Goal: Transaction & Acquisition: Purchase product/service

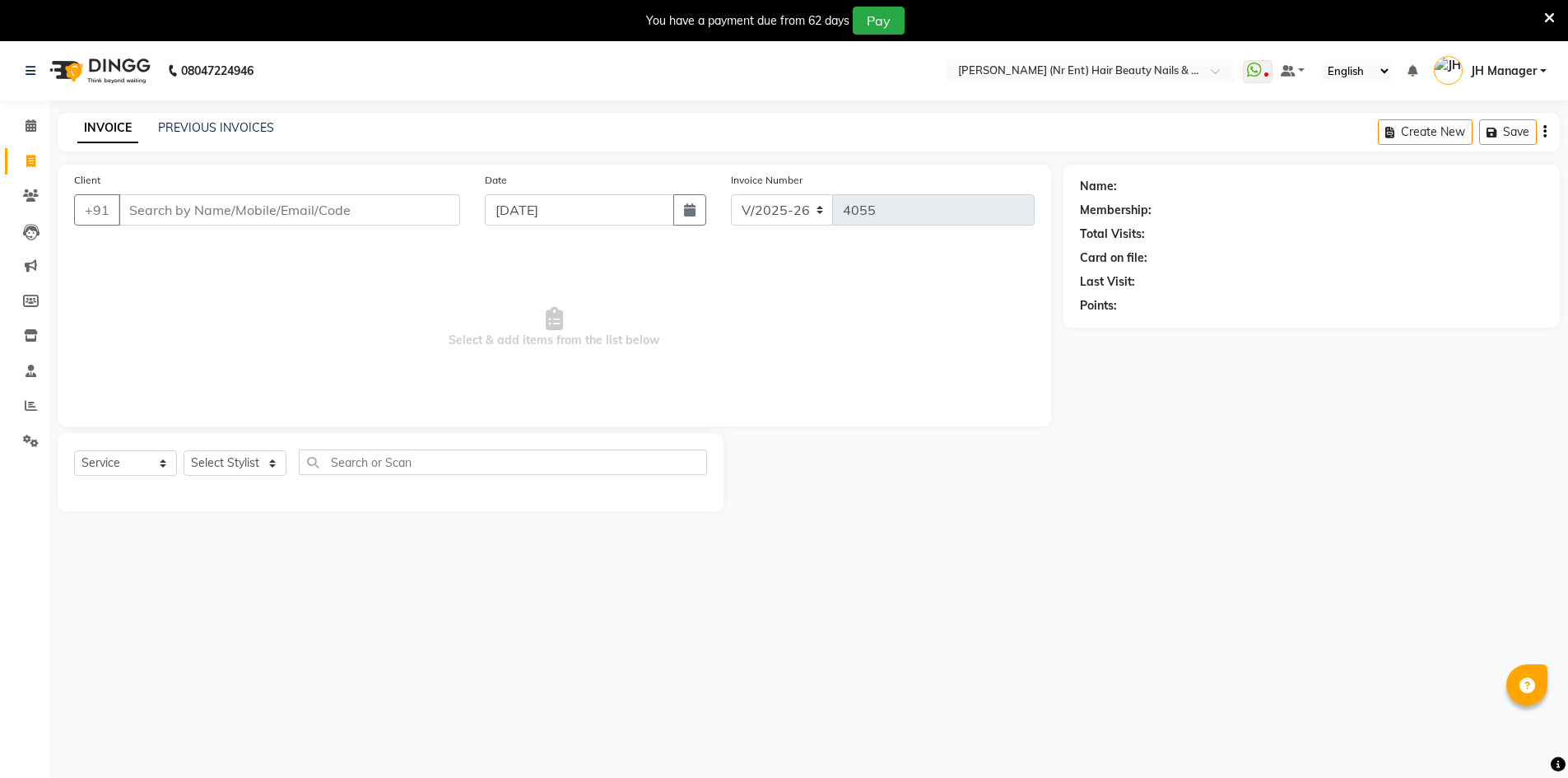
select select "640"
select select "service"
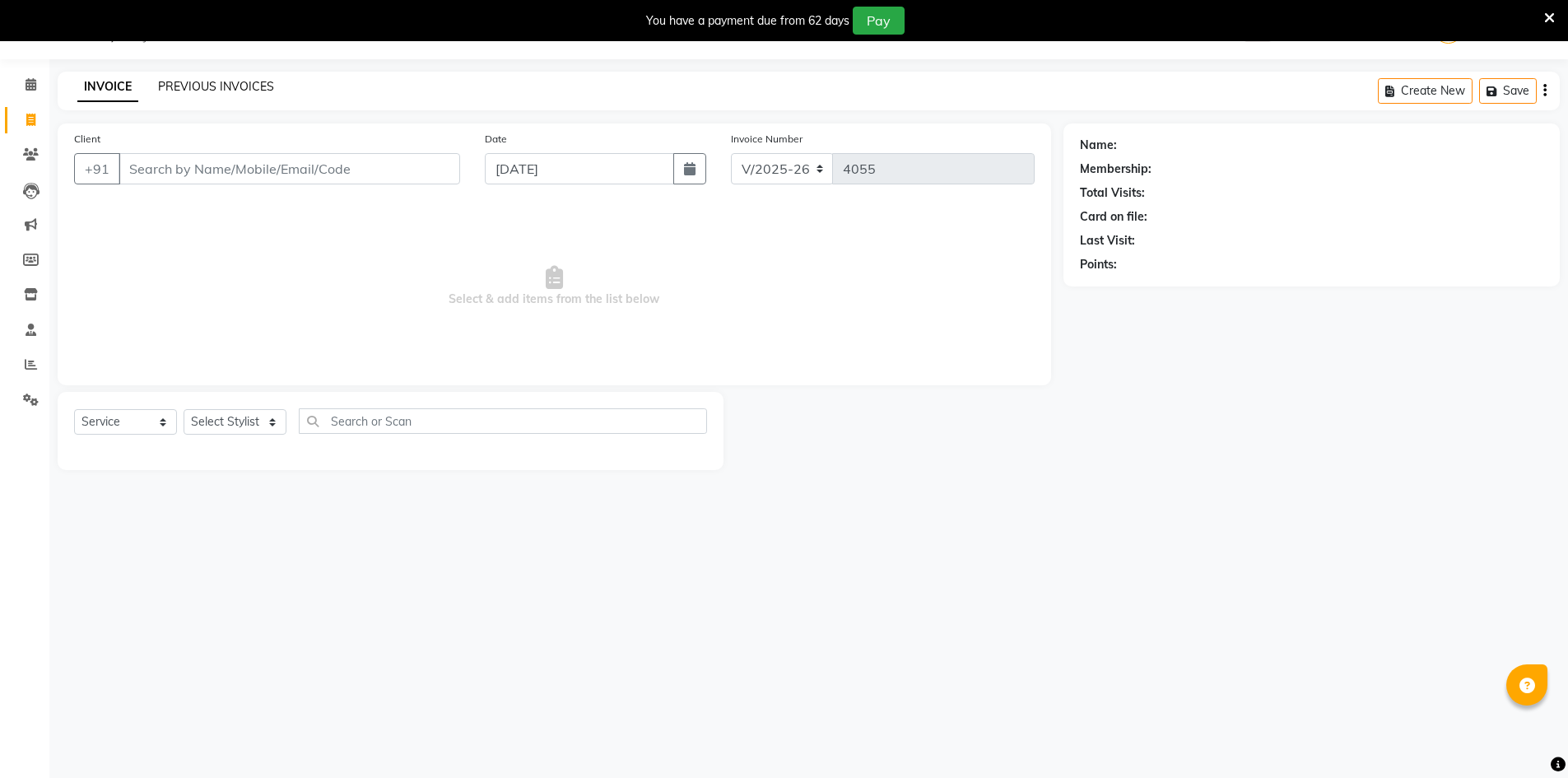
scroll to position [41, 0]
click at [218, 89] on link "PREVIOUS INVOICES" at bounding box center [216, 86] width 116 height 15
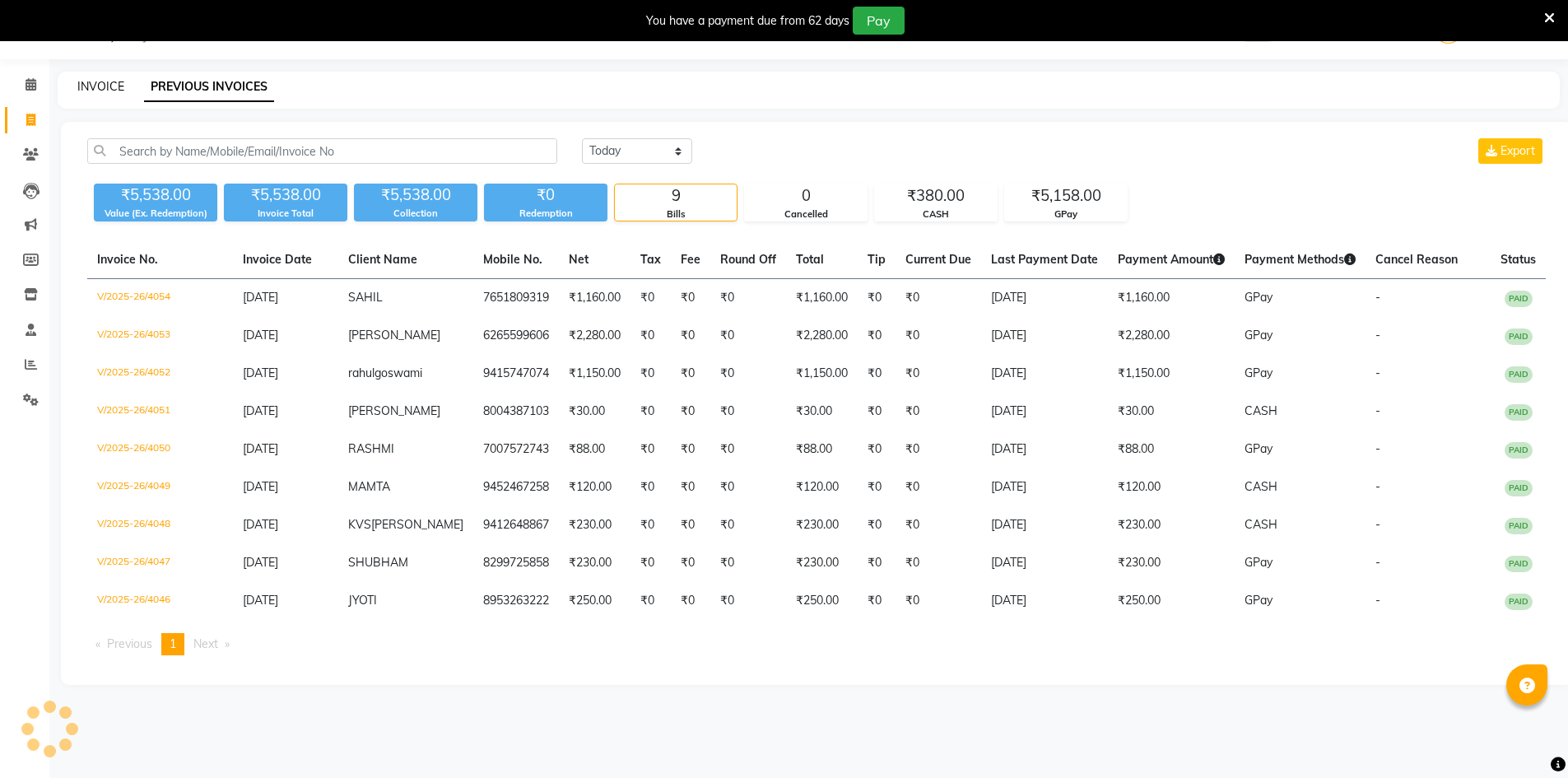
click at [114, 84] on link "INVOICE" at bounding box center [100, 86] width 47 height 15
select select "service"
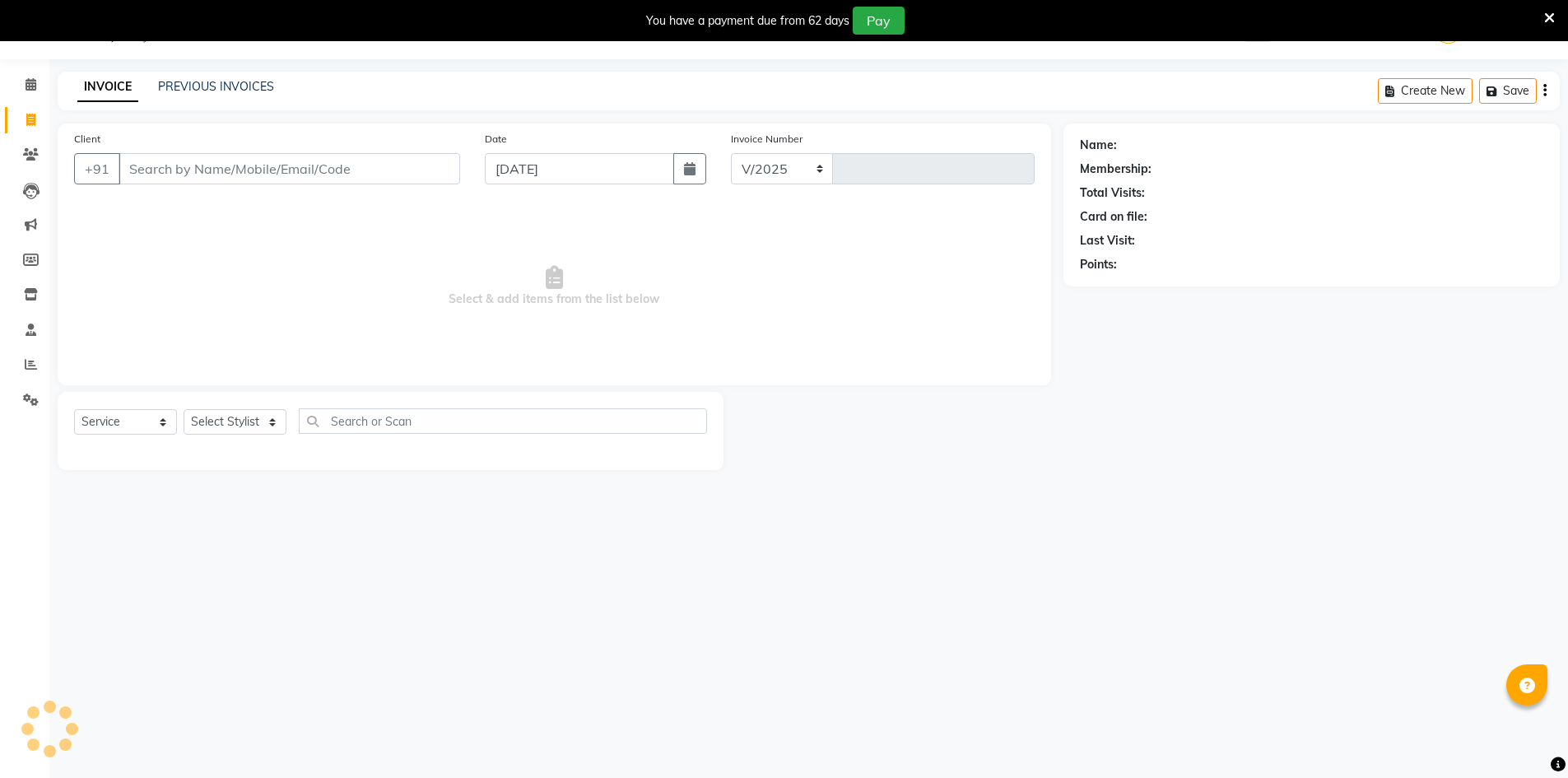
select select "640"
type input "4055"
click at [192, 177] on input "Client" at bounding box center [289, 168] width 342 height 31
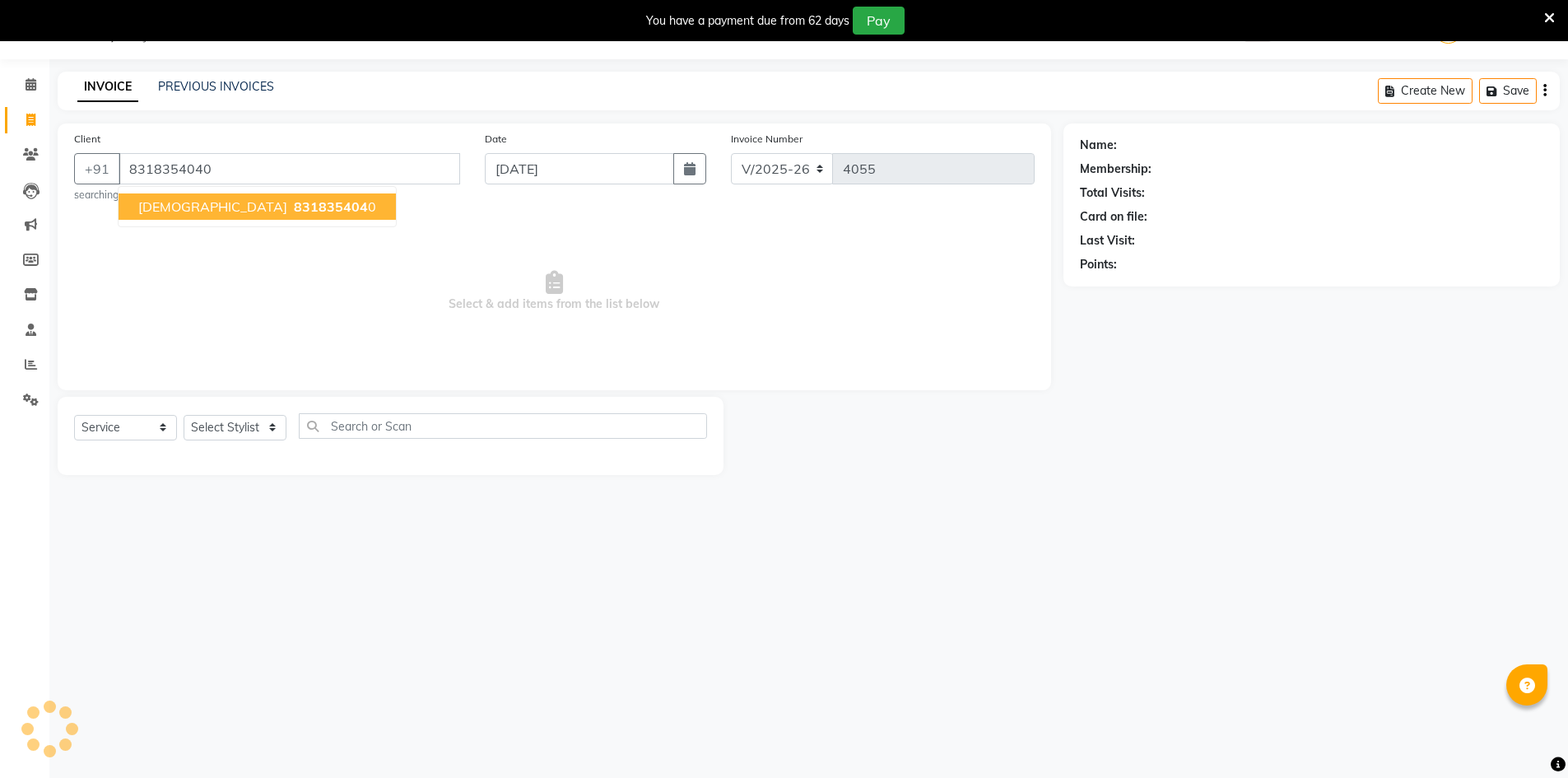
type input "8318354040"
select select "2: Object"
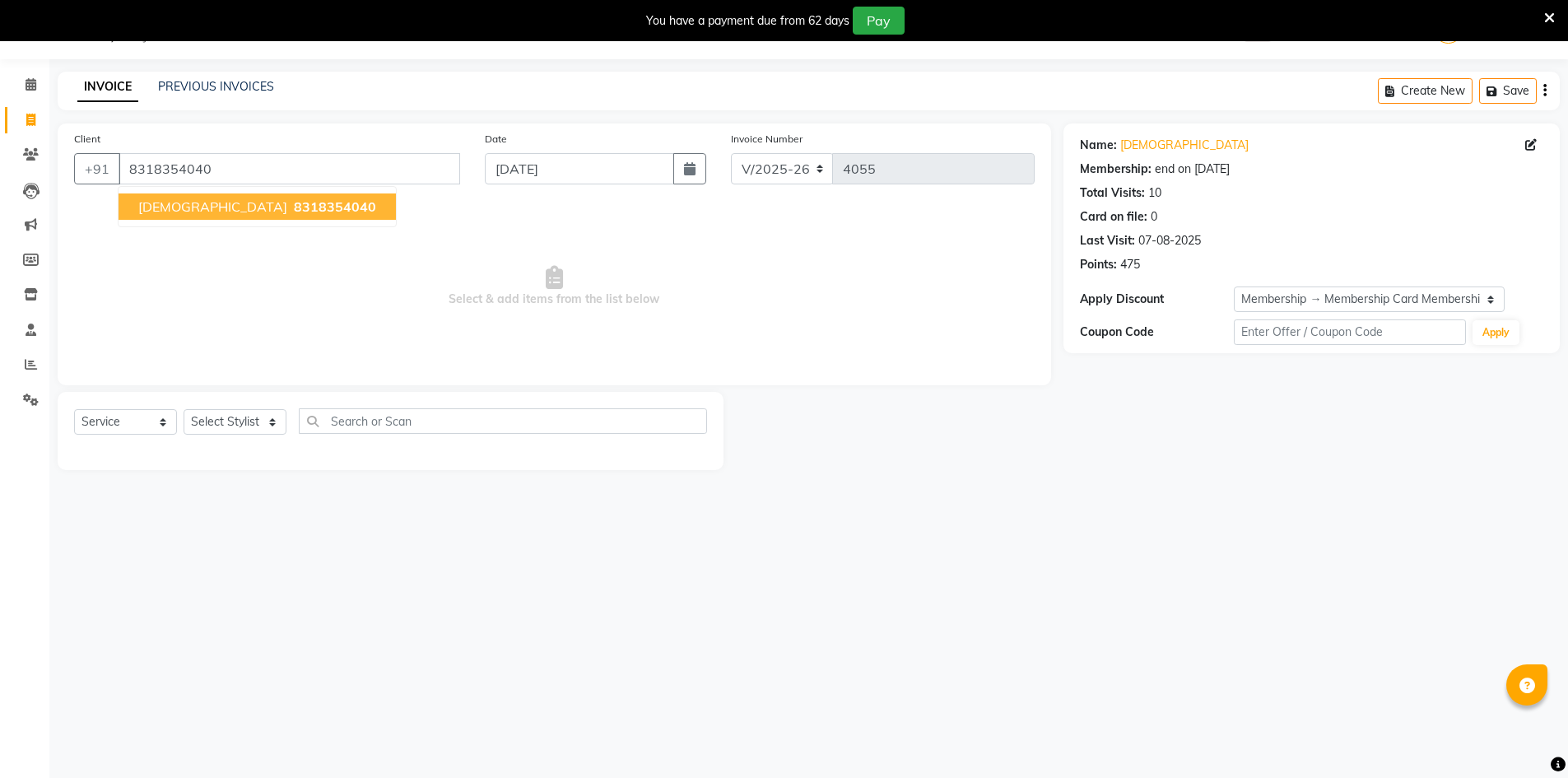
click at [294, 208] on span "8318354040" at bounding box center [335, 207] width 83 height 17
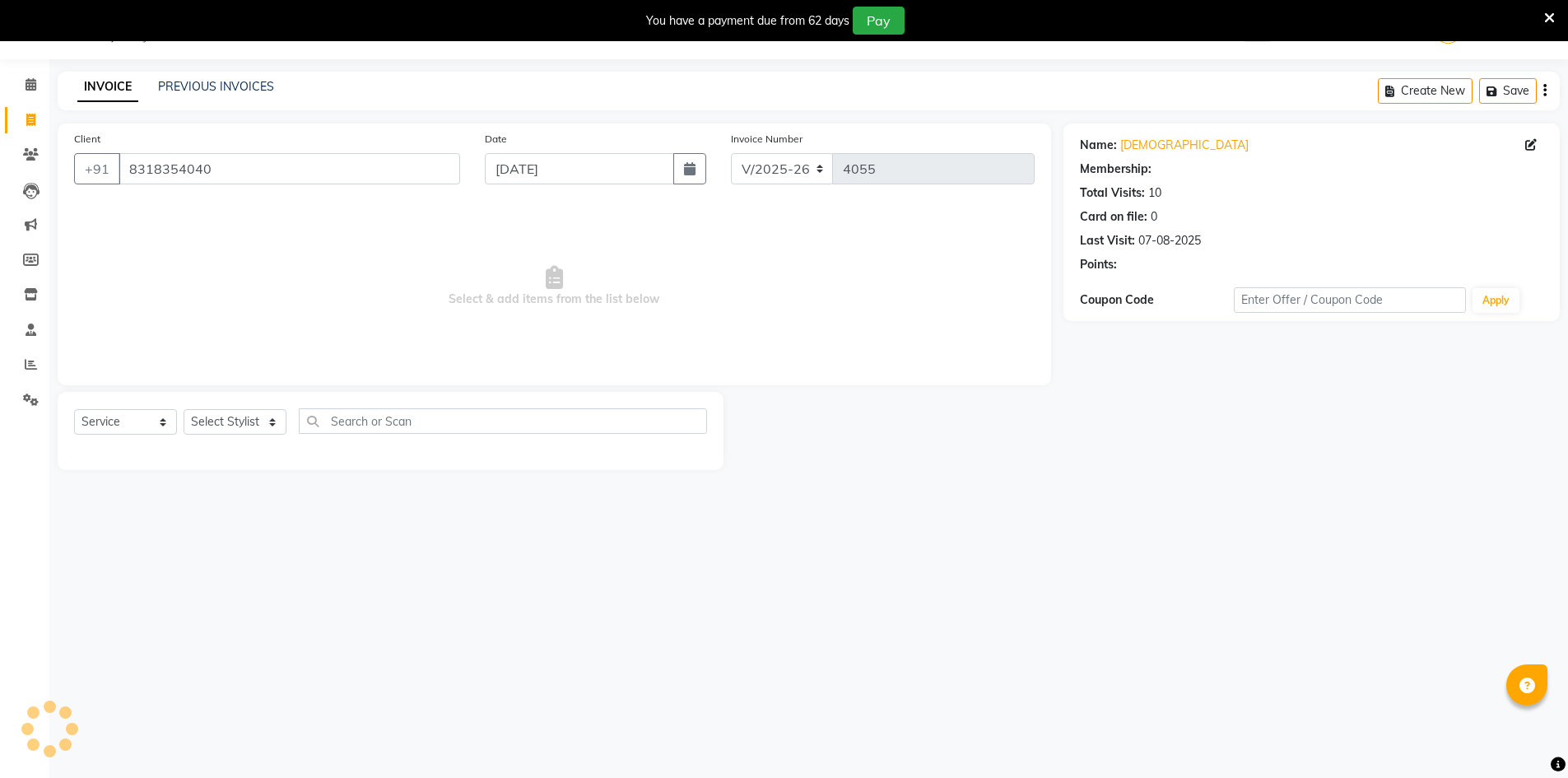
select select "2: Object"
click at [26, 122] on icon at bounding box center [30, 119] width 9 height 12
select select "service"
type input "4055"
select select "640"
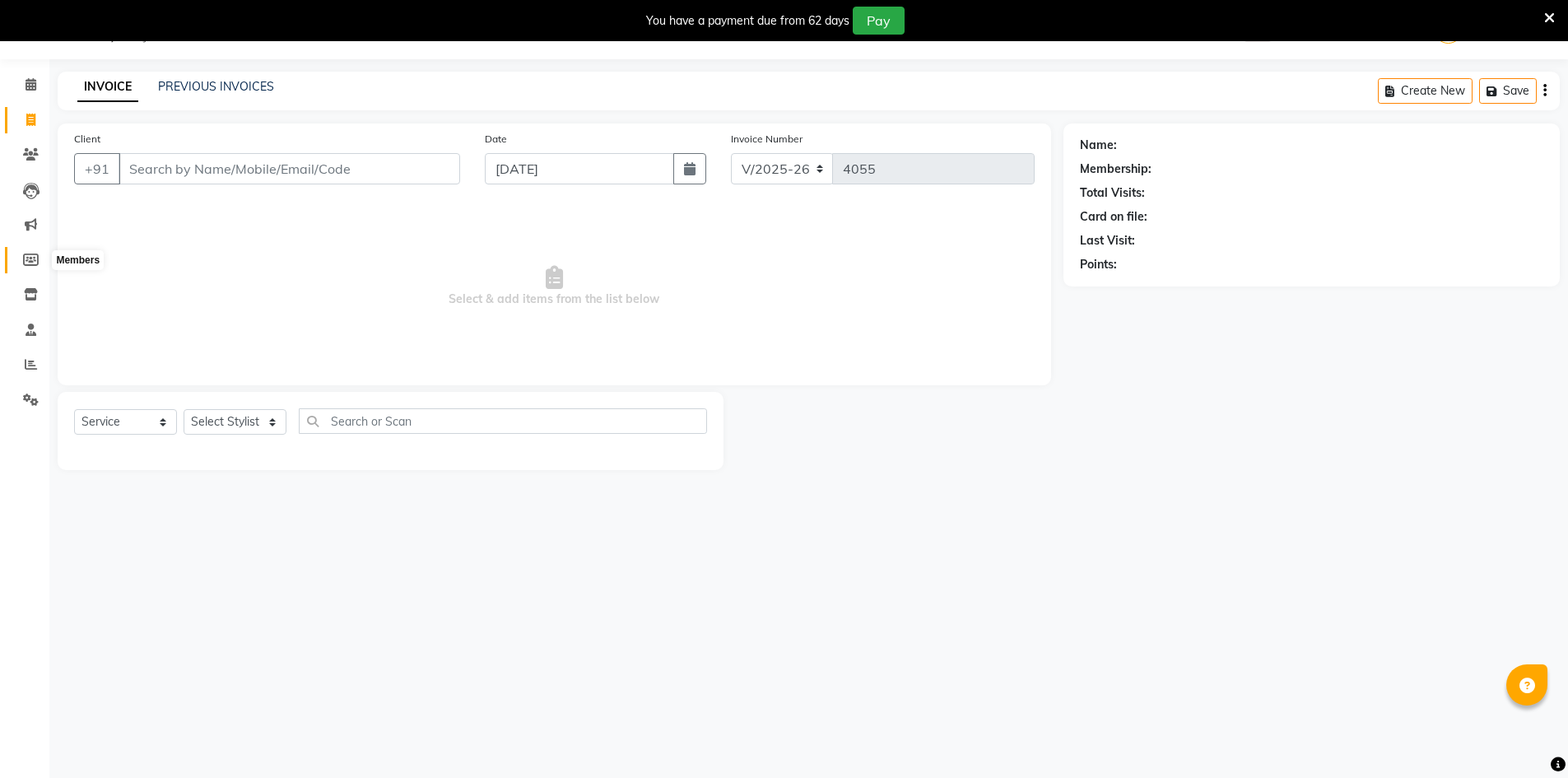
click at [33, 255] on icon at bounding box center [31, 260] width 16 height 12
select select
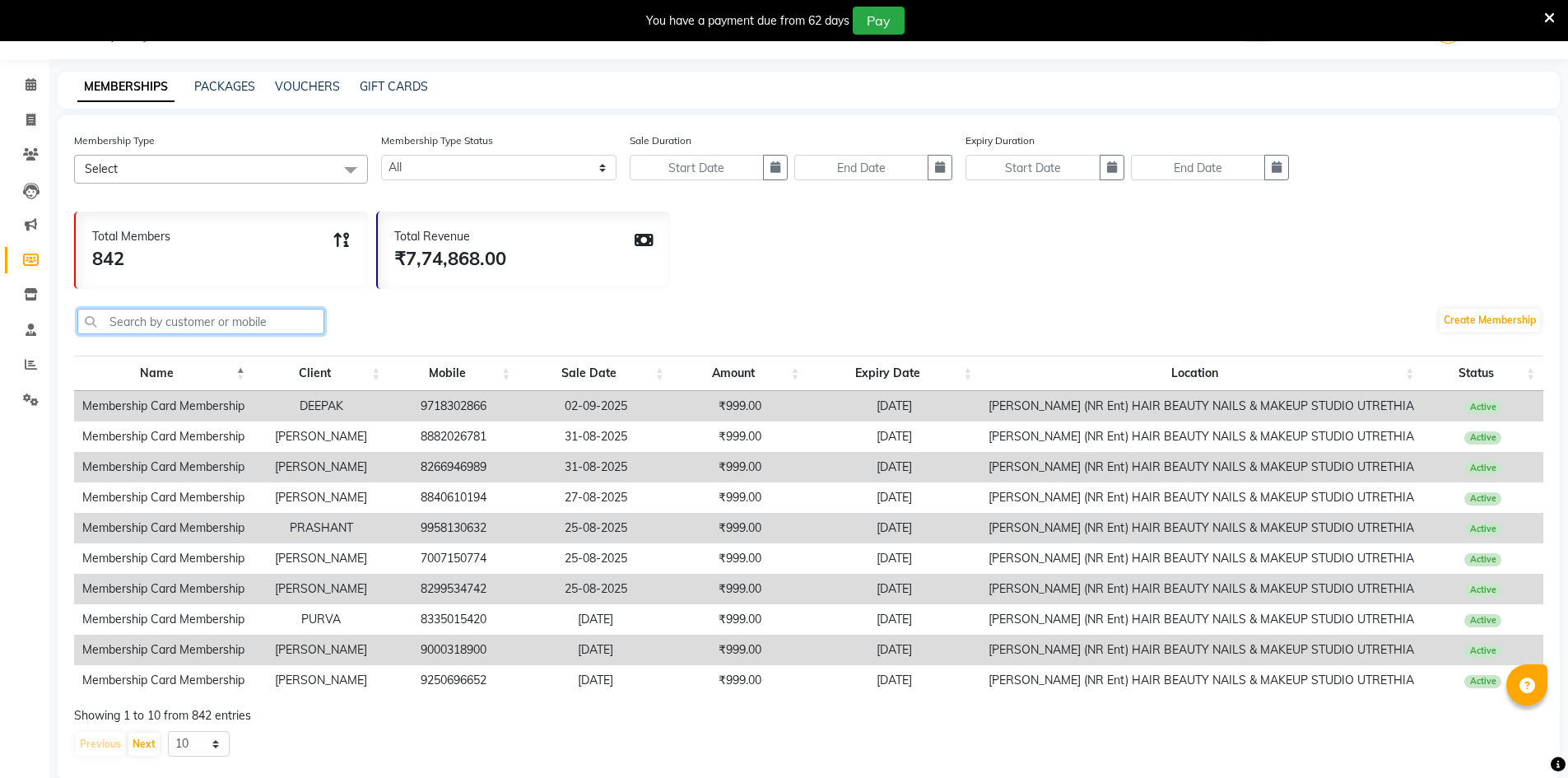
click at [230, 316] on input "text" at bounding box center [201, 321] width 247 height 26
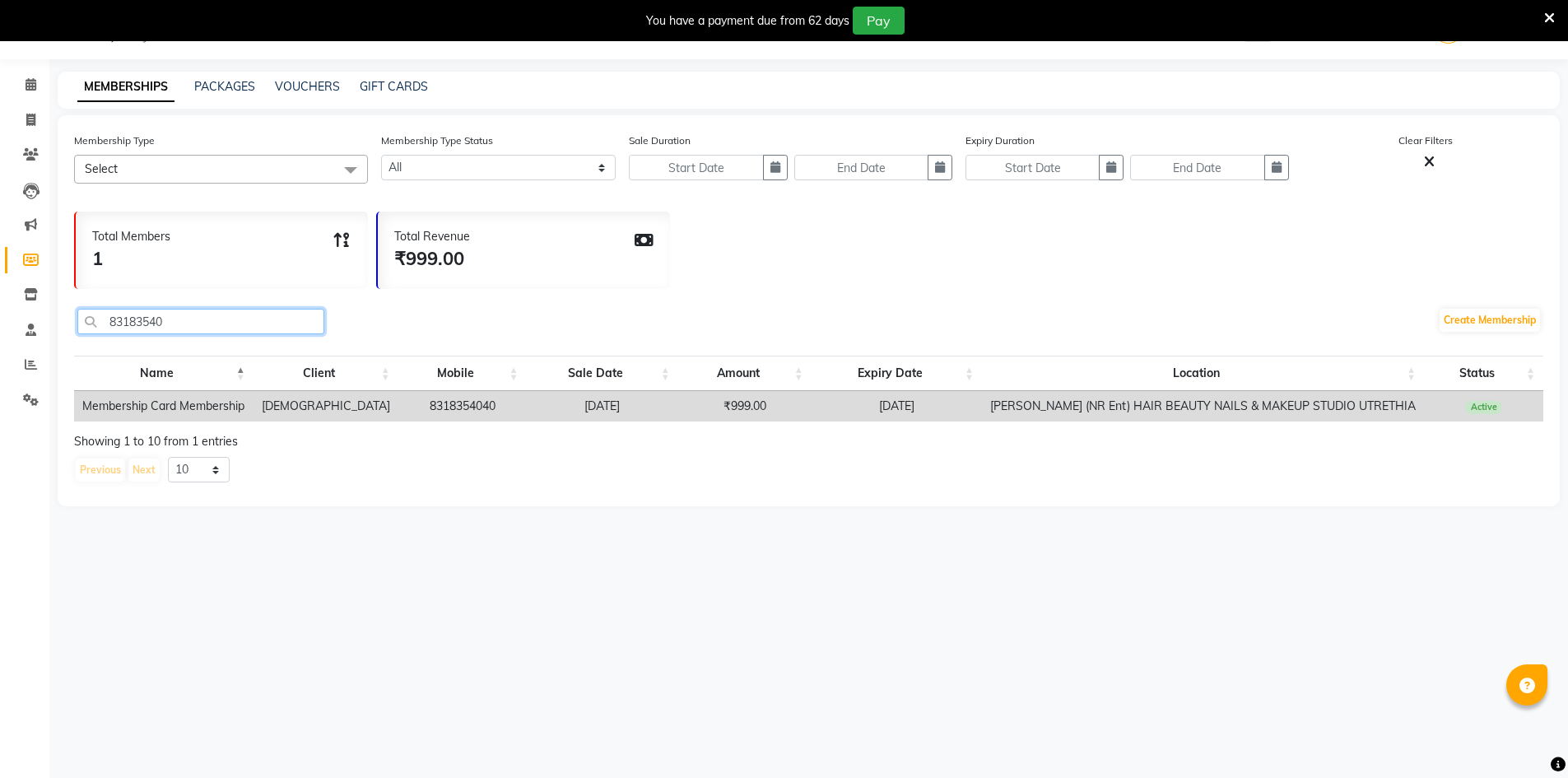
type input "83183540"
click at [26, 363] on icon at bounding box center [31, 364] width 12 height 12
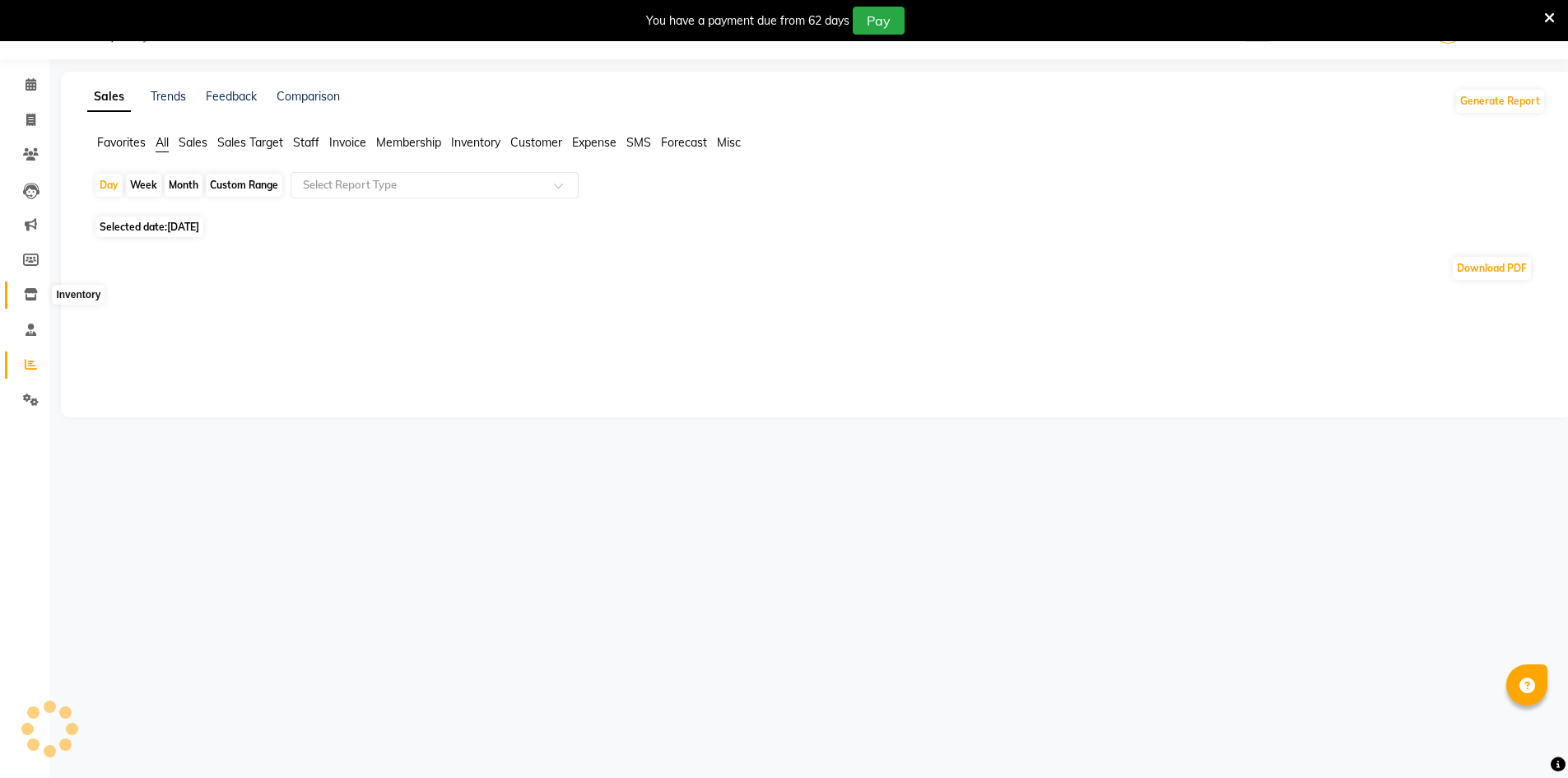
click at [31, 291] on icon at bounding box center [31, 294] width 14 height 12
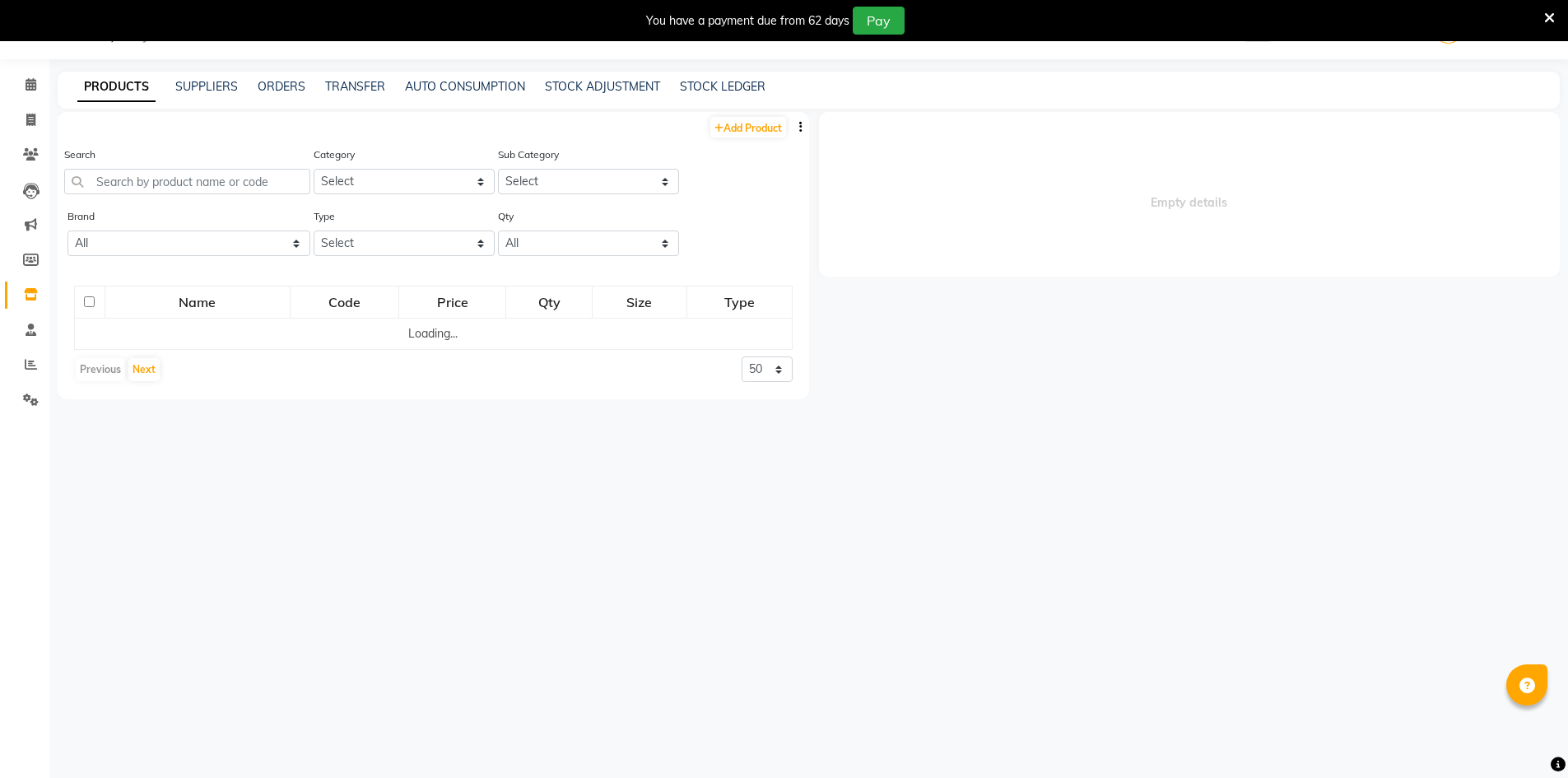
select select
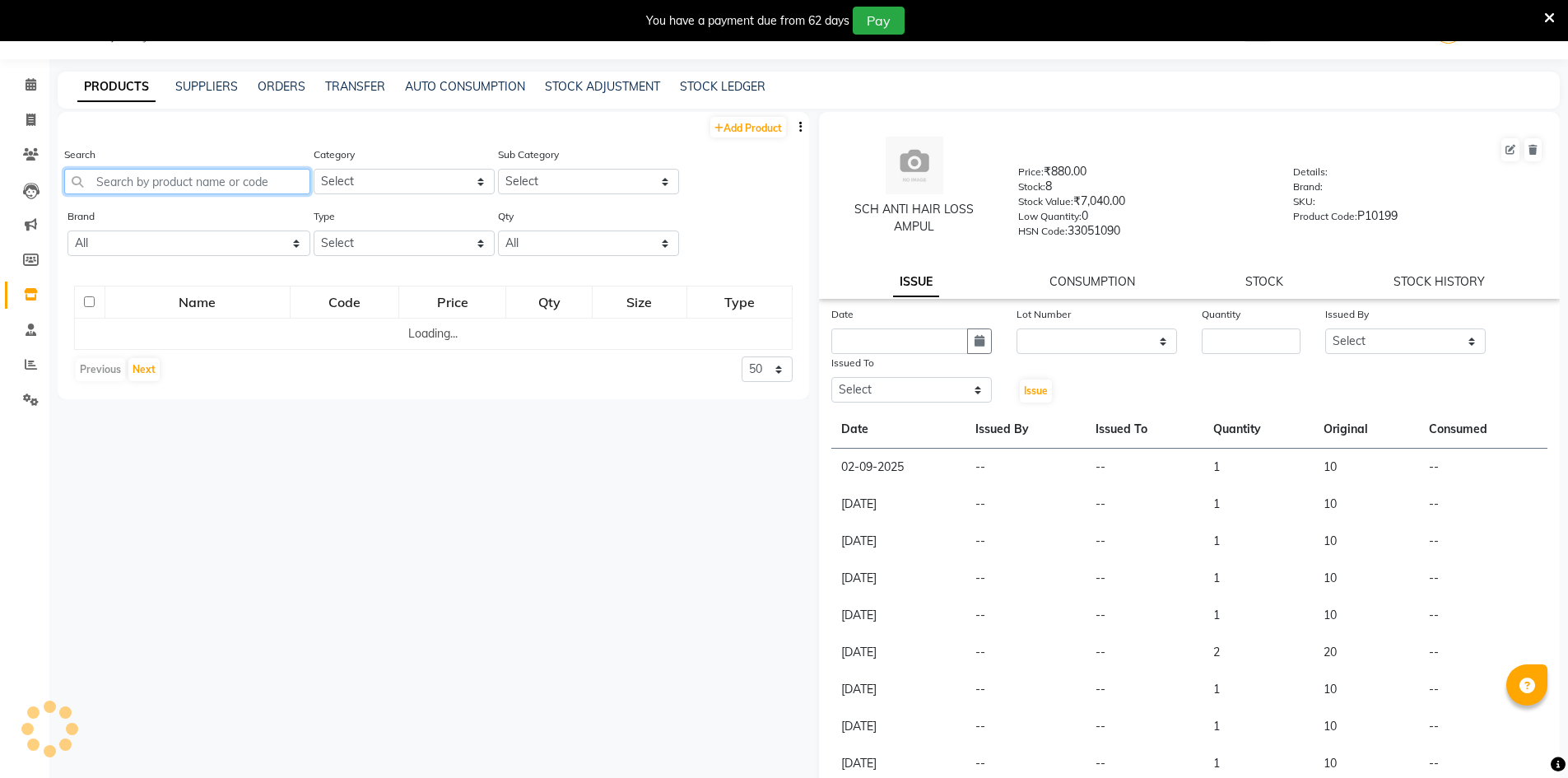
click at [159, 175] on input "text" at bounding box center [188, 182] width 247 height 26
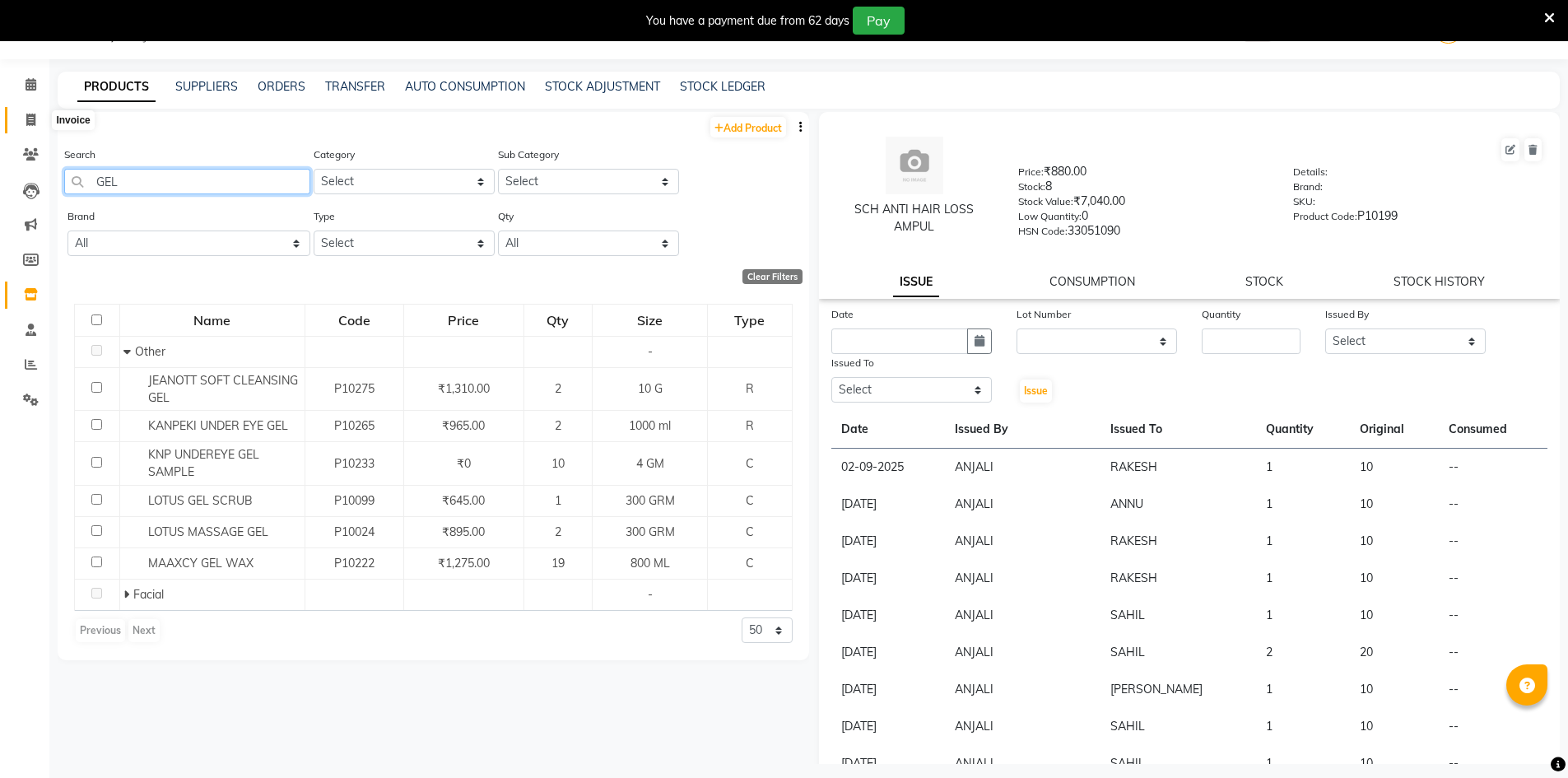
type input "GEL"
drag, startPoint x: 31, startPoint y: 118, endPoint x: 65, endPoint y: 124, distance: 34.5
click at [31, 118] on icon at bounding box center [30, 119] width 9 height 12
select select "service"
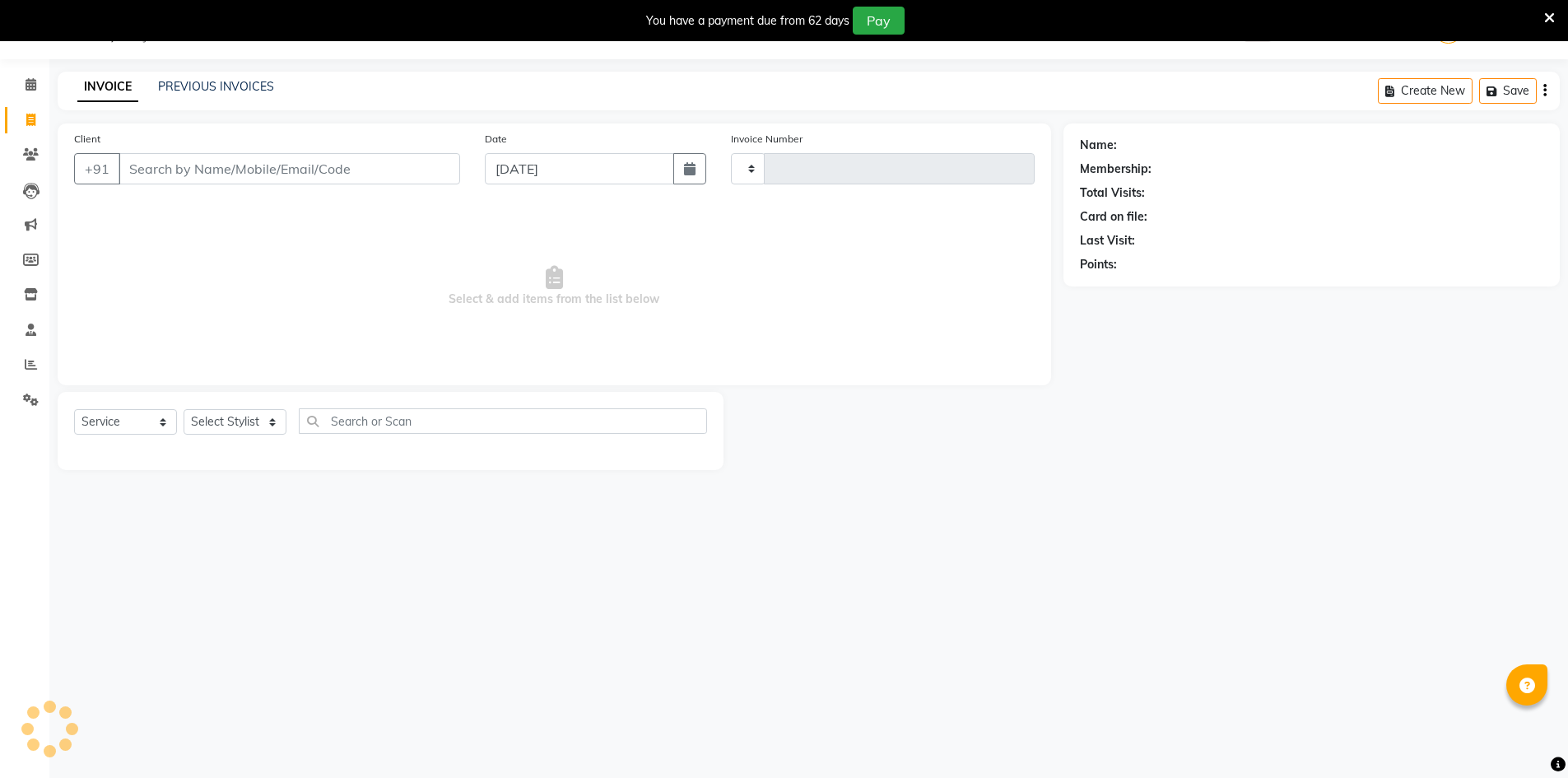
type input "4055"
select select "640"
drag, startPoint x: 218, startPoint y: 419, endPoint x: 226, endPoint y: 412, distance: 10.6
click at [224, 415] on select "Select Stylist ADNAN ADVANCE ANJALI ANNU B-WAX [PERSON_NAME] JH Manager MEMBERS…" at bounding box center [235, 422] width 102 height 26
select select "11666"
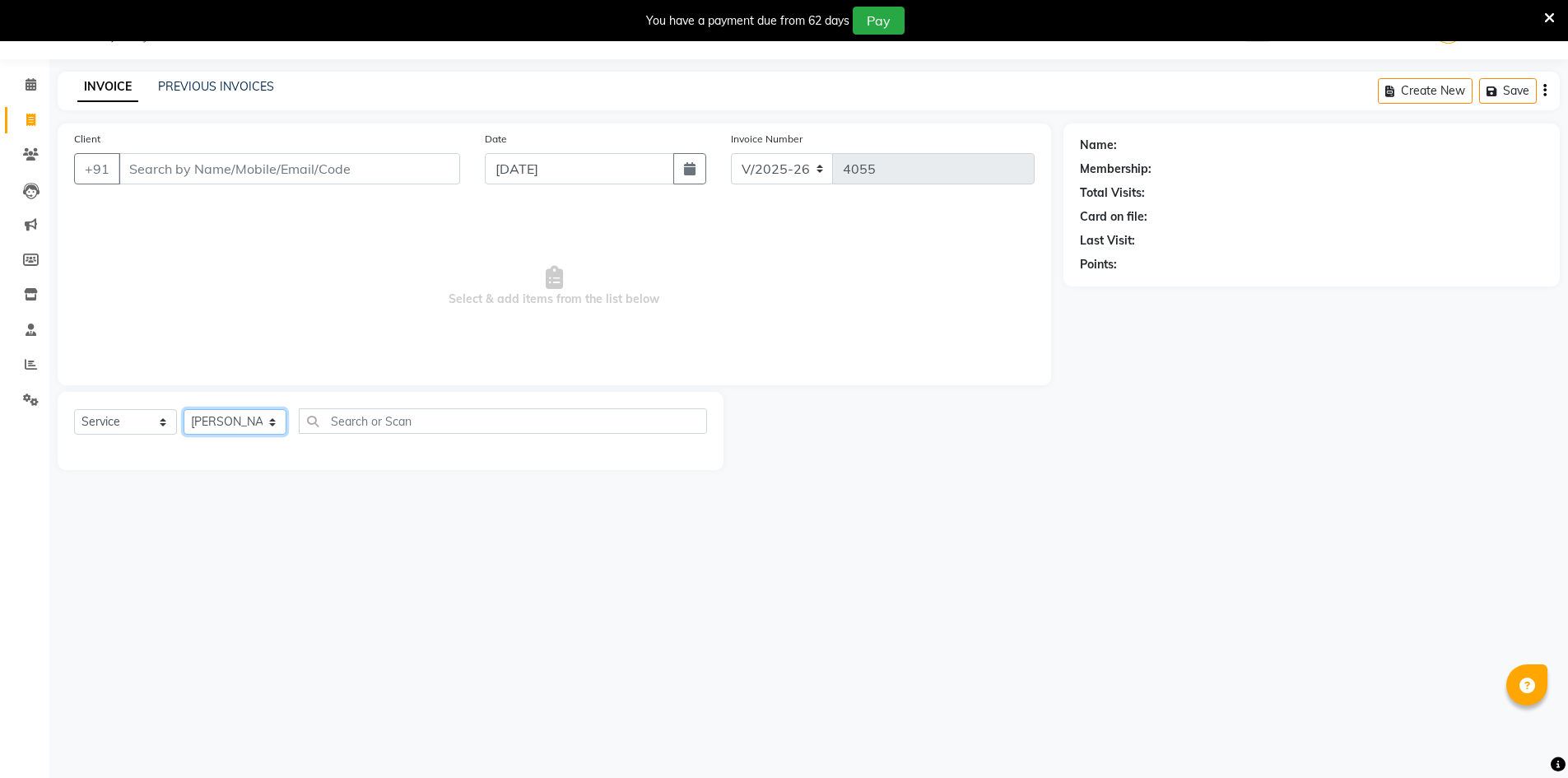
click at [184, 409] on select "Select Stylist ADNAN ADVANCE ANJALI ANNU B-WAX [PERSON_NAME] JH Manager MEMBERS…" at bounding box center [235, 422] width 102 height 26
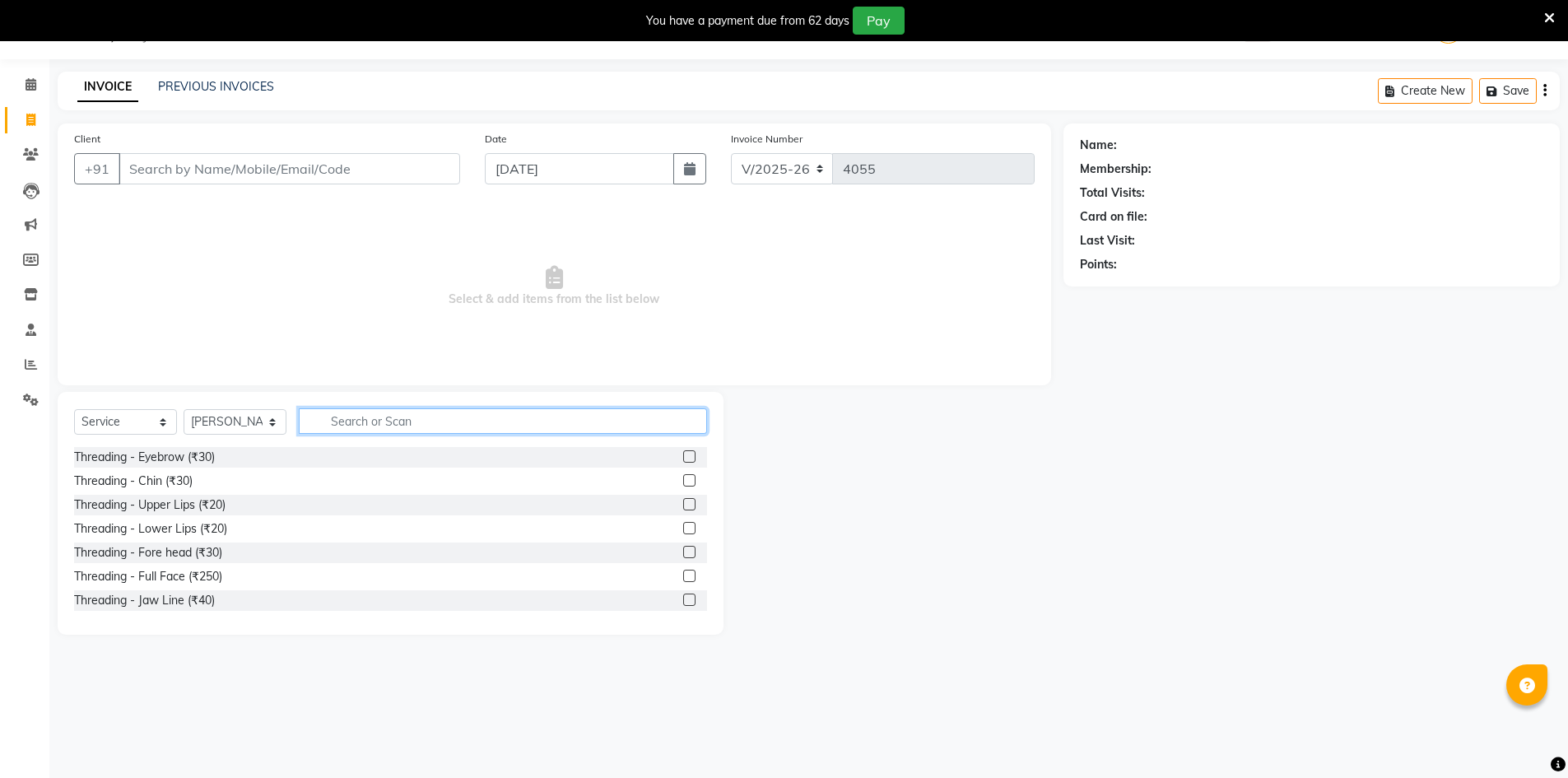
click at [411, 426] on input "text" at bounding box center [503, 422] width 409 height 26
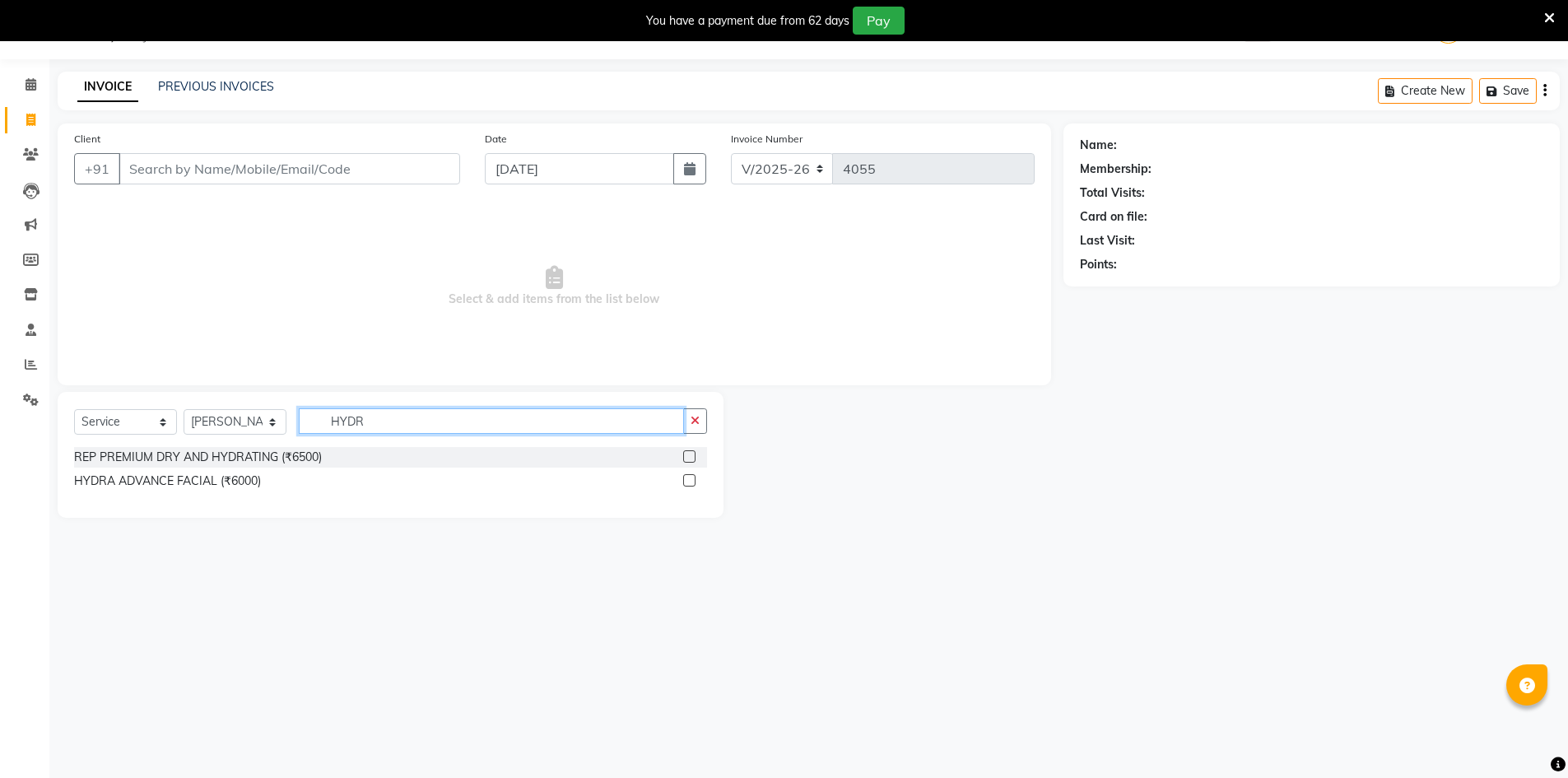
type input "HYDR"
click at [690, 482] on label at bounding box center [689, 481] width 12 height 12
click at [690, 482] on input "checkbox" at bounding box center [688, 482] width 11 height 11
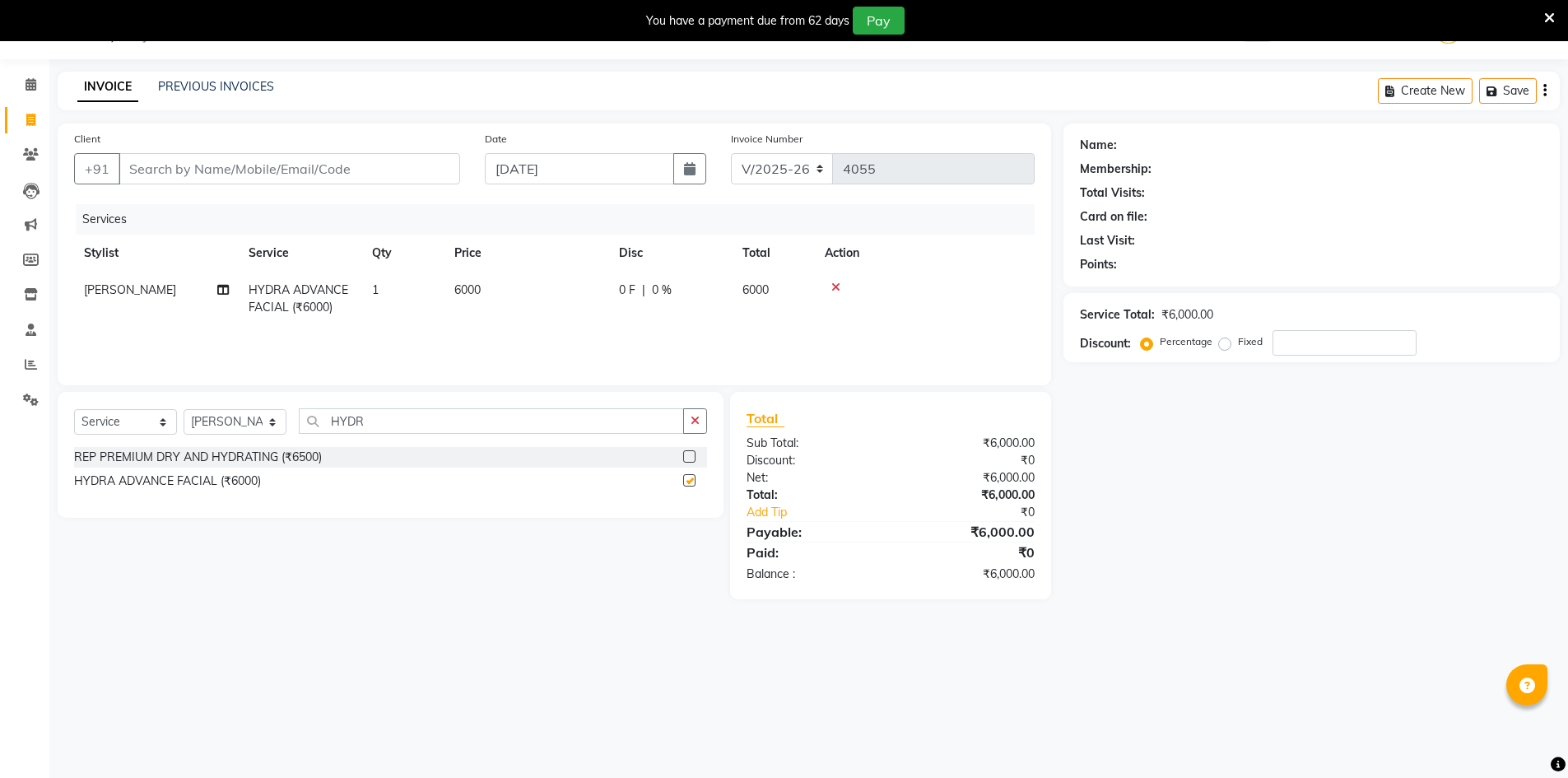
checkbox input "false"
drag, startPoint x: 240, startPoint y: 420, endPoint x: 240, endPoint y: 410, distance: 10.0
click at [240, 420] on select "Select Stylist ADNAN ADVANCE ANJALI ANNU B-WAX JANVI JH Manager MEMBERSHIP MOHD…" at bounding box center [235, 422] width 102 height 26
click at [123, 289] on span "[PERSON_NAME]" at bounding box center [129, 290] width 92 height 15
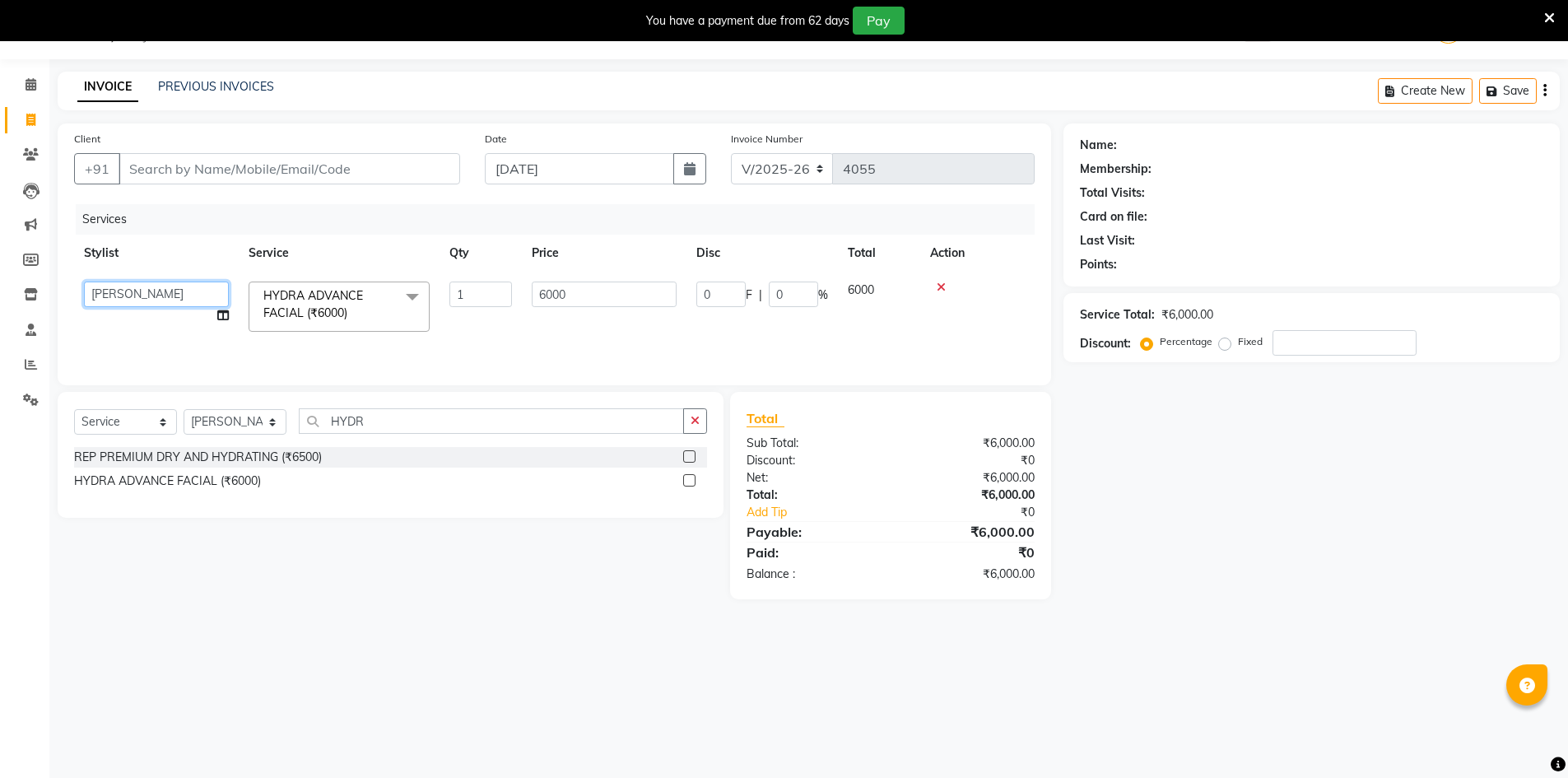
click at [122, 293] on select "ADNAN ADVANCE ANJALI ANNU B-WAX JANVI JH Manager MEMBERSHIP MOHD. MOHIT JOSHI M…" at bounding box center [156, 294] width 145 height 26
select select "79427"
drag, startPoint x: 376, startPoint y: 416, endPoint x: 329, endPoint y: 424, distance: 47.7
click at [329, 424] on input "HYDR" at bounding box center [491, 422] width 385 height 26
click at [228, 429] on select "Select Stylist ADNAN ADVANCE ANJALI ANNU B-WAX JANVI JH Manager MEMBERSHIP MOHD…" at bounding box center [235, 422] width 102 height 26
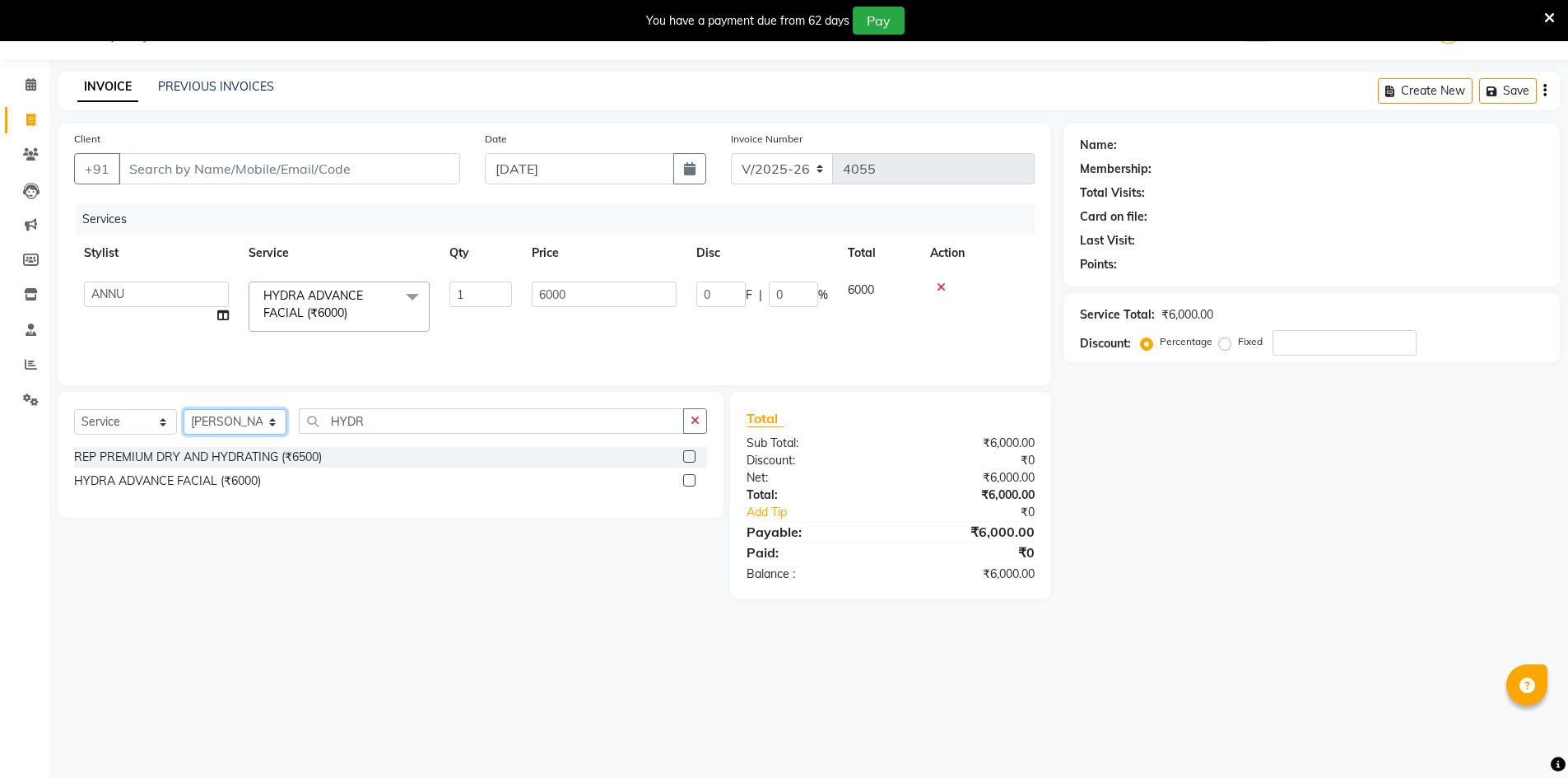
select select "85504"
click at [184, 409] on select "Select Stylist ADNAN ADVANCE ANJALI ANNU B-WAX JANVI JH Manager MEMBERSHIP MOHD…" at bounding box center [235, 422] width 102 height 26
type input "BISC"
click at [689, 460] on label at bounding box center [689, 457] width 12 height 12
click at [689, 460] on input "checkbox" at bounding box center [688, 458] width 11 height 11
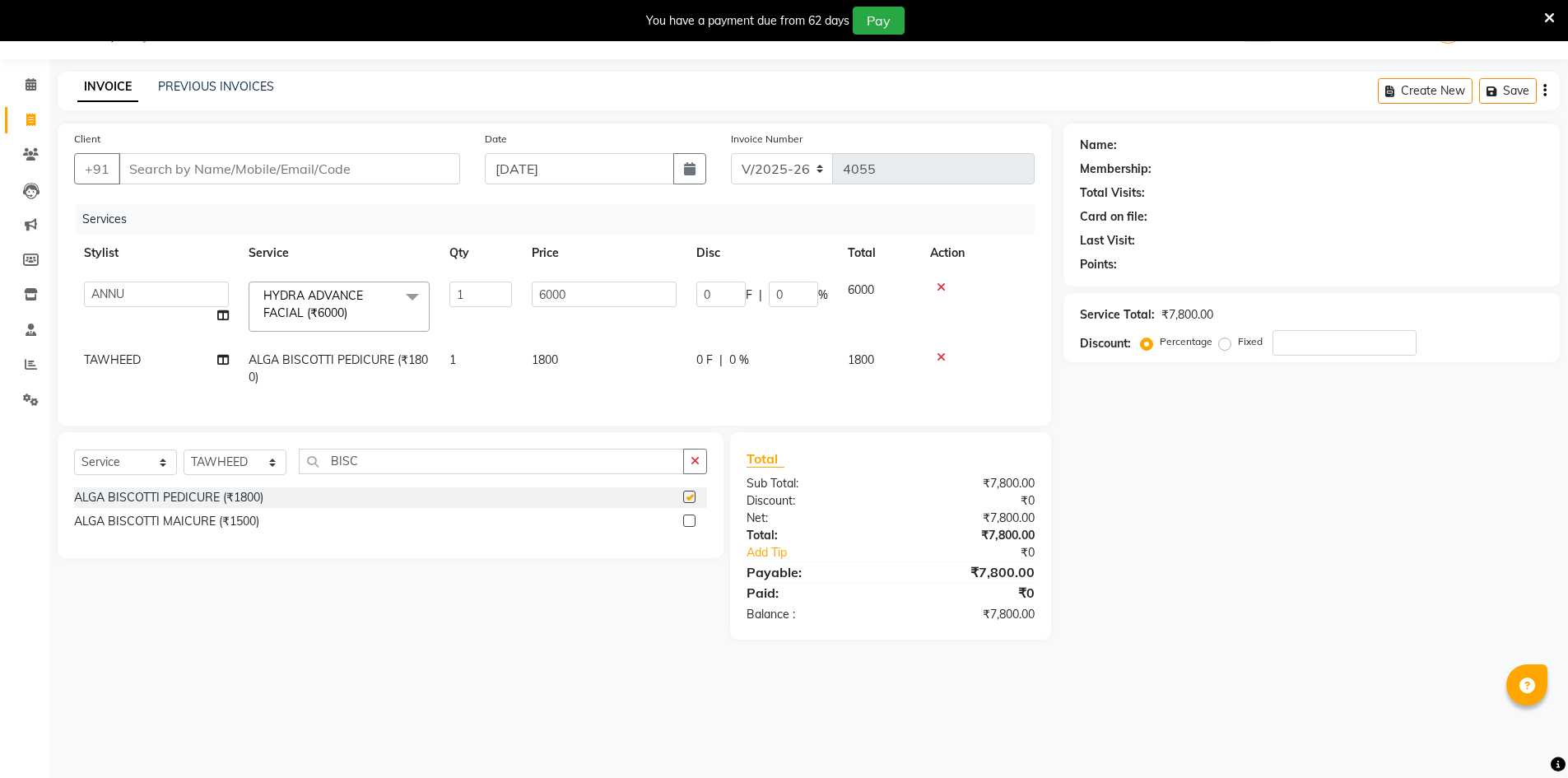
checkbox input "false"
click at [221, 475] on select "Select Stylist ADNAN ADVANCE ANJALI ANNU B-WAX JANVI JH Manager MEMBERSHIP MOHD…" at bounding box center [235, 463] width 102 height 26
select select "11666"
click at [184, 462] on select "Select Stylist ADNAN ADVANCE ANJALI ANNU B-WAX [PERSON_NAME] JH Manager MEMBERS…" at bounding box center [235, 463] width 102 height 26
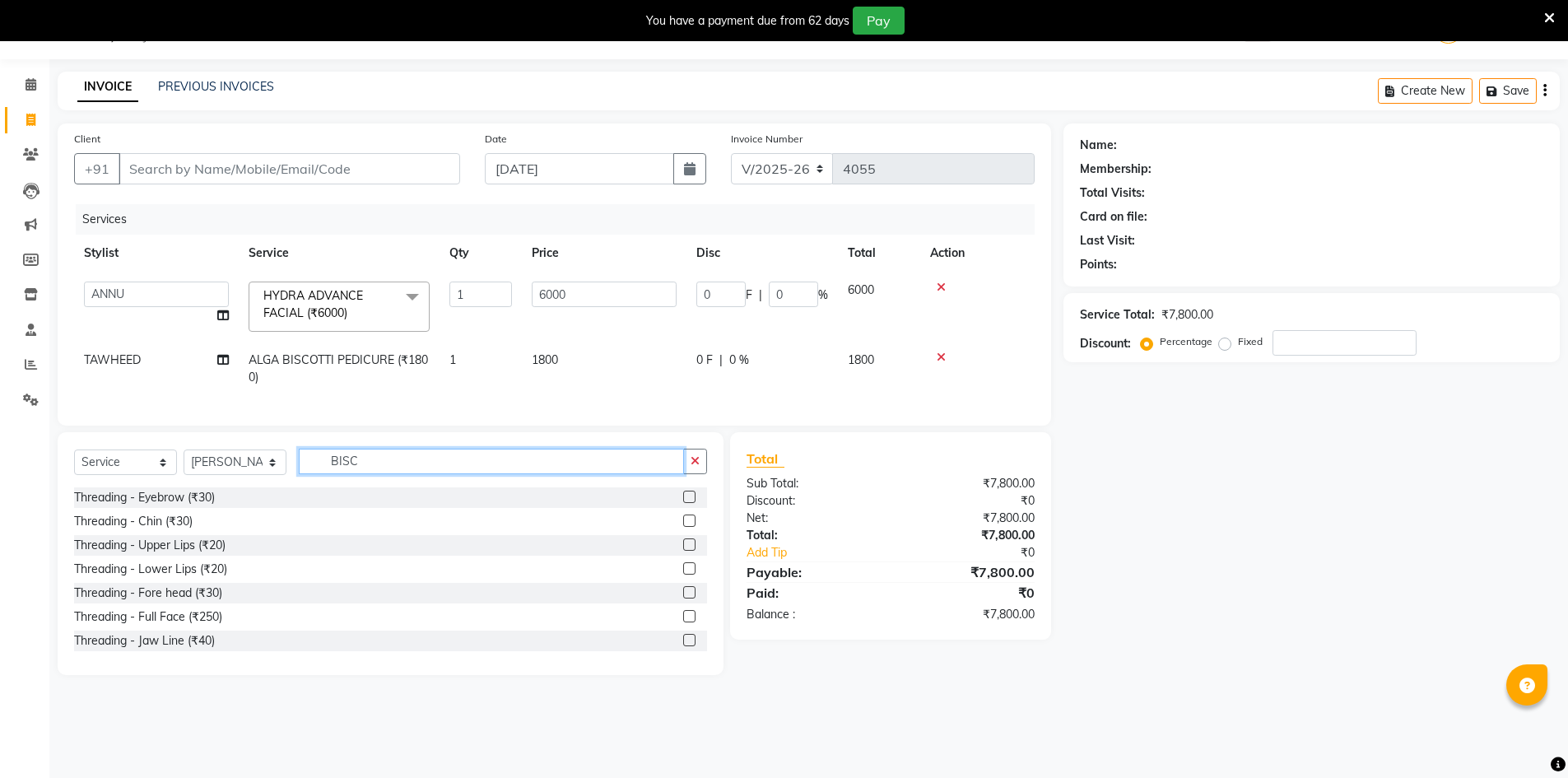
drag, startPoint x: 376, startPoint y: 478, endPoint x: 265, endPoint y: 493, distance: 112.0
click at [303, 475] on input "BISC" at bounding box center [491, 462] width 385 height 26
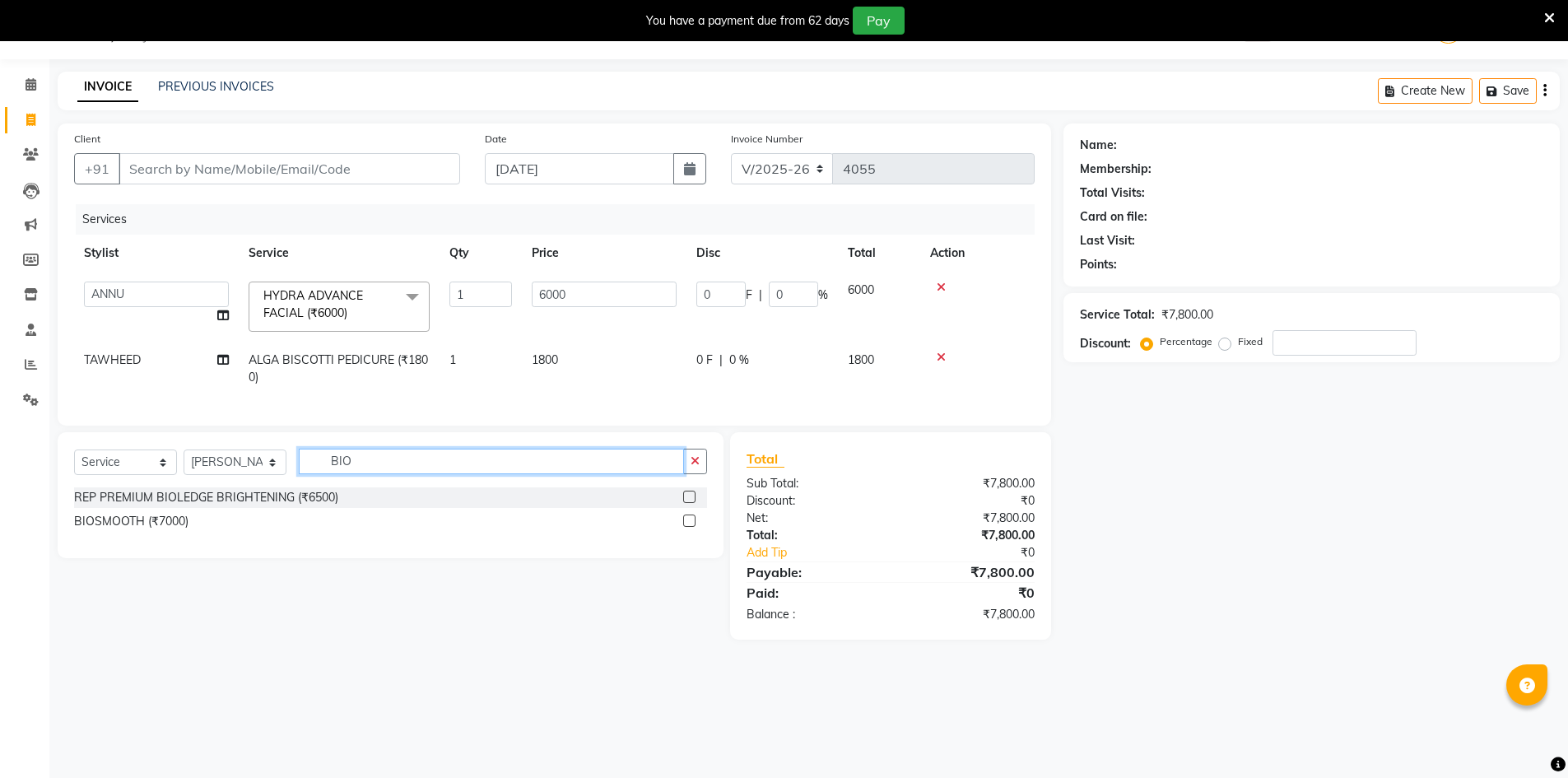
type input "BIO"
click at [692, 527] on label at bounding box center [689, 520] width 12 height 12
click at [692, 527] on input "checkbox" at bounding box center [688, 521] width 11 height 11
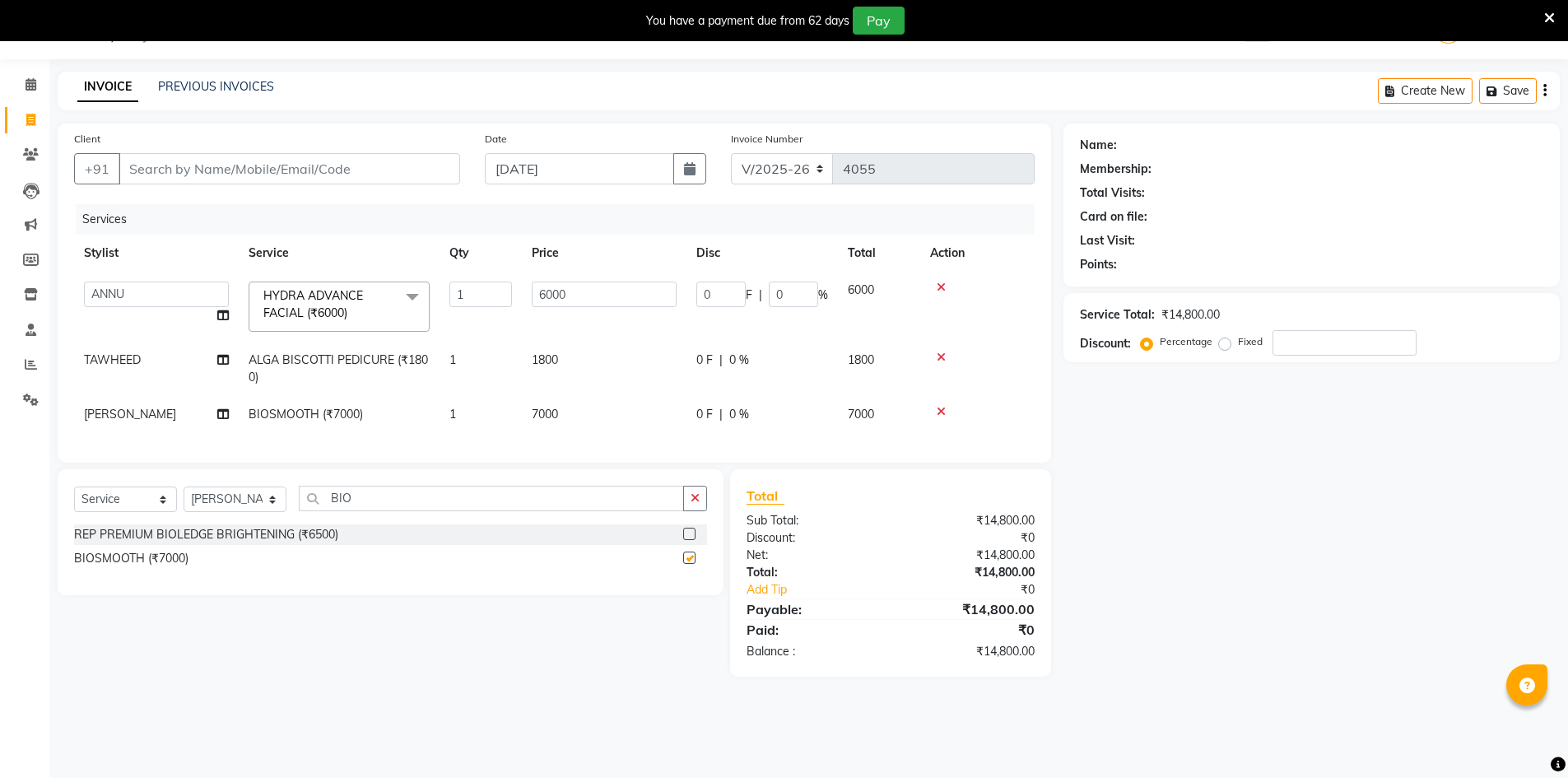
checkbox input "false"
click at [941, 410] on icon at bounding box center [941, 412] width 9 height 12
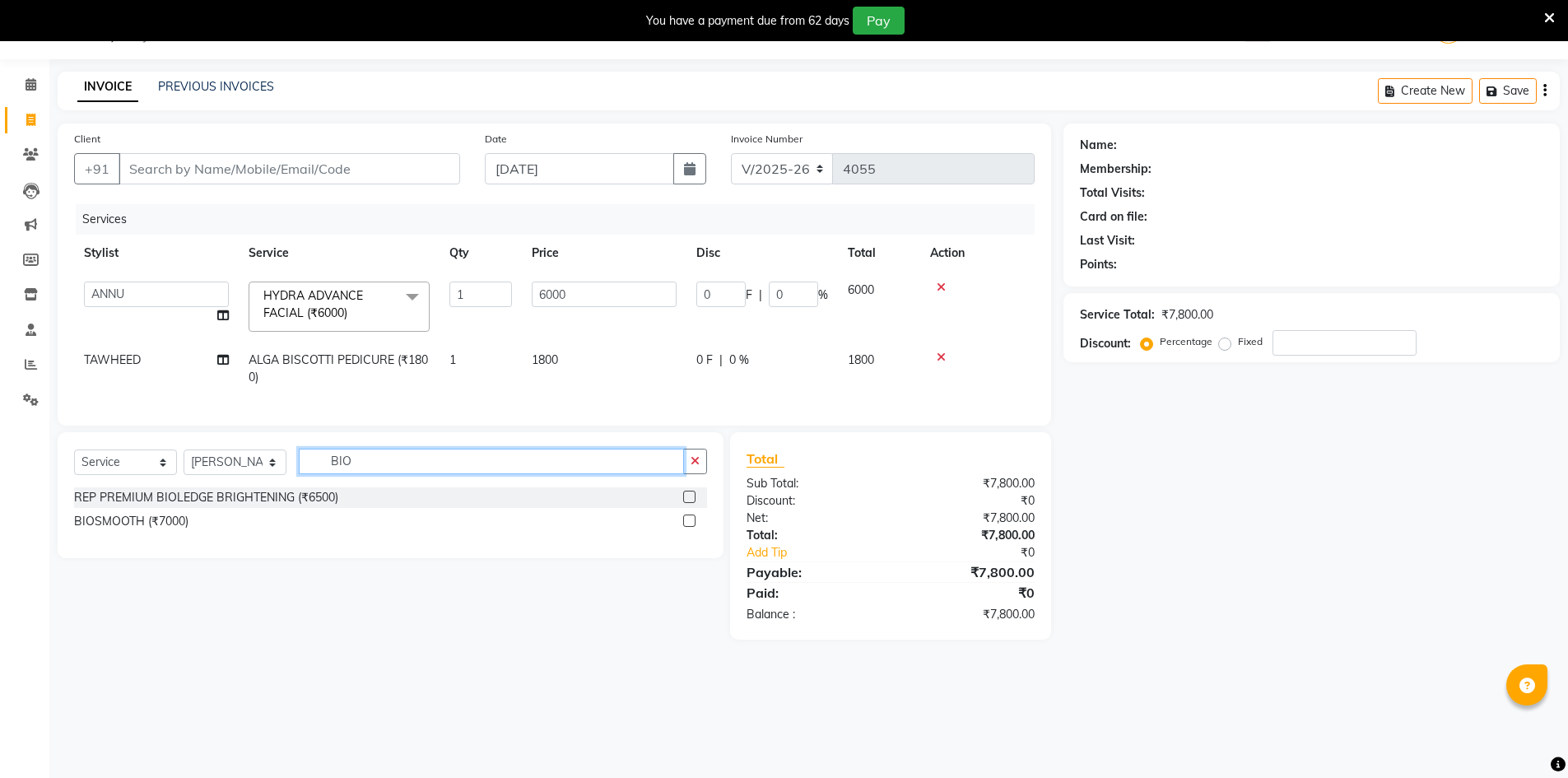
click at [367, 475] on input "BIO" at bounding box center [491, 462] width 385 height 26
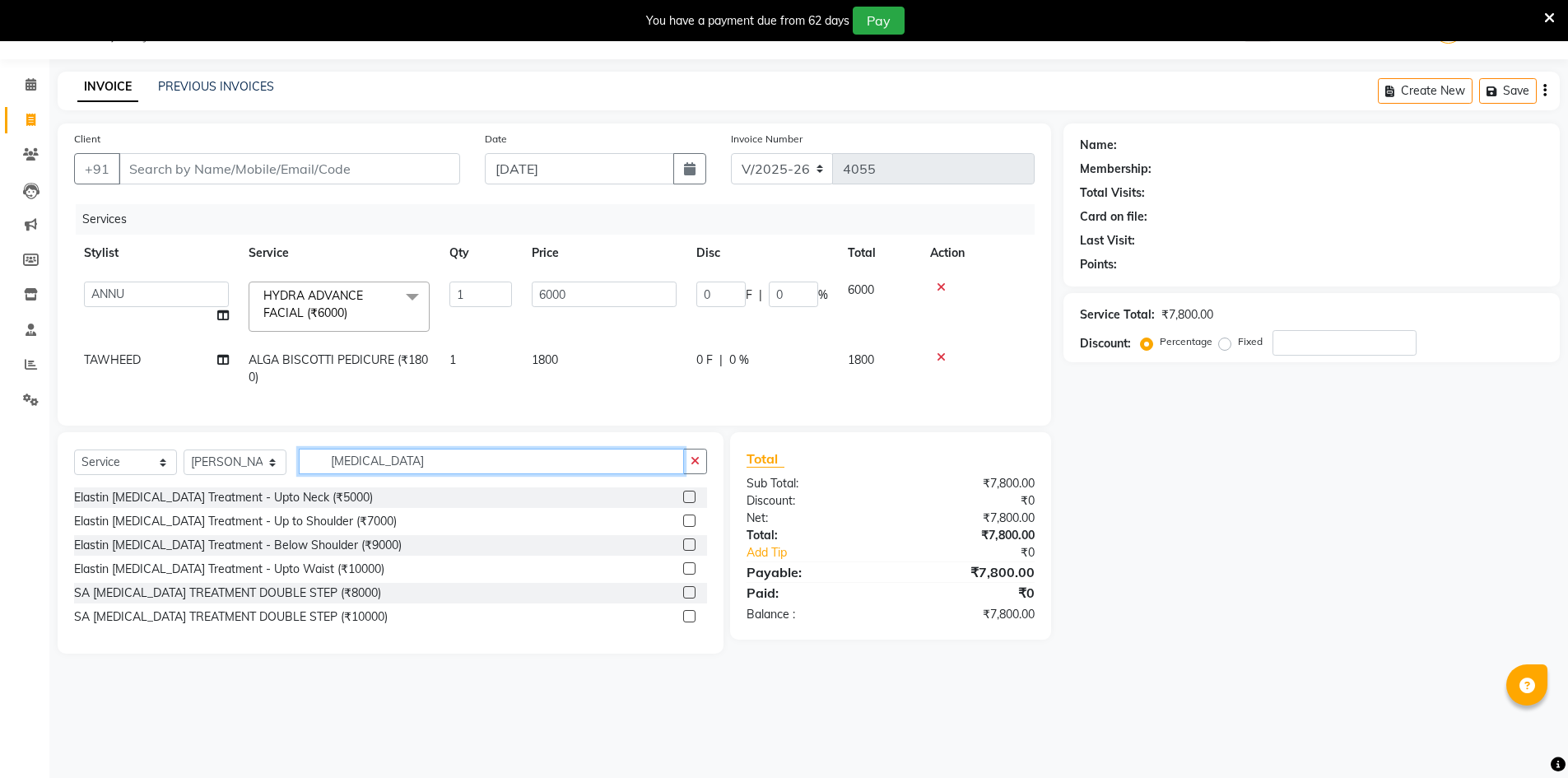
type input "BOTOX"
click at [692, 551] on label at bounding box center [689, 544] width 12 height 12
click at [692, 551] on input "checkbox" at bounding box center [688, 545] width 11 height 11
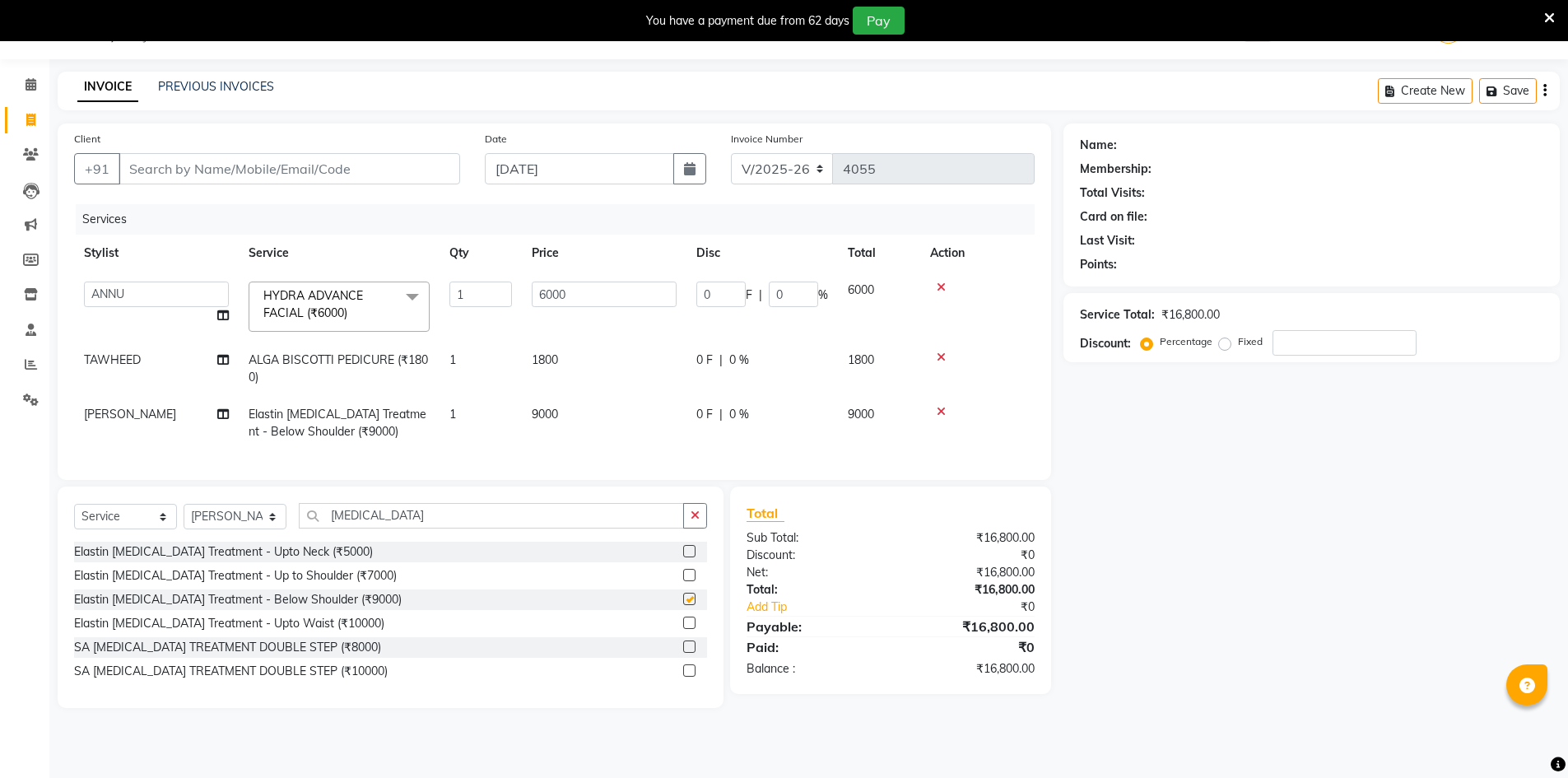
checkbox input "false"
click at [576, 413] on td "9000" at bounding box center [605, 423] width 165 height 55
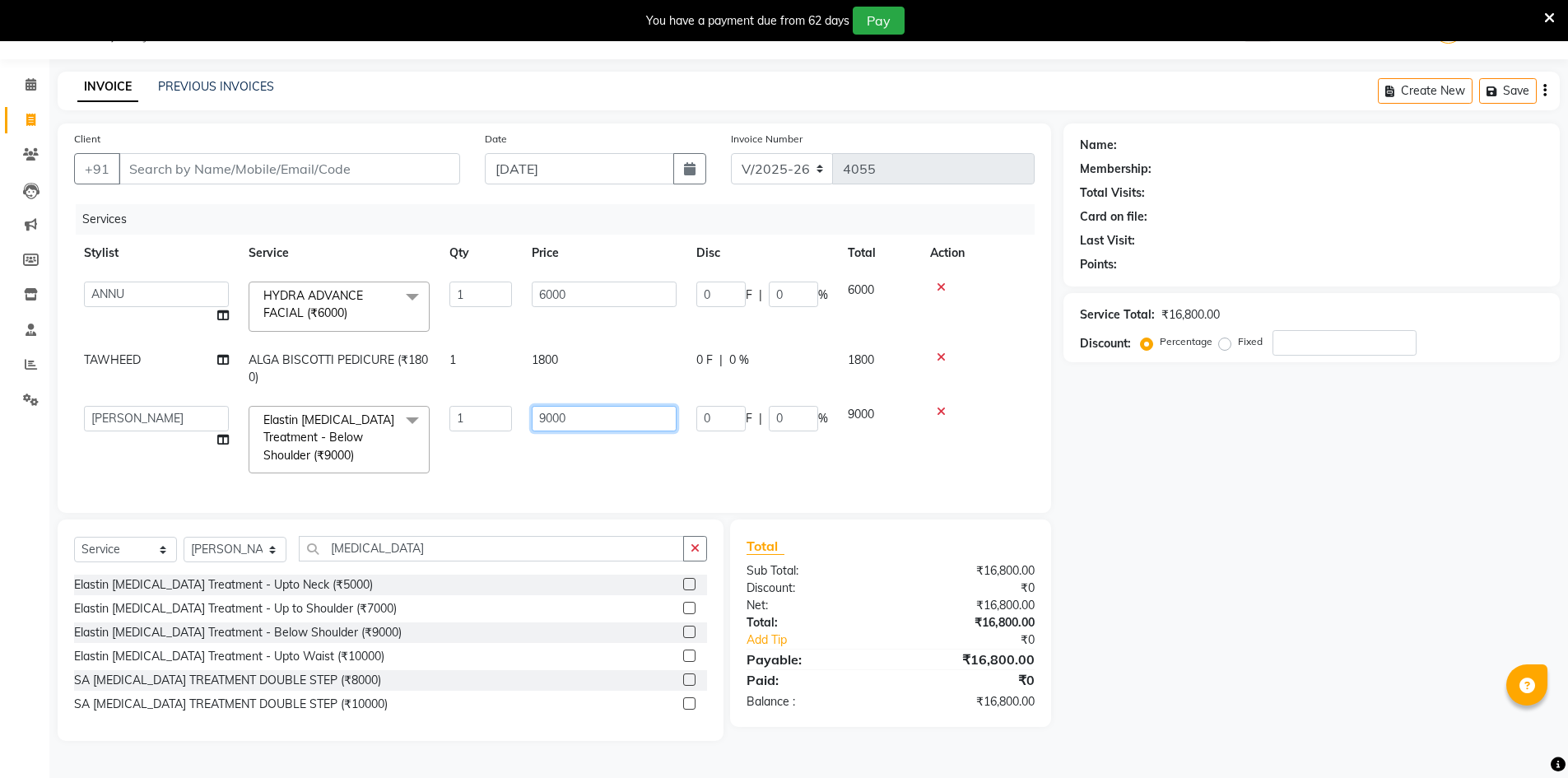
drag, startPoint x: 593, startPoint y: 417, endPoint x: 1580, endPoint y: 63, distance: 1048.6
click at [472, 408] on tr "ADNAN ADVANCE ANJALI ANNU B-WAX JANVI JH Manager MEMBERSHIP MOHD. MOHIT JOSHI M…" at bounding box center [555, 440] width 960 height 88
type input "8500"
click at [778, 485] on div "Client +91 Date 03-09-2025 Invoice Number V/2025 V/2025-26 4055 Services Stylis…" at bounding box center [554, 318] width 993 height 390
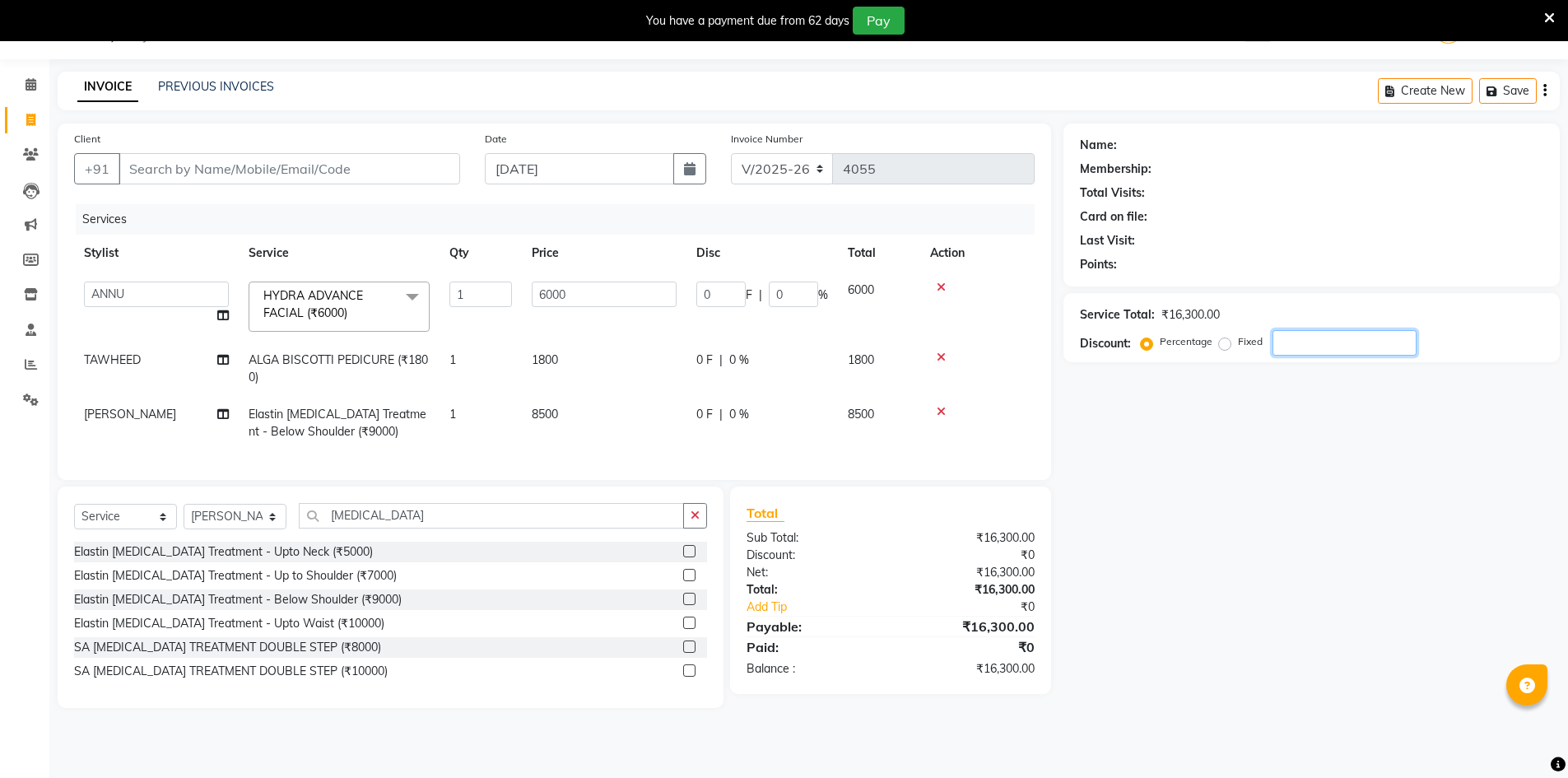
click at [1318, 339] on input "number" at bounding box center [1344, 343] width 144 height 26
type input "2"
type input "120"
type input "2"
type input "20"
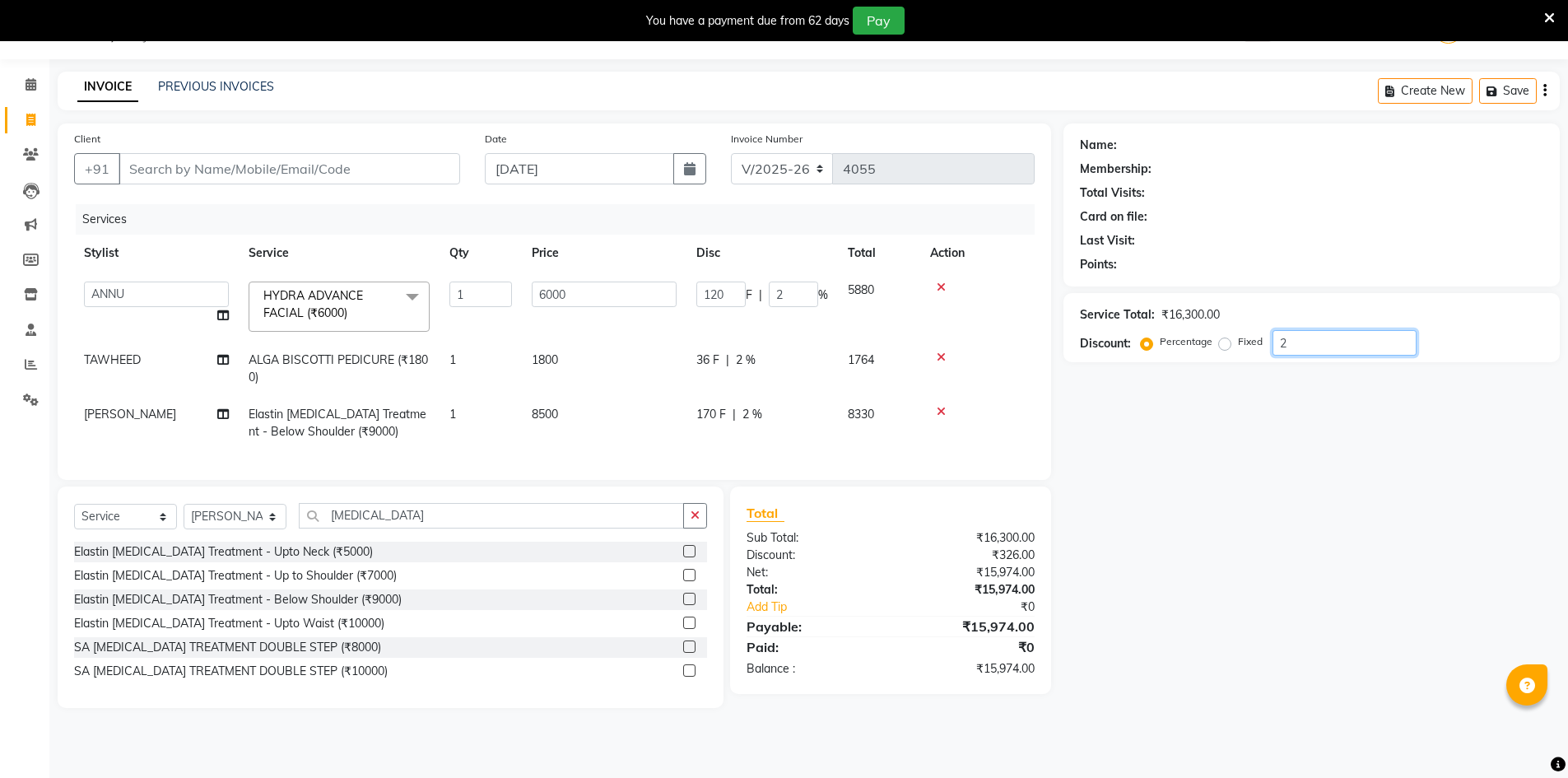
type input "1200"
type input "20"
type input "2"
type input "120"
type input "2"
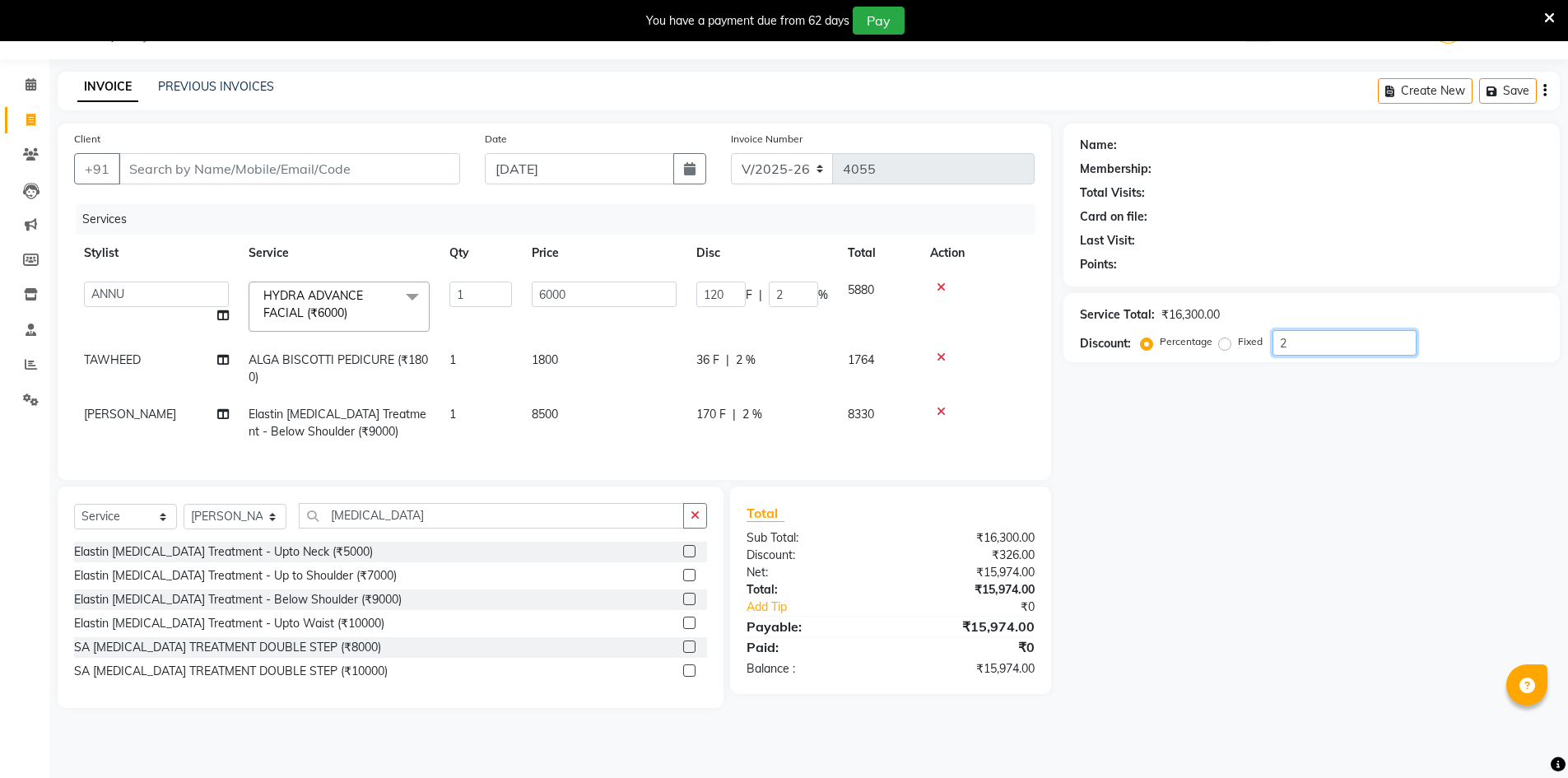
type input "0"
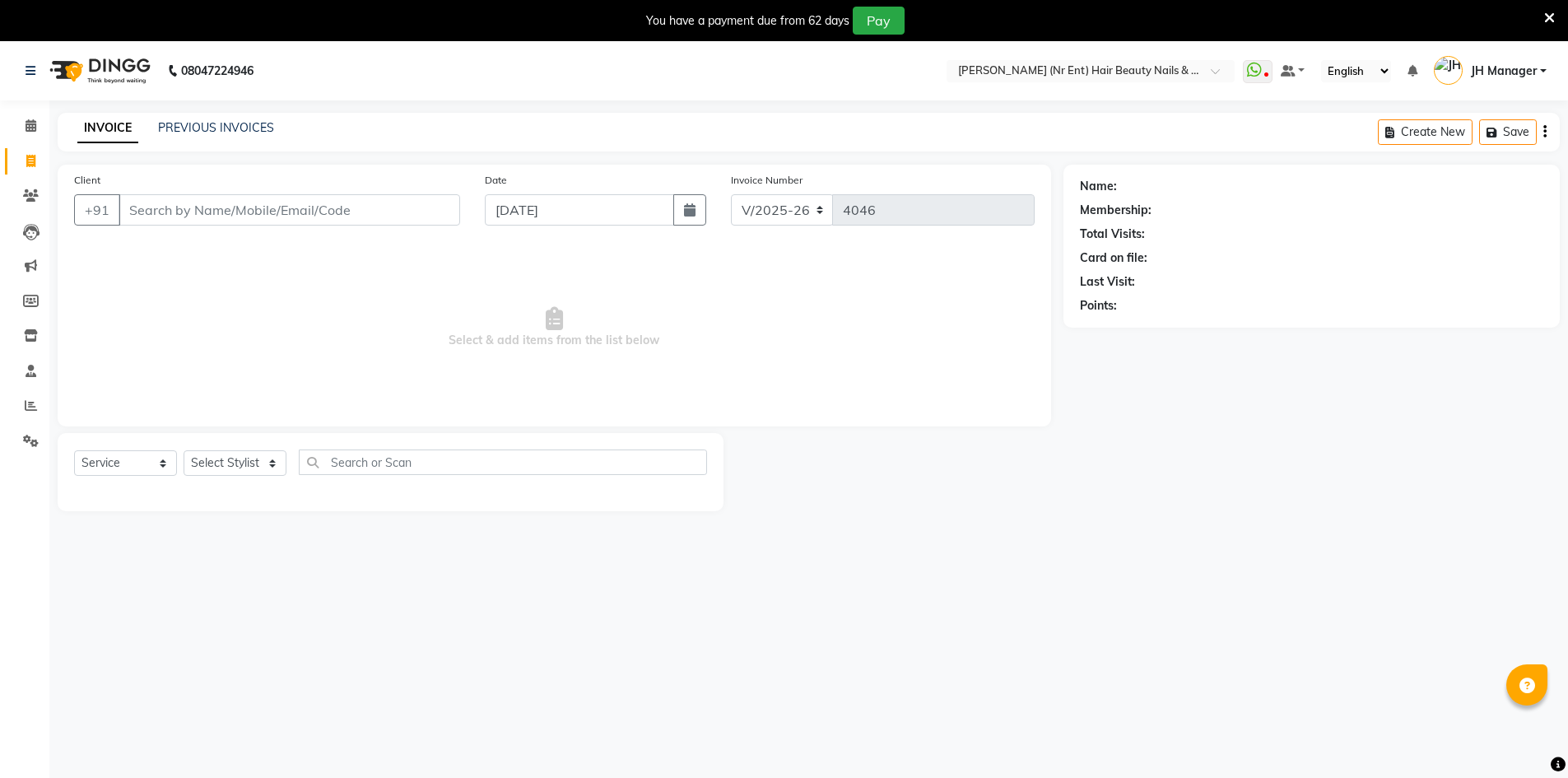
select select "640"
select select "service"
click at [247, 470] on select "Select Stylist ADNAN ADVANCE ANJALI ANNU B-WAX [PERSON_NAME] JH Manager MEMBERS…" at bounding box center [235, 464] width 102 height 26
select select "32626"
click at [184, 451] on select "Select Stylist ADNAN ADVANCE ANJALI ANNU B-WAX [PERSON_NAME] JH Manager MEMBERS…" at bounding box center [235, 464] width 102 height 26
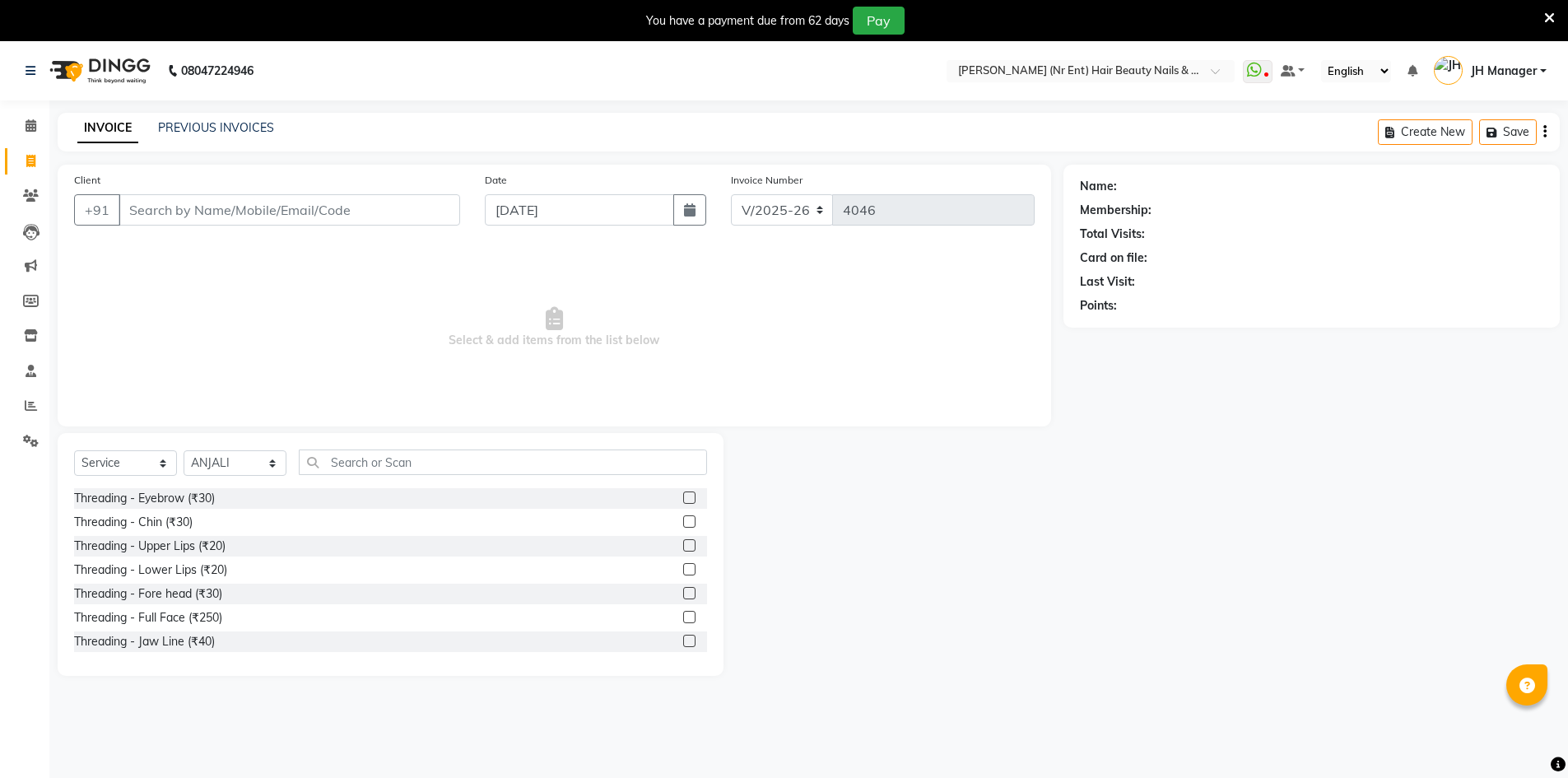
drag, startPoint x: 677, startPoint y: 495, endPoint x: 700, endPoint y: 525, distance: 37.8
click at [683, 495] on label at bounding box center [689, 497] width 12 height 12
click at [683, 495] on input "checkbox" at bounding box center [688, 498] width 11 height 11
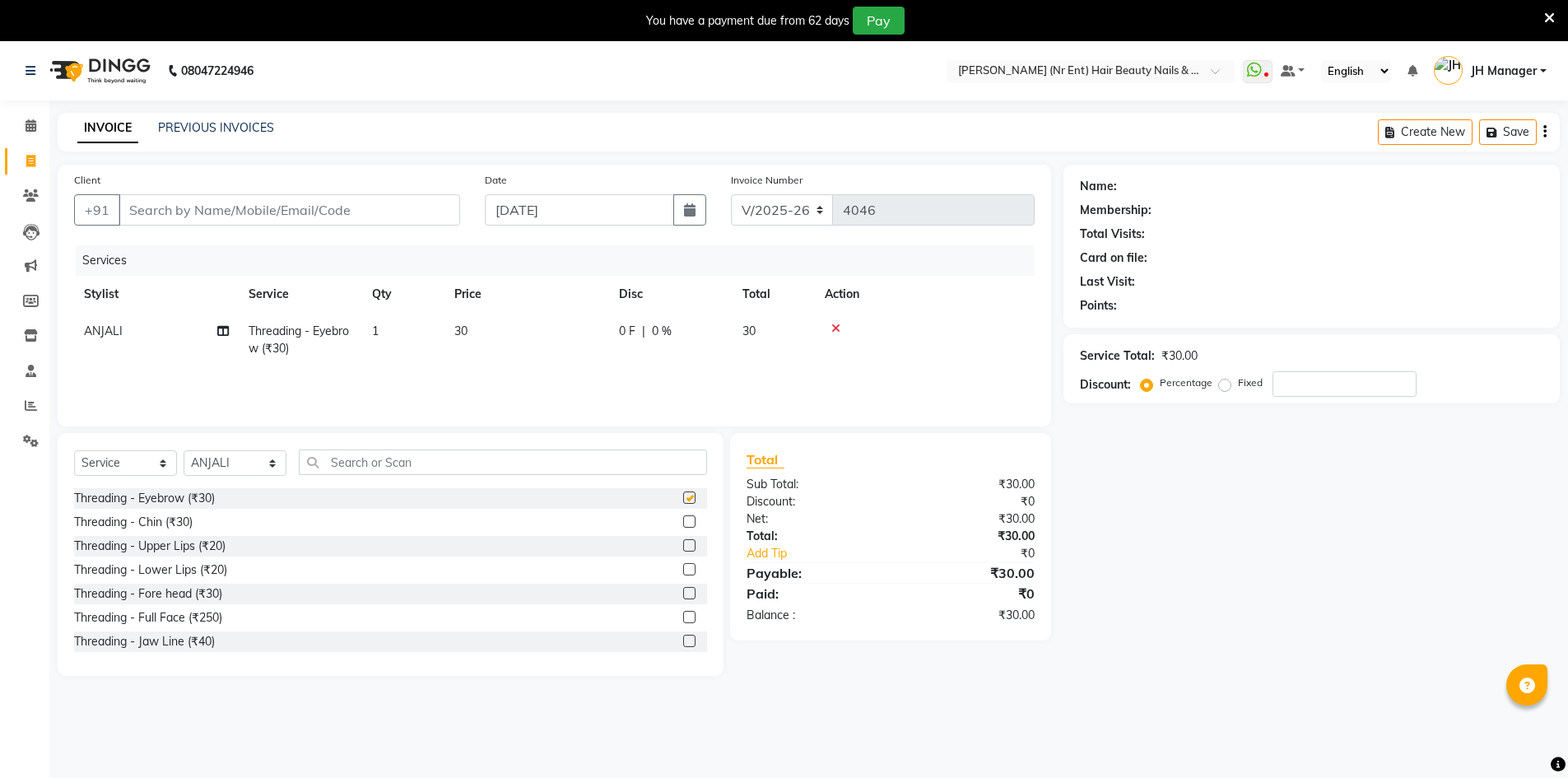
checkbox input "false"
click at [683, 548] on label at bounding box center [689, 545] width 12 height 12
click at [683, 548] on input "checkbox" at bounding box center [688, 546] width 11 height 11
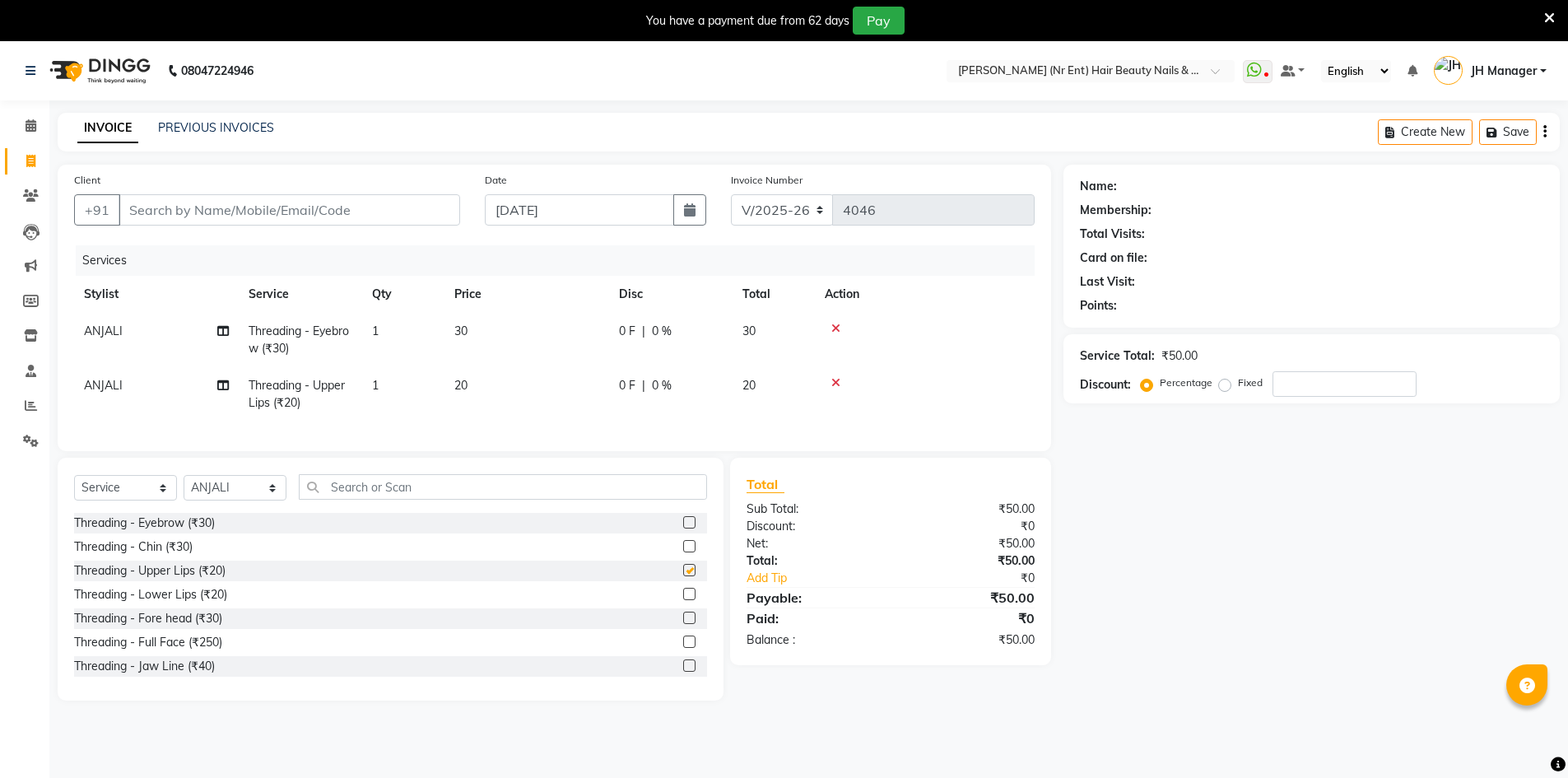
checkbox input "false"
click at [498, 500] on input "text" at bounding box center [503, 487] width 409 height 26
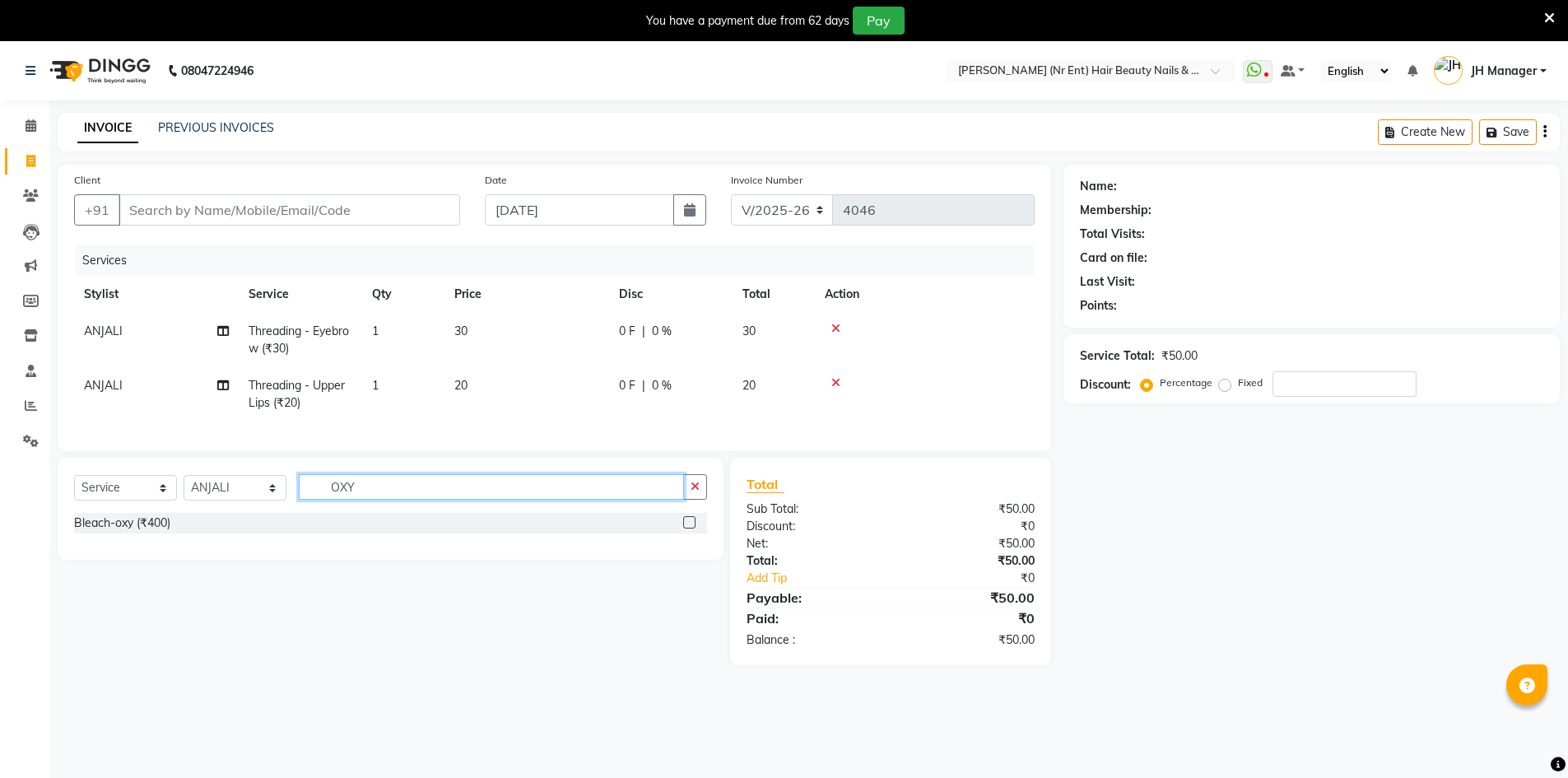
type input "OXY"
click at [686, 529] on label at bounding box center [689, 522] width 12 height 12
click at [686, 529] on input "checkbox" at bounding box center [688, 523] width 11 height 11
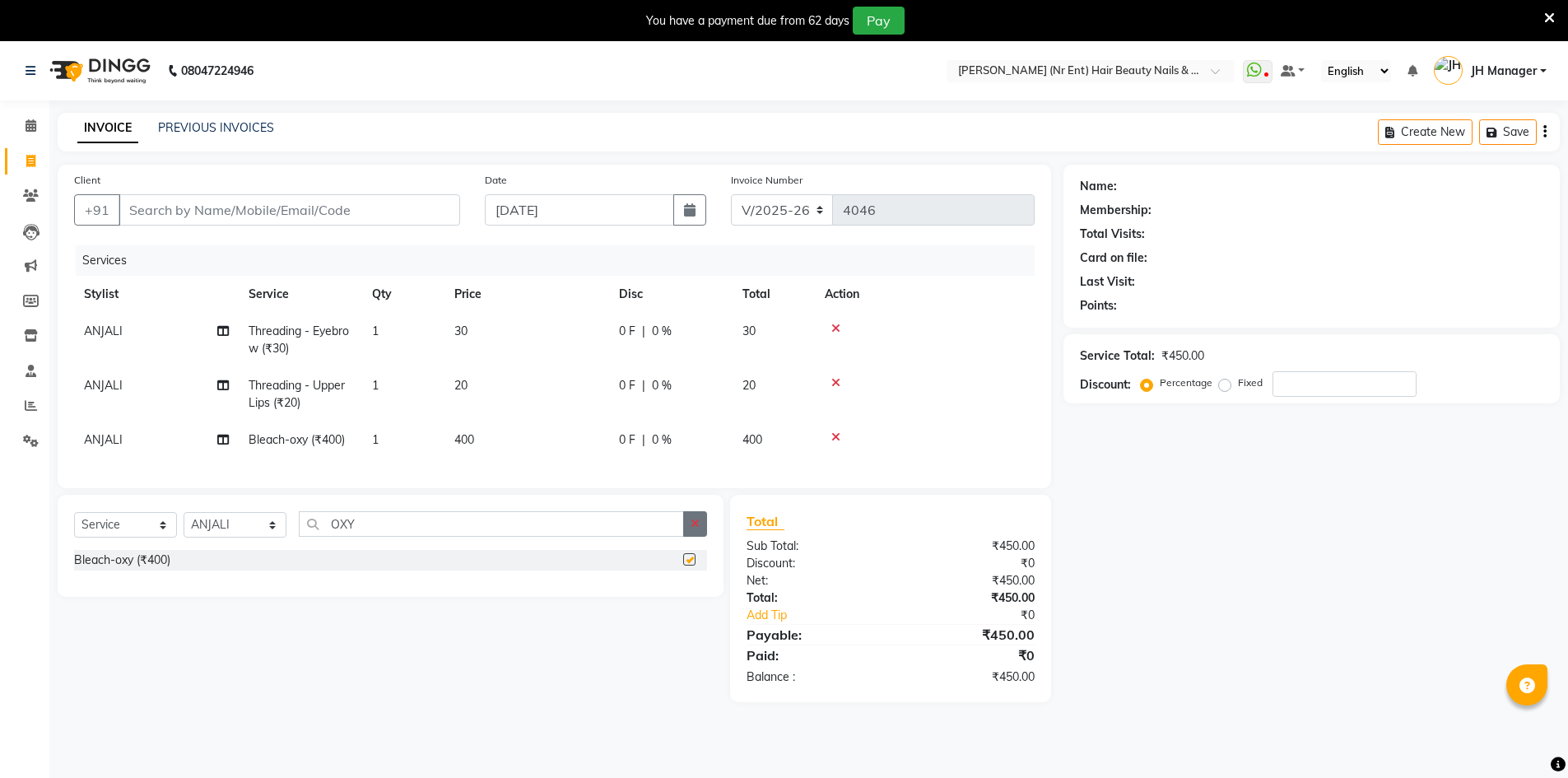
checkbox input "false"
drag, startPoint x: 378, startPoint y: 538, endPoint x: 244, endPoint y: 540, distance: 134.0
click at [244, 540] on div "Select Service Product Membership Package Voucher Prepaid Gift Card Select Styl…" at bounding box center [391, 530] width 633 height 39
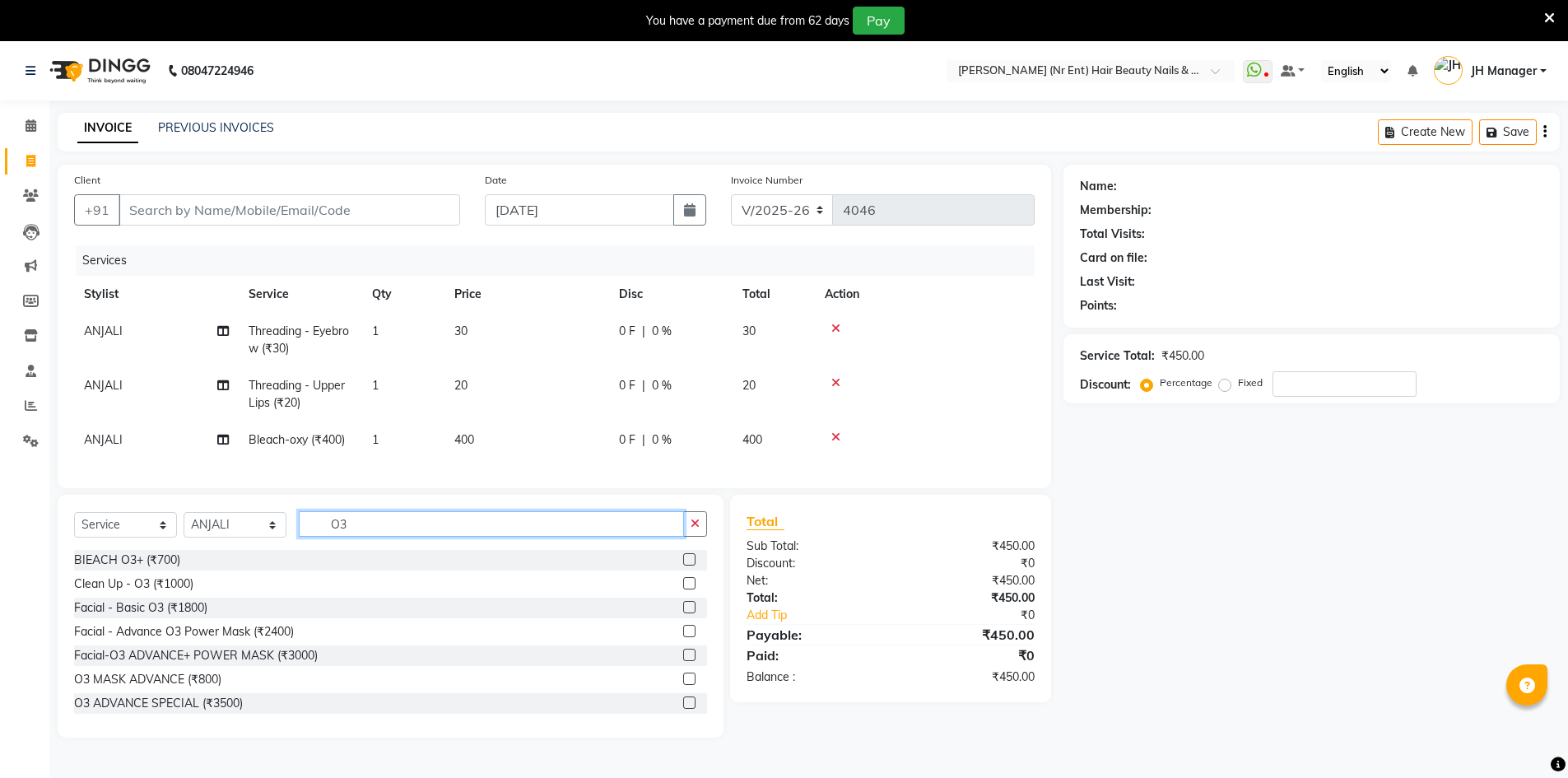
type input "O3"
click at [683, 614] on label at bounding box center [689, 607] width 12 height 12
click at [683, 614] on input "checkbox" at bounding box center [688, 608] width 11 height 11
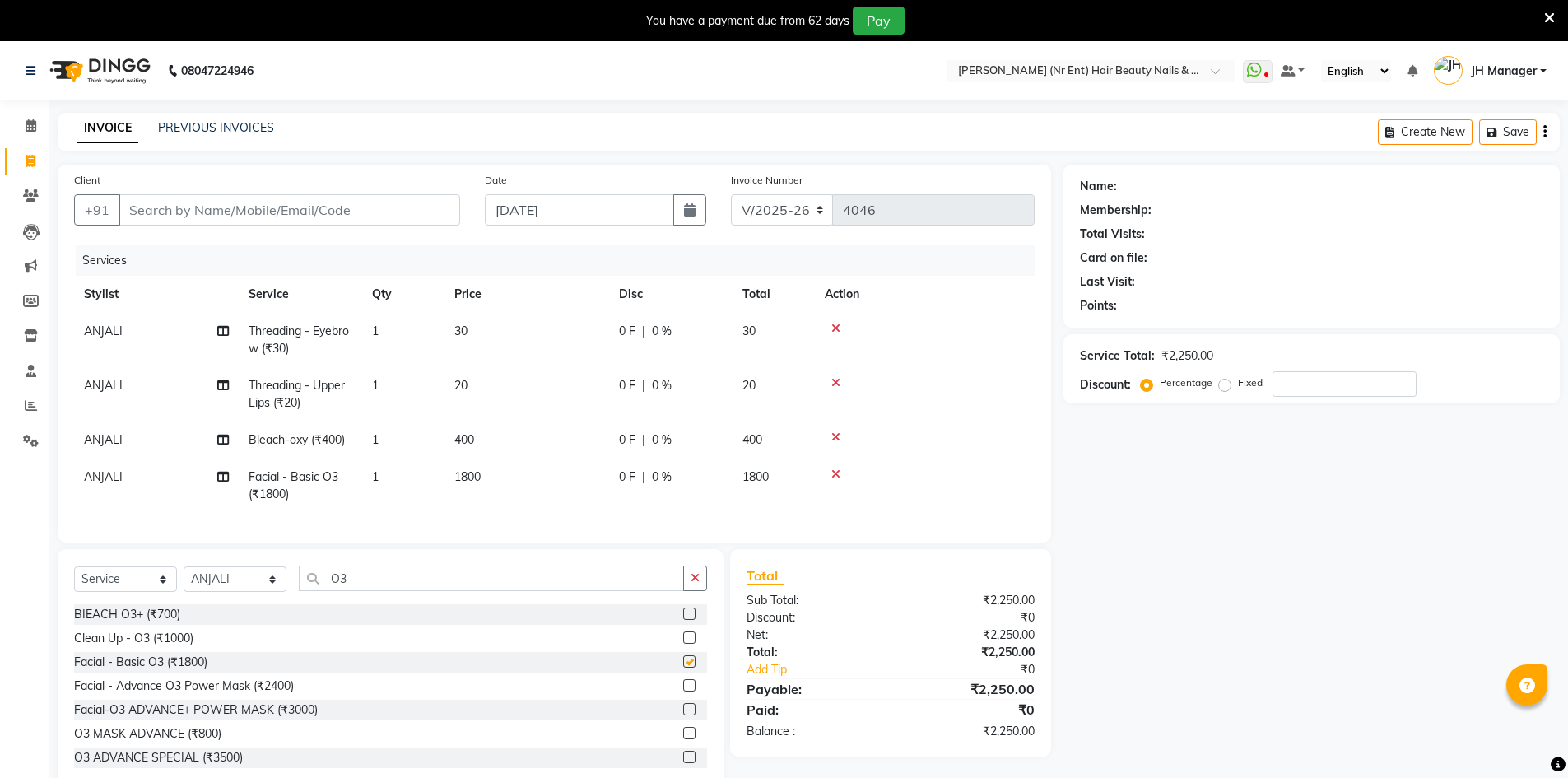
checkbox input "false"
click at [343, 205] on input "Client" at bounding box center [289, 209] width 342 height 31
type input "7"
type input "0"
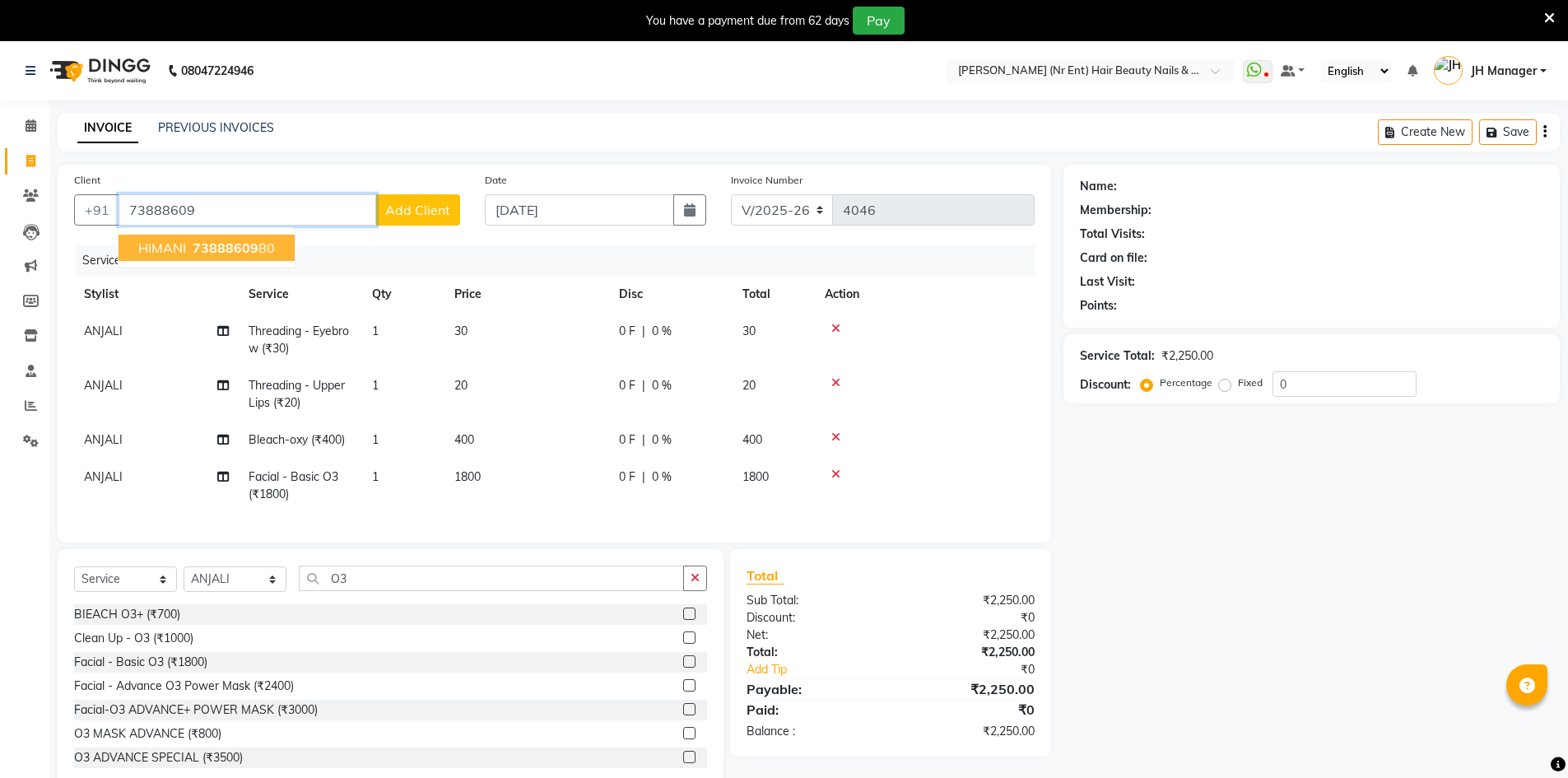
click at [209, 242] on span "73888609" at bounding box center [226, 248] width 66 height 17
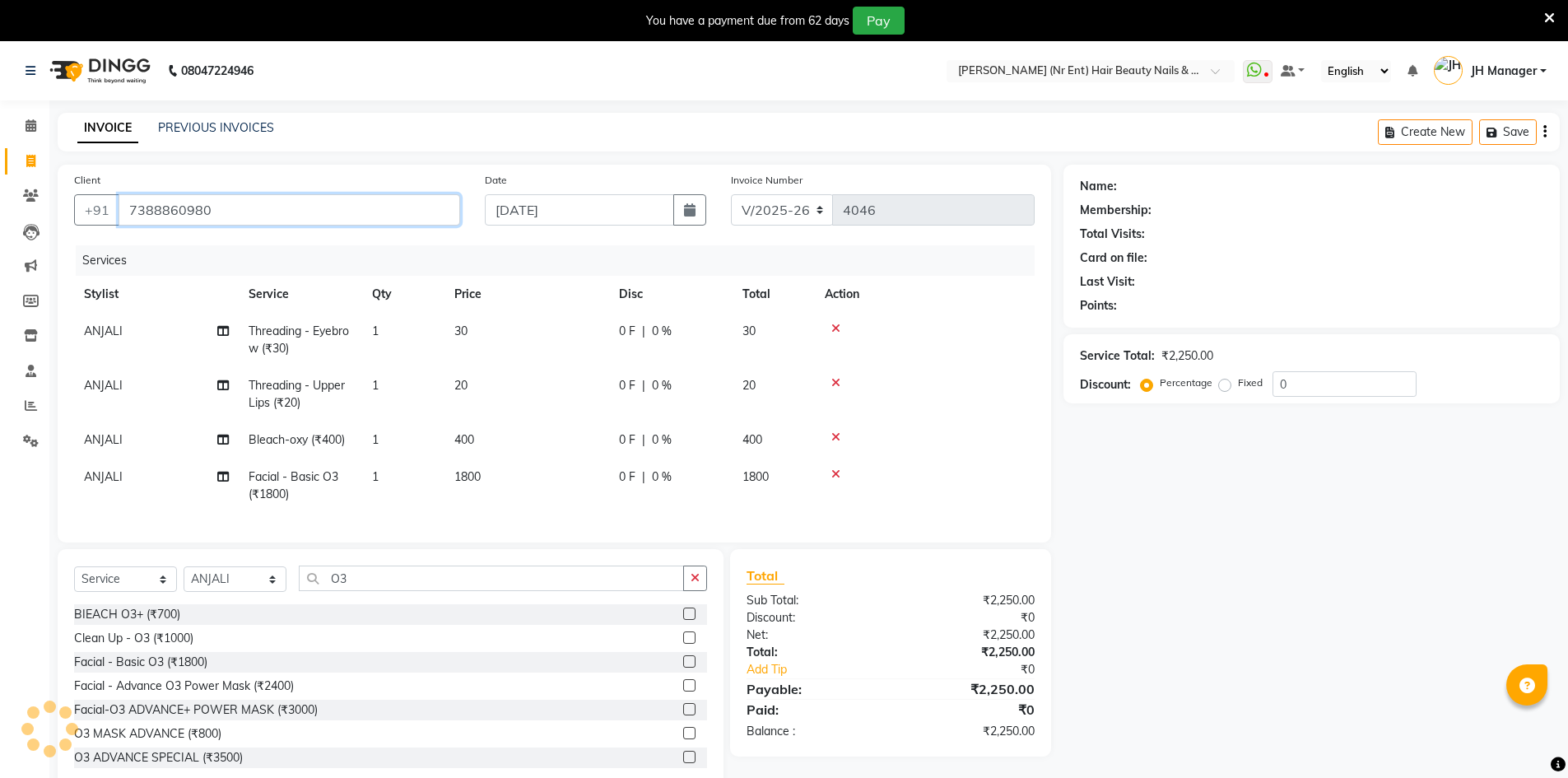
type input "7388860980"
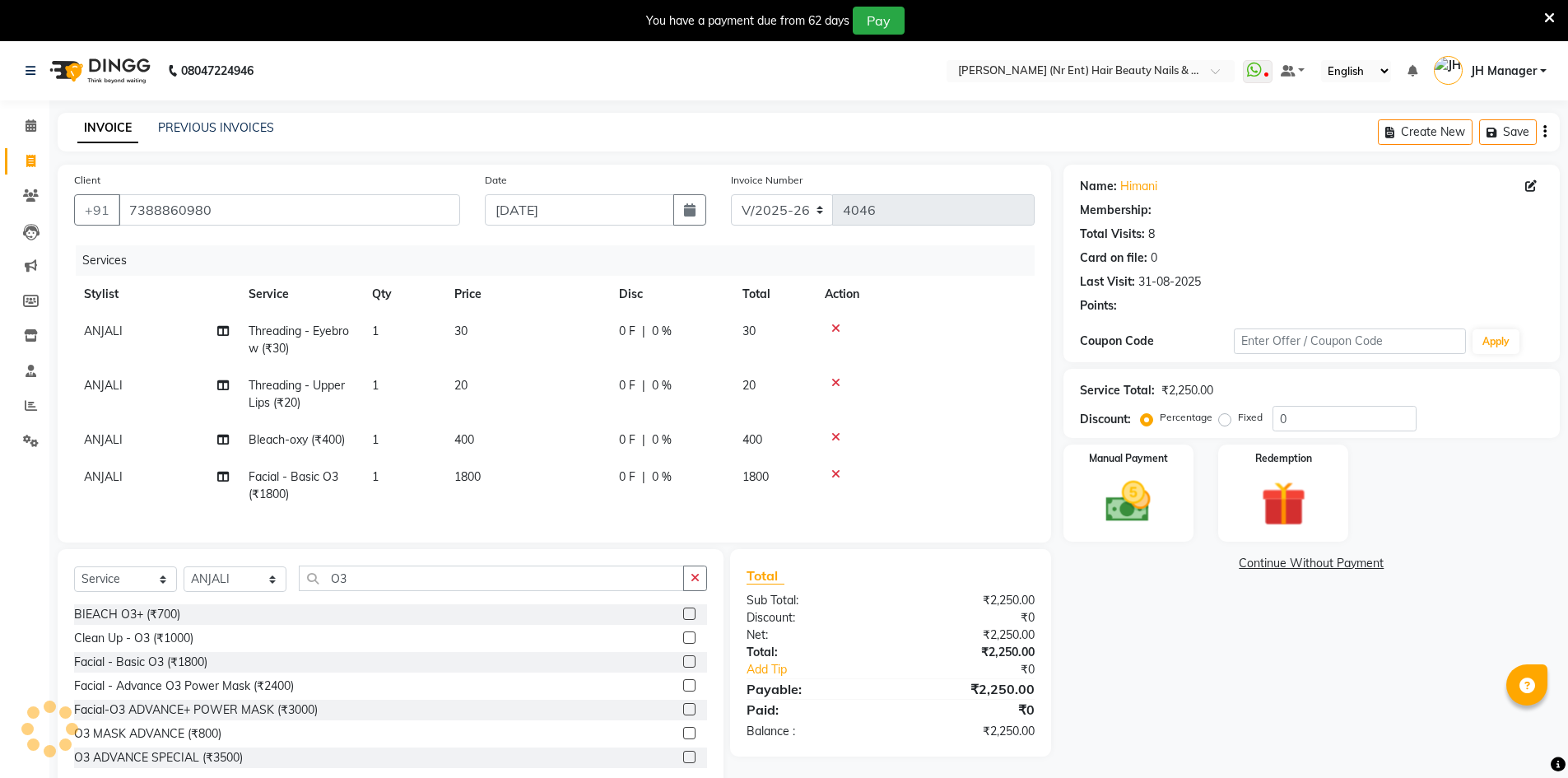
select select "2: Object"
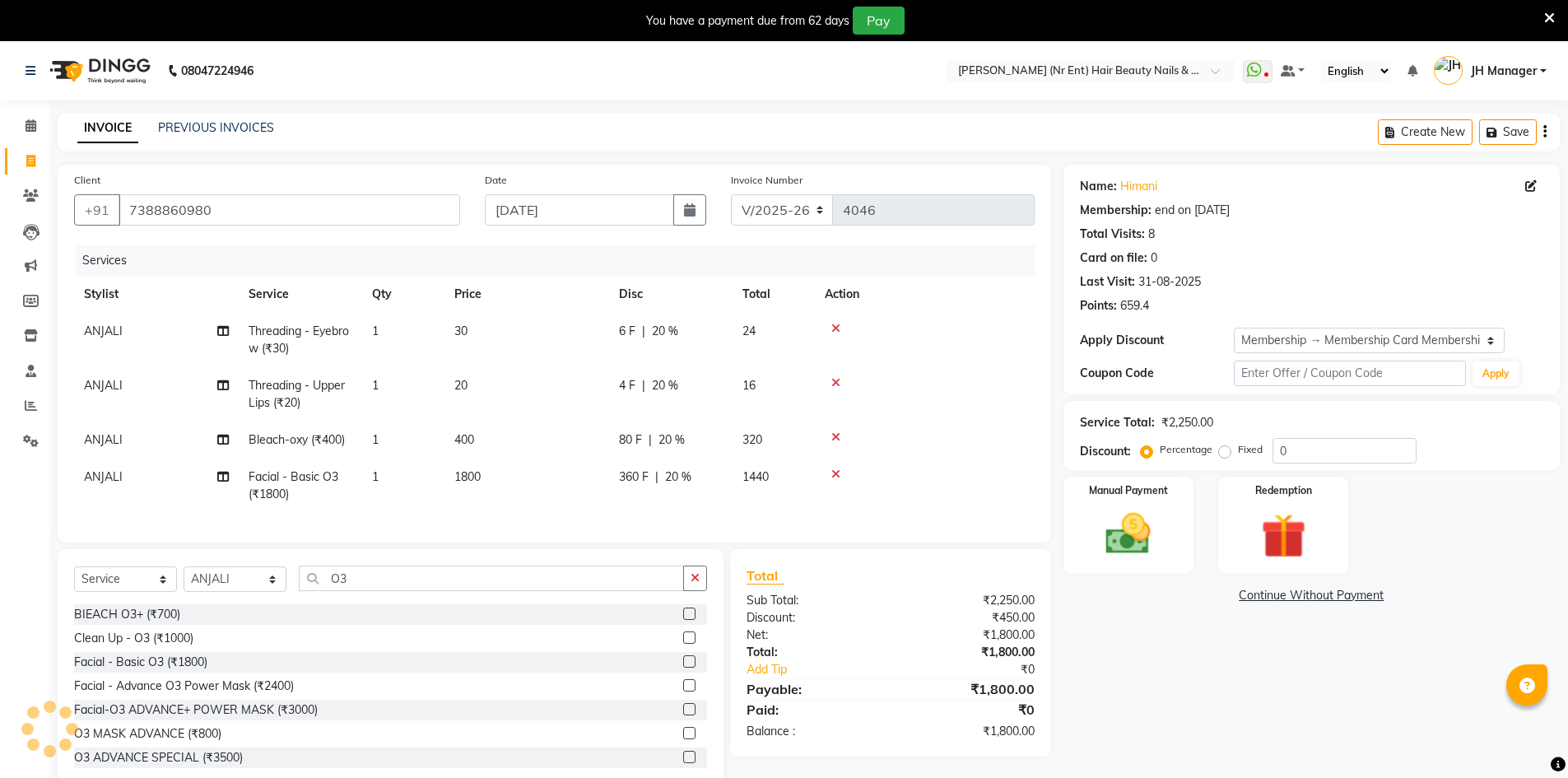
type input "20"
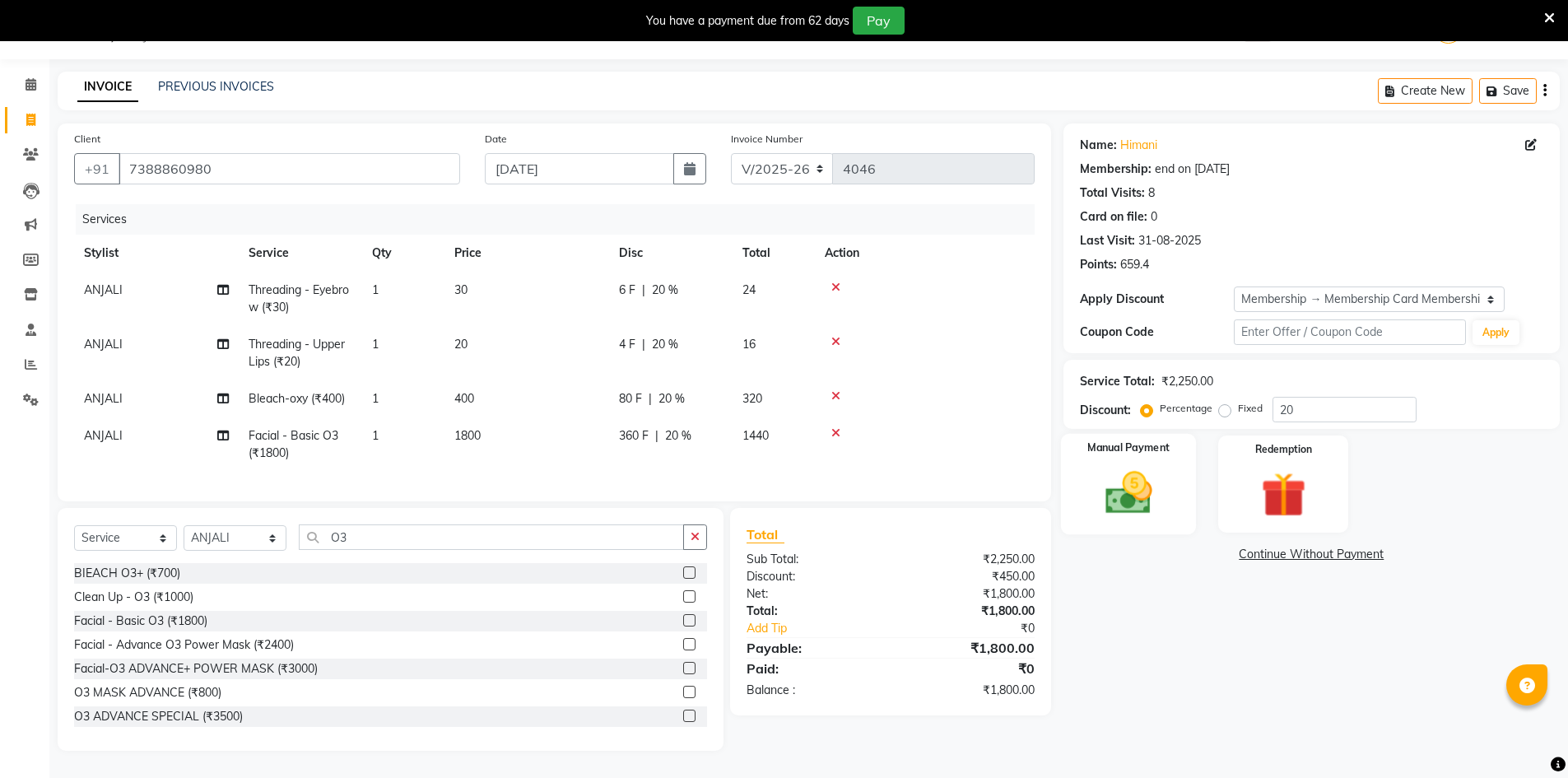
click at [1160, 491] on img at bounding box center [1129, 493] width 76 height 54
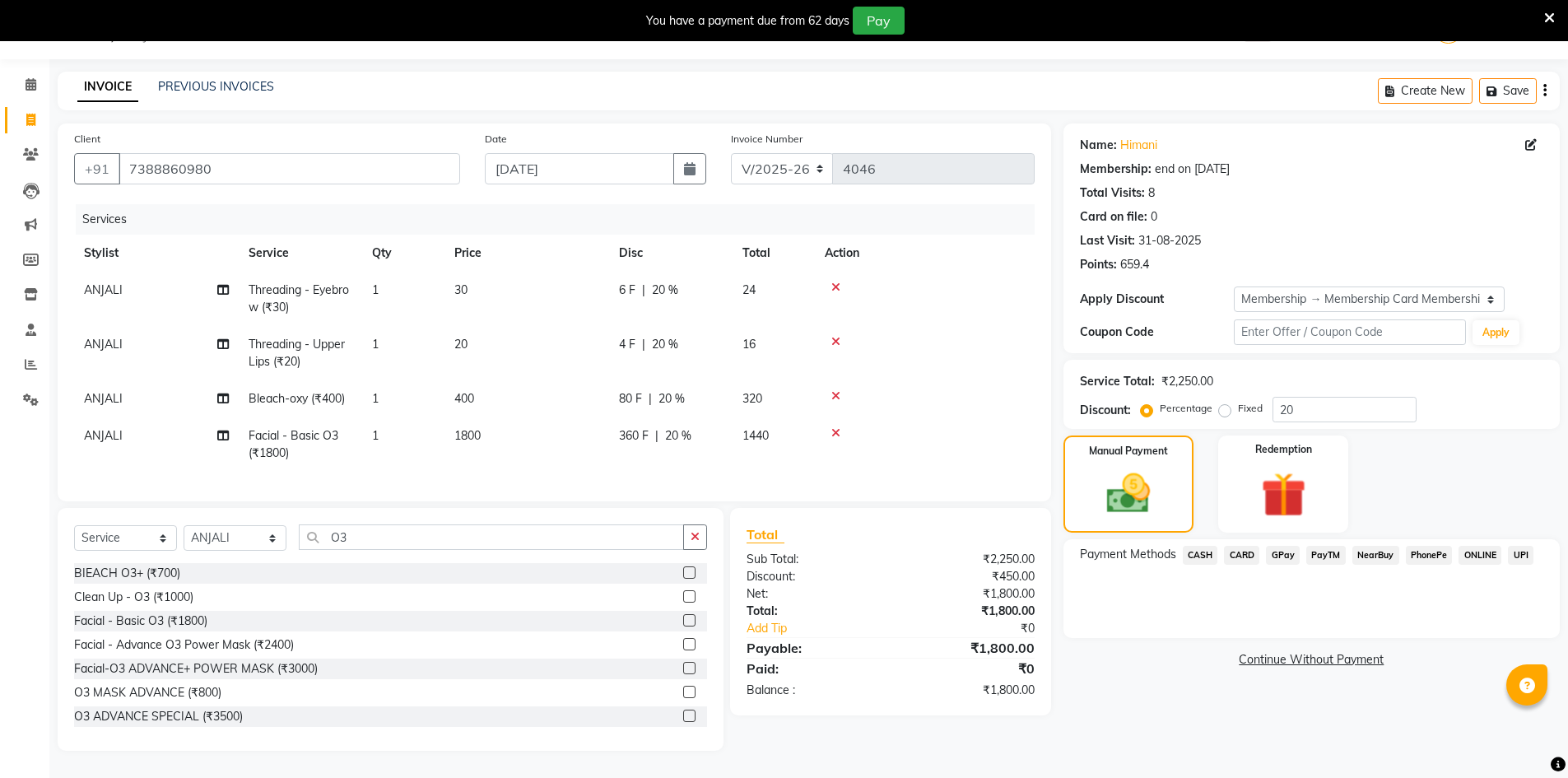
click at [1246, 546] on span "CARD" at bounding box center [1242, 555] width 36 height 19
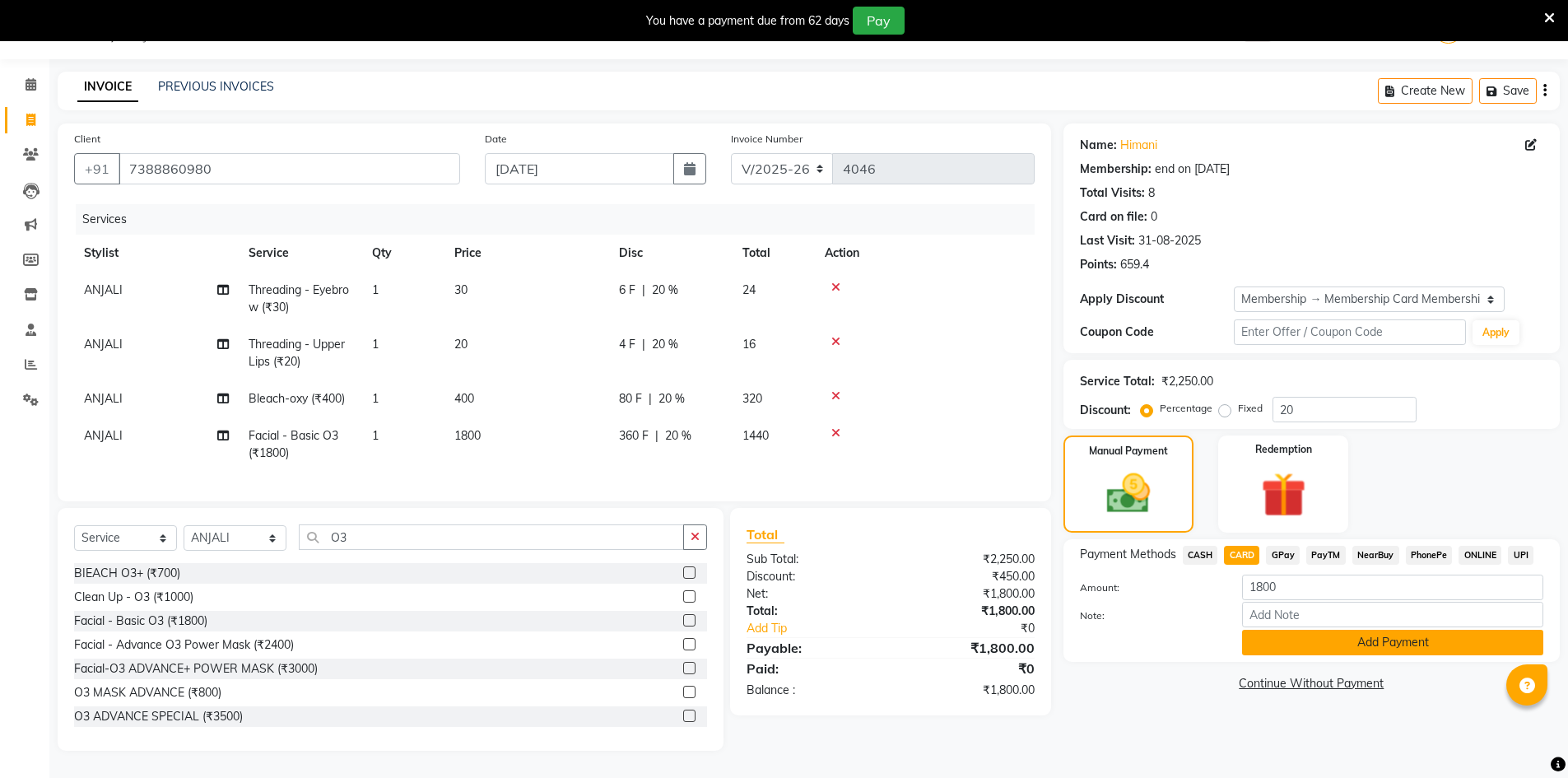
click at [1312, 641] on button "Add Payment" at bounding box center [1392, 643] width 301 height 26
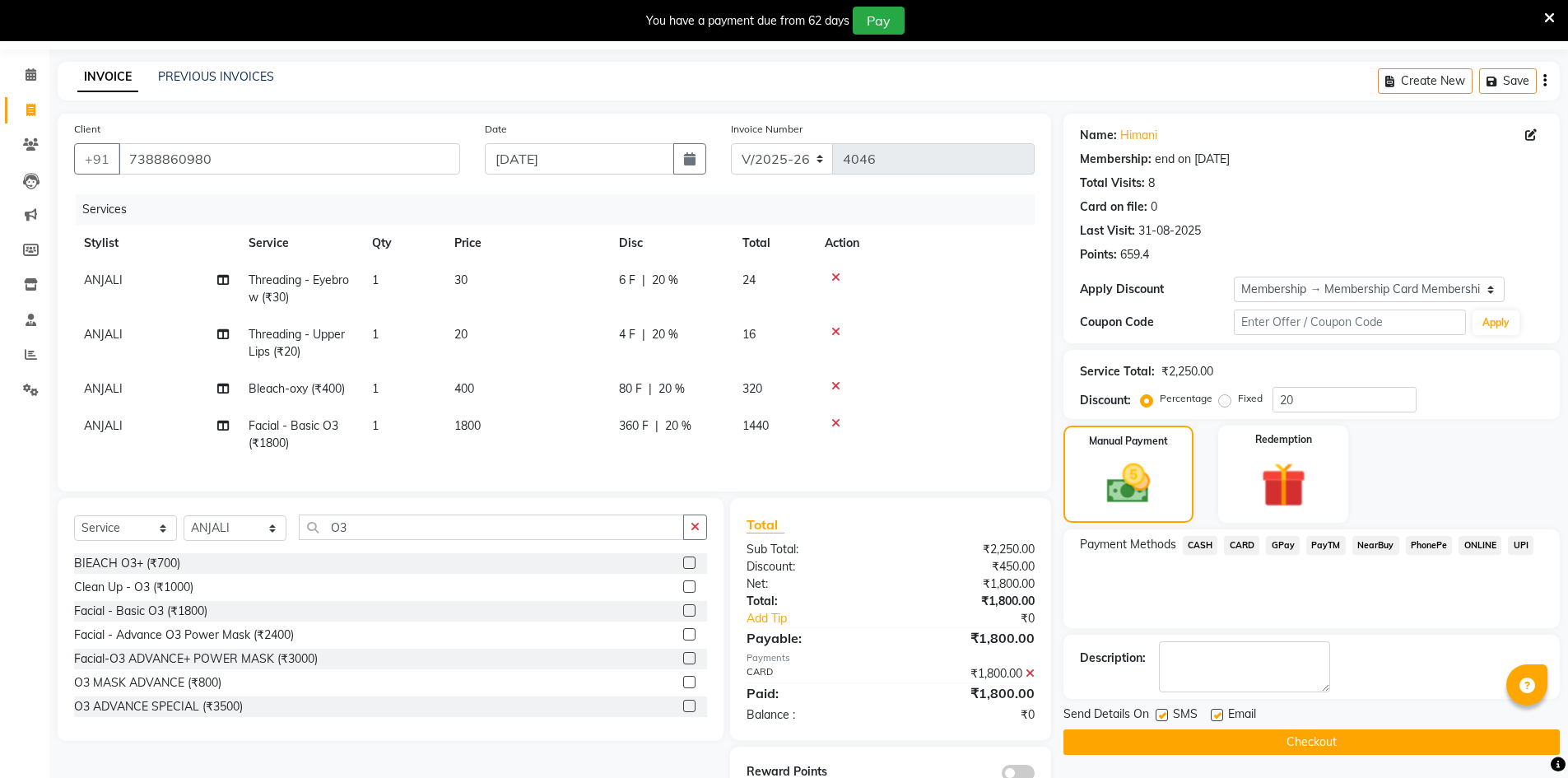
drag, startPoint x: 1390, startPoint y: 744, endPoint x: 1408, endPoint y: 739, distance: 18.7
click at [1393, 744] on button "Checkout" at bounding box center [1311, 743] width 496 height 26
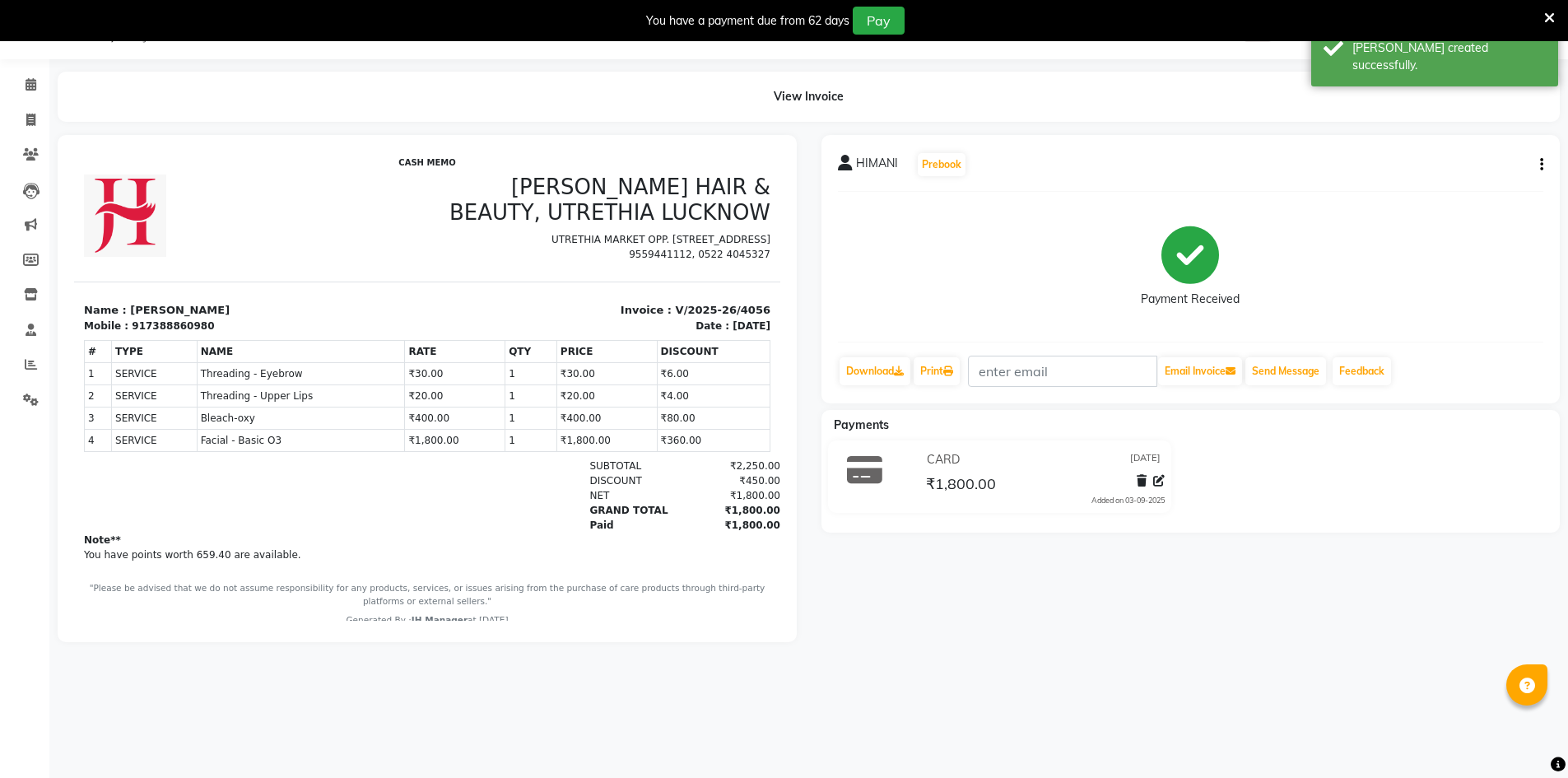
click at [32, 133] on li "Invoice" at bounding box center [25, 120] width 50 height 36
click at [27, 124] on icon at bounding box center [30, 119] width 9 height 12
select select "service"
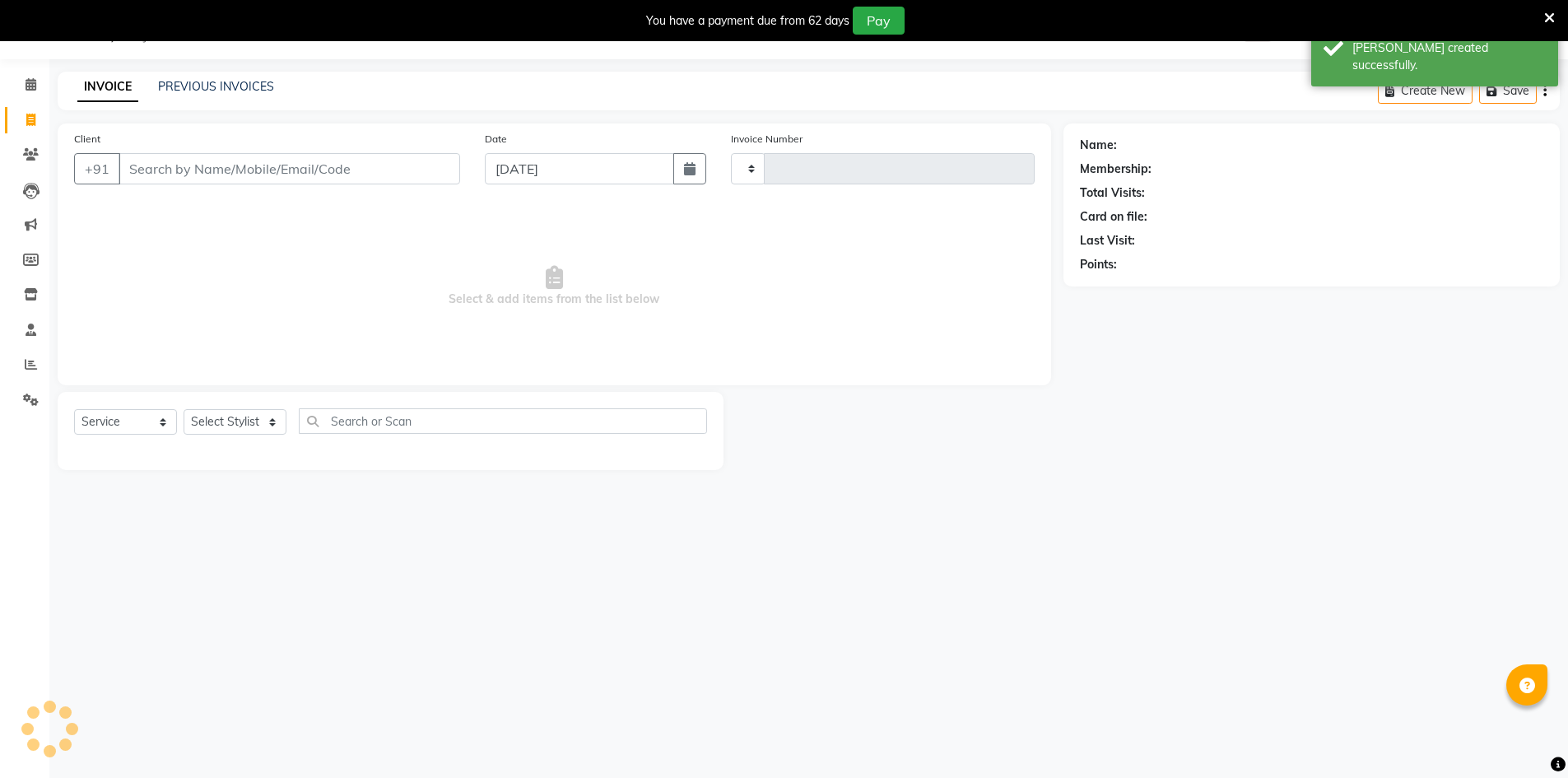
type input "4057"
select select "640"
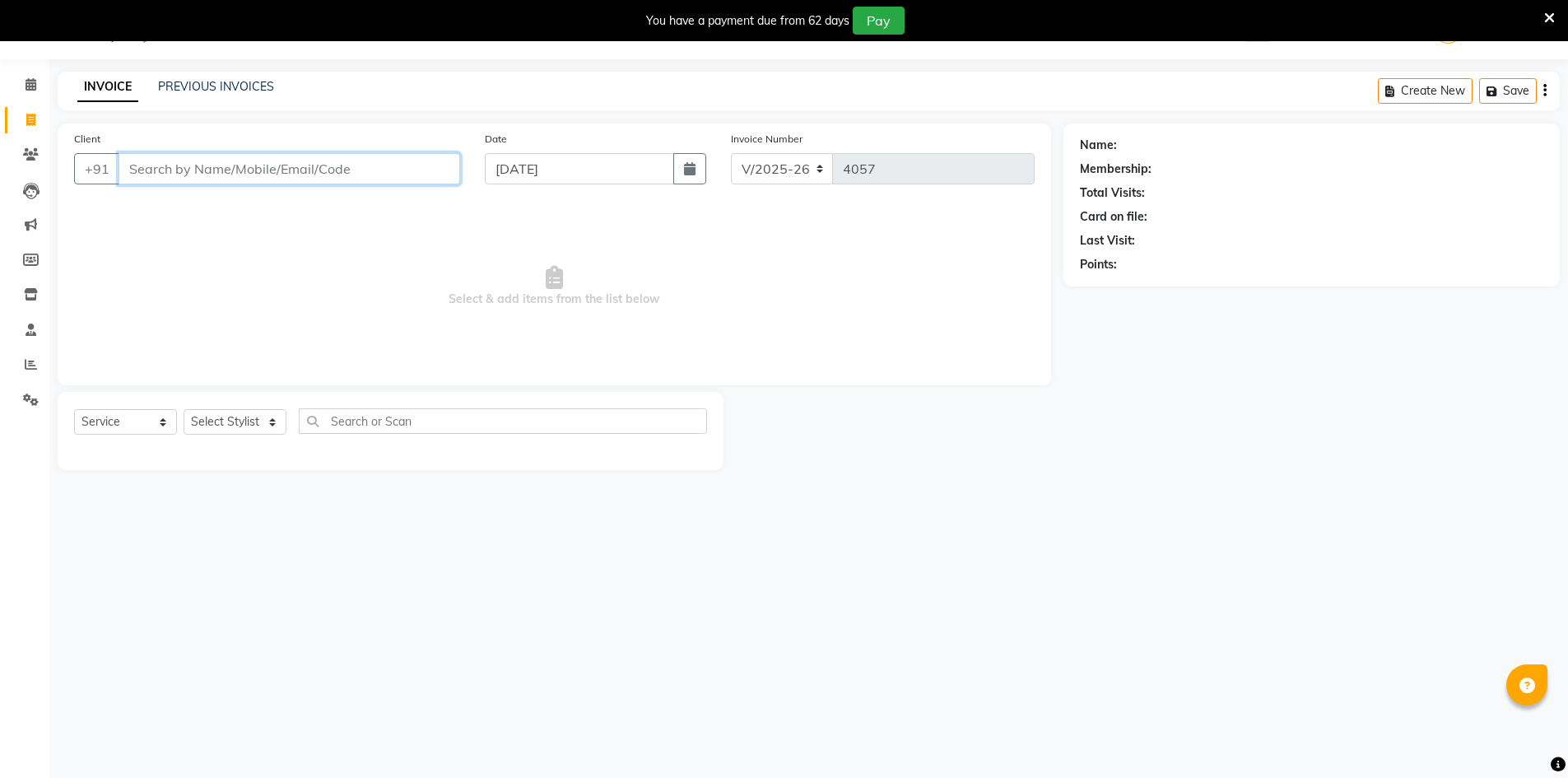
click at [208, 167] on input "Client" at bounding box center [289, 168] width 342 height 31
click at [252, 212] on ngb-highlight "9721320 498" at bounding box center [221, 207] width 86 height 17
type input "9721320498"
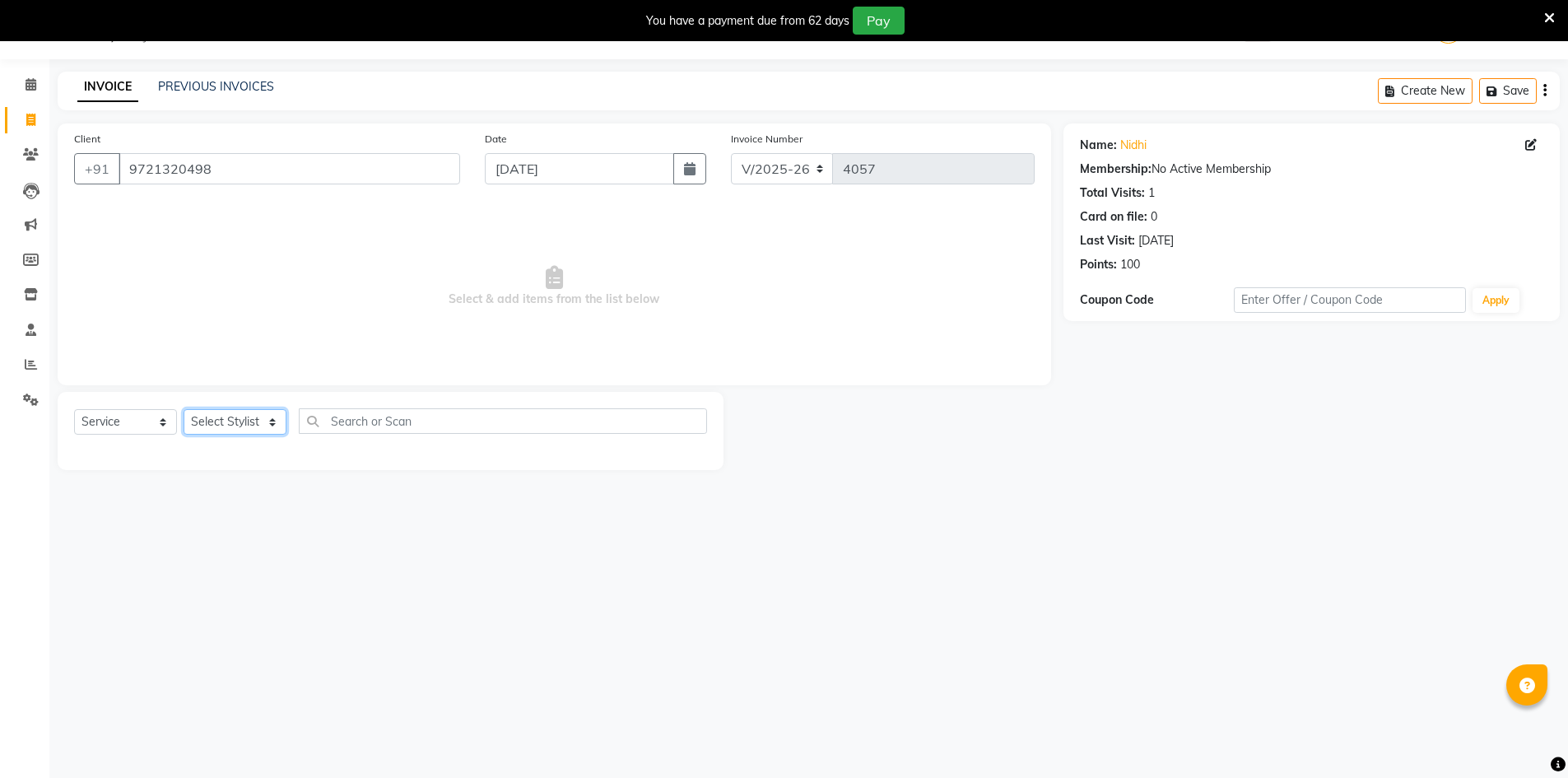
click at [234, 421] on select "Select Stylist ADNAN ADVANCE ANJALI ANNU B-WAX [PERSON_NAME] JH Manager MEMBERS…" at bounding box center [235, 422] width 102 height 26
click at [338, 431] on input "text" at bounding box center [503, 422] width 409 height 26
click at [273, 431] on select "Select Stylist ADNAN ADVANCE ANJALI ANNU B-WAX [PERSON_NAME] JH Manager MEMBERS…" at bounding box center [235, 422] width 102 height 26
select select "32626"
click at [184, 409] on select "Select Stylist ADNAN ADVANCE ANJALI ANNU B-WAX [PERSON_NAME] JH Manager MEMBERS…" at bounding box center [235, 422] width 102 height 26
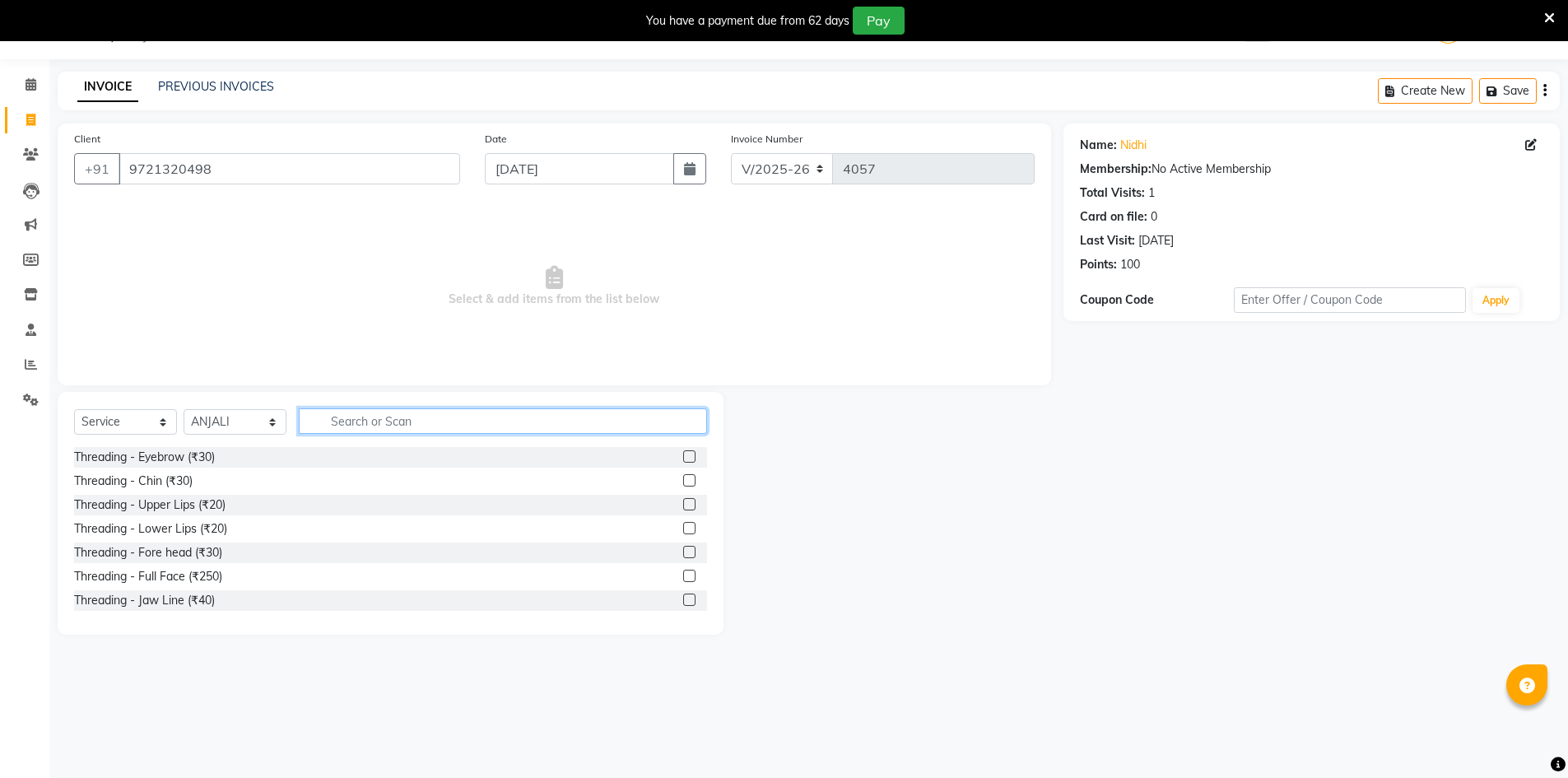
click at [393, 423] on input "text" at bounding box center [503, 422] width 409 height 26
click at [360, 416] on input "text" at bounding box center [503, 422] width 409 height 26
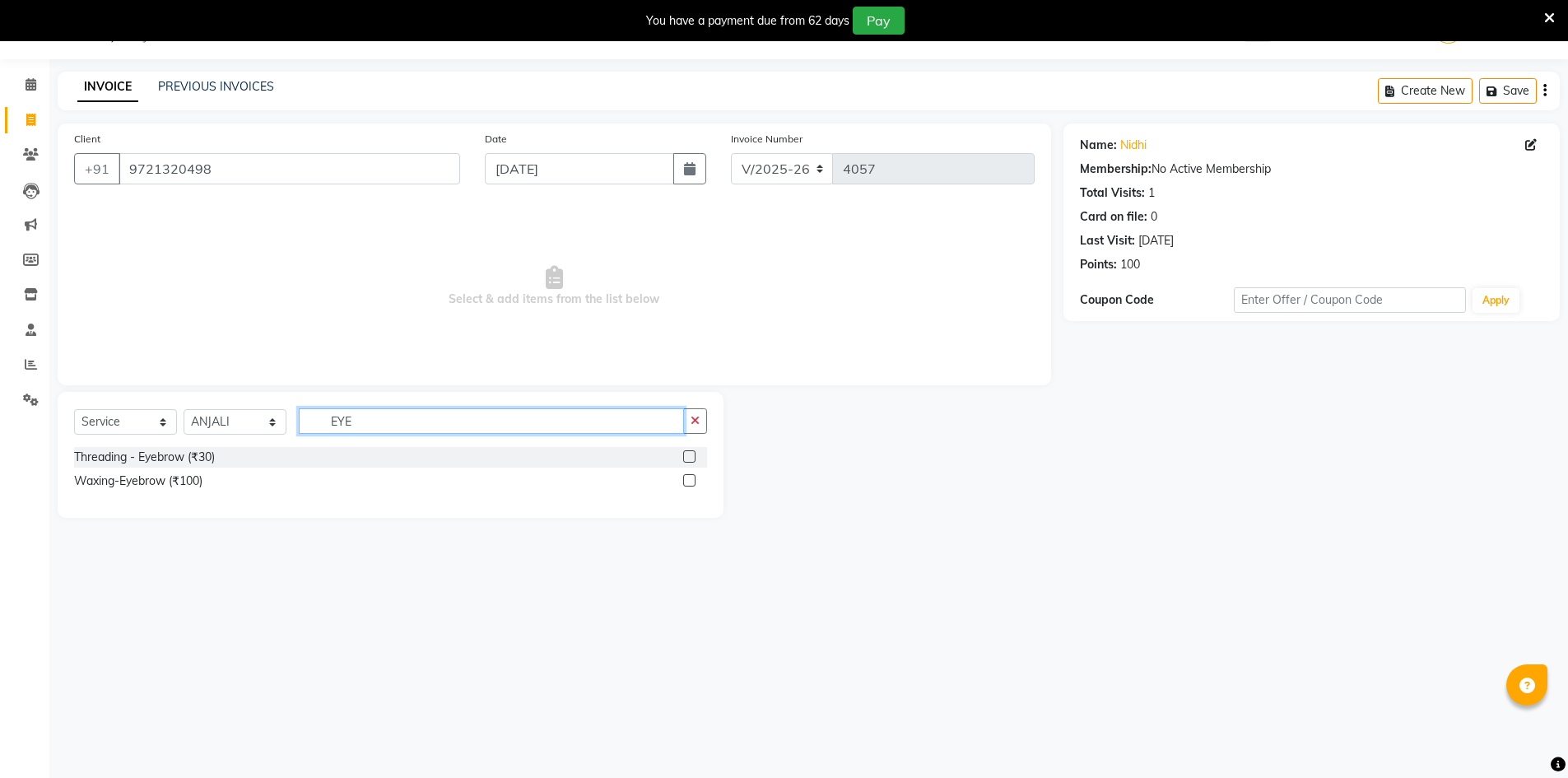
type input "EYE"
click at [687, 460] on label at bounding box center [689, 457] width 12 height 12
click at [687, 460] on input "checkbox" at bounding box center [688, 458] width 11 height 11
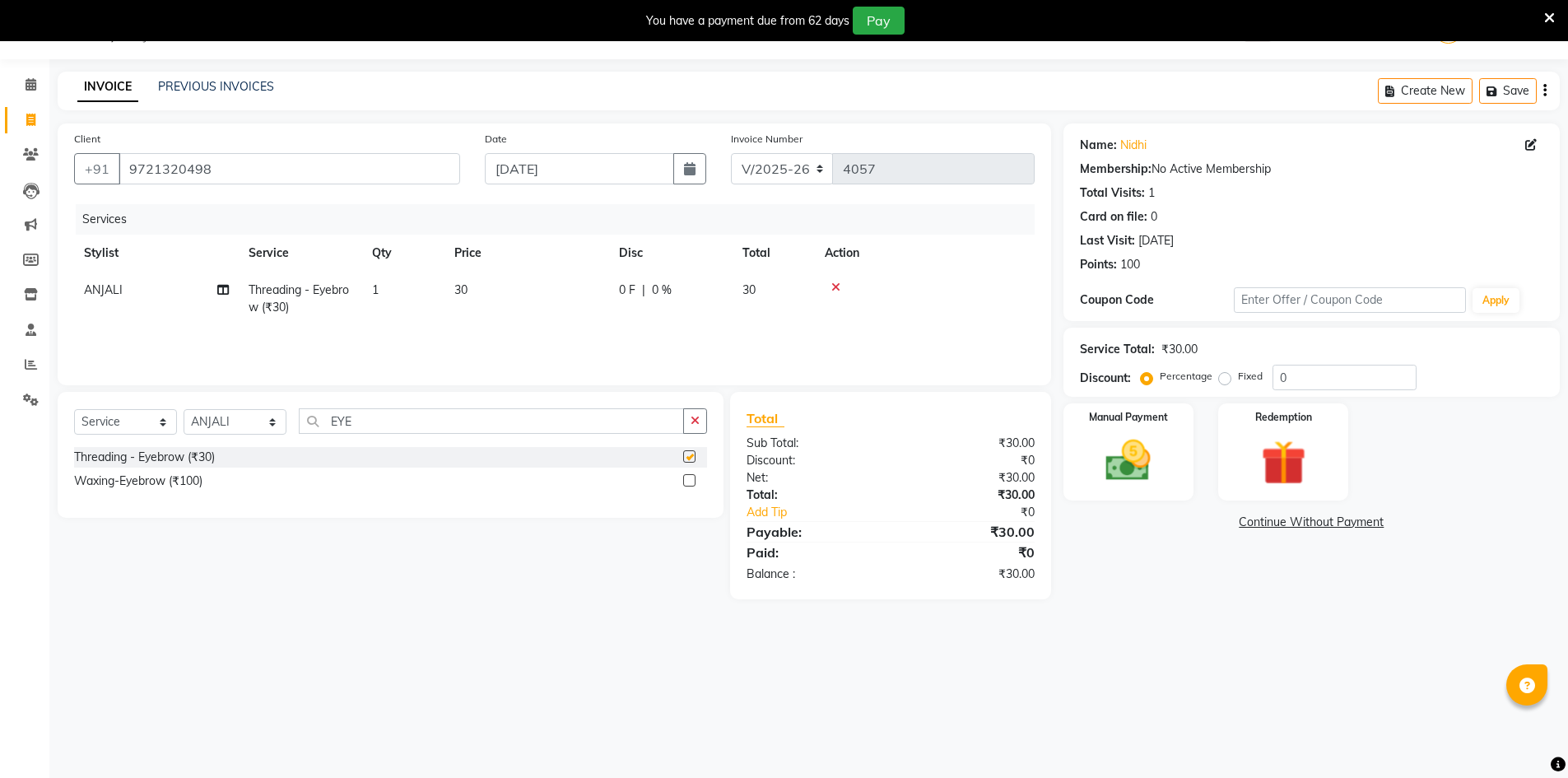
checkbox input "false"
drag, startPoint x: 390, startPoint y: 416, endPoint x: 168, endPoint y: 428, distance: 222.3
click at [168, 428] on div "Select Service Product Membership Package Voucher Prepaid Gift Card Select Styl…" at bounding box center [391, 428] width 633 height 39
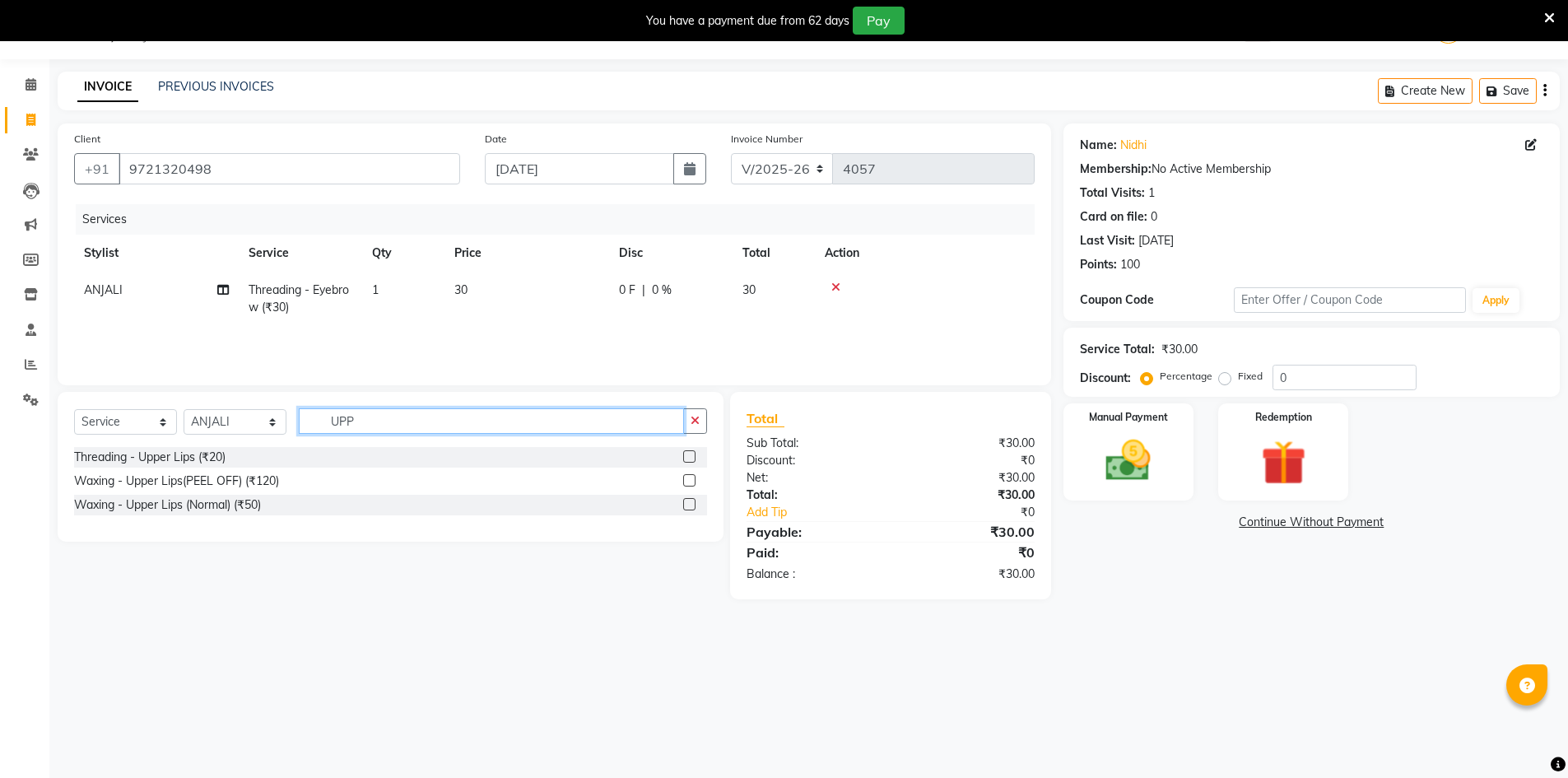
type input "UPP"
click at [691, 457] on label at bounding box center [689, 457] width 12 height 12
click at [691, 457] on input "checkbox" at bounding box center [688, 458] width 11 height 11
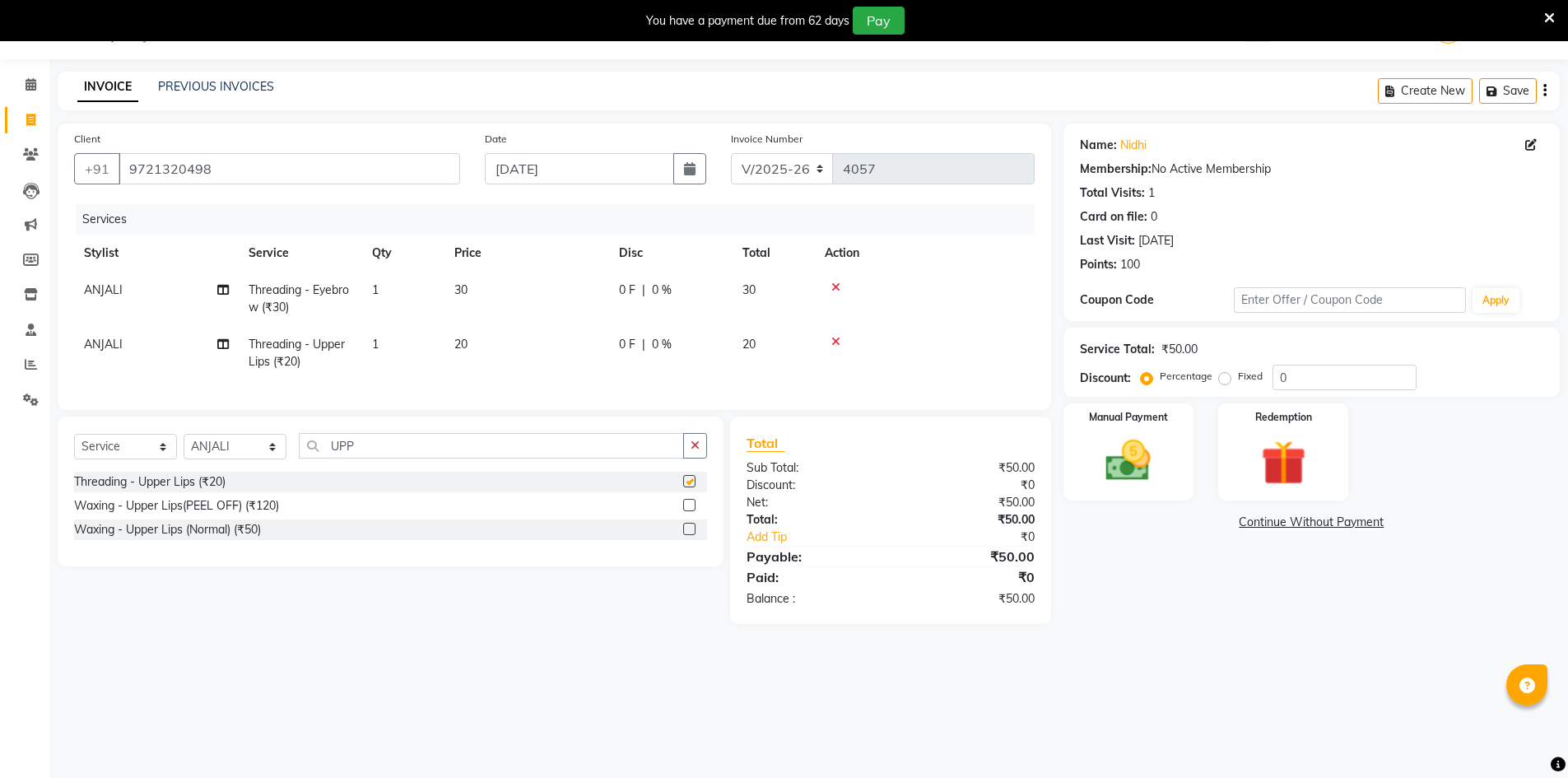
checkbox input "false"
drag, startPoint x: 419, startPoint y: 455, endPoint x: 0, endPoint y: 477, distance: 419.6
click at [0, 477] on app-home "08047224946 Select Location × Jawed Habib (Nr Ent) Hair Beauty Nails & Makeup S…" at bounding box center [784, 324] width 1568 height 649
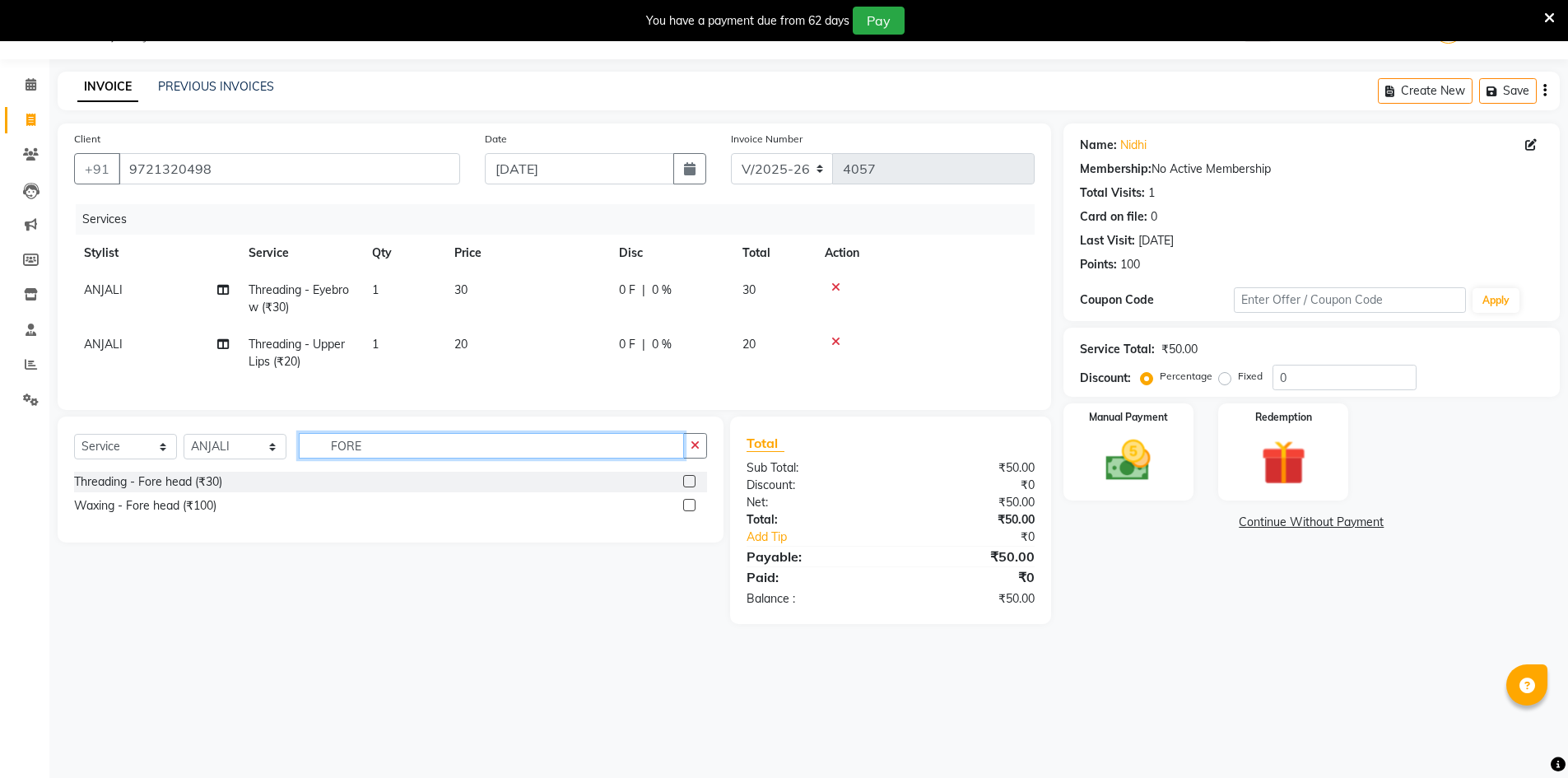
type input "FORE"
click at [693, 492] on div at bounding box center [688, 484] width 11 height 17
click at [691, 487] on label at bounding box center [689, 482] width 12 height 12
click at [691, 487] on input "checkbox" at bounding box center [688, 482] width 11 height 11
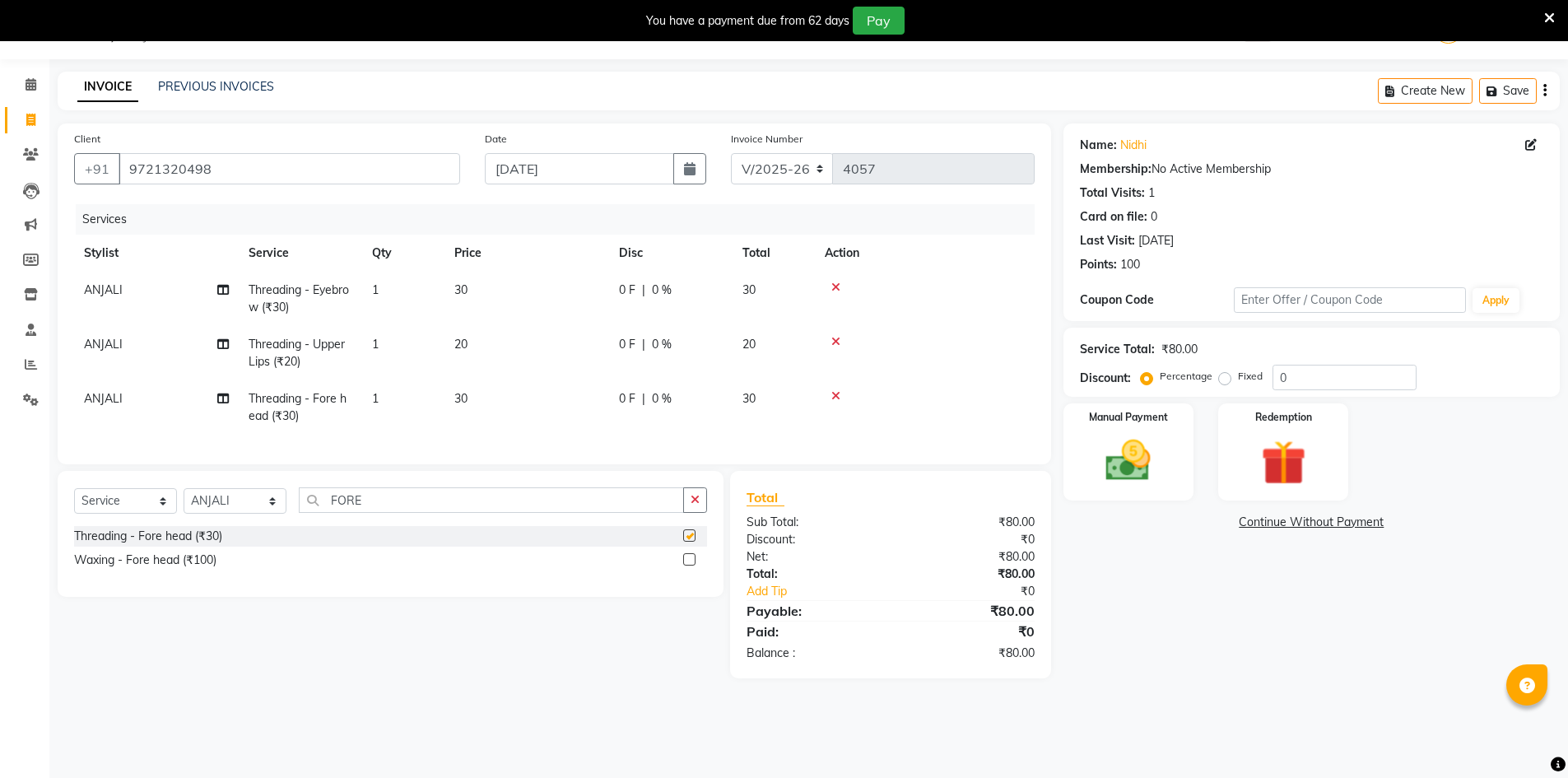
checkbox input "false"
click at [232, 514] on select "Select Stylist ADNAN ADVANCE ANJALI ANNU B-WAX JANVI JH Manager MEMBERSHIP MOHD…" at bounding box center [235, 501] width 102 height 26
select select "85504"
click at [184, 500] on select "Select Stylist ADNAN ADVANCE ANJALI ANNU B-WAX JANVI JH Manager MEMBERSHIP MOHD…" at bounding box center [235, 501] width 102 height 26
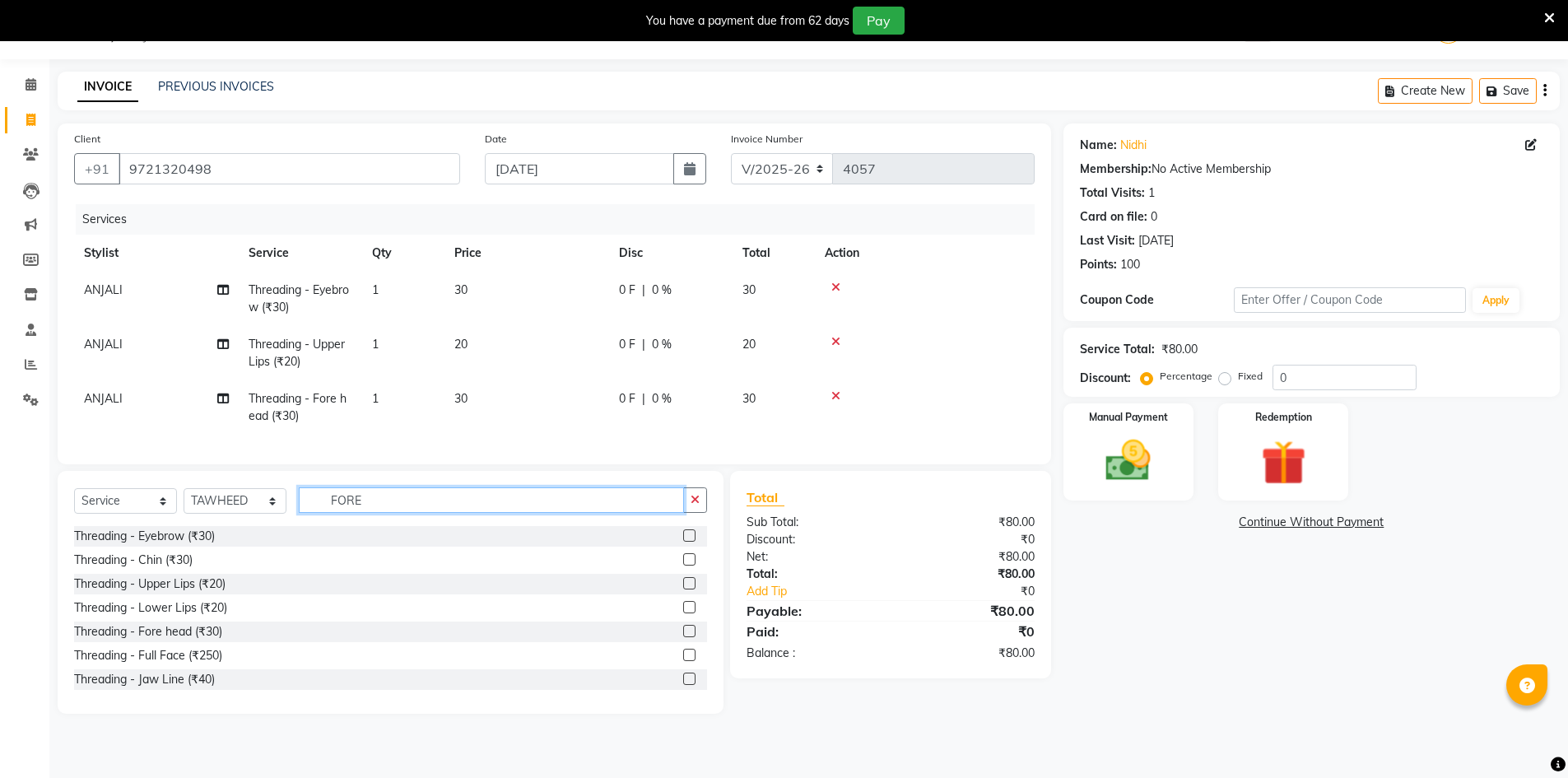
drag, startPoint x: 410, startPoint y: 514, endPoint x: 125, endPoint y: 519, distance: 285.0
click at [125, 519] on div "Select Service Product Membership Package Voucher Prepaid Gift Card Select Styl…" at bounding box center [391, 506] width 633 height 39
type input "HAIR CUT"
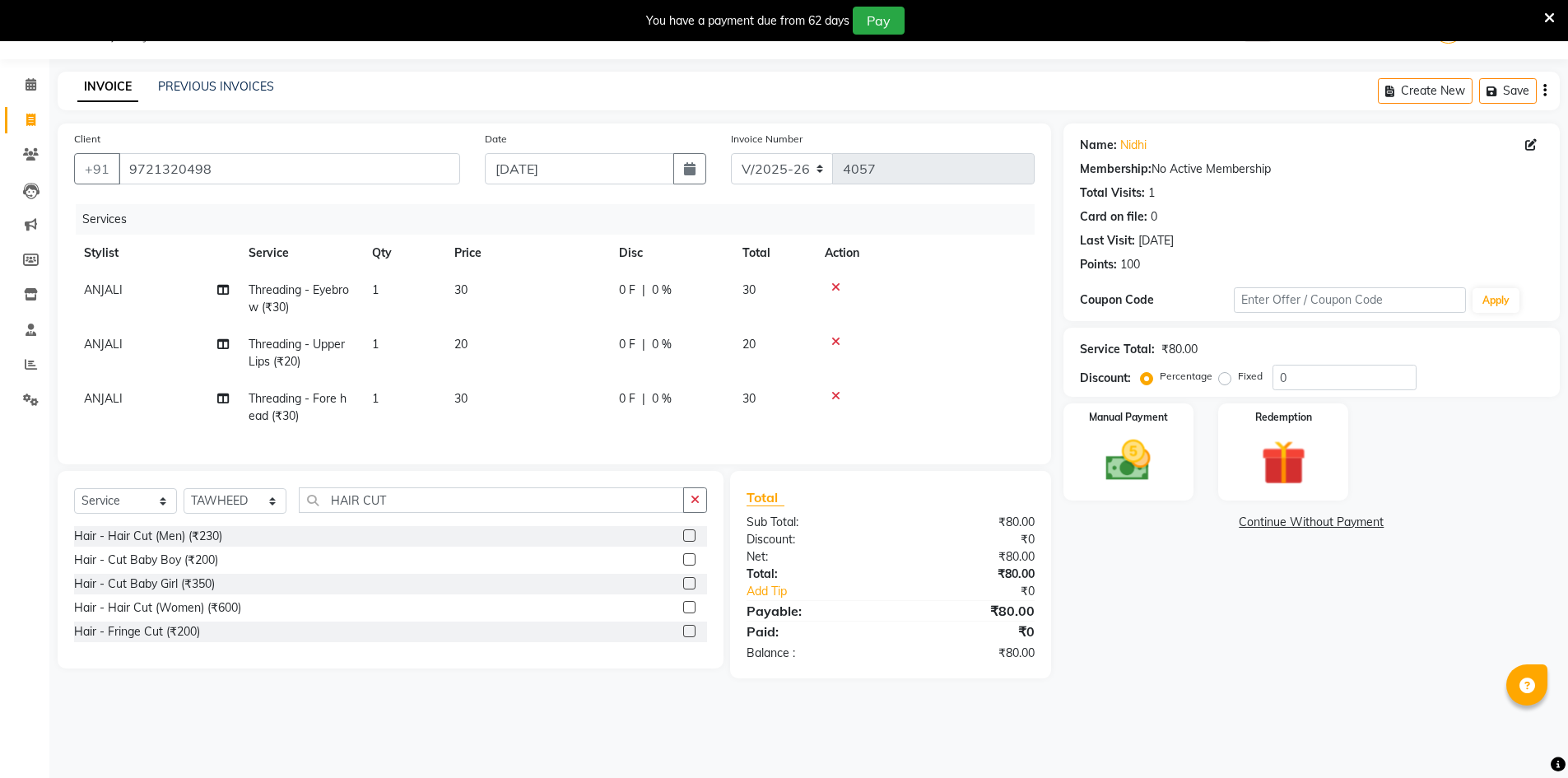
click at [694, 614] on label at bounding box center [689, 607] width 12 height 12
click at [694, 614] on input "checkbox" at bounding box center [688, 608] width 11 height 11
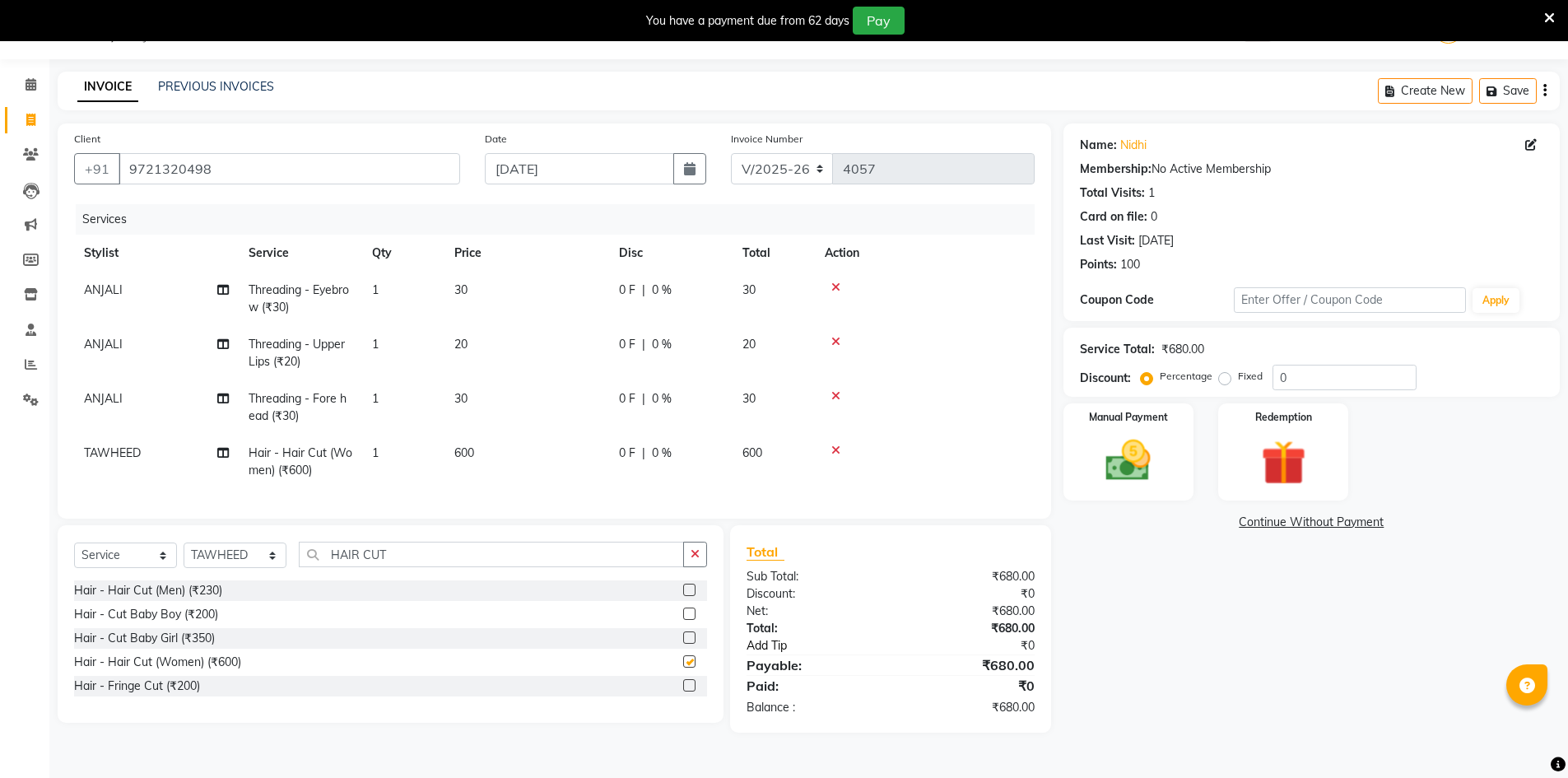
checkbox input "false"
click at [1291, 376] on input "0" at bounding box center [1344, 378] width 144 height 26
drag, startPoint x: 276, startPoint y: 166, endPoint x: 14, endPoint y: 180, distance: 262.4
click at [14, 180] on app-home "08047224946 Select Location × Jawed Habib (Nr Ent) Hair Beauty Nails & Makeup S…" at bounding box center [784, 379] width 1568 height 758
paste input "text"
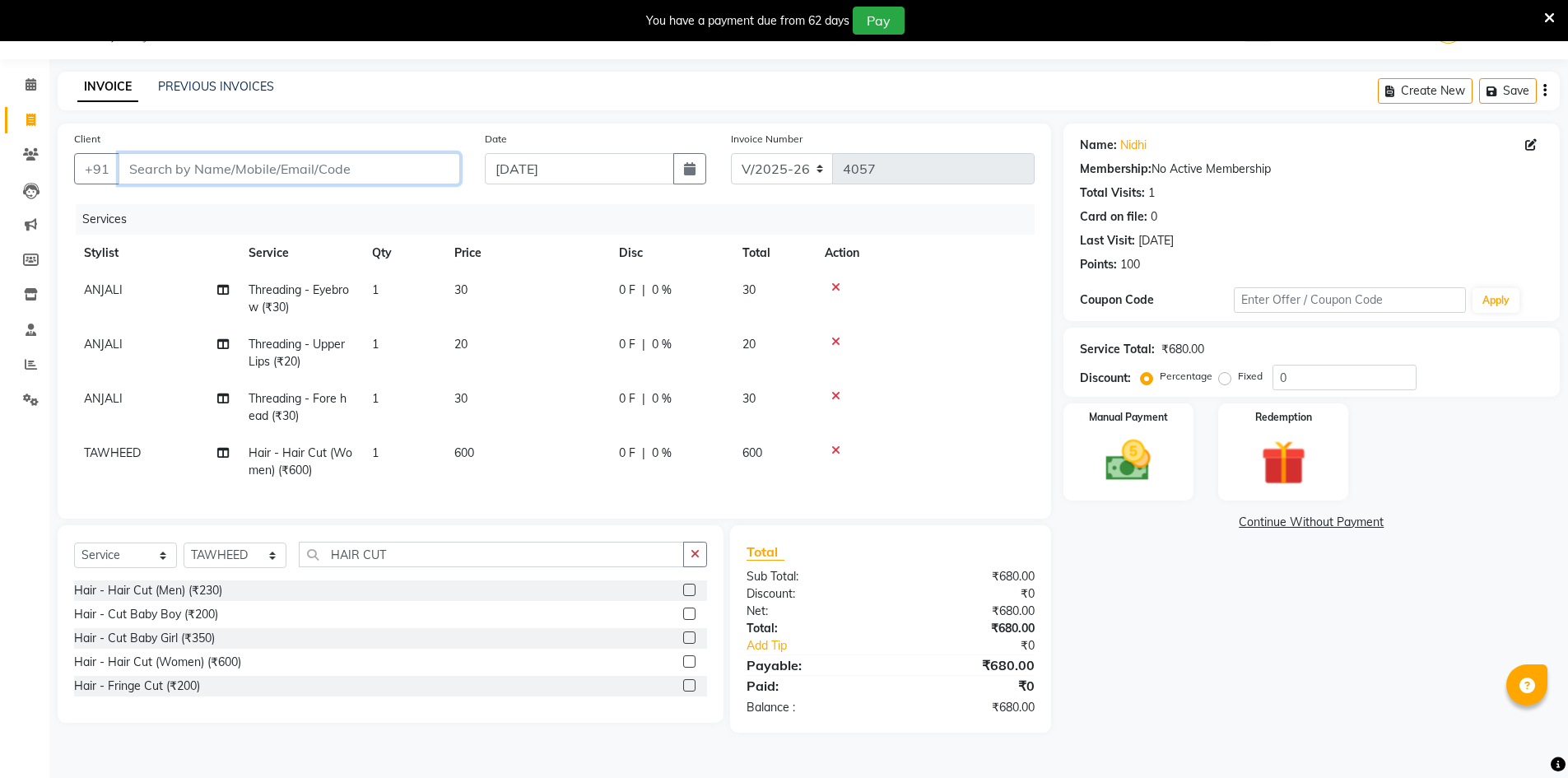
click at [347, 163] on input "Client" at bounding box center [289, 168] width 342 height 31
paste input "S"
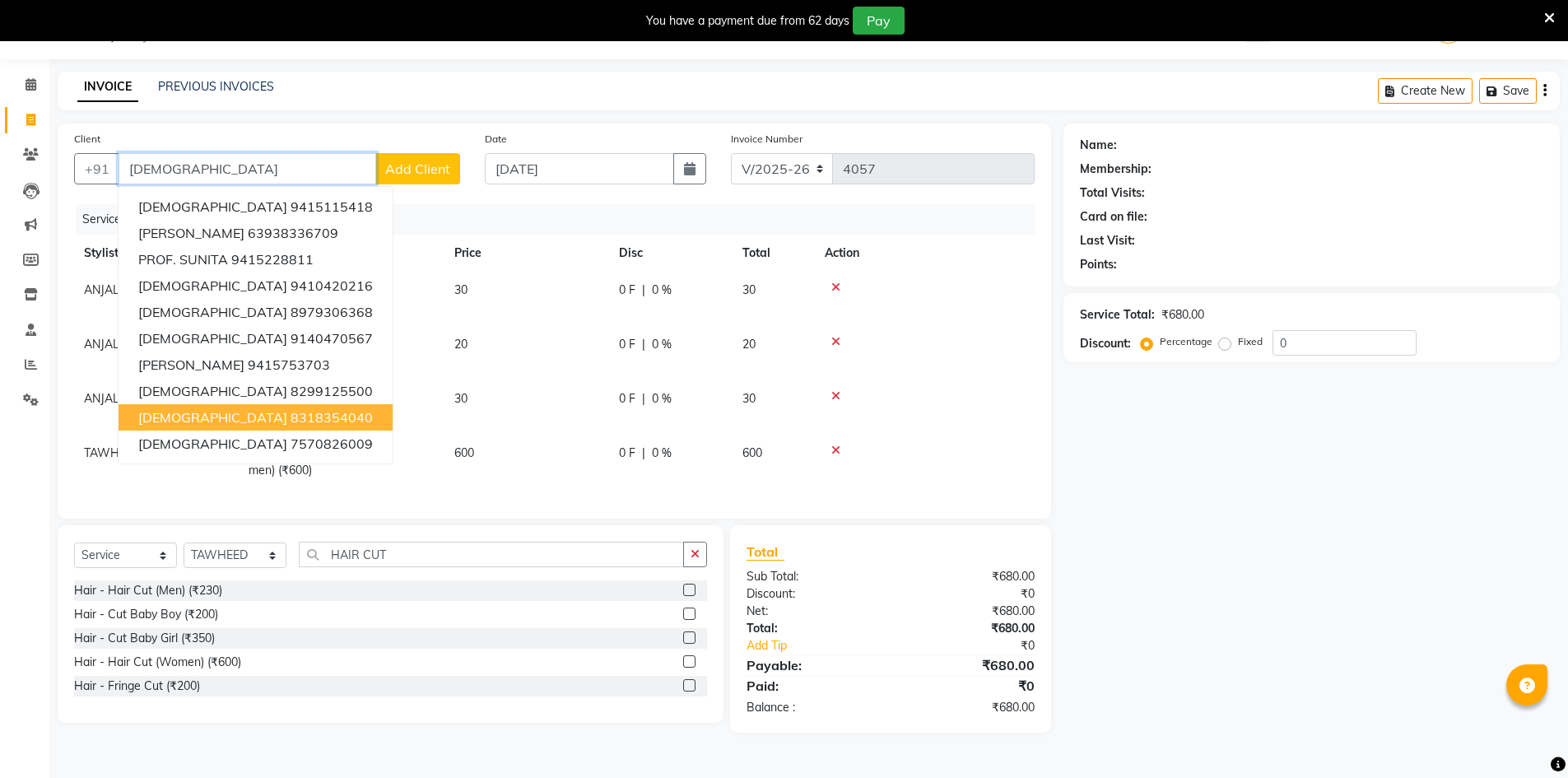
click at [307, 414] on button "SUNITA 8318354040" at bounding box center [256, 418] width 274 height 26
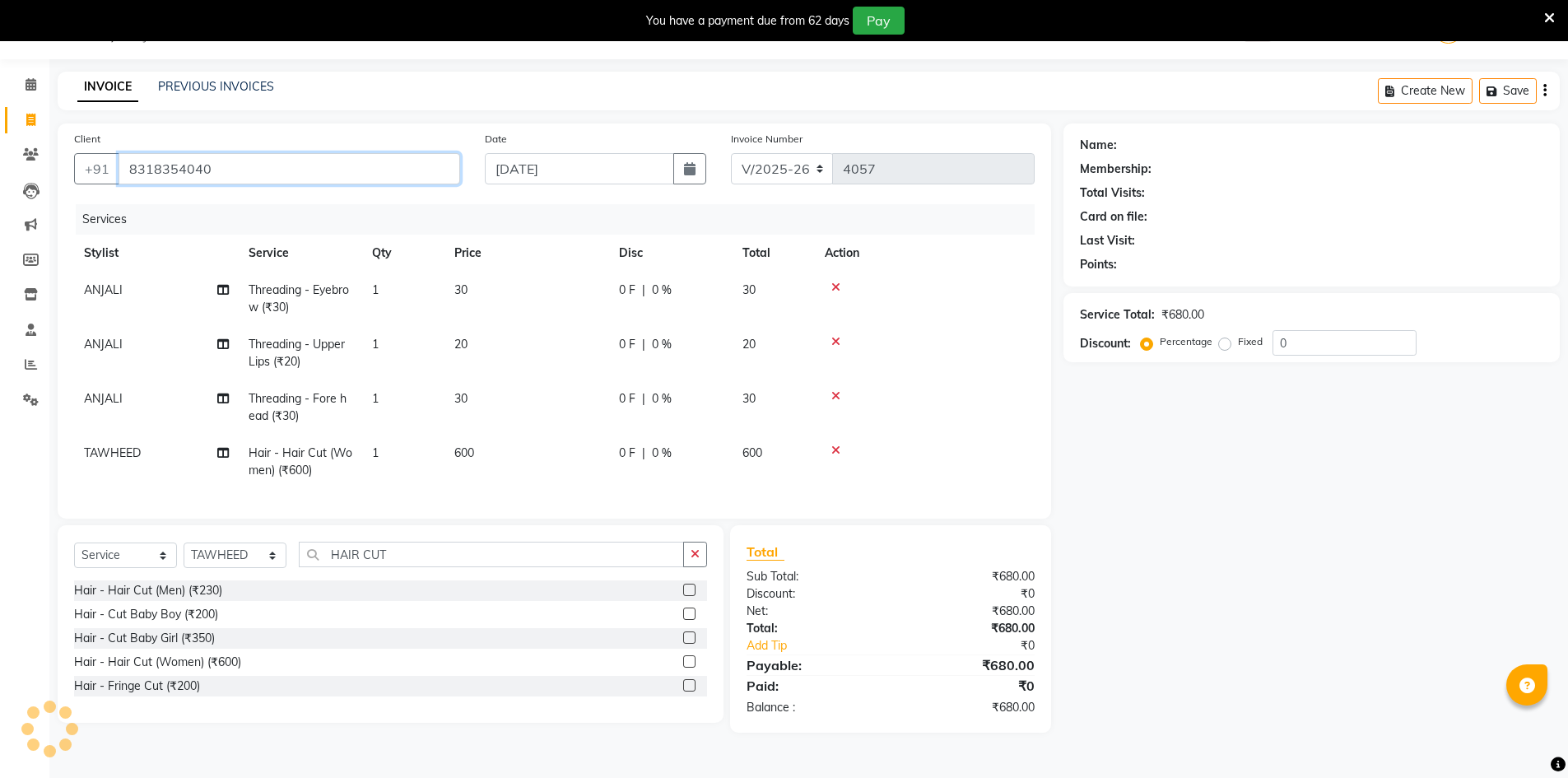
type input "8318354040"
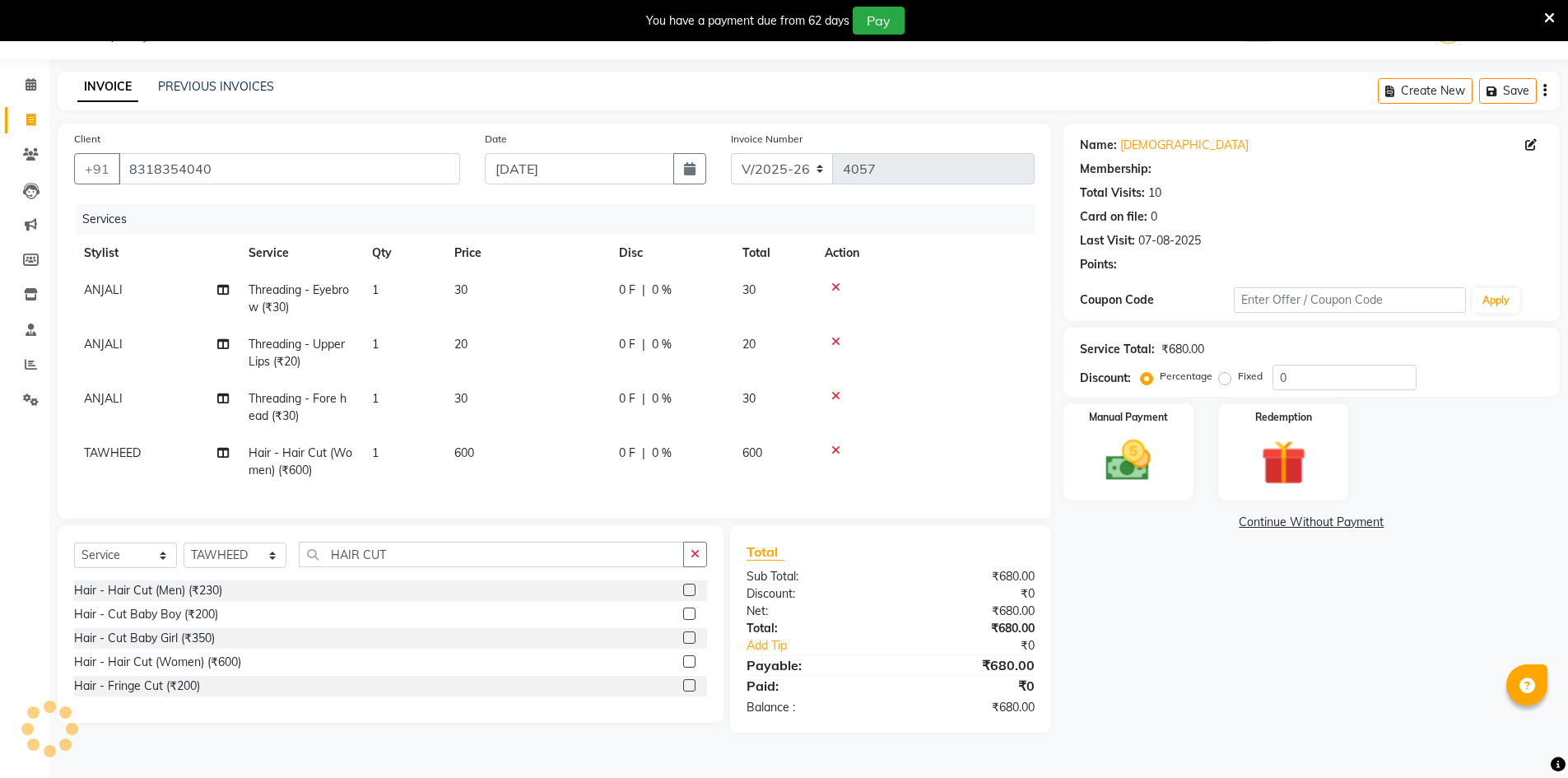
select select "2: Object"
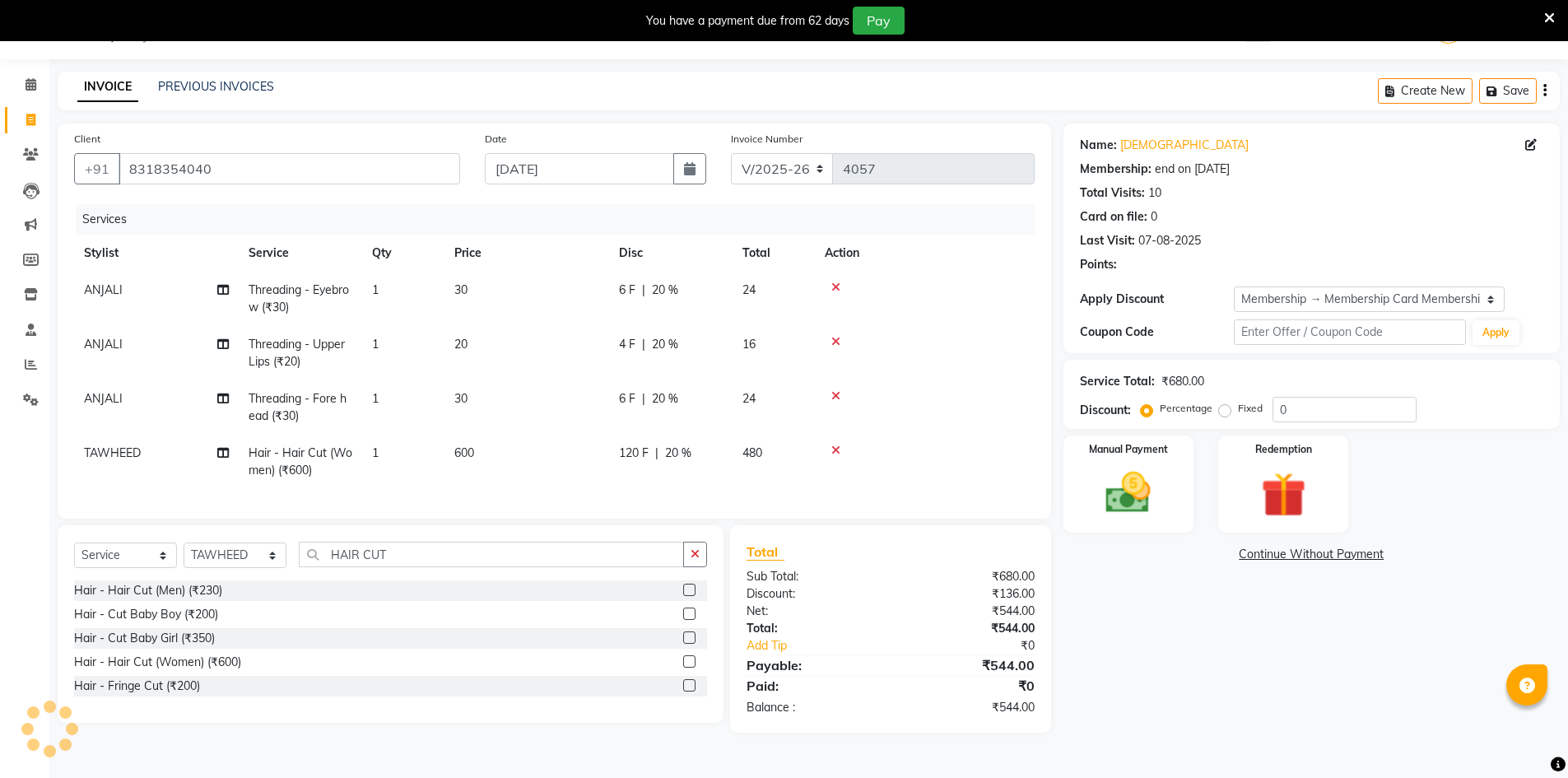
type input "20"
click at [1141, 472] on img at bounding box center [1129, 493] width 76 height 54
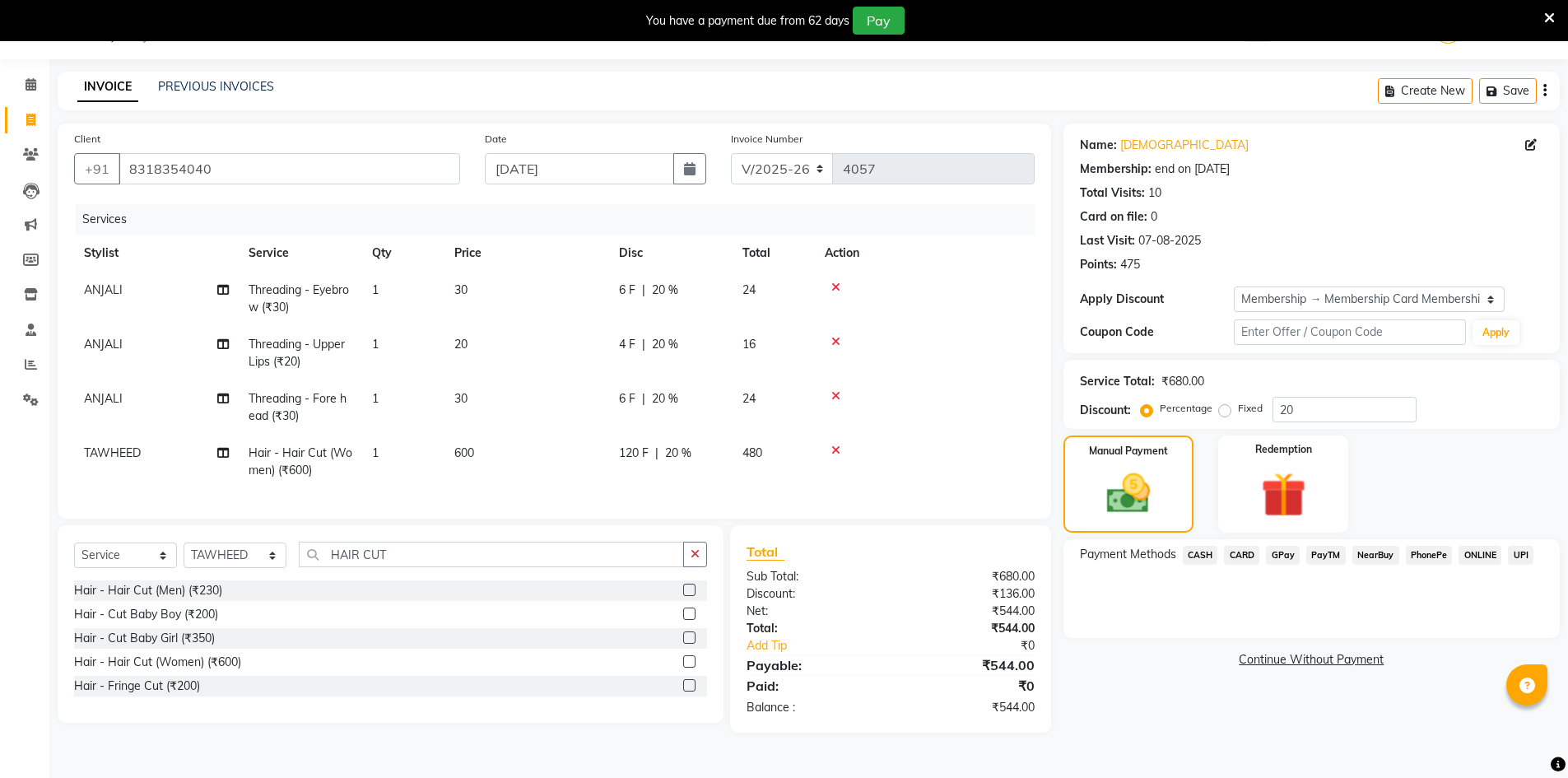
click at [1285, 562] on span "GPay" at bounding box center [1283, 555] width 34 height 19
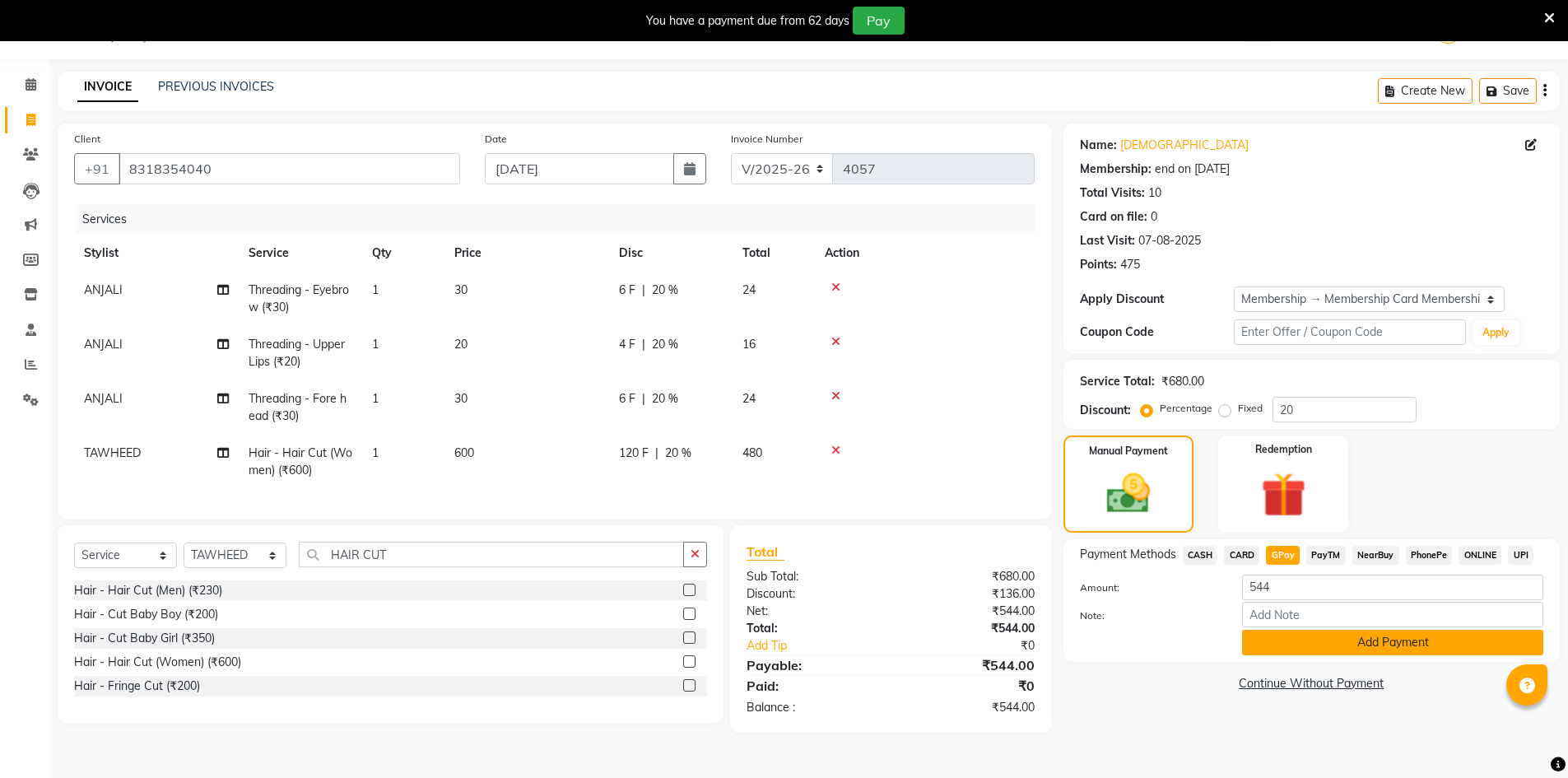
click at [1292, 652] on button "Add Payment" at bounding box center [1392, 643] width 301 height 26
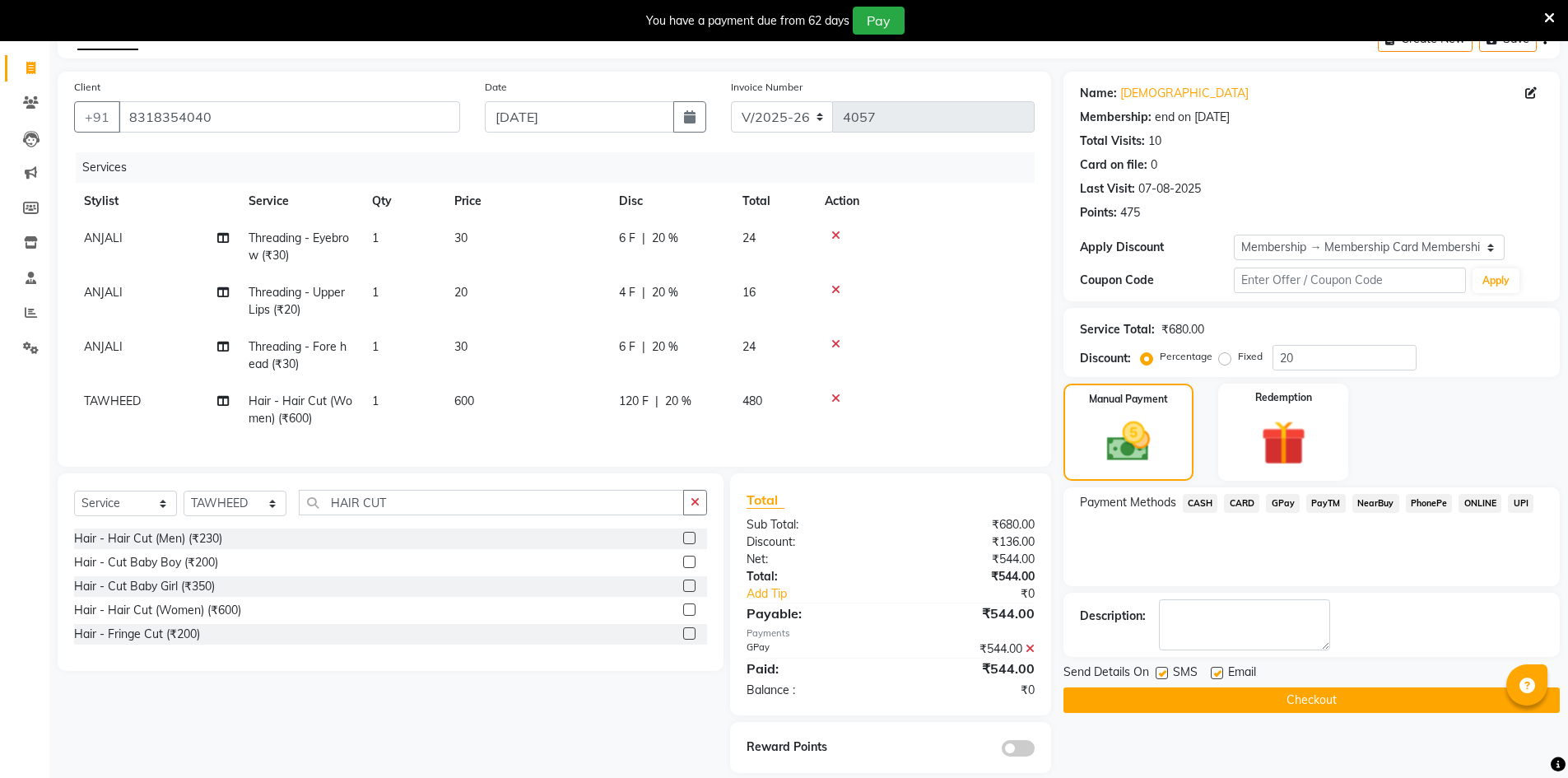
scroll to position [125, 0]
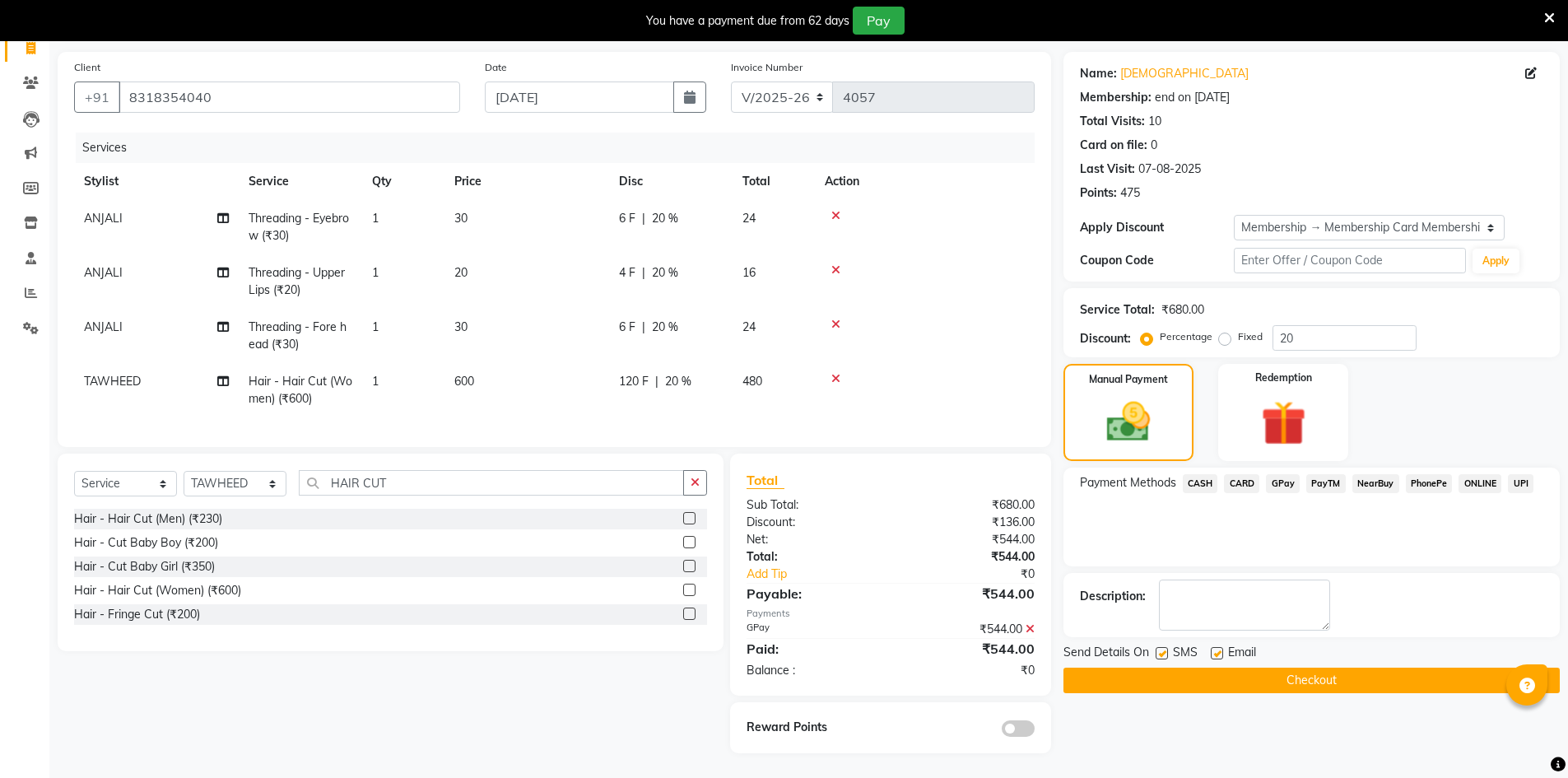
click at [1304, 668] on button "Checkout" at bounding box center [1311, 681] width 496 height 26
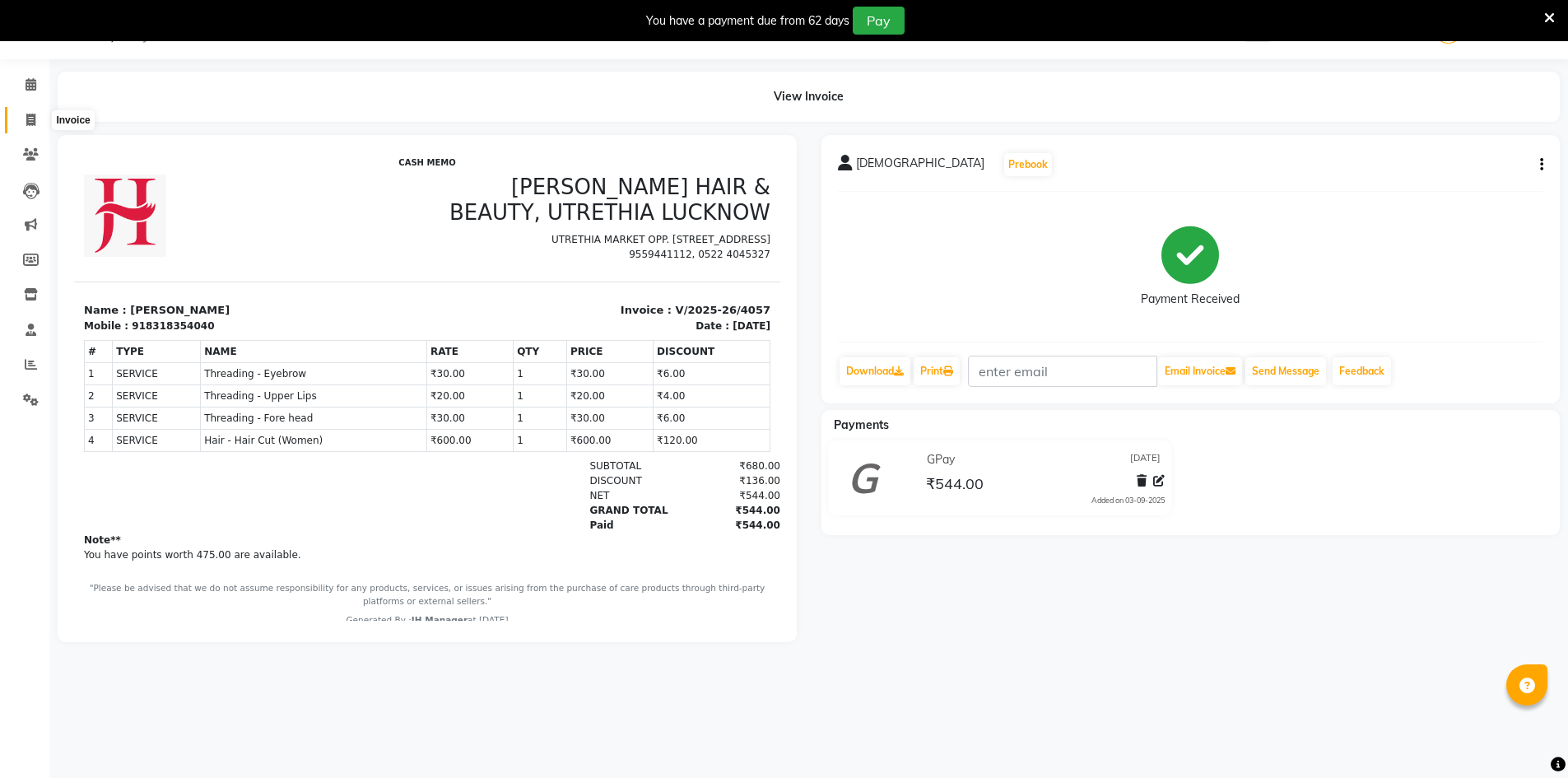
click at [24, 117] on span at bounding box center [31, 120] width 29 height 19
select select "service"
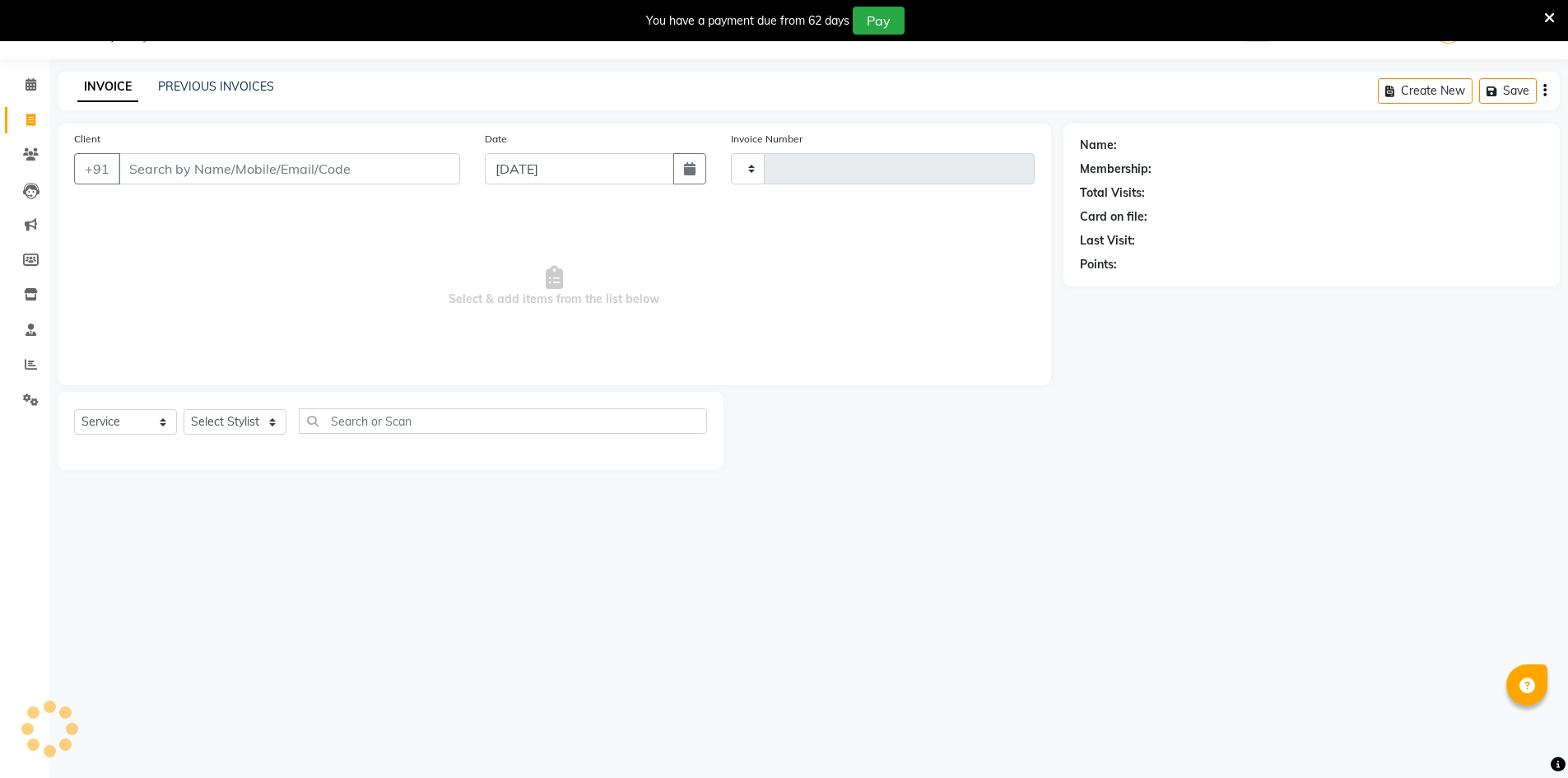
type input "4062"
select select "640"
click at [252, 422] on select "Select Stylist" at bounding box center [235, 422] width 102 height 26
click at [252, 422] on select "Select Stylist ADNAN ADVANCE ANJALI ANNU B-WAX [PERSON_NAME] JH Manager MEMBERS…" at bounding box center [235, 422] width 102 height 26
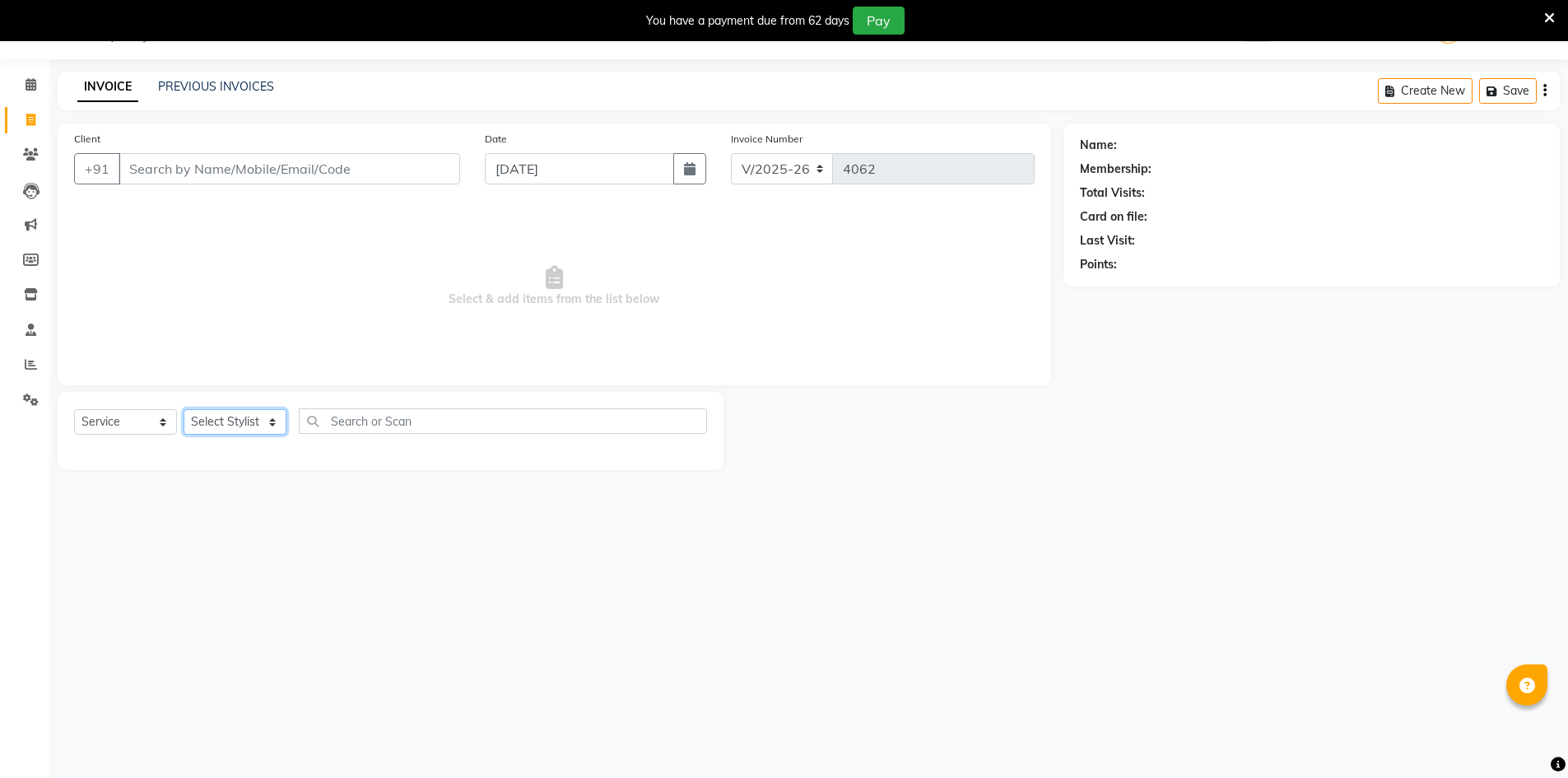
select select "32626"
click at [184, 409] on select "Select Stylist ADNAN ADVANCE ANJALI ANNU B-WAX [PERSON_NAME] JH Manager MEMBERS…" at bounding box center [235, 422] width 102 height 26
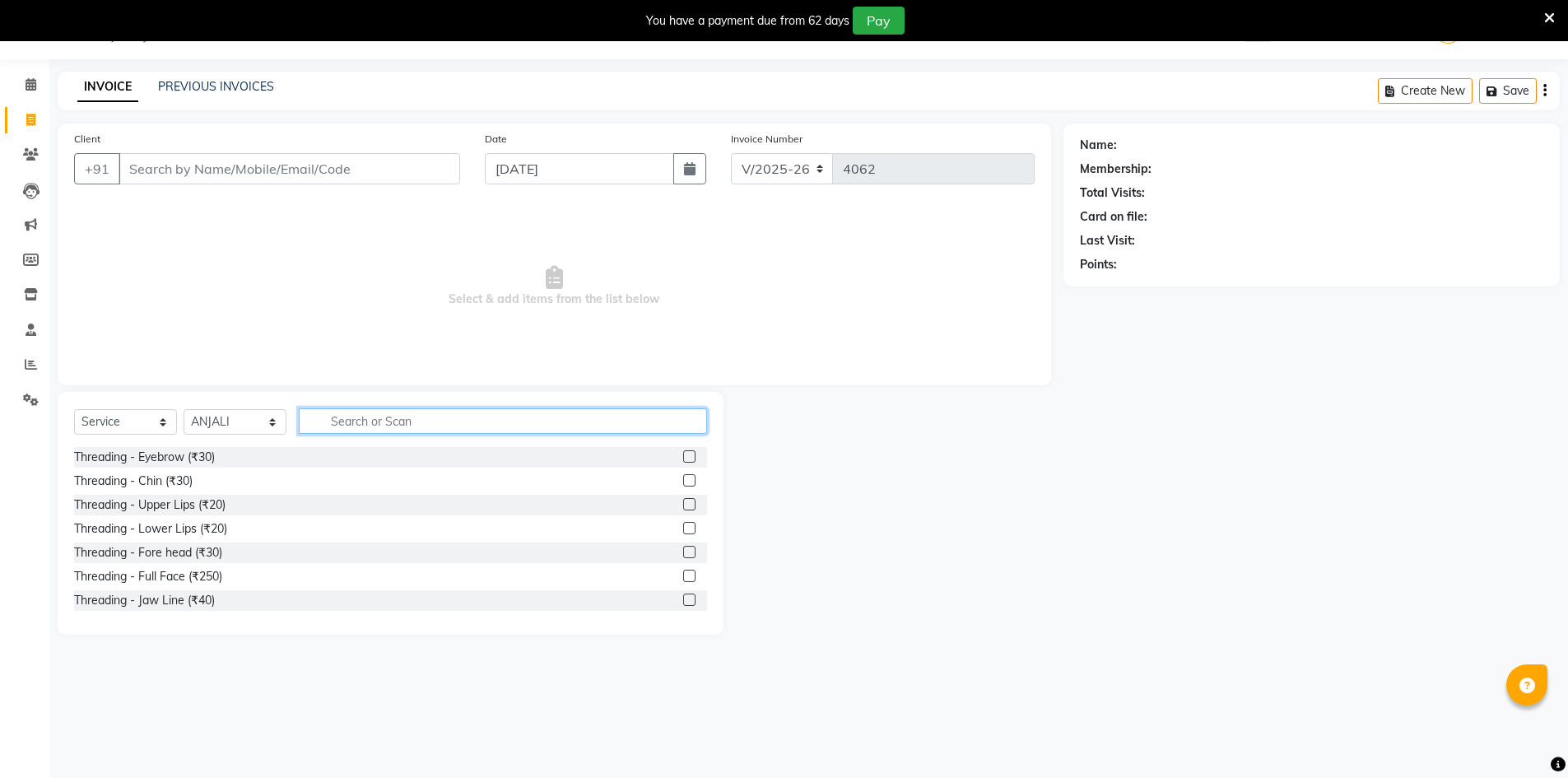
click at [413, 424] on input "text" at bounding box center [503, 422] width 409 height 26
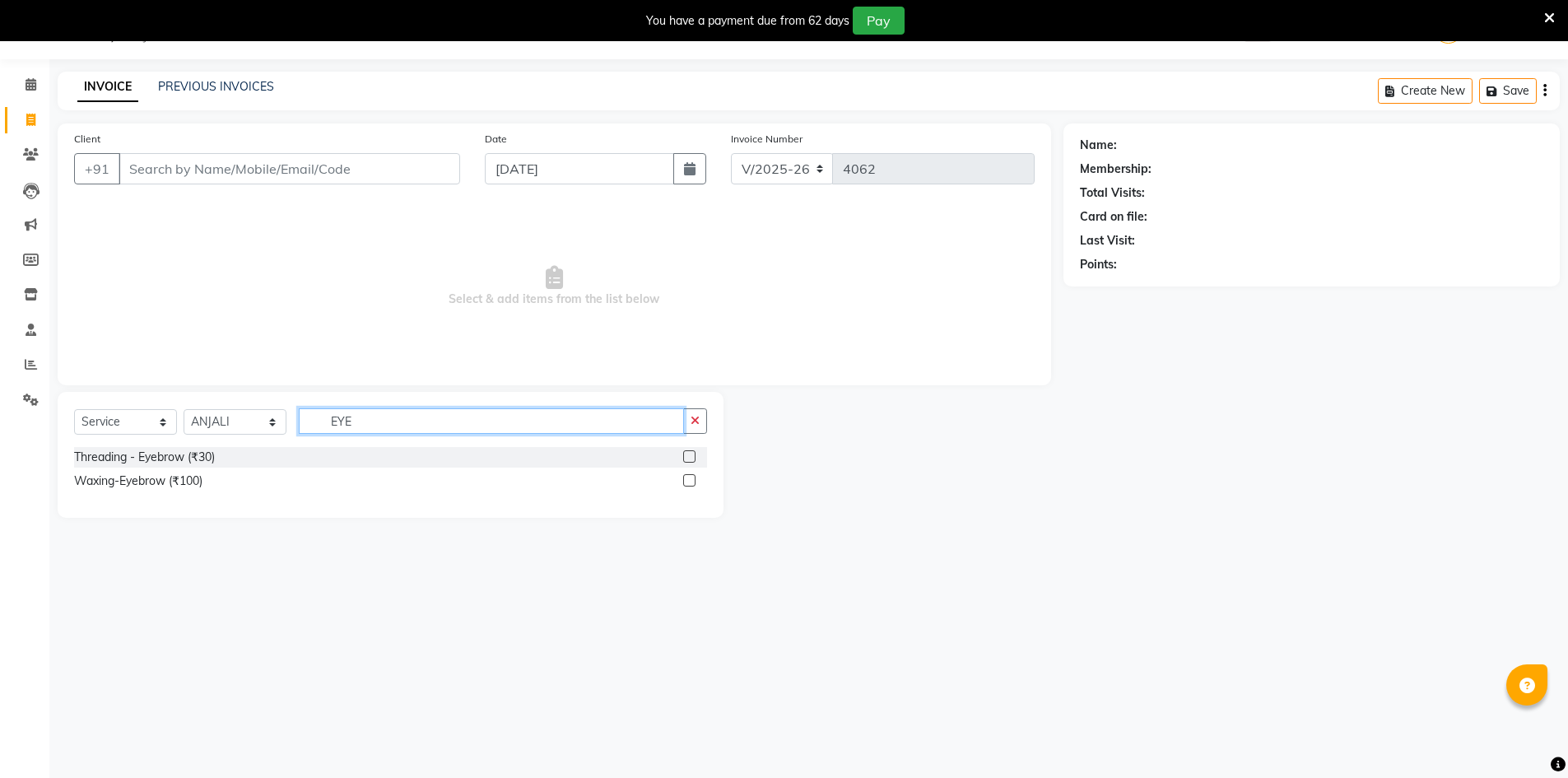
type input "EYE"
click at [691, 455] on label at bounding box center [689, 457] width 12 height 12
click at [691, 455] on input "checkbox" at bounding box center [688, 458] width 11 height 11
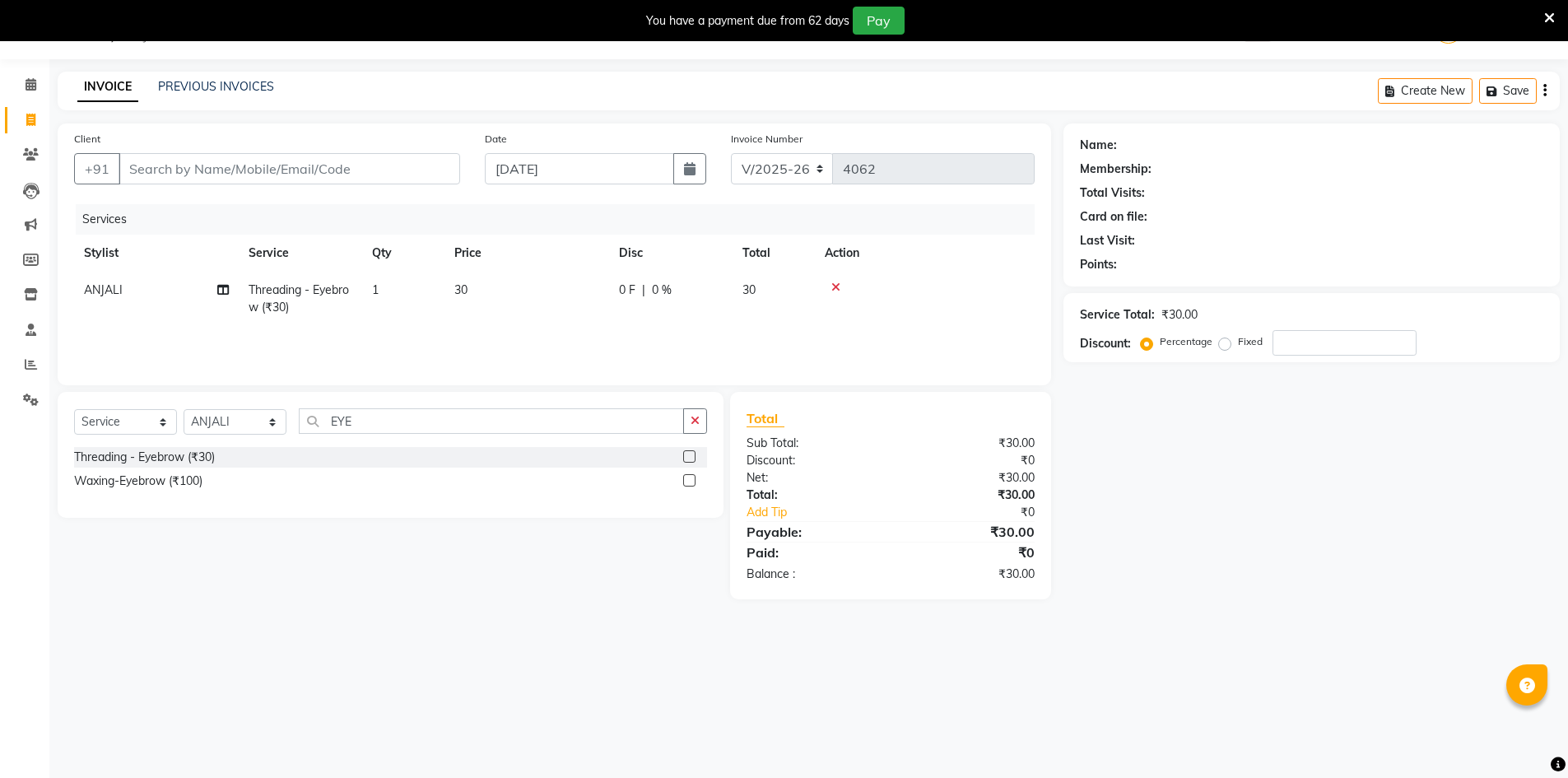
click at [691, 459] on label at bounding box center [689, 457] width 12 height 12
click at [691, 459] on input "checkbox" at bounding box center [688, 458] width 11 height 11
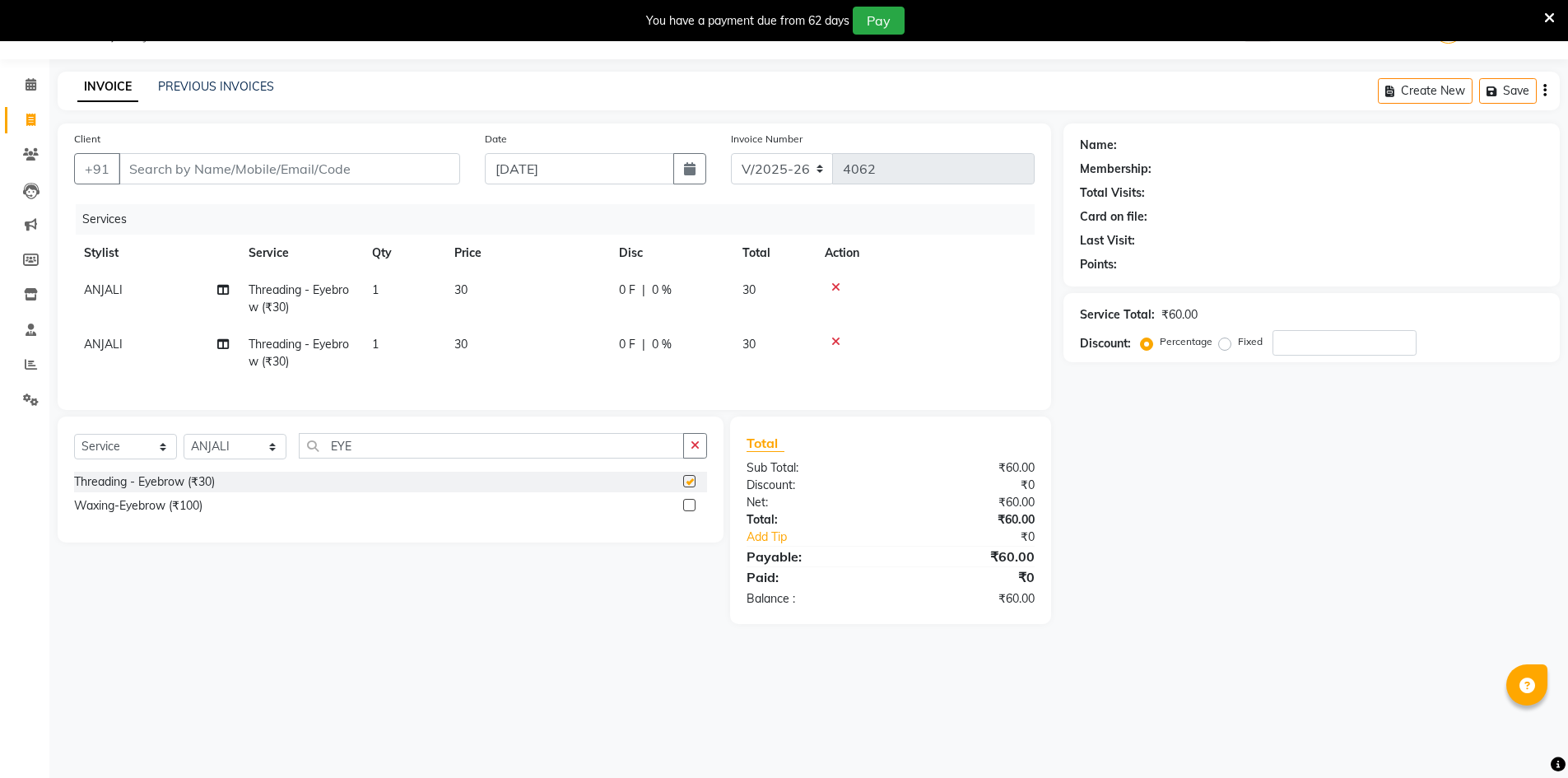
checkbox input "false"
drag, startPoint x: 412, startPoint y: 451, endPoint x: 44, endPoint y: 424, distance: 369.0
click at [44, 424] on app-home "08047224946 Select Location × Jawed Habib (Nr Ent) Hair Beauty Nails & Makeup S…" at bounding box center [784, 324] width 1568 height 649
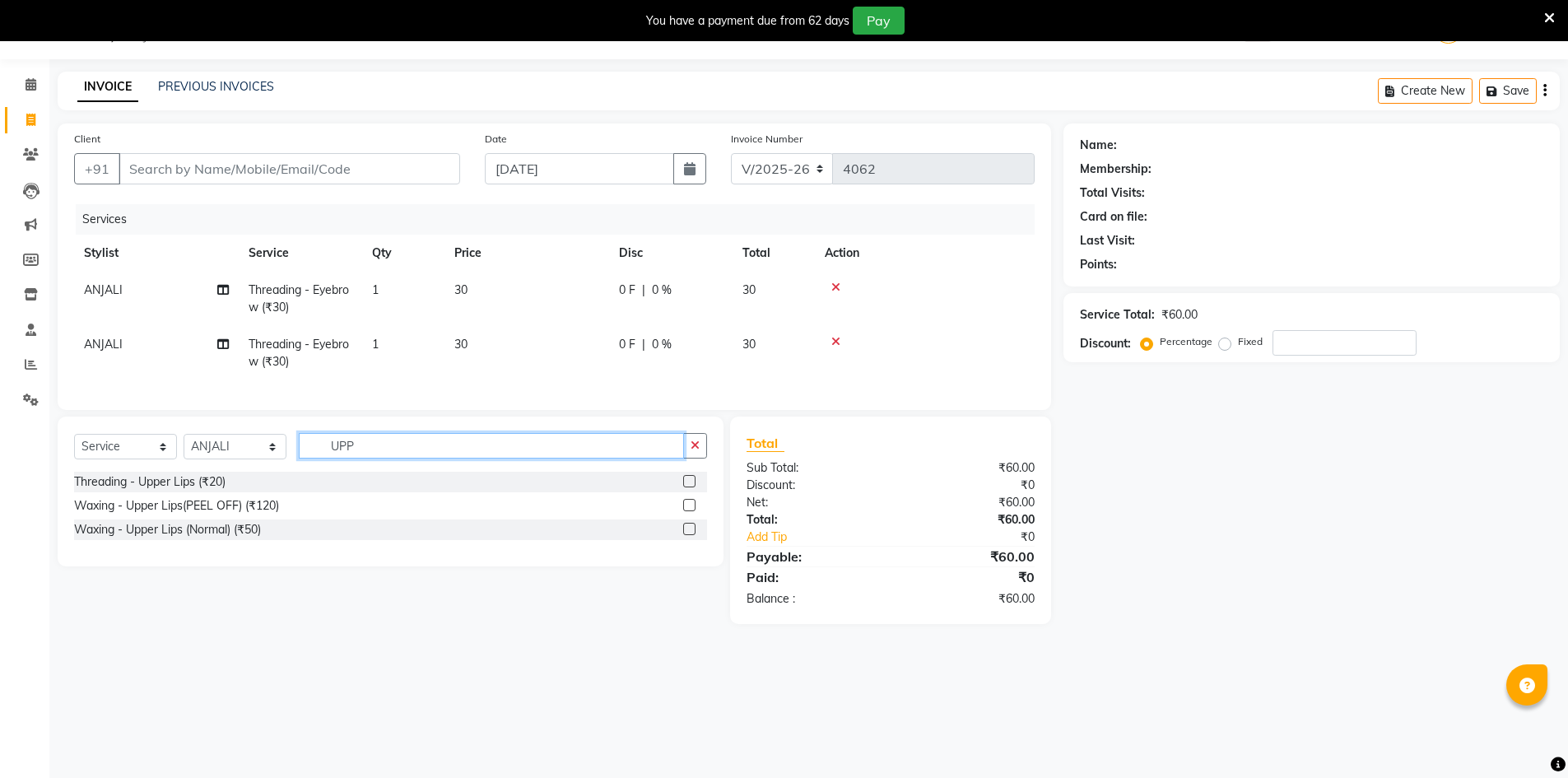
type input "UPP"
click at [688, 487] on label at bounding box center [689, 482] width 12 height 12
click at [688, 487] on input "checkbox" at bounding box center [688, 482] width 11 height 11
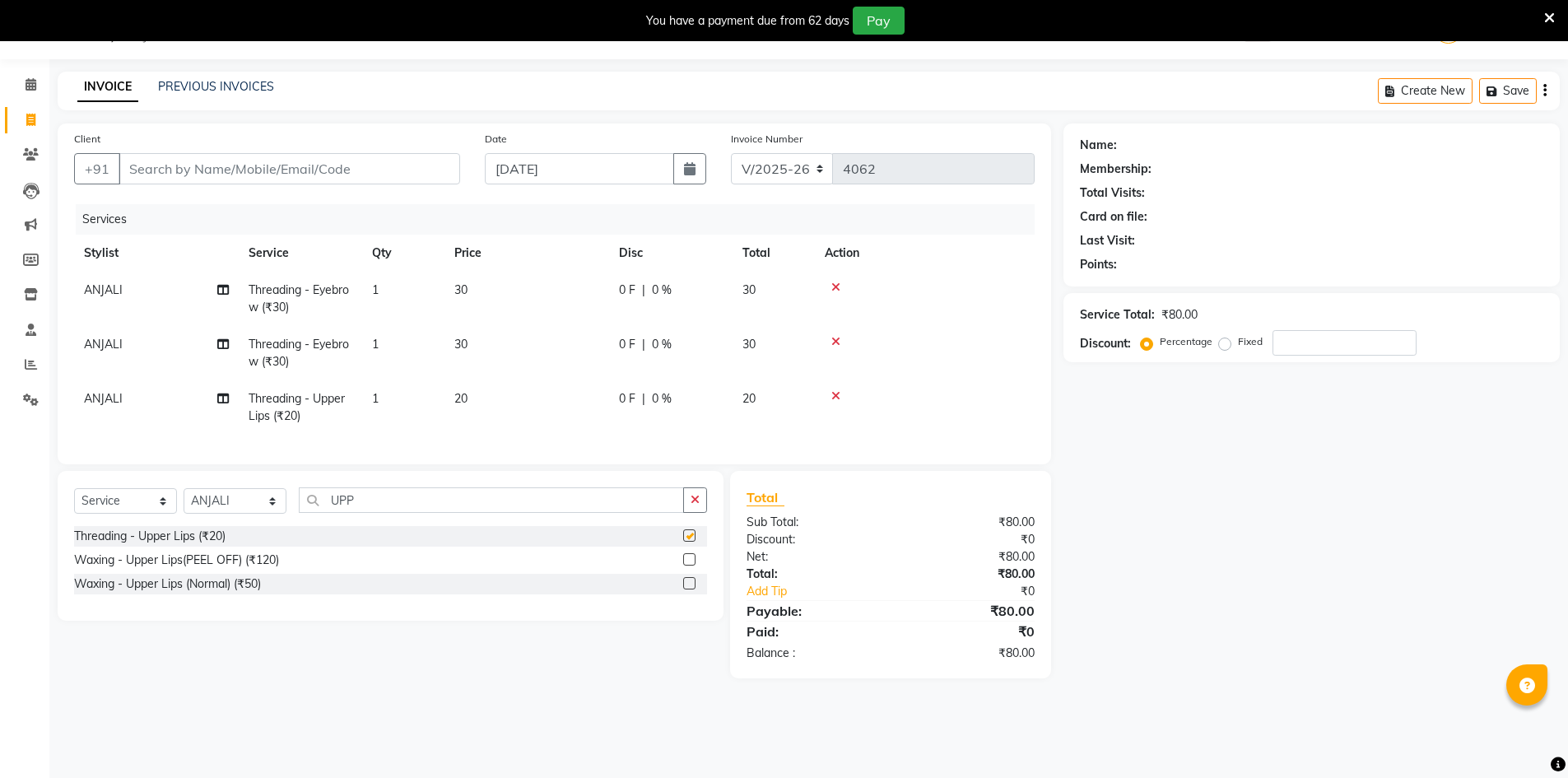
checkbox input "false"
drag, startPoint x: 420, startPoint y: 515, endPoint x: 179, endPoint y: 455, distance: 248.4
click at [183, 464] on div "Client +91 Date 03-09-2025 Invoice Number V/2025 V/2025-26 4062 Services Stylis…" at bounding box center [555, 401] width 1018 height 555
type input "FORE"
click at [686, 542] on label at bounding box center [689, 535] width 12 height 12
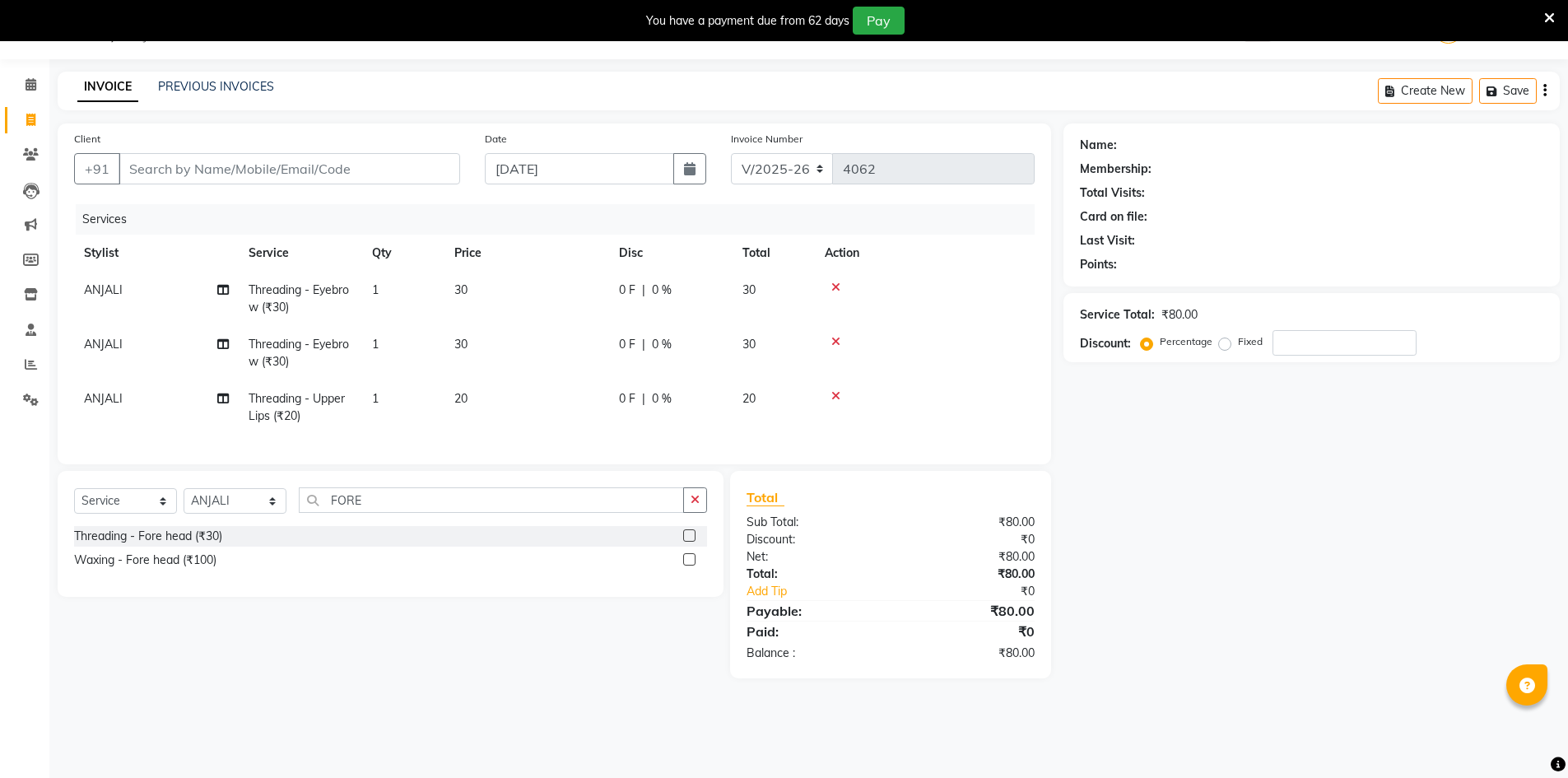
click at [686, 542] on input "checkbox" at bounding box center [688, 536] width 11 height 11
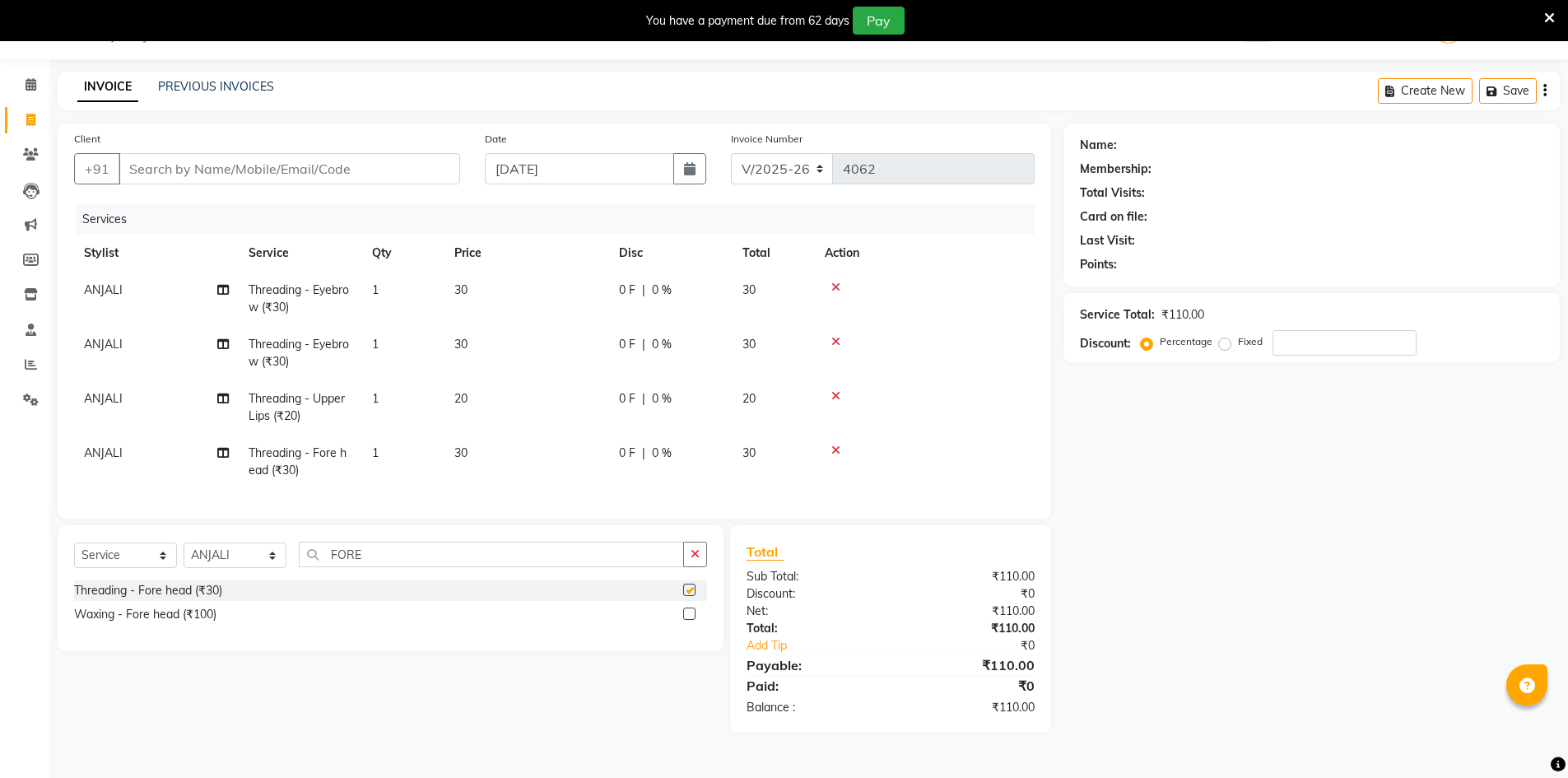
checkbox input "false"
click at [141, 170] on input "Client" at bounding box center [289, 168] width 342 height 31
type input "9"
type input "0"
type input "9140498847"
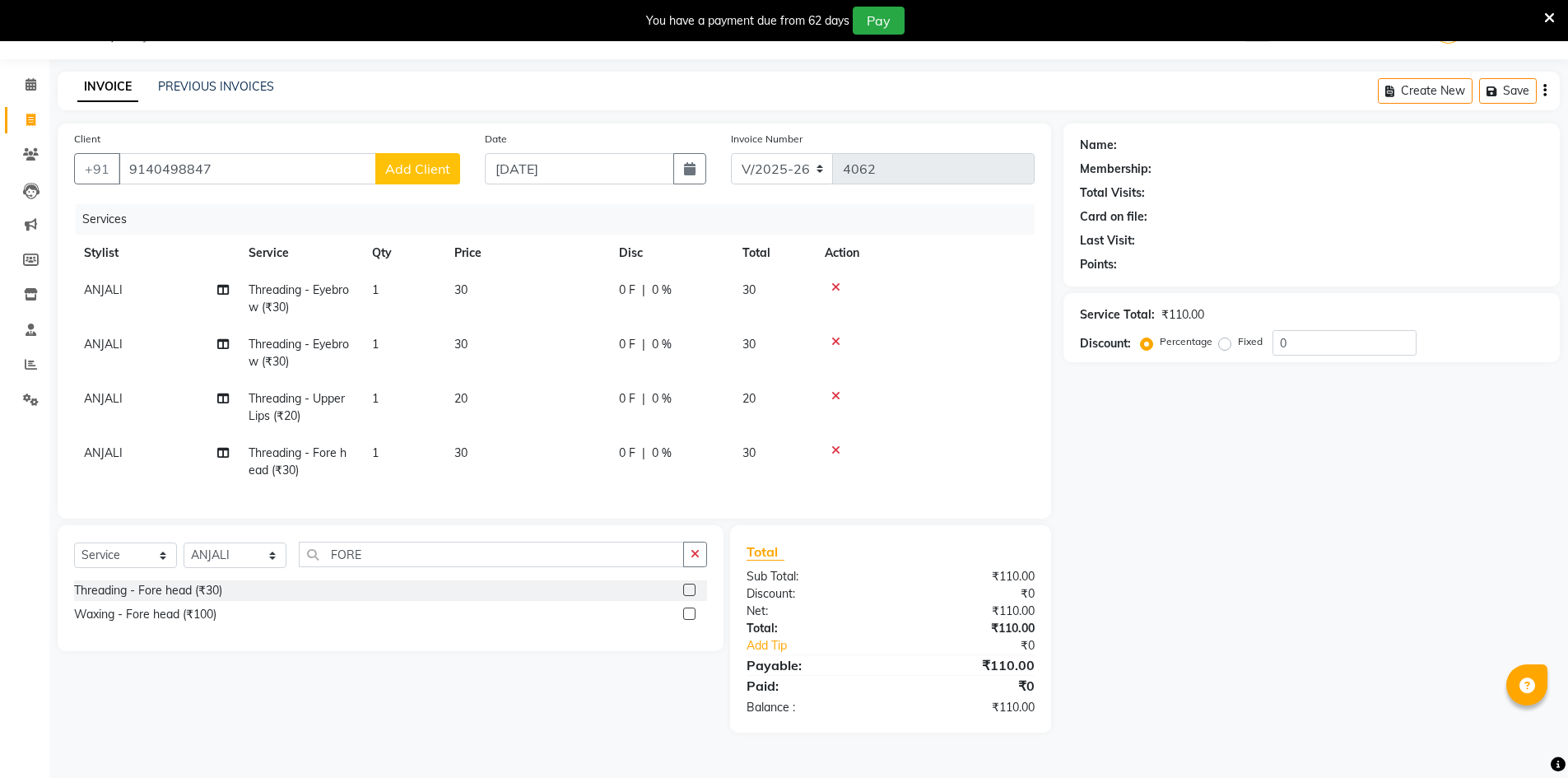
click at [437, 166] on span "Add Client" at bounding box center [417, 168] width 65 height 17
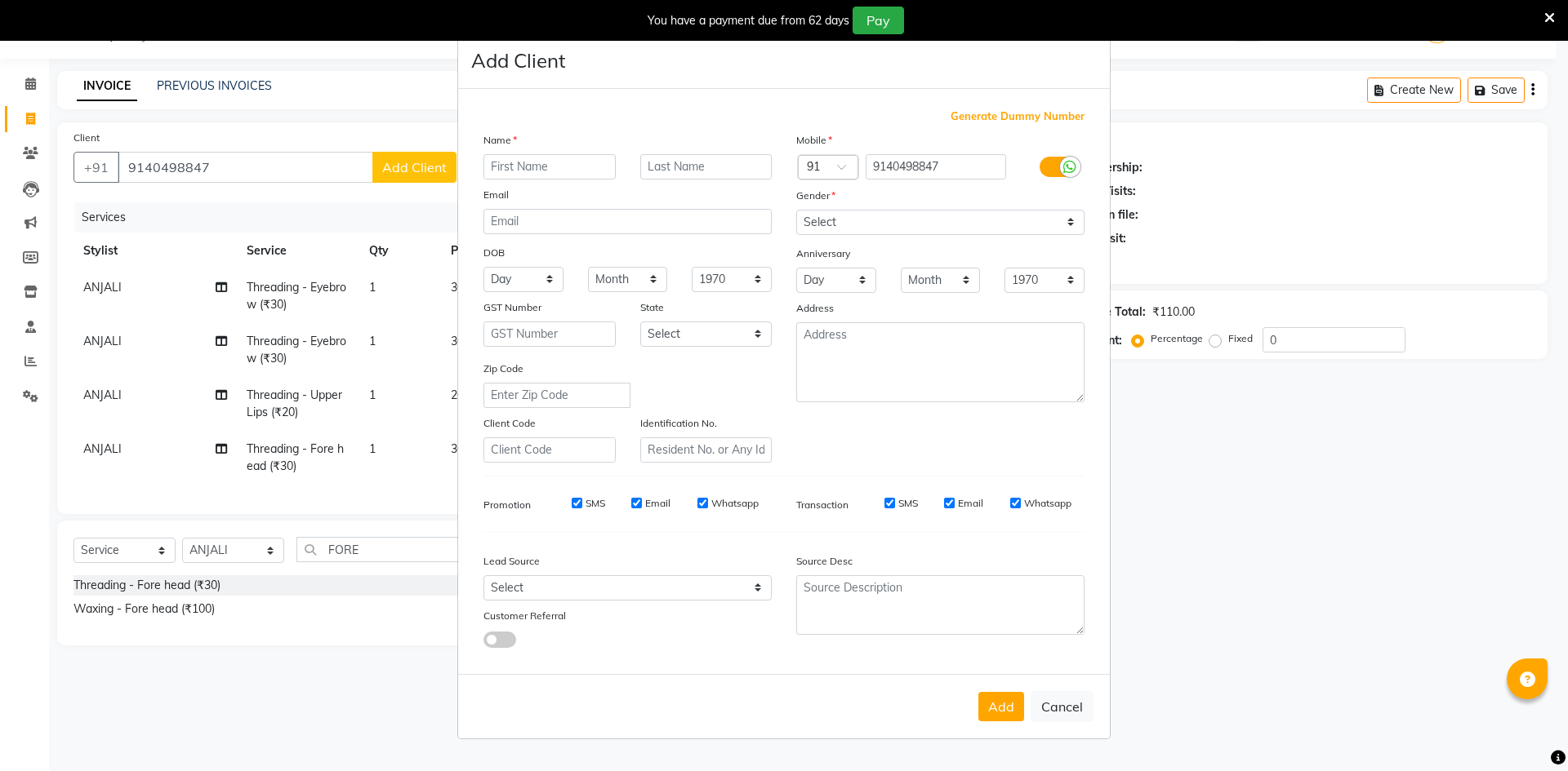
click at [519, 166] on input "text" at bounding box center [549, 167] width 132 height 26
type input "[PERSON_NAME]"
click at [1008, 717] on button "Add" at bounding box center [1001, 707] width 45 height 30
click at [879, 219] on select "Select Male Female Other Prefer Not To Say" at bounding box center [940, 223] width 288 height 26
select select "female"
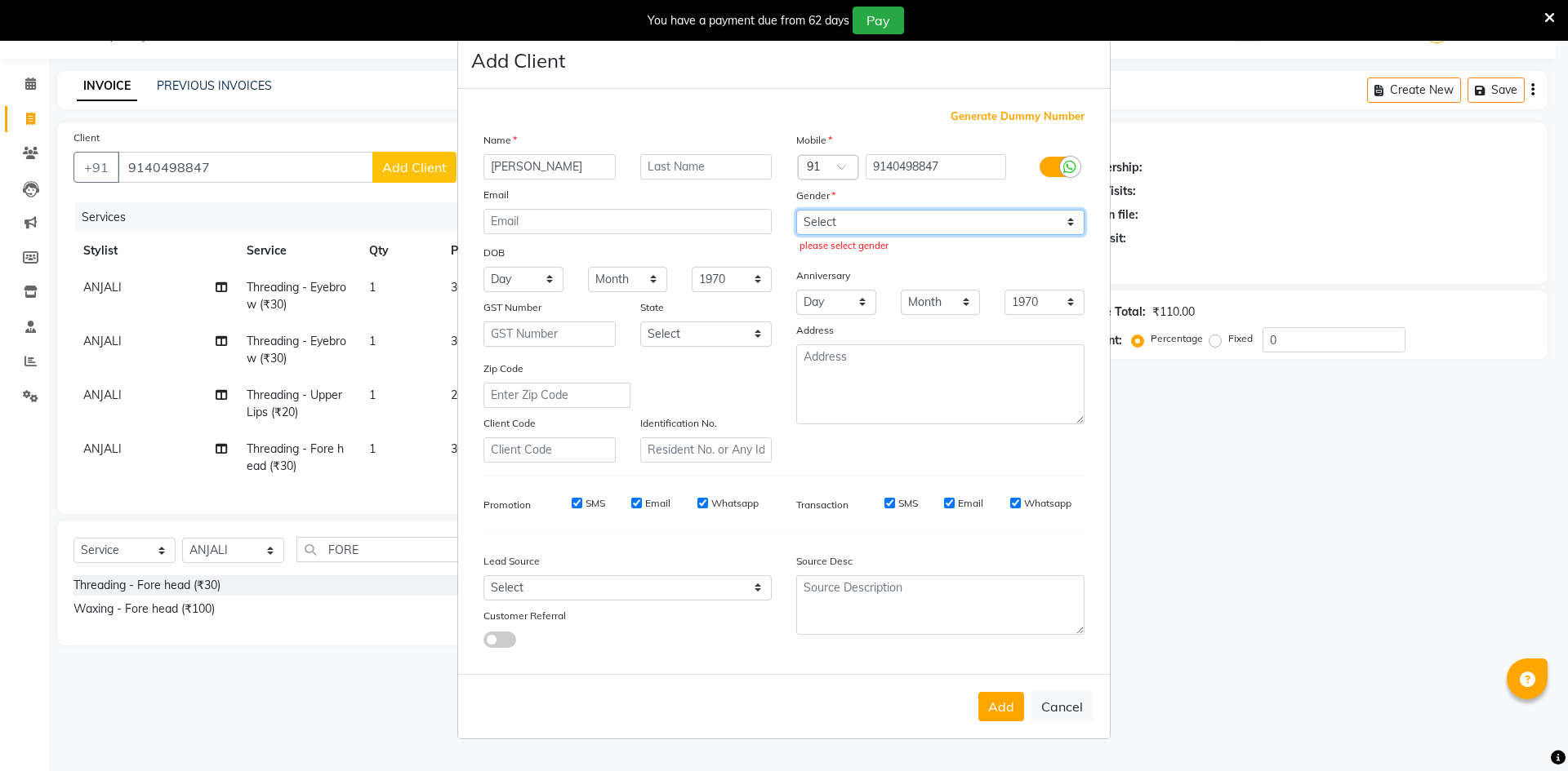
click at [796, 210] on select "Select Male Female Other Prefer Not To Say" at bounding box center [940, 223] width 288 height 26
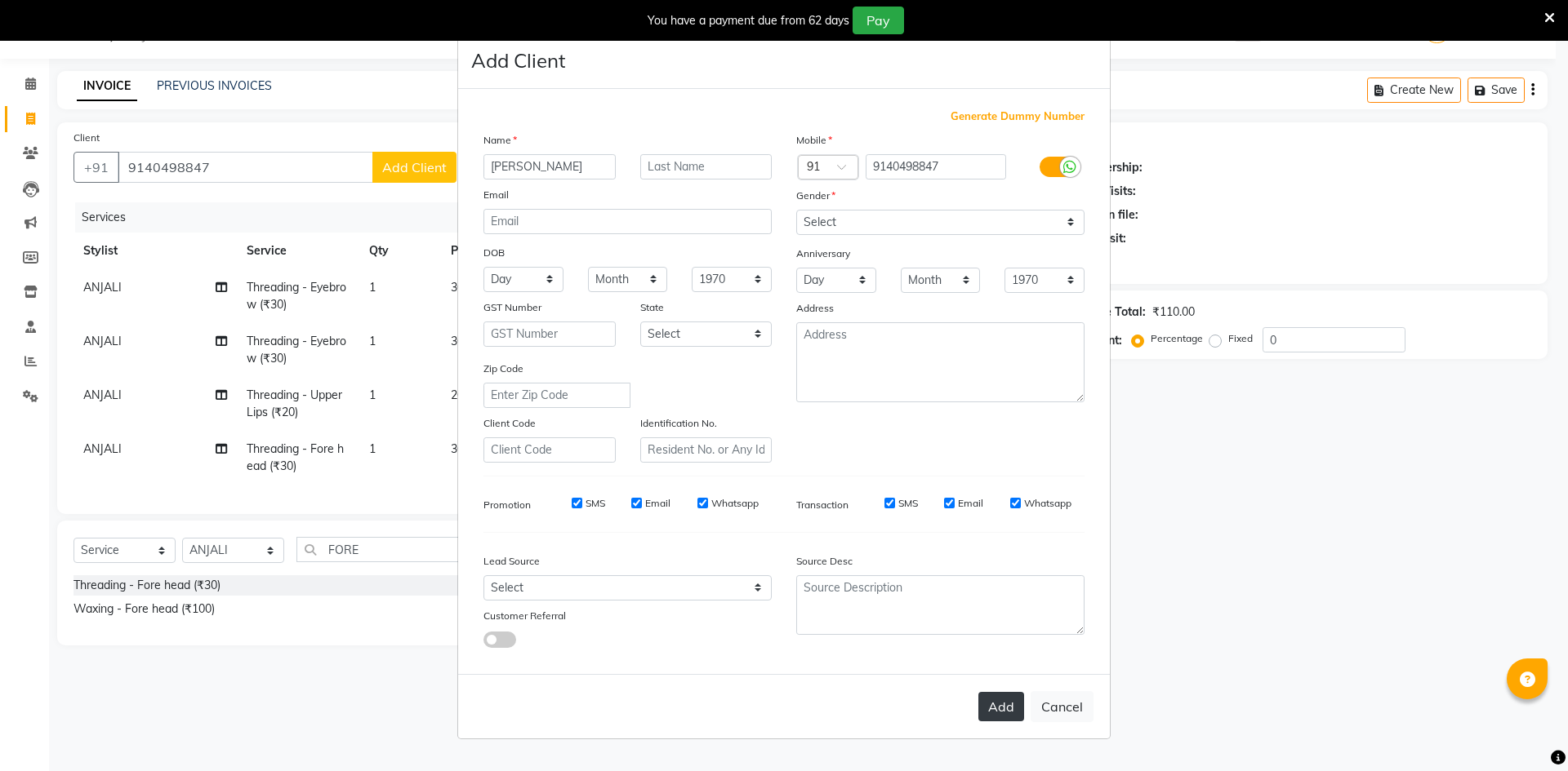
click at [997, 694] on button "Add" at bounding box center [1001, 707] width 45 height 30
select select
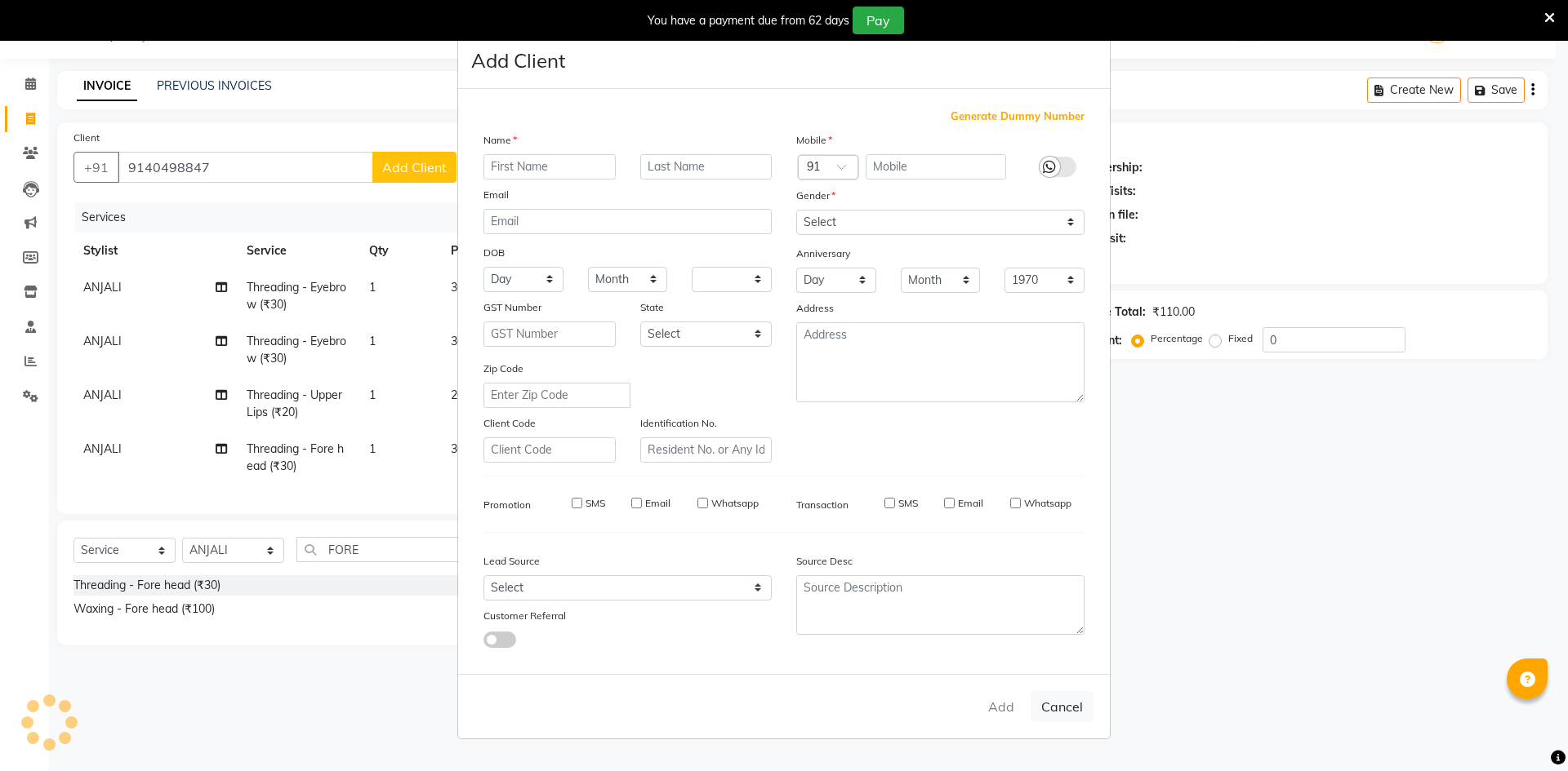
select select
checkbox input "false"
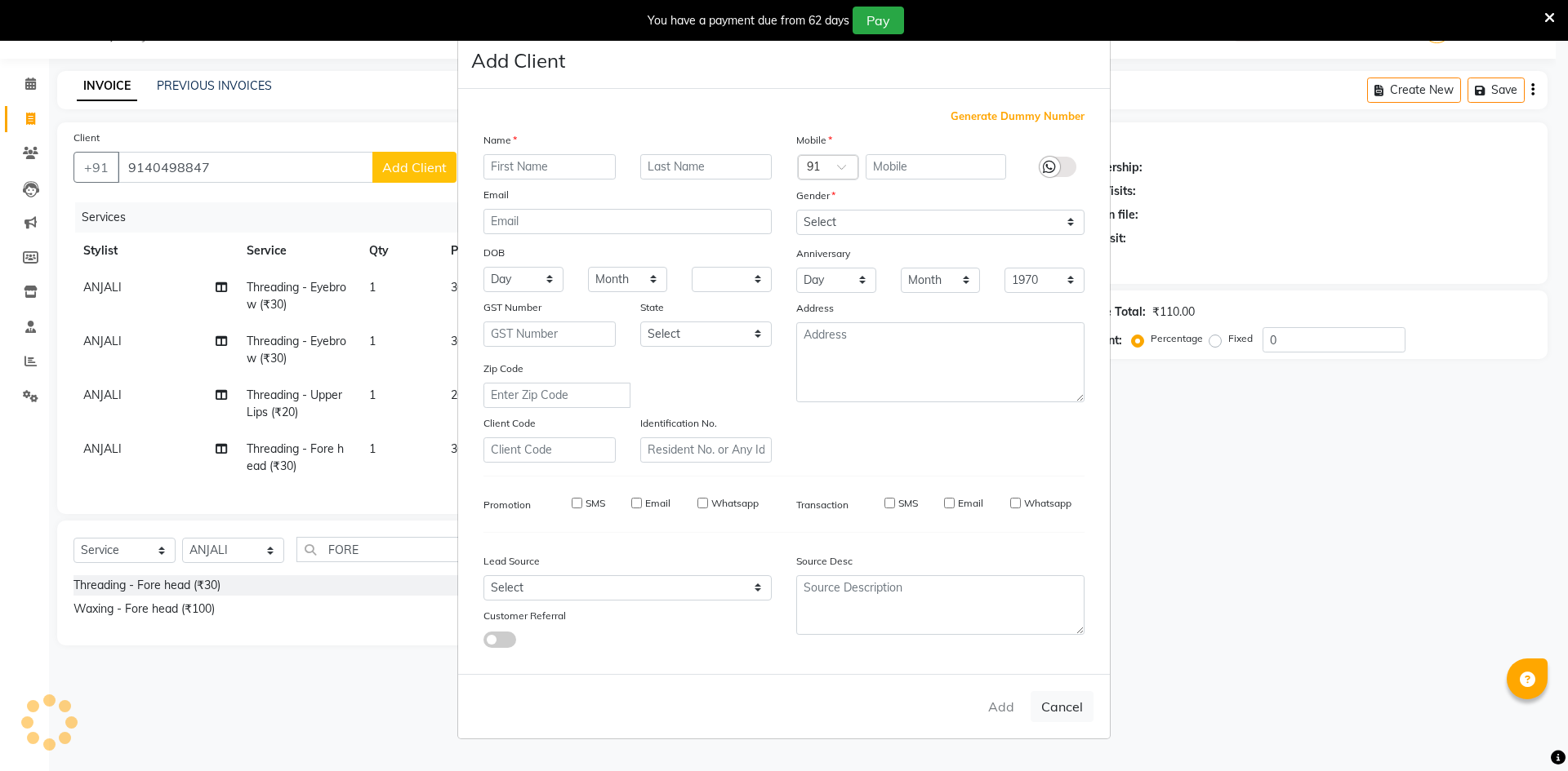
checkbox input "false"
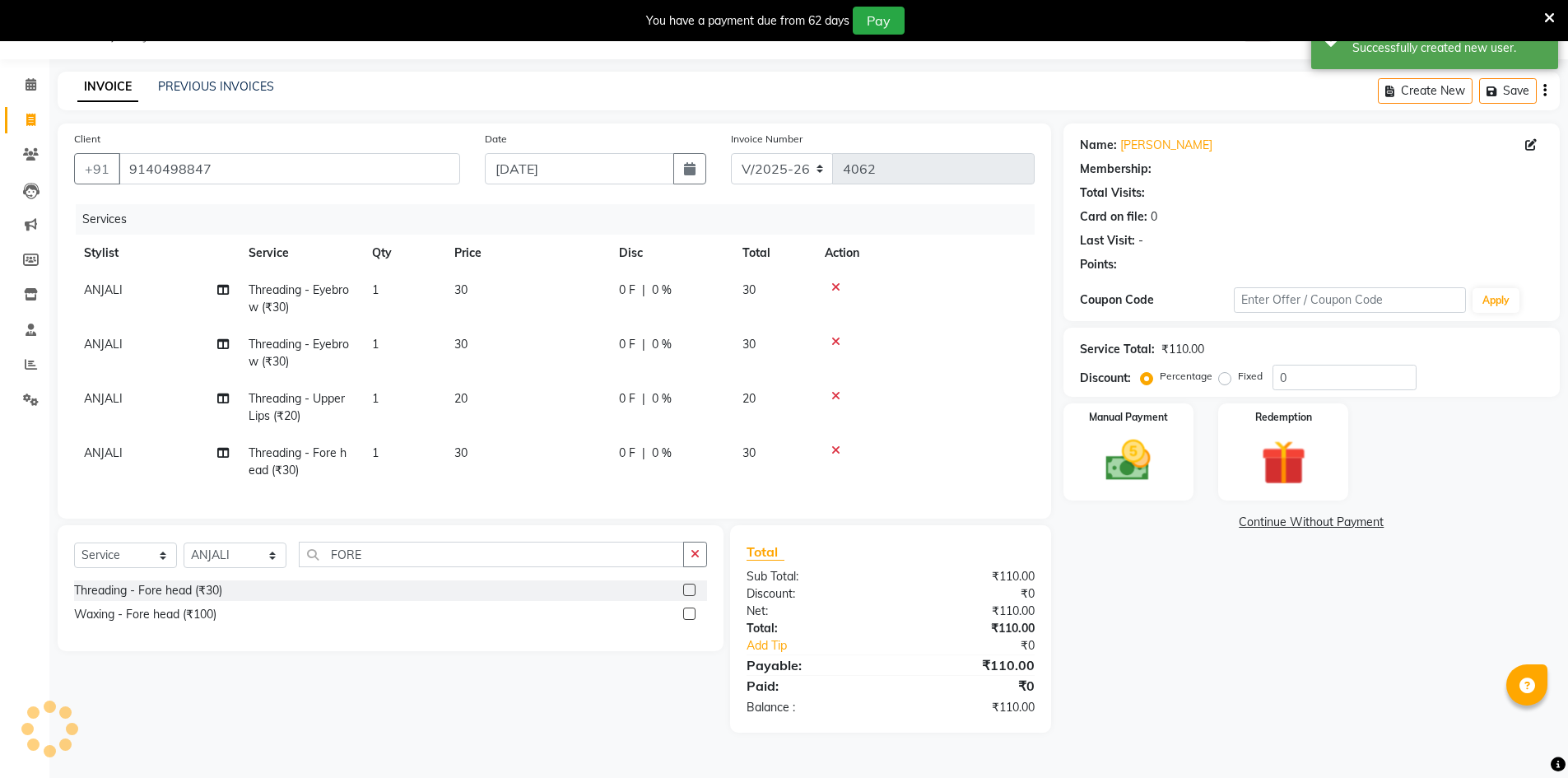
select select "1: Object"
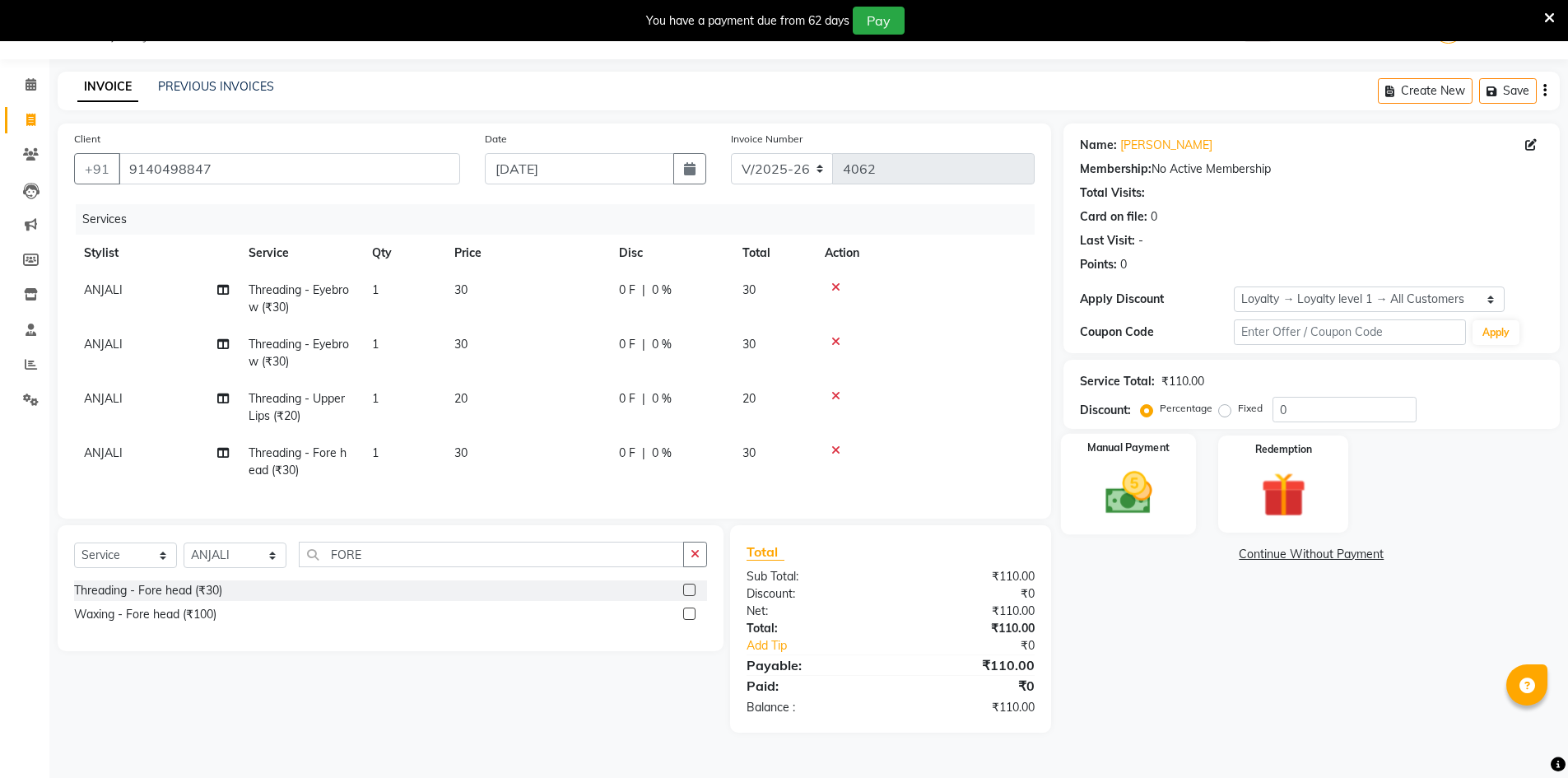
drag, startPoint x: 1154, startPoint y: 491, endPoint x: 1166, endPoint y: 490, distance: 12.0
click at [1155, 491] on img at bounding box center [1129, 493] width 76 height 54
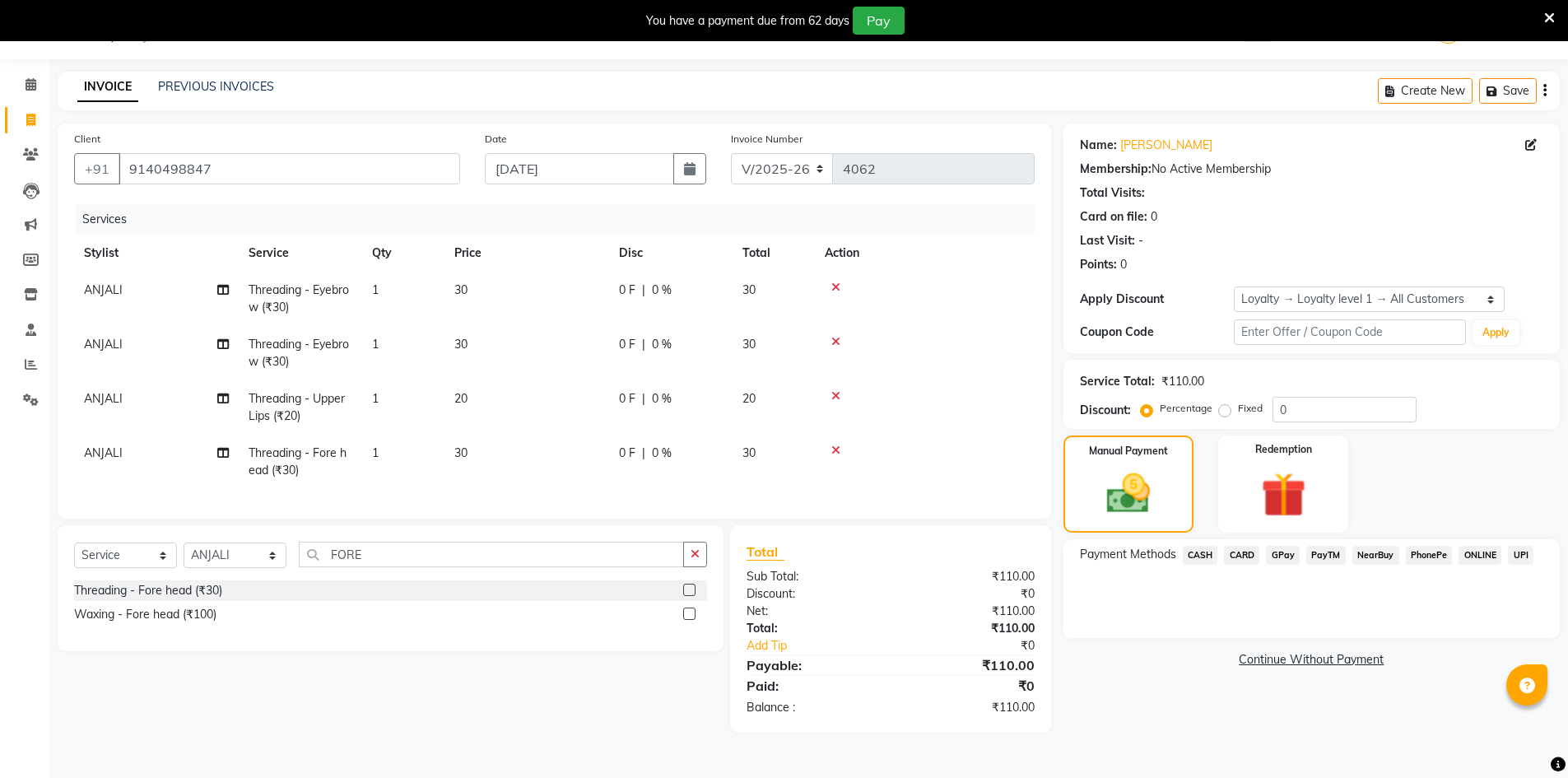
click at [1295, 553] on span "GPay" at bounding box center [1283, 555] width 34 height 19
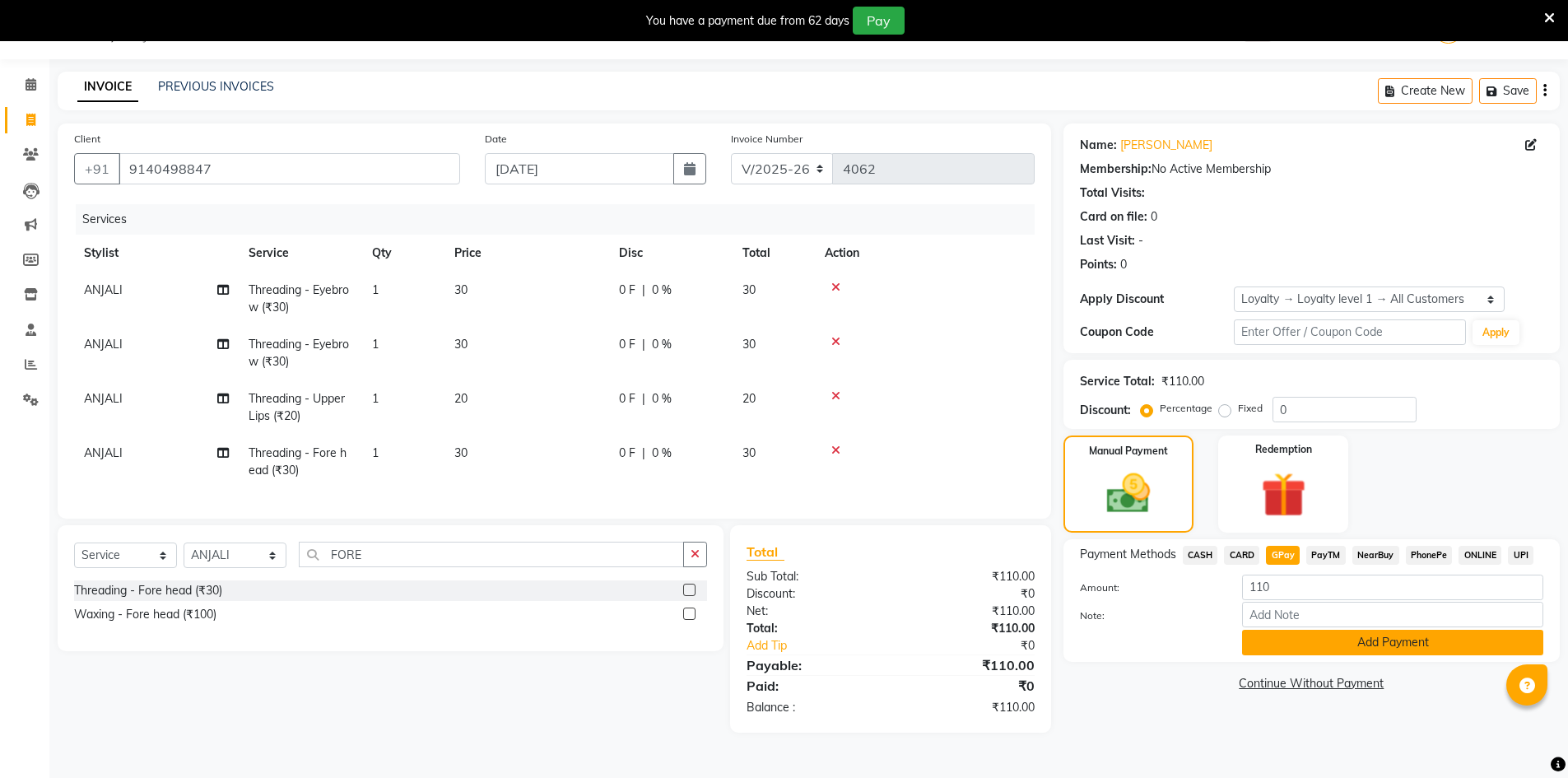
click at [1440, 651] on button "Add Payment" at bounding box center [1392, 643] width 301 height 26
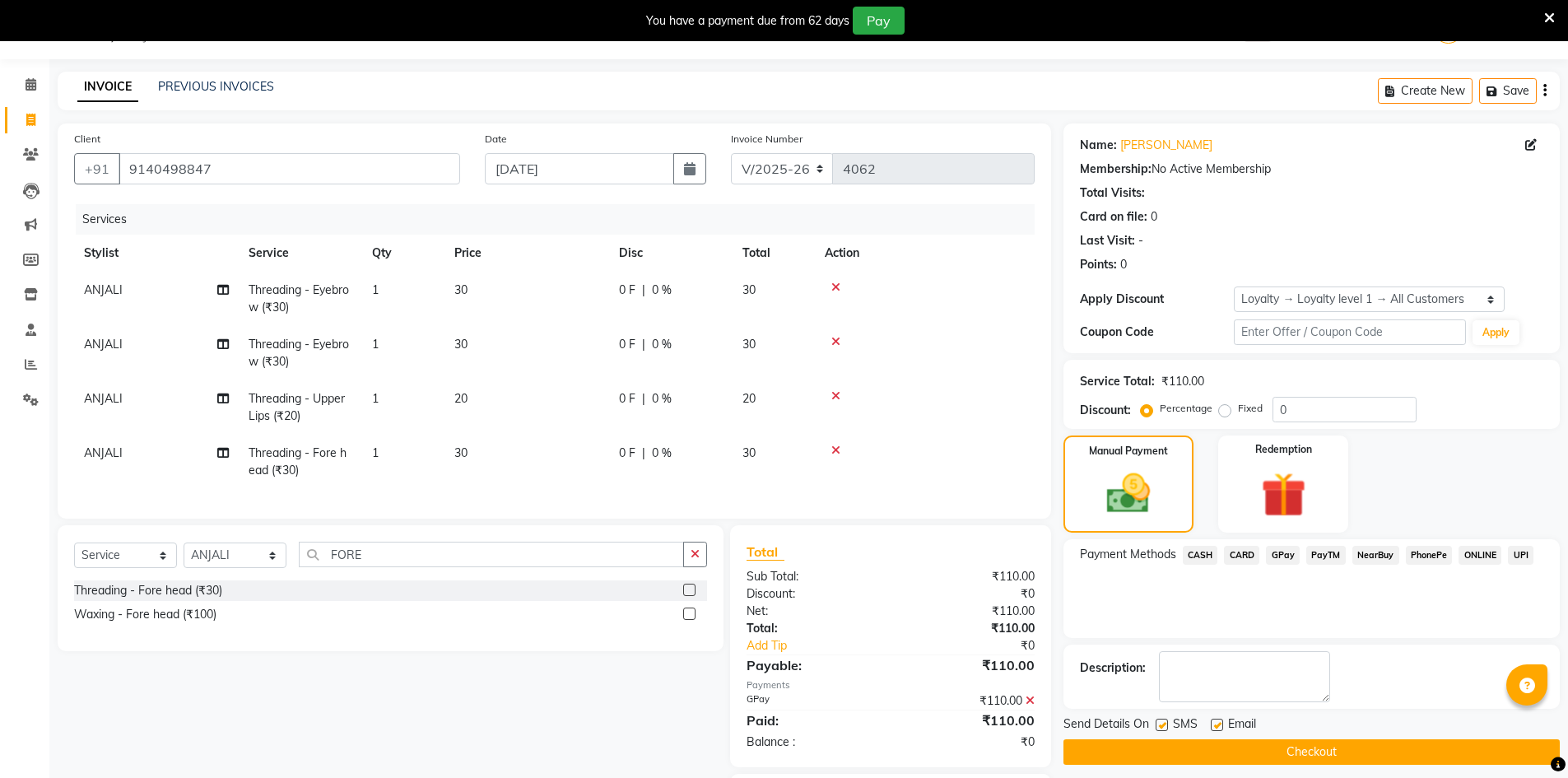
click at [1423, 754] on button "Checkout" at bounding box center [1311, 752] width 496 height 26
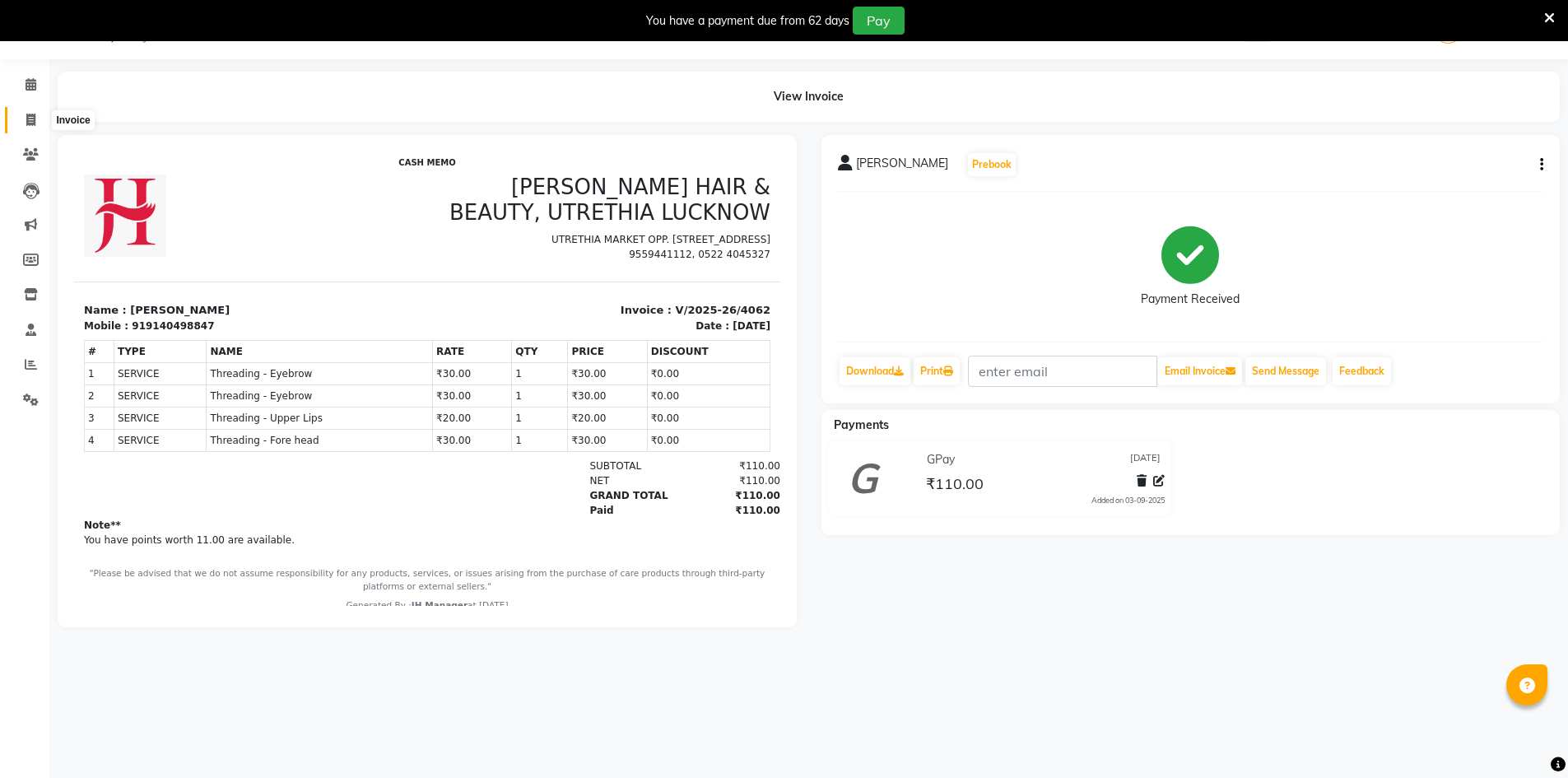
click at [25, 122] on span at bounding box center [31, 120] width 29 height 19
select select "service"
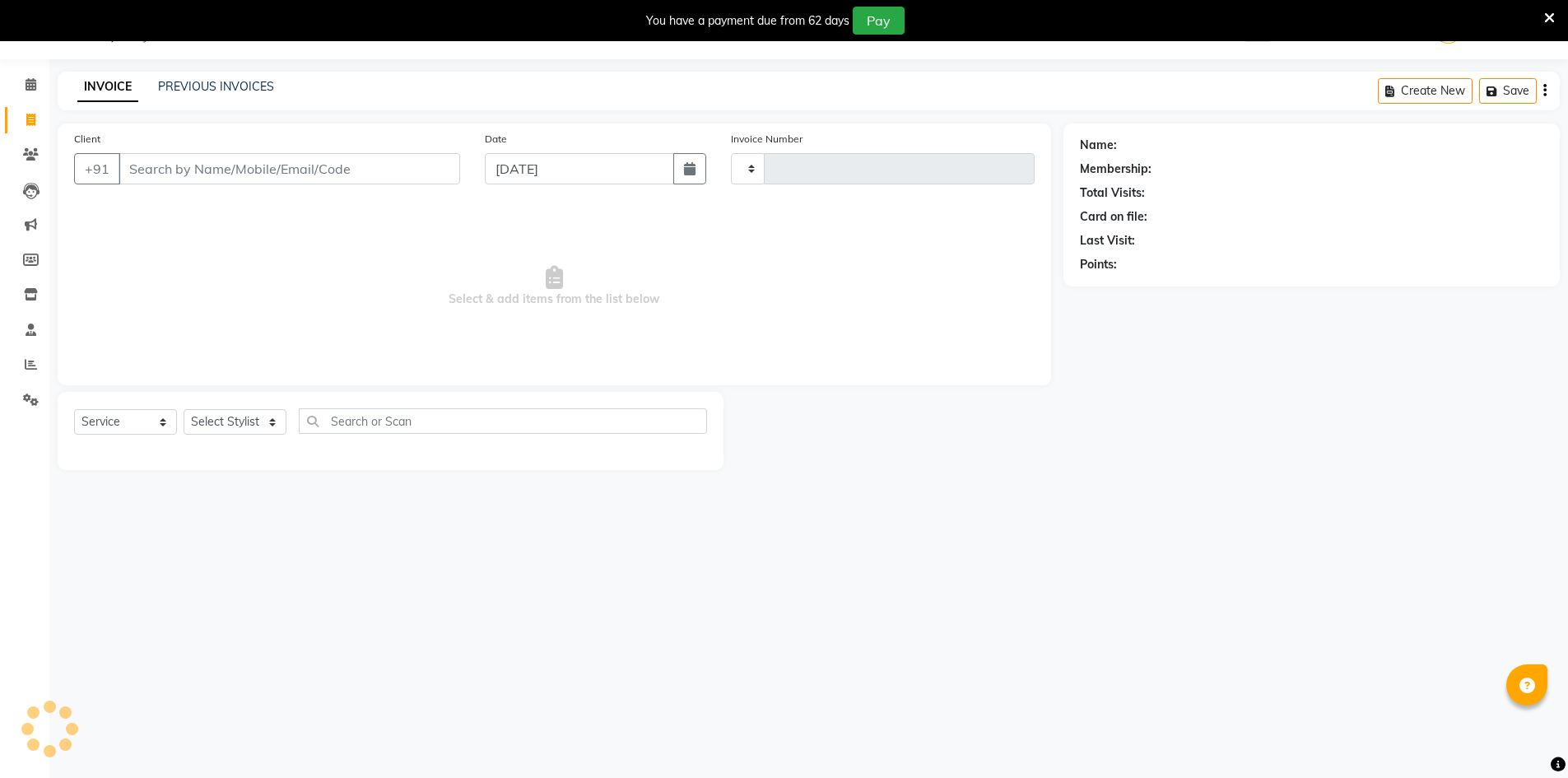
type input "4064"
select select "640"
click at [170, 171] on input "Client" at bounding box center [289, 168] width 342 height 31
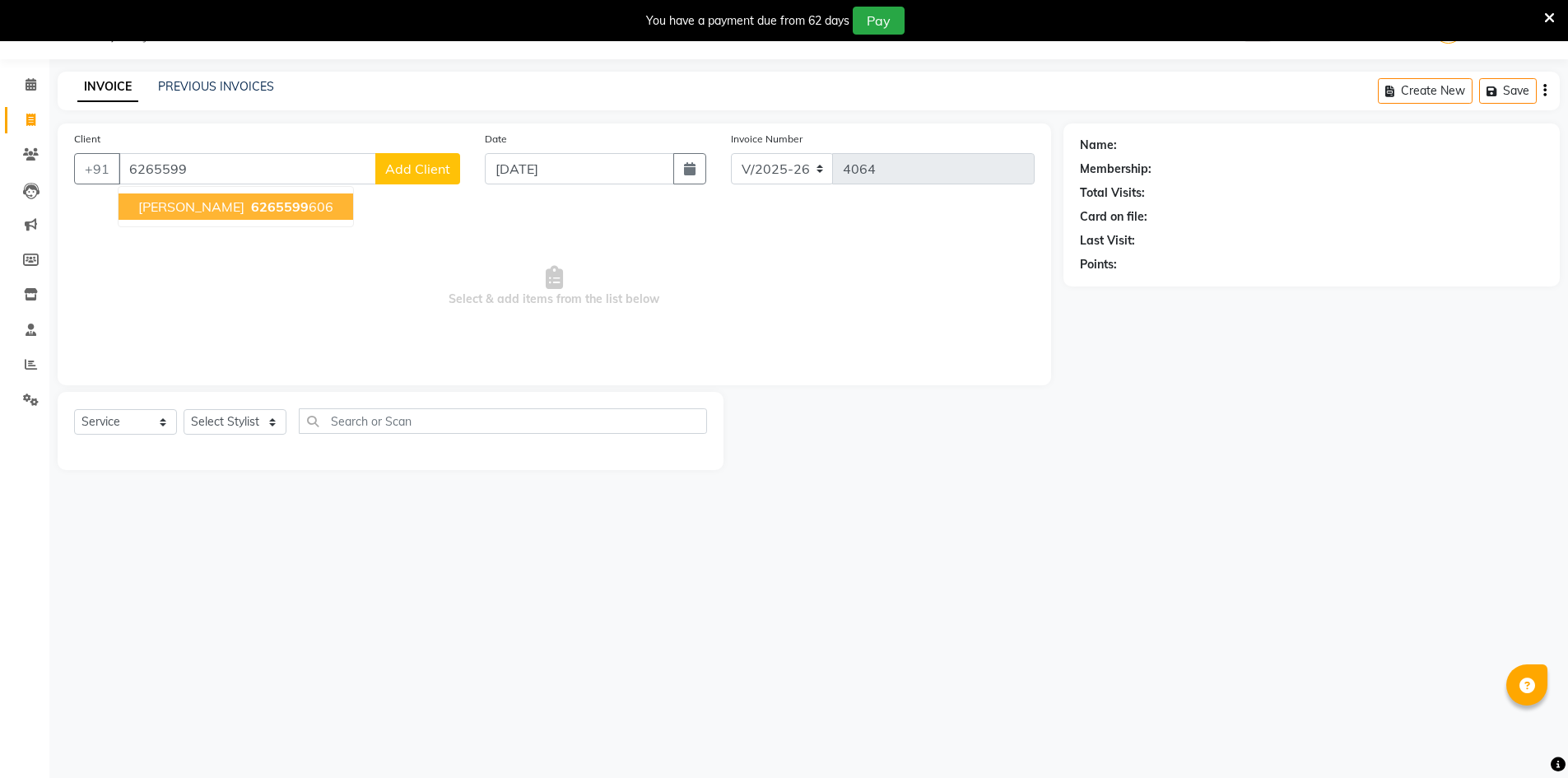
click at [252, 208] on span "6265599" at bounding box center [280, 207] width 58 height 17
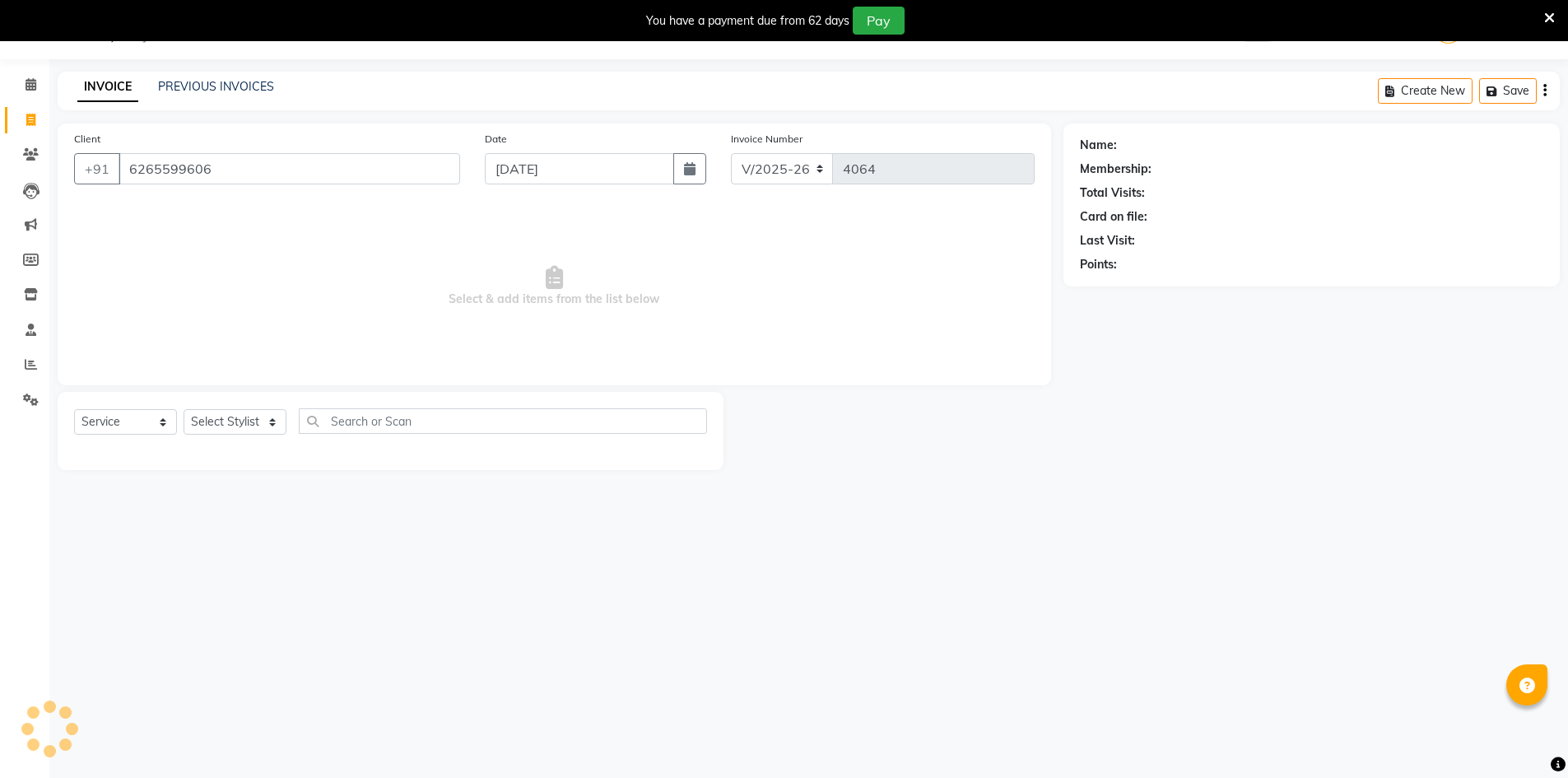
type input "6265599606"
select select "2: Object"
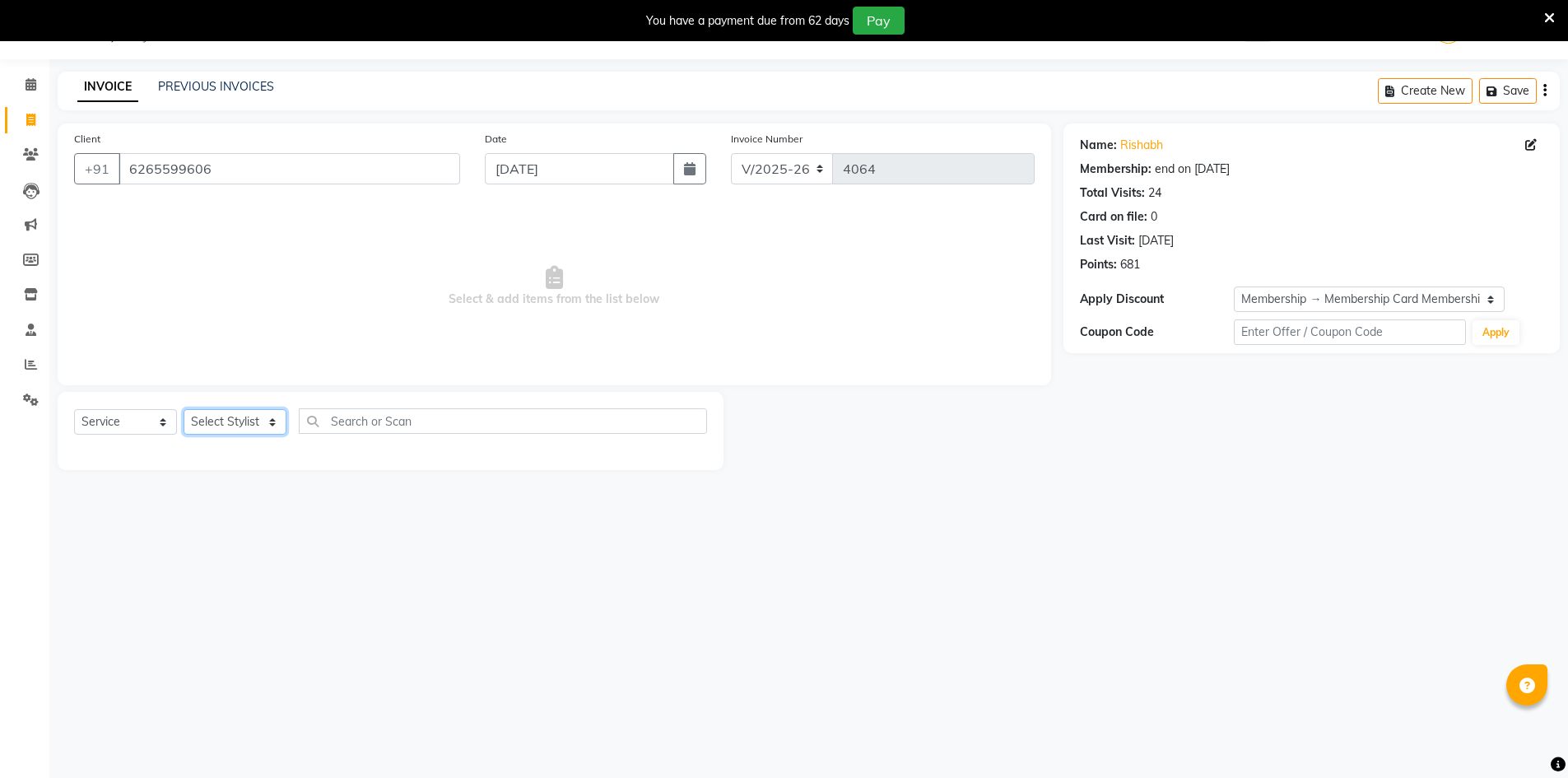
click at [234, 421] on select "Select Stylist ADNAN ADVANCE ANJALI ANNU B-WAX [PERSON_NAME] JH Manager MEMBERS…" at bounding box center [235, 422] width 102 height 26
select select "48593"
click at [184, 409] on select "Select Stylist ADNAN ADVANCE ANJALI ANNU B-WAX [PERSON_NAME] JH Manager MEMBERS…" at bounding box center [235, 422] width 102 height 26
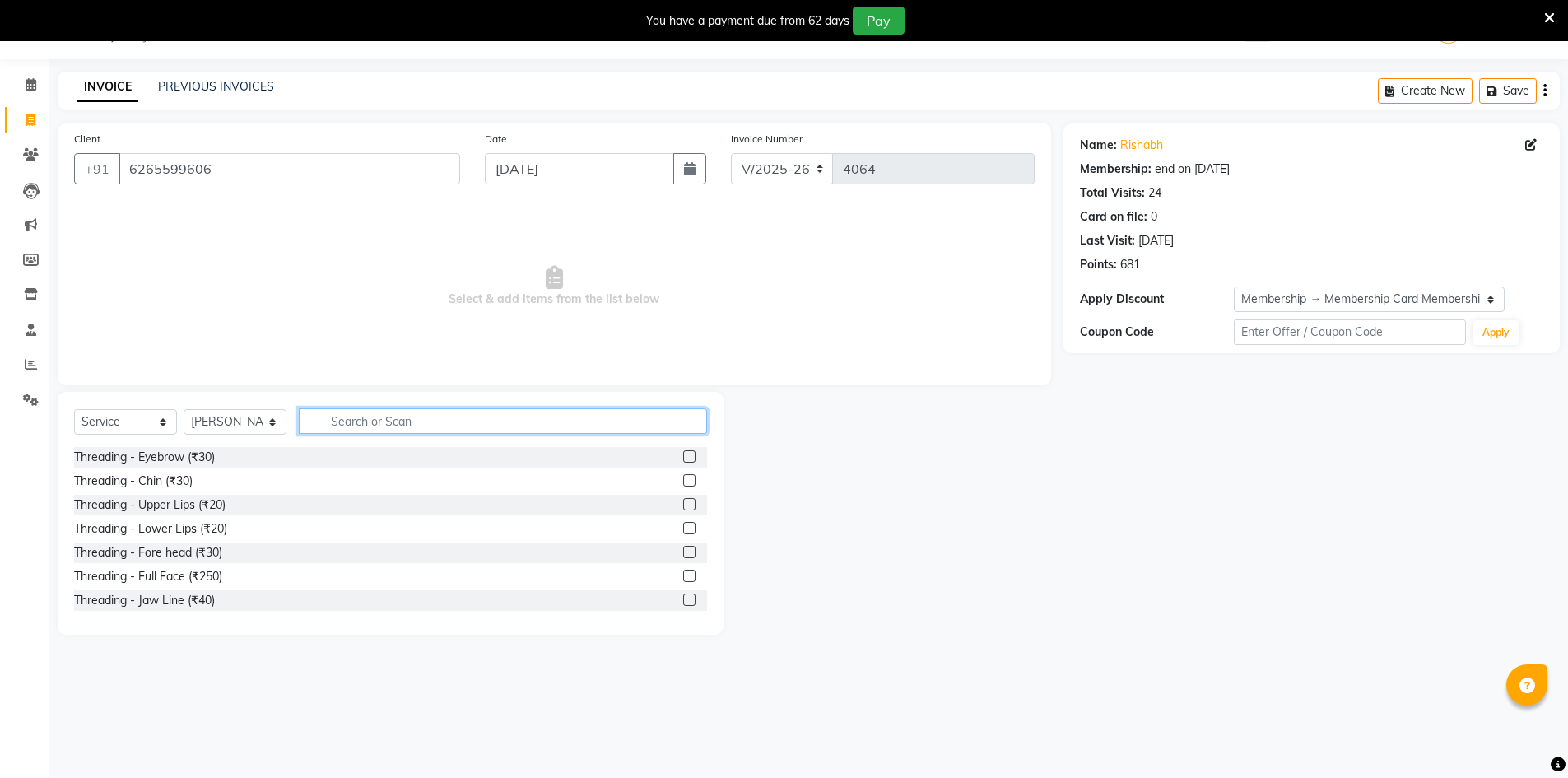
click at [375, 424] on input "text" at bounding box center [503, 422] width 409 height 26
type input "HAIR CU"
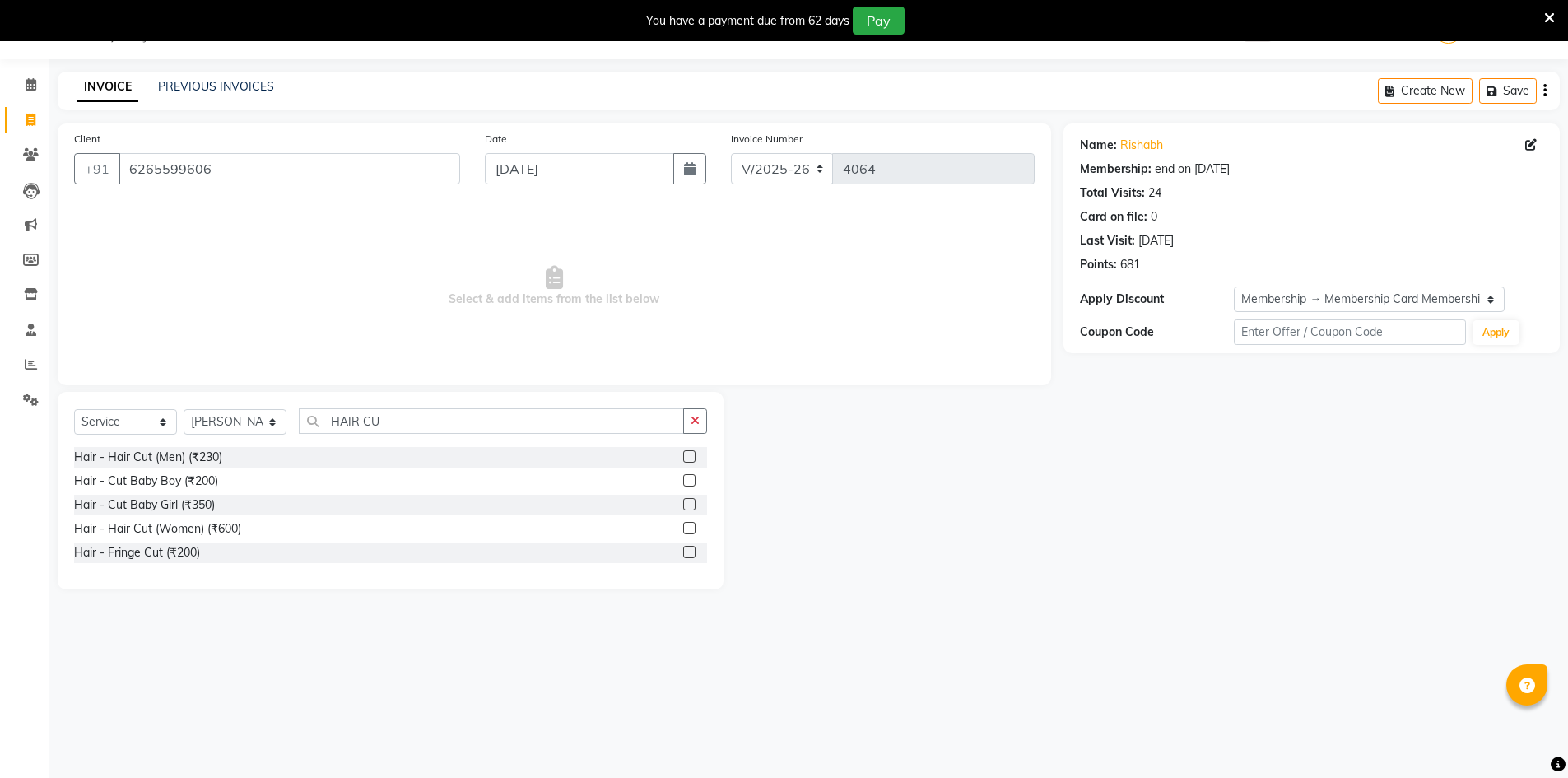
click at [688, 448] on div at bounding box center [695, 458] width 24 height 21
click at [682, 458] on div "Hair - Hair Cut (Men) (₹230)" at bounding box center [391, 458] width 633 height 21
click at [693, 456] on label at bounding box center [689, 457] width 12 height 12
click at [693, 456] on input "checkbox" at bounding box center [688, 458] width 11 height 11
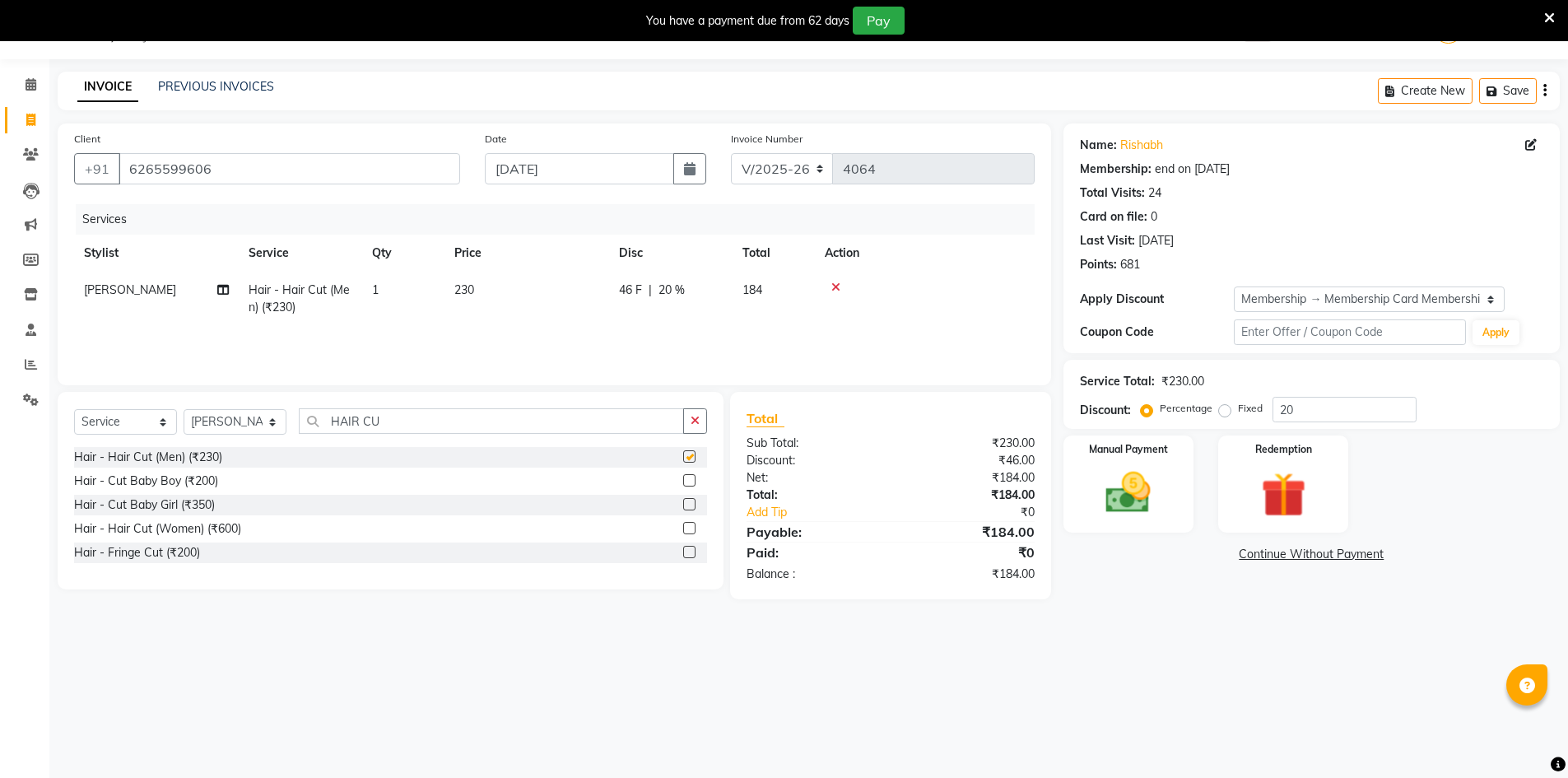
checkbox input "false"
click at [1160, 490] on img at bounding box center [1129, 493] width 76 height 54
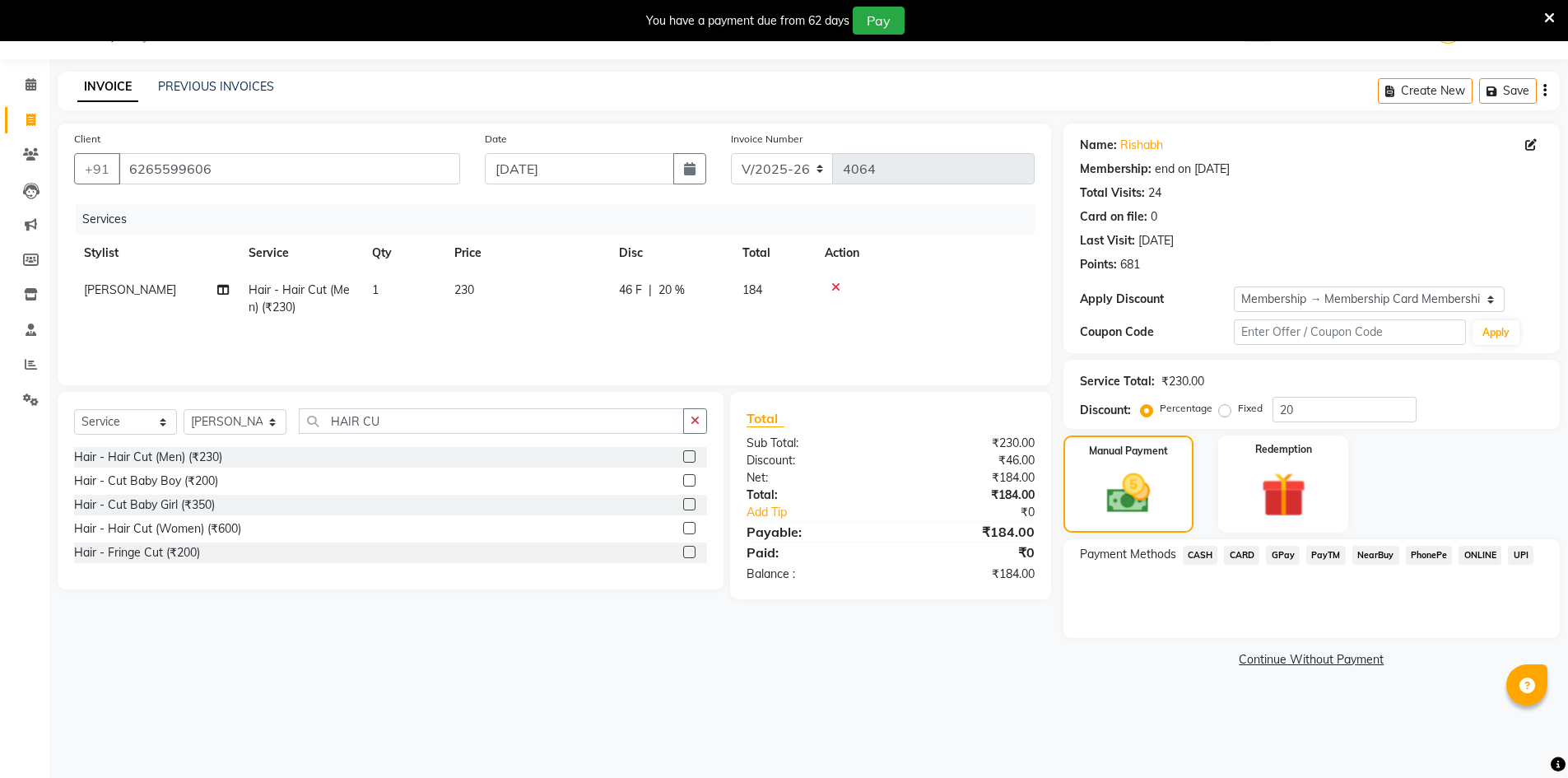
click at [1287, 558] on span "GPay" at bounding box center [1283, 555] width 34 height 19
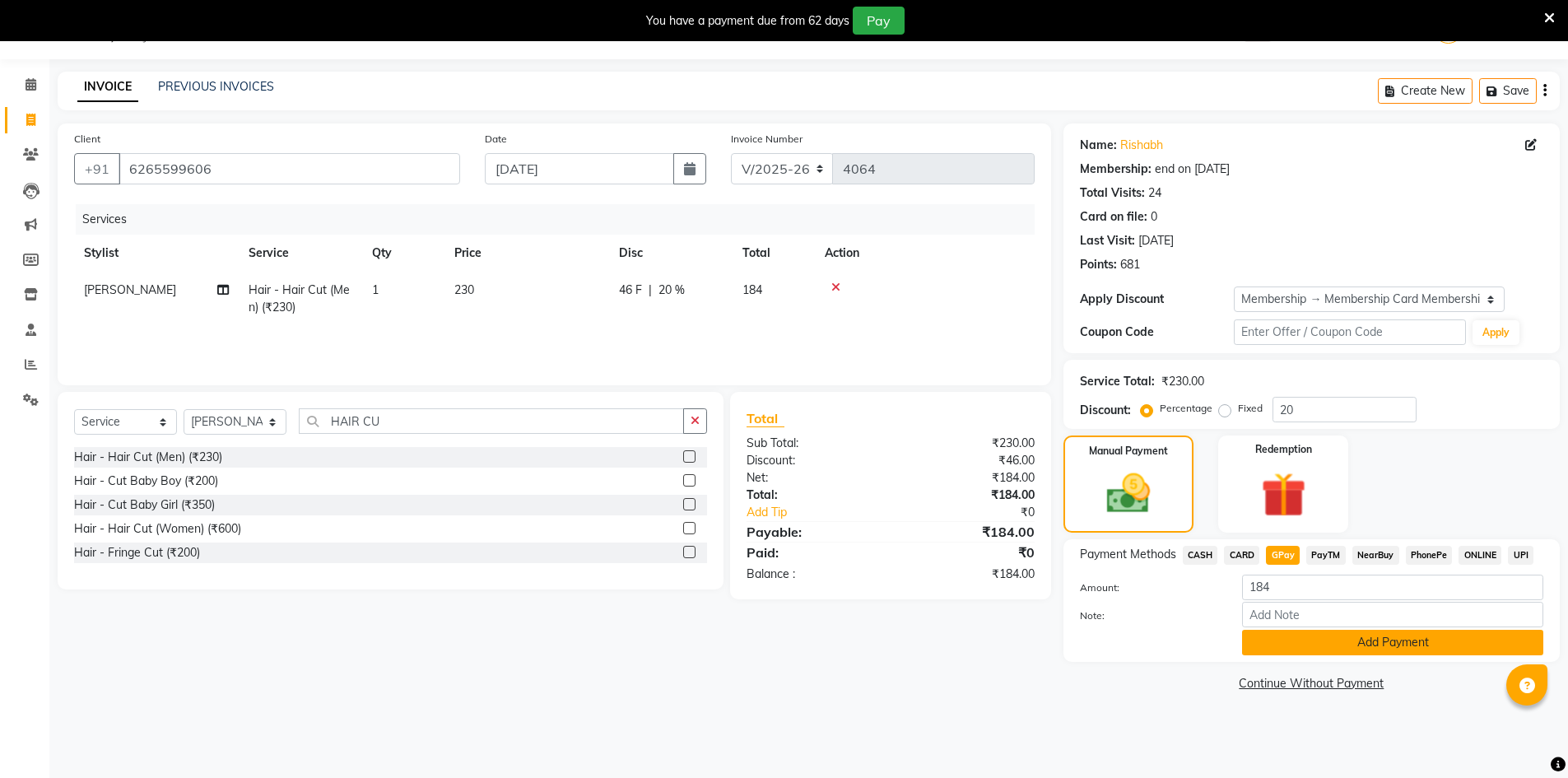
click at [1294, 639] on button "Add Payment" at bounding box center [1392, 643] width 301 height 26
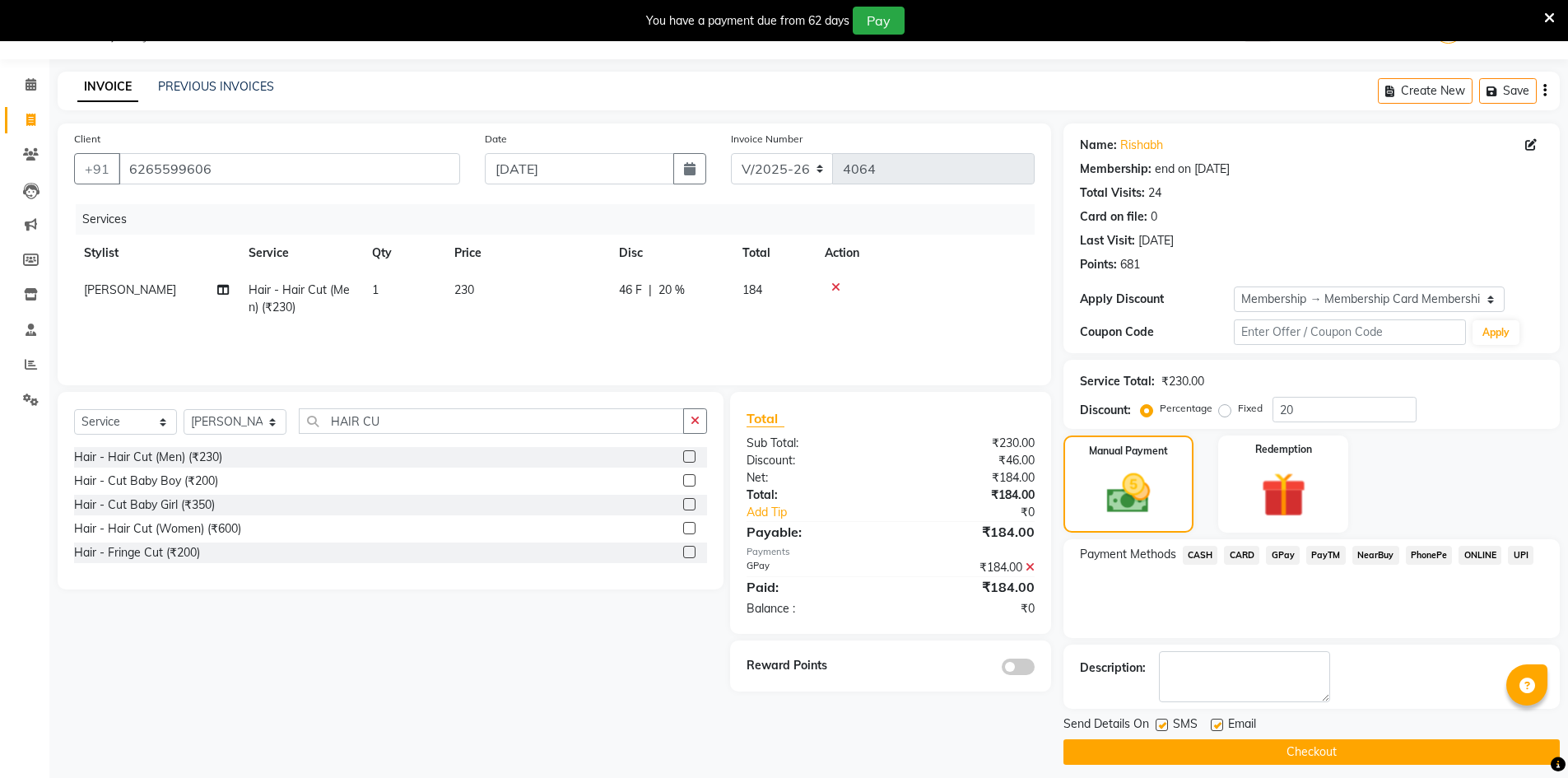
click at [1268, 756] on button "Checkout" at bounding box center [1311, 752] width 496 height 26
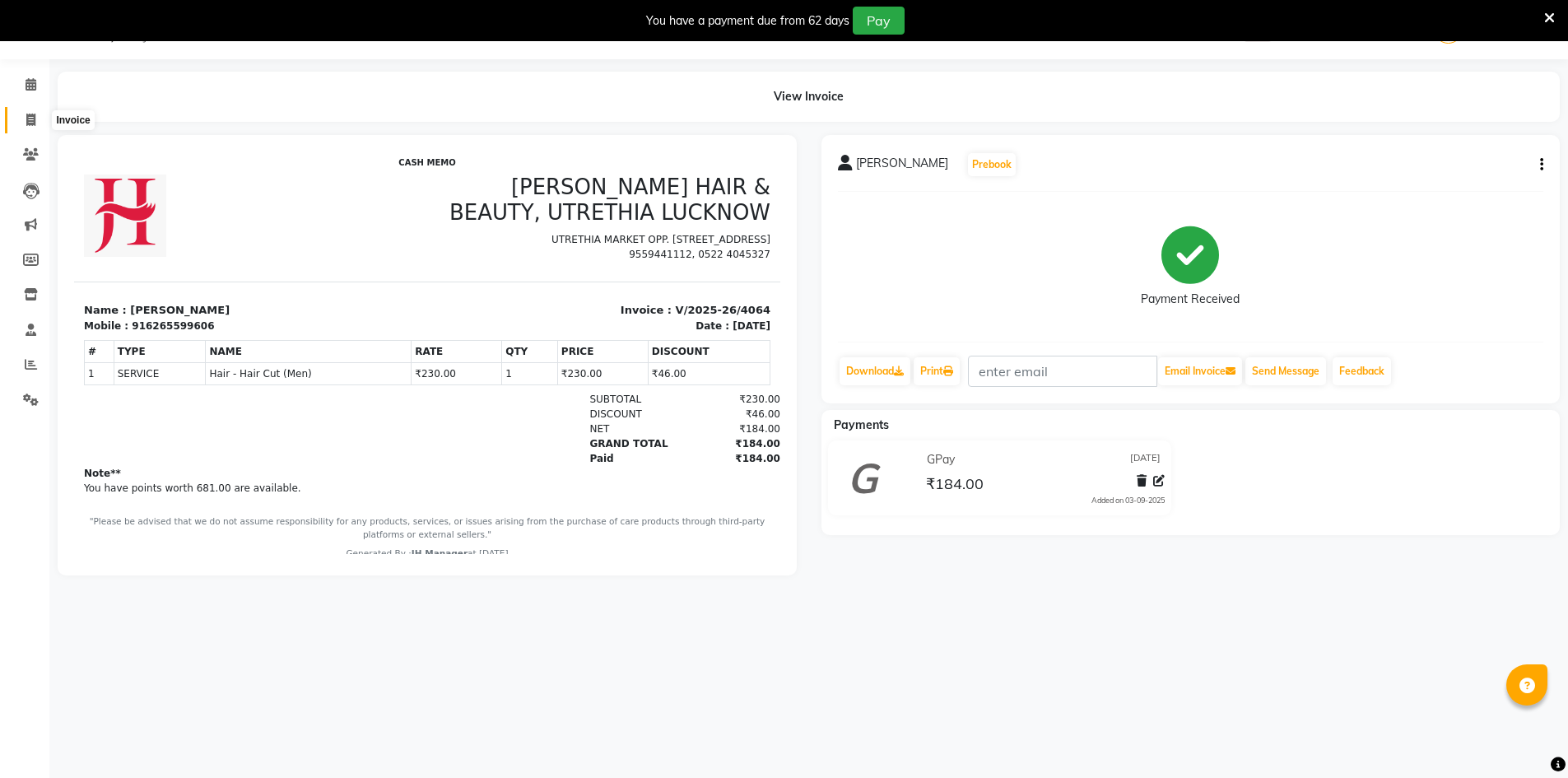
drag, startPoint x: 26, startPoint y: 119, endPoint x: 270, endPoint y: 60, distance: 251.0
click at [26, 119] on icon at bounding box center [30, 119] width 9 height 12
select select "service"
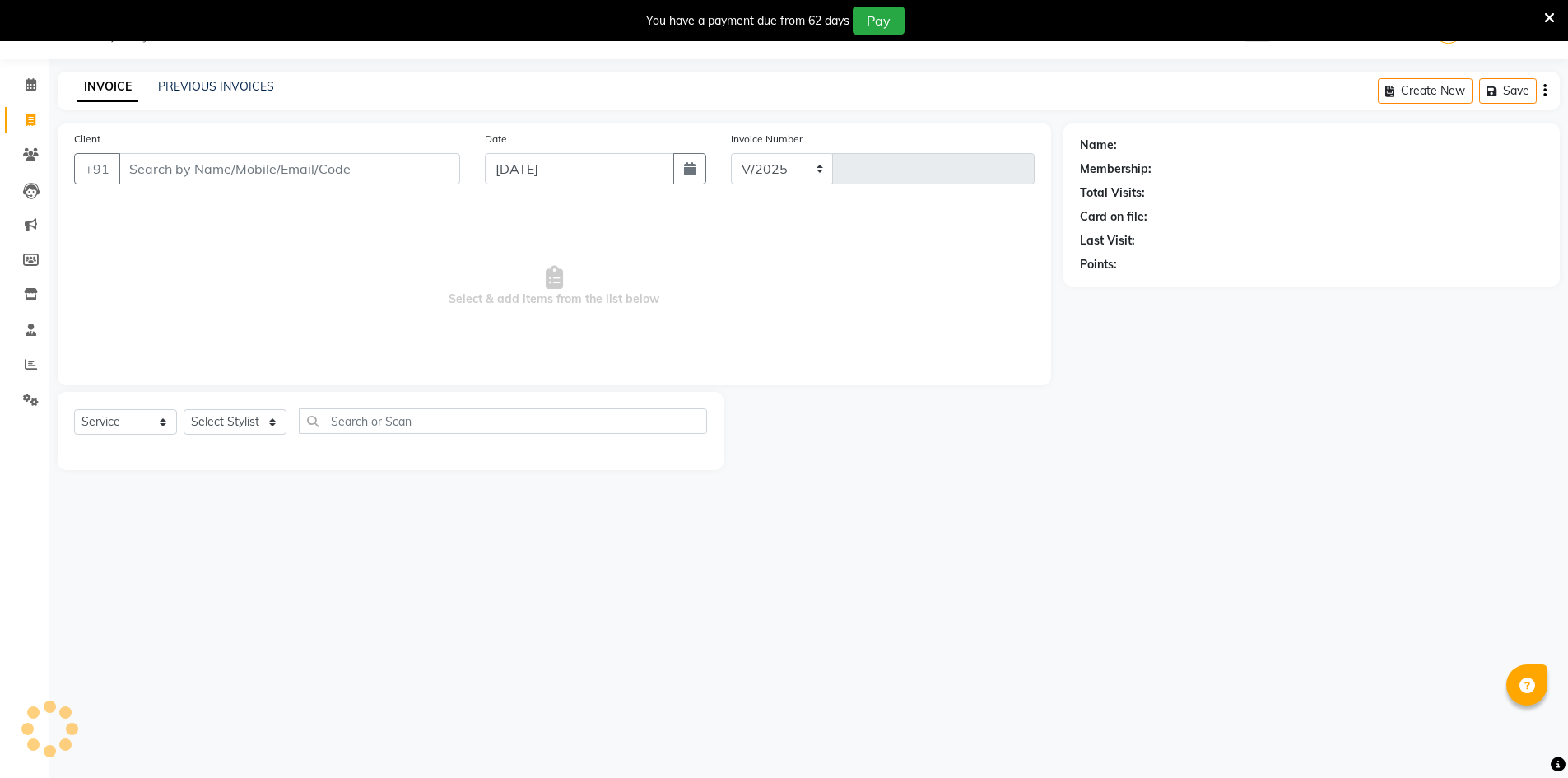
select select "640"
type input "4070"
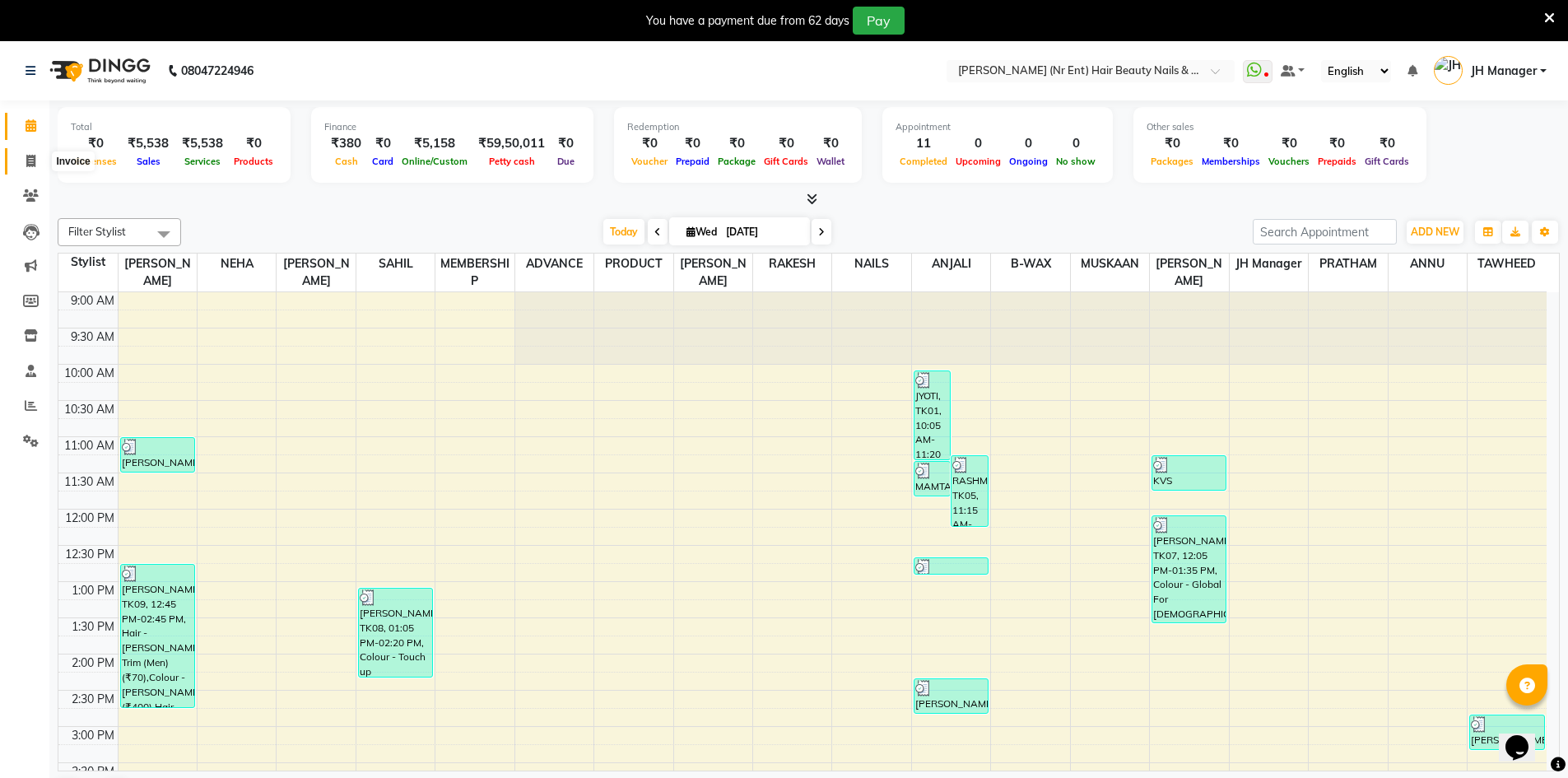
click at [36, 162] on span at bounding box center [31, 161] width 29 height 19
select select "640"
select select "service"
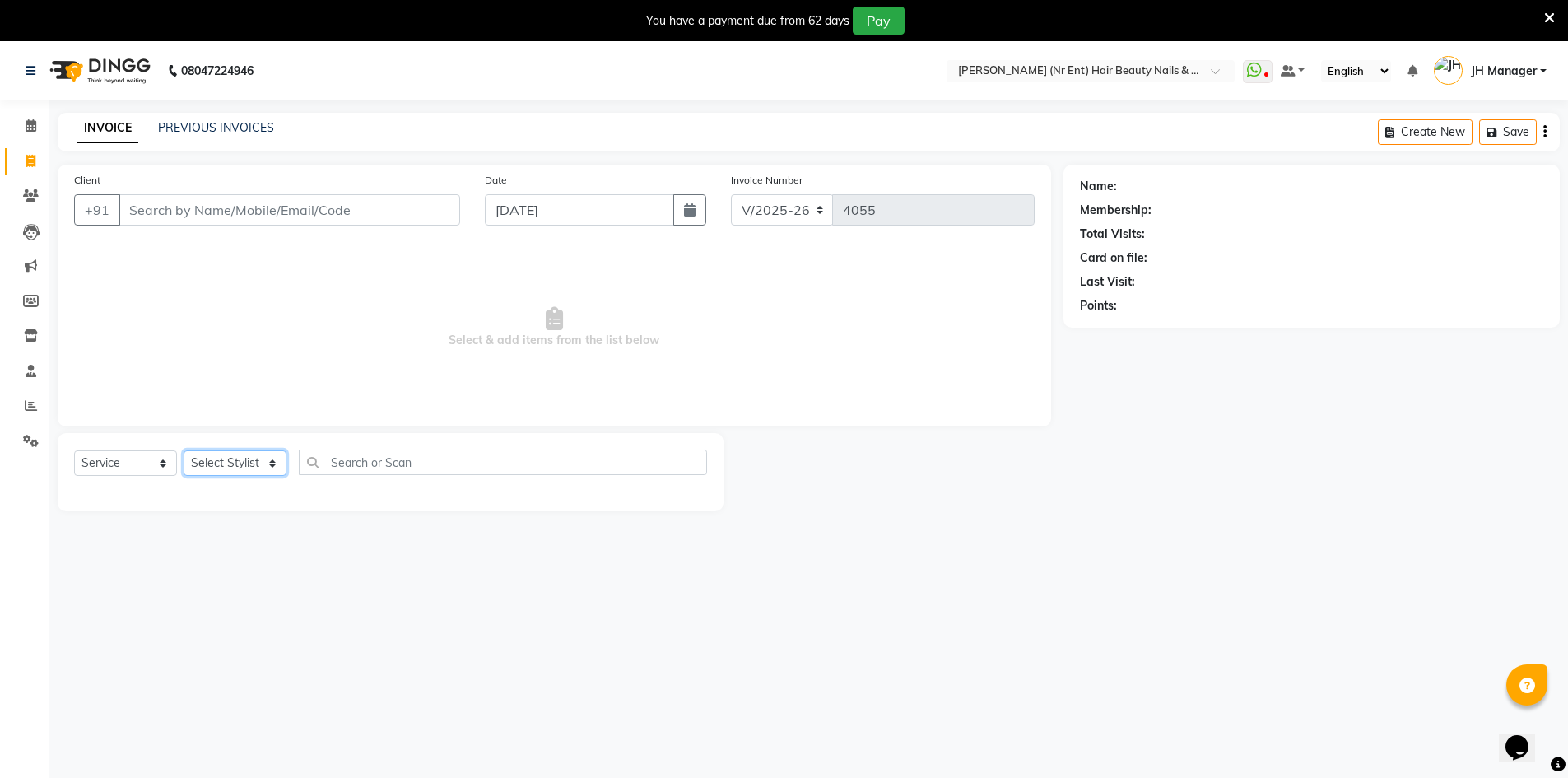
click at [246, 462] on select "Select Stylist ADNAN ADVANCE ANJALI ANNU B-WAX [PERSON_NAME] JH Manager MEMBERS…" at bounding box center [235, 464] width 102 height 26
select select "79427"
click at [184, 451] on select "Select Stylist ADNAN ADVANCE ANJALI ANNU B-WAX [PERSON_NAME] JH Manager MEMBERS…" at bounding box center [235, 464] width 102 height 26
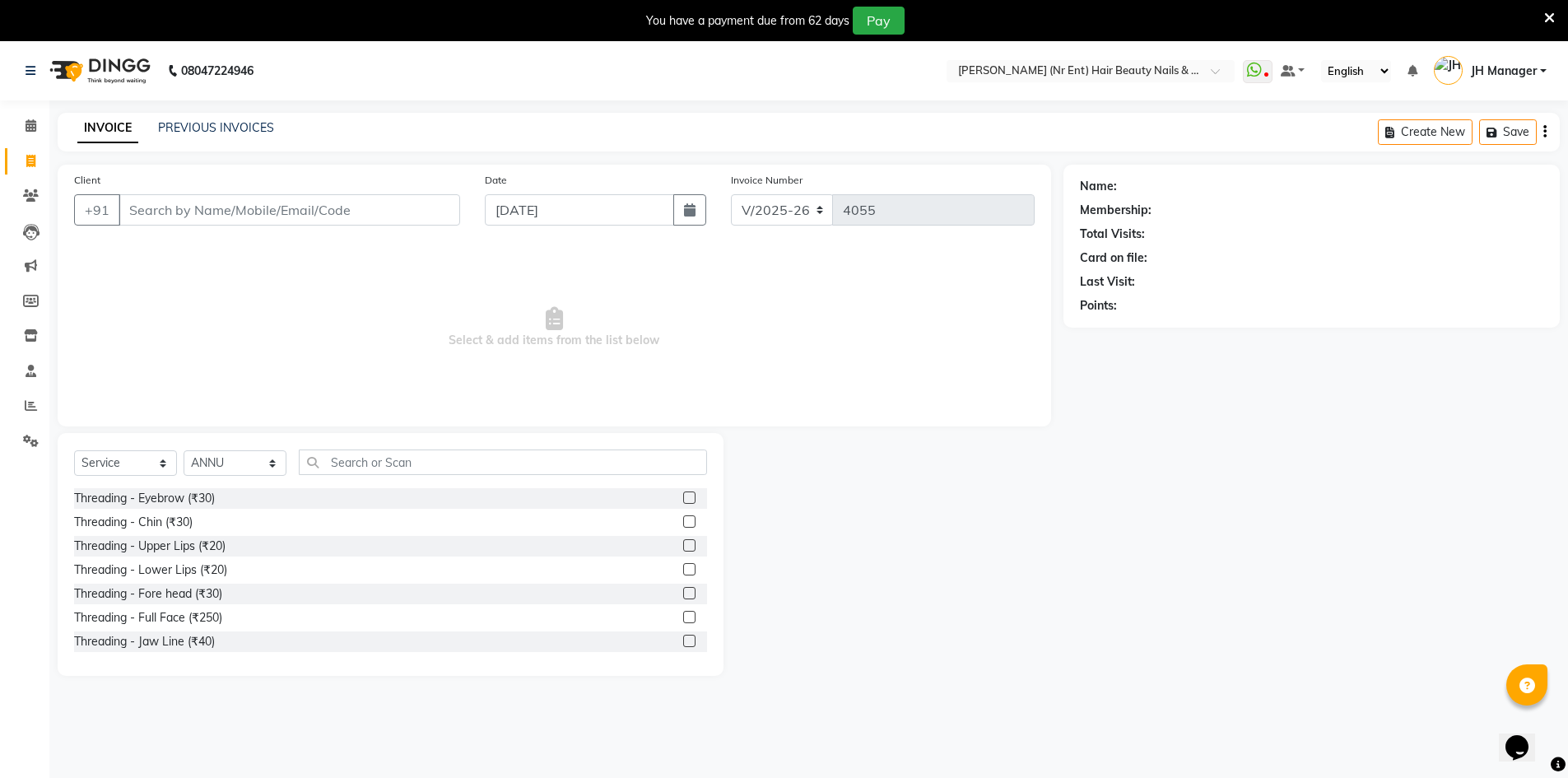
click at [683, 494] on label at bounding box center [689, 497] width 12 height 12
click at [683, 494] on input "checkbox" at bounding box center [688, 498] width 11 height 11
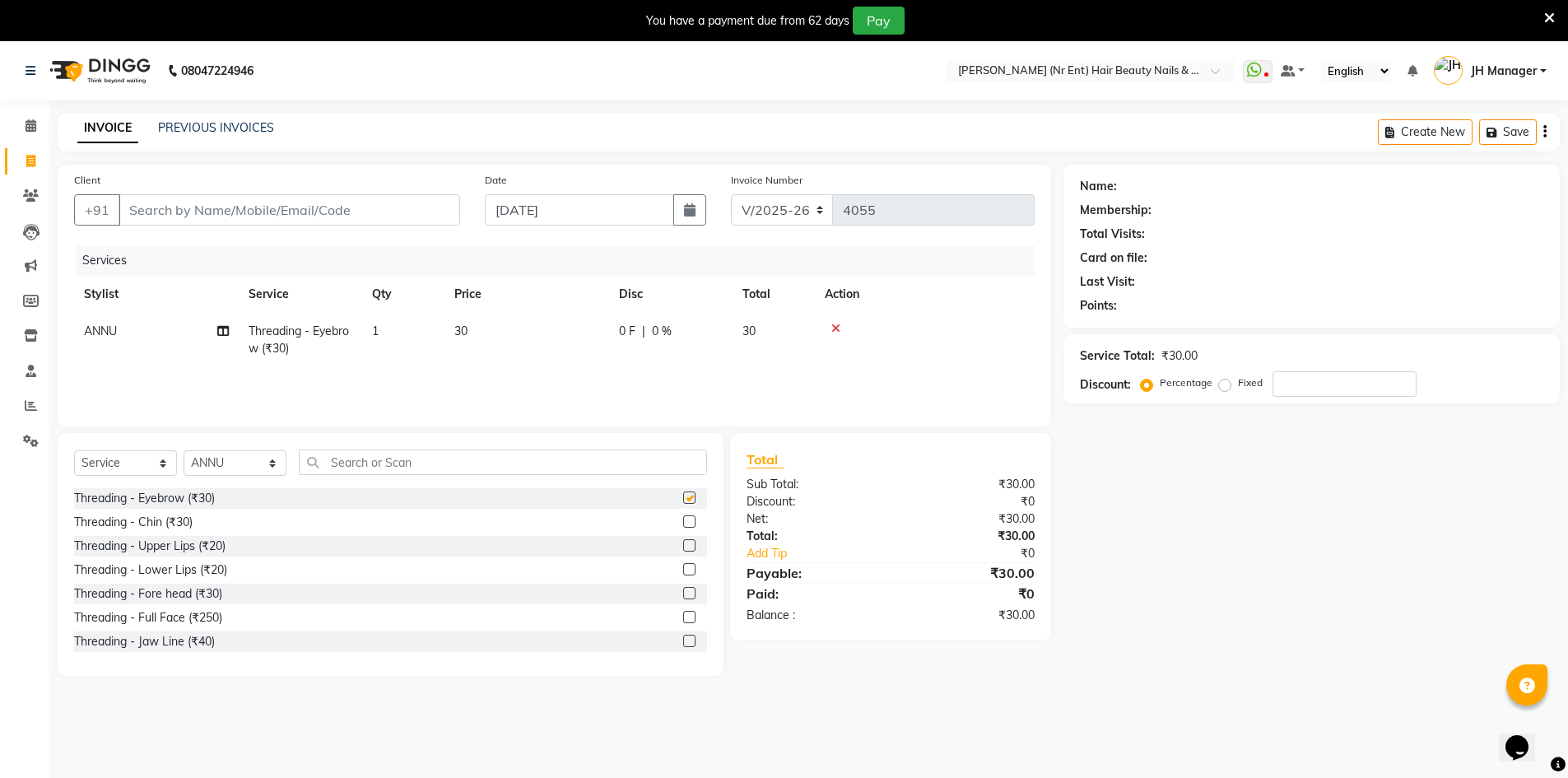
checkbox input "false"
click at [683, 548] on label at bounding box center [689, 545] width 12 height 12
click at [683, 548] on input "checkbox" at bounding box center [688, 546] width 11 height 11
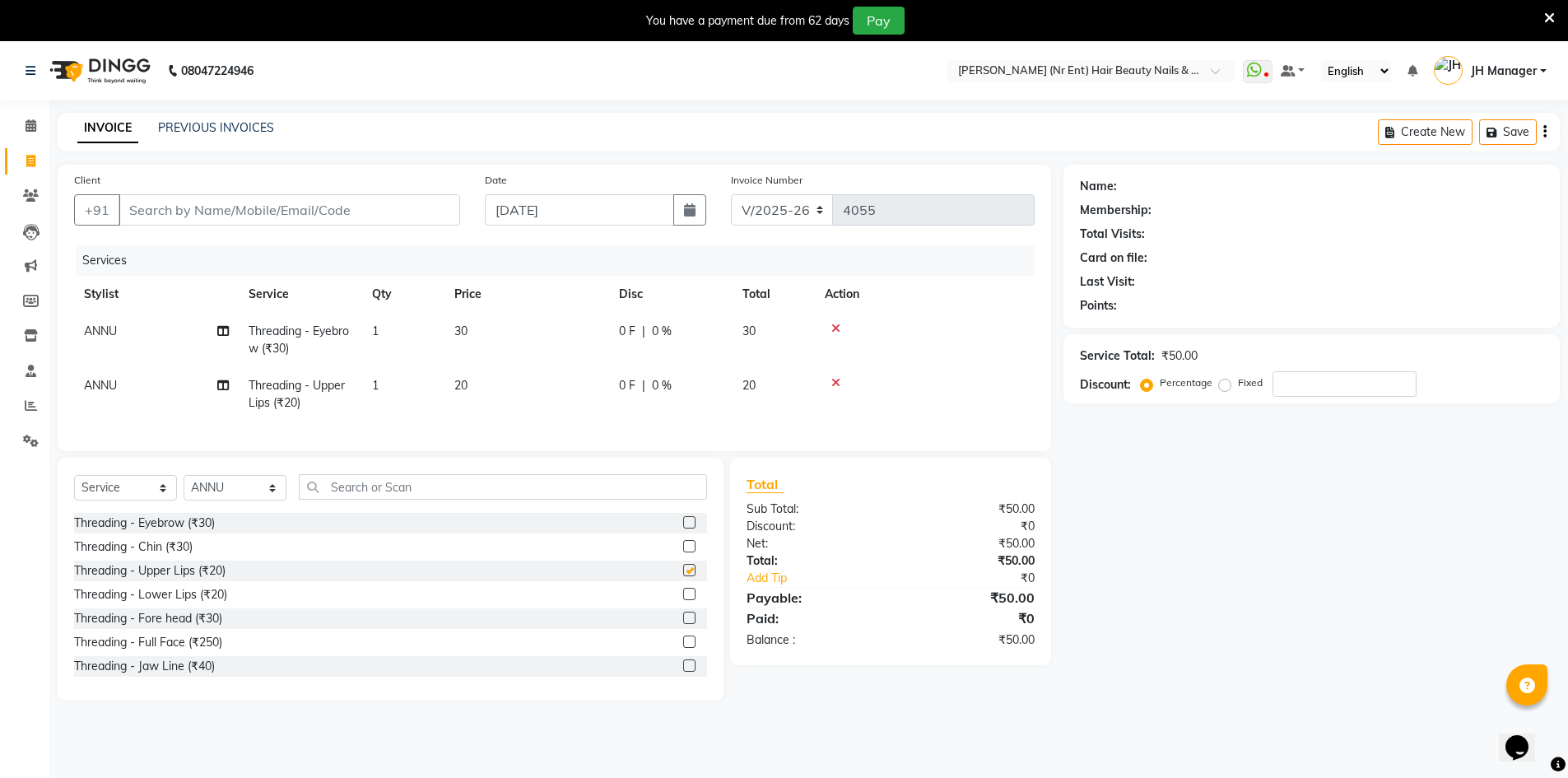
checkbox input "false"
click at [683, 625] on label at bounding box center [689, 618] width 12 height 12
click at [683, 625] on input "checkbox" at bounding box center [688, 619] width 11 height 11
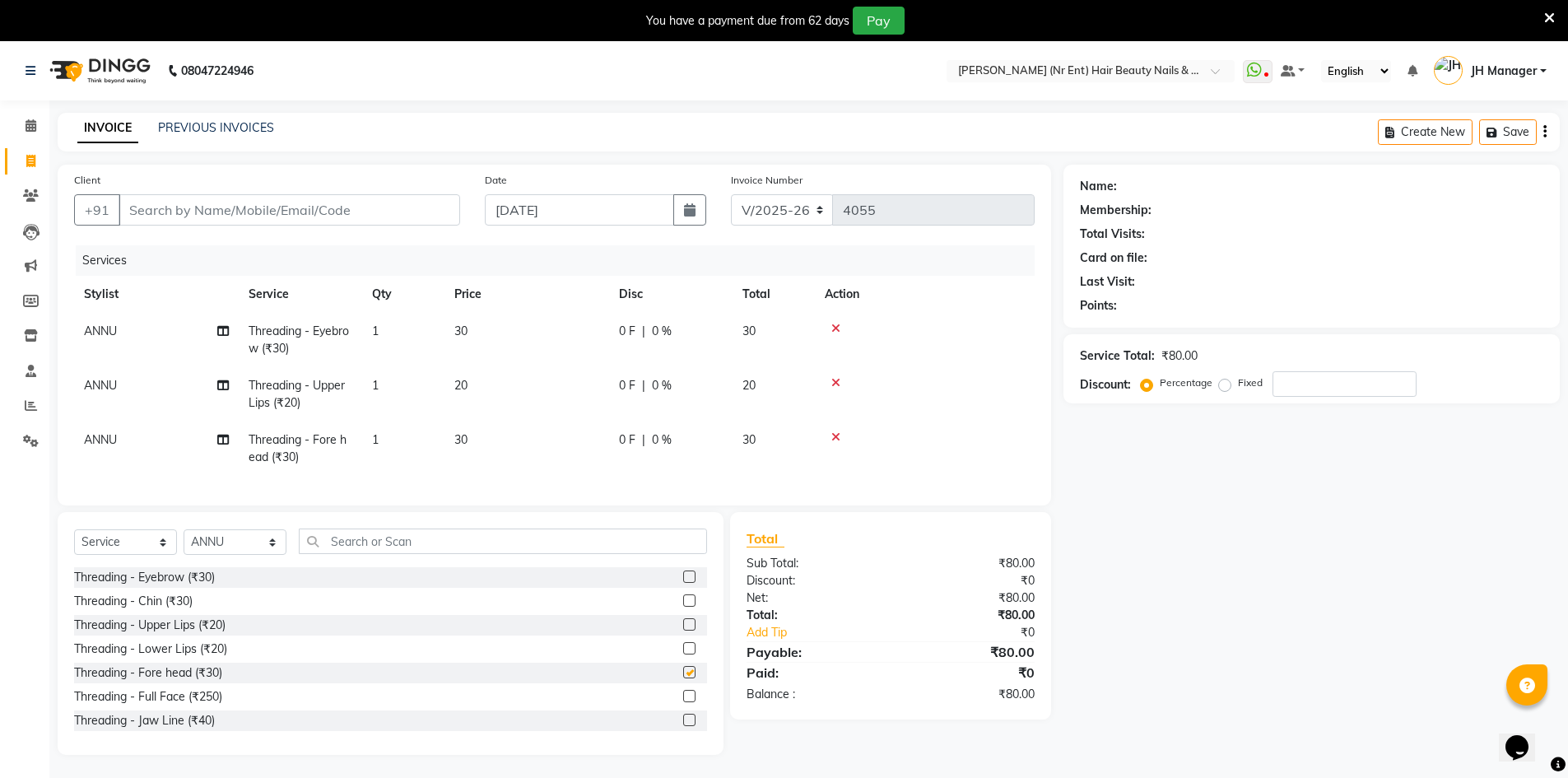
checkbox input "false"
click at [424, 554] on input "text" at bounding box center [503, 542] width 409 height 26
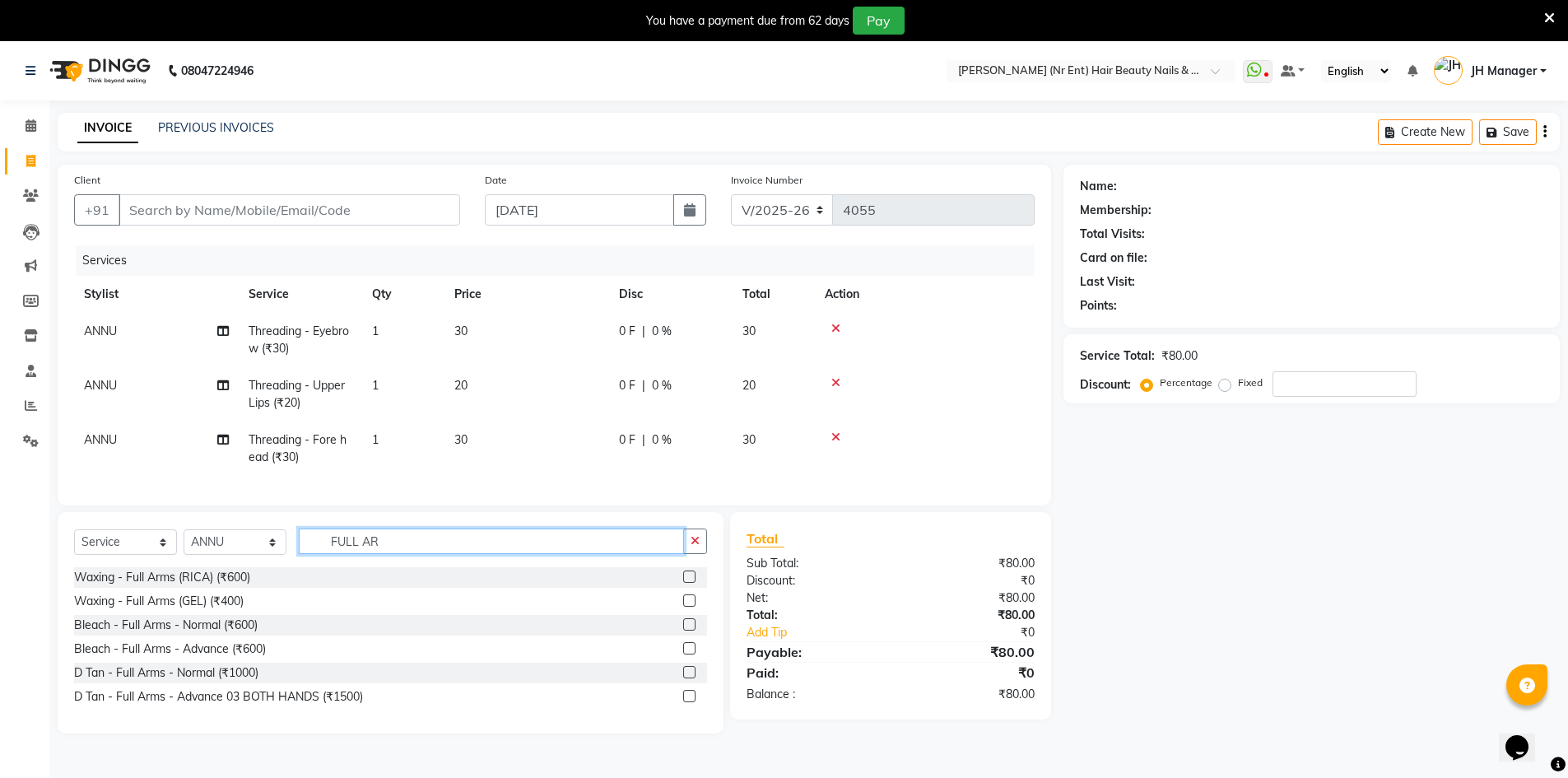
type input "FULL AR"
click at [689, 607] on label at bounding box center [689, 601] width 12 height 12
click at [689, 607] on input "checkbox" at bounding box center [688, 601] width 11 height 11
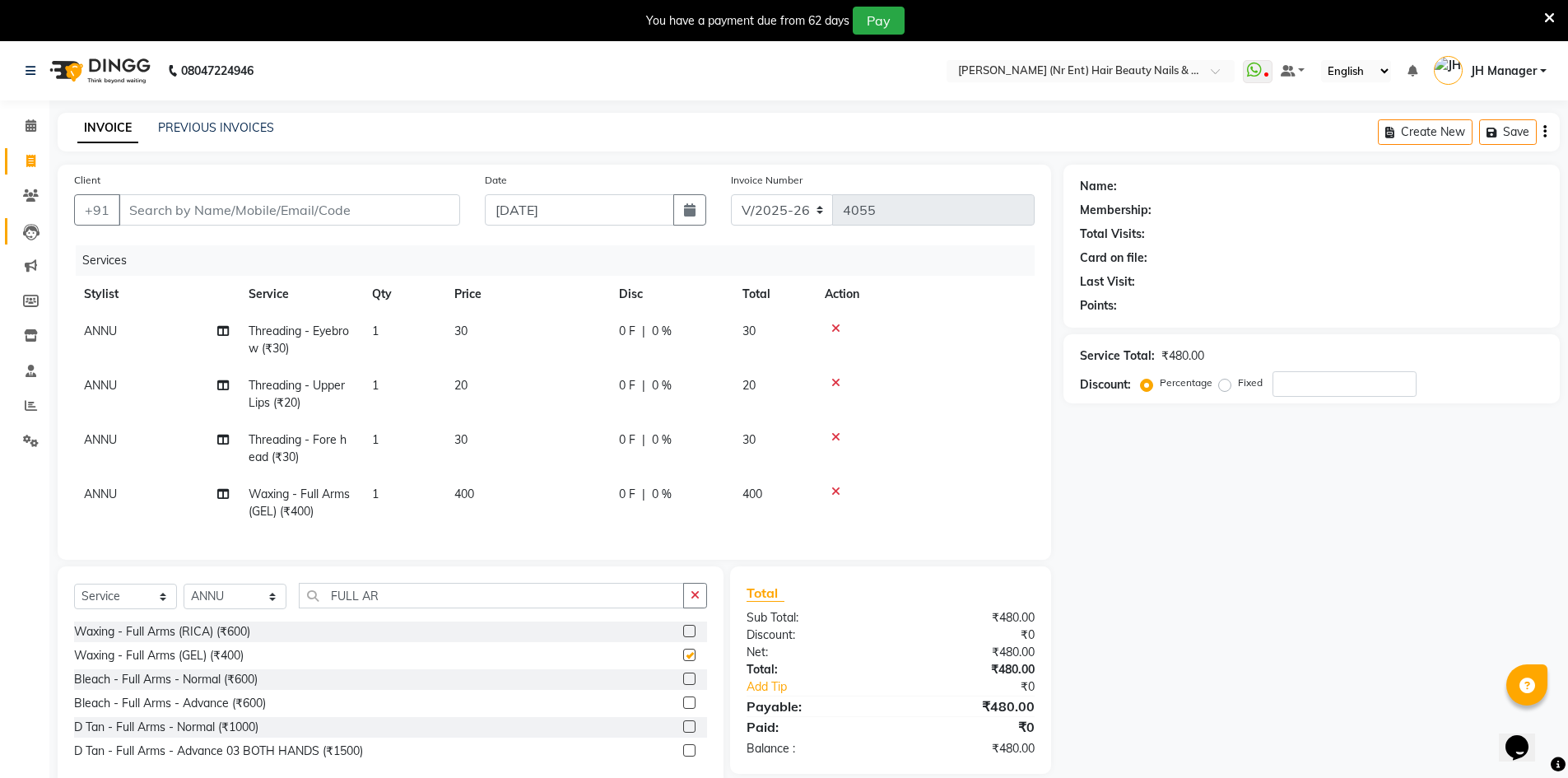
checkbox input "false"
click at [140, 213] on input "Client" at bounding box center [289, 209] width 342 height 31
type input "8"
type input "0"
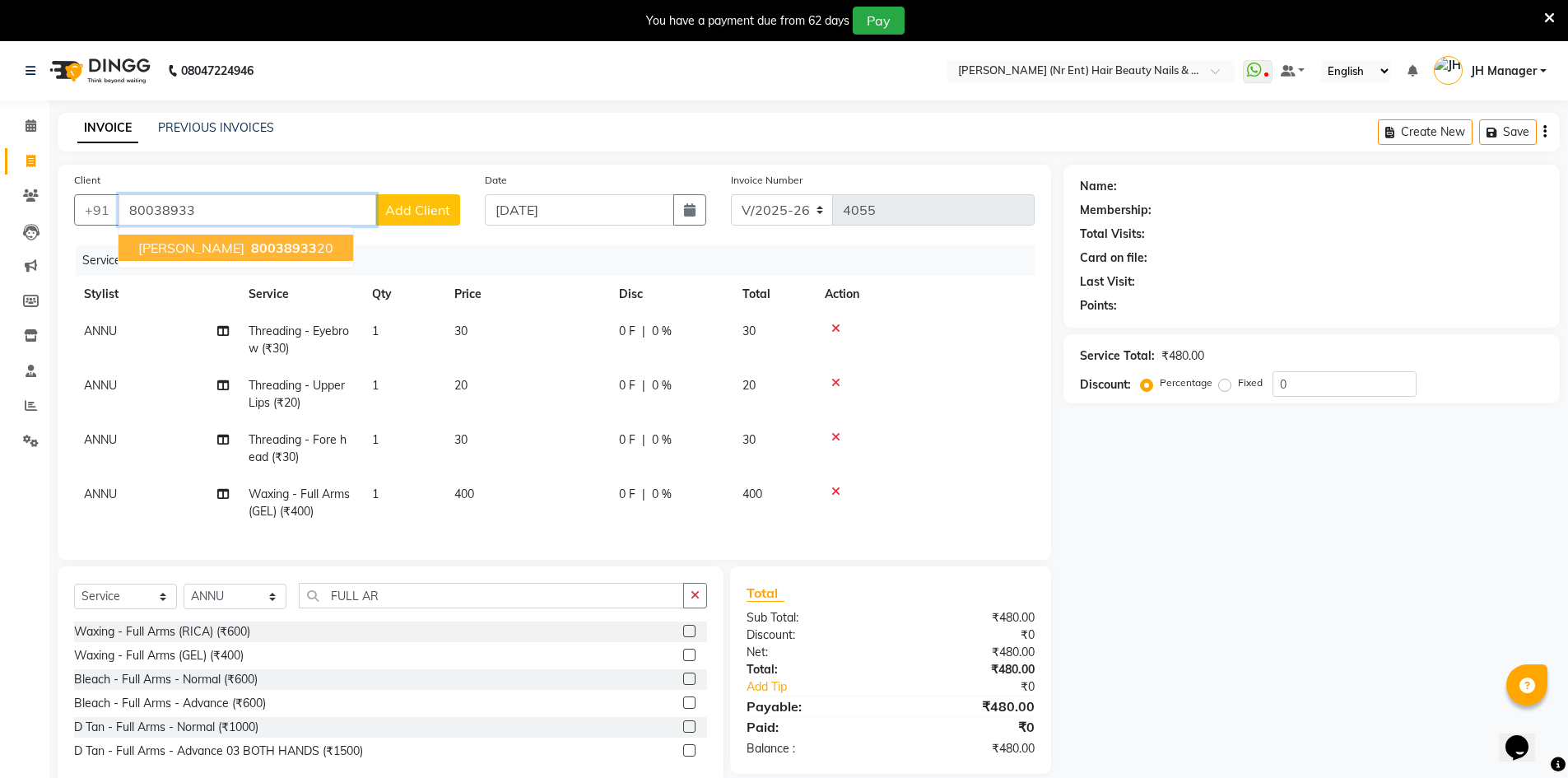
click at [158, 242] on span "AARTI SEXENA" at bounding box center [191, 248] width 106 height 17
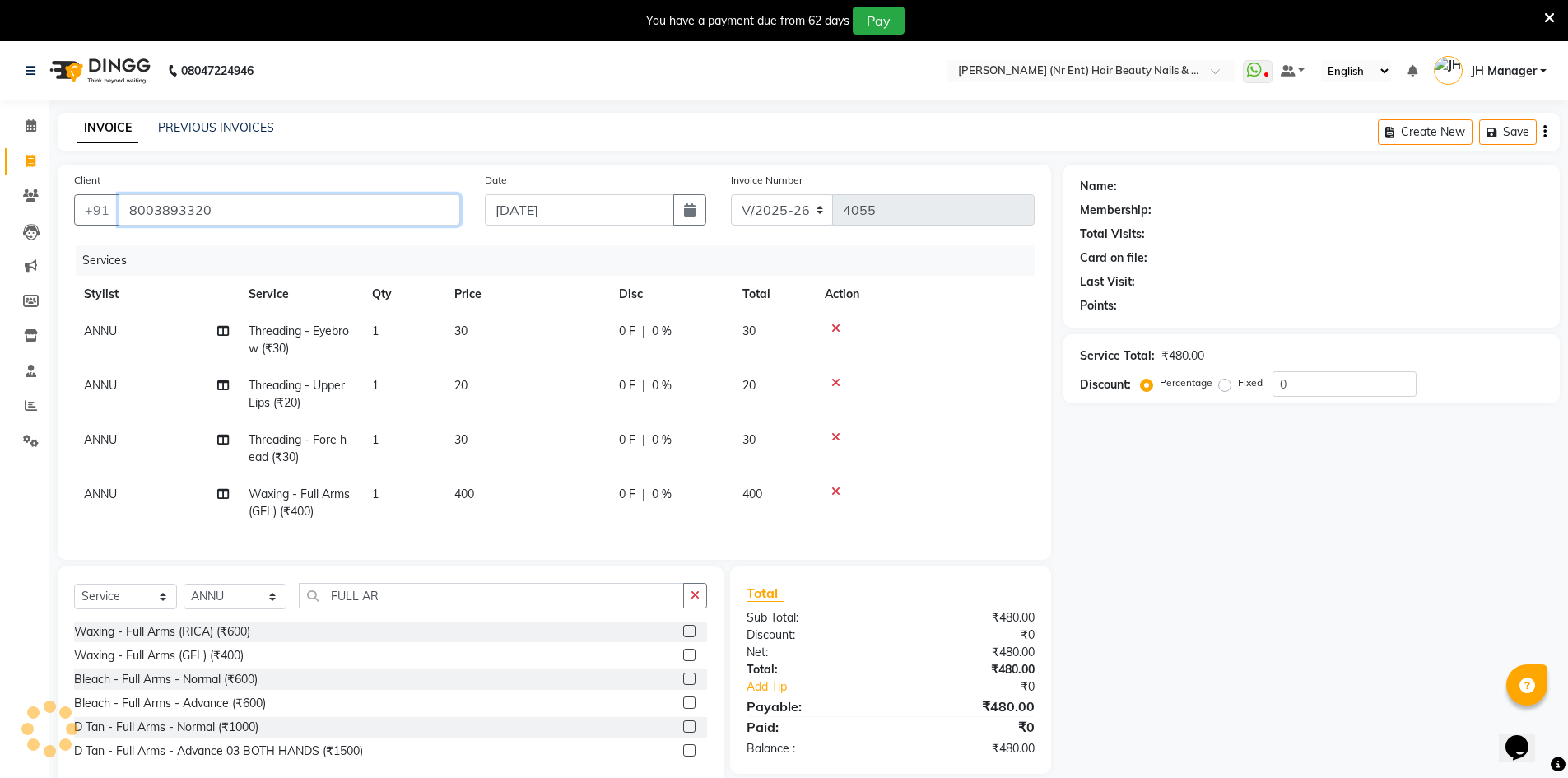
type input "8003893320"
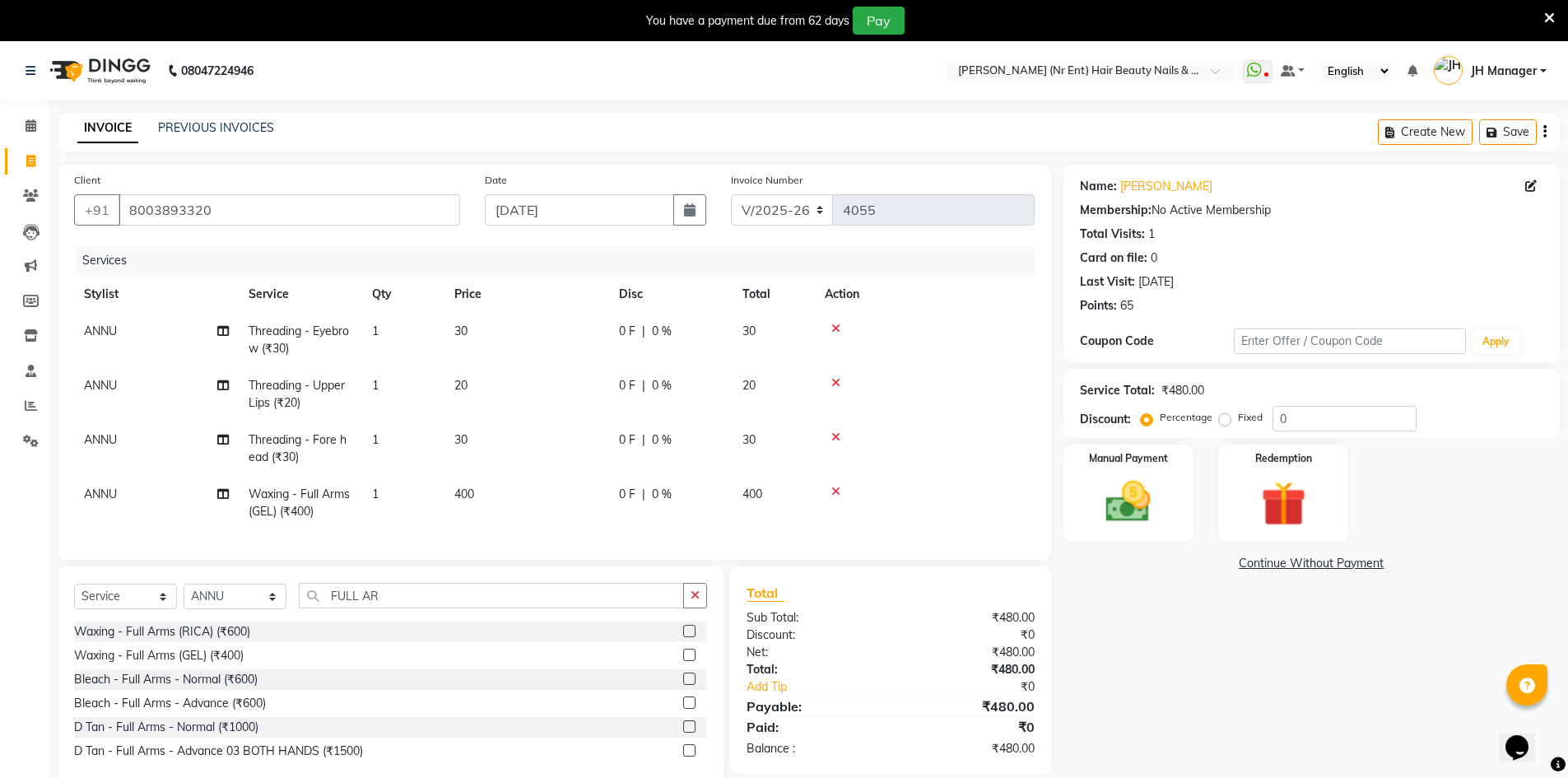
scroll to position [47, 0]
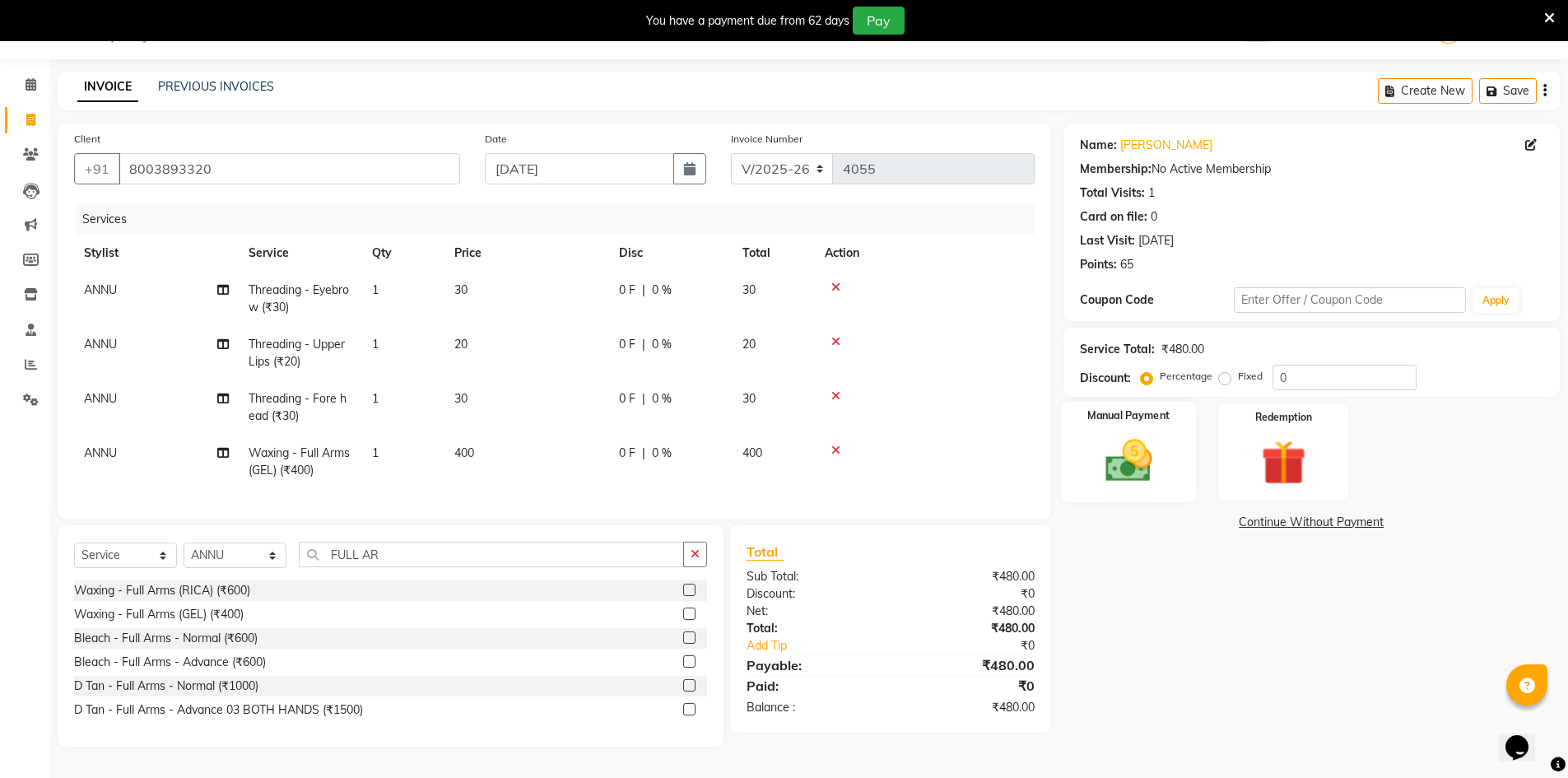
click at [1151, 465] on img at bounding box center [1129, 461] width 76 height 54
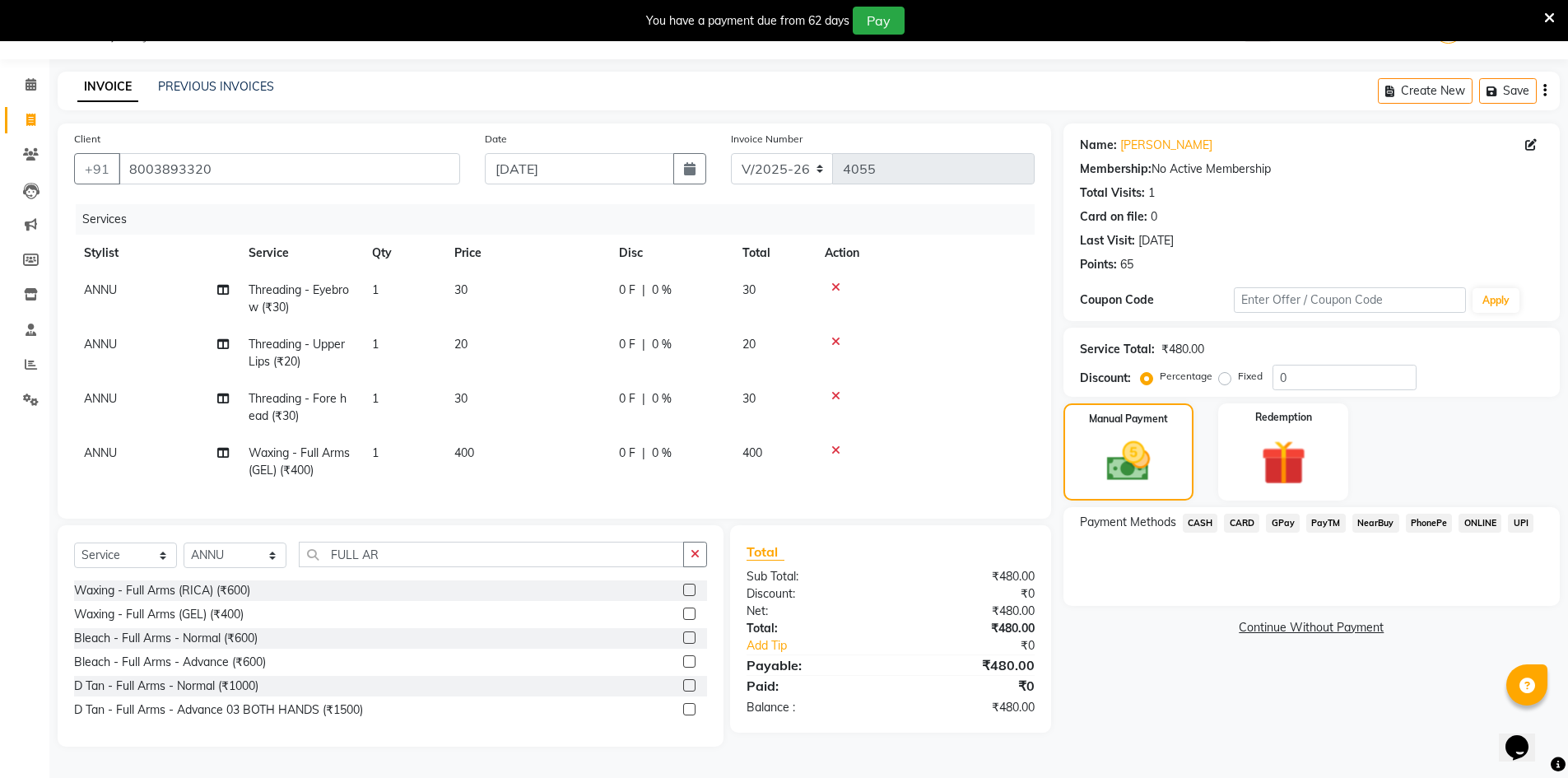
click at [1208, 522] on span "CASH" at bounding box center [1201, 523] width 36 height 19
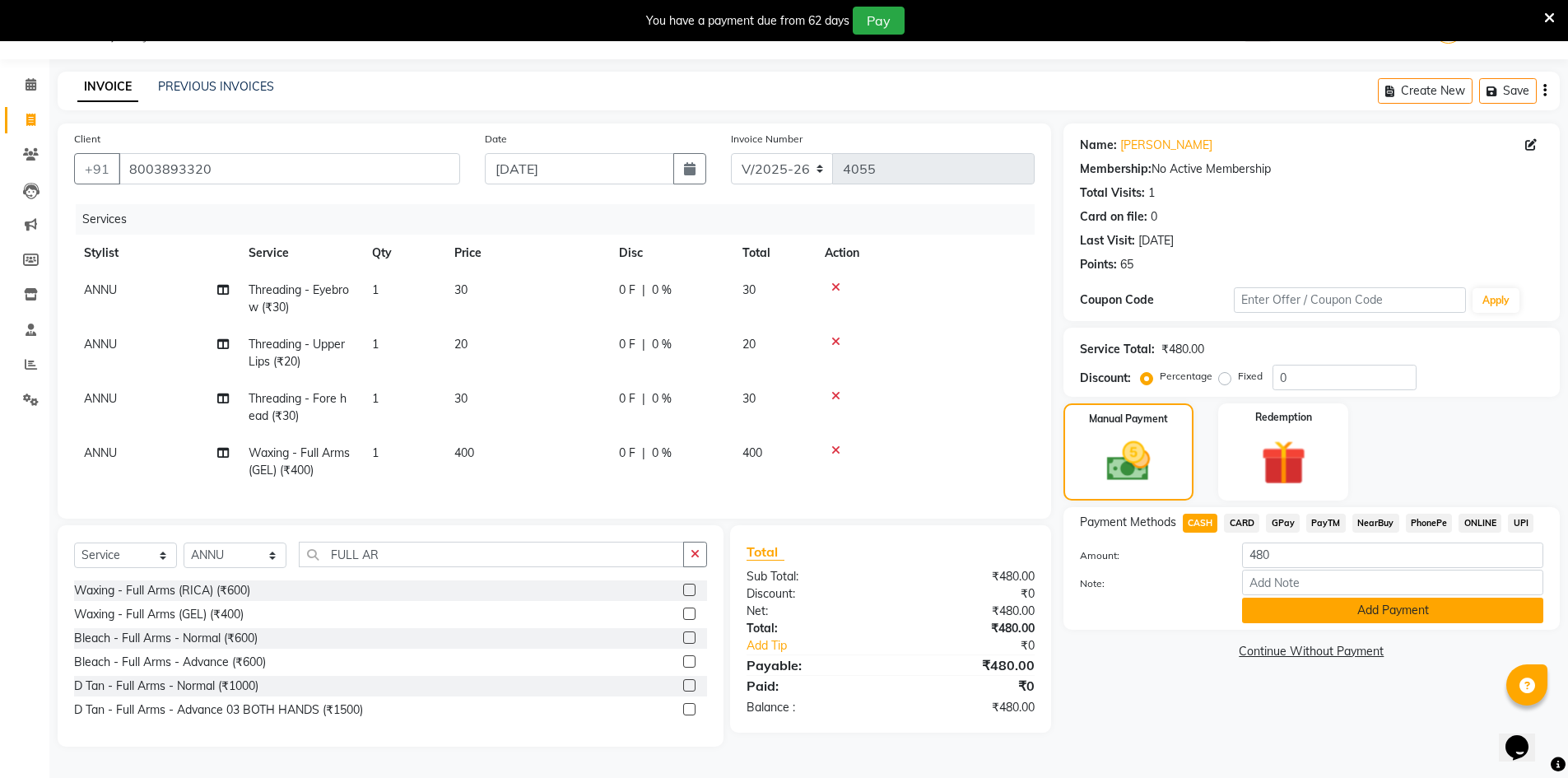
click at [1304, 606] on button "Add Payment" at bounding box center [1392, 611] width 301 height 26
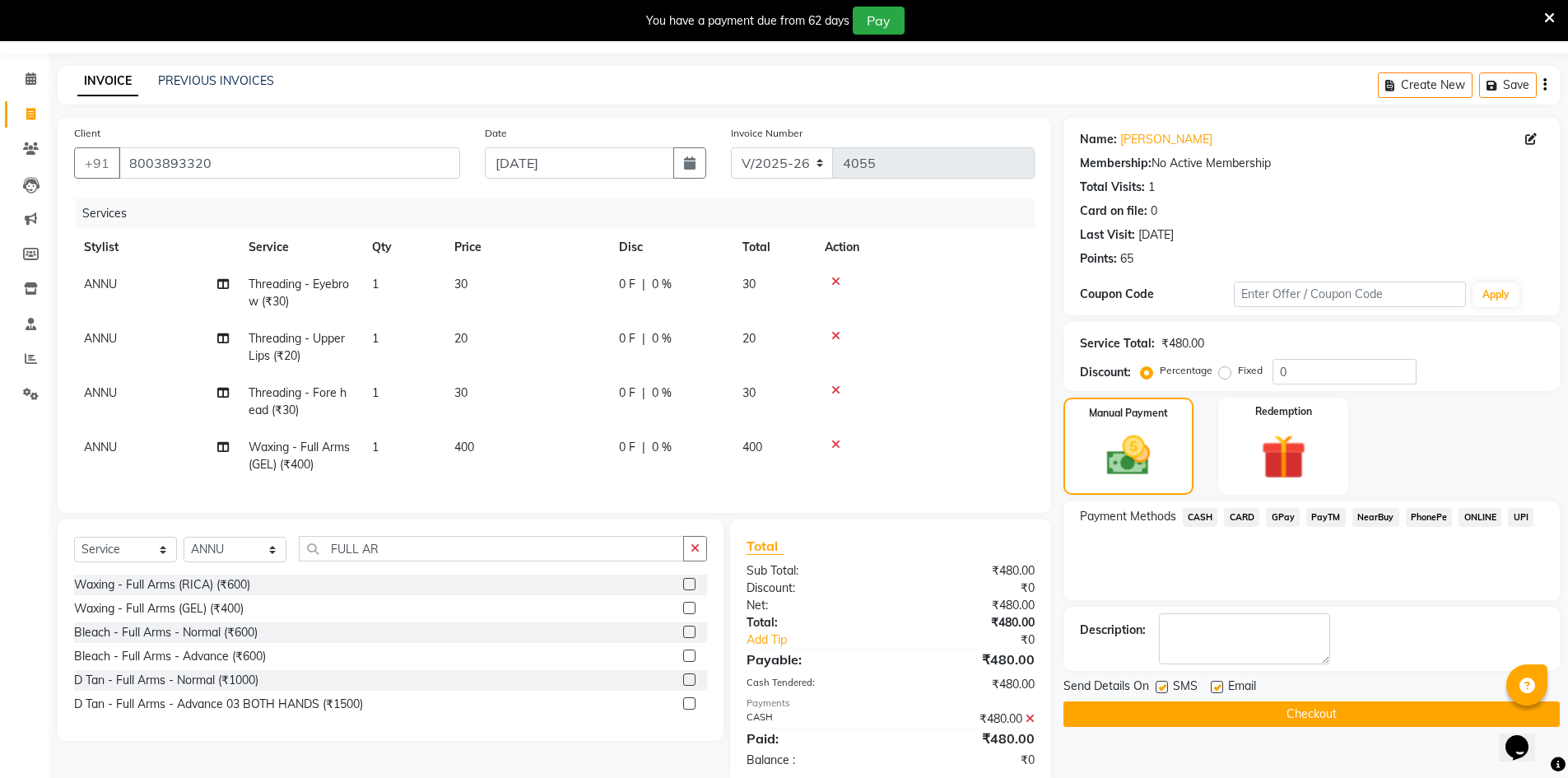
click at [1375, 712] on button "Checkout" at bounding box center [1311, 714] width 496 height 26
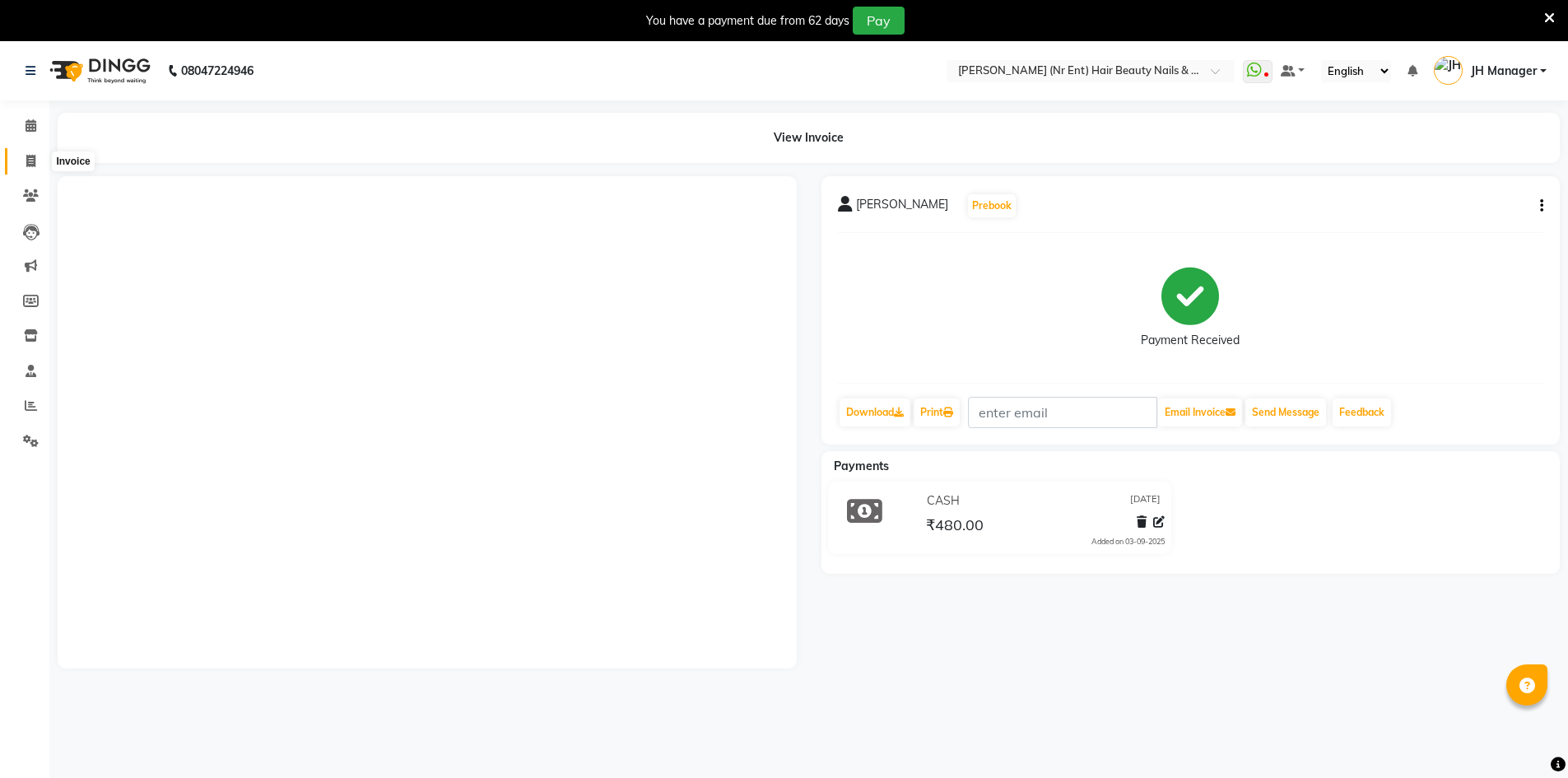
drag, startPoint x: 0, startPoint y: 0, endPoint x: 31, endPoint y: 115, distance: 119.1
click at [31, 155] on icon at bounding box center [30, 161] width 9 height 12
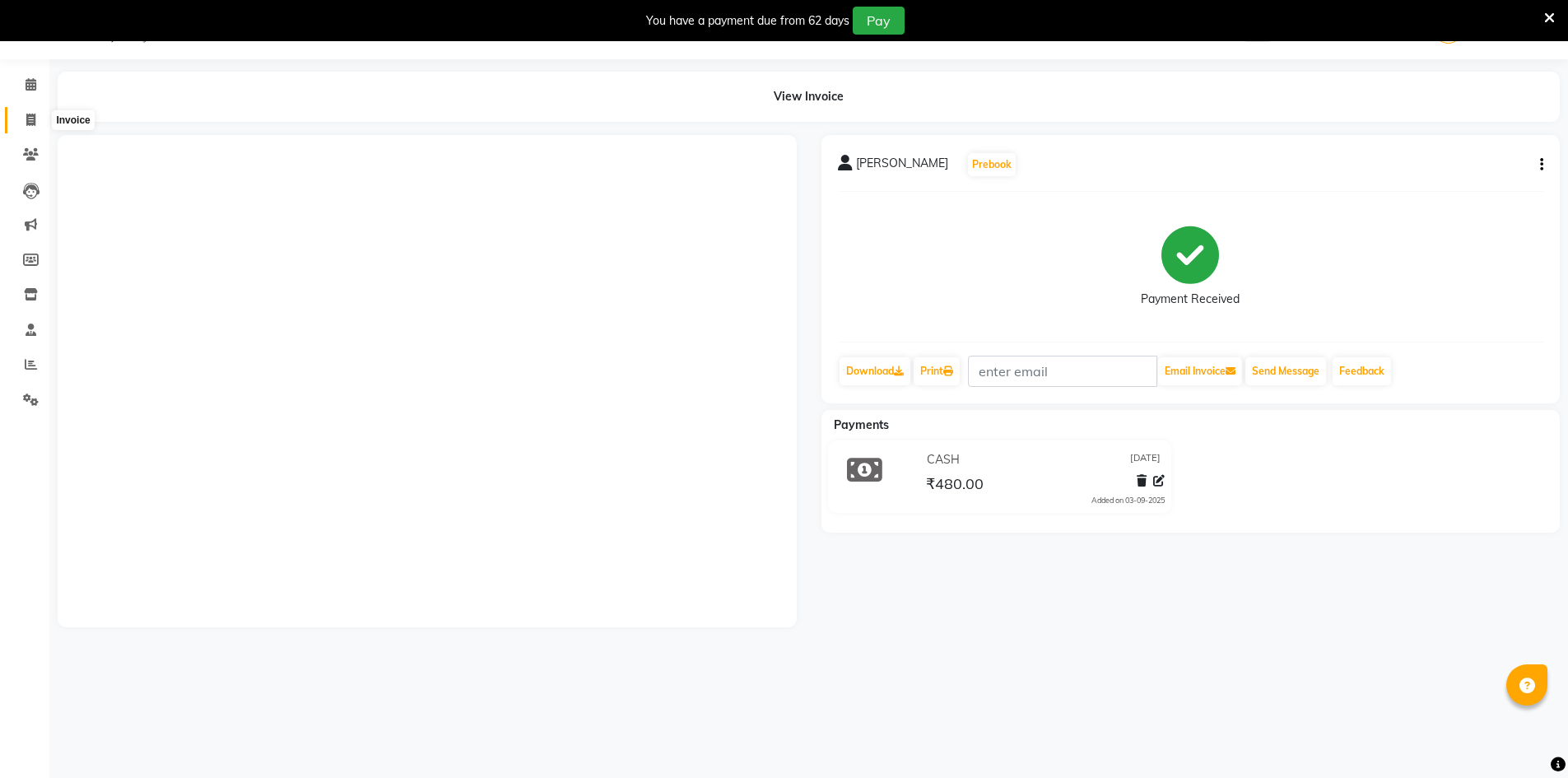
select select "640"
select select "service"
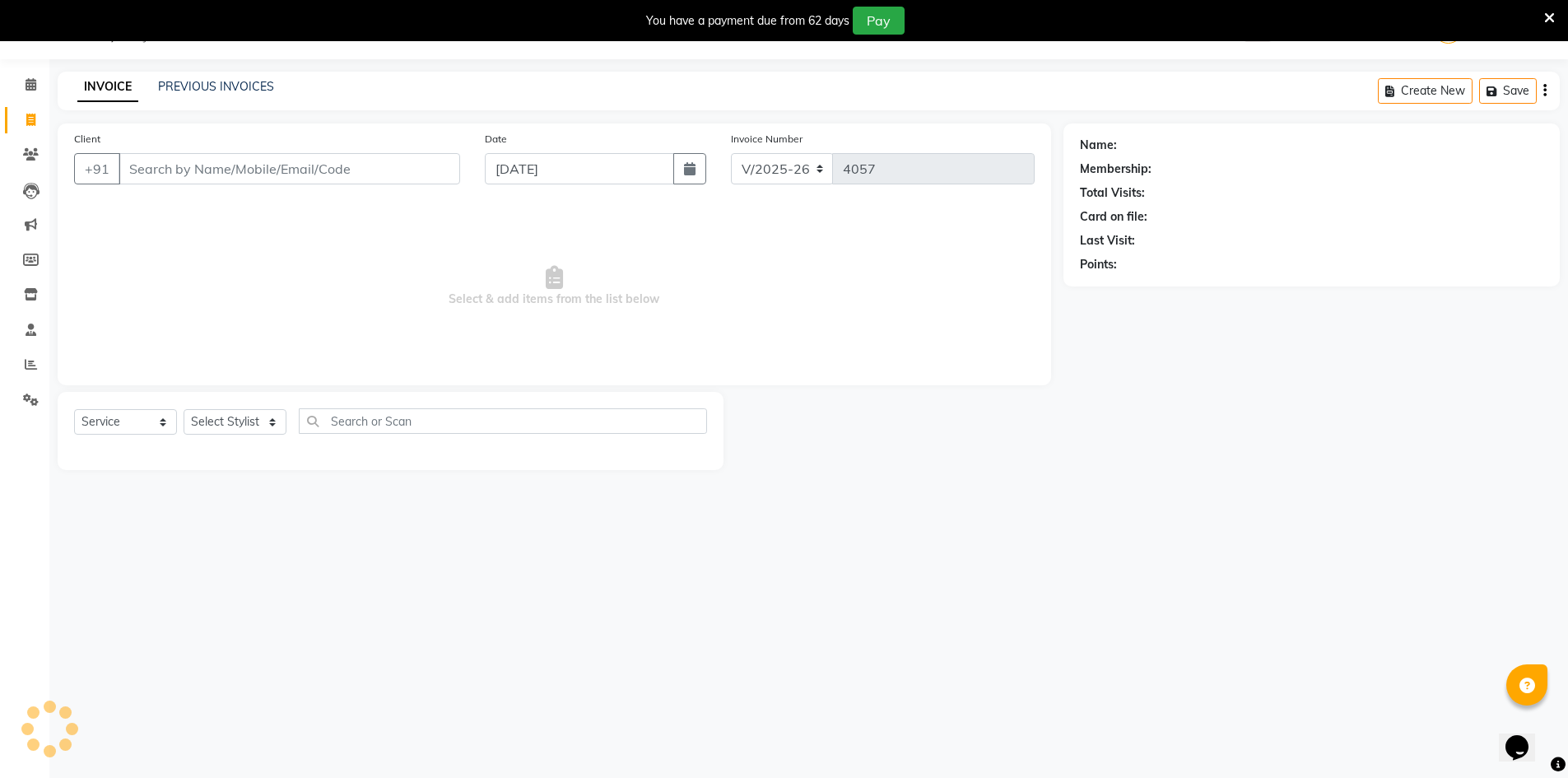
click at [216, 162] on input "Client" at bounding box center [289, 168] width 342 height 31
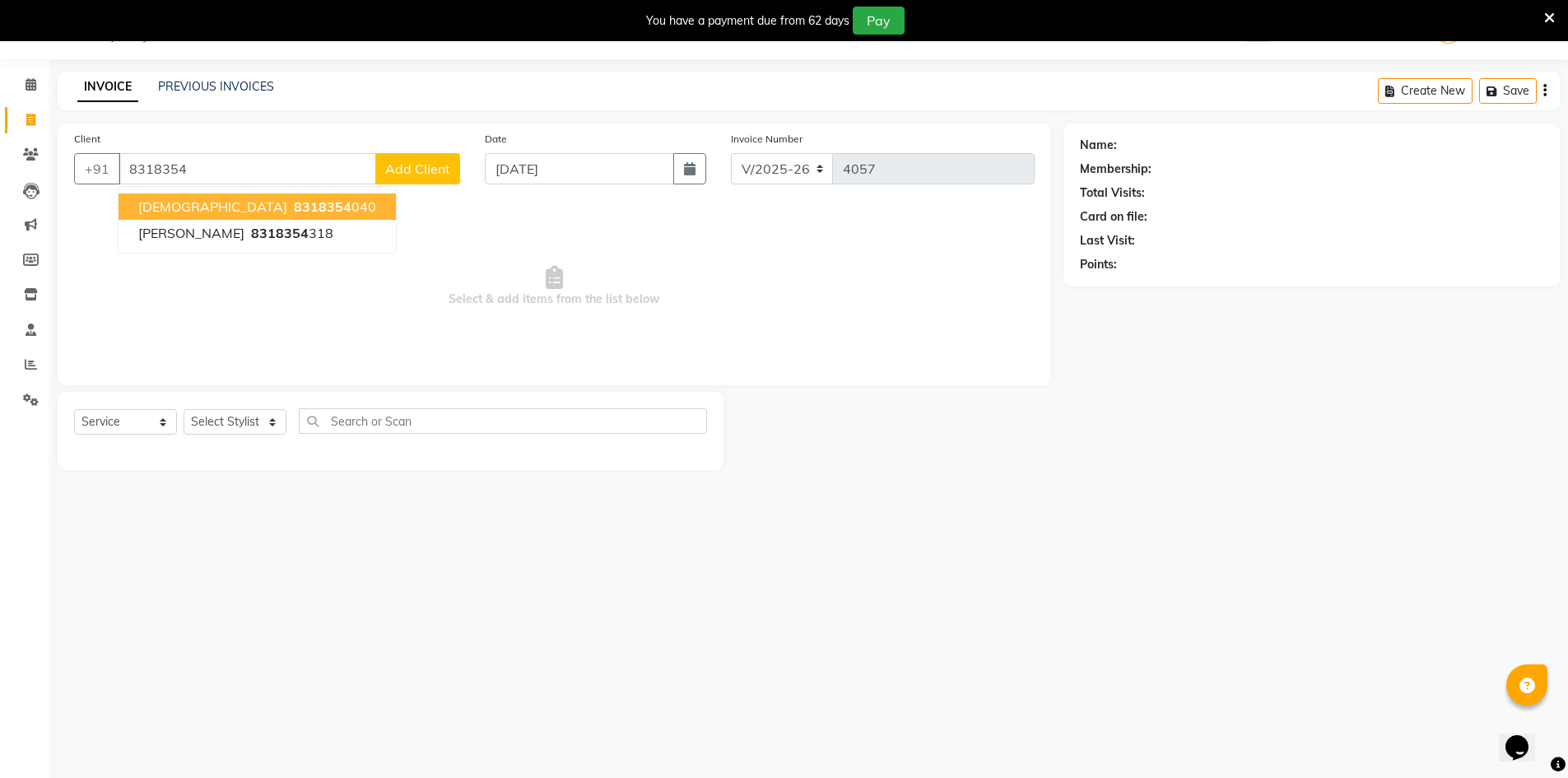
click at [247, 218] on button "SUNITA 8318354 040" at bounding box center [257, 207] width 277 height 26
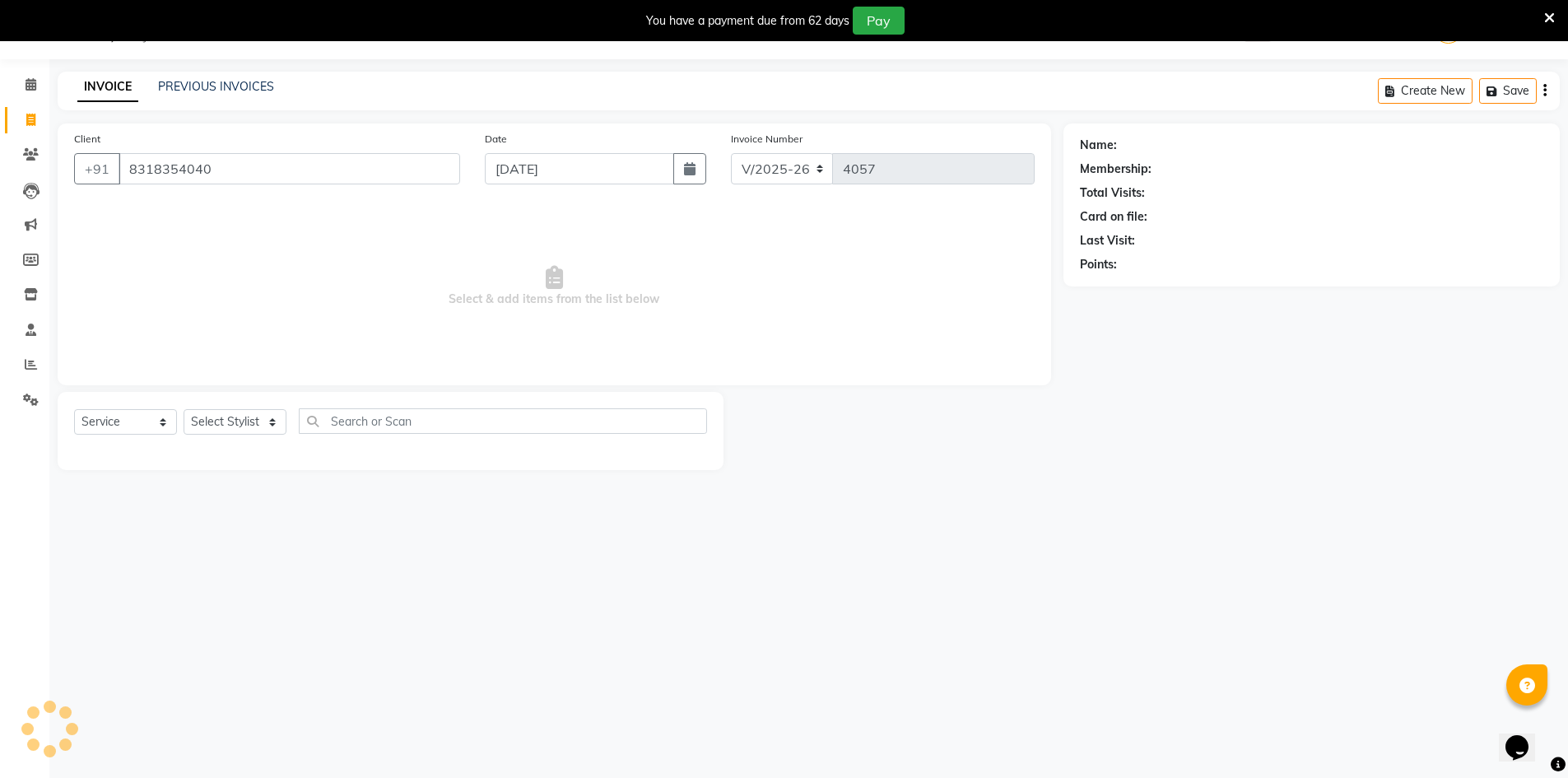
type input "8318354040"
select select "2: Object"
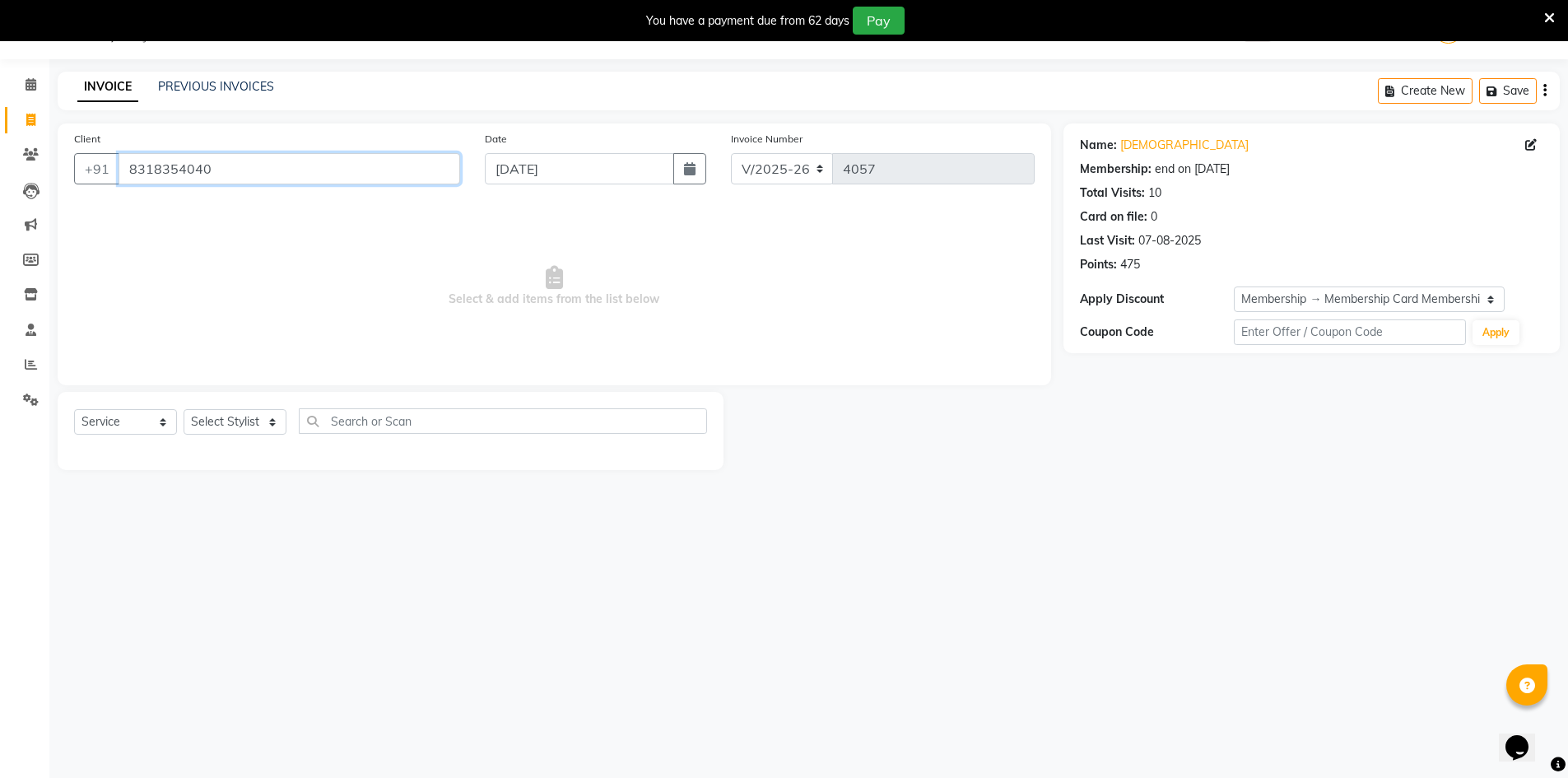
drag, startPoint x: 274, startPoint y: 167, endPoint x: 0, endPoint y: 169, distance: 274.0
click at [0, 169] on app-home "08047224946 Select Location × Jawed Habib (Nr Ent) Hair Beauty Nails & Makeup S…" at bounding box center [784, 248] width 1568 height 495
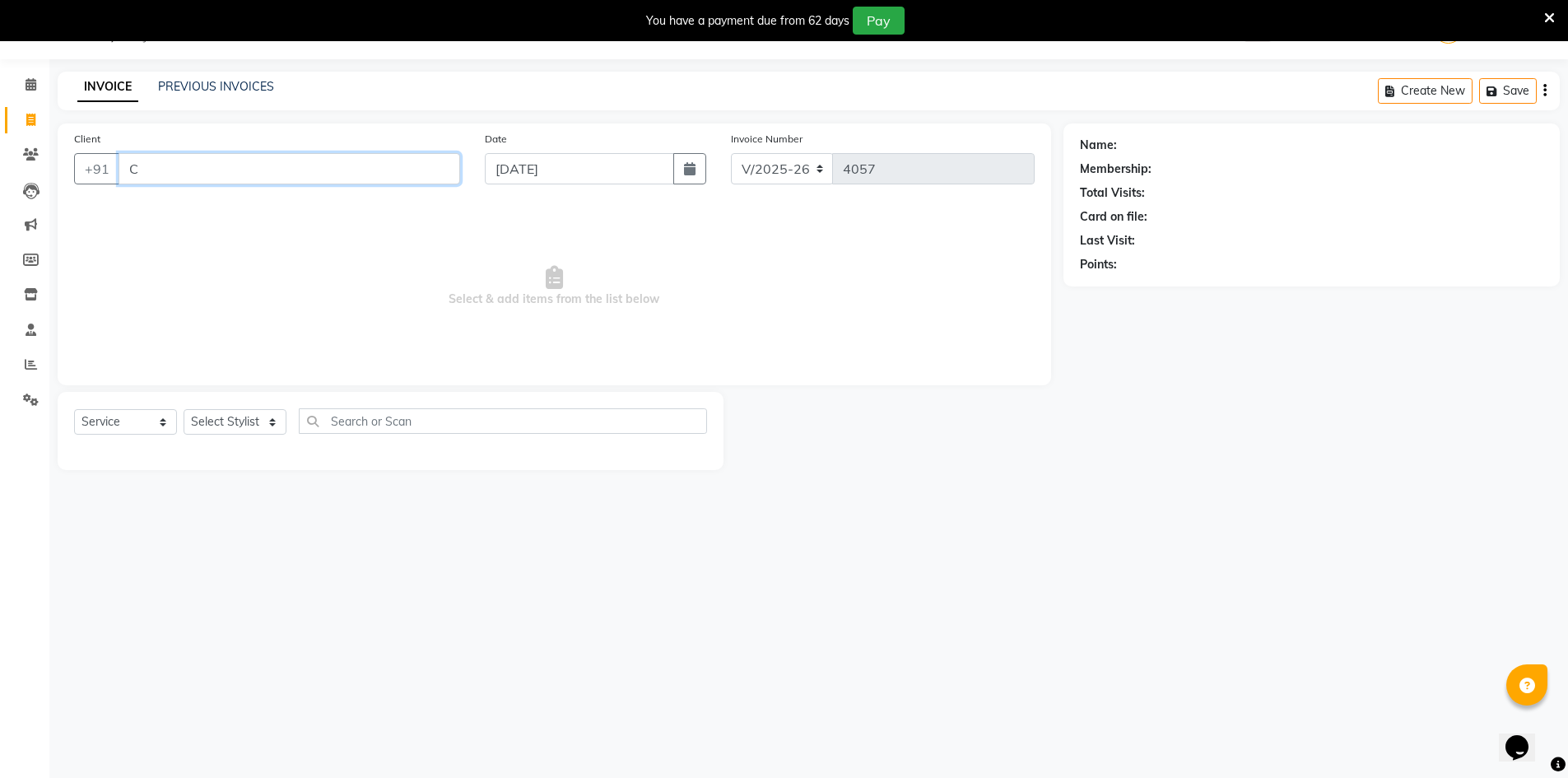
type input "C"
click at [184, 430] on select "Select Stylist ADNAN ADVANCE ANJALI ANNU B-WAX [PERSON_NAME] JH Manager MEMBERS…" at bounding box center [235, 422] width 102 height 26
select select "9206"
click at [184, 409] on select "Select Stylist ADNAN ADVANCE ANJALI ANNU B-WAX [PERSON_NAME] JH Manager MEMBERS…" at bounding box center [235, 422] width 102 height 26
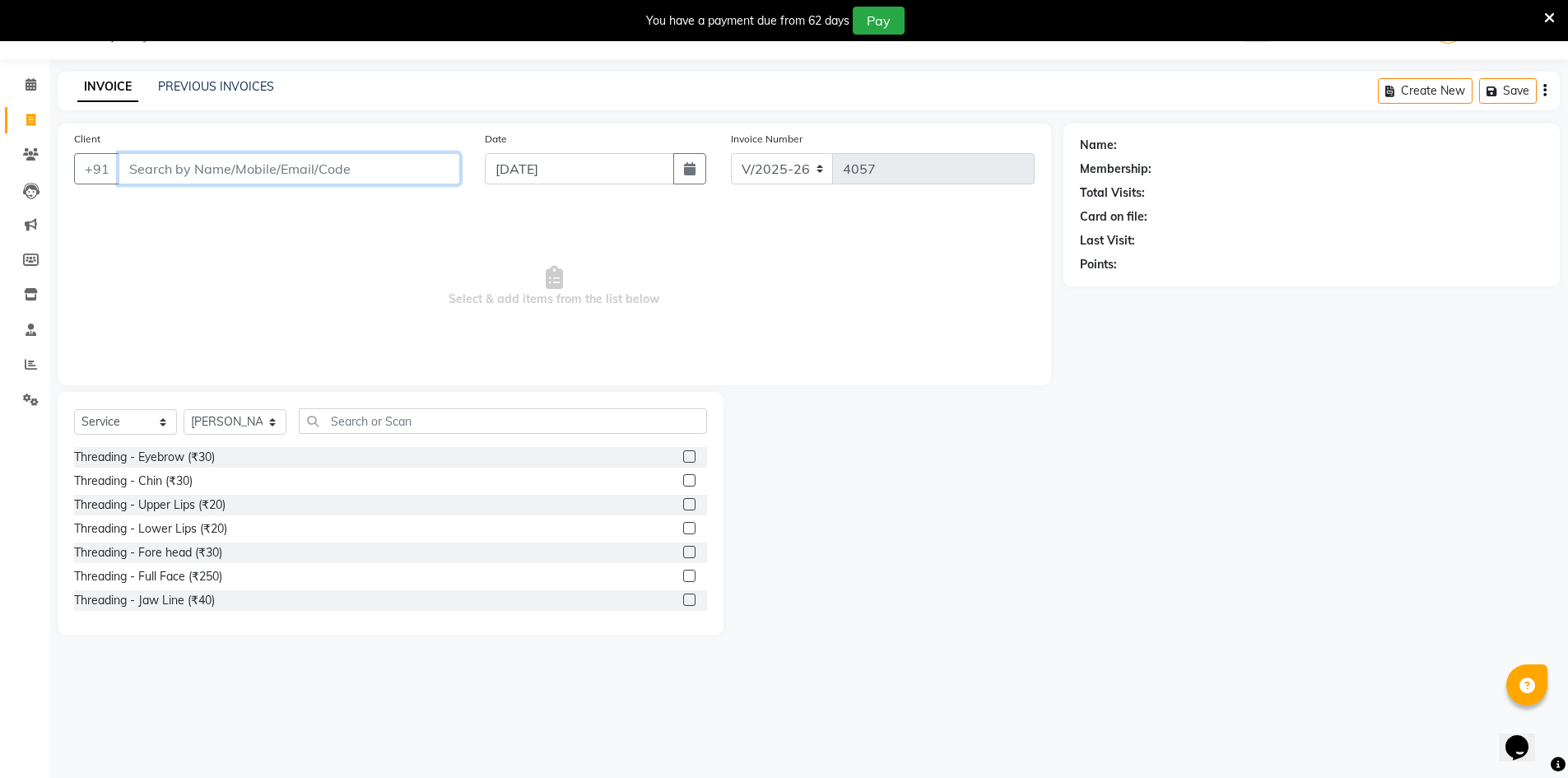
click at [234, 164] on input "Client" at bounding box center [289, 168] width 342 height 31
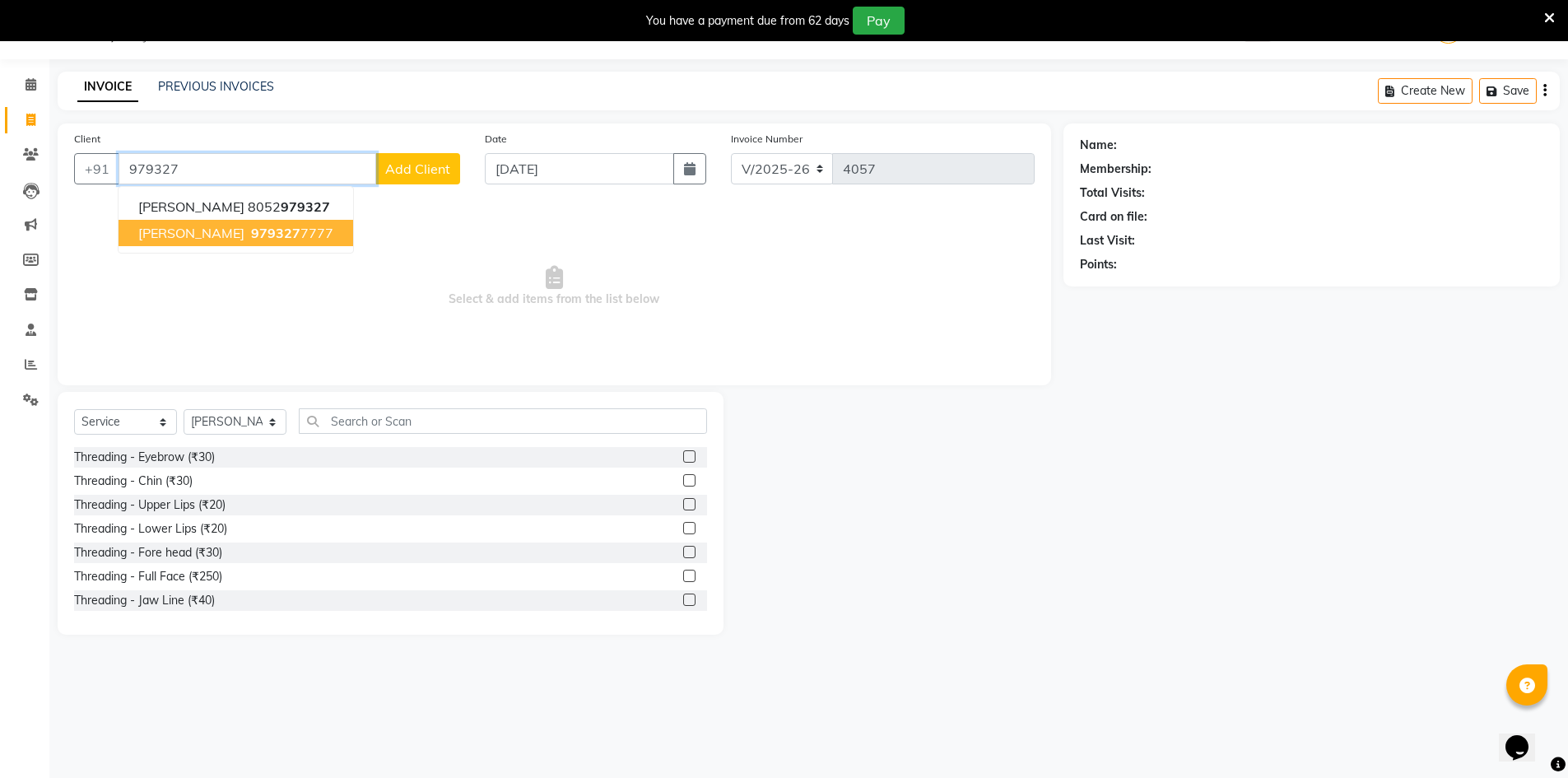
click at [333, 236] on ngb-highlight "979327 7777" at bounding box center [290, 233] width 86 height 17
type input "9793277777"
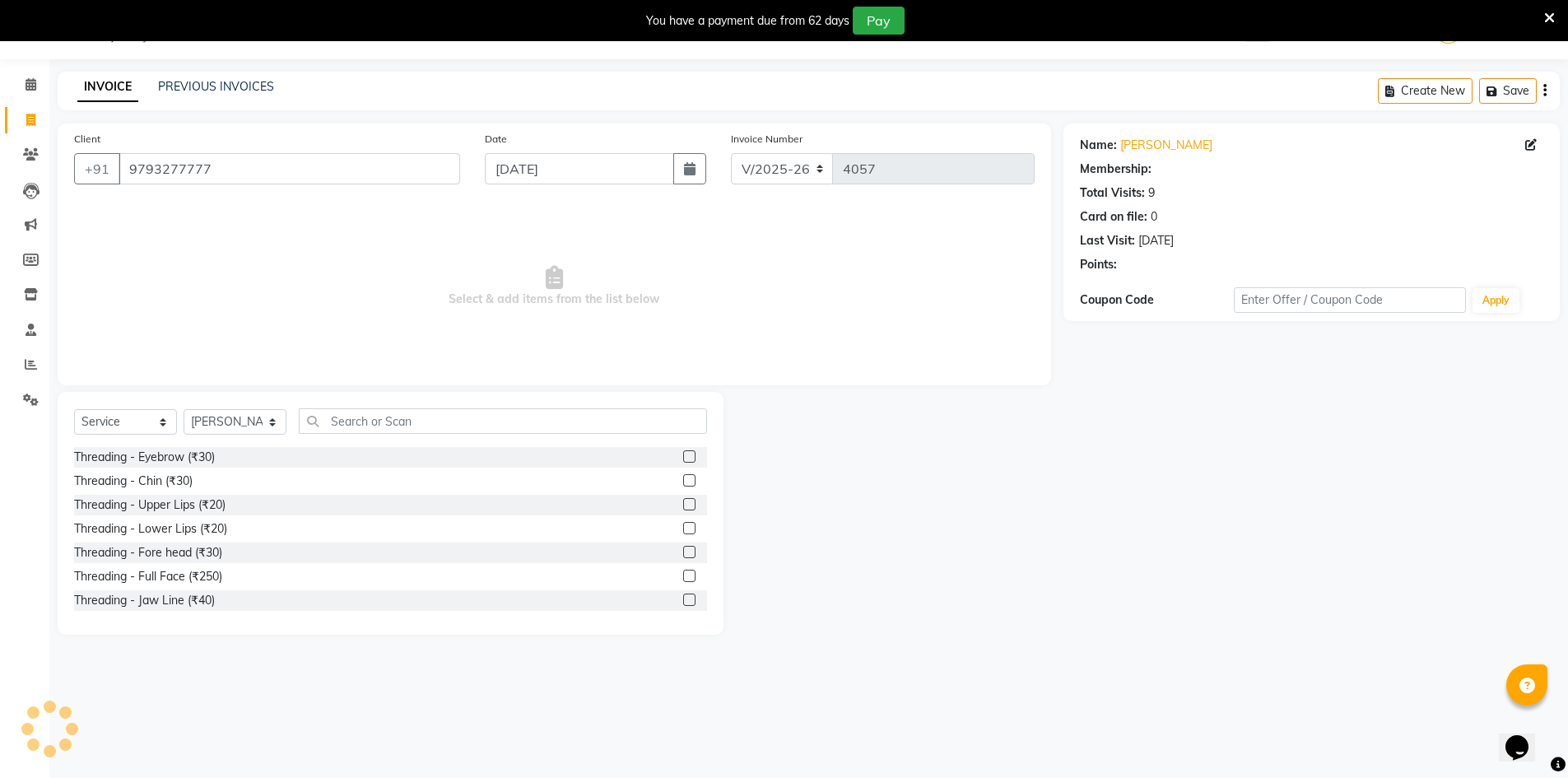
select select "1: Object"
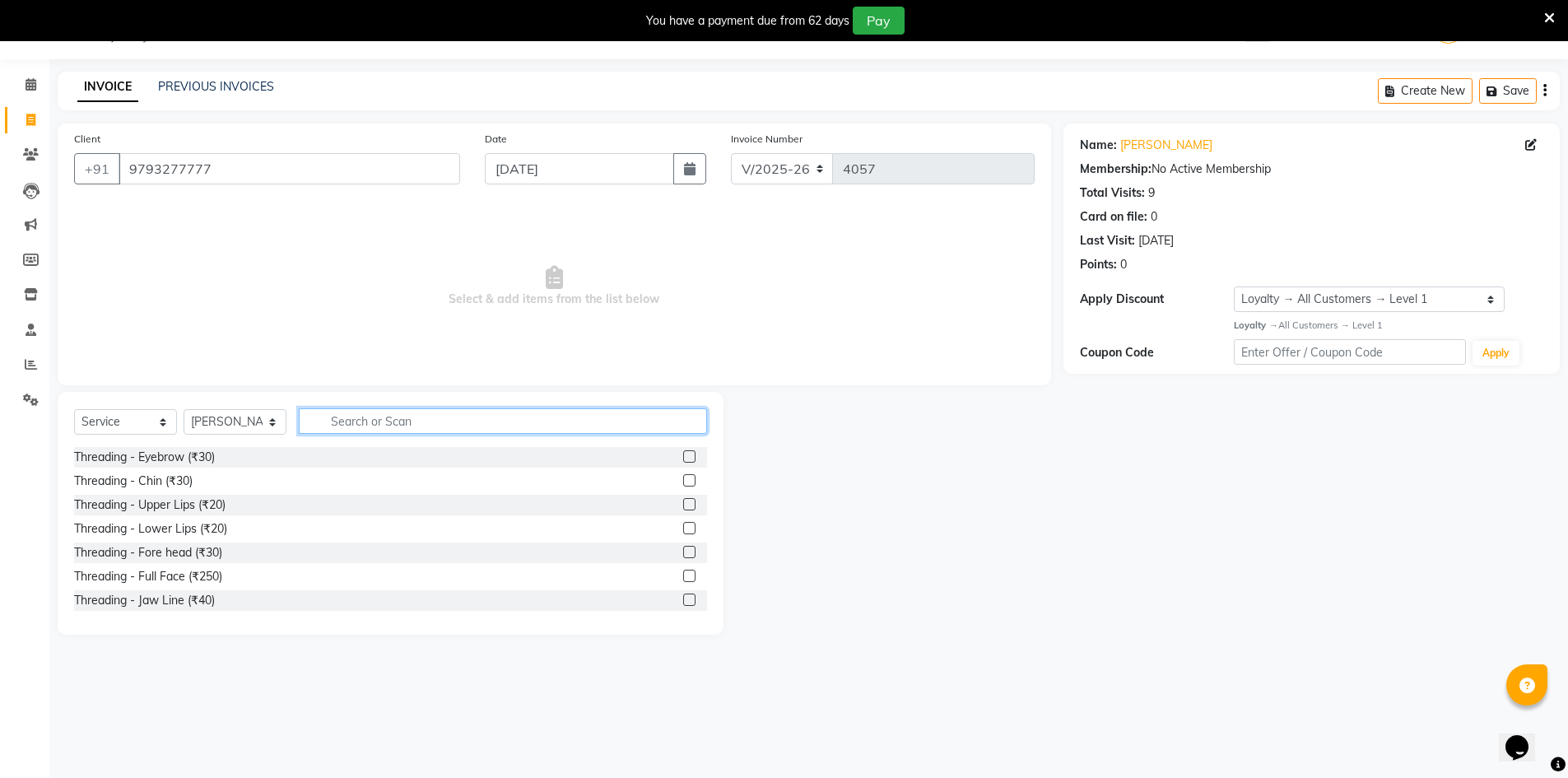
click at [384, 419] on input "text" at bounding box center [503, 422] width 409 height 26
type input "HAI"
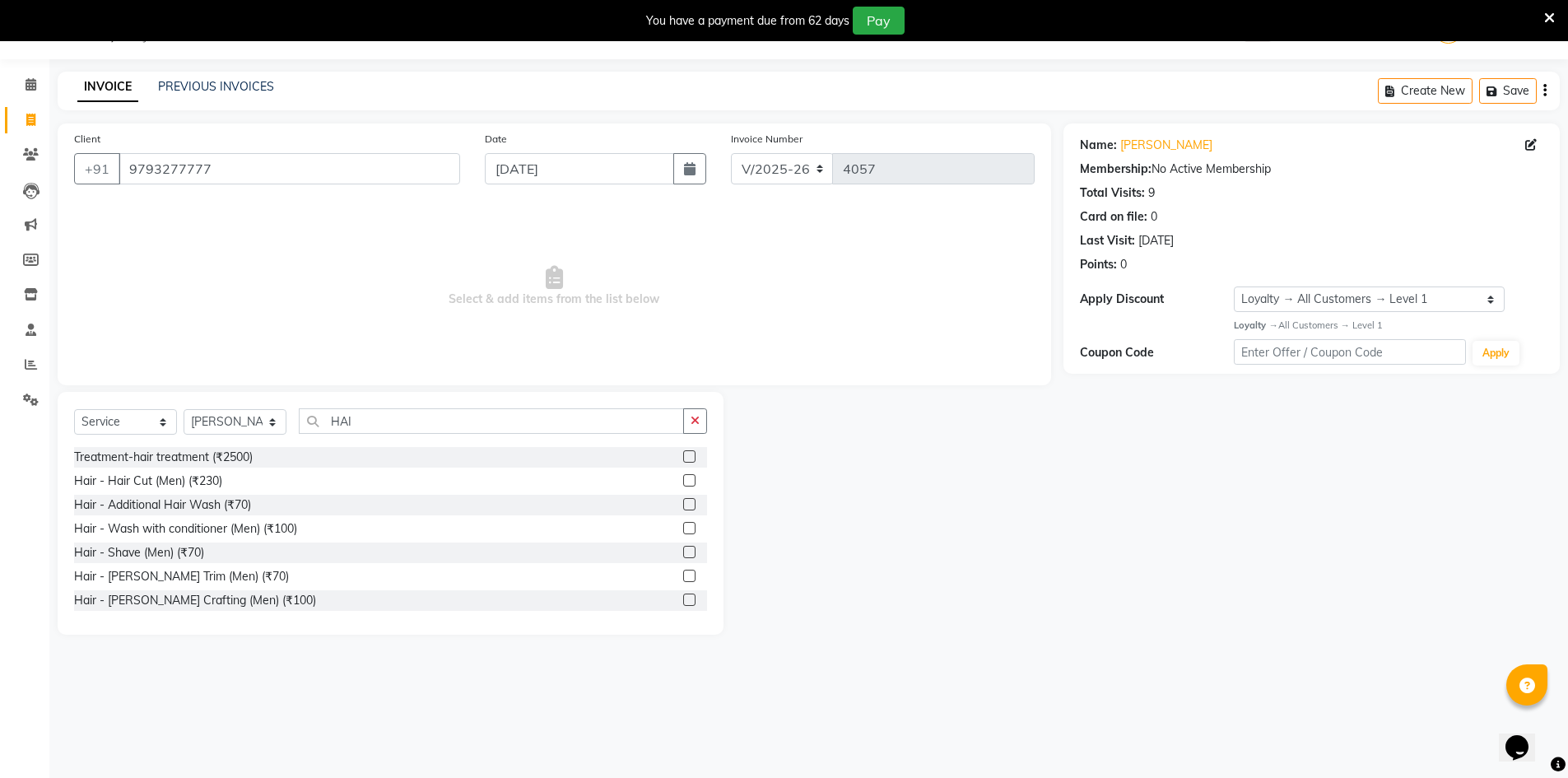
click at [683, 477] on label at bounding box center [689, 481] width 12 height 12
click at [683, 477] on input "checkbox" at bounding box center [688, 482] width 11 height 11
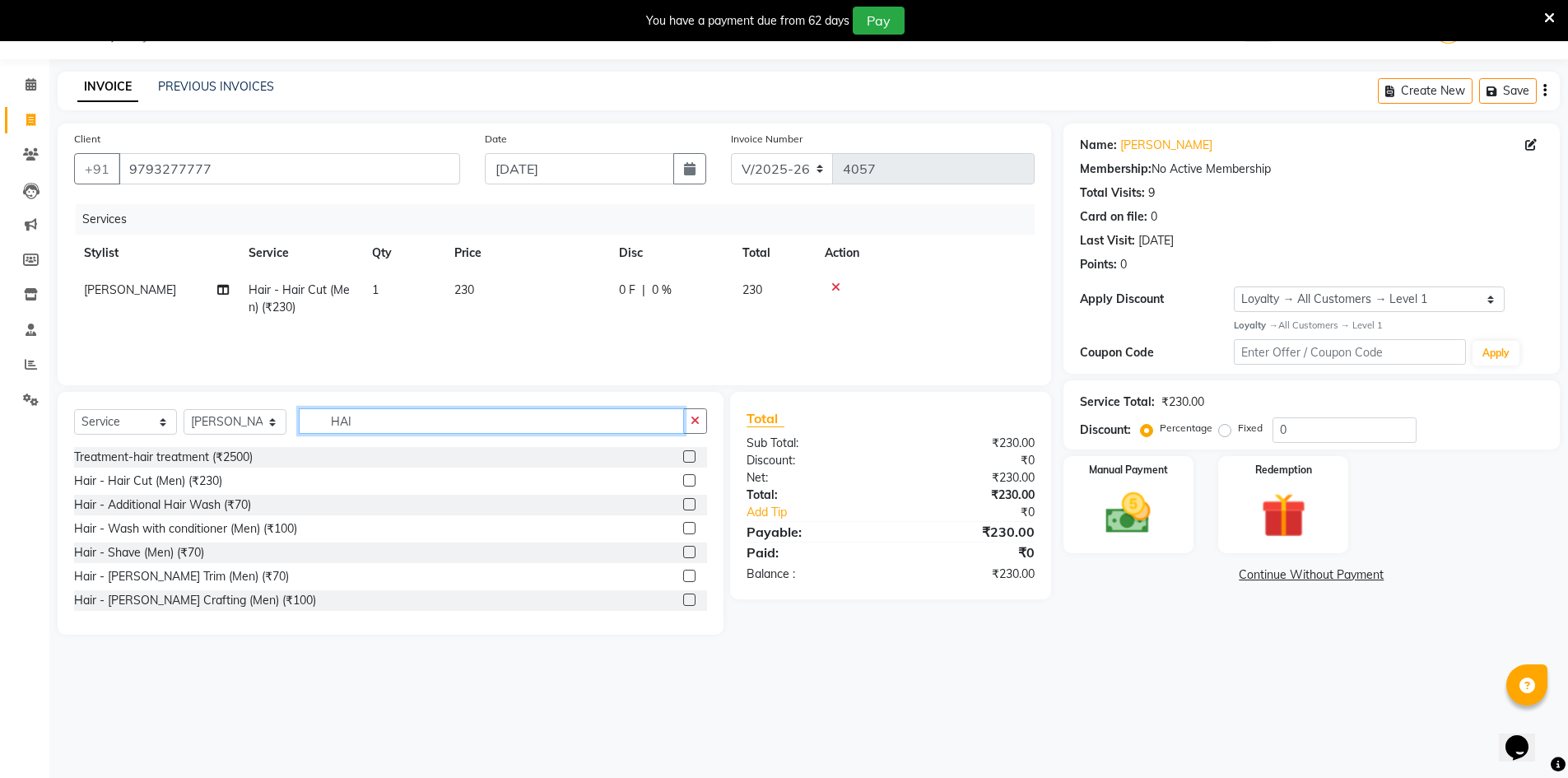
checkbox input "false"
drag, startPoint x: 372, startPoint y: 416, endPoint x: 0, endPoint y: 419, distance: 372.0
click at [0, 419] on app-home "08047224946 Select Location × Jawed Habib (Nr Ent) Hair Beauty Nails & Makeup S…" at bounding box center [784, 329] width 1568 height 660
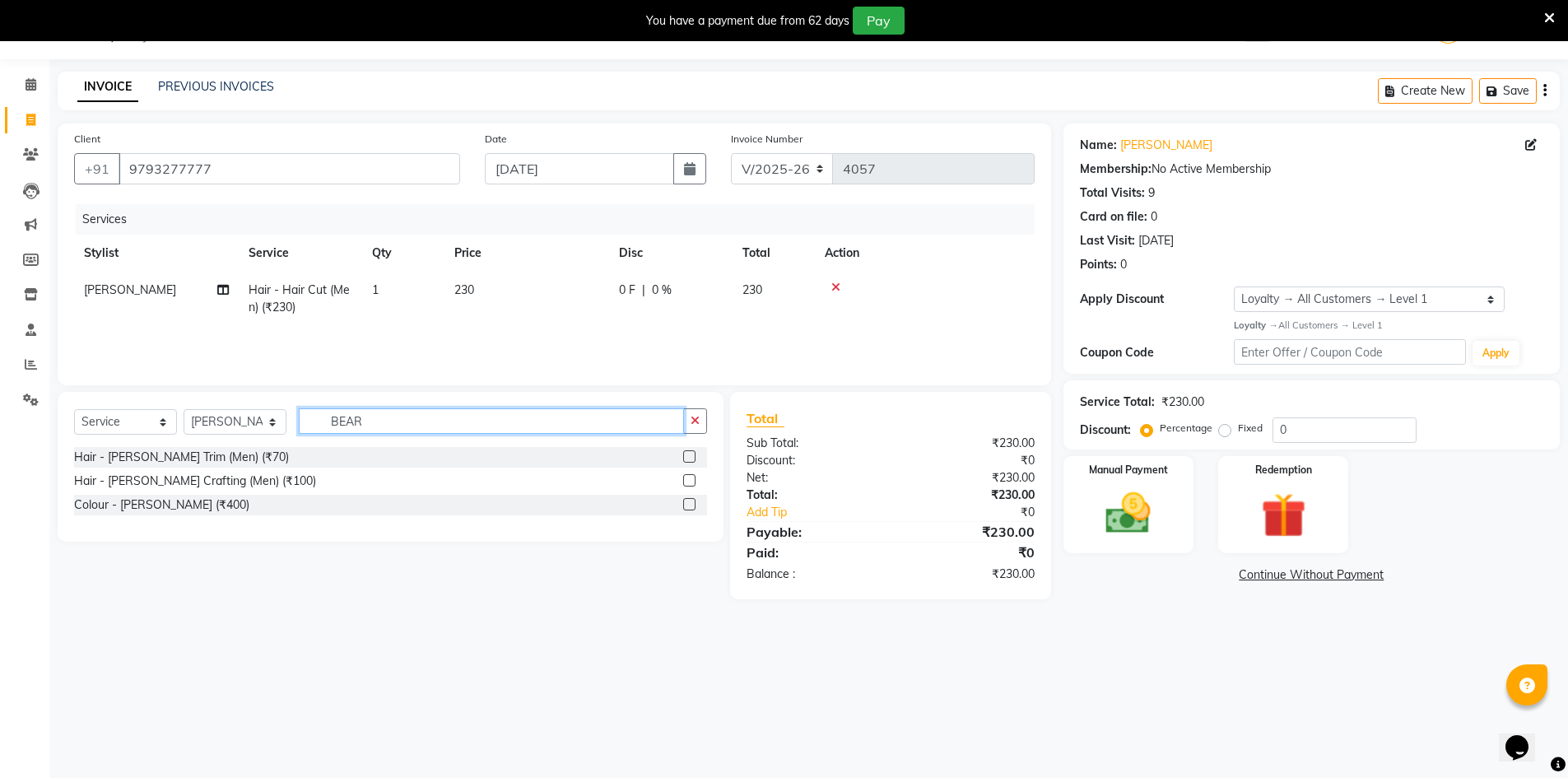
type input "BEAR"
click at [691, 454] on label at bounding box center [689, 457] width 12 height 12
click at [691, 454] on input "checkbox" at bounding box center [688, 458] width 11 height 11
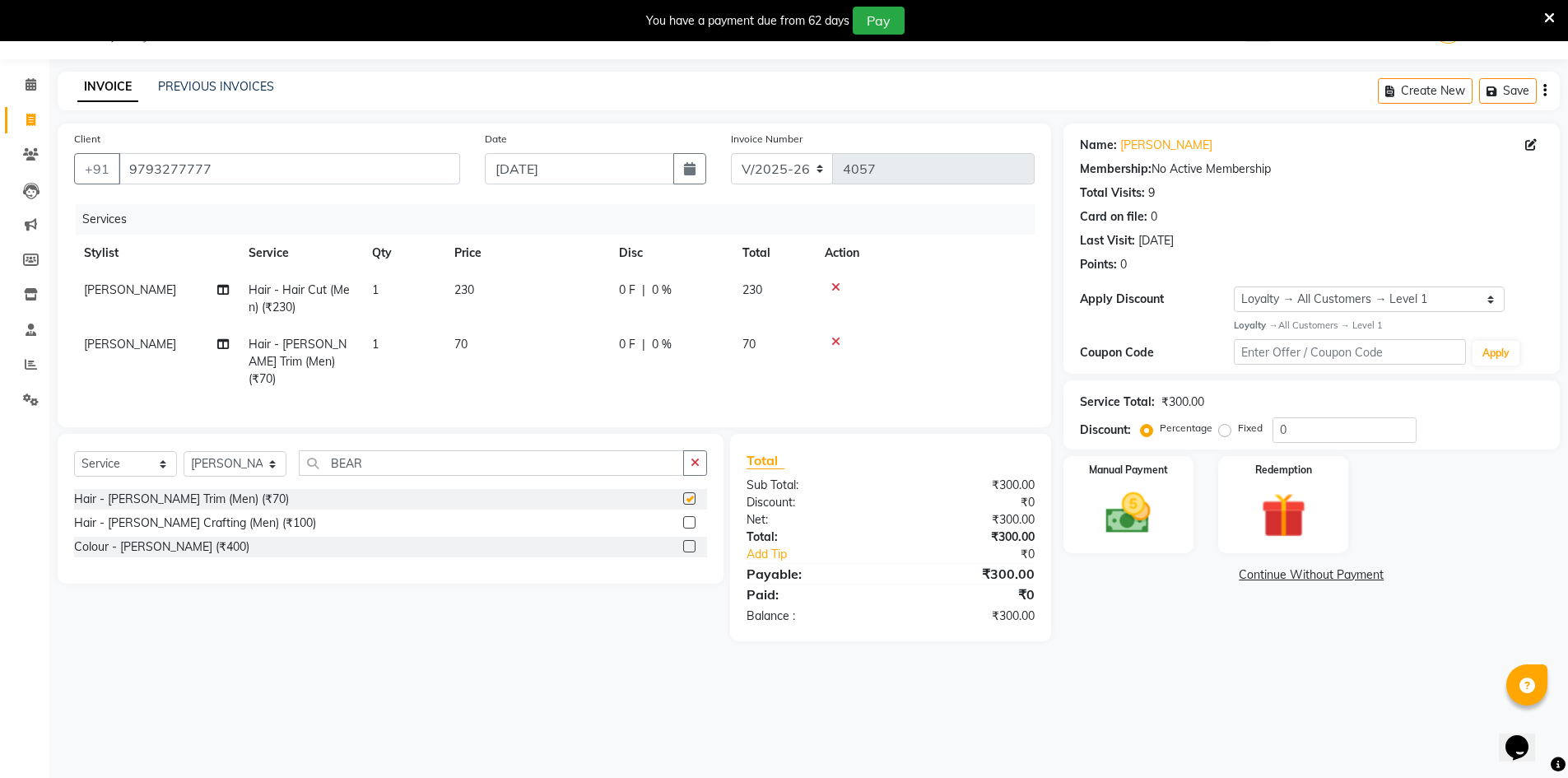
checkbox input "false"
drag, startPoint x: 421, startPoint y: 462, endPoint x: 0, endPoint y: 408, distance: 424.4
click at [0, 408] on app-home "08047224946 Select Location × Jawed Habib (Nr Ent) Hair Beauty Nails & Makeup S…" at bounding box center [784, 333] width 1568 height 667
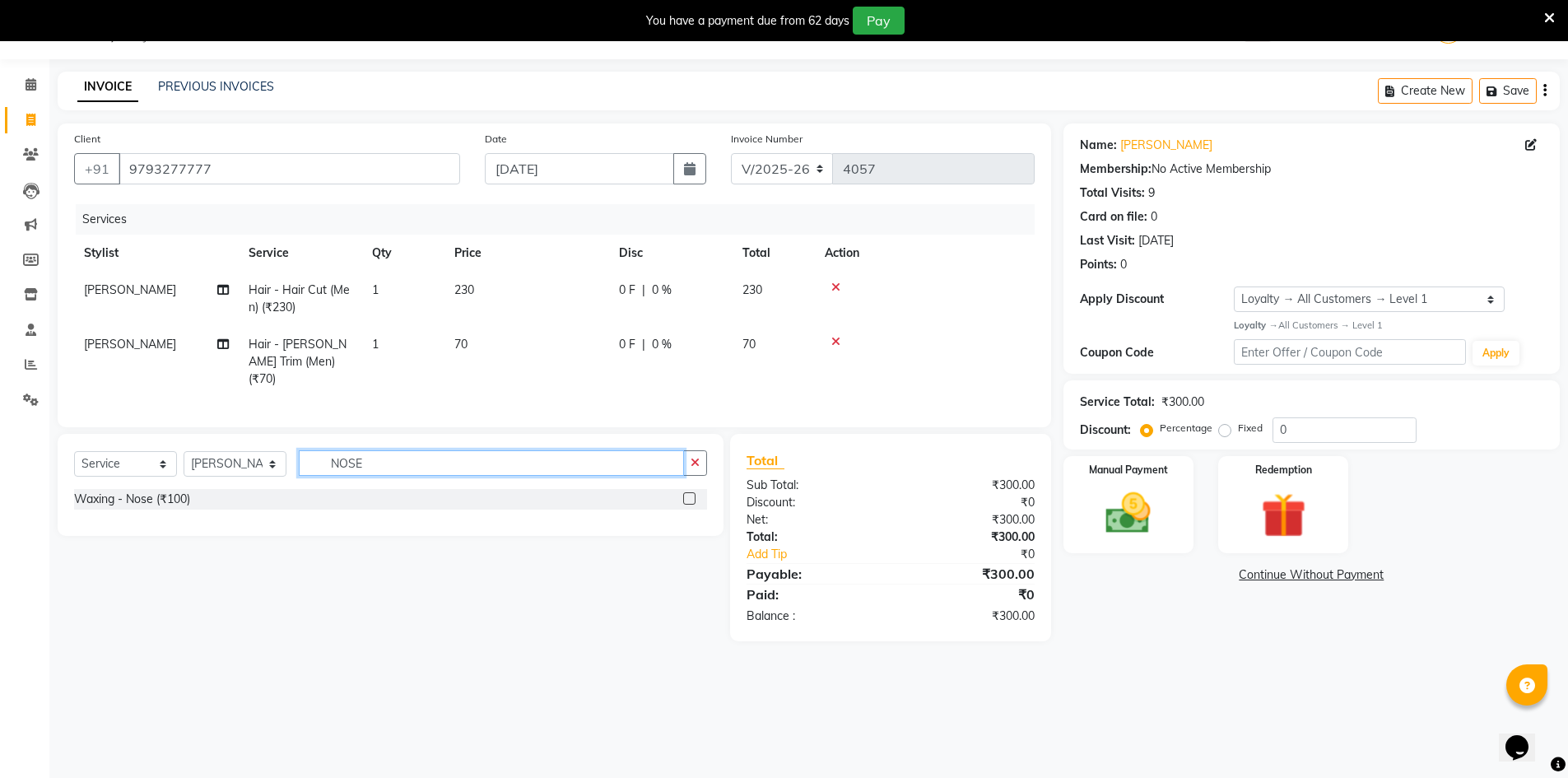
type input "NOSE"
click at [689, 492] on label at bounding box center [689, 498] width 12 height 12
click at [689, 494] on input "checkbox" at bounding box center [688, 499] width 11 height 11
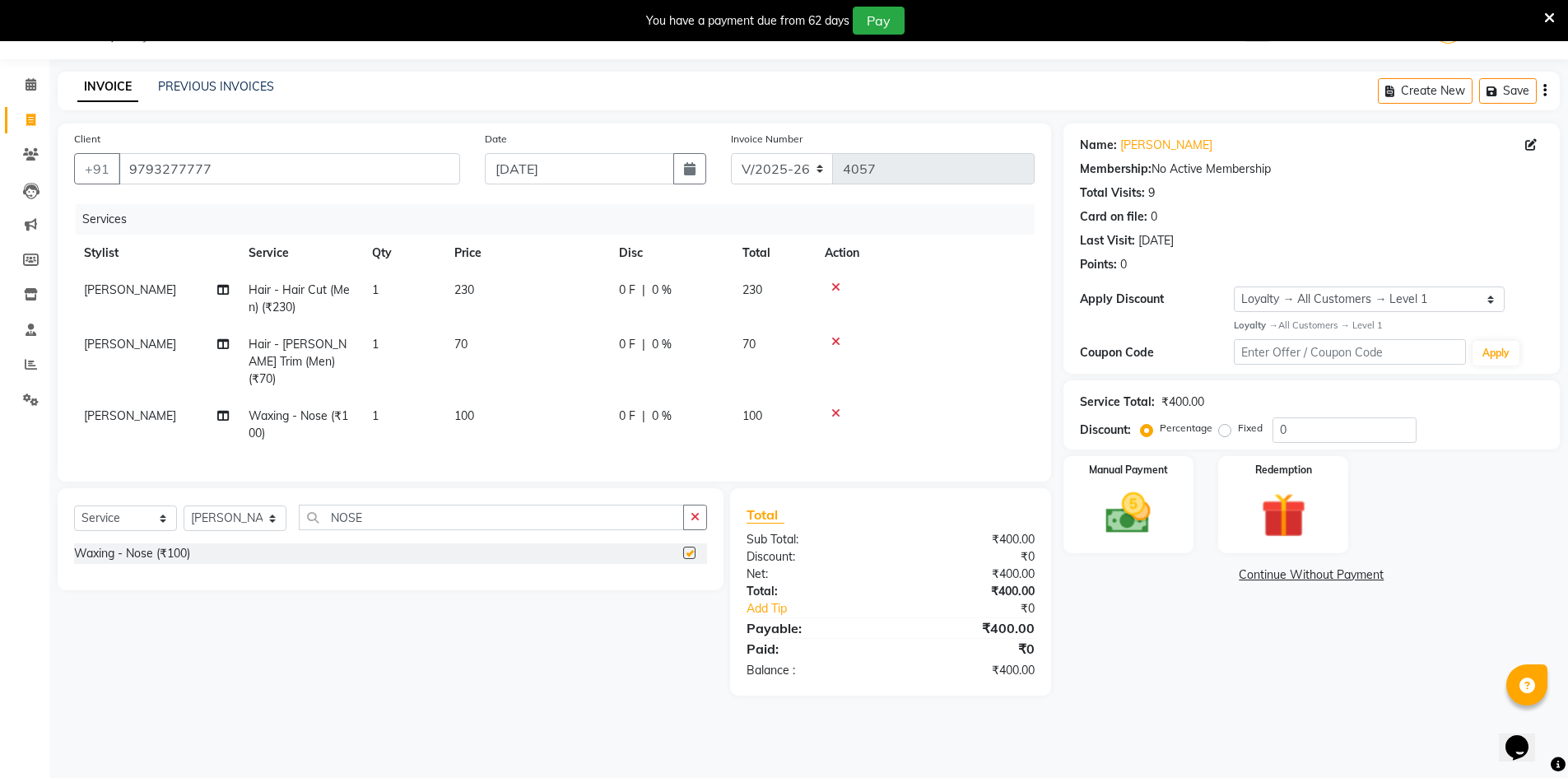
checkbox input "false"
click at [1127, 505] on img at bounding box center [1129, 513] width 76 height 54
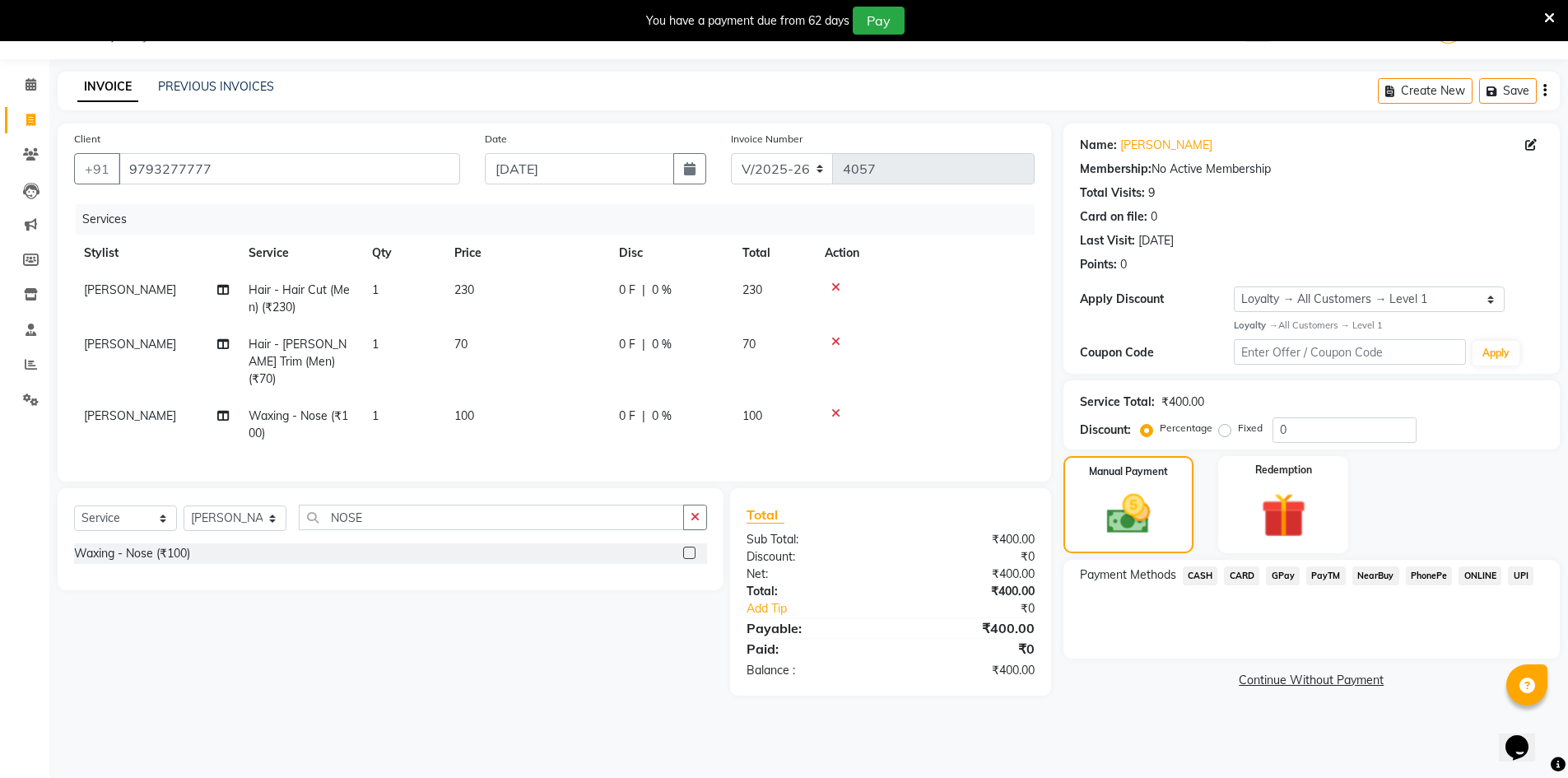
click at [1249, 579] on span "CARD" at bounding box center [1242, 576] width 36 height 19
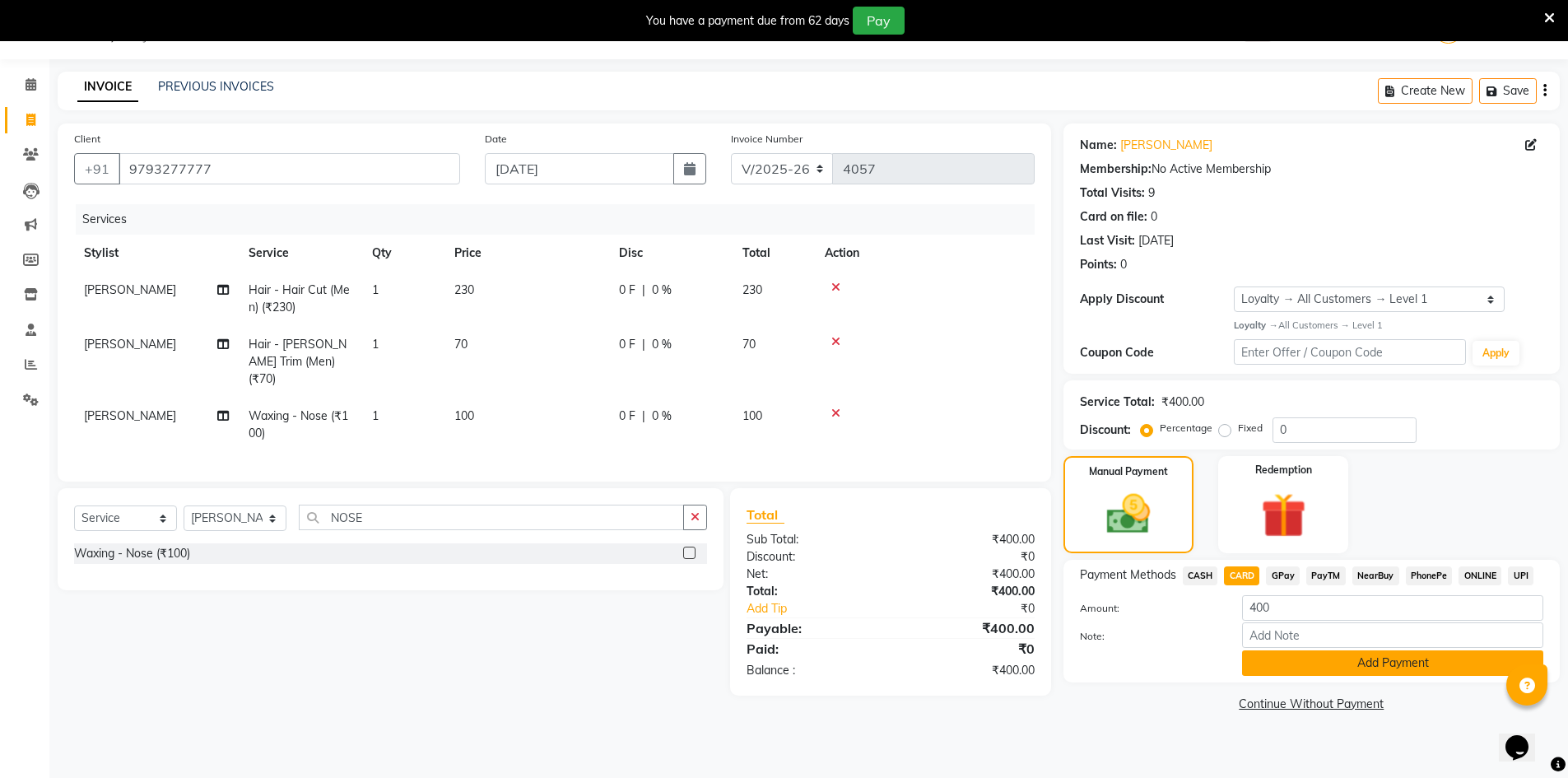
click at [1406, 671] on button "Add Payment" at bounding box center [1392, 664] width 301 height 26
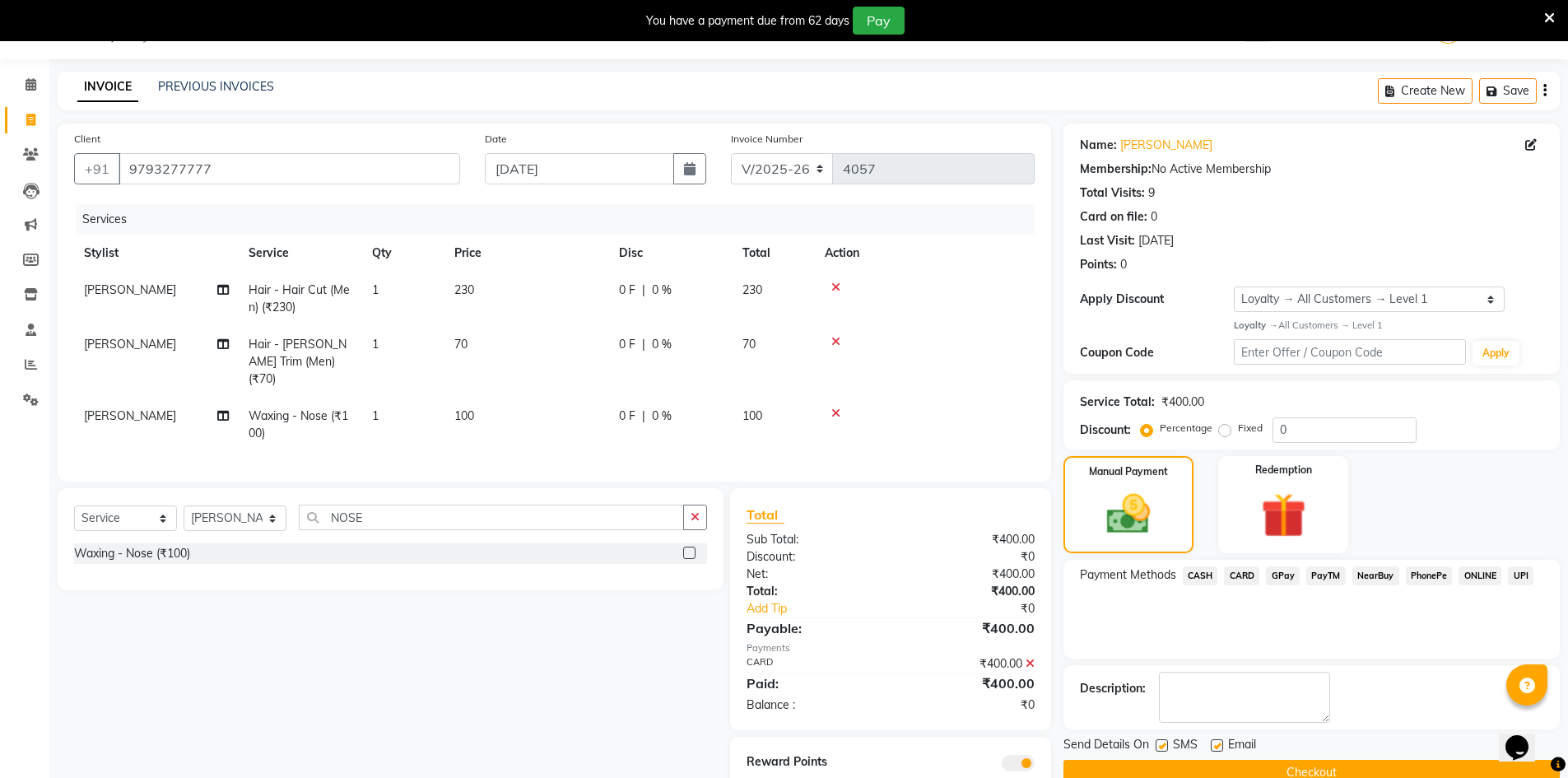
click at [1317, 766] on button "Checkout" at bounding box center [1311, 773] width 496 height 26
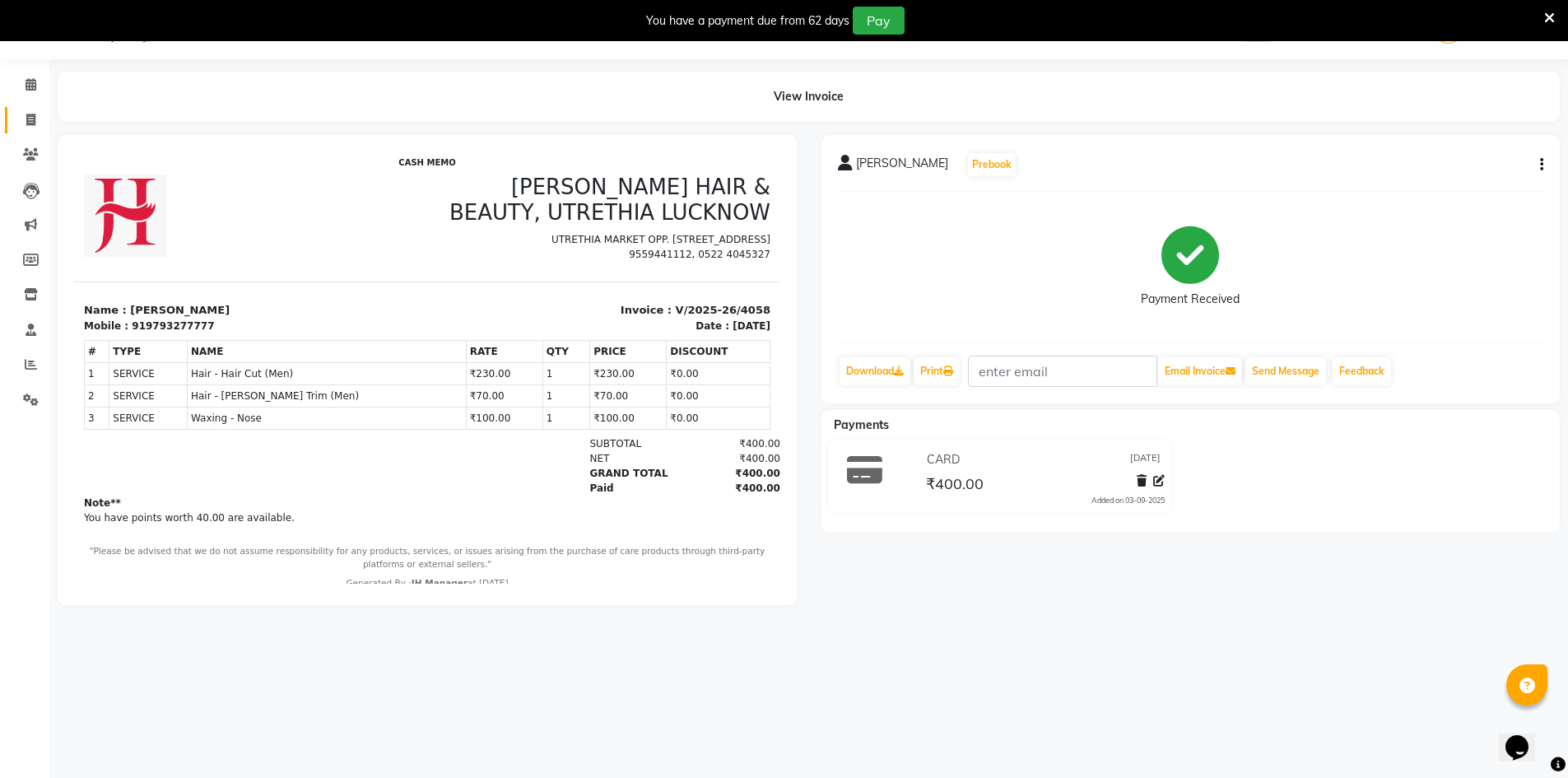
drag, startPoint x: 25, startPoint y: 132, endPoint x: 42, endPoint y: 128, distance: 17.5
click at [25, 132] on link "Invoice" at bounding box center [25, 120] width 40 height 27
select select "service"
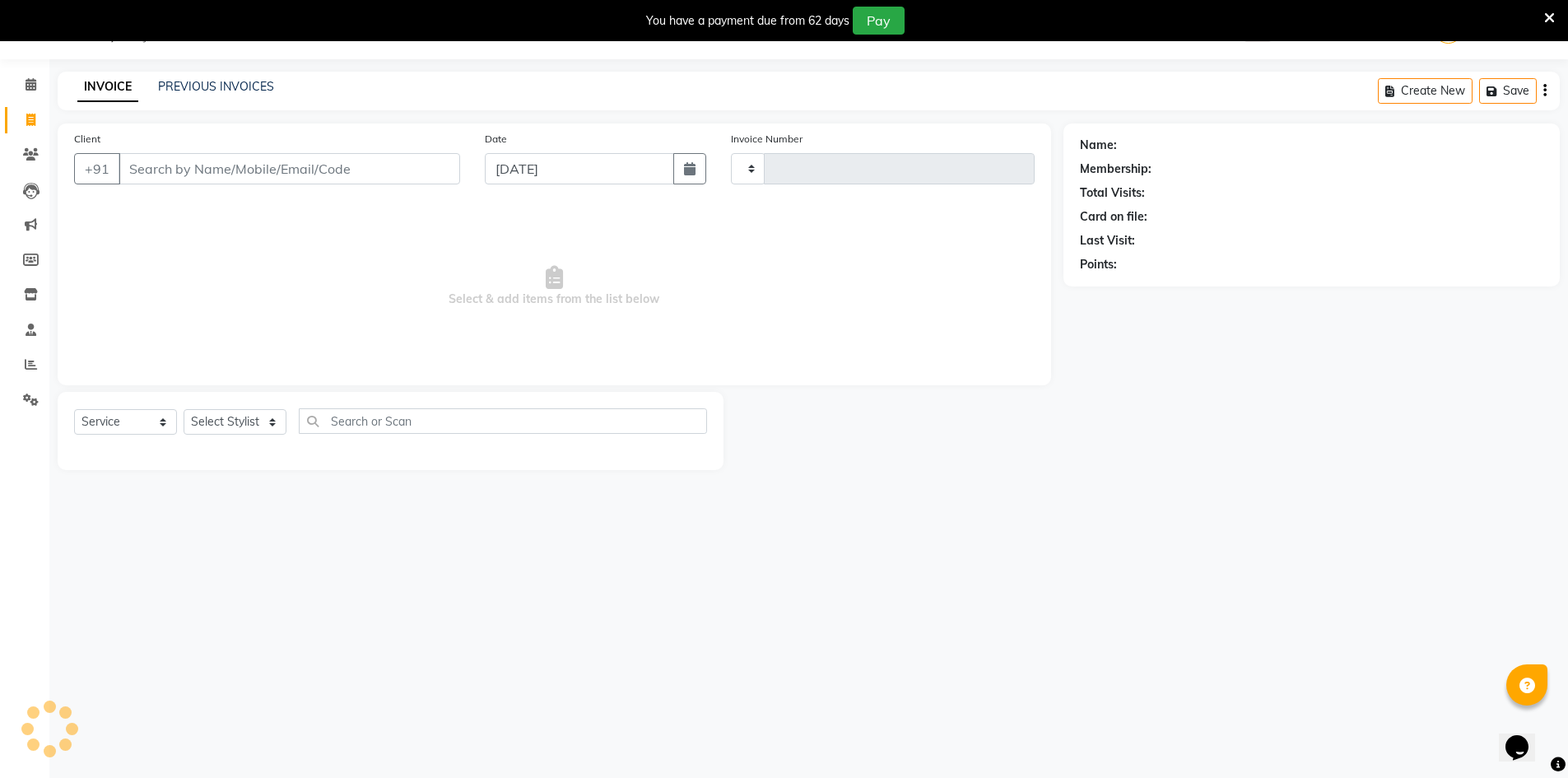
type input "4059"
select select "640"
click at [237, 436] on div "Select Service Product Membership Package Voucher Prepaid Gift Card Select Styl…" at bounding box center [391, 428] width 633 height 39
click at [240, 427] on select "Select Stylist" at bounding box center [235, 422] width 102 height 26
click at [240, 427] on select "Select Stylist ADNAN ADVANCE ANJALI ANNU B-WAX [PERSON_NAME] JH Manager MEMBERS…" at bounding box center [235, 422] width 102 height 26
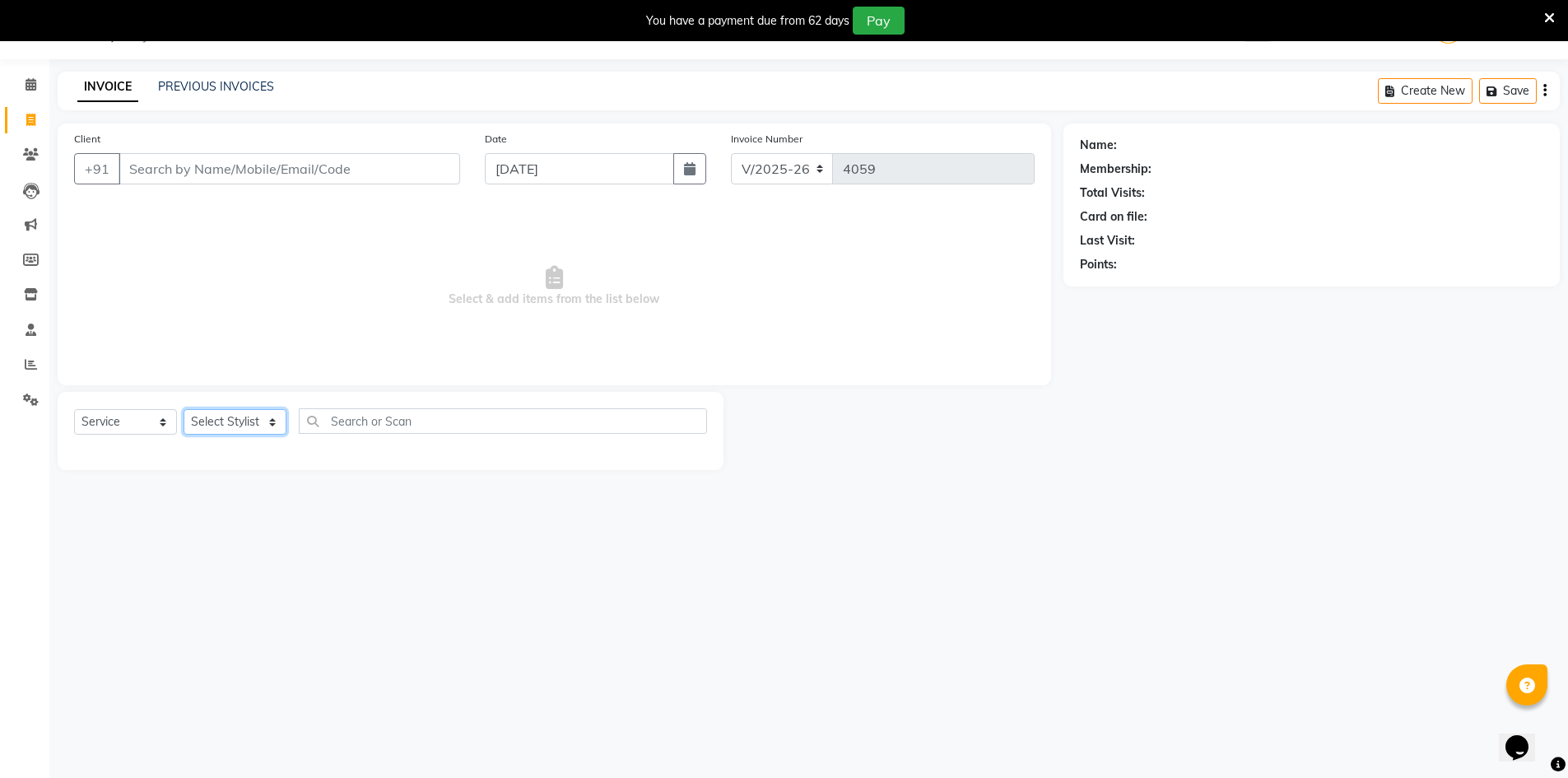
click at [240, 427] on select "Select Stylist ADNAN ADVANCE ANJALI ANNU B-WAX [PERSON_NAME] JH Manager MEMBERS…" at bounding box center [235, 422] width 102 height 26
select select "32626"
click at [184, 409] on select "Select Stylist ADNAN ADVANCE ANJALI ANNU B-WAX [PERSON_NAME] JH Manager MEMBERS…" at bounding box center [235, 422] width 102 height 26
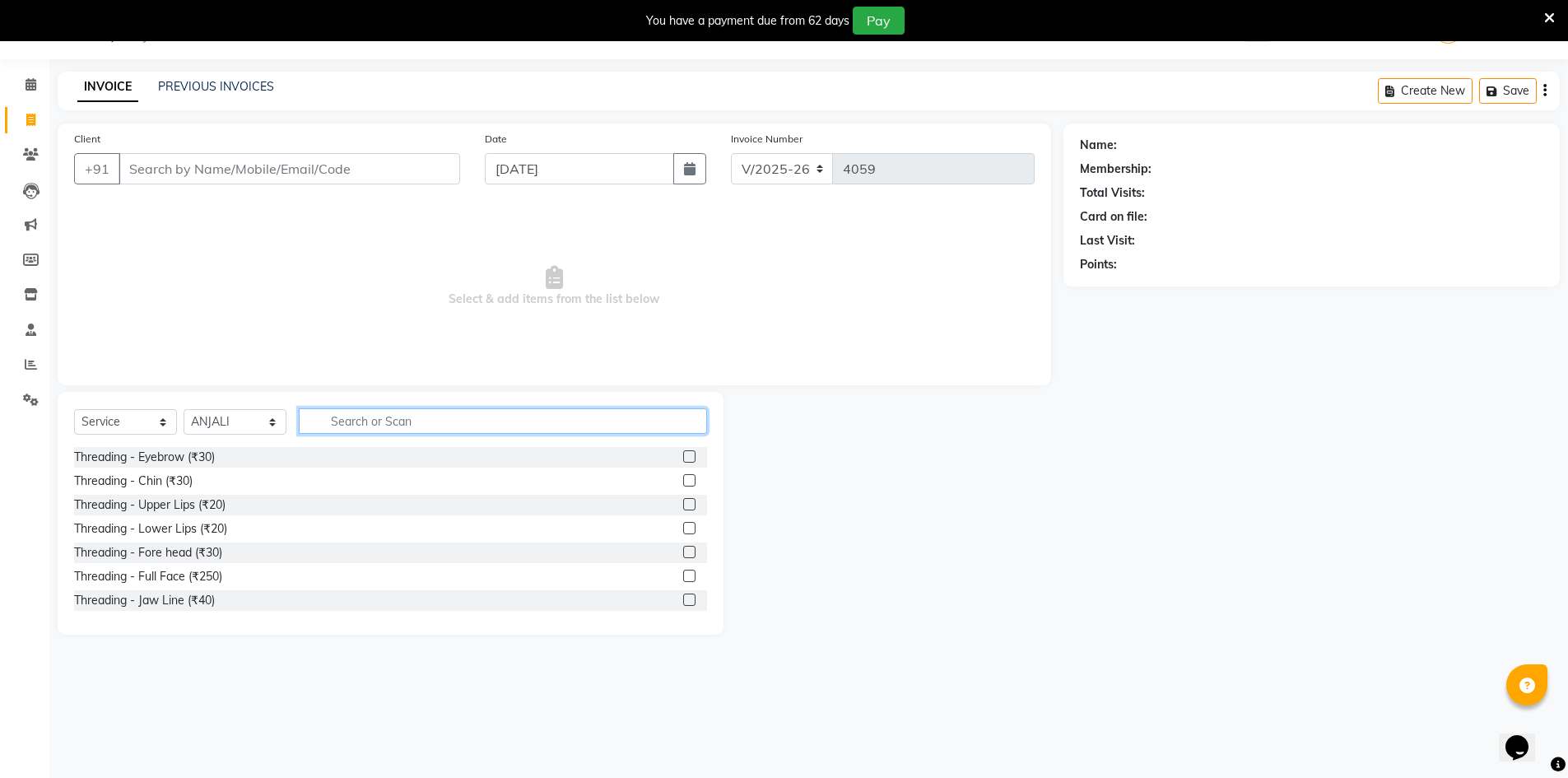
click at [400, 422] on input "text" at bounding box center [503, 422] width 409 height 26
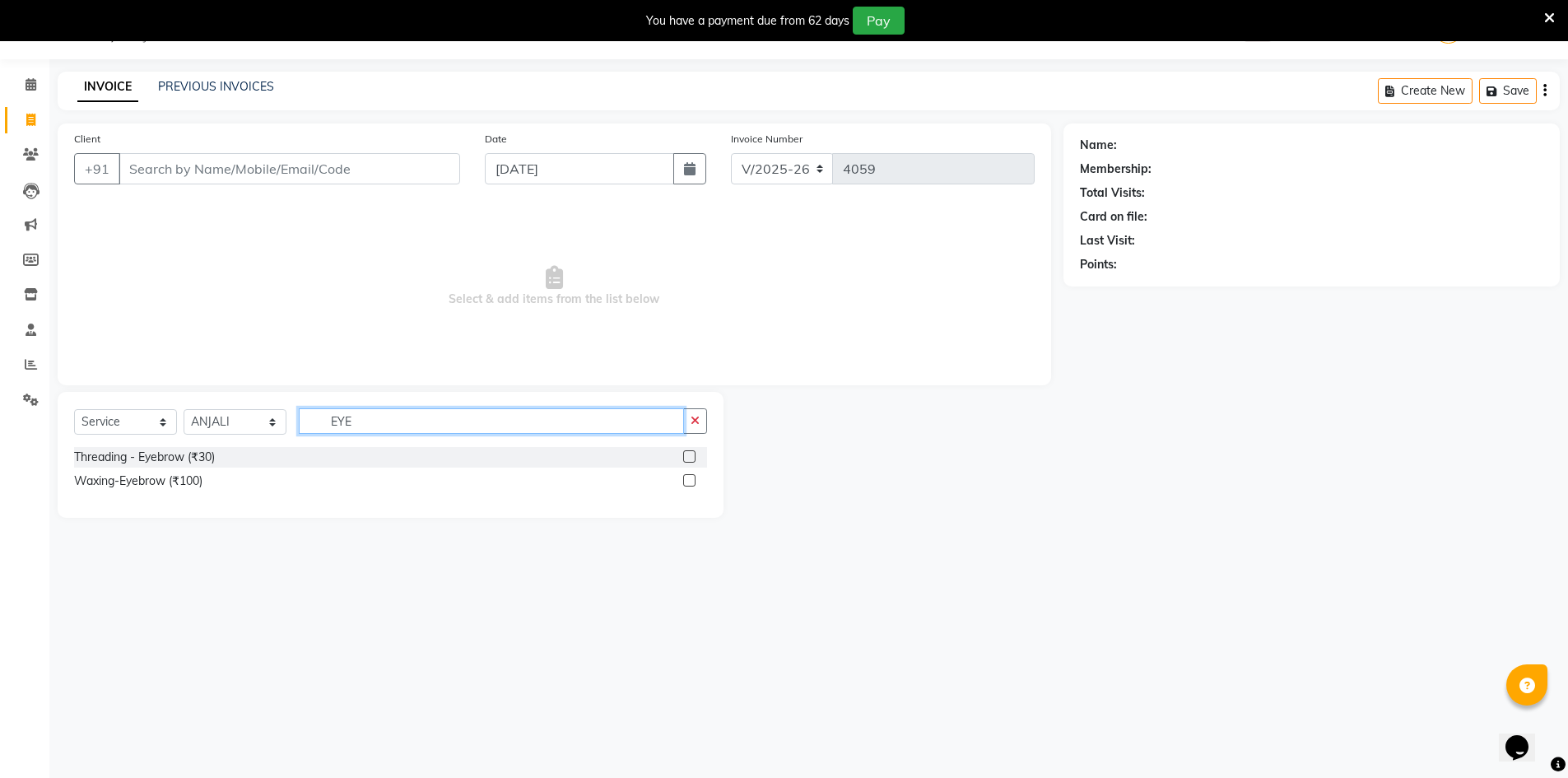
type input "EYE"
click at [691, 455] on label at bounding box center [689, 457] width 12 height 12
click at [691, 455] on input "checkbox" at bounding box center [688, 458] width 11 height 11
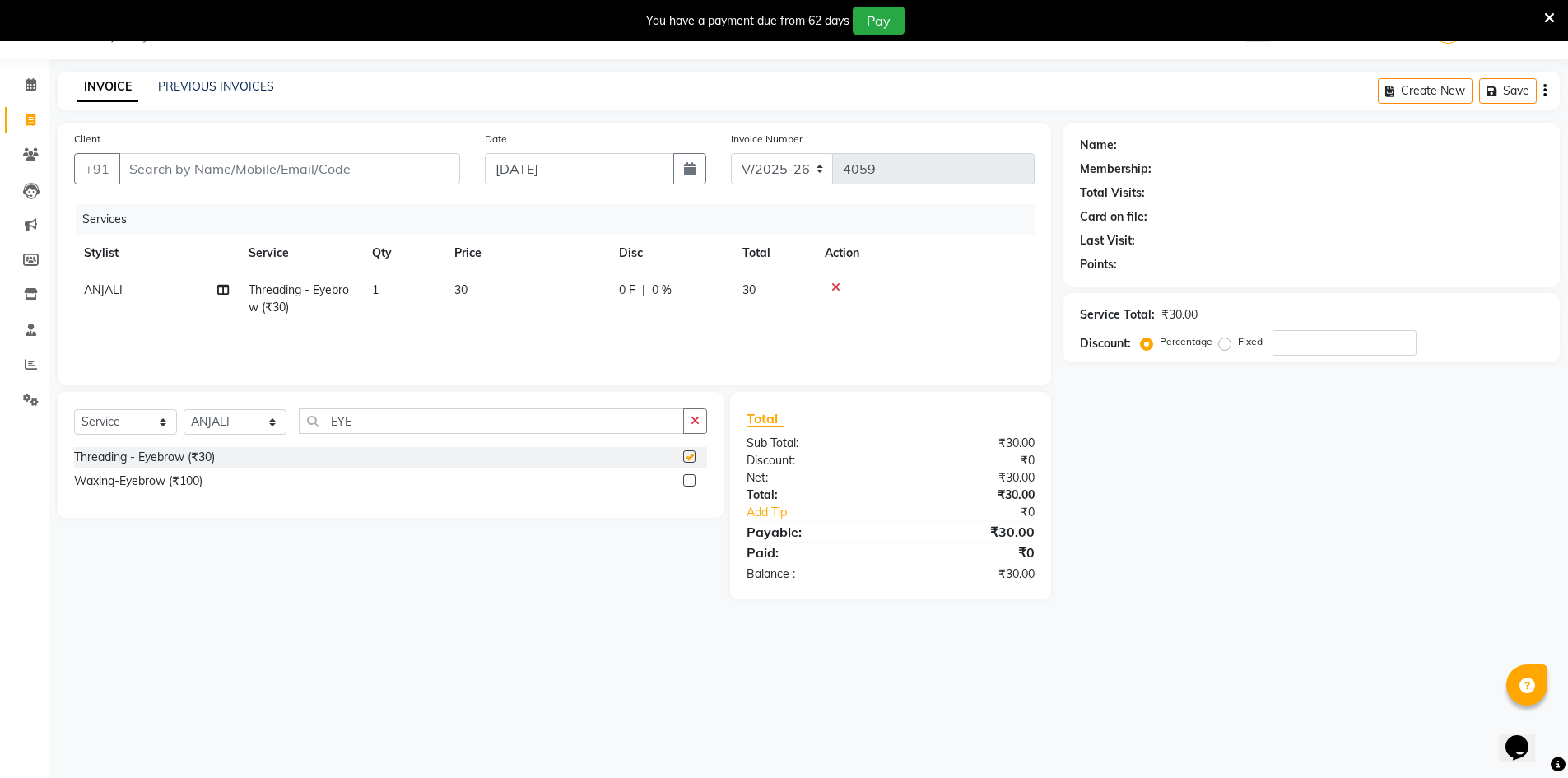
checkbox input "false"
click at [153, 173] on input "Client" at bounding box center [289, 168] width 342 height 31
click at [138, 162] on input "Client" at bounding box center [289, 168] width 342 height 31
click at [135, 164] on input "Client" at bounding box center [289, 168] width 342 height 31
click at [121, 170] on input "Client" at bounding box center [289, 168] width 342 height 31
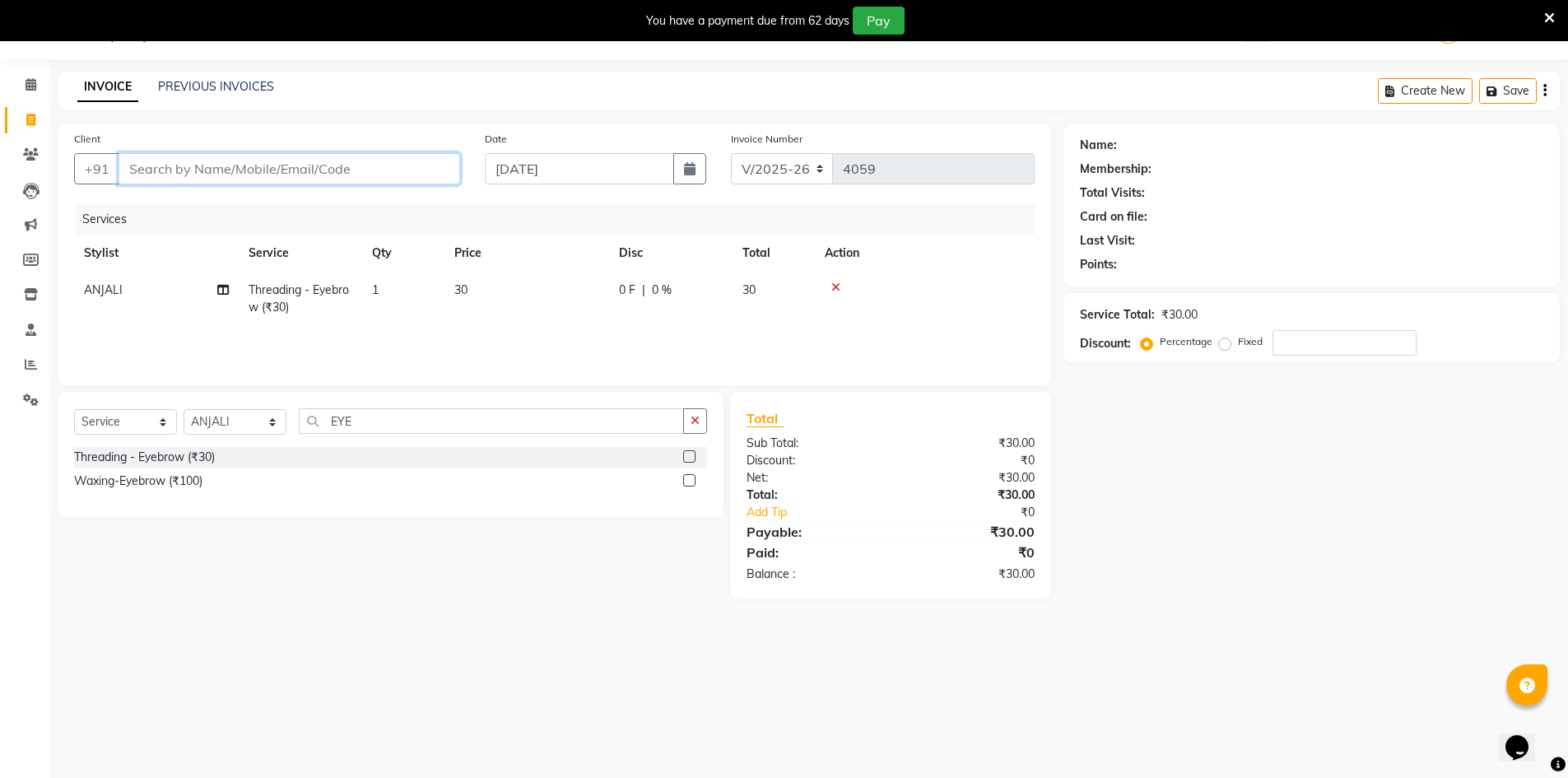
click at [121, 170] on input "Client" at bounding box center [289, 168] width 342 height 31
click at [168, 158] on input "Client" at bounding box center [289, 168] width 342 height 31
type input "9"
type input "0"
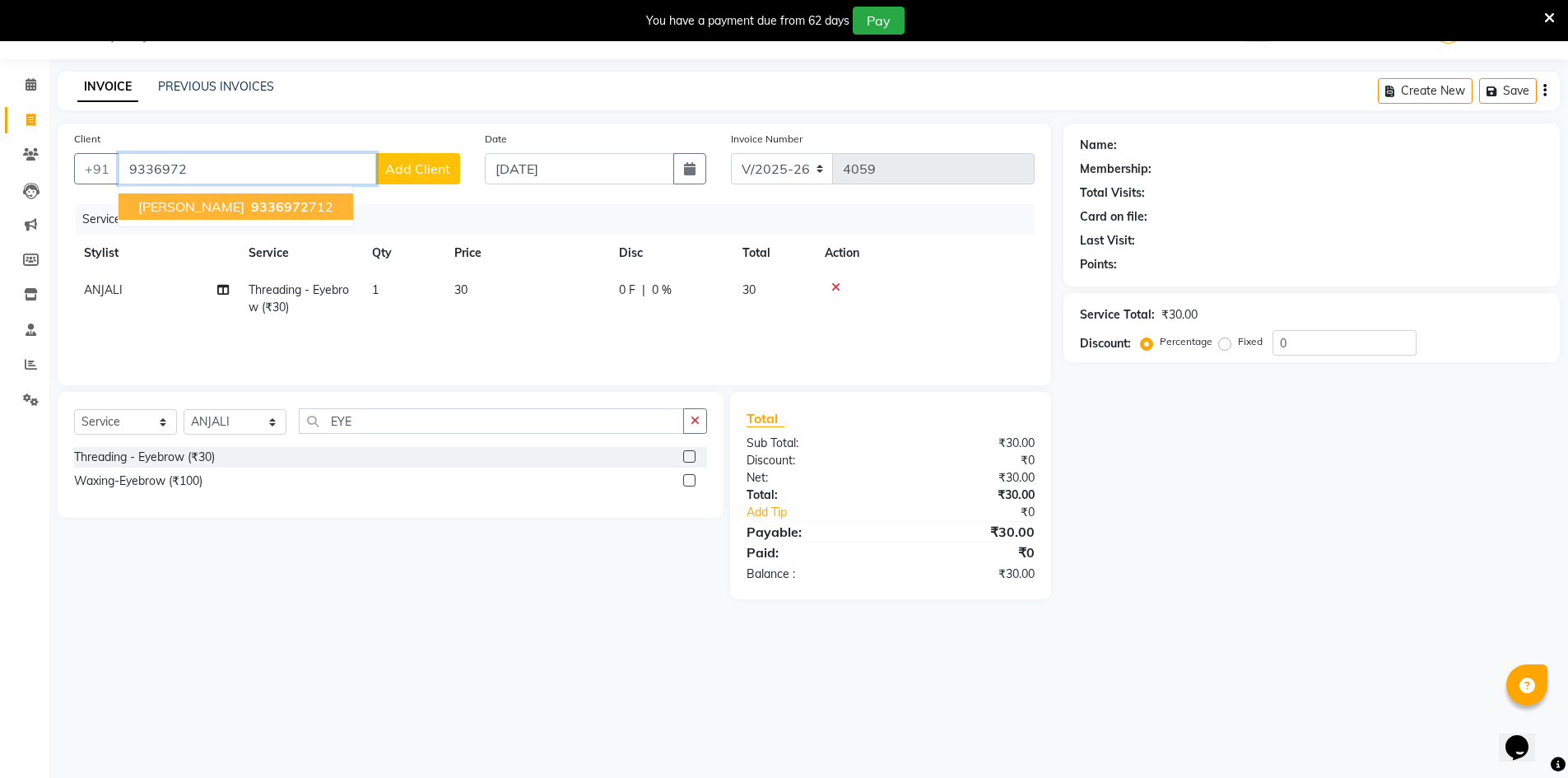
click at [234, 217] on button "SHWETA SINGH 9336972 712" at bounding box center [236, 207] width 235 height 26
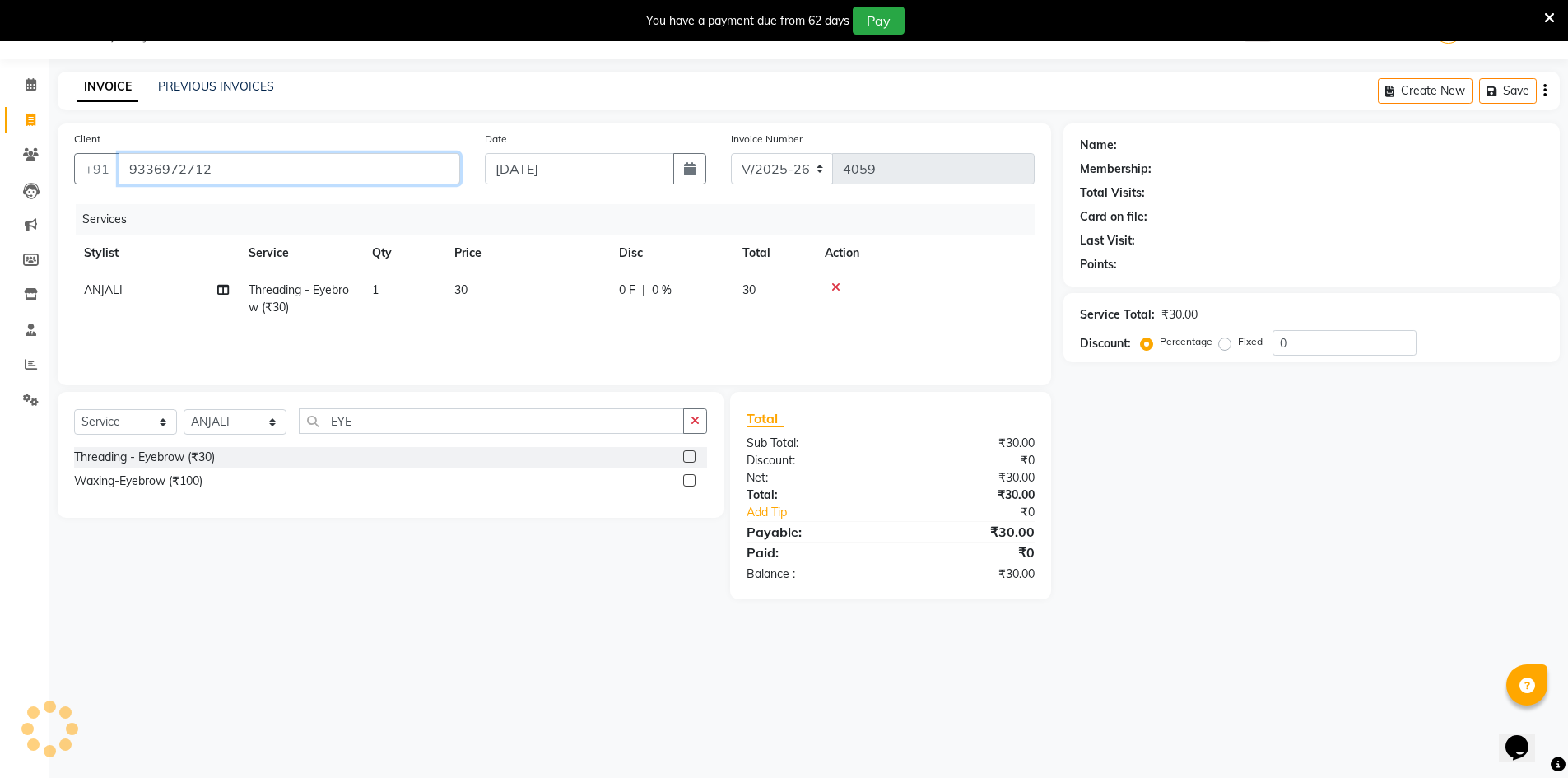
type input "9336972712"
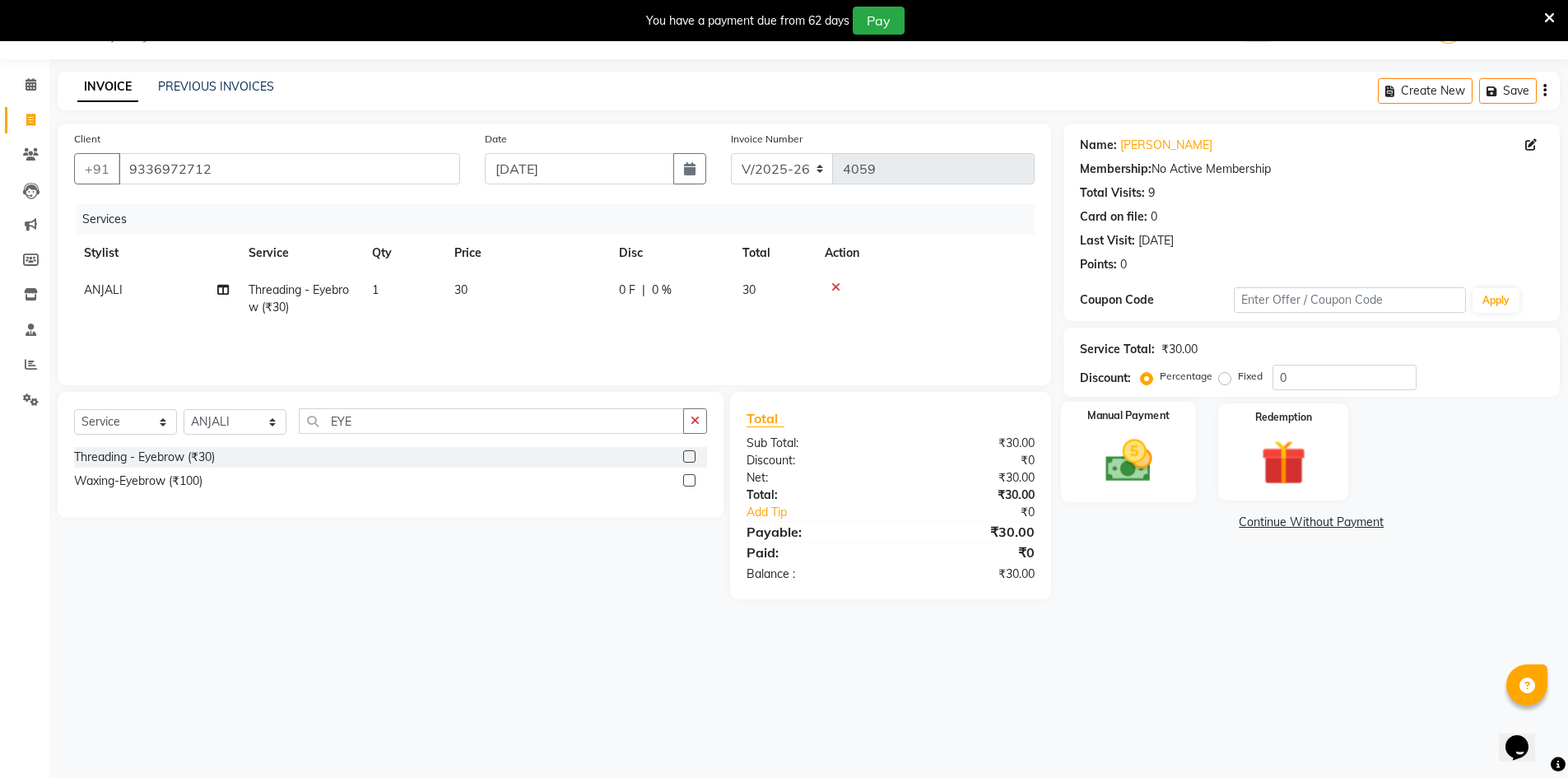
click at [1117, 453] on img at bounding box center [1129, 461] width 76 height 54
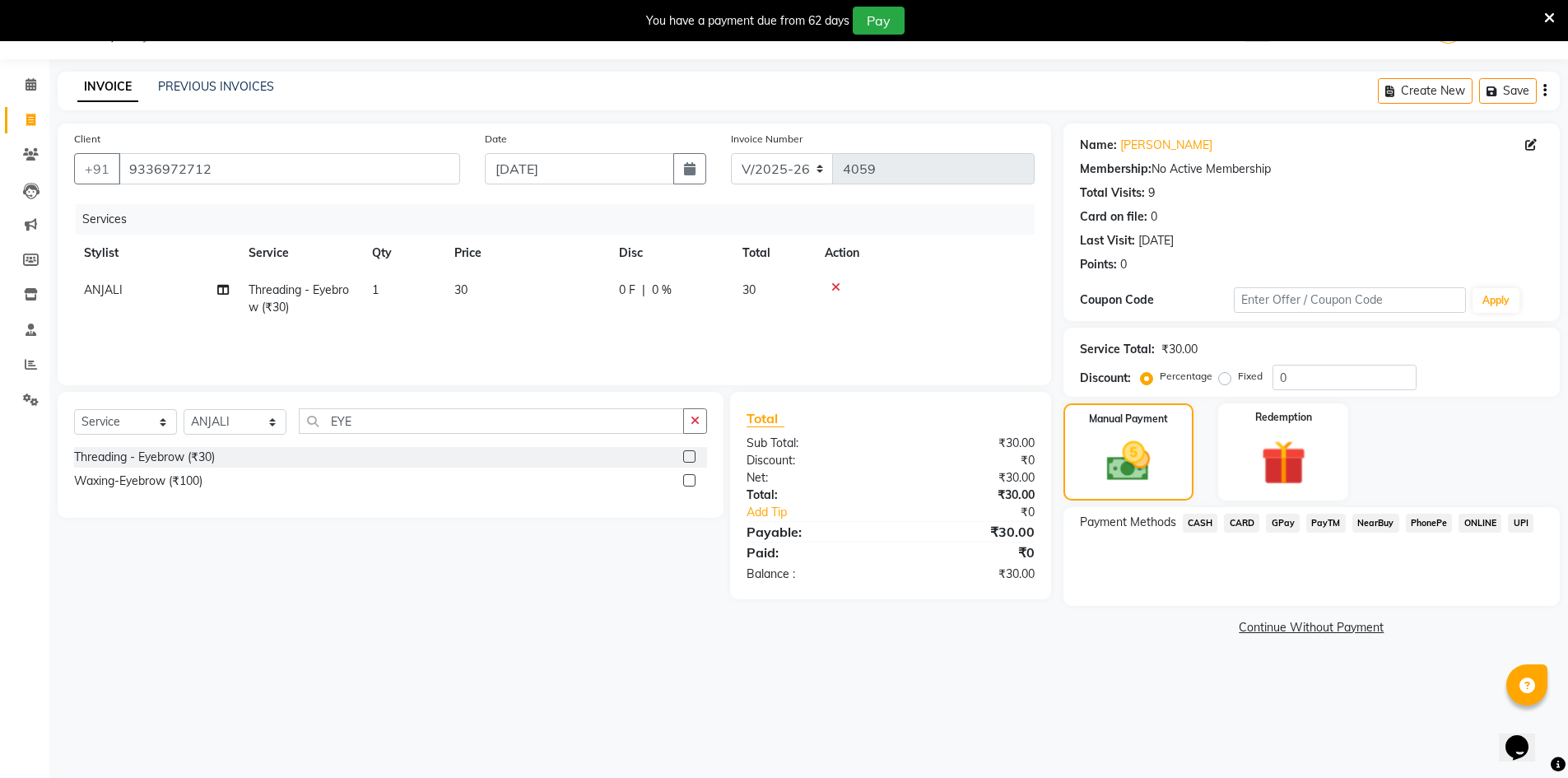
click at [1188, 525] on span "CASH" at bounding box center [1201, 523] width 36 height 19
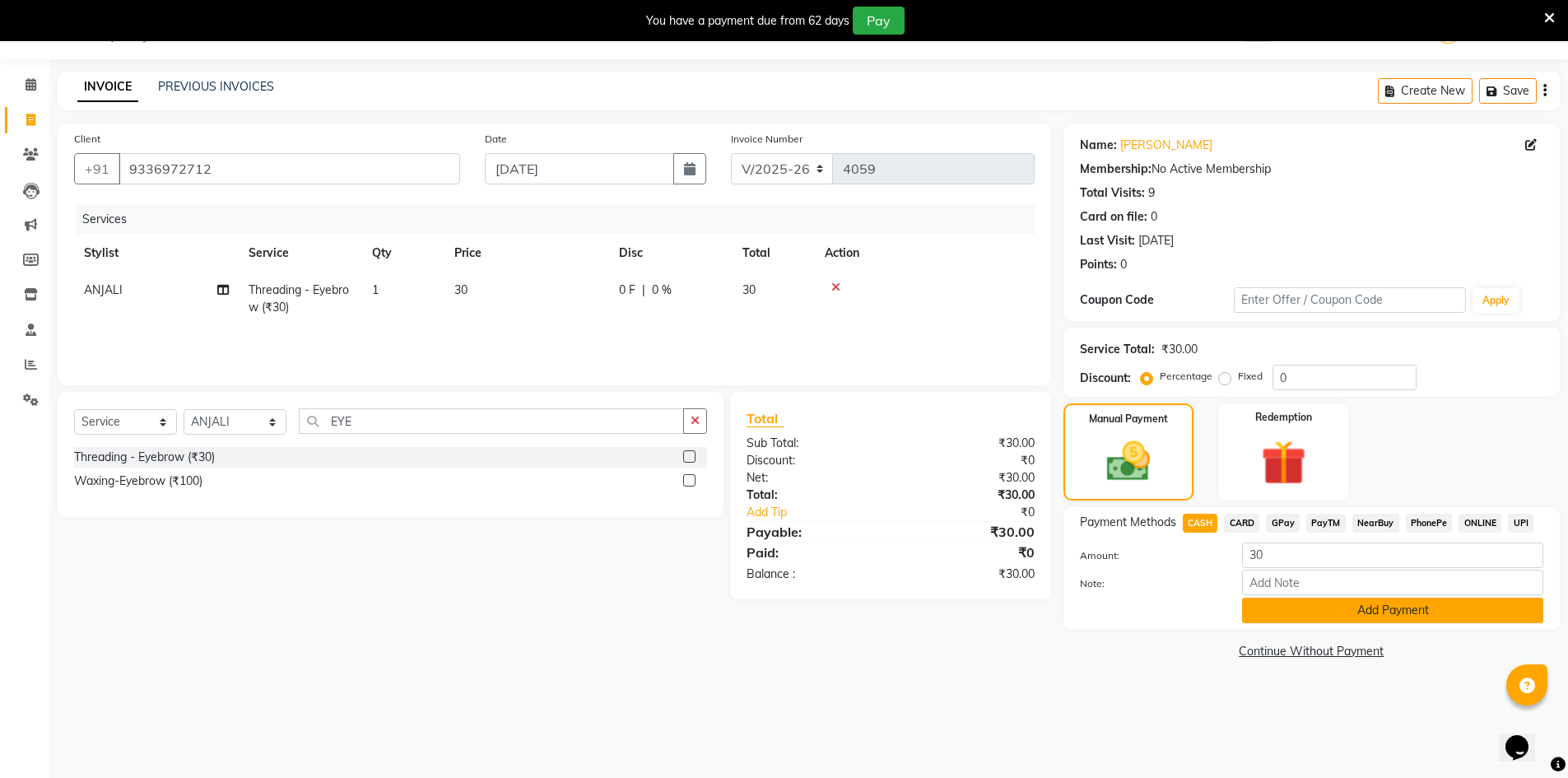
click at [1320, 603] on button "Add Payment" at bounding box center [1392, 611] width 301 height 26
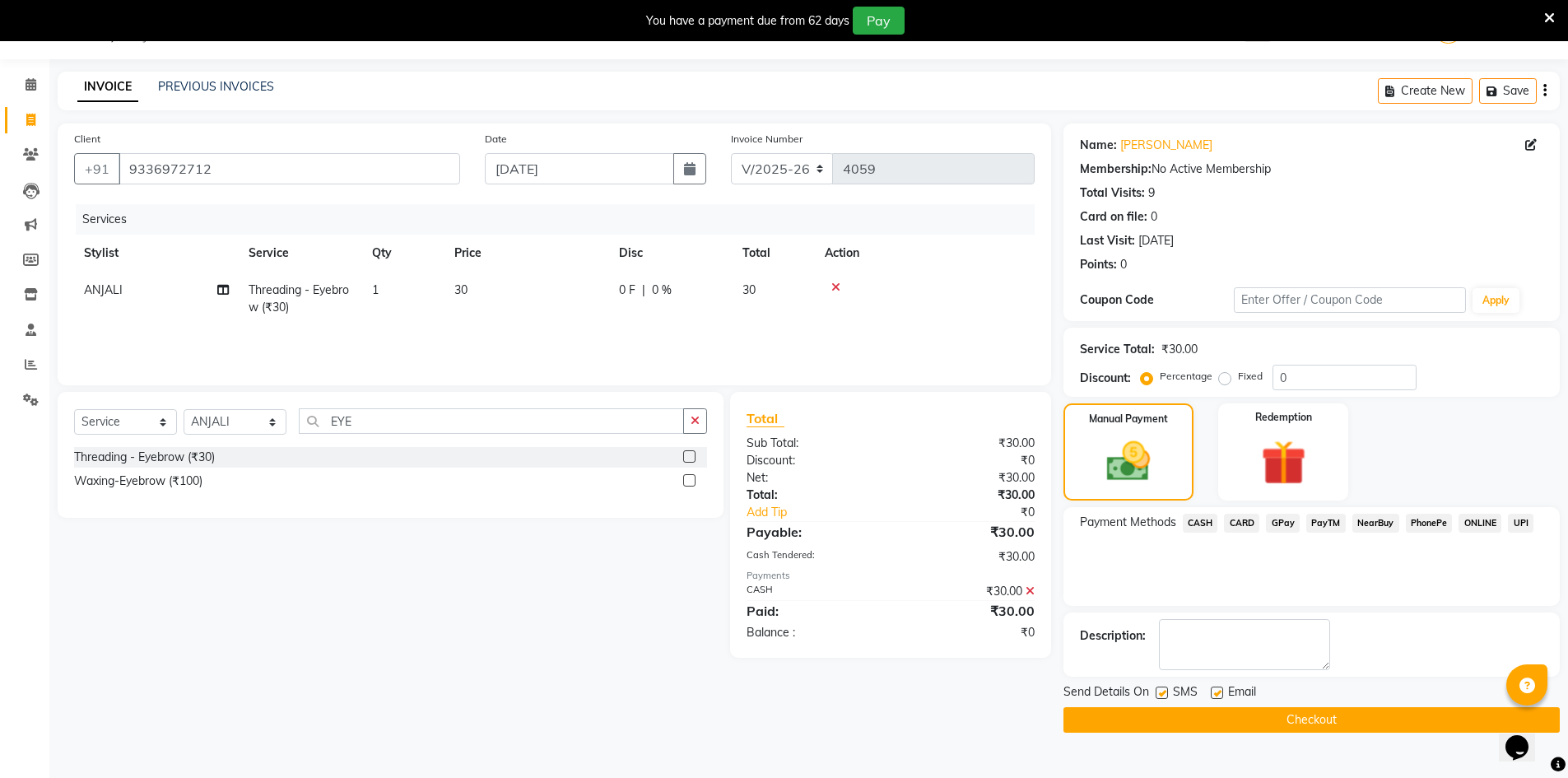
click at [1391, 722] on button "Checkout" at bounding box center [1311, 720] width 496 height 26
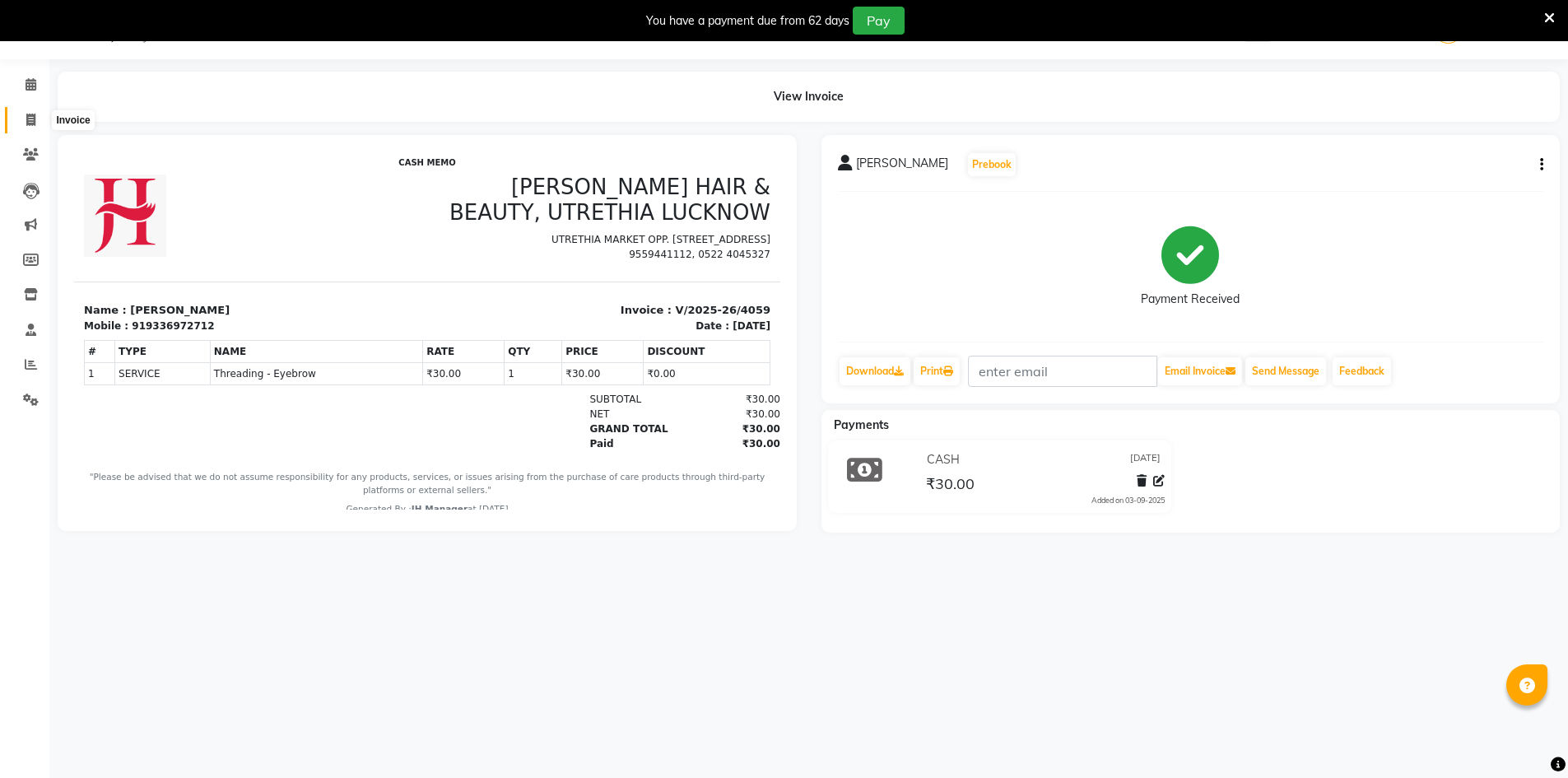
drag, startPoint x: 36, startPoint y: 112, endPoint x: 270, endPoint y: 559, distance: 504.5
click at [36, 113] on icon at bounding box center [30, 119] width 9 height 12
select select "service"
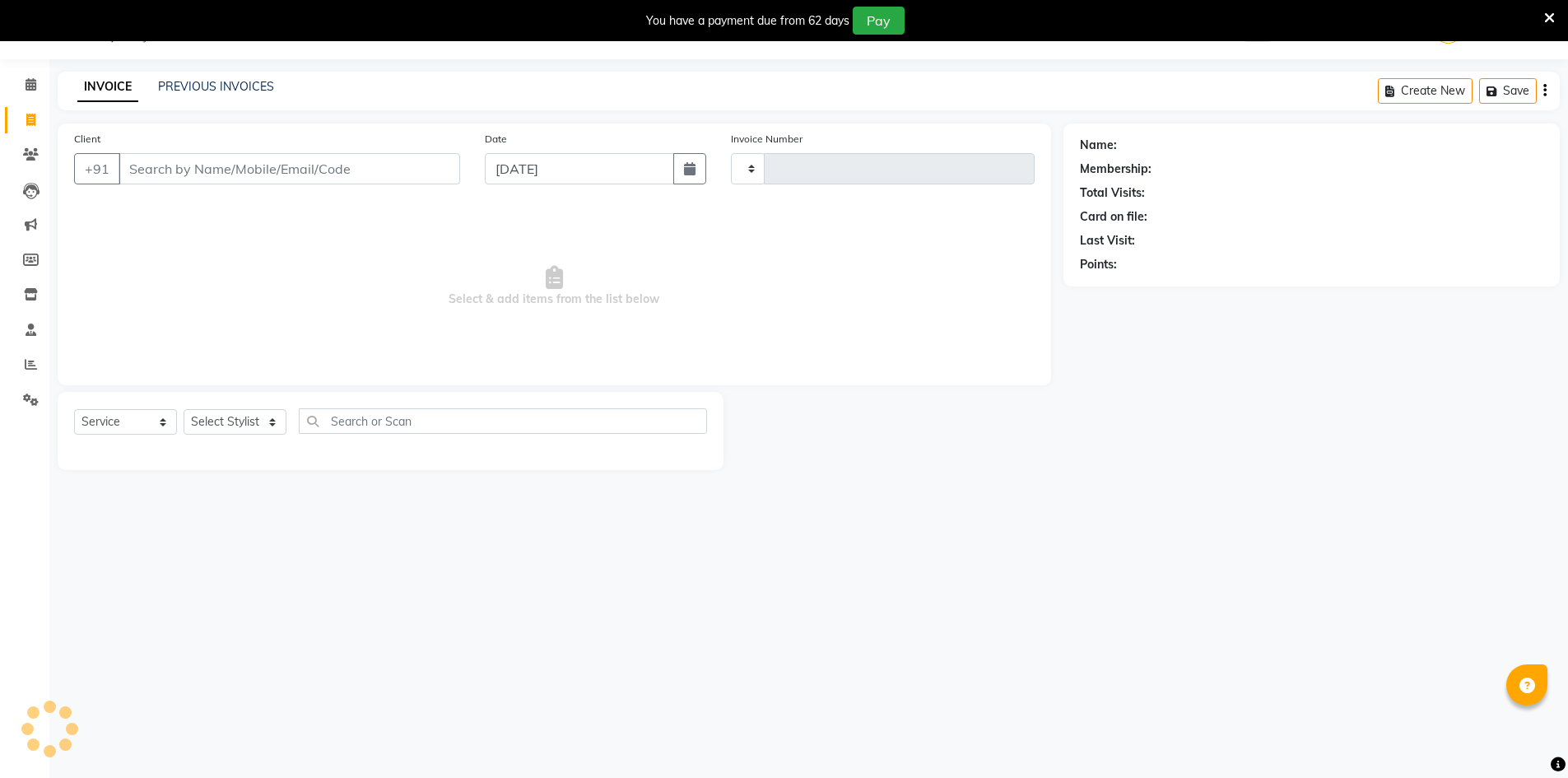
type input "4060"
select select "640"
click at [249, 426] on select "Select Stylist" at bounding box center [235, 422] width 102 height 26
select select "79427"
click at [184, 409] on select "Select Stylist ADNAN ADVANCE ANJALI ANNU B-WAX [PERSON_NAME] JH Manager MEMBERS…" at bounding box center [235, 422] width 102 height 26
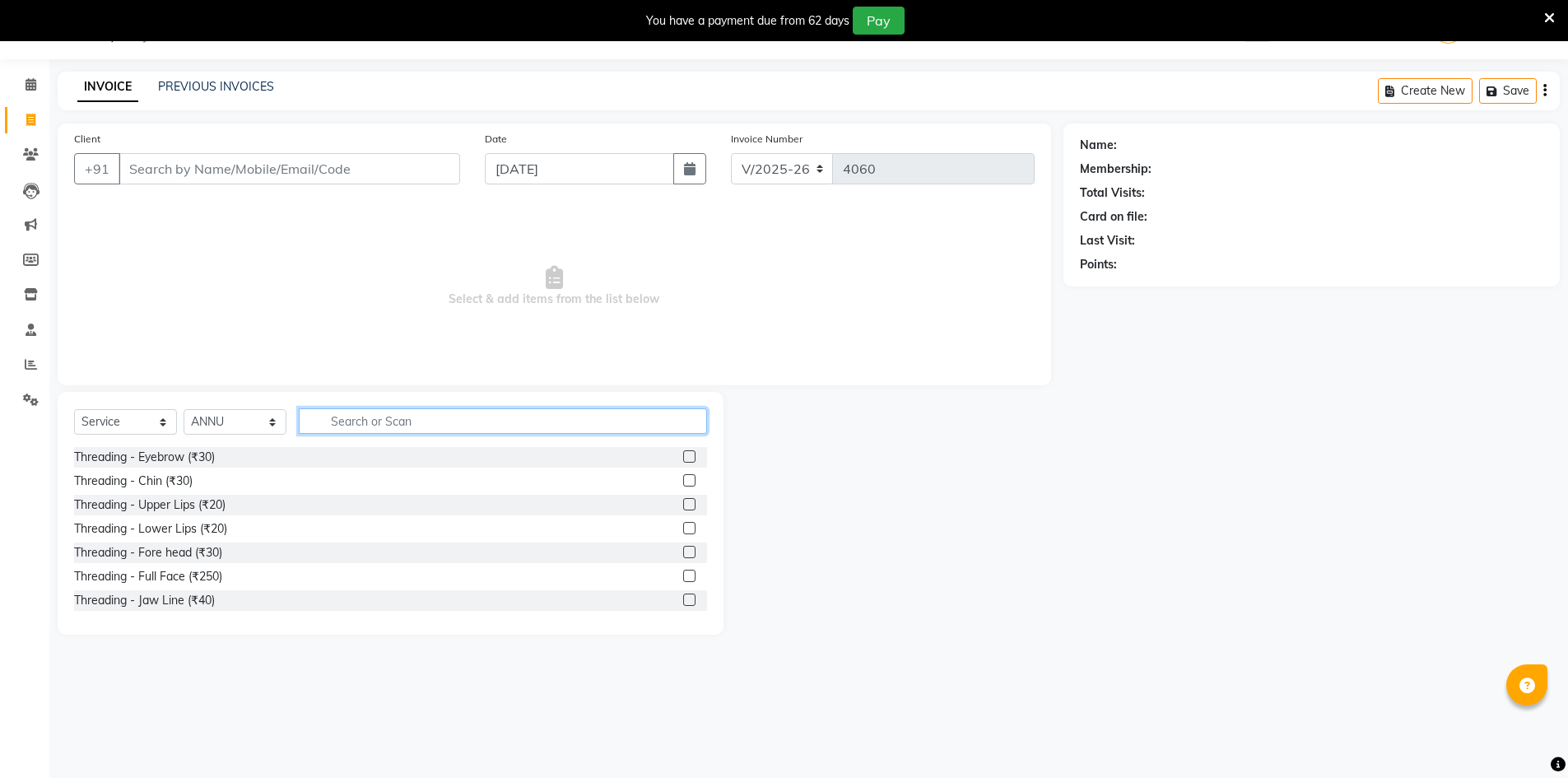
click at [368, 429] on input "text" at bounding box center [503, 422] width 409 height 26
type input "FOOT"
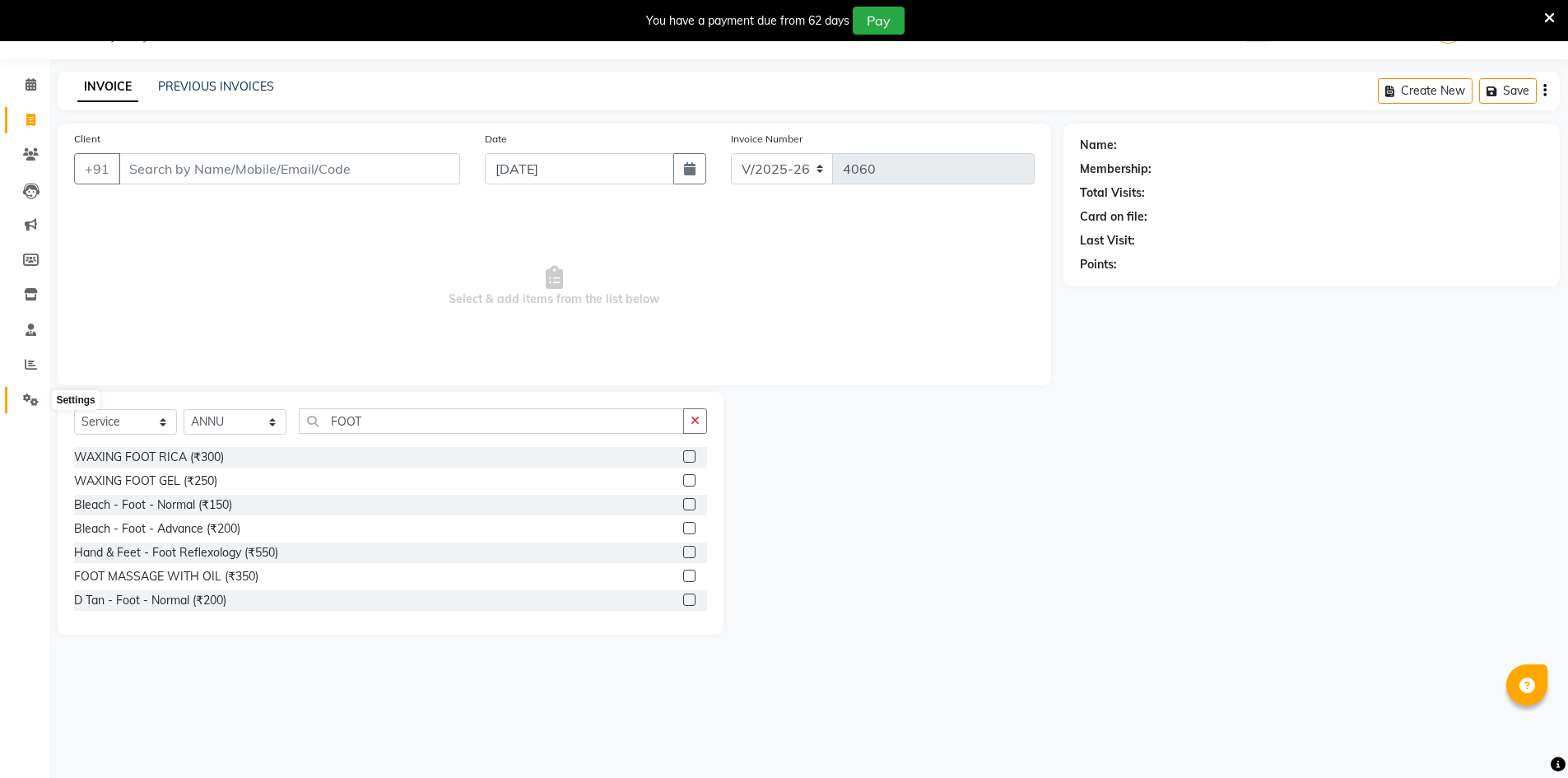
click at [25, 401] on icon at bounding box center [31, 400] width 16 height 12
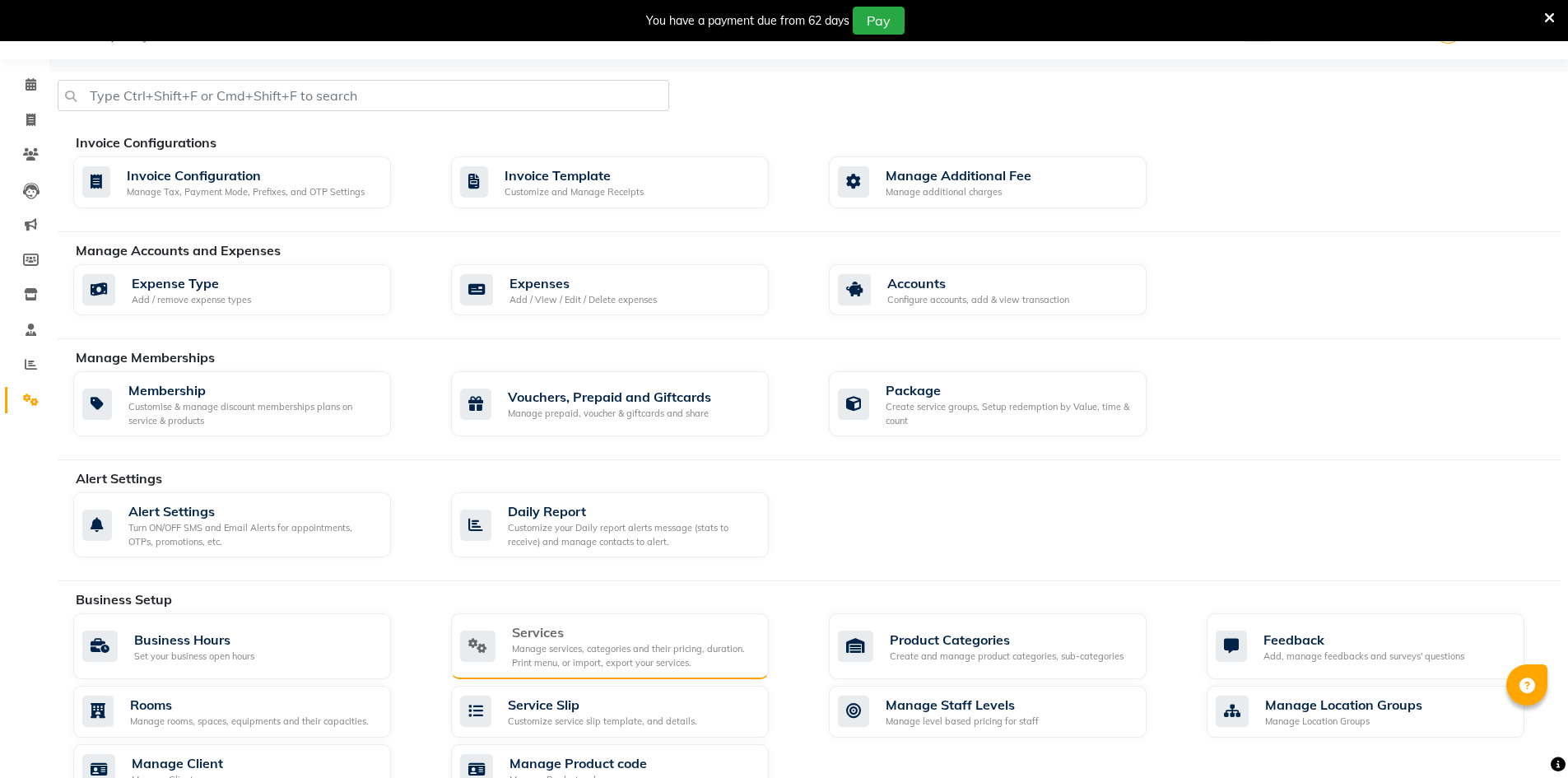
click at [494, 649] on icon at bounding box center [478, 646] width 36 height 31
click at [494, 649] on div "08047224946 Select Location × Jawed Habib (Nr Ent) Hair Beauty Nails & Makeup S…" at bounding box center [784, 613] width 1568 height 1227
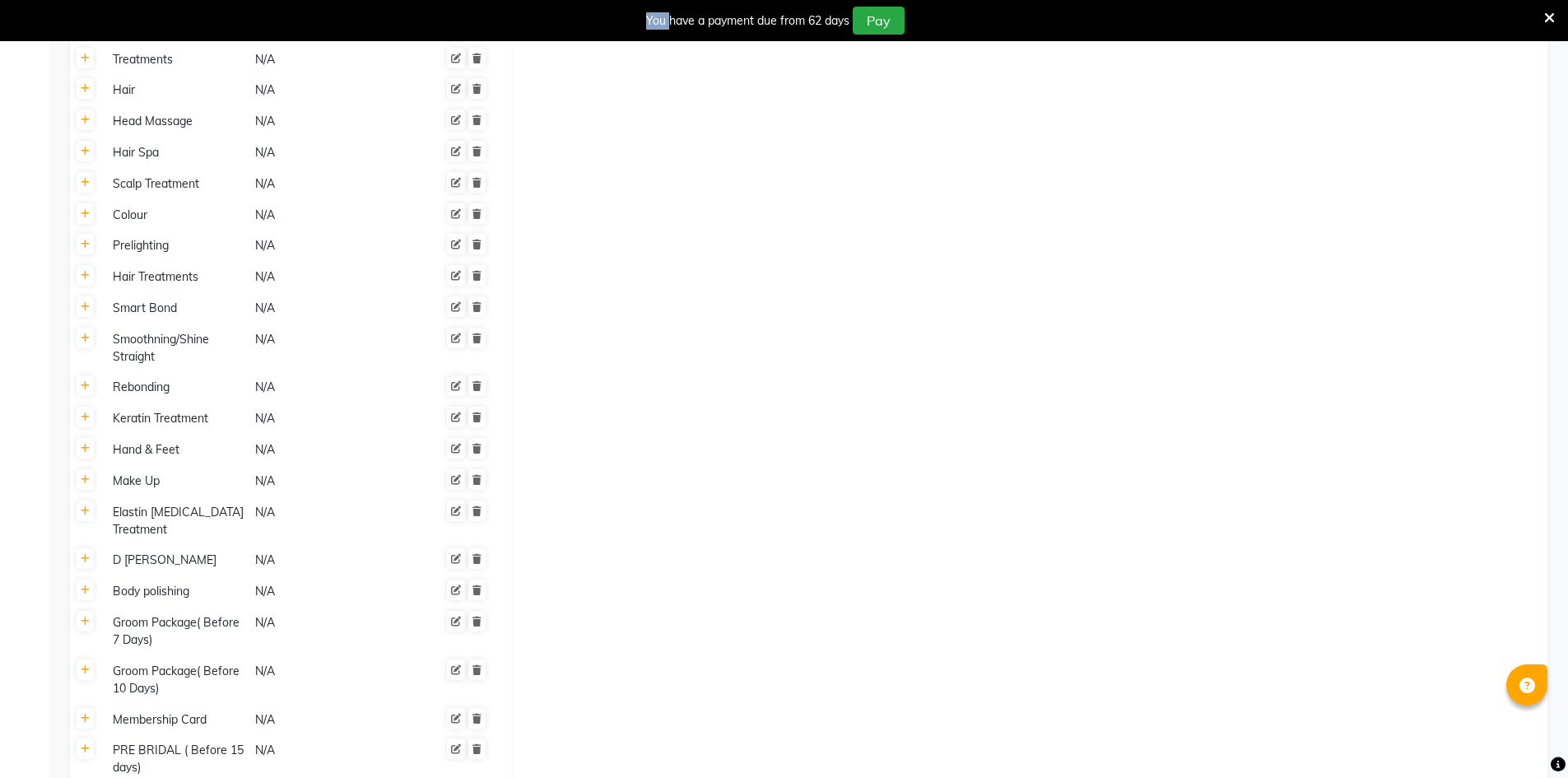
scroll to position [701, 0]
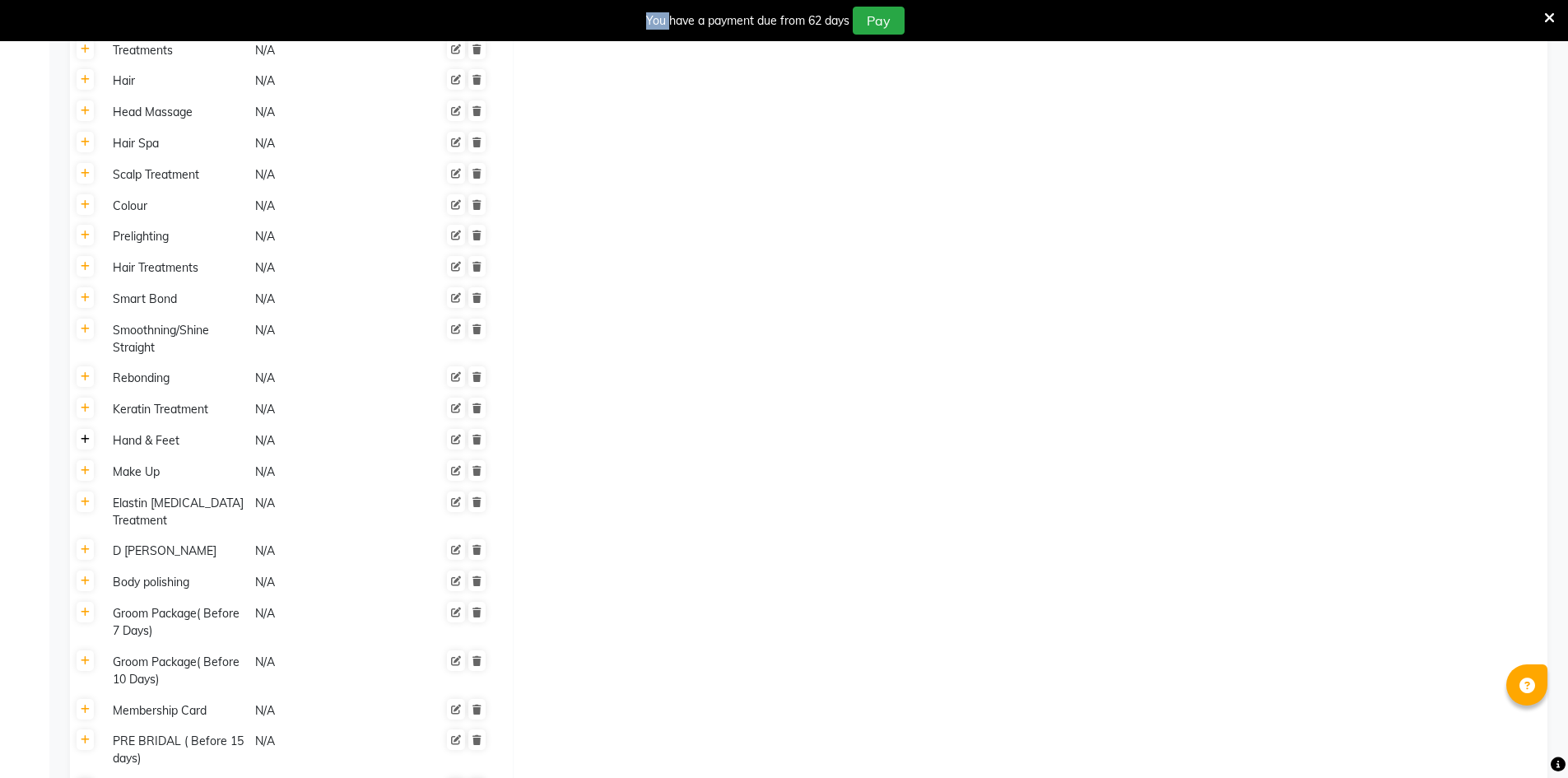
click at [87, 443] on icon at bounding box center [85, 440] width 9 height 10
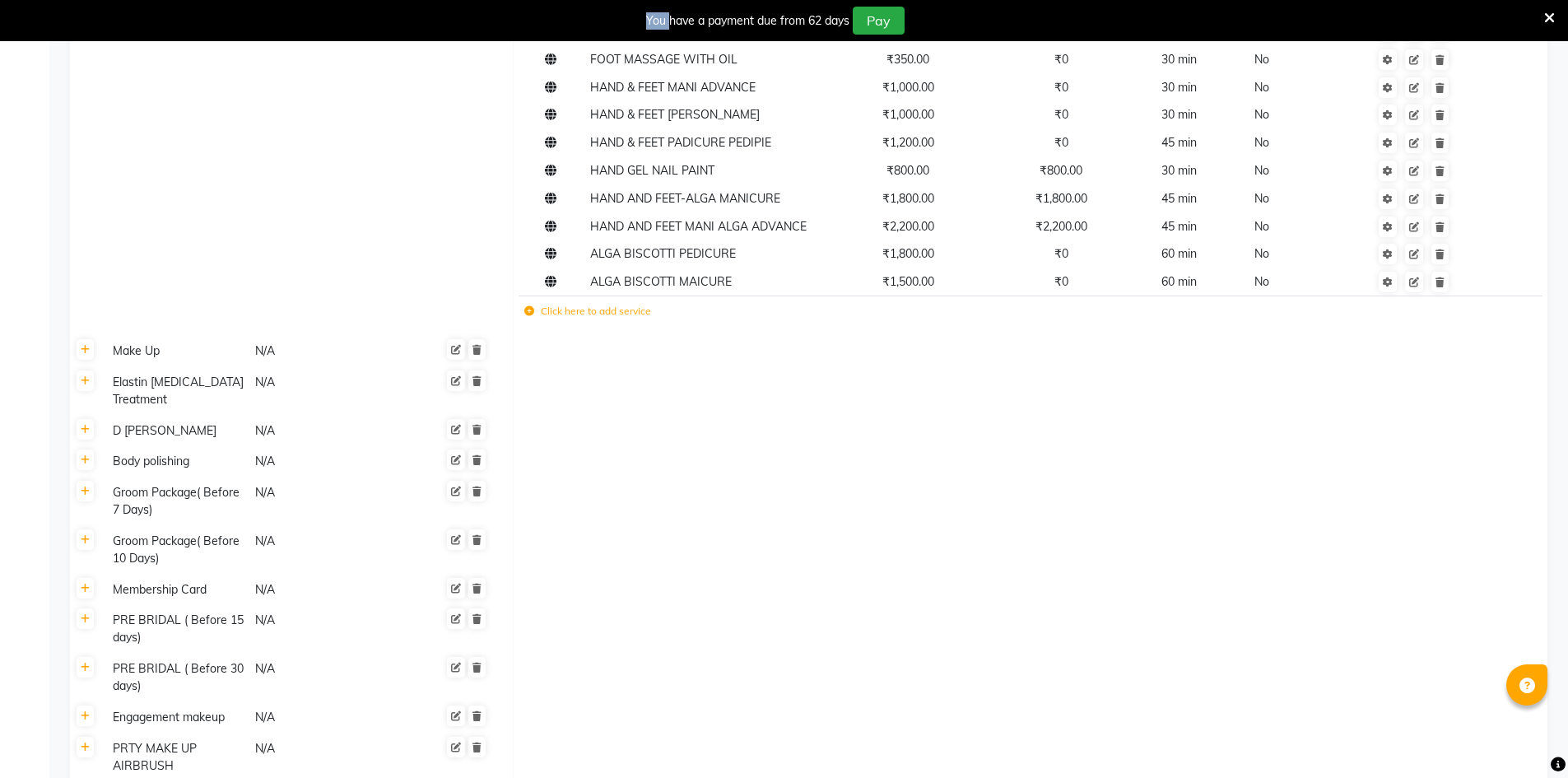
scroll to position [1399, 0]
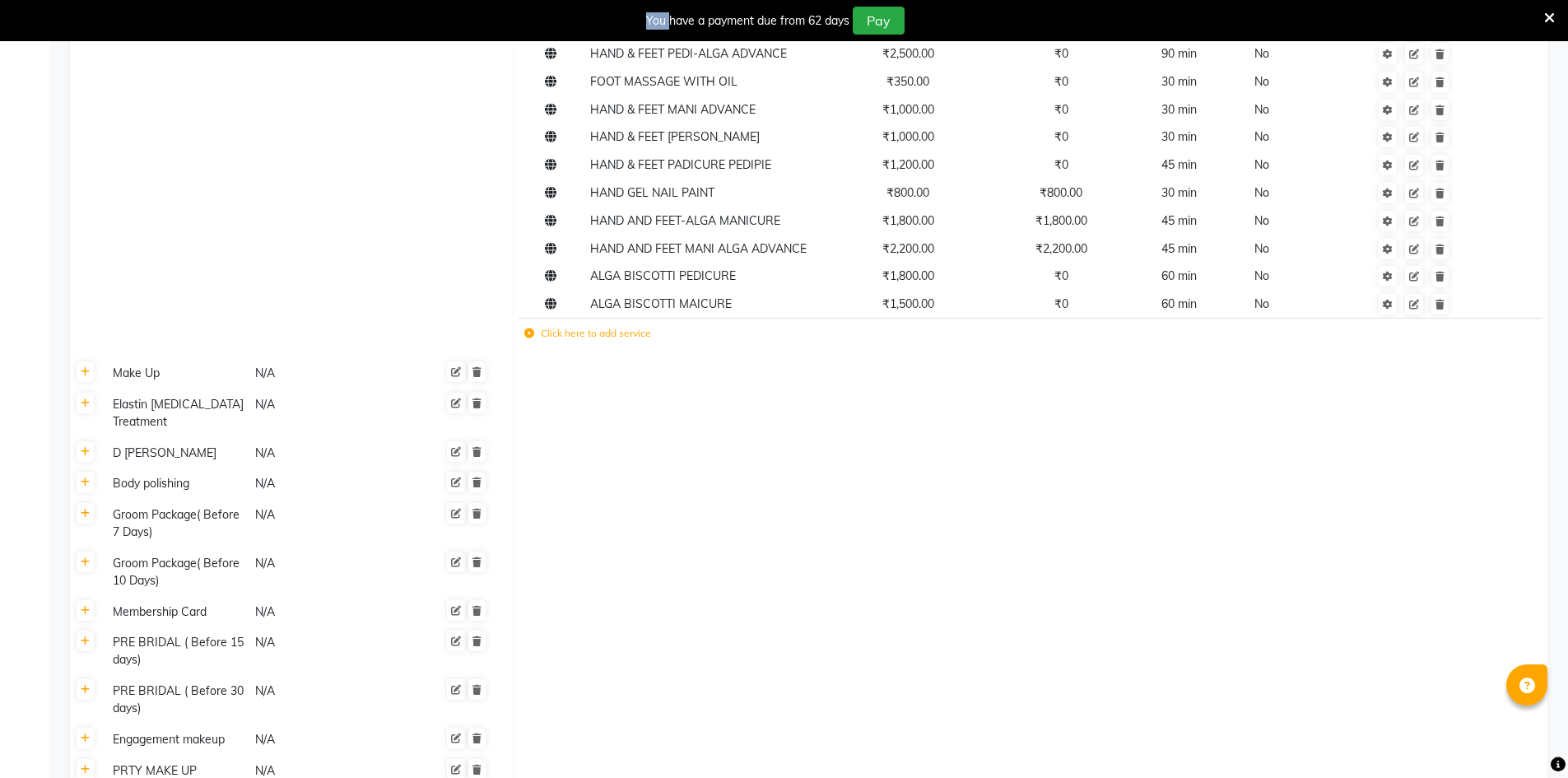
click at [529, 334] on icon at bounding box center [529, 333] width 10 height 10
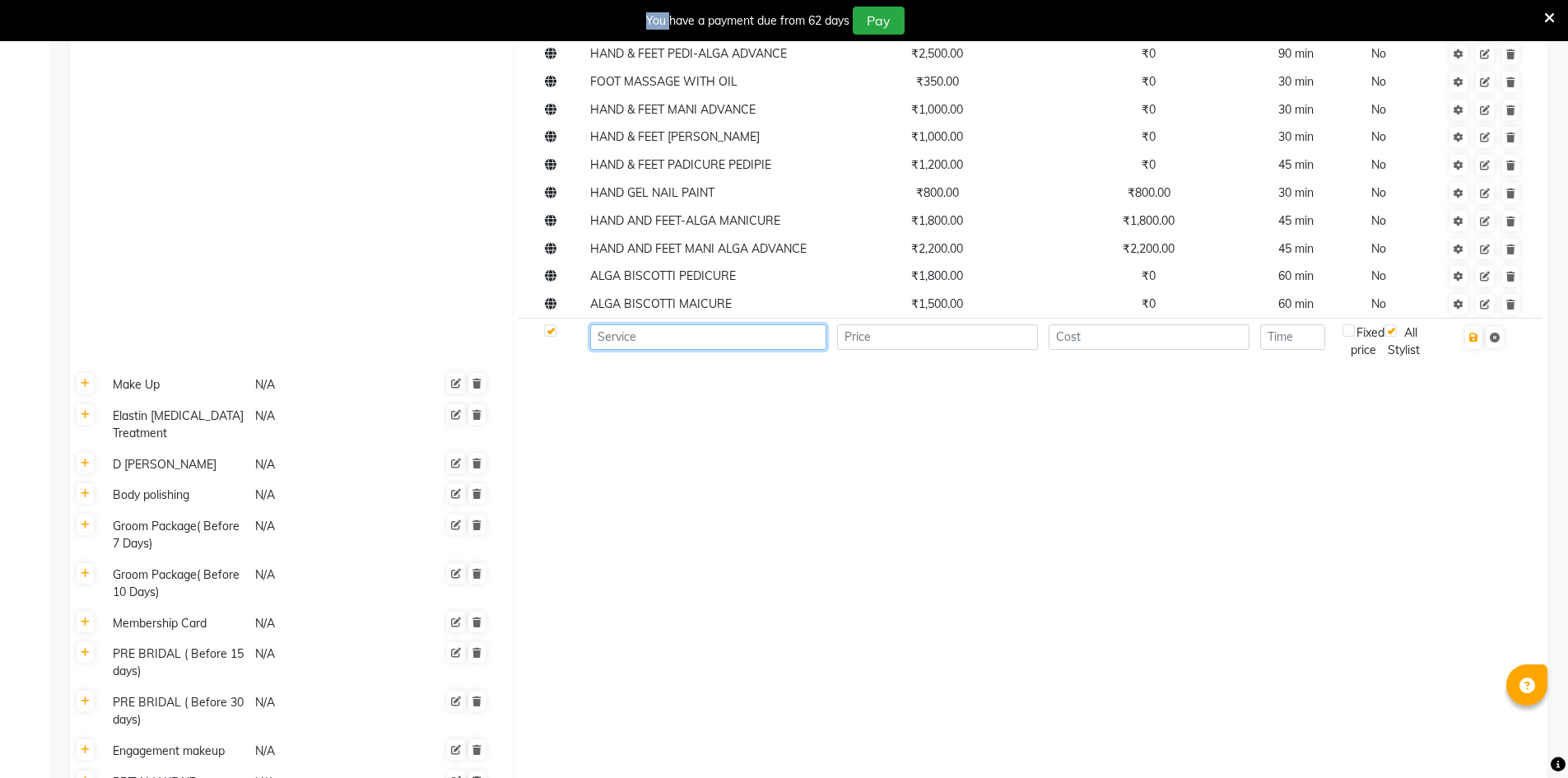
click at [620, 337] on input at bounding box center [709, 337] width 237 height 26
type input "FOOT MASSAGE"
click at [915, 346] on input "number" at bounding box center [938, 337] width 201 height 26
type input "500"
click at [1291, 342] on input "number" at bounding box center [1293, 337] width 65 height 26
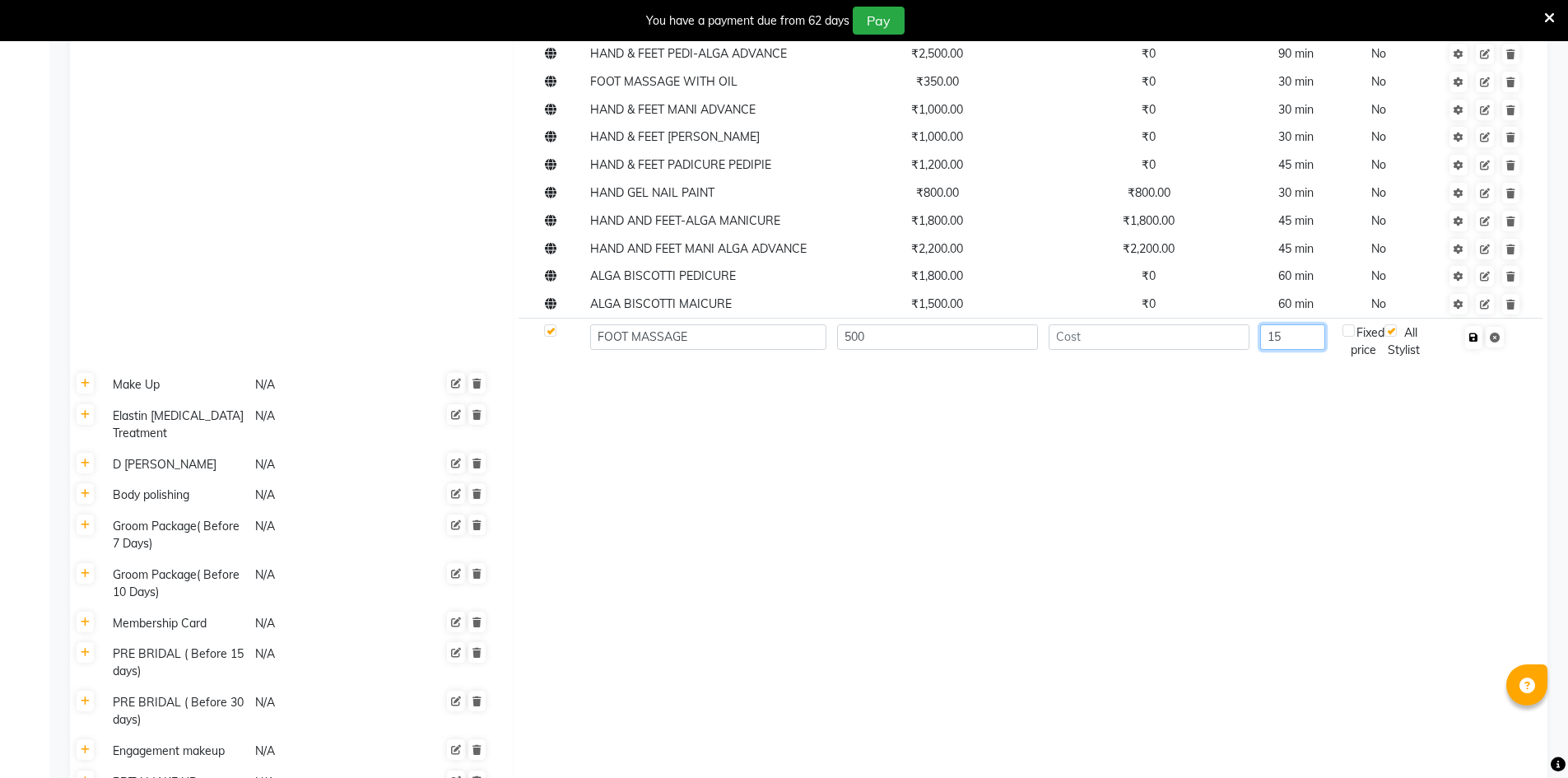
type input "15"
click at [1476, 338] on icon "button" at bounding box center [1474, 337] width 9 height 10
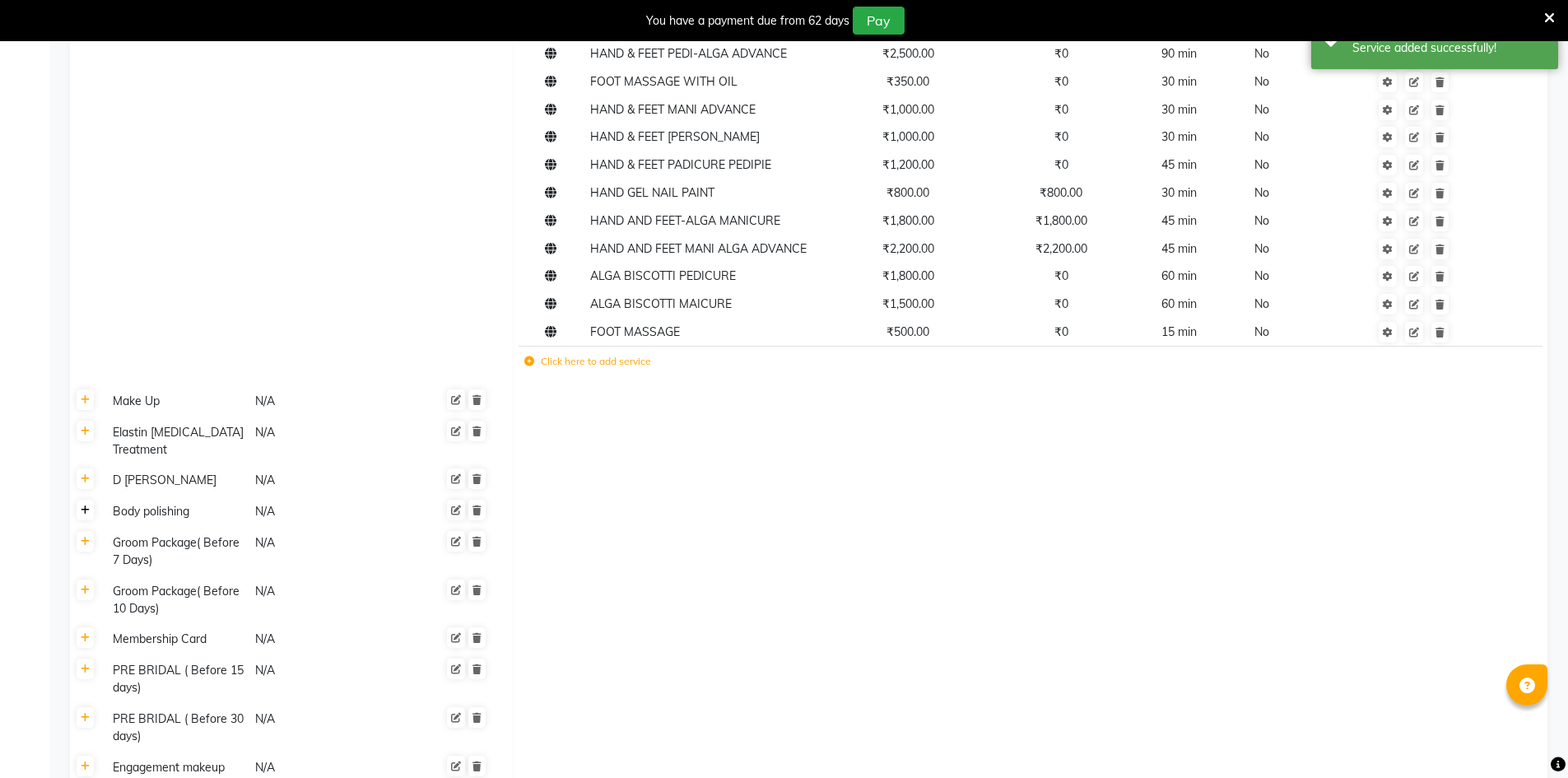
click at [82, 505] on icon at bounding box center [85, 510] width 9 height 10
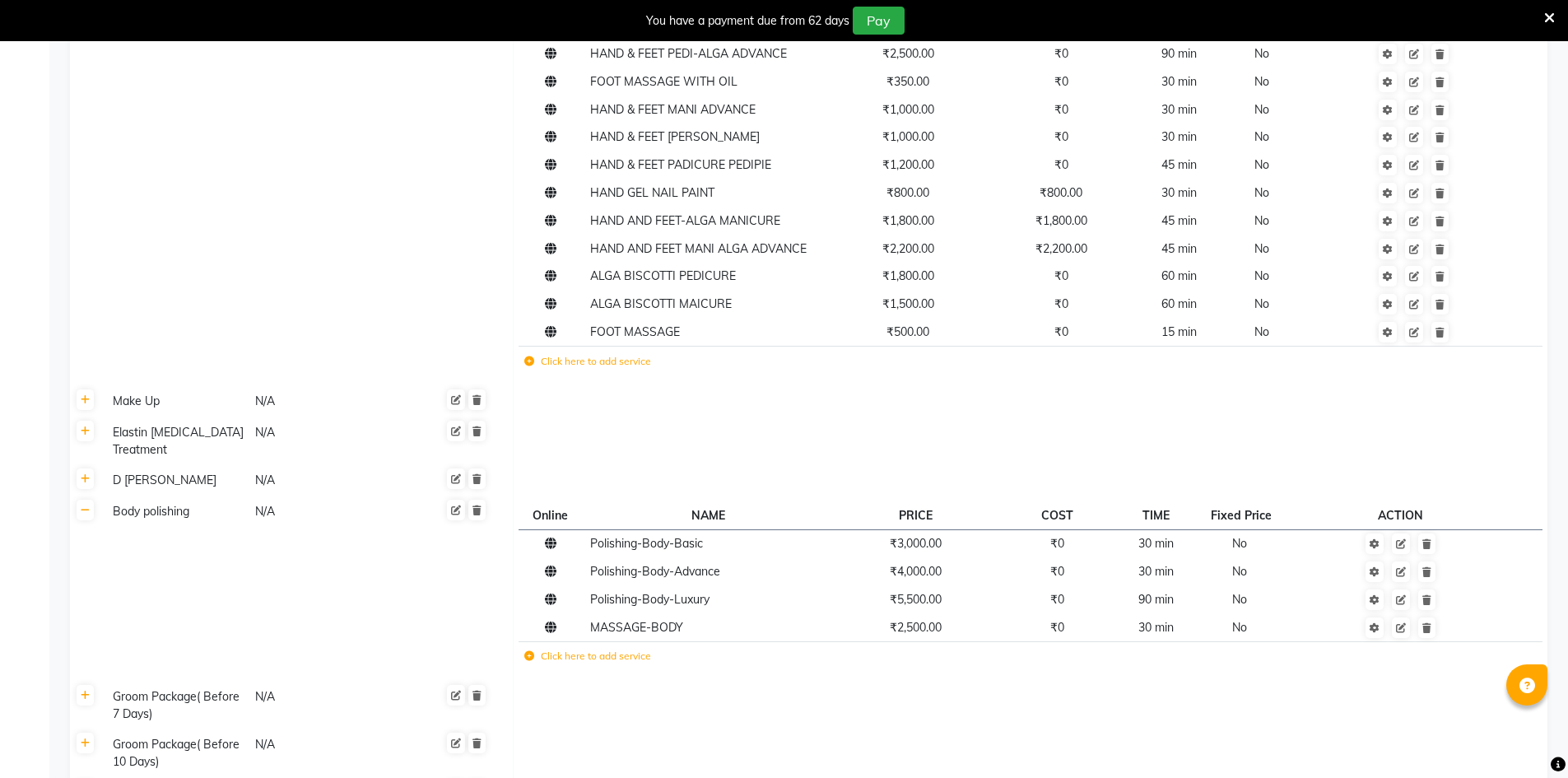
click at [529, 652] on icon at bounding box center [529, 657] width 10 height 10
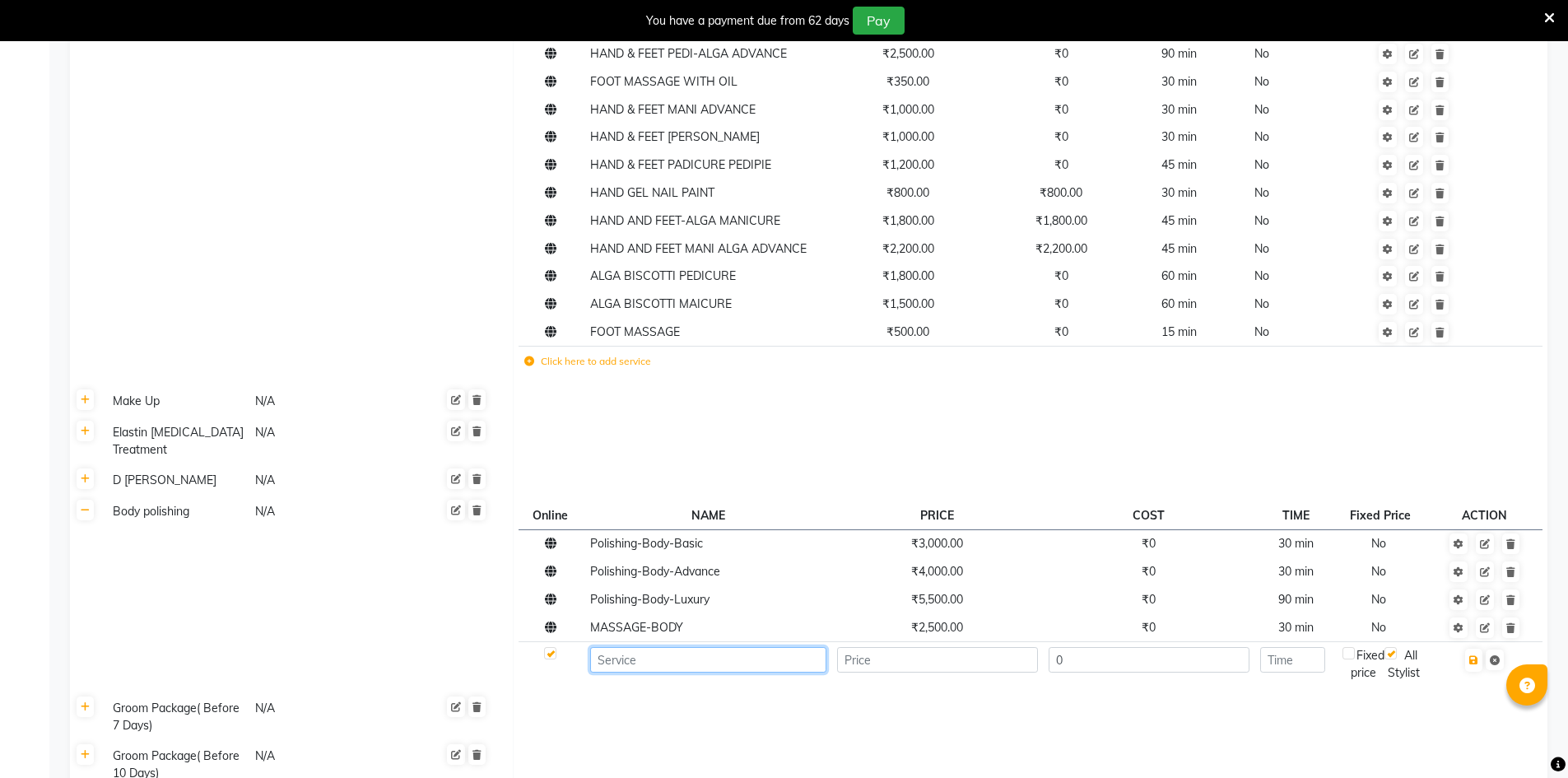
click at [621, 650] on input at bounding box center [709, 661] width 237 height 26
type input "NECK MASSAGE"
click at [959, 648] on input "number" at bounding box center [938, 661] width 201 height 26
type input "300"
drag, startPoint x: 1476, startPoint y: 644, endPoint x: 1466, endPoint y: 649, distance: 11.2
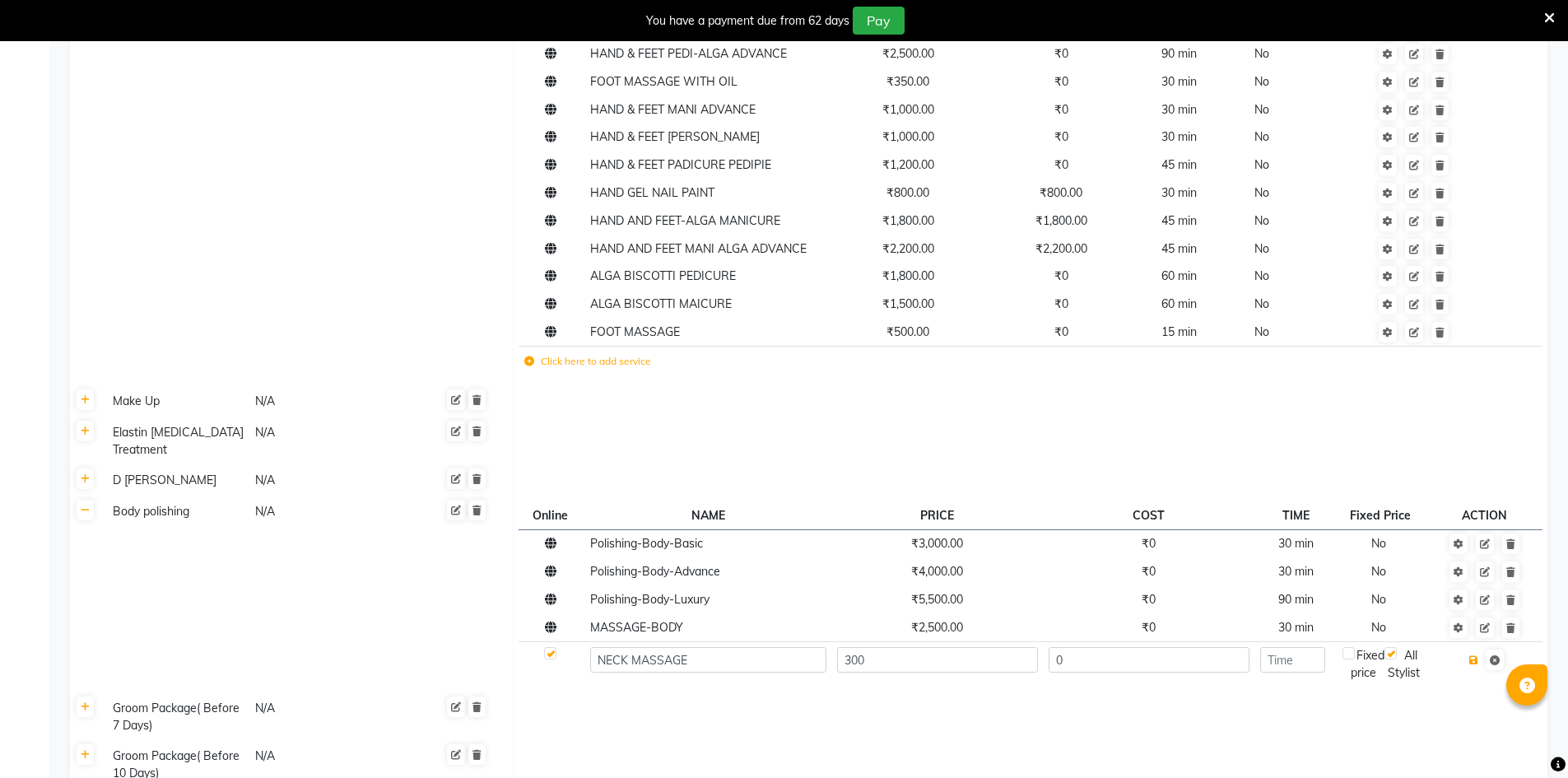
click at [1476, 656] on icon "button" at bounding box center [1474, 661] width 9 height 10
click at [1306, 648] on input "number" at bounding box center [1293, 661] width 65 height 26
type input "15"
click at [1475, 656] on icon "button" at bounding box center [1474, 661] width 9 height 10
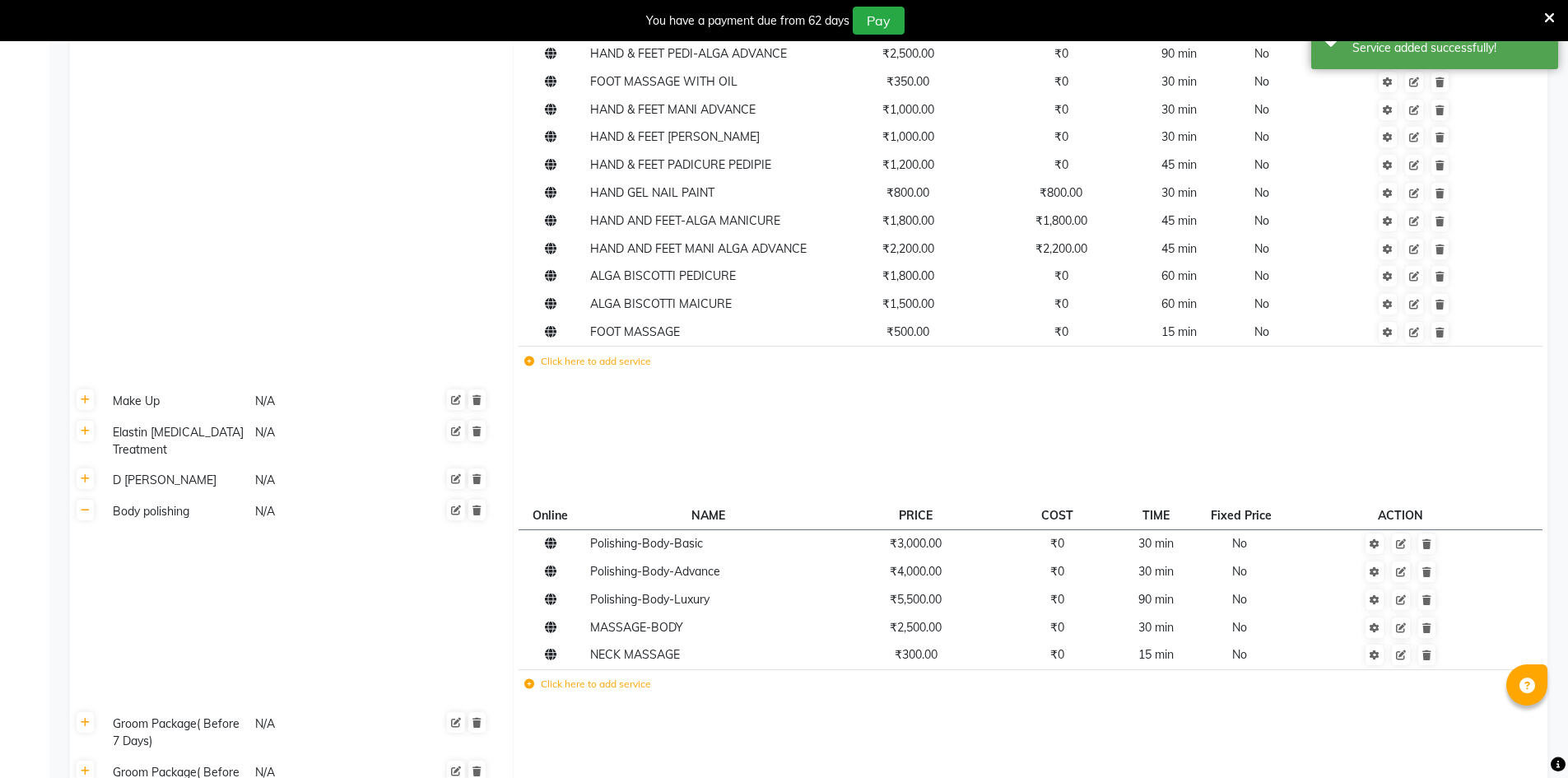
click at [1476, 645] on td at bounding box center [1402, 656] width 227 height 28
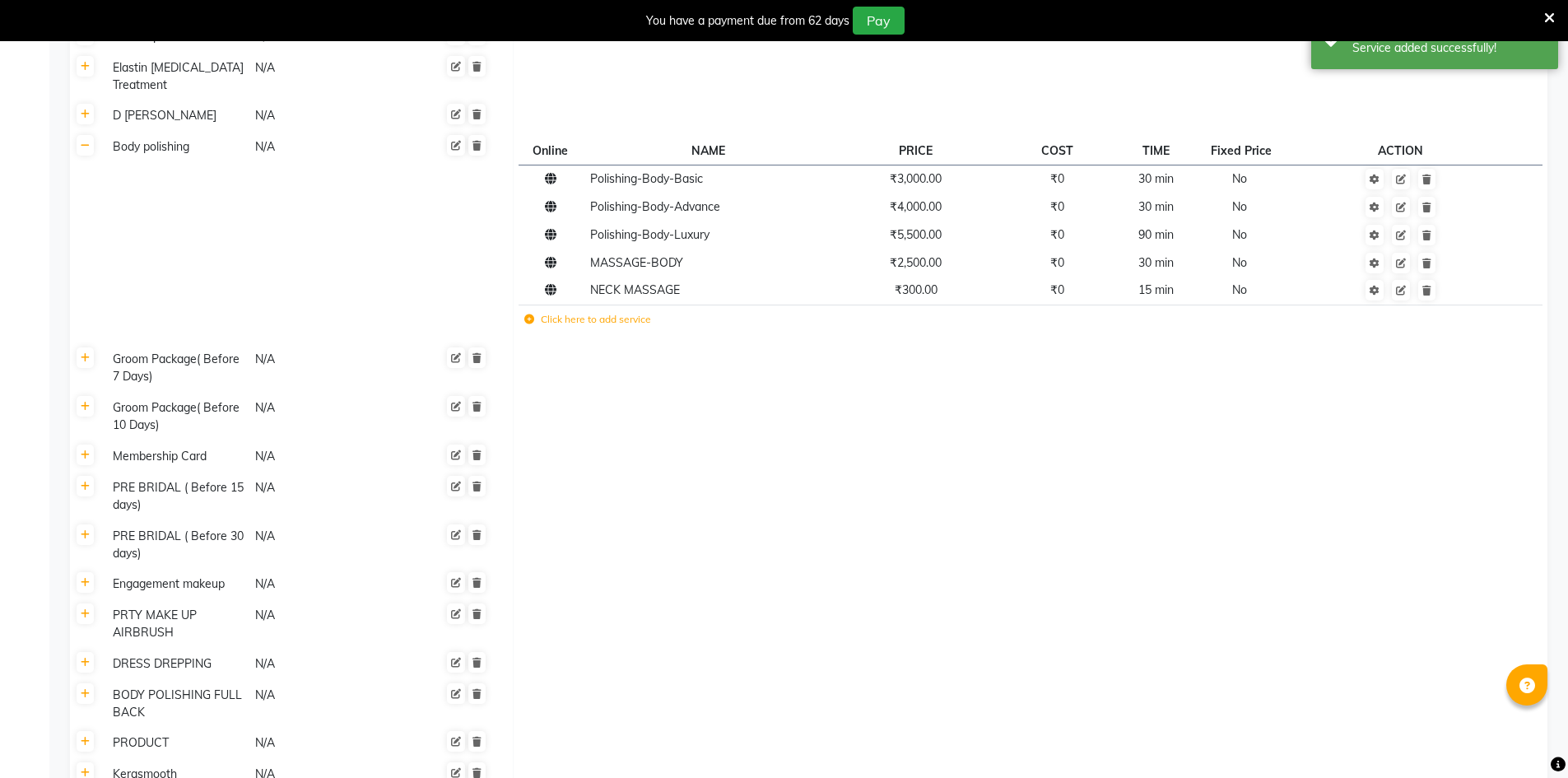
scroll to position [2008, 0]
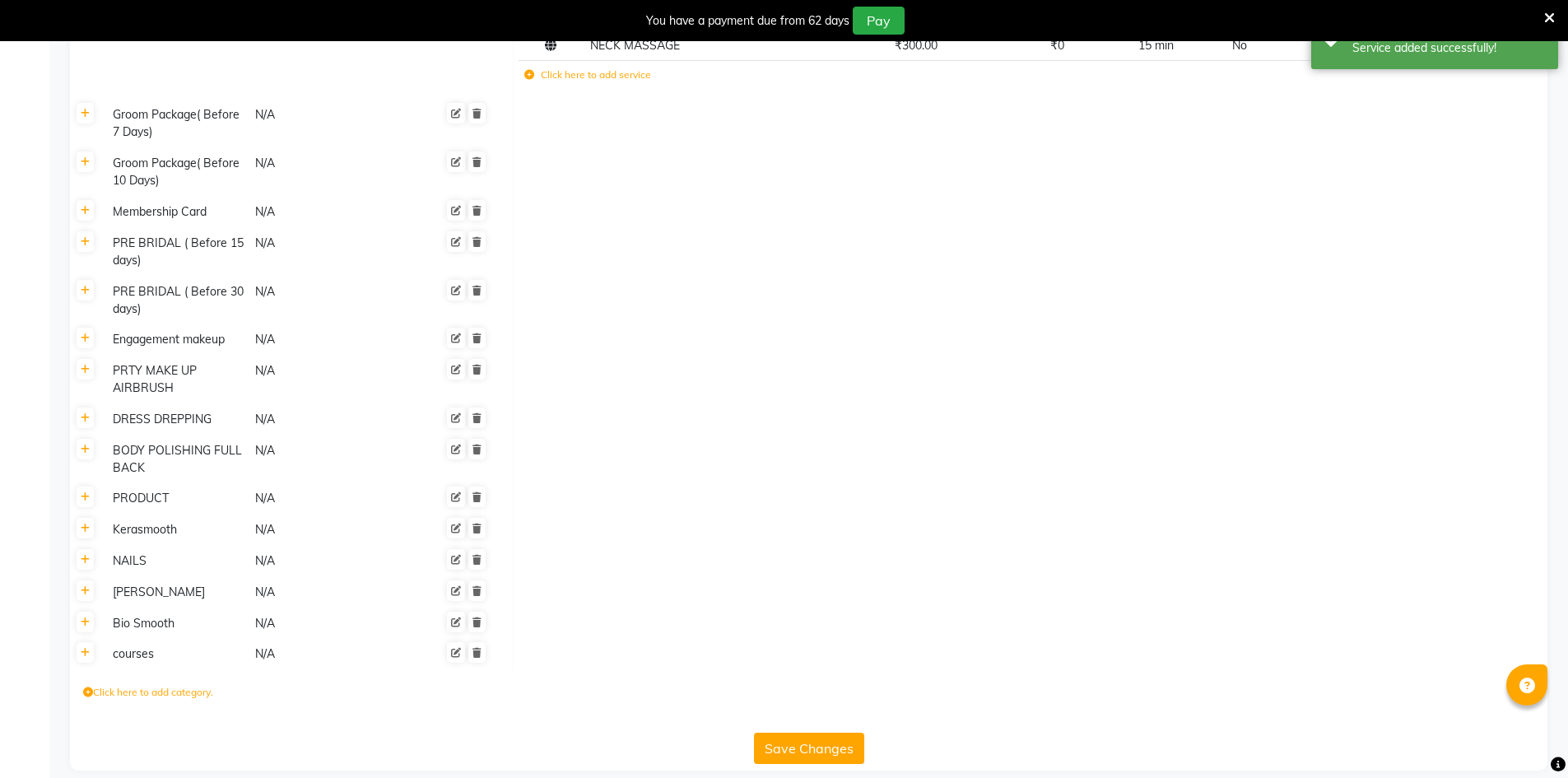
click at [830, 733] on button "Save Changes" at bounding box center [808, 748] width 110 height 31
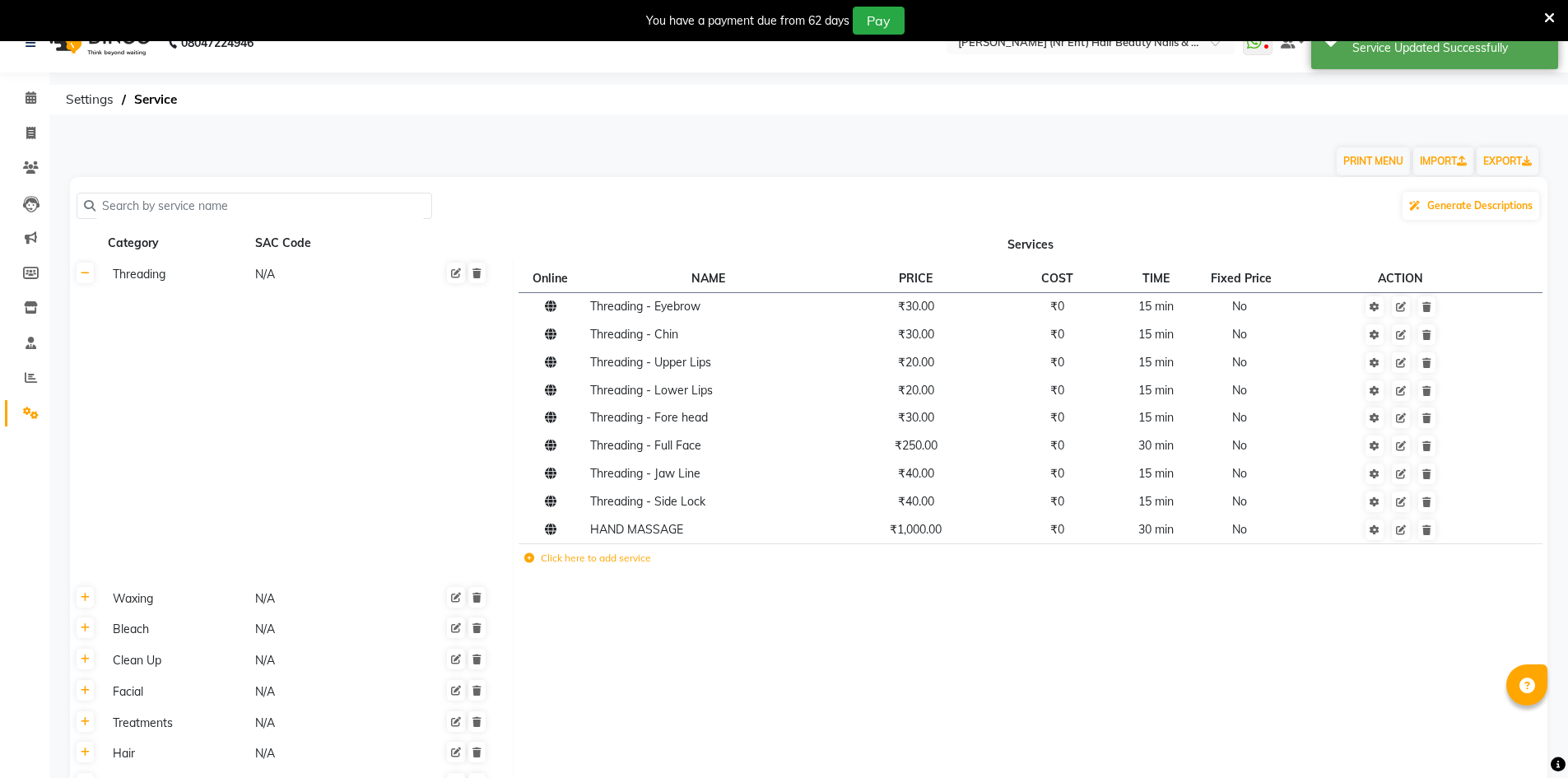
scroll to position [0, 0]
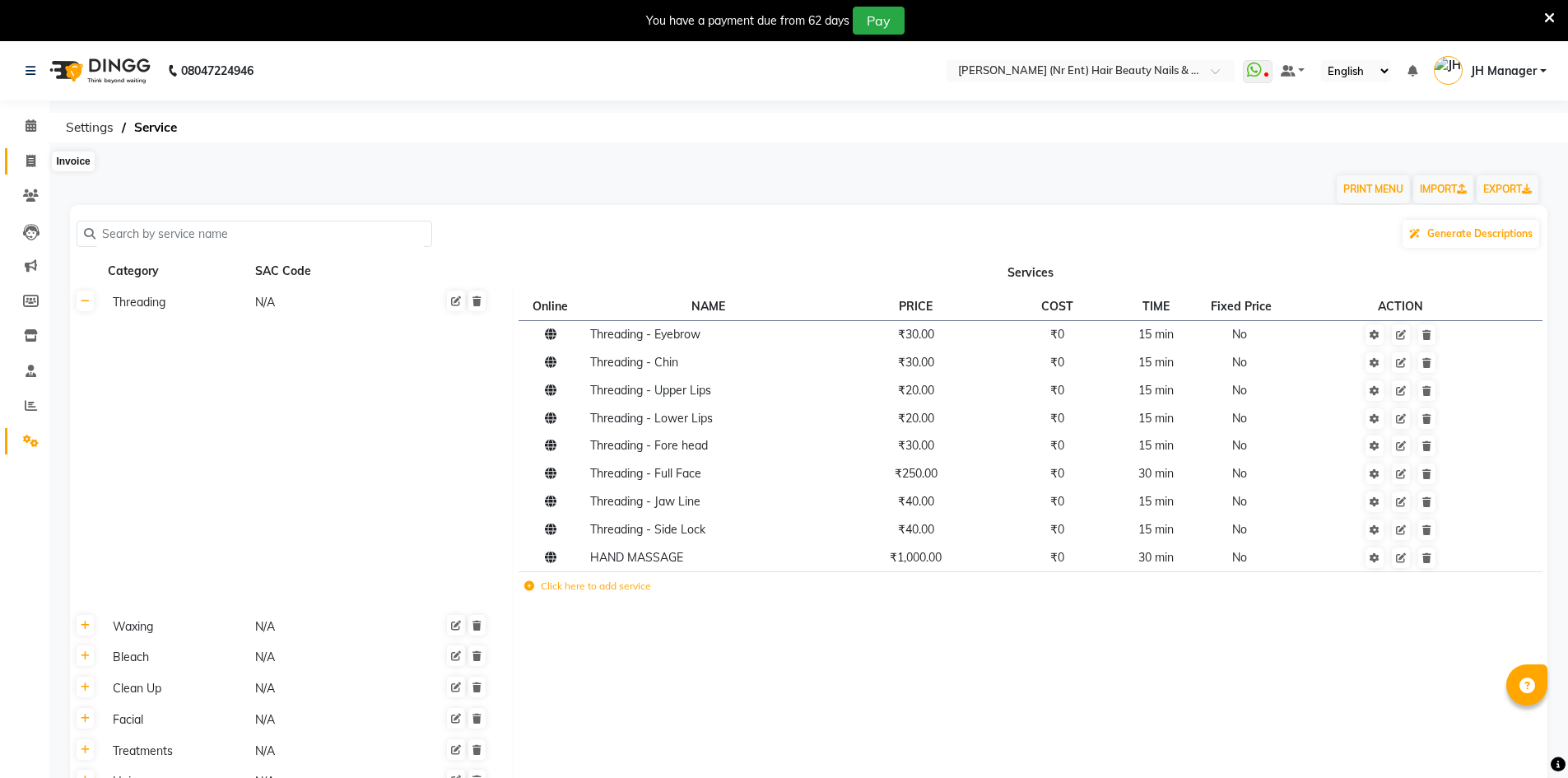
click at [30, 164] on icon at bounding box center [30, 161] width 9 height 12
select select "640"
select select "service"
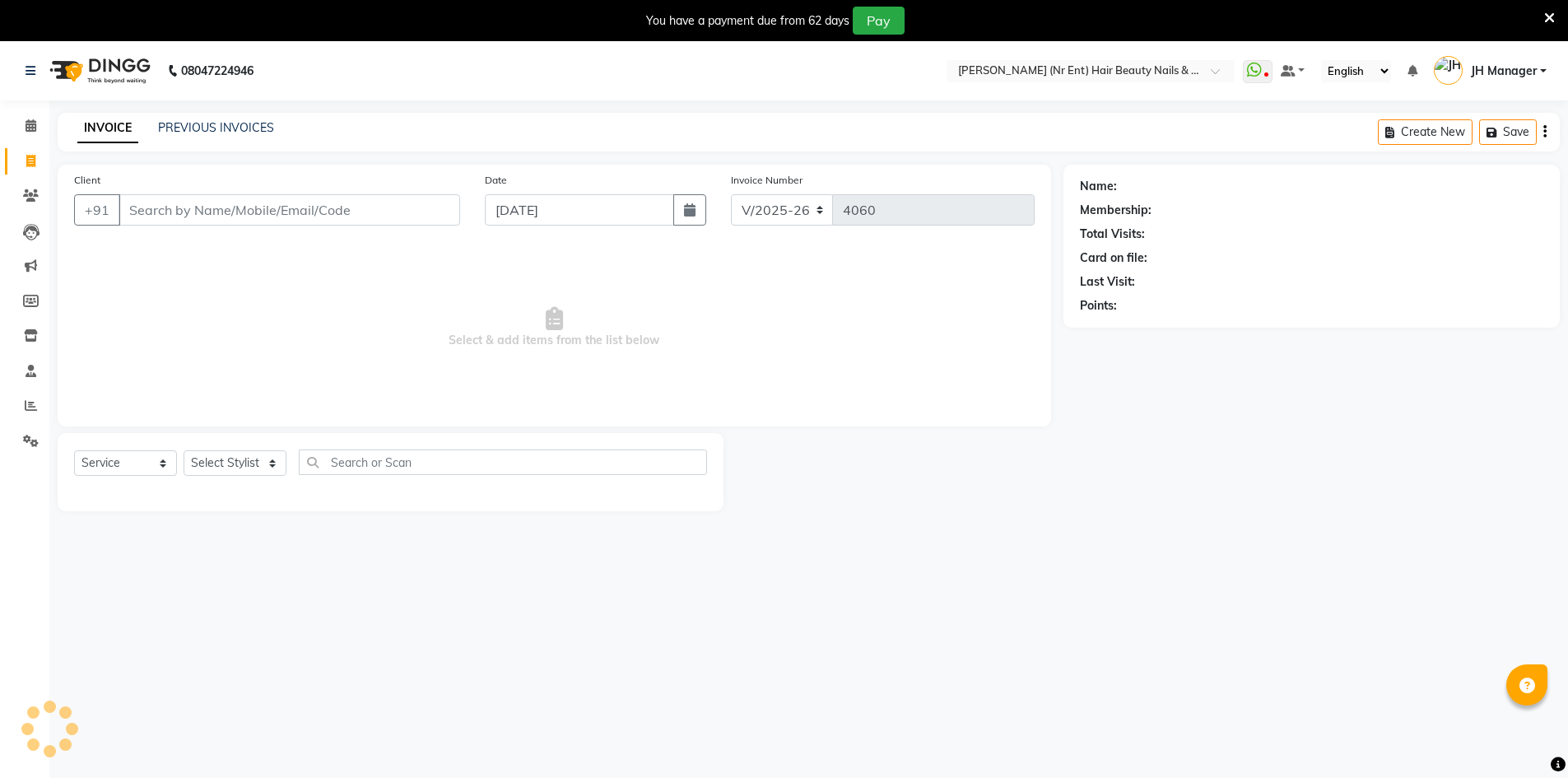
scroll to position [41, 0]
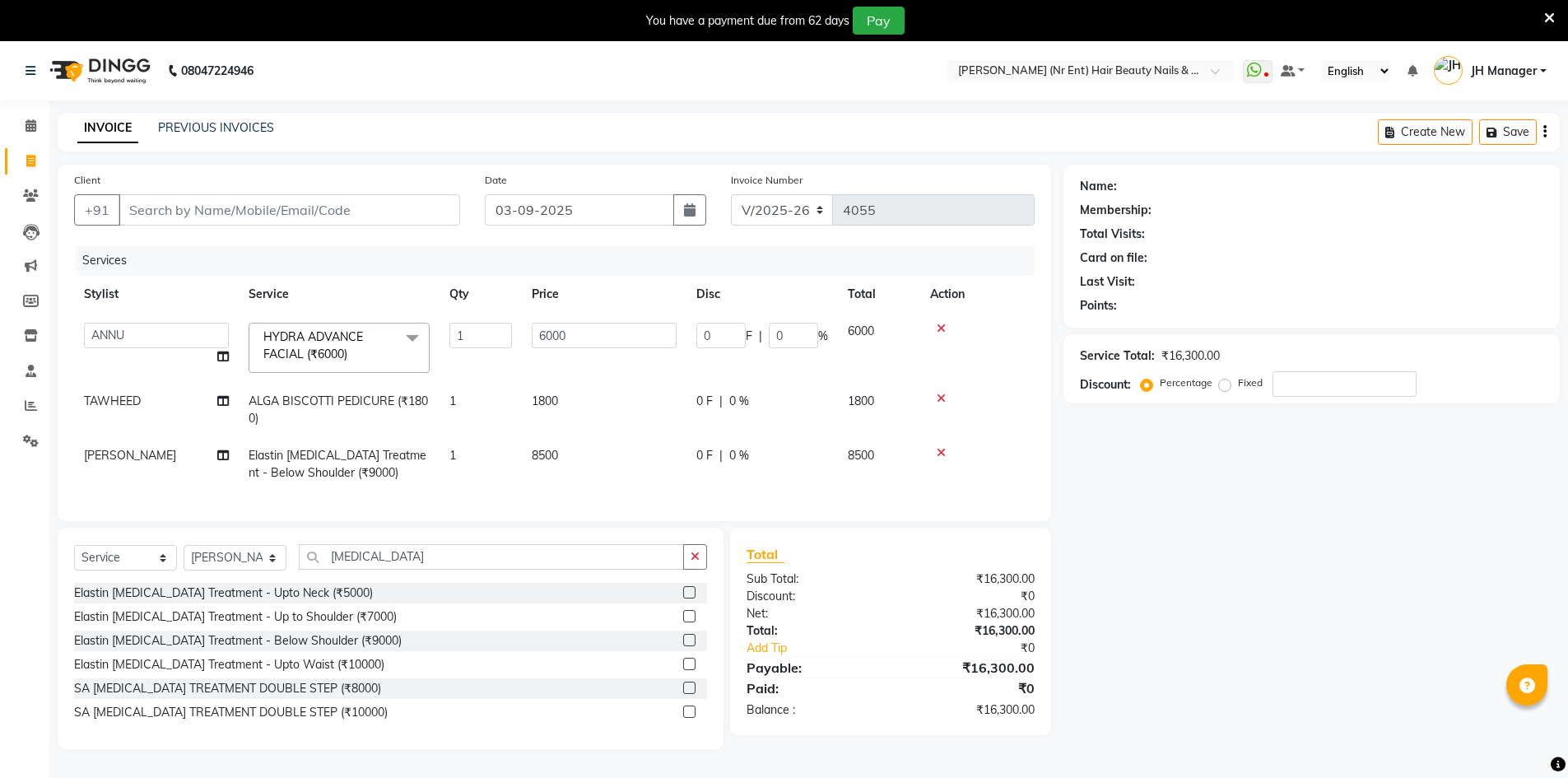
select select "640"
select select "79427"
select select "service"
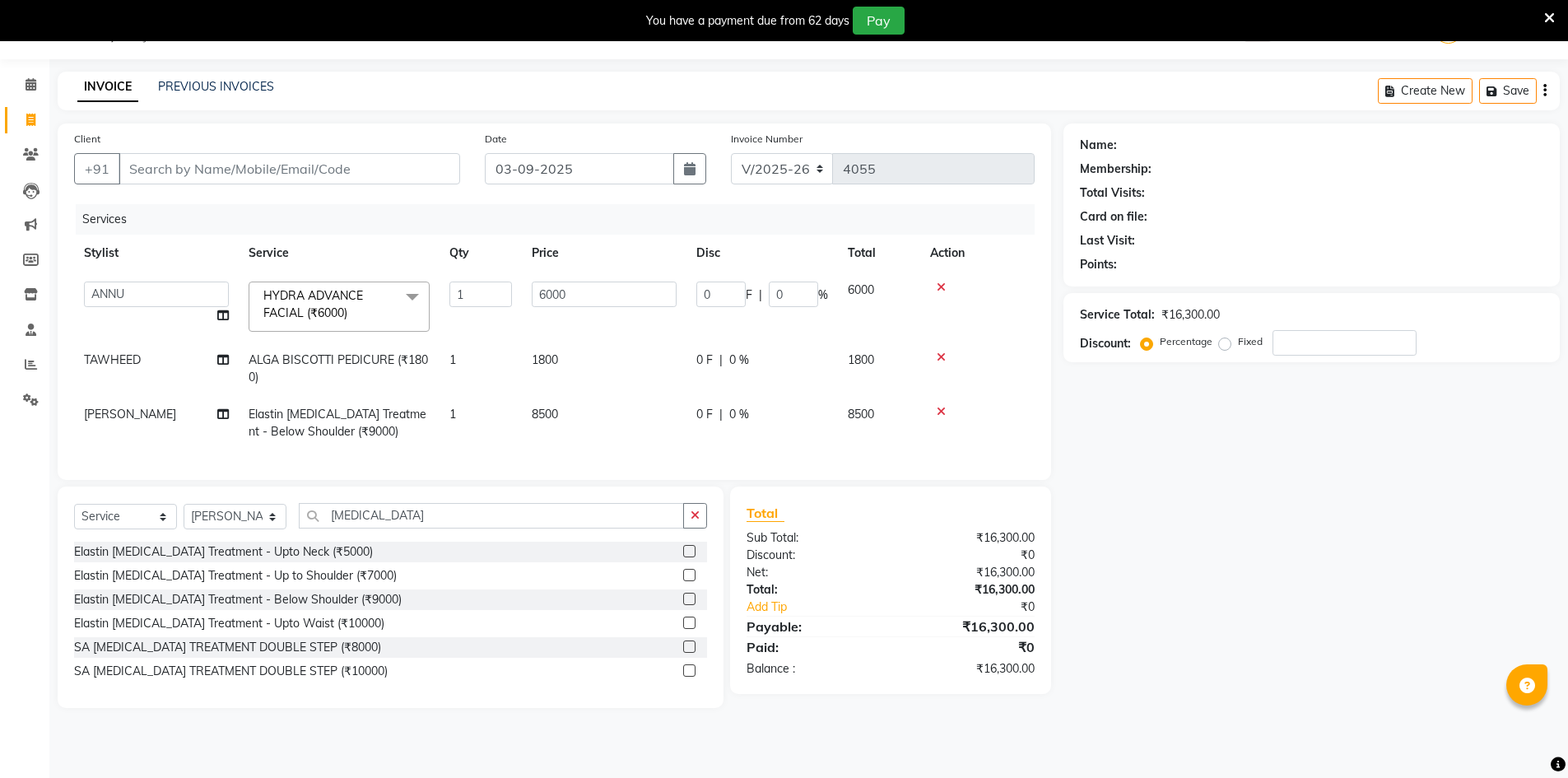
scroll to position [41, 0]
click at [218, 528] on select "Select Stylist ADNAN ADVANCE ANJALI ANNU B-WAX [PERSON_NAME] JH Manager MEMBERS…" at bounding box center [235, 517] width 102 height 26
select select "85504"
click at [184, 516] on select "Select Stylist ADNAN ADVANCE ANJALI ANNU B-WAX [PERSON_NAME] JH Manager MEMBERS…" at bounding box center [235, 517] width 102 height 26
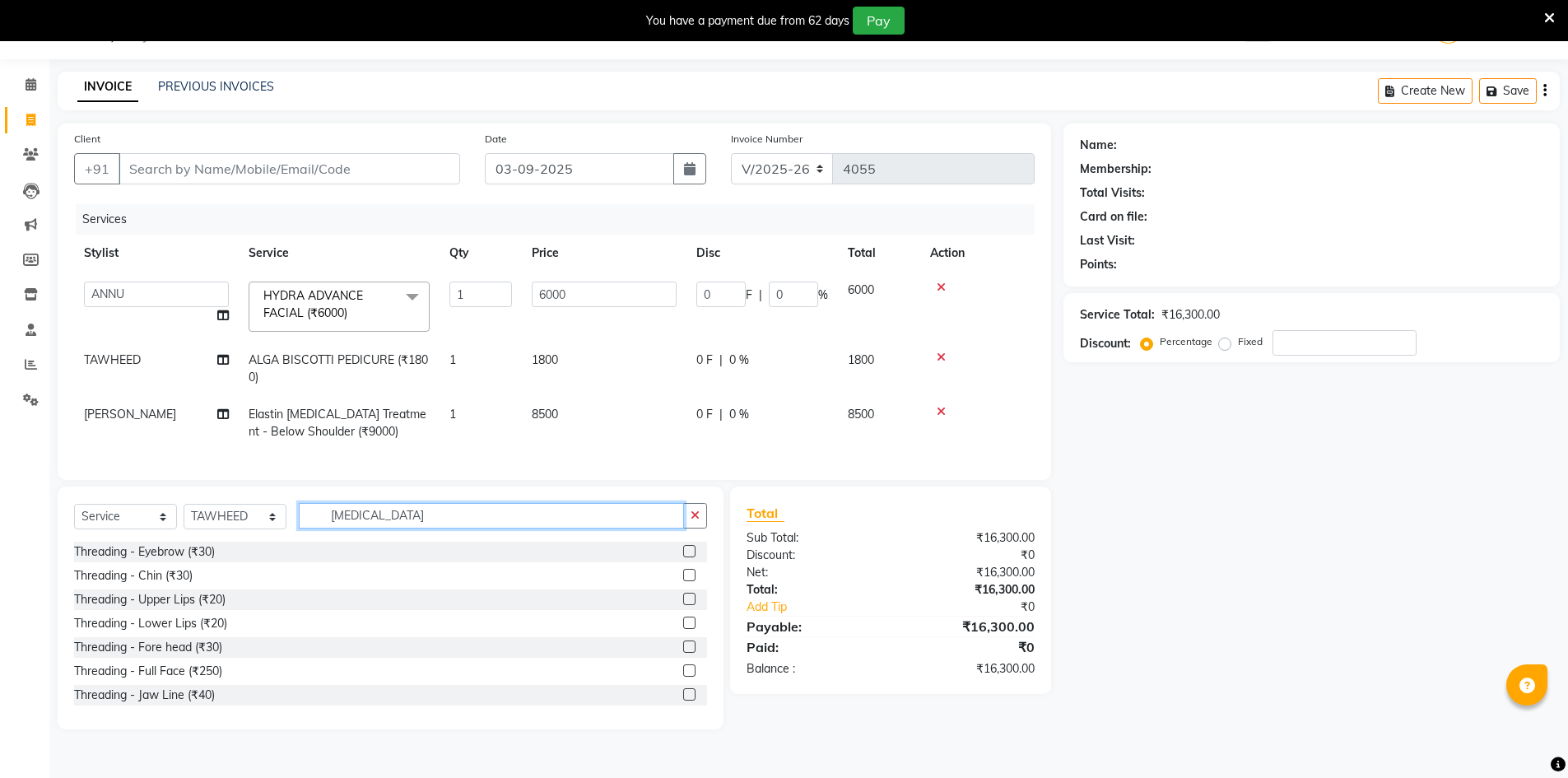
drag, startPoint x: 400, startPoint y: 522, endPoint x: 152, endPoint y: 519, distance: 248.0
click at [152, 519] on div "Select Service Product Membership Package Voucher Prepaid Gift Card Select Styl…" at bounding box center [391, 522] width 633 height 39
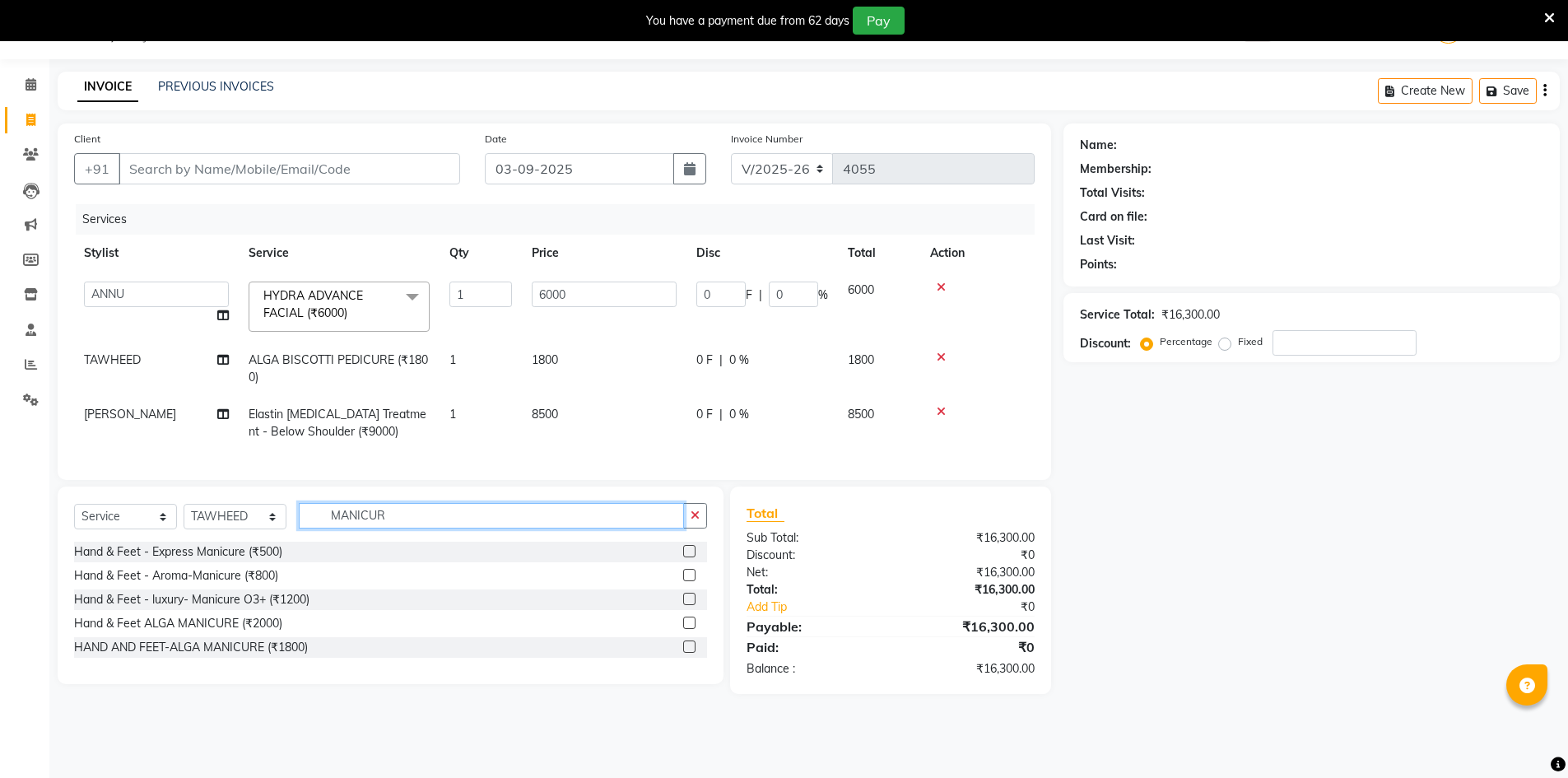
drag, startPoint x: 462, startPoint y: 527, endPoint x: 0, endPoint y: 426, distance: 472.9
click at [0, 426] on app-home "08047224946 Select Location × [PERSON_NAME] (Nr Ent) Hair Beauty Nails & Makeup…" at bounding box center [784, 359] width 1568 height 719
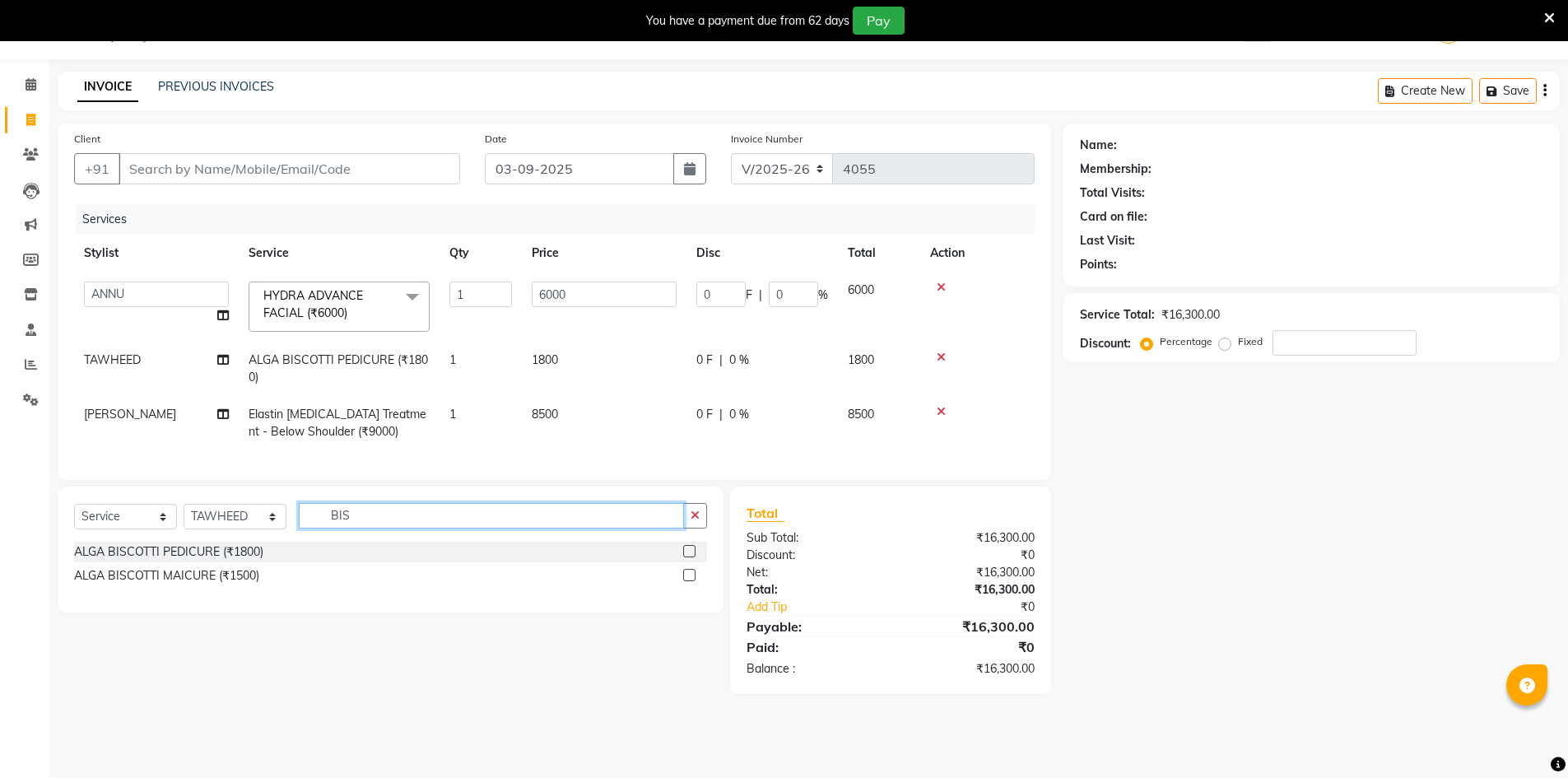
type input "BIS"
click at [689, 582] on label at bounding box center [689, 575] width 12 height 12
click at [689, 582] on input "checkbox" at bounding box center [688, 576] width 11 height 11
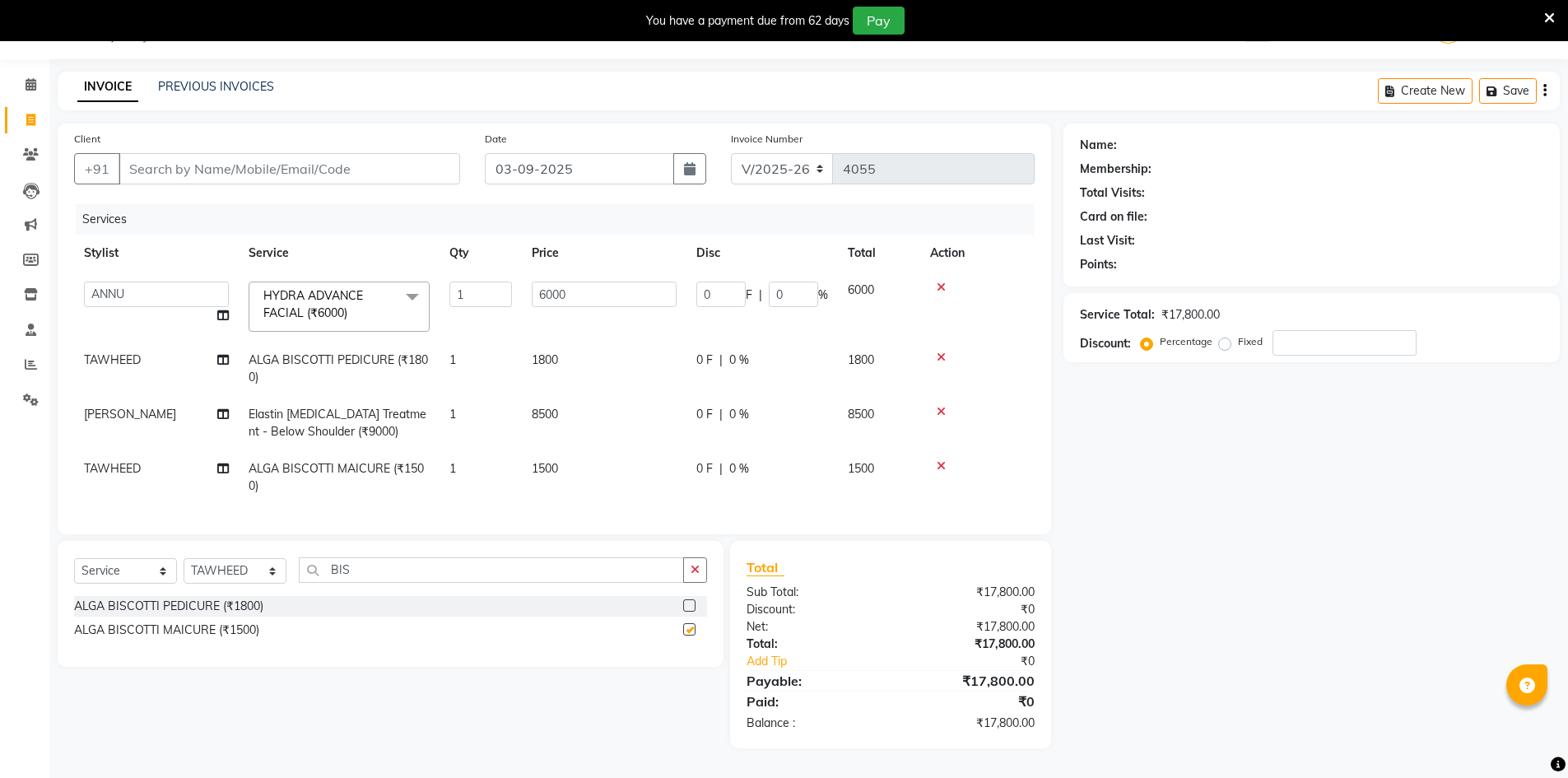
checkbox input "false"
click at [937, 354] on icon at bounding box center [941, 358] width 9 height 12
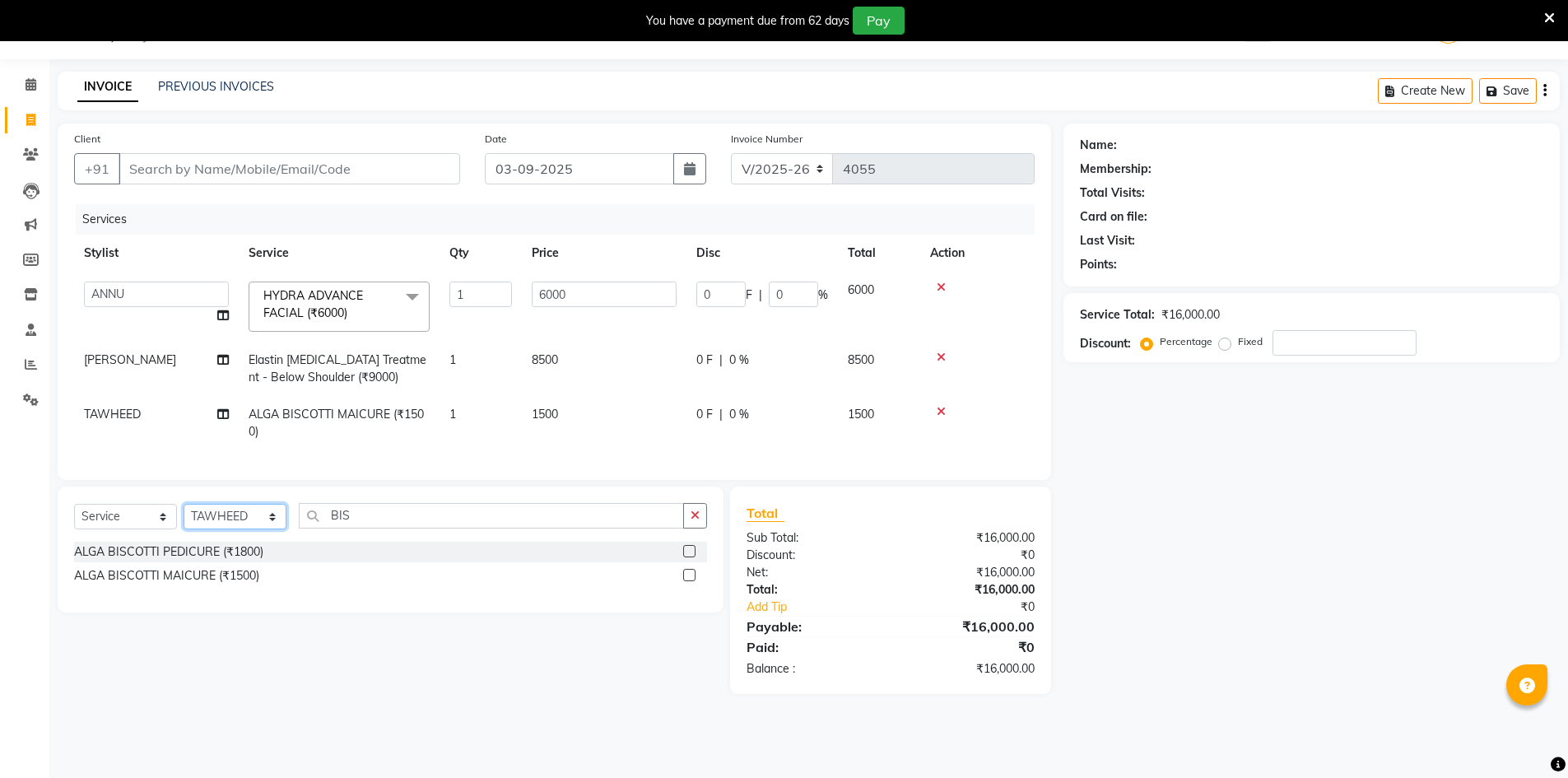
click at [241, 529] on select "Select Stylist ADNAN ADVANCE ANJALI ANNU B-WAX JANVI JH Manager MEMBERSHIP MOHD…" at bounding box center [235, 517] width 102 height 26
select select "79427"
click at [184, 516] on select "Select Stylist ADNAN ADVANCE ANJALI ANNU B-WAX JANVI JH Manager MEMBERSHIP MOHD…" at bounding box center [235, 517] width 102 height 26
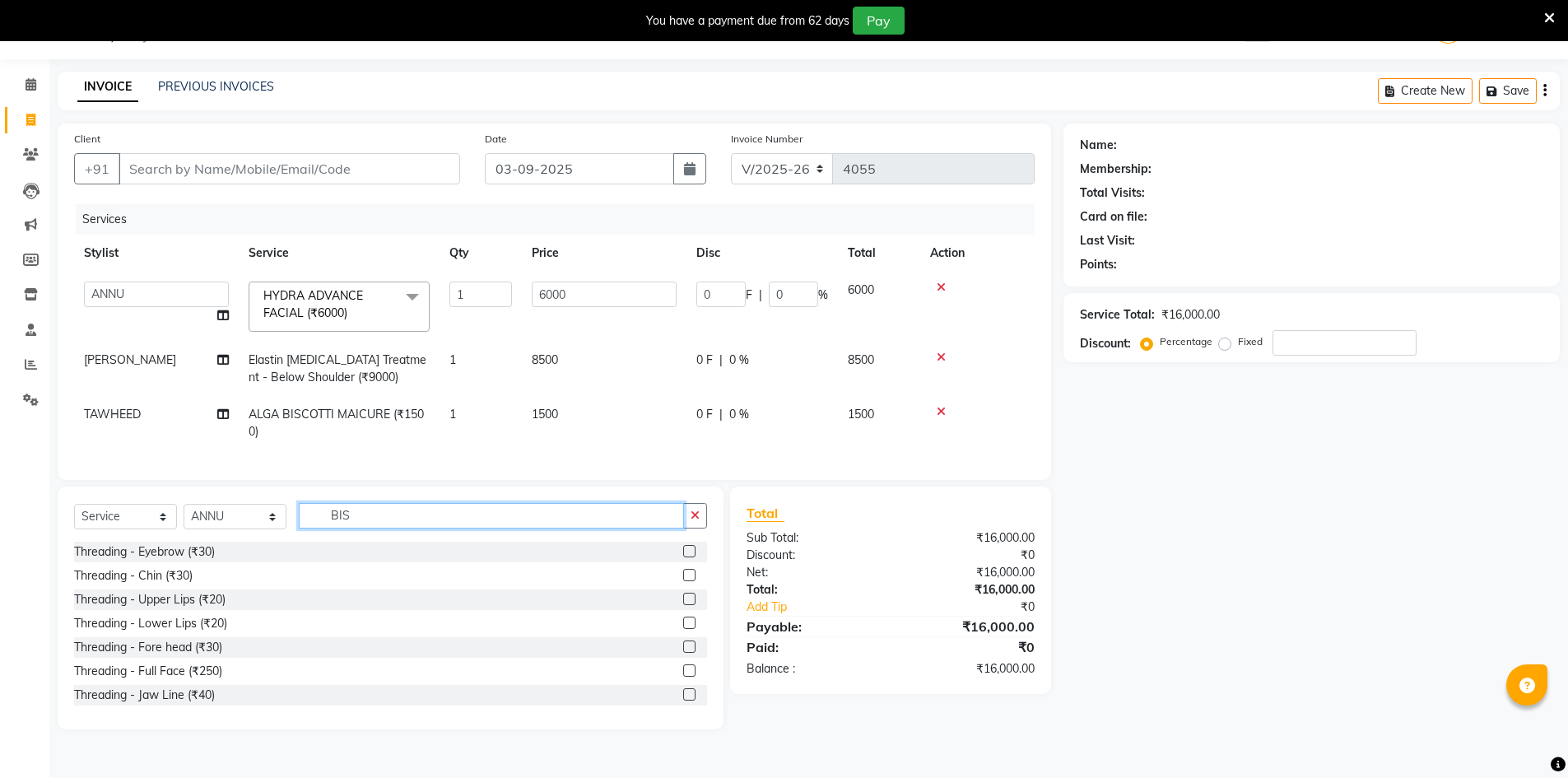
drag, startPoint x: 388, startPoint y: 524, endPoint x: 71, endPoint y: 525, distance: 317.0
click at [71, 525] on div "Select Service Product Membership Package Voucher Prepaid Gift Card Select Styl…" at bounding box center [391, 608] width 666 height 243
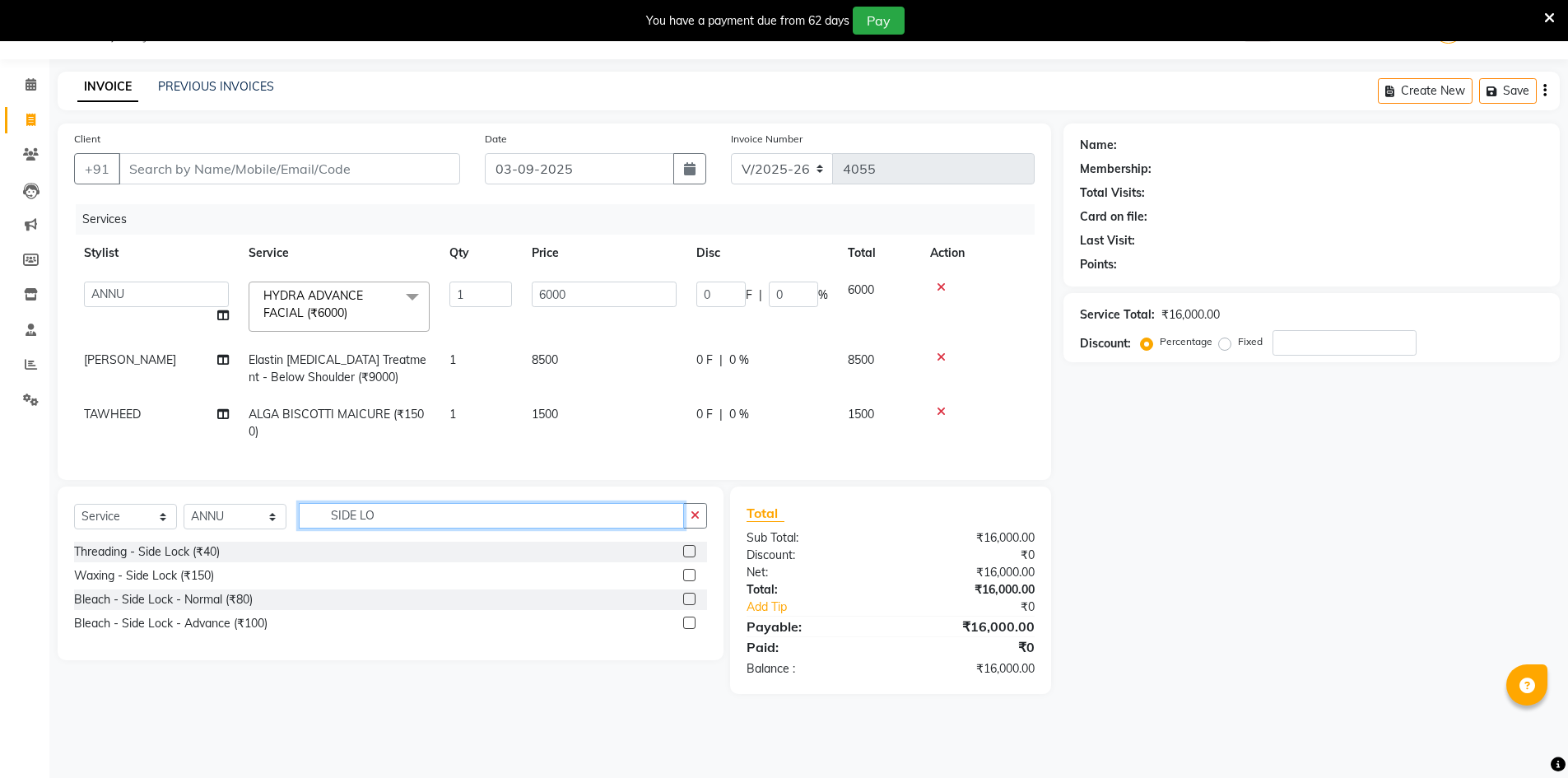
type input "SIDE LO"
click at [688, 582] on label at bounding box center [689, 575] width 12 height 12
click at [688, 582] on input "checkbox" at bounding box center [688, 576] width 11 height 11
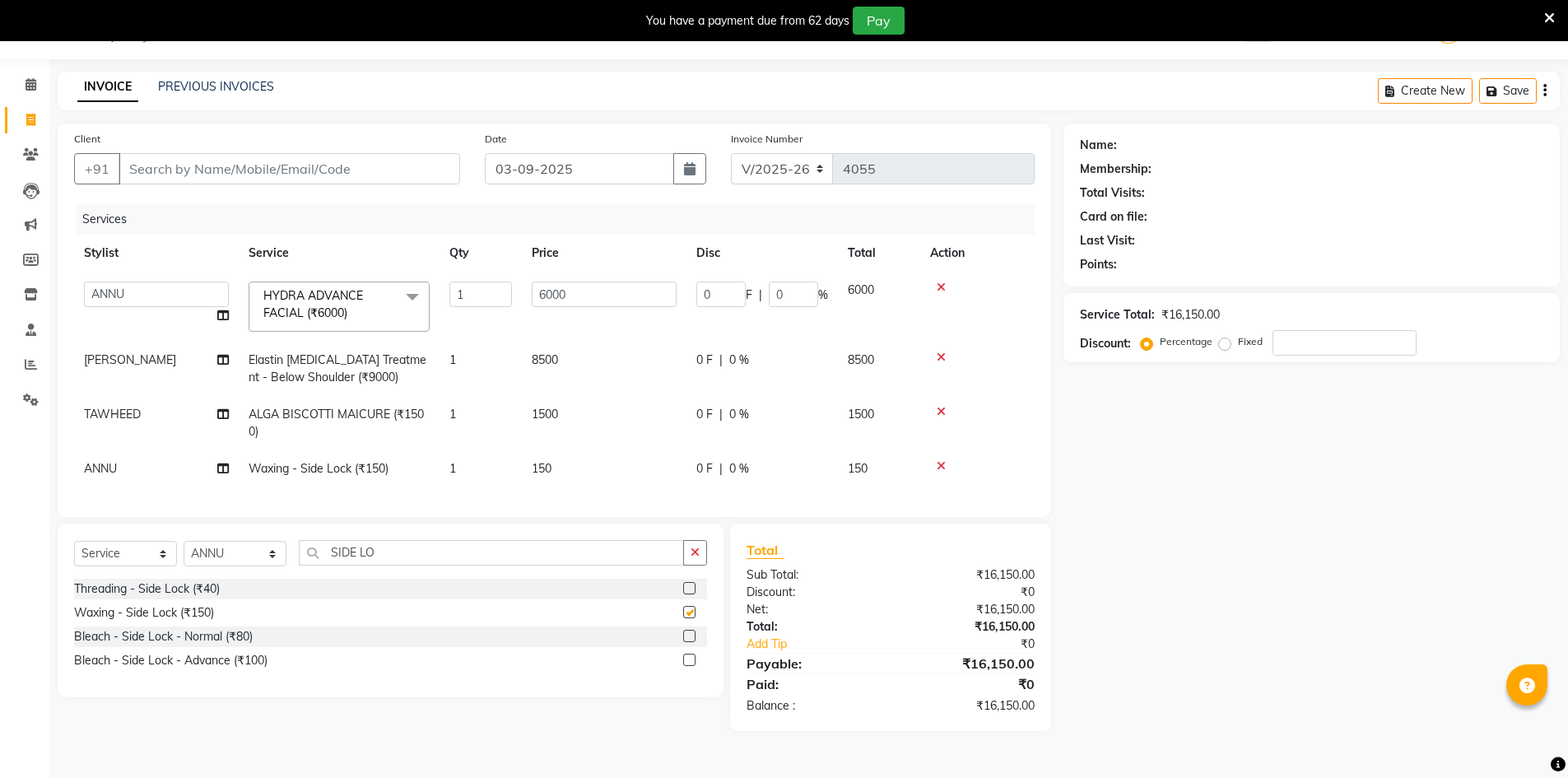
checkbox input "false"
drag, startPoint x: 452, startPoint y: 566, endPoint x: 0, endPoint y: 548, distance: 452.4
click at [0, 548] on app-home "08047224946 Select Location × Jawed Habib (Nr Ent) Hair Beauty Nails & Makeup S…" at bounding box center [784, 378] width 1568 height 756
type input "UPP"
click at [684, 619] on label at bounding box center [689, 612] width 12 height 12
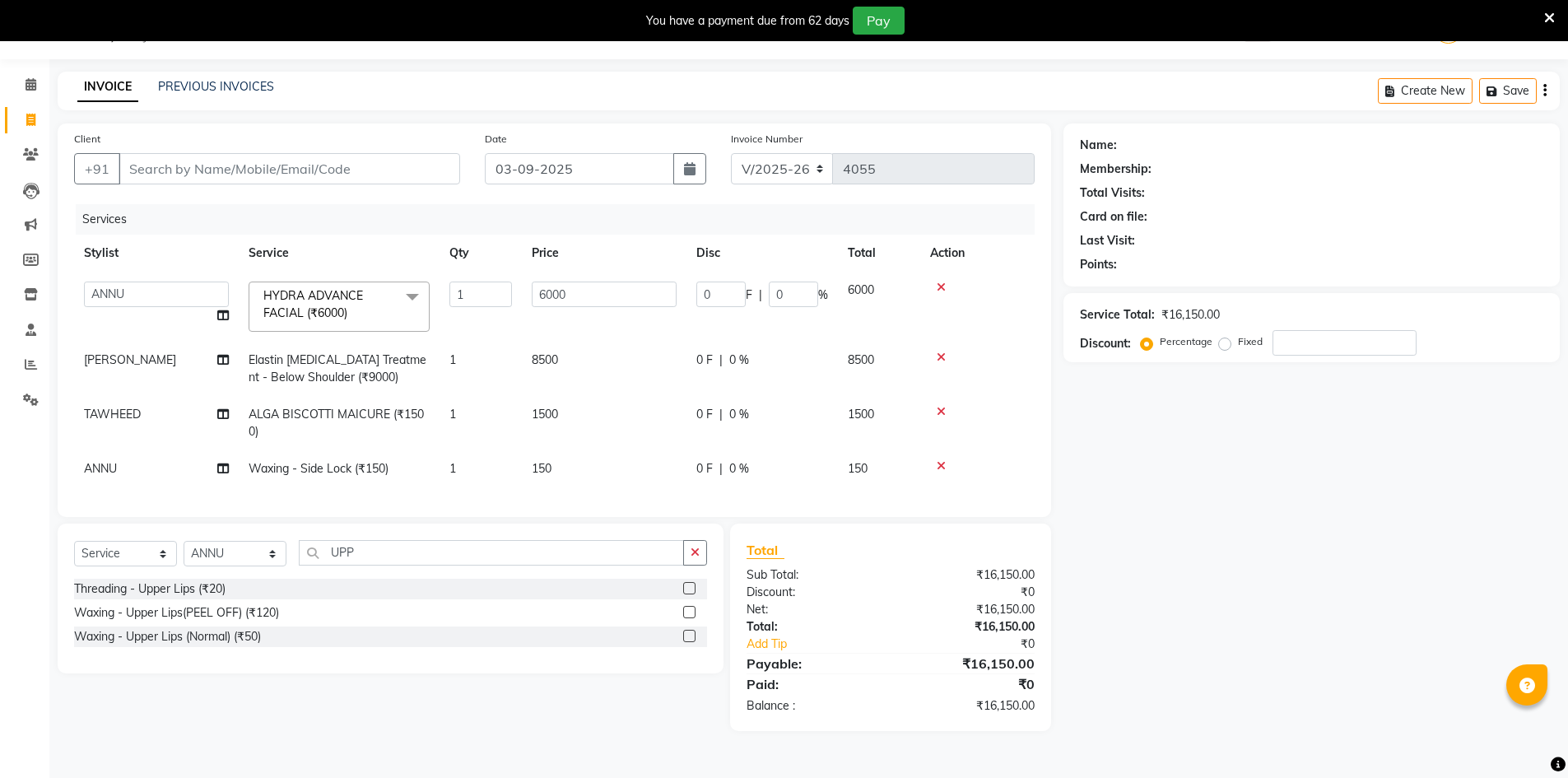
click at [684, 619] on input "checkbox" at bounding box center [688, 613] width 11 height 11
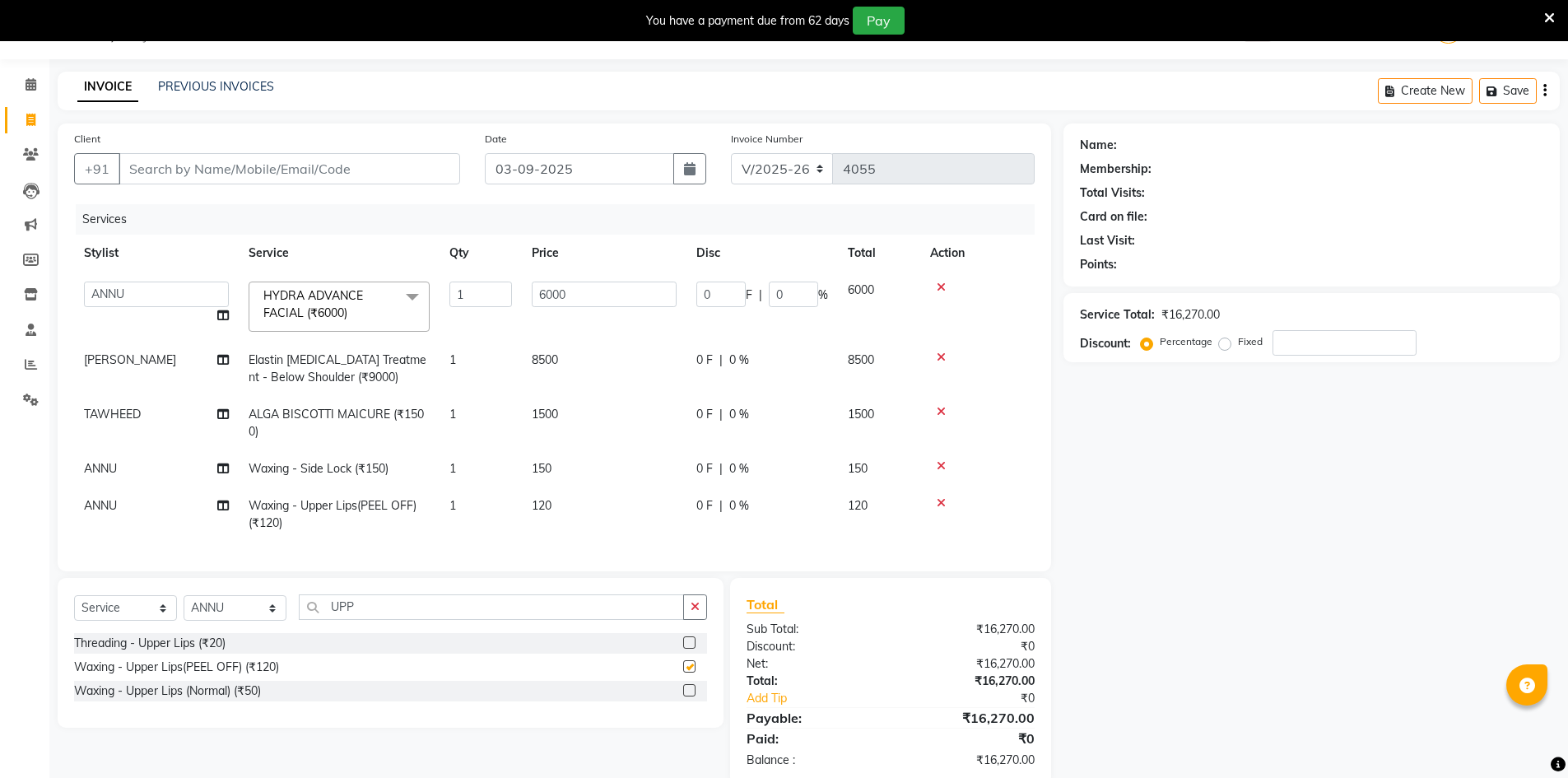
checkbox input "false"
click at [181, 177] on input "Client" at bounding box center [289, 168] width 342 height 31
type input "88"
type input "0"
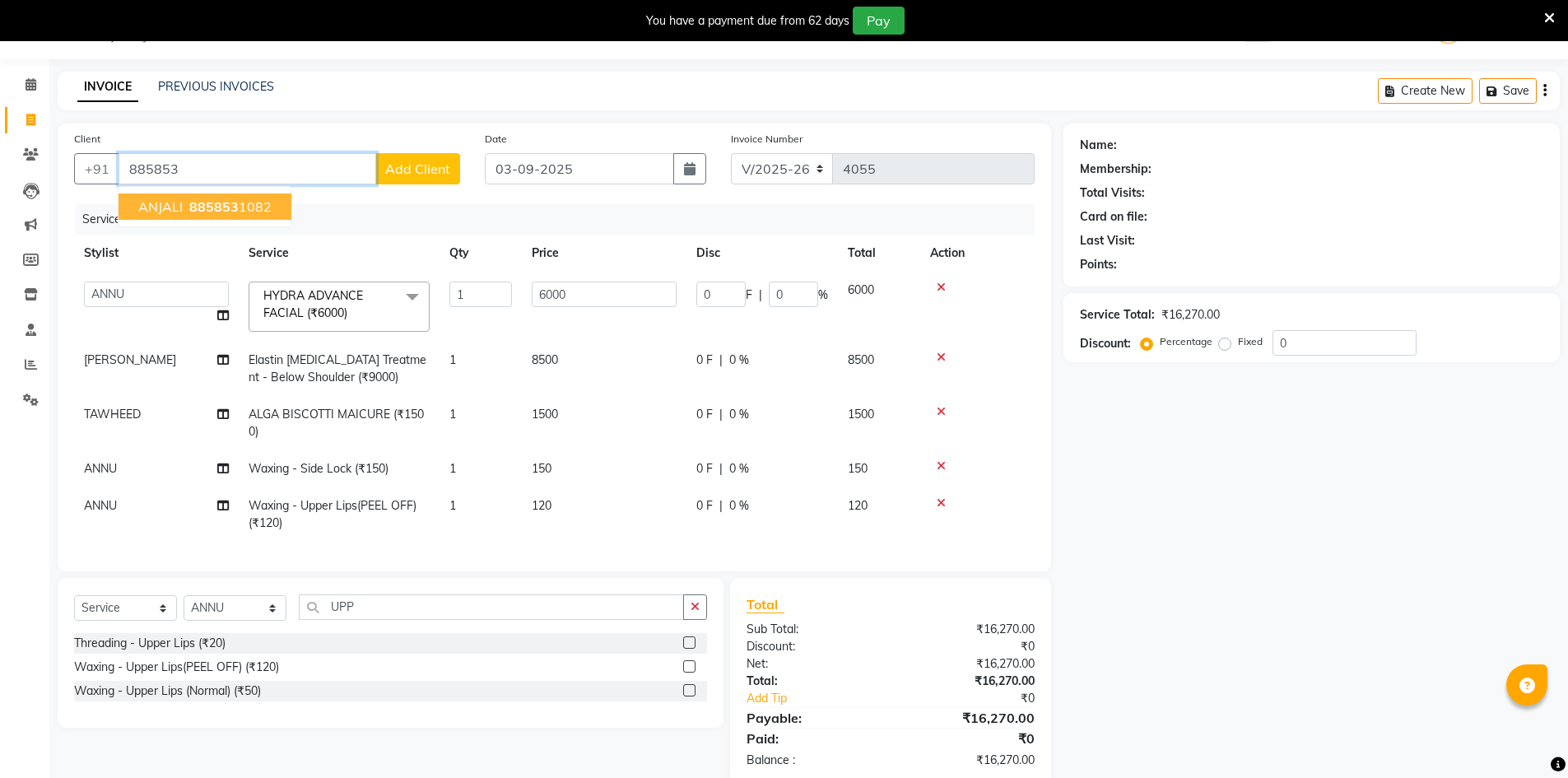
click at [232, 204] on span "885853" at bounding box center [214, 207] width 50 height 17
type input "8858531082"
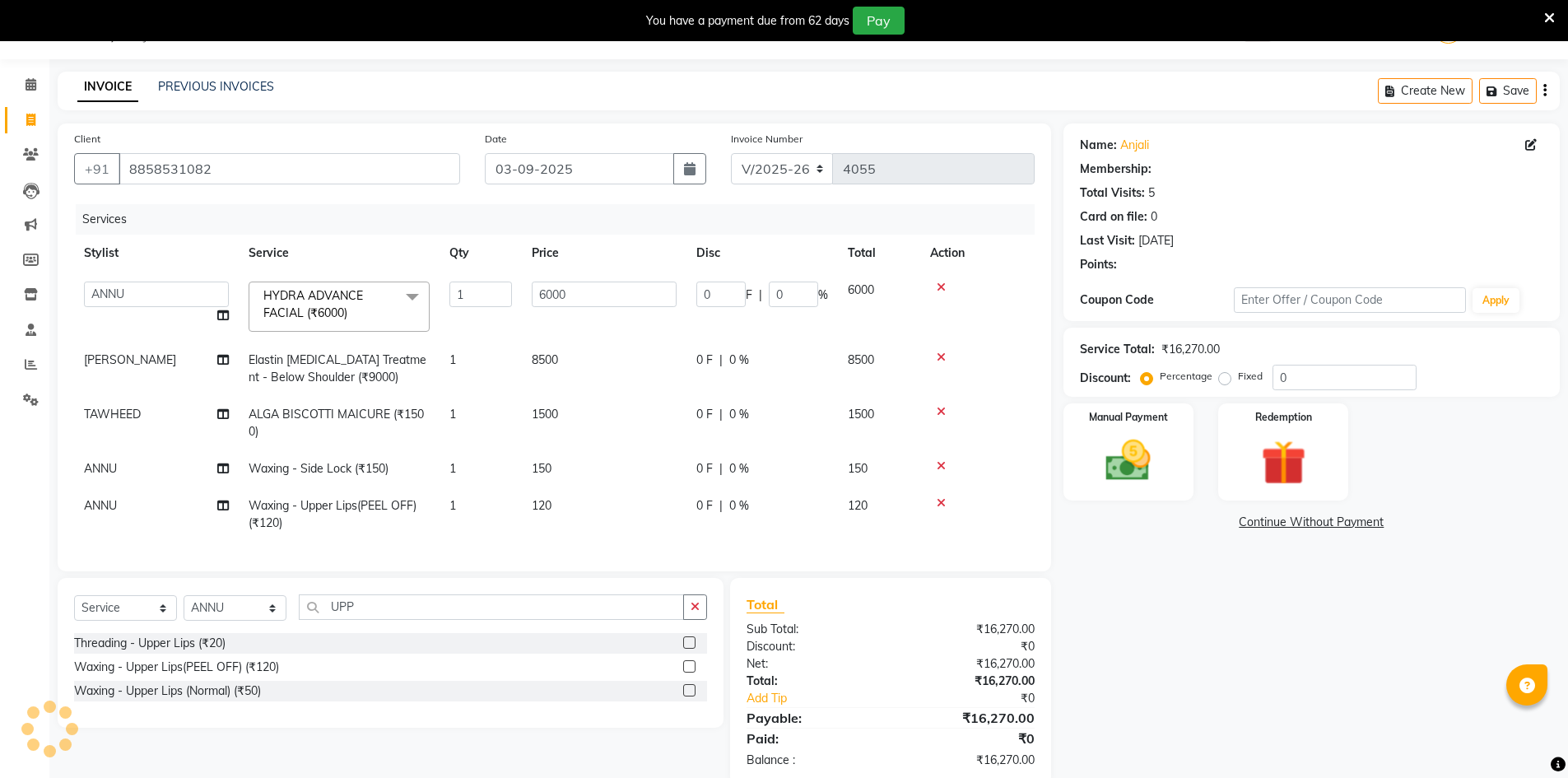
type input "1200"
type input "20"
select select "2: Object"
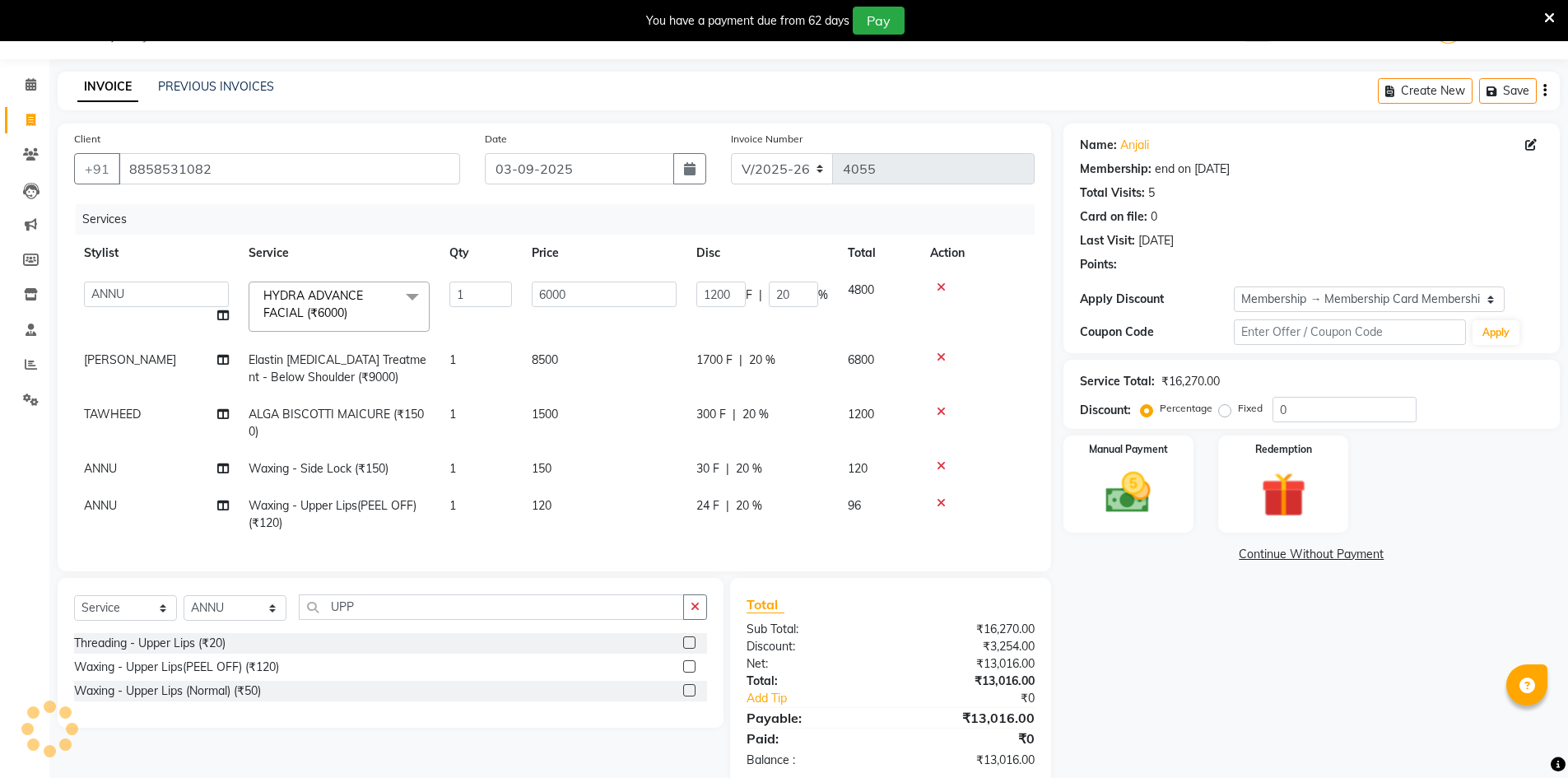
type input "20"
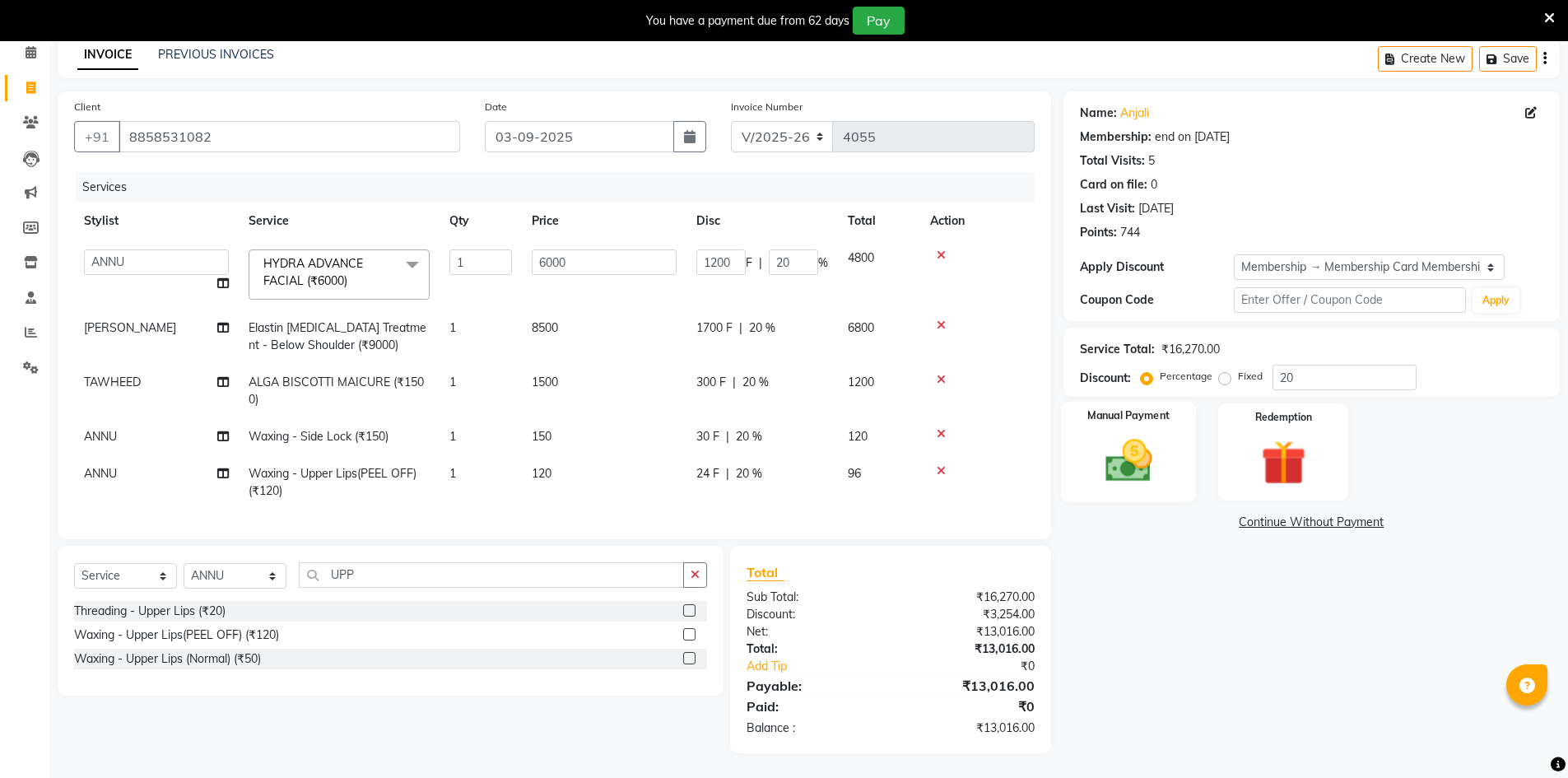
click at [1138, 449] on img at bounding box center [1129, 461] width 76 height 54
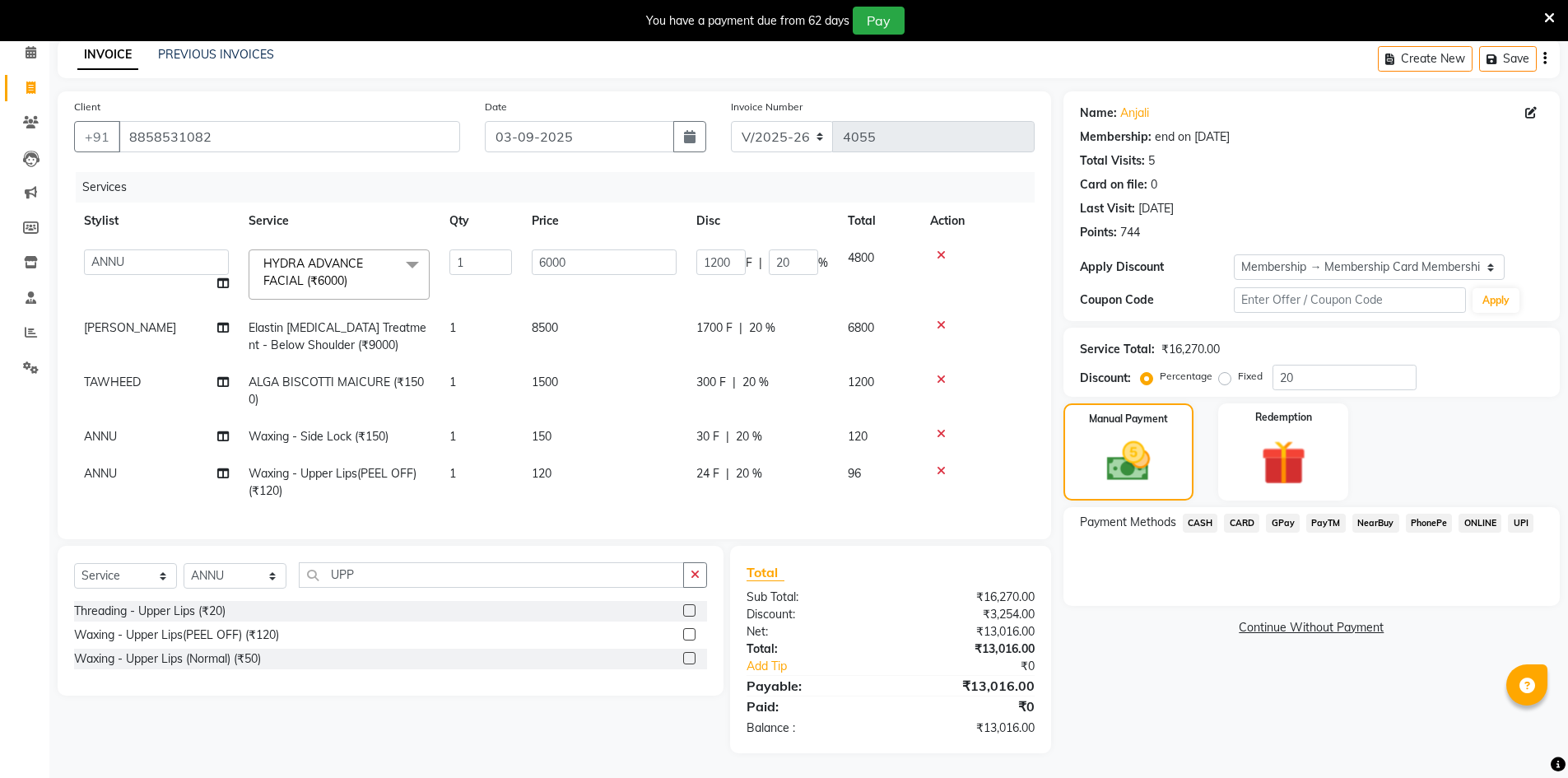
click at [1282, 514] on span "GPay" at bounding box center [1283, 523] width 34 height 19
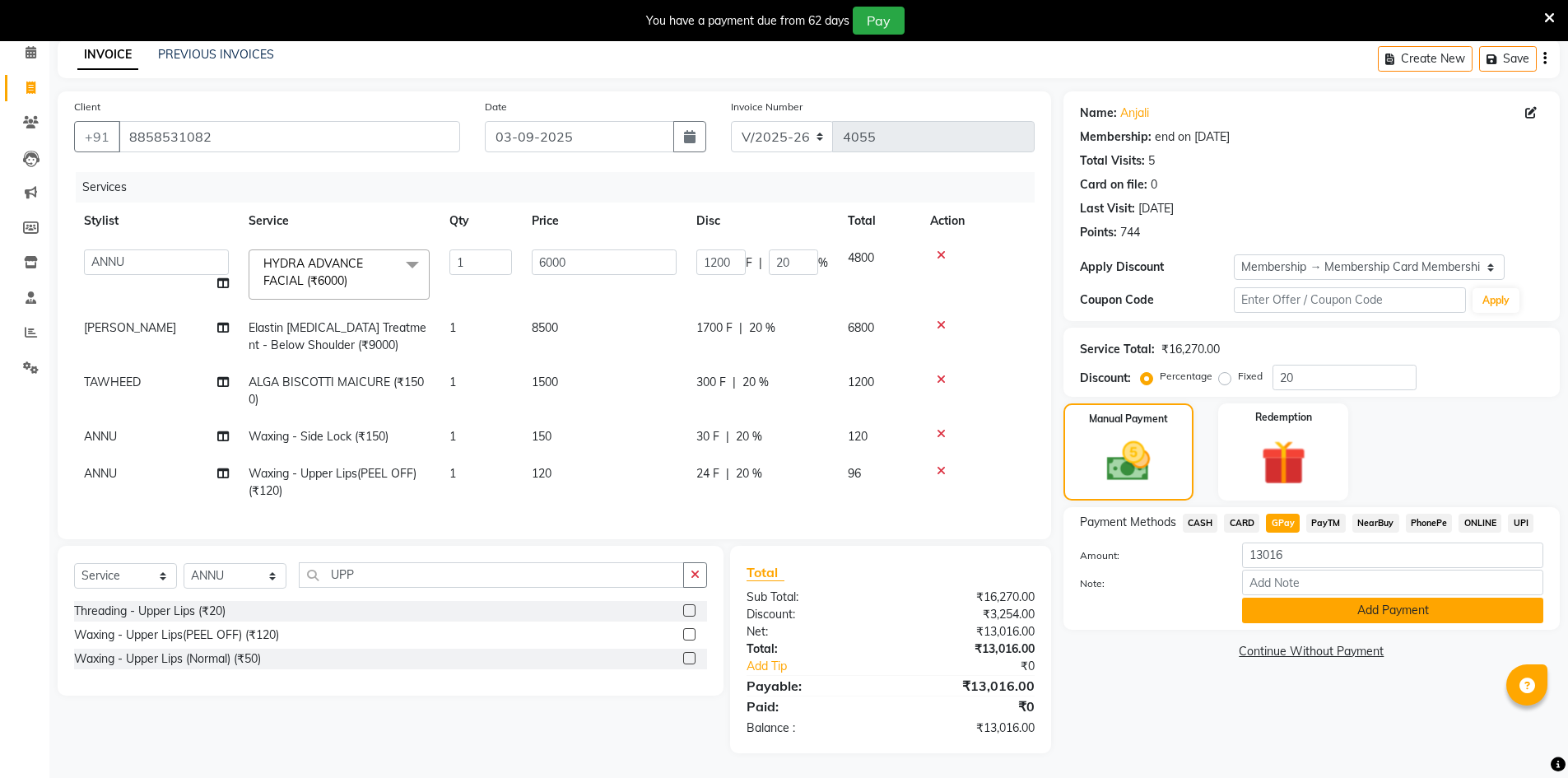
click at [1277, 598] on button "Add Payment" at bounding box center [1392, 611] width 301 height 26
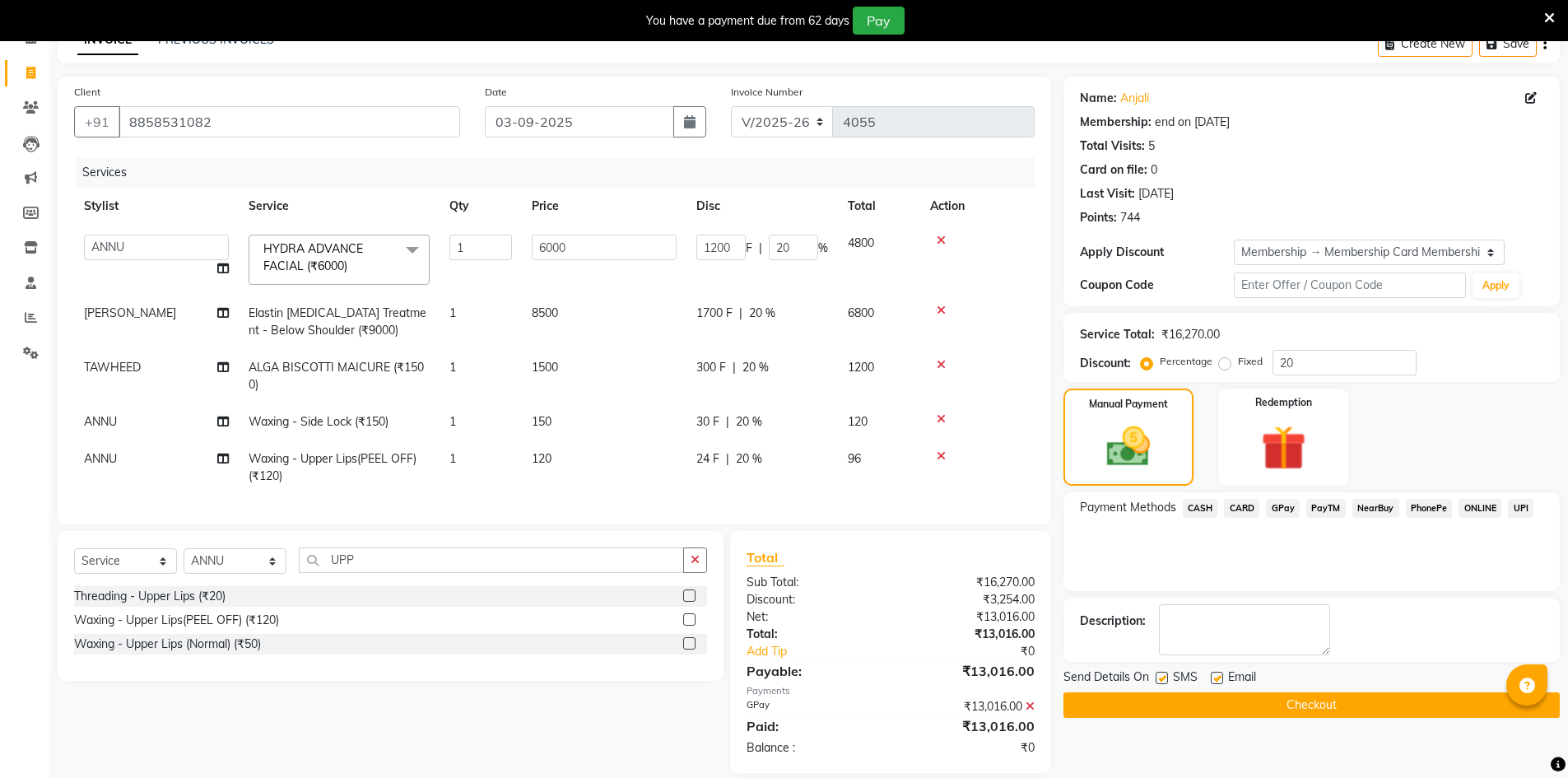
scroll to position [178, 0]
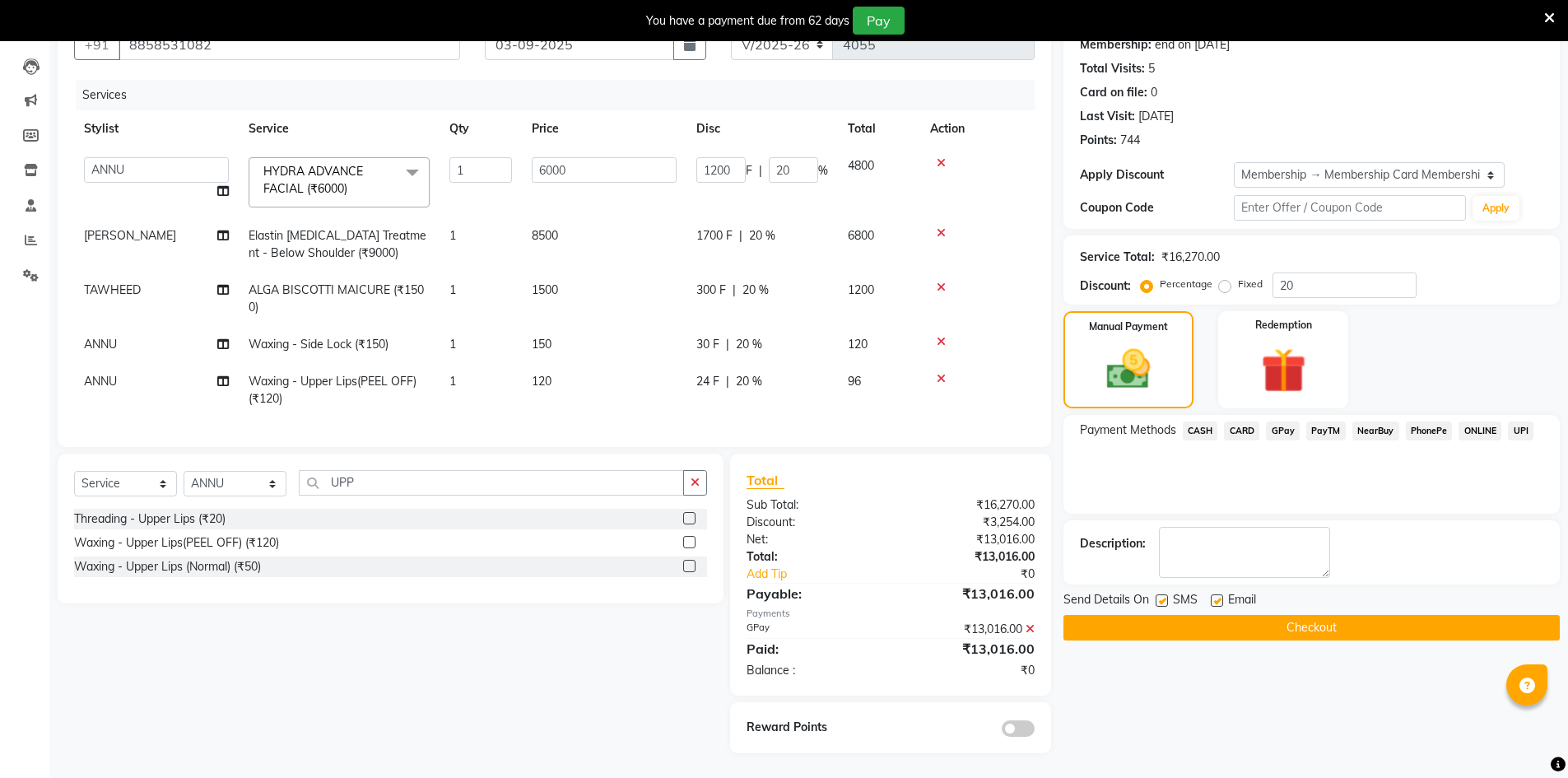
click at [1210, 615] on button "Checkout" at bounding box center [1311, 628] width 496 height 26
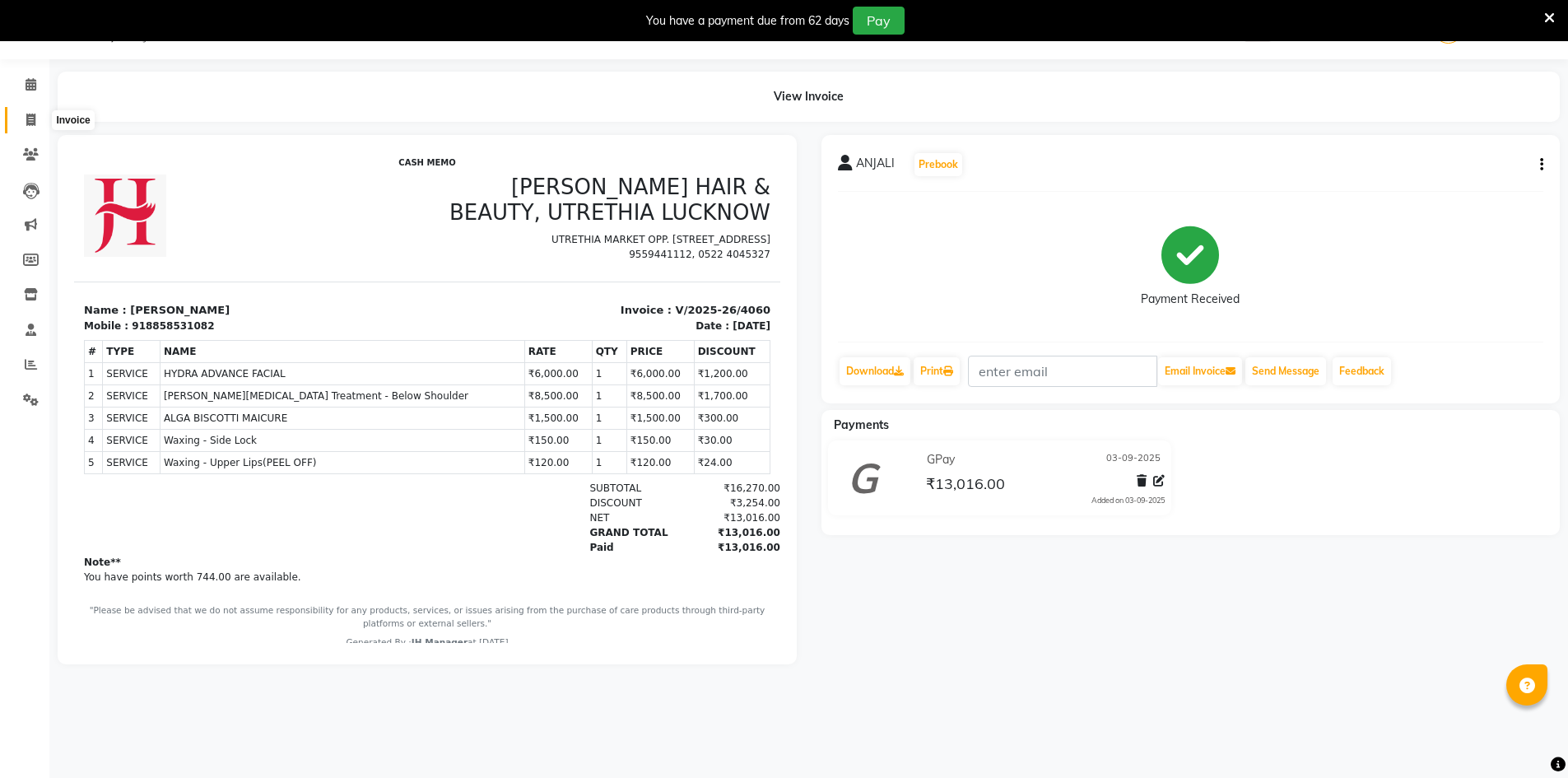
click at [24, 127] on span at bounding box center [31, 120] width 29 height 19
select select "service"
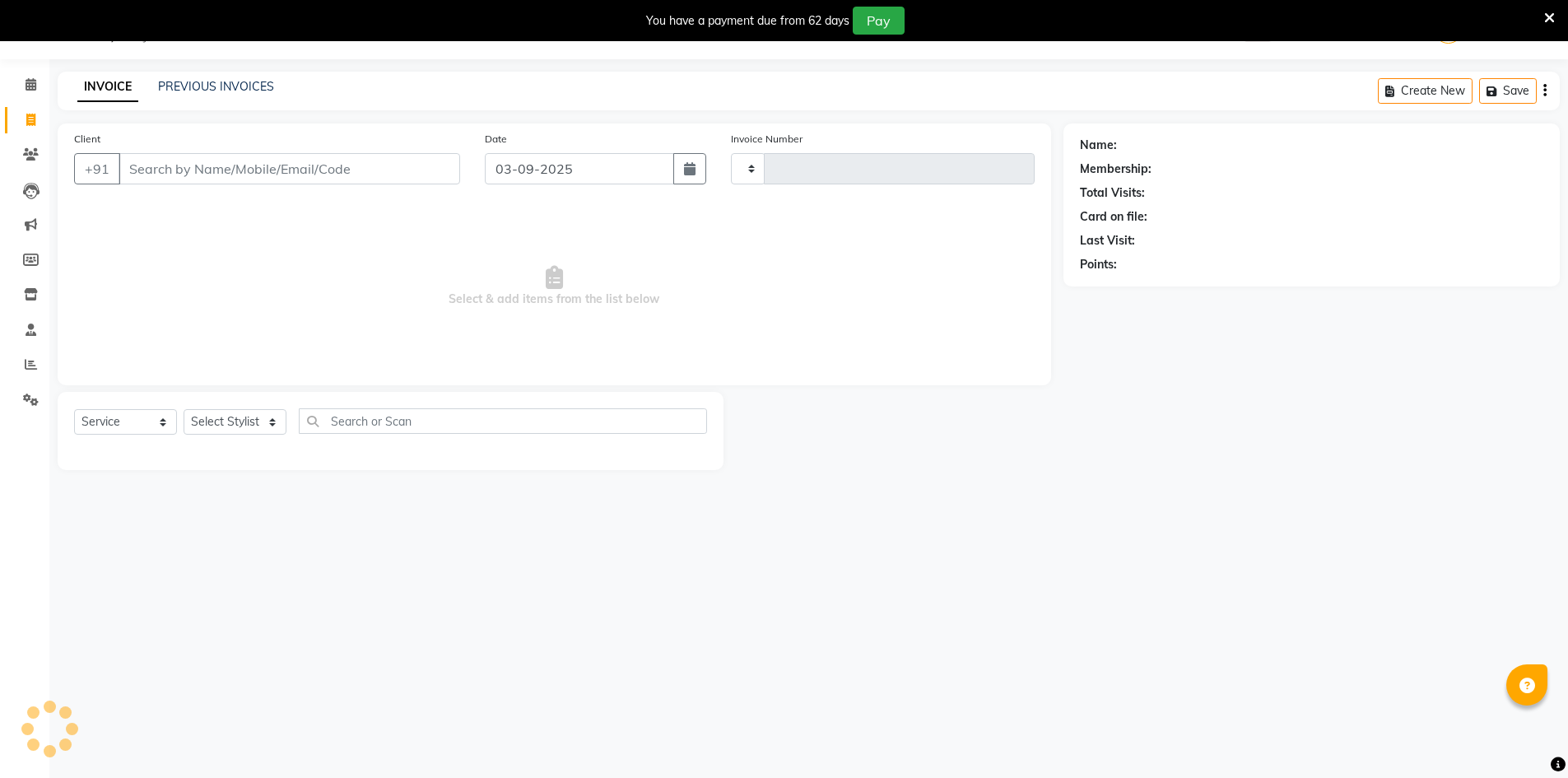
type input "4061"
select select "640"
drag, startPoint x: 258, startPoint y: 151, endPoint x: 244, endPoint y: 168, distance: 22.0
click at [256, 151] on div "Client +91" at bounding box center [266, 164] width 411 height 68
click at [242, 170] on input "Client" at bounding box center [289, 168] width 342 height 31
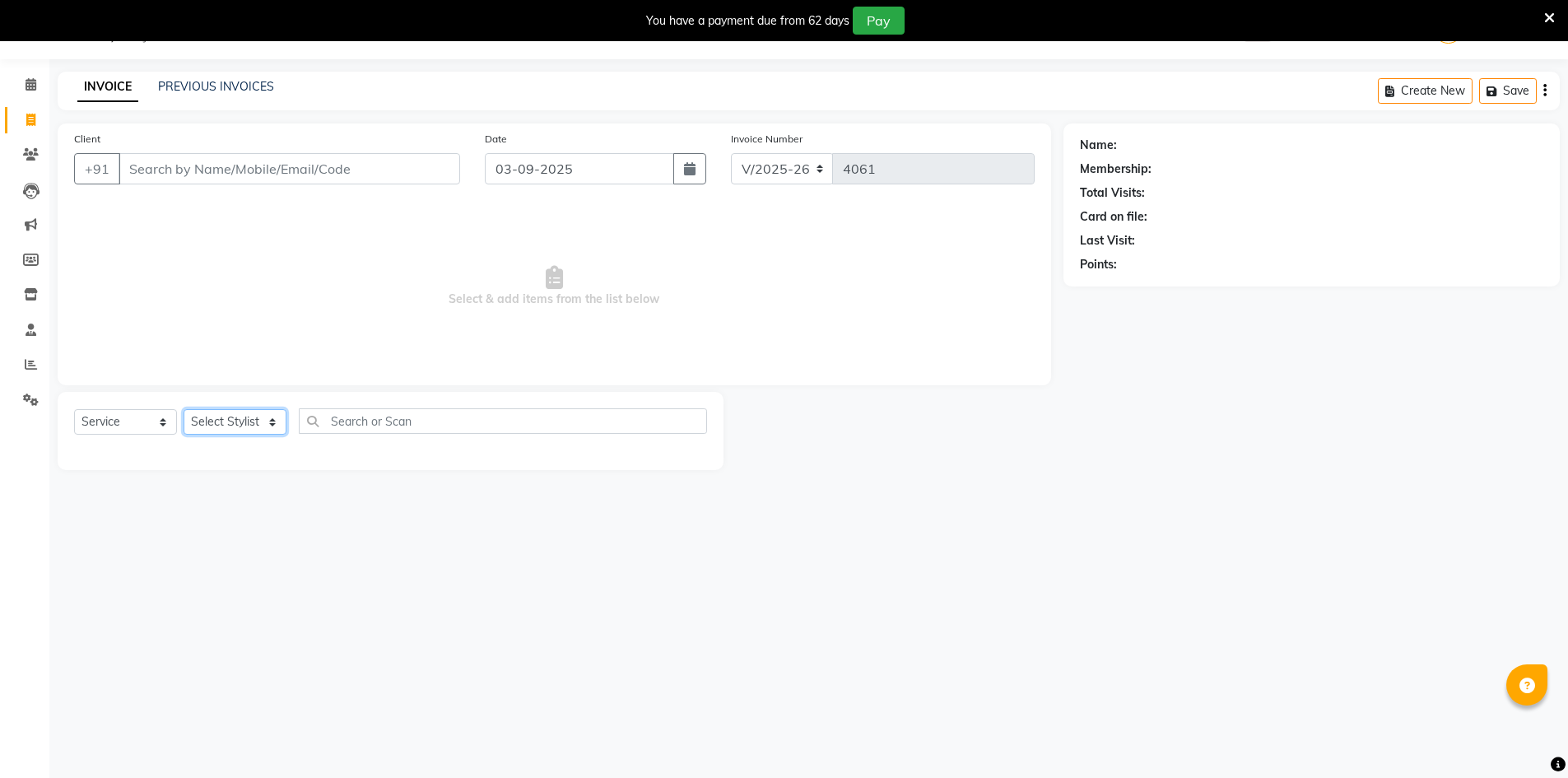
click at [247, 427] on select "Select Stylist ADNAN ADVANCE ANJALI ANNU B-WAX [PERSON_NAME] JH Manager MEMBERS…" at bounding box center [235, 422] width 102 height 26
select select "10322"
click at [184, 409] on select "Select Stylist ADNAN ADVANCE ANJALI ANNU B-WAX [PERSON_NAME] JH Manager MEMBERS…" at bounding box center [235, 422] width 102 height 26
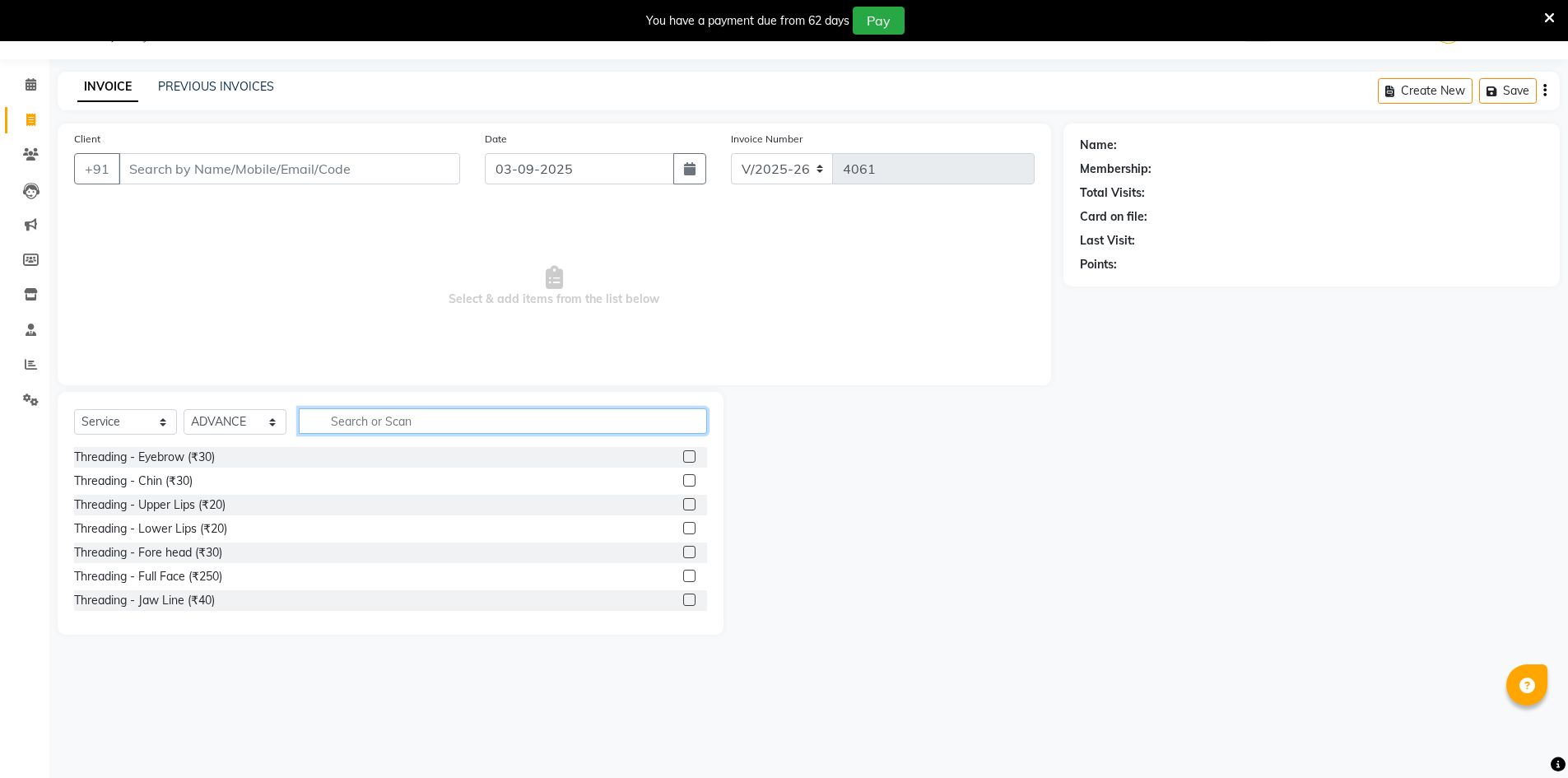
click at [393, 424] on input "text" at bounding box center [503, 422] width 409 height 26
type input "HAIR STY"
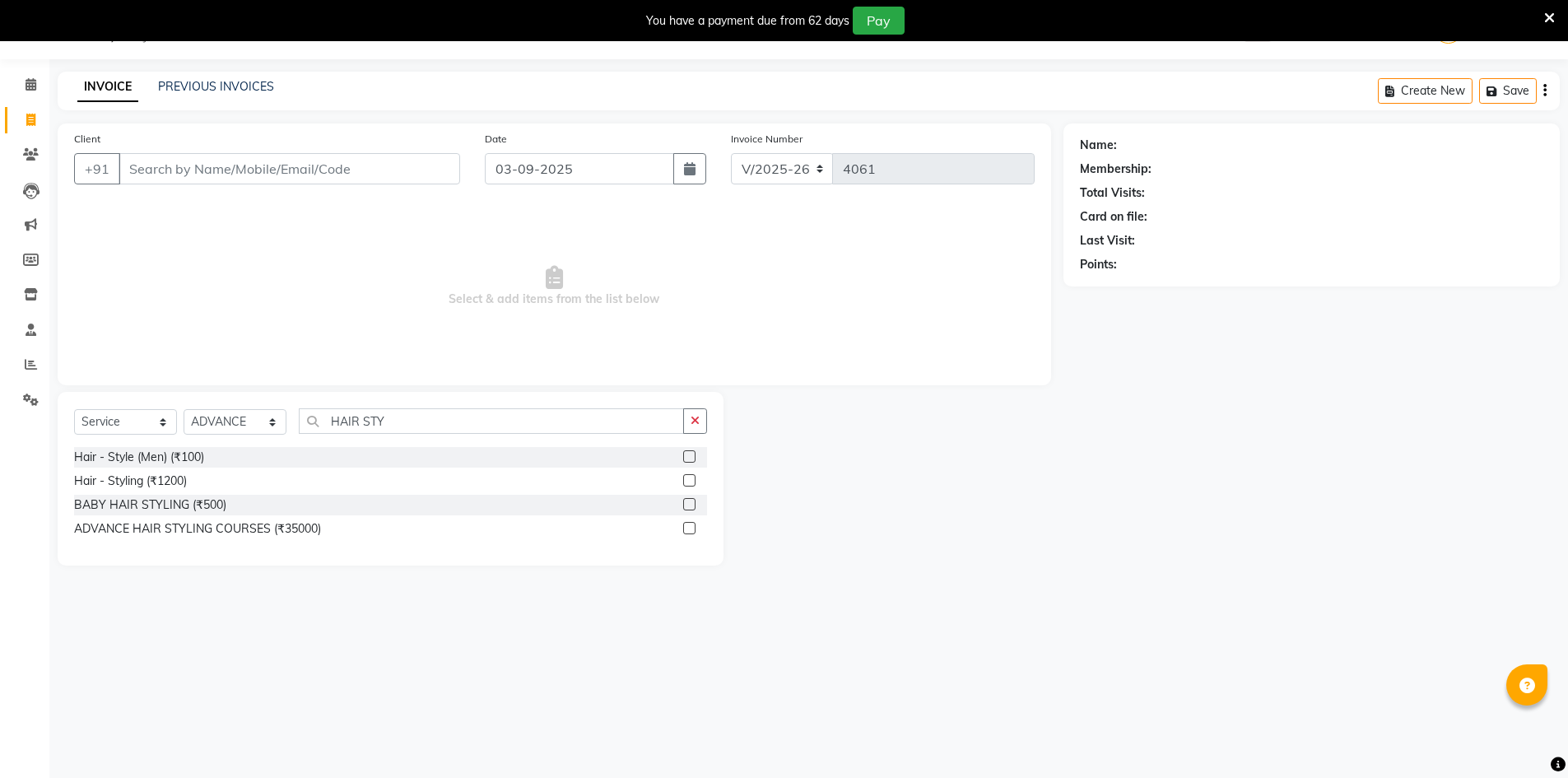
click at [691, 484] on label at bounding box center [689, 481] width 12 height 12
click at [691, 484] on input "checkbox" at bounding box center [688, 482] width 11 height 11
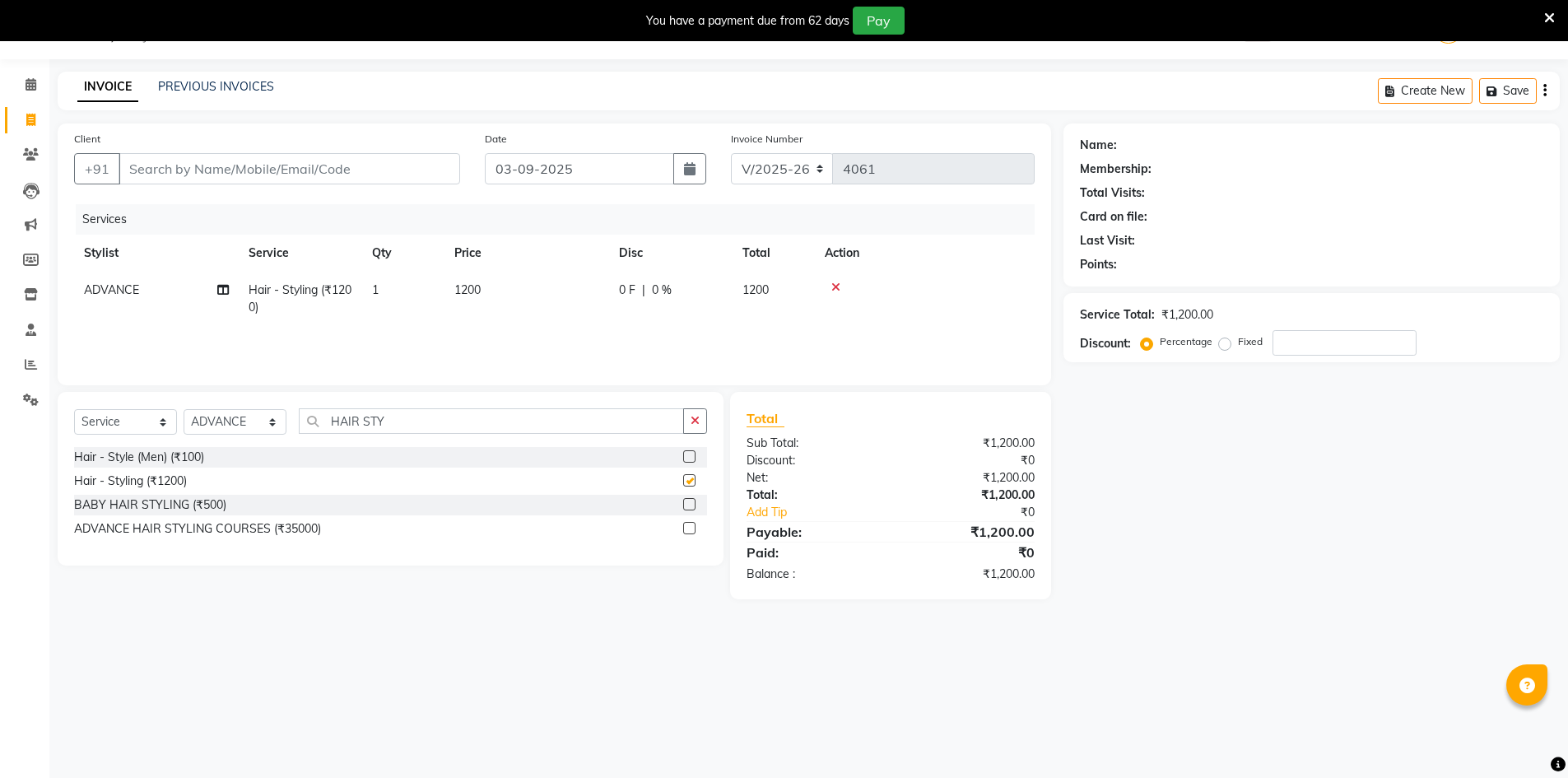
checkbox input "false"
drag, startPoint x: 453, startPoint y: 417, endPoint x: 81, endPoint y: 378, distance: 374.0
click at [81, 378] on div "Client +91 Date 03-09-2025 Invoice Number V/2025 V/2025-26 4061 Services Stylis…" at bounding box center [555, 361] width 1018 height 477
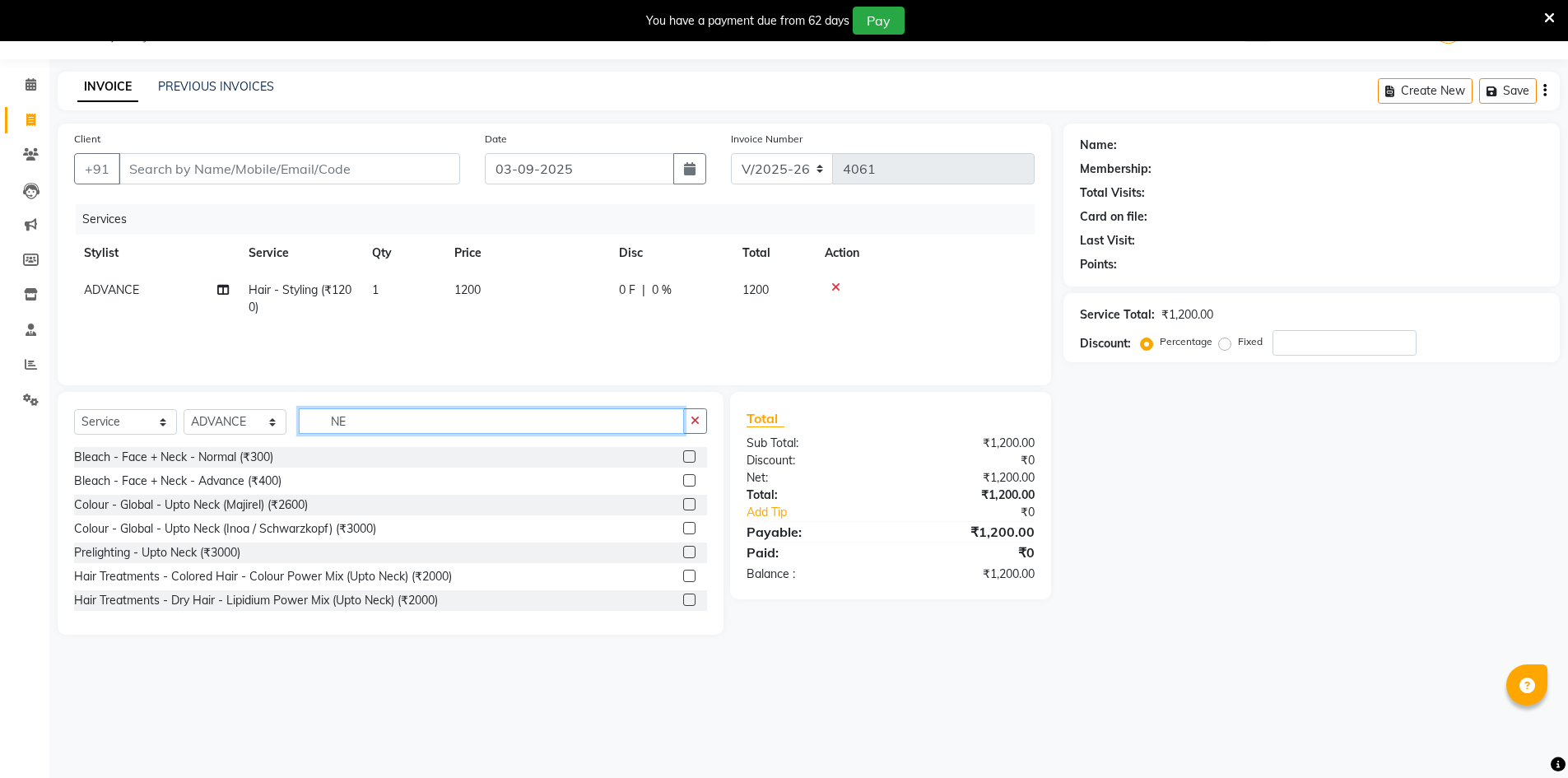
type input "N"
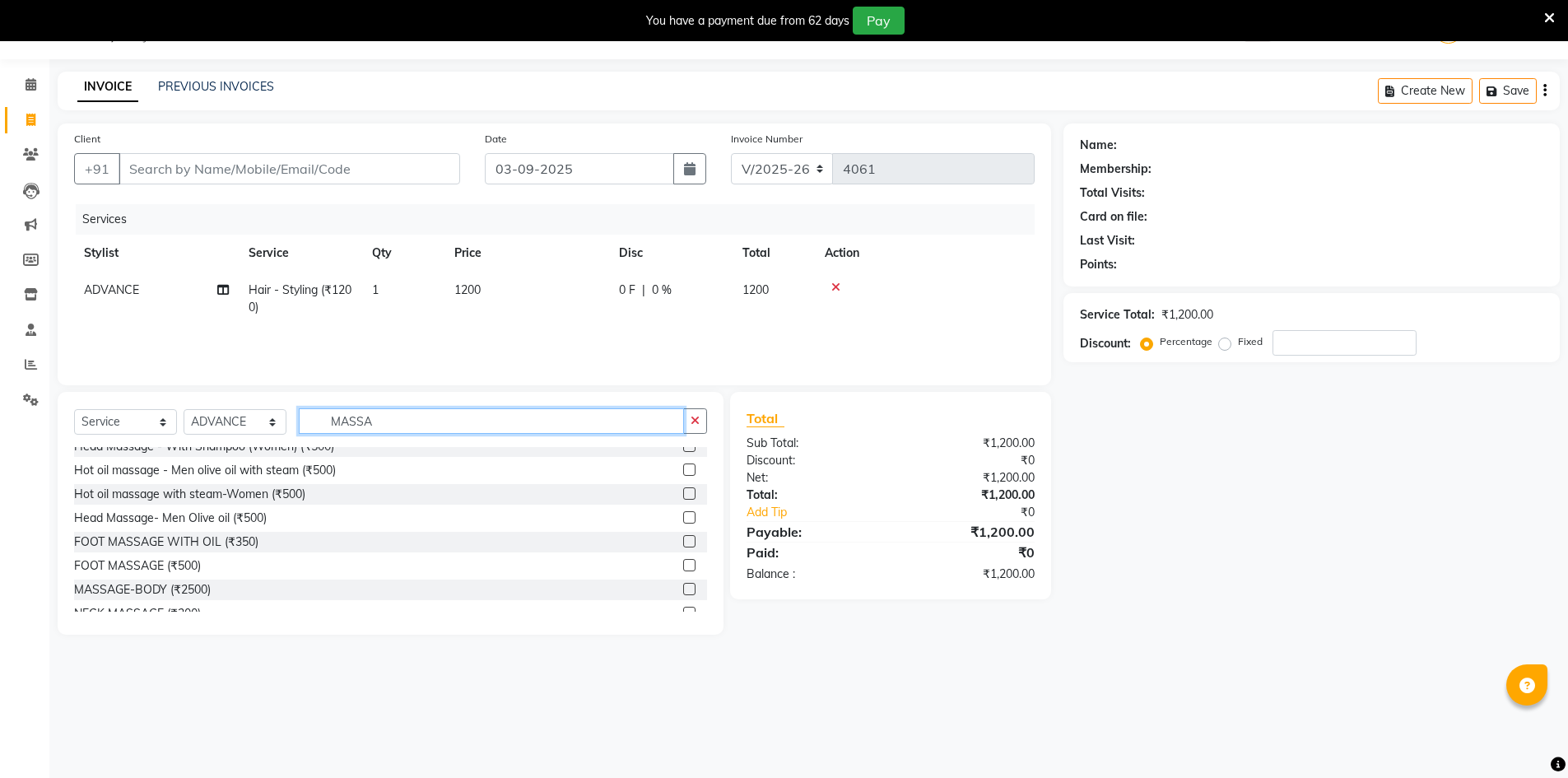
scroll to position [122, 0]
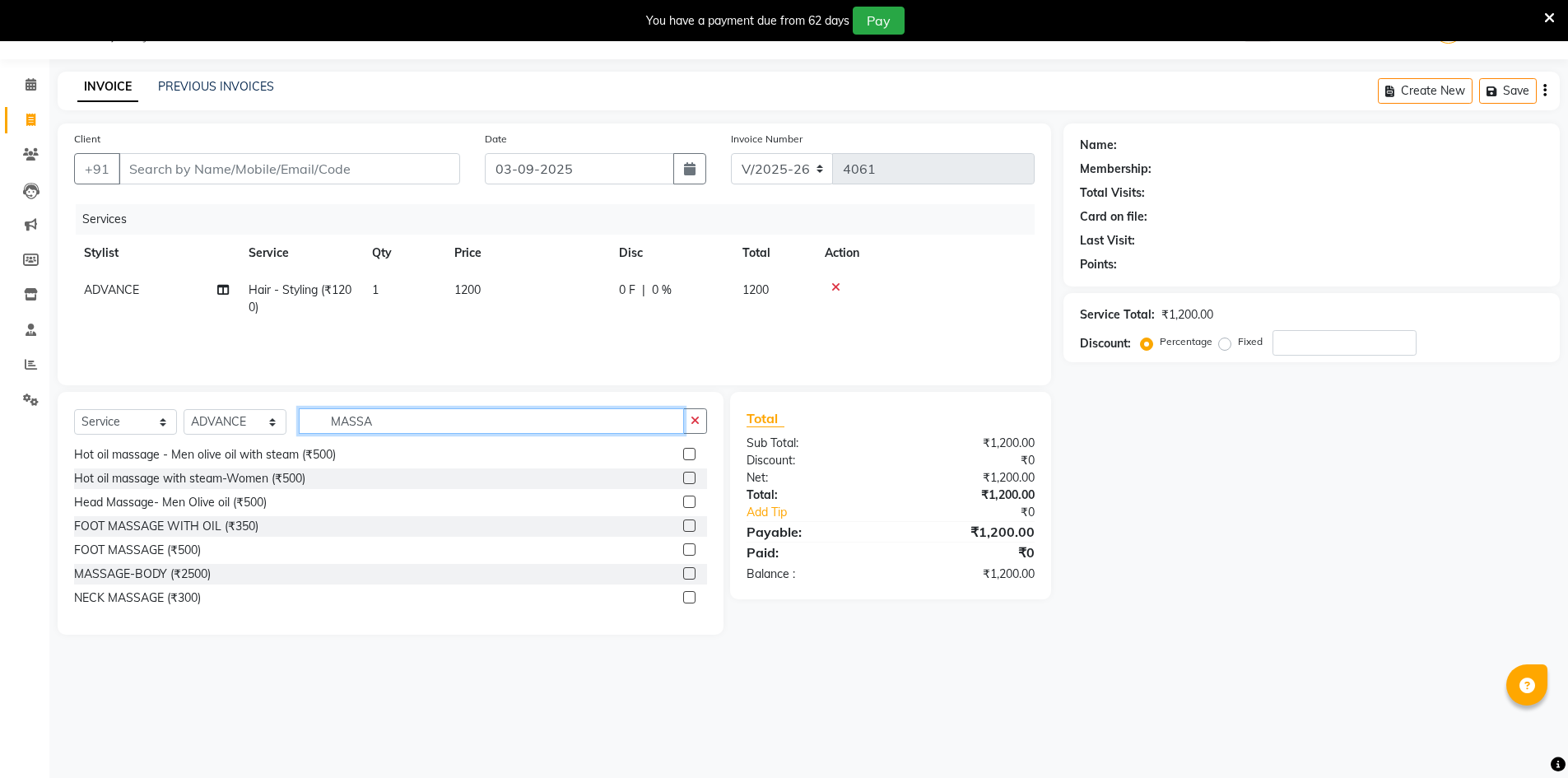
type input "MASSA"
click at [683, 547] on label at bounding box center [689, 549] width 12 height 12
click at [683, 547] on input "checkbox" at bounding box center [688, 550] width 11 height 11
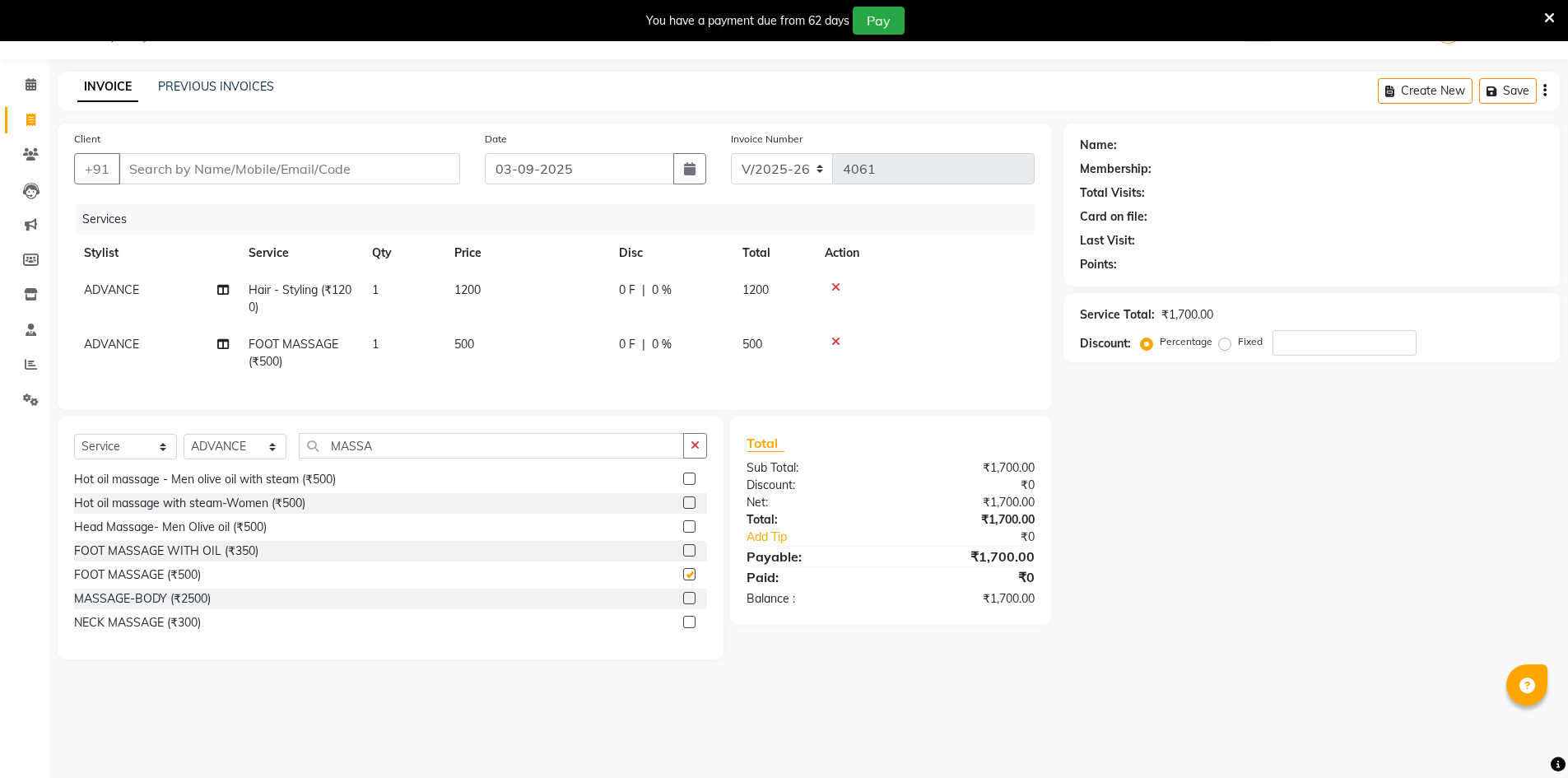
checkbox input "false"
drag, startPoint x: 503, startPoint y: 461, endPoint x: 0, endPoint y: 405, distance: 506.1
click at [0, 405] on app-home "08047224946 Select Location × Jawed Habib (Nr Ent) Hair Beauty Nails & Makeup S…" at bounding box center [784, 342] width 1568 height 684
click at [683, 629] on label at bounding box center [689, 622] width 12 height 12
click at [683, 629] on input "checkbox" at bounding box center [688, 623] width 11 height 11
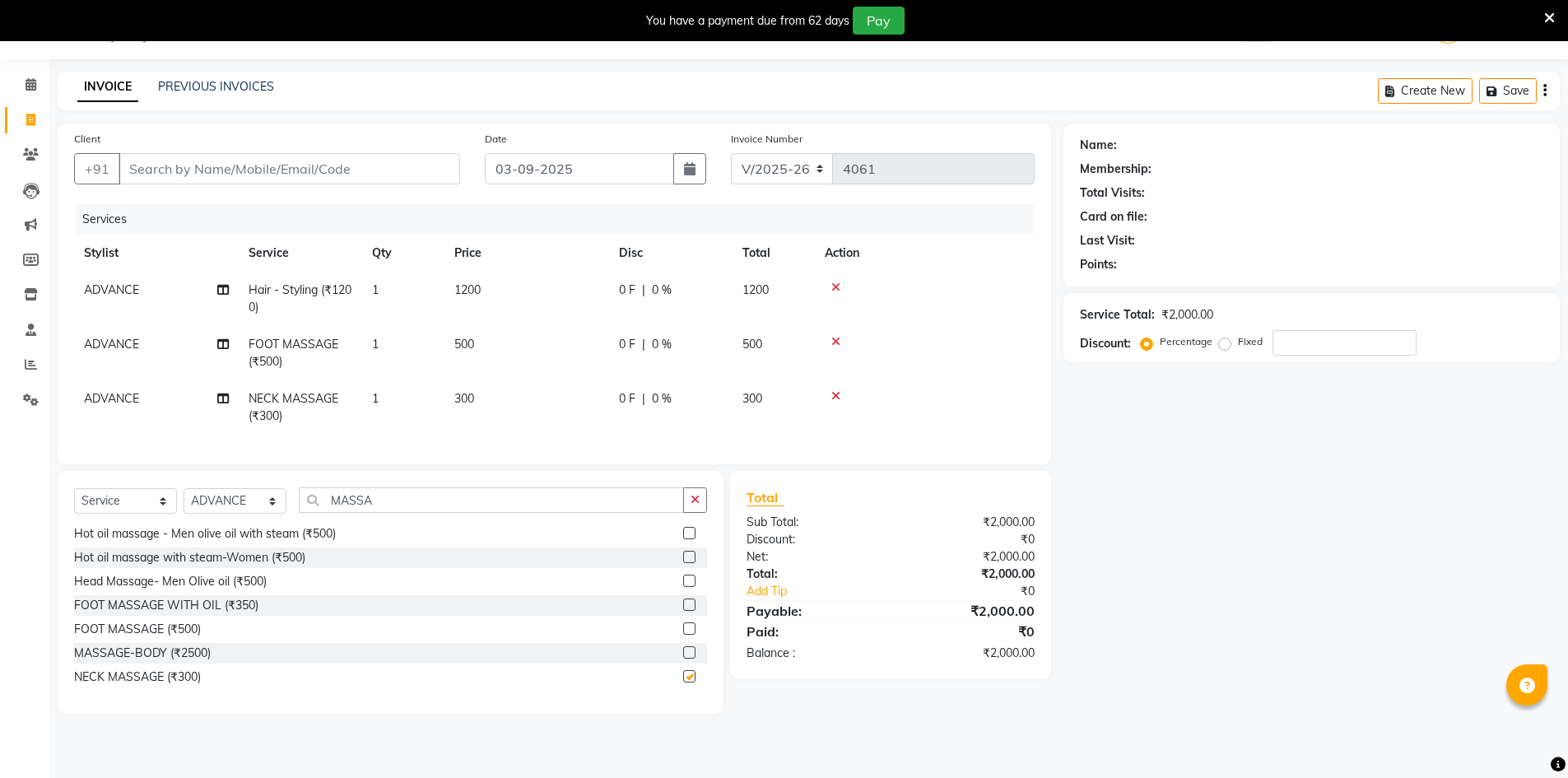
checkbox input "false"
drag, startPoint x: 420, startPoint y: 514, endPoint x: 205, endPoint y: 512, distance: 215.0
click at [207, 512] on div "Select Service Product Membership Package Voucher Prepaid Gift Card Select Styl…" at bounding box center [391, 506] width 633 height 39
click at [194, 513] on select "Select Stylist ADNAN ADVANCE ANJALI ANNU B-WAX [PERSON_NAME] JH Manager MEMBERS…" at bounding box center [235, 501] width 102 height 26
select select "13395"
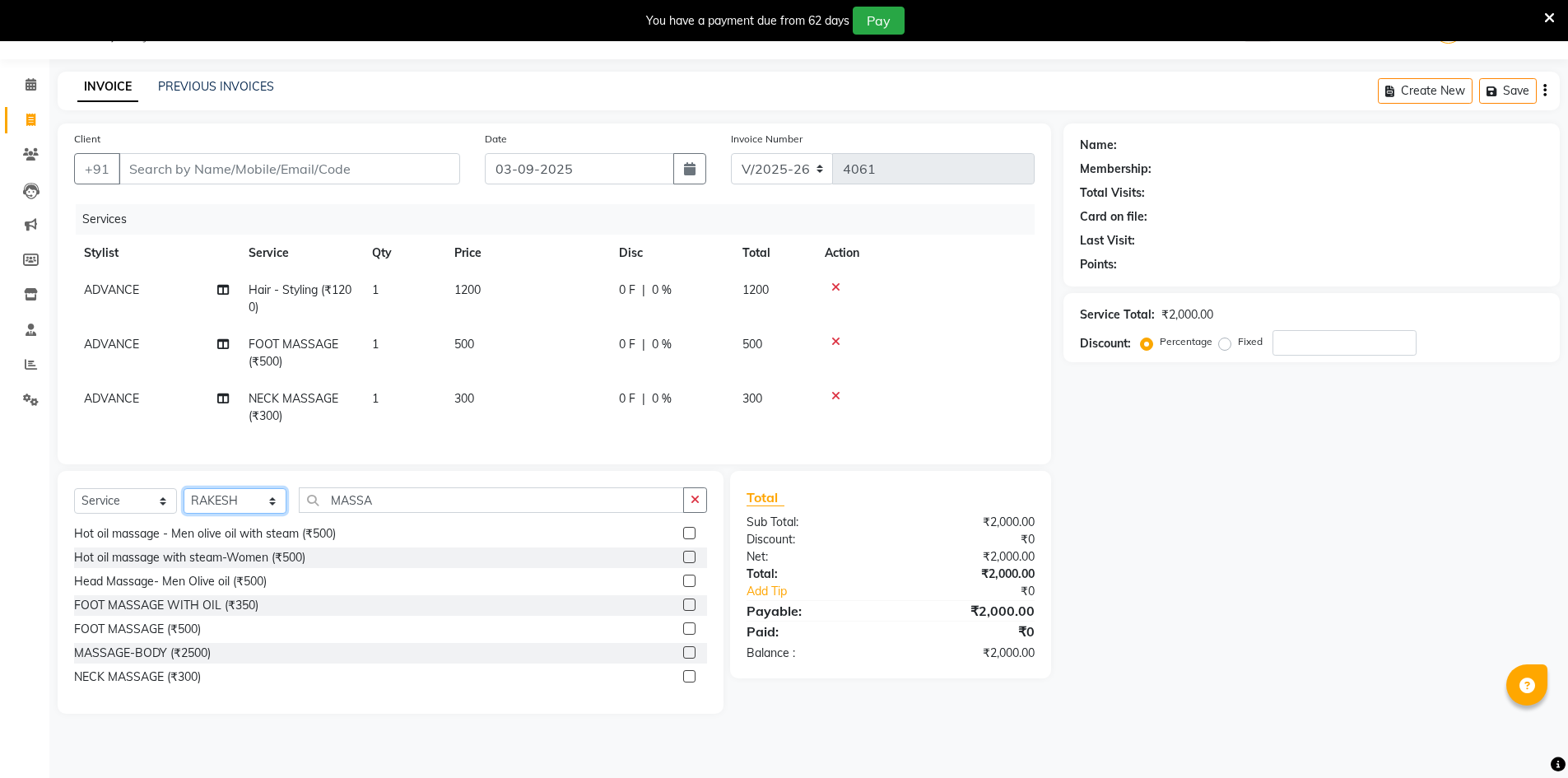
click at [184, 500] on select "Select Stylist ADNAN ADVANCE ANJALI ANNU B-WAX [PERSON_NAME] JH Manager MEMBERS…" at bounding box center [235, 501] width 102 height 26
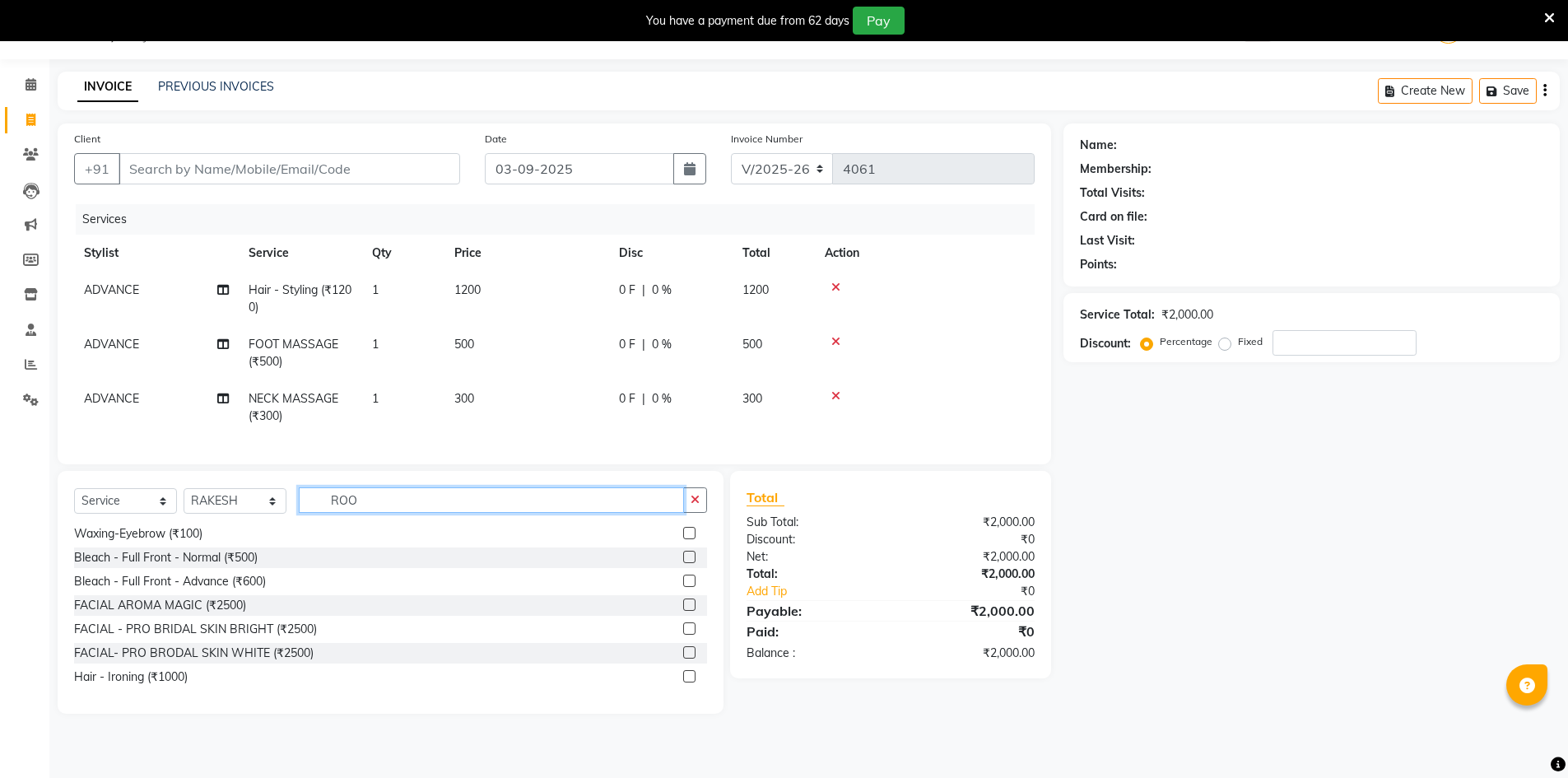
scroll to position [0, 0]
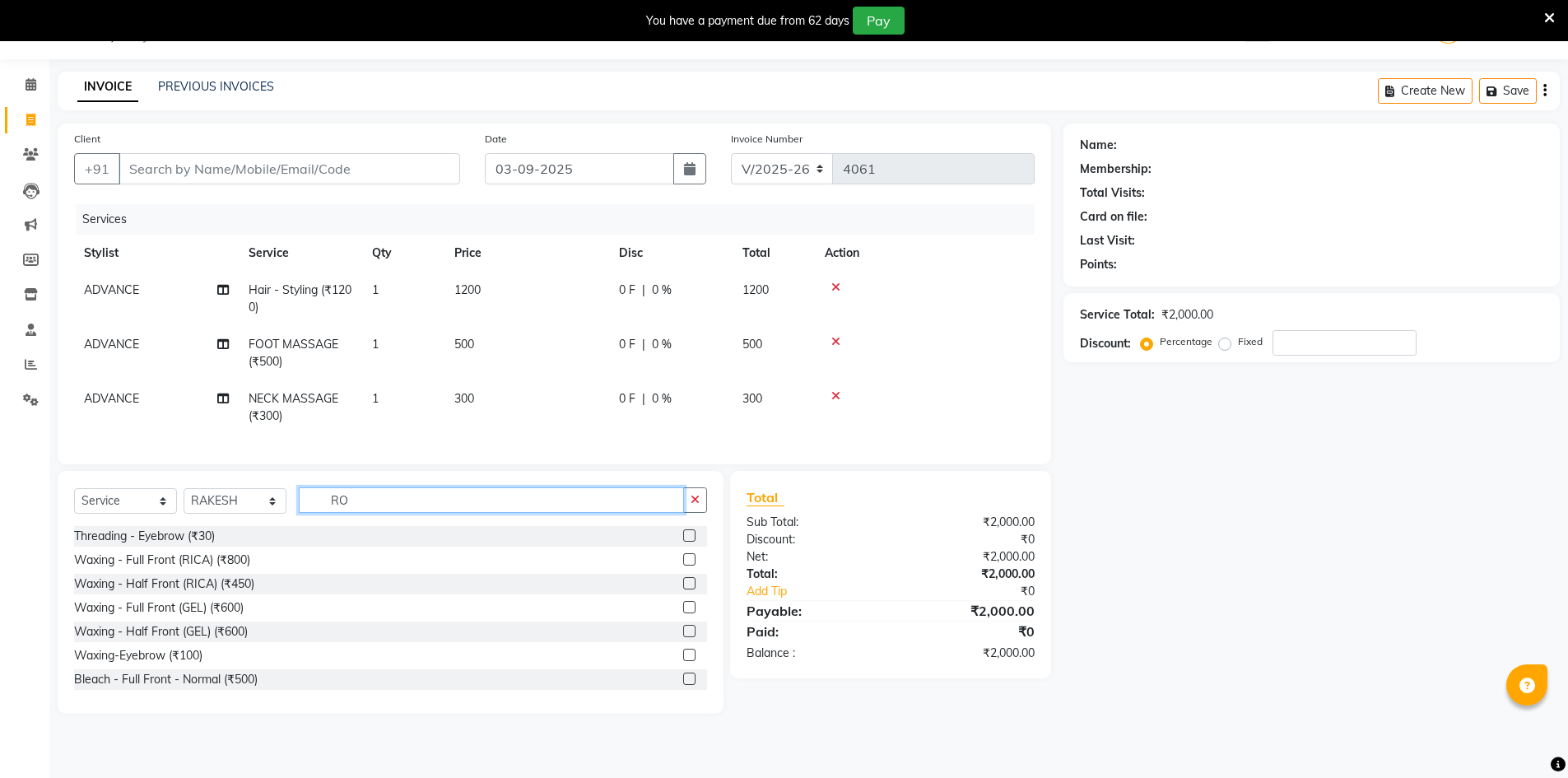
type input "R"
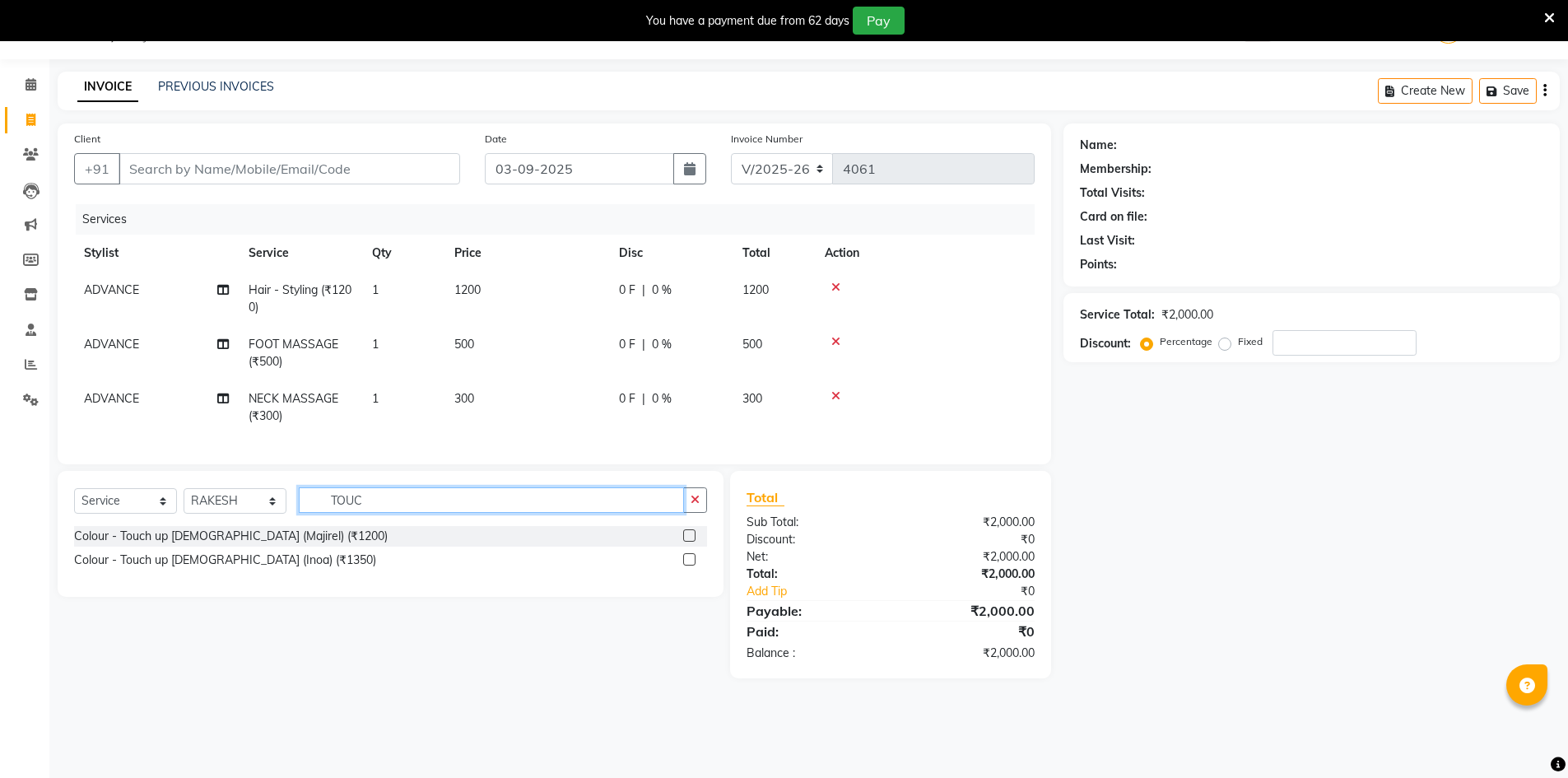
type input "TOUC"
click at [690, 566] on label at bounding box center [689, 559] width 12 height 12
click at [690, 566] on input "checkbox" at bounding box center [688, 560] width 11 height 11
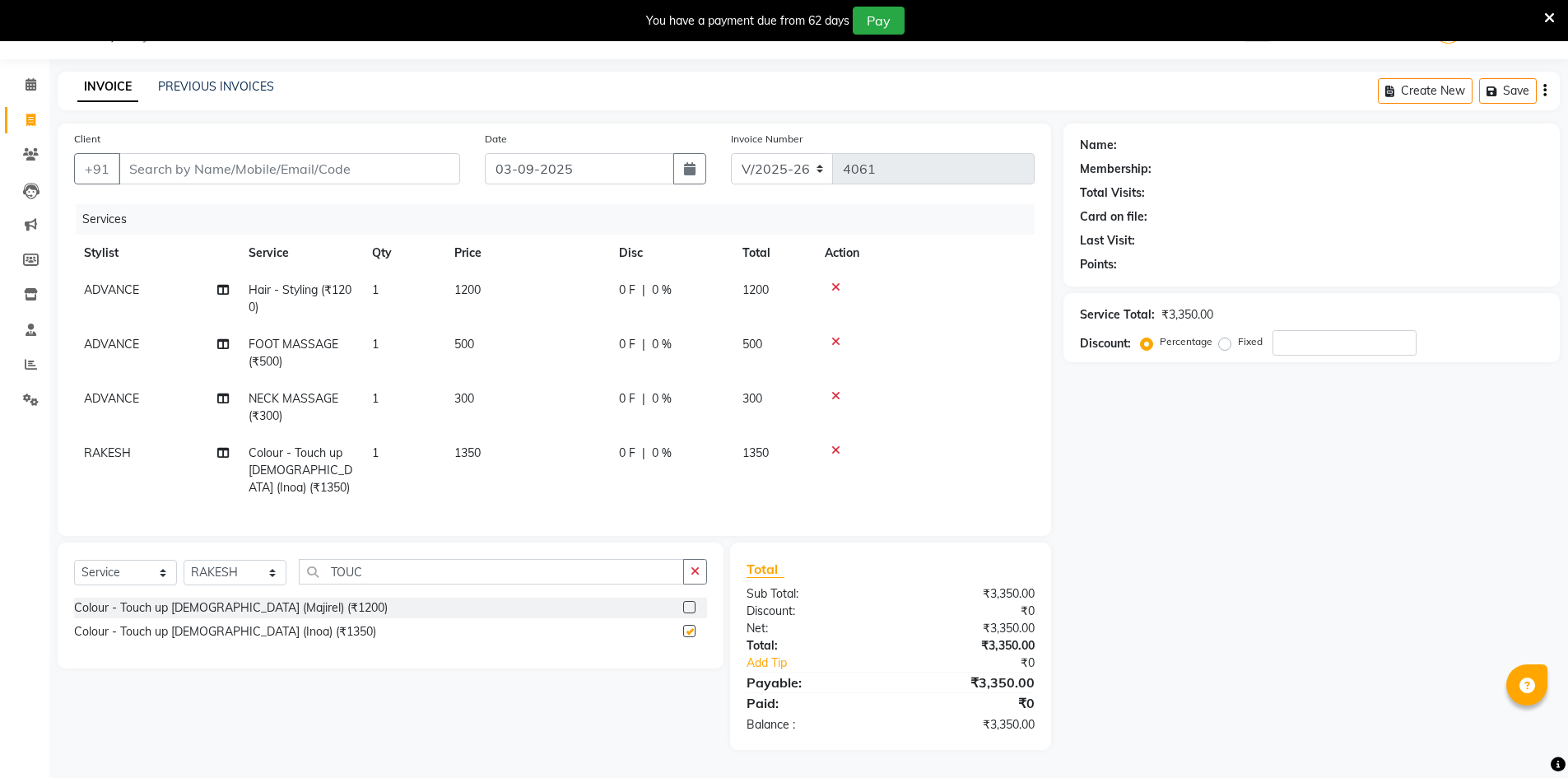
checkbox input "false"
drag, startPoint x: 435, startPoint y: 572, endPoint x: 219, endPoint y: 582, distance: 216.2
click at [219, 582] on div "Select Service Product Membership Package Voucher Prepaid Gift Card Select Styl…" at bounding box center [391, 578] width 633 height 39
click at [101, 344] on span "ADVANCE" at bounding box center [110, 344] width 55 height 15
select select "10322"
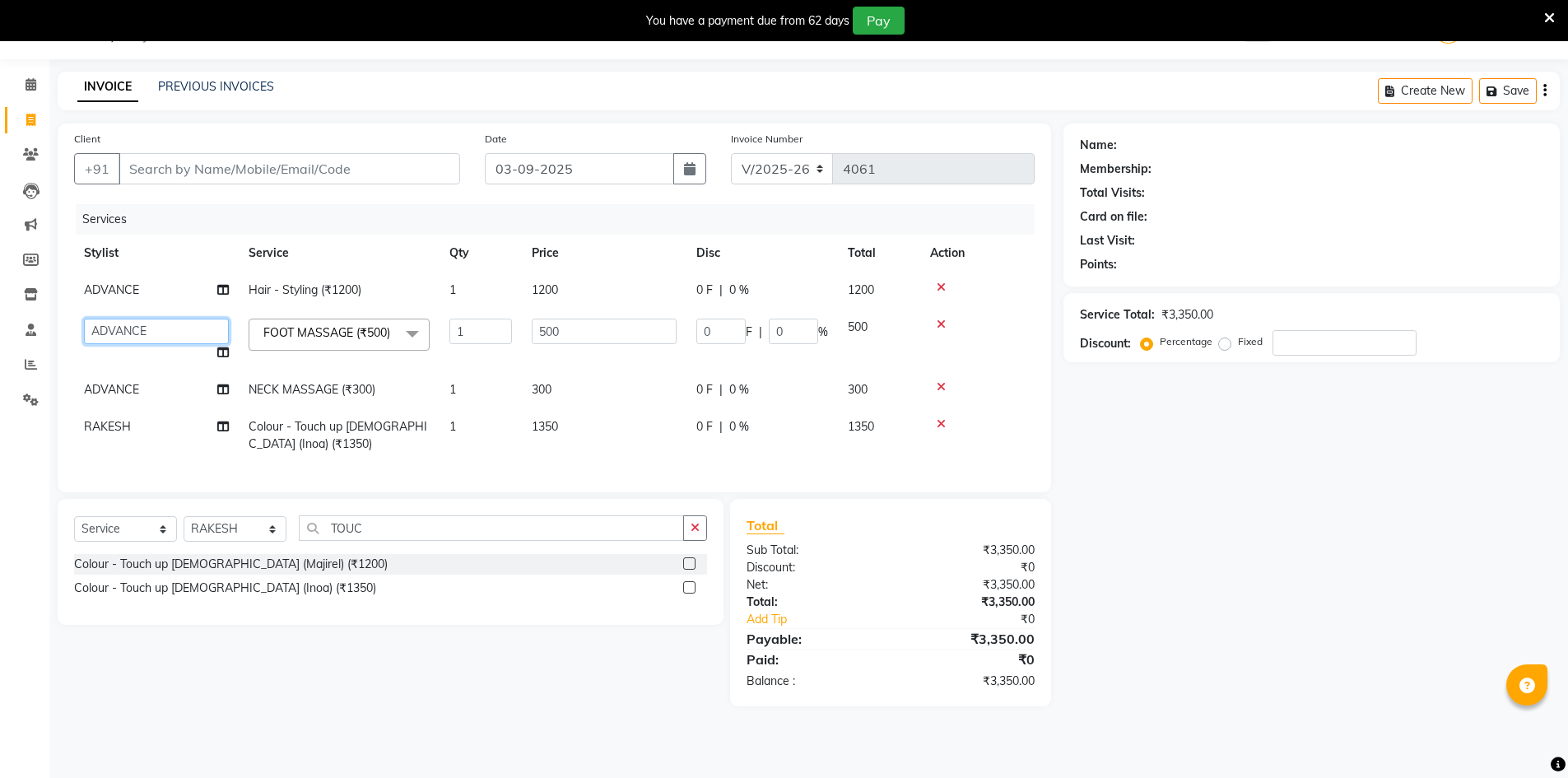
click at [112, 334] on select "ADNAN ADVANCE ANJALI ANNU B-WAX JANVI JH Manager MEMBERSHIP MOHD. MOHIT JOSHI M…" at bounding box center [156, 331] width 145 height 26
select select "85504"
click at [1165, 621] on div "Name: Membership: Total Visits: Card on file: Last Visit: Points: Service Total…" at bounding box center [1318, 415] width 509 height 583
click at [279, 175] on input "Client" at bounding box center [289, 168] width 342 height 31
type input "9"
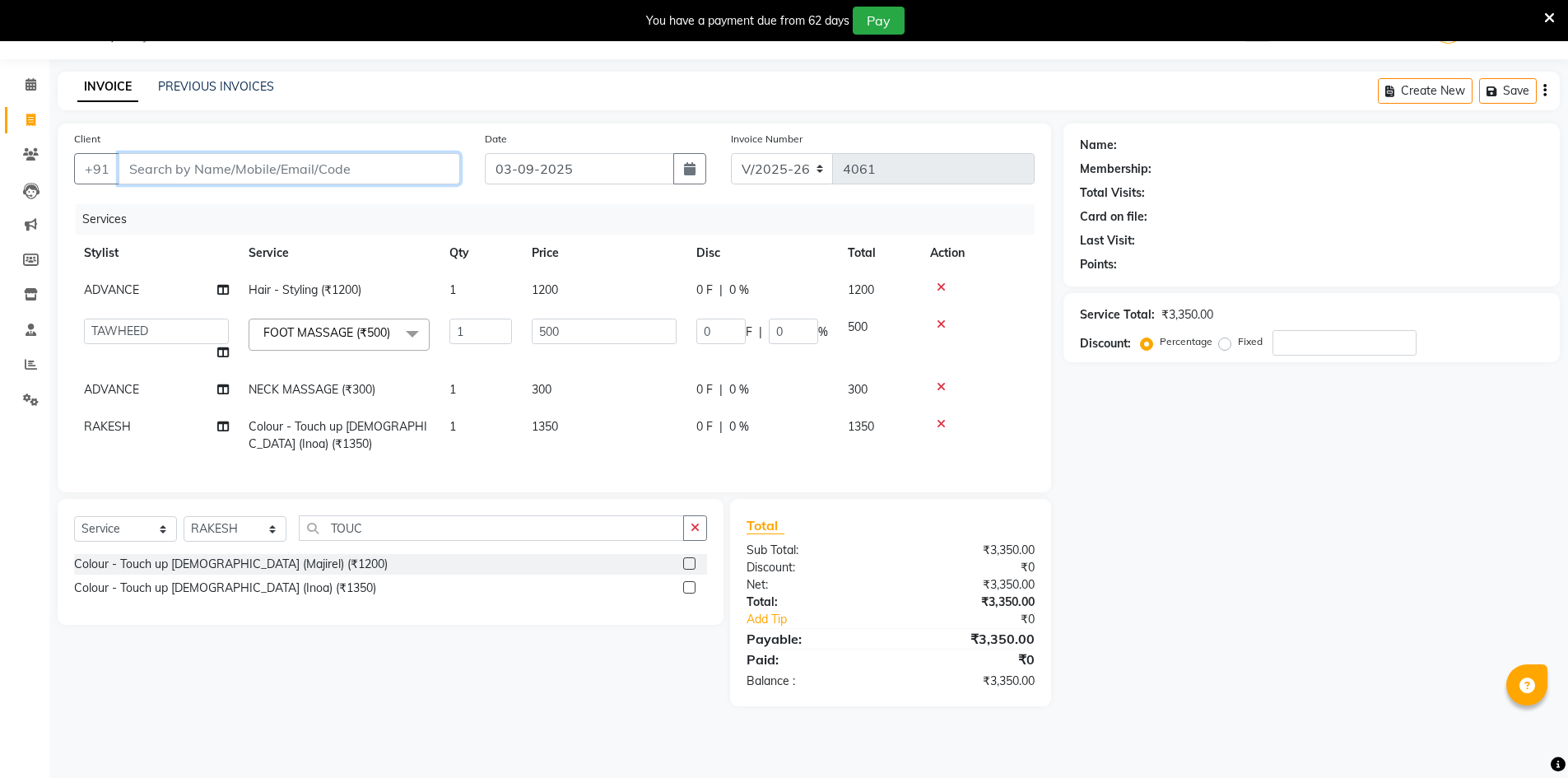
type input "0"
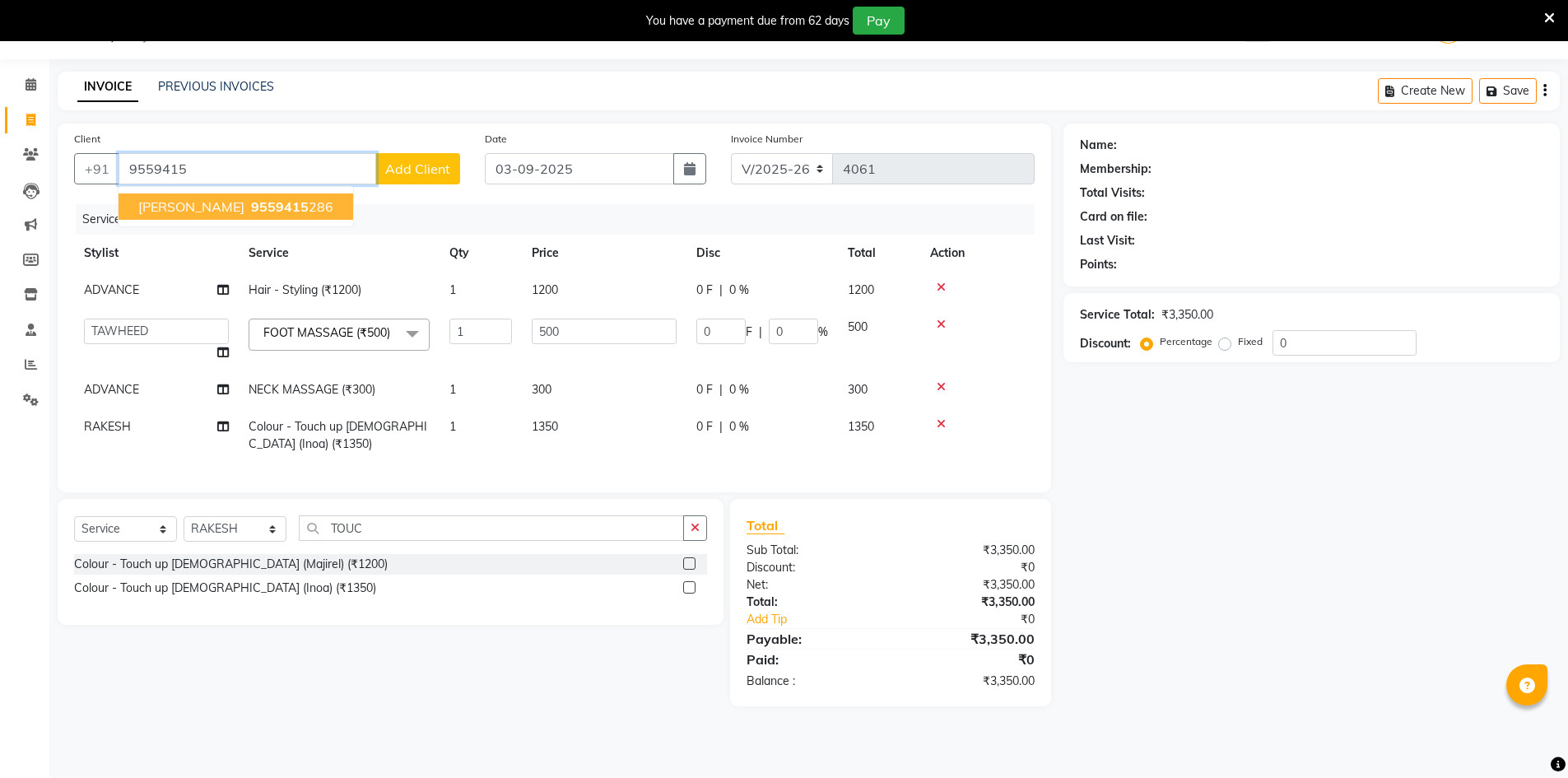
click at [290, 203] on ngb-highlight "9559415 286" at bounding box center [290, 207] width 86 height 17
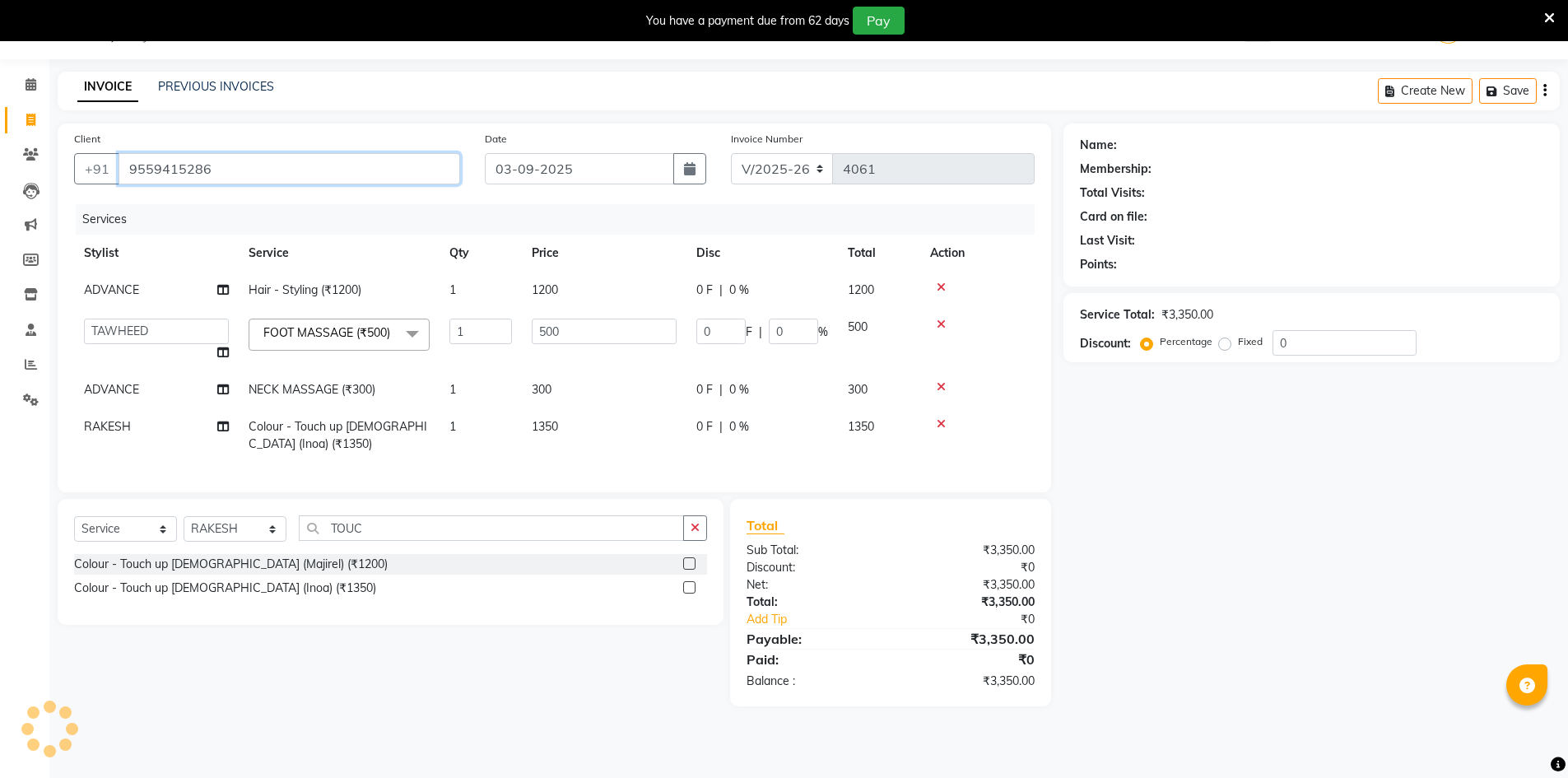
type input "9559415286"
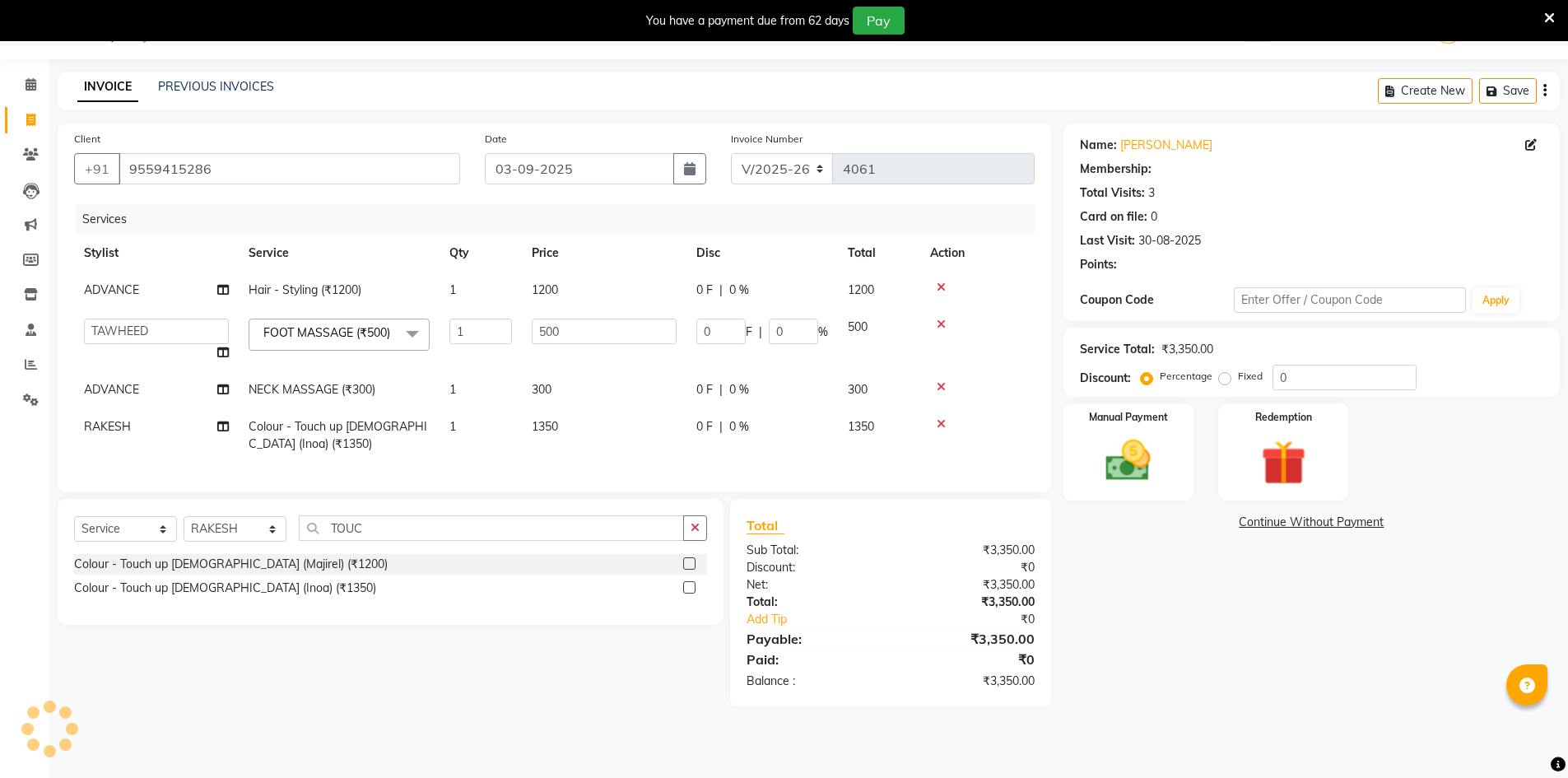
type input "100"
type input "20"
select select "2: Object"
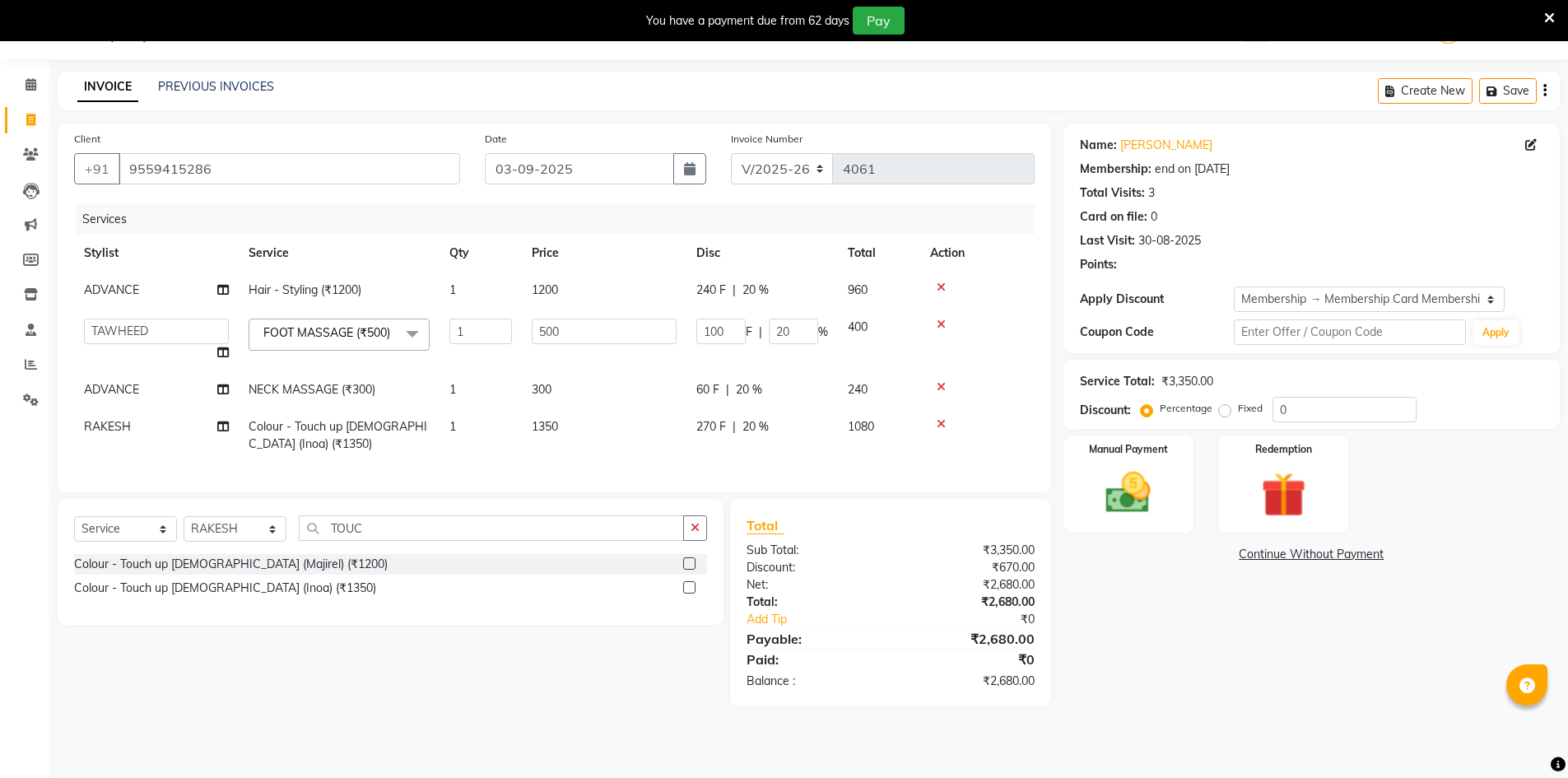
type input "20"
click at [1179, 486] on div "Manual Payment" at bounding box center [1128, 485] width 136 height 101
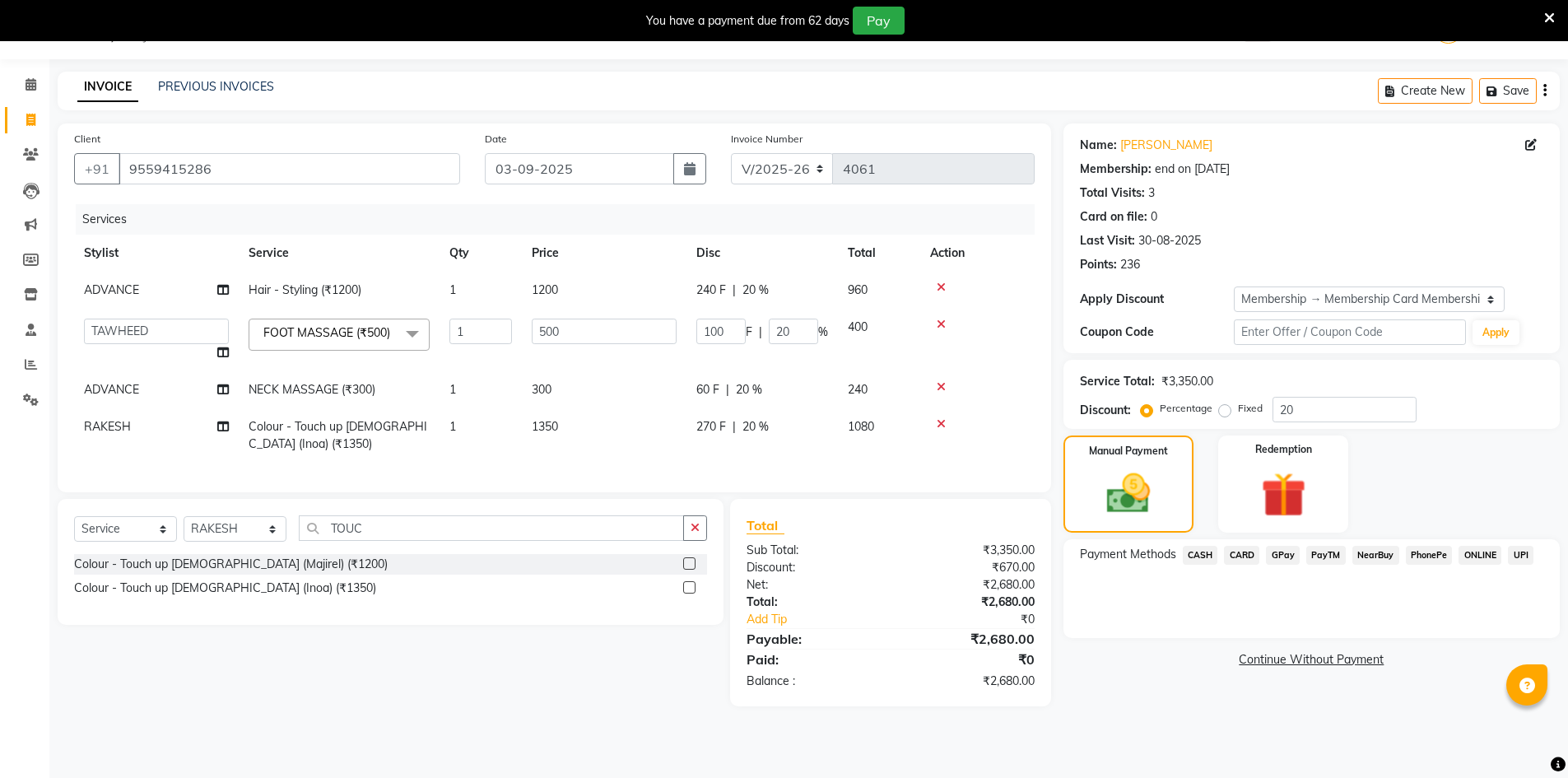
click at [1285, 553] on span "GPay" at bounding box center [1283, 555] width 34 height 19
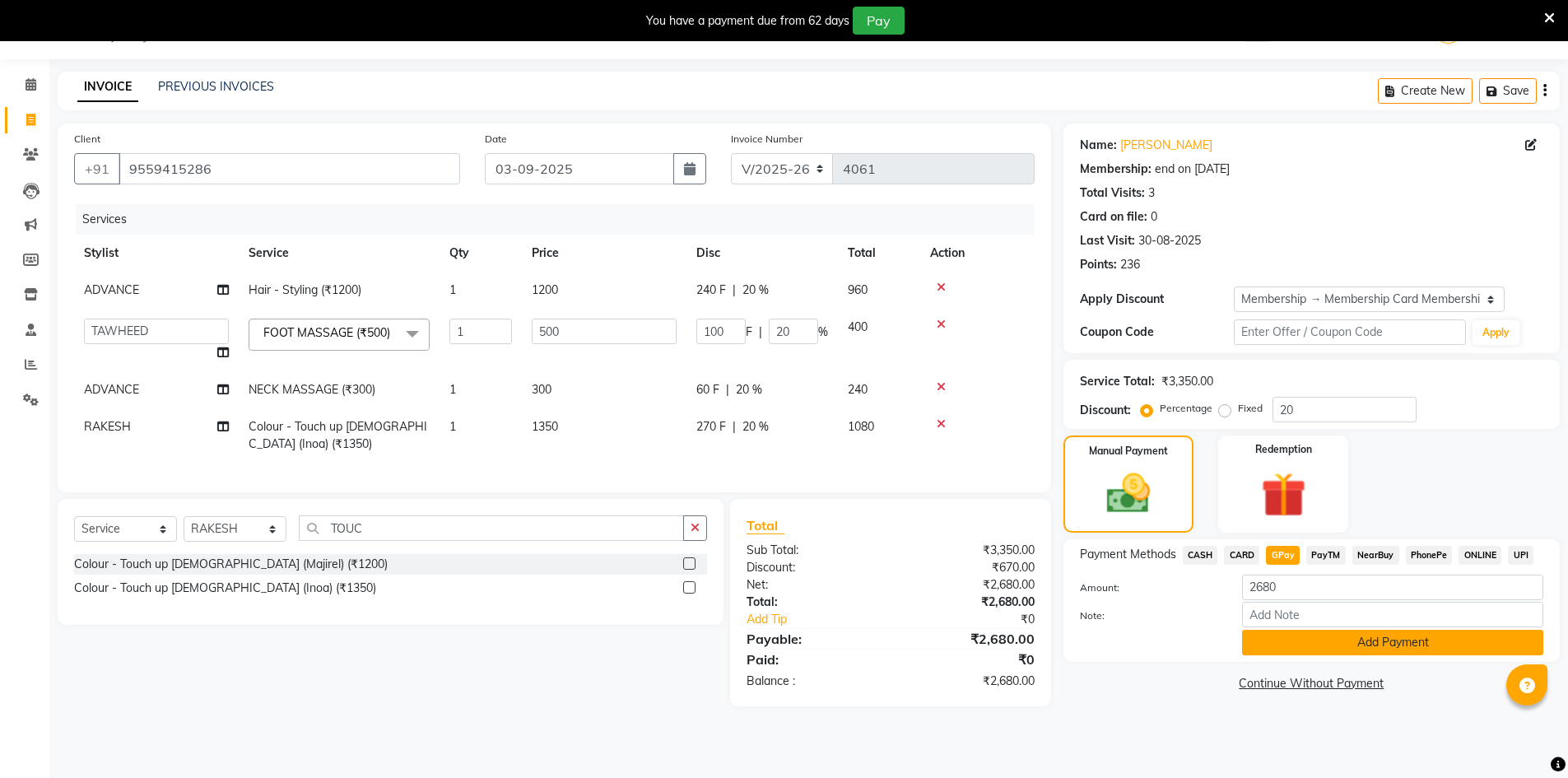
click at [1290, 644] on button "Add Payment" at bounding box center [1392, 643] width 301 height 26
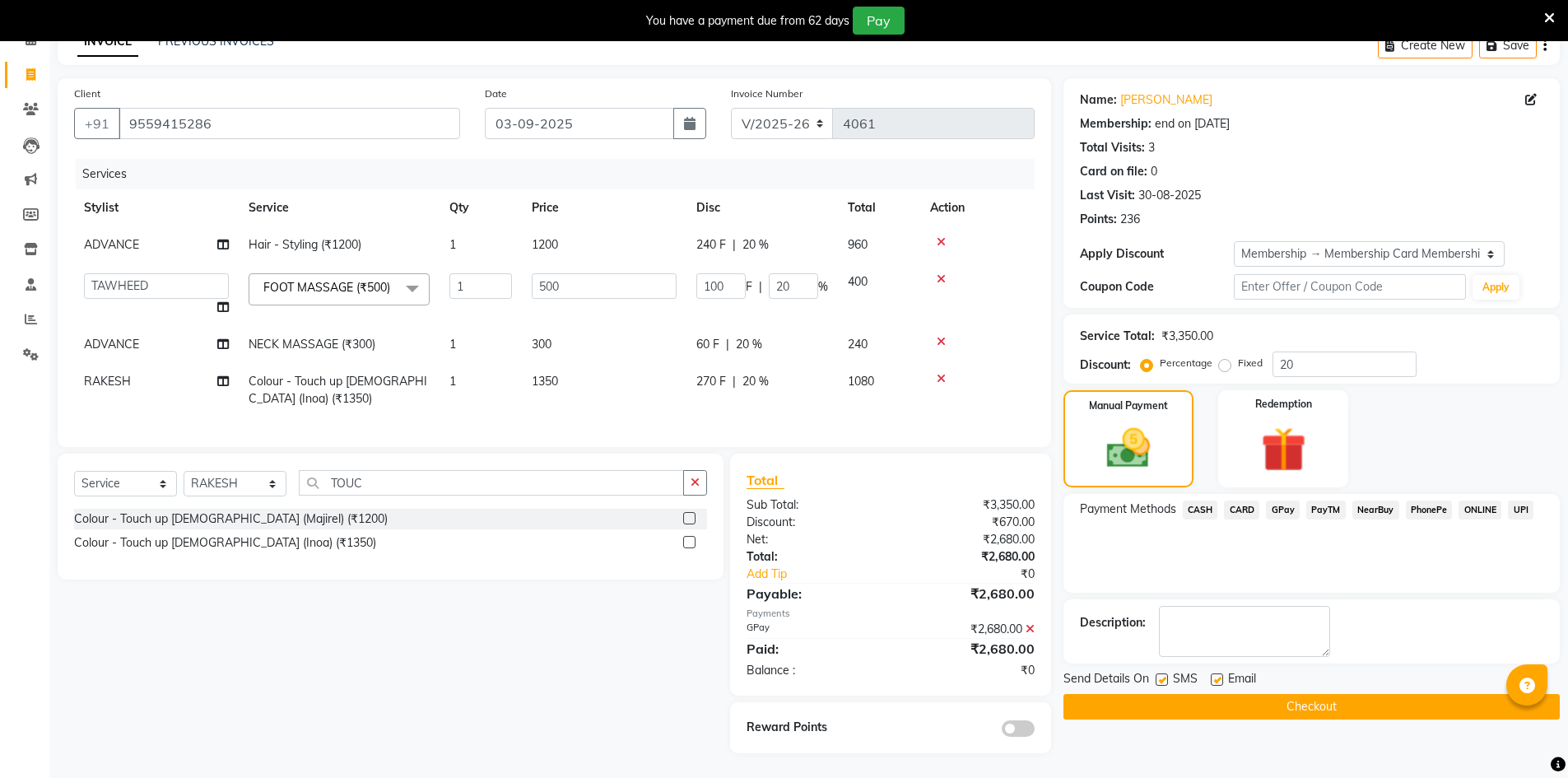
scroll to position [106, 0]
click at [1256, 694] on button "Checkout" at bounding box center [1311, 707] width 496 height 26
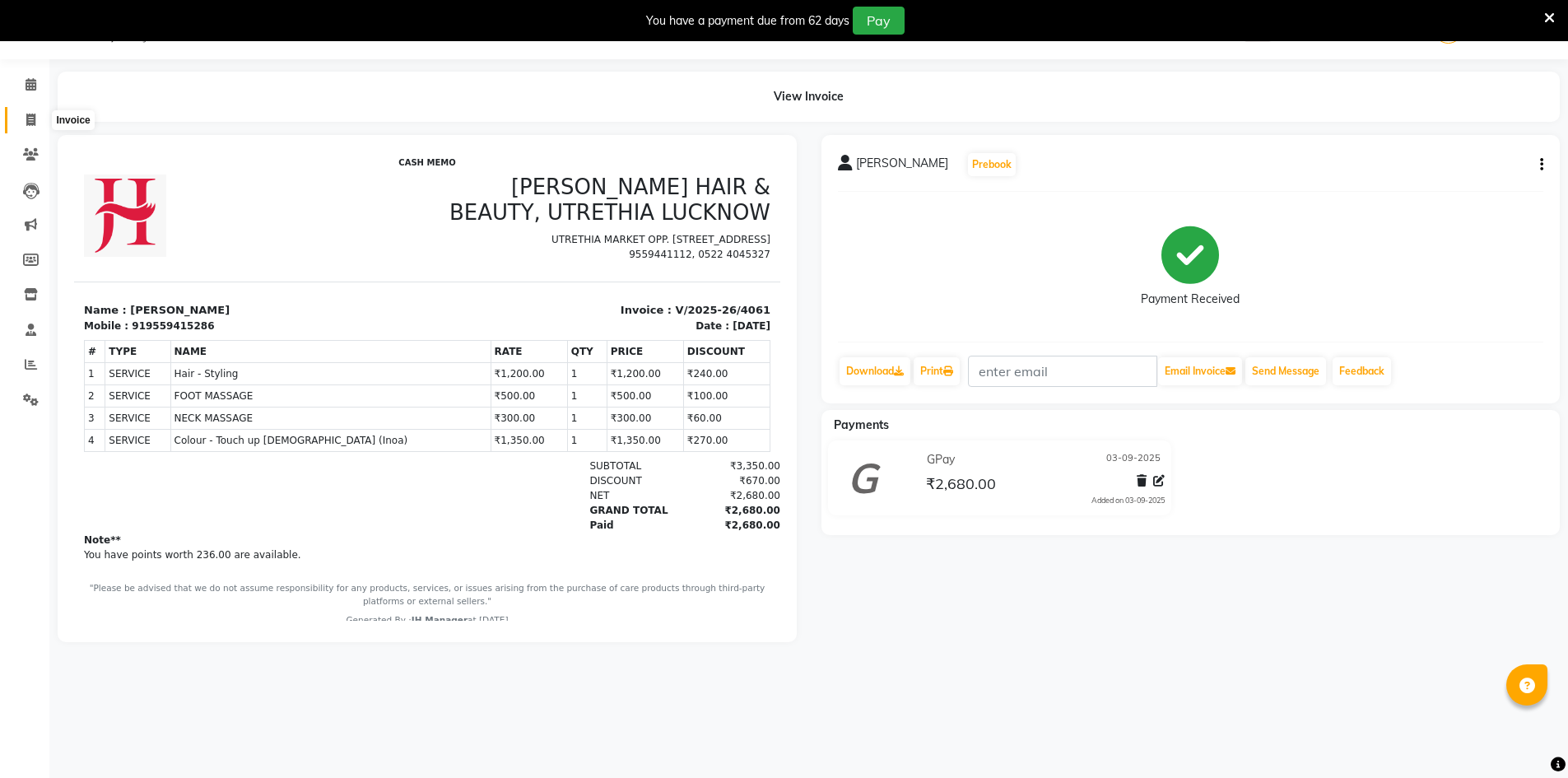
drag, startPoint x: 26, startPoint y: 118, endPoint x: 29, endPoint y: 127, distance: 9.5
click at [26, 118] on icon at bounding box center [30, 119] width 9 height 12
select select "service"
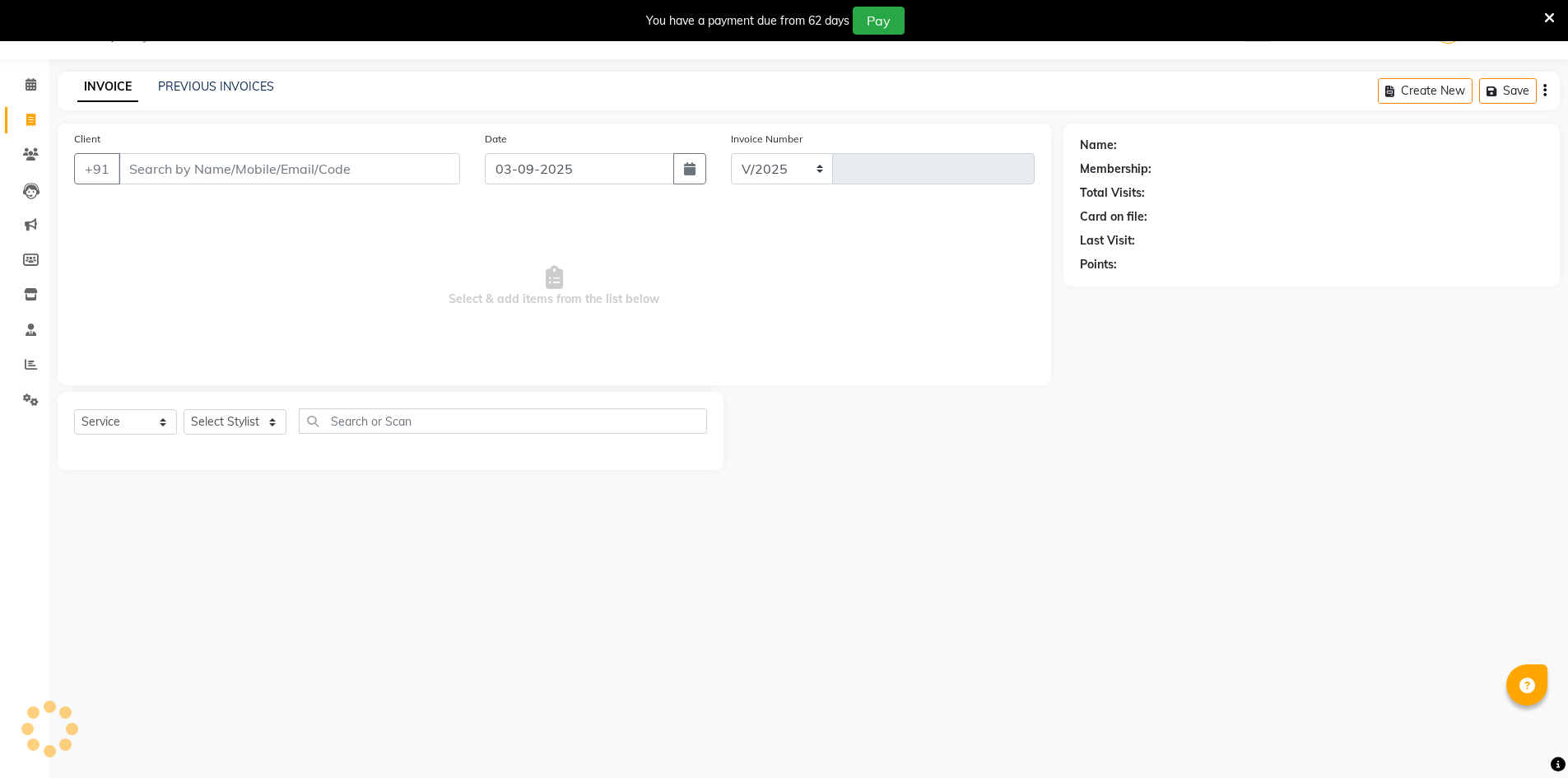
select select "640"
type input "4062"
click at [247, 426] on select "Select Stylist" at bounding box center [235, 422] width 102 height 26
click at [247, 426] on select "Select Stylist ADNAN ADVANCE ANJALI ANNU B-WAX [PERSON_NAME] JH Manager MEMBERS…" at bounding box center [235, 422] width 102 height 26
click at [247, 425] on select "Select Stylist ADNAN ADVANCE ANJALI ANNU B-WAX [PERSON_NAME] JH Manager MEMBERS…" at bounding box center [235, 422] width 102 height 26
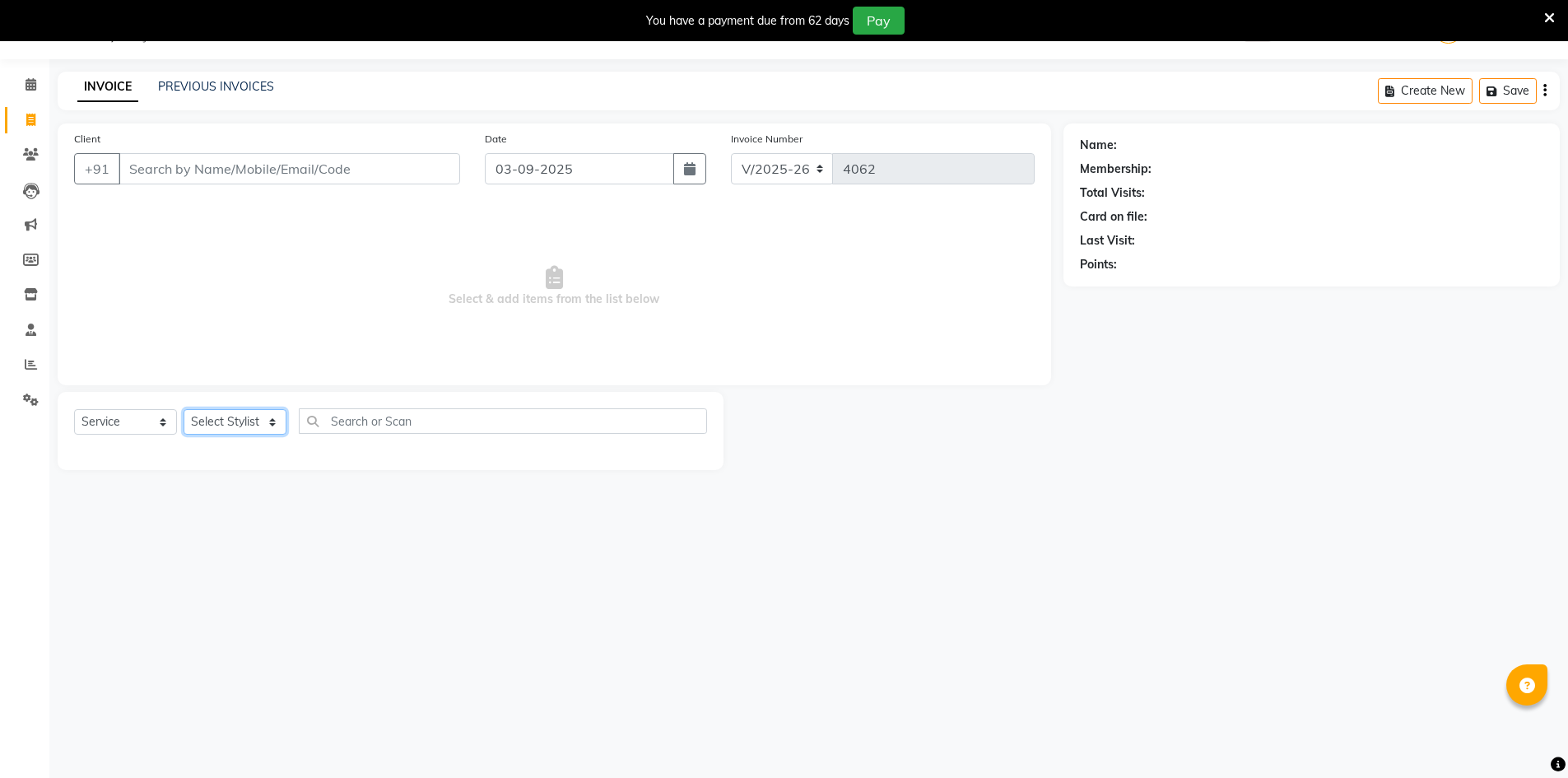
click at [246, 425] on select "Select Stylist ADNAN ADVANCE ANJALI ANNU B-WAX [PERSON_NAME] JH Manager MEMBERS…" at bounding box center [235, 422] width 102 height 26
click at [246, 422] on select "Select Stylist ADNAN ADVANCE ANJALI ANNU B-WAX [PERSON_NAME] JH Manager MEMBERS…" at bounding box center [235, 422] width 102 height 26
select select "9206"
click at [184, 409] on select "Select Stylist ADNAN ADVANCE ANJALI ANNU B-WAX [PERSON_NAME] JH Manager MEMBERS…" at bounding box center [235, 422] width 102 height 26
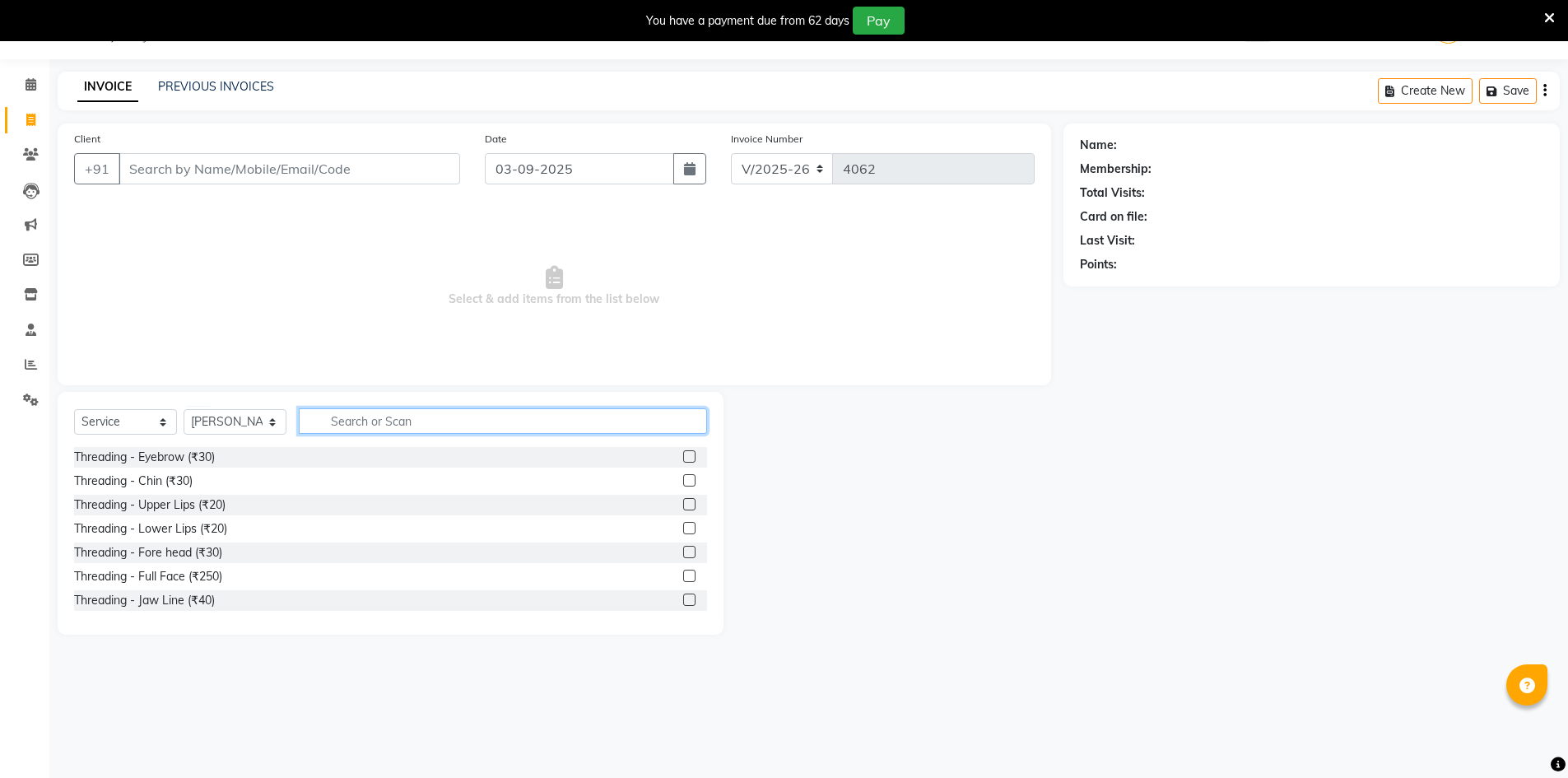
click at [342, 424] on input "text" at bounding box center [503, 422] width 409 height 26
type input "HAIR CUT"
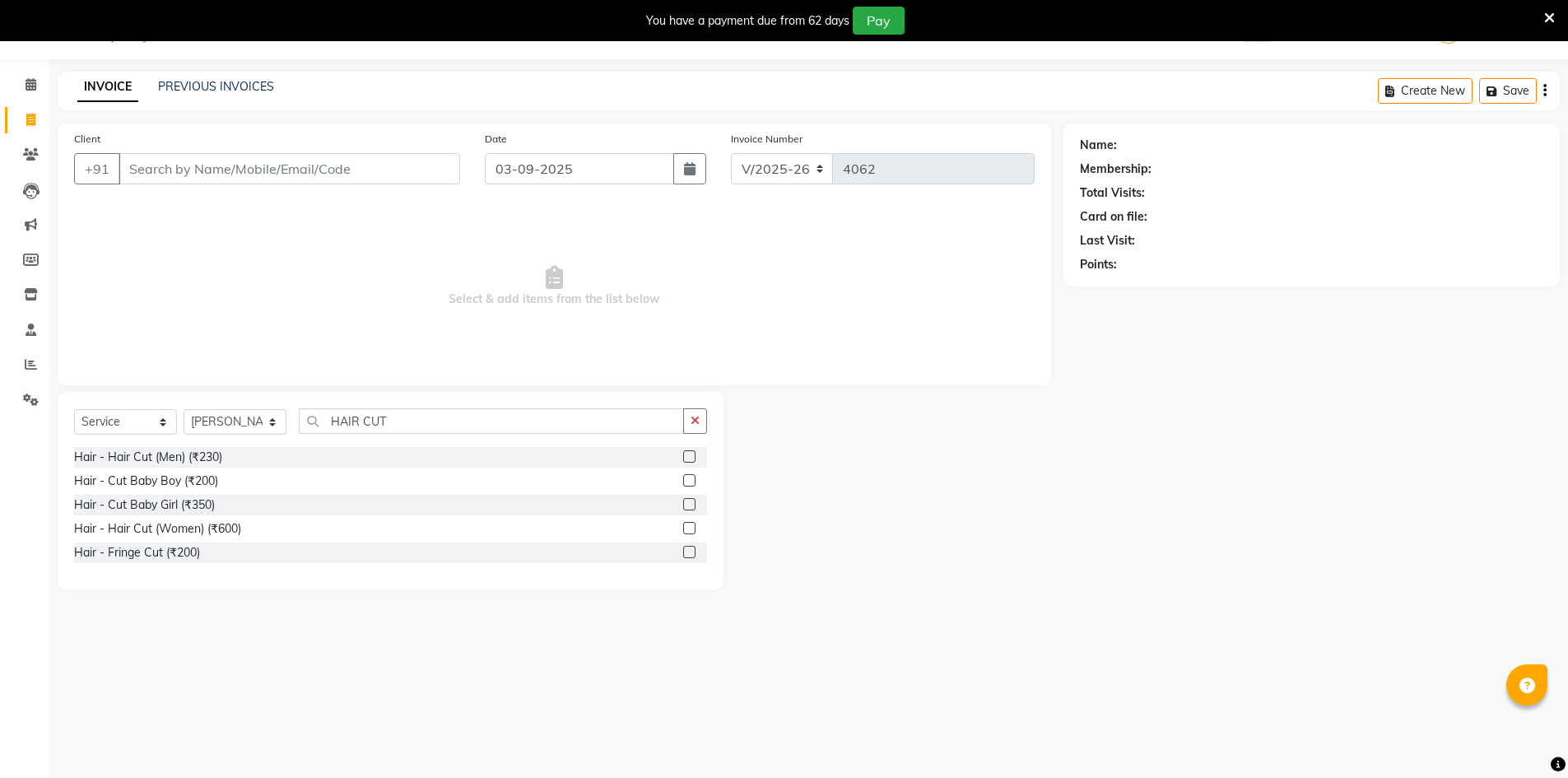
click at [689, 453] on label at bounding box center [689, 457] width 12 height 12
click at [689, 453] on input "checkbox" at bounding box center [688, 458] width 11 height 11
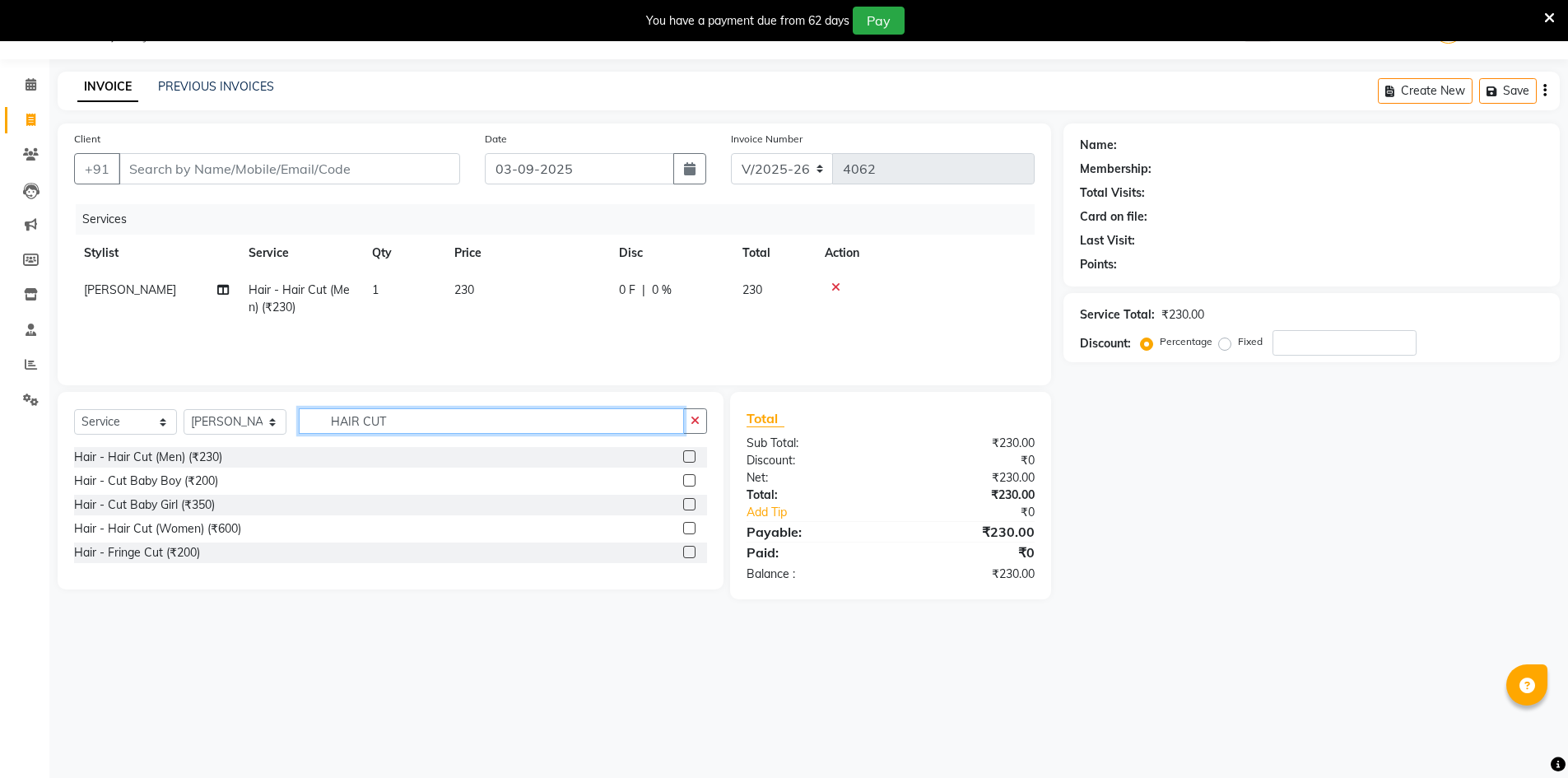
checkbox input "false"
drag, startPoint x: 478, startPoint y: 426, endPoint x: 0, endPoint y: 388, distance: 479.5
click at [0, 385] on app-home "08047224946 Select Location × Jawed Habib (Nr Ent) Hair Beauty Nails & Makeup S…" at bounding box center [784, 312] width 1568 height 625
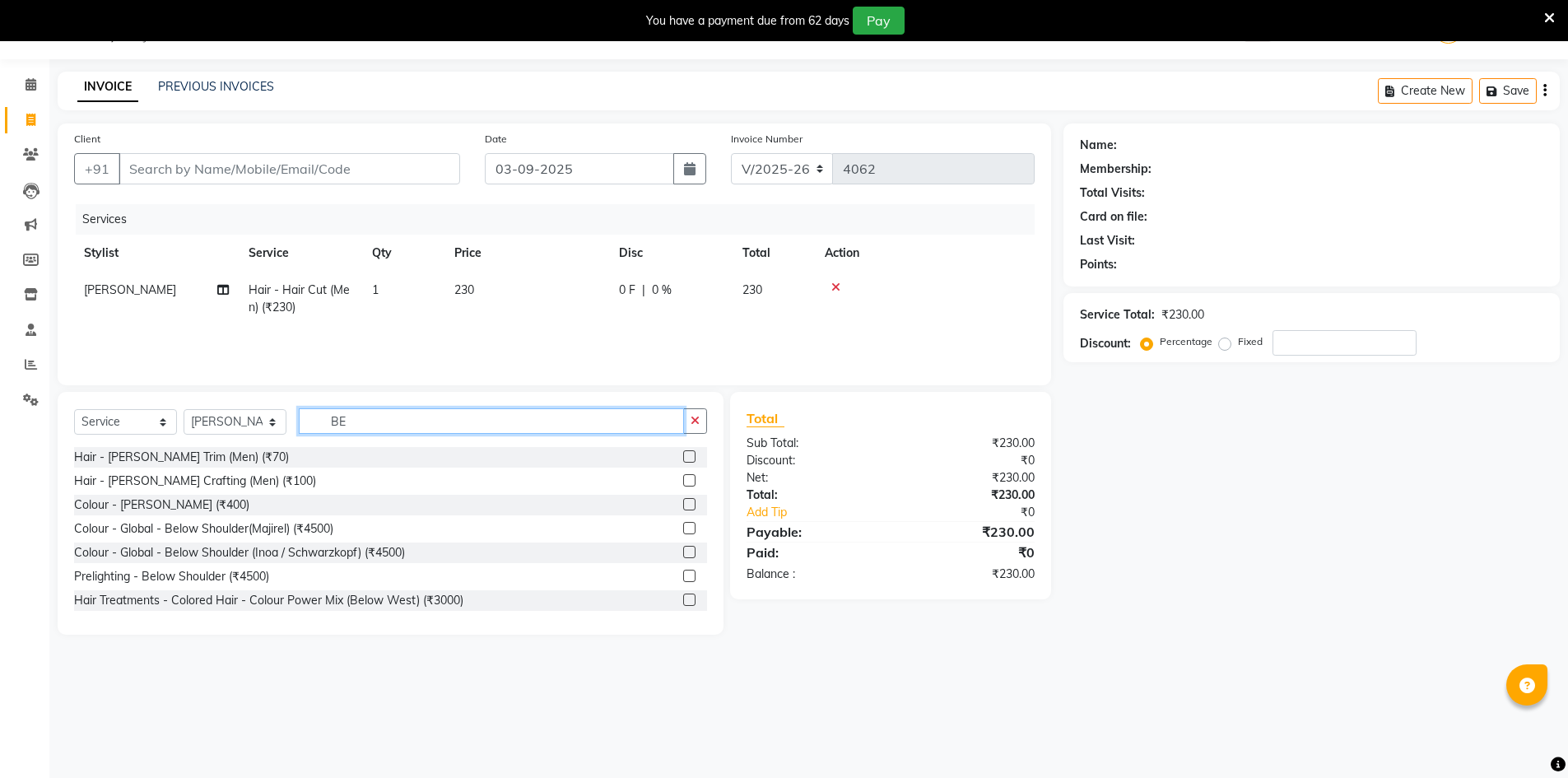
type input "BE"
click at [683, 453] on label at bounding box center [689, 457] width 12 height 12
click at [683, 453] on input "checkbox" at bounding box center [688, 458] width 11 height 11
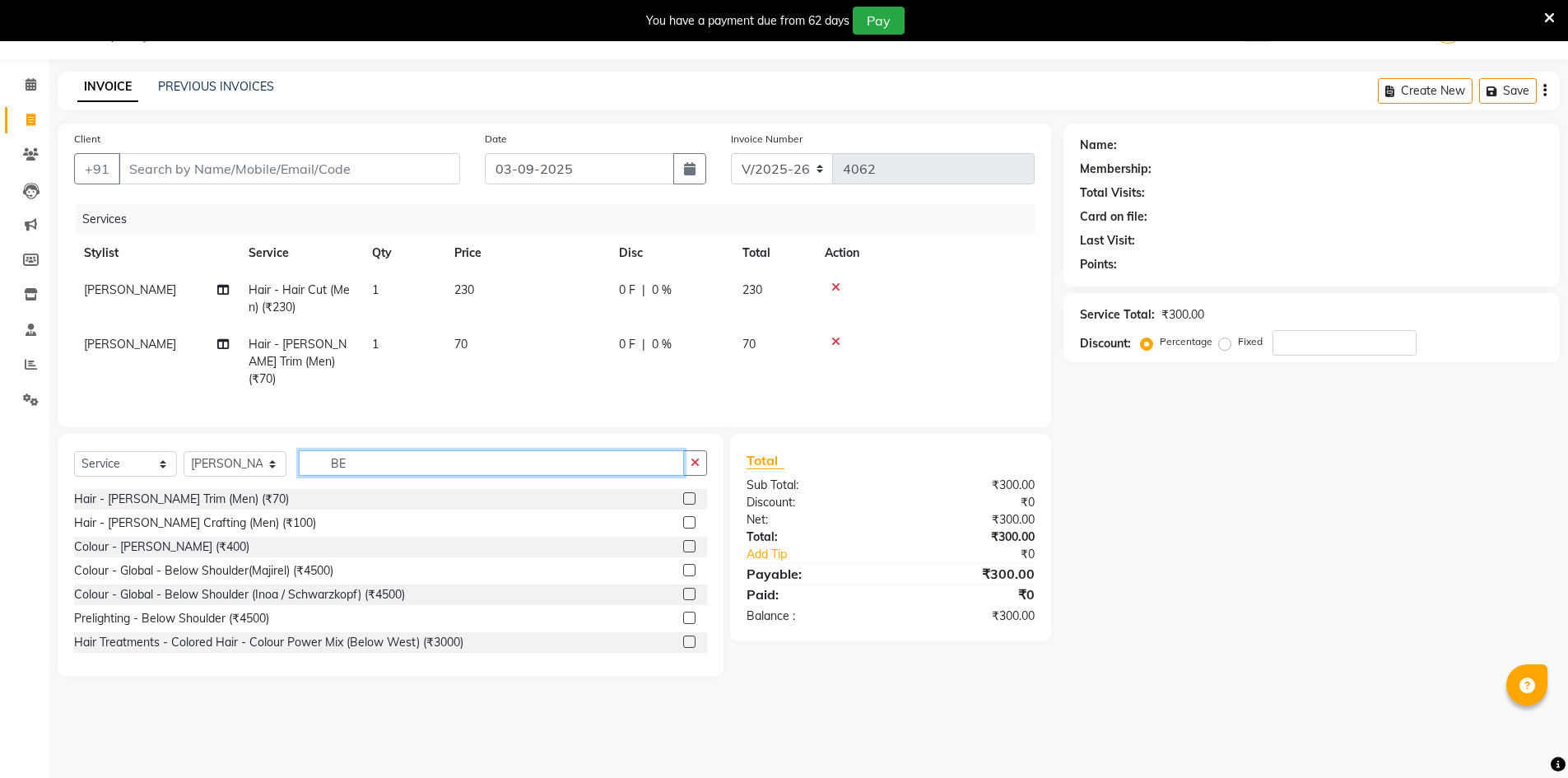
checkbox input "false"
drag, startPoint x: 289, startPoint y: 430, endPoint x: 175, endPoint y: 419, distance: 114.5
click at [179, 421] on div "Client +91 Date 03-09-2025 Invoice Number V/2025 V/2025-26 4062 Services Stylis…" at bounding box center [555, 400] width 1018 height 553
type input "HEA"
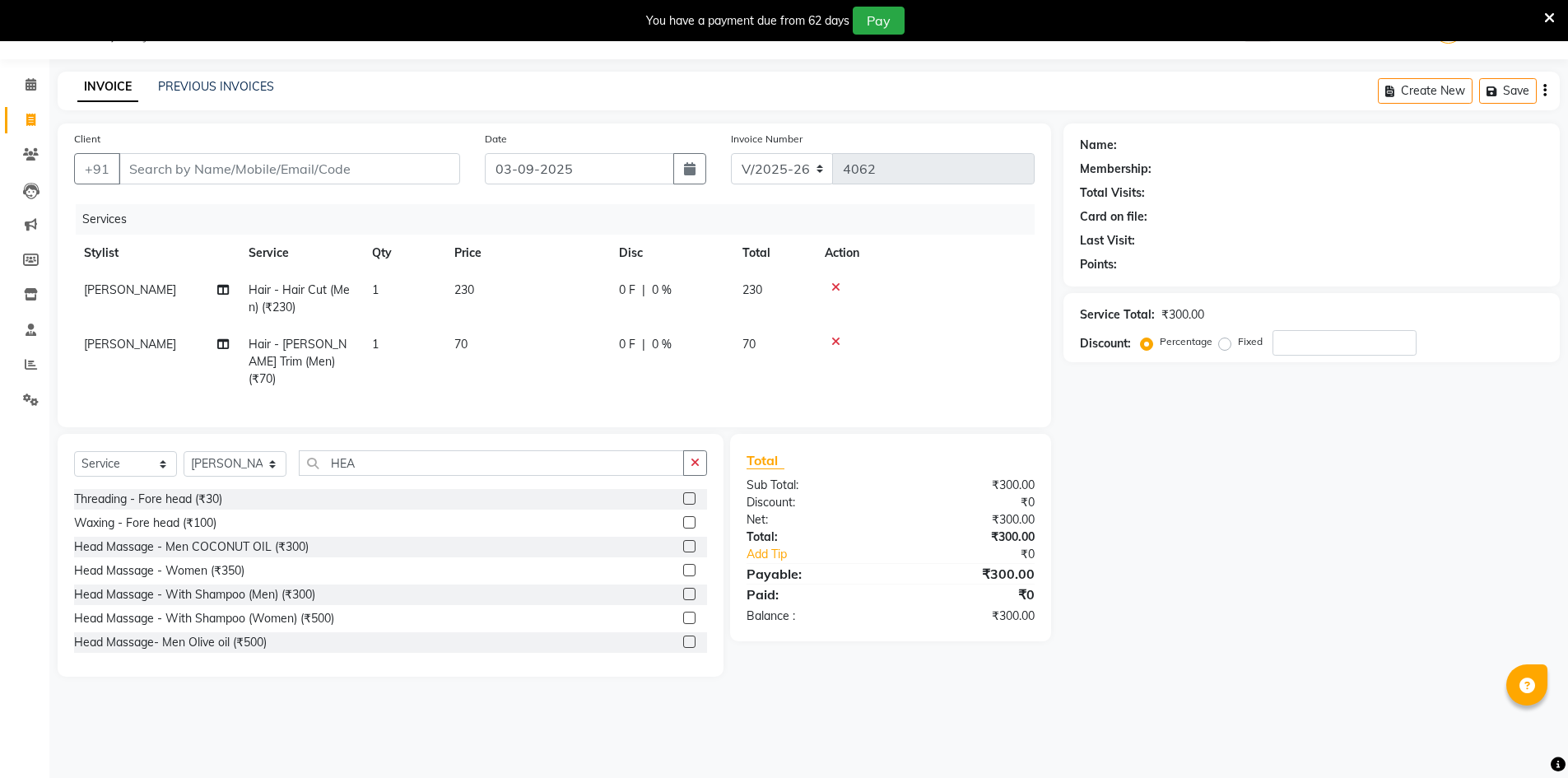
click at [683, 543] on label at bounding box center [689, 546] width 12 height 12
click at [683, 543] on input "checkbox" at bounding box center [688, 547] width 11 height 11
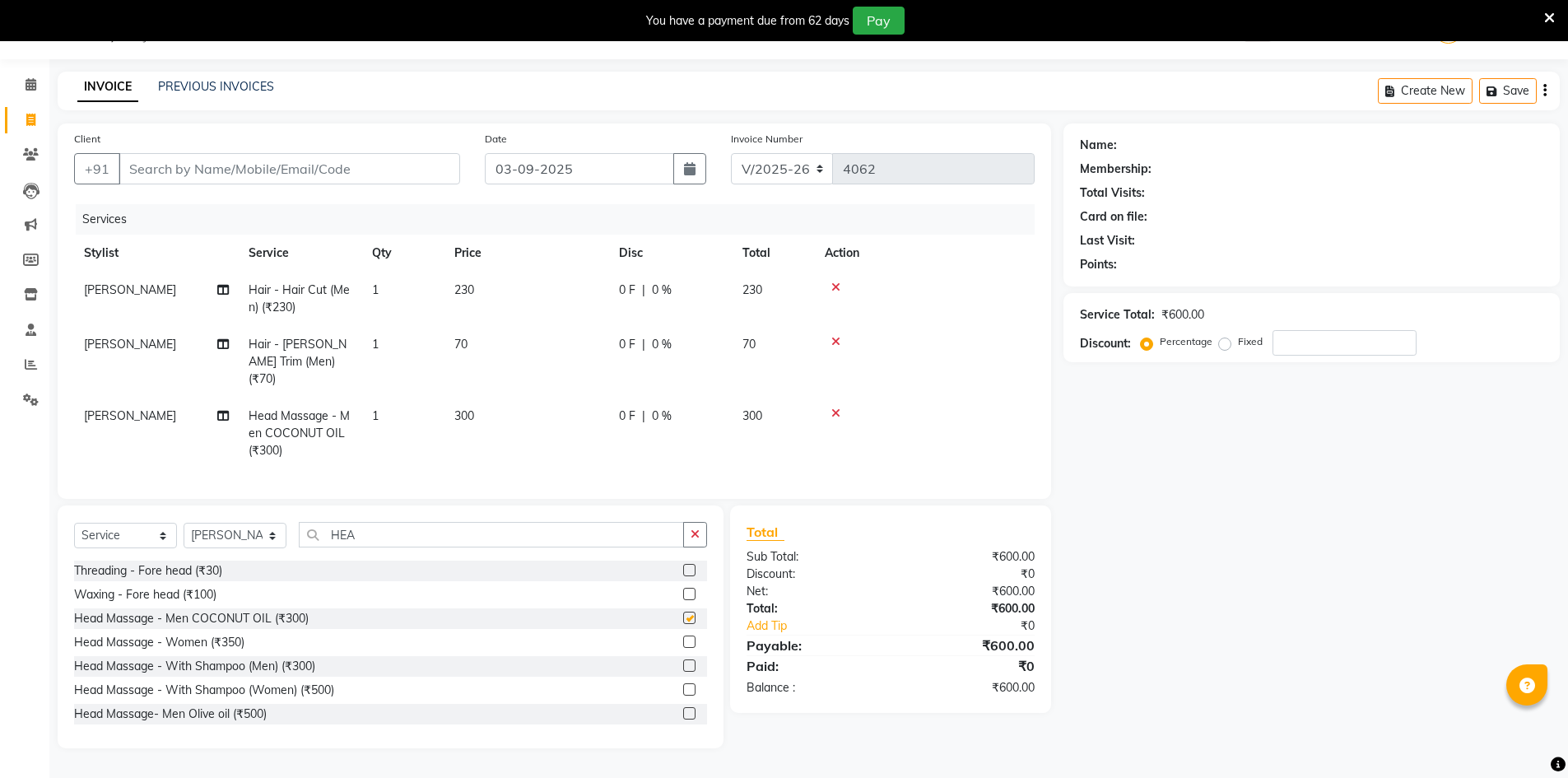
checkbox input "false"
click at [273, 177] on input "Client" at bounding box center [289, 168] width 342 height 31
click at [272, 175] on input "Client" at bounding box center [289, 168] width 342 height 31
click at [214, 168] on input "Client" at bounding box center [289, 168] width 342 height 31
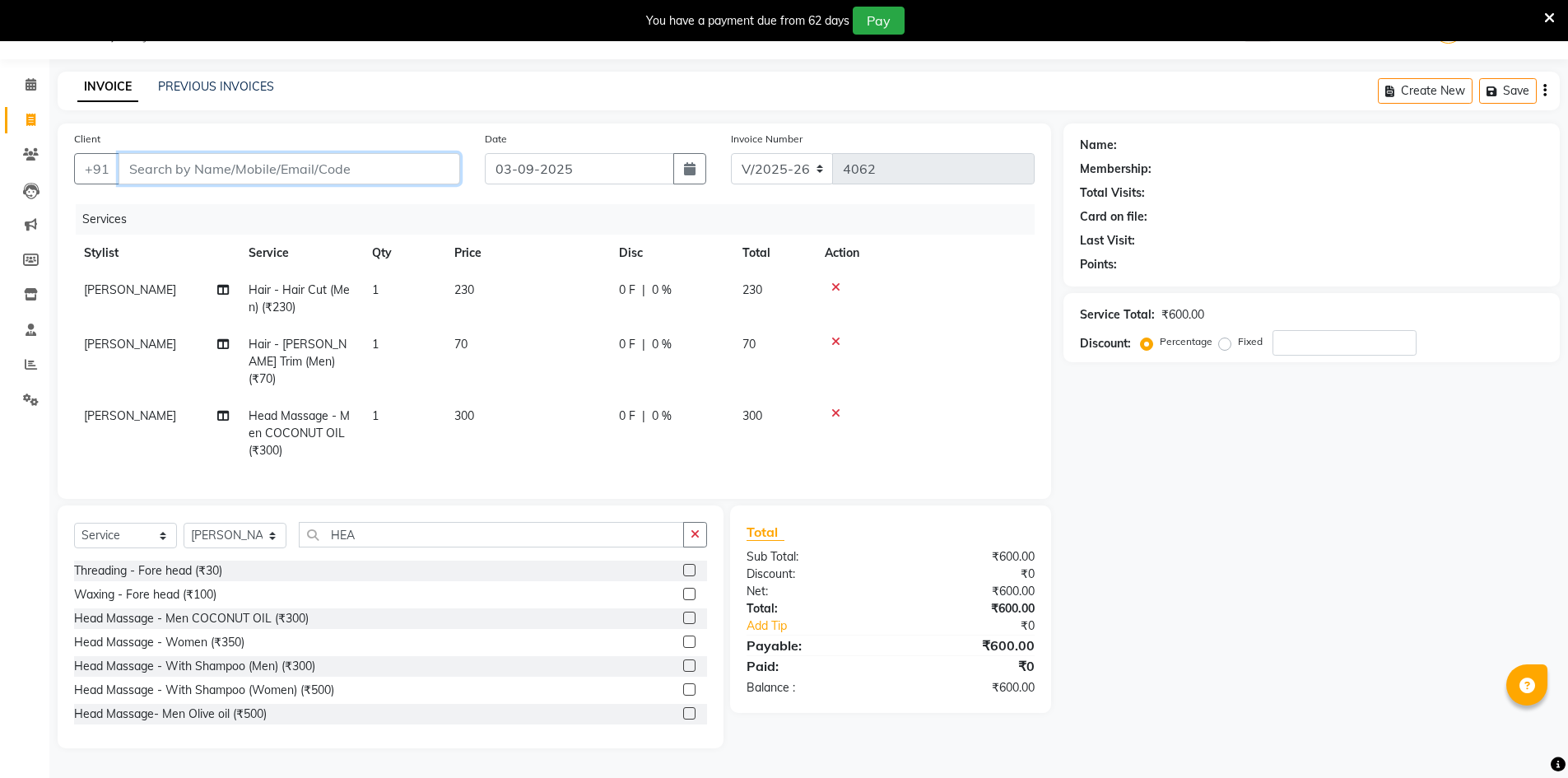
type input "8"
type input "0"
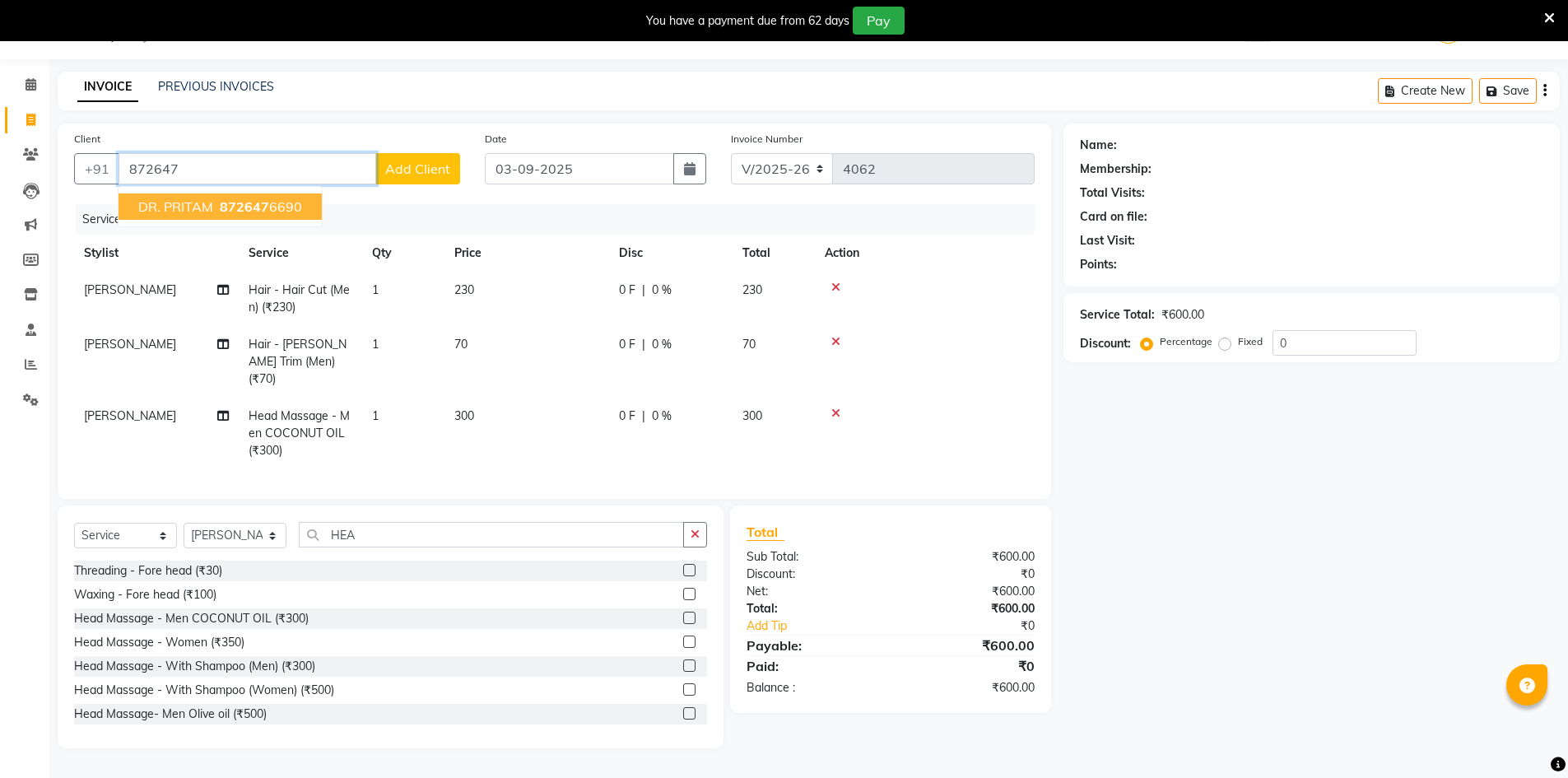
click at [164, 205] on span "DR. PRITAM" at bounding box center [175, 207] width 75 height 17
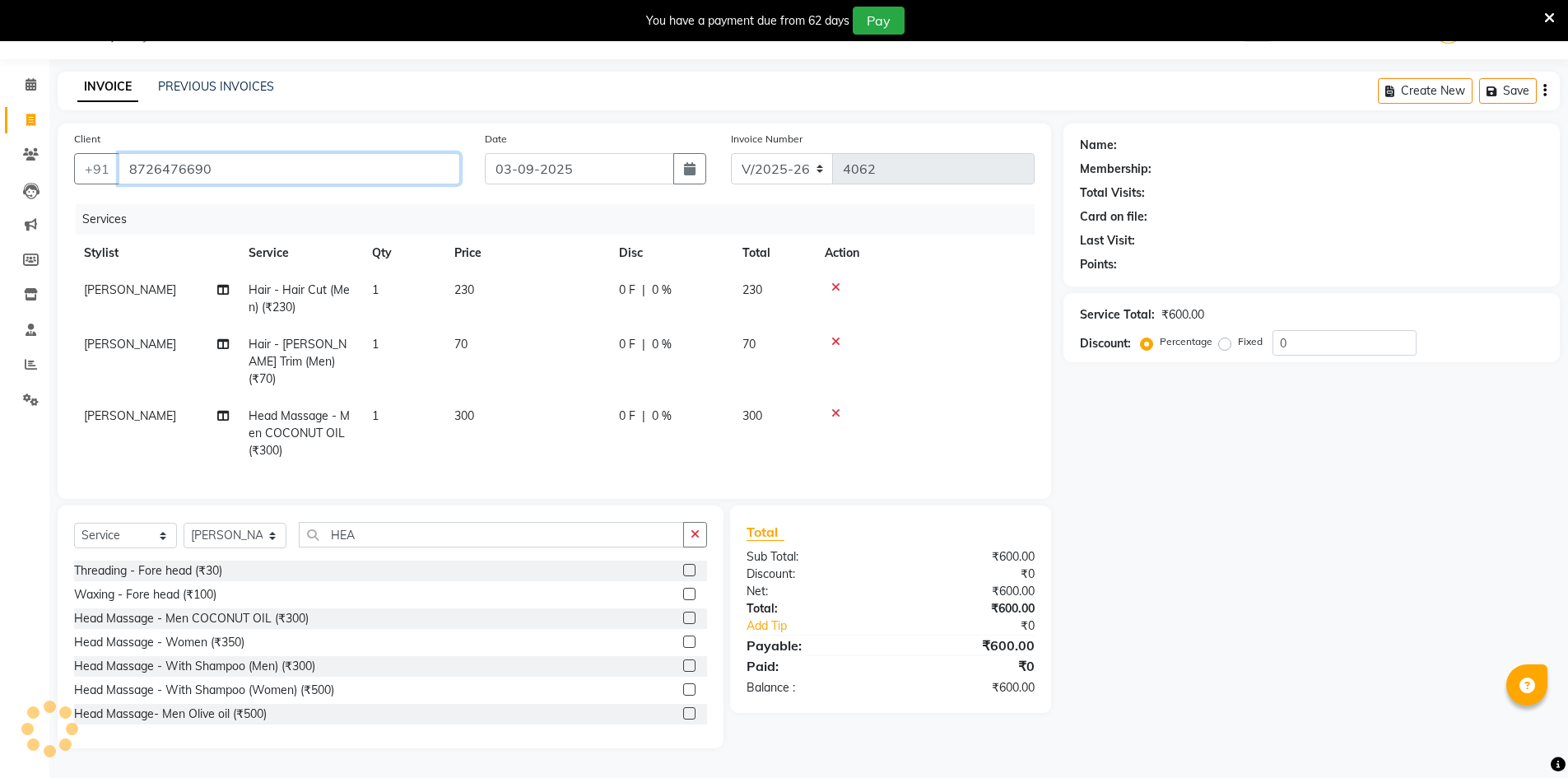
type input "8726476690"
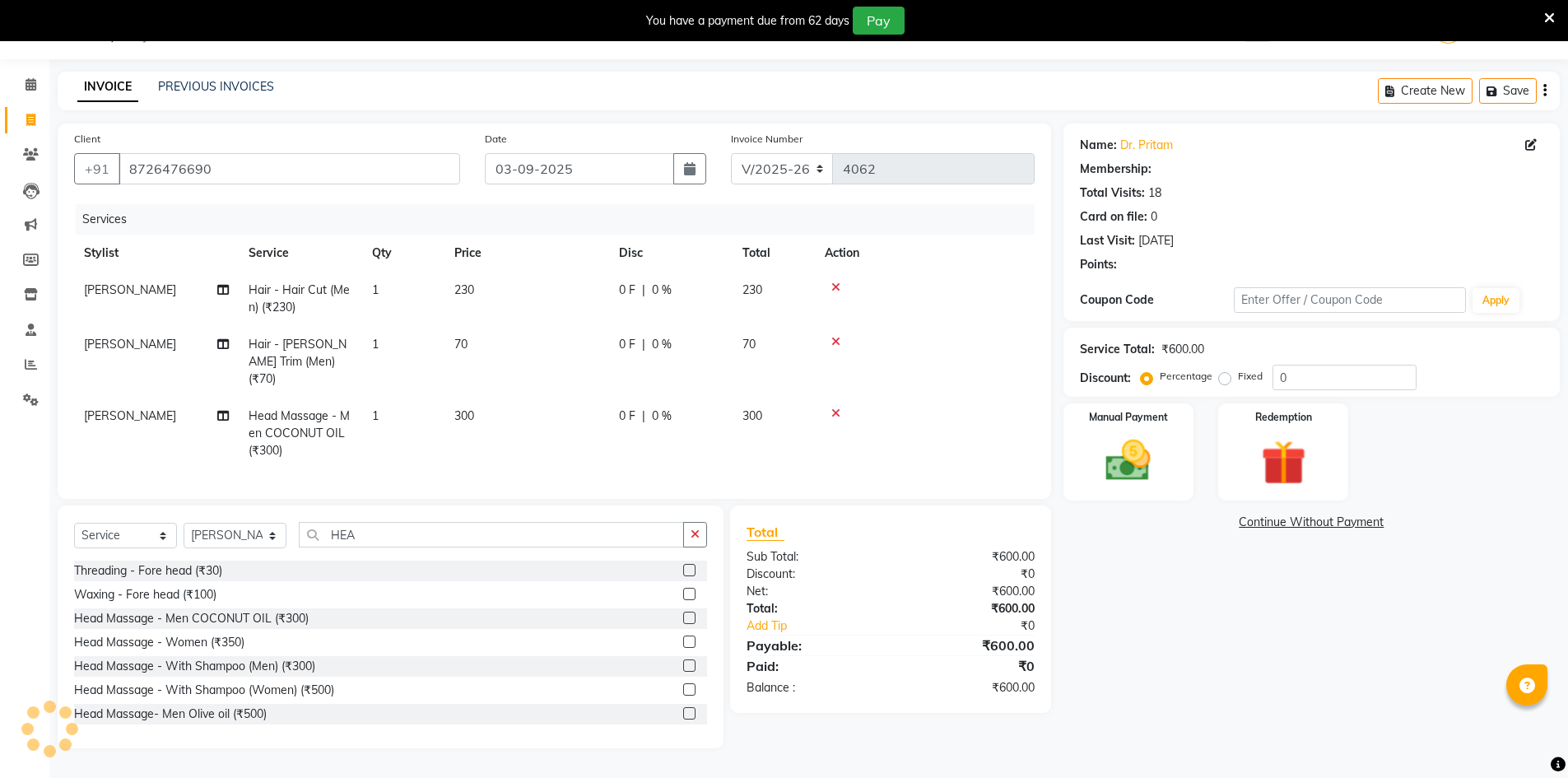
select select "1: Object"
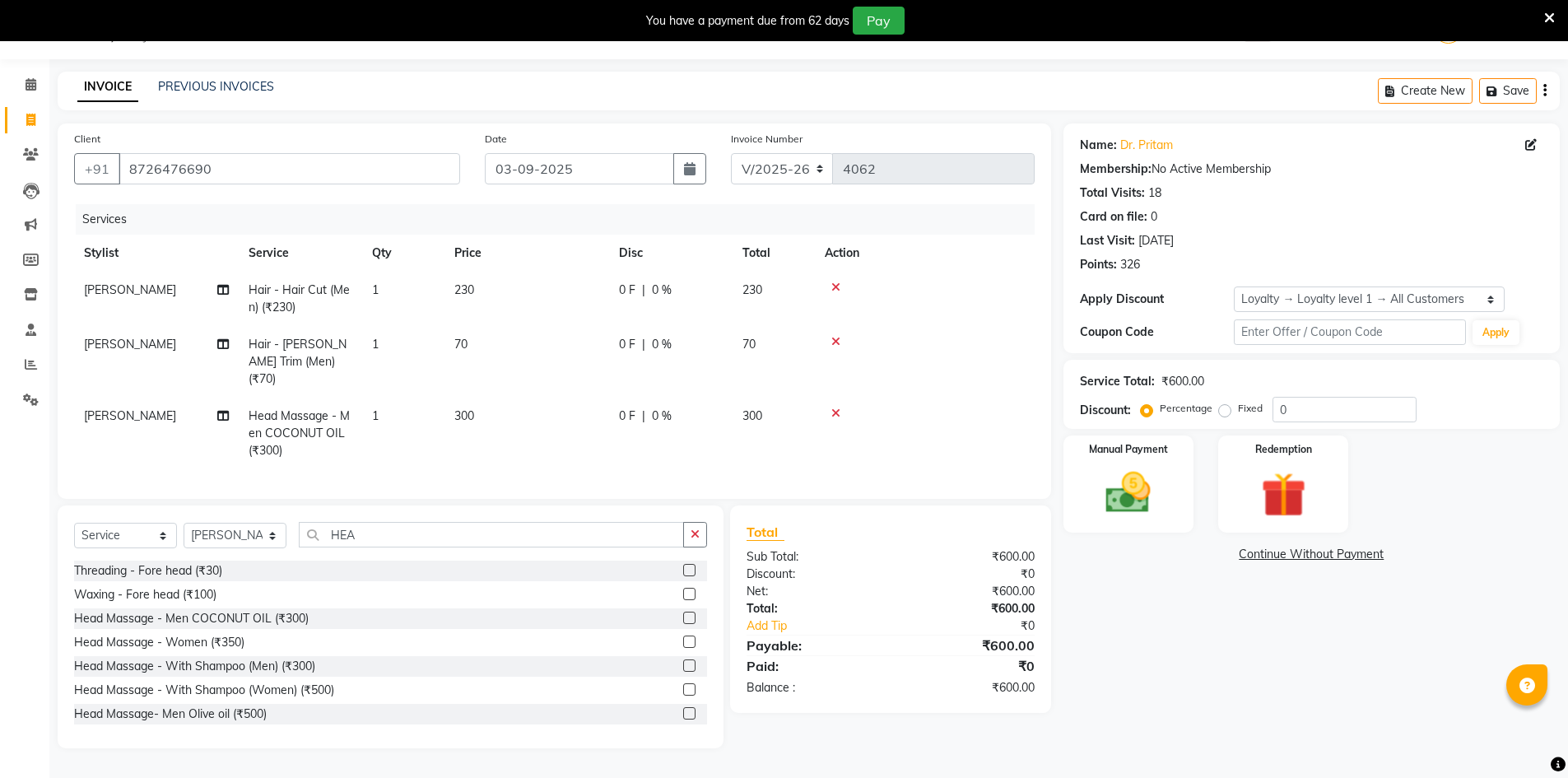
click at [1324, 392] on div "Service Total: ₹600.00 Discount: Percentage Fixed 0" at bounding box center [1311, 394] width 463 height 56
click at [1303, 412] on input "0" at bounding box center [1344, 410] width 144 height 26
type input "20"
click at [1140, 495] on img at bounding box center [1129, 493] width 76 height 54
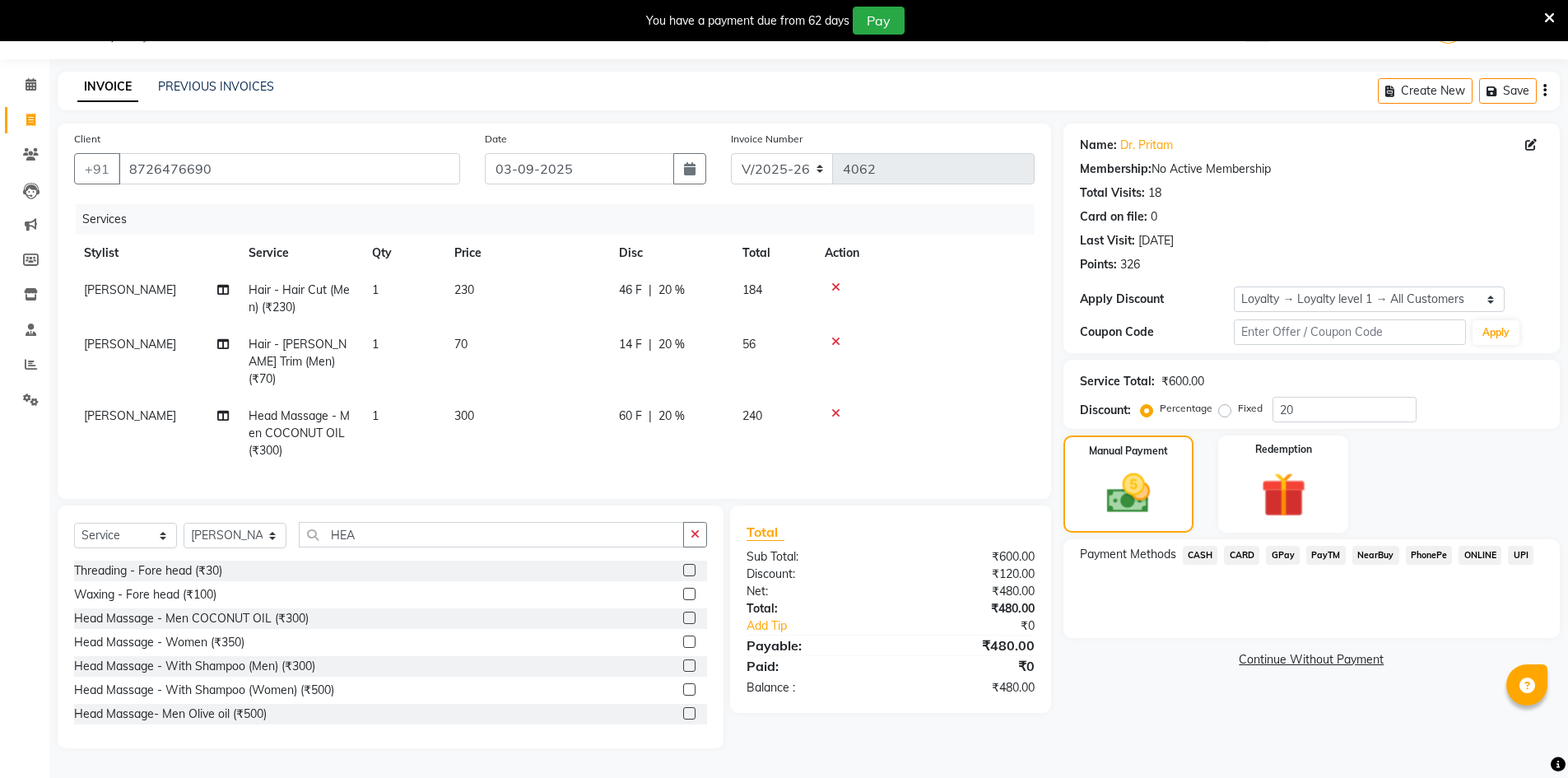
click at [1214, 553] on span "CASH" at bounding box center [1201, 555] width 36 height 19
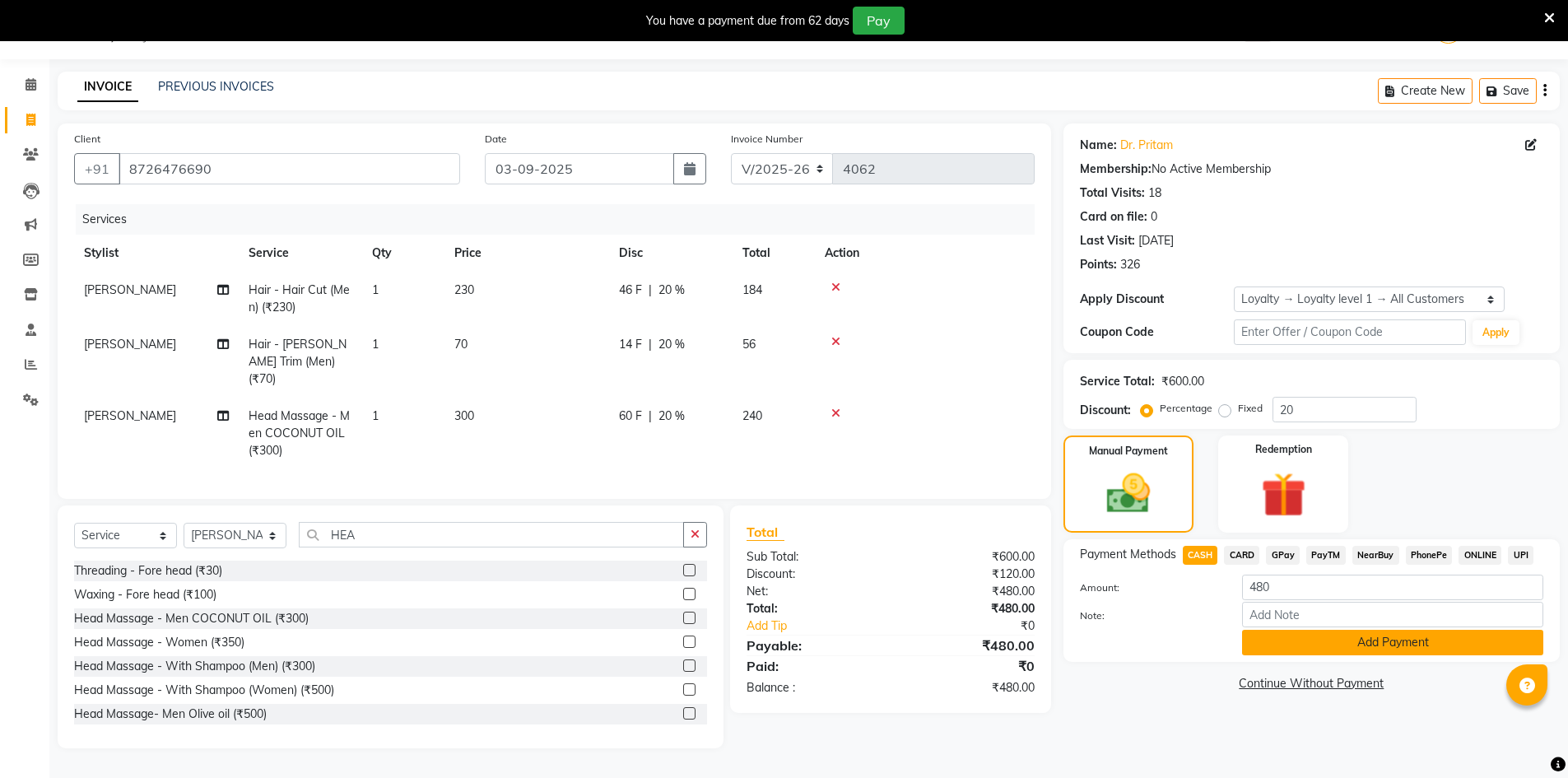
click at [1287, 636] on button "Add Payment" at bounding box center [1392, 643] width 301 height 26
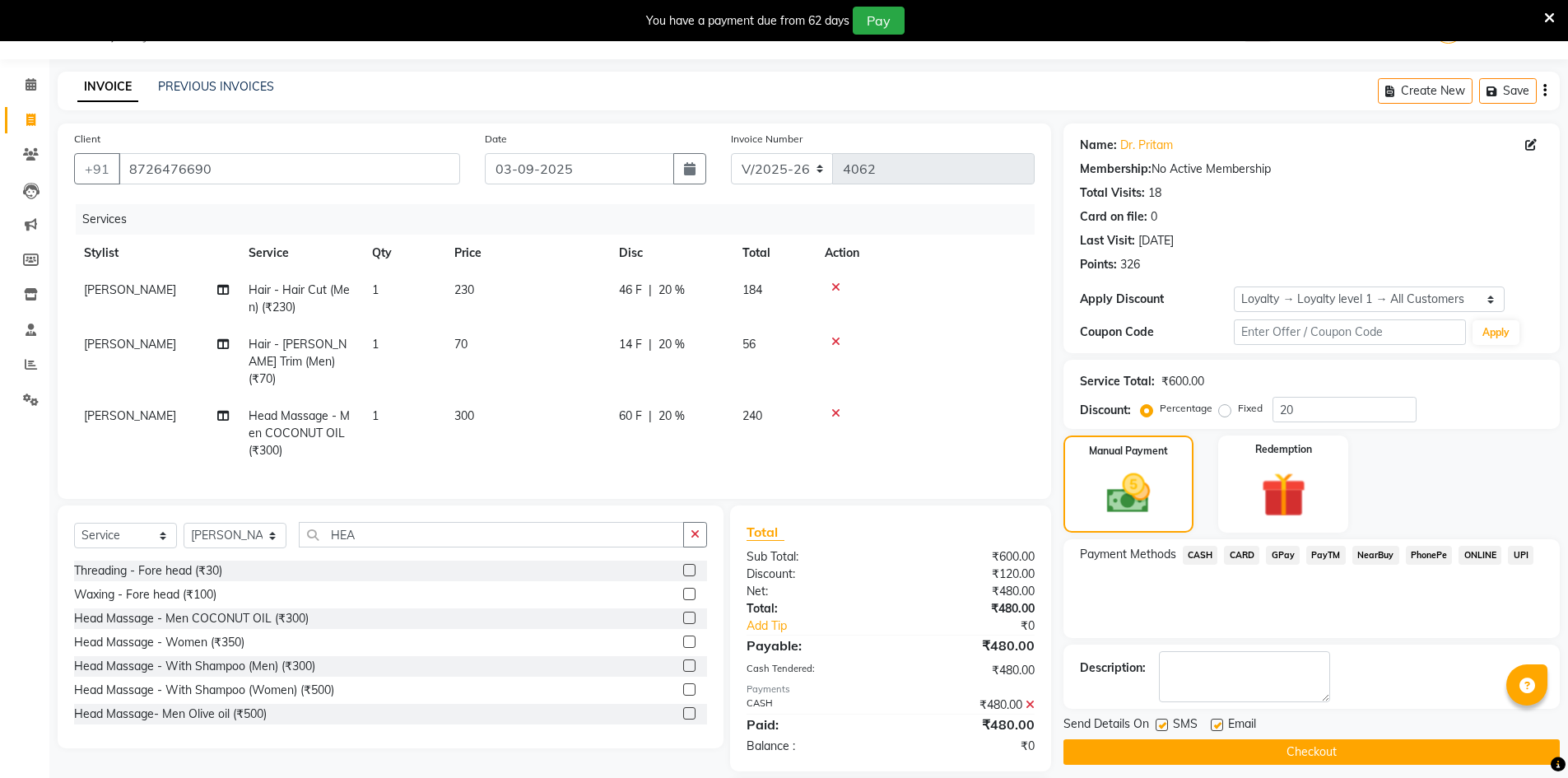
click at [1339, 749] on button "Checkout" at bounding box center [1311, 752] width 496 height 26
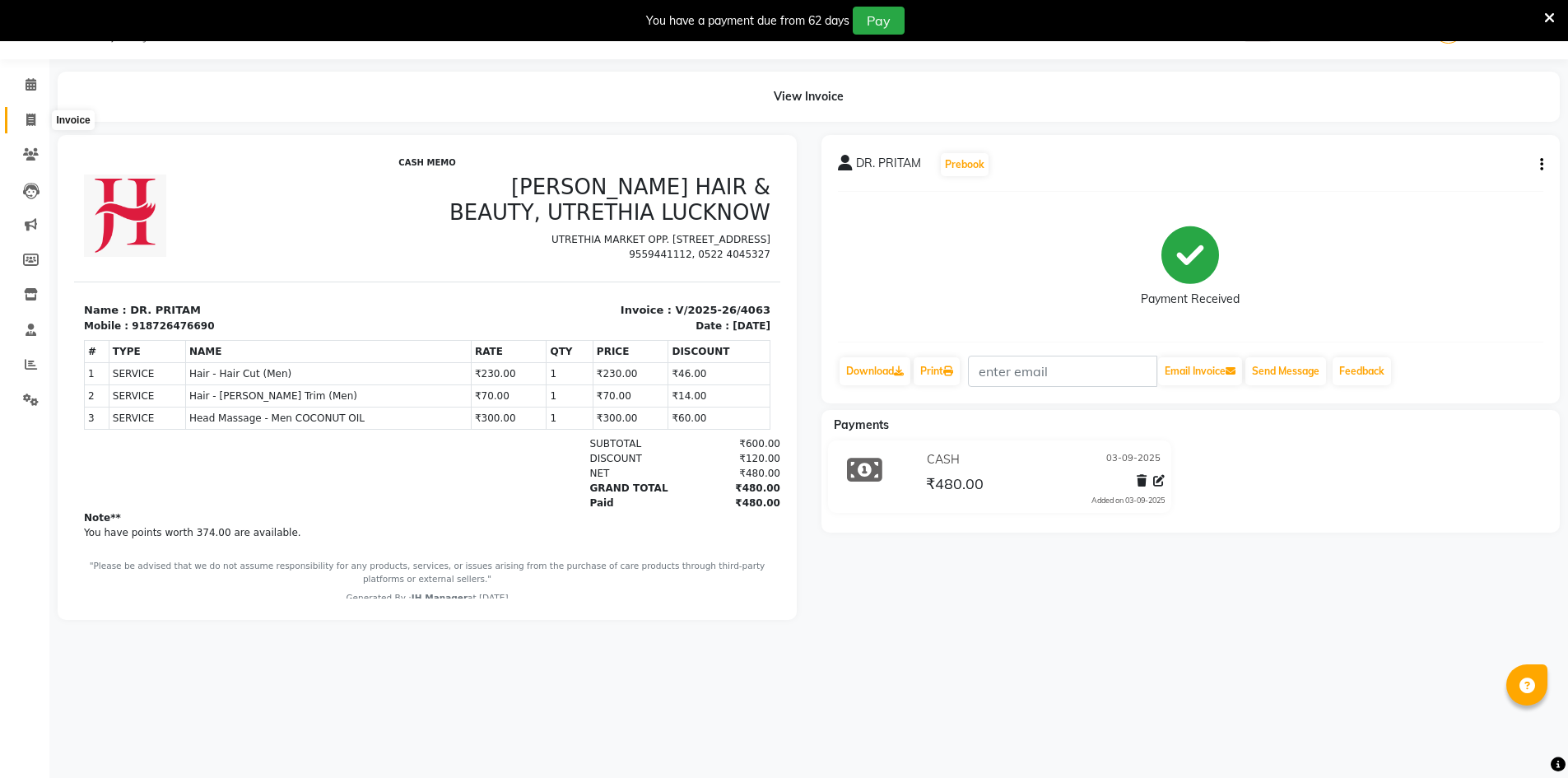
click at [33, 121] on icon at bounding box center [30, 119] width 9 height 12
select select "service"
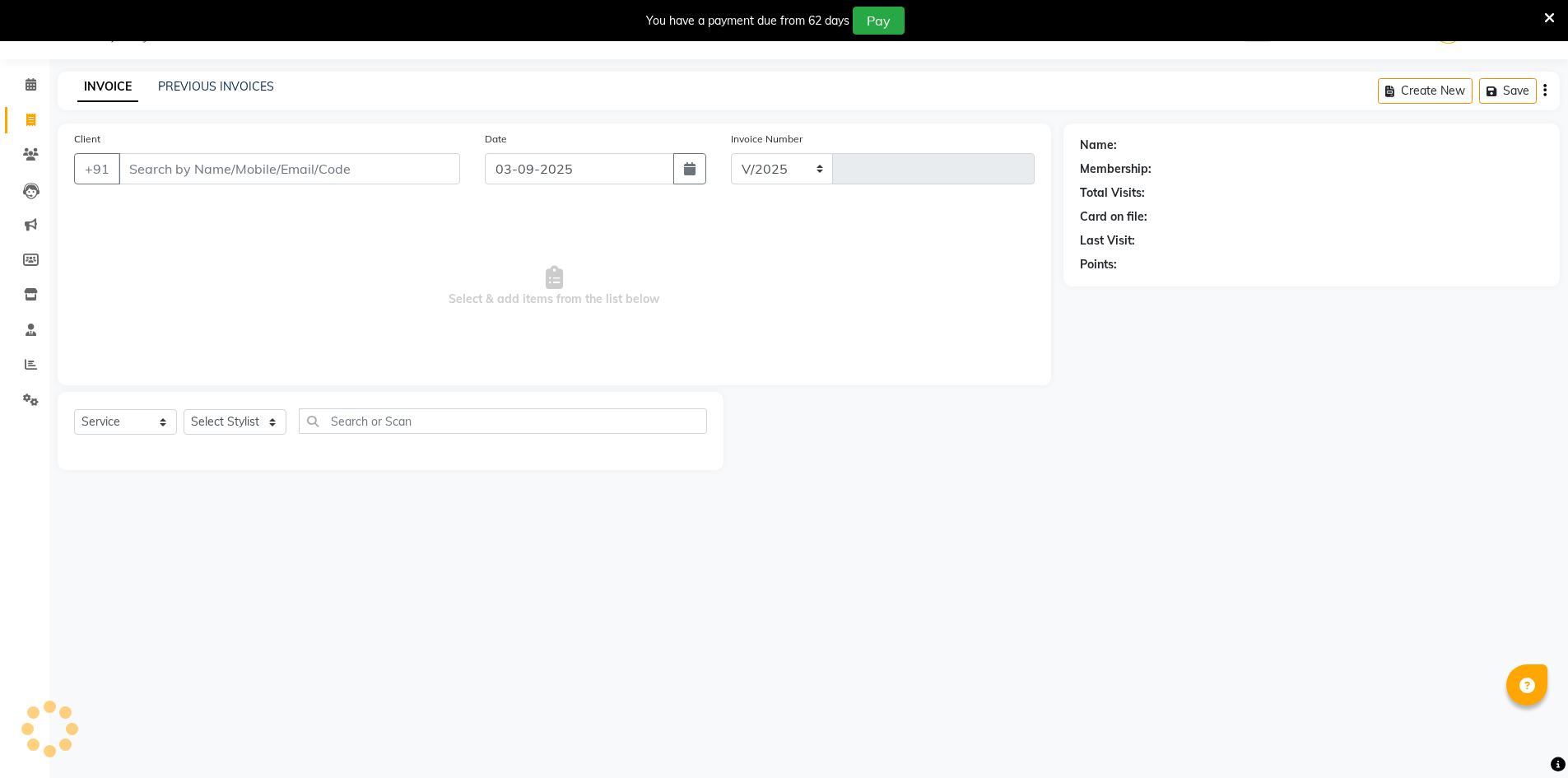
select select "640"
type input "4065"
click at [222, 419] on select "Select Stylist" at bounding box center [235, 422] width 102 height 26
click at [242, 429] on select "Select Stylist" at bounding box center [235, 422] width 102 height 26
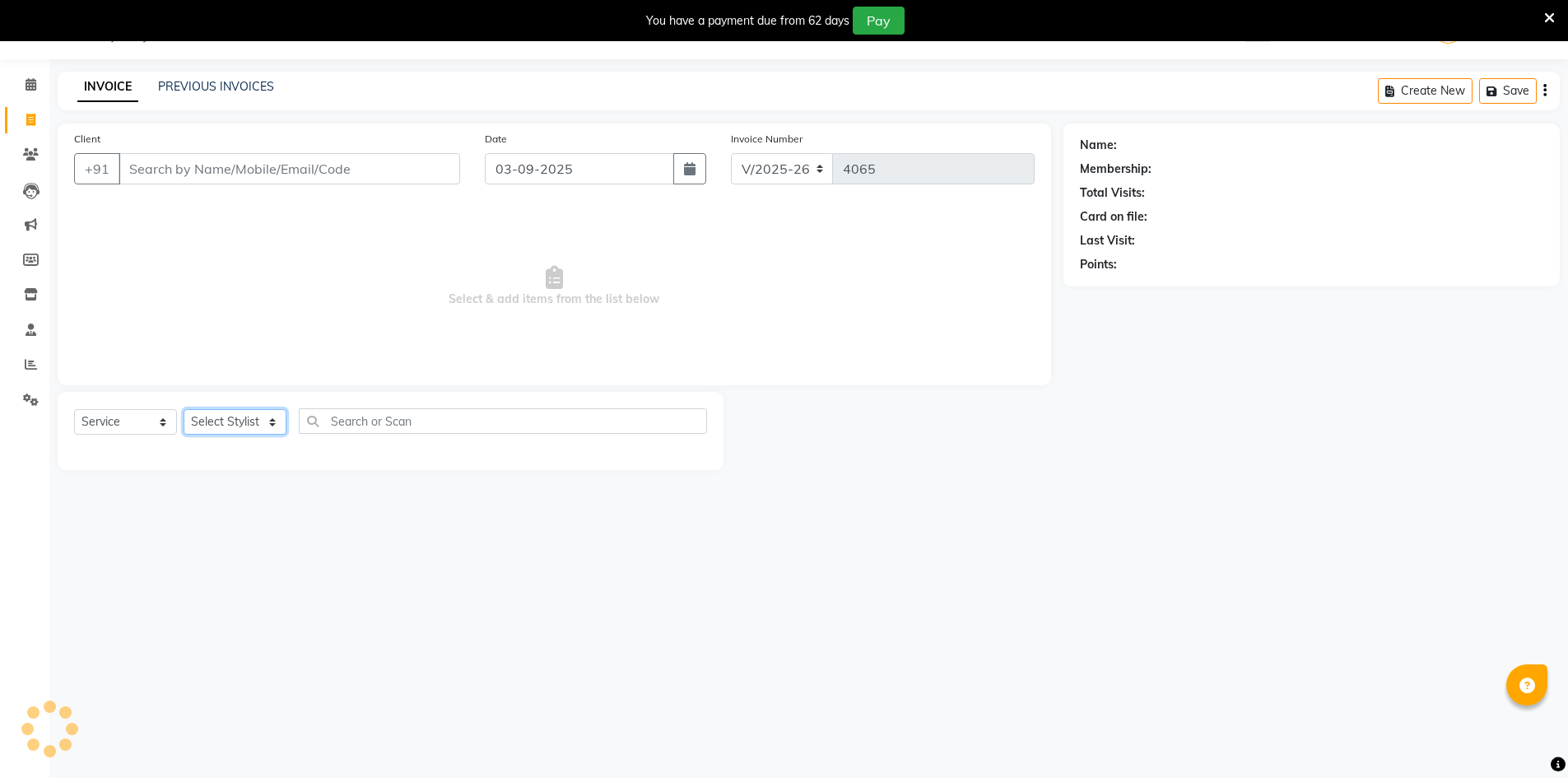
click at [246, 429] on select "Select Stylist" at bounding box center [235, 422] width 102 height 26
click at [260, 427] on select "Select Stylist ADNAN ADVANCE ANJALI ANNU B-WAX [PERSON_NAME] JH Manager MEMBERS…" at bounding box center [235, 422] width 102 height 26
select select "32626"
click at [184, 409] on select "Select Stylist ADNAN ADVANCE ANJALI ANNU B-WAX [PERSON_NAME] JH Manager MEMBERS…" at bounding box center [235, 422] width 102 height 26
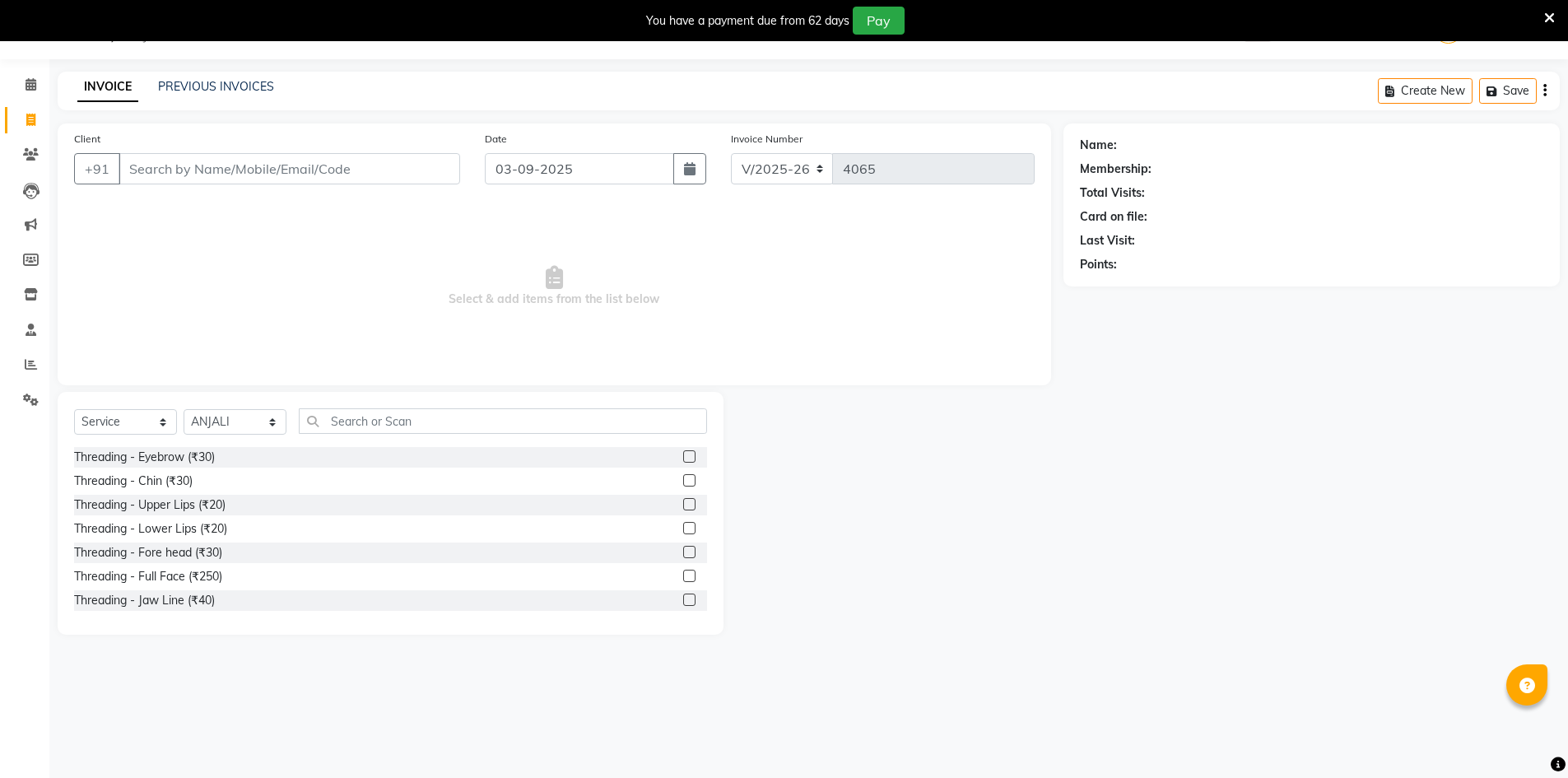
click at [683, 455] on label at bounding box center [689, 457] width 12 height 12
click at [683, 455] on input "checkbox" at bounding box center [688, 458] width 11 height 11
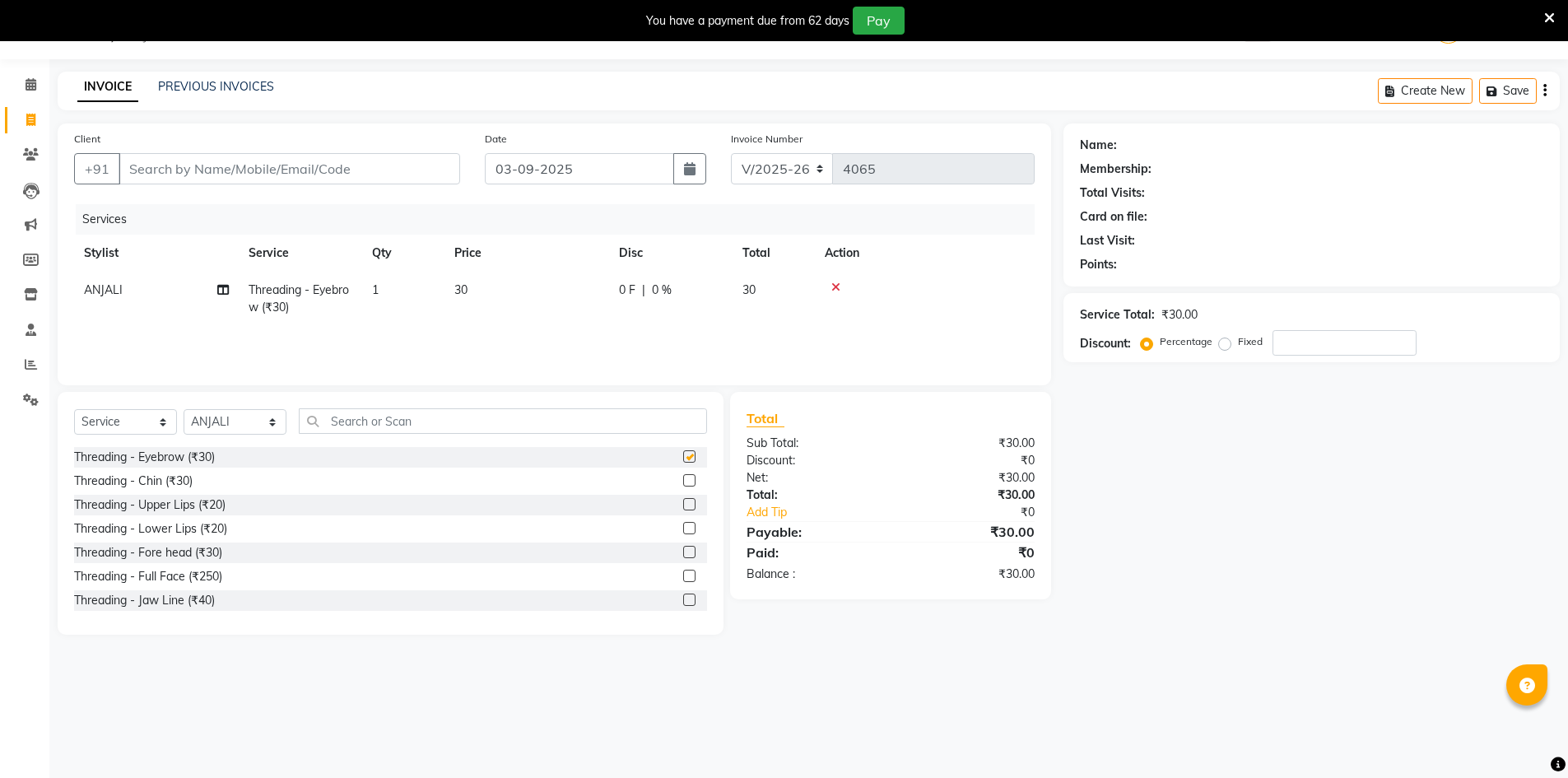
checkbox input "false"
click at [683, 503] on label at bounding box center [689, 504] width 12 height 12
click at [683, 503] on input "checkbox" at bounding box center [688, 505] width 11 height 11
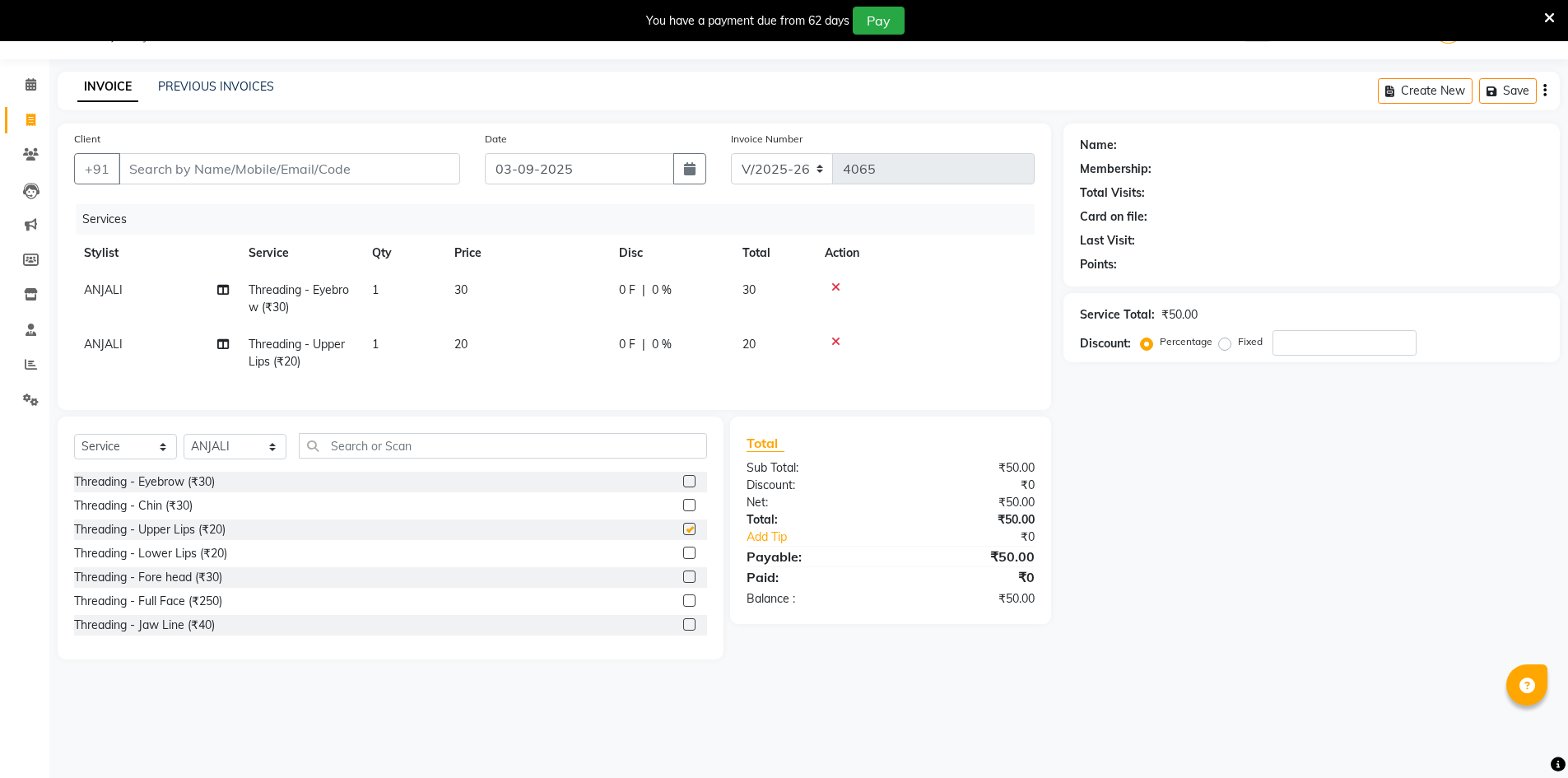
checkbox input "false"
click at [371, 173] on input "Client" at bounding box center [289, 168] width 342 height 31
type input "7"
type input "0"
click at [168, 166] on input "766820447" at bounding box center [247, 168] width 258 height 31
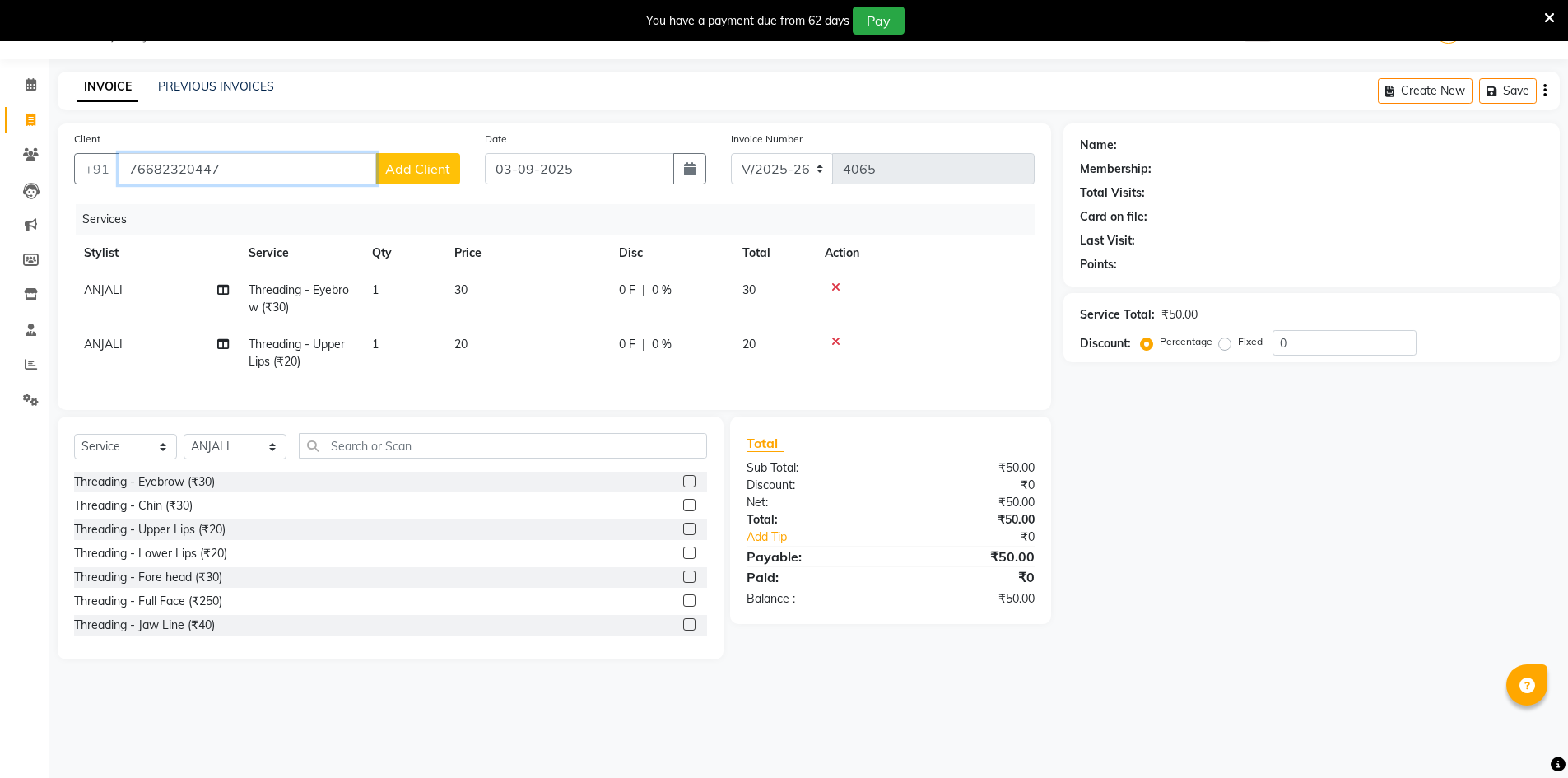
click at [192, 170] on input "76682320447" at bounding box center [247, 168] width 258 height 31
type input "7668232447"
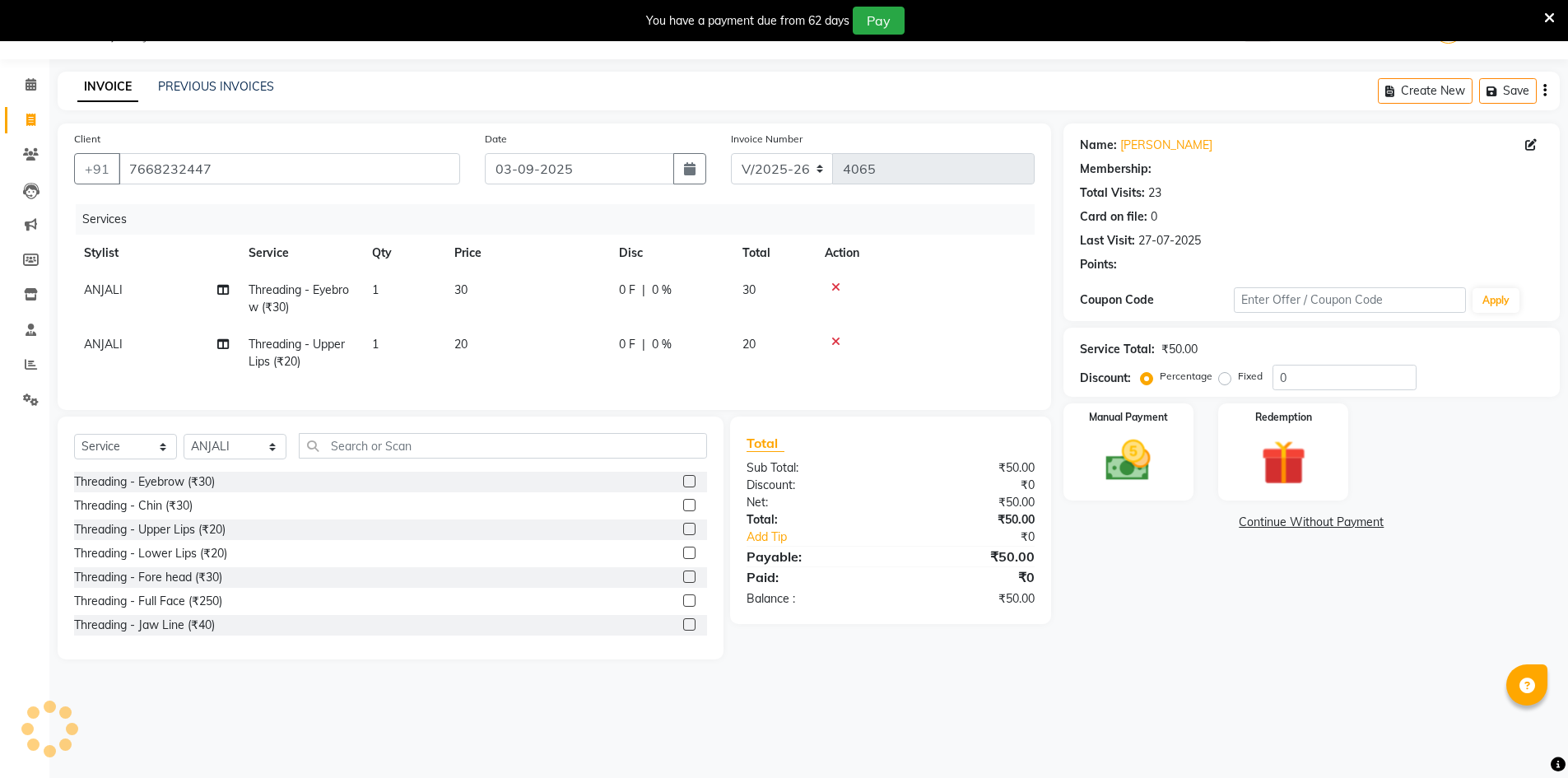
select select "1: Object"
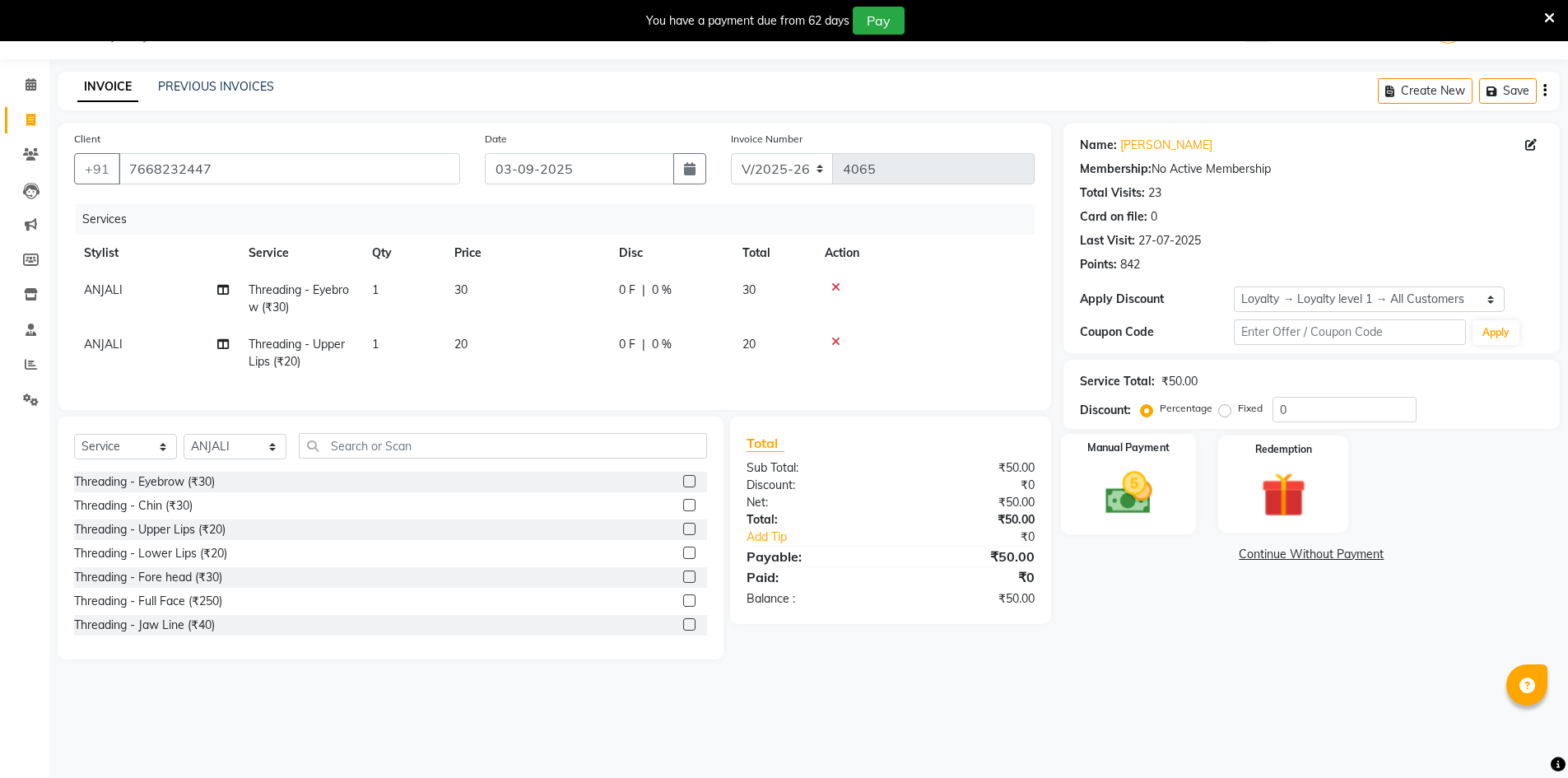
click at [1149, 520] on div "Manual Payment" at bounding box center [1128, 485] width 136 height 101
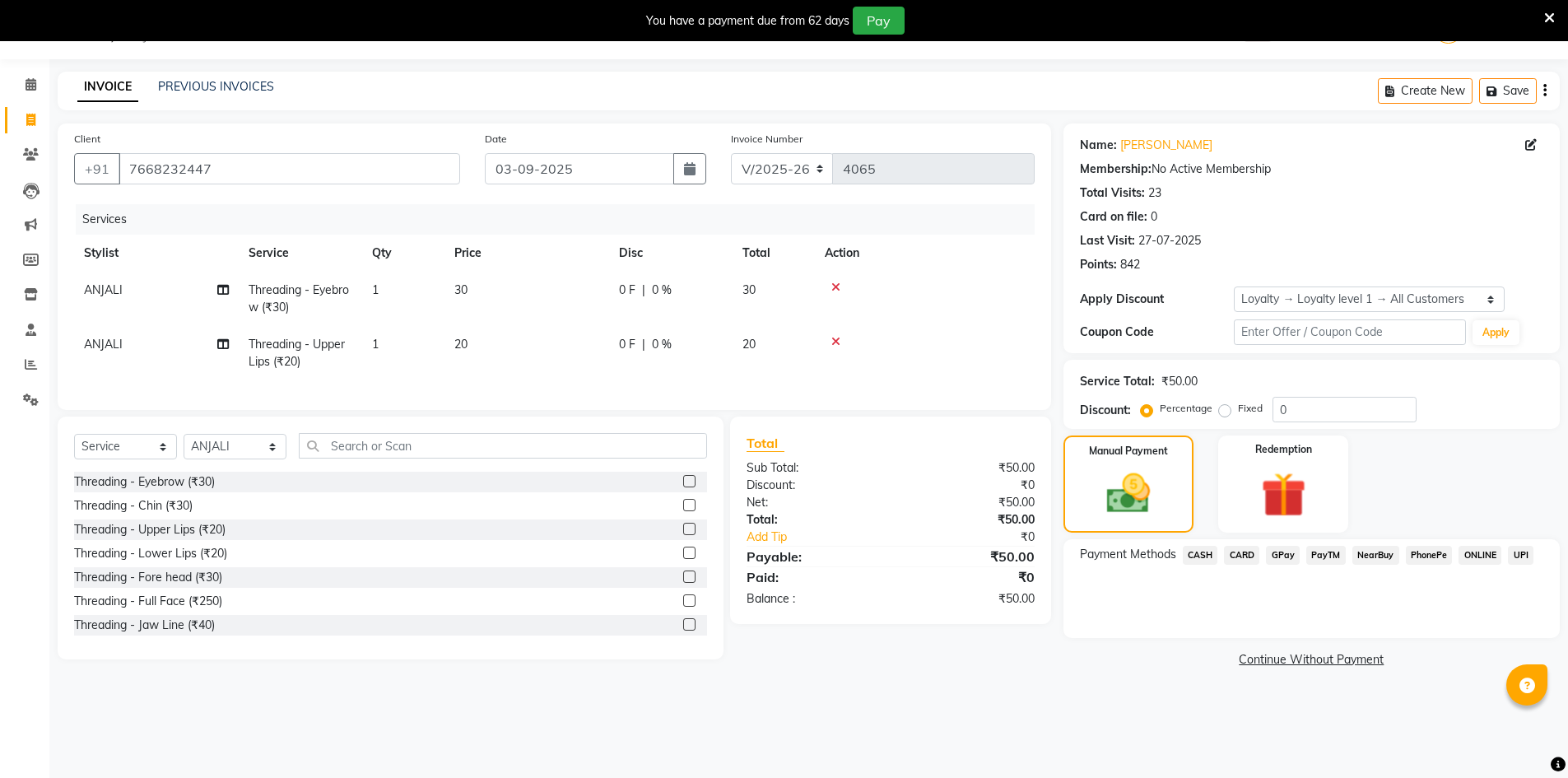
drag, startPoint x: 1276, startPoint y: 558, endPoint x: 1328, endPoint y: 568, distance: 53.0
click at [1277, 557] on span "GPay" at bounding box center [1283, 555] width 34 height 19
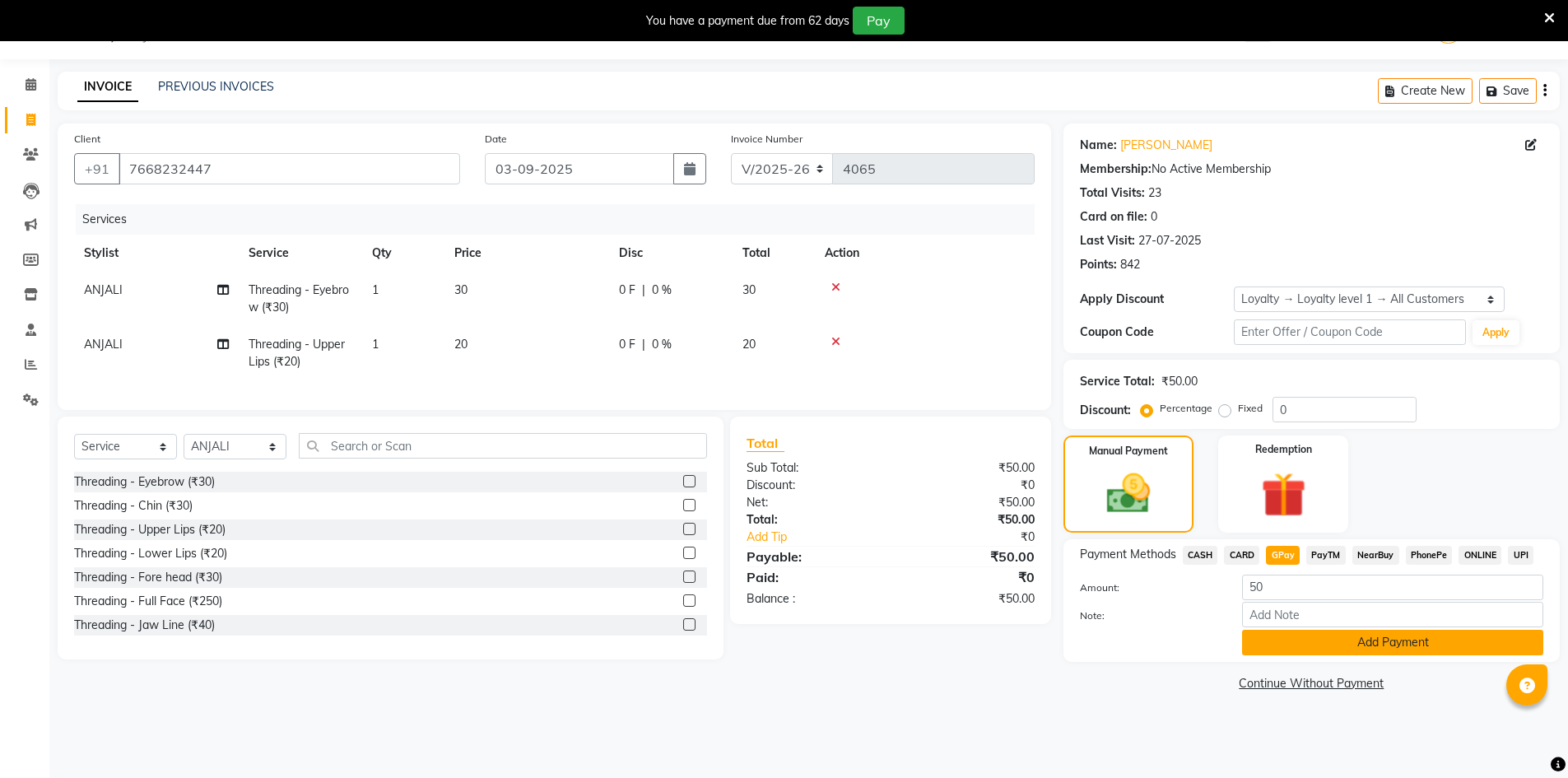
click at [1322, 649] on button "Add Payment" at bounding box center [1392, 643] width 301 height 26
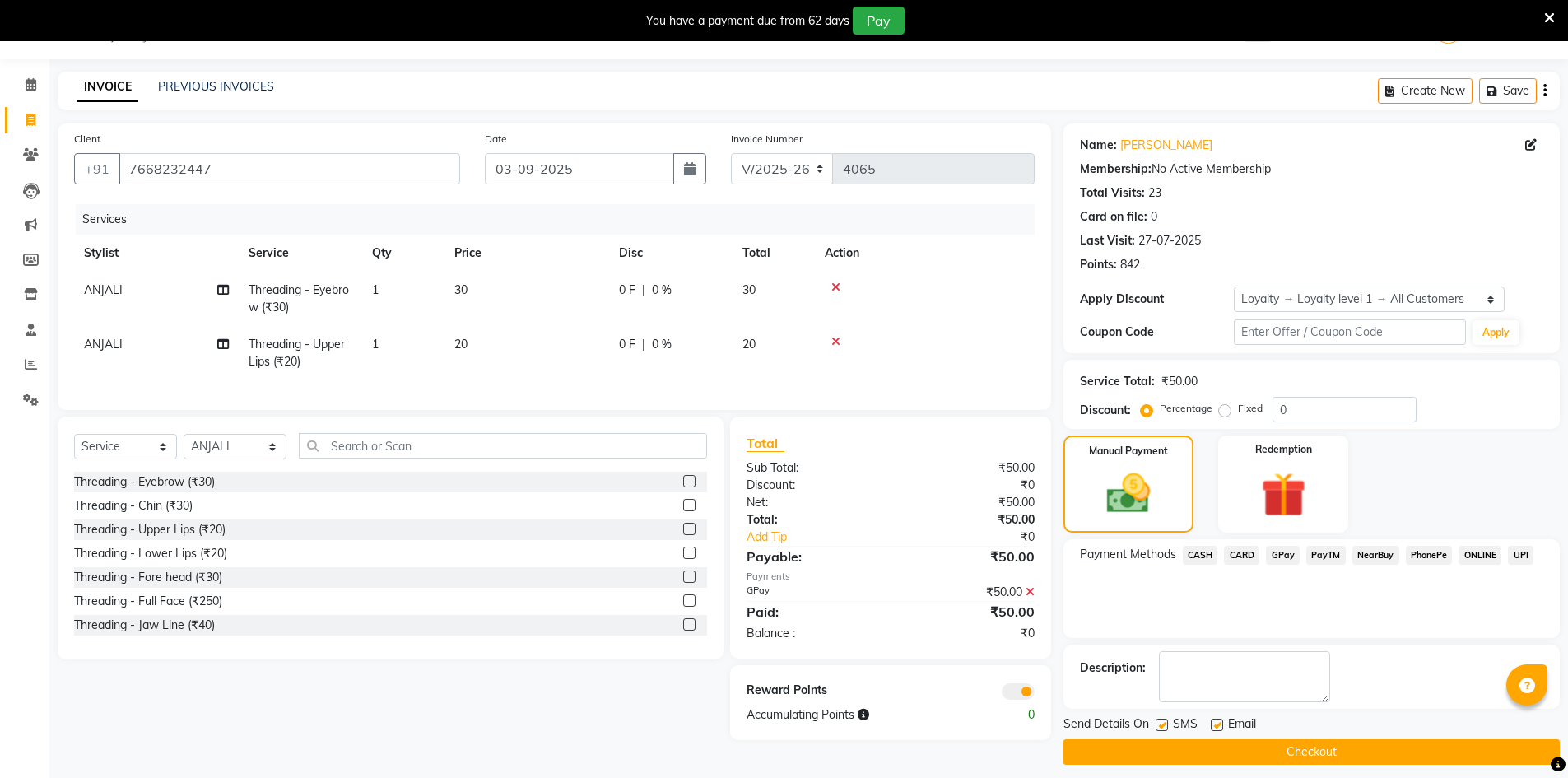
drag, startPoint x: 1343, startPoint y: 747, endPoint x: 1356, endPoint y: 736, distance: 17.0
click at [1343, 746] on button "Checkout" at bounding box center [1311, 752] width 496 height 26
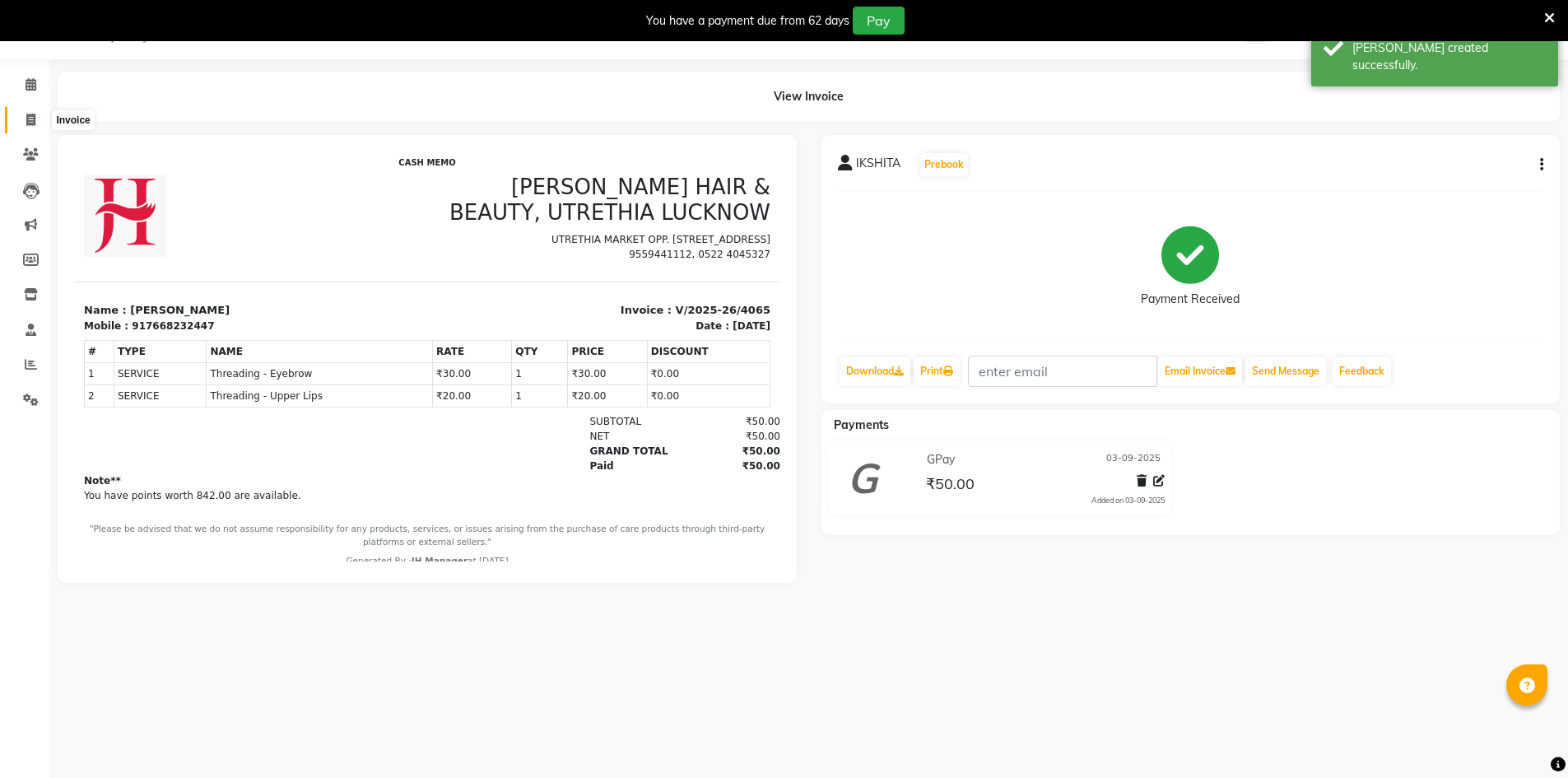
click at [32, 116] on icon at bounding box center [30, 119] width 9 height 12
select select "640"
select select "service"
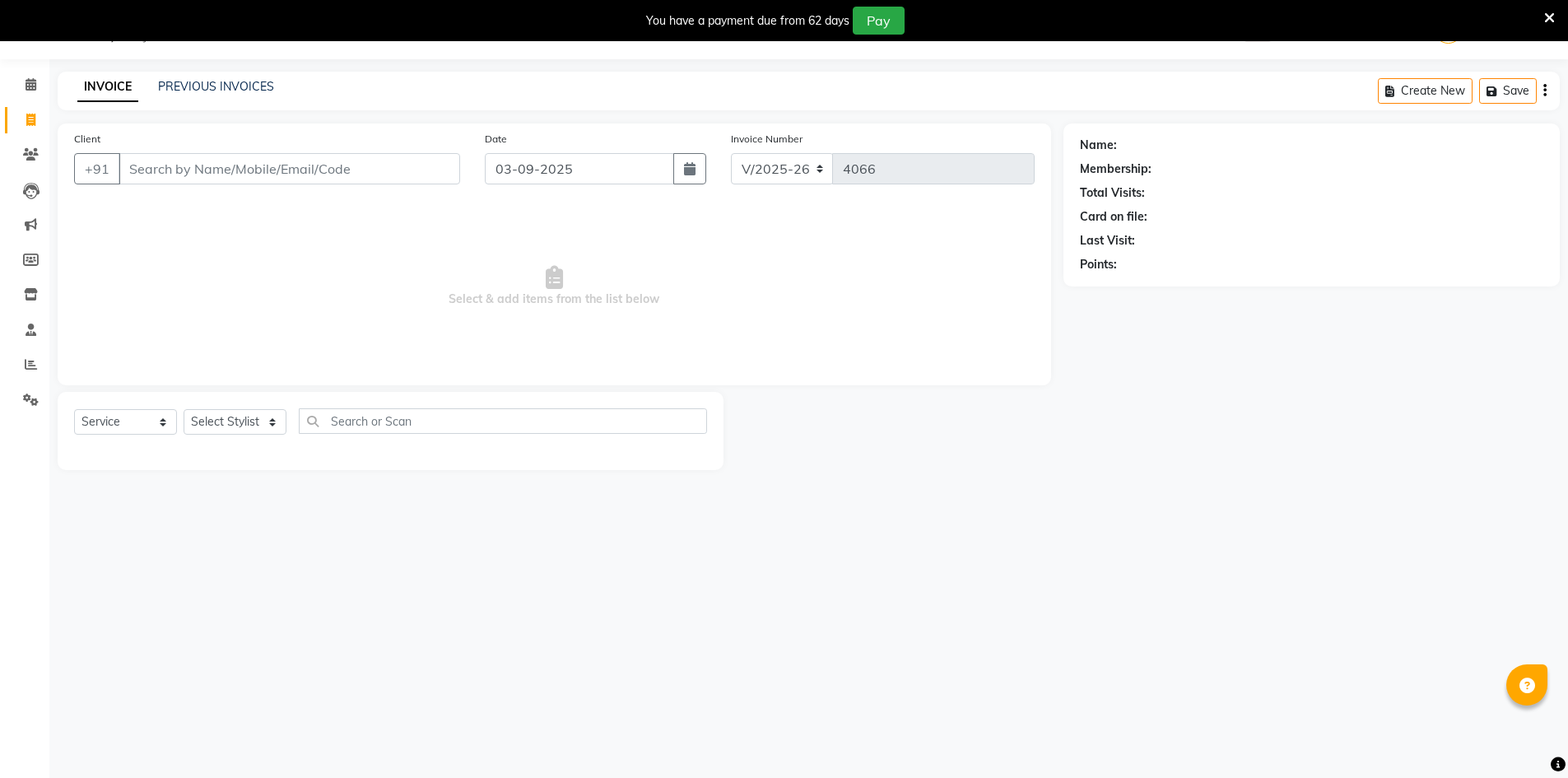
click at [451, 123] on div "Client +91 Date 03-09-2025 Invoice Number V/2025 V/2025-26 4066 Select & add it…" at bounding box center [554, 254] width 993 height 262
drag, startPoint x: 223, startPoint y: 427, endPoint x: 252, endPoint y: 415, distance: 31.4
click at [223, 427] on select "Select Stylist ADNAN ADVANCE ANJALI ANNU B-WAX [PERSON_NAME] JH Manager MEMBERS…" at bounding box center [235, 422] width 102 height 26
select select "79427"
click at [184, 409] on select "Select Stylist ADNAN ADVANCE ANJALI ANNU B-WAX [PERSON_NAME] JH Manager MEMBERS…" at bounding box center [235, 422] width 102 height 26
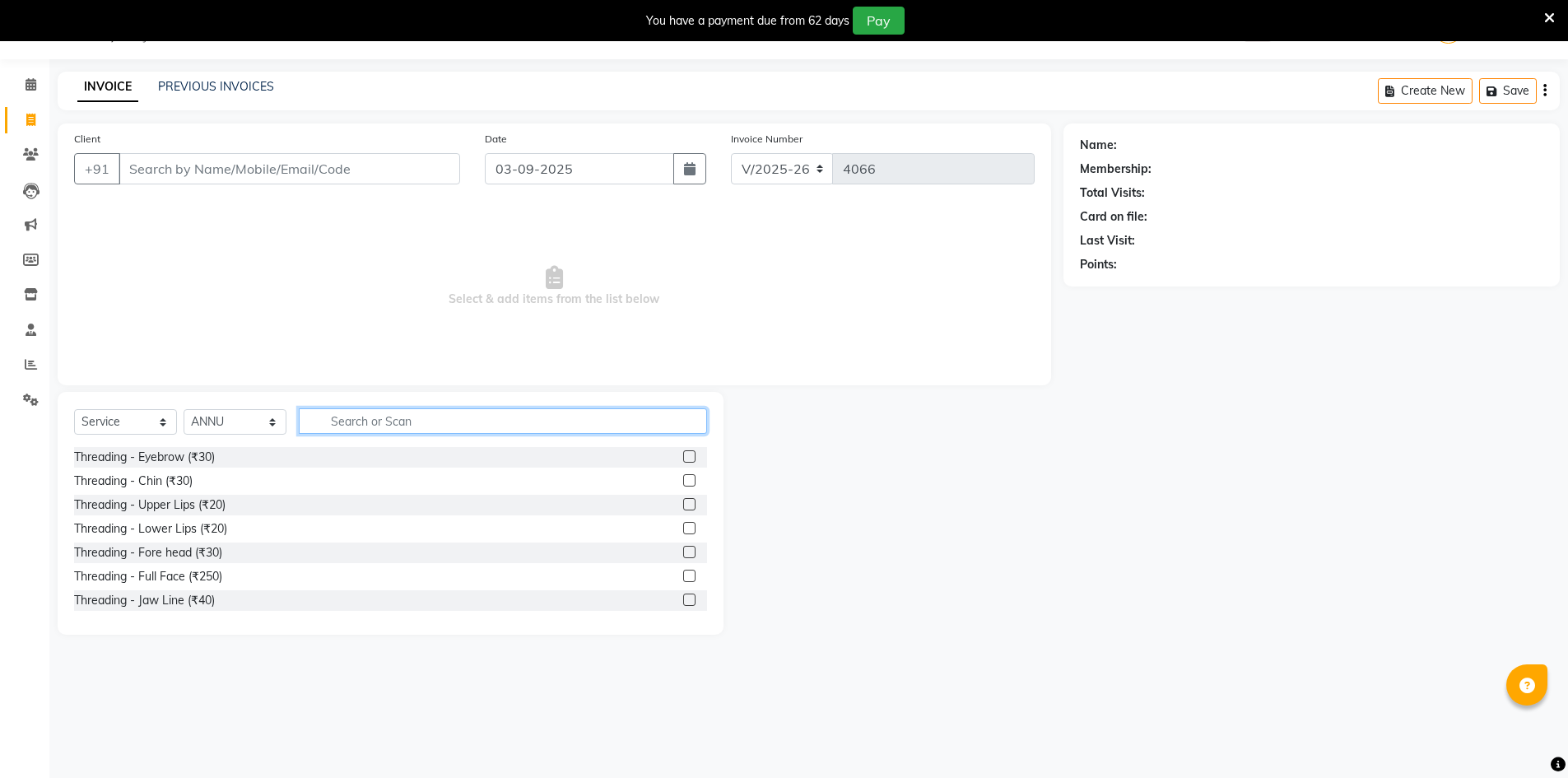
click at [420, 419] on input "text" at bounding box center [503, 422] width 409 height 26
type input "WASH"
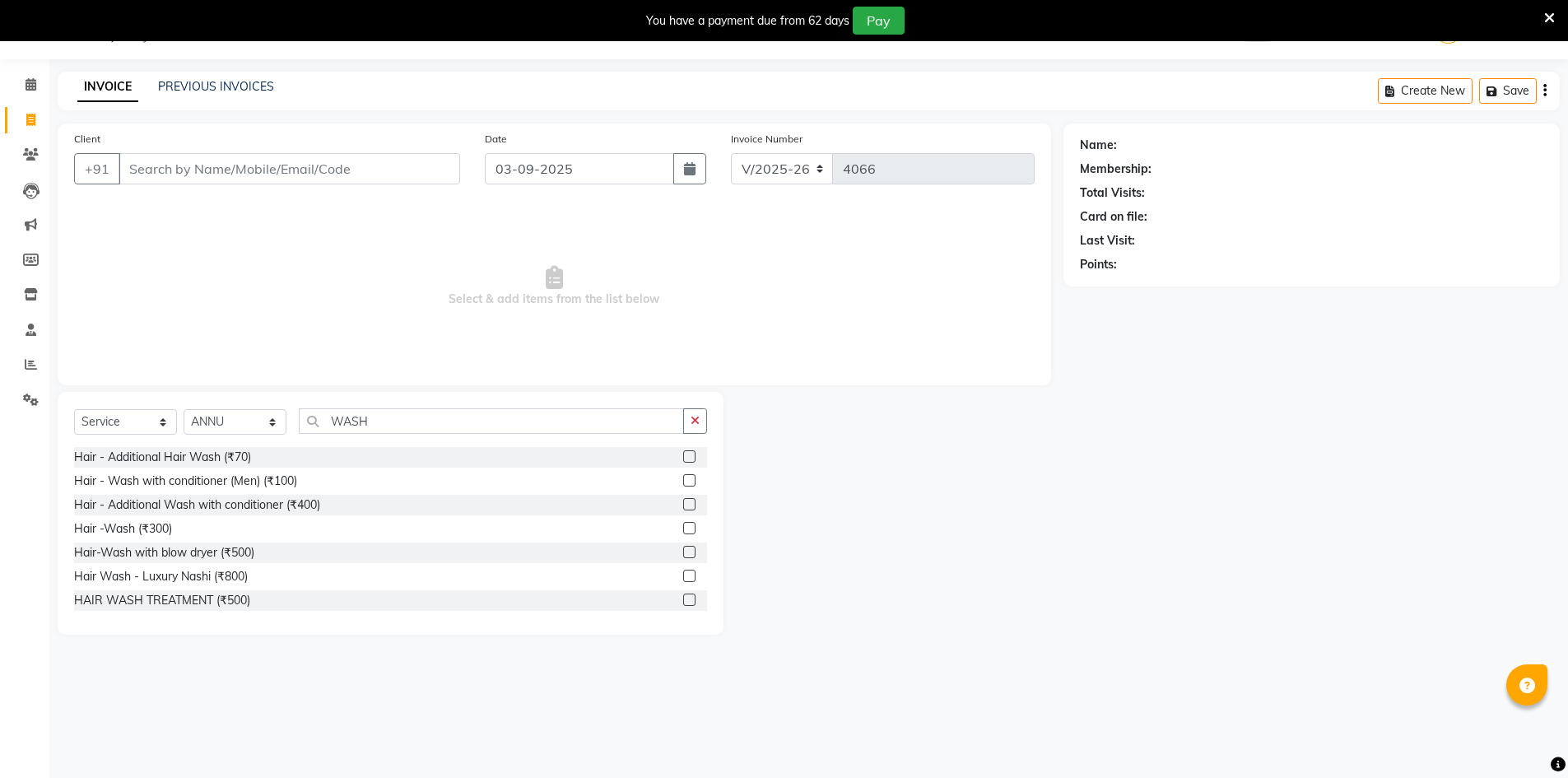
click at [683, 527] on label at bounding box center [689, 528] width 12 height 12
click at [683, 527] on input "checkbox" at bounding box center [688, 529] width 11 height 11
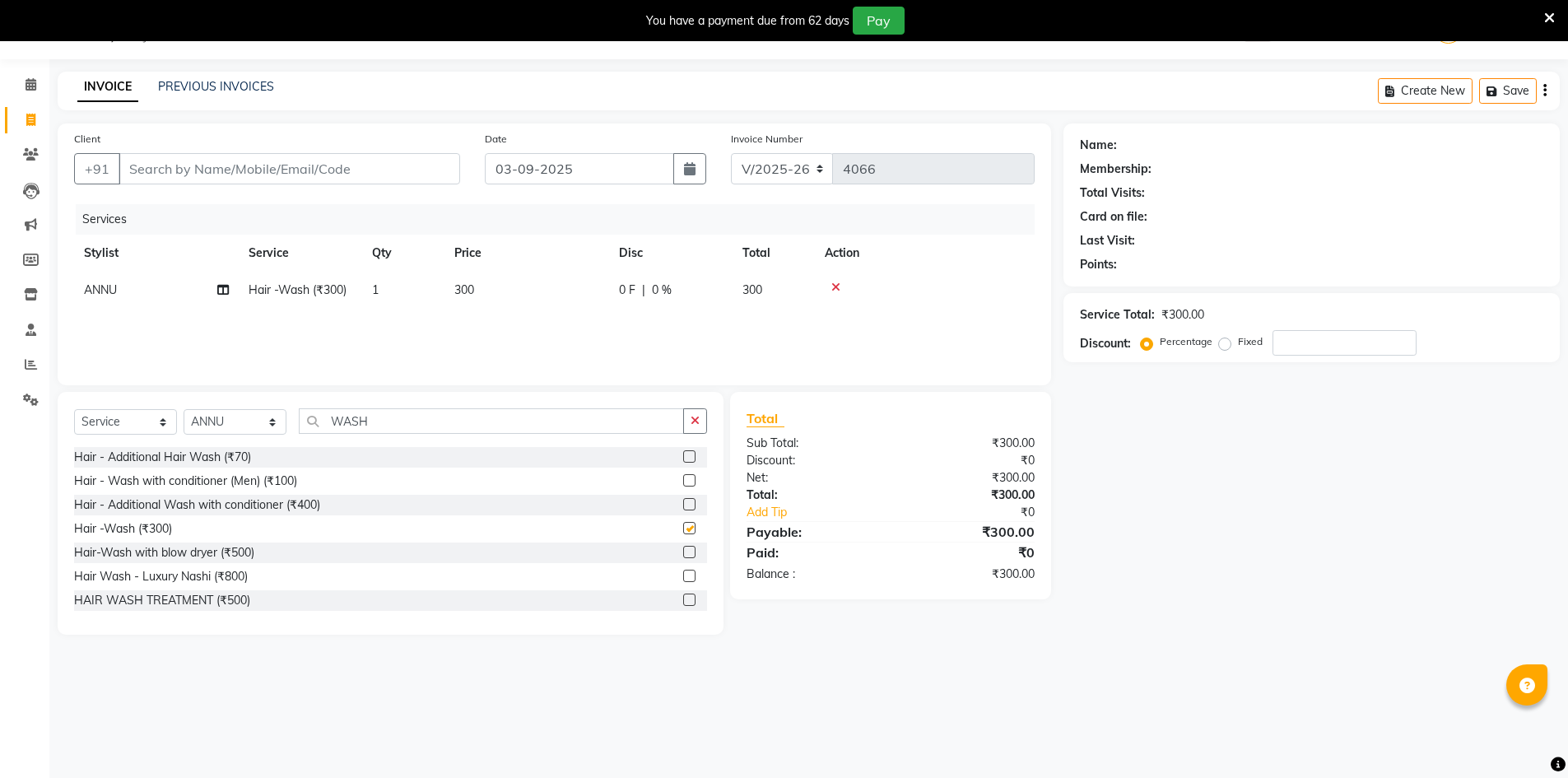
checkbox input "false"
drag, startPoint x: 412, startPoint y: 421, endPoint x: 308, endPoint y: 444, distance: 106.5
click at [308, 444] on div "Select Service Product Membership Package Voucher Prepaid Gift Card Select Styl…" at bounding box center [391, 428] width 633 height 39
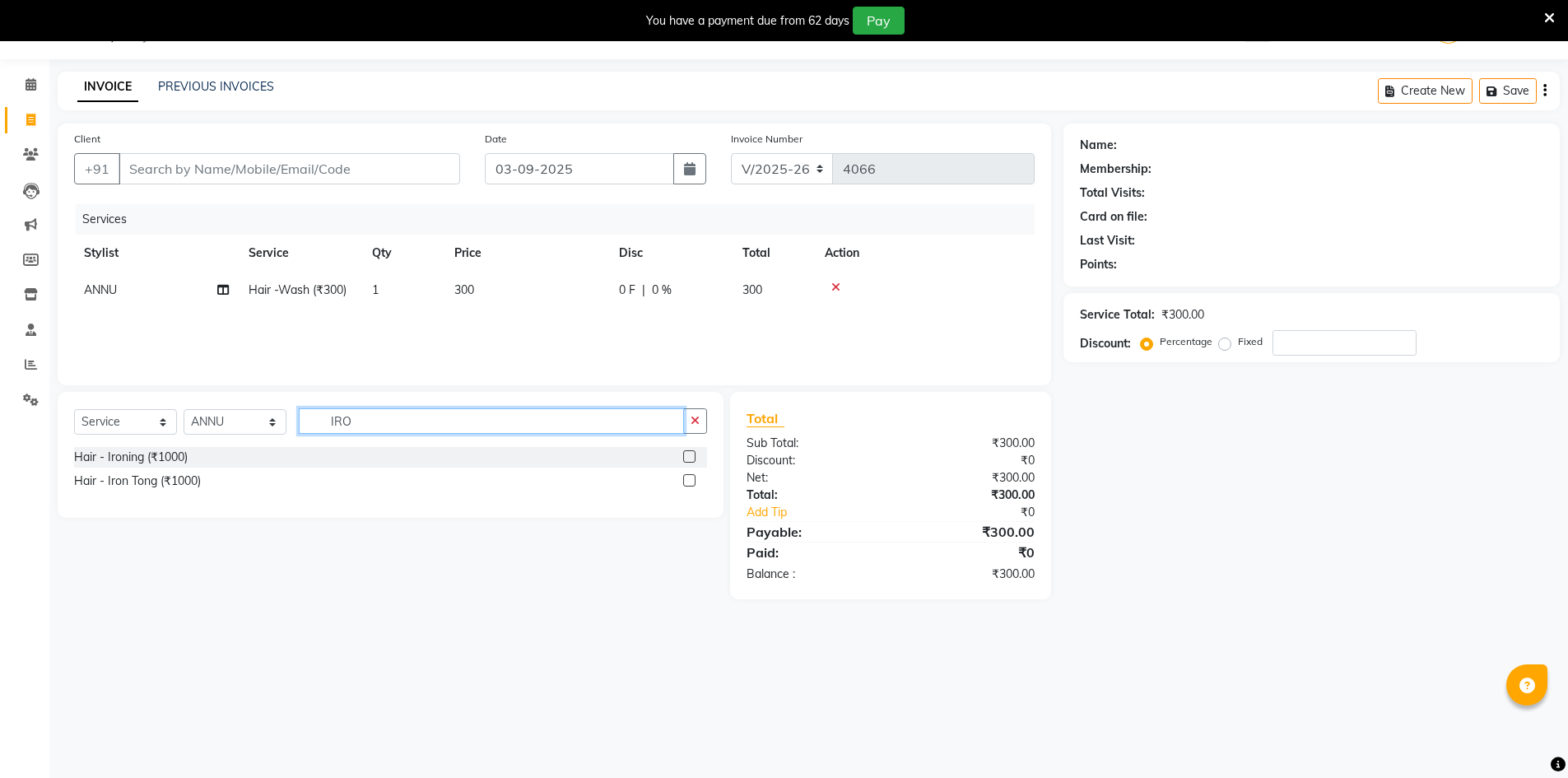
type input "IRO"
click at [686, 456] on label at bounding box center [689, 457] width 12 height 12
click at [686, 456] on input "checkbox" at bounding box center [688, 458] width 11 height 11
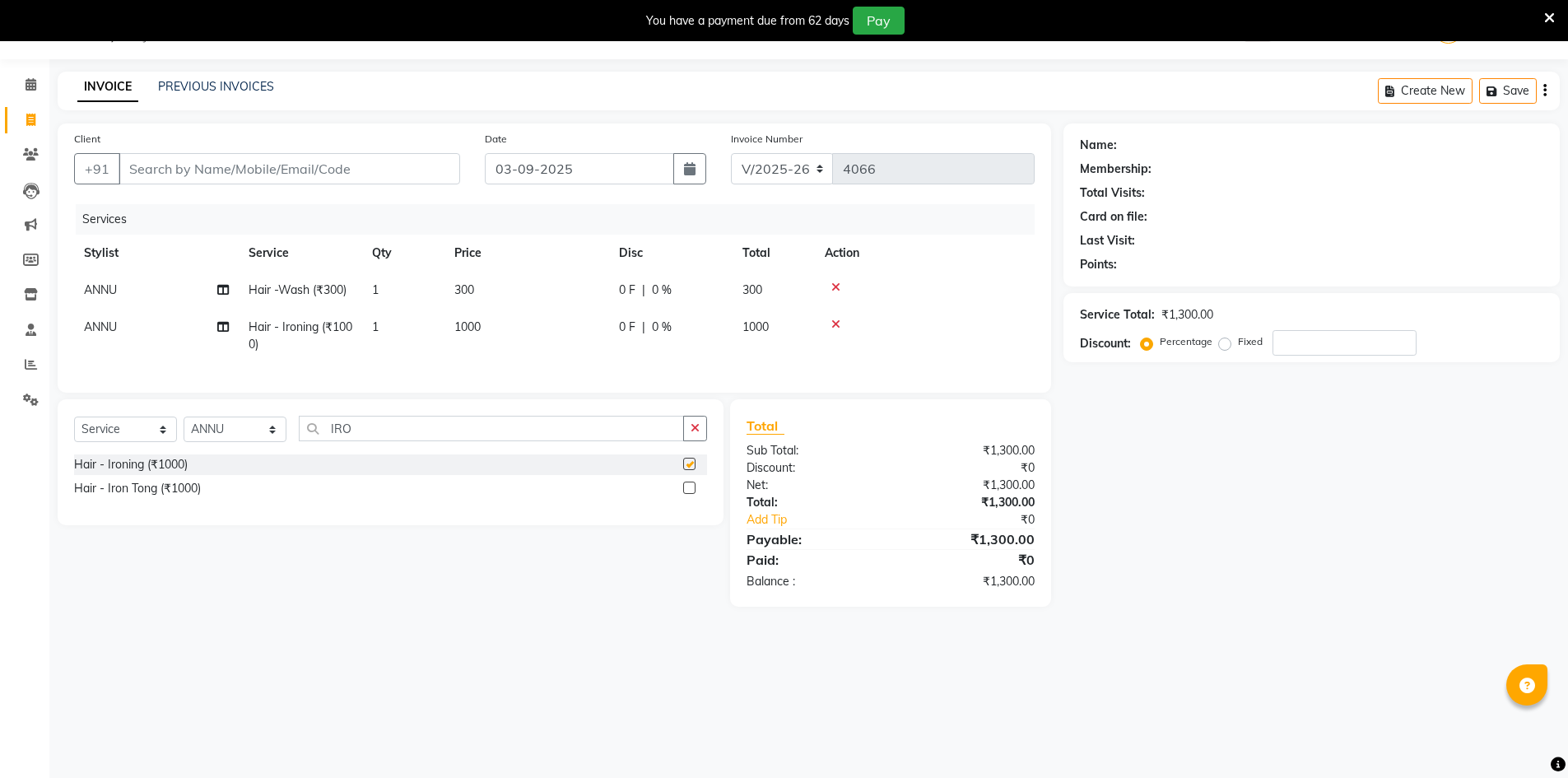
checkbox input "false"
click at [518, 328] on td "1000" at bounding box center [527, 335] width 165 height 55
click at [444, 328] on td "1" at bounding box center [403, 335] width 83 height 55
select select "79427"
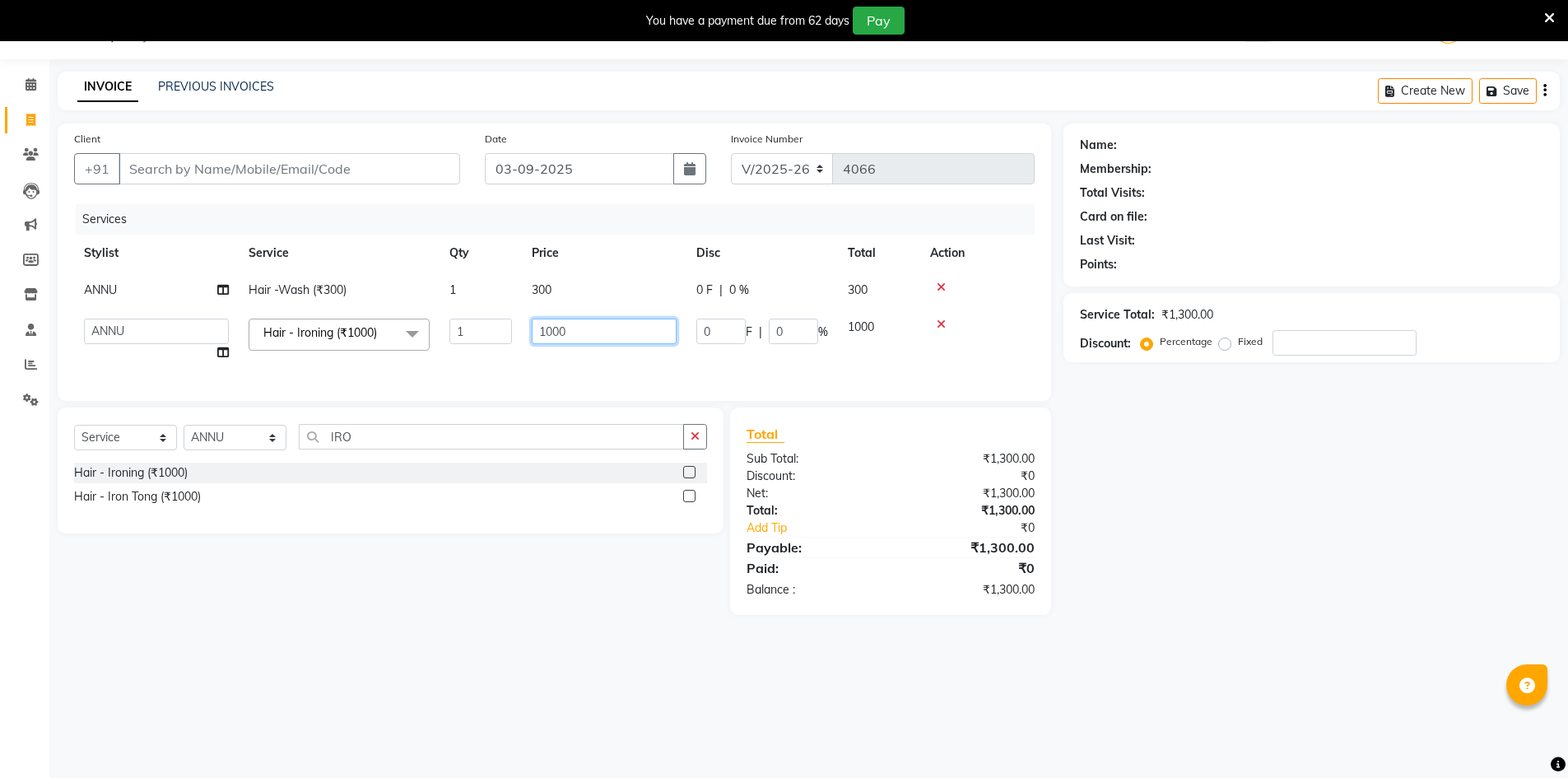
drag, startPoint x: 577, startPoint y: 332, endPoint x: 533, endPoint y: 332, distance: 44.0
click at [533, 332] on input "1000" at bounding box center [605, 331] width 145 height 26
type input "1200"
click at [931, 375] on div "Services Stylist Service Qty Price Disc Total Action ANNU Hair -Wash (₹300) 1 3…" at bounding box center [555, 293] width 960 height 180
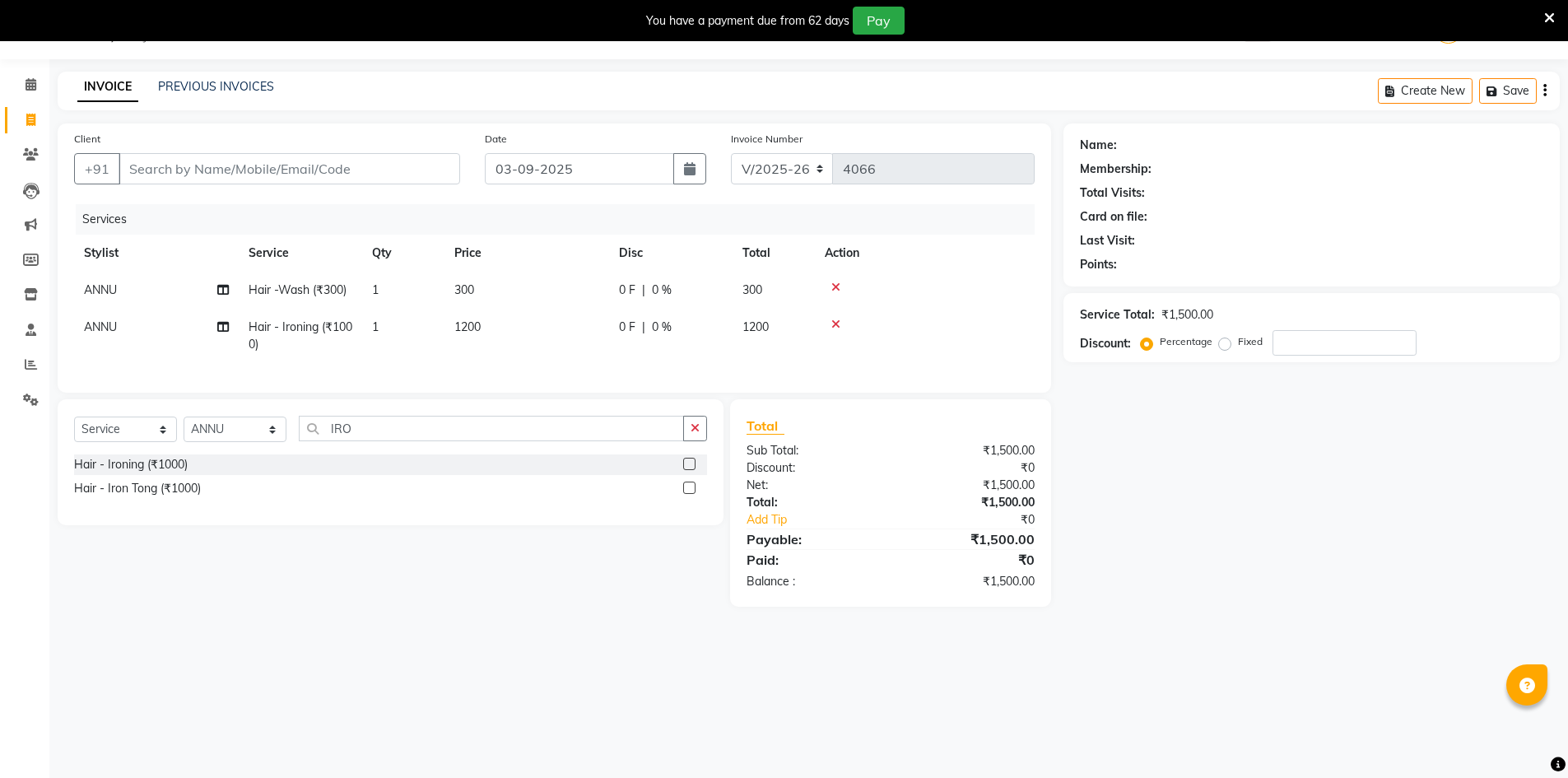
click at [660, 333] on span "0 %" at bounding box center [662, 326] width 20 height 17
select select "79427"
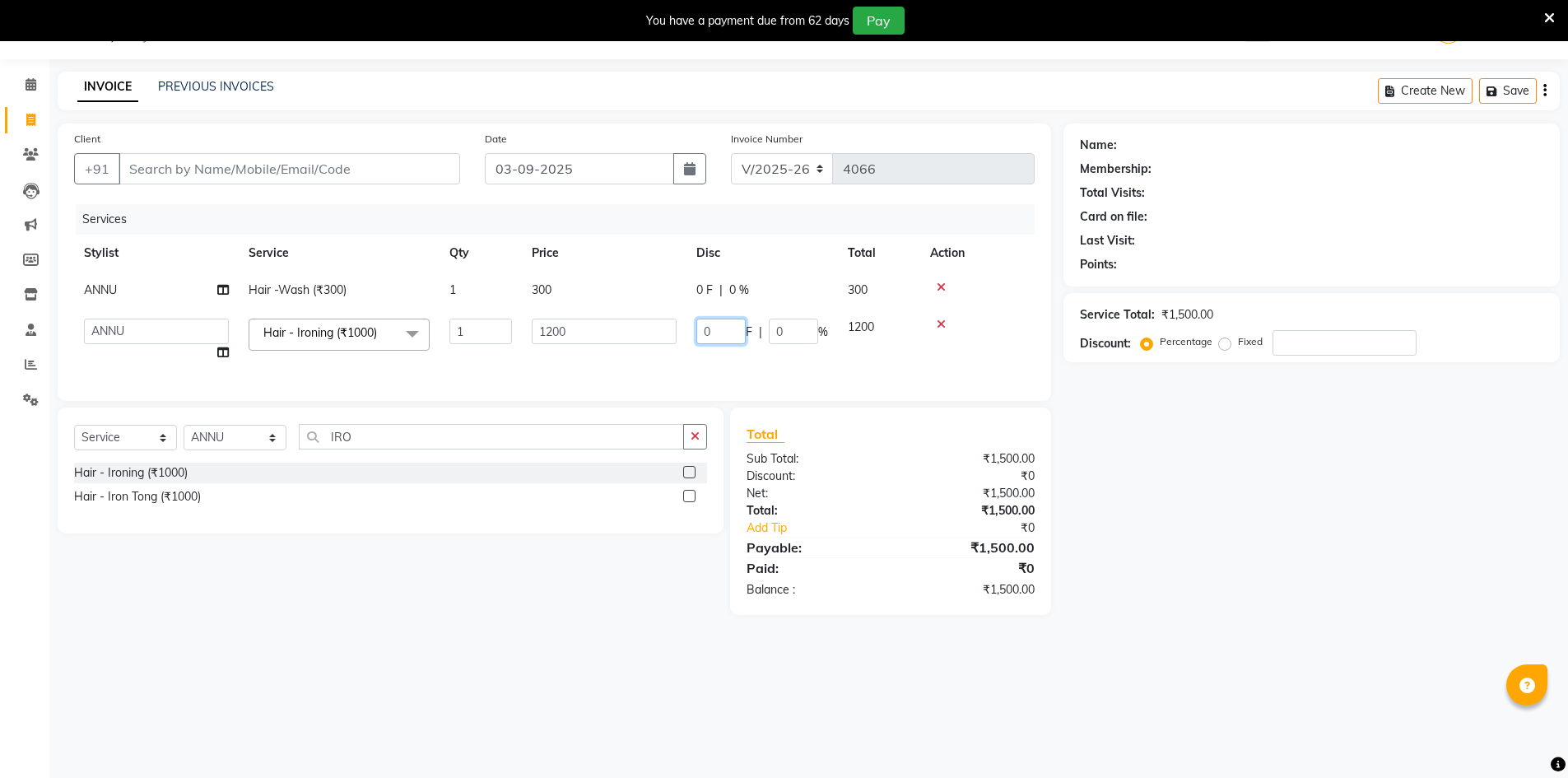
drag, startPoint x: 725, startPoint y: 328, endPoint x: 691, endPoint y: 332, distance: 34.2
click at [691, 332] on td "0 F | 0 %" at bounding box center [762, 339] width 151 height 63
type input "200"
click at [862, 358] on tr "ADNAN ADVANCE ANJALI ANNU B-WAX JANVI JH Manager MEMBERSHIP MOHD. MOHIT JOSHI M…" at bounding box center [555, 339] width 960 height 63
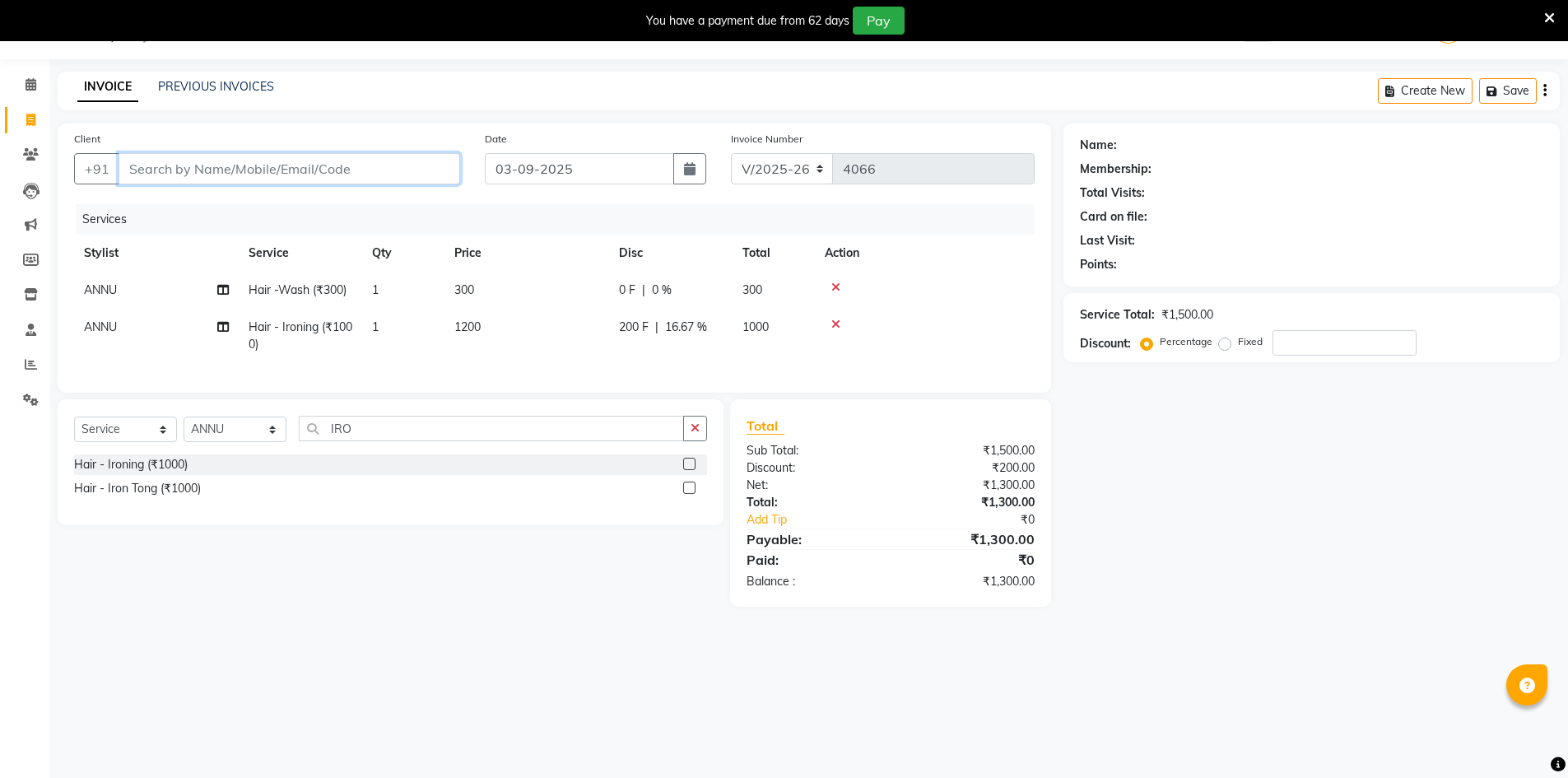
click at [329, 165] on input "Client" at bounding box center [289, 168] width 342 height 31
type input "9"
type input "0"
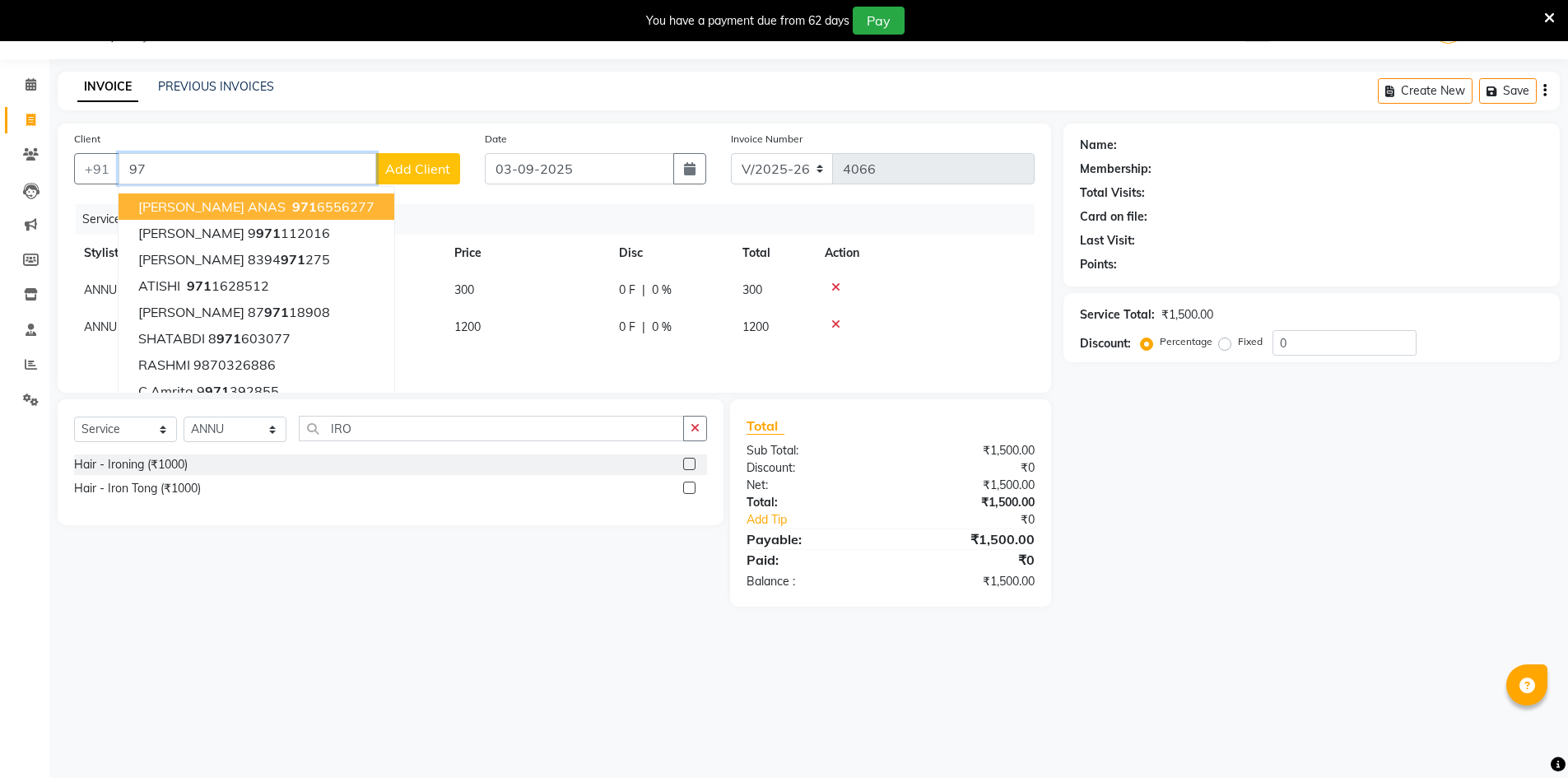
type input "9"
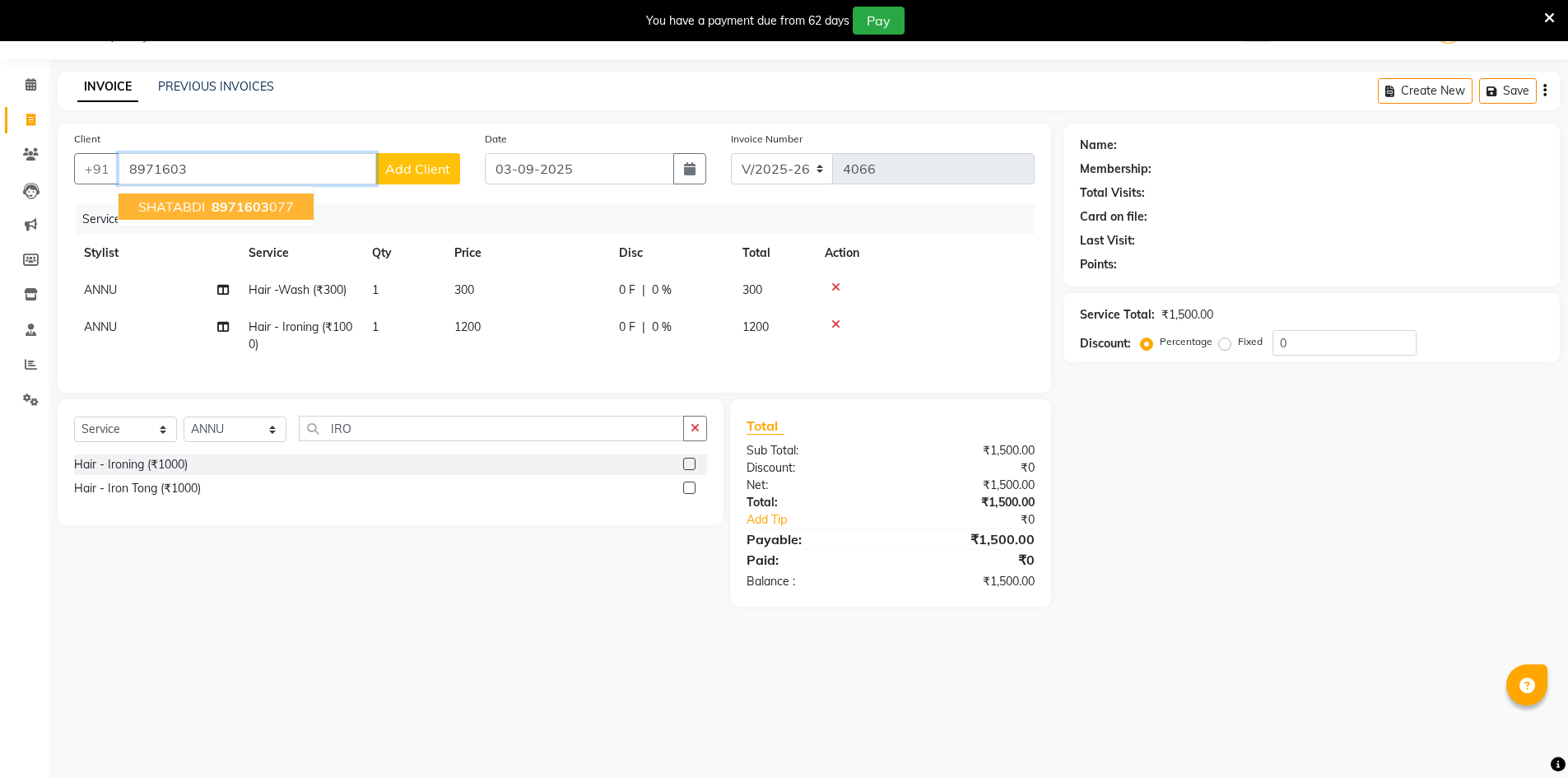
click at [208, 209] on ngb-highlight "8971603 077" at bounding box center [251, 207] width 86 height 17
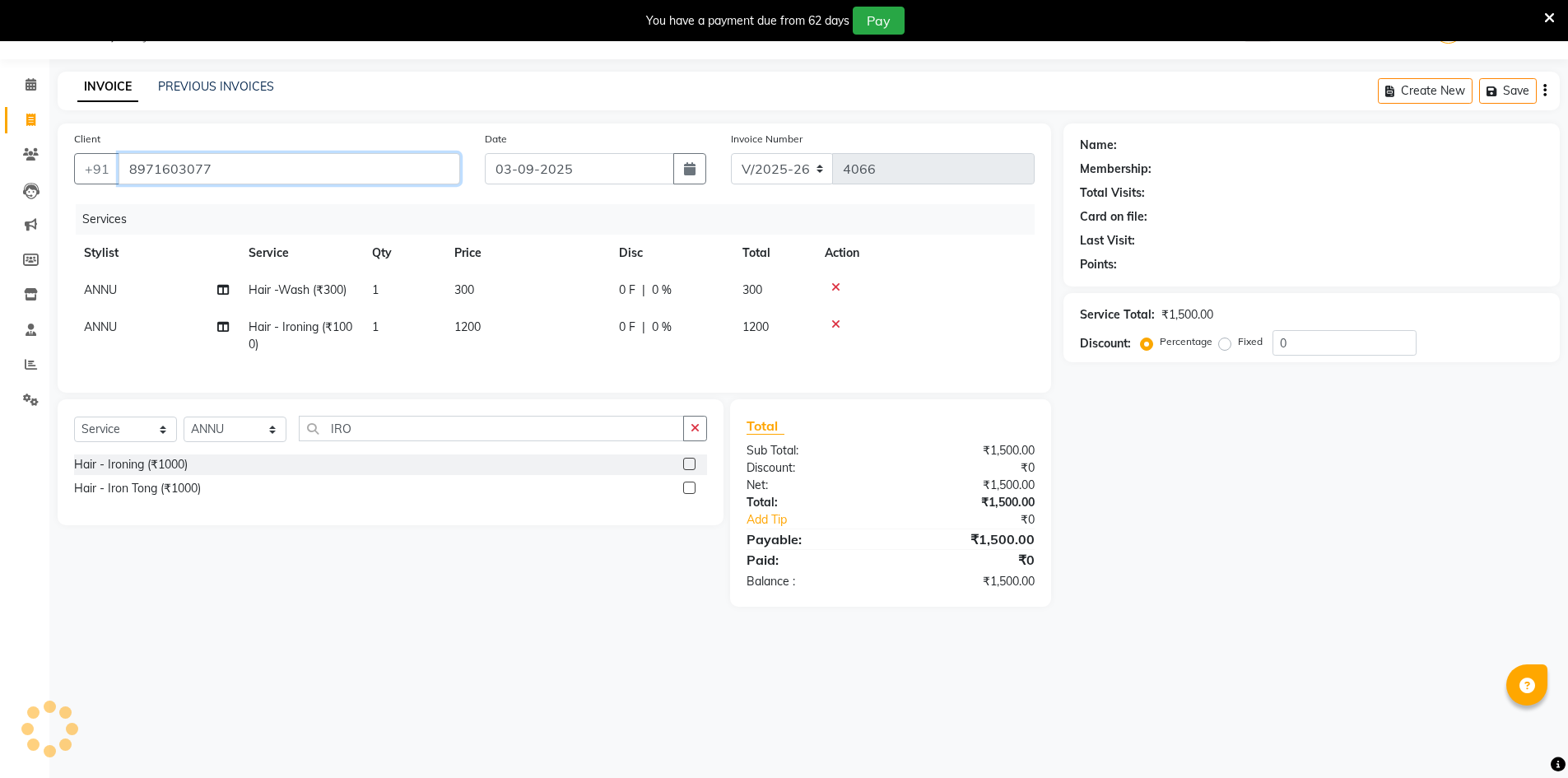
type input "8971603077"
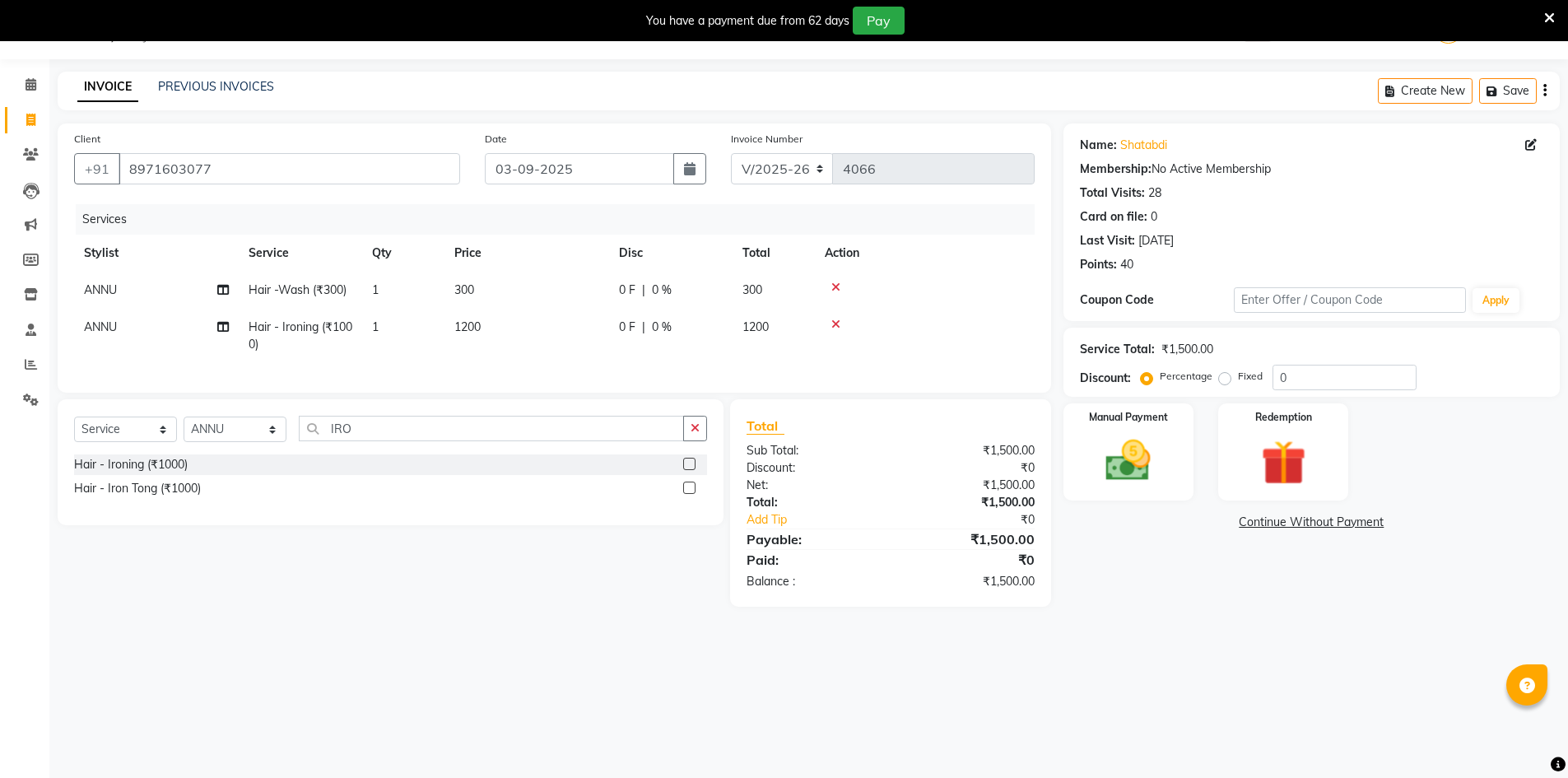
click at [626, 329] on span "0 F" at bounding box center [627, 326] width 17 height 17
select select "79427"
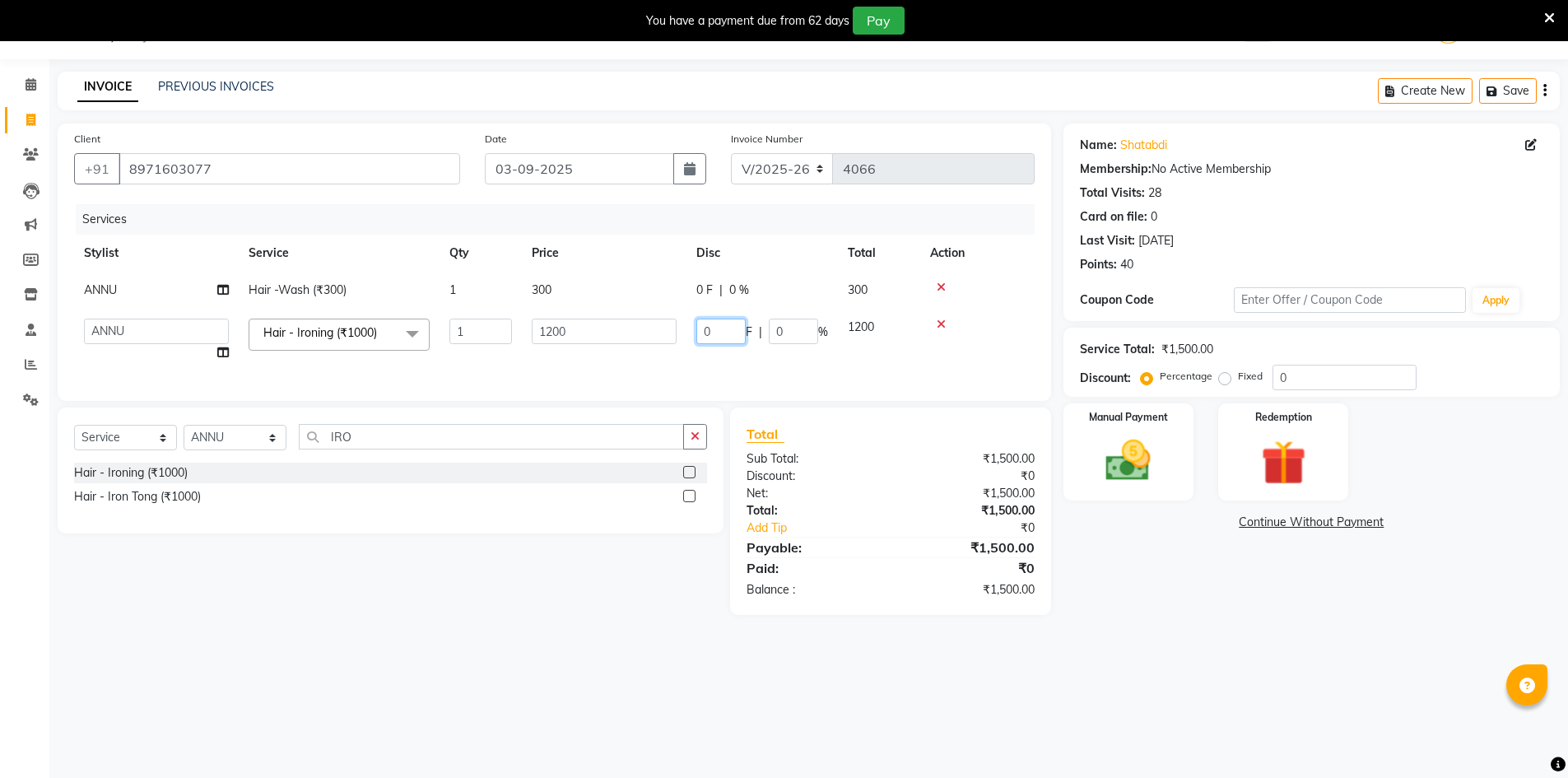
drag, startPoint x: 719, startPoint y: 325, endPoint x: 710, endPoint y: 333, distance: 12.0
click at [681, 339] on tr "ADNAN ADVANCE ANJALI ANNU B-WAX JANVI JH Manager MEMBERSHIP MOHD. MOHIT JOSHI M…" at bounding box center [555, 339] width 960 height 63
type input "200"
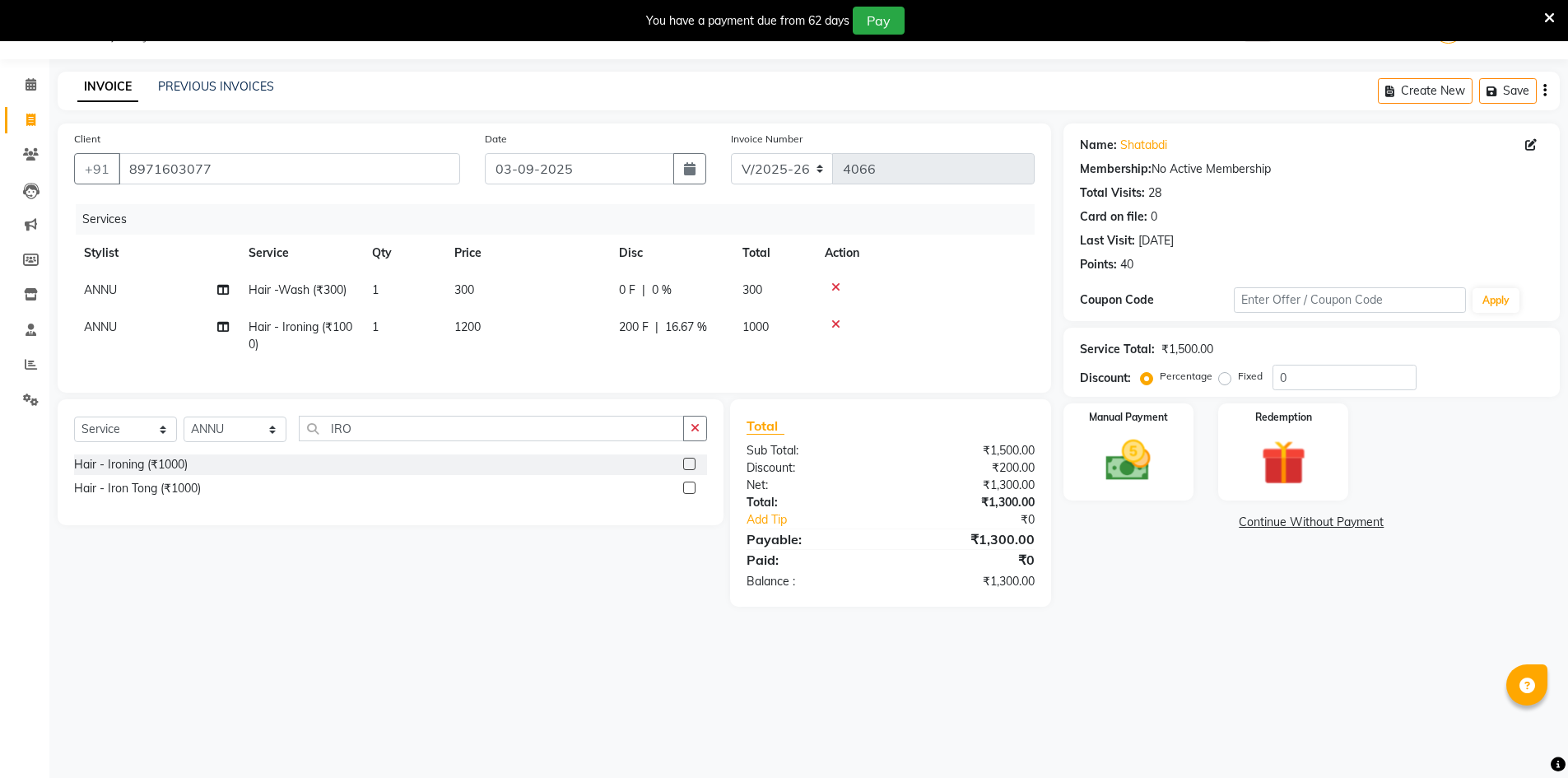
click at [945, 354] on td at bounding box center [925, 335] width 220 height 55
click at [1135, 486] on img at bounding box center [1129, 461] width 76 height 54
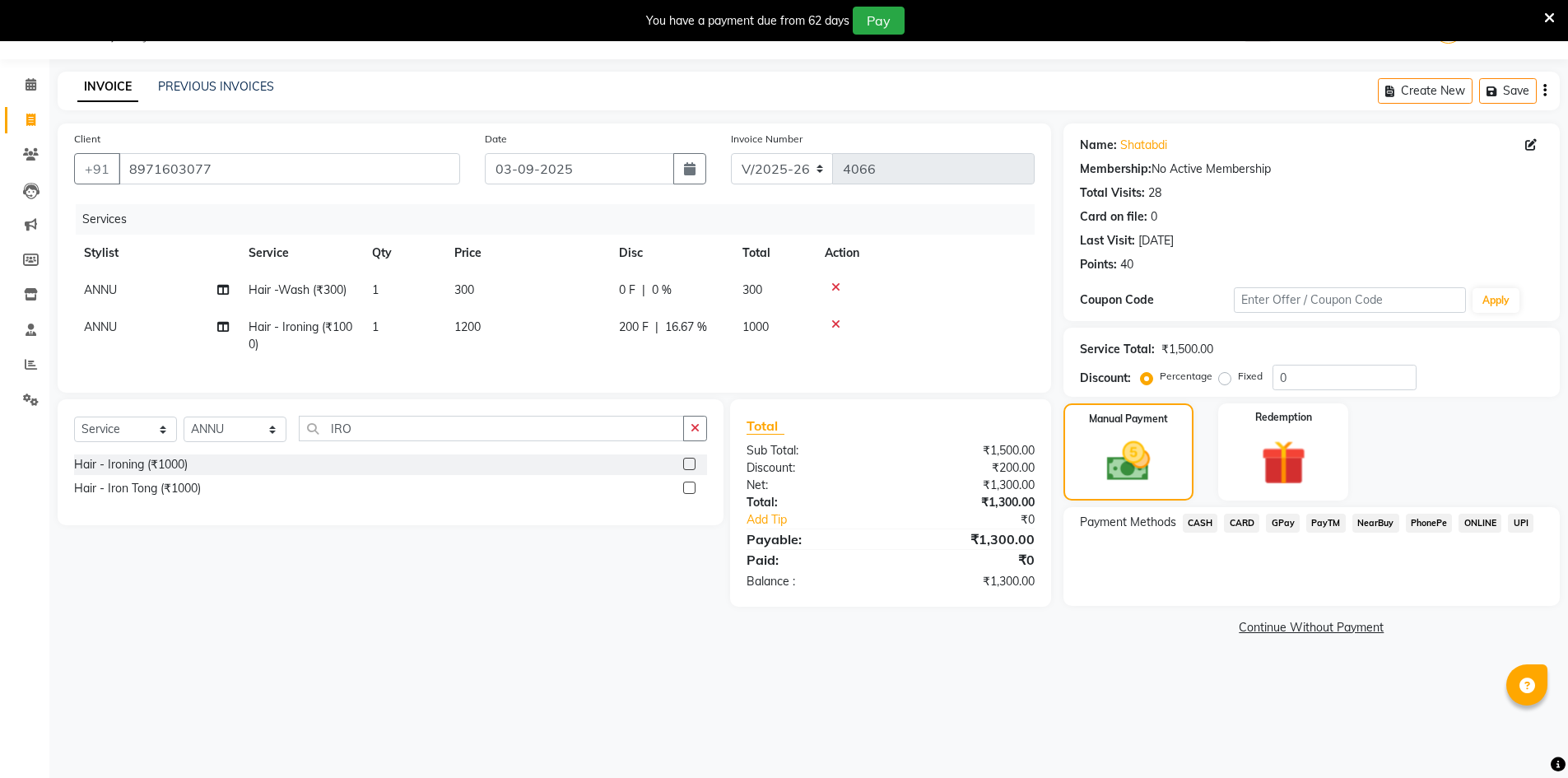
drag, startPoint x: 1278, startPoint y: 524, endPoint x: 1331, endPoint y: 537, distance: 54.6
click at [1280, 524] on span "GPay" at bounding box center [1283, 523] width 34 height 19
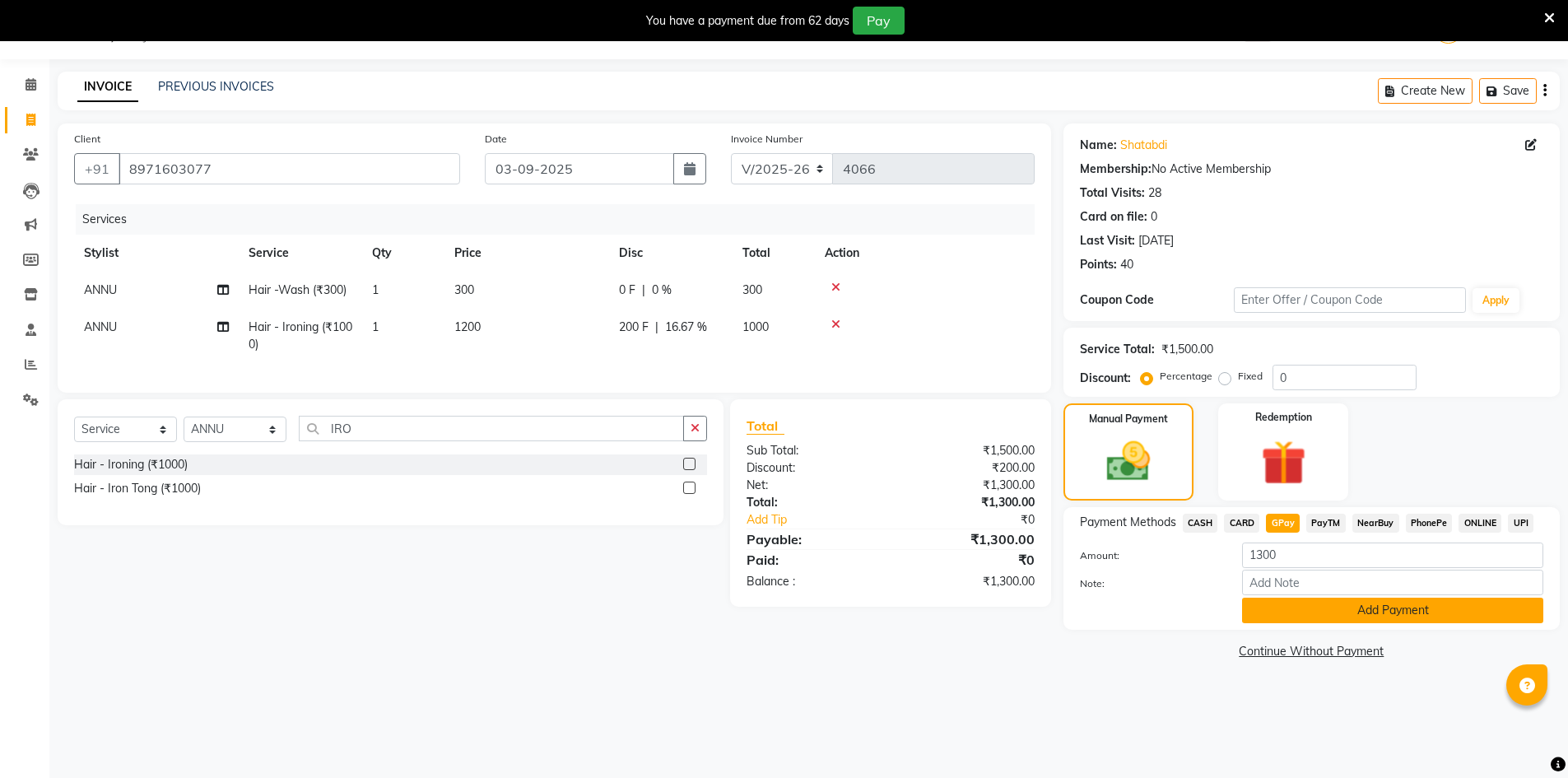
click at [1339, 625] on div "Payment Methods CASH CARD GPay PayTM NearBuy PhonePe ONLINE UPI Amount: 1300 No…" at bounding box center [1311, 568] width 496 height 122
click at [1343, 621] on button "Add Payment" at bounding box center [1392, 611] width 301 height 26
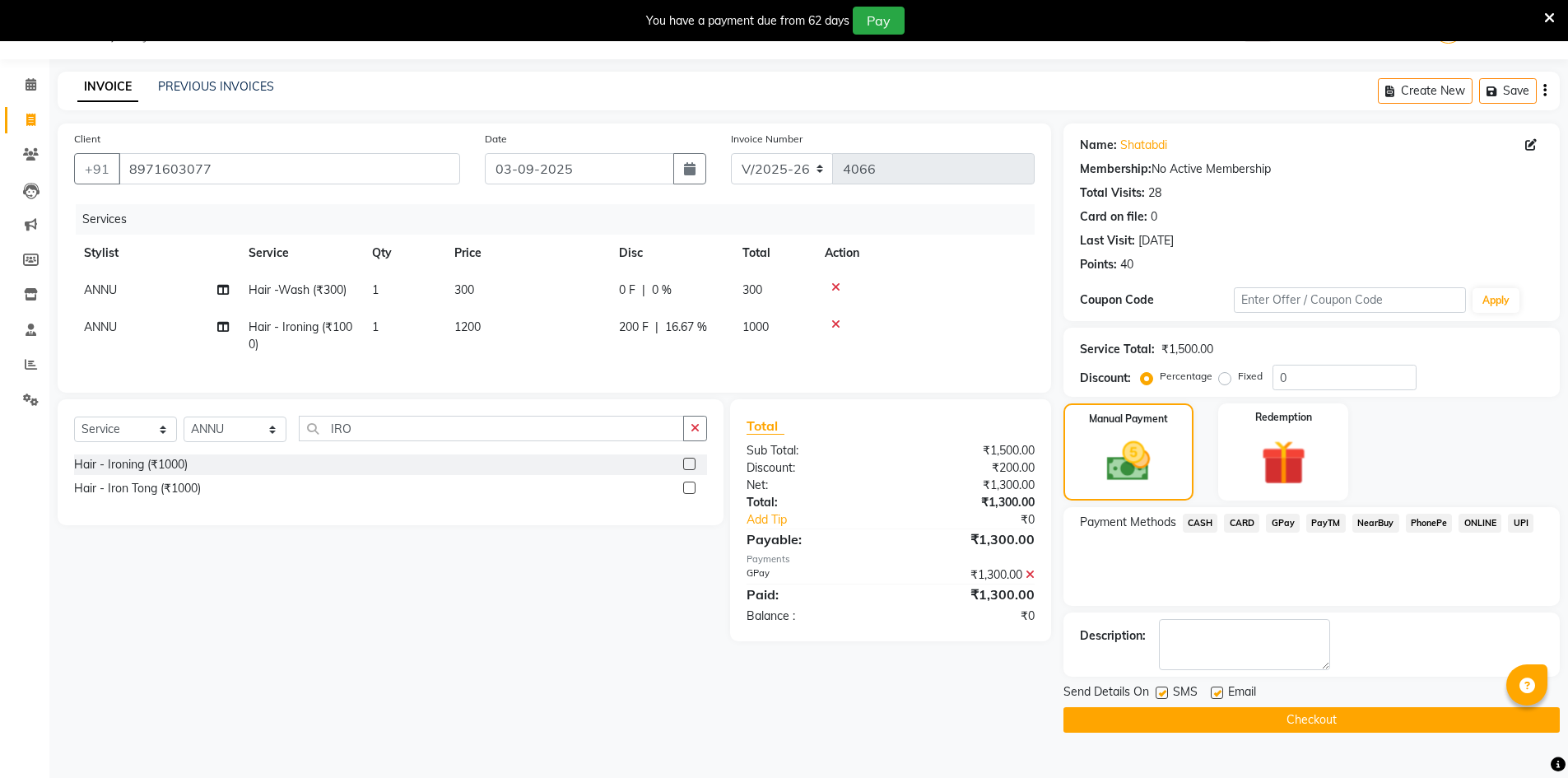
click at [1462, 724] on button "Checkout" at bounding box center [1311, 720] width 496 height 26
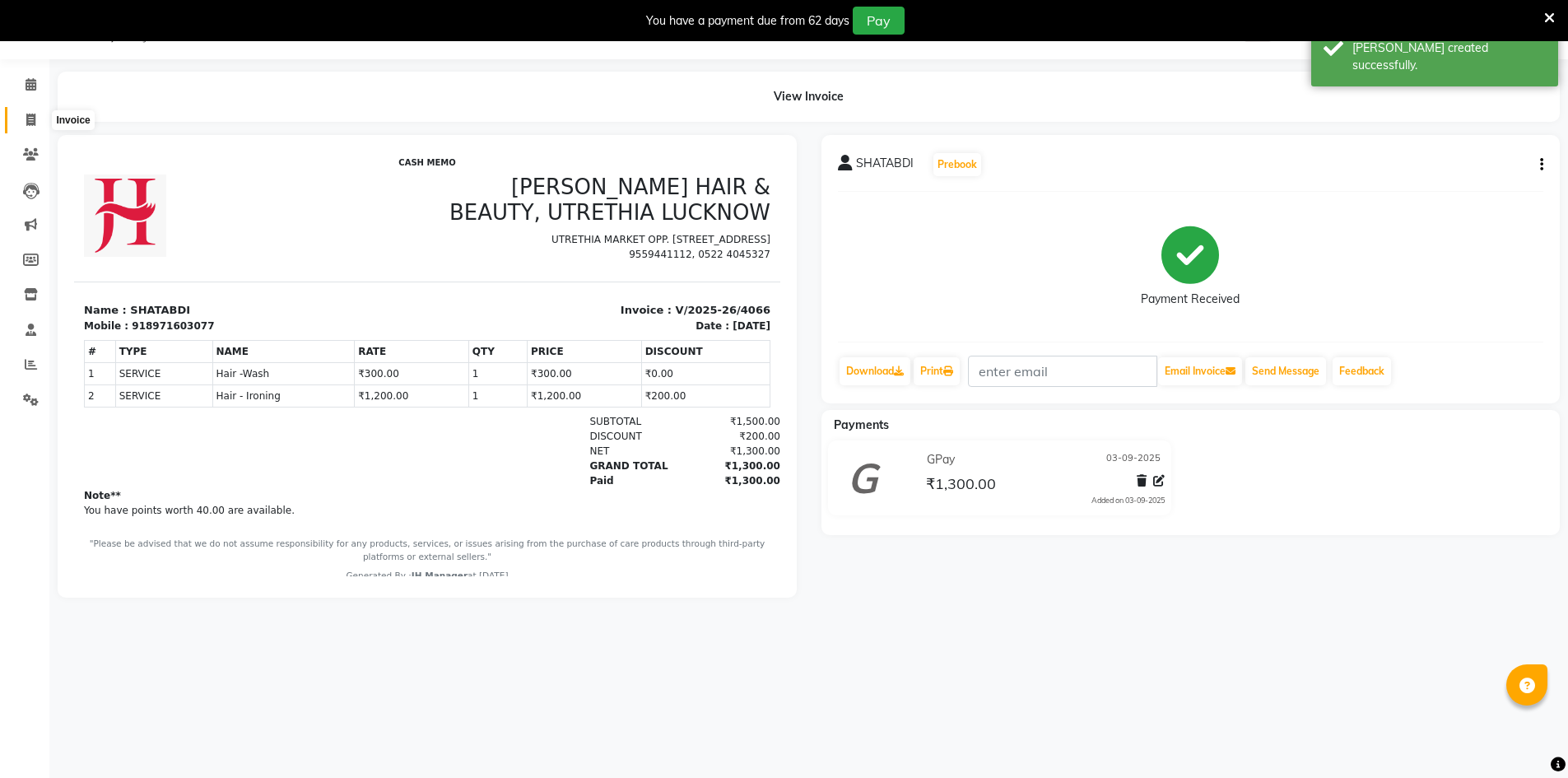
click at [33, 115] on icon at bounding box center [30, 119] width 9 height 12
select select "640"
select select "service"
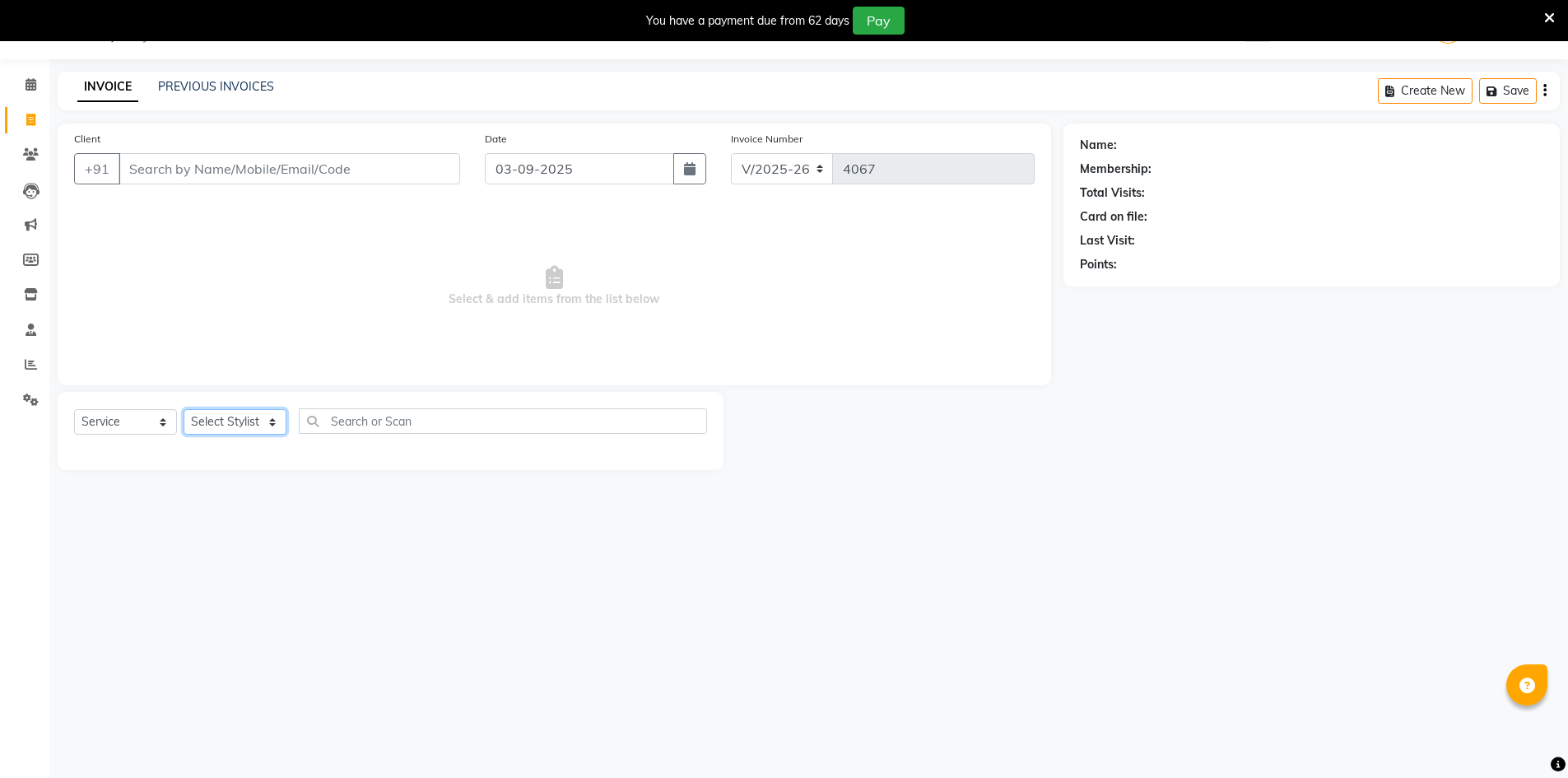
click at [216, 427] on select "Select Stylist ADNAN ADVANCE ANJALI ANNU B-WAX [PERSON_NAME] JH Manager MEMBERS…" at bounding box center [235, 422] width 102 height 26
select select "10322"
click at [184, 409] on select "Select Stylist ADNAN ADVANCE ANJALI ANNU B-WAX [PERSON_NAME] JH Manager MEMBERS…" at bounding box center [235, 422] width 102 height 26
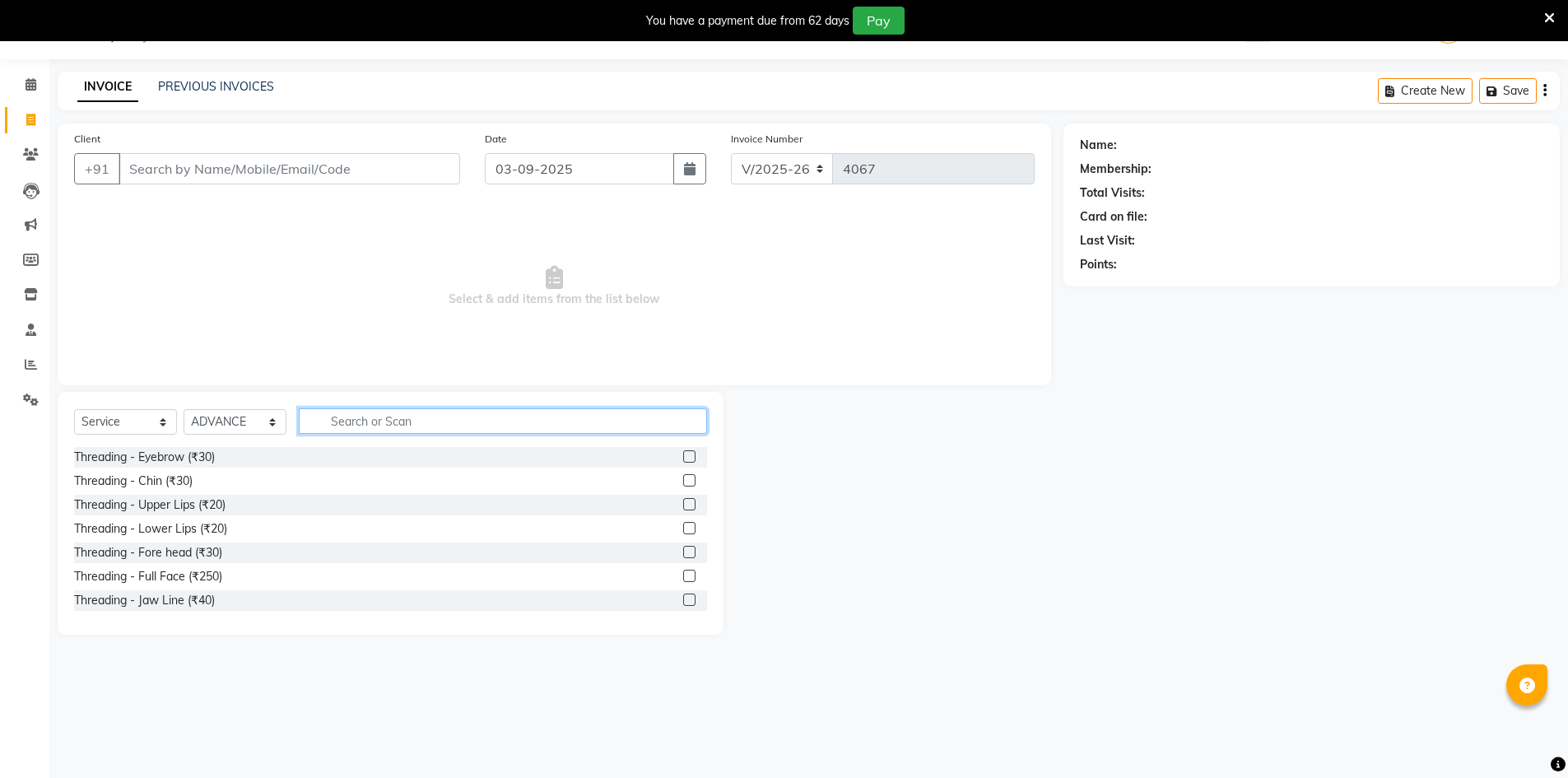
click at [405, 414] on input "text" at bounding box center [503, 422] width 409 height 26
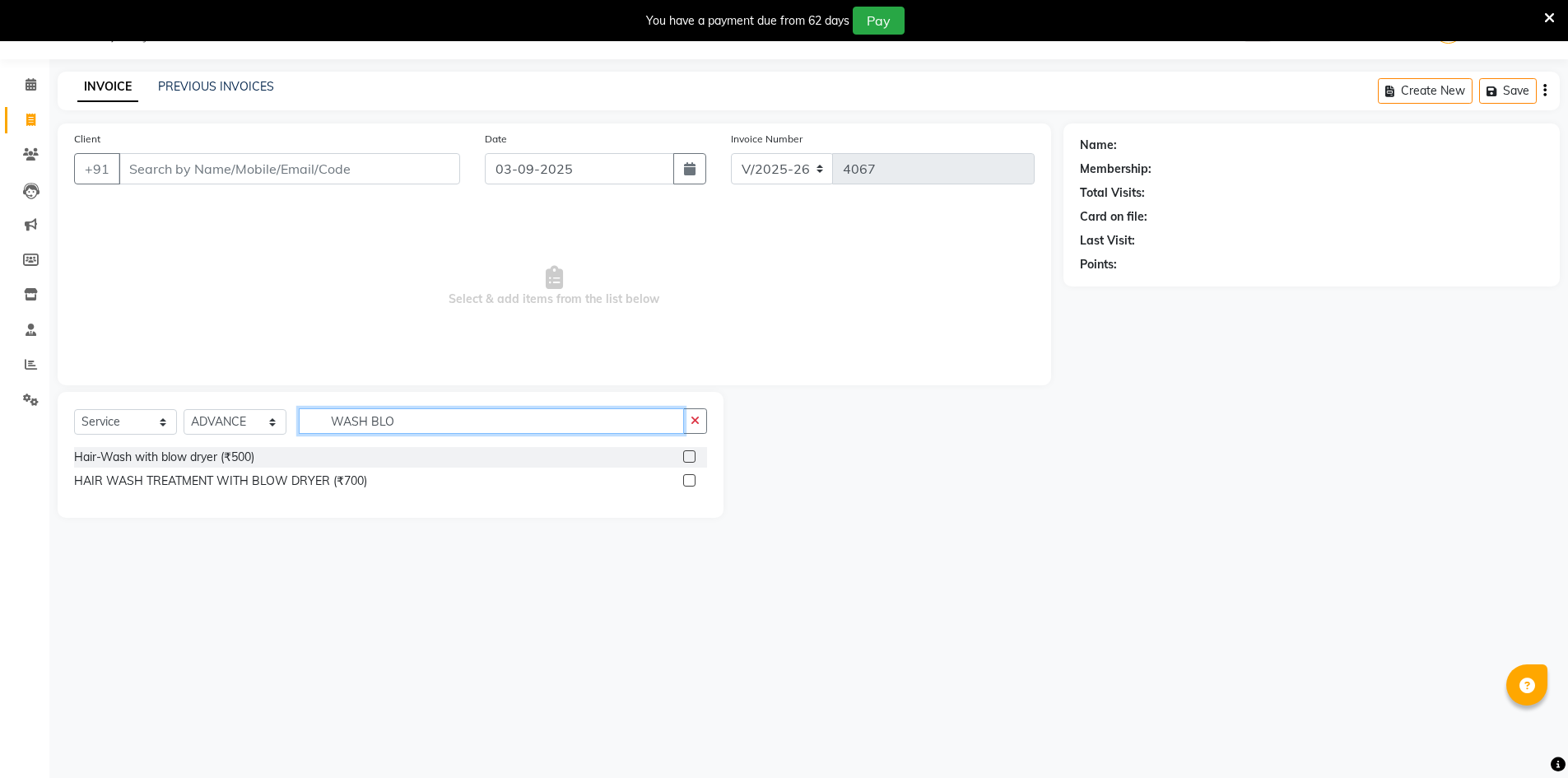
type input "WASH BLO"
click at [686, 452] on label at bounding box center [689, 457] width 12 height 12
click at [686, 453] on input "checkbox" at bounding box center [688, 458] width 11 height 11
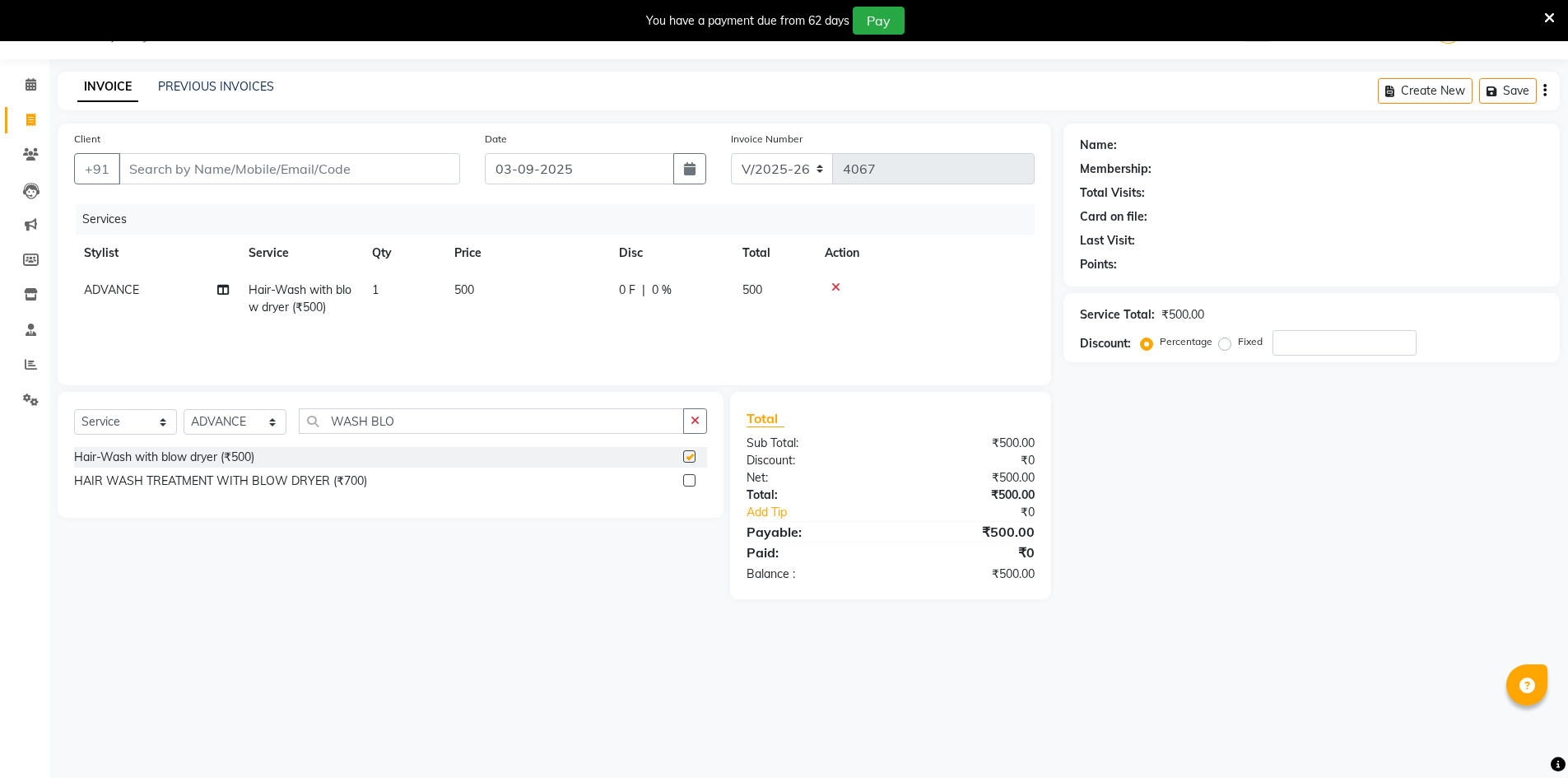
checkbox input "false"
click at [256, 168] on input "Client" at bounding box center [289, 168] width 342 height 31
type input "9"
type input "0"
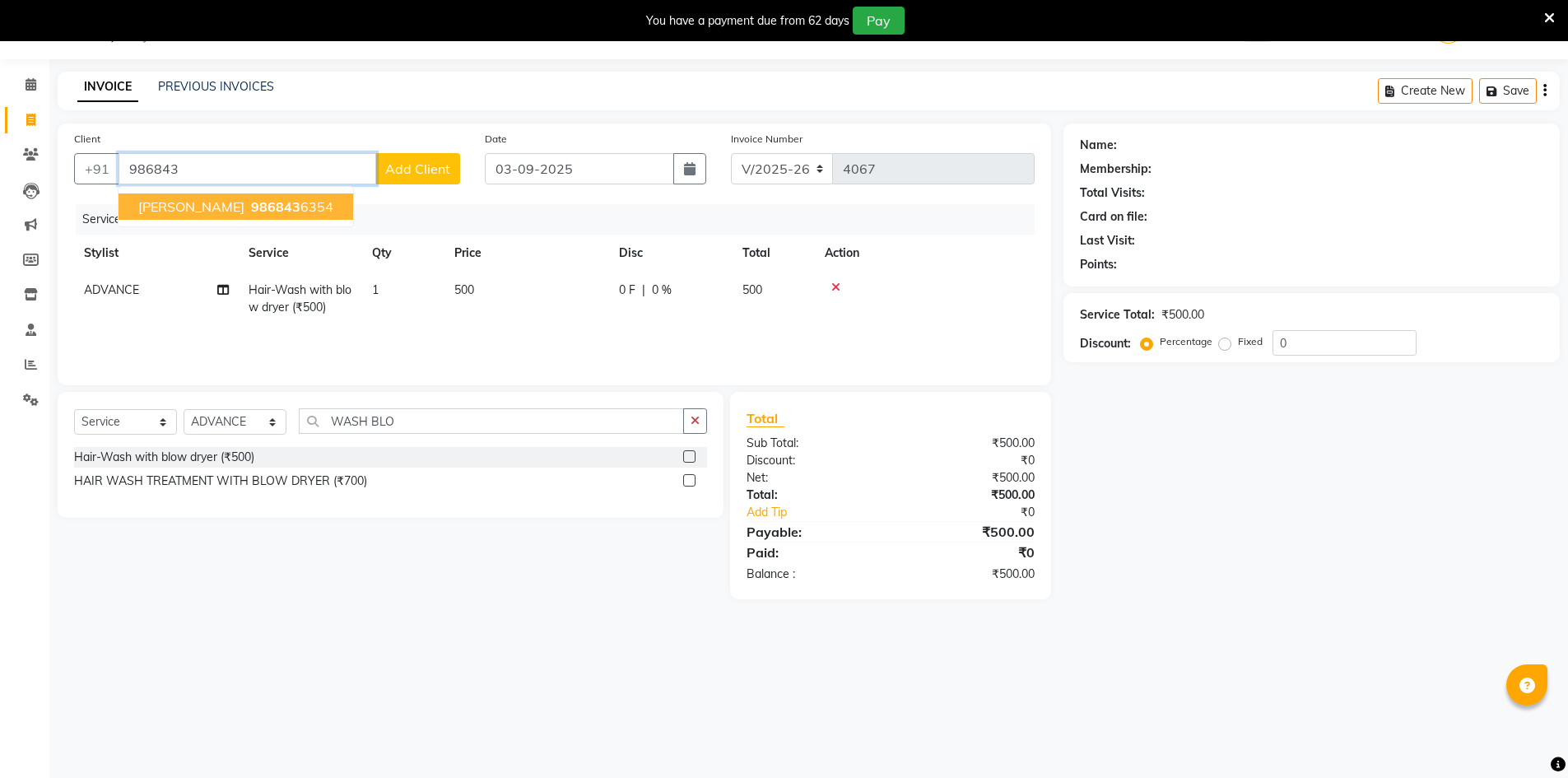
click at [252, 212] on span "986843" at bounding box center [276, 207] width 50 height 17
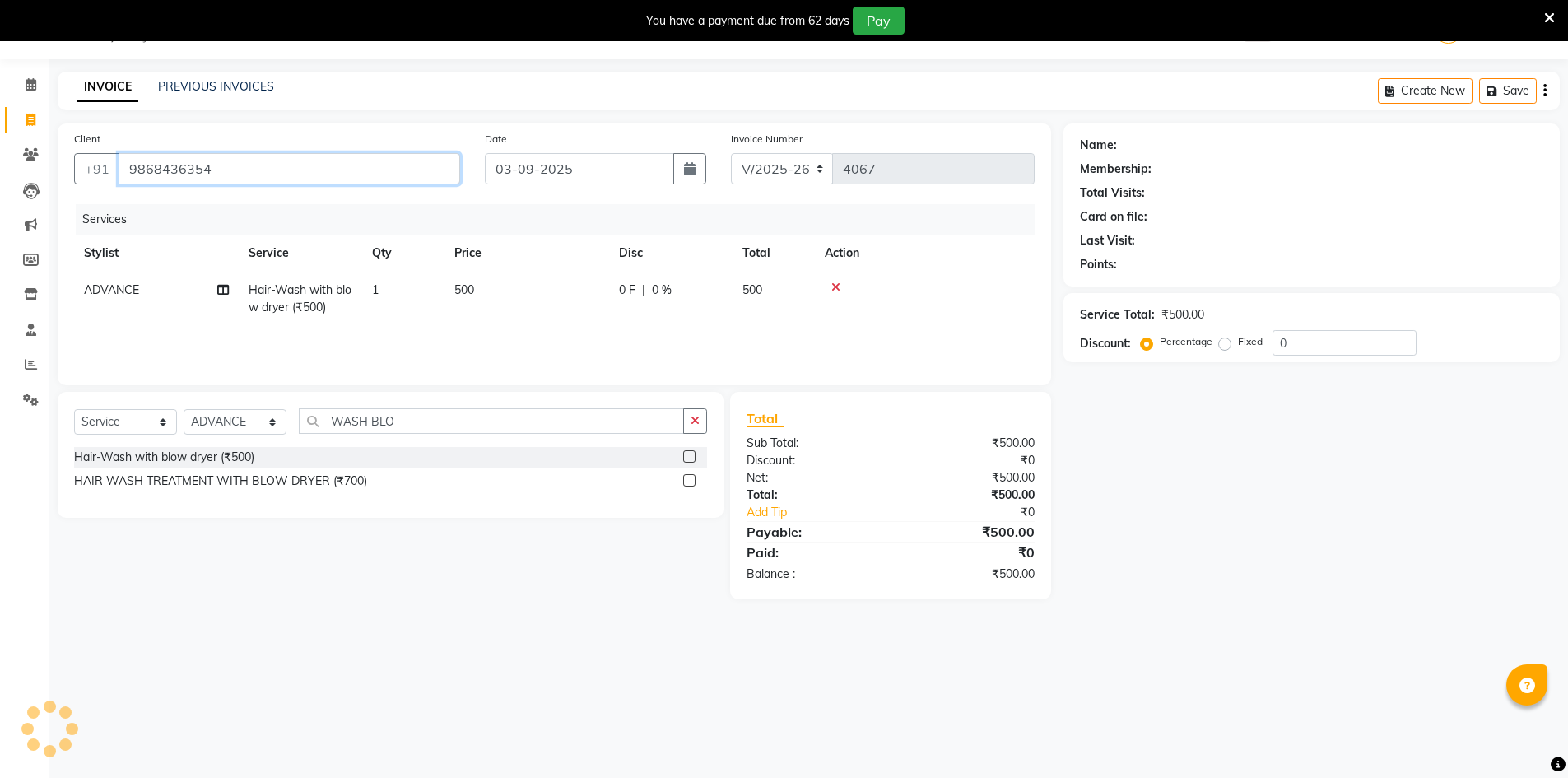
type input "9868436354"
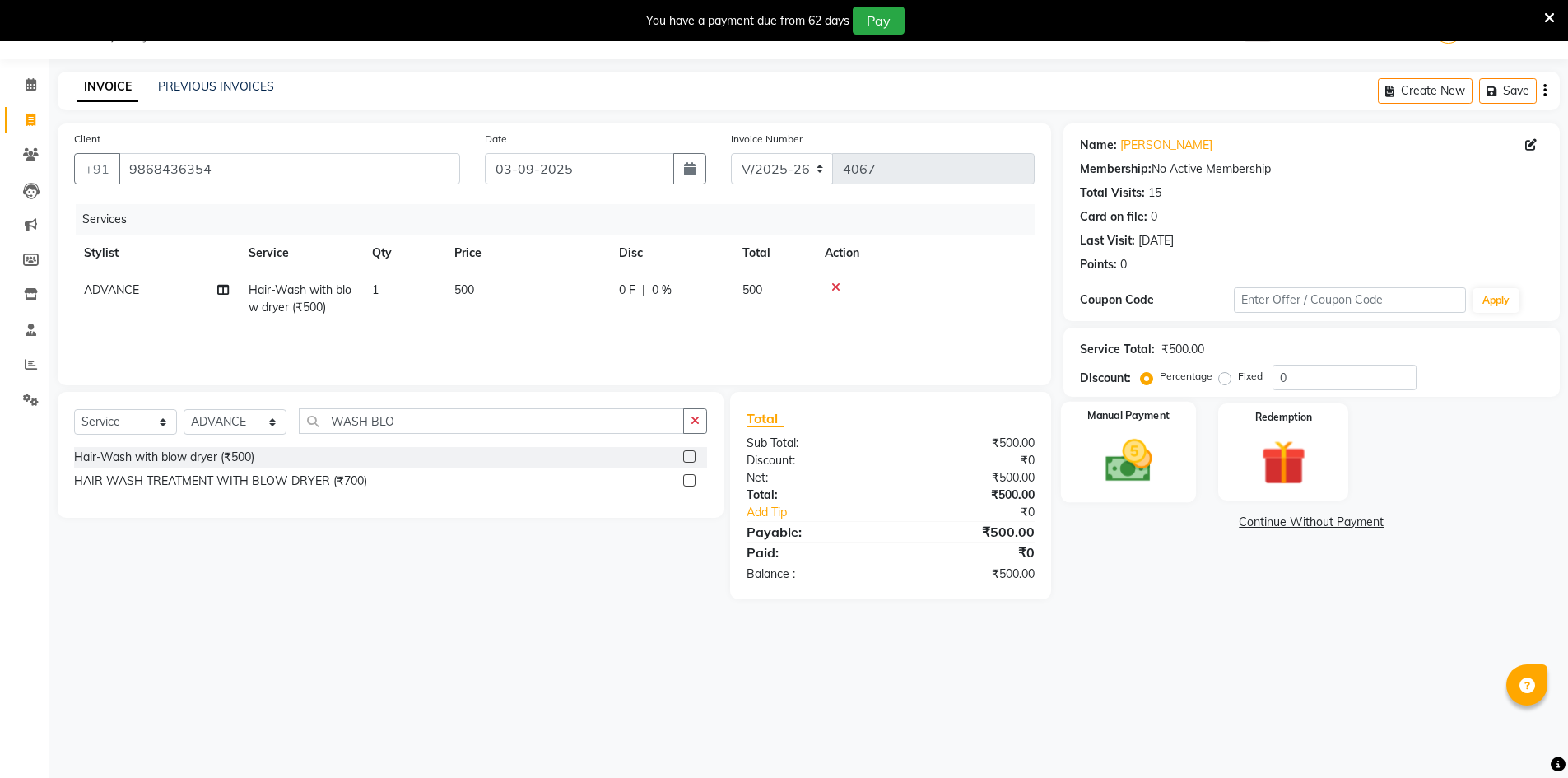
click at [1117, 453] on img at bounding box center [1129, 461] width 76 height 54
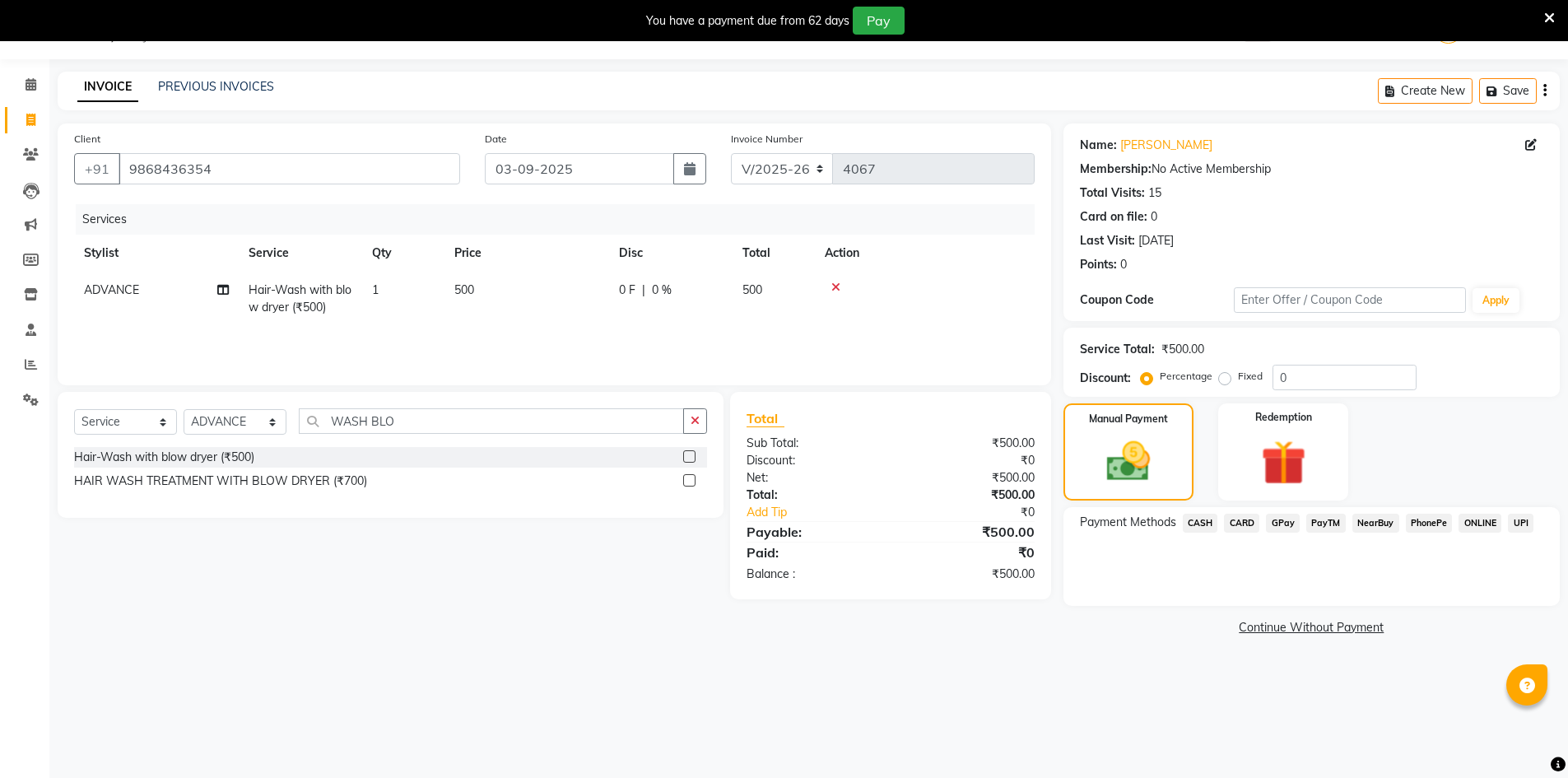
click at [1290, 524] on span "GPay" at bounding box center [1283, 523] width 34 height 19
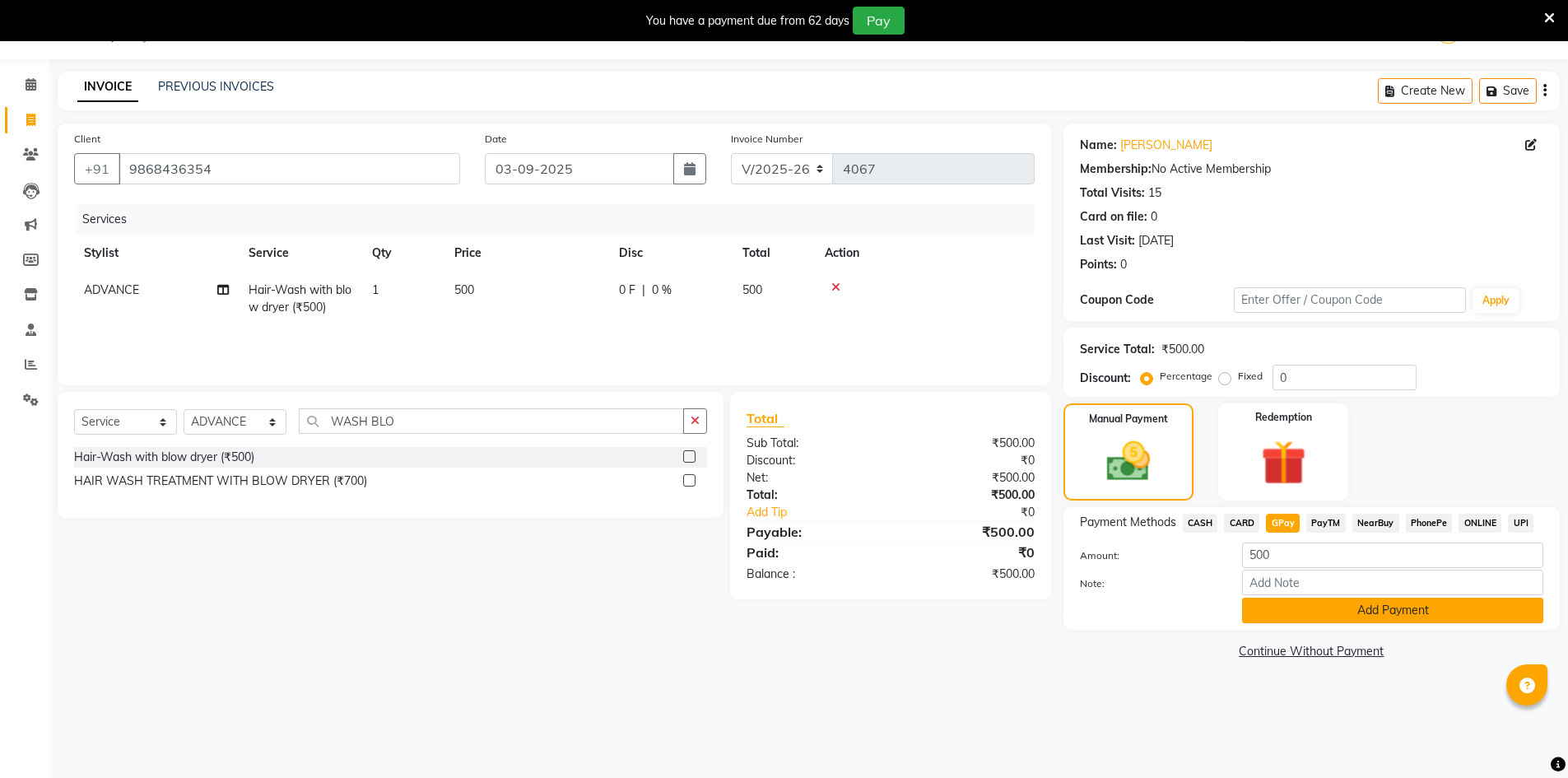
click at [1345, 618] on button "Add Payment" at bounding box center [1392, 611] width 301 height 26
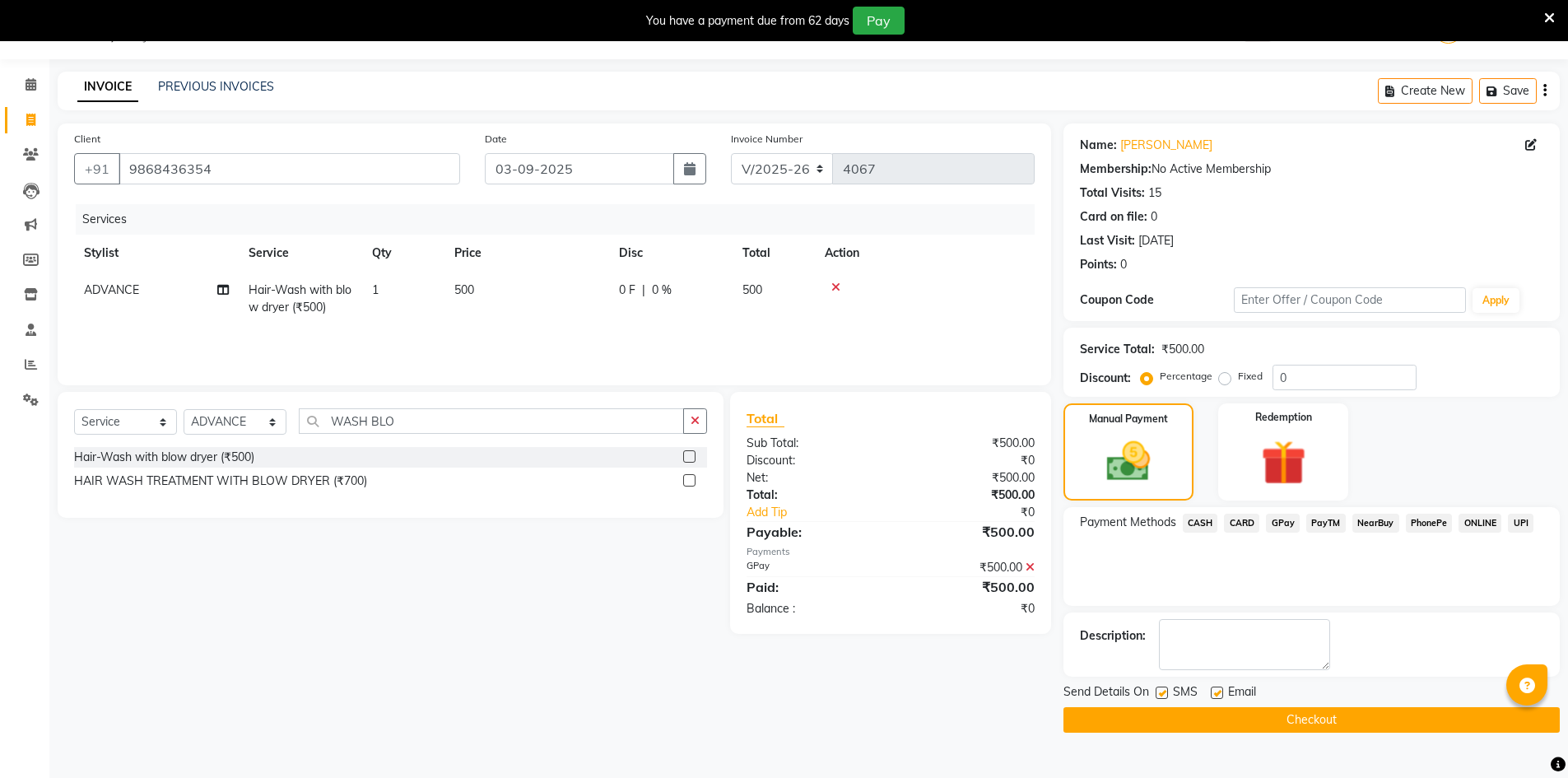
click at [1362, 712] on button "Checkout" at bounding box center [1311, 720] width 496 height 26
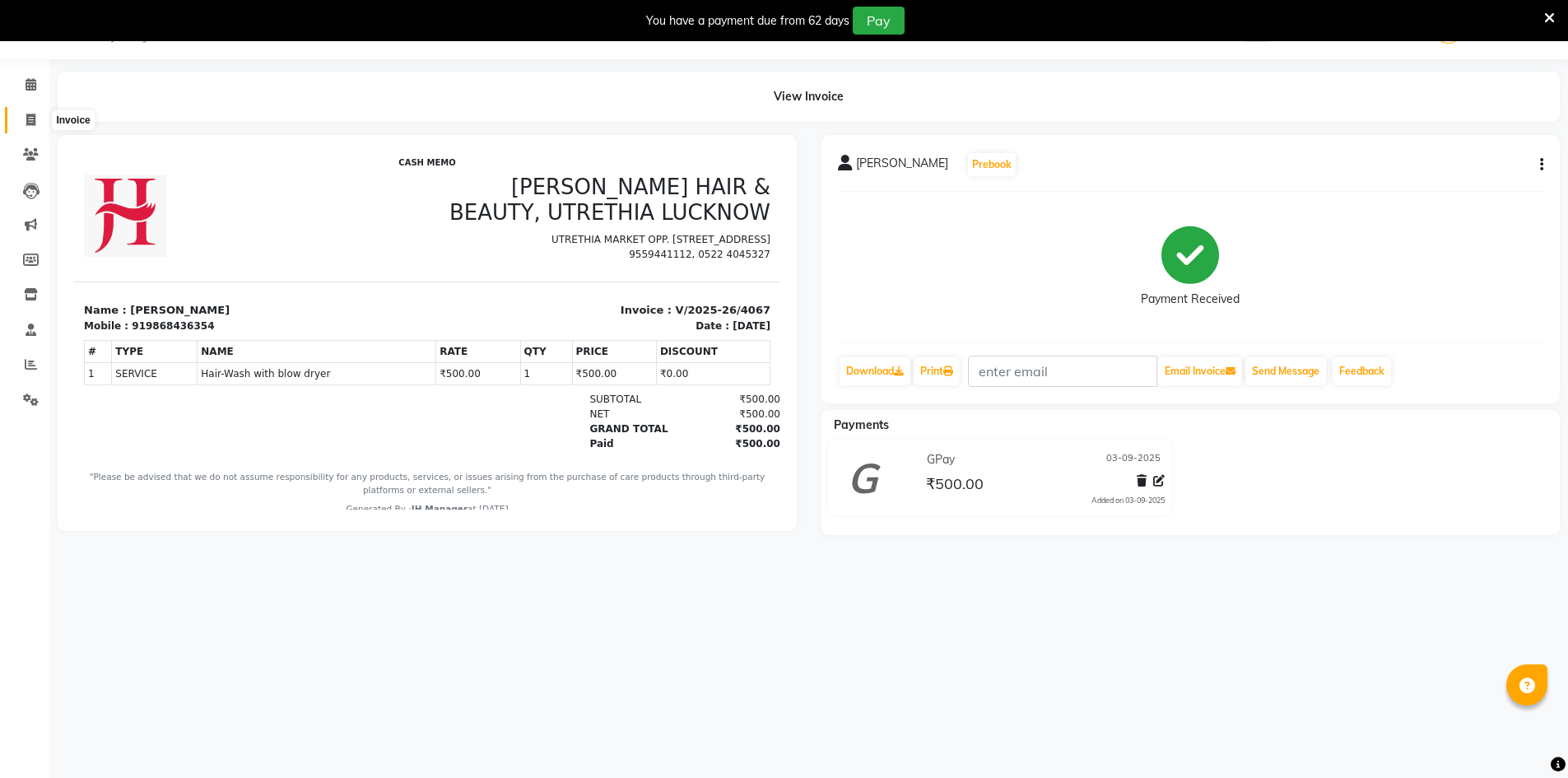
click at [36, 121] on span at bounding box center [31, 120] width 29 height 19
select select "service"
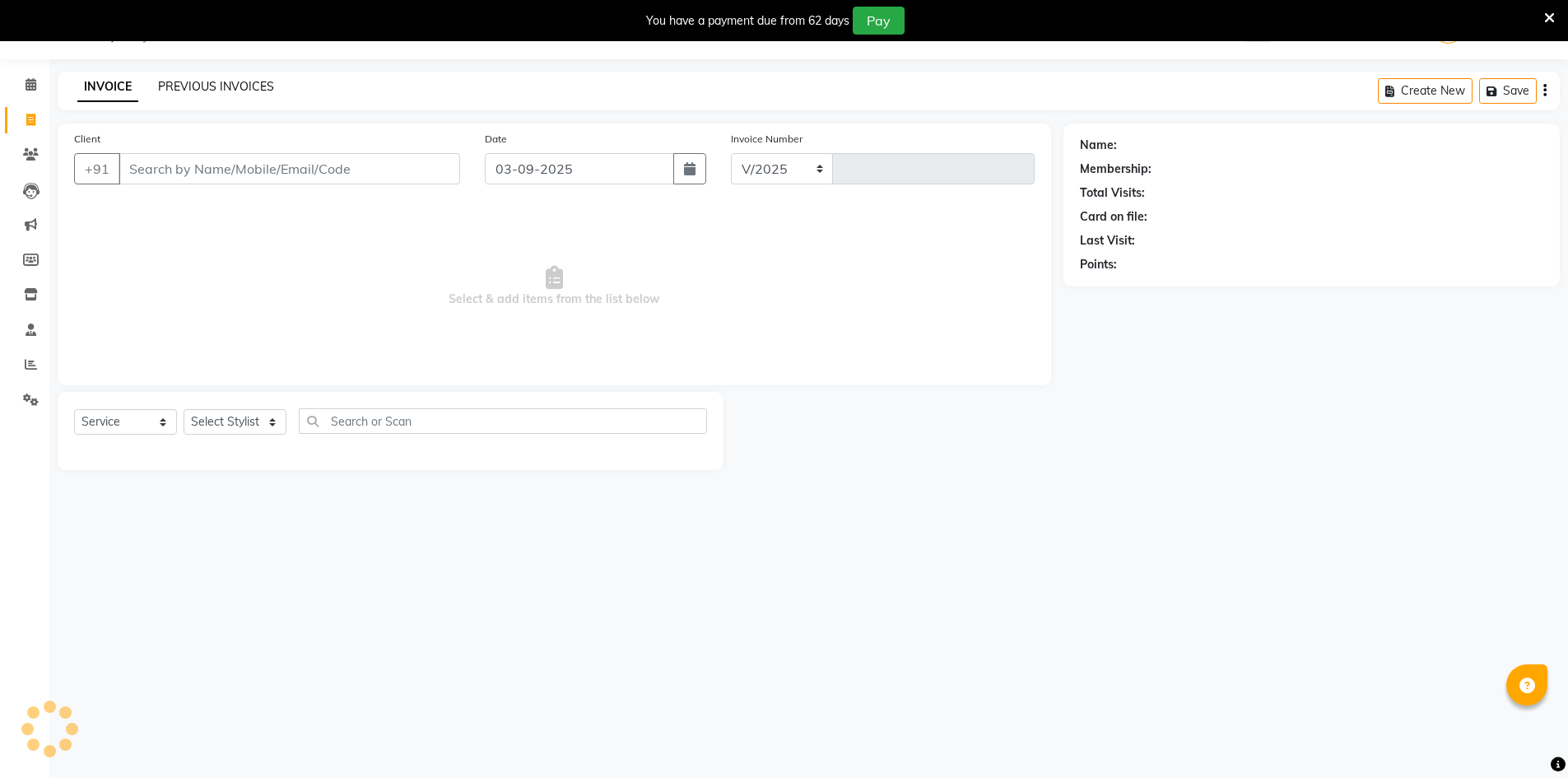
select select "640"
type input "4068"
click at [253, 83] on link "PREVIOUS INVOICES" at bounding box center [216, 86] width 116 height 15
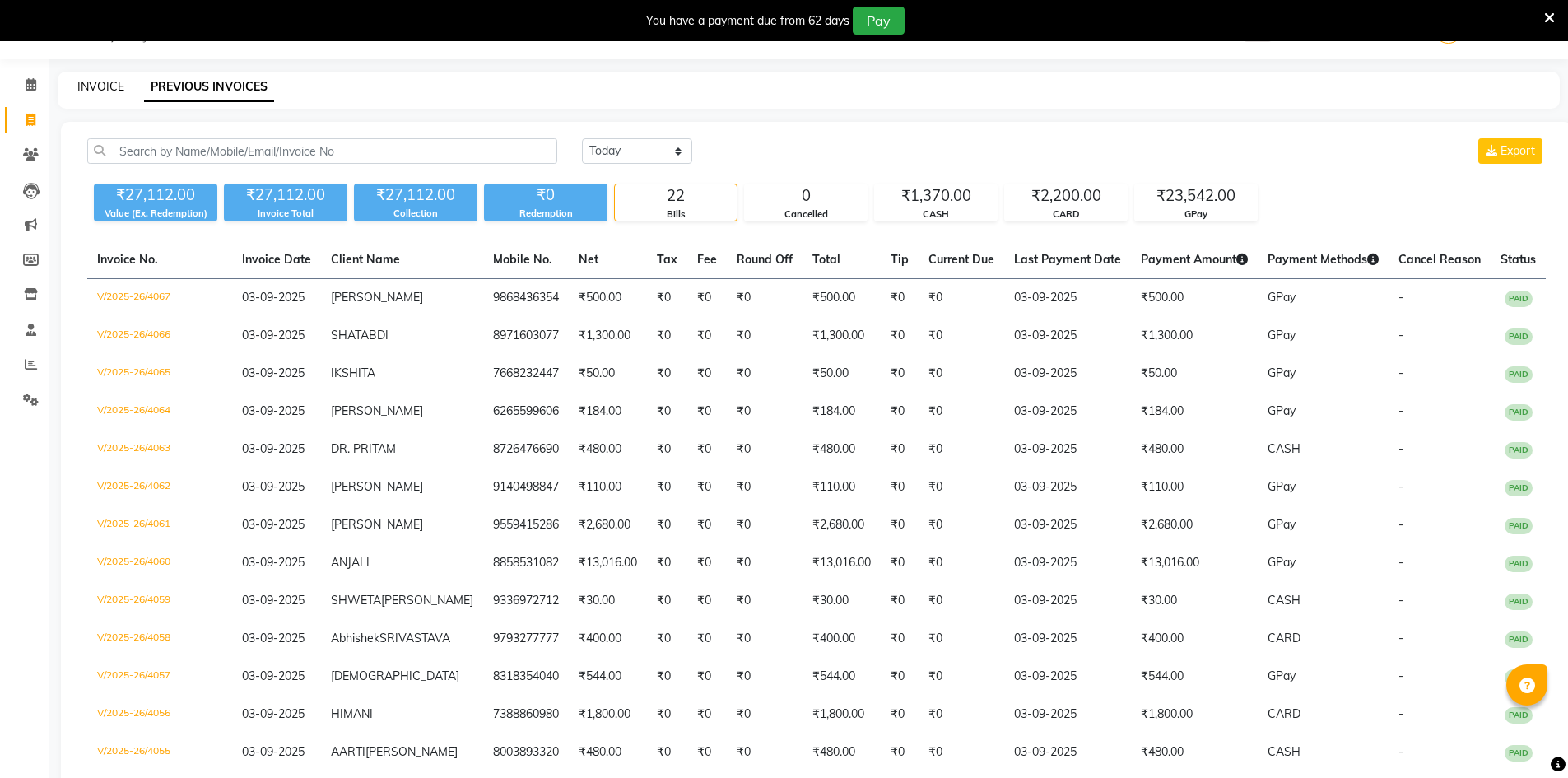
click at [81, 83] on link "INVOICE" at bounding box center [100, 86] width 47 height 15
select select "service"
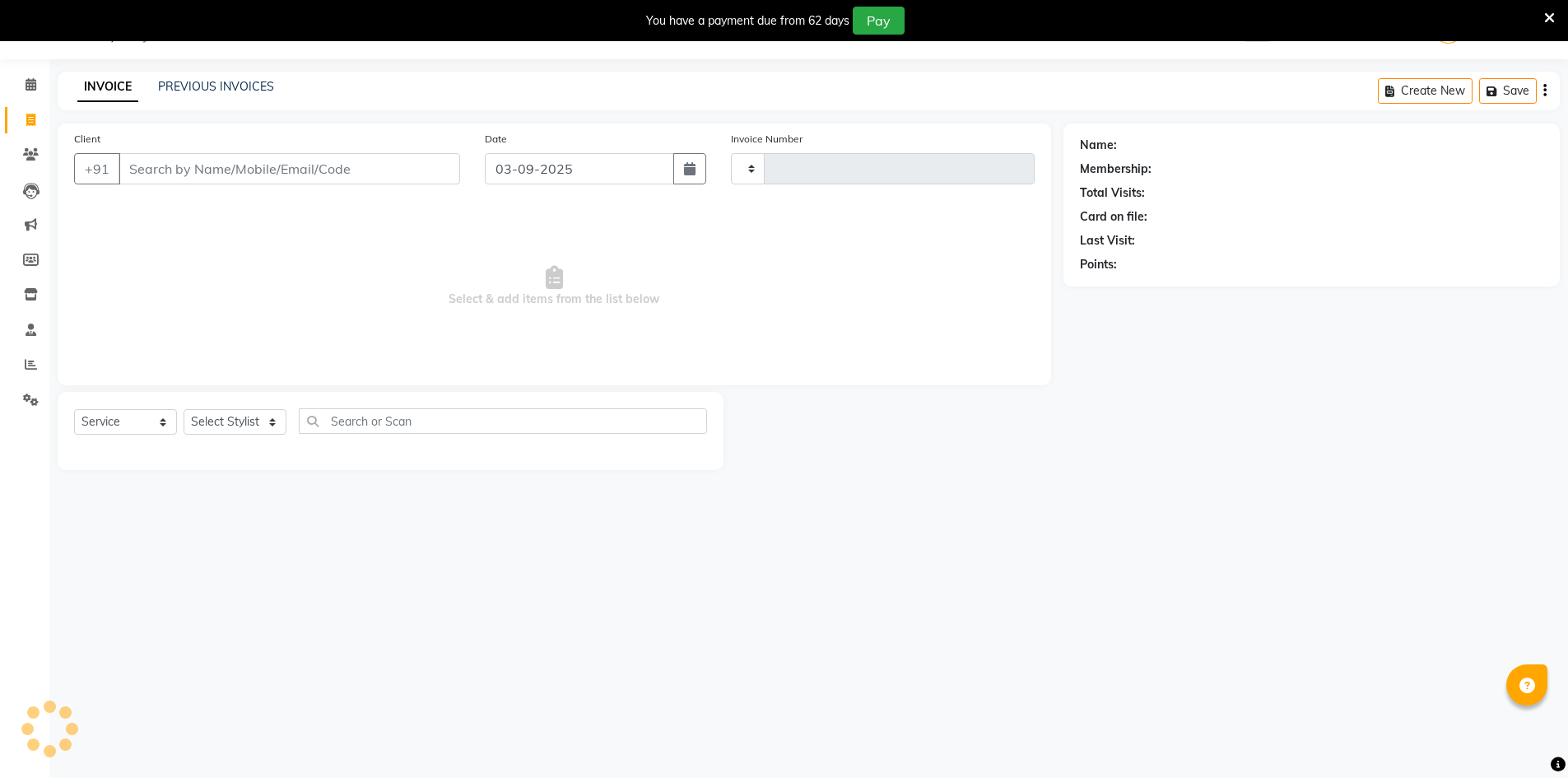
type input "4068"
select select "640"
click at [242, 425] on select "Select Stylist" at bounding box center [235, 422] width 102 height 26
click at [243, 425] on select "Select Stylist" at bounding box center [235, 422] width 102 height 26
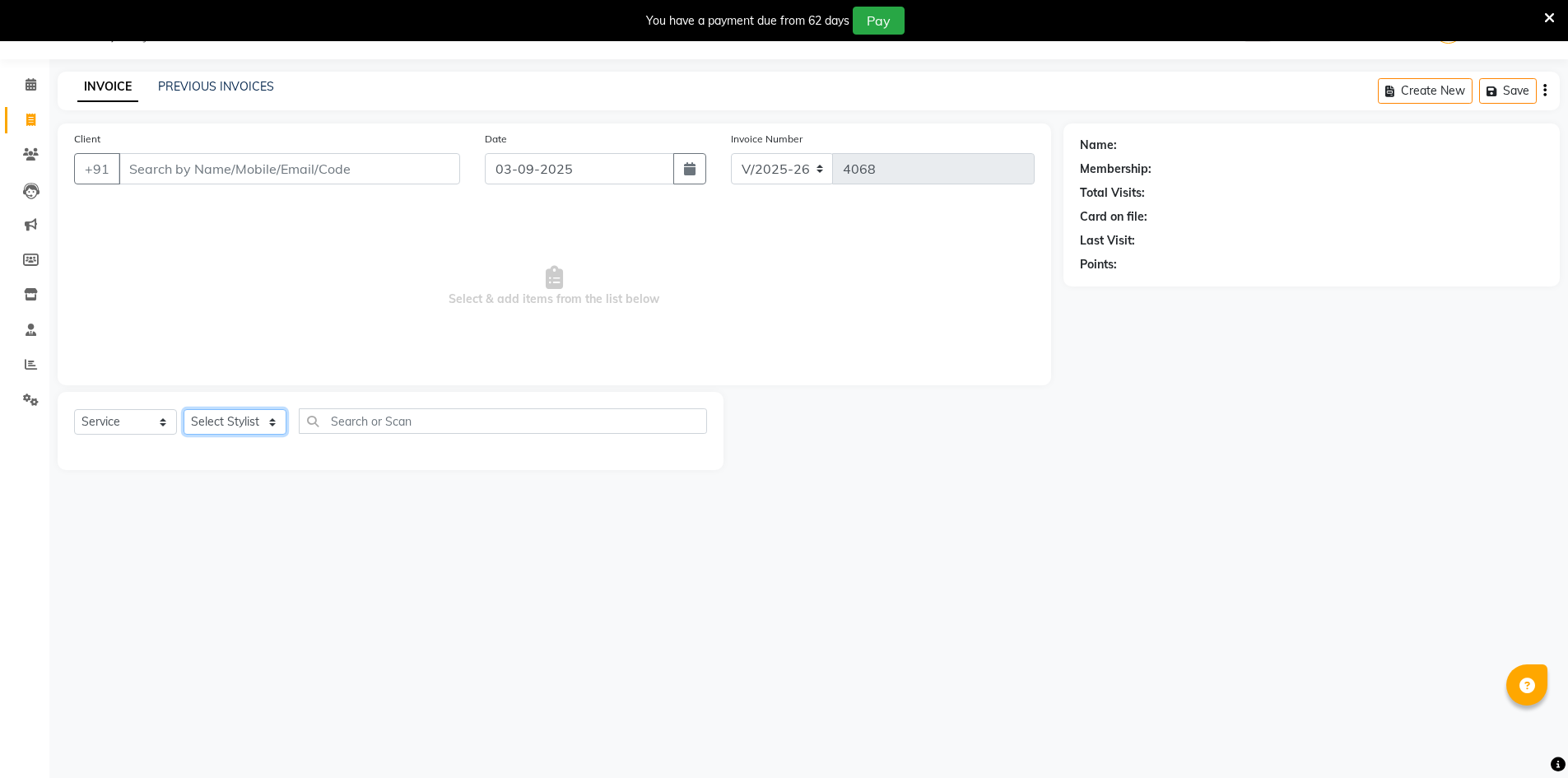
click at [243, 425] on select "Select Stylist" at bounding box center [235, 422] width 102 height 26
click at [243, 422] on select "Select Stylist ADNAN ADVANCE ANJALI ANNU B-WAX [PERSON_NAME] JH Manager MEMBERS…" at bounding box center [235, 422] width 102 height 26
select select "13395"
click at [184, 409] on select "Select Stylist ADNAN ADVANCE ANJALI ANNU B-WAX [PERSON_NAME] JH Manager MEMBERS…" at bounding box center [235, 422] width 102 height 26
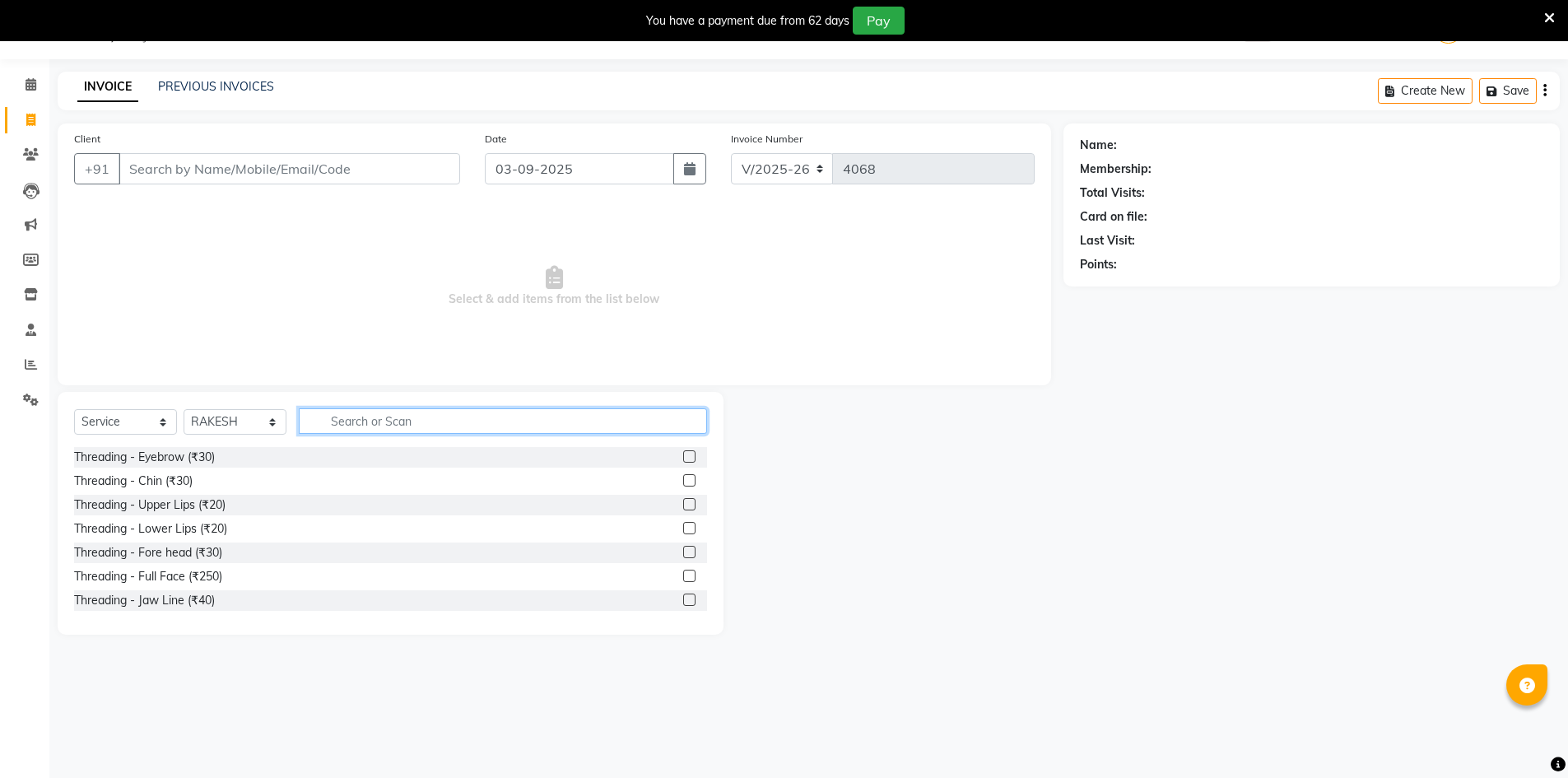
drag, startPoint x: 349, startPoint y: 430, endPoint x: 389, endPoint y: 414, distance: 43.1
click at [353, 427] on input "text" at bounding box center [503, 422] width 409 height 26
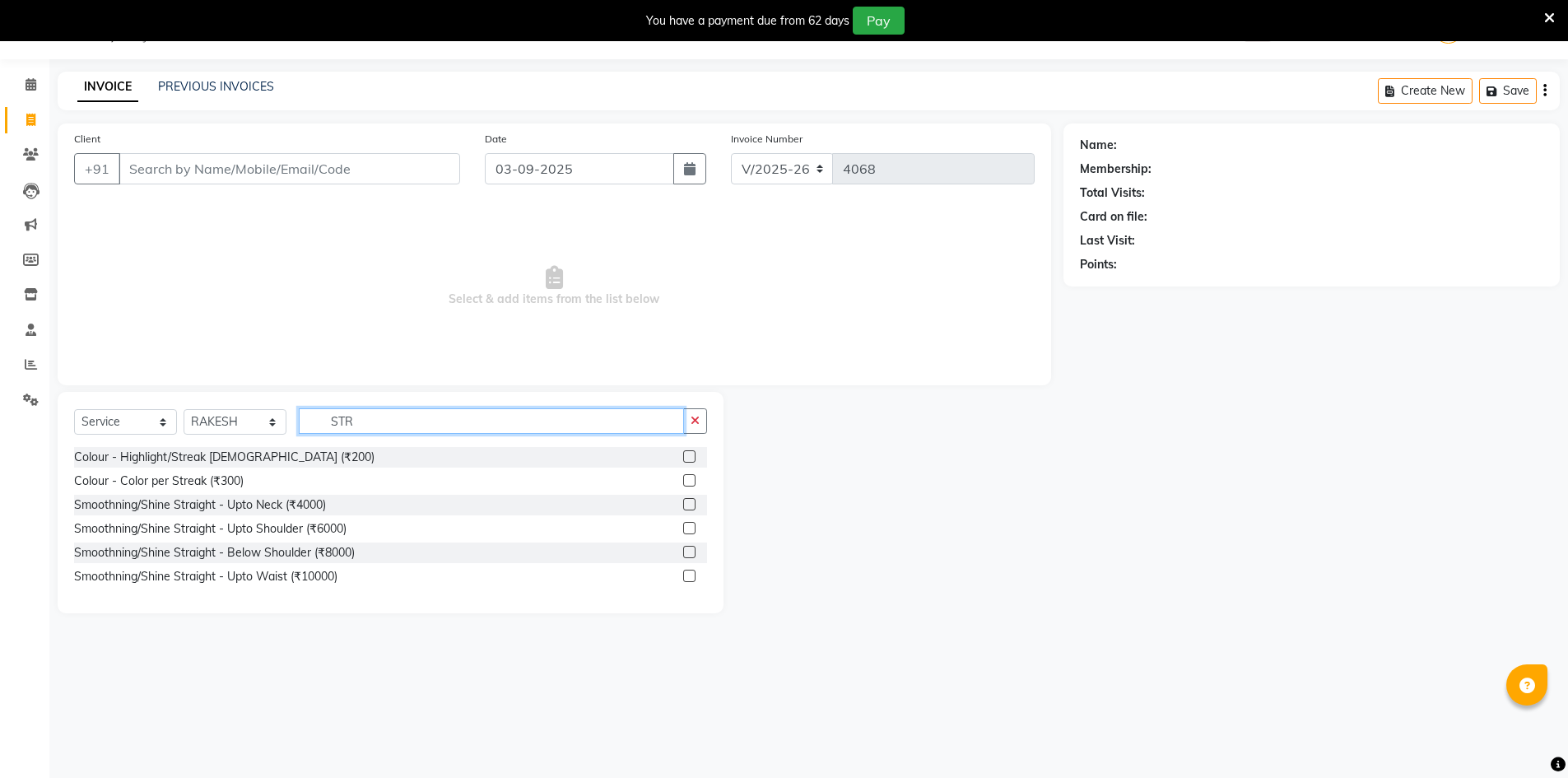
type input "STR"
click at [686, 482] on label at bounding box center [689, 481] width 12 height 12
click at [686, 482] on input "checkbox" at bounding box center [688, 482] width 11 height 11
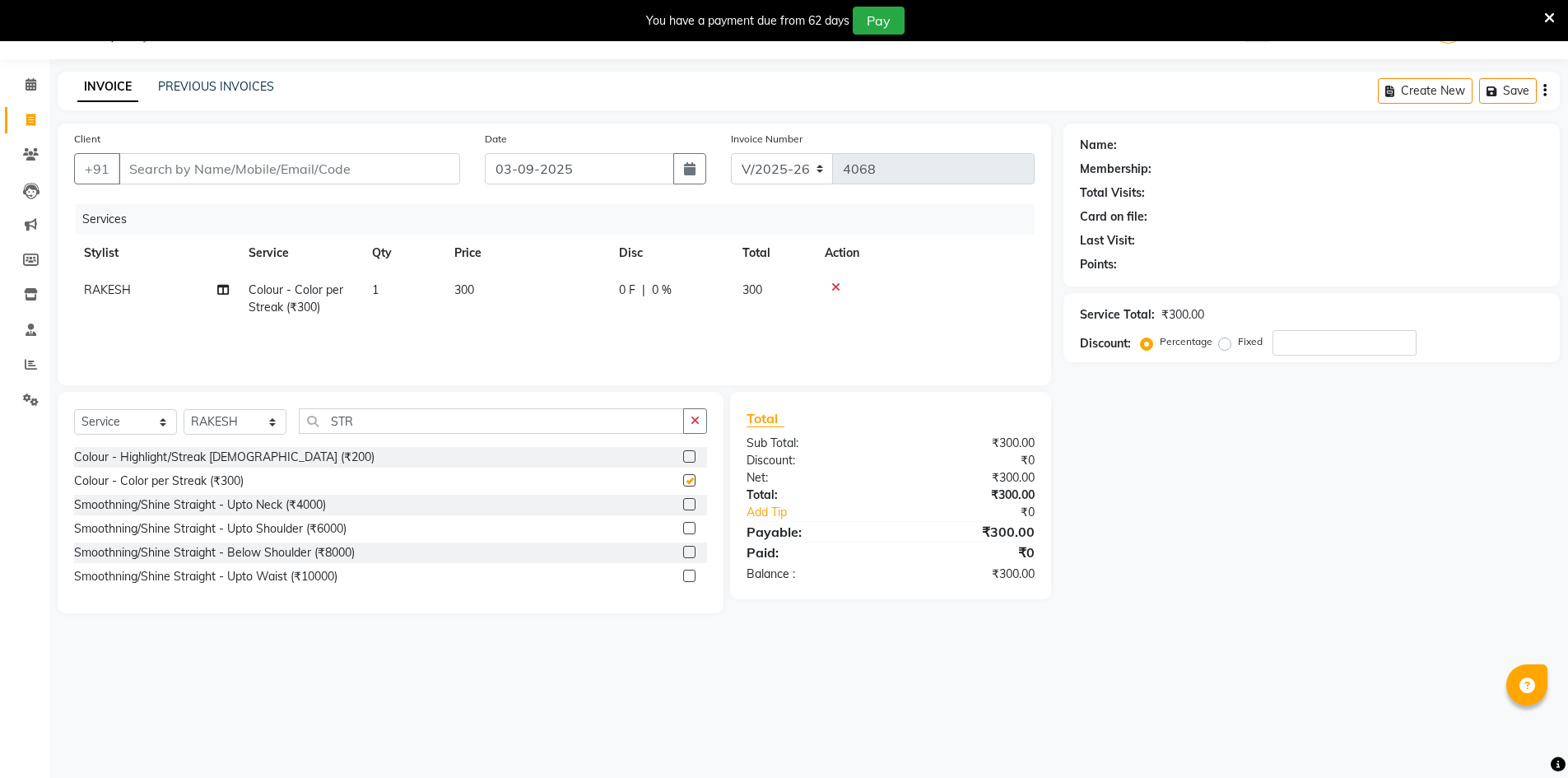
checkbox input "false"
drag, startPoint x: 522, startPoint y: 304, endPoint x: 529, endPoint y: 297, distance: 9.9
click at [522, 303] on td "300" at bounding box center [527, 298] width 165 height 55
select select "13395"
click at [480, 297] on input "1" at bounding box center [480, 294] width 63 height 26
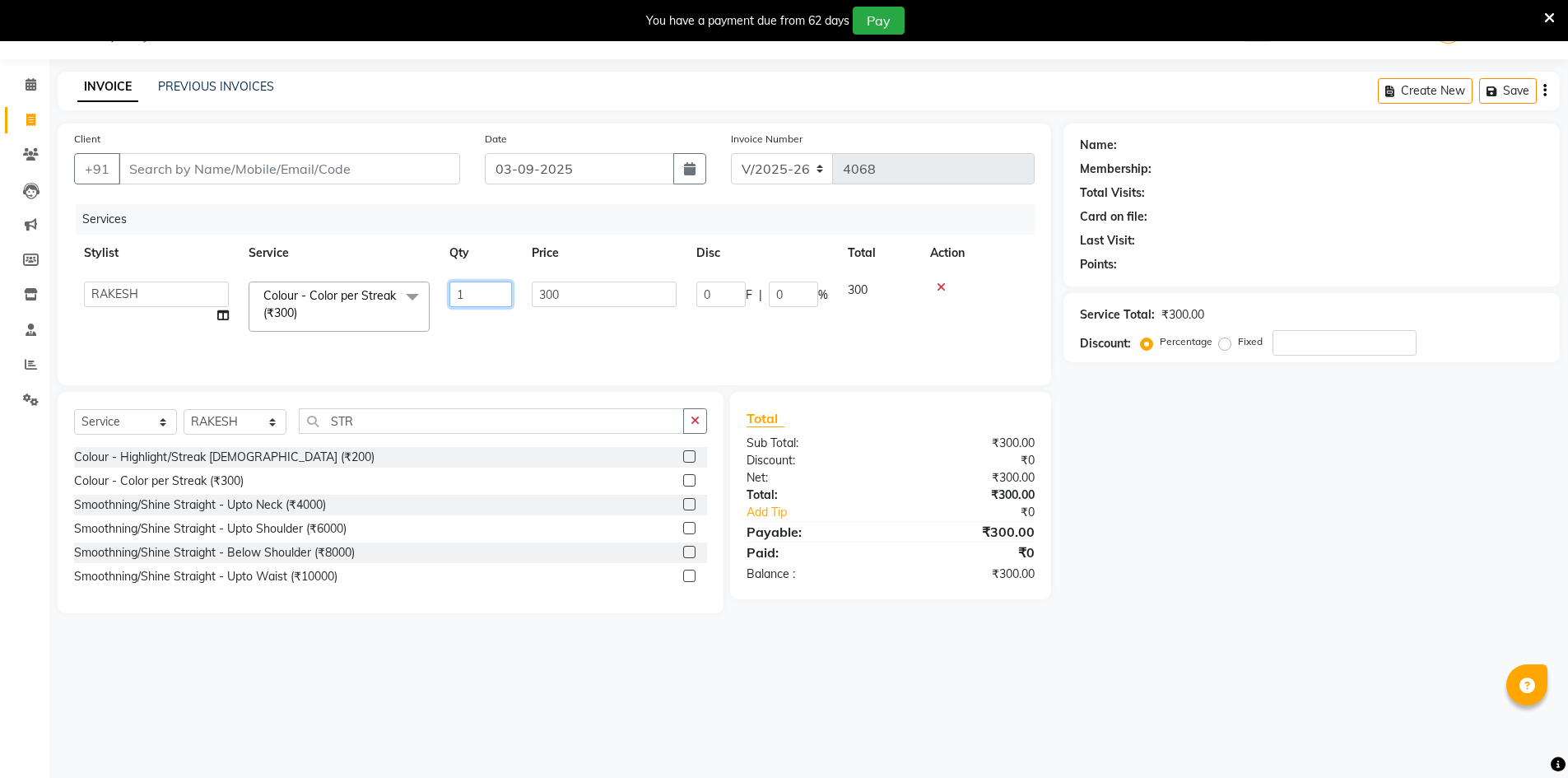
type input "15"
click at [210, 429] on select "Select Stylist ADNAN ADVANCE ANJALI ANNU B-WAX [PERSON_NAME] JH Manager MEMBERS…" at bounding box center [235, 422] width 102 height 26
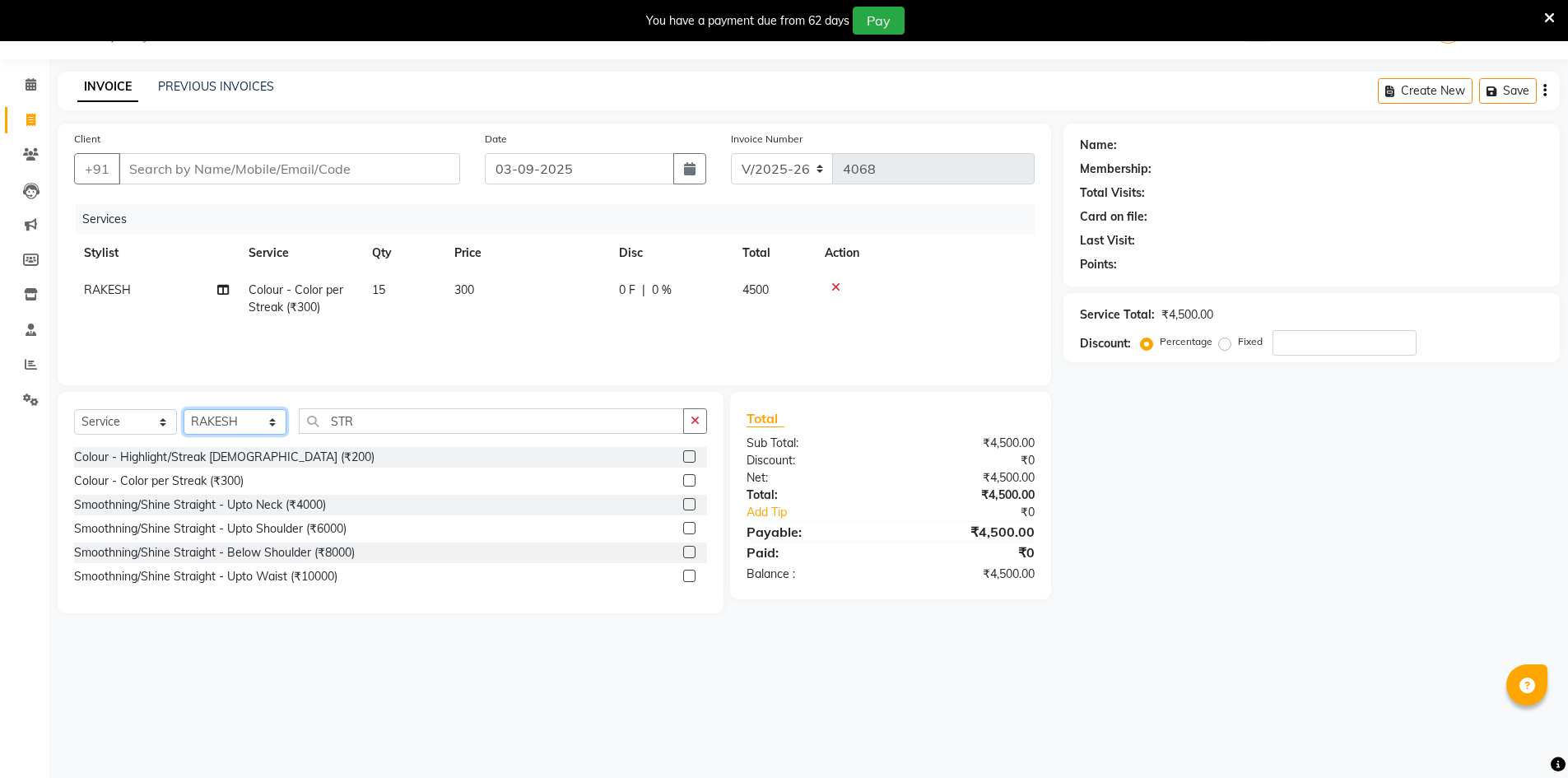
select select "32626"
click at [184, 409] on select "Select Stylist ADNAN ADVANCE ANJALI ANNU B-WAX [PERSON_NAME] JH Manager MEMBERS…" at bounding box center [235, 422] width 102 height 26
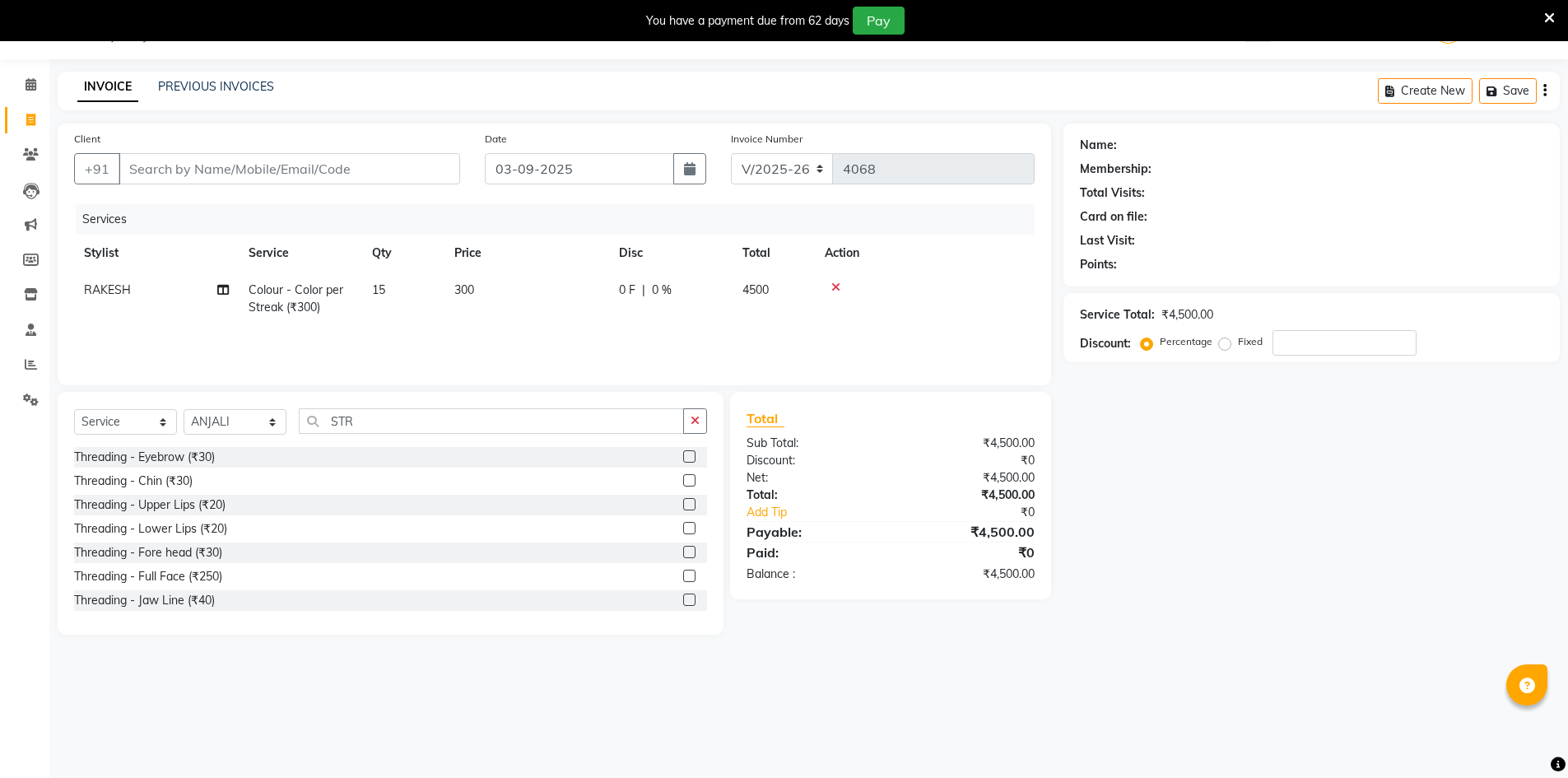
drag, startPoint x: 677, startPoint y: 457, endPoint x: 682, endPoint y: 468, distance: 12.1
click at [683, 457] on label at bounding box center [689, 457] width 12 height 12
click at [683, 457] on input "checkbox" at bounding box center [688, 458] width 11 height 11
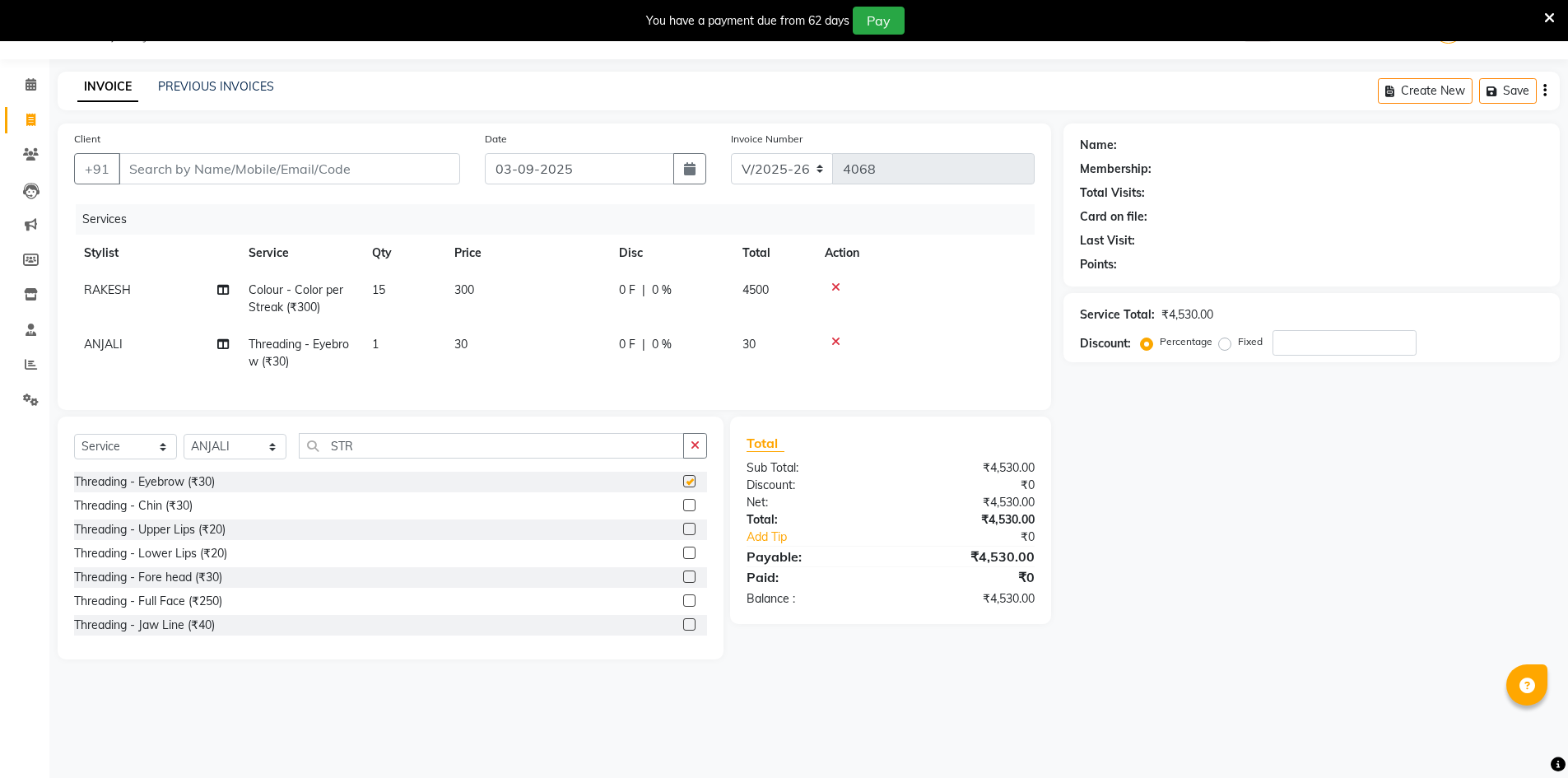
checkbox input "false"
click at [683, 535] on label at bounding box center [689, 529] width 12 height 12
click at [683, 535] on input "checkbox" at bounding box center [688, 529] width 11 height 11
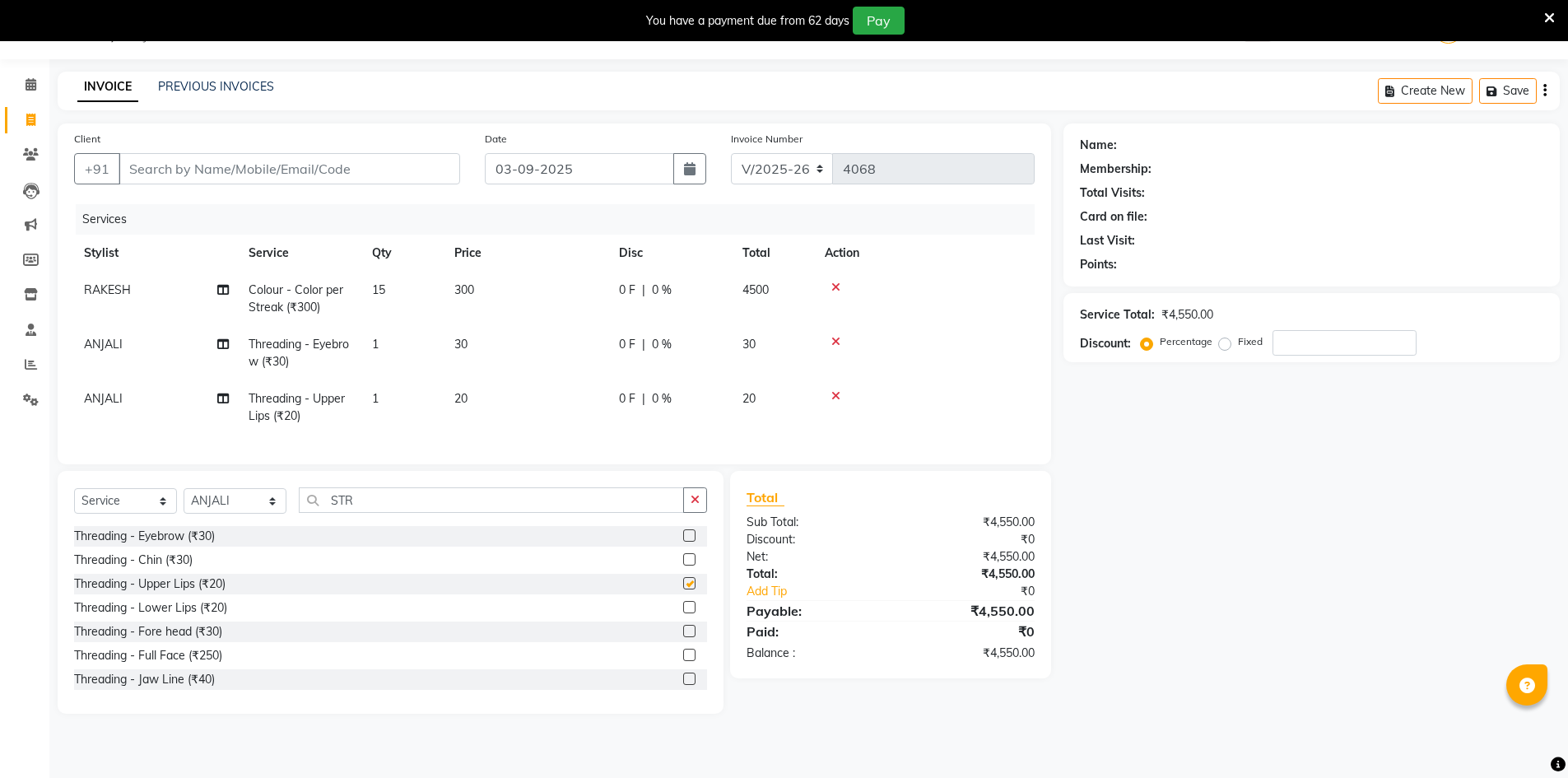
checkbox input "false"
drag, startPoint x: 676, startPoint y: 643, endPoint x: 639, endPoint y: 609, distance: 50.2
click at [683, 638] on label at bounding box center [689, 631] width 12 height 12
click at [683, 638] on input "checkbox" at bounding box center [688, 632] width 11 height 11
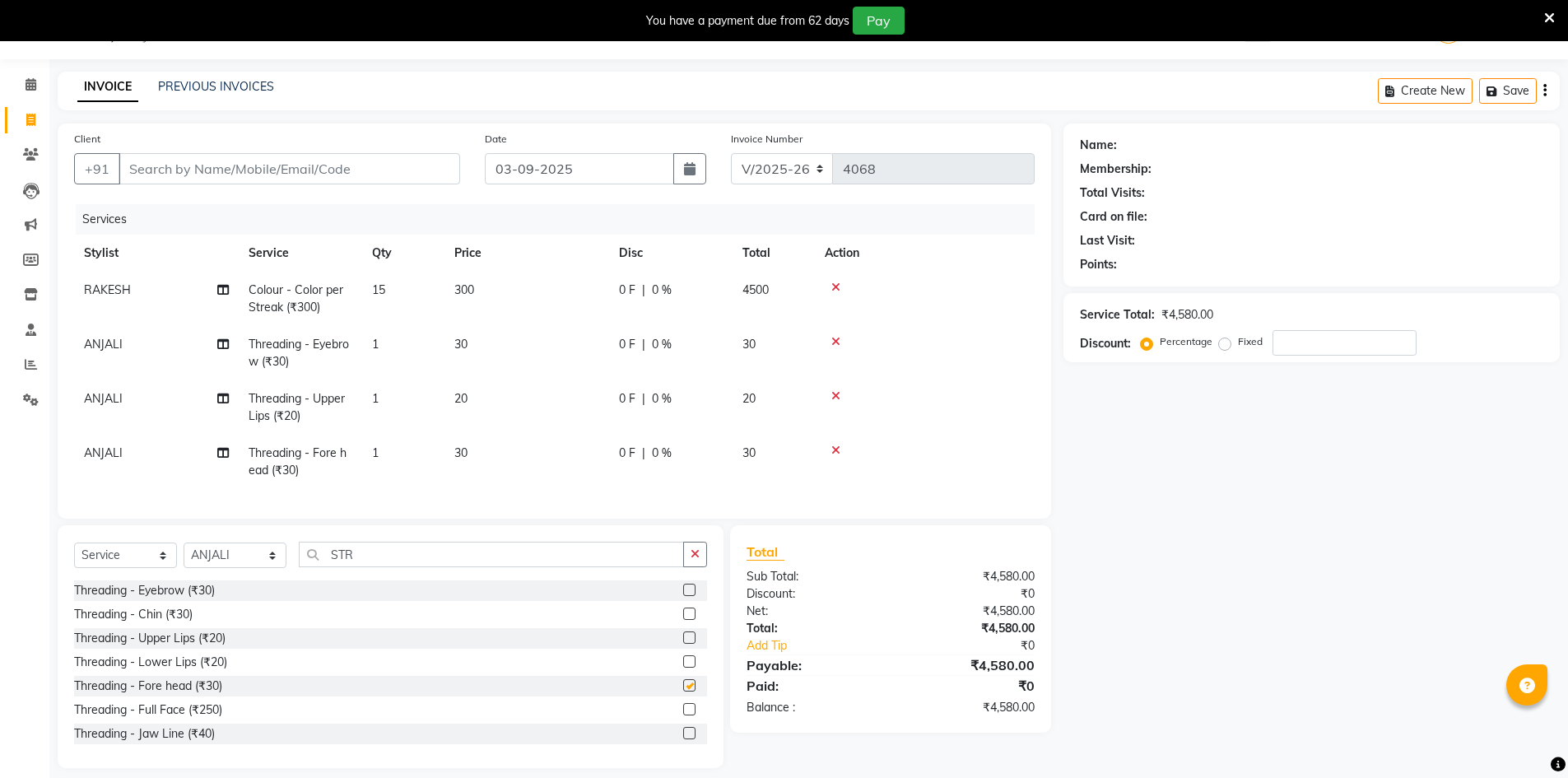
checkbox input "false"
click at [366, 174] on input "Client" at bounding box center [289, 168] width 342 height 31
type input "8"
type input "0"
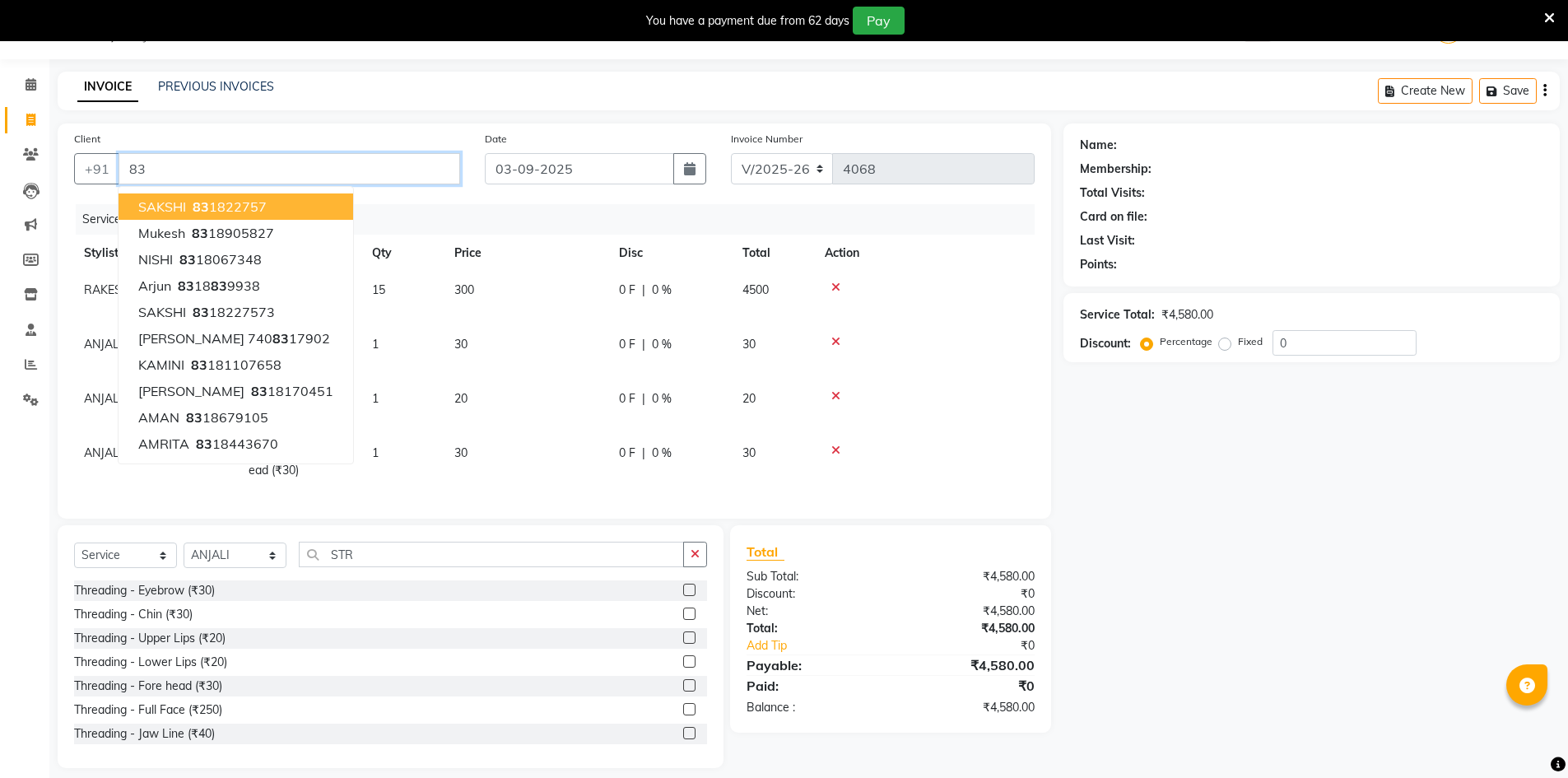
type input "8"
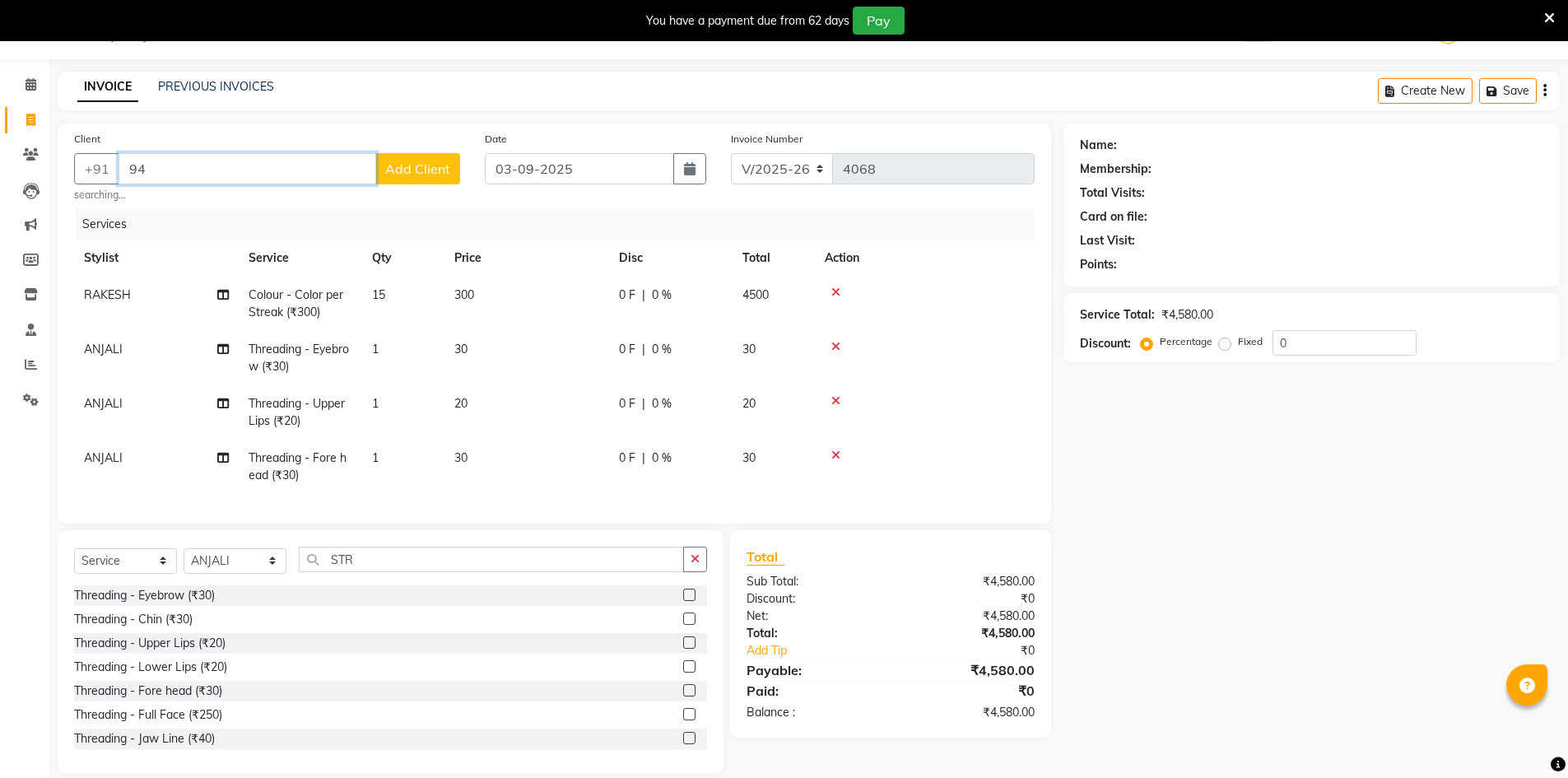
type input "9"
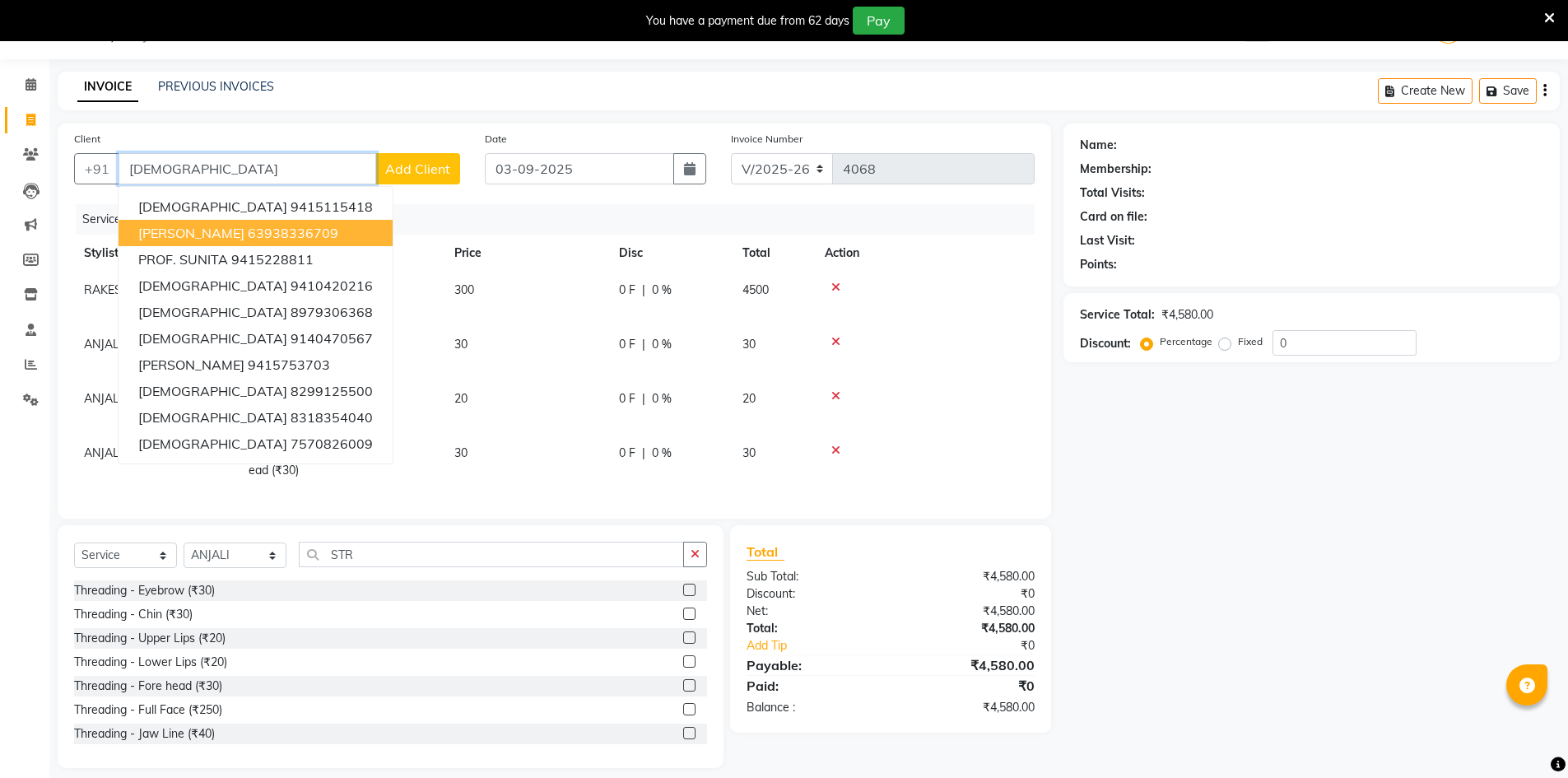
click at [232, 245] on button "SUNITA SINGH 63938336709" at bounding box center [256, 233] width 274 height 26
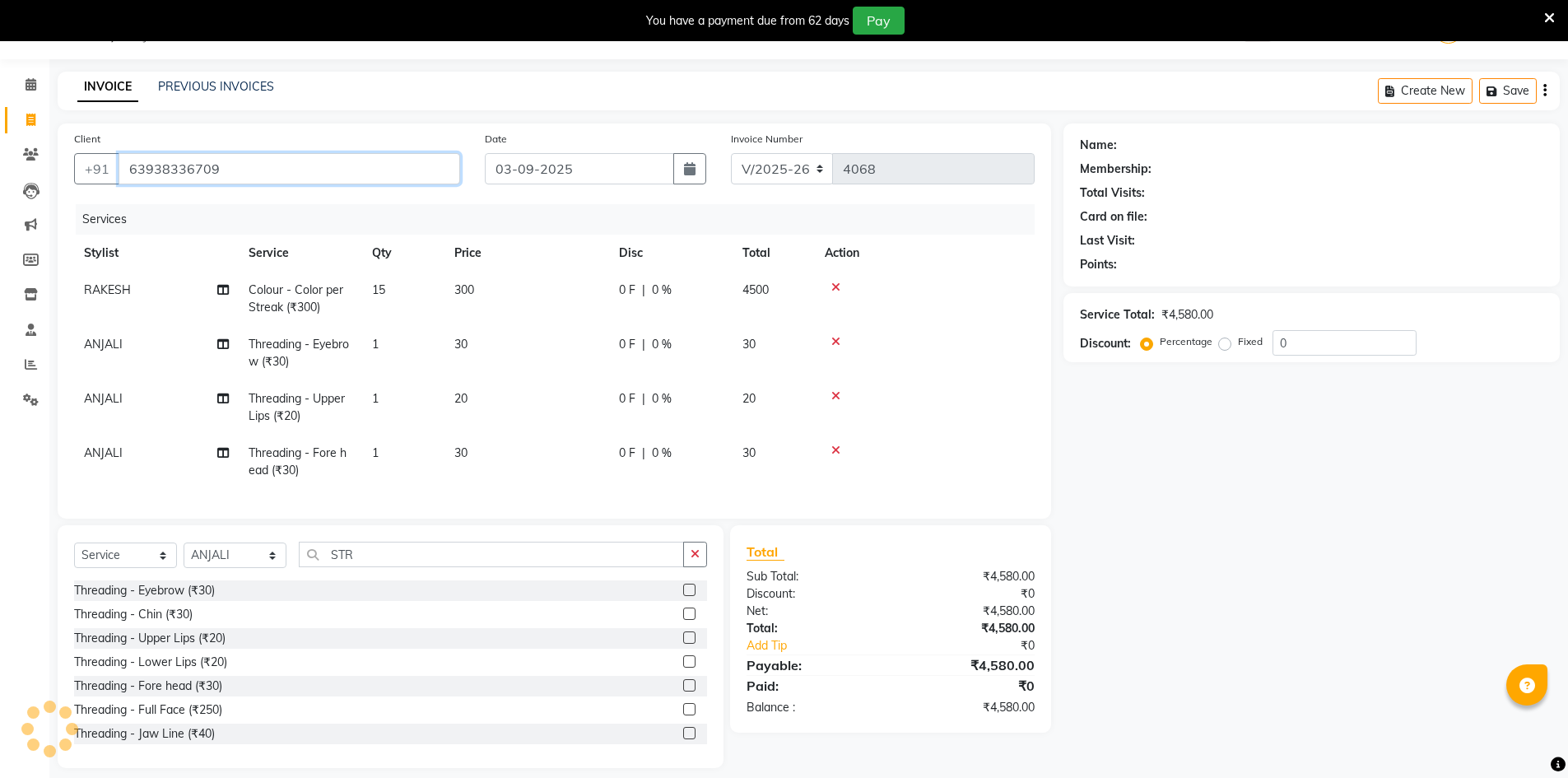
type input "63938336709"
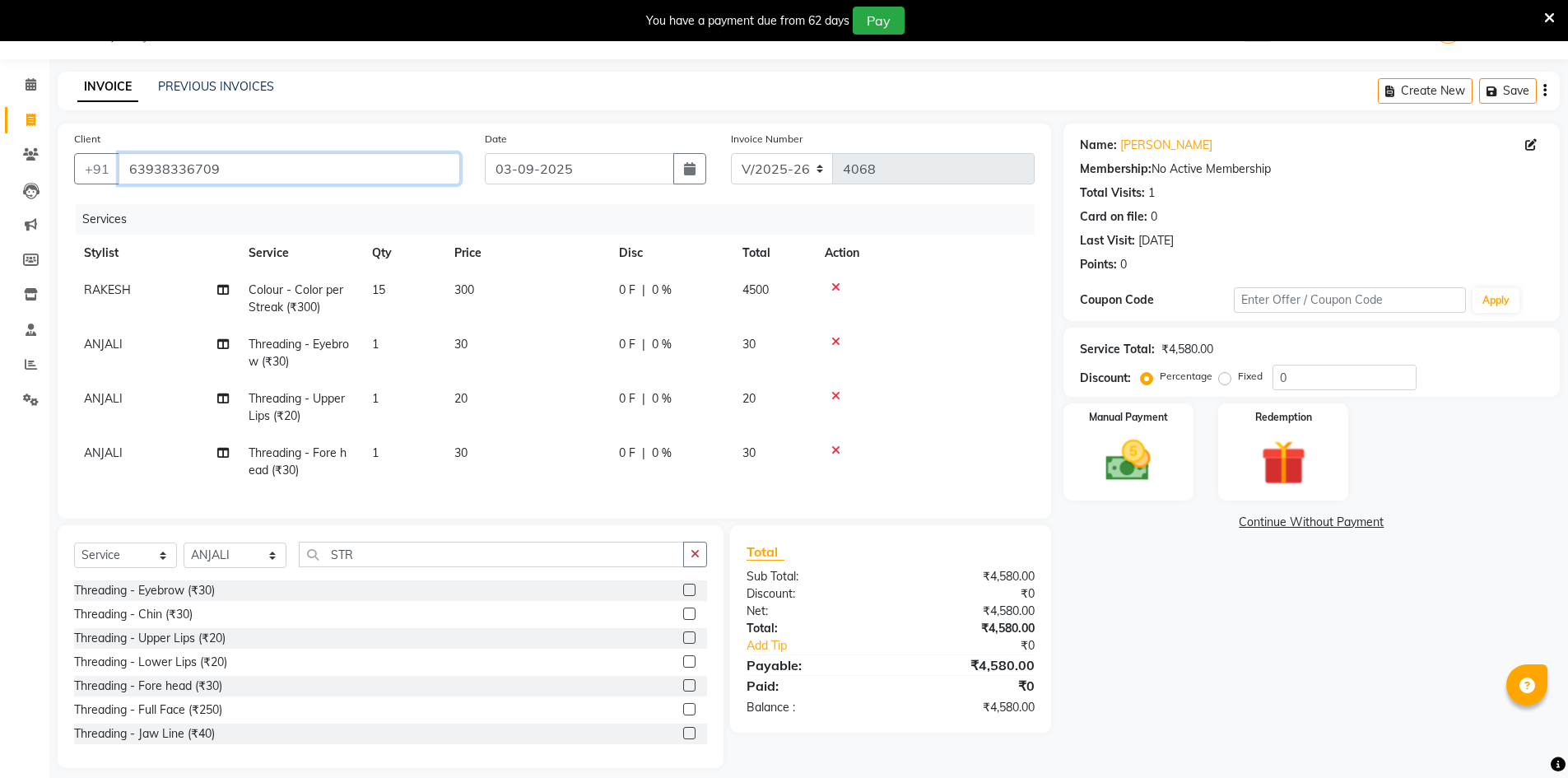
drag, startPoint x: 295, startPoint y: 166, endPoint x: 72, endPoint y: 166, distance: 223.0
click at [72, 166] on div "Client +91 63938336709" at bounding box center [266, 164] width 411 height 68
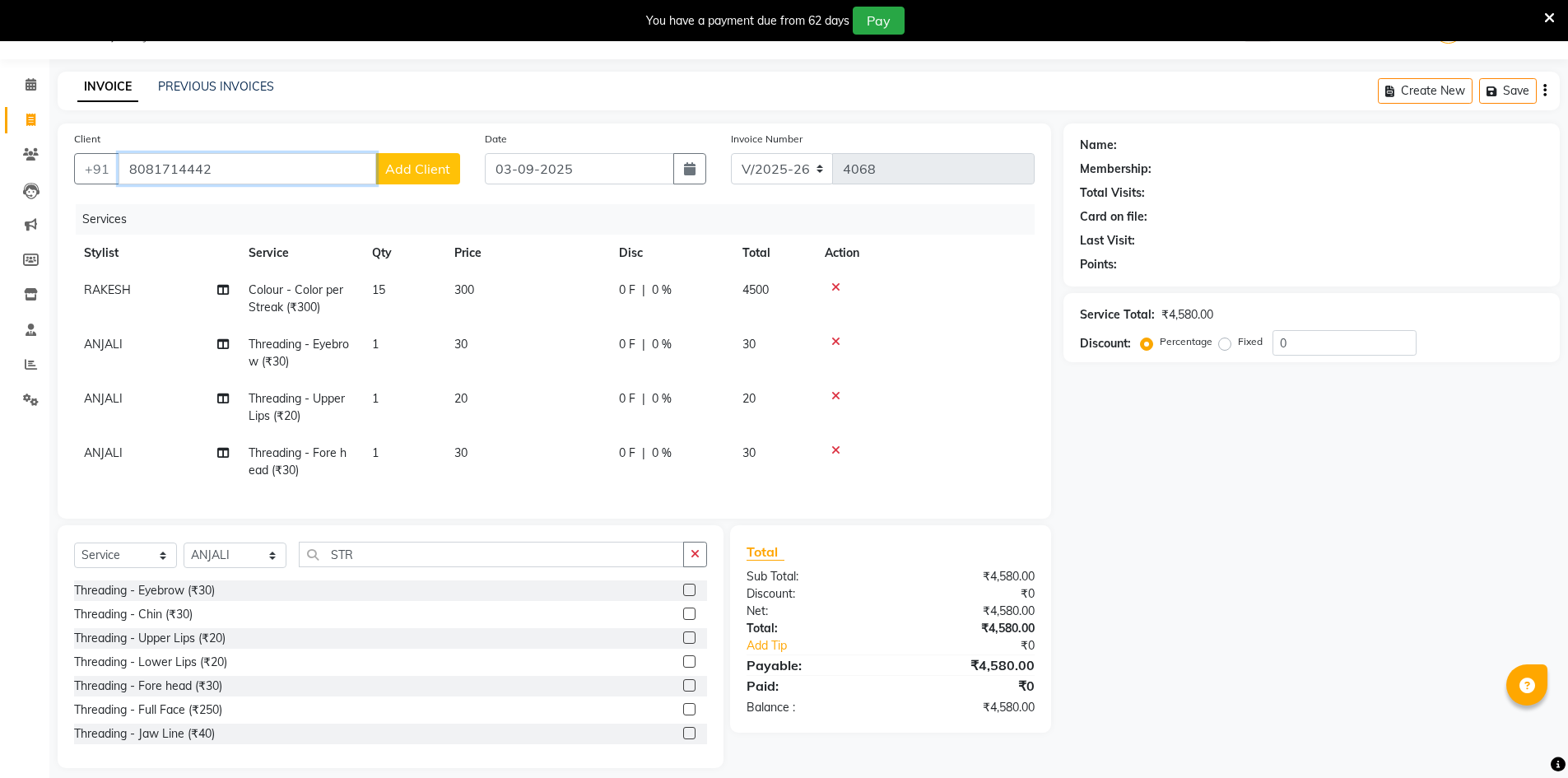
type input "8081714442"
click at [405, 167] on span "Add Client" at bounding box center [417, 168] width 65 height 17
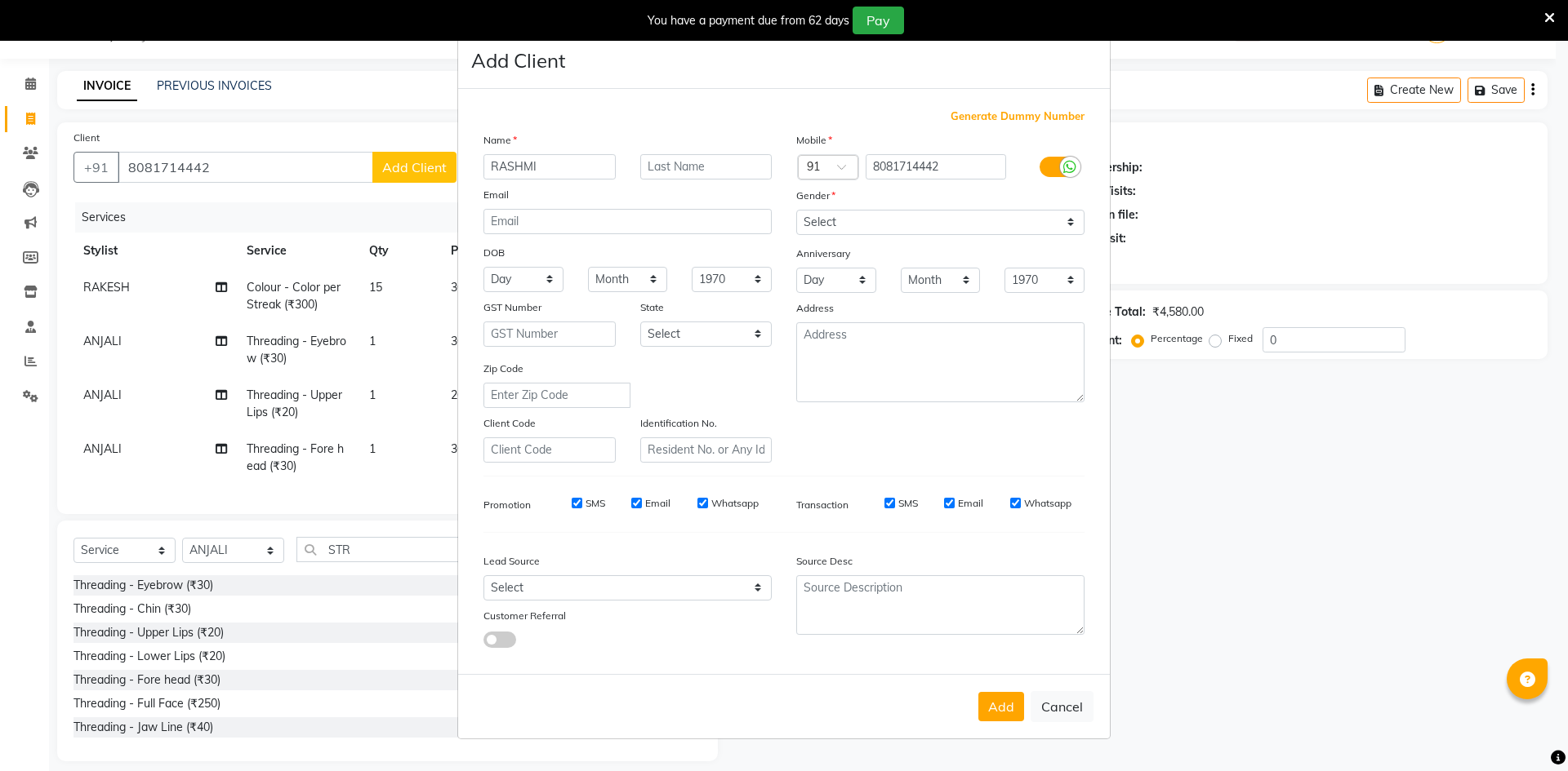
type input "RASHMI"
click at [927, 223] on select "Select Male Female Other Prefer Not To Say" at bounding box center [940, 223] width 288 height 26
select select "female"
click at [796, 210] on select "Select Male Female Other Prefer Not To Say" at bounding box center [940, 223] width 288 height 26
drag, startPoint x: 1008, startPoint y: 712, endPoint x: 1023, endPoint y: 714, distance: 15.1
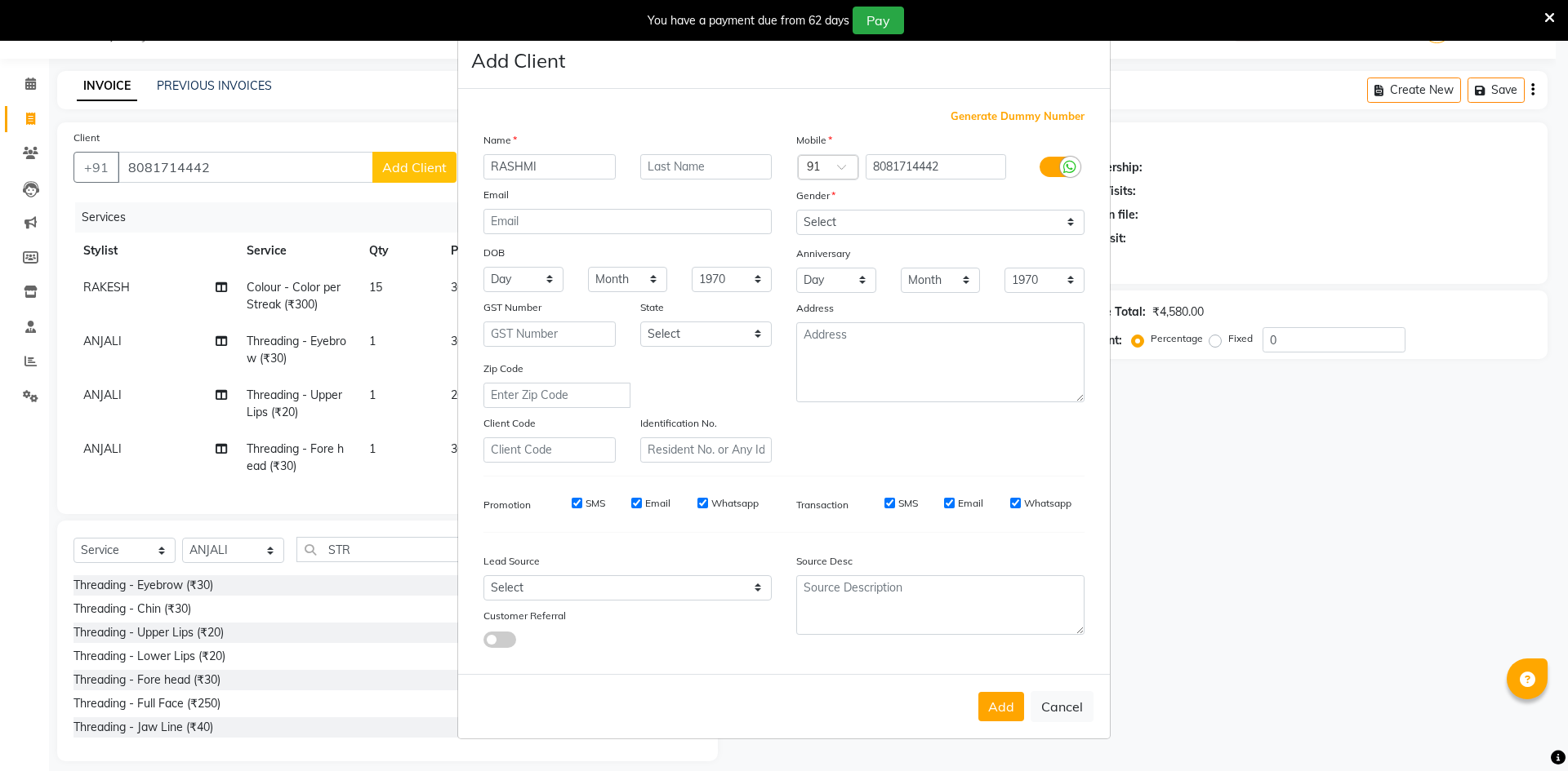
click at [1009, 712] on button "Add" at bounding box center [1001, 707] width 45 height 30
select select
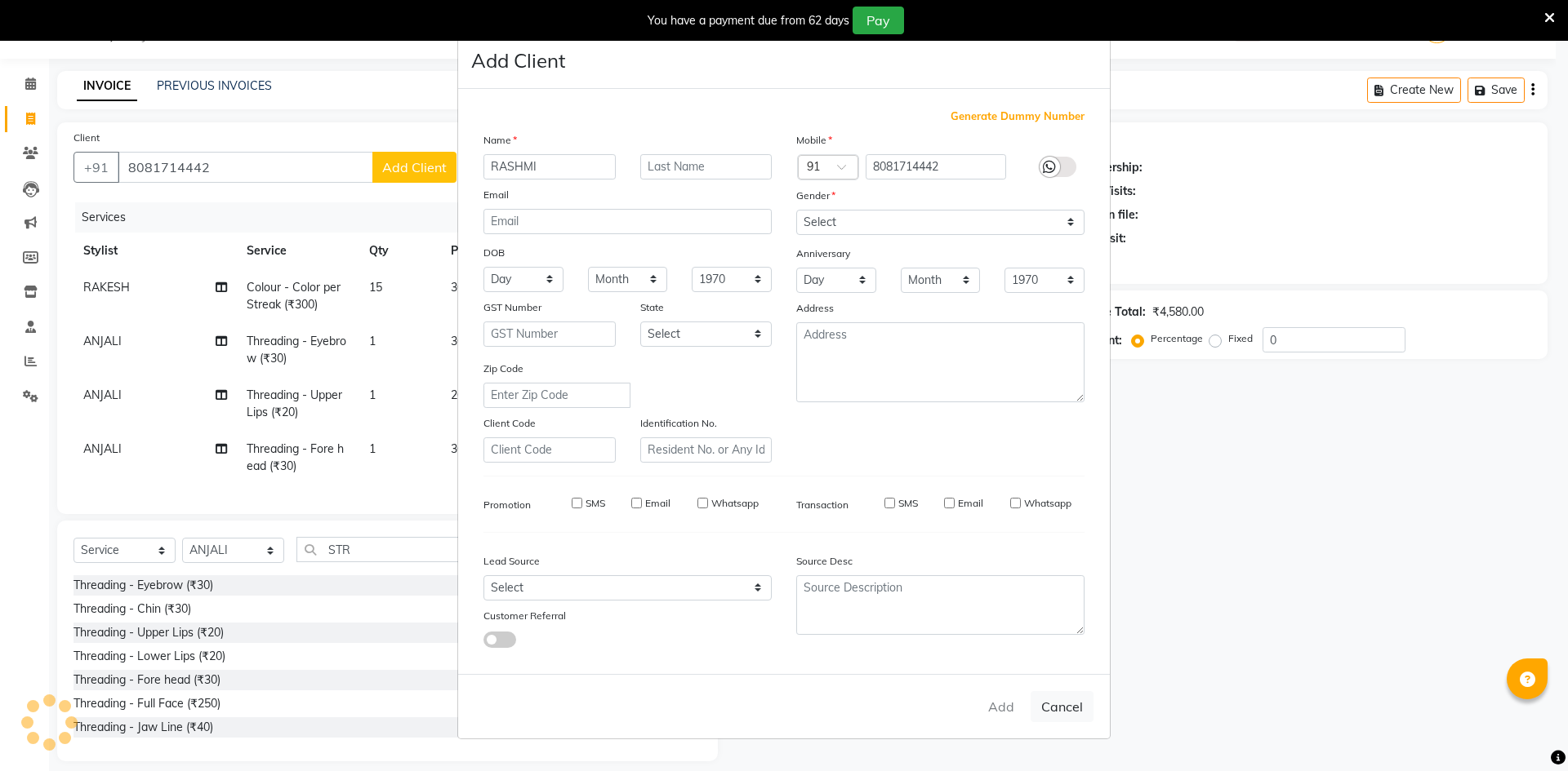
select select
checkbox input "false"
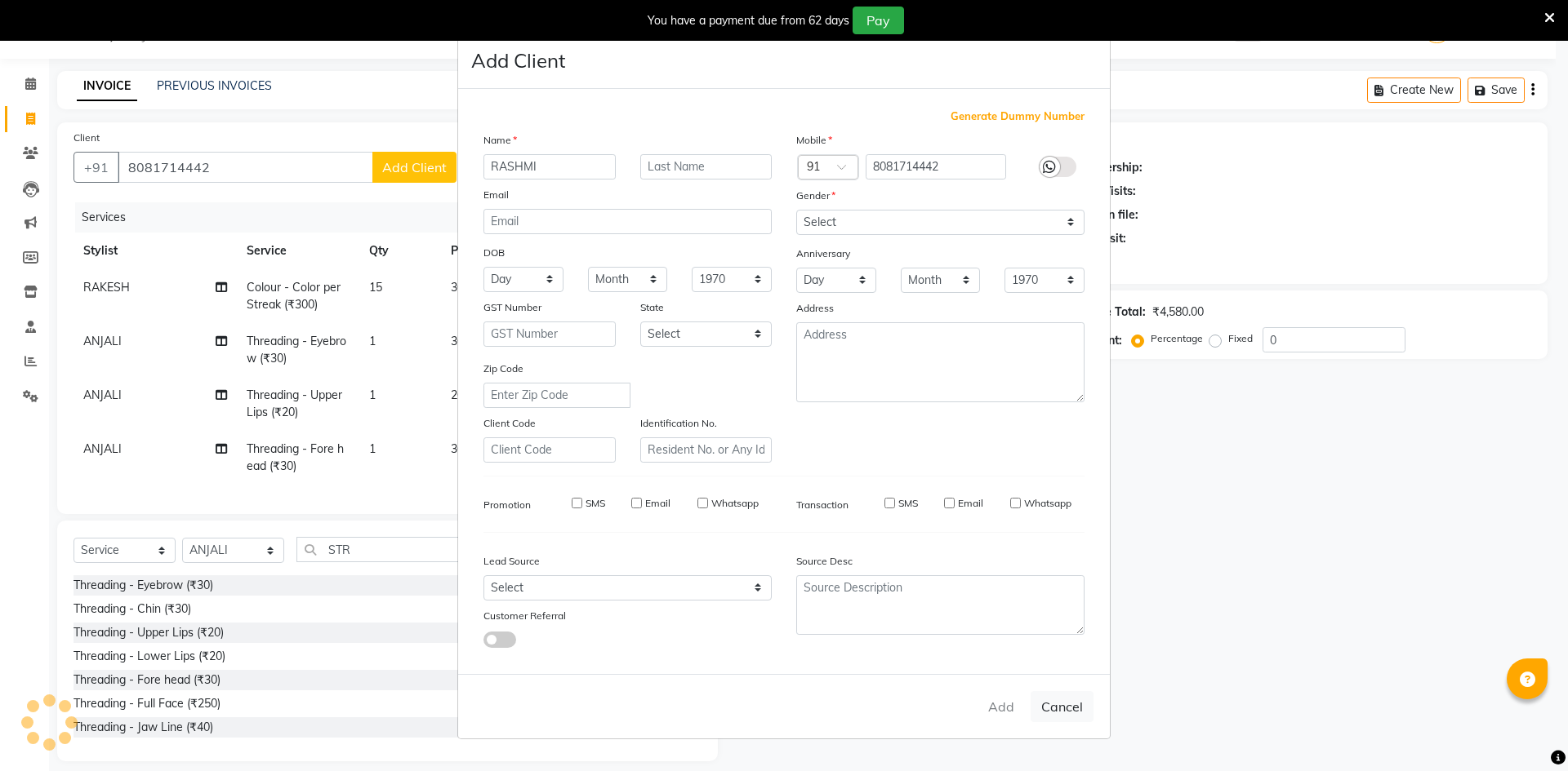
checkbox input "false"
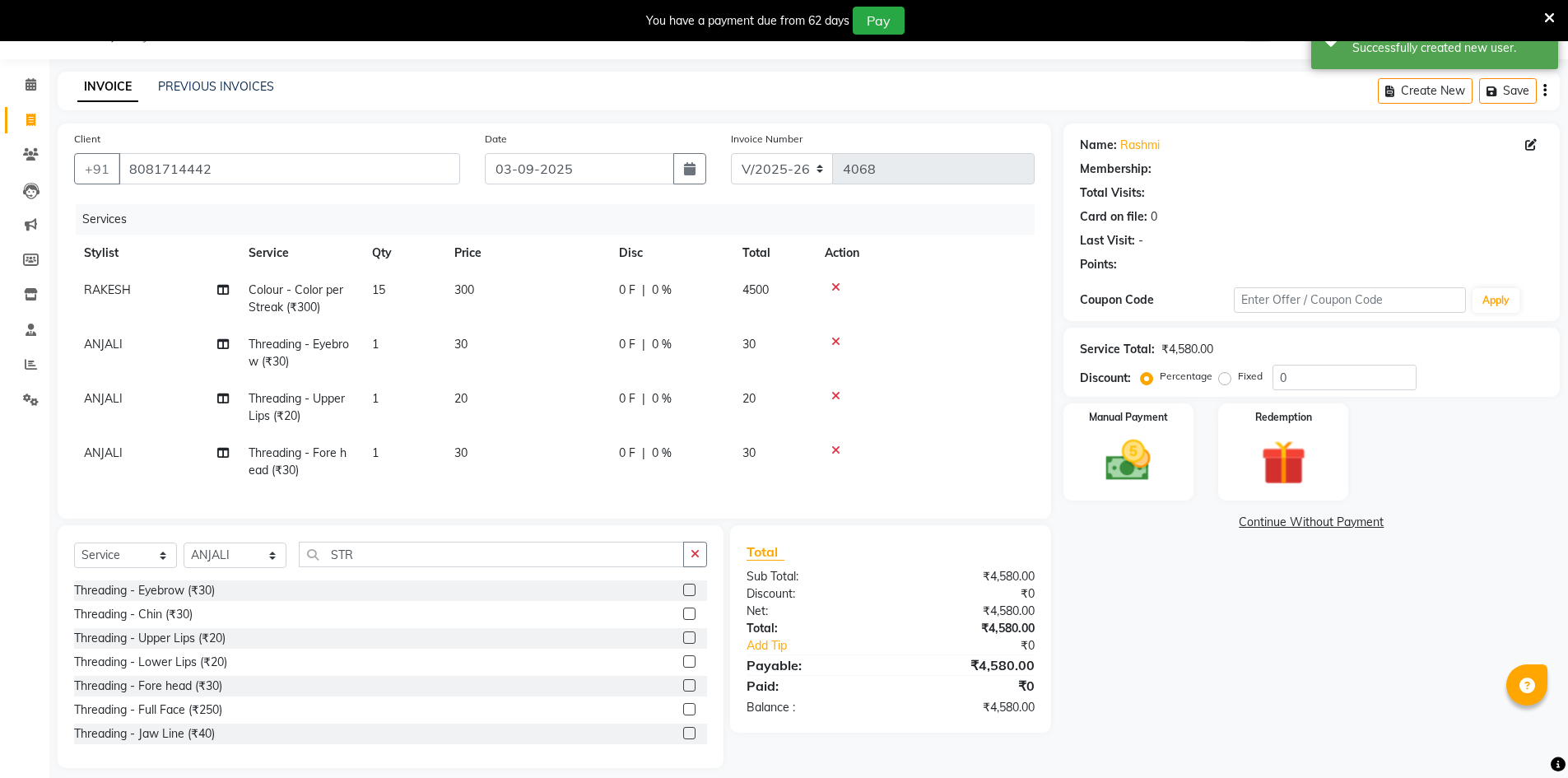
select select "1: Object"
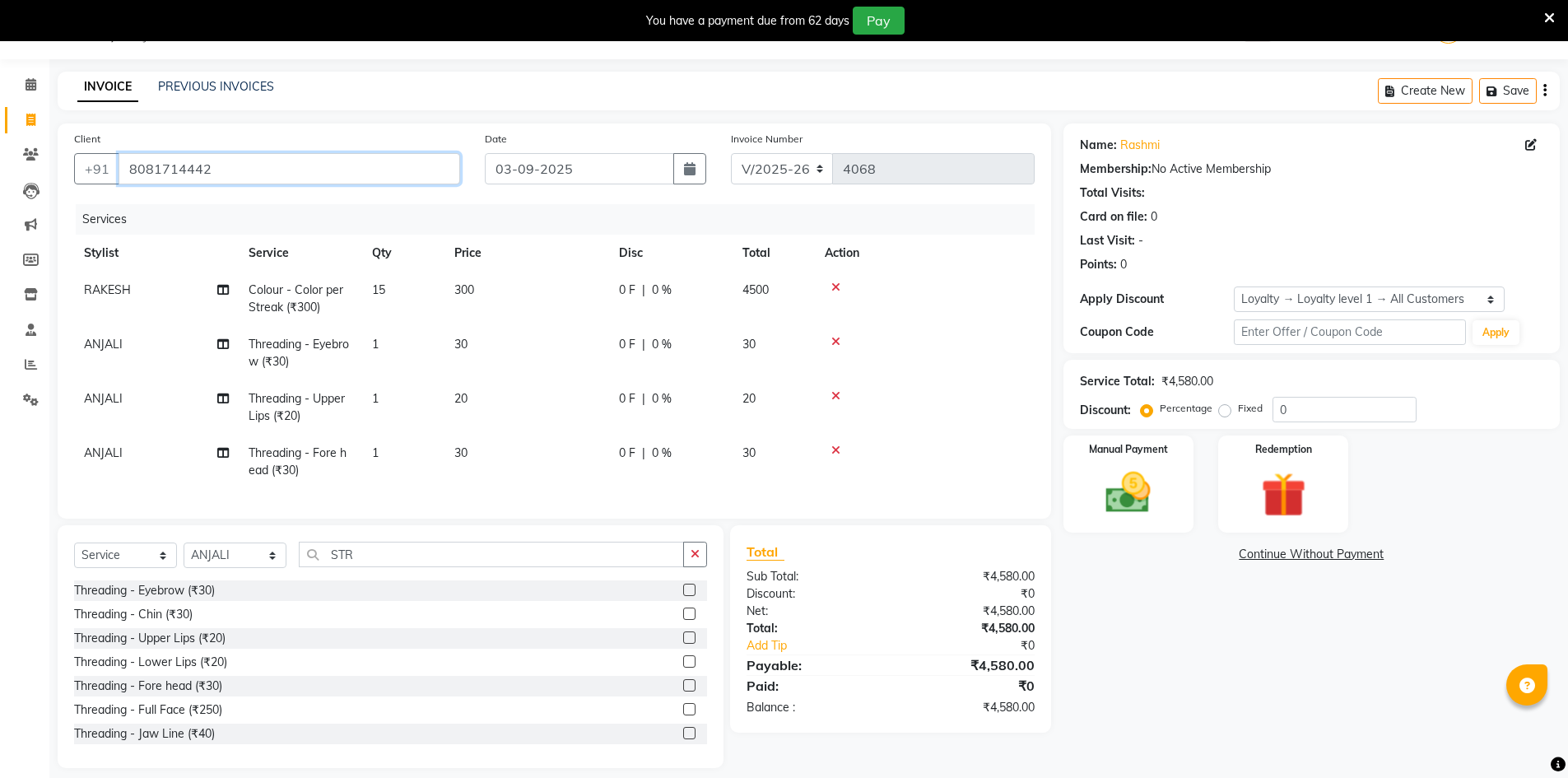
drag, startPoint x: 226, startPoint y: 165, endPoint x: 71, endPoint y: 142, distance: 156.7
click at [81, 180] on div "+91 8081714442" at bounding box center [267, 168] width 386 height 31
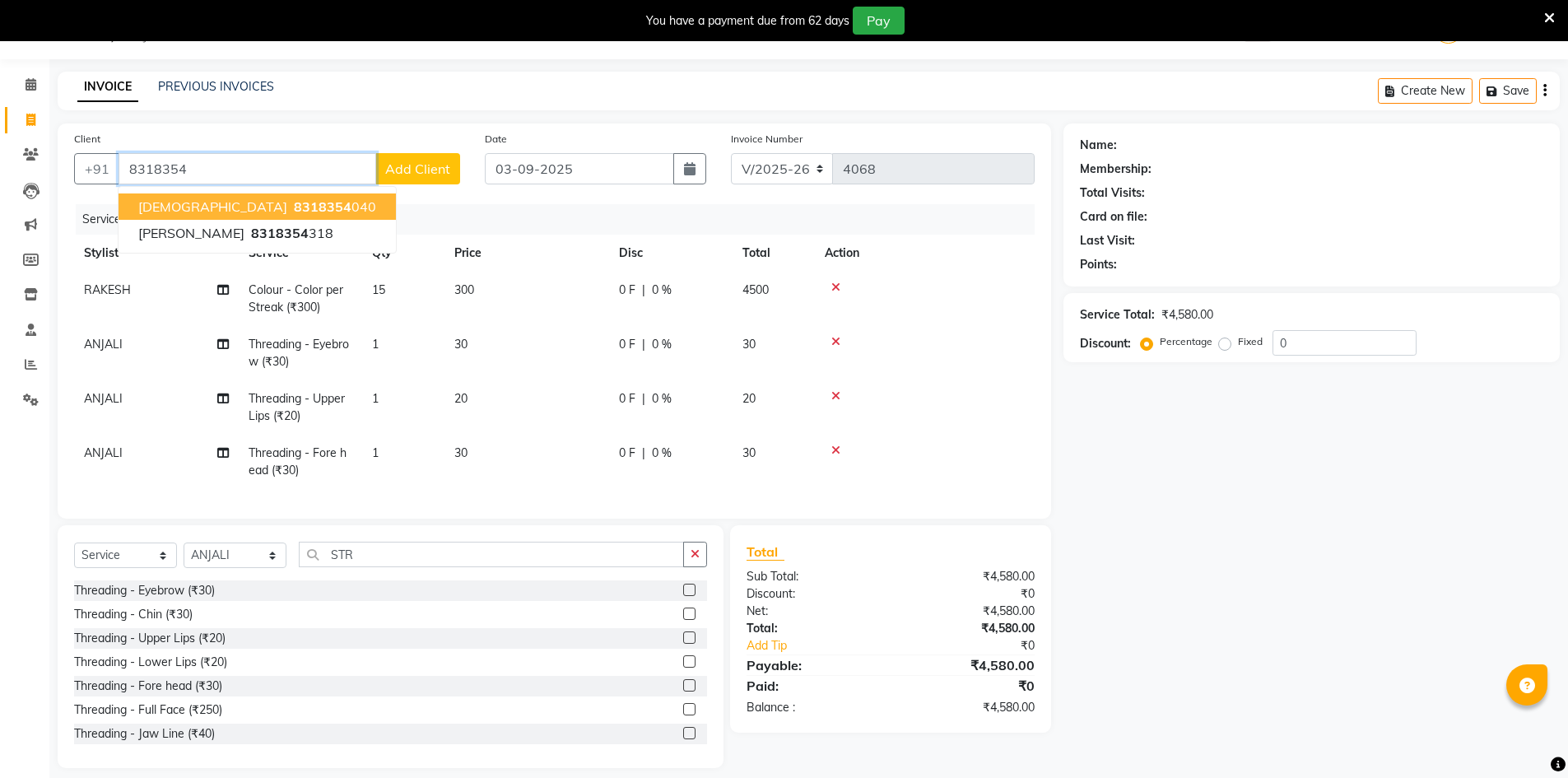
click at [160, 211] on span "[DEMOGRAPHIC_DATA]" at bounding box center [213, 207] width 149 height 17
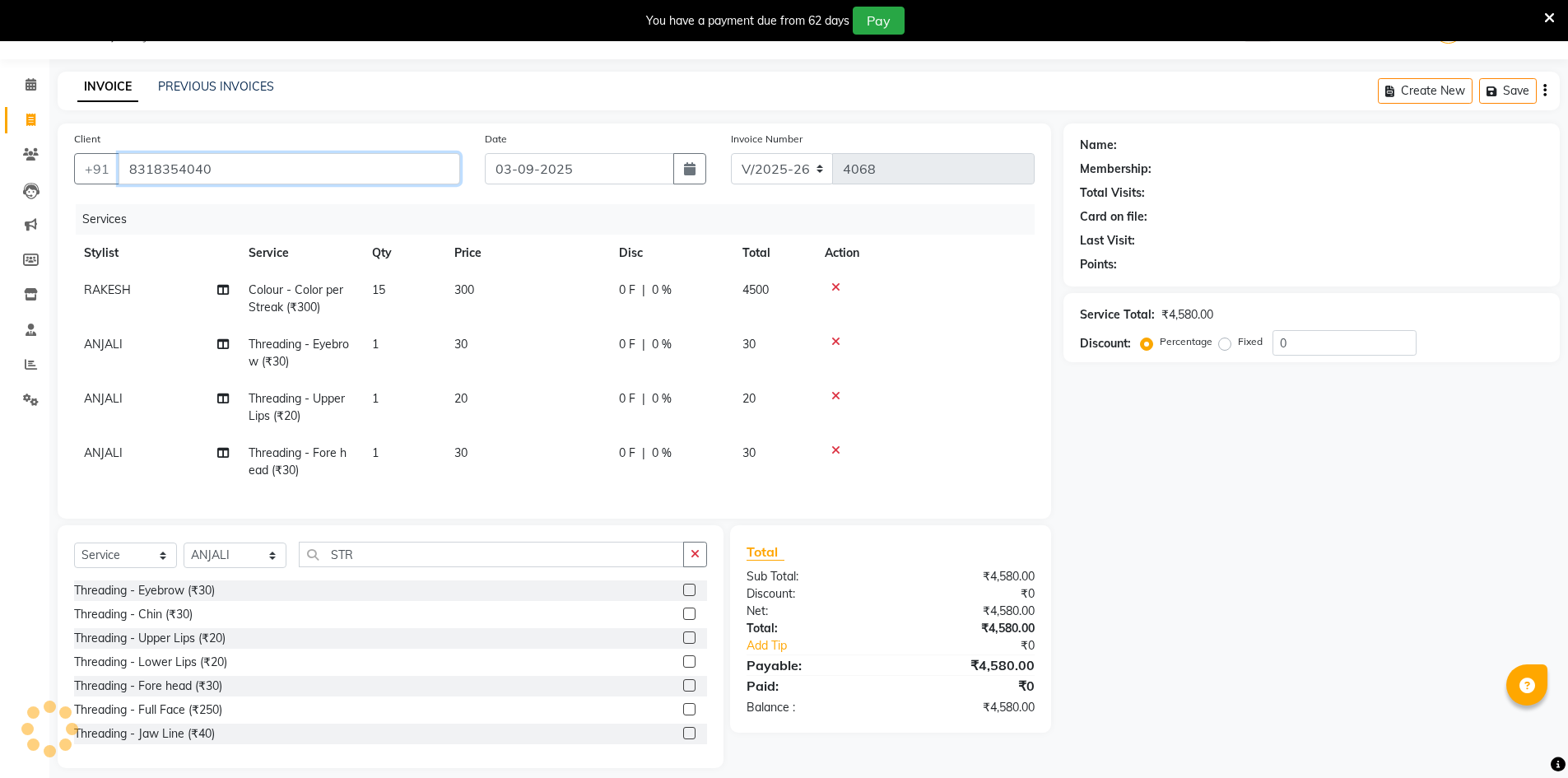
type input "8318354040"
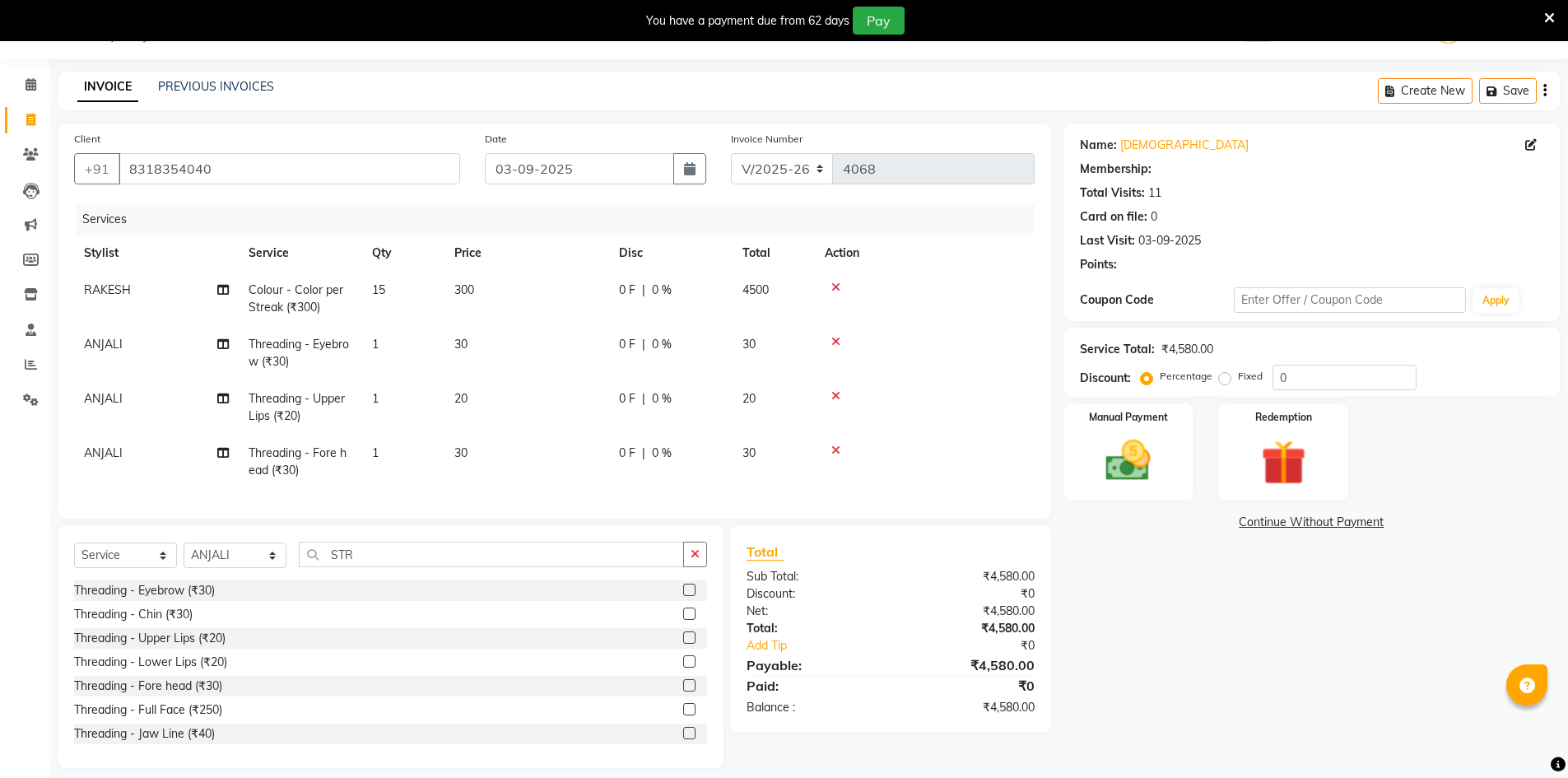
select select "2: Object"
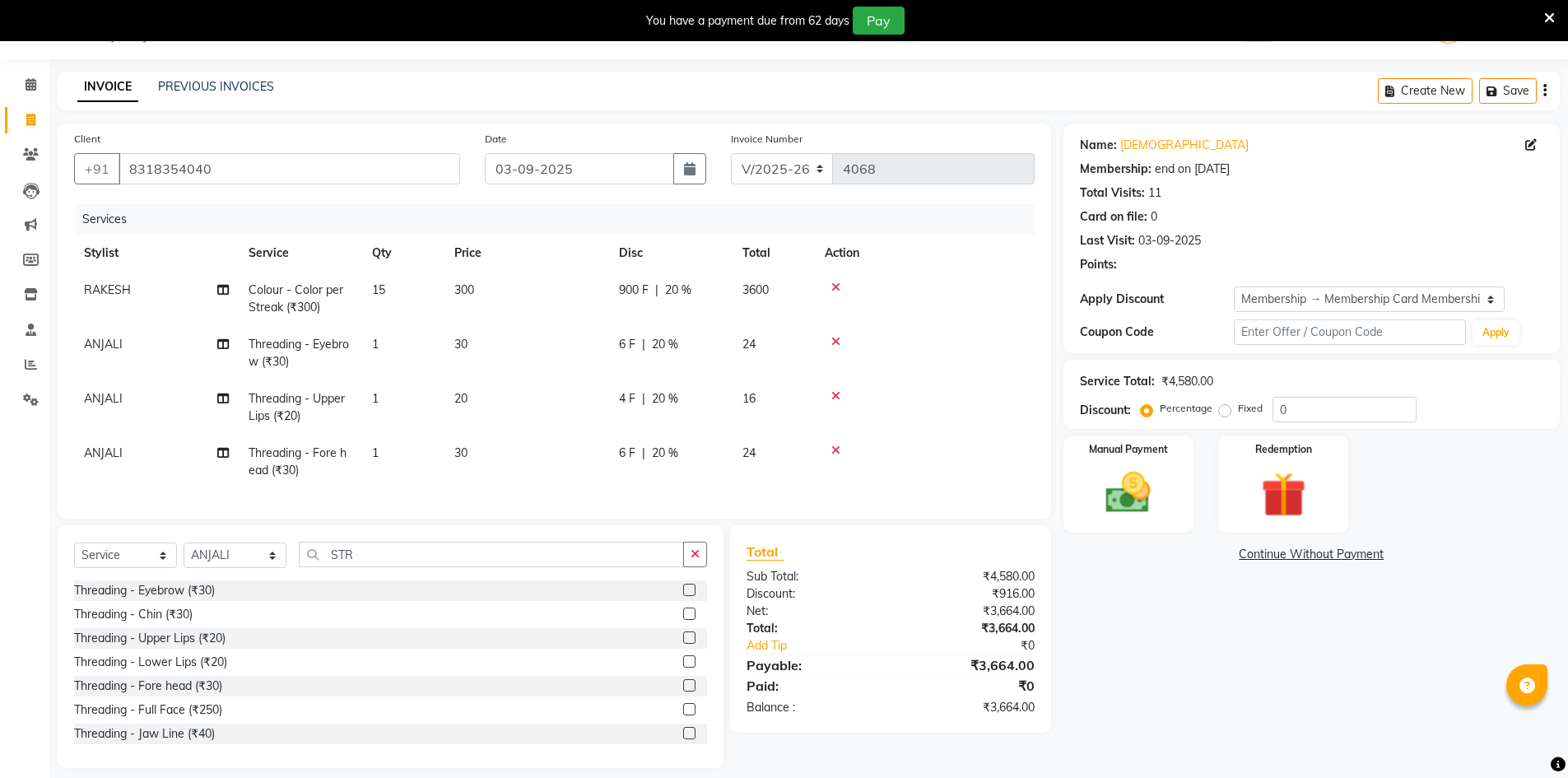
type input "20"
click at [1117, 499] on img at bounding box center [1129, 493] width 76 height 54
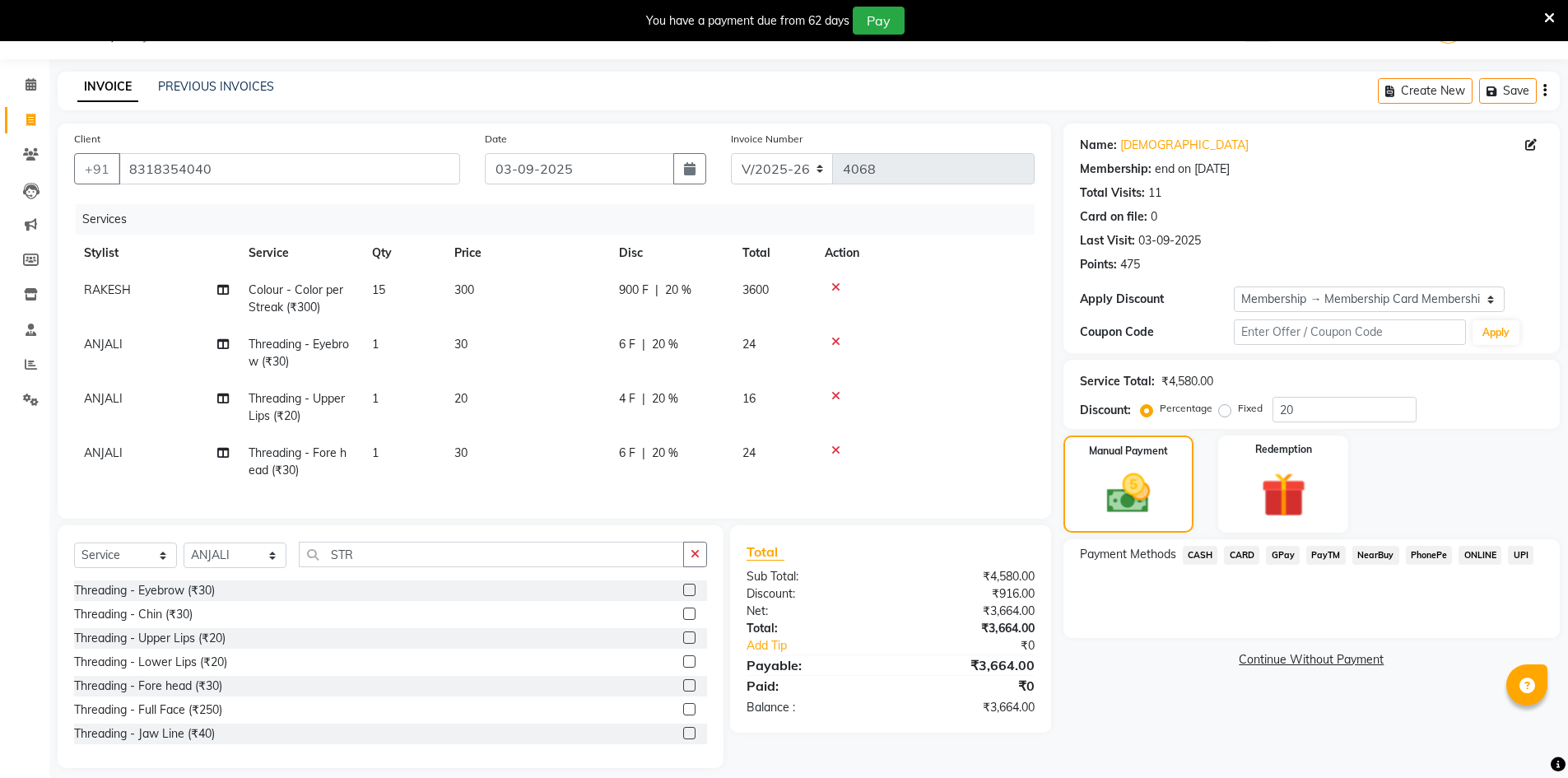
click at [1289, 553] on span "GPay" at bounding box center [1283, 555] width 34 height 19
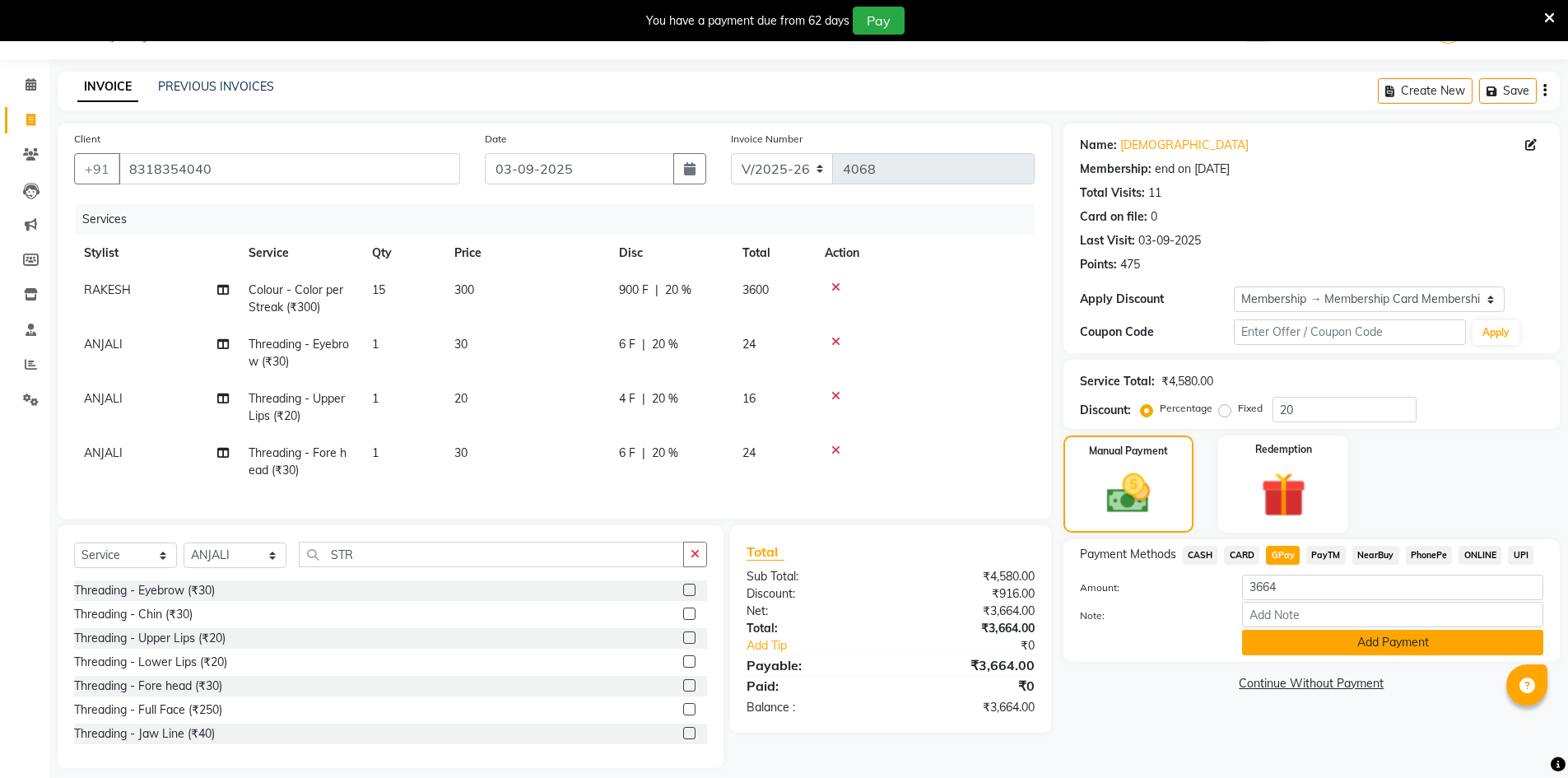
click at [1294, 635] on button "Add Payment" at bounding box center [1392, 643] width 301 height 26
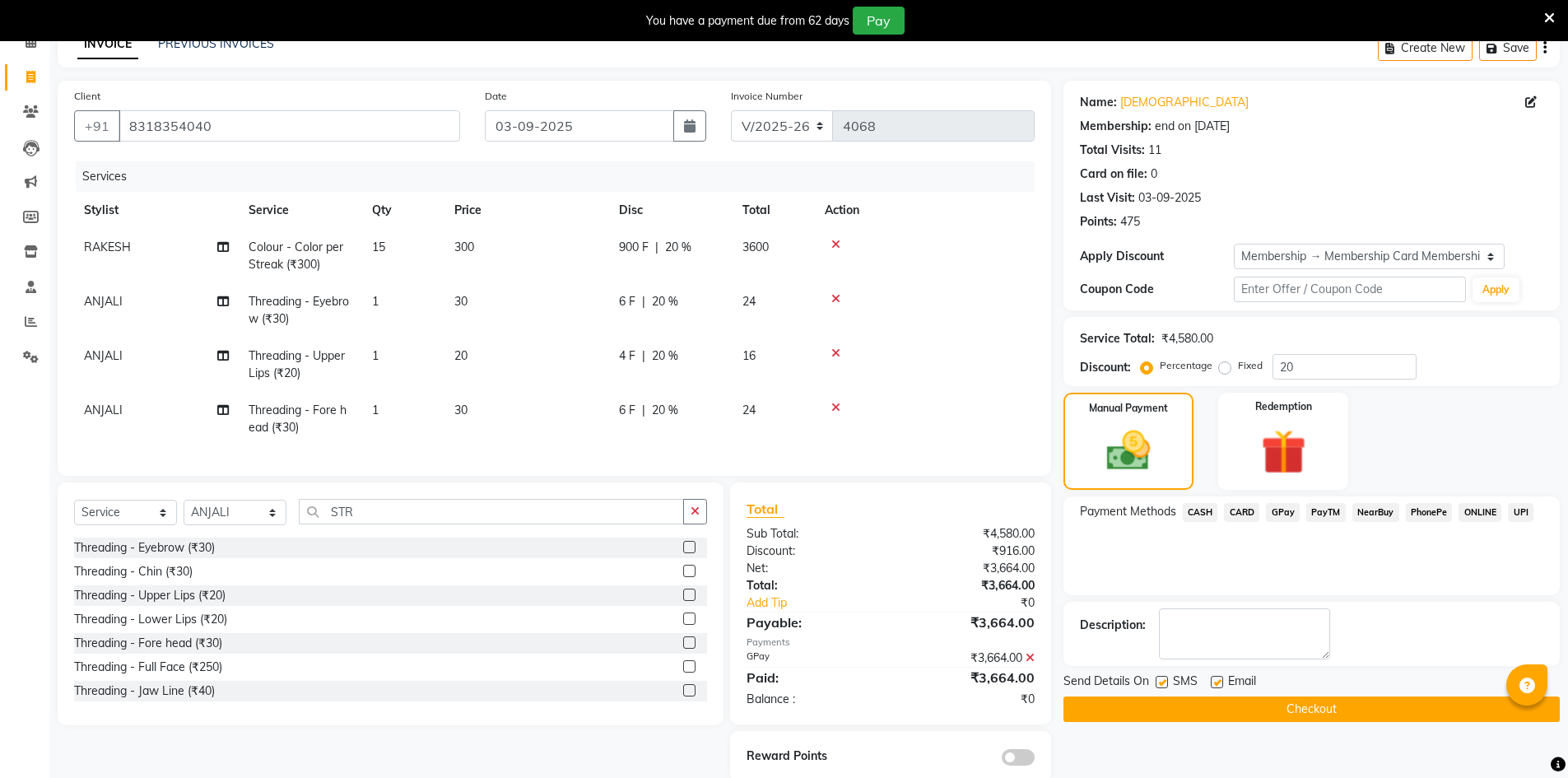
scroll to position [125, 0]
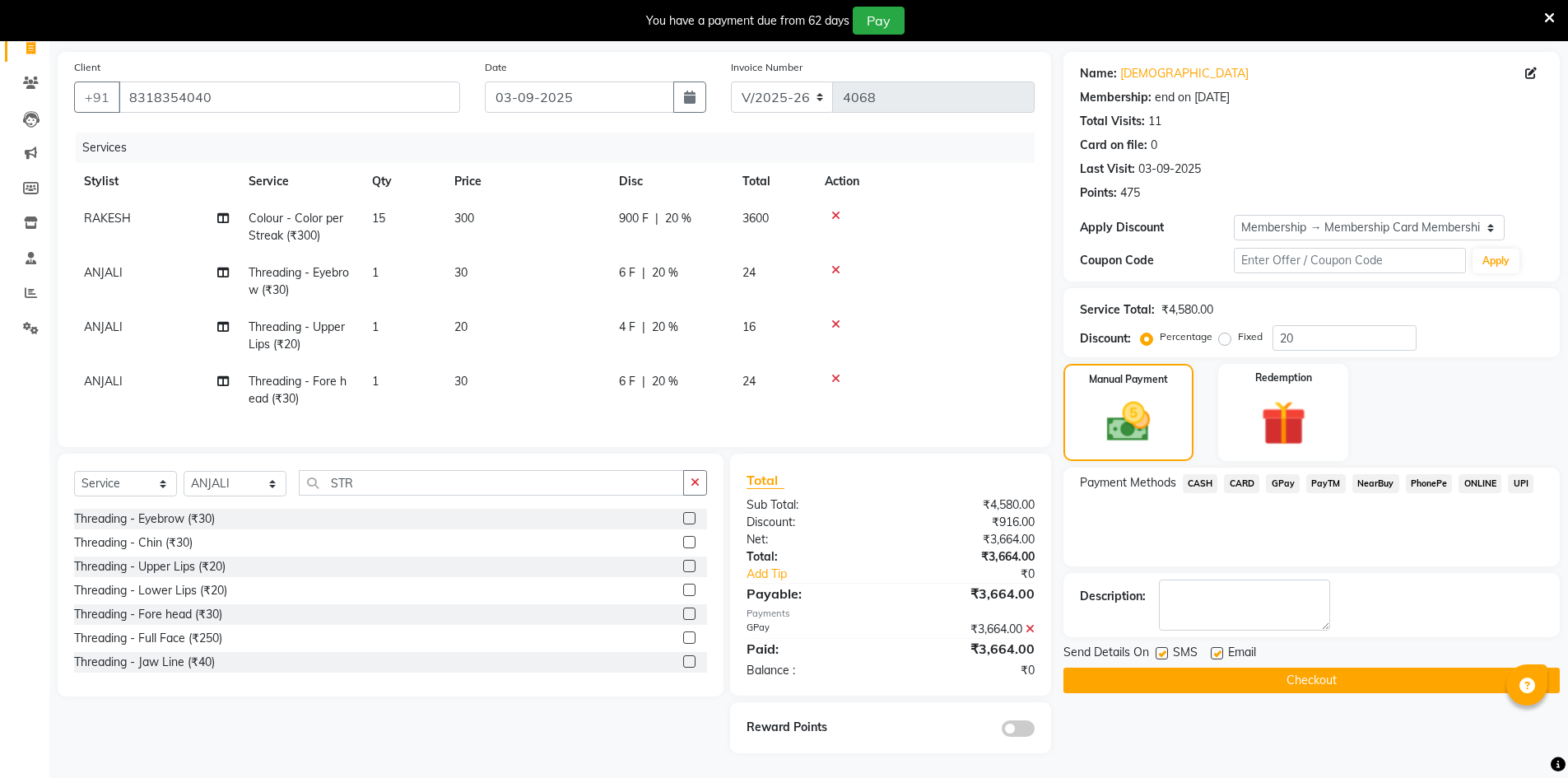
click at [1322, 675] on button "Checkout" at bounding box center [1311, 681] width 496 height 26
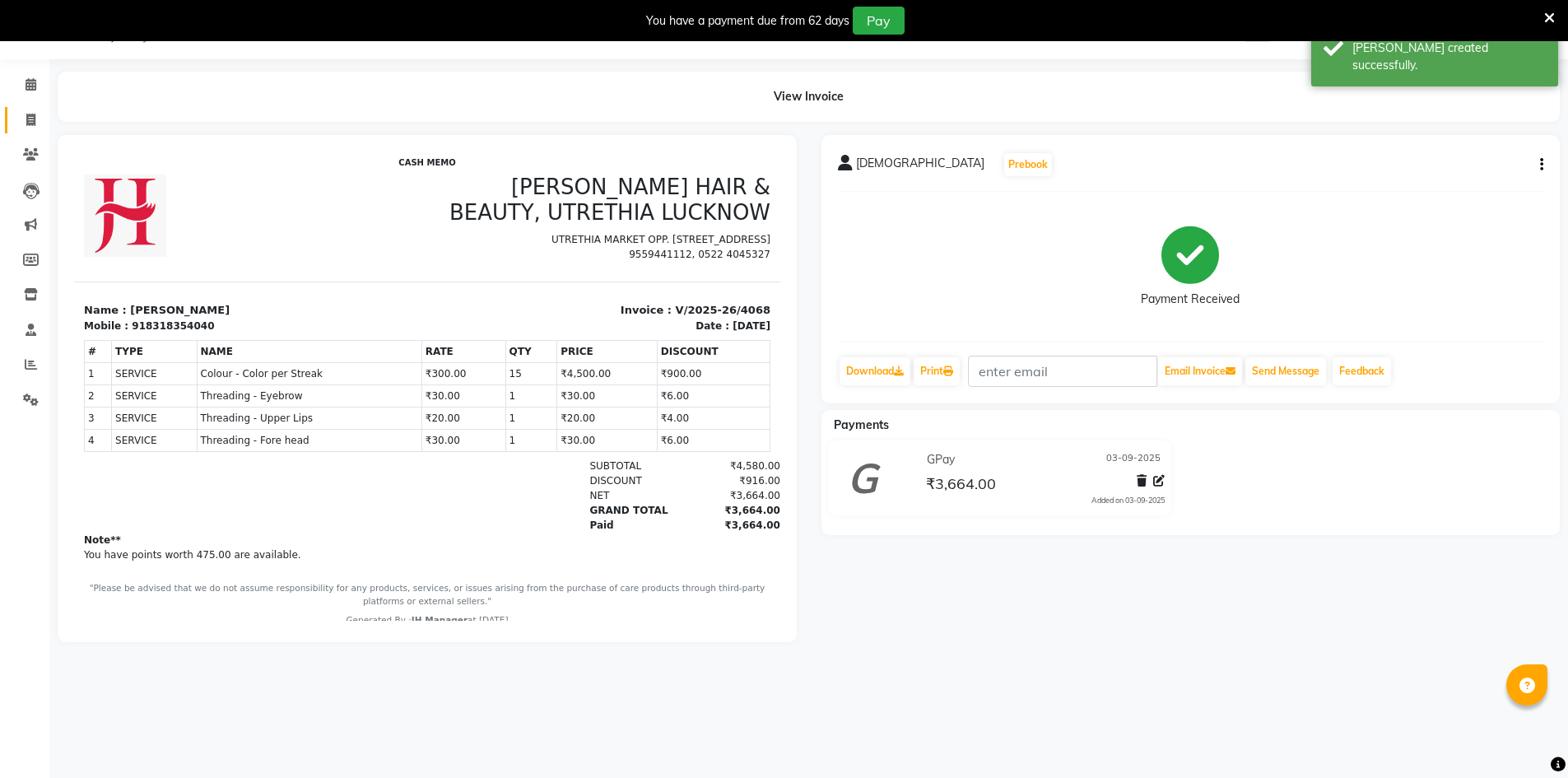
click at [31, 114] on icon at bounding box center [30, 119] width 9 height 12
select select "service"
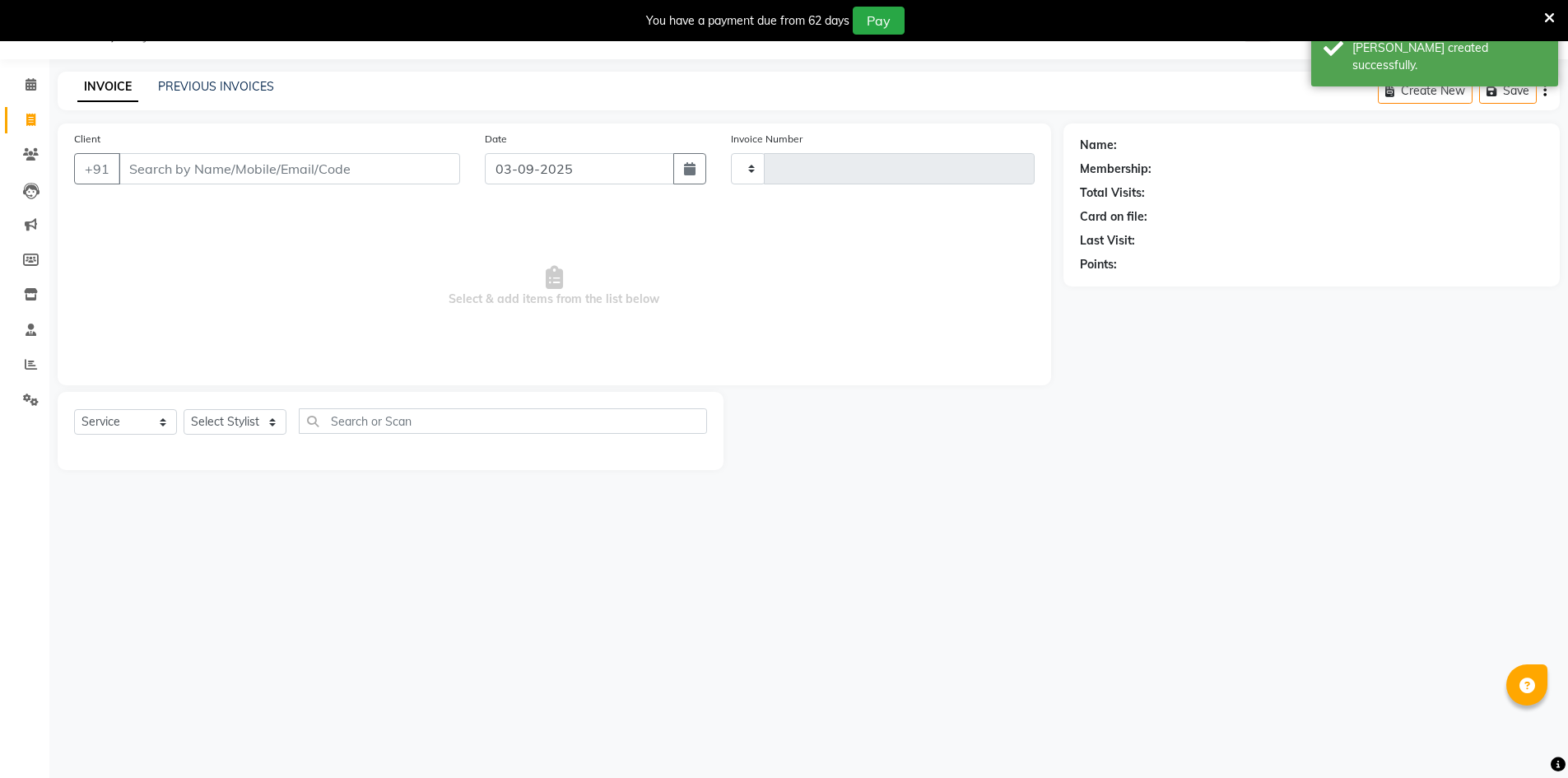
type input "4069"
select select "640"
click at [206, 82] on link "PREVIOUS INVOICES" at bounding box center [216, 86] width 116 height 15
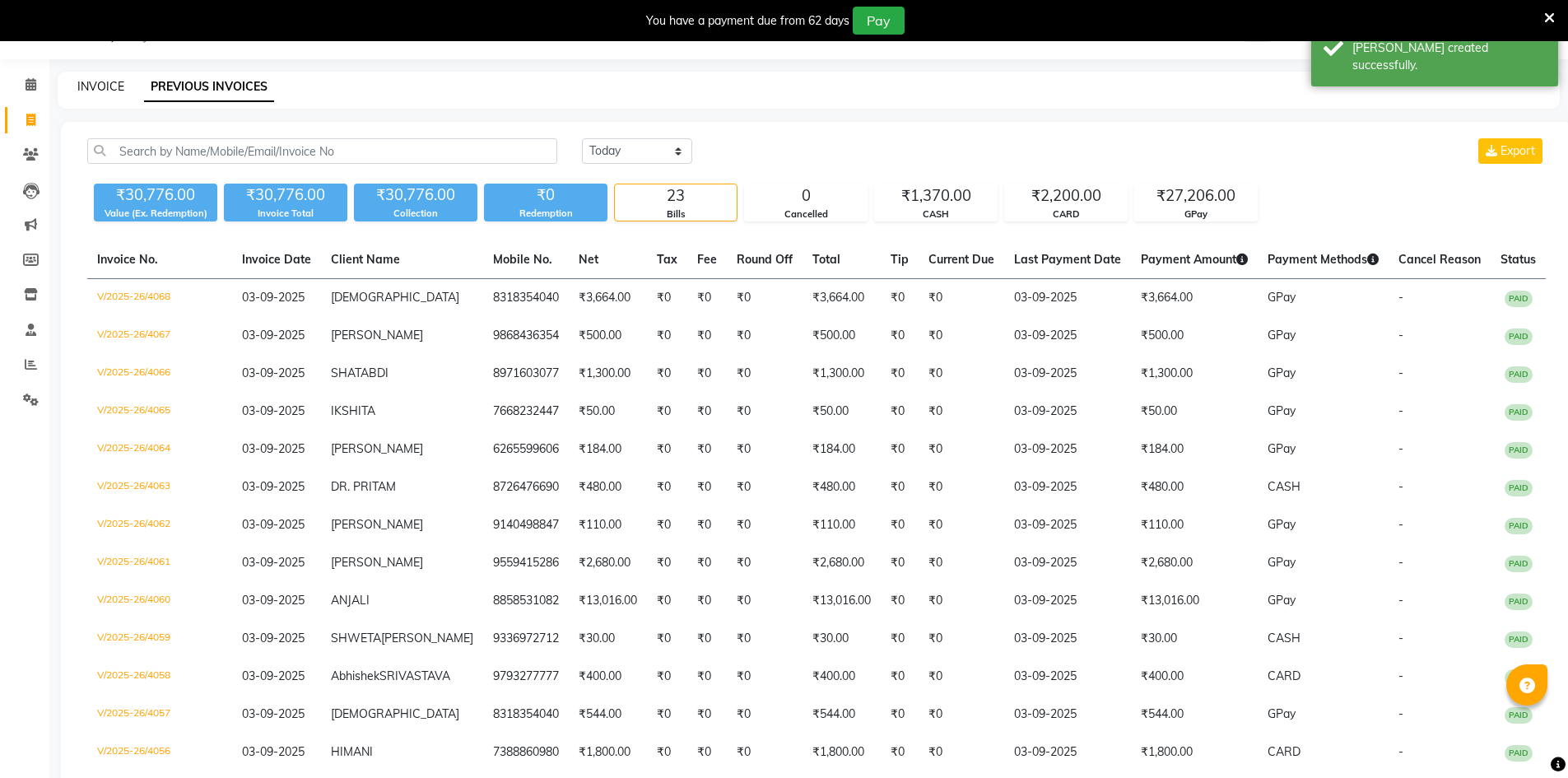
click at [98, 89] on link "INVOICE" at bounding box center [100, 86] width 47 height 15
select select "service"
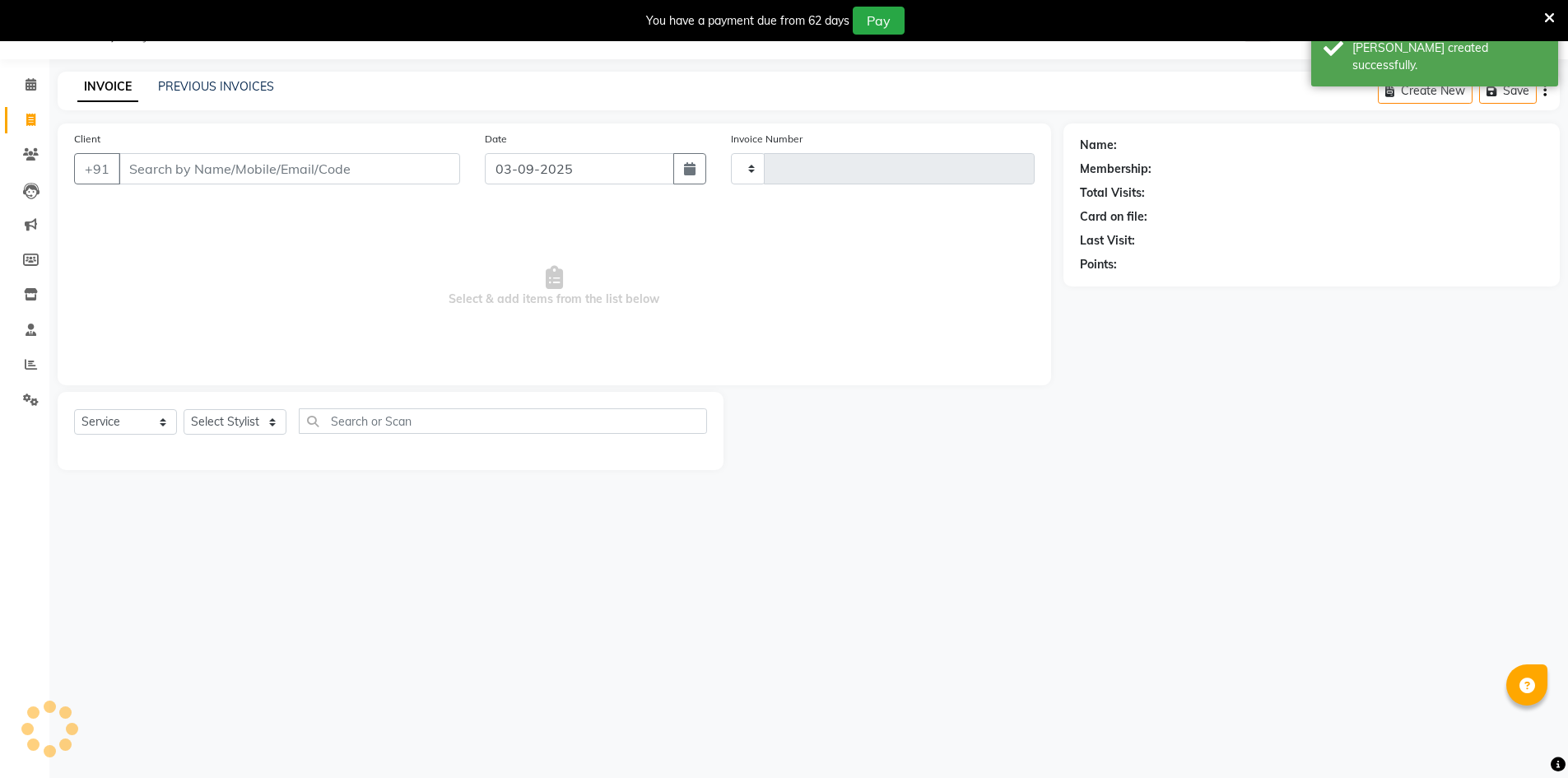
type input "4069"
select select "640"
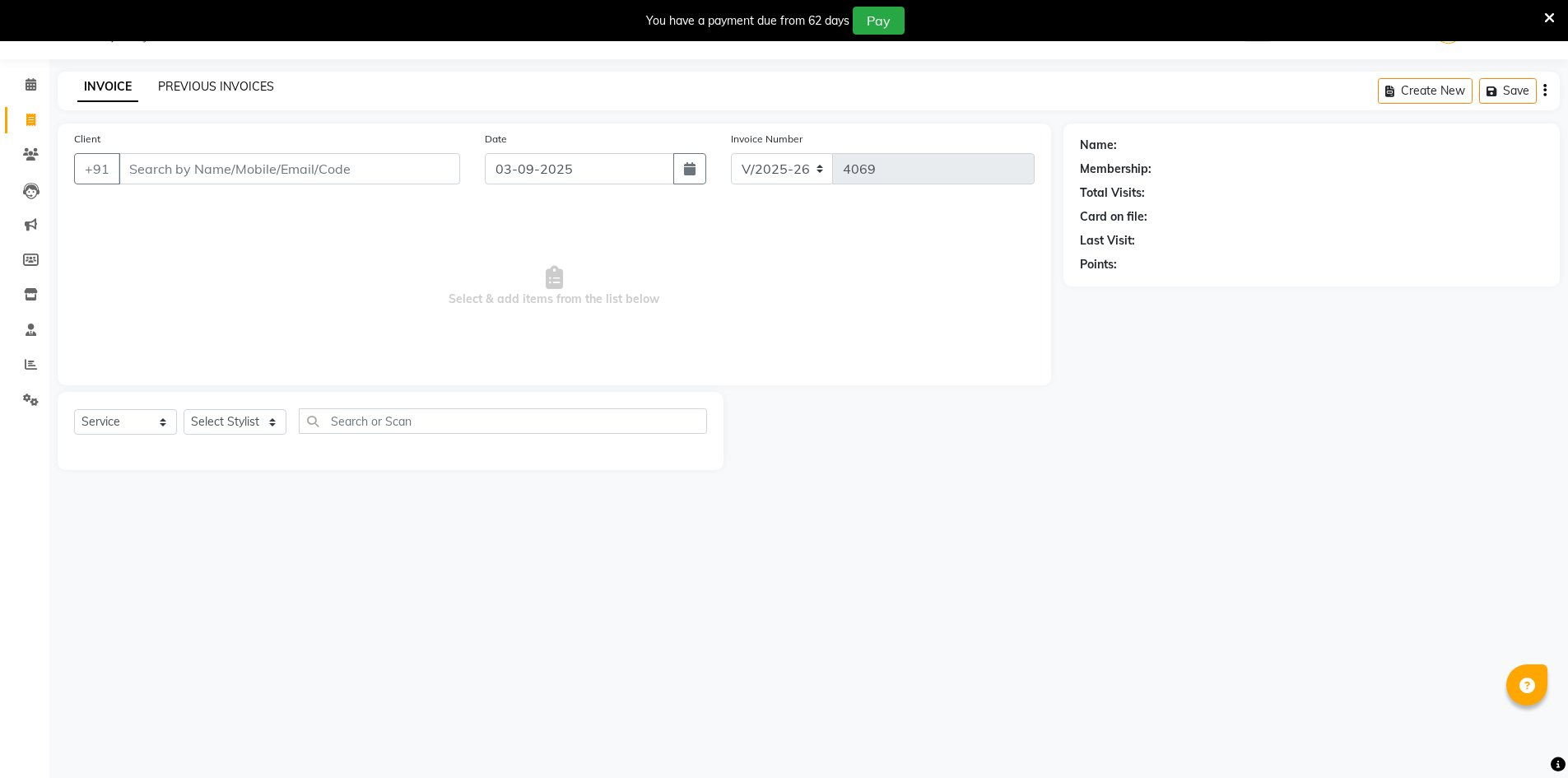
click at [204, 83] on link "PREVIOUS INVOICES" at bounding box center [216, 86] width 116 height 15
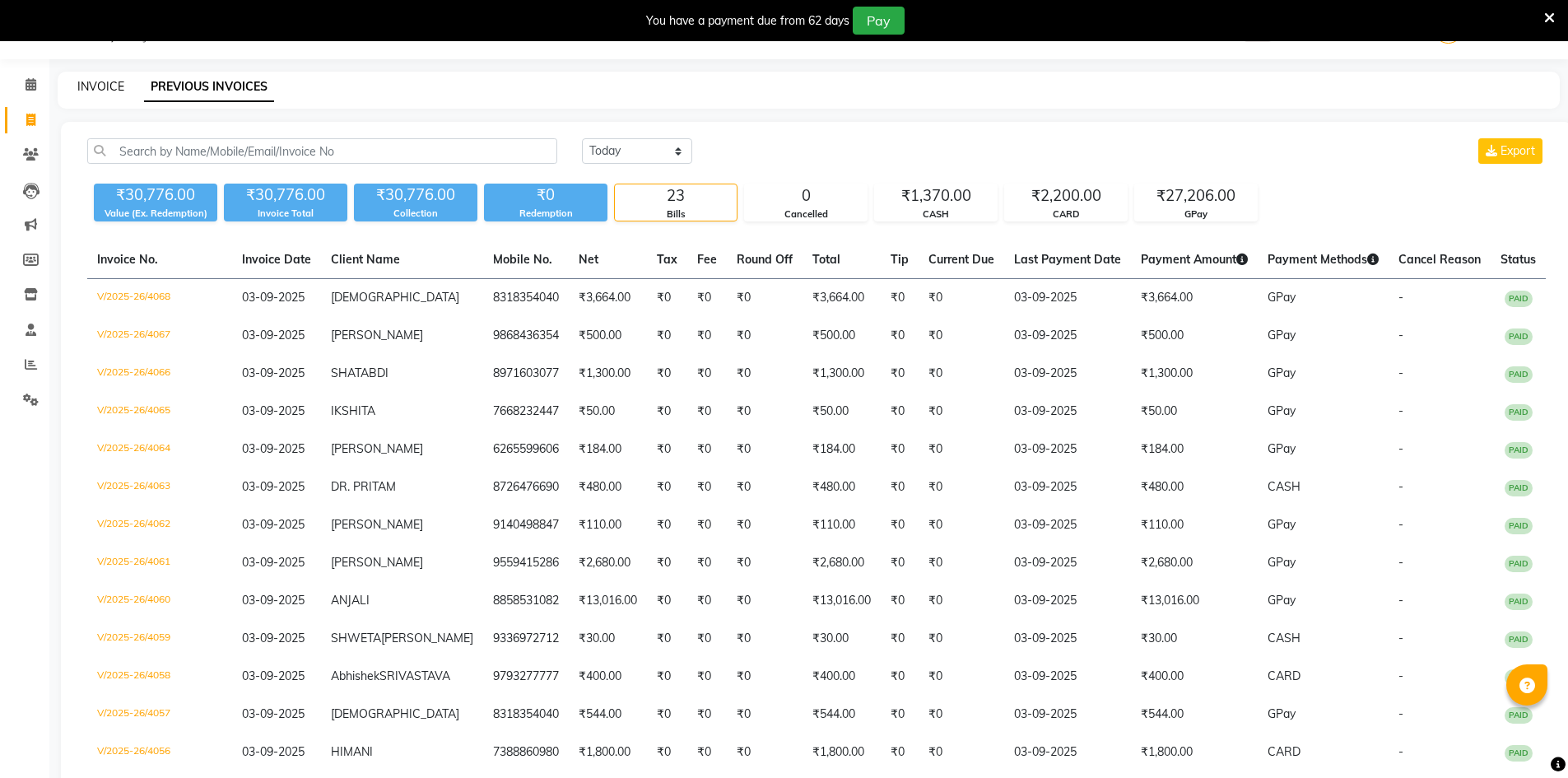
click at [97, 84] on link "INVOICE" at bounding box center [100, 86] width 47 height 15
select select "service"
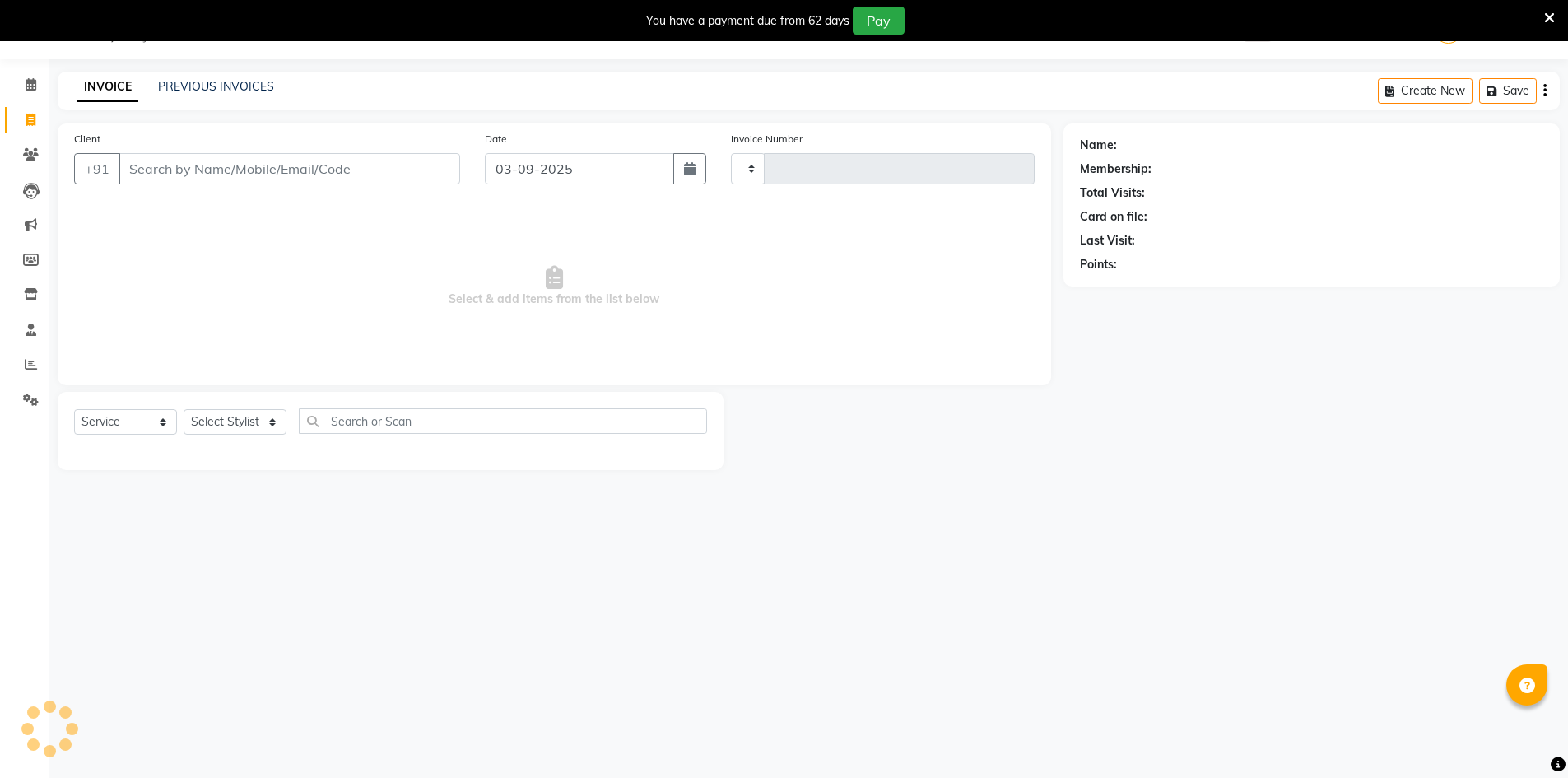
type input "4069"
select select "640"
click at [203, 86] on link "PREVIOUS INVOICES" at bounding box center [216, 86] width 116 height 15
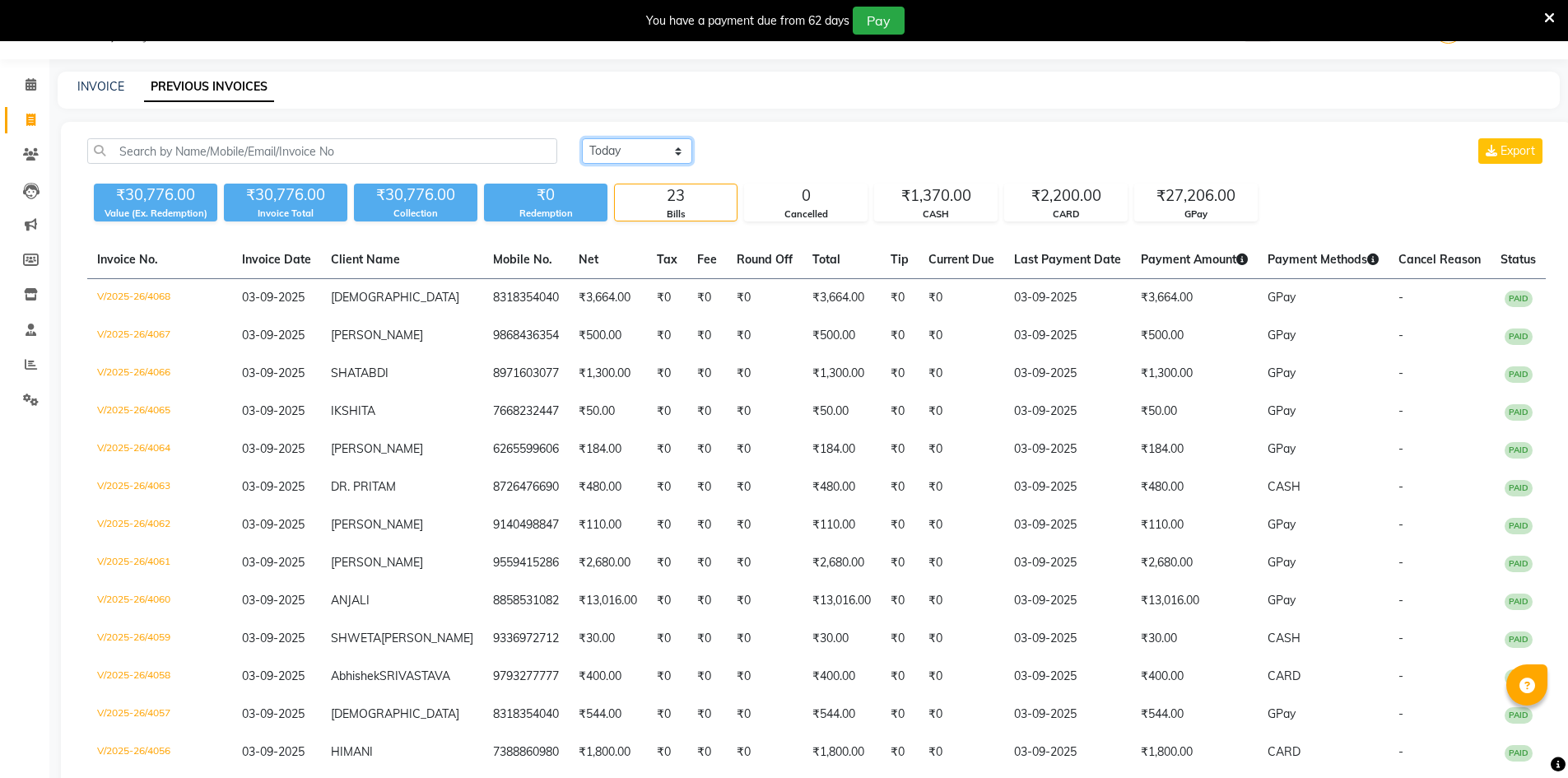
click at [659, 155] on select "Today Yesterday Custom Range" at bounding box center [636, 151] width 110 height 26
select select "range"
click at [582, 138] on select "Today Yesterday Custom Range" at bounding box center [636, 151] width 110 height 26
click at [815, 158] on input "03-09-2025" at bounding box center [772, 151] width 115 height 23
select select "9"
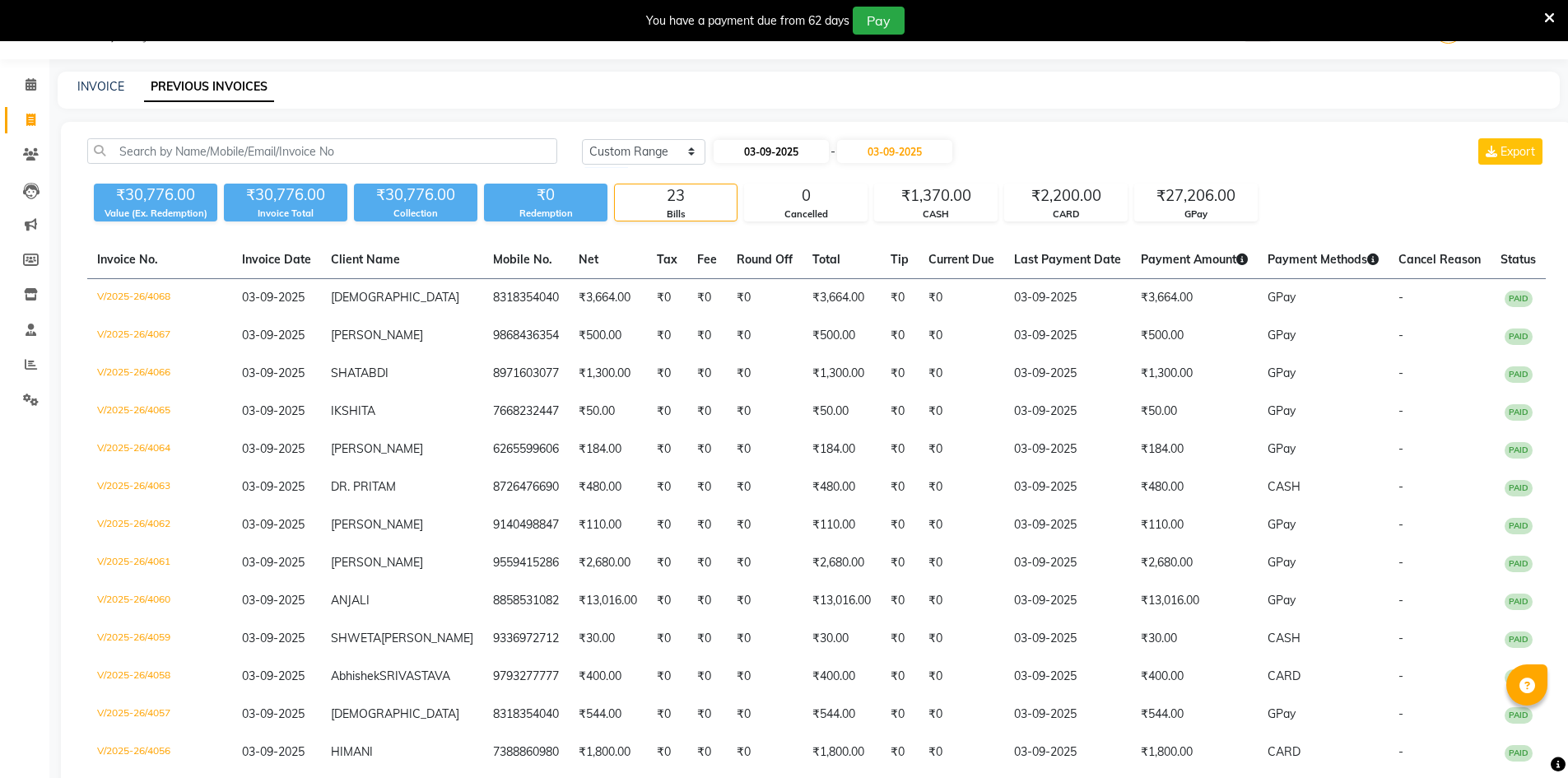
select select "2025"
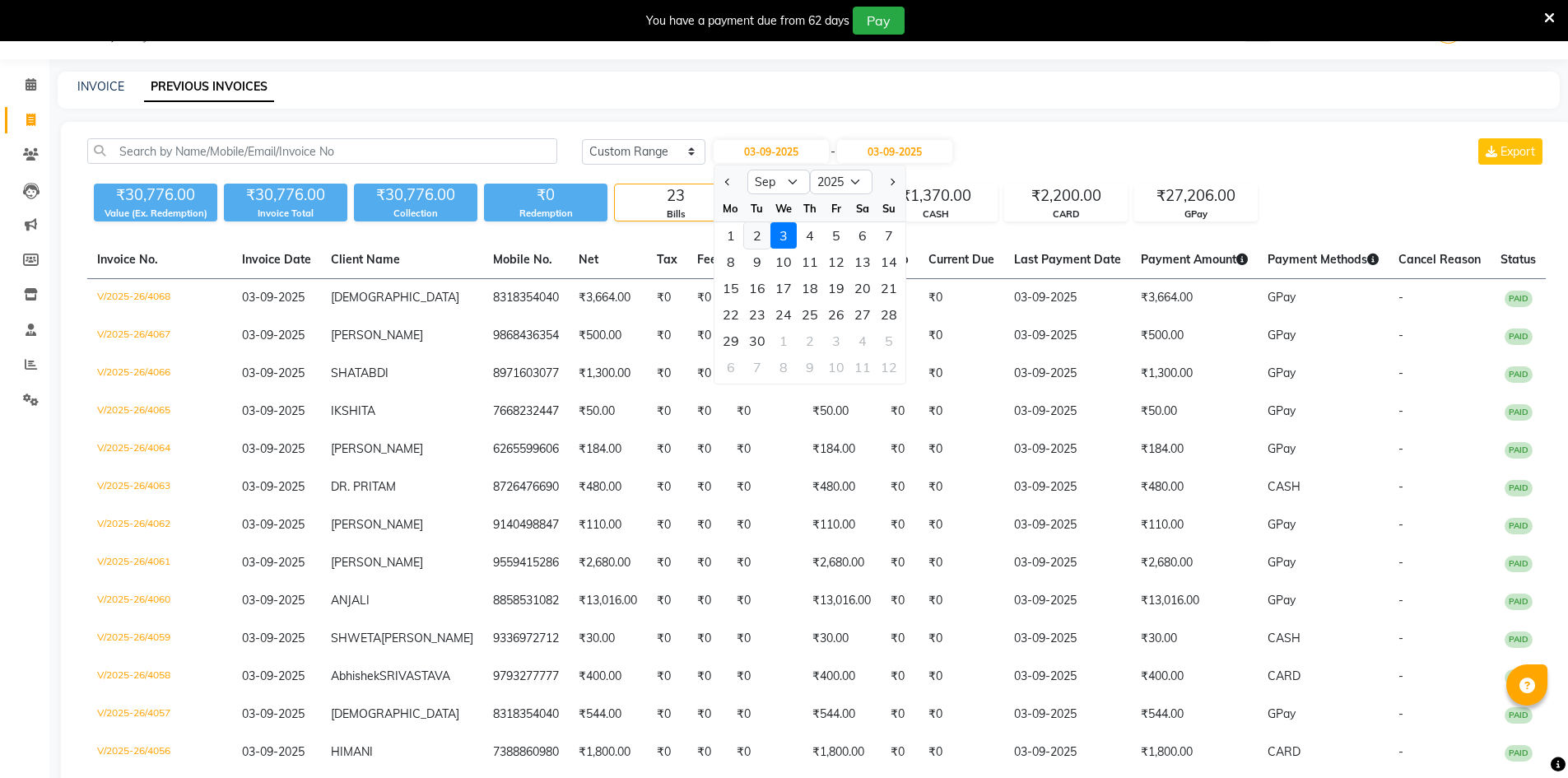
click at [757, 233] on div "2" at bounding box center [757, 236] width 26 height 26
type input "02-09-2025"
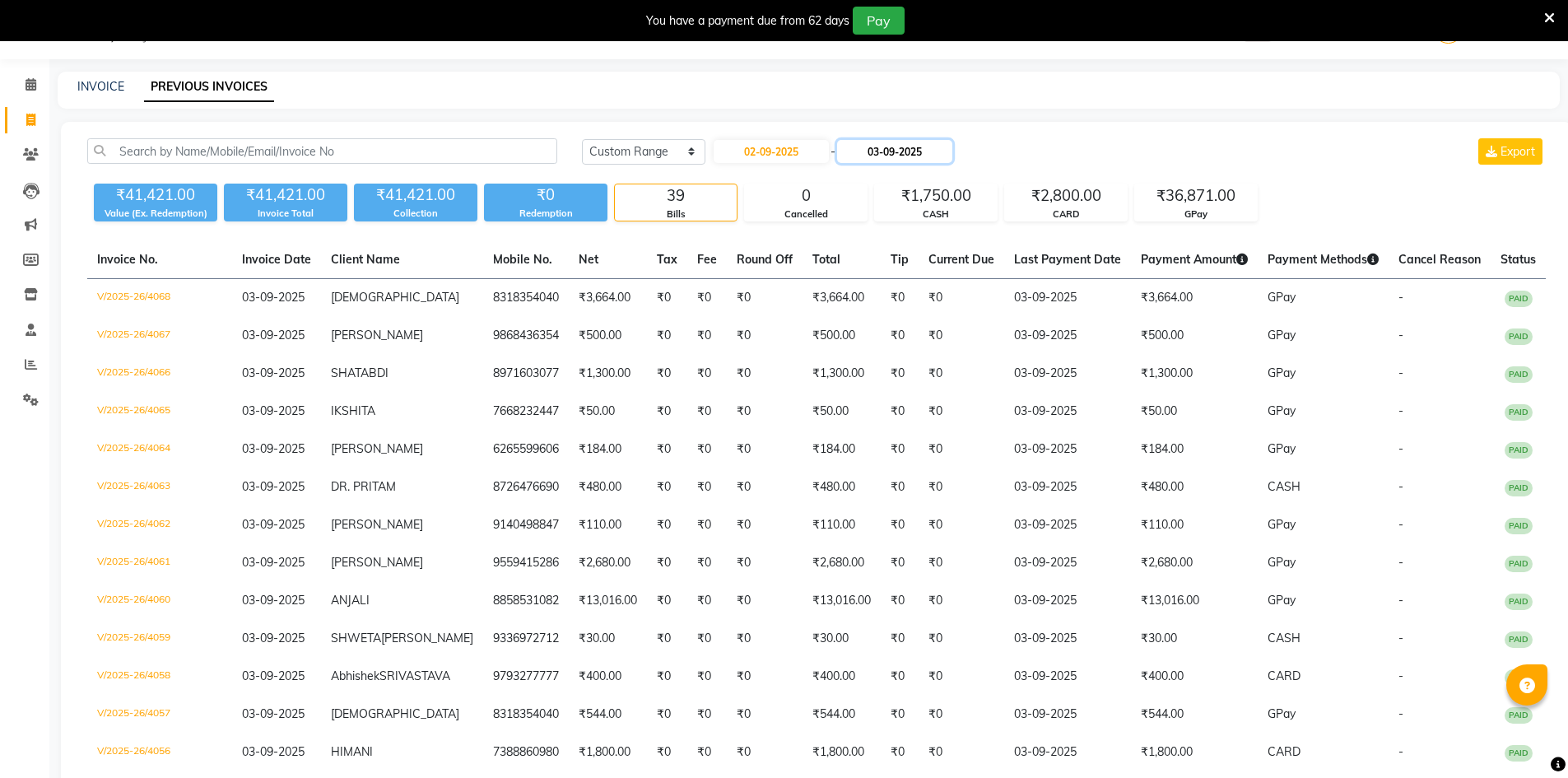
click at [949, 155] on input "03-09-2025" at bounding box center [895, 151] width 115 height 23
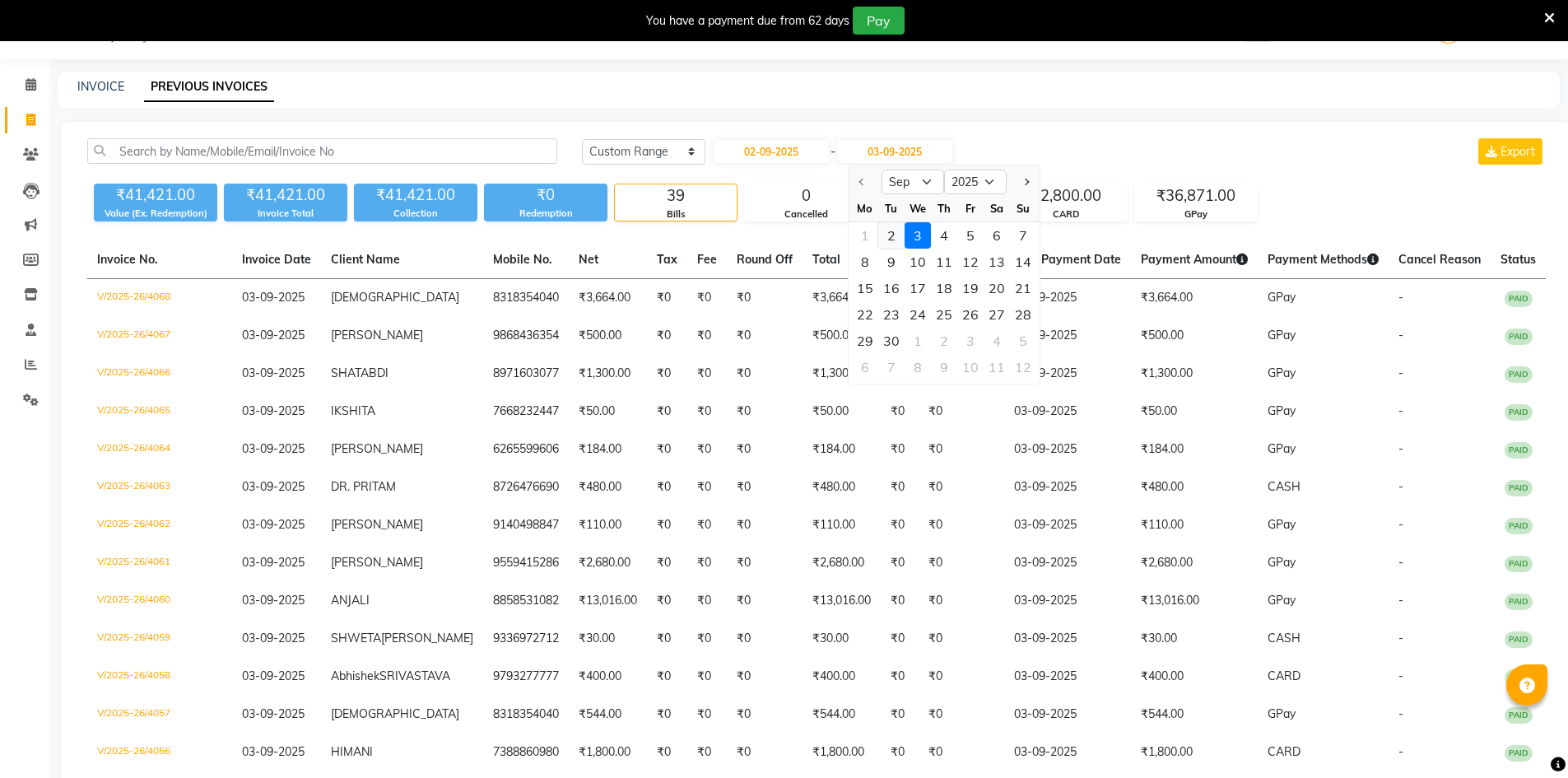
click at [891, 240] on div "2" at bounding box center [891, 236] width 26 height 26
type input "02-09-2025"
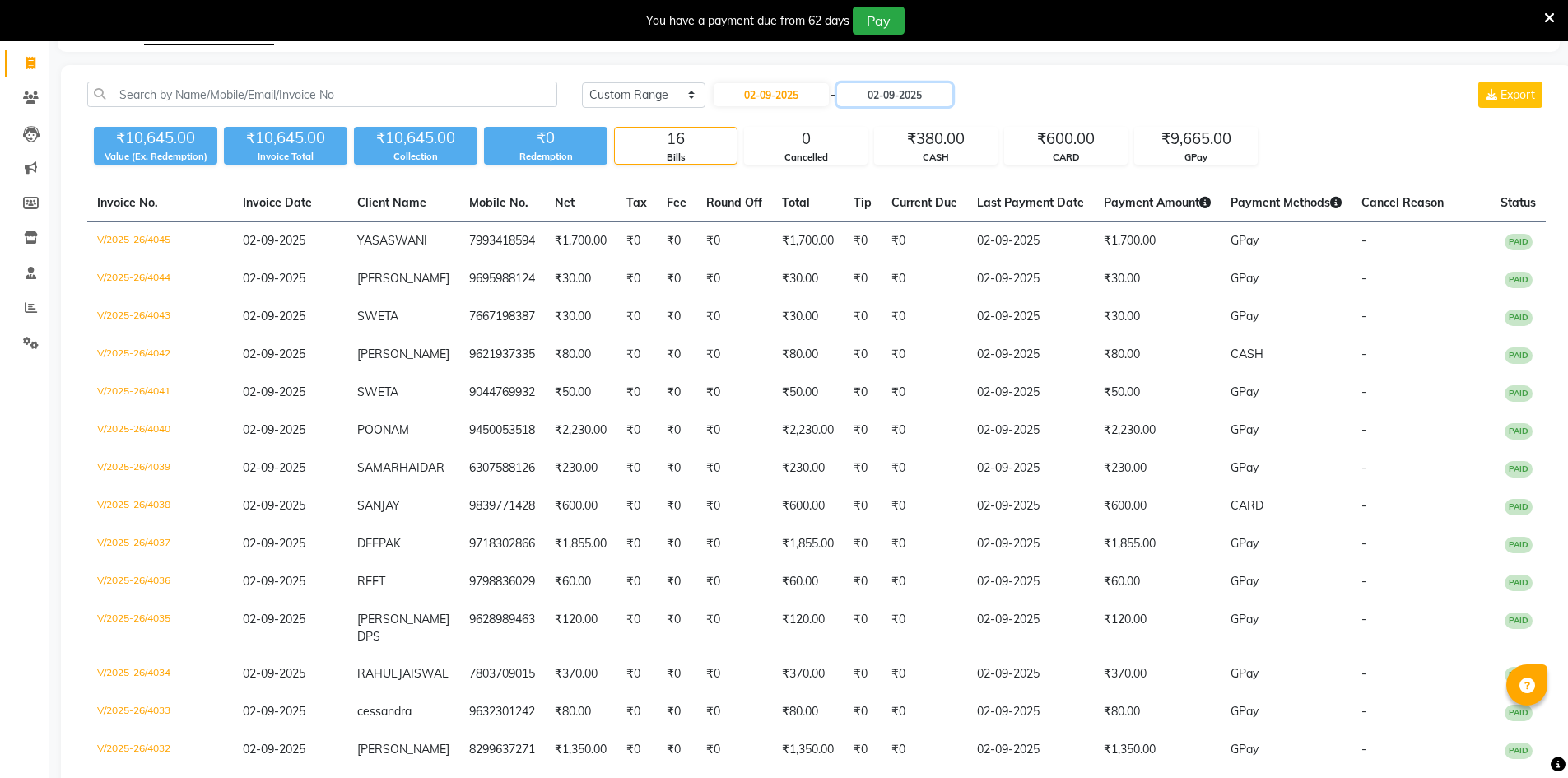
scroll to position [105, 0]
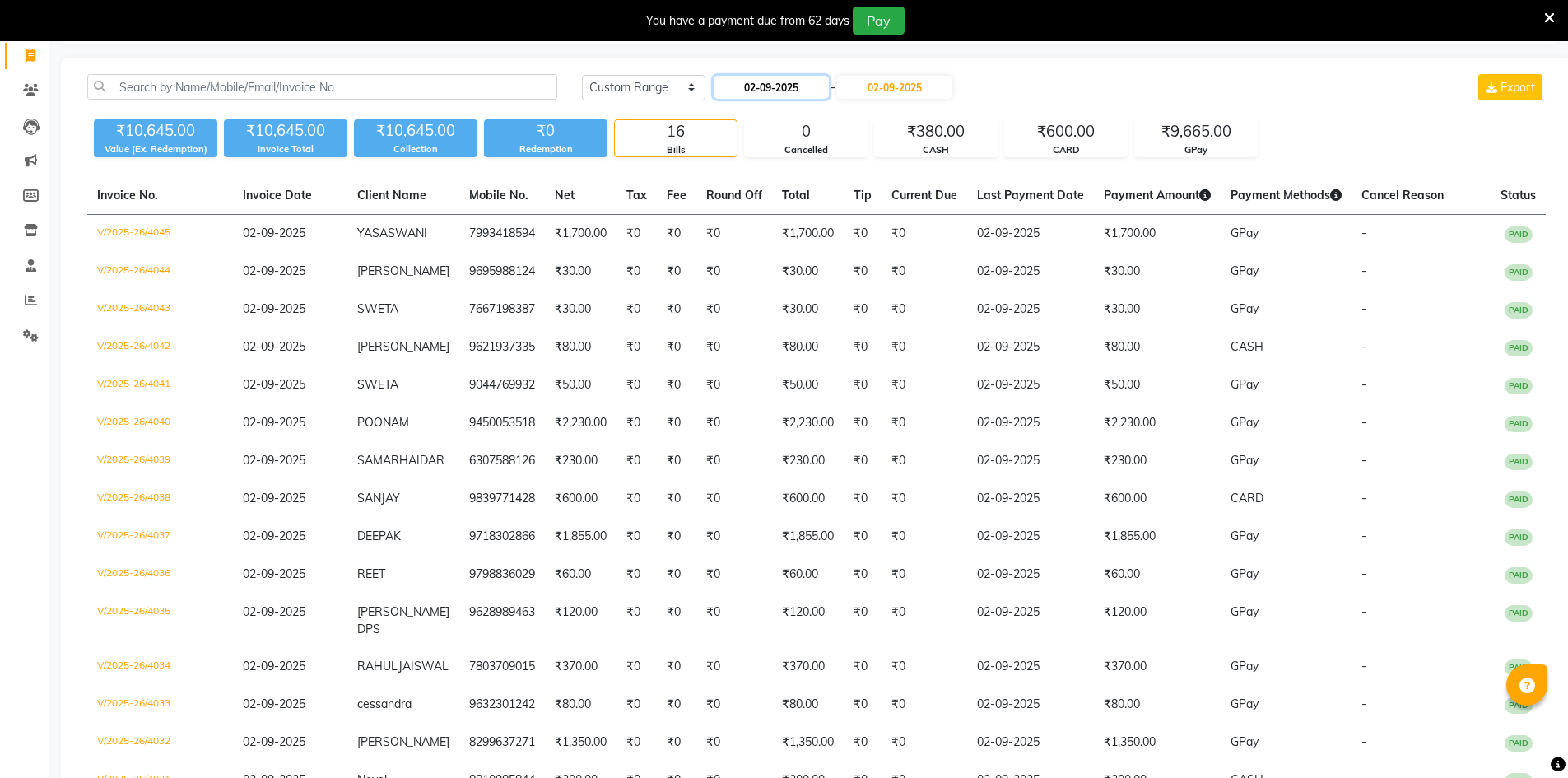
click at [777, 92] on input "02-09-2025" at bounding box center [772, 87] width 115 height 23
select select "9"
select select "2025"
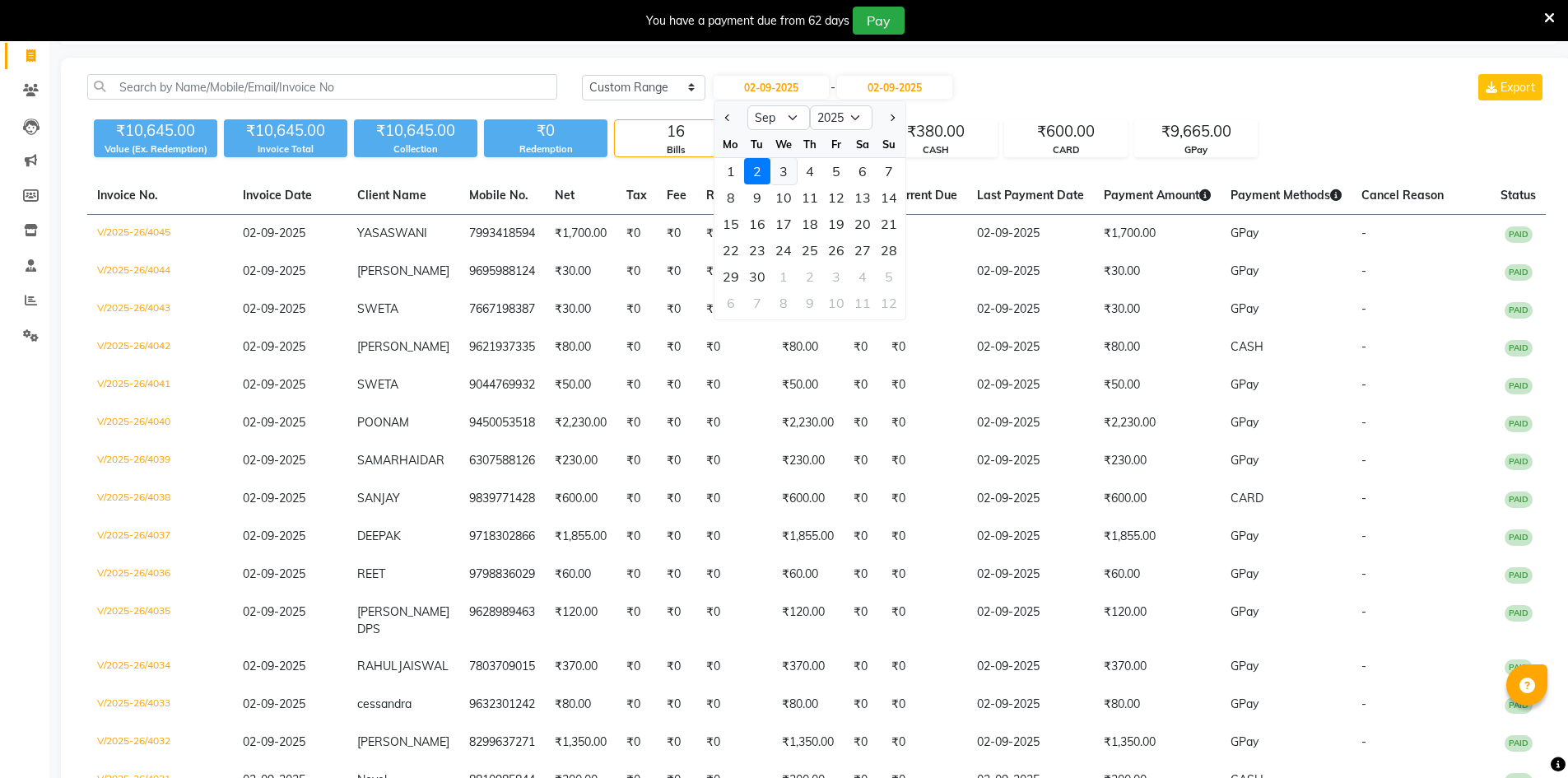
click at [781, 170] on div "3" at bounding box center [784, 171] width 26 height 26
type input "03-09-2025"
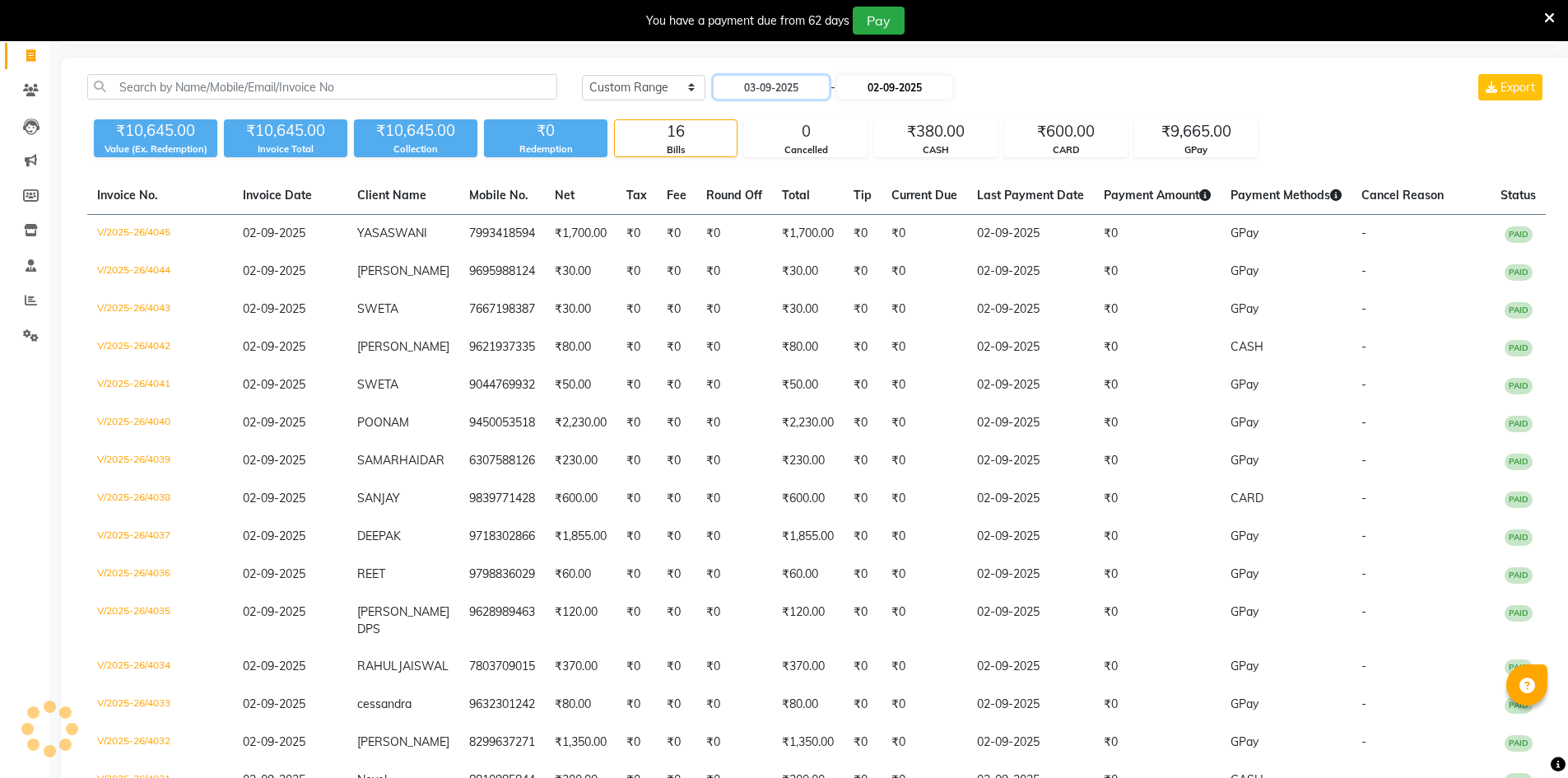
scroll to position [41, 0]
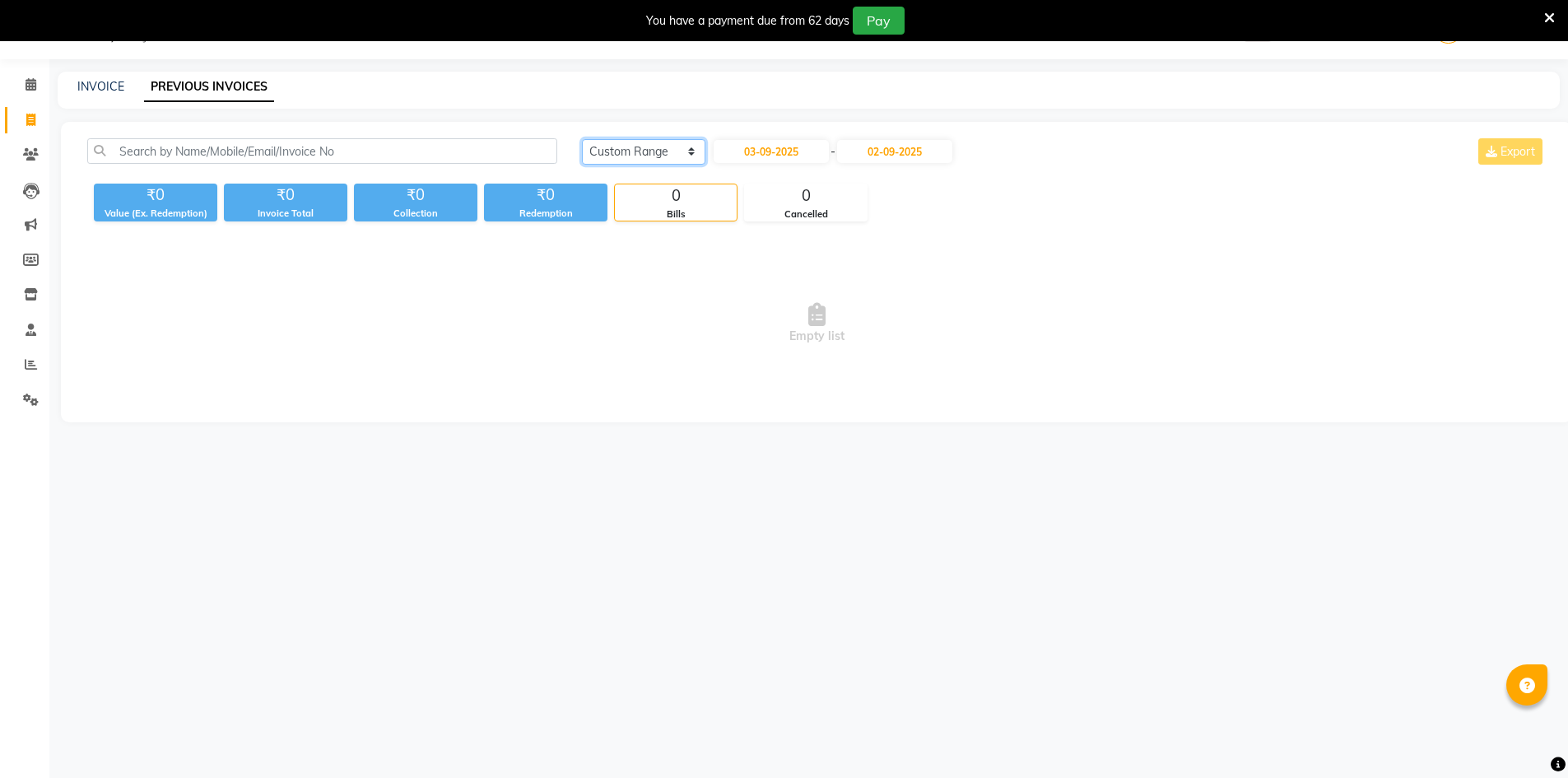
click at [641, 152] on select "Today Yesterday Custom Range" at bounding box center [643, 152] width 123 height 26
select select "today"
click at [582, 139] on select "Today Yesterday Custom Range" at bounding box center [643, 152] width 123 height 26
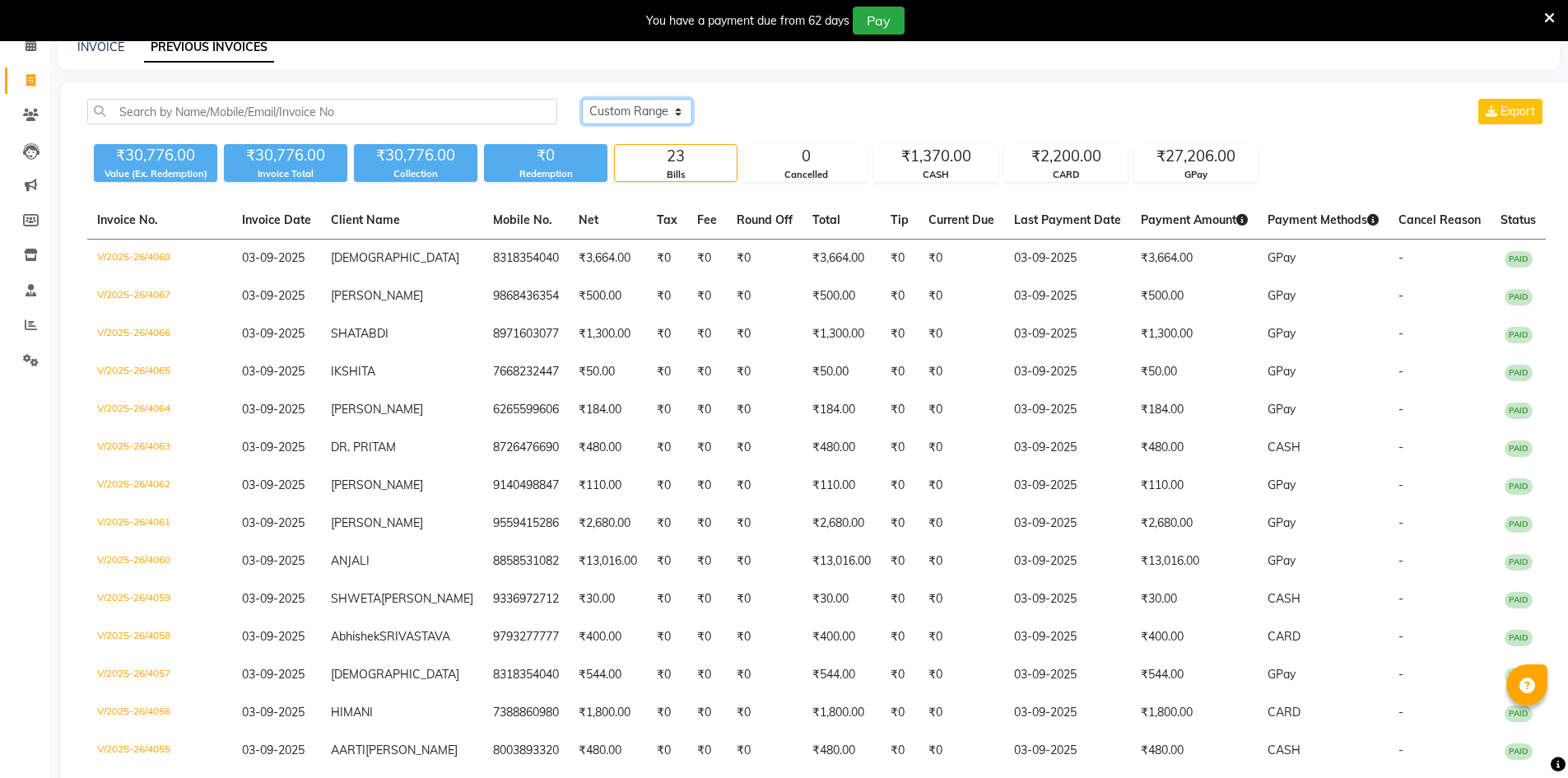
scroll to position [0, 0]
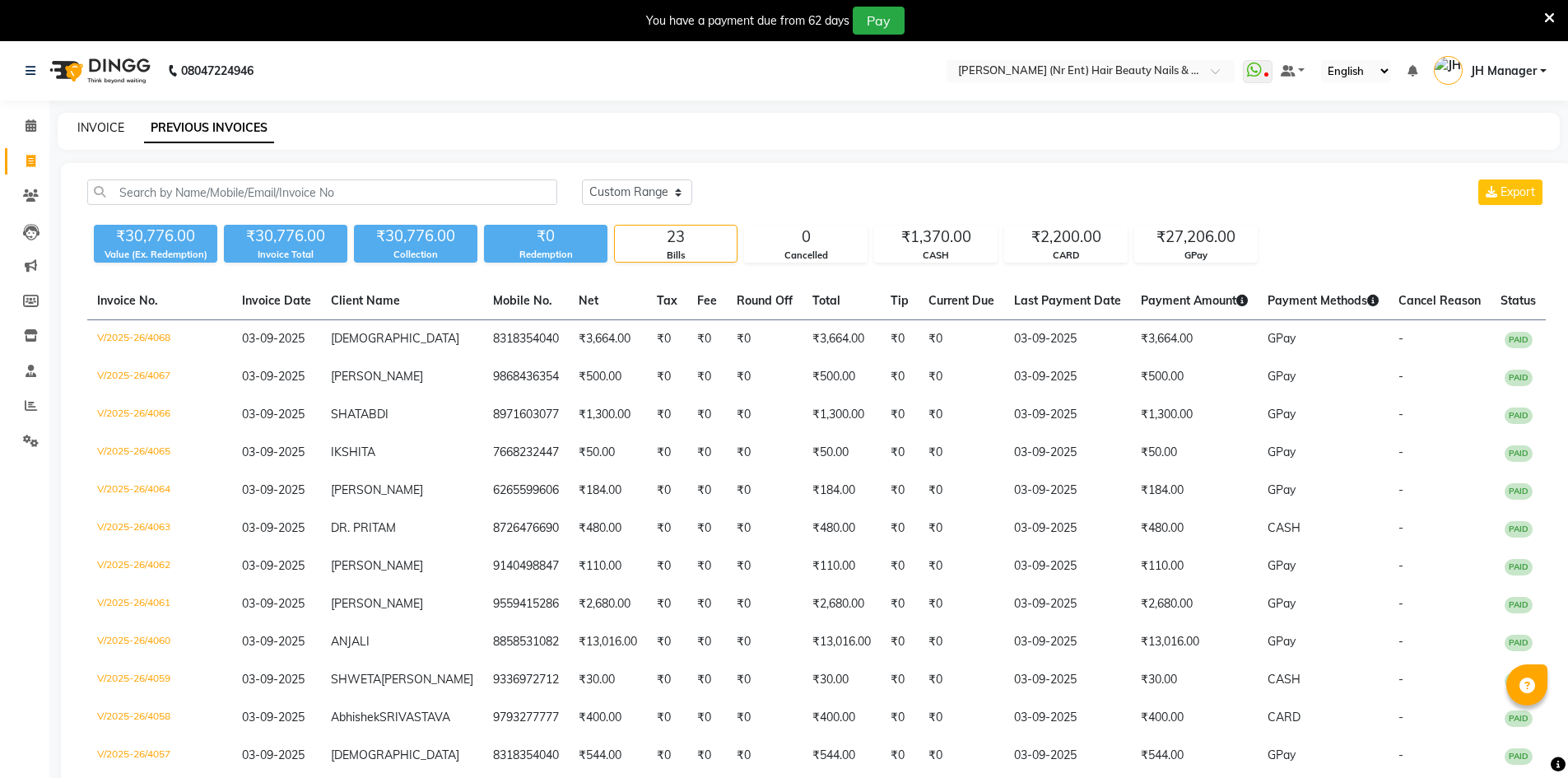
click at [114, 133] on link "INVOICE" at bounding box center [100, 127] width 47 height 15
select select "service"
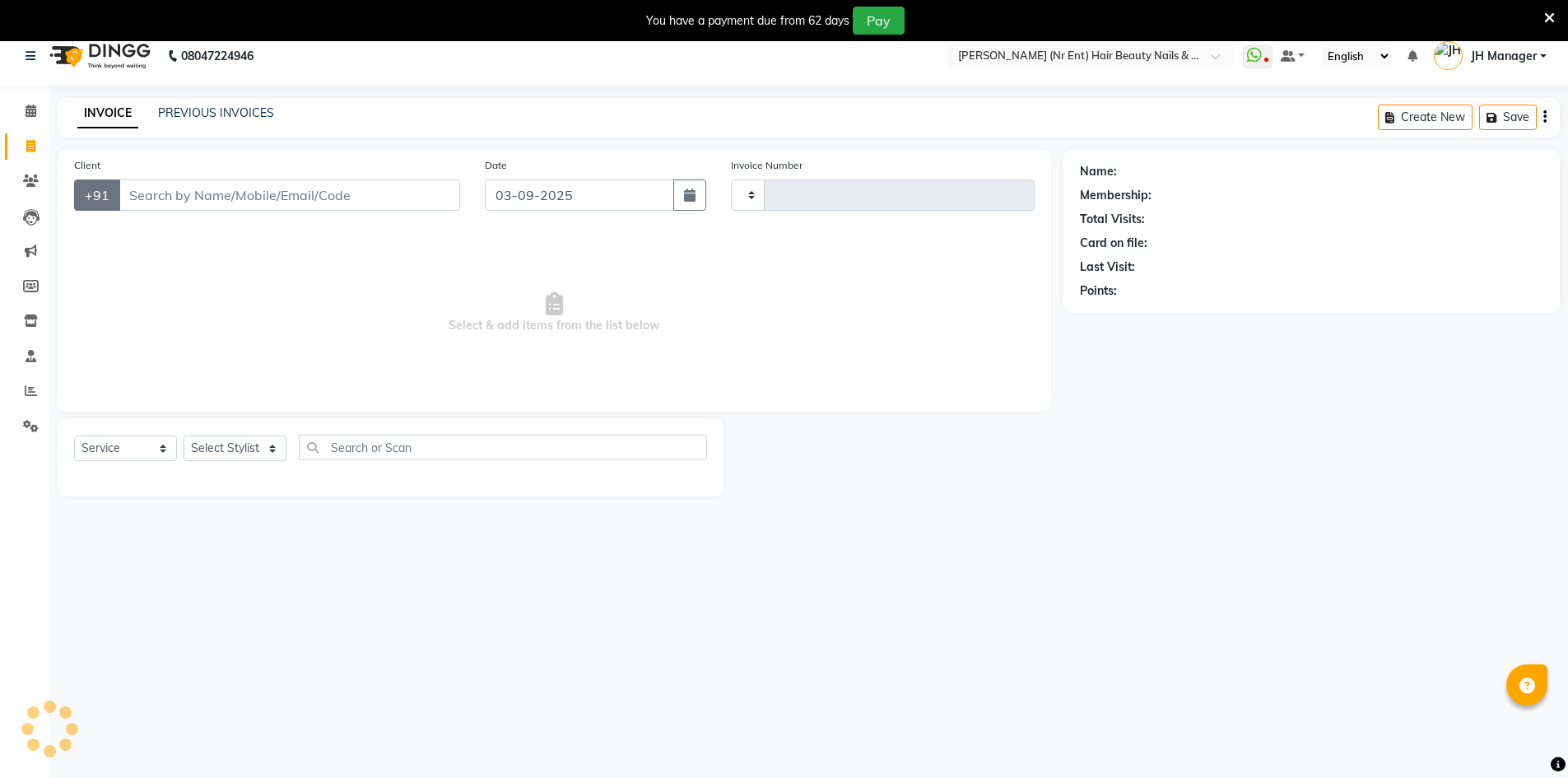
scroll to position [41, 0]
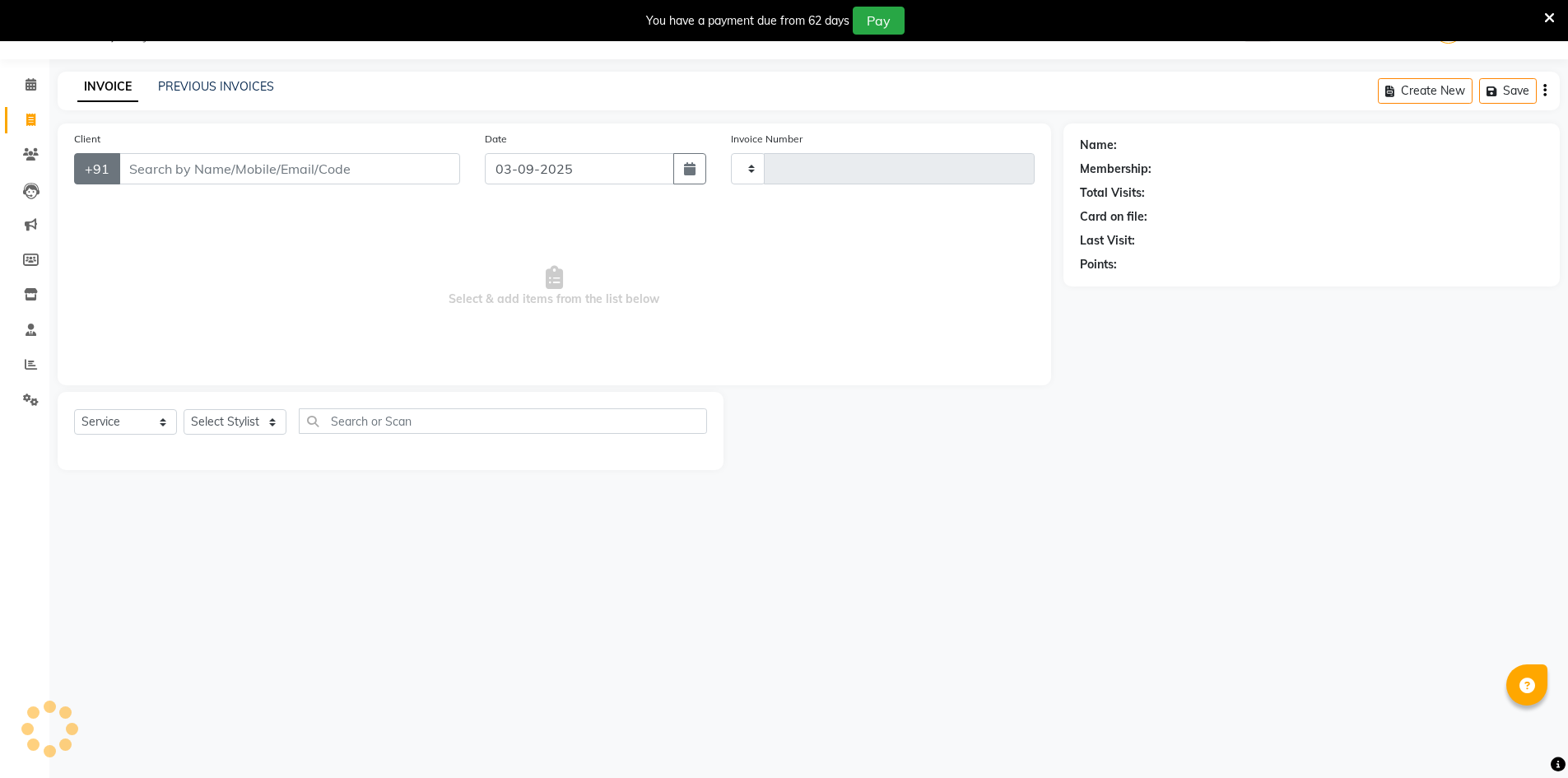
type input "4069"
select select "640"
click at [261, 425] on select "Select Stylist ADNAN ADVANCE ANJALI ANNU B-WAX [PERSON_NAME] JH Manager MEMBERS…" at bounding box center [235, 422] width 102 height 26
select select "79427"
click at [184, 409] on select "Select Stylist ADNAN ADVANCE ANJALI ANNU B-WAX [PERSON_NAME] JH Manager MEMBERS…" at bounding box center [235, 422] width 102 height 26
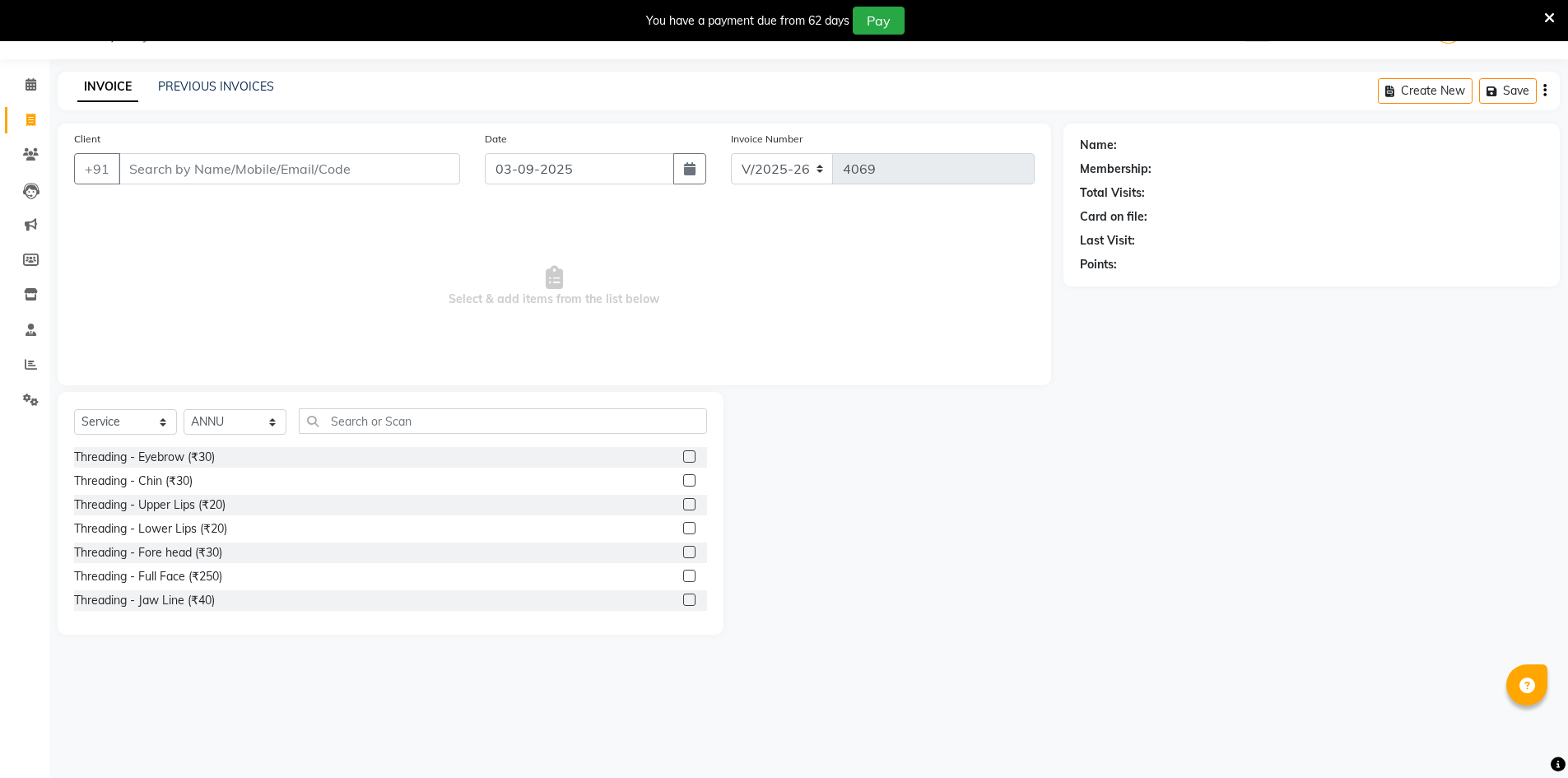
click at [683, 456] on label at bounding box center [689, 457] width 12 height 12
click at [683, 456] on input "checkbox" at bounding box center [688, 458] width 11 height 11
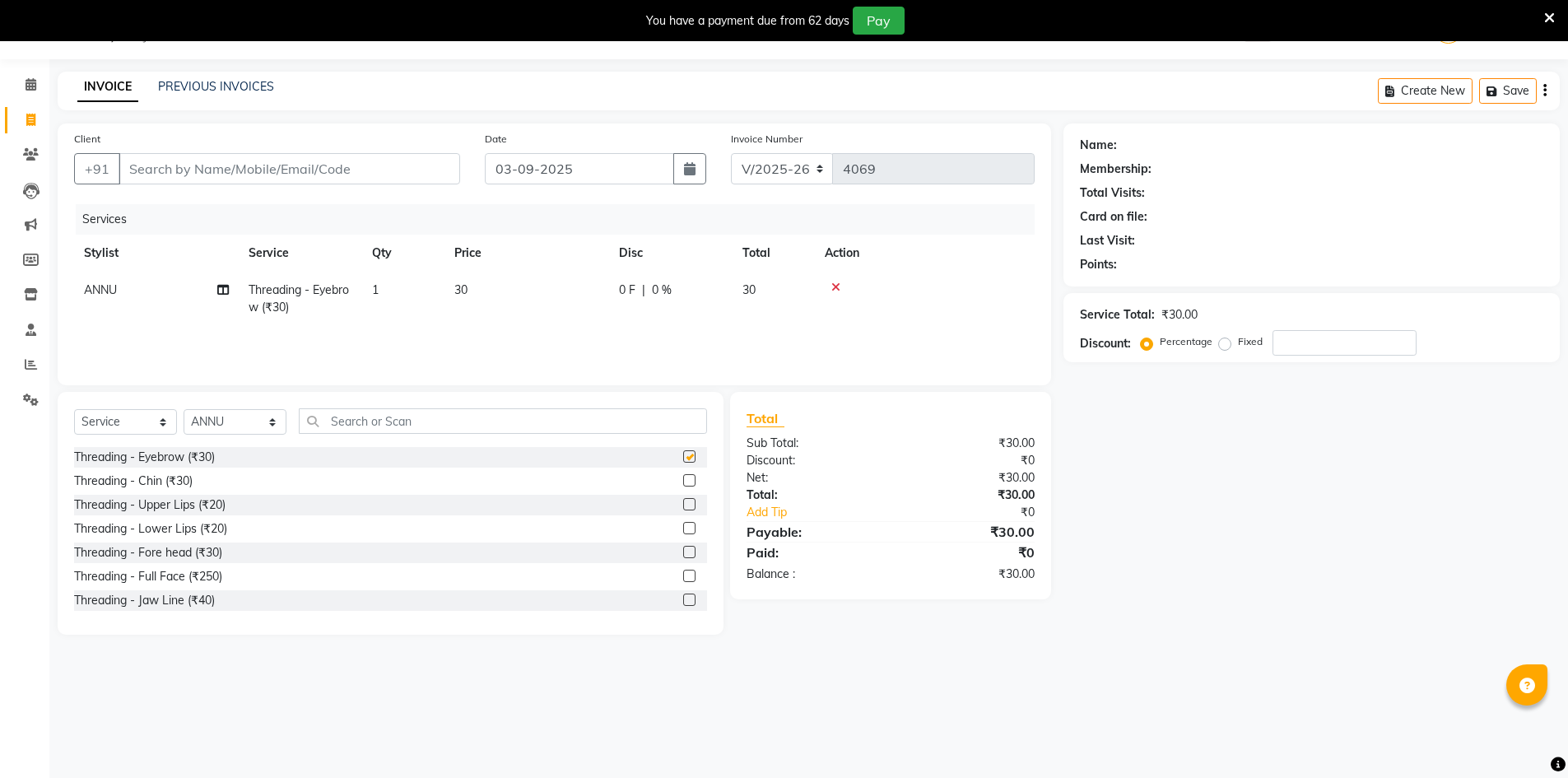
checkbox input "false"
click at [683, 504] on label at bounding box center [689, 504] width 12 height 12
click at [683, 504] on input "checkbox" at bounding box center [688, 505] width 11 height 11
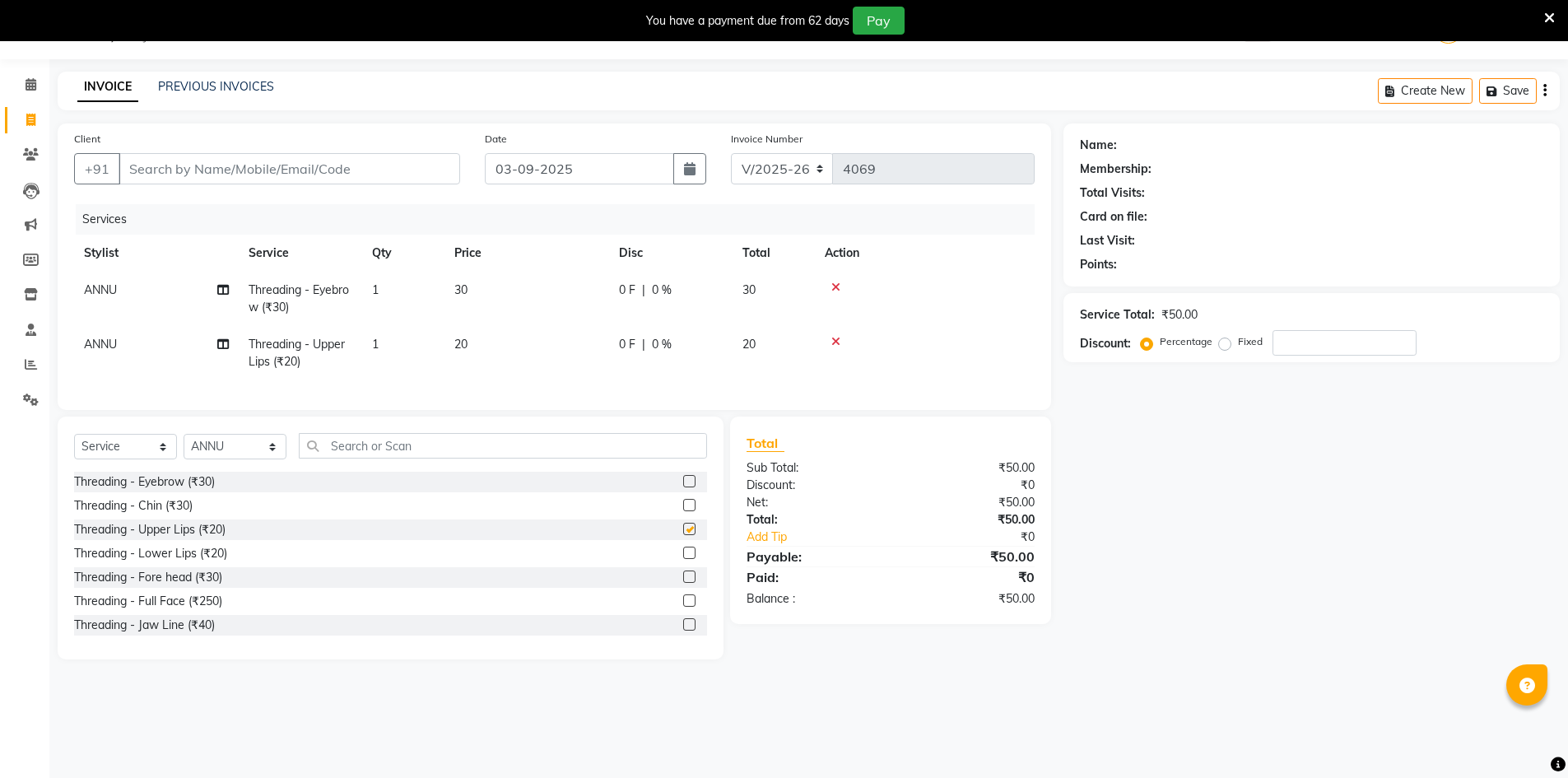
checkbox input "false"
click at [316, 174] on input "Client" at bounding box center [289, 168] width 342 height 31
type input "8"
type input "0"
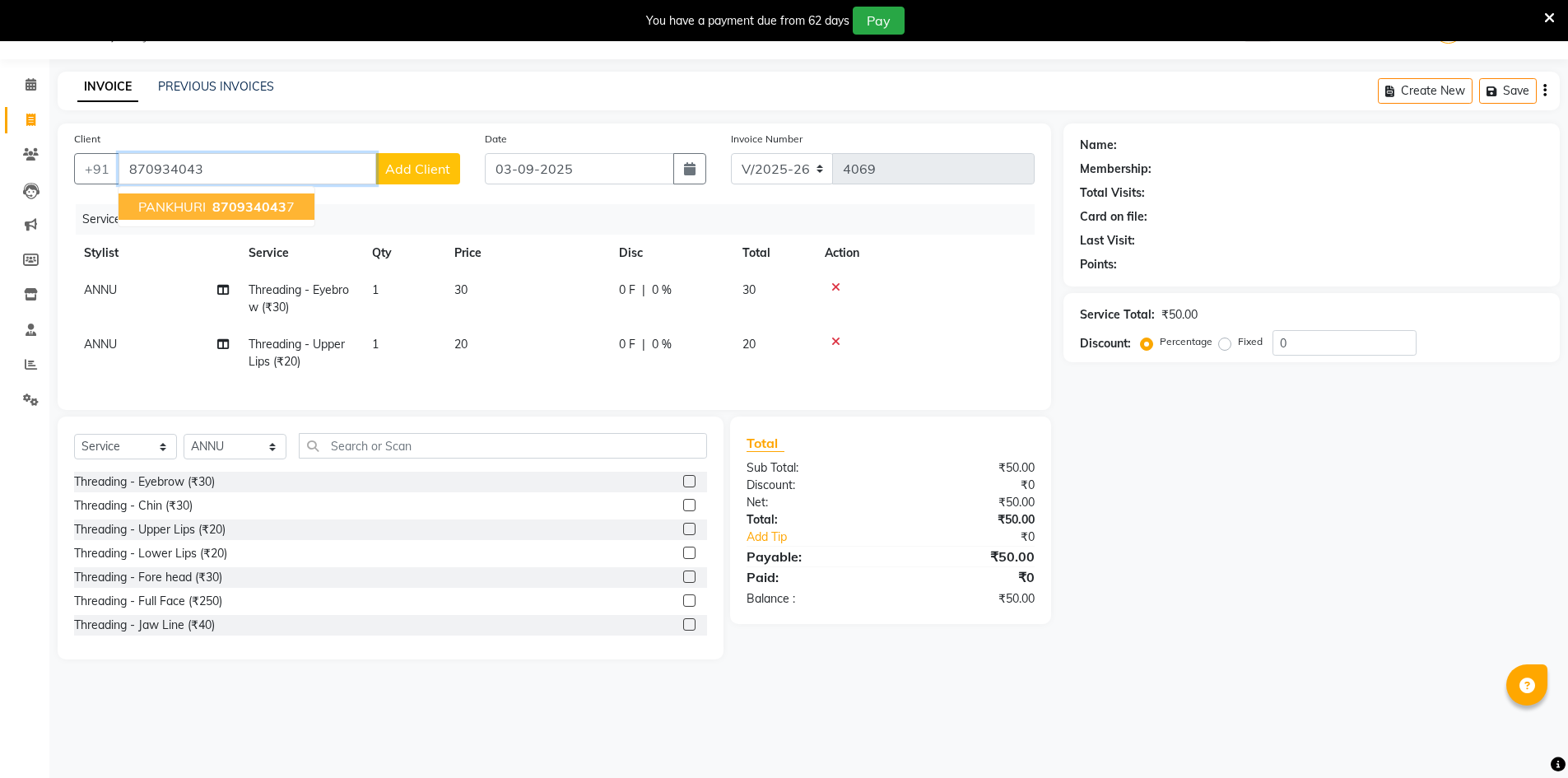
click at [219, 213] on span "870934043" at bounding box center [250, 207] width 75 height 17
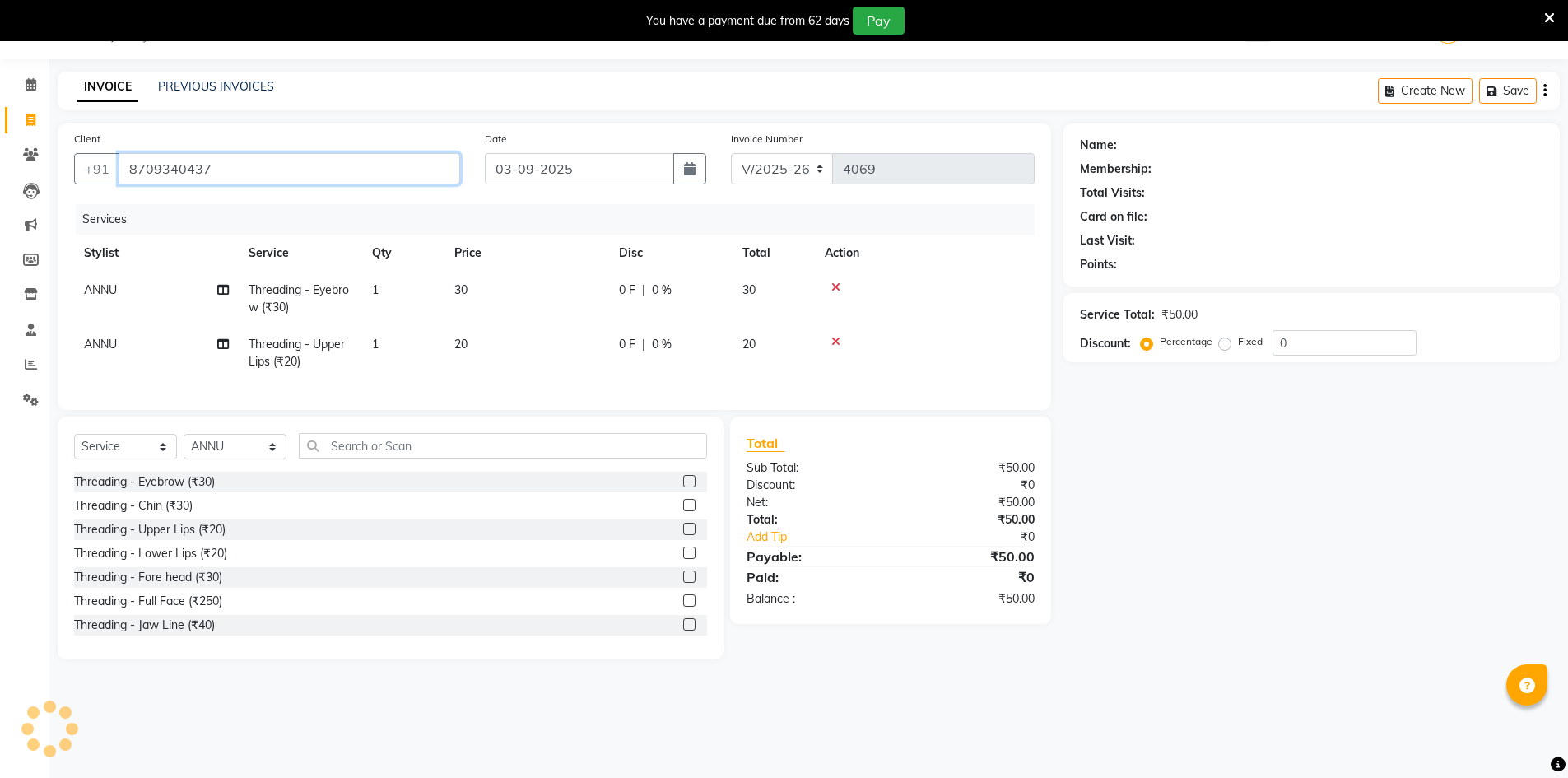
type input "8709340437"
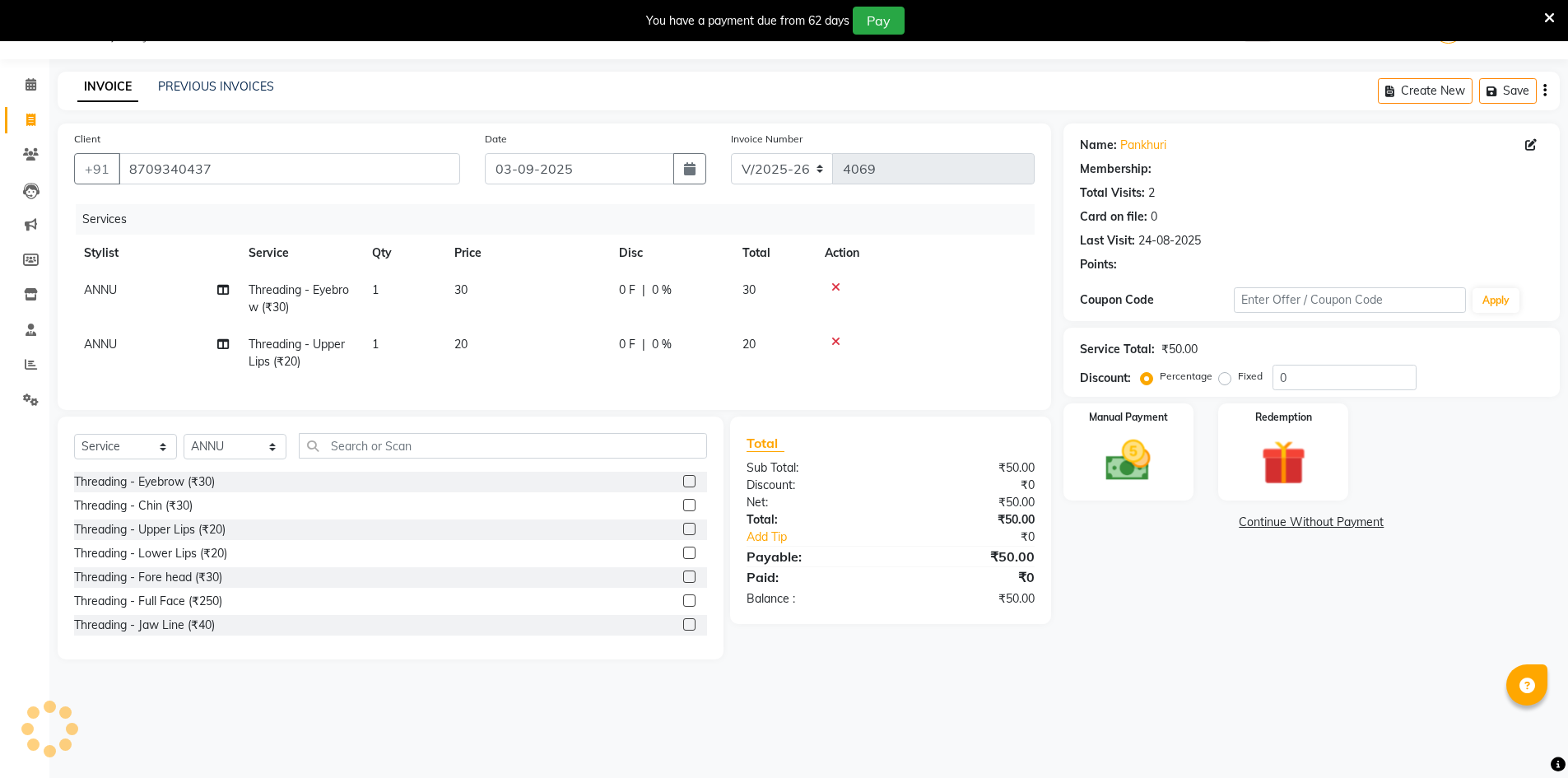
select select "1: Object"
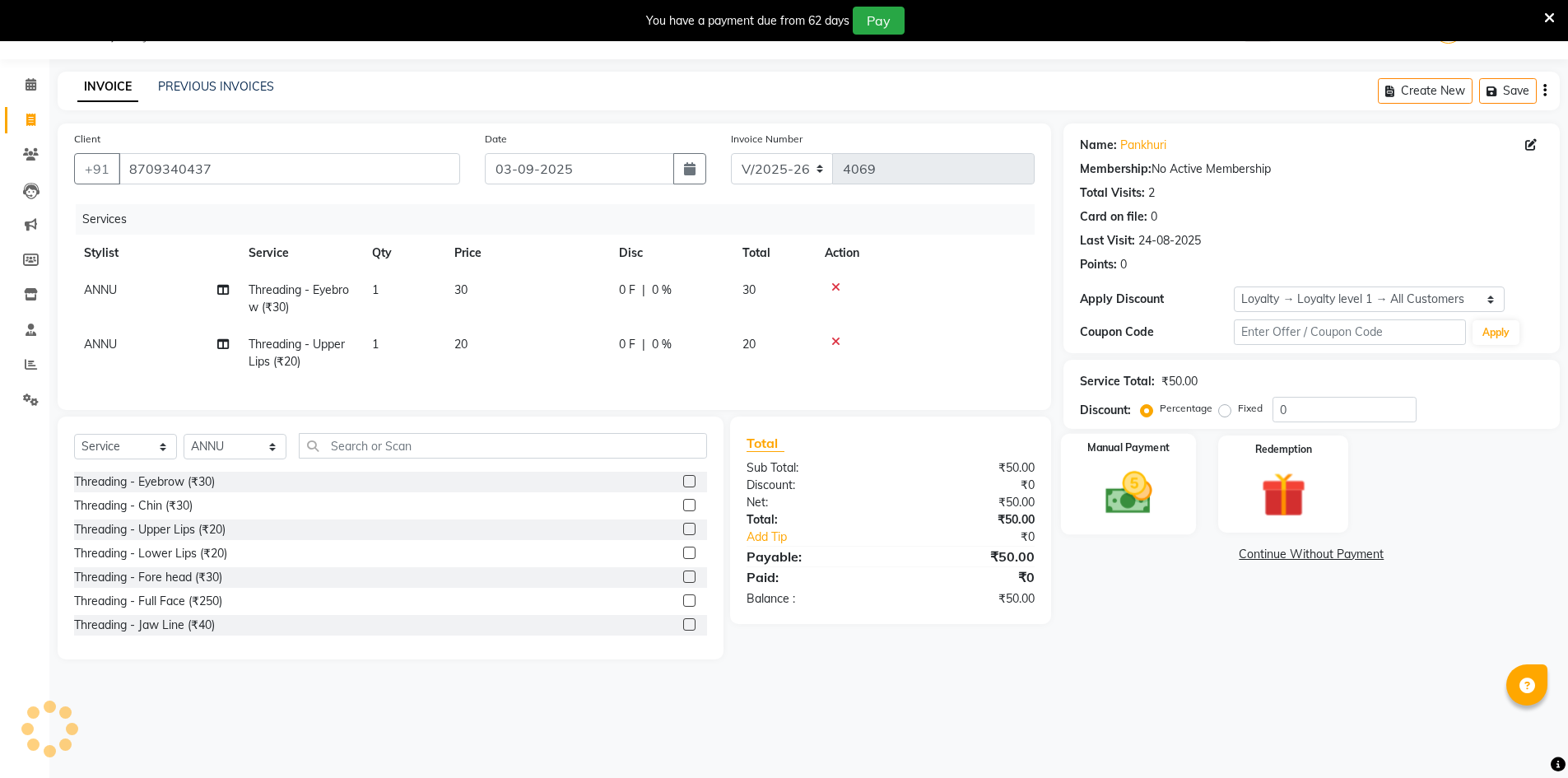
click at [1102, 490] on img at bounding box center [1129, 493] width 76 height 54
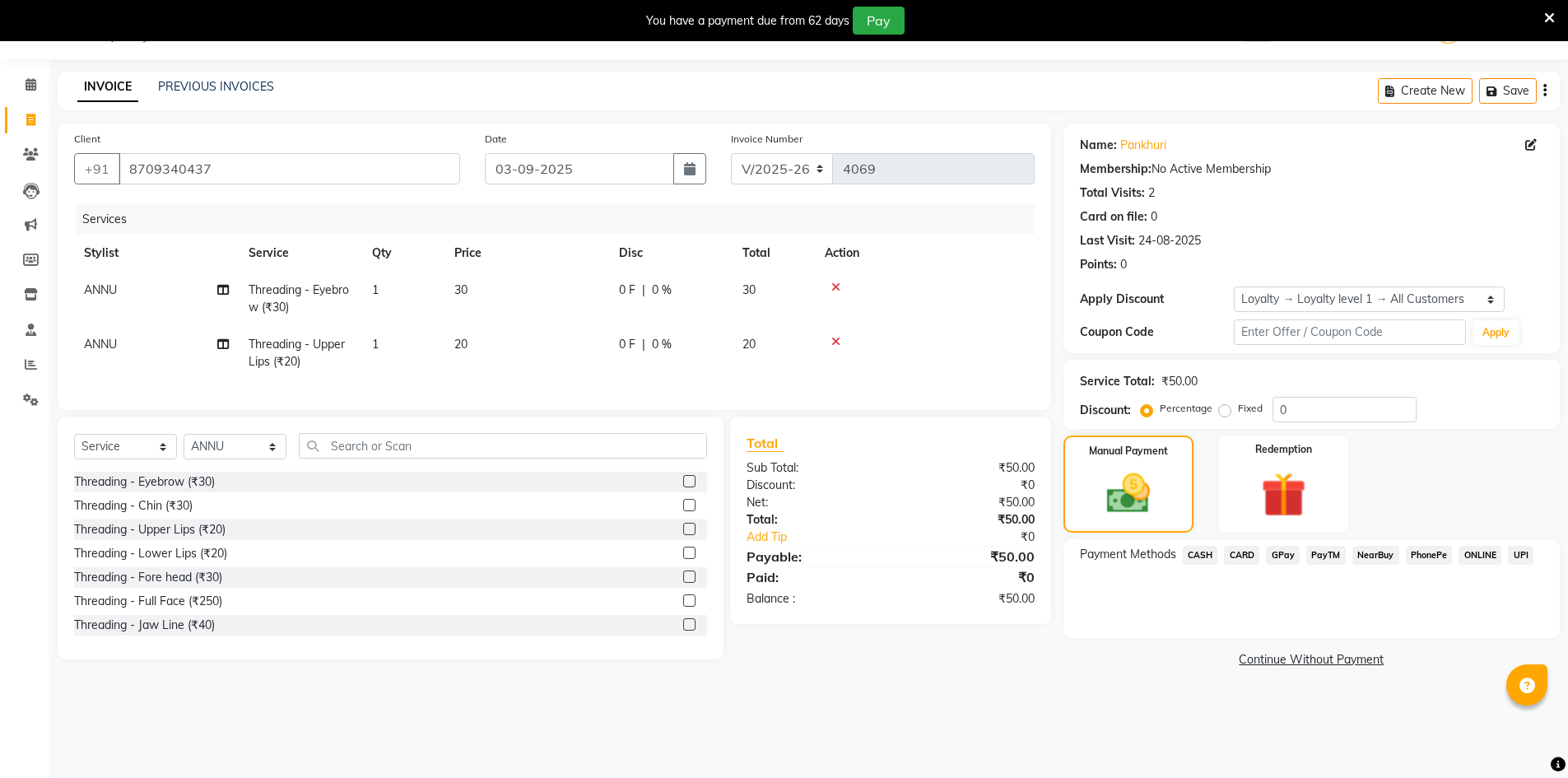
drag, startPoint x: 1285, startPoint y: 556, endPoint x: 1290, endPoint y: 566, distance: 11.2
click at [1285, 557] on span "GPay" at bounding box center [1283, 555] width 34 height 19
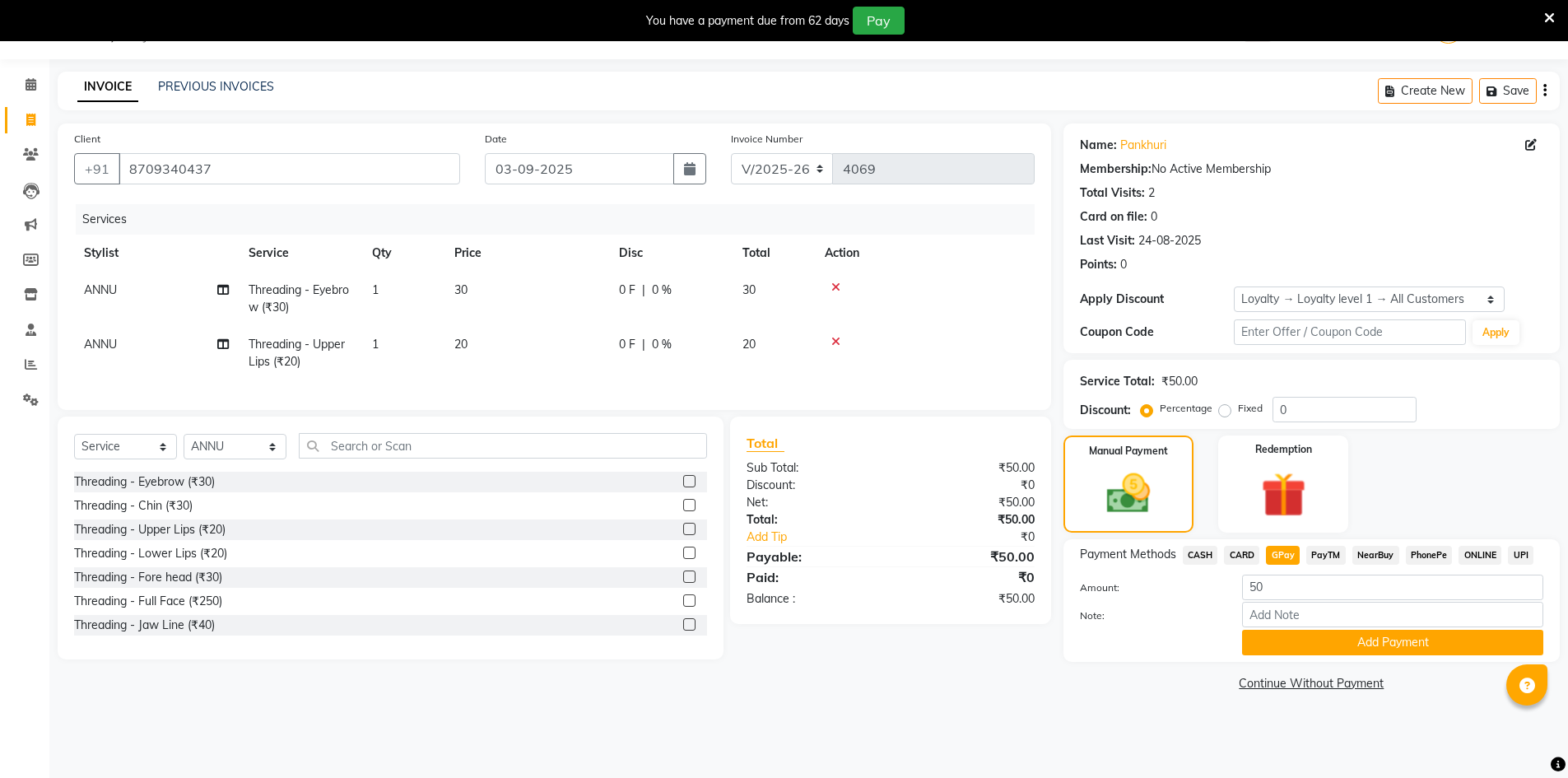
drag, startPoint x: 1299, startPoint y: 639, endPoint x: 1361, endPoint y: 627, distance: 63.2
click at [1297, 639] on button "Add Payment" at bounding box center [1392, 643] width 301 height 26
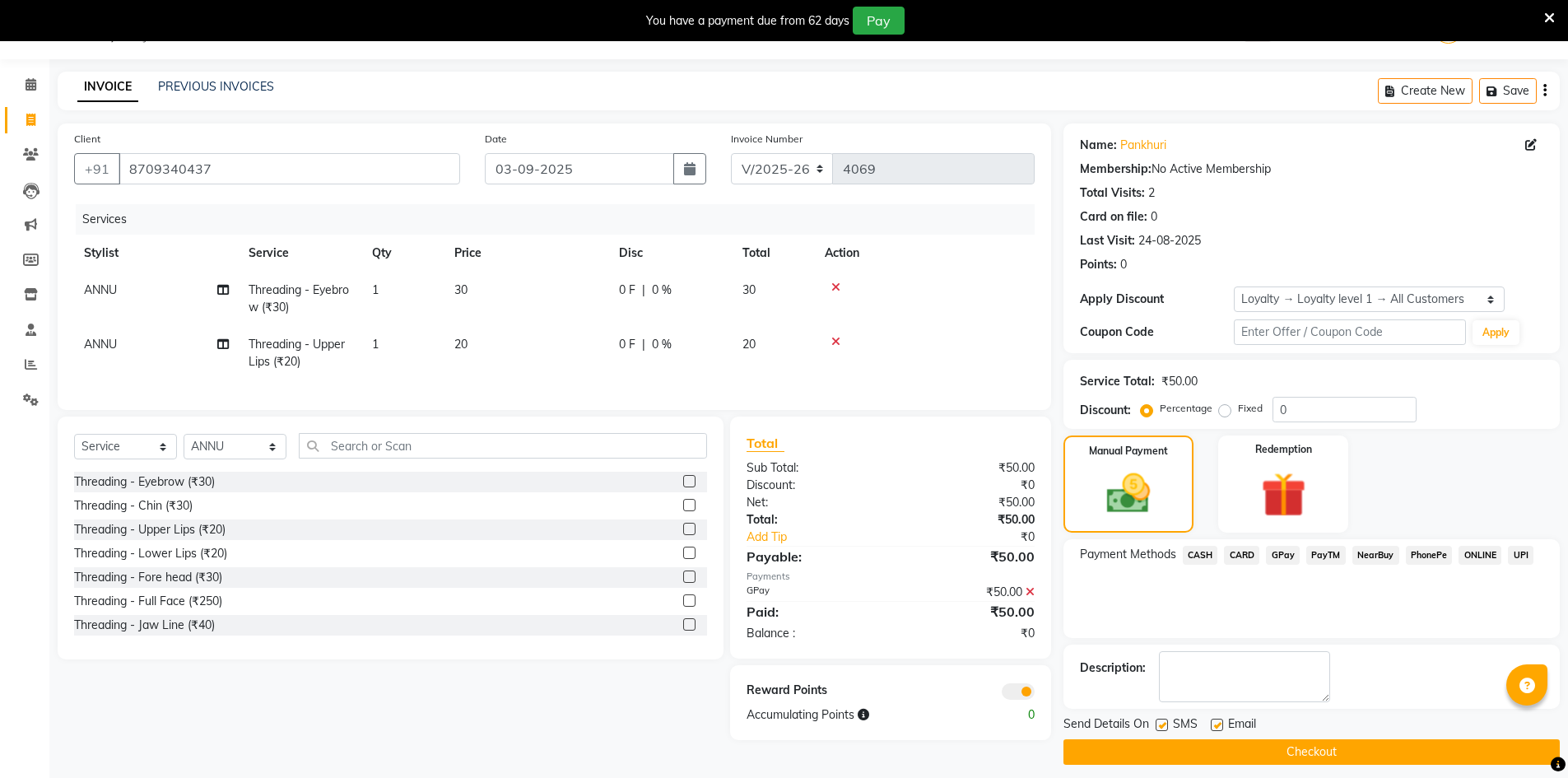
scroll to position [53, 0]
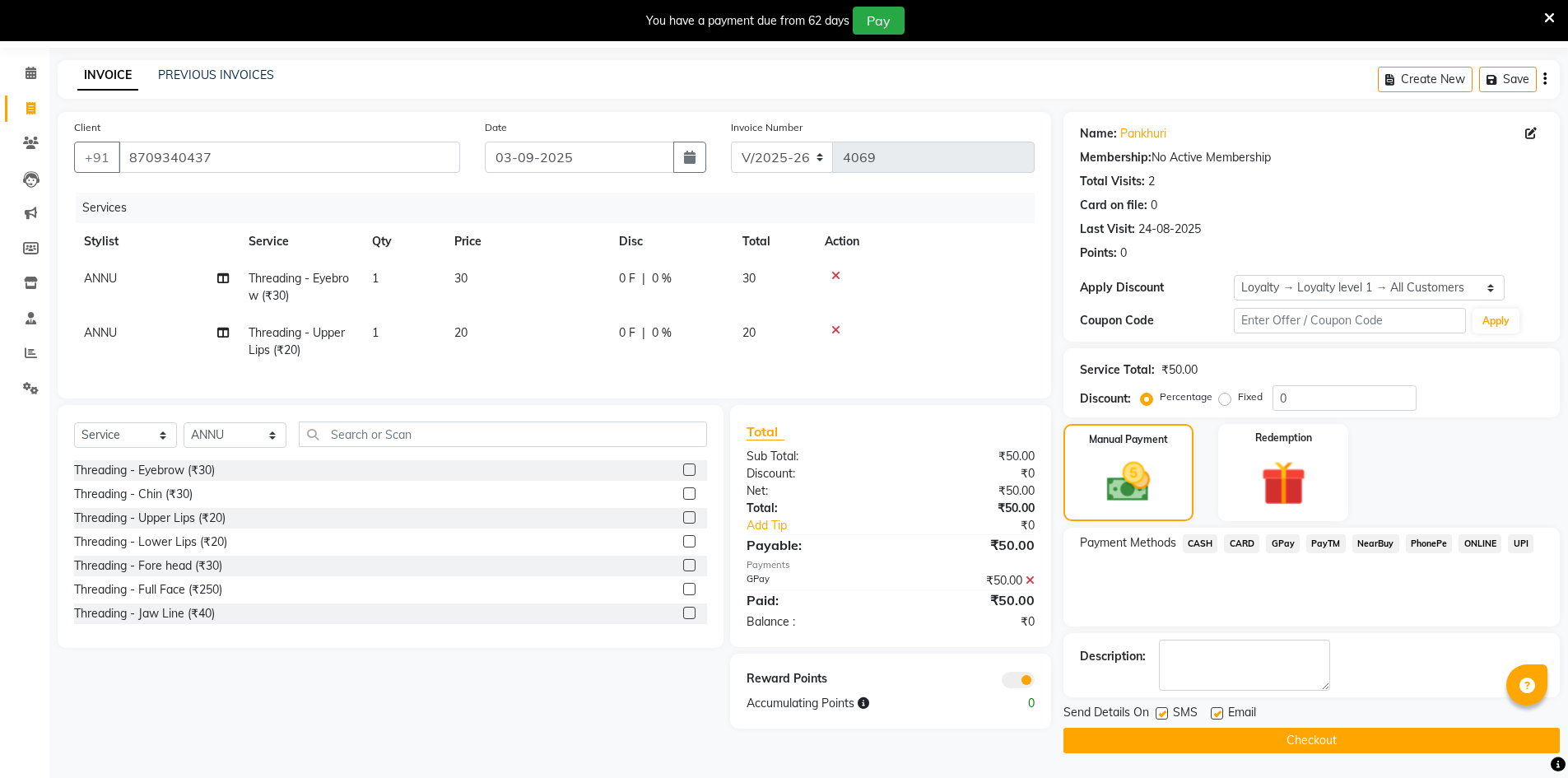
click at [1319, 751] on button "Checkout" at bounding box center [1311, 741] width 496 height 26
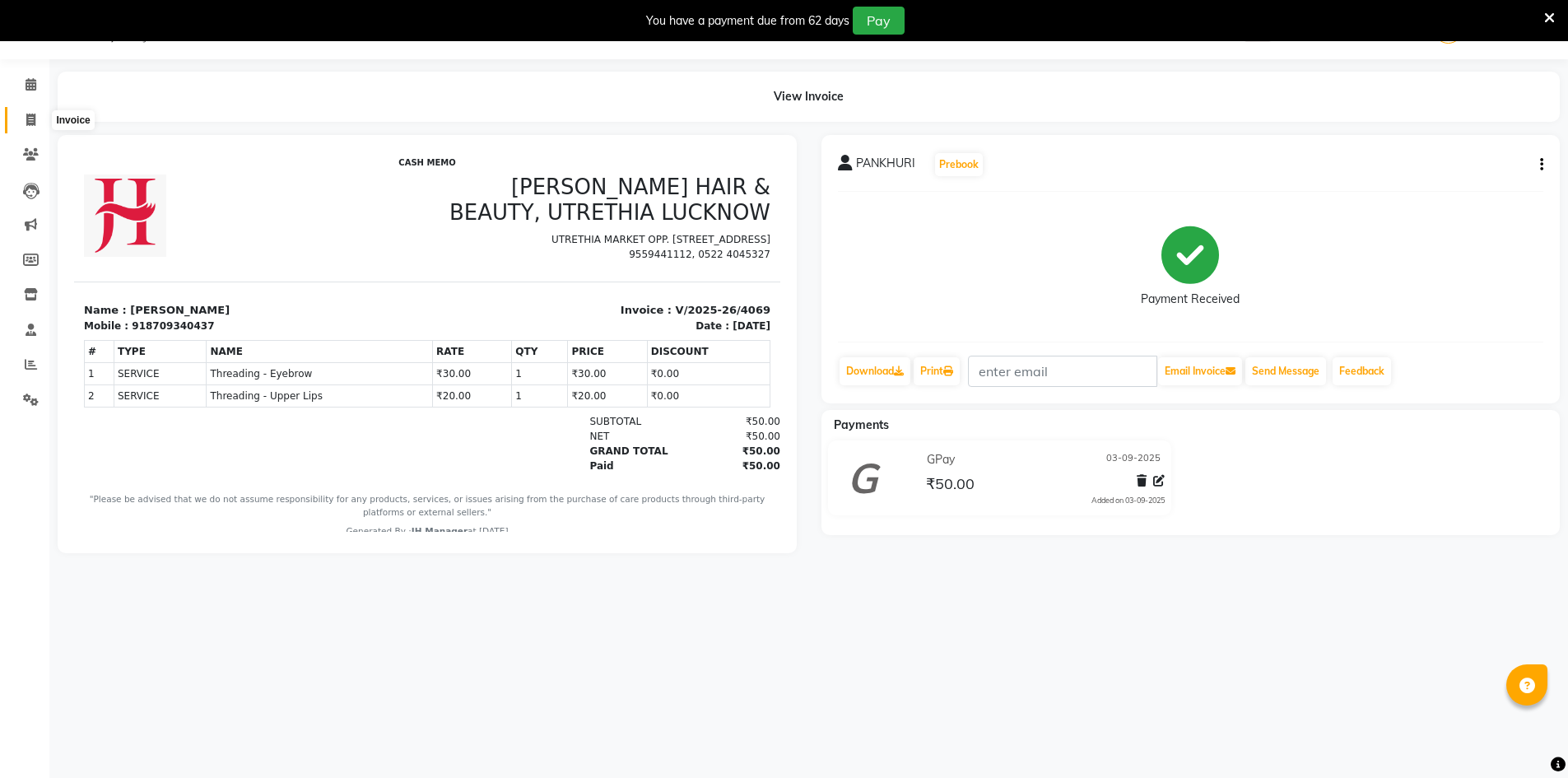
drag, startPoint x: 24, startPoint y: 127, endPoint x: 381, endPoint y: 14, distance: 374.5
click at [24, 127] on span at bounding box center [31, 120] width 29 height 19
select select "service"
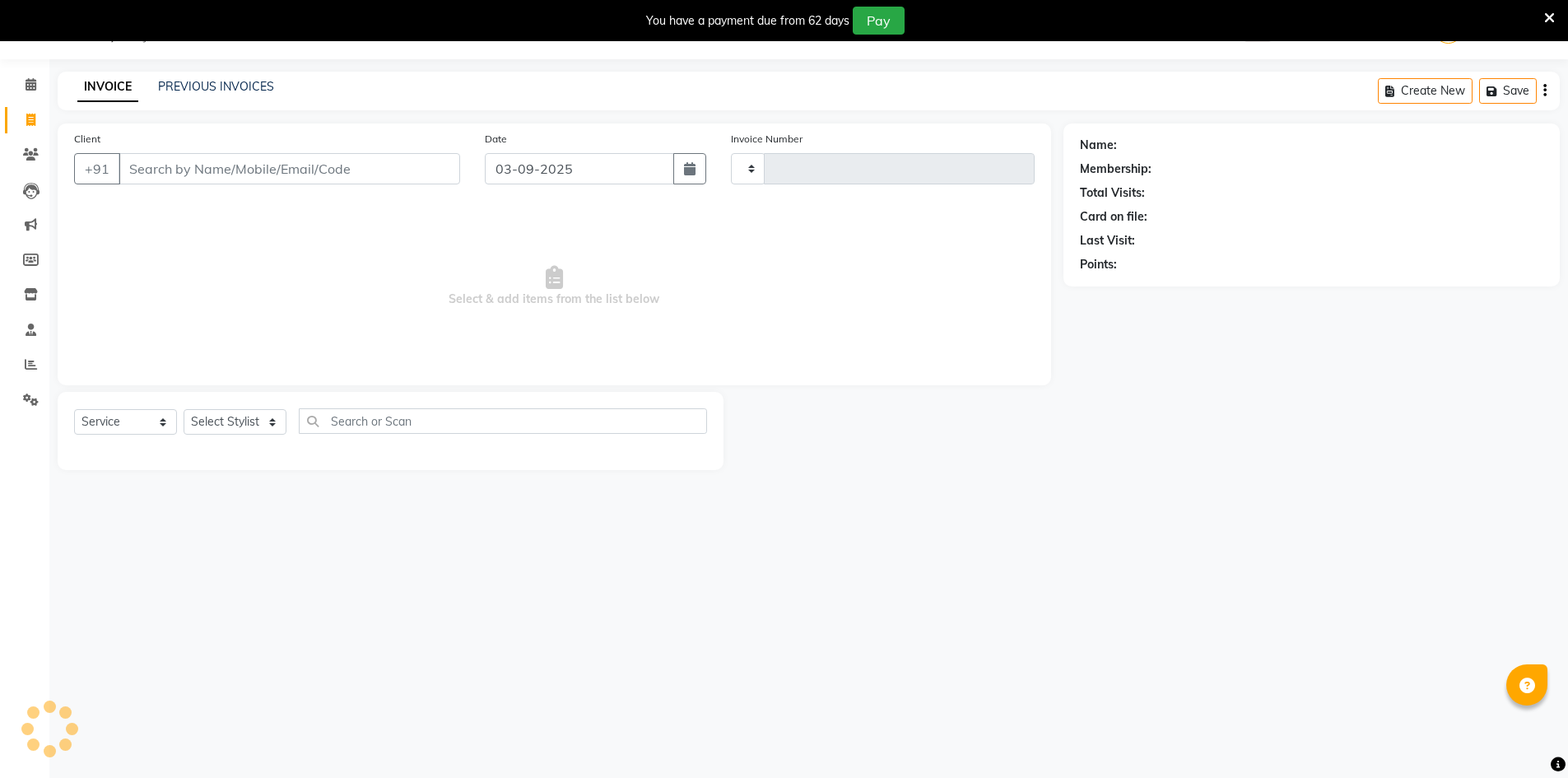
type input "4070"
select select "640"
click at [28, 299] on icon at bounding box center [31, 294] width 14 height 12
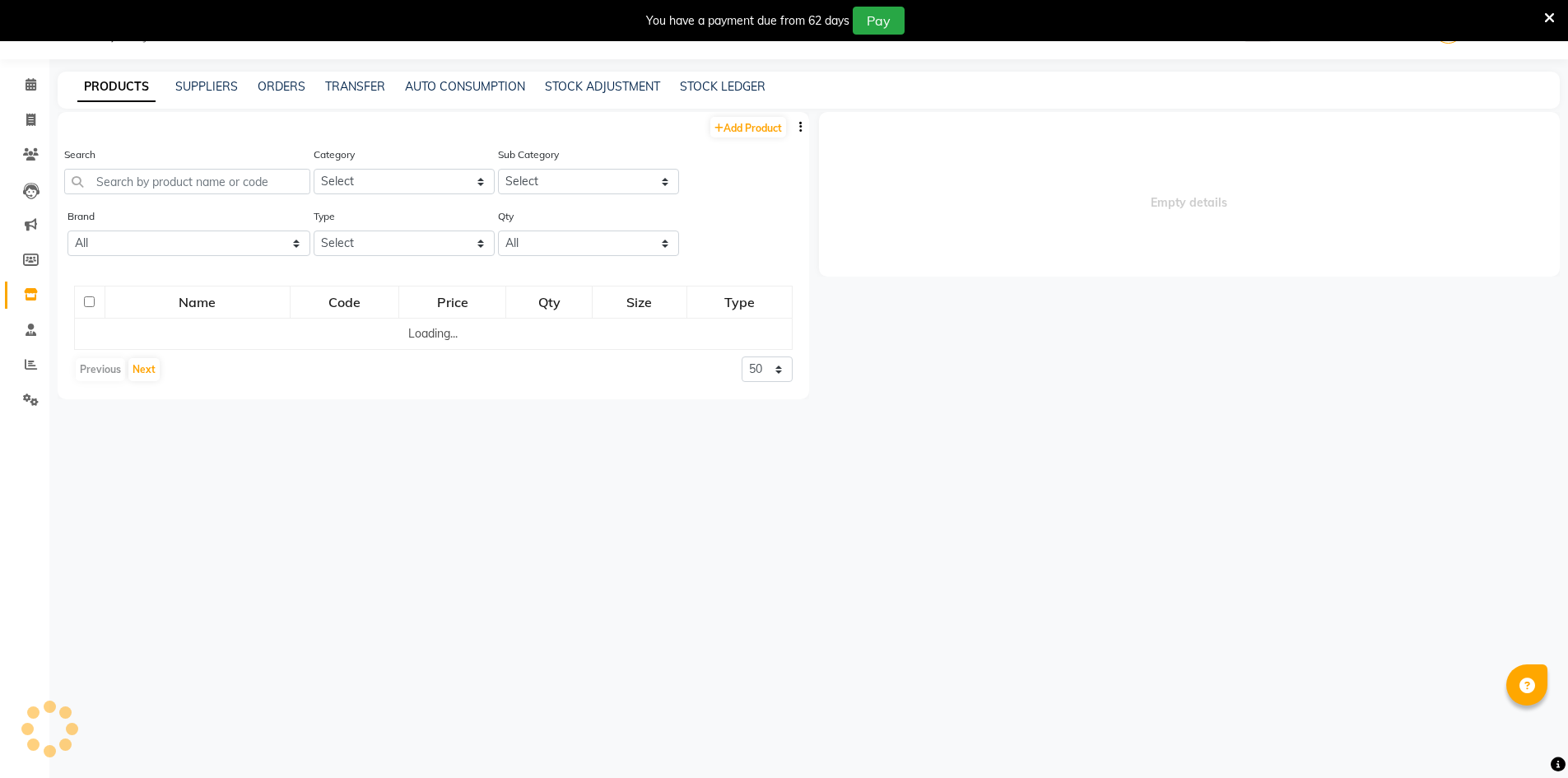
select select
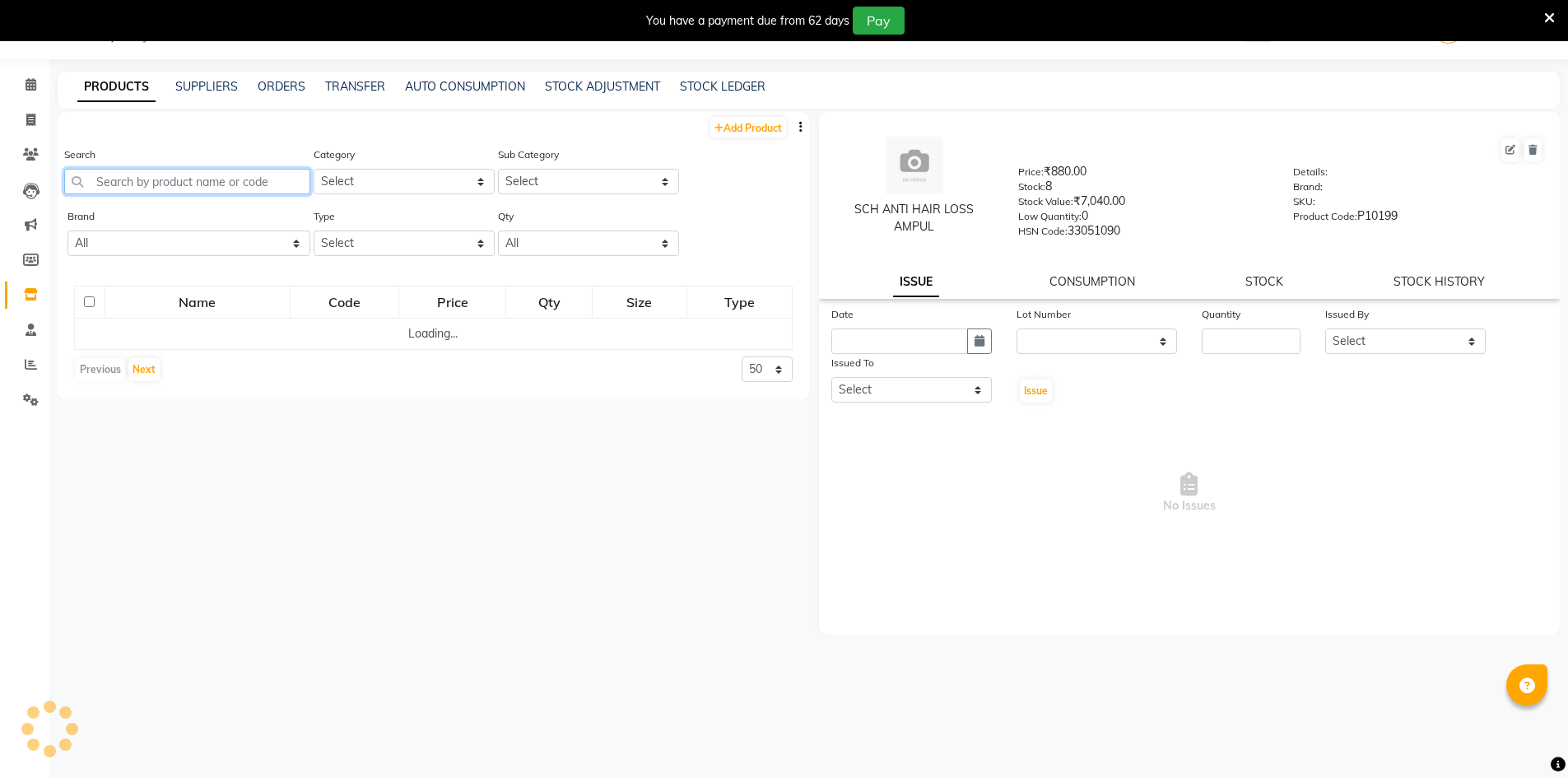
click at [141, 177] on input "text" at bounding box center [188, 182] width 247 height 26
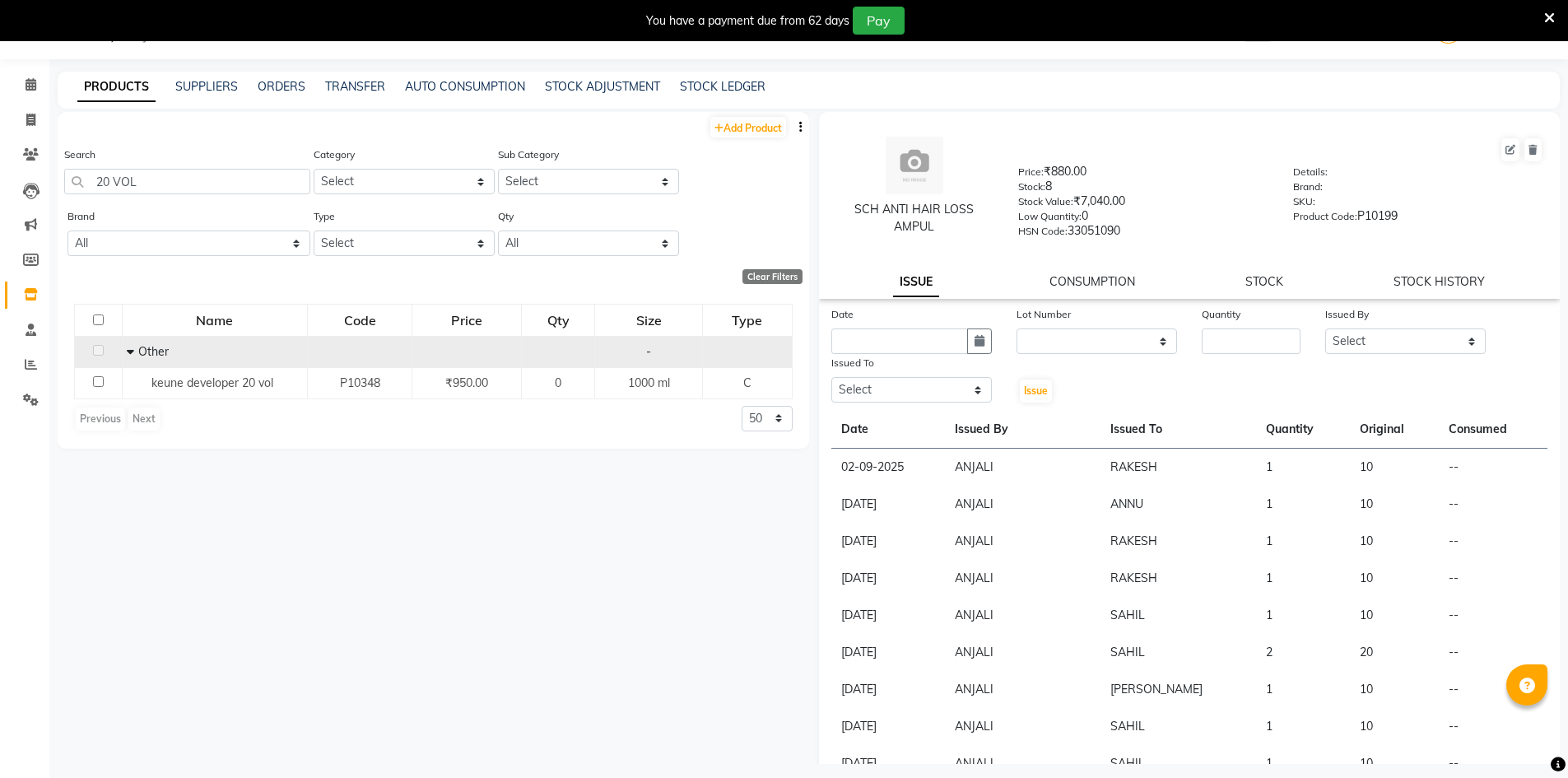
click at [127, 351] on icon at bounding box center [130, 352] width 7 height 12
click at [128, 351] on td "Other" at bounding box center [221, 351] width 185 height 31
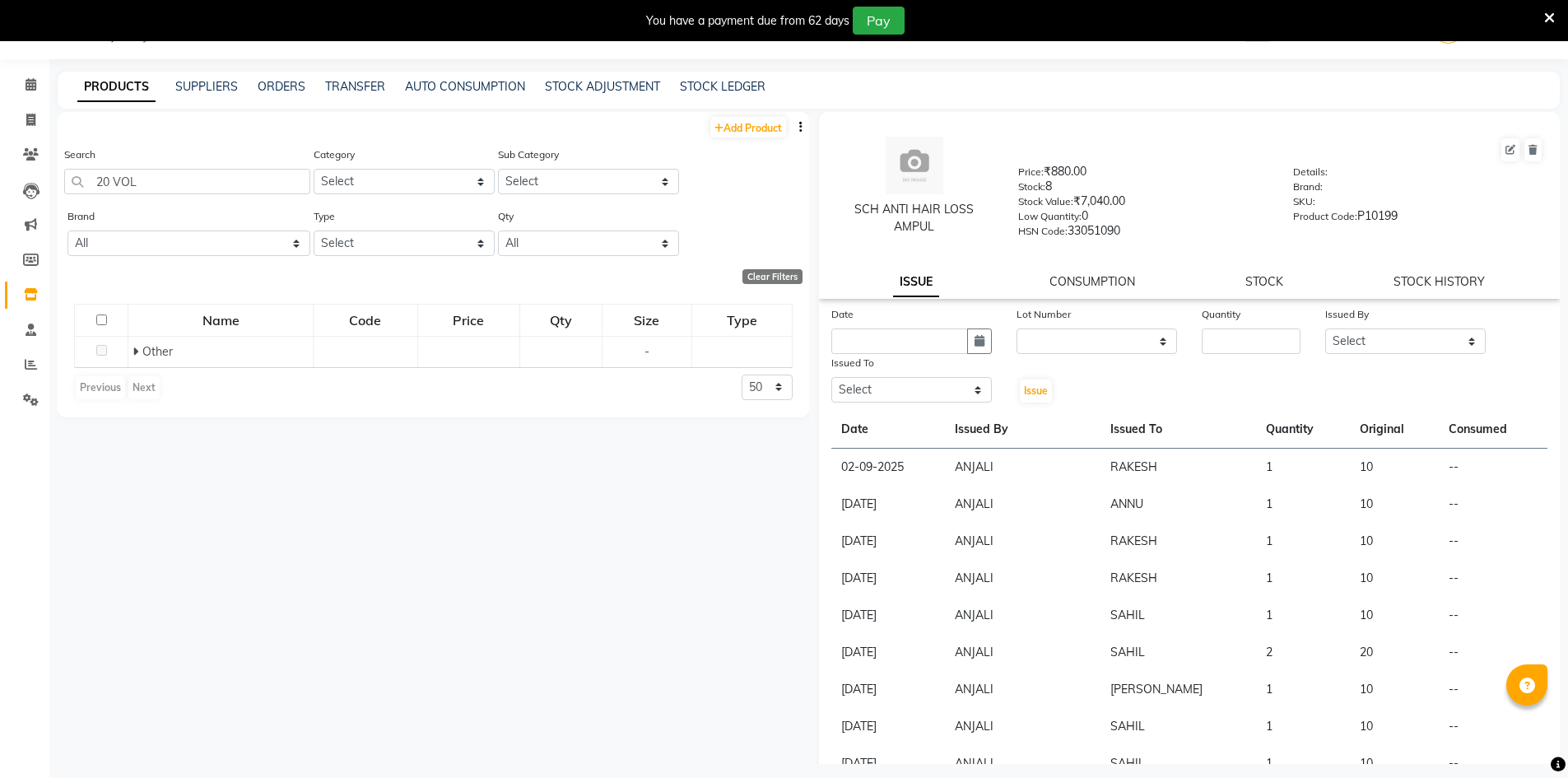
click at [134, 350] on icon at bounding box center [135, 352] width 6 height 12
click at [160, 178] on input "20 VOL" at bounding box center [188, 182] width 247 height 26
type input "20 VOLUME"
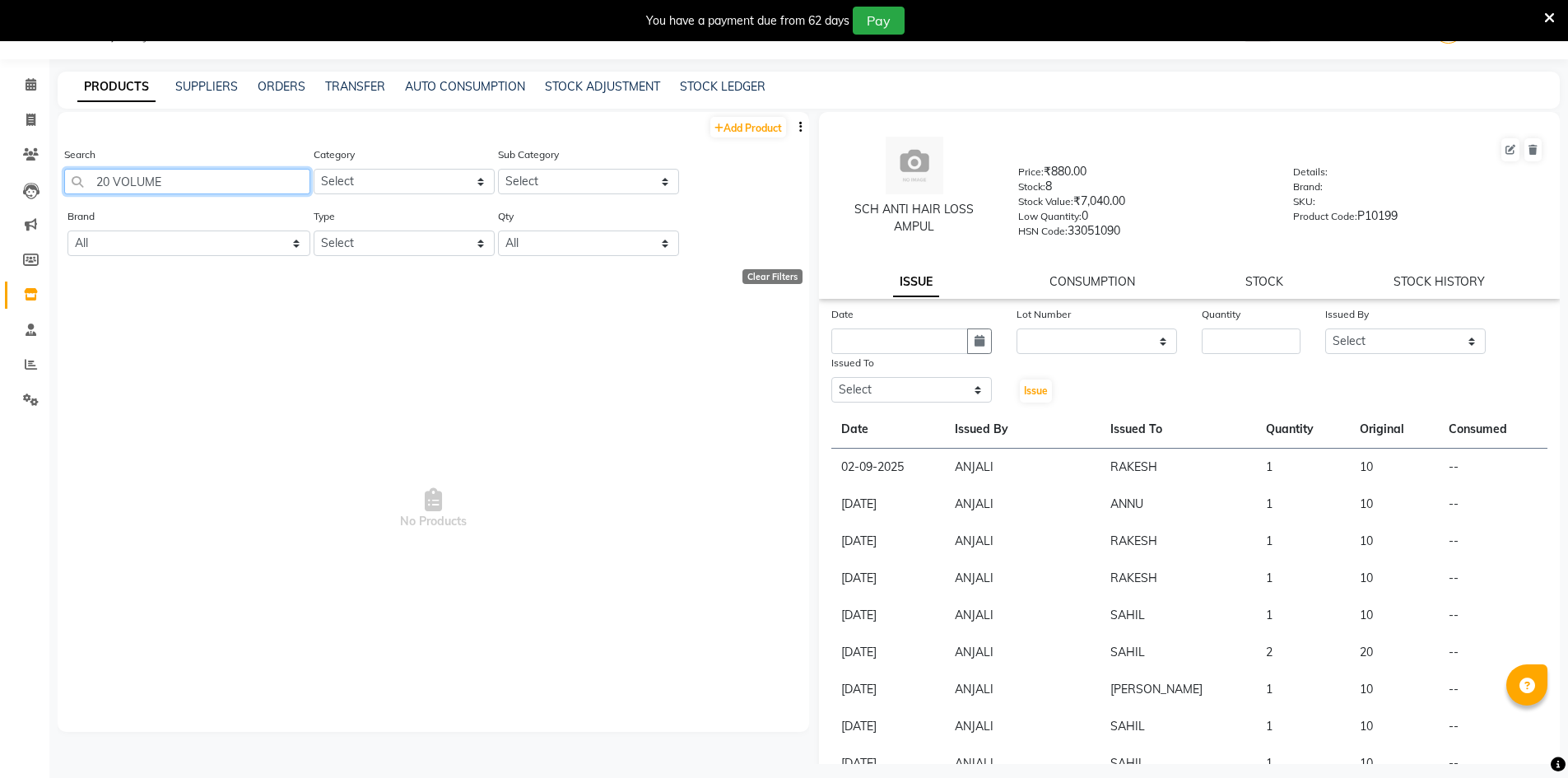
drag, startPoint x: 174, startPoint y: 179, endPoint x: 59, endPoint y: 176, distance: 115.0
click at [60, 178] on div "Search 20 VOLUME Category Select Hair Skin Makeup Personal Care Appliances Bear…" at bounding box center [434, 177] width 752 height 62
type input "S"
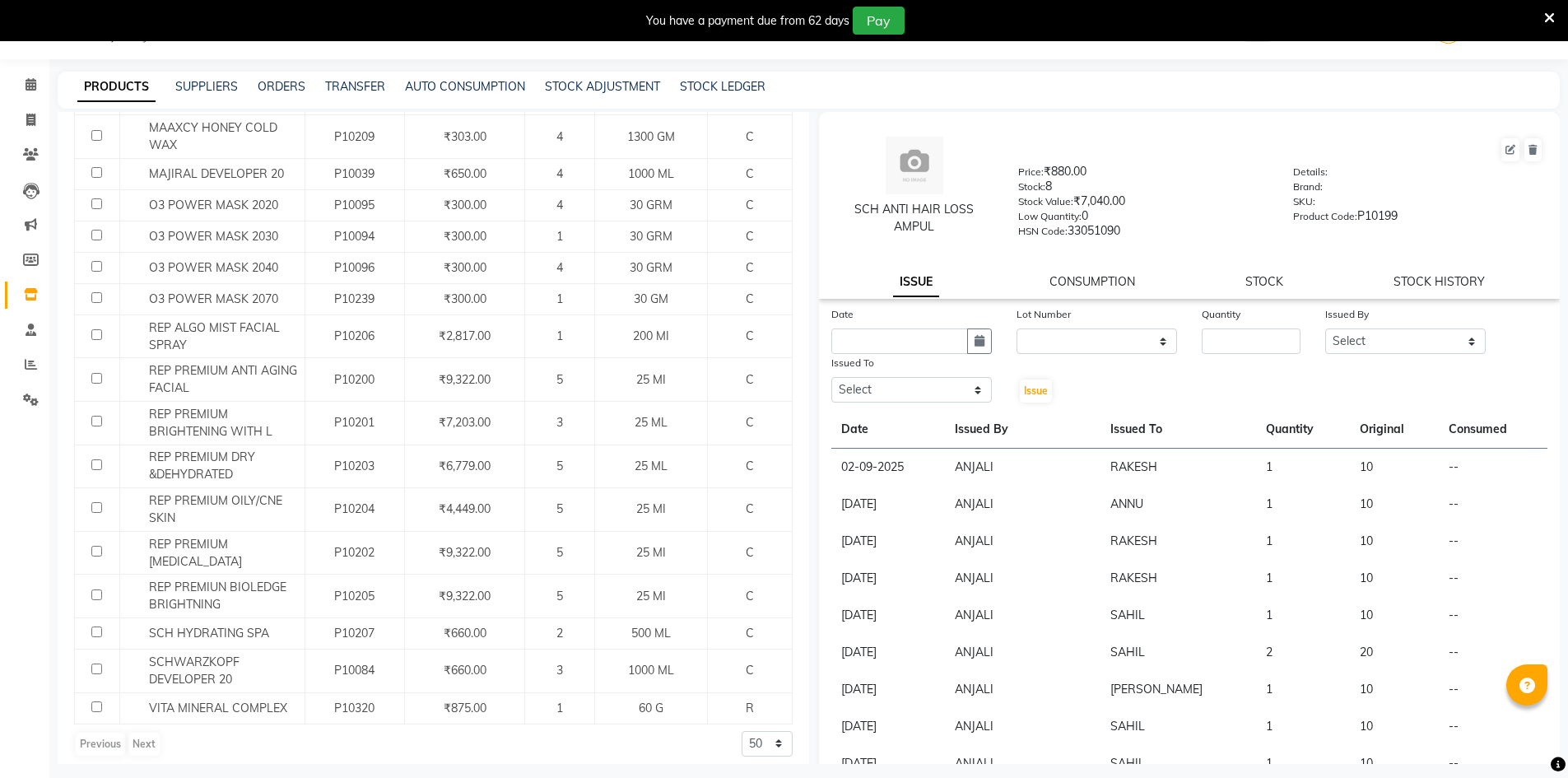
scroll to position [578, 0]
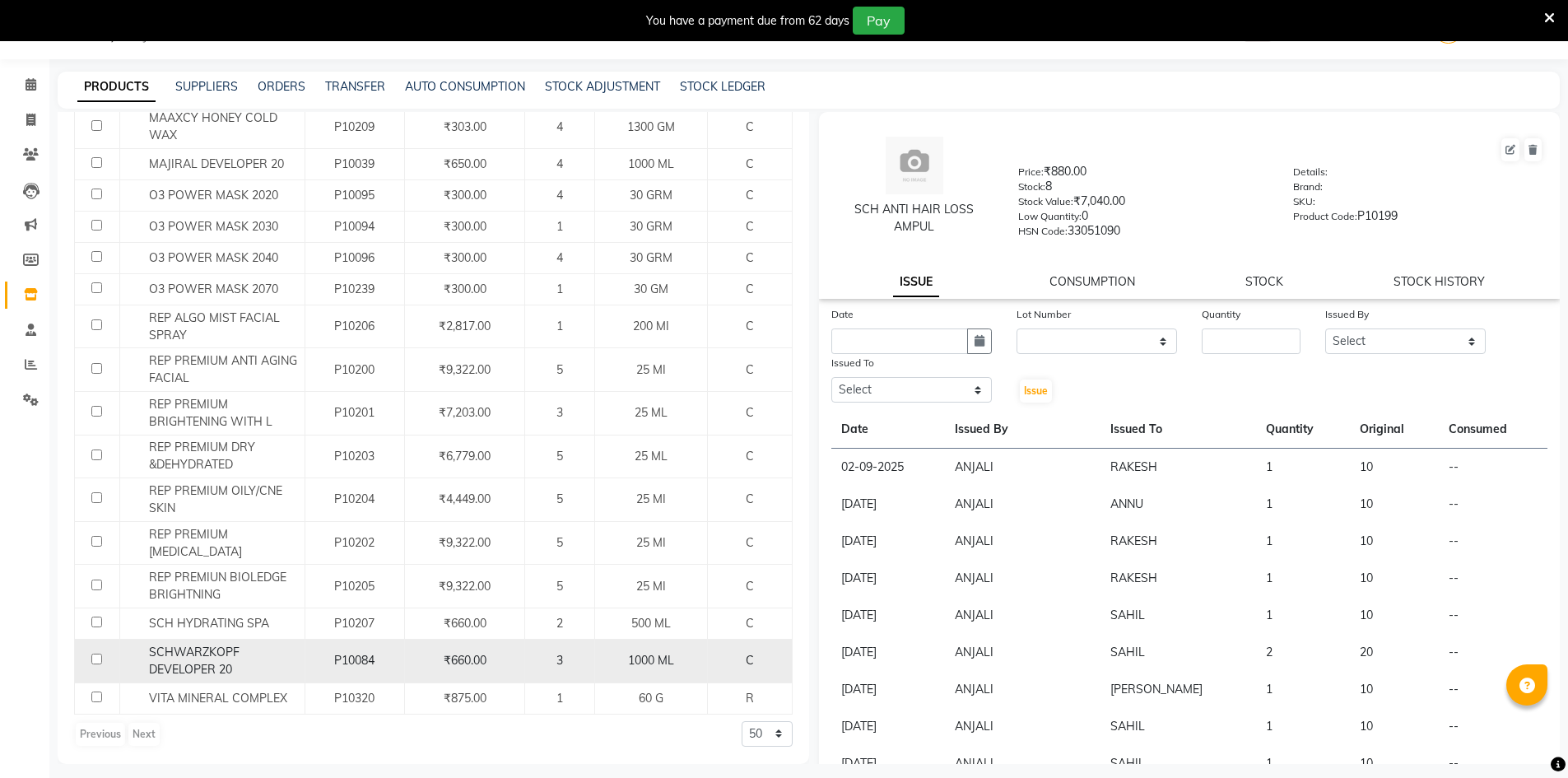
type input "20"
click at [98, 659] on input "checkbox" at bounding box center [96, 659] width 11 height 11
checkbox input "true"
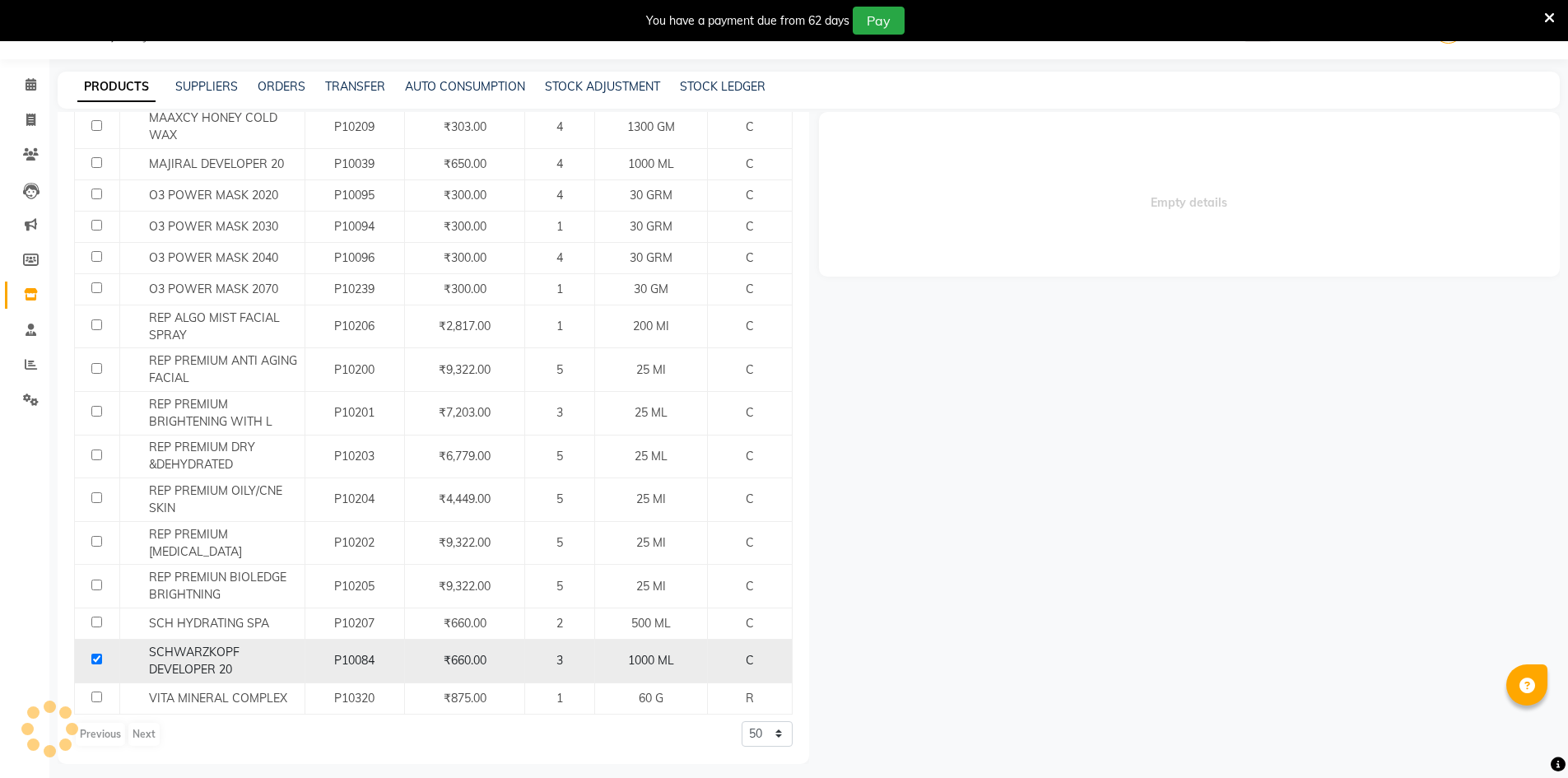
select select
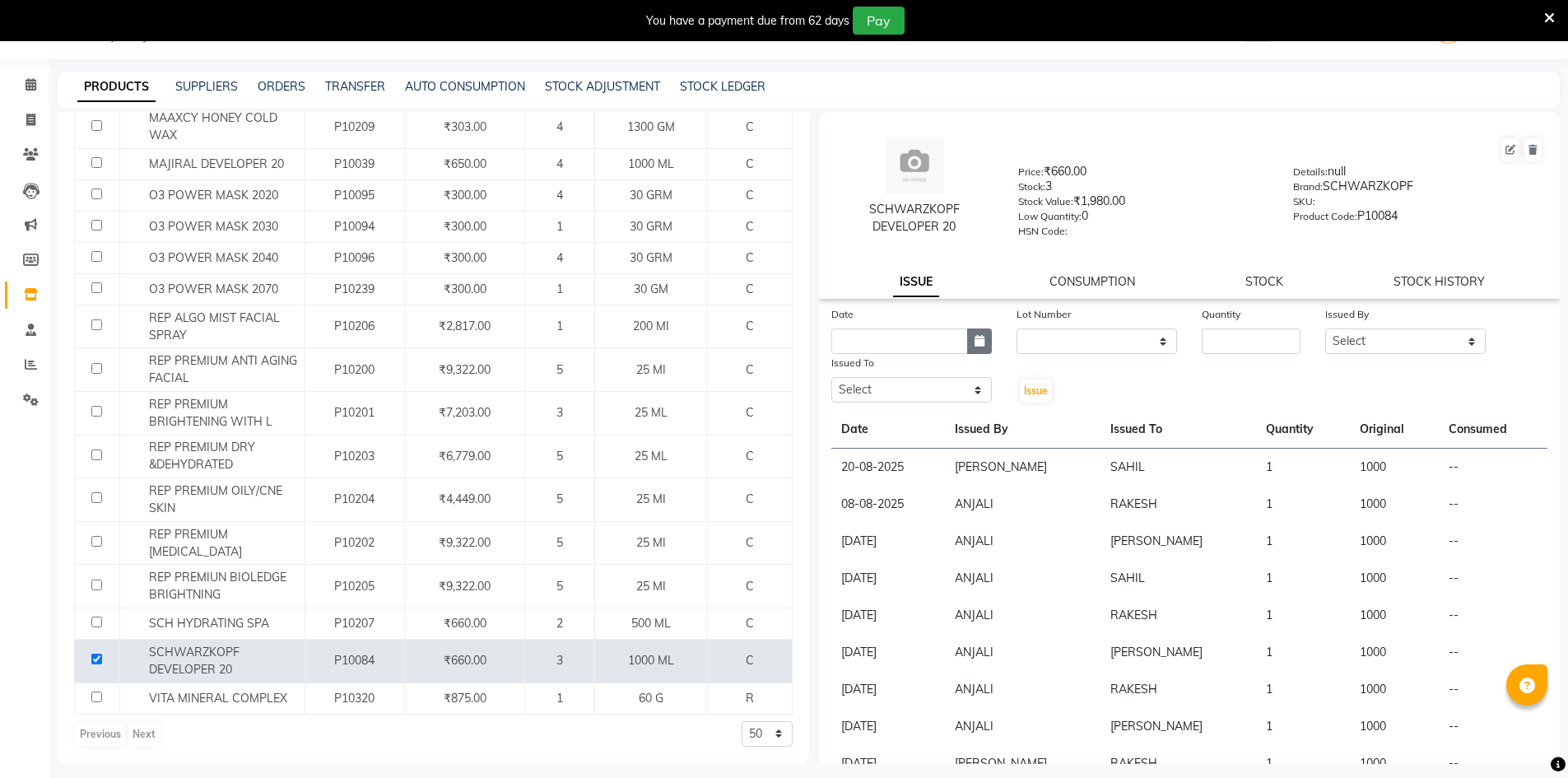
click at [978, 335] on icon "button" at bounding box center [979, 341] width 10 height 12
select select "9"
select select "2025"
click at [906, 425] on div "3" at bounding box center [901, 427] width 26 height 26
type input "03-09-2025"
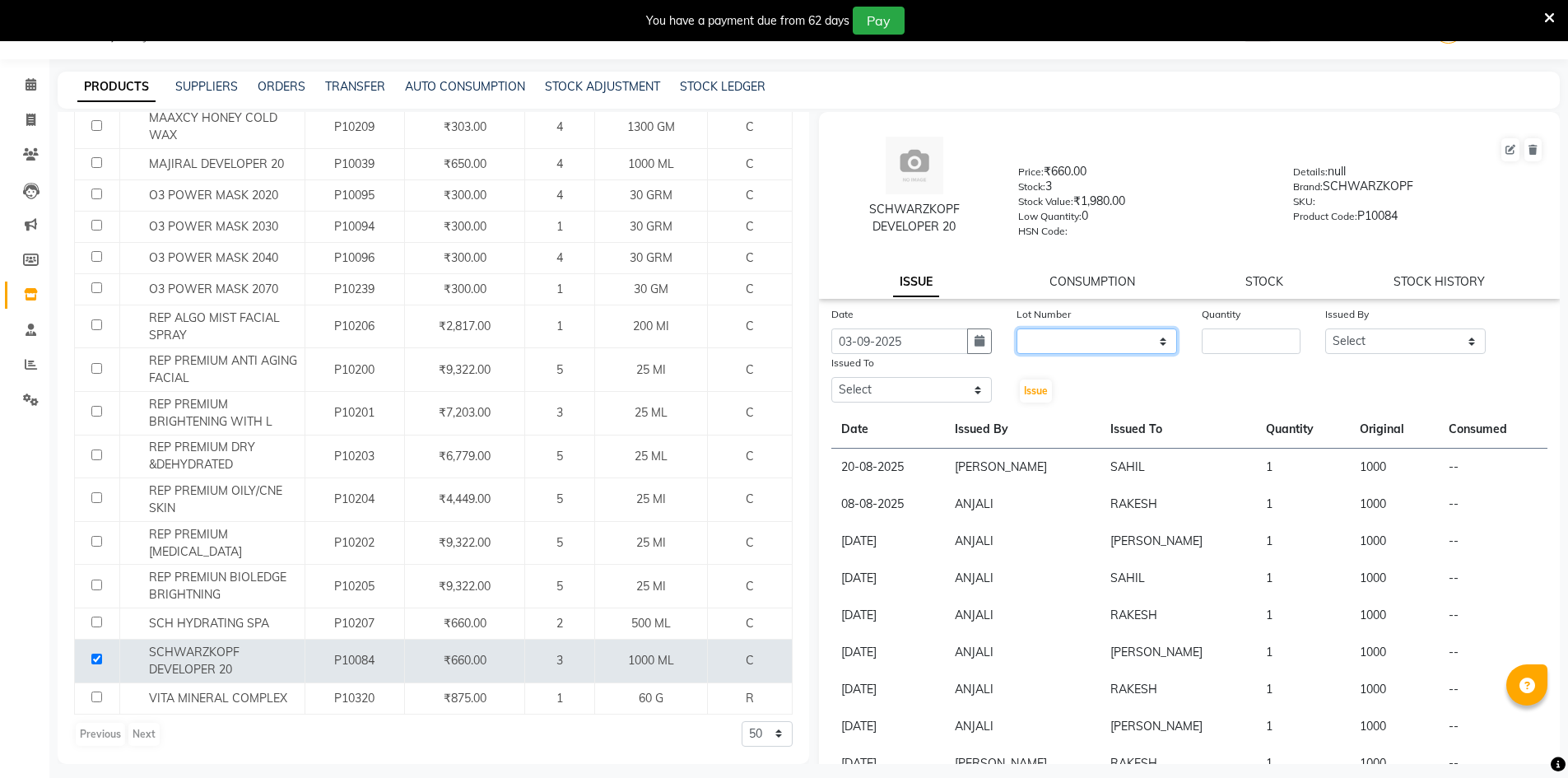
click at [1141, 339] on select "None" at bounding box center [1096, 341] width 160 height 26
select select "0: null"
click at [1016, 328] on select "None" at bounding box center [1096, 341] width 160 height 26
click at [1215, 337] on input "number" at bounding box center [1251, 341] width 98 height 26
type input "1"
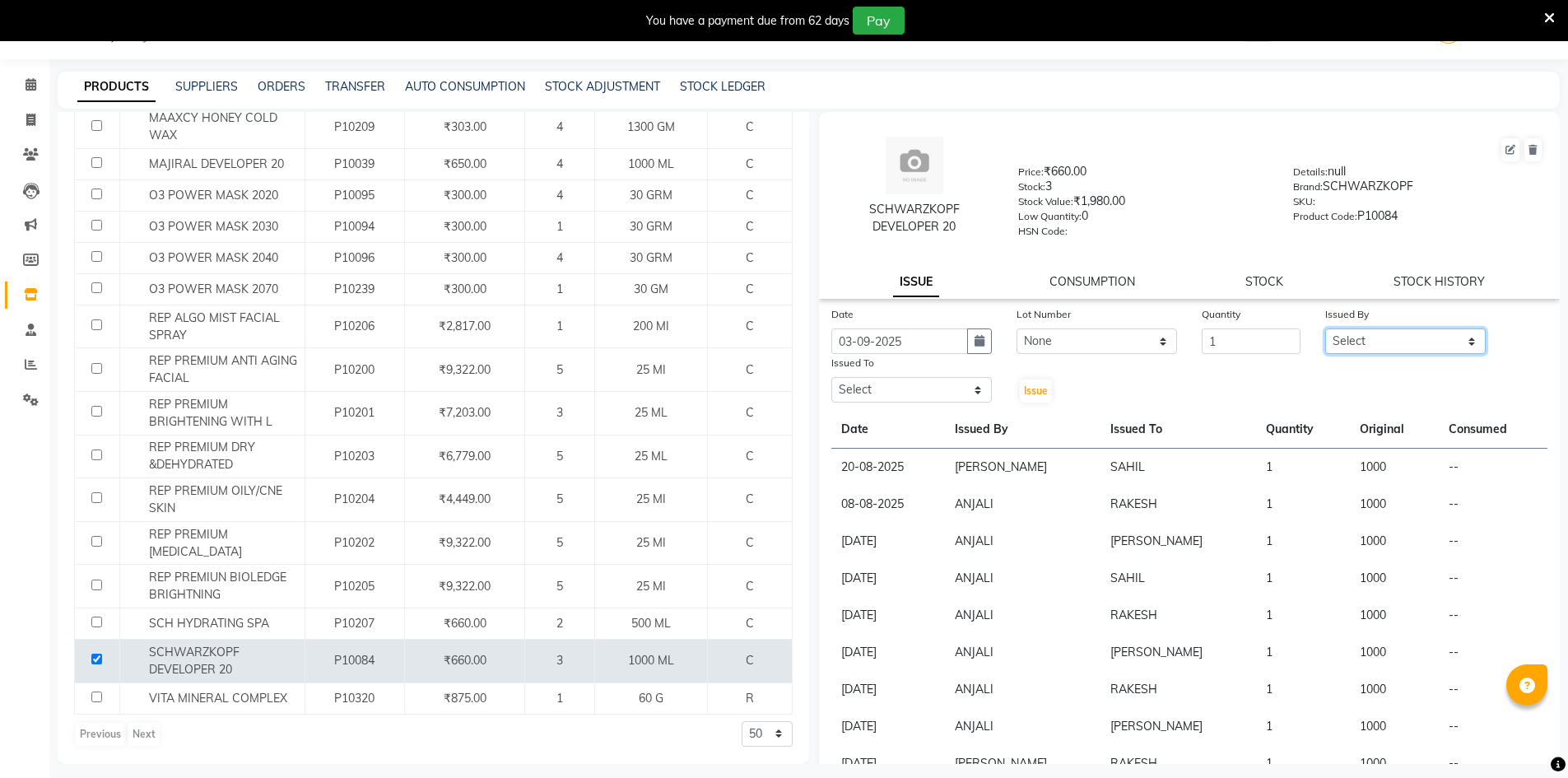
click at [1383, 344] on select "Select ADNAN ADVANCE ANJALI ANNU B-WAX JANVI JH Manager MEMBERSHIP MOHD. MOHIT …" at bounding box center [1405, 341] width 160 height 26
select select "9530"
click at [1325, 328] on select "Select ADNAN ADVANCE ANJALI ANNU B-WAX JANVI JH Manager MEMBERSHIP MOHD. MOHIT …" at bounding box center [1405, 341] width 160 height 26
click at [941, 381] on select "Select ADNAN ADVANCE ANJALI ANNU B-WAX JANVI JH Manager MEMBERSHIP MOHD. MOHIT …" at bounding box center [911, 390] width 160 height 26
select select "11666"
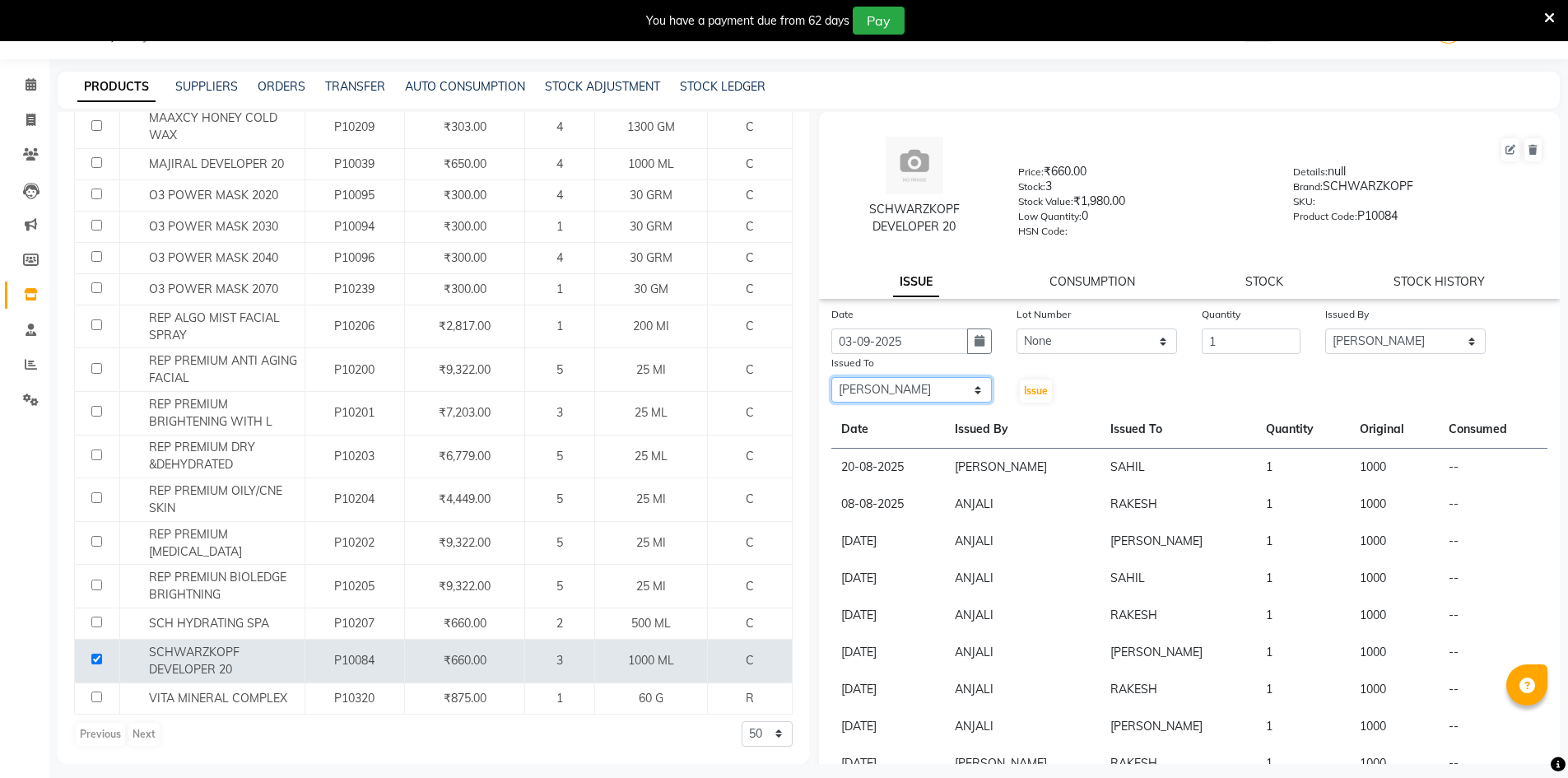
click at [831, 377] on select "Select ADNAN ADVANCE ANJALI ANNU B-WAX JANVI JH Manager MEMBERSHIP MOHD. MOHIT …" at bounding box center [911, 390] width 160 height 26
click at [1038, 394] on span "Issue" at bounding box center [1036, 391] width 24 height 12
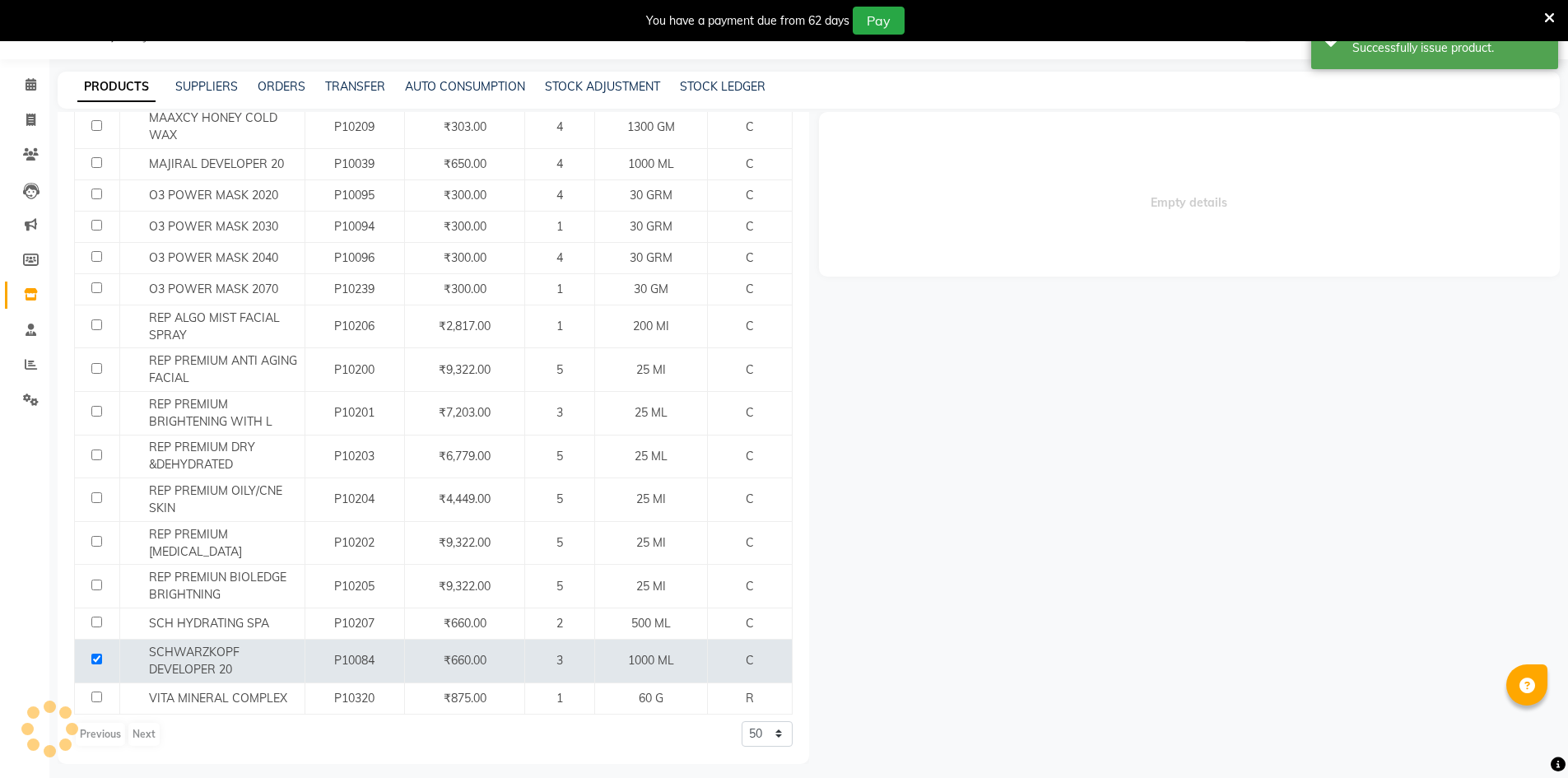
select select
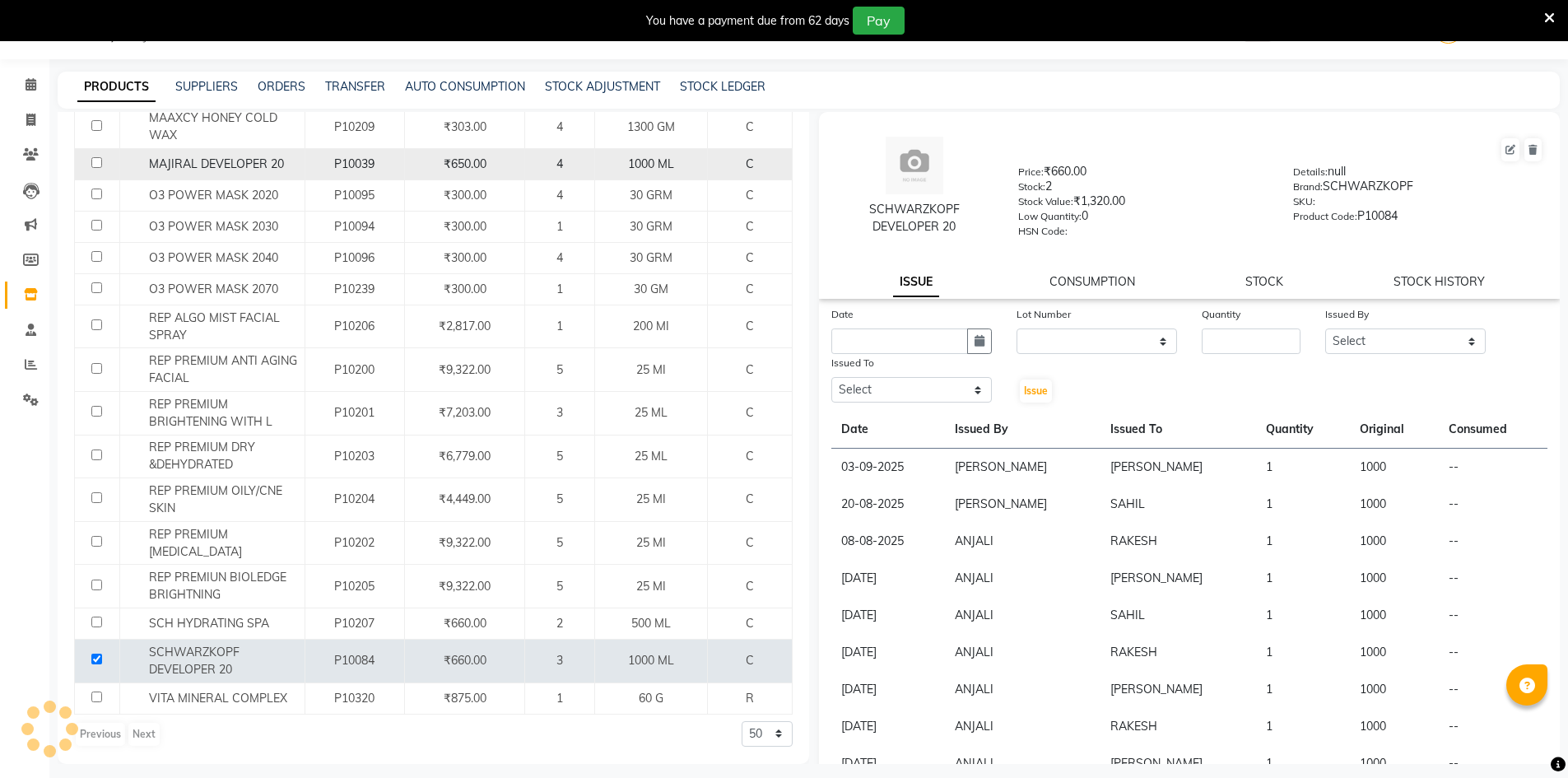
click at [99, 163] on input "checkbox" at bounding box center [96, 162] width 11 height 11
checkbox input "true"
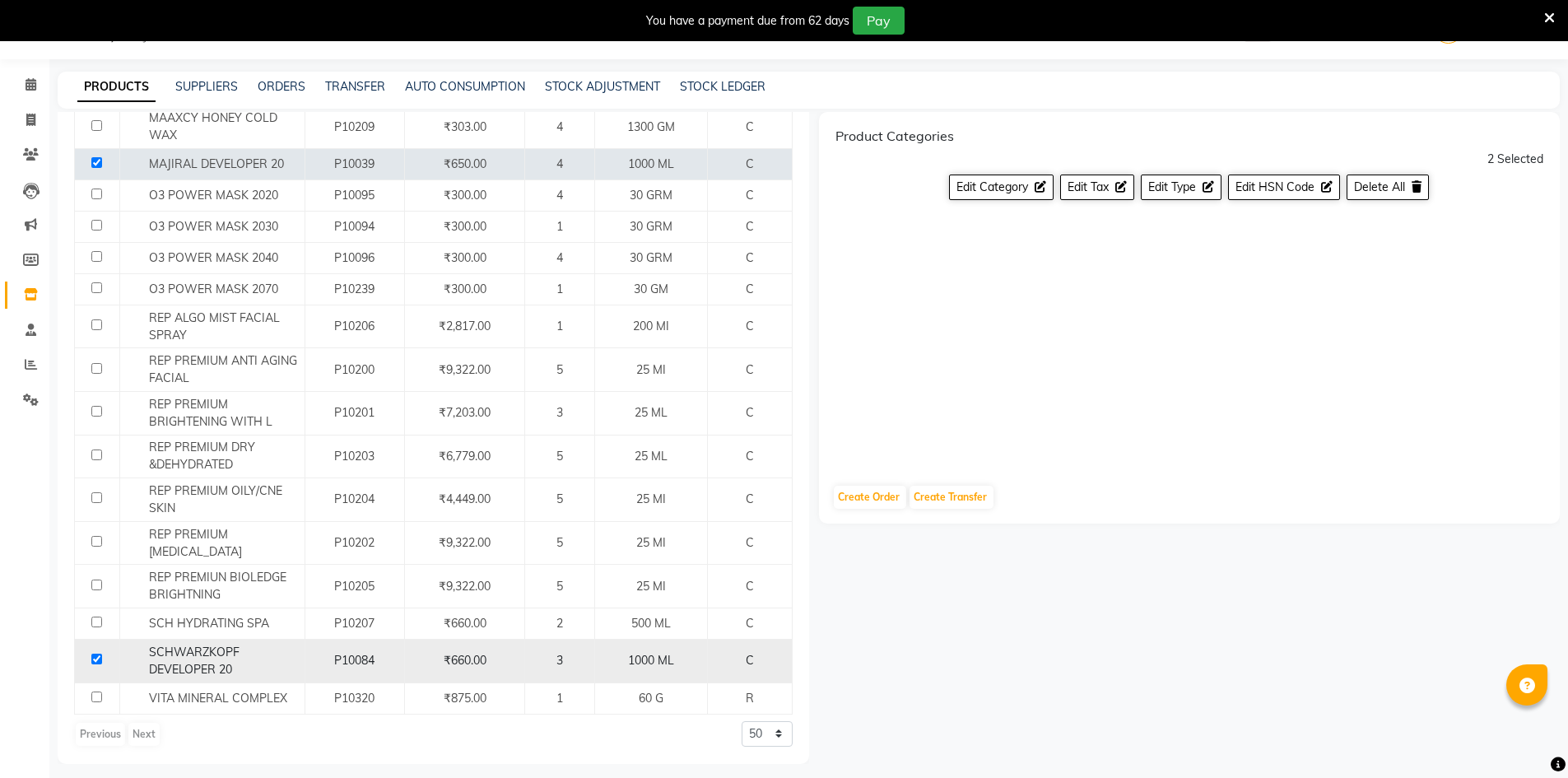
click at [95, 655] on input "checkbox" at bounding box center [96, 659] width 11 height 11
checkbox input "false"
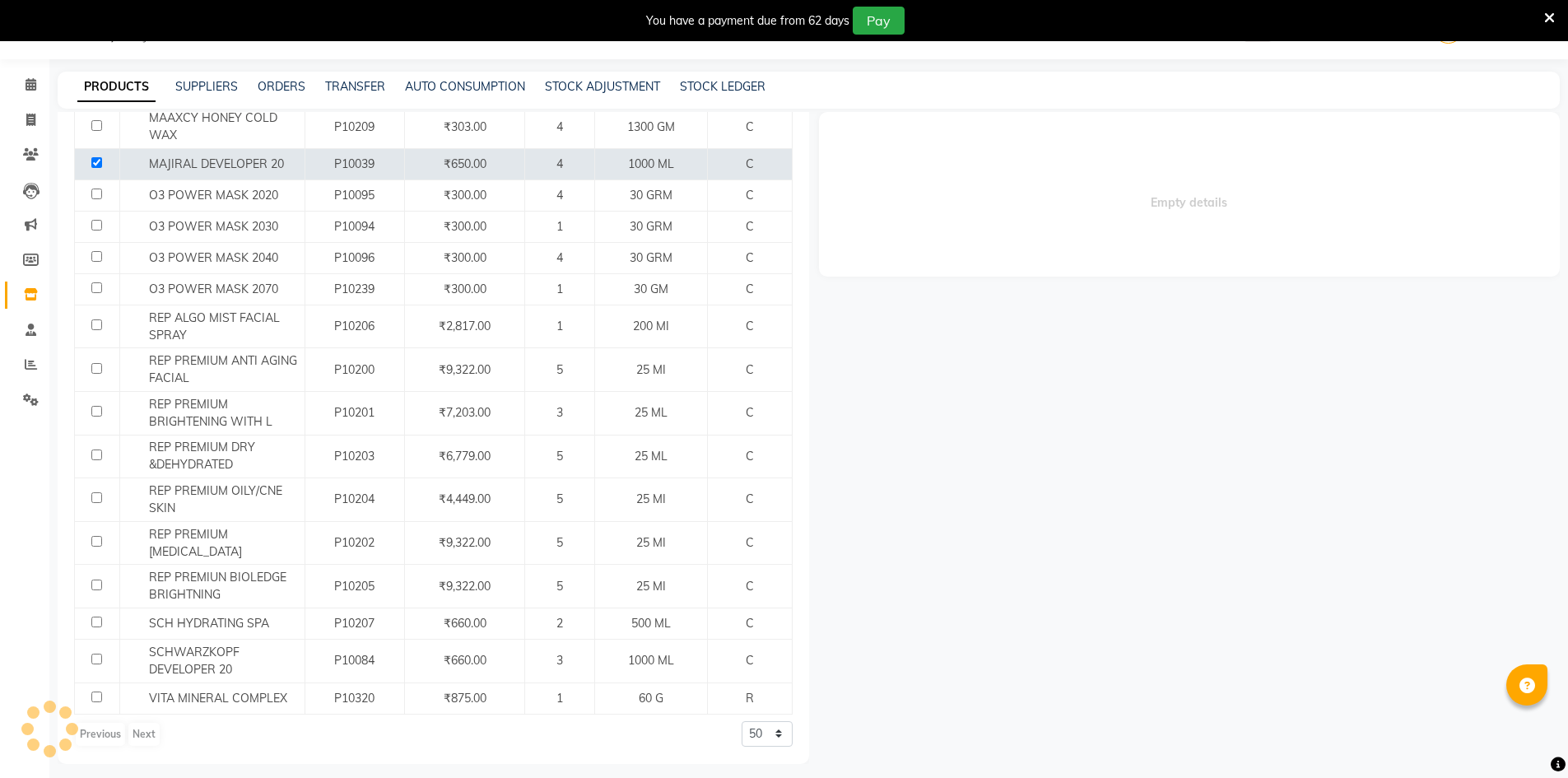
select select
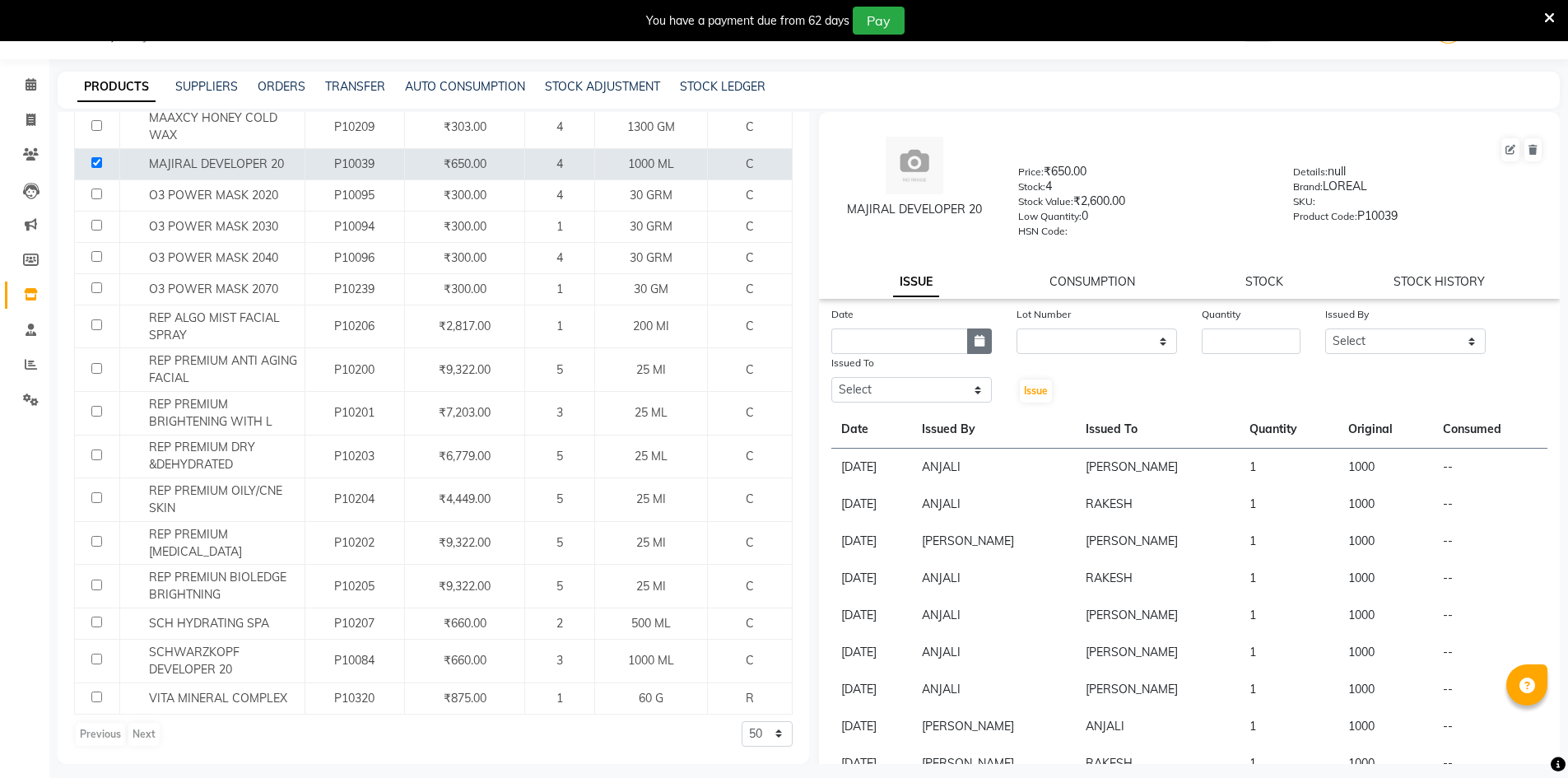
click at [974, 344] on icon "button" at bounding box center [979, 341] width 10 height 12
select select "9"
select select "2025"
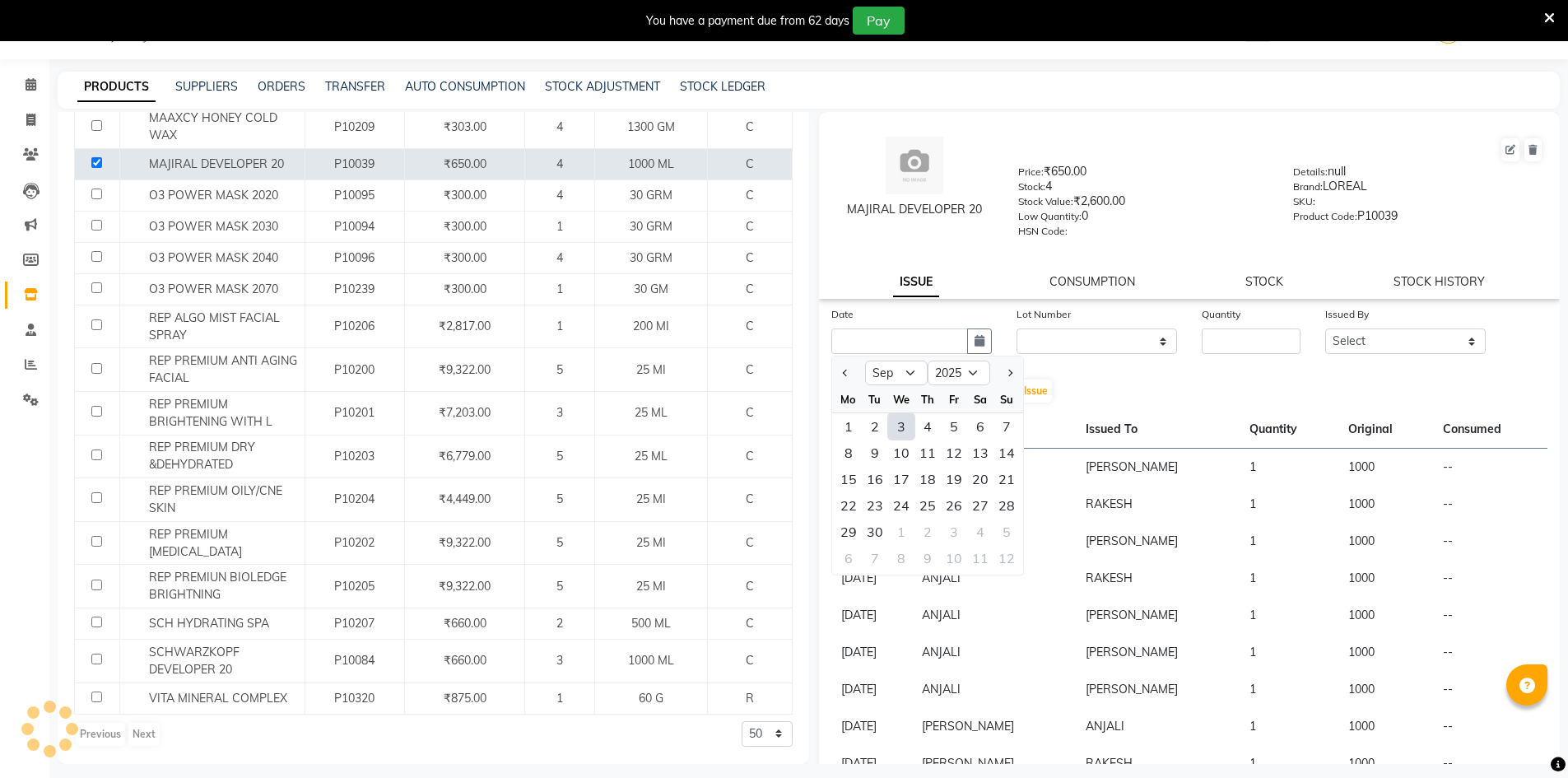
click at [900, 425] on div "3" at bounding box center [901, 427] width 26 height 26
type input "03-09-2025"
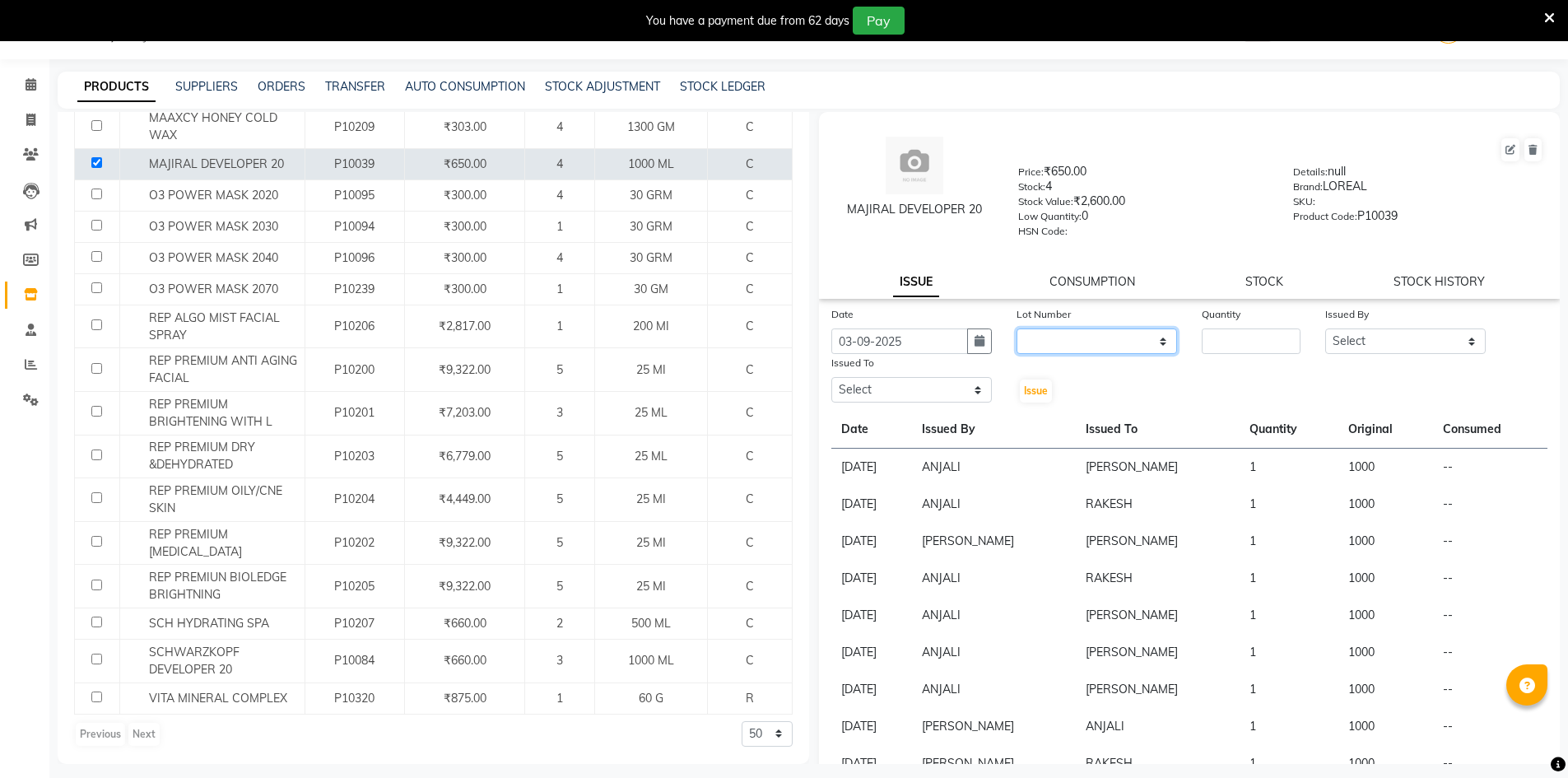
click at [1057, 339] on select "None" at bounding box center [1096, 341] width 160 height 26
select select "0: null"
click at [1016, 328] on select "None" at bounding box center [1096, 341] width 160 height 26
drag, startPoint x: 1232, startPoint y: 340, endPoint x: 1243, endPoint y: 332, distance: 13.6
click at [1233, 339] on input "number" at bounding box center [1251, 341] width 98 height 26
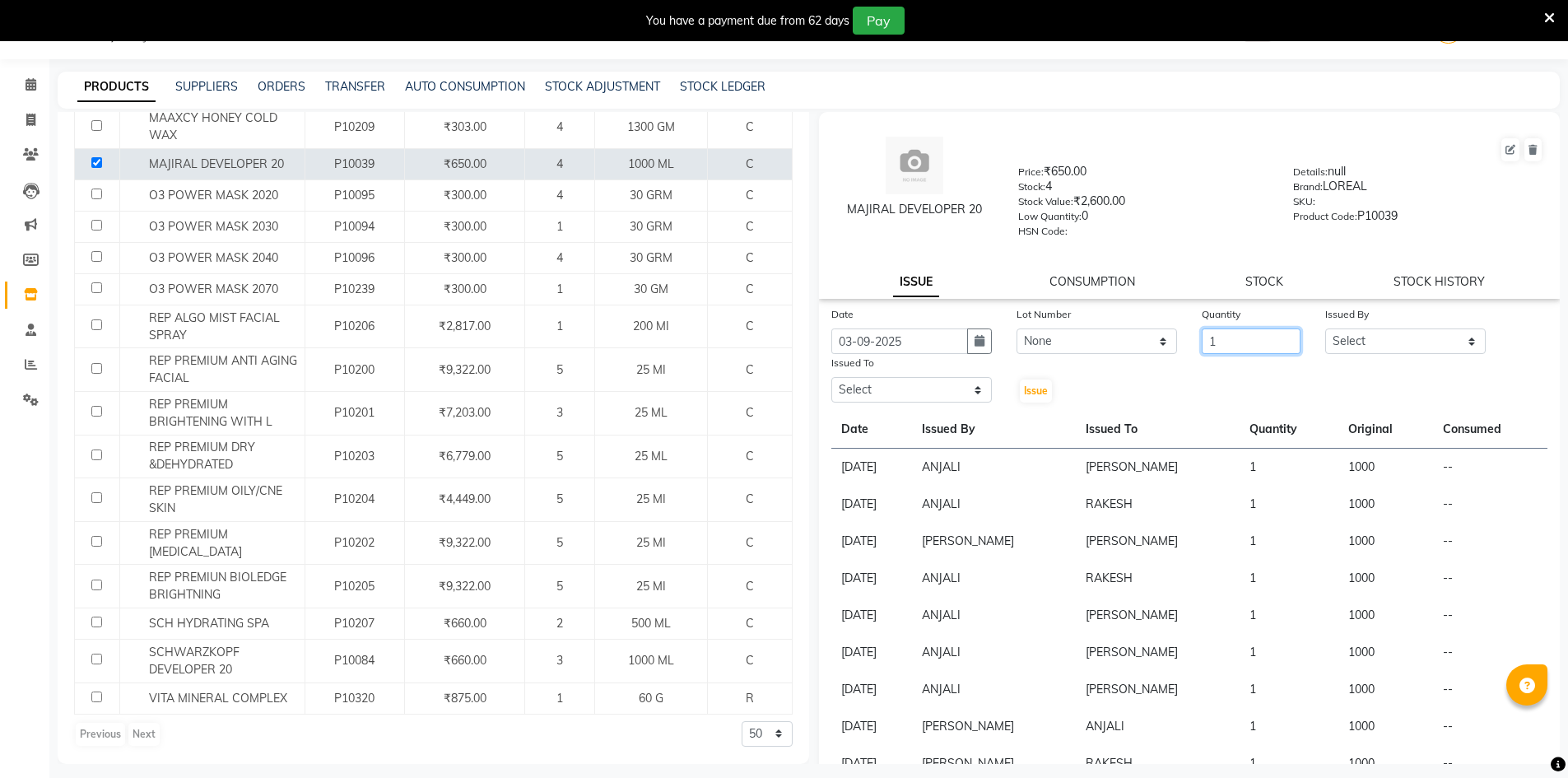
type input "1"
click at [1386, 343] on select "Select ADNAN ADVANCE ANJALI ANNU B-WAX JANVI JH Manager MEMBERSHIP MOHD. MOHIT …" at bounding box center [1405, 341] width 160 height 26
select select "9530"
click at [1325, 328] on select "Select ADNAN ADVANCE ANJALI ANNU B-WAX JANVI JH Manager MEMBERSHIP MOHD. MOHIT …" at bounding box center [1405, 341] width 160 height 26
click at [919, 389] on select "Select ADNAN ADVANCE ANJALI ANNU B-WAX JANVI JH Manager MEMBERSHIP MOHD. MOHIT …" at bounding box center [911, 390] width 160 height 26
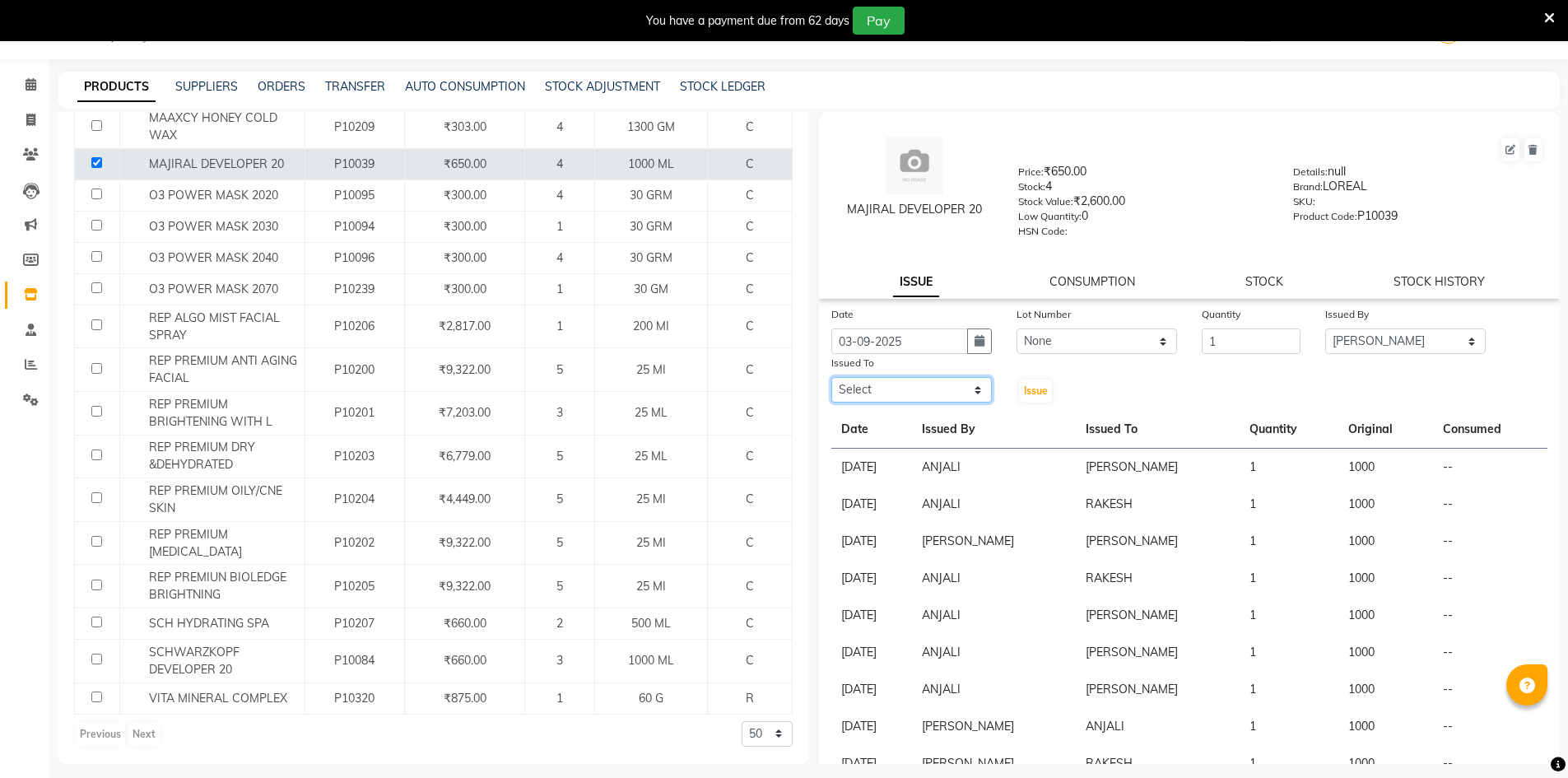
select select "11666"
click at [831, 377] on select "Select ADNAN ADVANCE ANJALI ANNU B-WAX JANVI JH Manager MEMBERSHIP MOHD. MOHIT …" at bounding box center [911, 390] width 160 height 26
click at [1020, 395] on button "Issue" at bounding box center [1036, 391] width 32 height 23
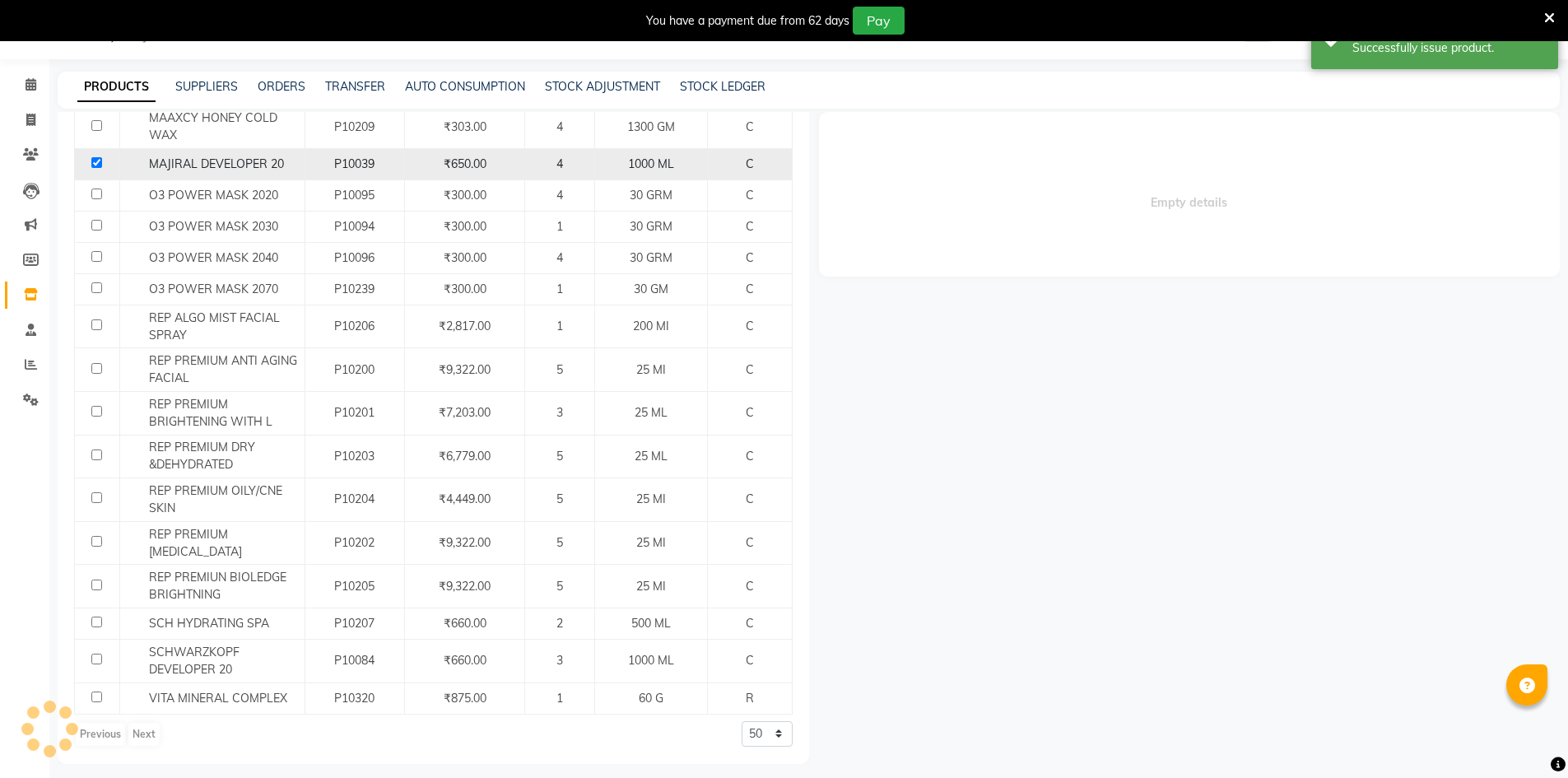
select select
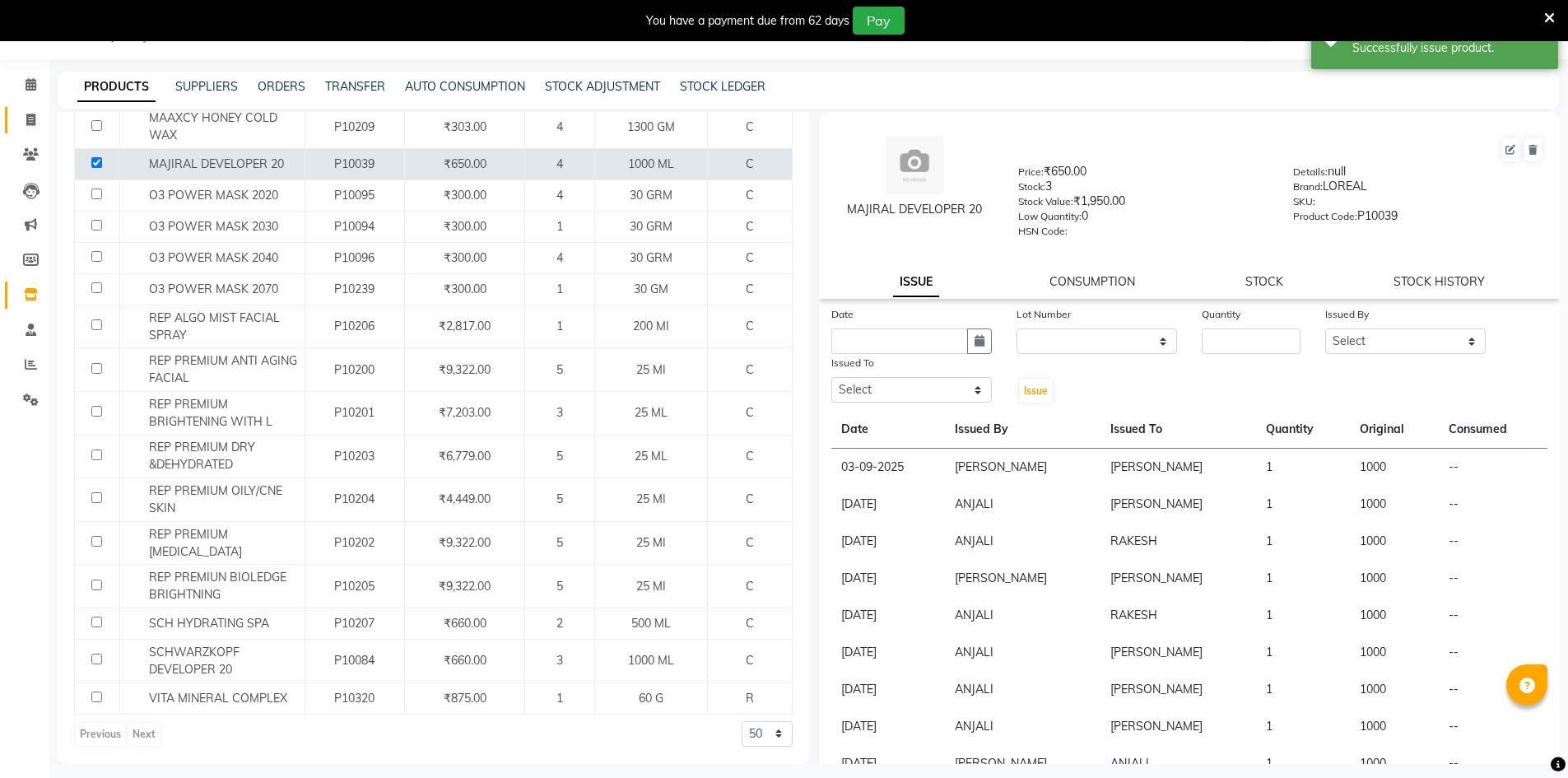
click at [31, 114] on icon at bounding box center [30, 119] width 9 height 12
select select "service"
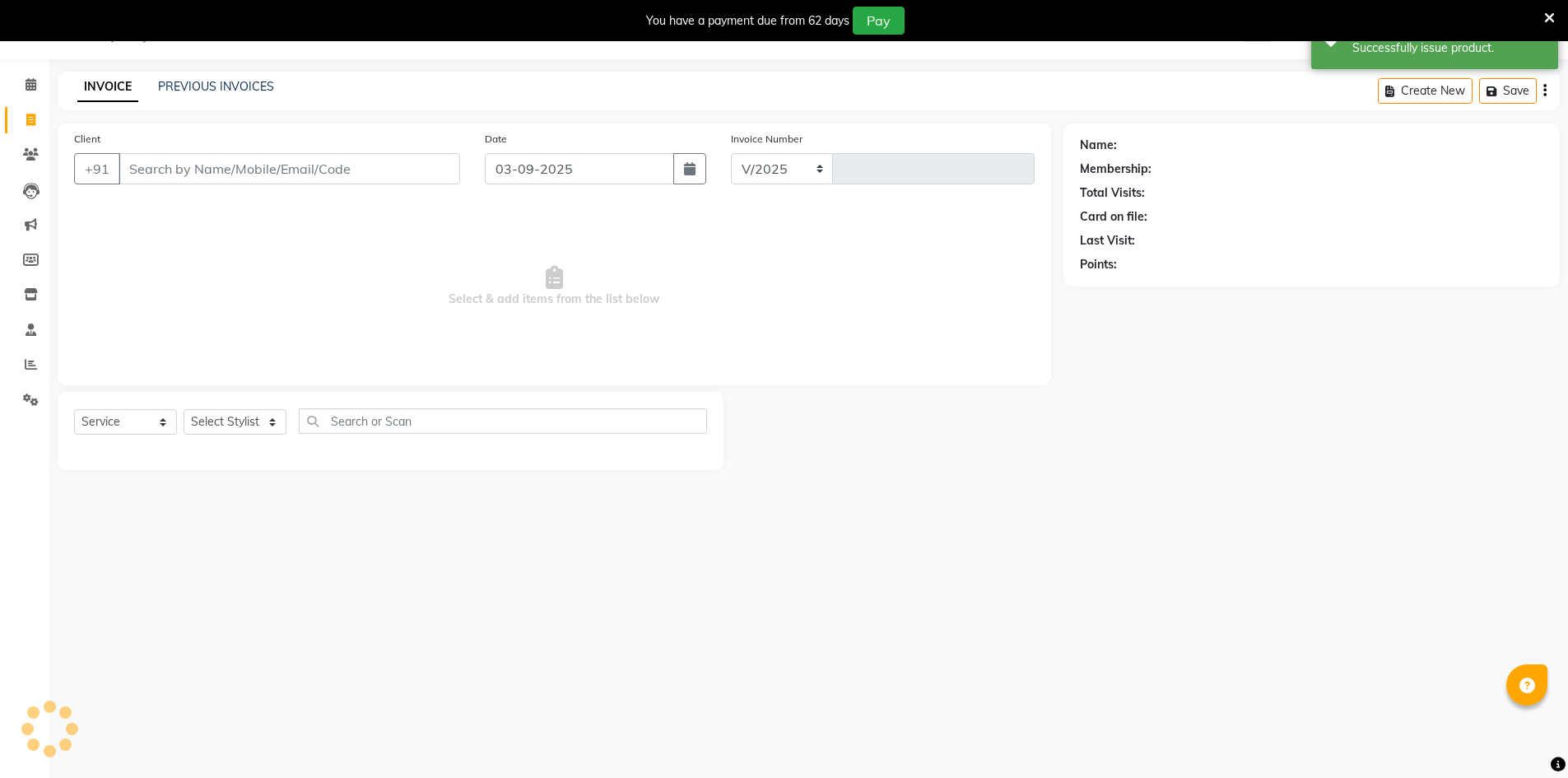
select select "640"
type input "4070"
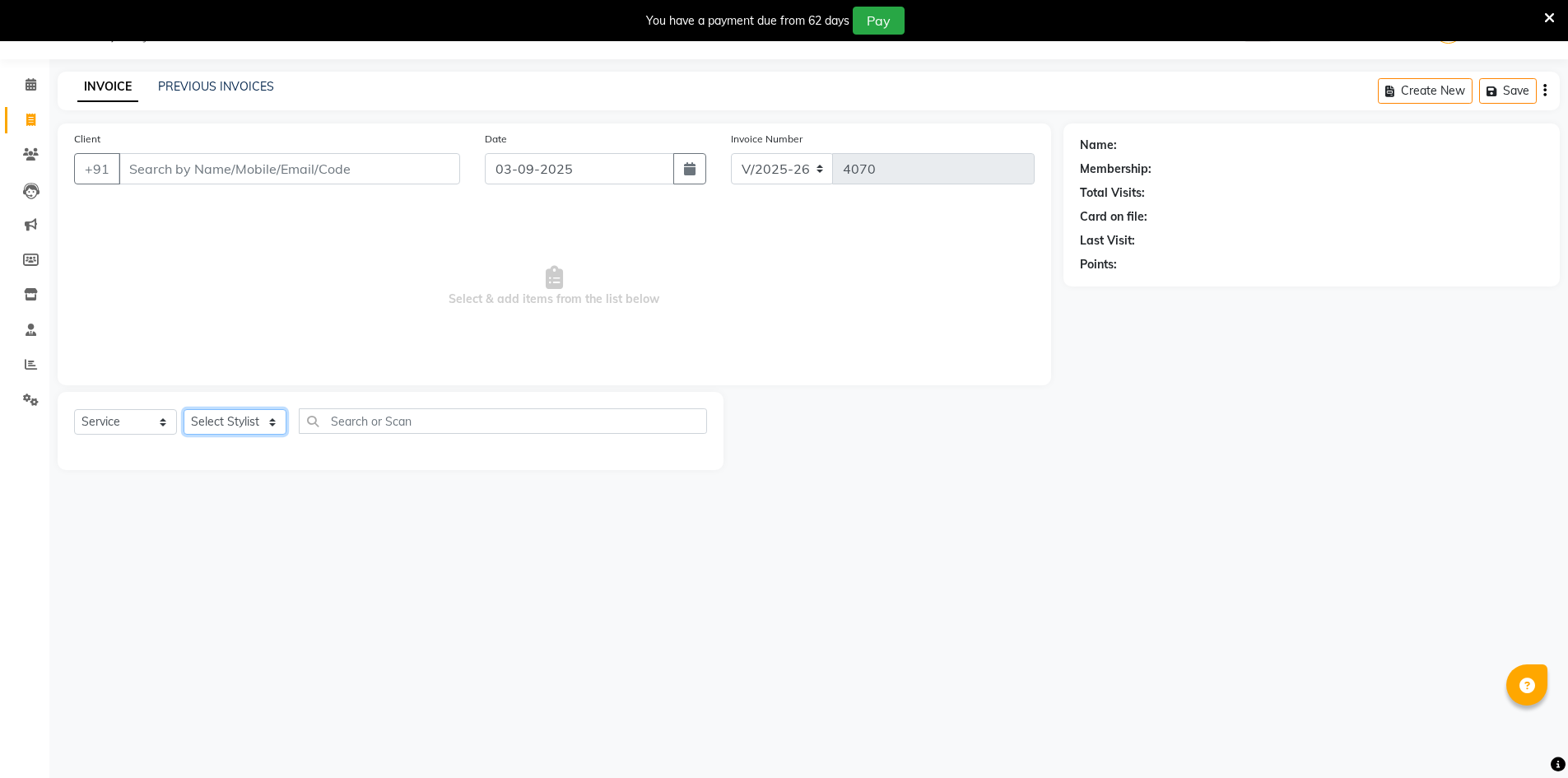
click at [216, 414] on select "Select Stylist ADNAN ADVANCE ANJALI ANNU B-WAX [PERSON_NAME] JH Manager MEMBERS…" at bounding box center [235, 422] width 102 height 26
select select "9206"
click at [184, 409] on select "Select Stylist ADNAN ADVANCE ANJALI ANNU B-WAX [PERSON_NAME] JH Manager MEMBERS…" at bounding box center [235, 422] width 102 height 26
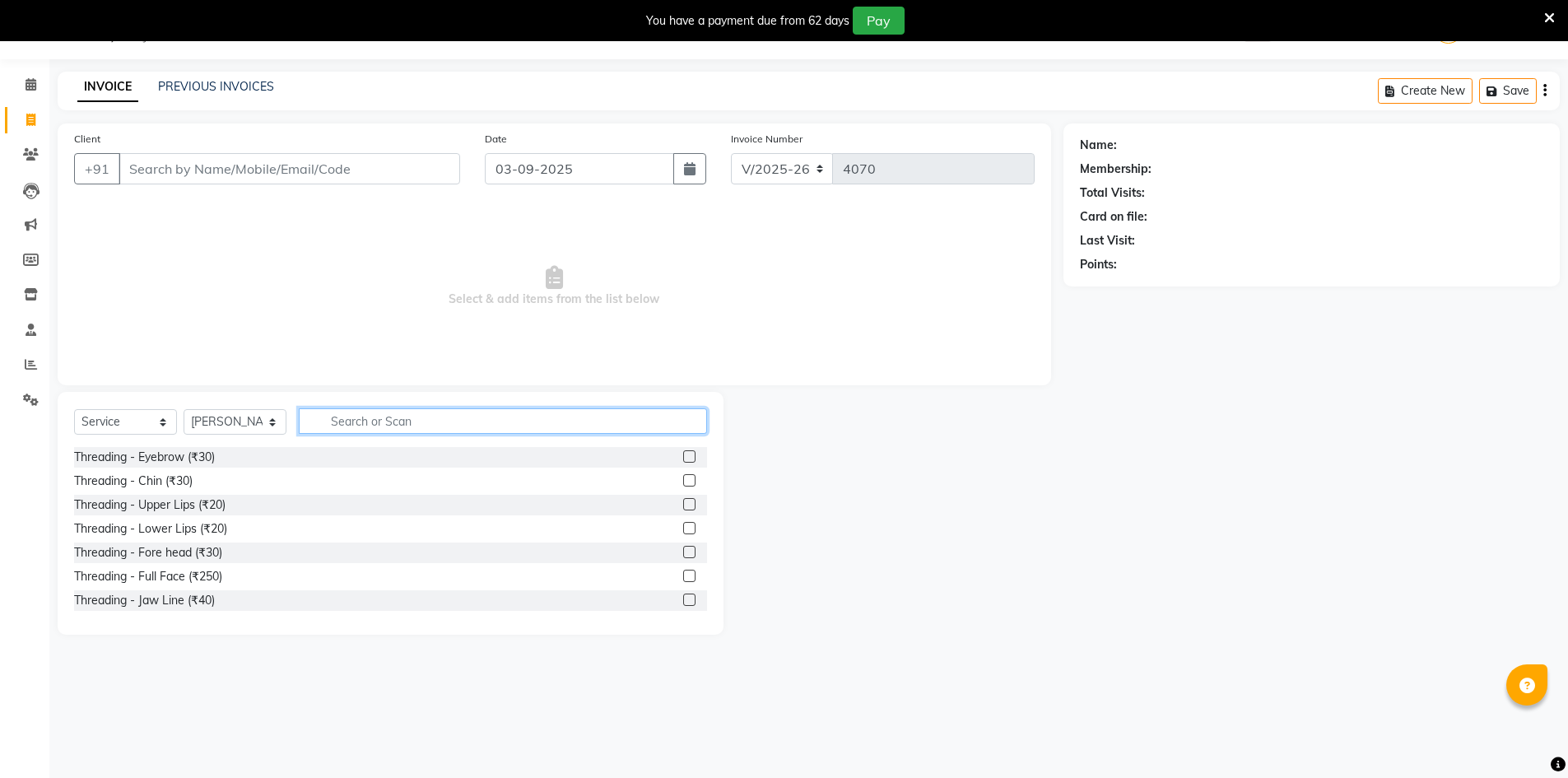
click at [377, 420] on input "text" at bounding box center [503, 422] width 409 height 26
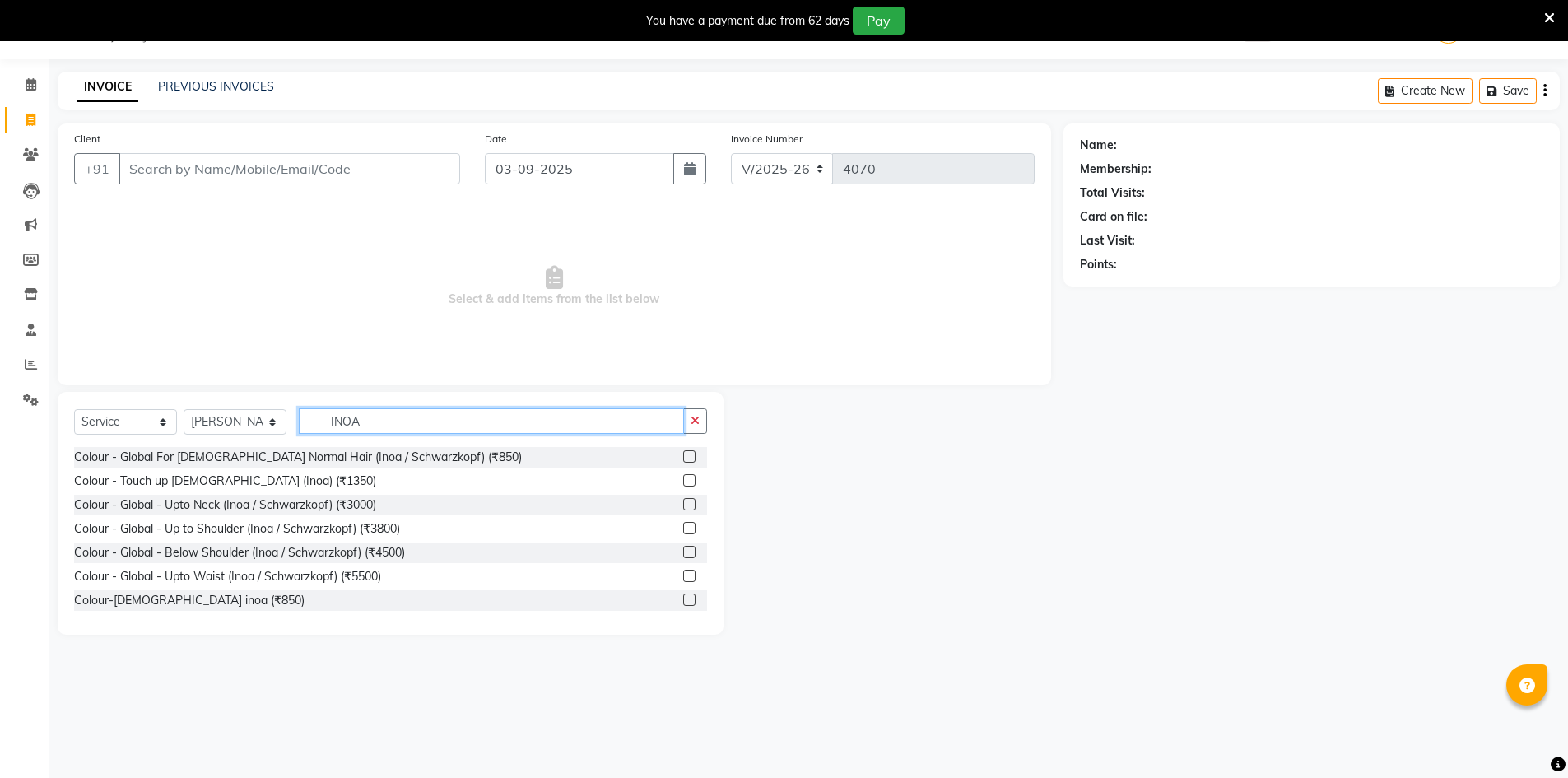
type input "INOA"
click at [683, 453] on label at bounding box center [689, 457] width 12 height 12
click at [683, 453] on input "checkbox" at bounding box center [688, 458] width 11 height 11
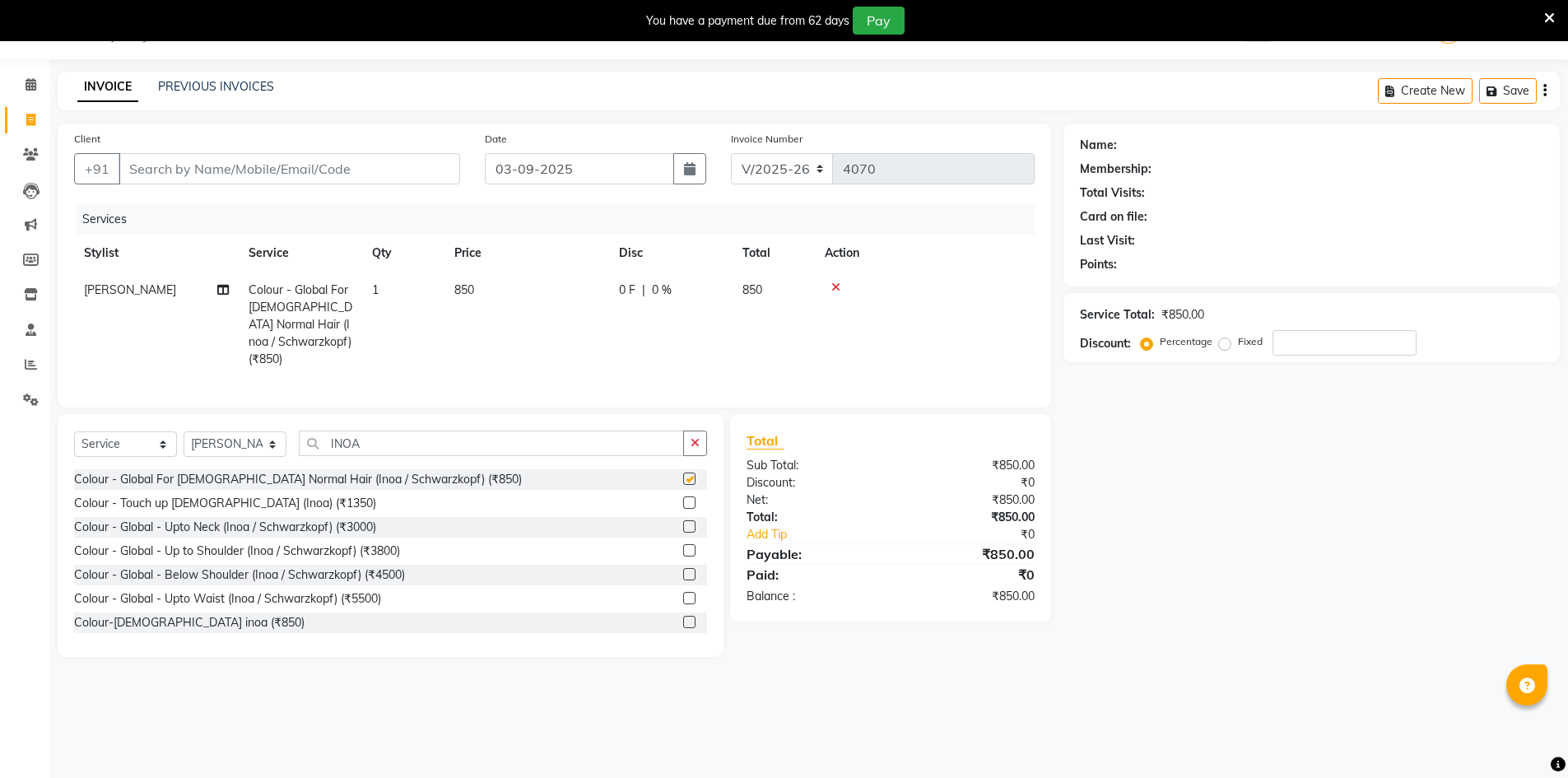
checkbox input "false"
drag, startPoint x: 390, startPoint y: 446, endPoint x: 244, endPoint y: 388, distance: 157.1
click at [243, 424] on div "Select Service Product Membership Package Voucher Prepaid Gift Card Select Styl…" at bounding box center [391, 535] width 666 height 243
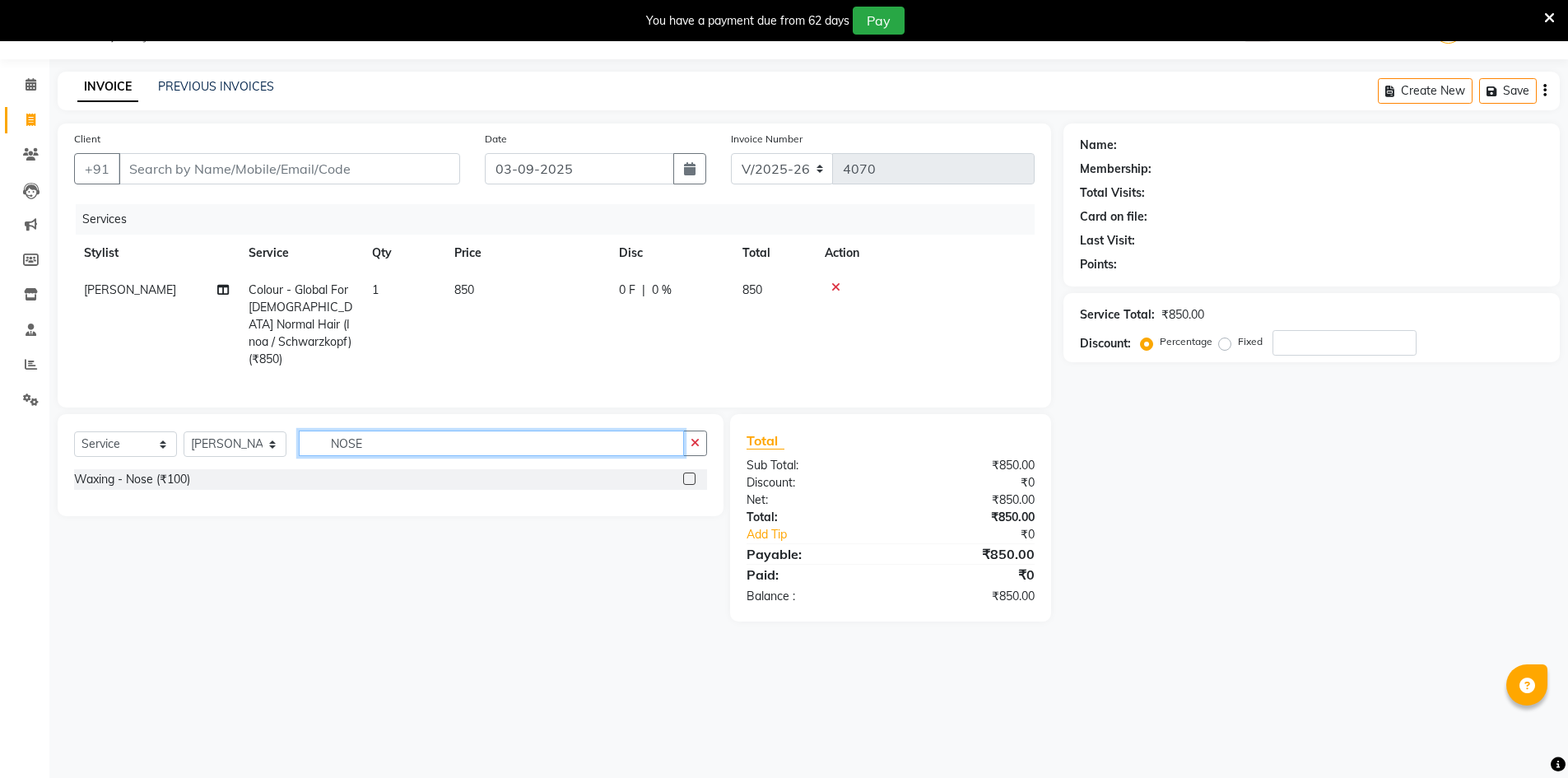
type input "NOSE"
drag, startPoint x: 691, startPoint y: 477, endPoint x: 671, endPoint y: 419, distance: 61.4
click at [691, 476] on label at bounding box center [689, 479] width 12 height 12
click at [691, 476] on input "checkbox" at bounding box center [688, 480] width 11 height 11
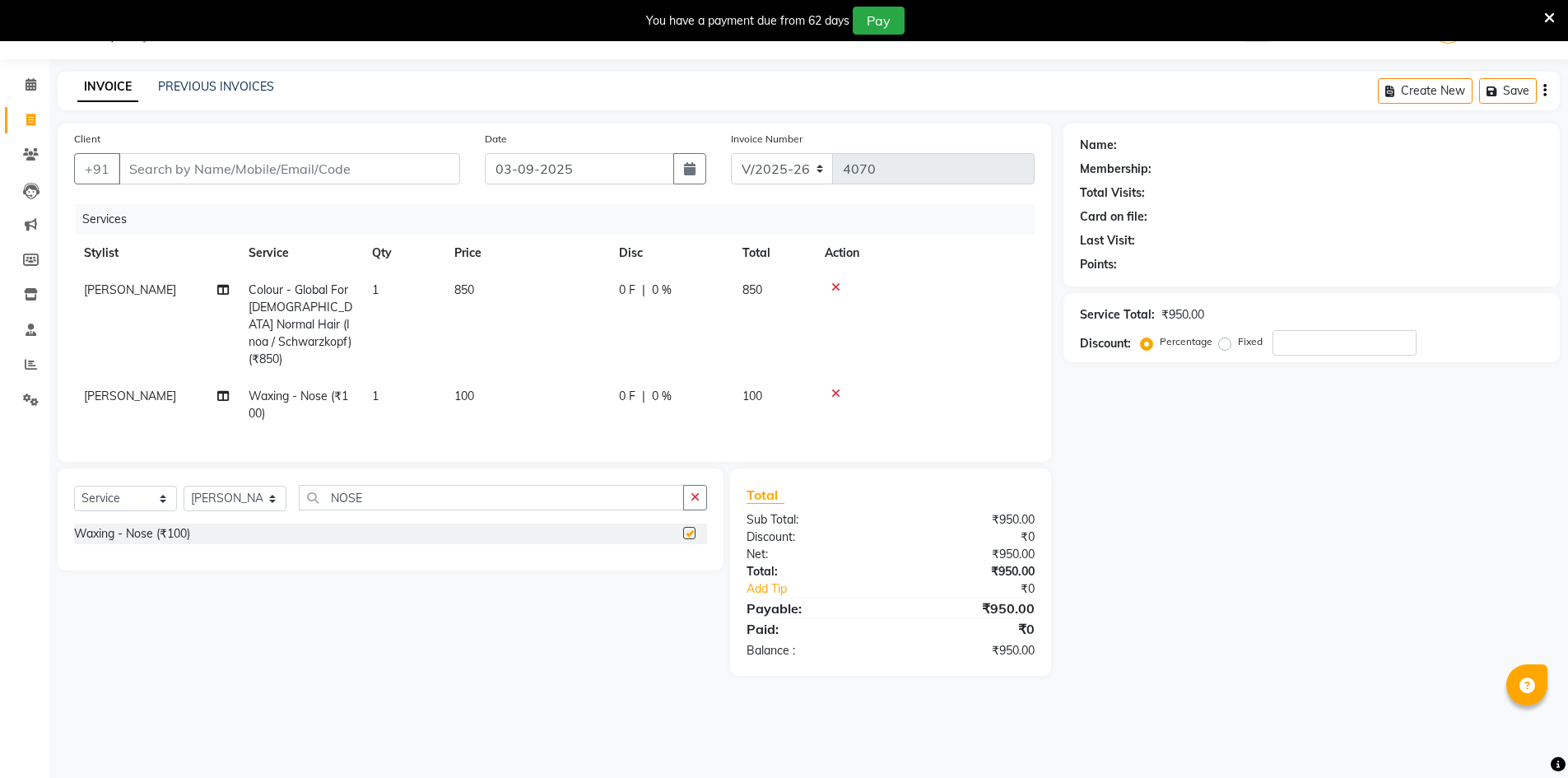
checkbox input "false"
drag, startPoint x: 565, startPoint y: 391, endPoint x: 532, endPoint y: 383, distance: 34.0
click at [563, 391] on td "100" at bounding box center [527, 405] width 165 height 55
select select "9206"
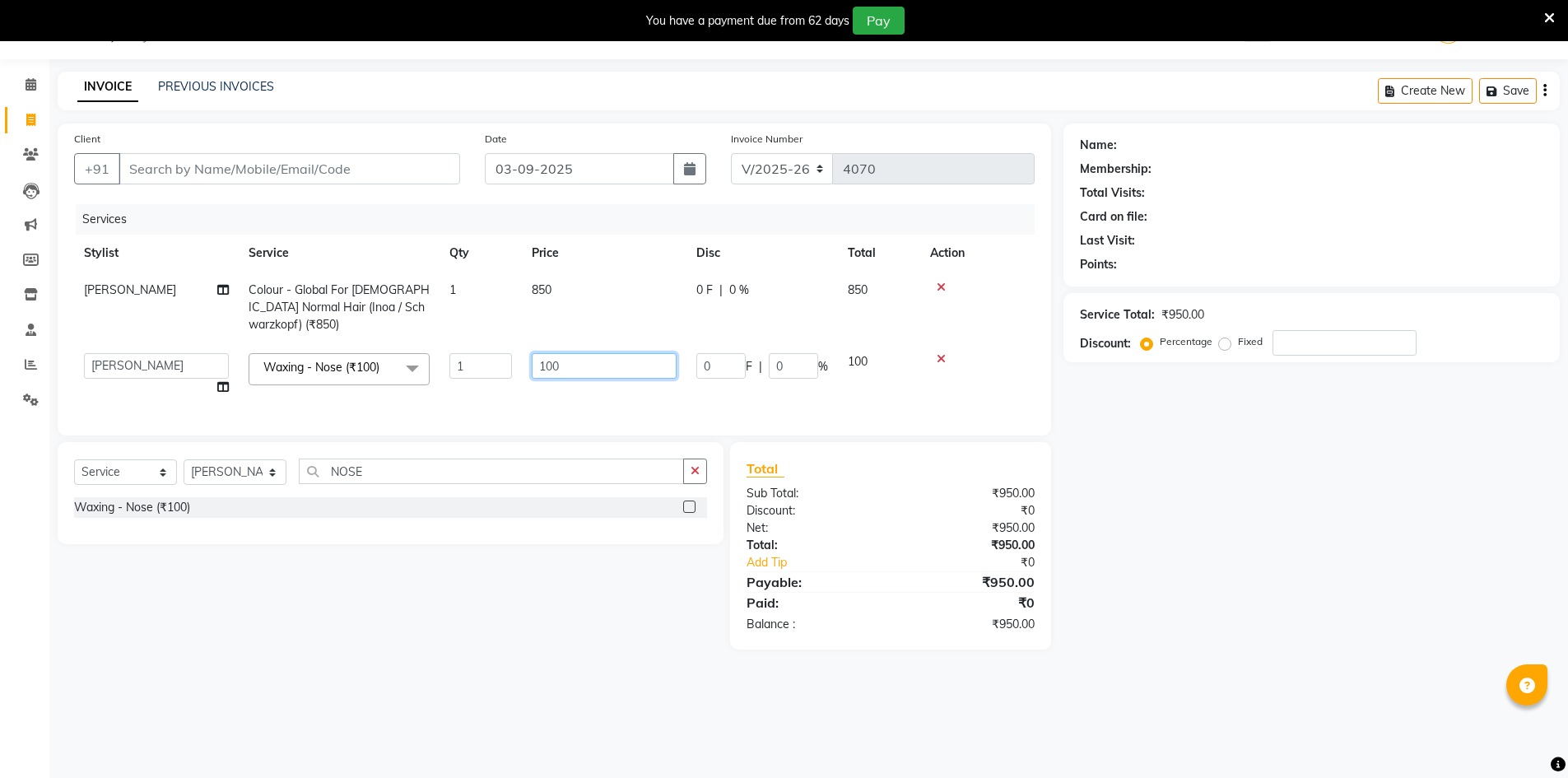
drag, startPoint x: 582, startPoint y: 353, endPoint x: 485, endPoint y: 341, distance: 97.7
click at [485, 343] on tr "ADNAN ADVANCE ANJALI ANNU B-WAX JANVI JH Manager MEMBERSHIP MOHD. MOHIT JOSHI M…" at bounding box center [555, 374] width 960 height 63
type input "150"
click at [1185, 472] on div "Name: Membership: Total Visits: Card on file: Last Visit: Points: Service Total…" at bounding box center [1318, 386] width 509 height 526
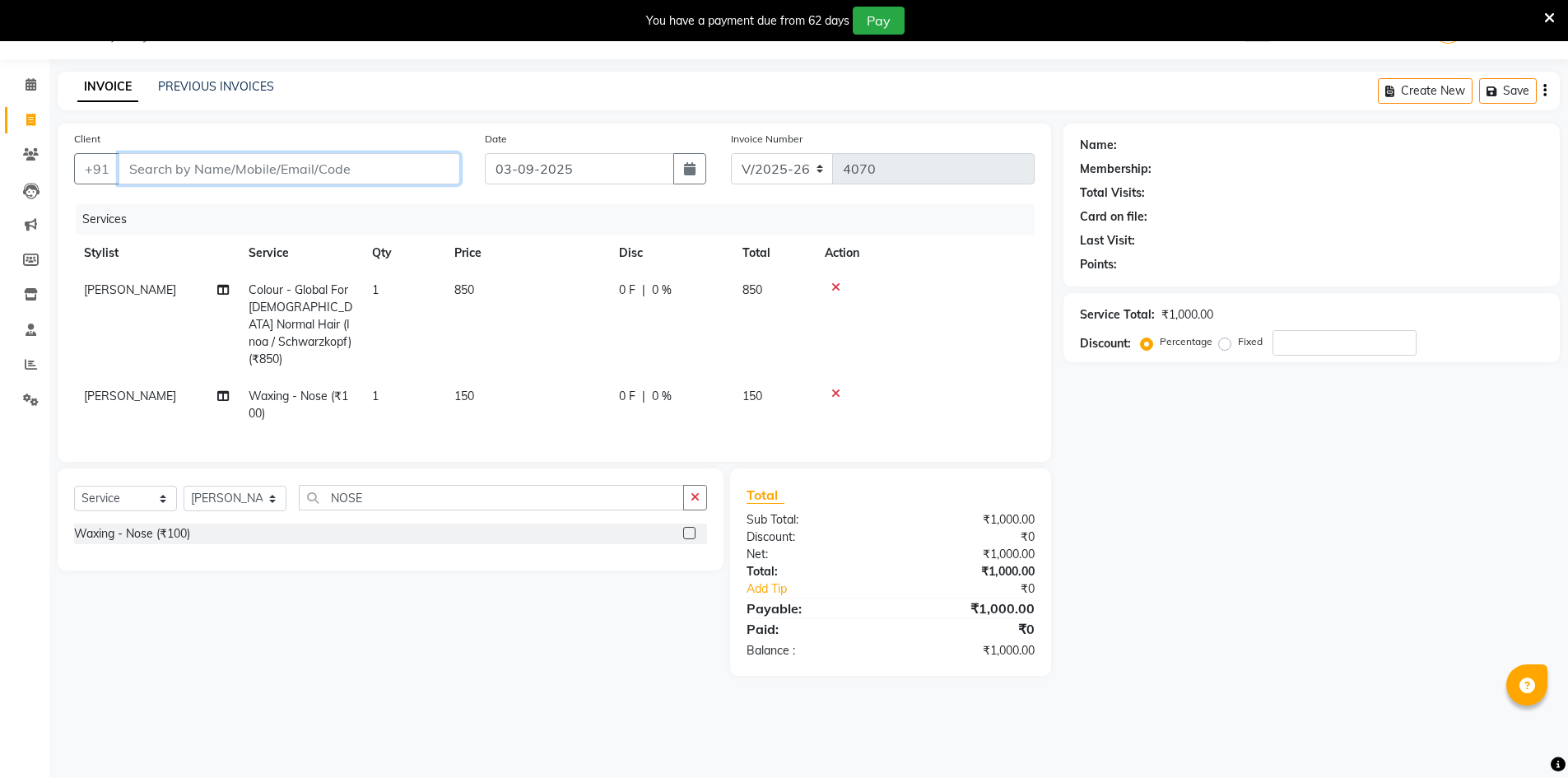
click at [174, 168] on input "Client" at bounding box center [289, 168] width 342 height 31
type input "7"
type input "0"
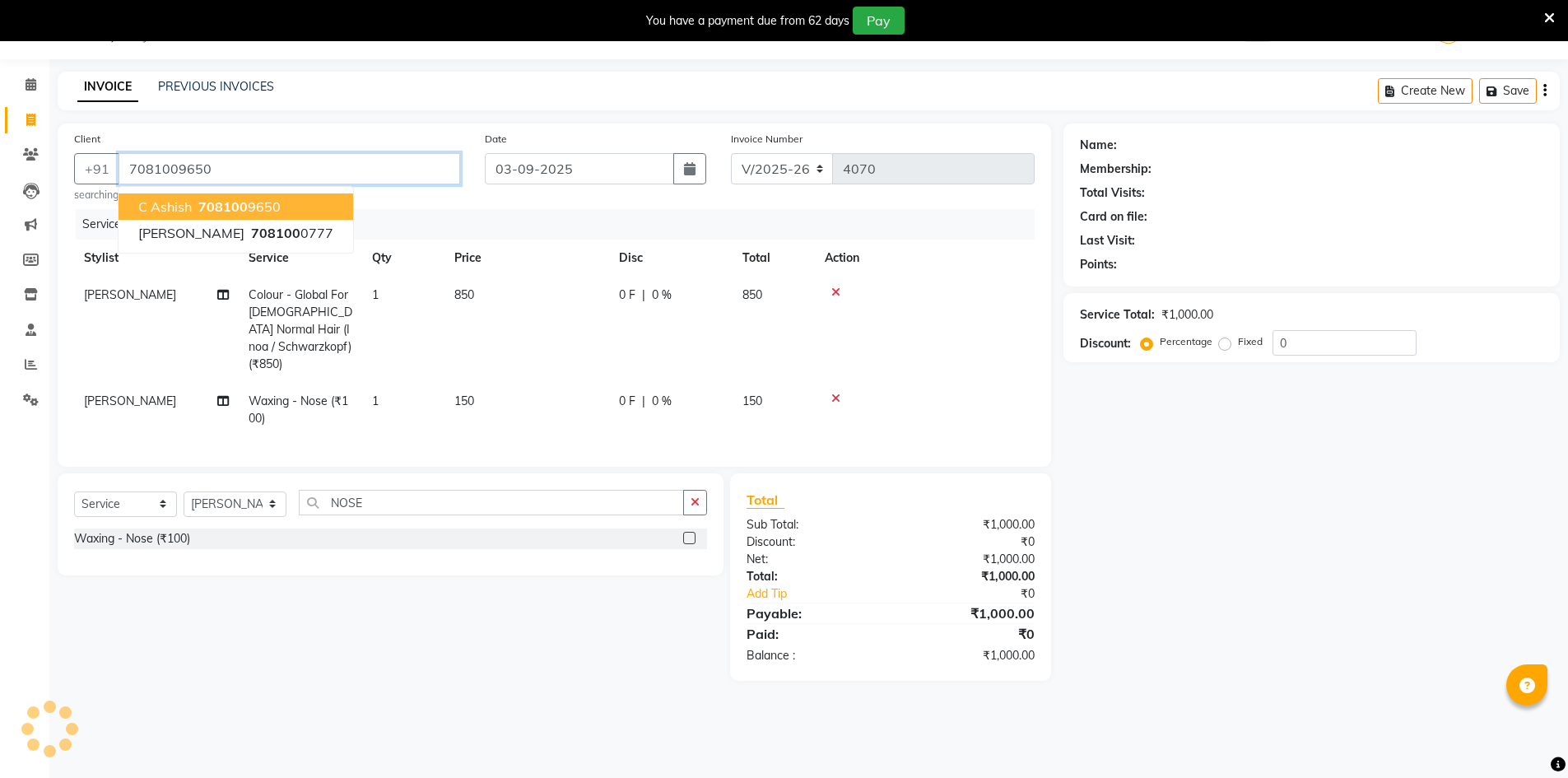
type input "7081009650"
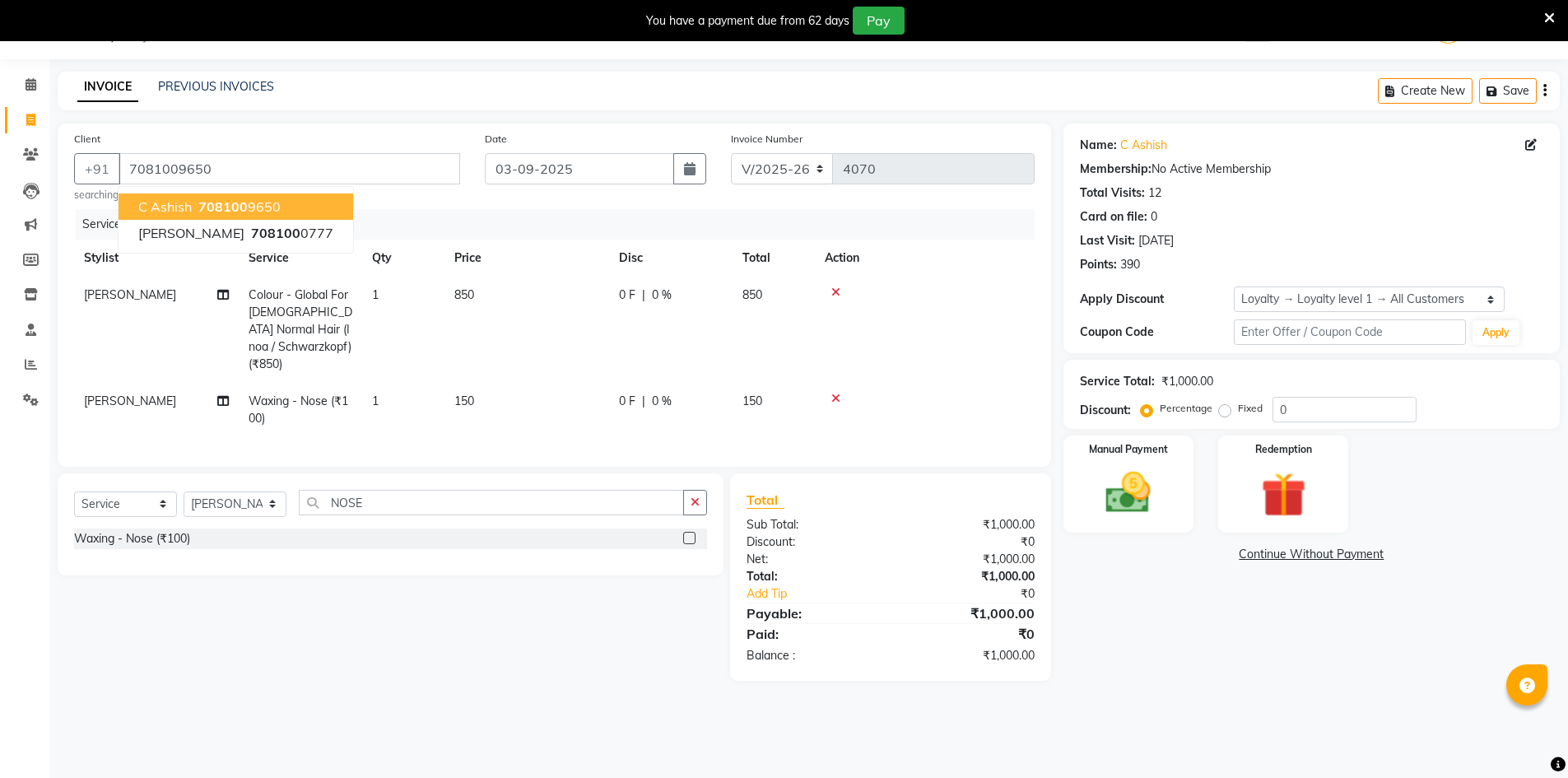
click at [248, 208] on ngb-highlight "708100 9650" at bounding box center [238, 207] width 86 height 17
click at [1163, 490] on img at bounding box center [1129, 493] width 76 height 54
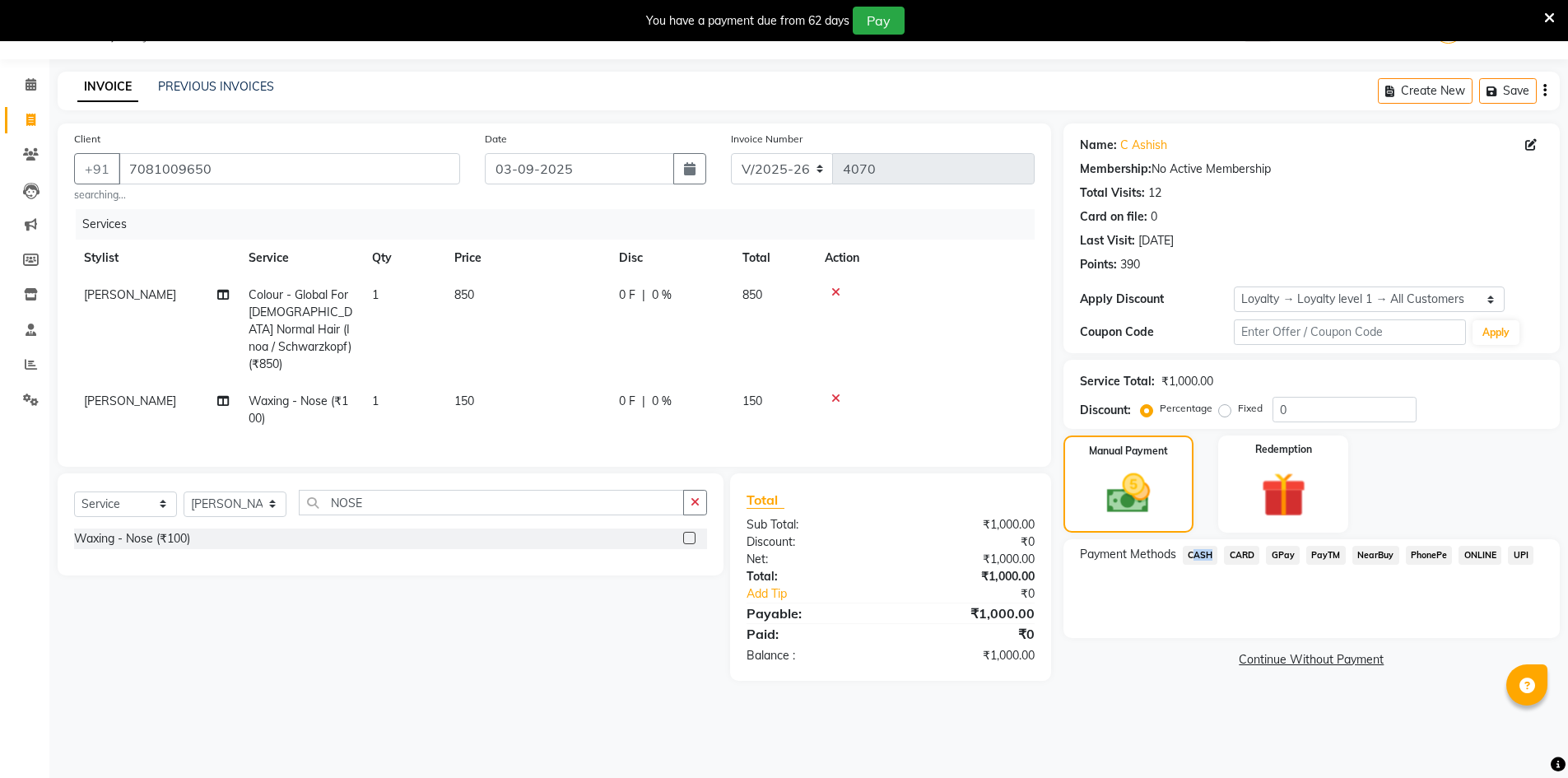
click at [1203, 546] on div "Payment Methods CASH CARD GPay PayTM NearBuy PhonePe ONLINE UPI" at bounding box center [1311, 588] width 496 height 98
click at [1203, 554] on span "CASH" at bounding box center [1201, 555] width 36 height 19
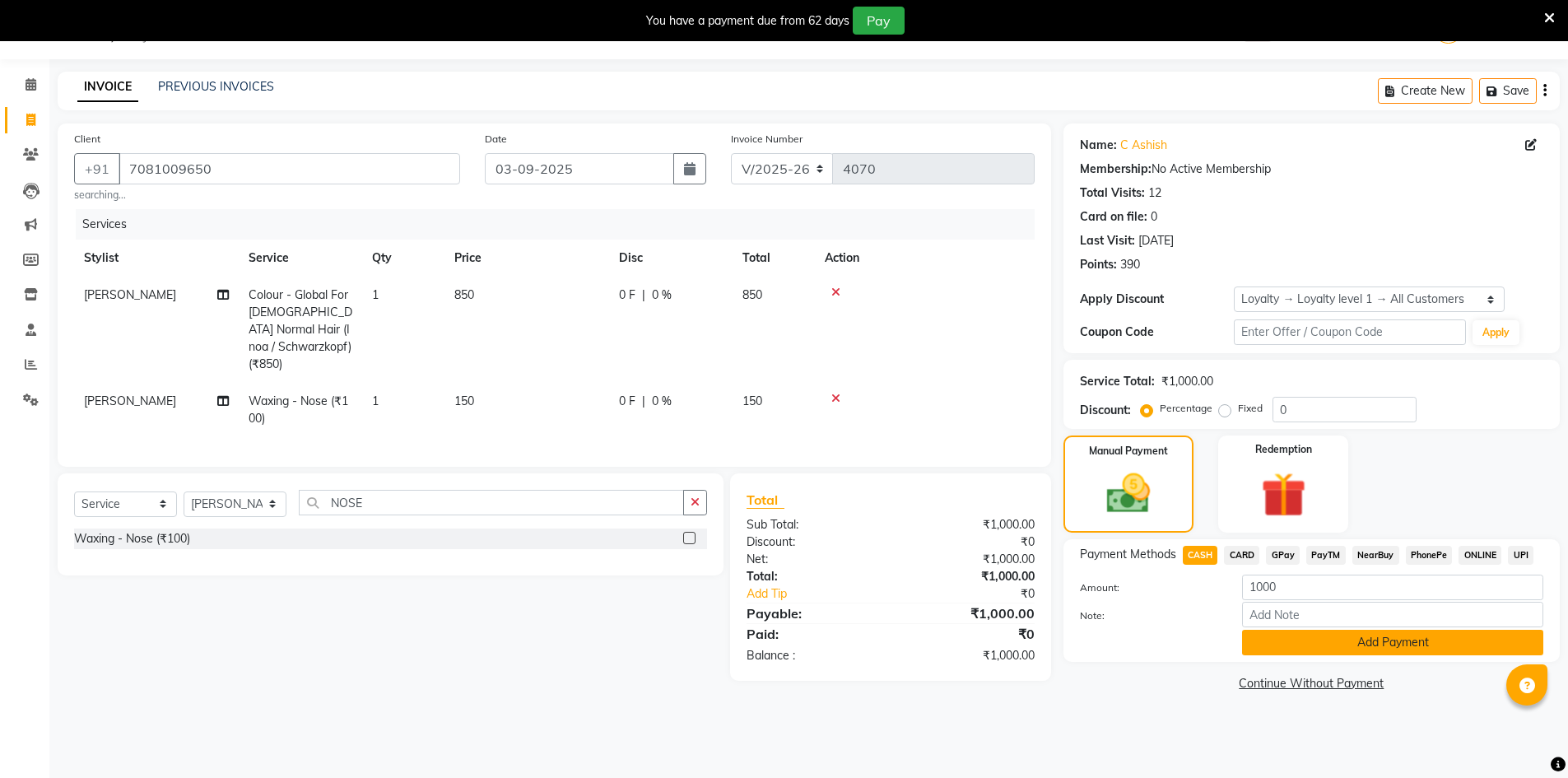
click at [1278, 641] on button "Add Payment" at bounding box center [1392, 643] width 301 height 26
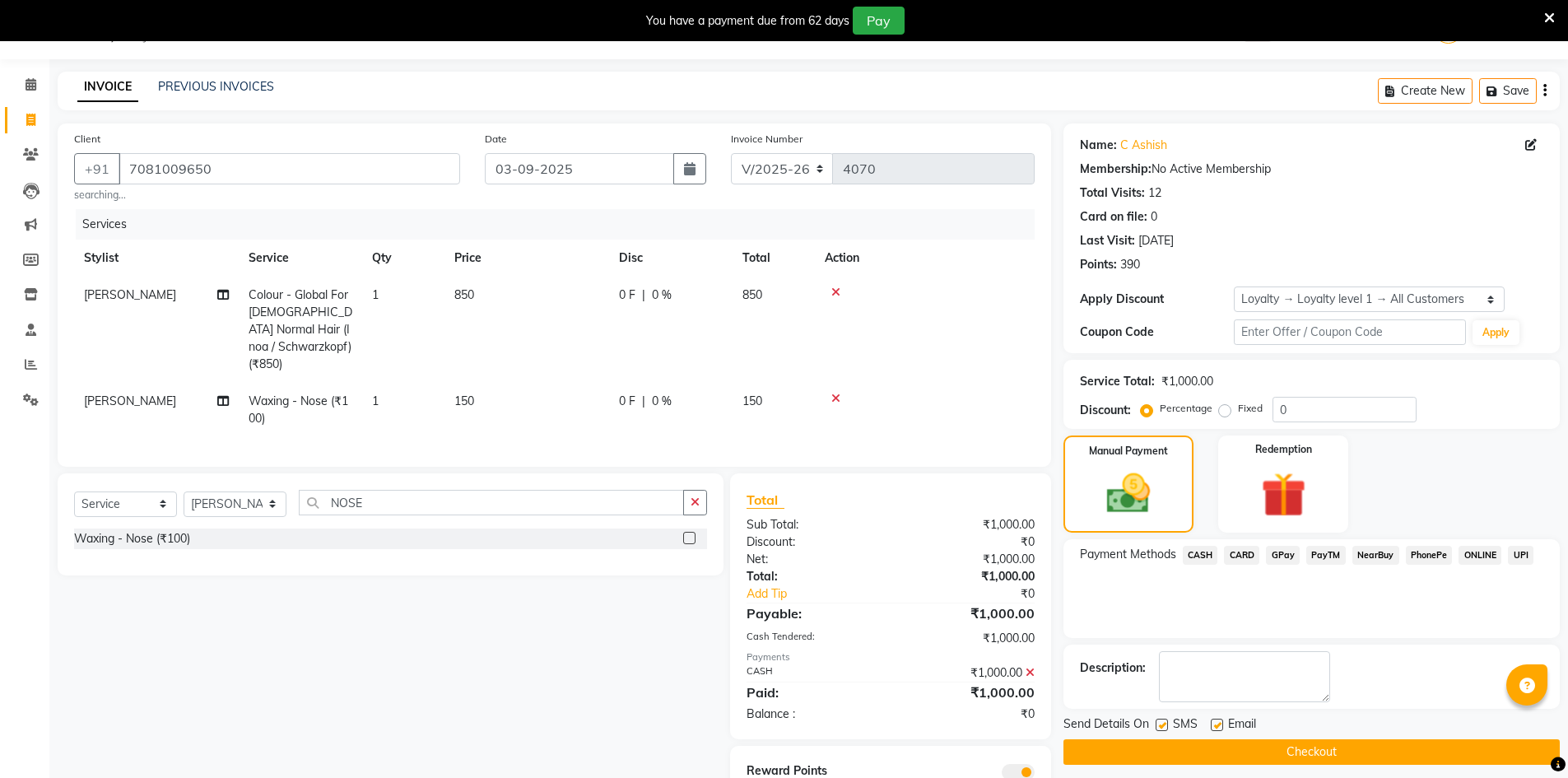
click at [1285, 757] on button "Checkout" at bounding box center [1311, 752] width 496 height 26
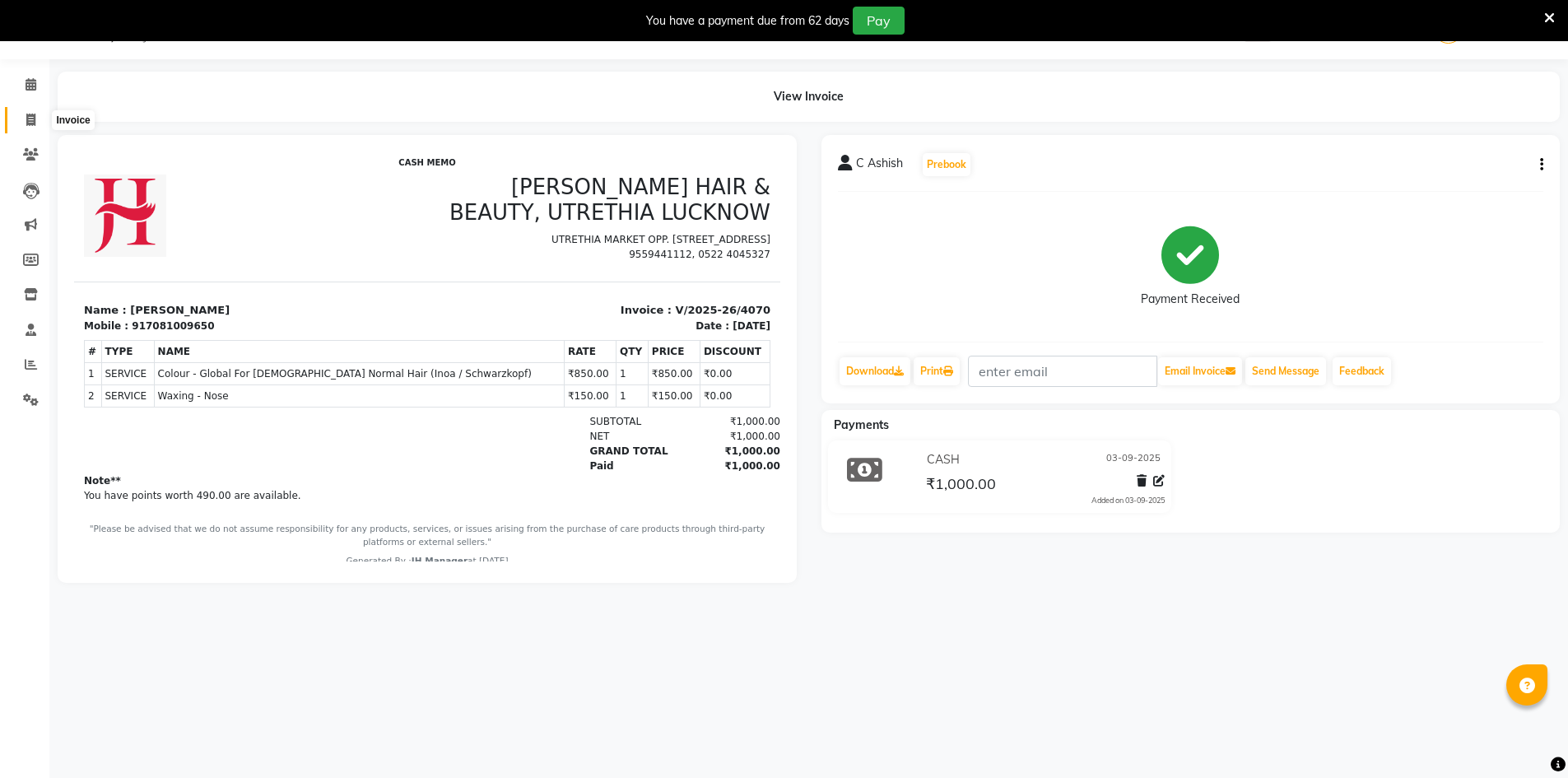
drag, startPoint x: 28, startPoint y: 118, endPoint x: 88, endPoint y: 110, distance: 60.5
click at [28, 118] on icon at bounding box center [30, 119] width 9 height 12
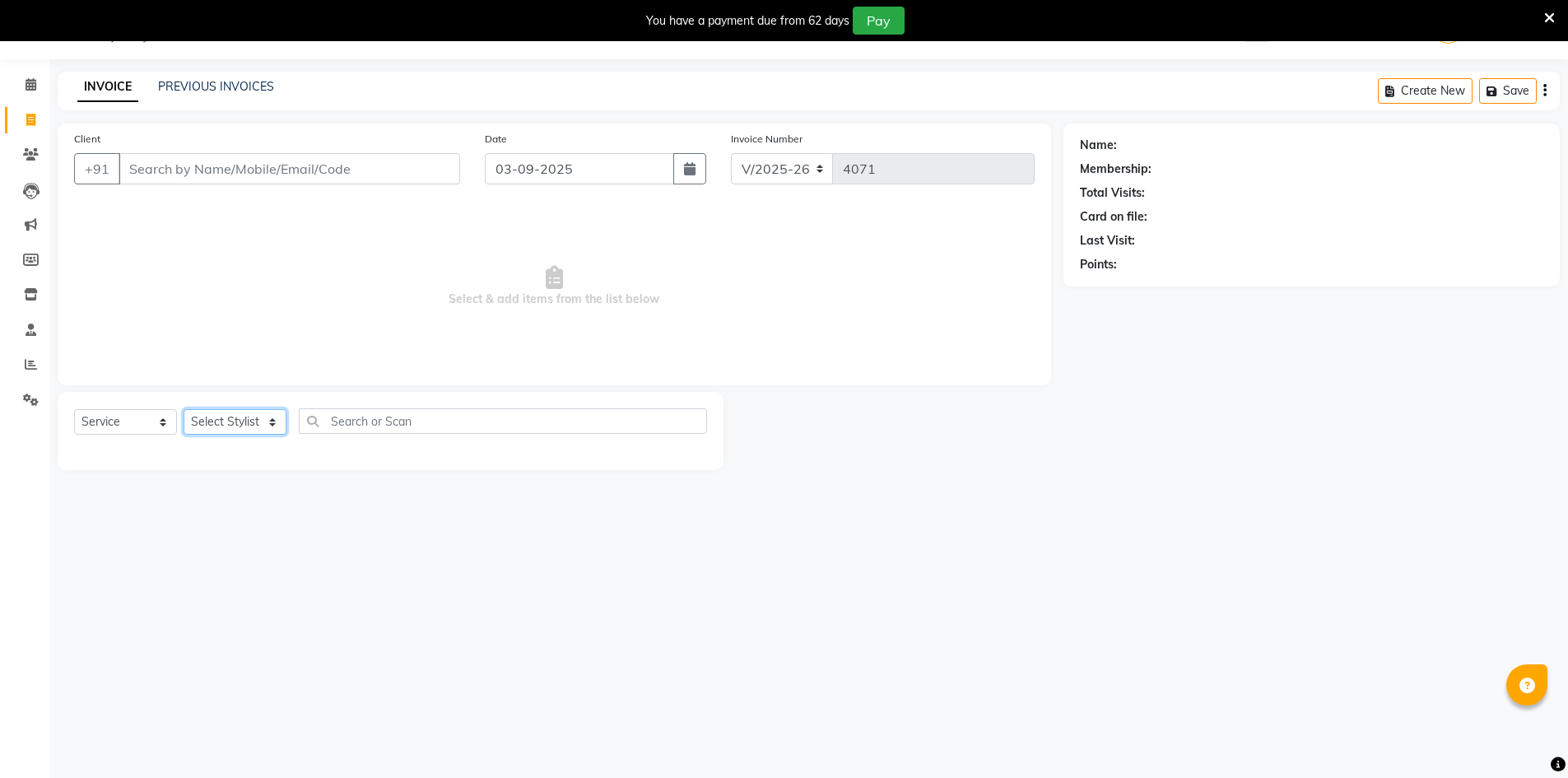
click at [232, 419] on select "Select Stylist ADNAN ADVANCE ANJALI ANNU B-WAX [PERSON_NAME] JH Manager MEMBERS…" at bounding box center [235, 422] width 102 height 26
click at [184, 409] on select "Select Stylist ADNAN ADVANCE ANJALI ANNU B-WAX [PERSON_NAME] JH Manager MEMBERS…" at bounding box center [235, 422] width 102 height 26
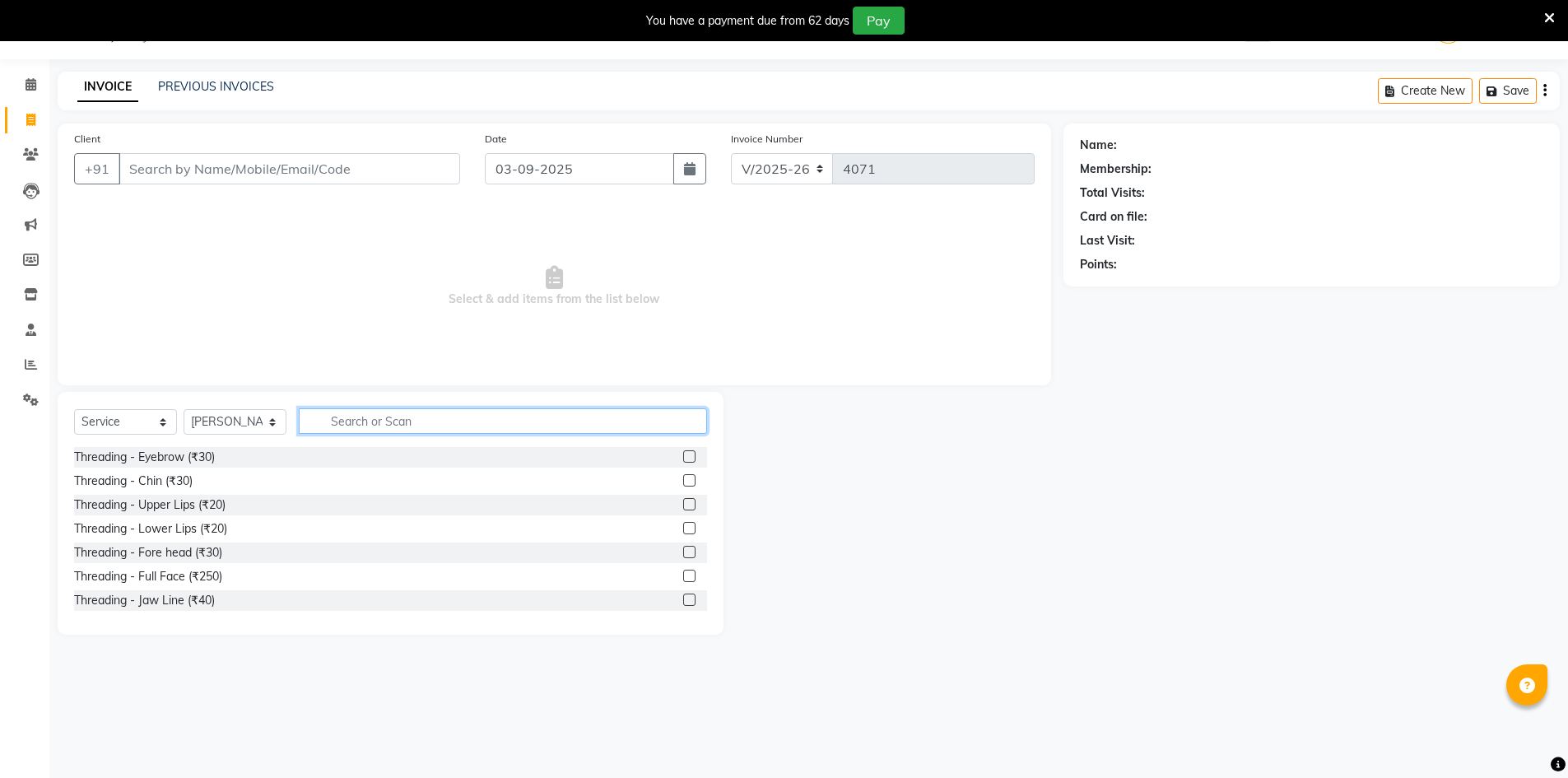
click at [549, 422] on input "text" at bounding box center [503, 422] width 409 height 26
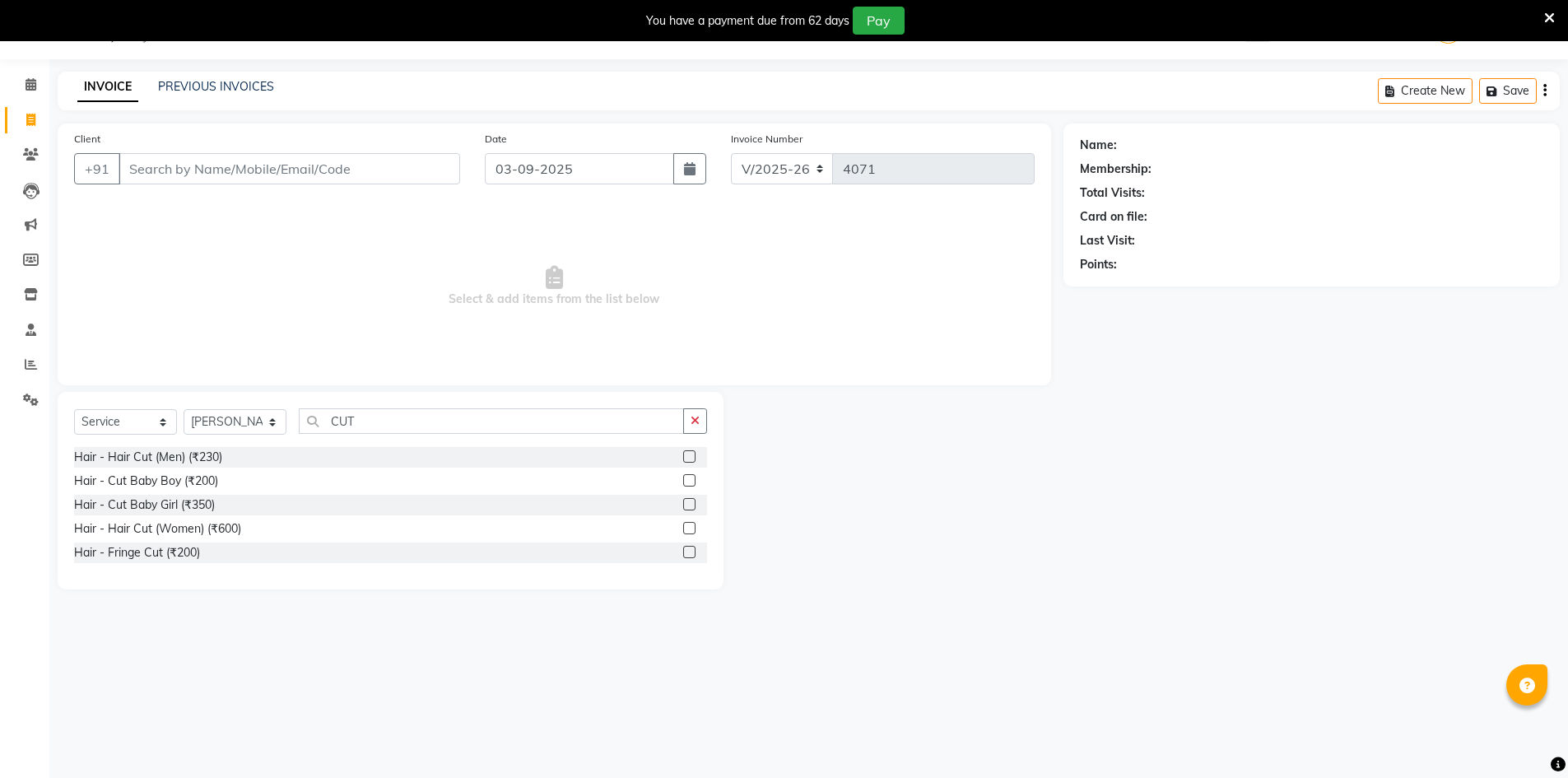
drag, startPoint x: 689, startPoint y: 452, endPoint x: 670, endPoint y: 453, distance: 19.0
click at [688, 452] on label at bounding box center [689, 457] width 12 height 12
click at [688, 453] on input "checkbox" at bounding box center [688, 458] width 11 height 11
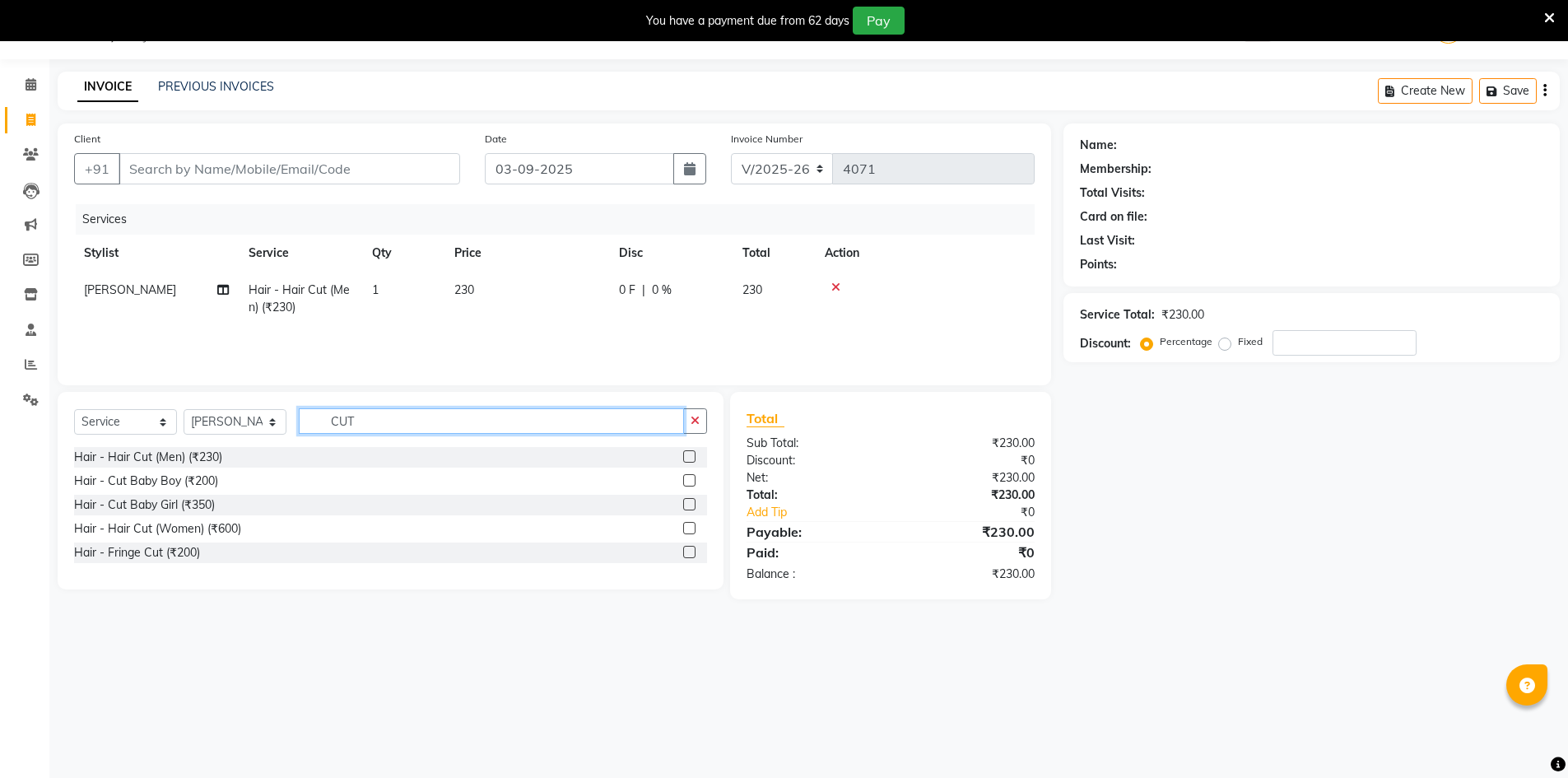
drag, startPoint x: 463, startPoint y: 424, endPoint x: 165, endPoint y: 318, distance: 316.3
click at [232, 373] on div "Client +91 Date 03-09-2025 Invoice Number V/2025 V/2025-26 4071 Services Stylis…" at bounding box center [555, 361] width 1018 height 477
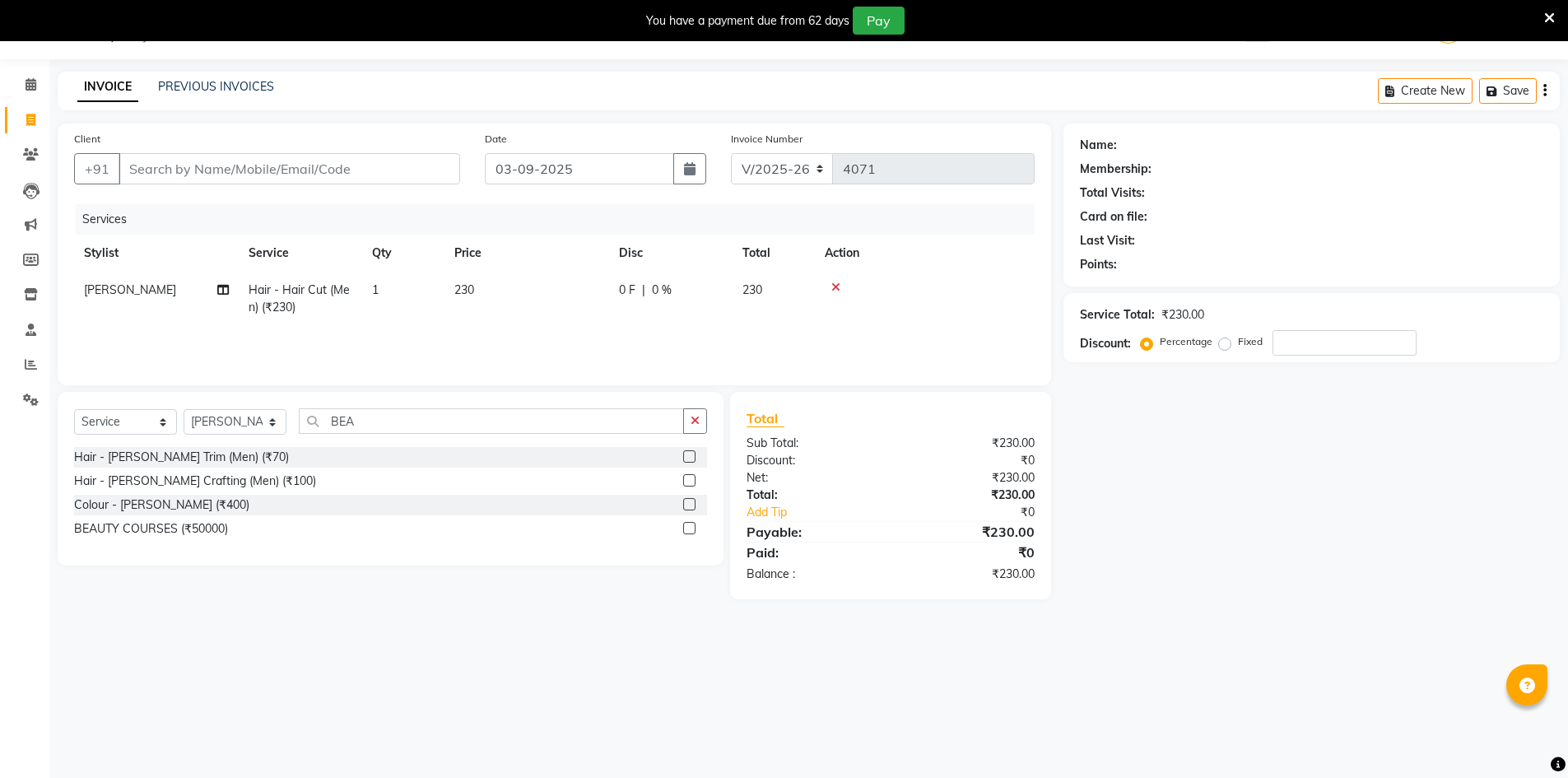
click at [687, 457] on label at bounding box center [689, 457] width 12 height 12
click at [687, 457] on input "checkbox" at bounding box center [688, 458] width 11 height 11
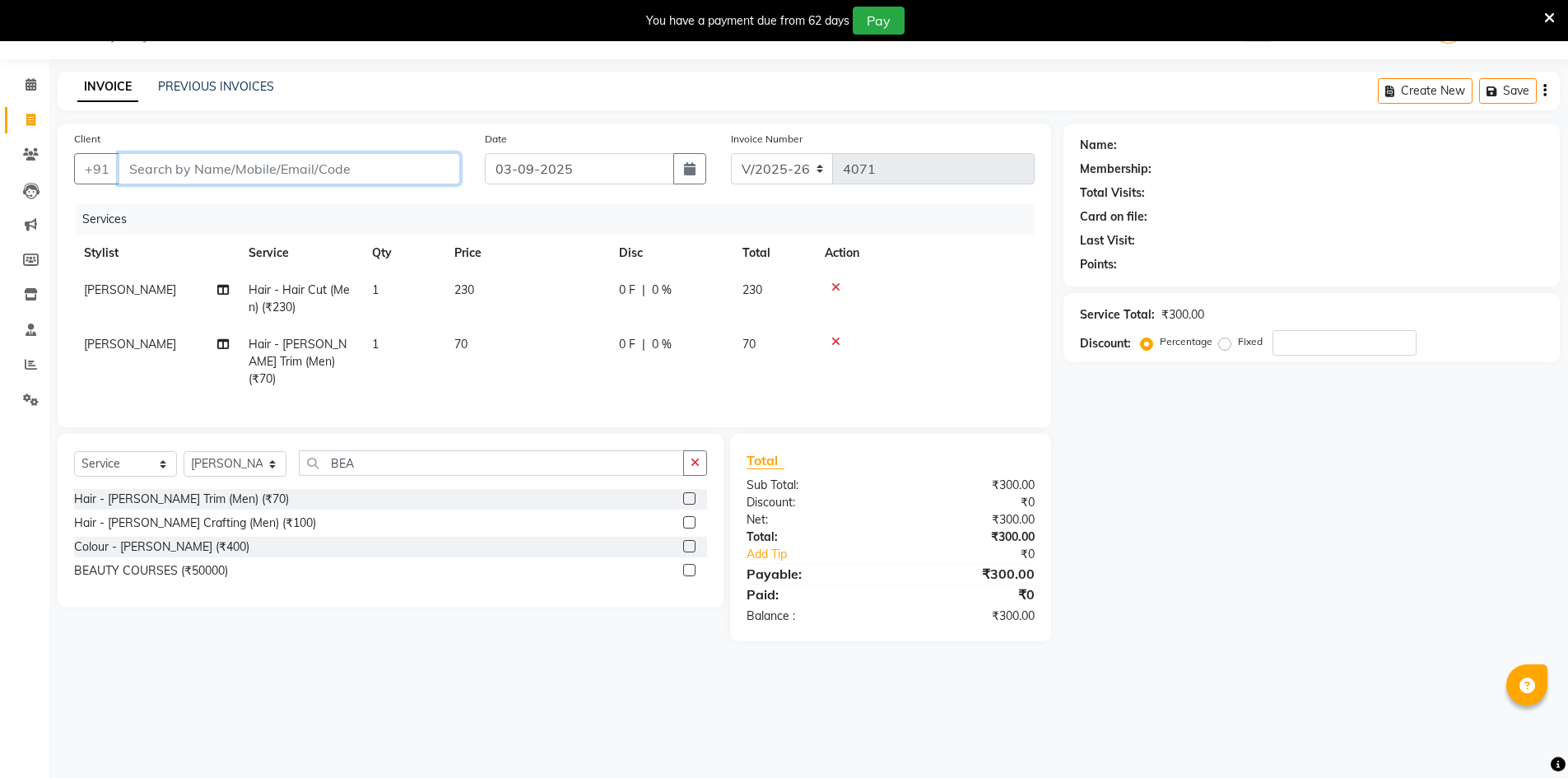
click at [332, 165] on input "Client" at bounding box center [289, 168] width 342 height 31
click at [273, 210] on ngb-highlight "96435160 24" at bounding box center [243, 207] width 86 height 17
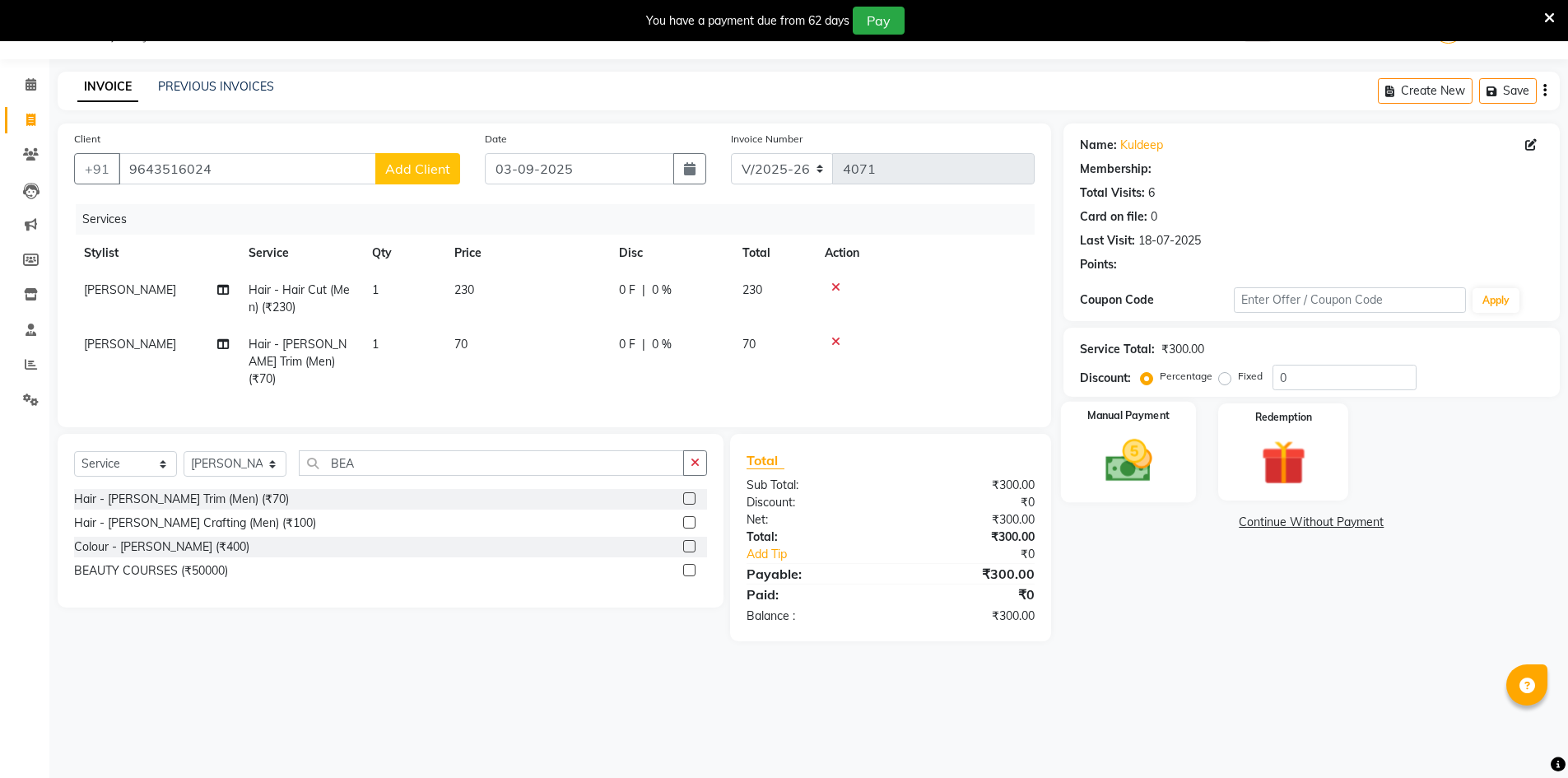
click at [1149, 467] on img at bounding box center [1129, 461] width 76 height 54
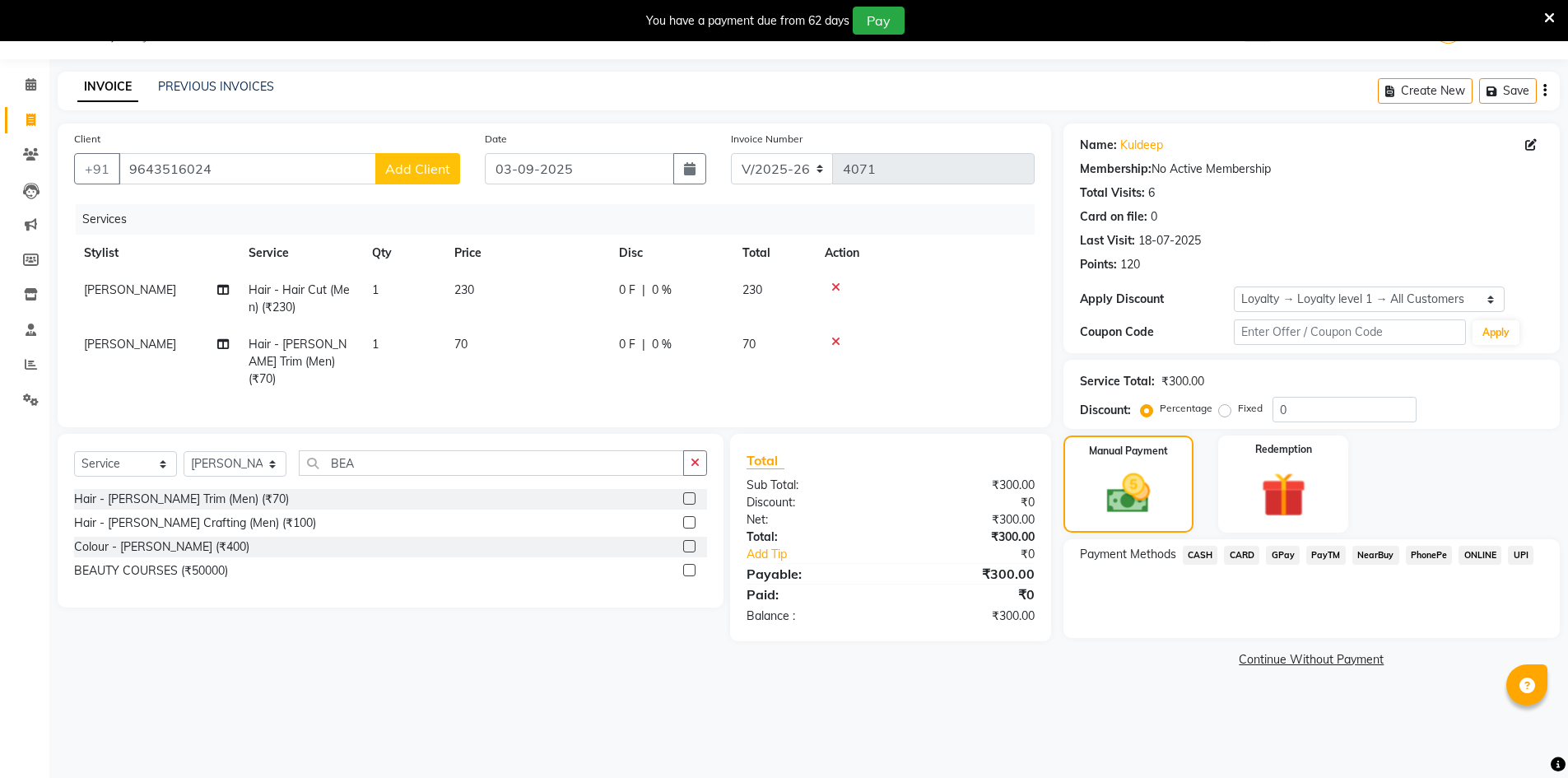
click at [1286, 552] on span "GPay" at bounding box center [1283, 555] width 34 height 19
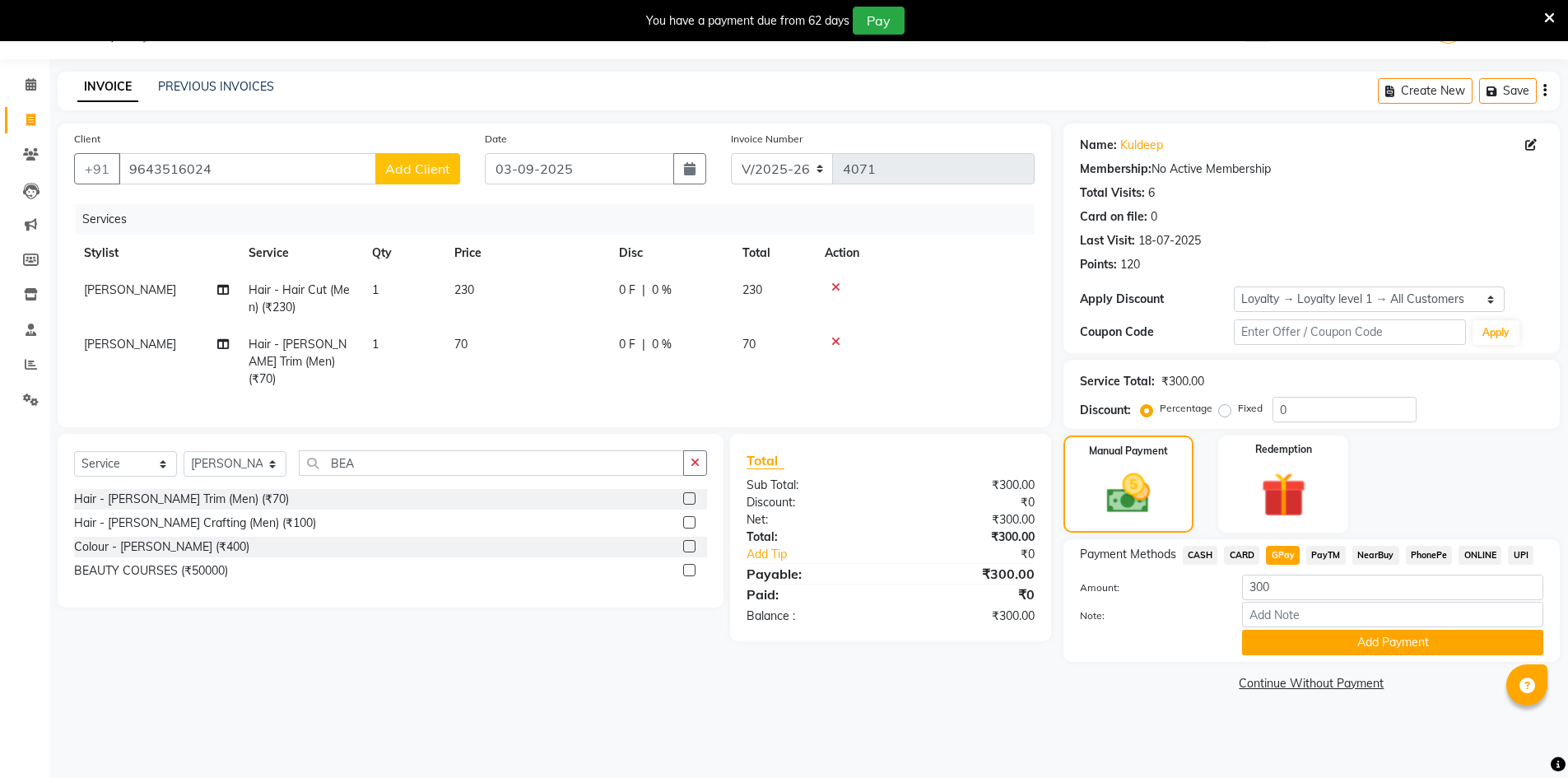
click at [1198, 559] on span "CASH" at bounding box center [1201, 555] width 36 height 19
click at [1322, 639] on button "Add Payment" at bounding box center [1392, 643] width 301 height 26
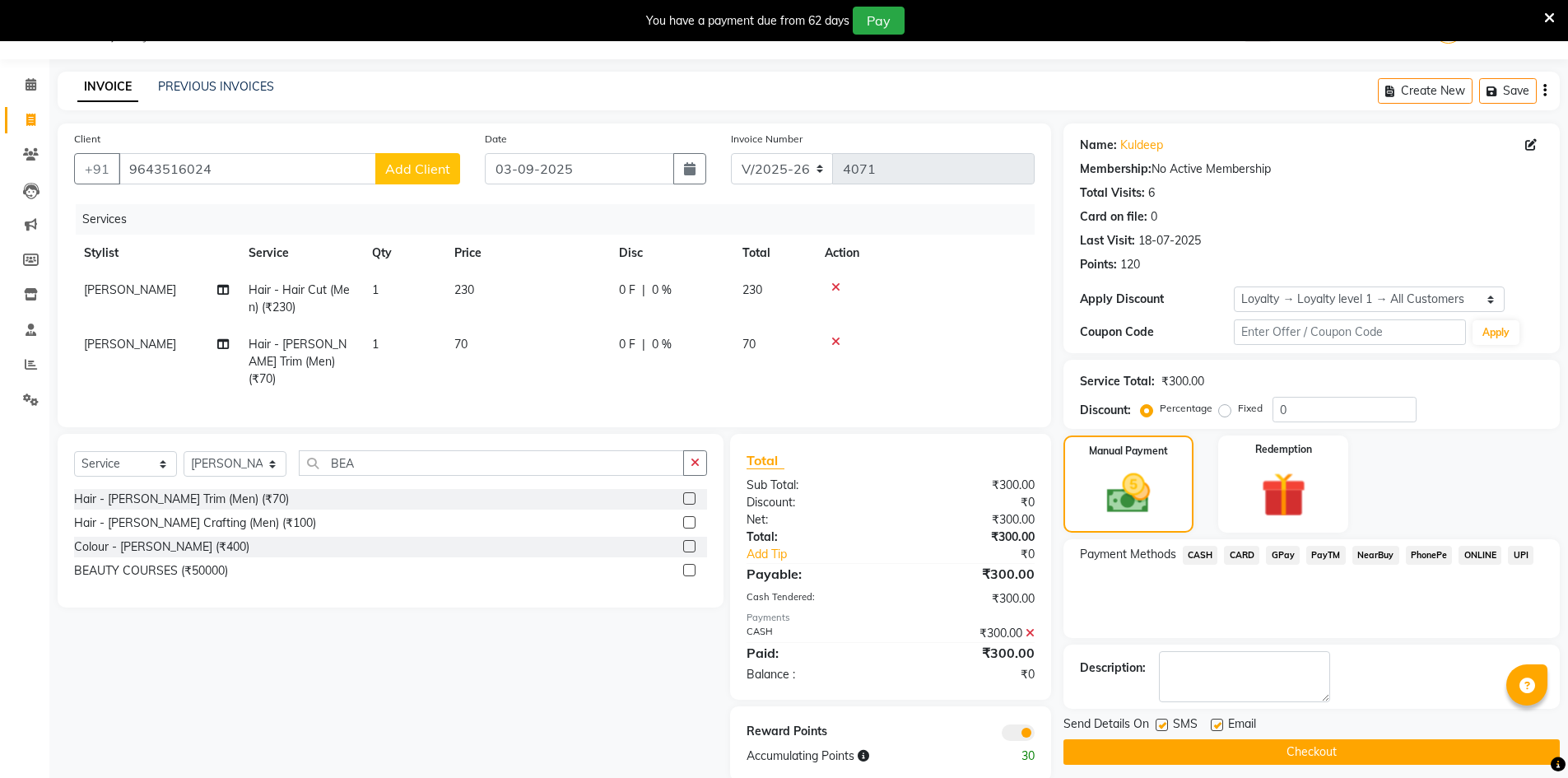
click at [1302, 751] on button "Checkout" at bounding box center [1311, 752] width 496 height 26
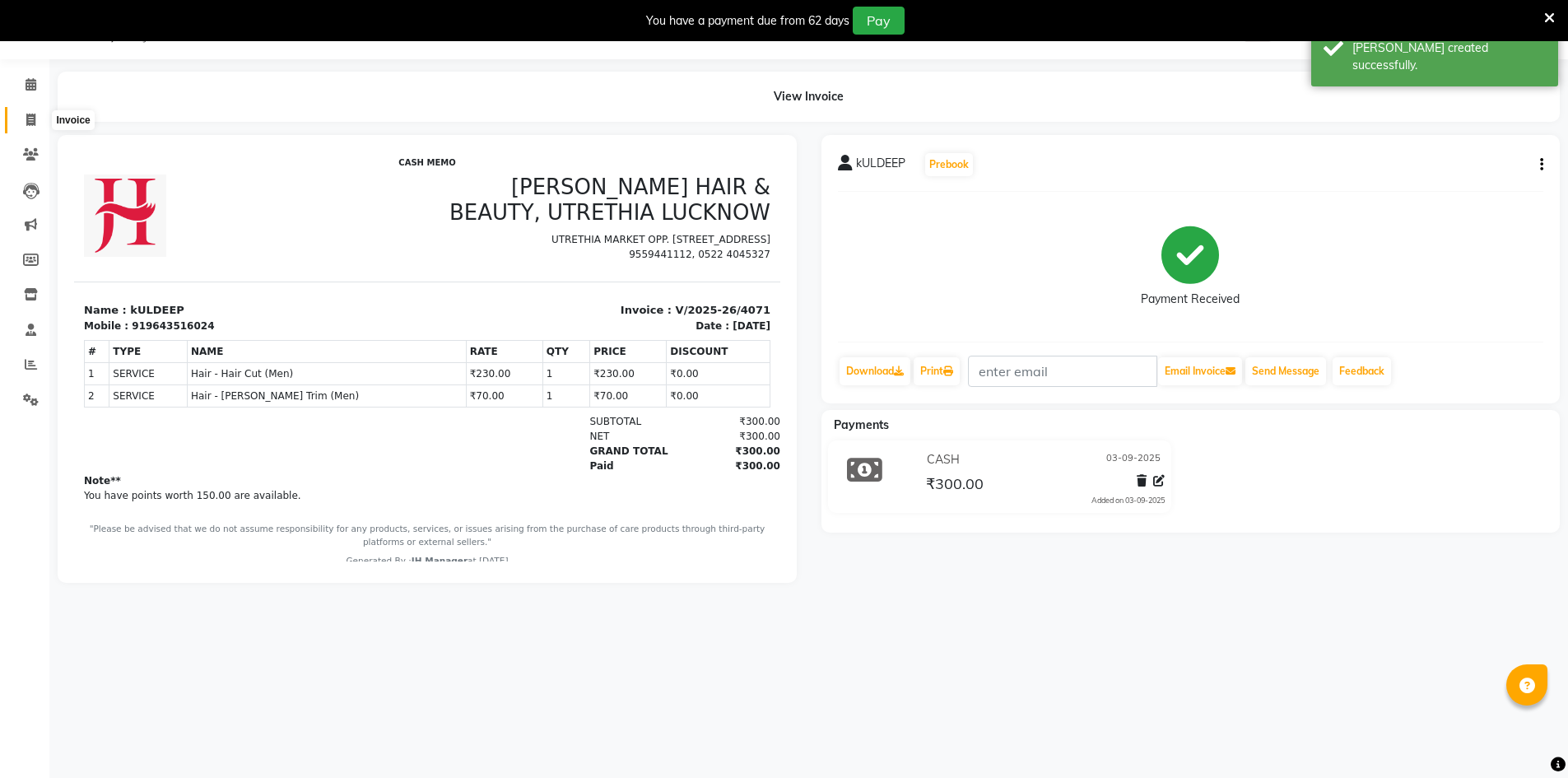
click at [29, 121] on icon at bounding box center [30, 119] width 9 height 12
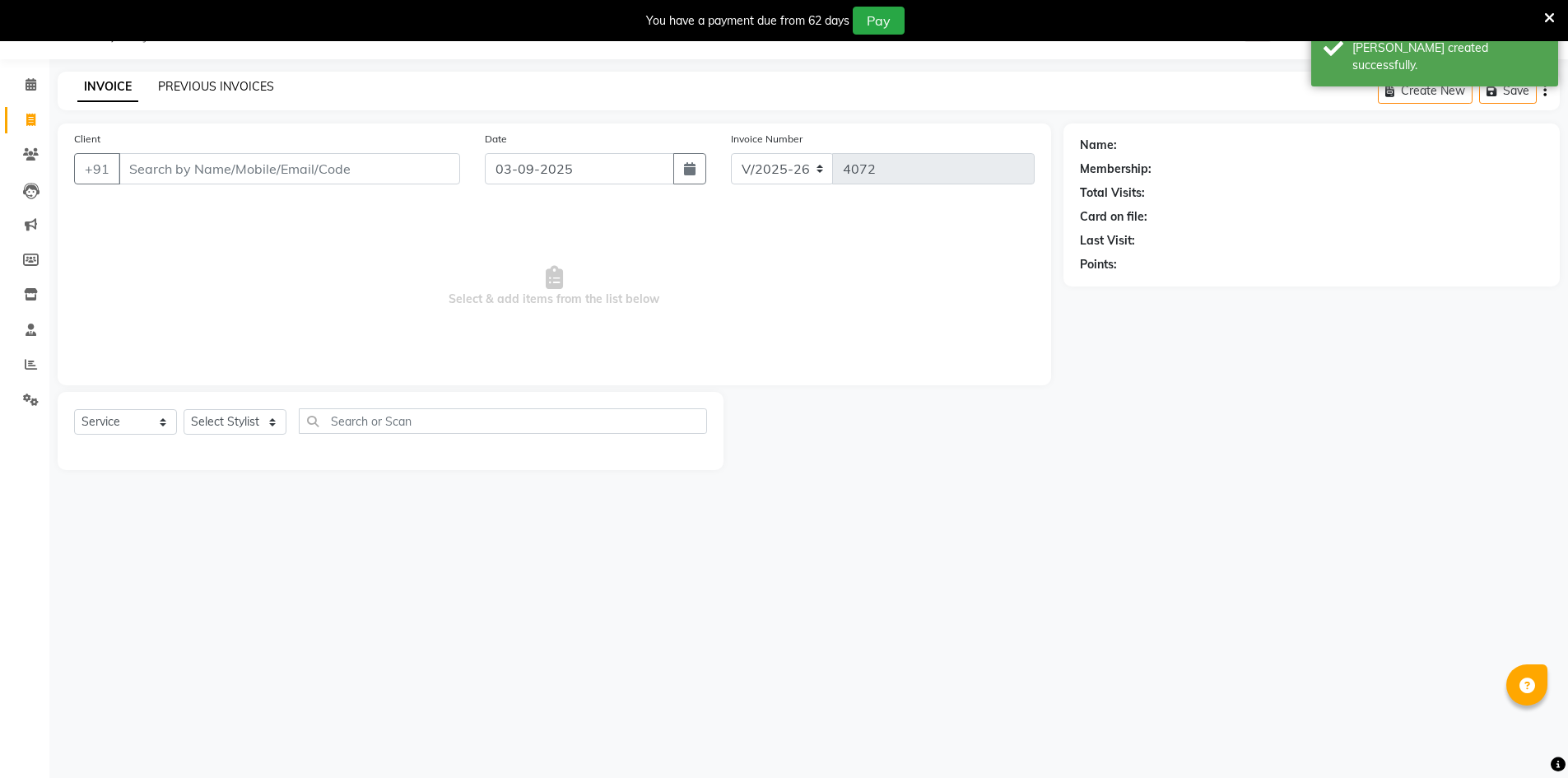
click at [195, 83] on link "PREVIOUS INVOICES" at bounding box center [216, 86] width 116 height 15
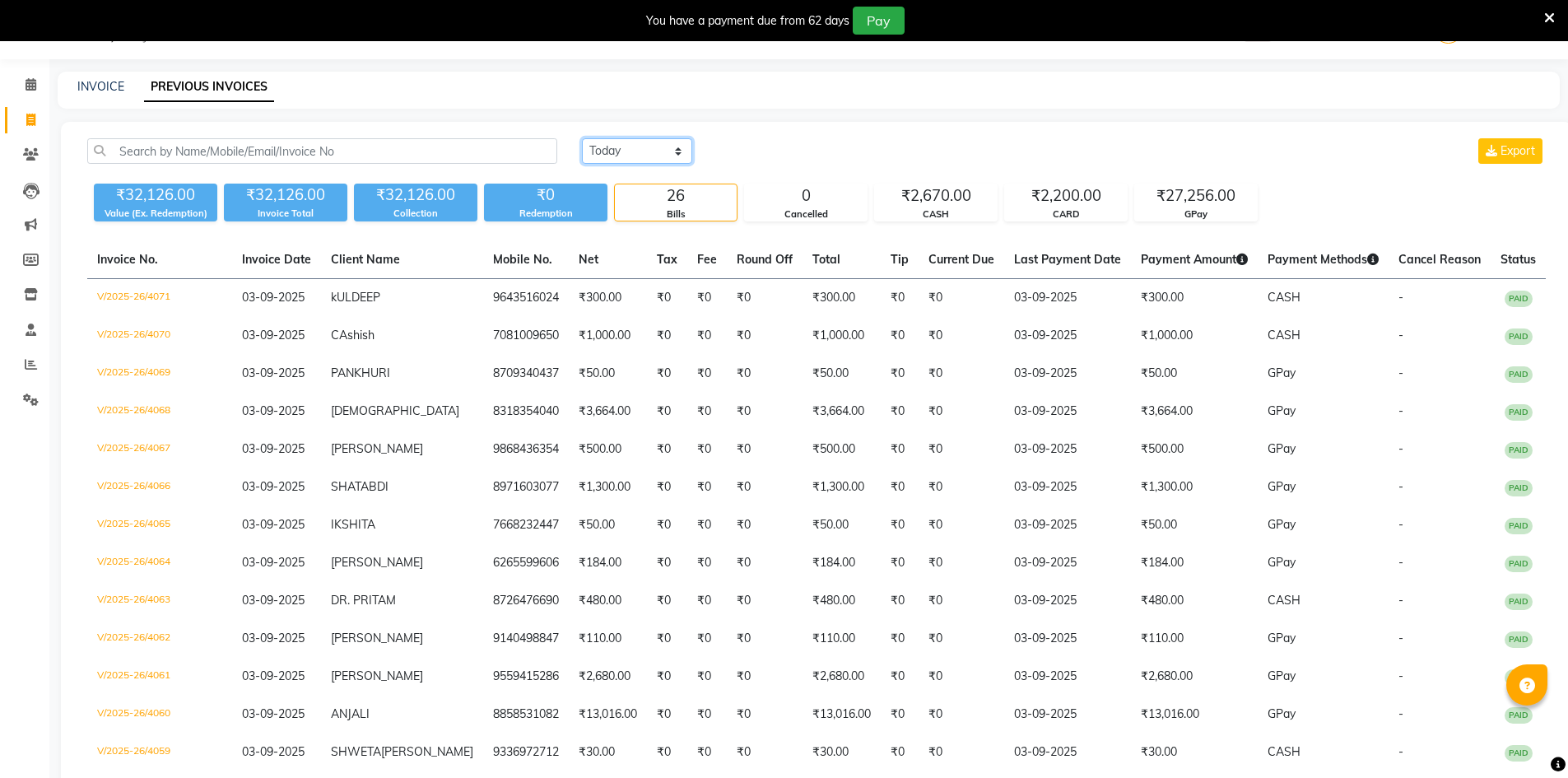
drag, startPoint x: 614, startPoint y: 155, endPoint x: 622, endPoint y: 162, distance: 10.6
click at [614, 155] on select "Today Yesterday Custom Range" at bounding box center [636, 151] width 110 height 26
click at [582, 138] on select "Today Yesterday Custom Range" at bounding box center [636, 151] width 110 height 26
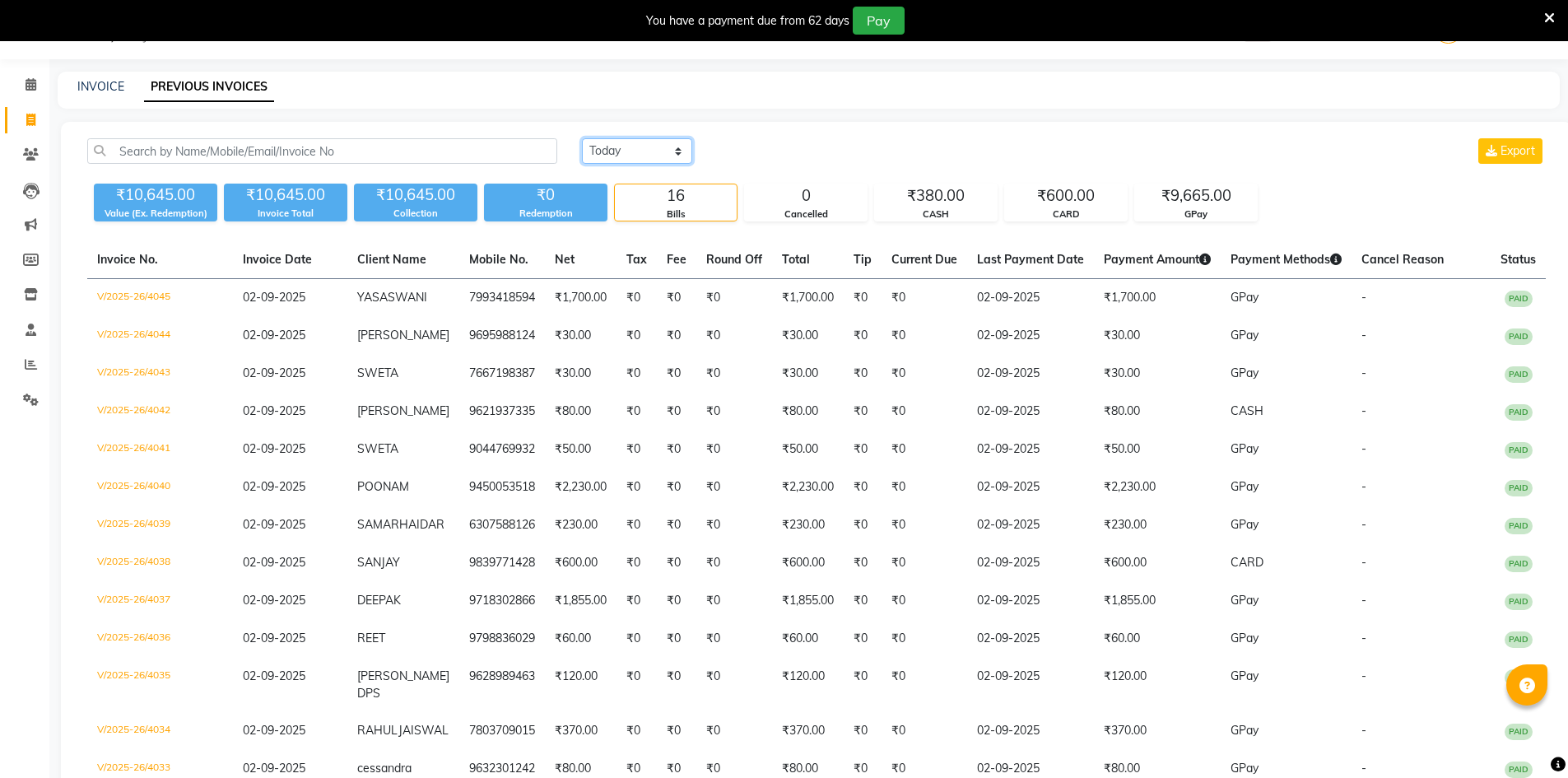
drag, startPoint x: 615, startPoint y: 157, endPoint x: 624, endPoint y: 147, distance: 13.5
click at [616, 156] on select "Today Yesterday Custom Range" at bounding box center [636, 151] width 110 height 26
click at [582, 138] on select "Today Yesterday Custom Range" at bounding box center [636, 151] width 110 height 26
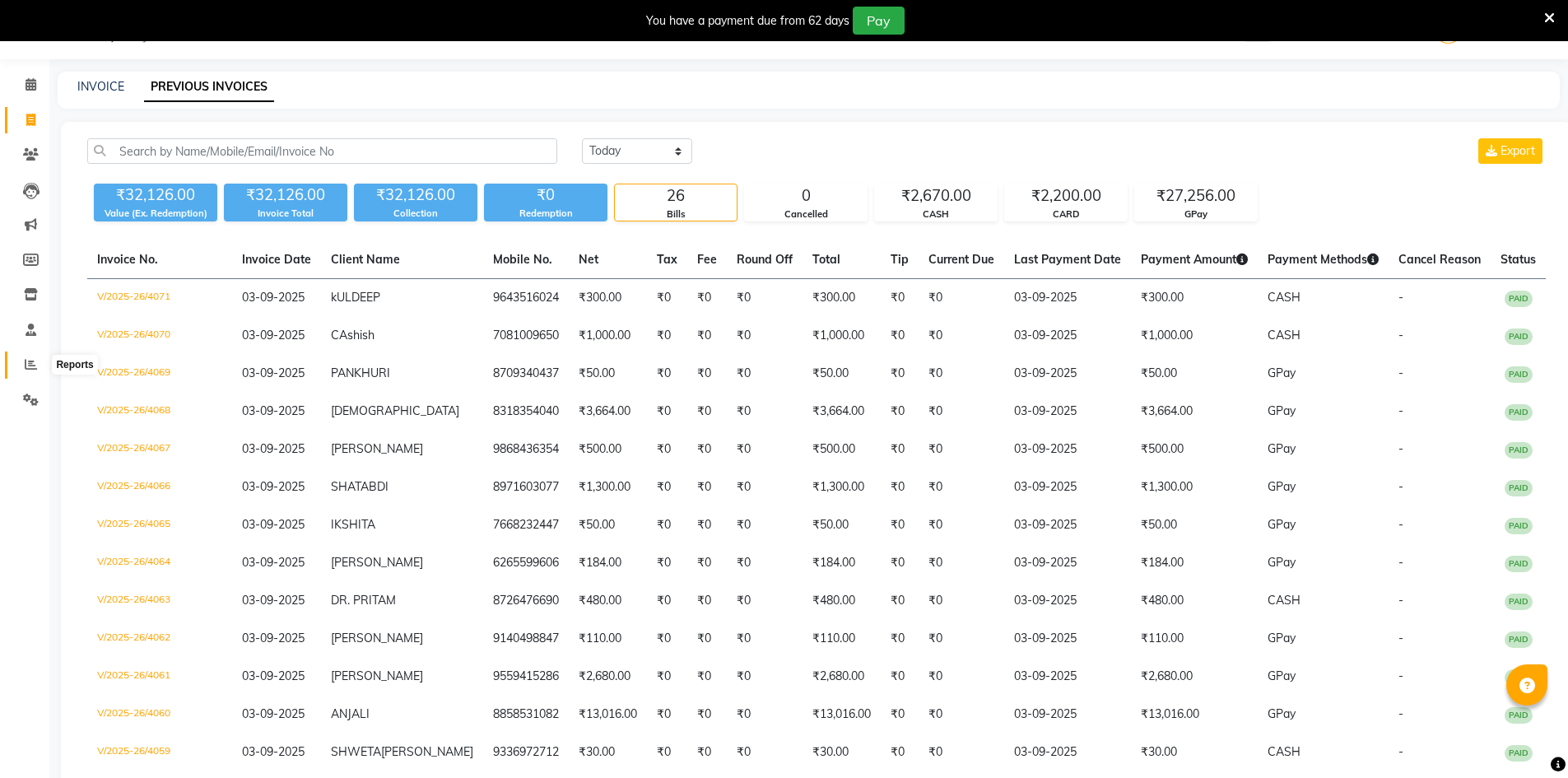
click at [27, 367] on icon at bounding box center [31, 364] width 12 height 12
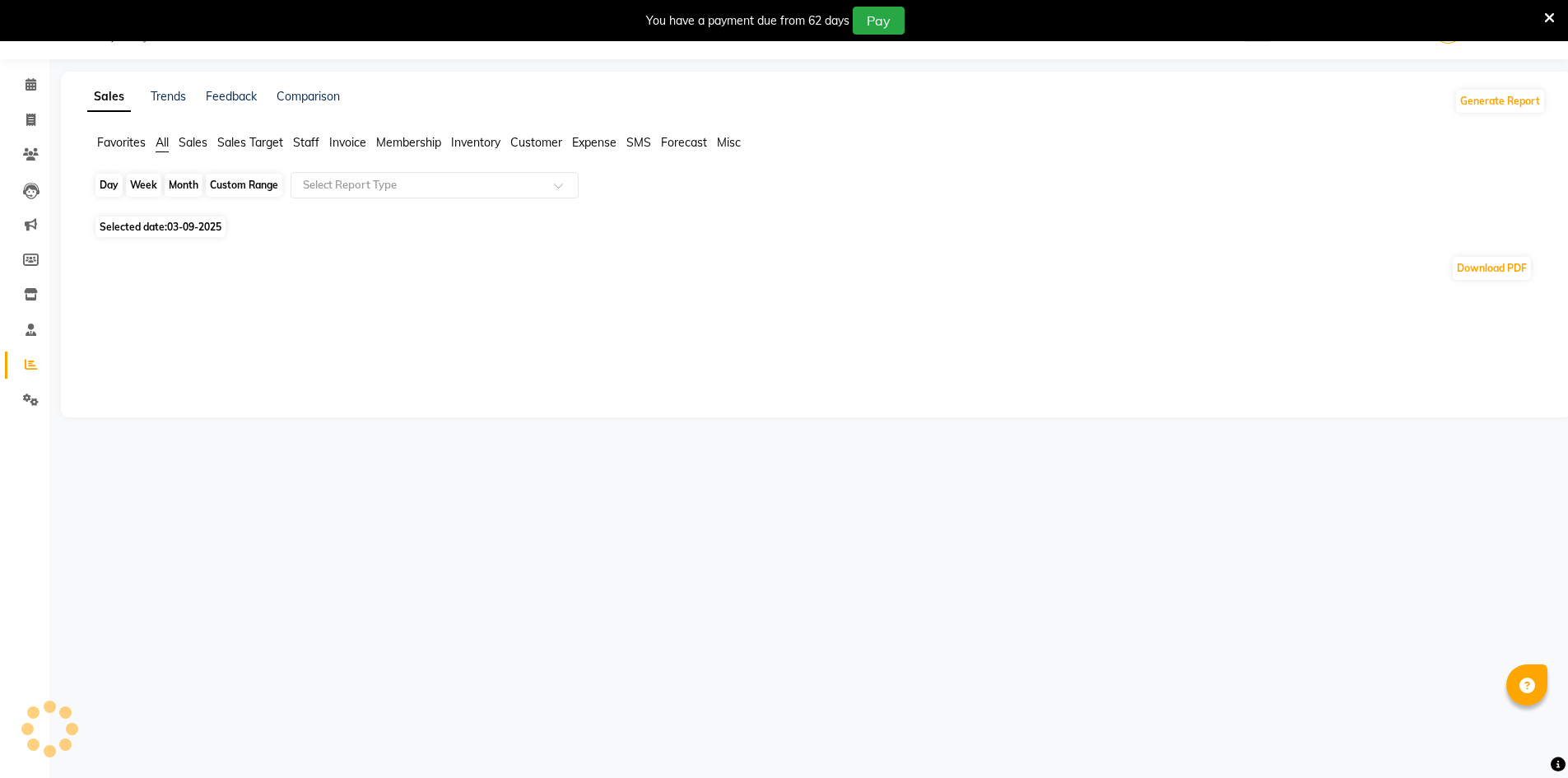
click at [102, 182] on div "Day" at bounding box center [108, 185] width 27 height 23
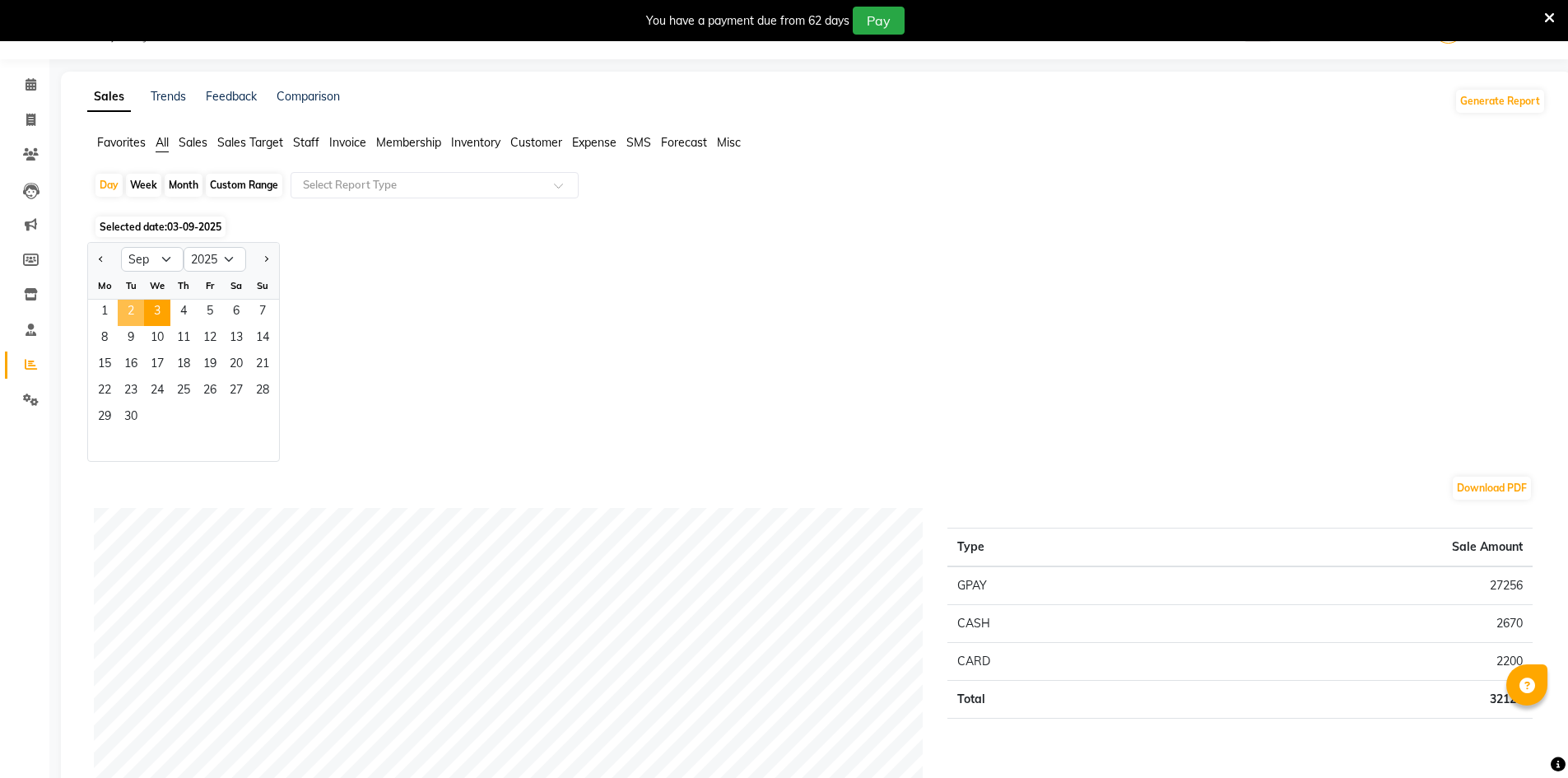
drag, startPoint x: 137, startPoint y: 311, endPoint x: 163, endPoint y: 297, distance: 29.5
click at [136, 312] on span "2" at bounding box center [130, 312] width 26 height 26
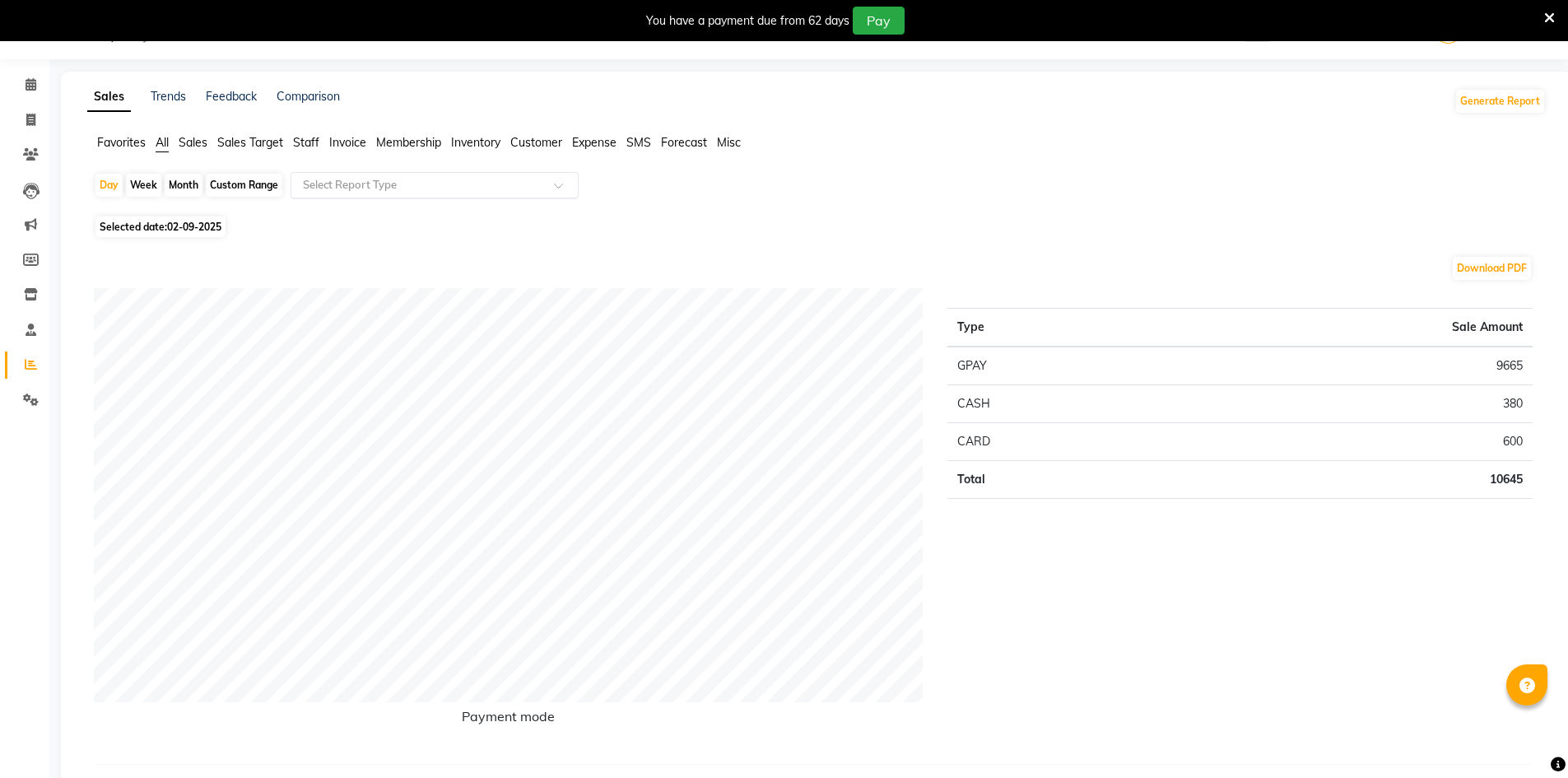
click at [343, 184] on input "text" at bounding box center [418, 185] width 237 height 17
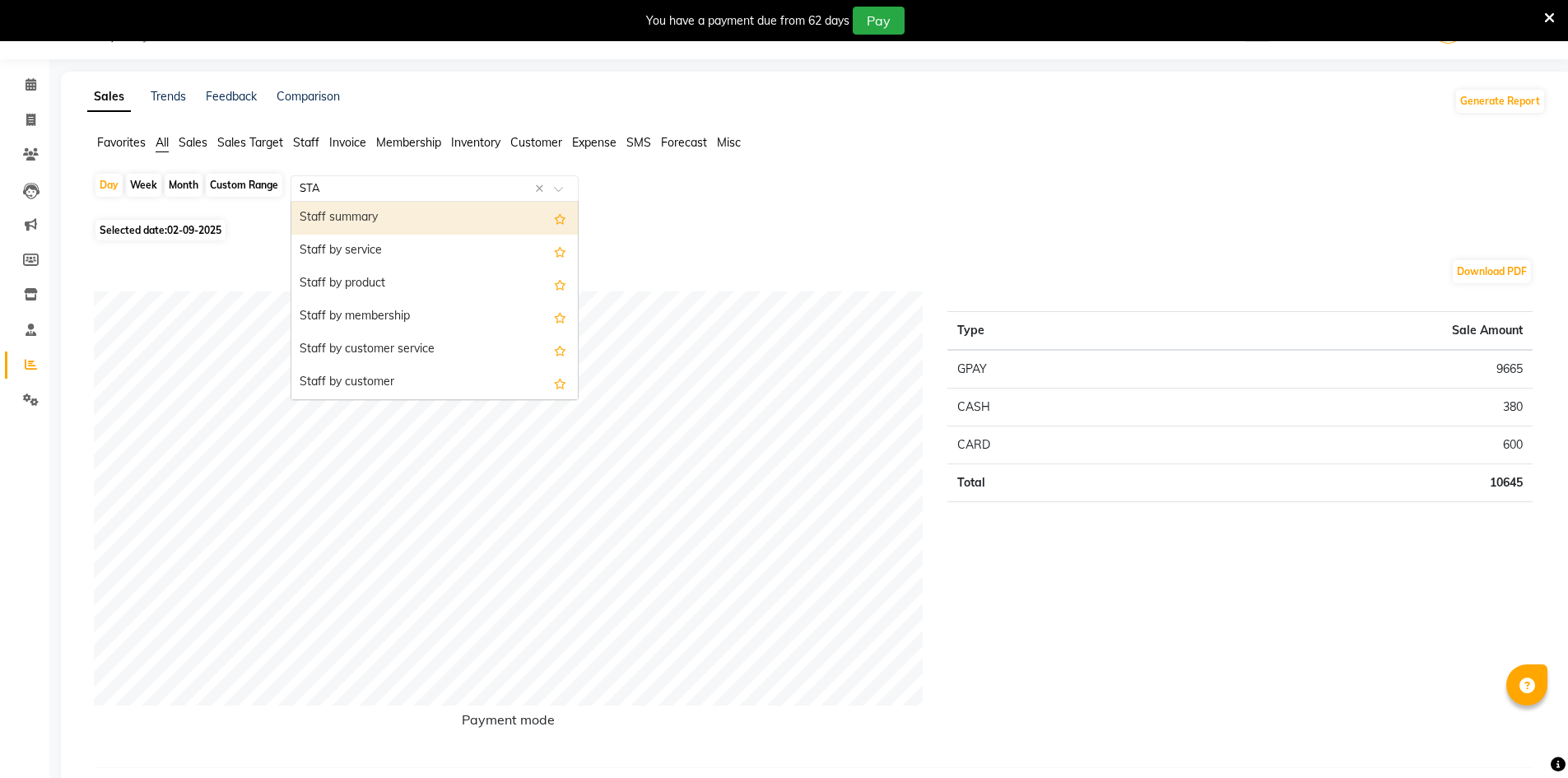
click at [450, 222] on div "Staff summary" at bounding box center [435, 218] width 286 height 33
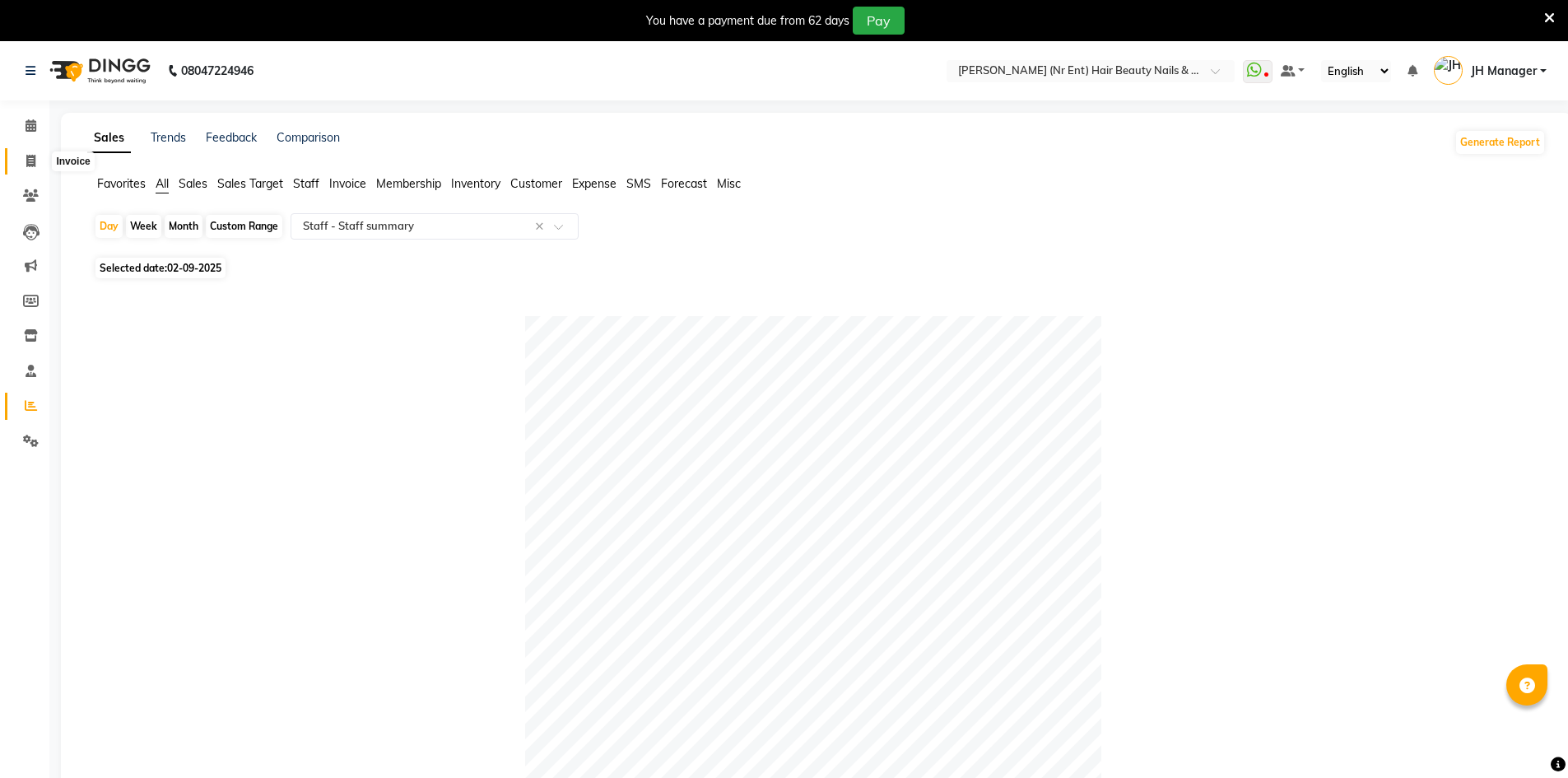
click at [26, 160] on icon at bounding box center [30, 161] width 9 height 12
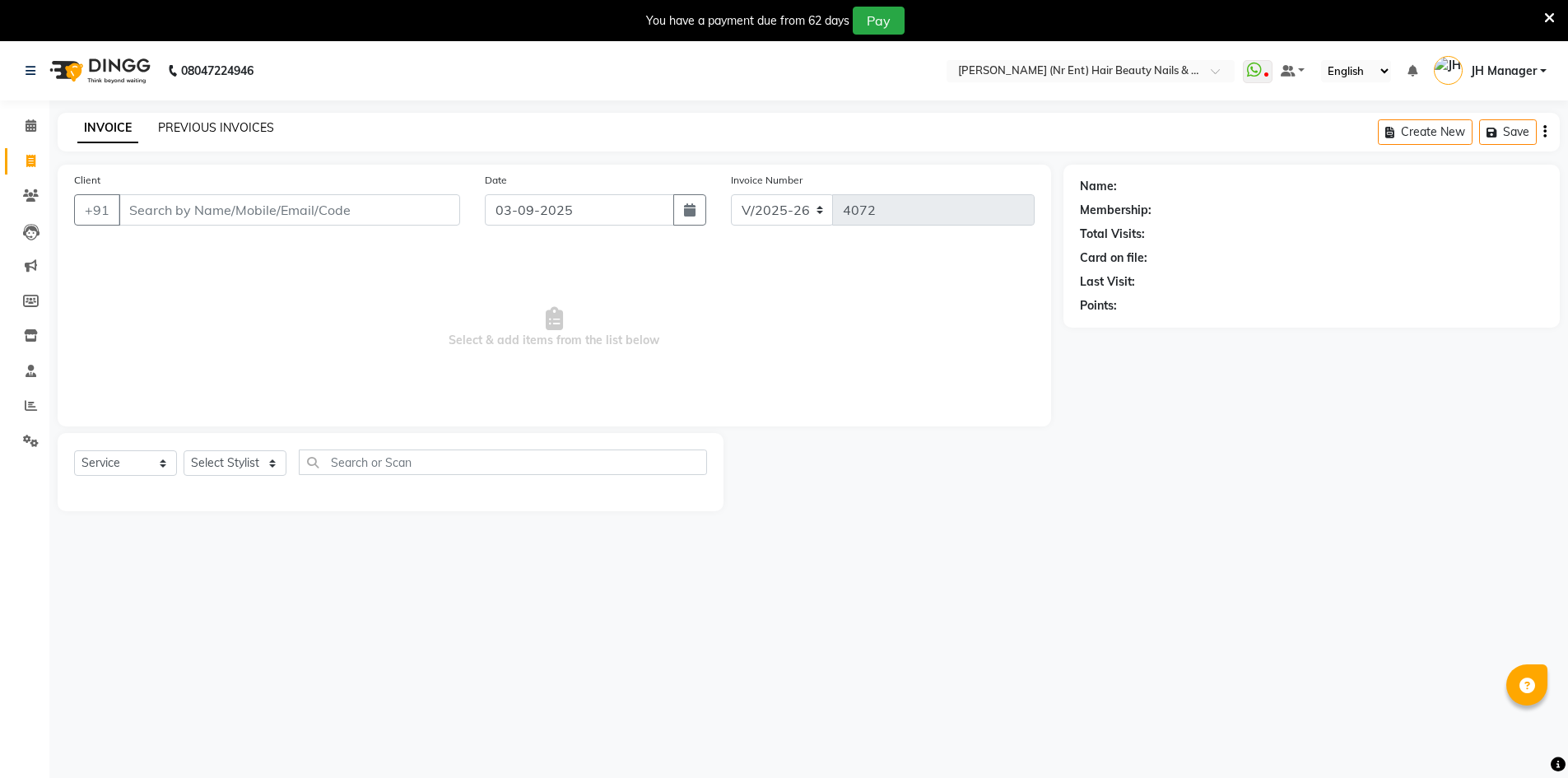
click at [237, 129] on link "PREVIOUS INVOICES" at bounding box center [216, 127] width 116 height 15
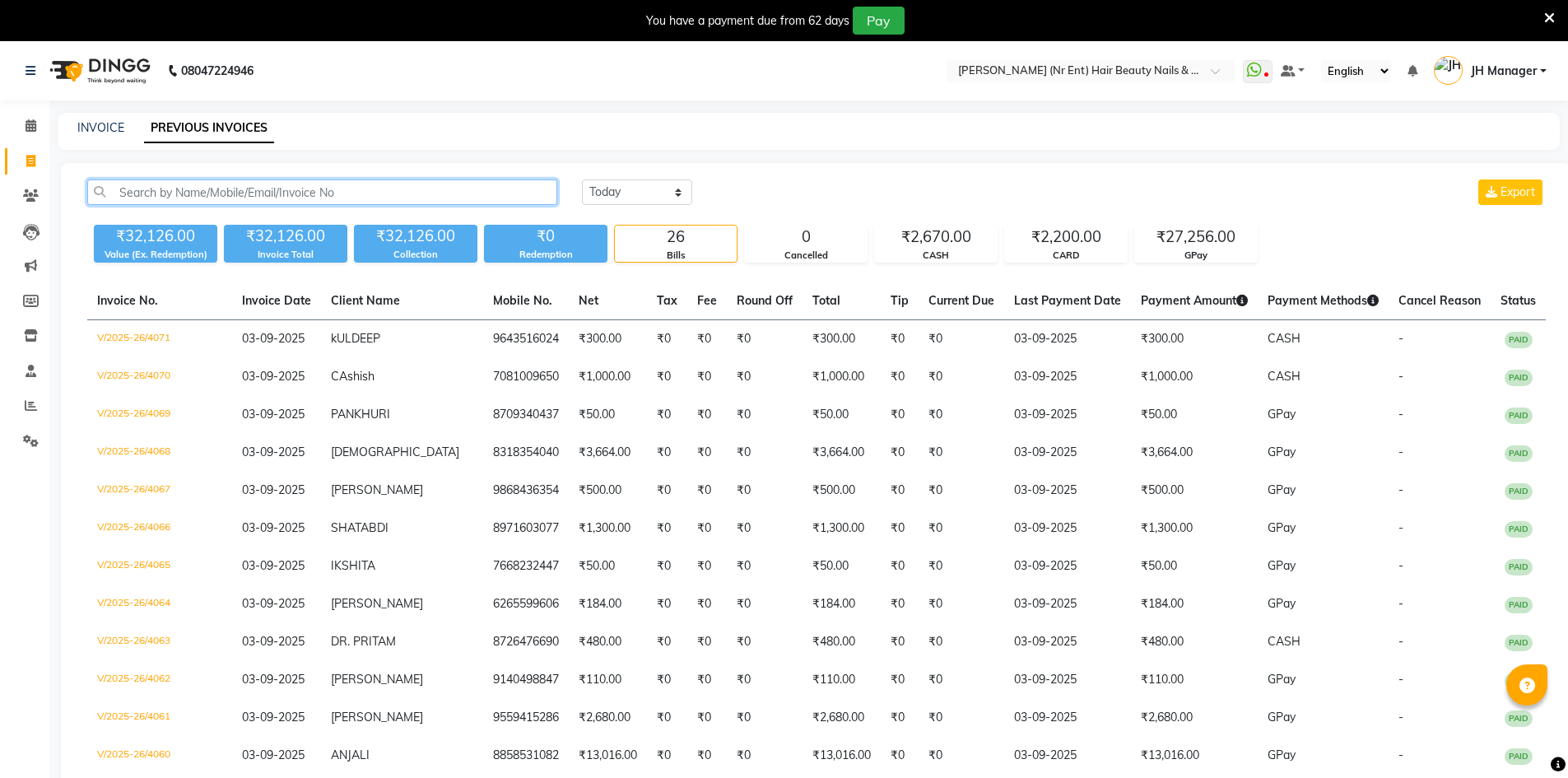
click at [250, 187] on input "text" at bounding box center [322, 192] width 470 height 26
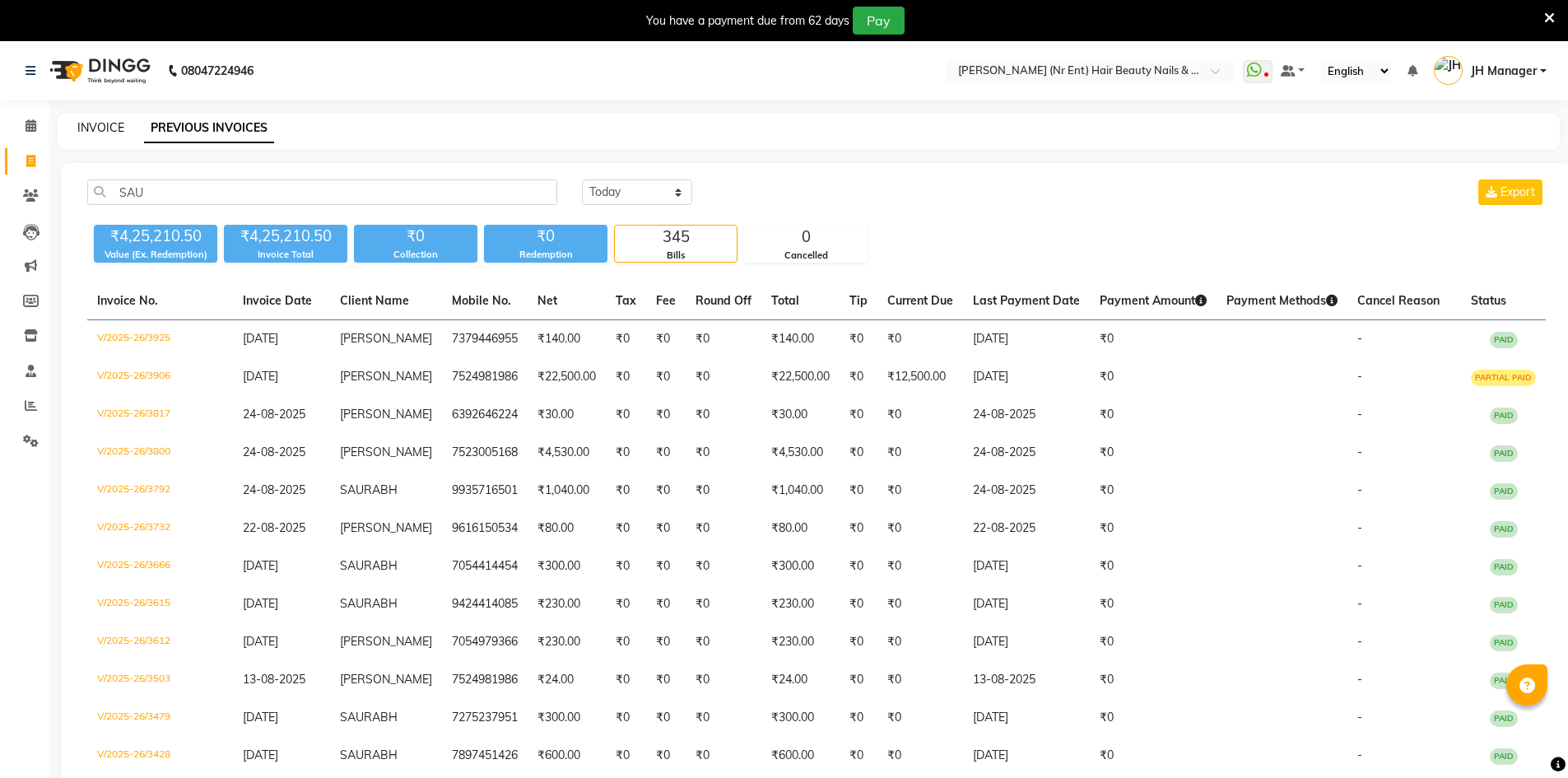
click at [90, 124] on link "INVOICE" at bounding box center [100, 127] width 47 height 15
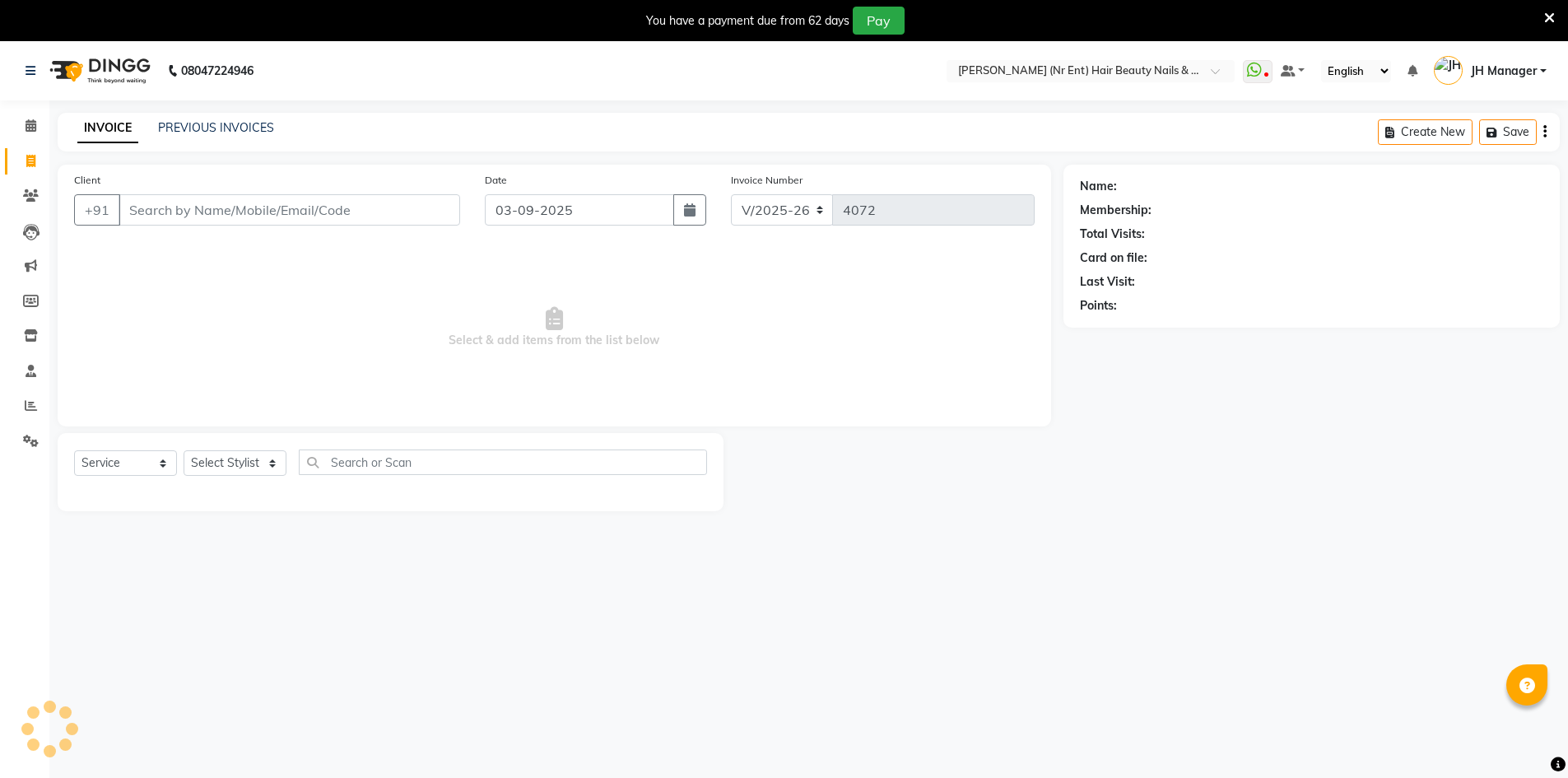
scroll to position [41, 0]
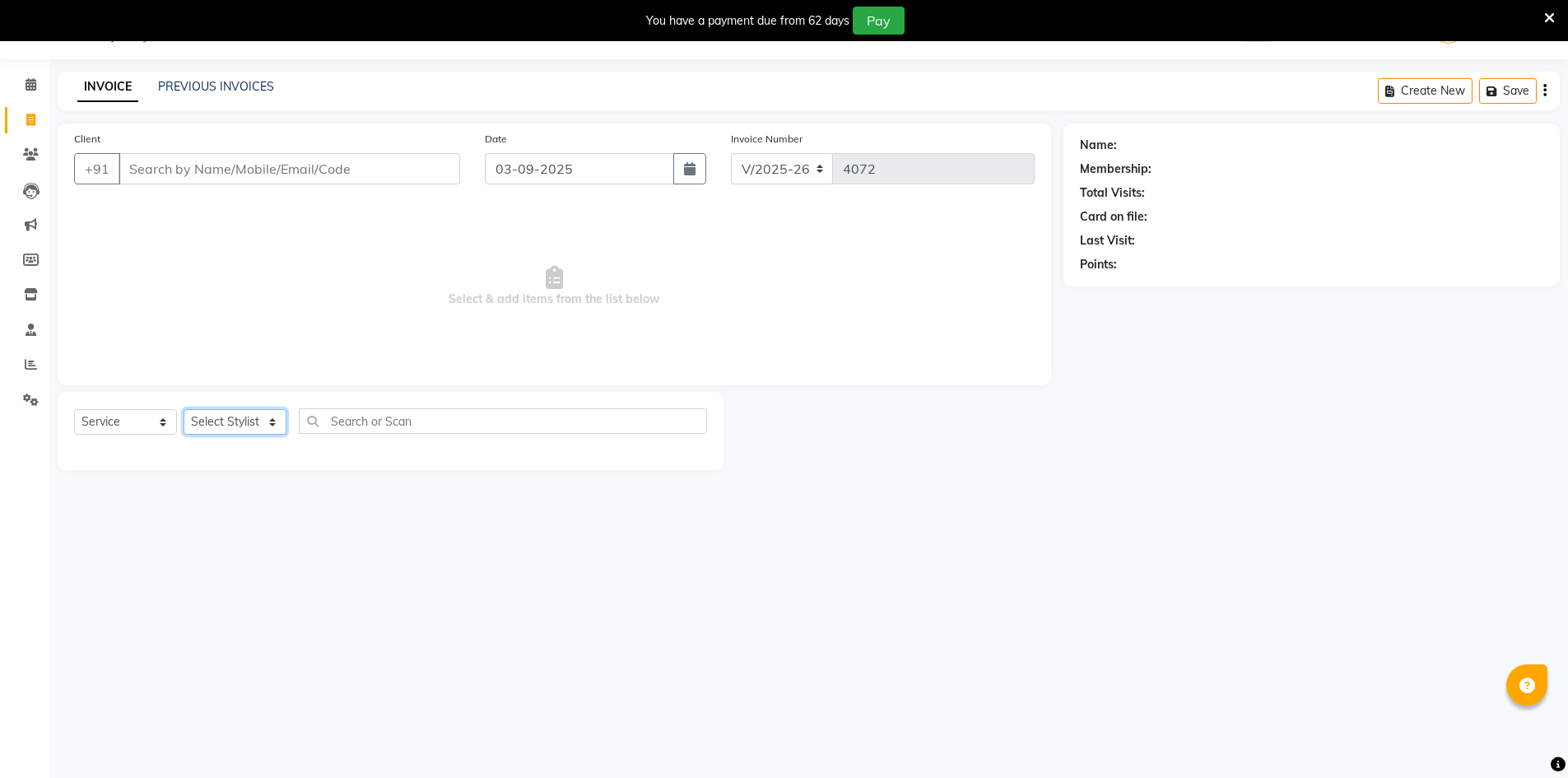
click at [241, 426] on select "Select Stylist ADNAN ADVANCE ANJALI ANNU B-WAX [PERSON_NAME] JH Manager MEMBERS…" at bounding box center [235, 422] width 102 height 26
click at [184, 409] on select "Select Stylist ADNAN ADVANCE ANJALI ANNU B-WAX [PERSON_NAME] JH Manager MEMBERS…" at bounding box center [235, 422] width 102 height 26
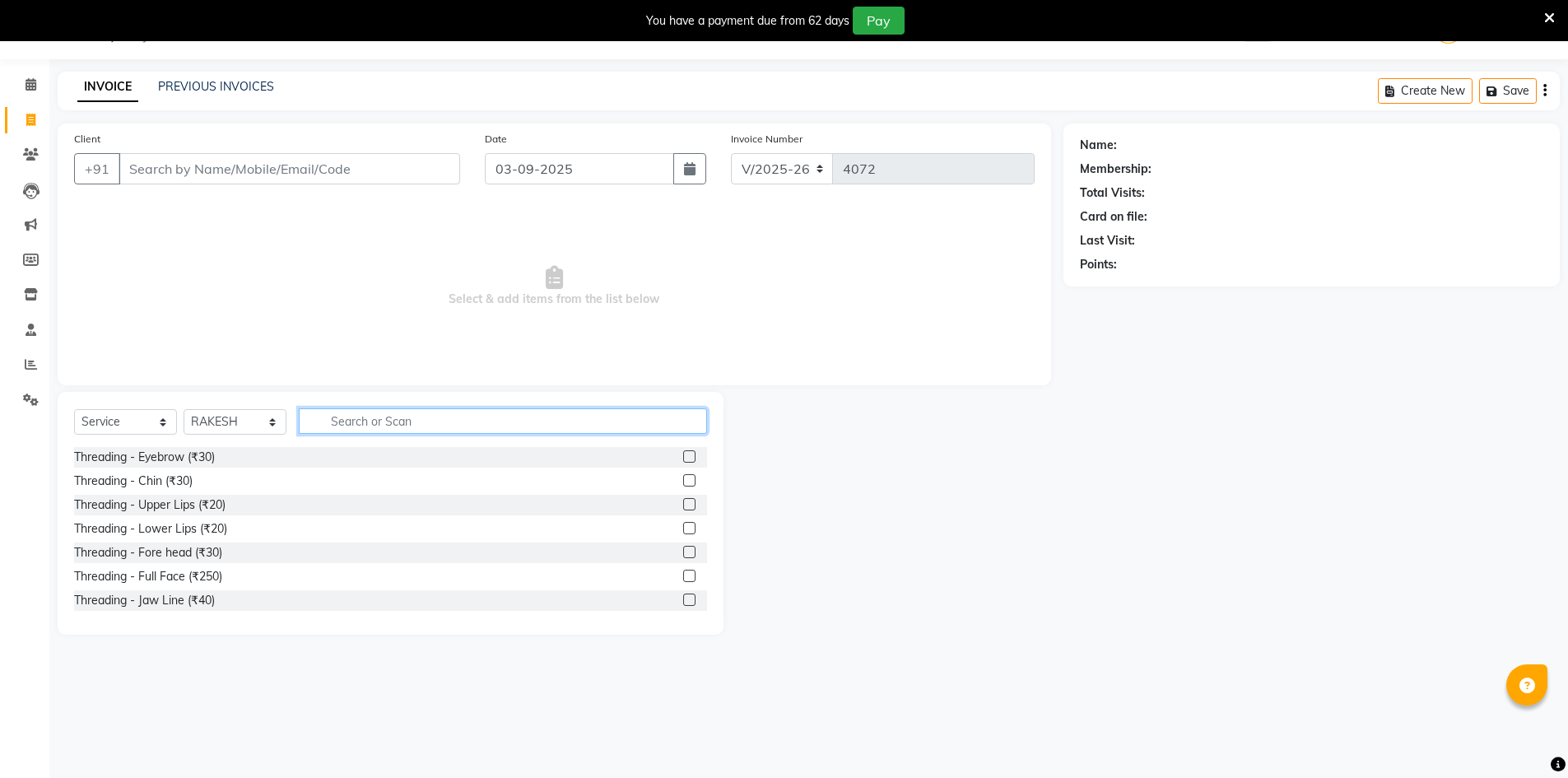
click at [368, 420] on input "text" at bounding box center [503, 422] width 409 height 26
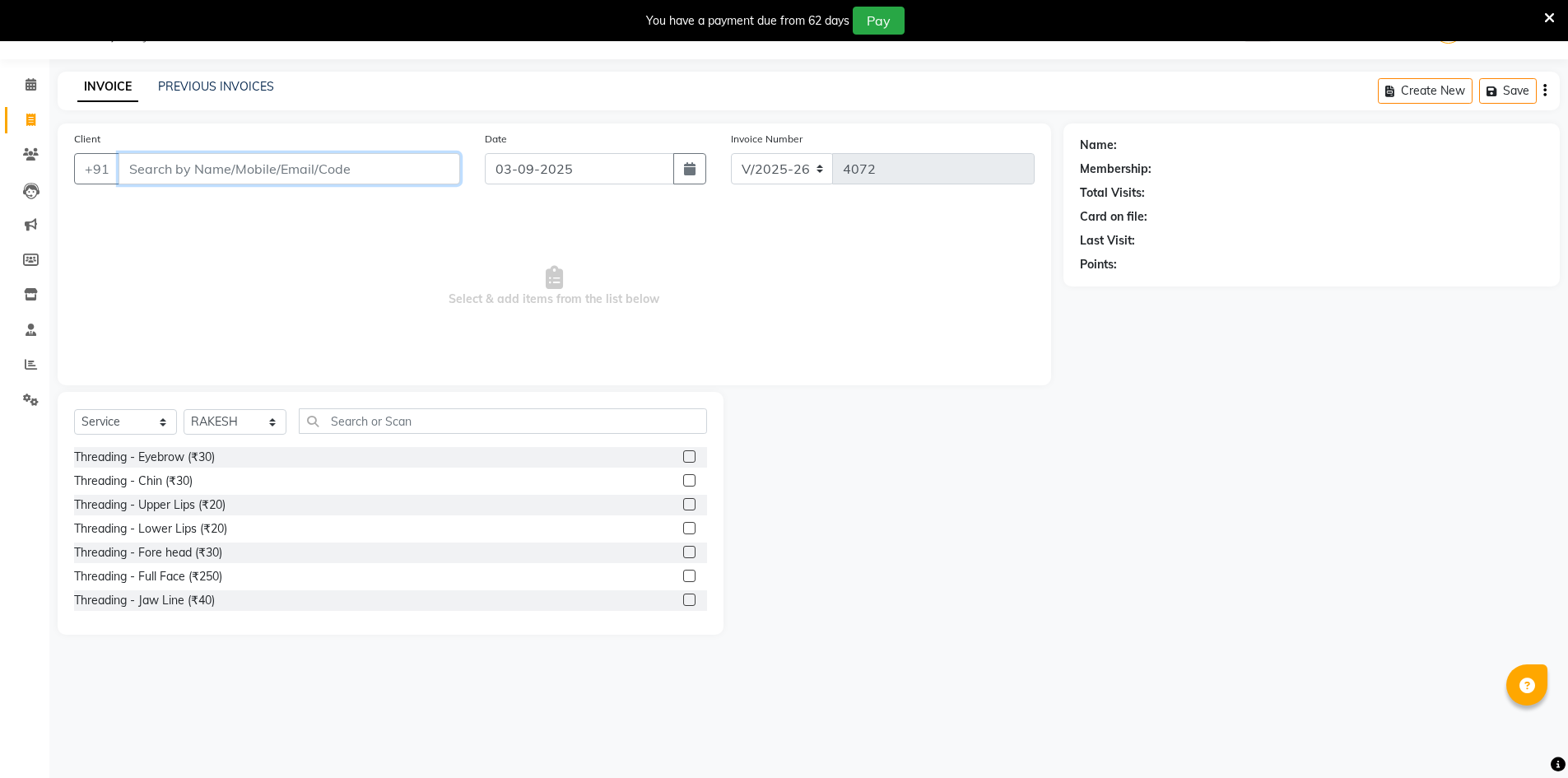
click at [249, 173] on input "Client" at bounding box center [289, 168] width 342 height 31
click at [434, 171] on span "Add Client" at bounding box center [417, 168] width 65 height 17
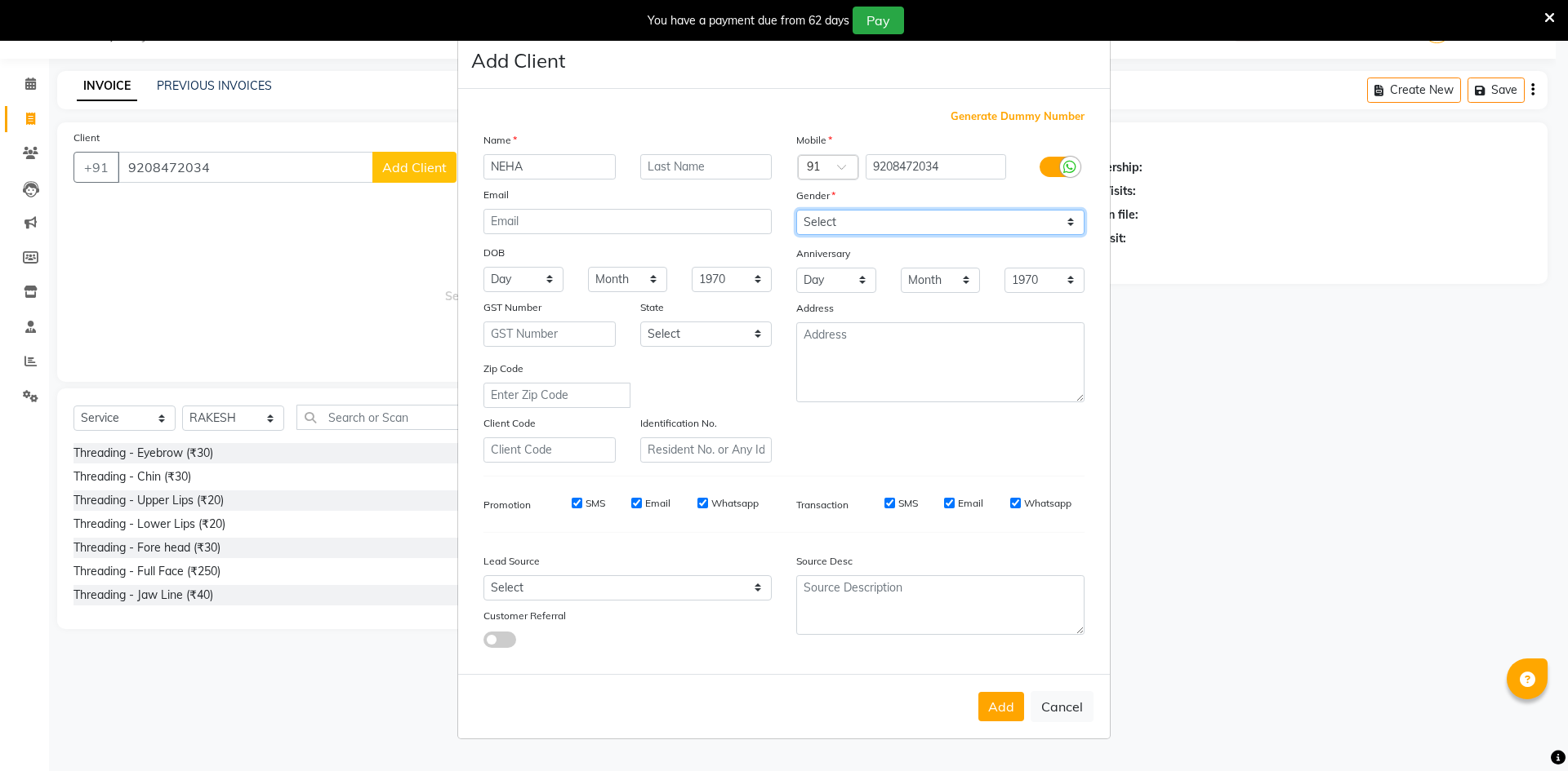
click at [826, 230] on select "Select Male Female Other Prefer Not To Say" at bounding box center [940, 223] width 288 height 26
click at [796, 210] on select "Select Male Female Other Prefer Not To Say" at bounding box center [940, 223] width 288 height 26
click at [1001, 705] on button "Add" at bounding box center [1001, 707] width 45 height 30
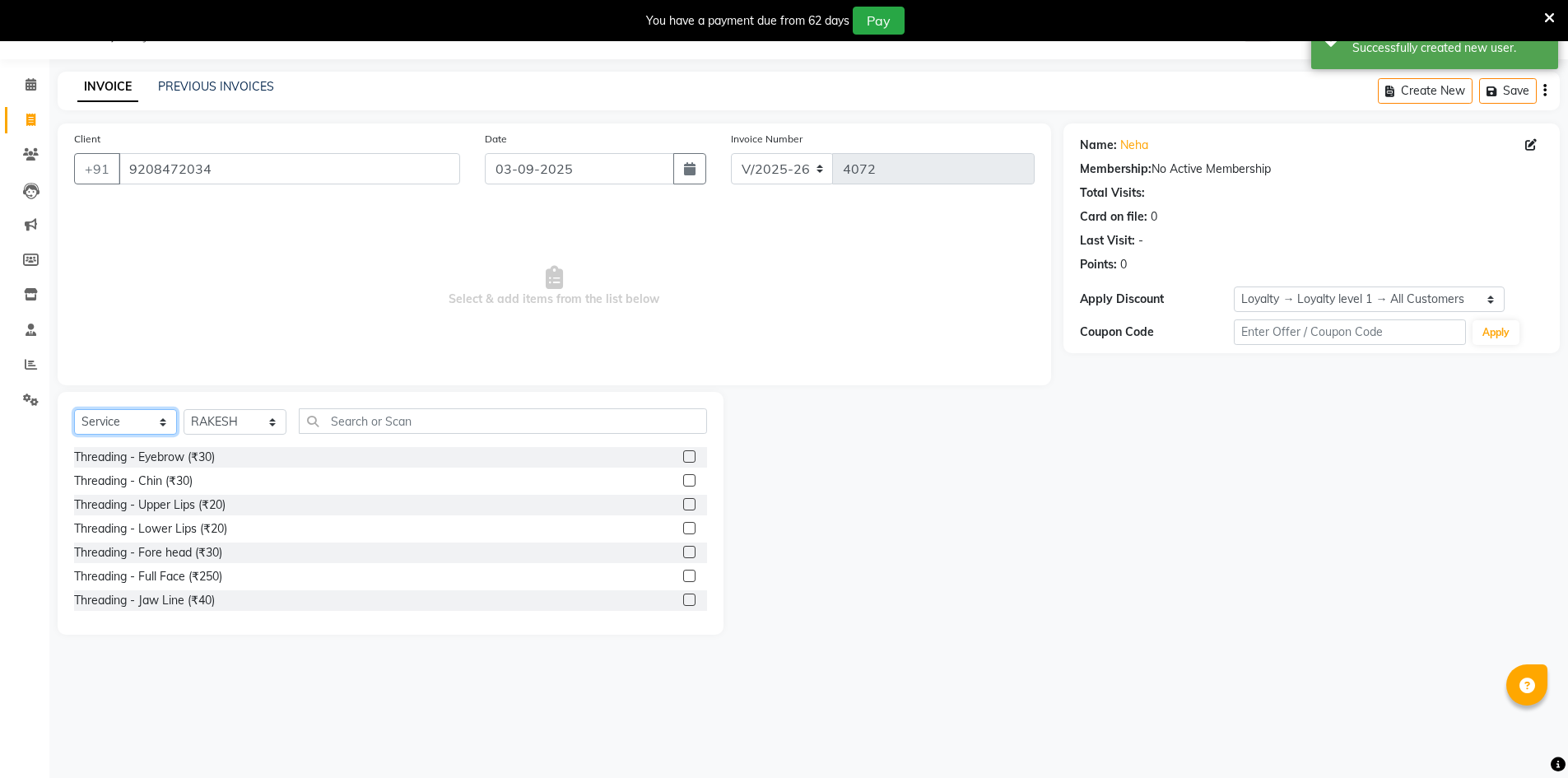
click at [152, 430] on select "Select Service Product Membership Package Voucher Prepaid Gift Card" at bounding box center [125, 422] width 102 height 26
click at [75, 409] on select "Select Service Product Membership Package Voucher Prepaid Gift Card" at bounding box center [125, 422] width 102 height 26
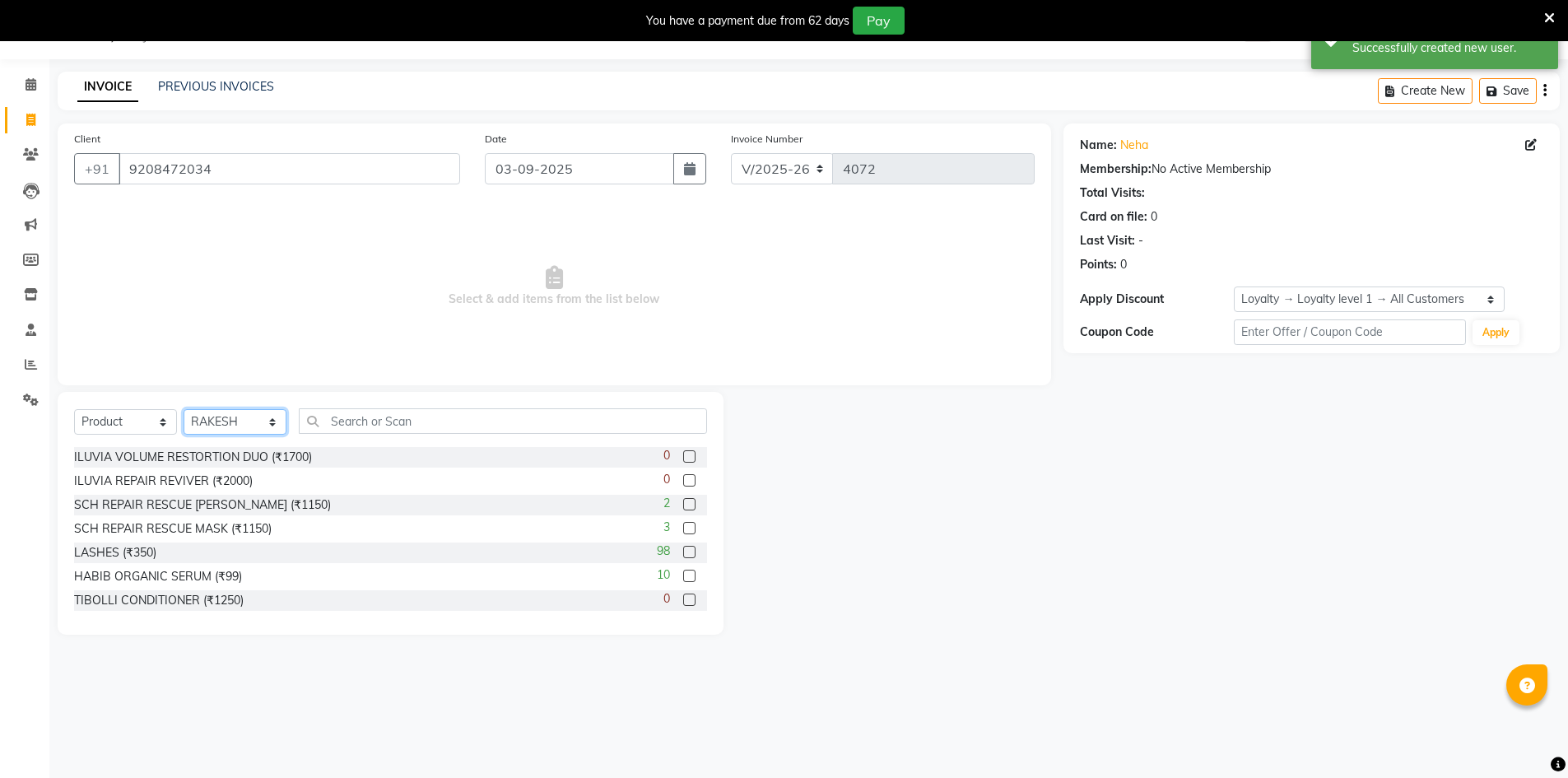
click at [237, 422] on select "Select Stylist ADNAN ADVANCE ANJALI ANNU B-WAX [PERSON_NAME] JH Manager MEMBERS…" at bounding box center [235, 422] width 102 height 26
click at [184, 409] on select "Select Stylist ADNAN ADVANCE ANJALI ANNU B-WAX [PERSON_NAME] JH Manager MEMBERS…" at bounding box center [235, 422] width 102 height 26
drag, startPoint x: 379, startPoint y: 414, endPoint x: 381, endPoint y: 428, distance: 14.1
click at [378, 414] on input "text" at bounding box center [503, 422] width 409 height 26
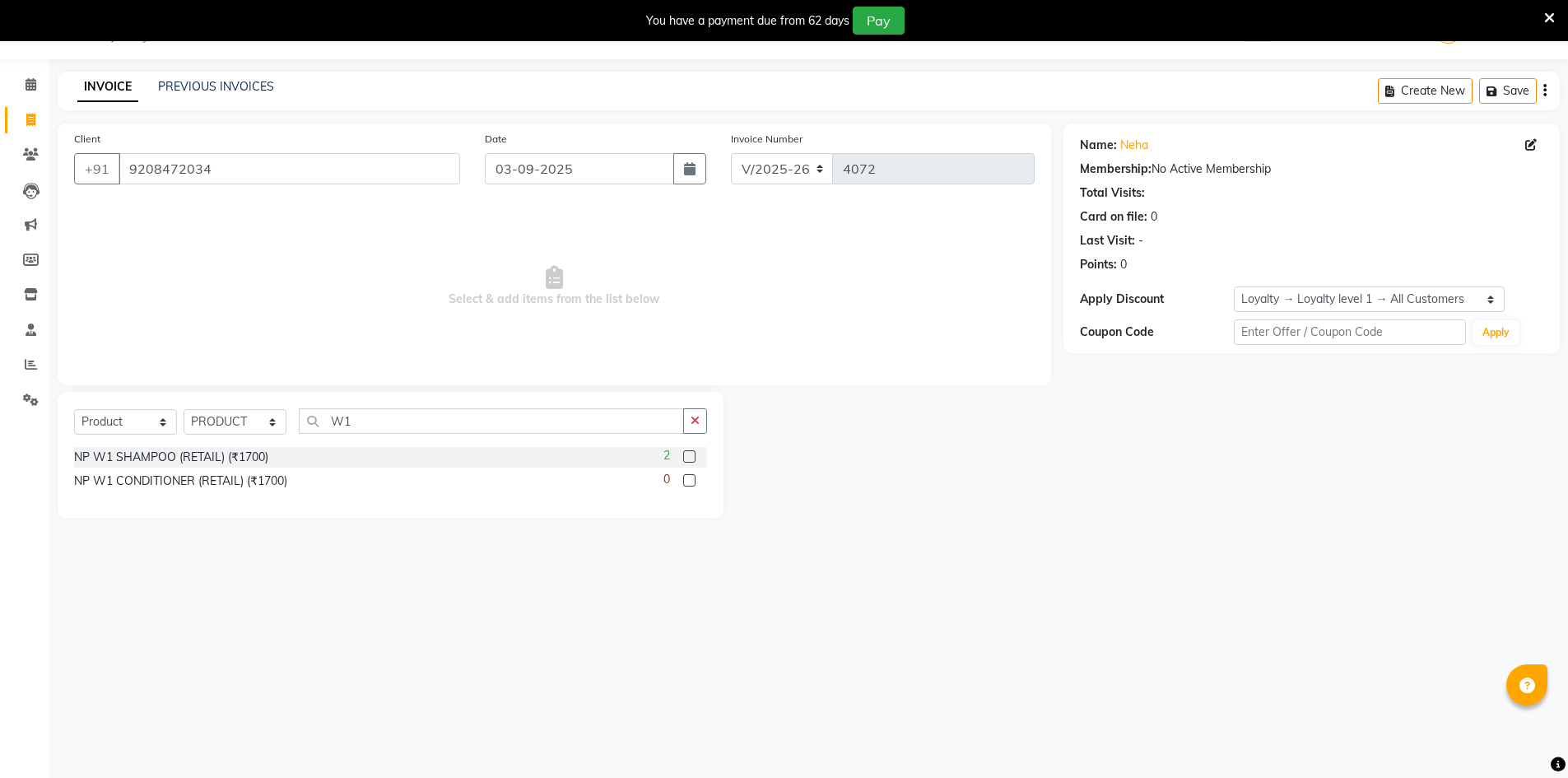
click at [689, 457] on label at bounding box center [689, 457] width 12 height 12
click at [689, 457] on input "checkbox" at bounding box center [688, 458] width 11 height 11
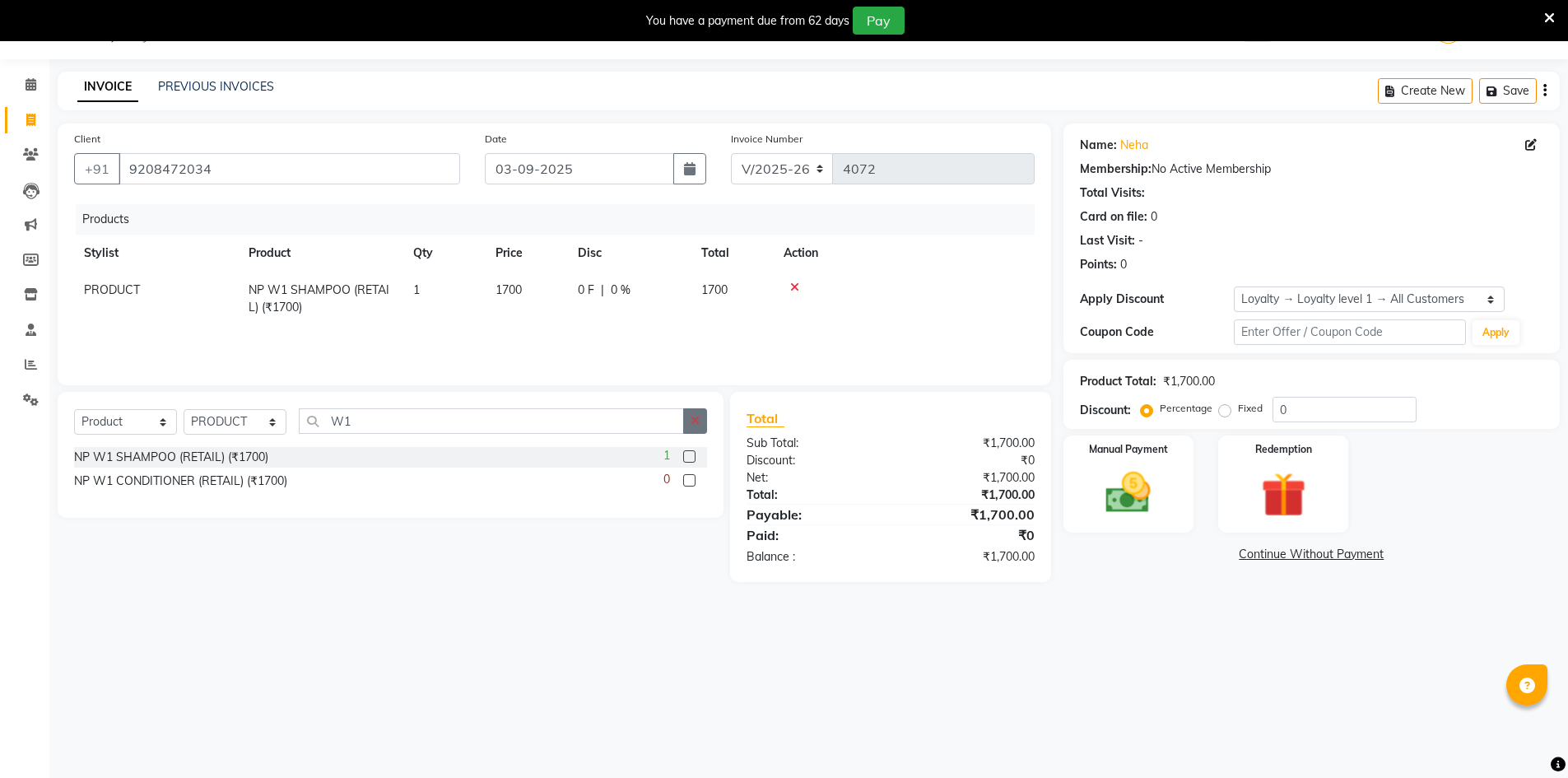
click at [689, 459] on label at bounding box center [689, 457] width 12 height 12
click at [689, 459] on input "checkbox" at bounding box center [688, 458] width 11 height 11
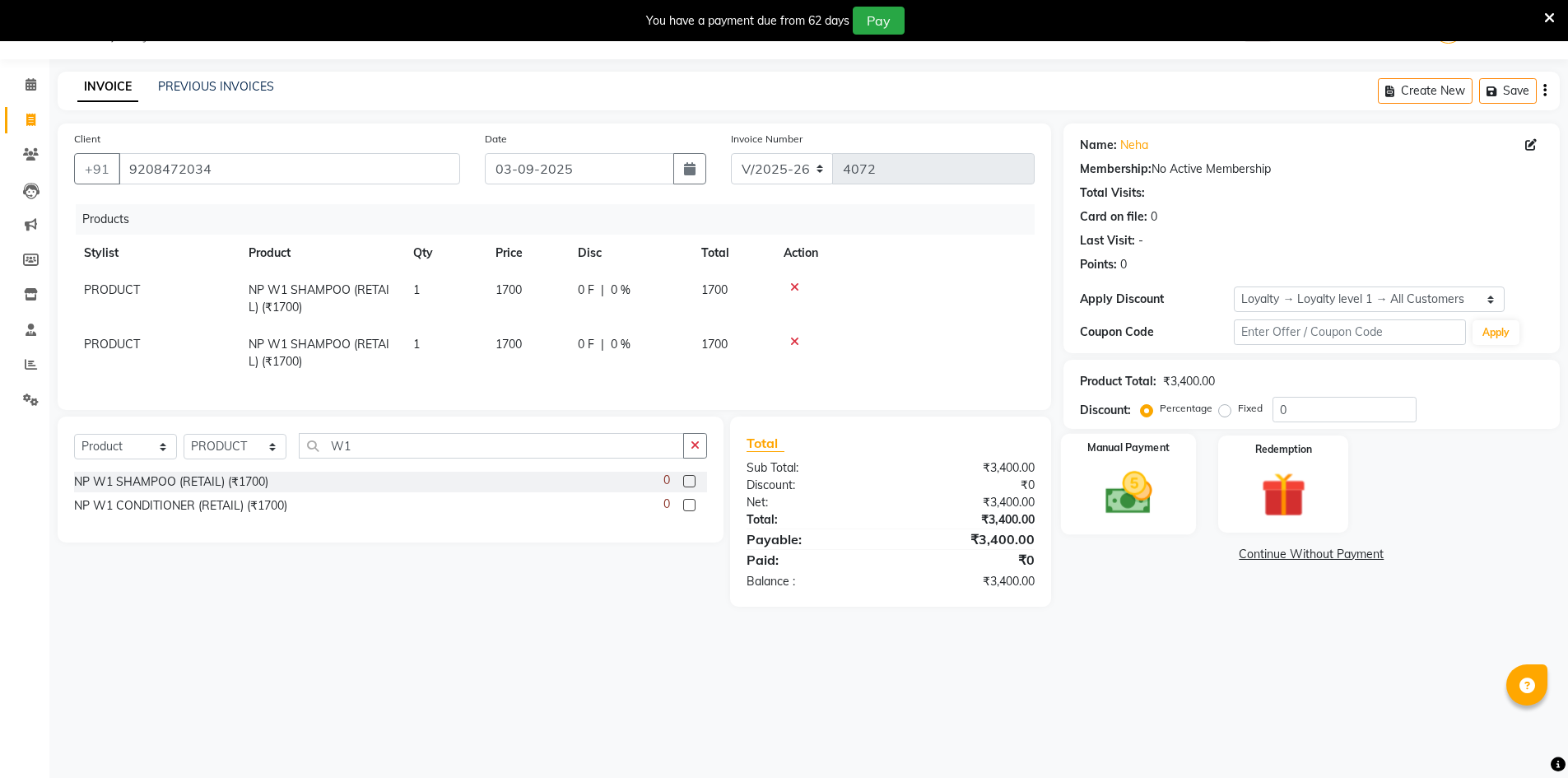
click at [1150, 493] on img at bounding box center [1129, 493] width 76 height 54
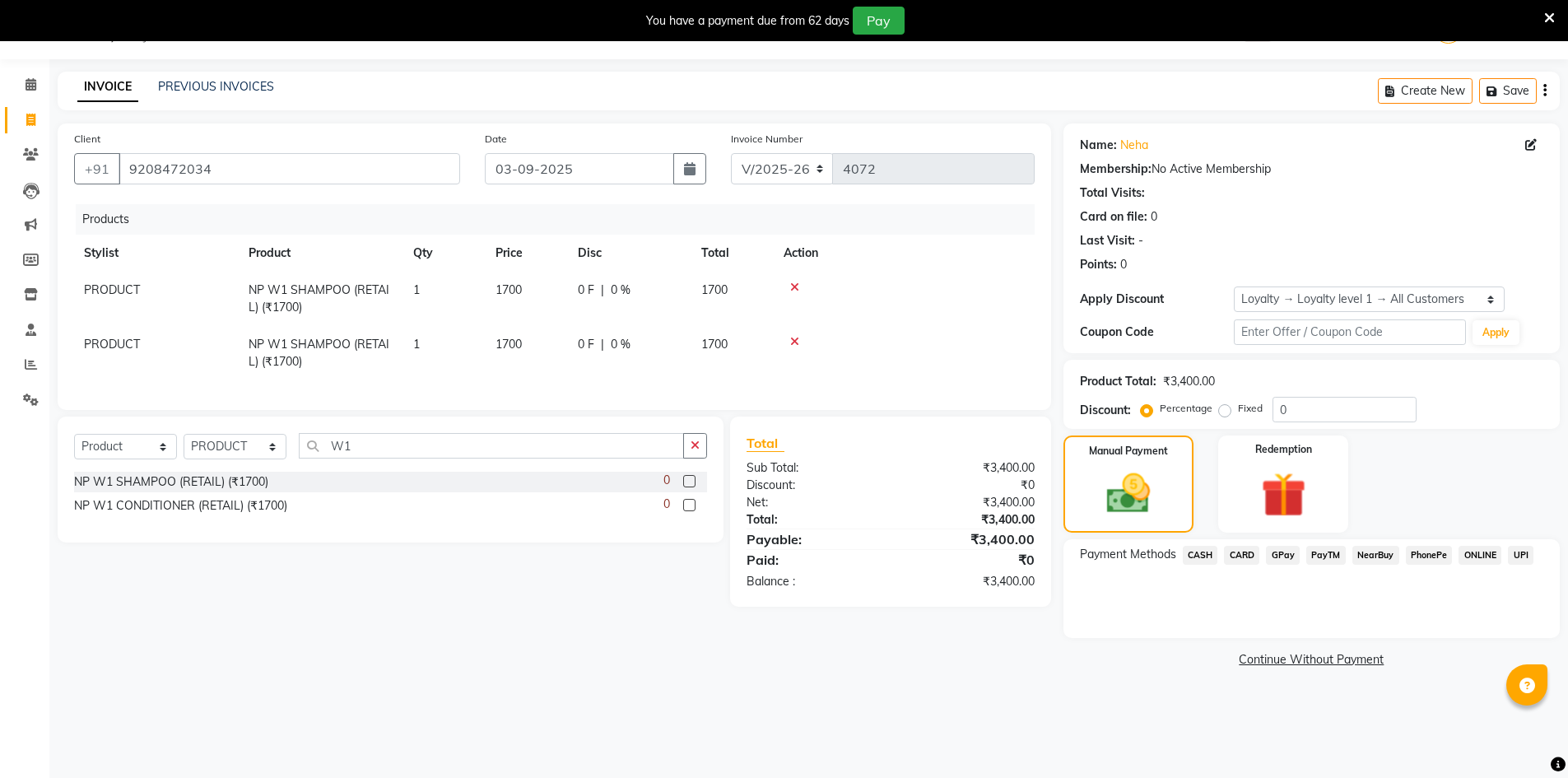
click at [1204, 560] on span "CASH" at bounding box center [1201, 555] width 36 height 19
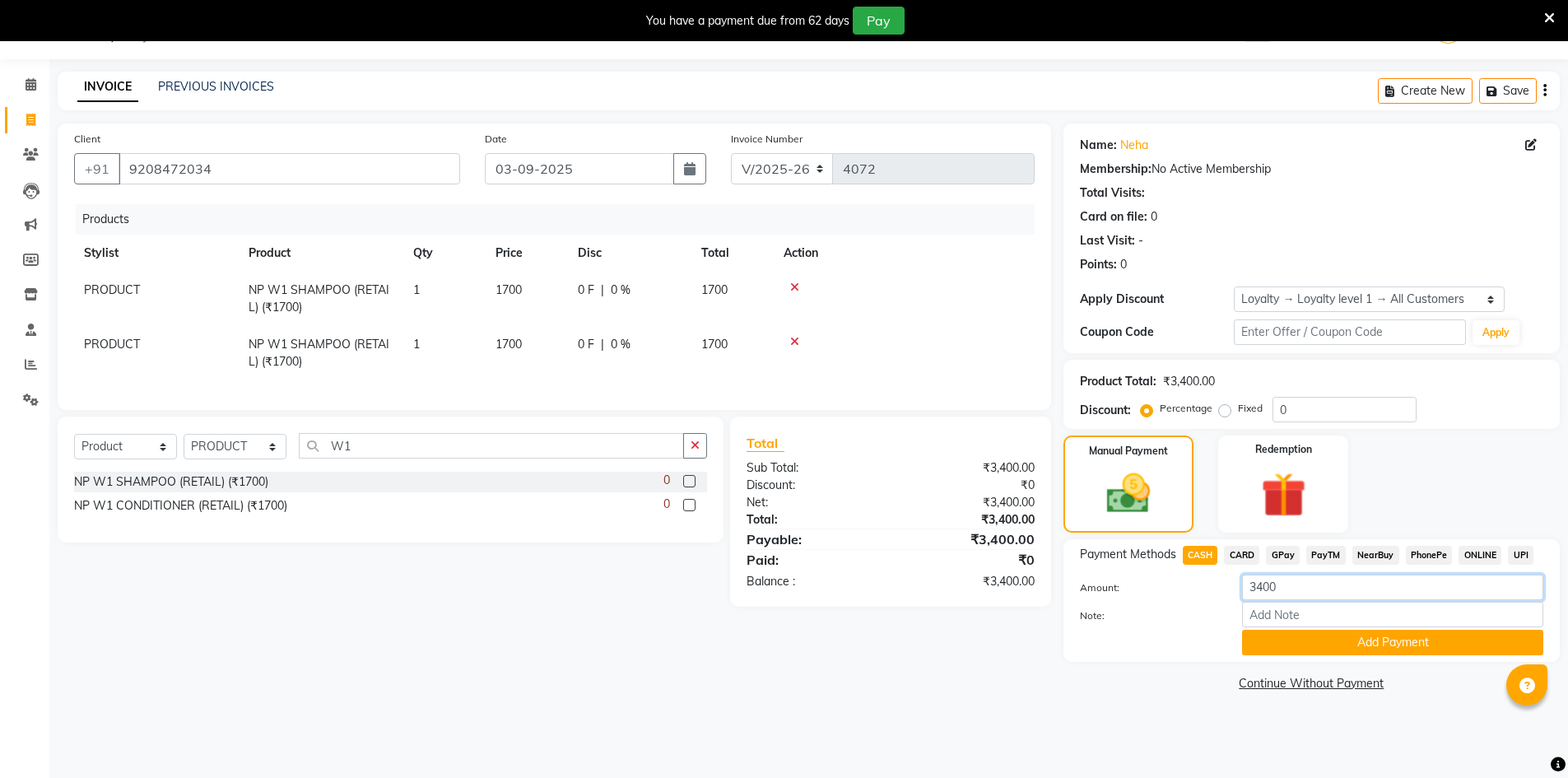
drag, startPoint x: 1294, startPoint y: 596, endPoint x: 1113, endPoint y: 589, distance: 181.1
click at [1113, 589] on div "Amount: 3400" at bounding box center [1311, 589] width 488 height 28
click at [1388, 639] on button "Add Payment" at bounding box center [1392, 643] width 301 height 26
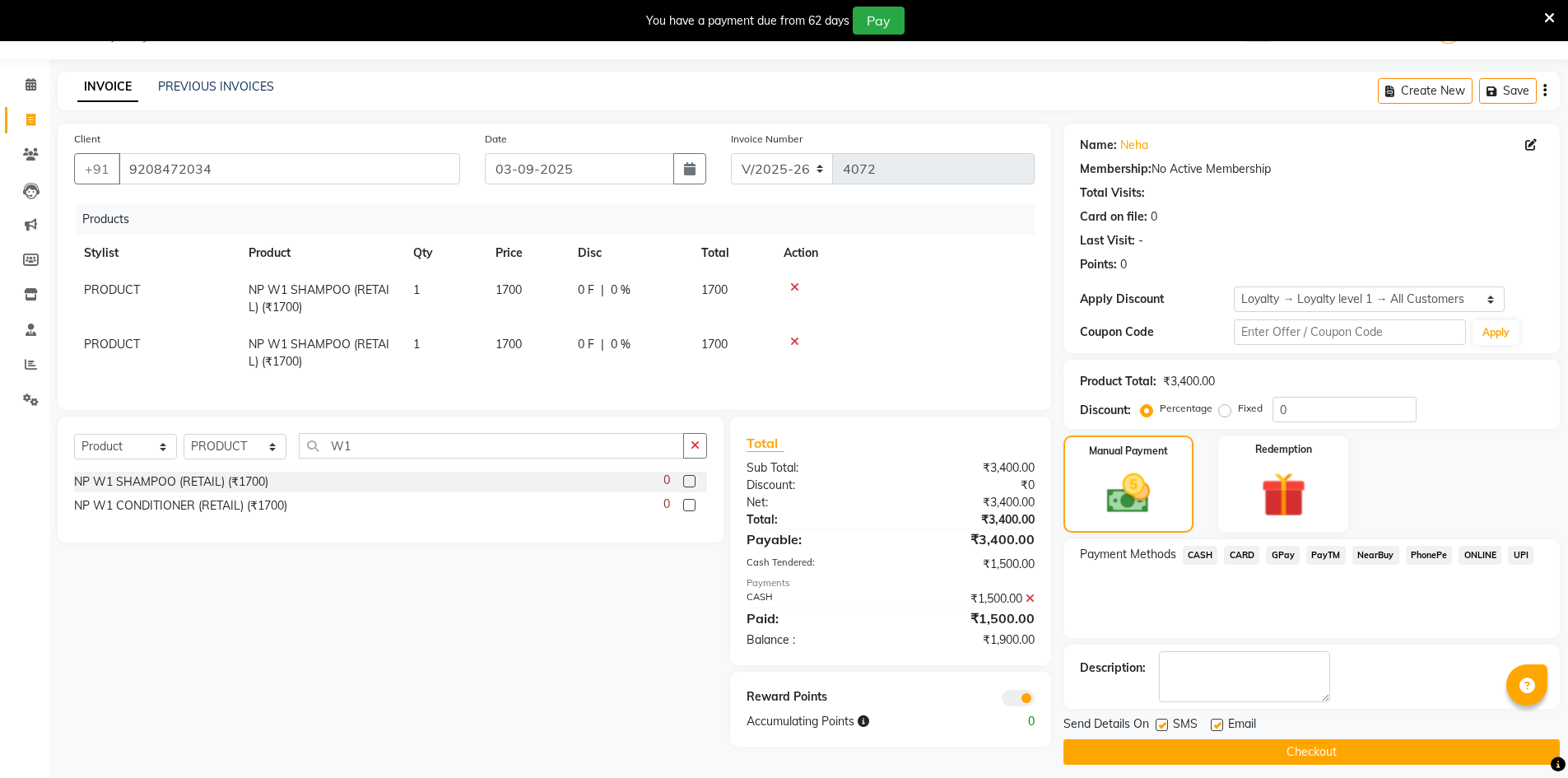
click at [1284, 553] on span "GPay" at bounding box center [1283, 555] width 34 height 19
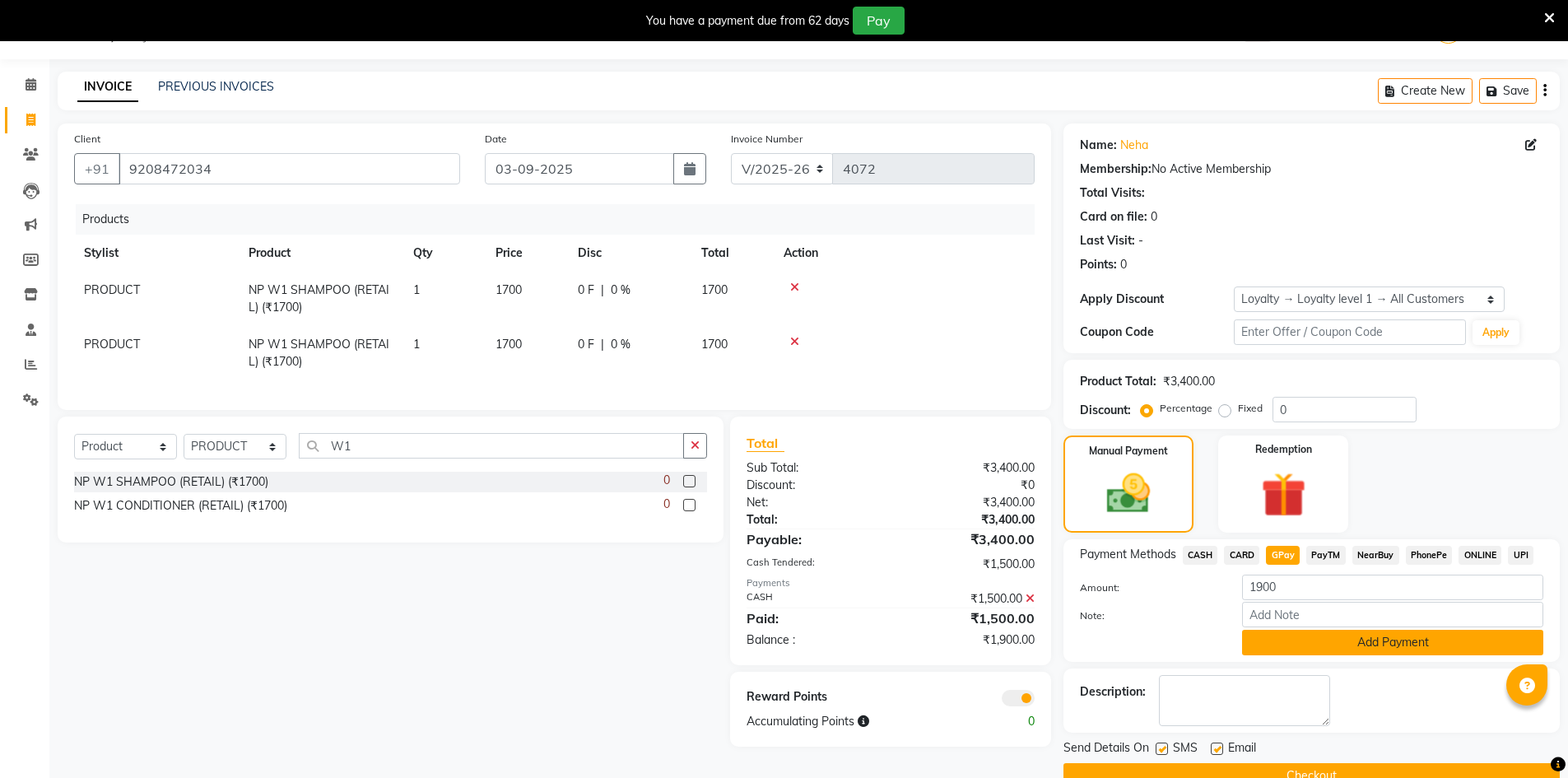
click at [1343, 649] on button "Add Payment" at bounding box center [1392, 643] width 301 height 26
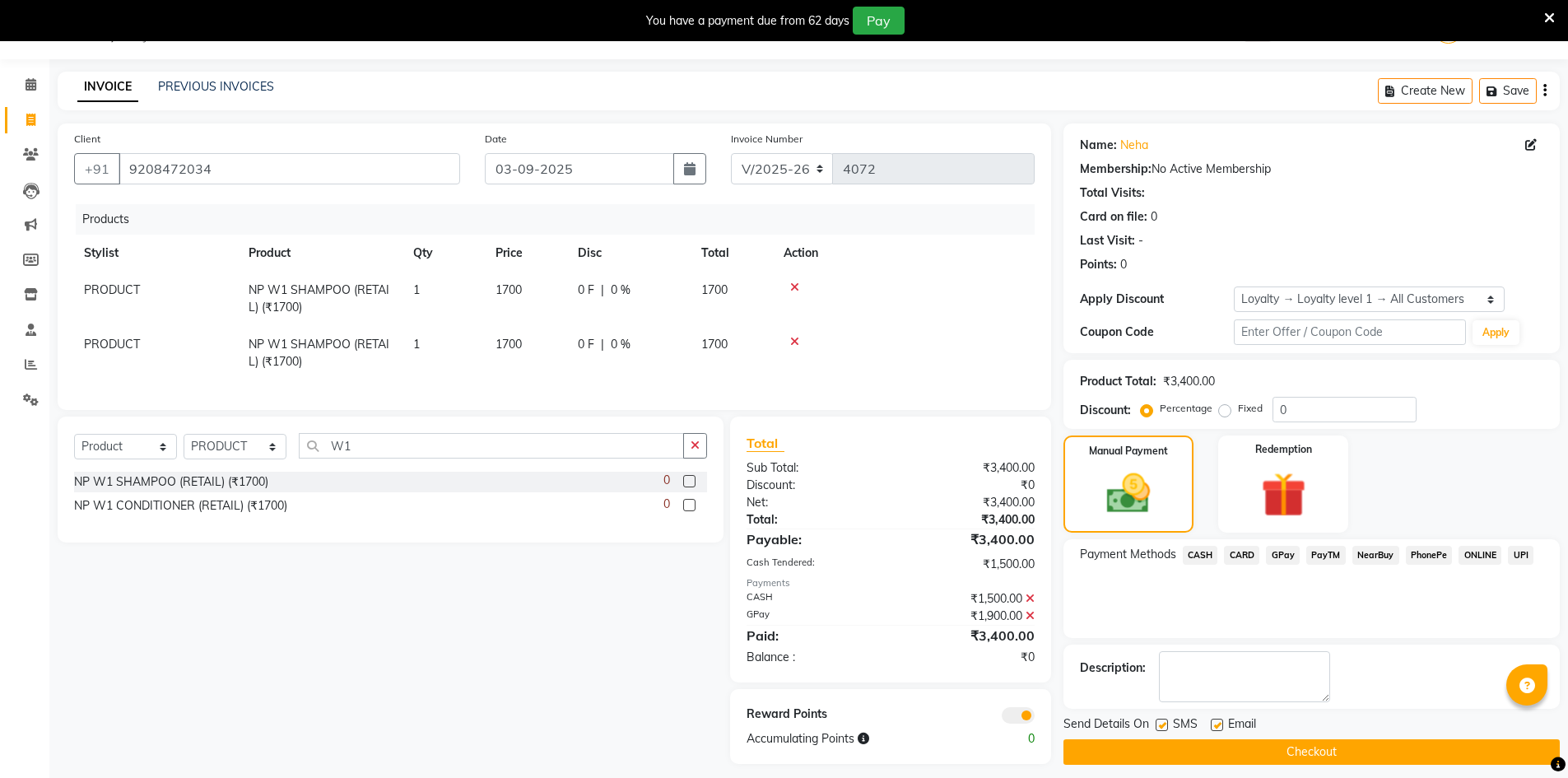
scroll to position [65, 0]
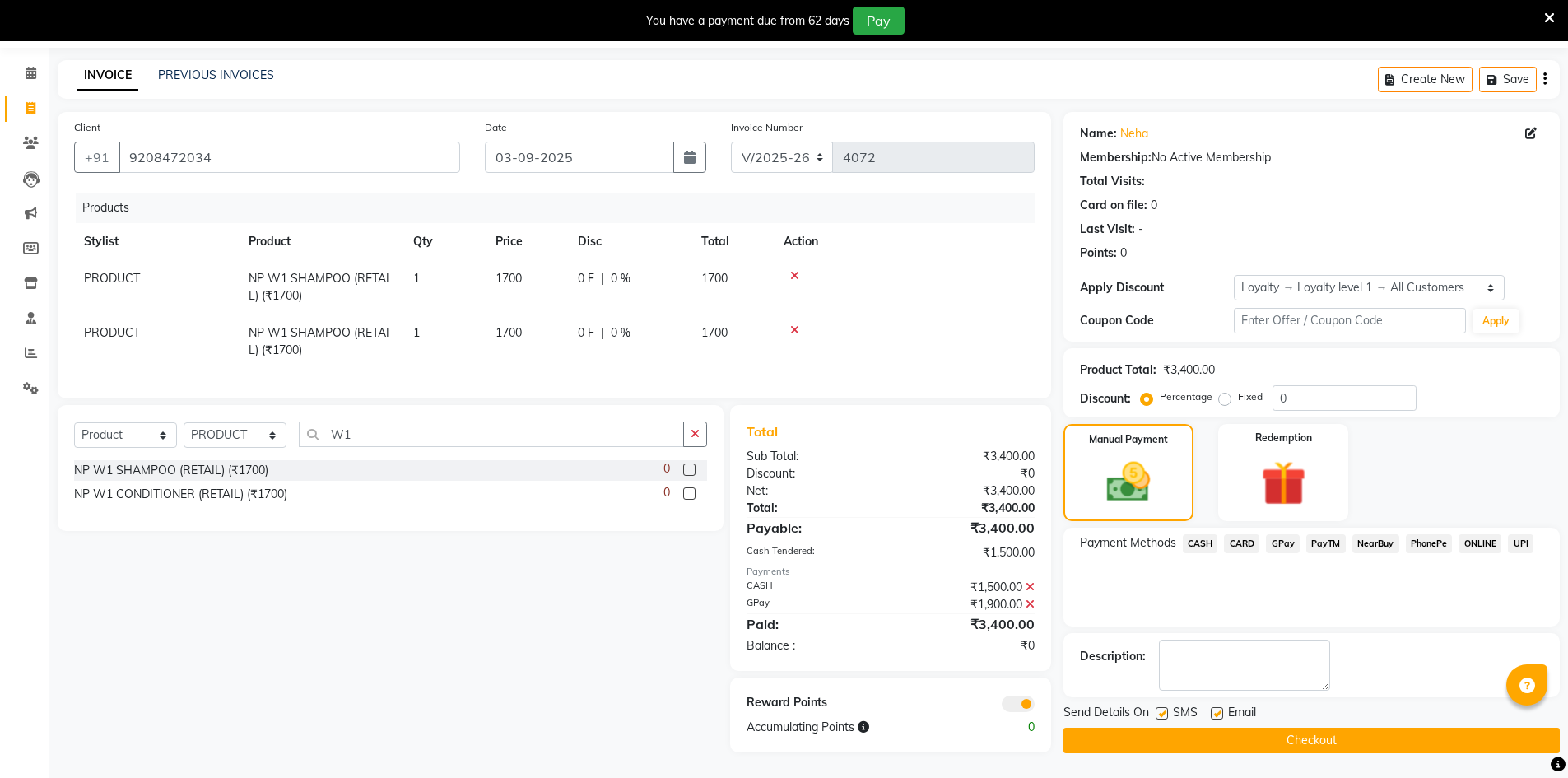
click at [1428, 728] on button "Checkout" at bounding box center [1311, 741] width 496 height 26
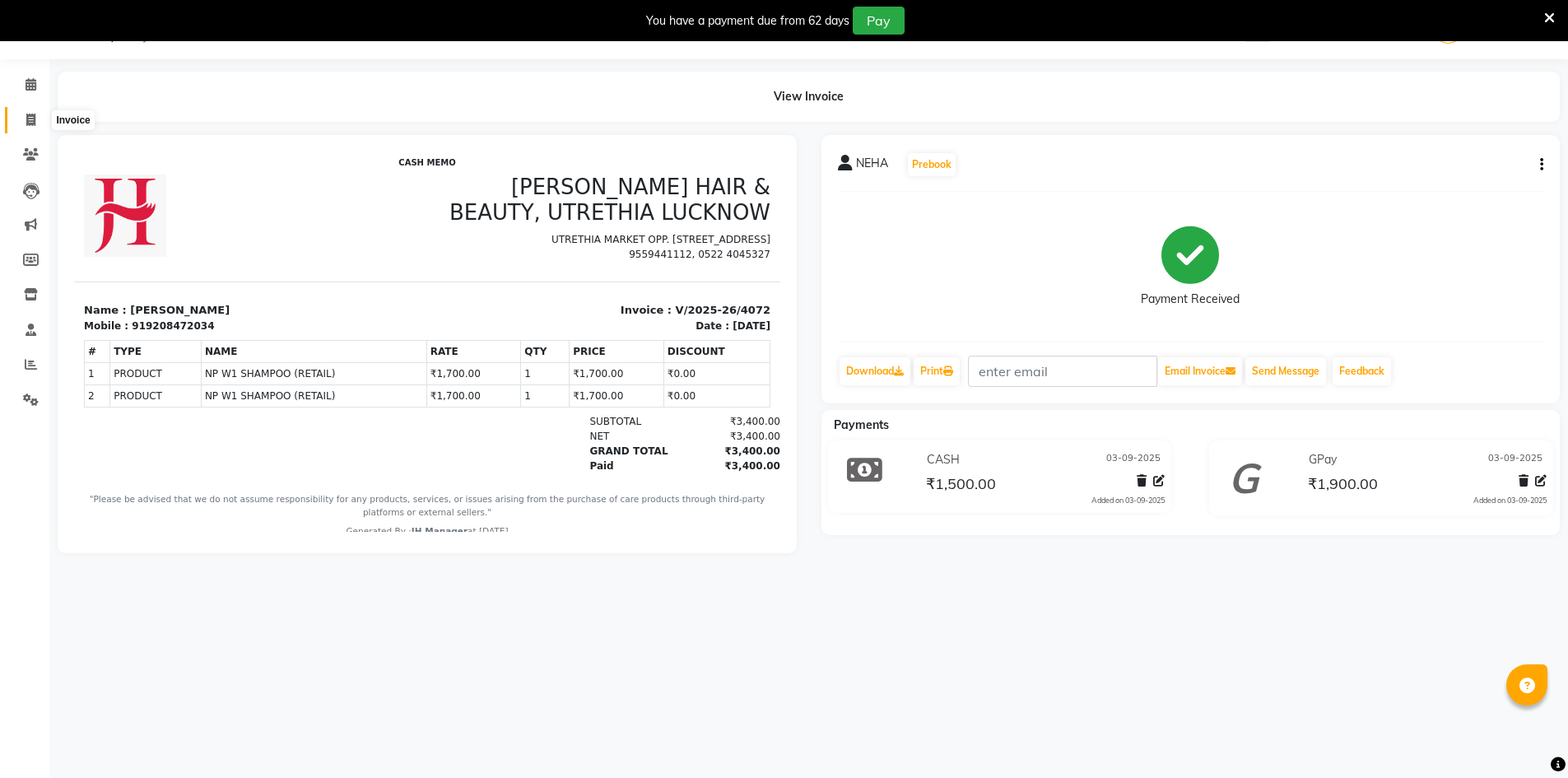
drag, startPoint x: 32, startPoint y: 123, endPoint x: 52, endPoint y: 118, distance: 20.6
click at [32, 123] on icon at bounding box center [30, 119] width 9 height 12
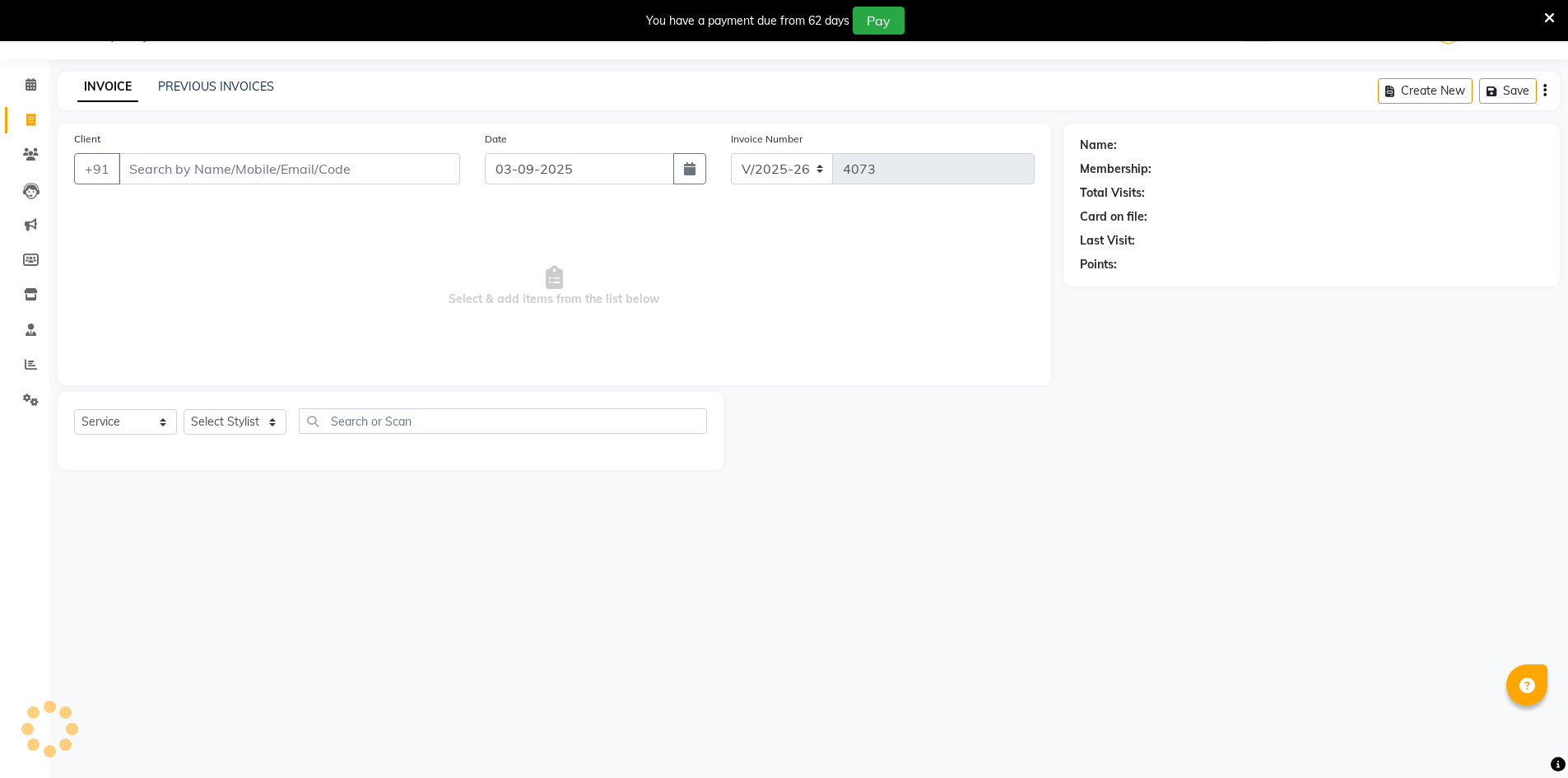
drag, startPoint x: 194, startPoint y: 168, endPoint x: 225, endPoint y: 168, distance: 31.0
click at [199, 168] on input "Client" at bounding box center [289, 168] width 342 height 31
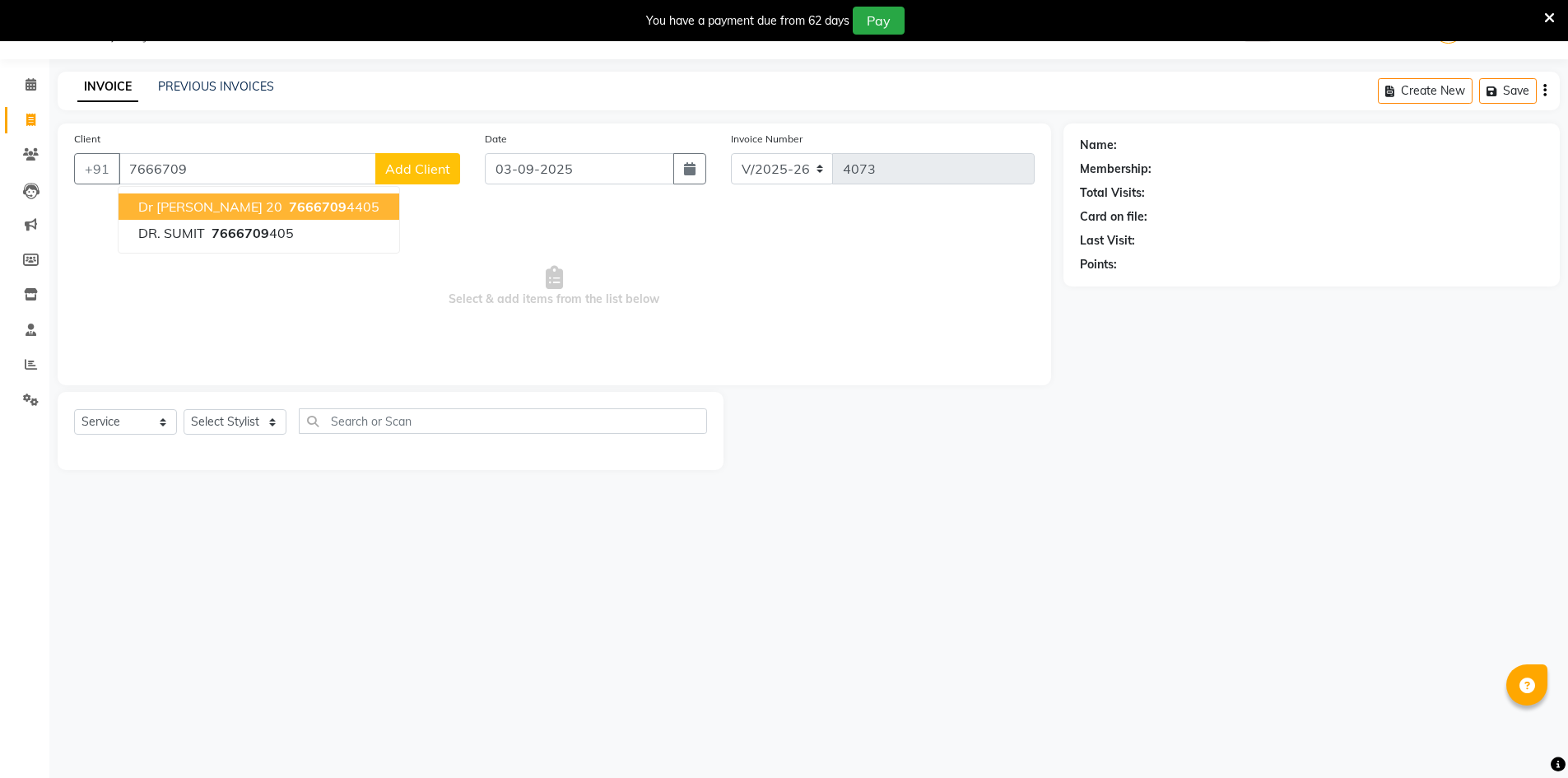
click at [305, 208] on button "Dr Sumit 20 7666709 4405" at bounding box center [259, 207] width 280 height 26
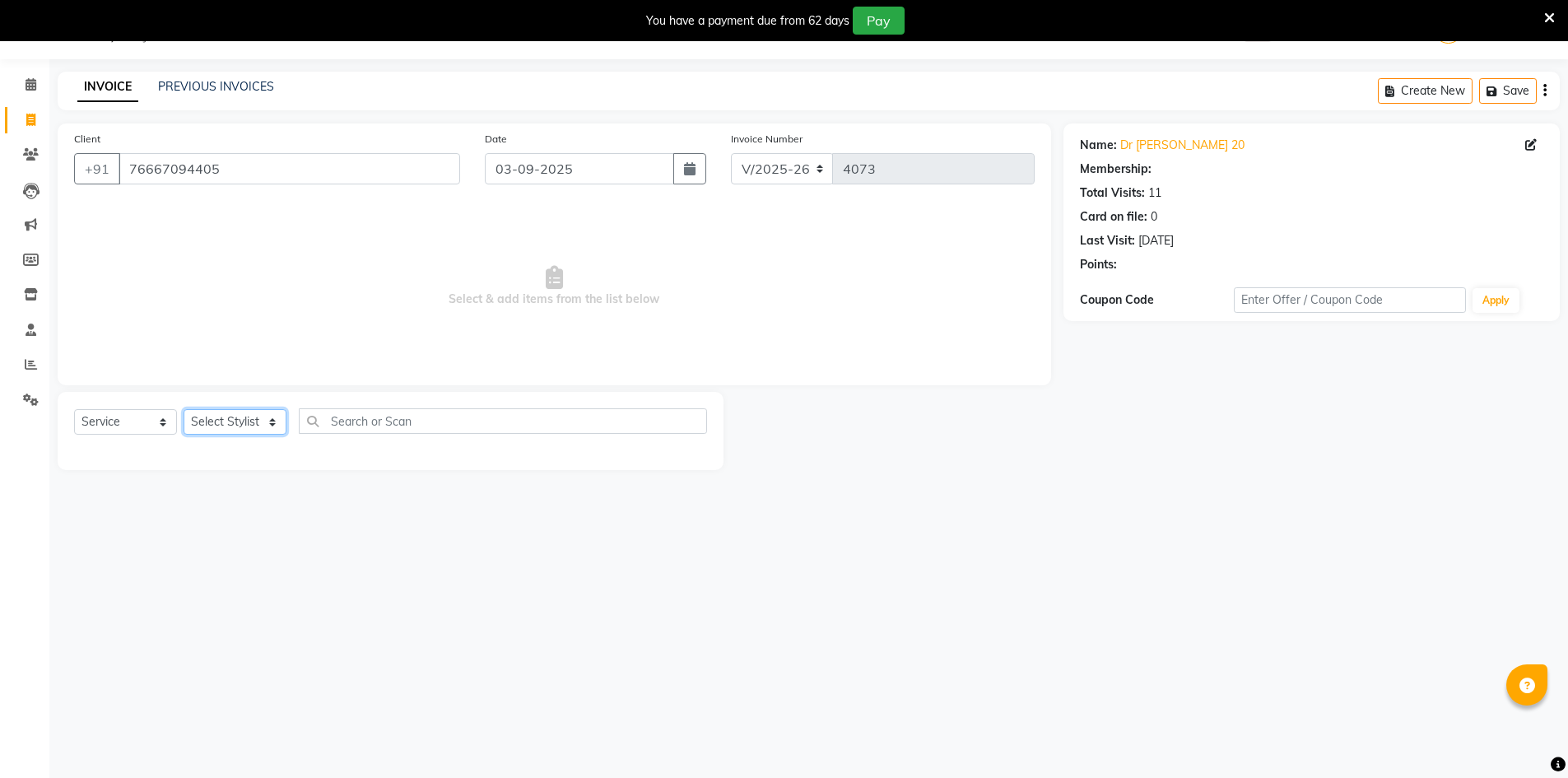
click at [222, 424] on select "Select Stylist ADNAN ADVANCE ANJALI ANNU B-WAX [PERSON_NAME] JH Manager MEMBERS…" at bounding box center [235, 422] width 102 height 26
click at [184, 409] on select "Select Stylist ADNAN ADVANCE ANJALI ANNU B-WAX [PERSON_NAME] JH Manager MEMBERS…" at bounding box center [235, 422] width 102 height 26
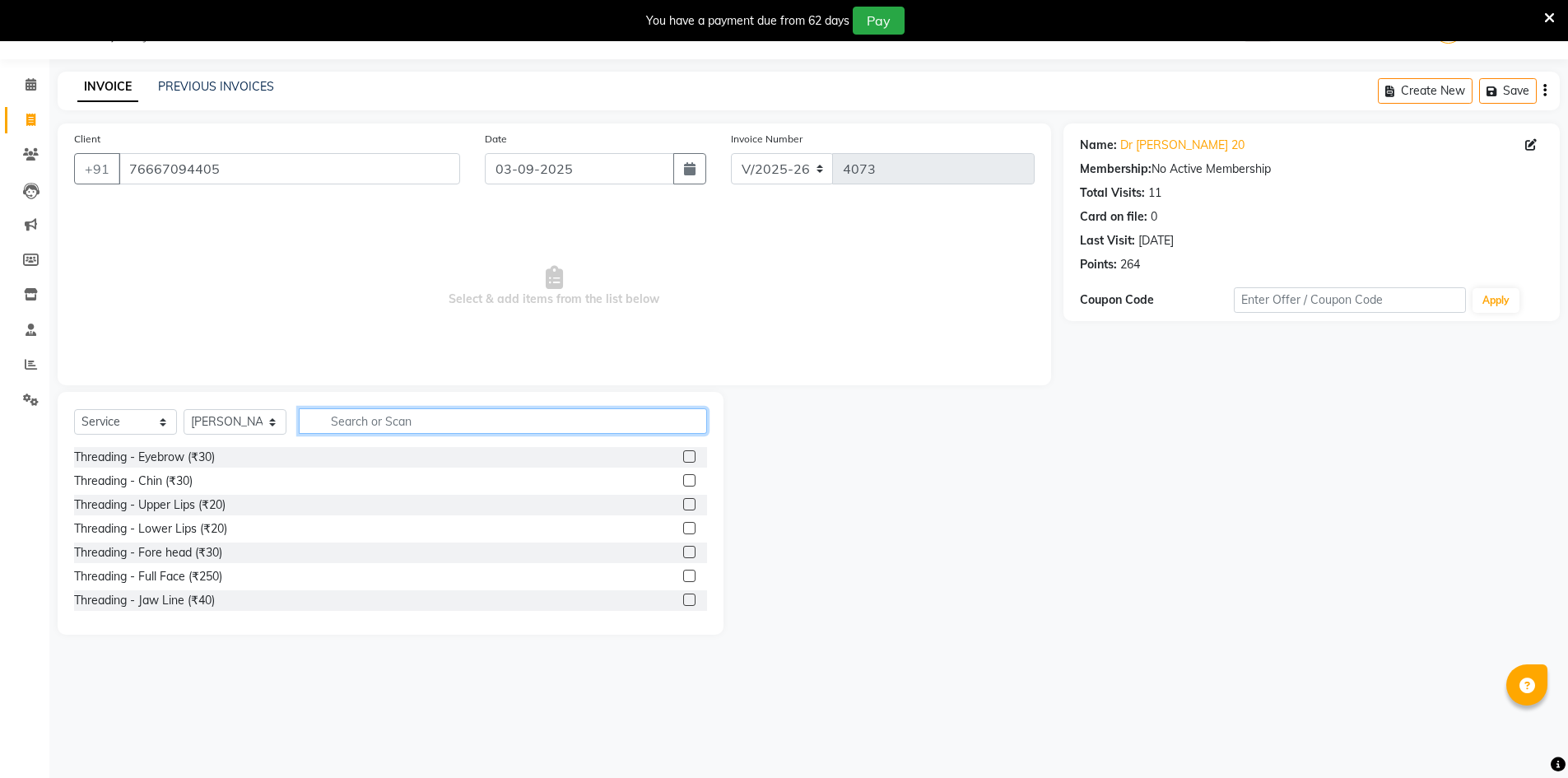
click at [422, 427] on input "text" at bounding box center [503, 422] width 409 height 26
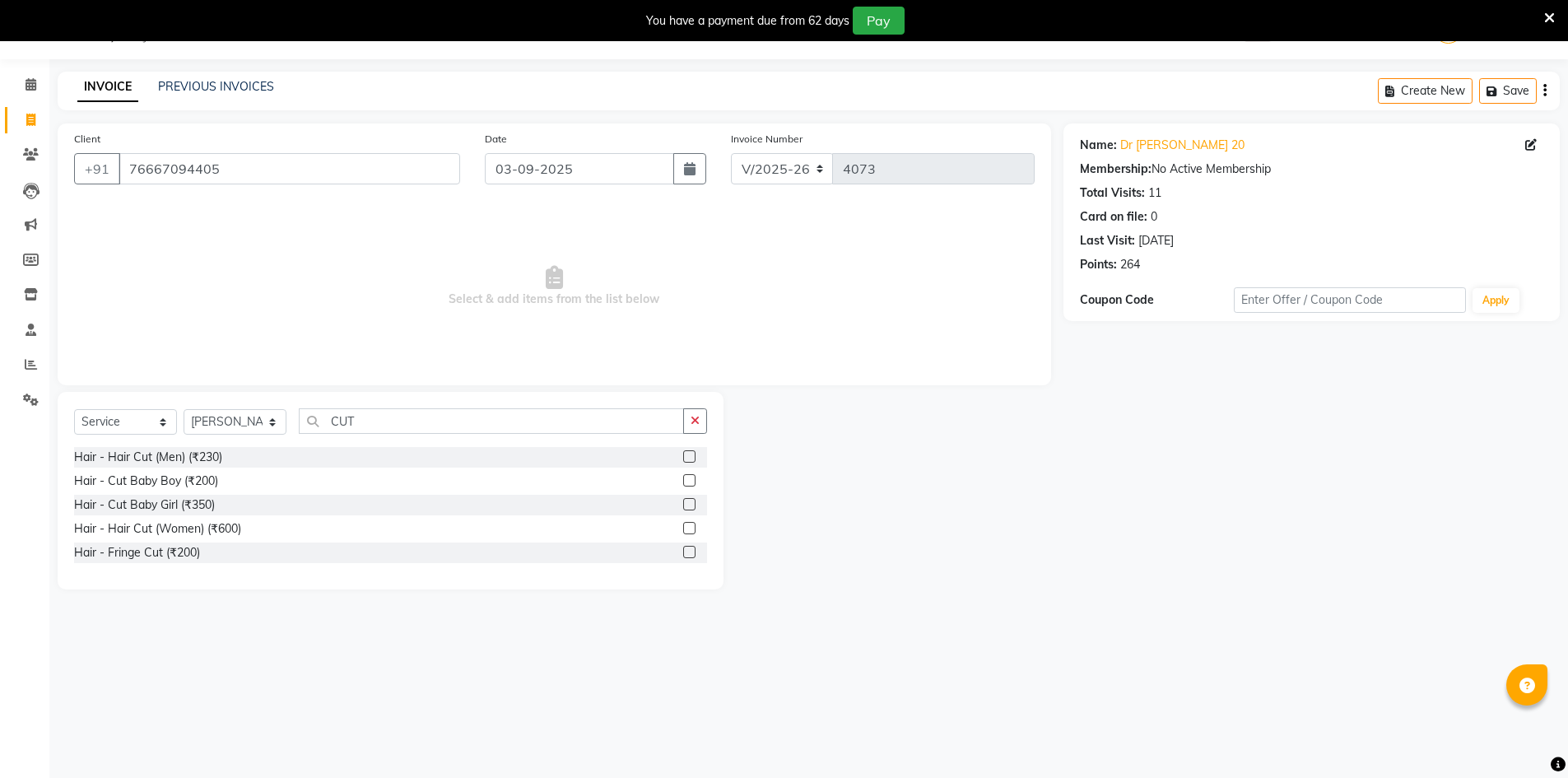
drag, startPoint x: 691, startPoint y: 460, endPoint x: 546, endPoint y: 456, distance: 145.1
click at [690, 458] on label at bounding box center [689, 457] width 12 height 12
click at [690, 458] on input "checkbox" at bounding box center [688, 458] width 11 height 11
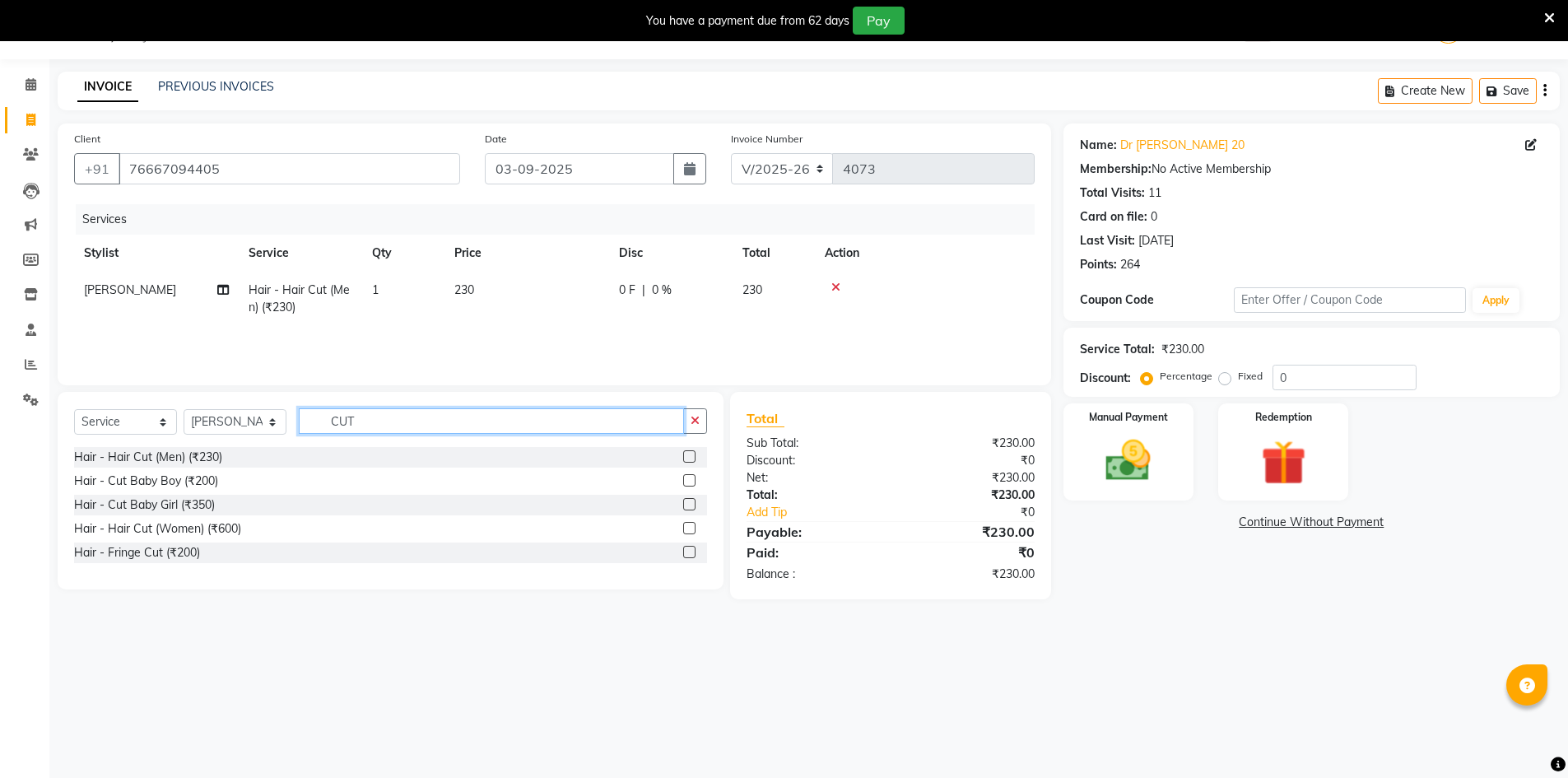
drag, startPoint x: 416, startPoint y: 430, endPoint x: 261, endPoint y: 362, distance: 169.3
click at [288, 424] on div "Select Service Product Membership Package Voucher Prepaid Gift Card Select Styl…" at bounding box center [391, 428] width 633 height 39
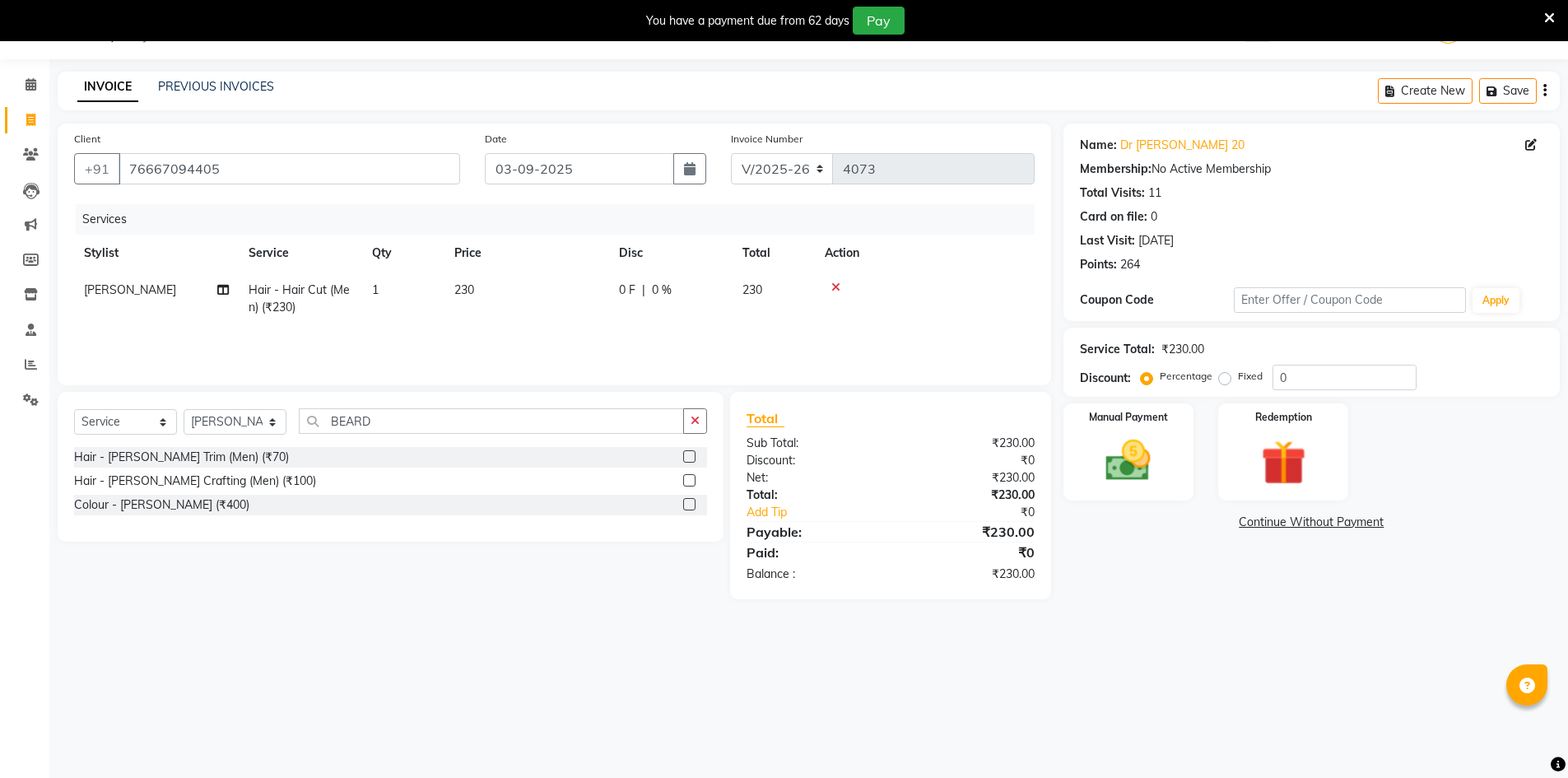
click at [689, 457] on label at bounding box center [689, 457] width 12 height 12
click at [689, 457] on input "checkbox" at bounding box center [688, 458] width 11 height 11
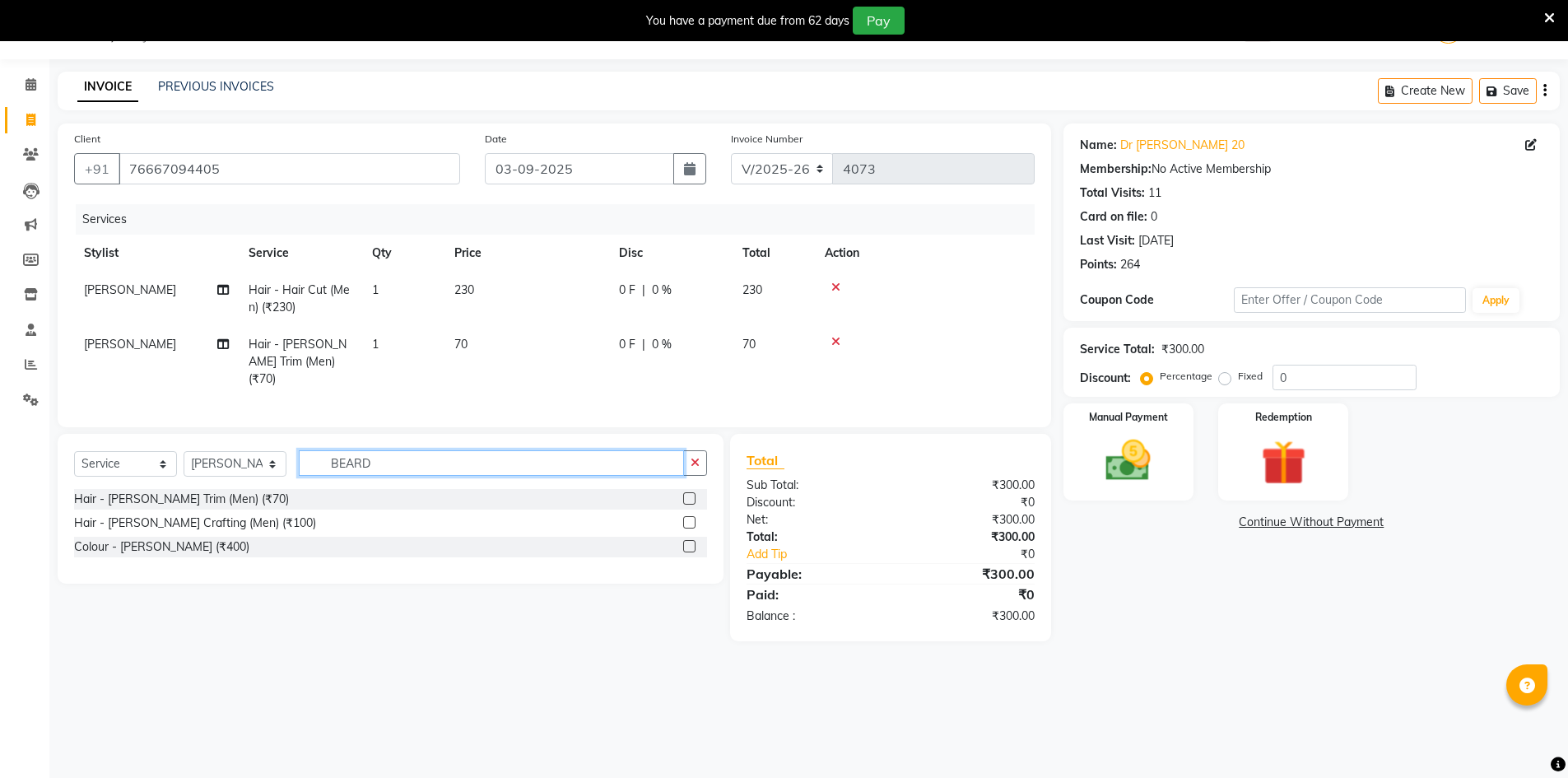
drag, startPoint x: 416, startPoint y: 463, endPoint x: 221, endPoint y: 413, distance: 201.3
click at [261, 459] on div "Select Service Product Membership Package Voucher Prepaid Gift Card Select Styl…" at bounding box center [391, 470] width 633 height 39
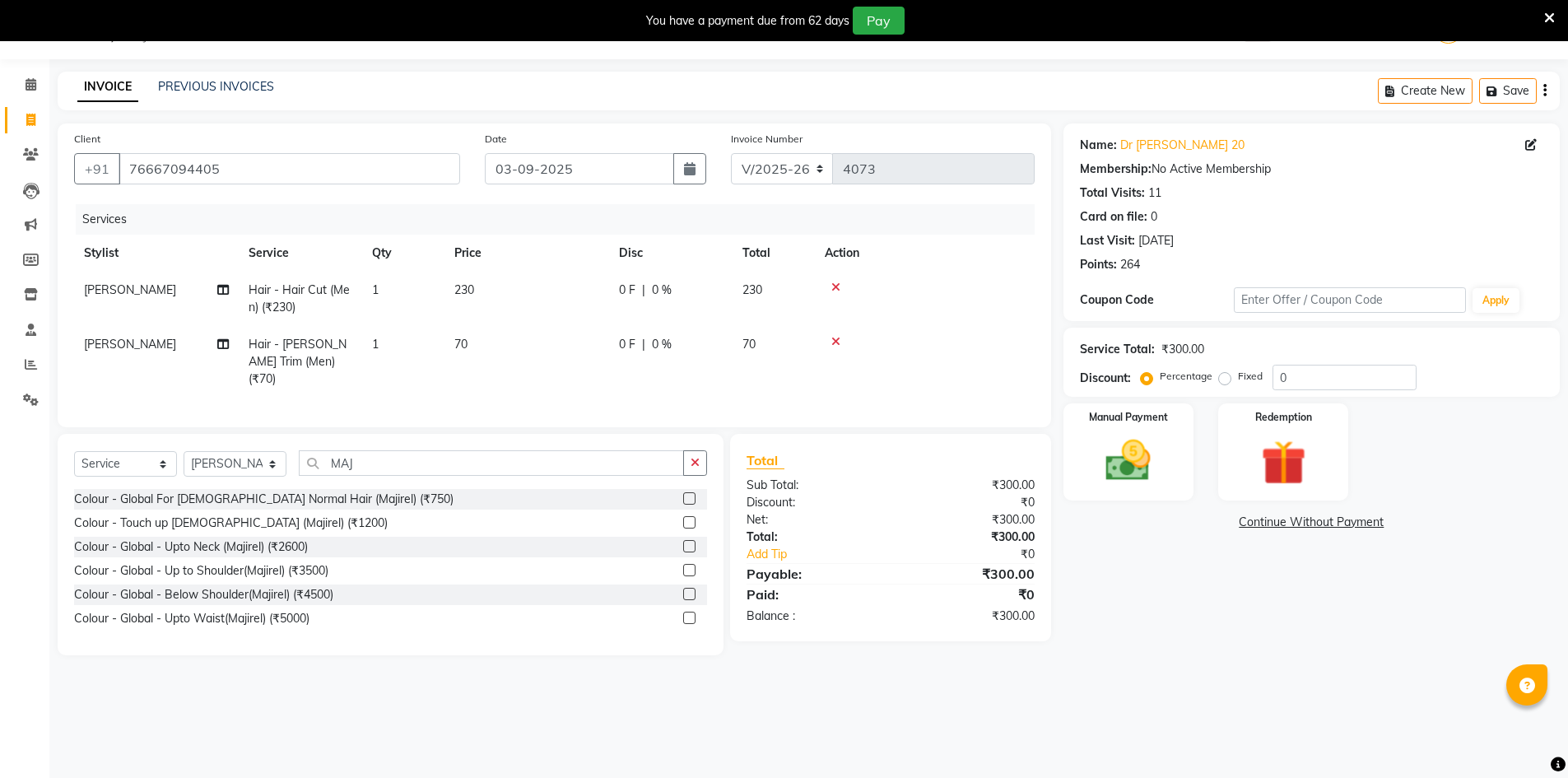
click at [692, 495] on label at bounding box center [689, 498] width 12 height 12
click at [692, 495] on input "checkbox" at bounding box center [688, 499] width 11 height 11
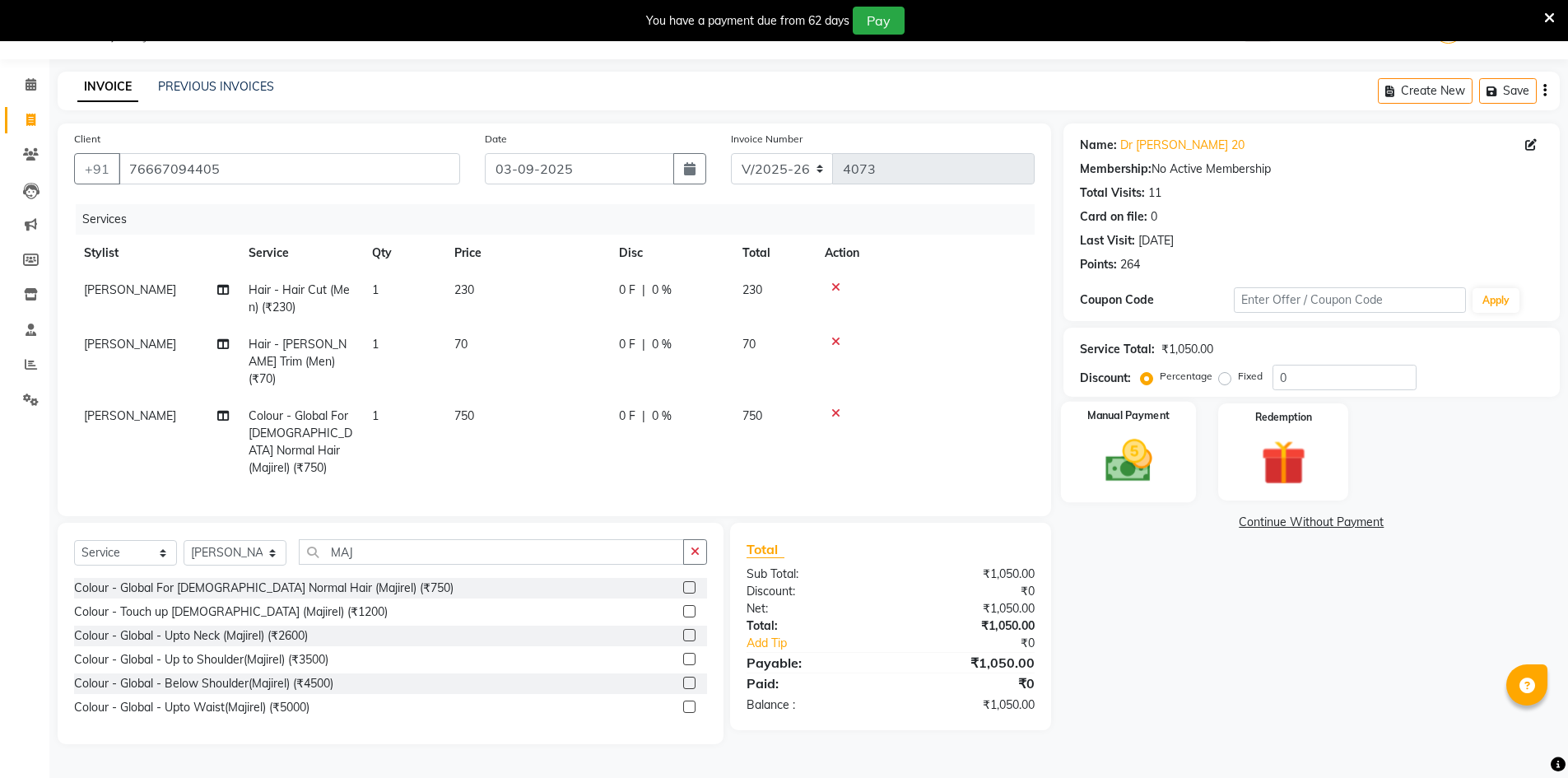
click at [1151, 465] on img at bounding box center [1129, 461] width 76 height 54
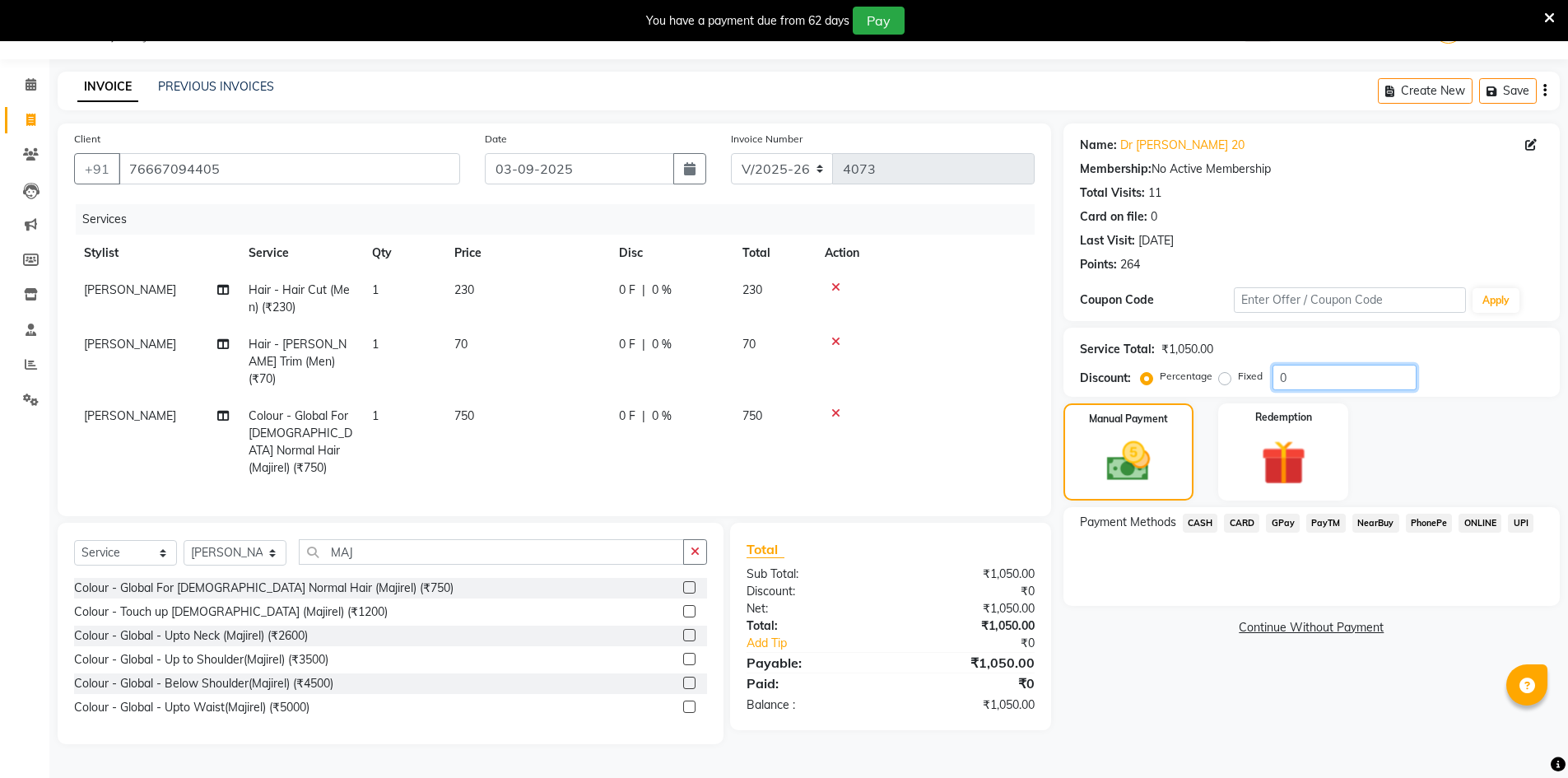
click at [1325, 376] on input "0" at bounding box center [1344, 378] width 144 height 26
click at [1275, 524] on span "GPay" at bounding box center [1283, 523] width 34 height 19
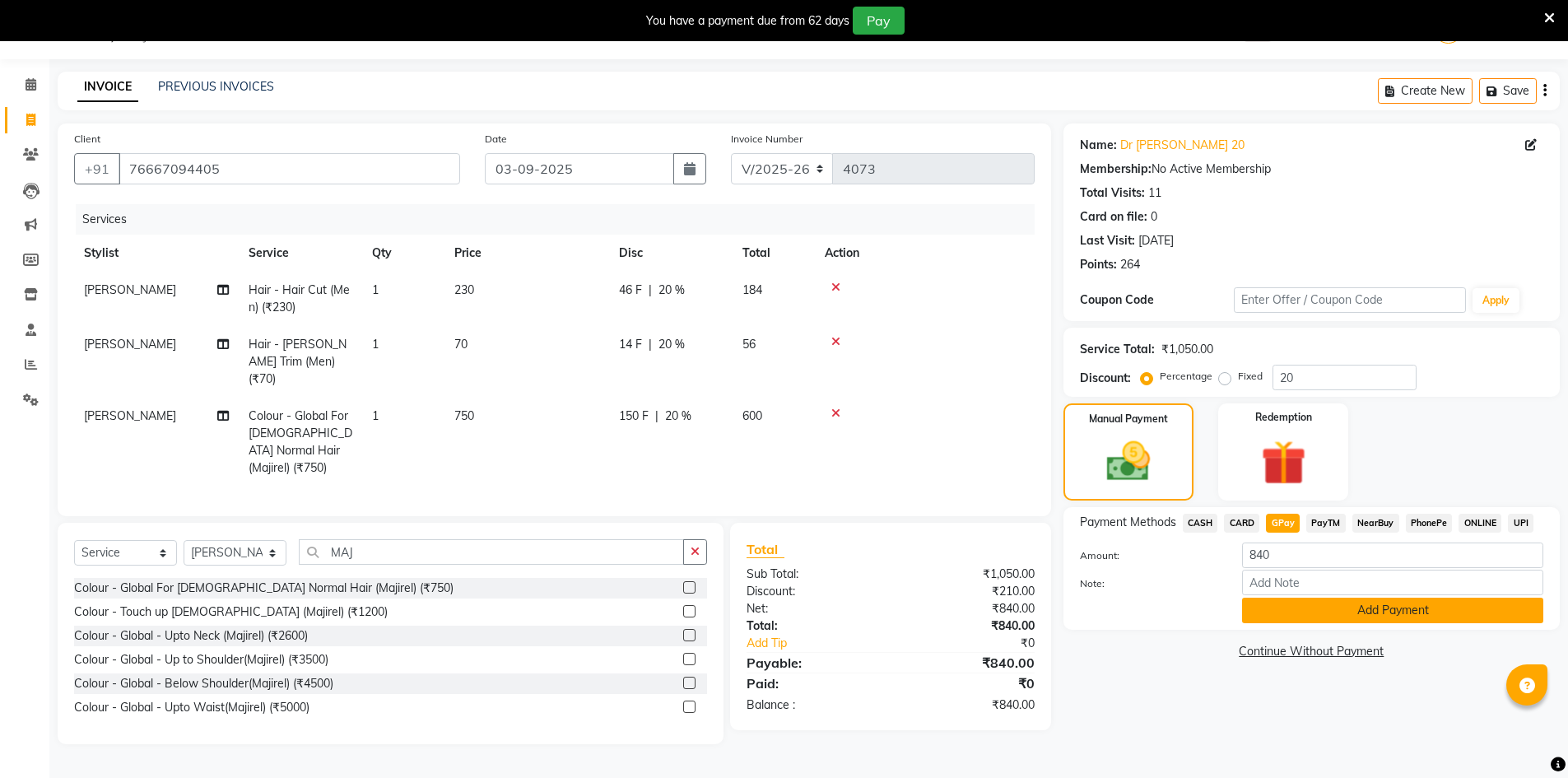
click at [1327, 603] on button "Add Payment" at bounding box center [1392, 611] width 301 height 26
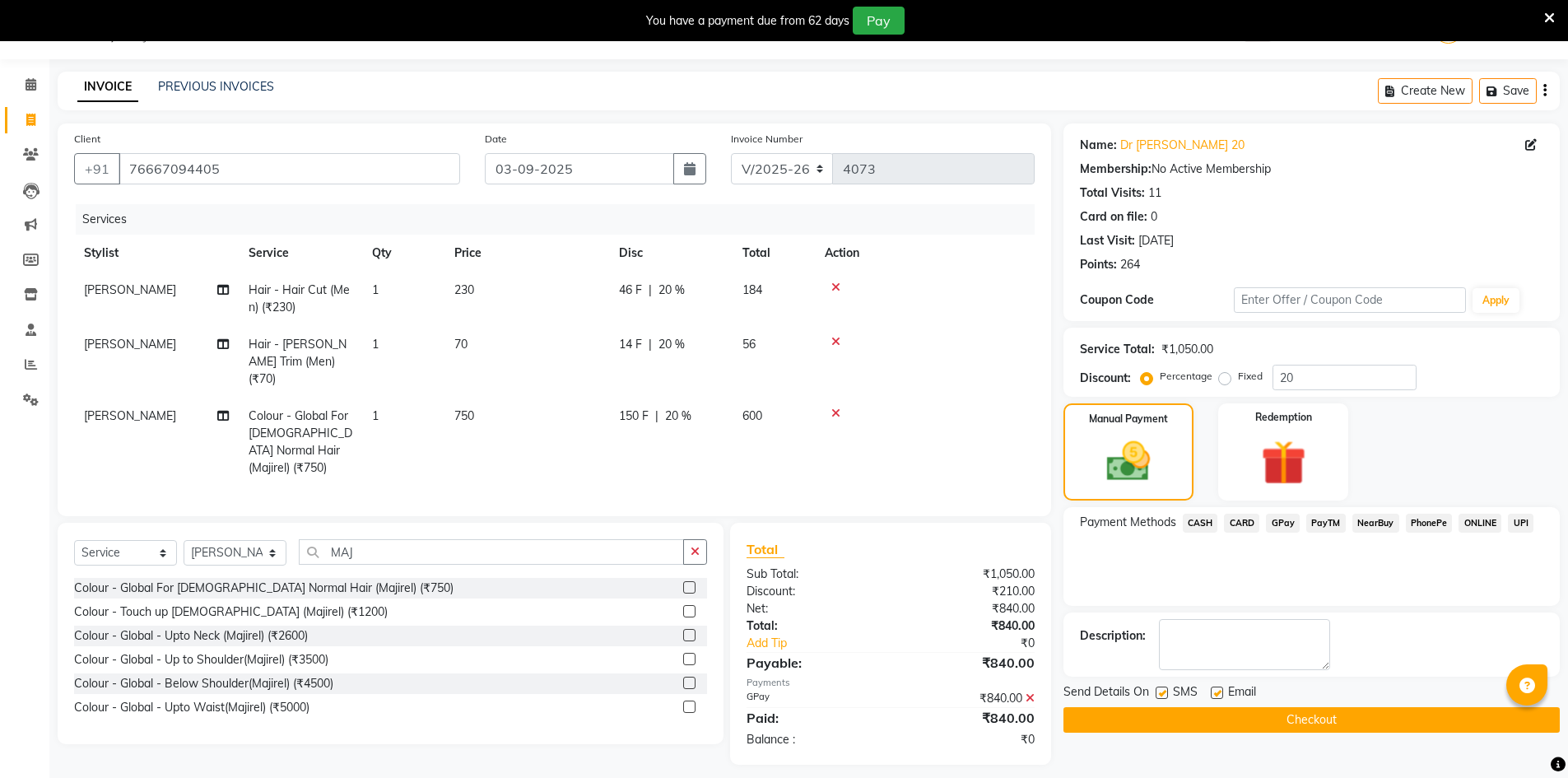
click at [1222, 721] on button "Checkout" at bounding box center [1311, 720] width 496 height 26
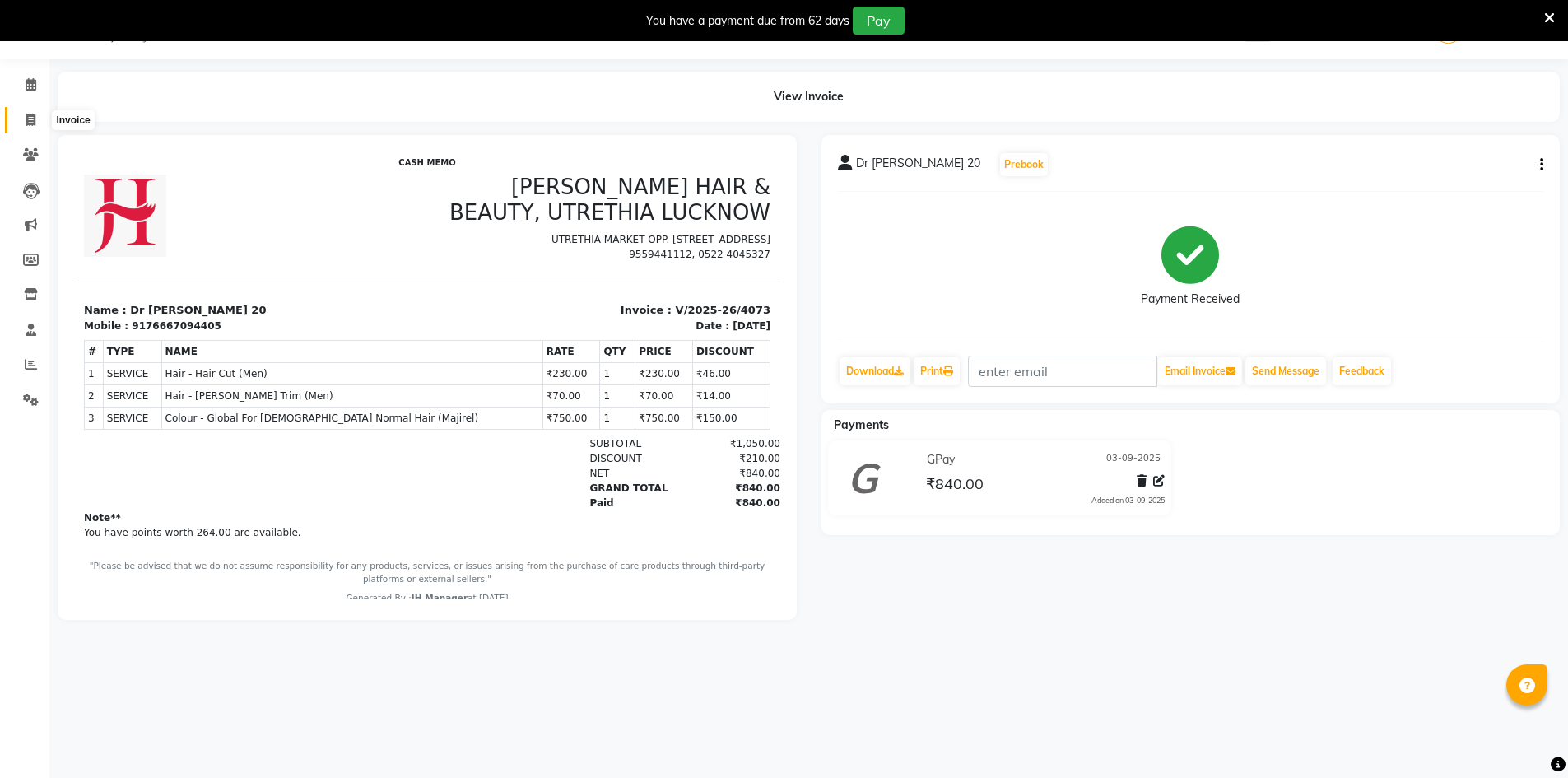
click at [31, 122] on icon at bounding box center [30, 119] width 9 height 12
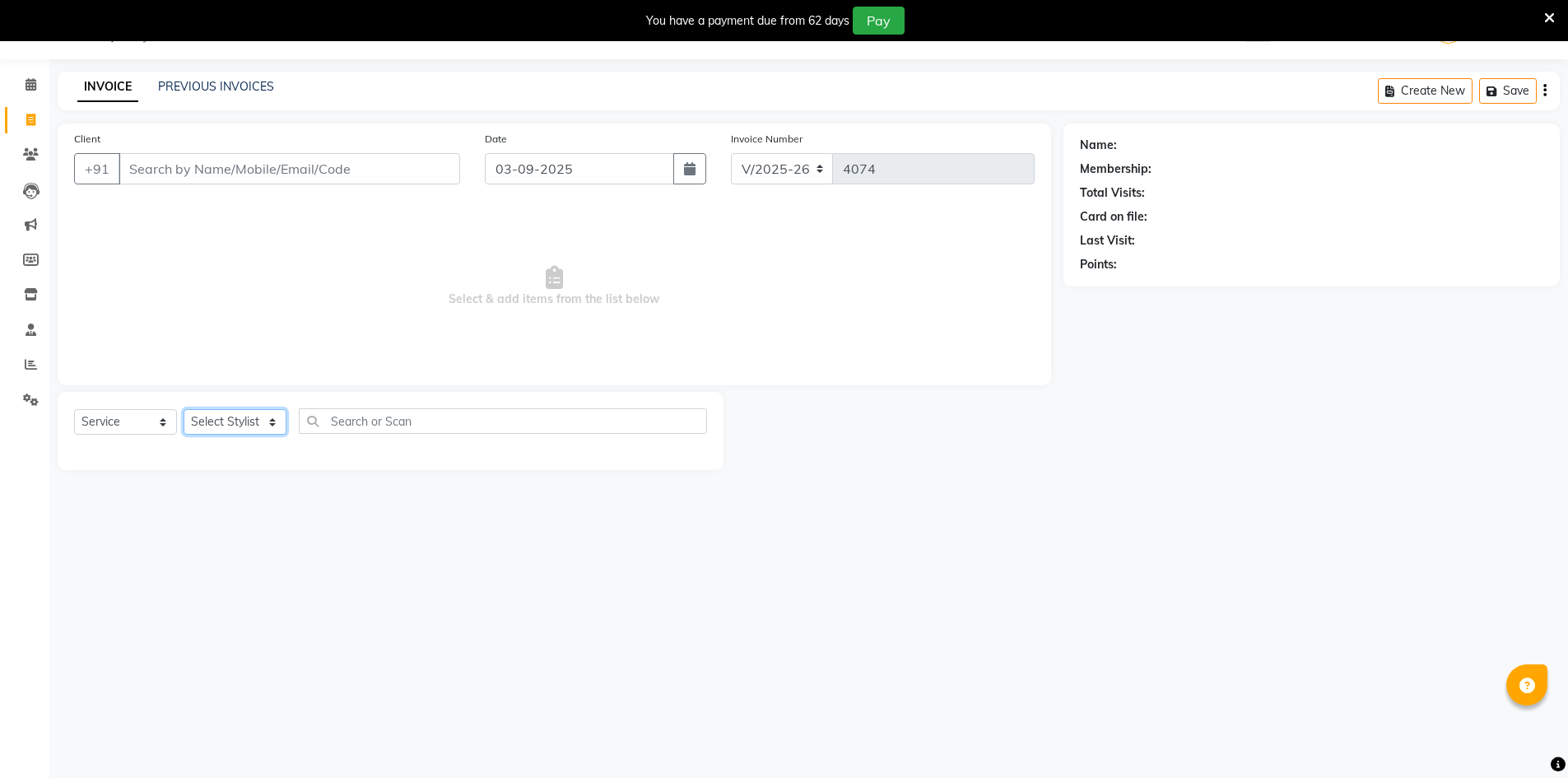
click at [214, 423] on select "Select Stylist" at bounding box center [235, 422] width 102 height 26
click at [184, 409] on select "Select Stylist ADNAN ADVANCE ANJALI ANNU B-WAX [PERSON_NAME] JH Manager MEMBERS…" at bounding box center [235, 422] width 102 height 26
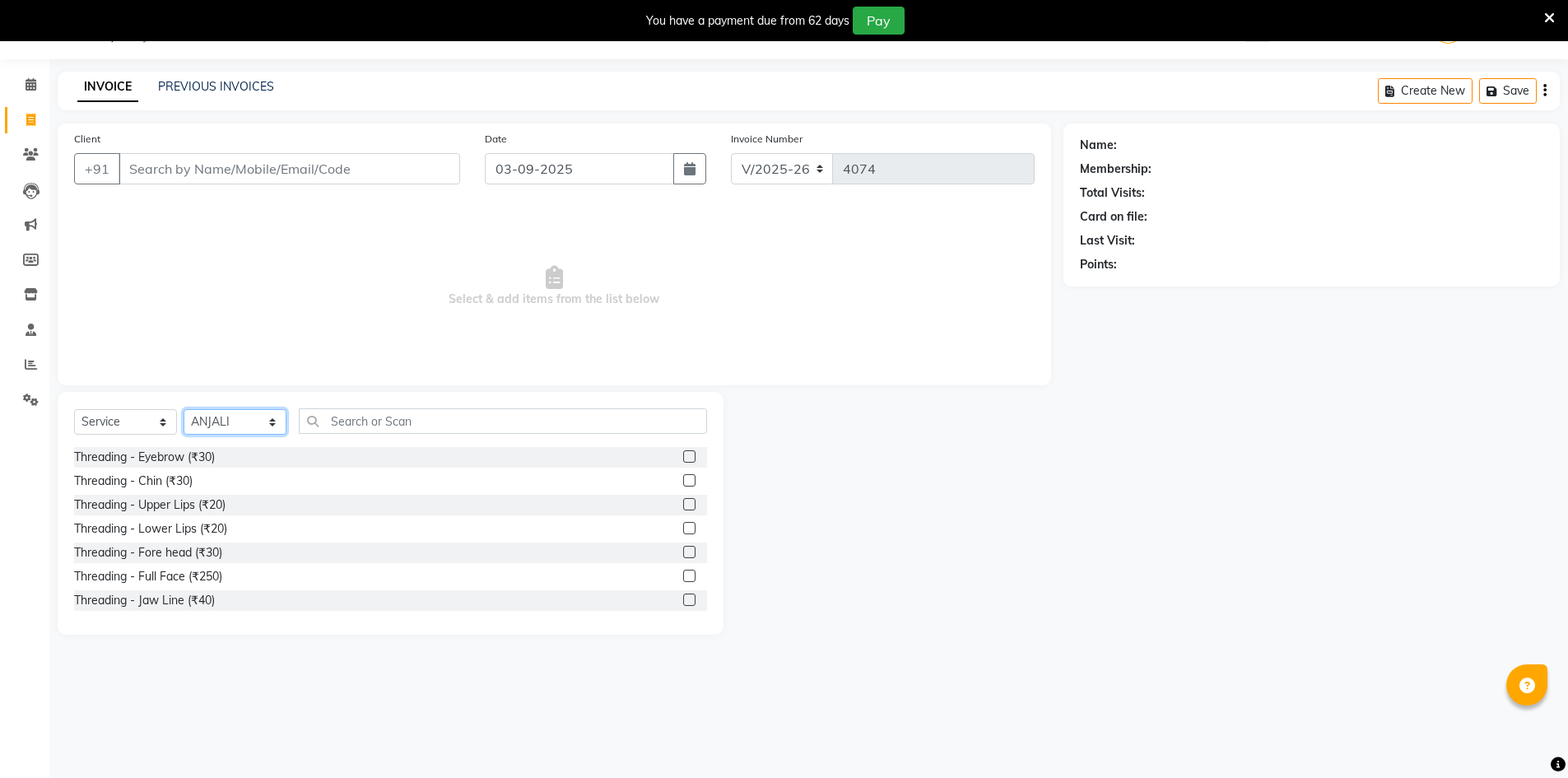
drag, startPoint x: 224, startPoint y: 431, endPoint x: 224, endPoint y: 413, distance: 18.0
click at [224, 431] on select "Select Stylist ADNAN ADVANCE ANJALI ANNU B-WAX [PERSON_NAME] JH Manager MEMBERS…" at bounding box center [235, 422] width 102 height 26
click at [184, 409] on select "Select Stylist ADNAN ADVANCE ANJALI ANNU B-WAX [PERSON_NAME] JH Manager MEMBERS…" at bounding box center [235, 422] width 102 height 26
click at [683, 460] on label at bounding box center [689, 457] width 12 height 12
click at [683, 460] on input "checkbox" at bounding box center [688, 458] width 11 height 11
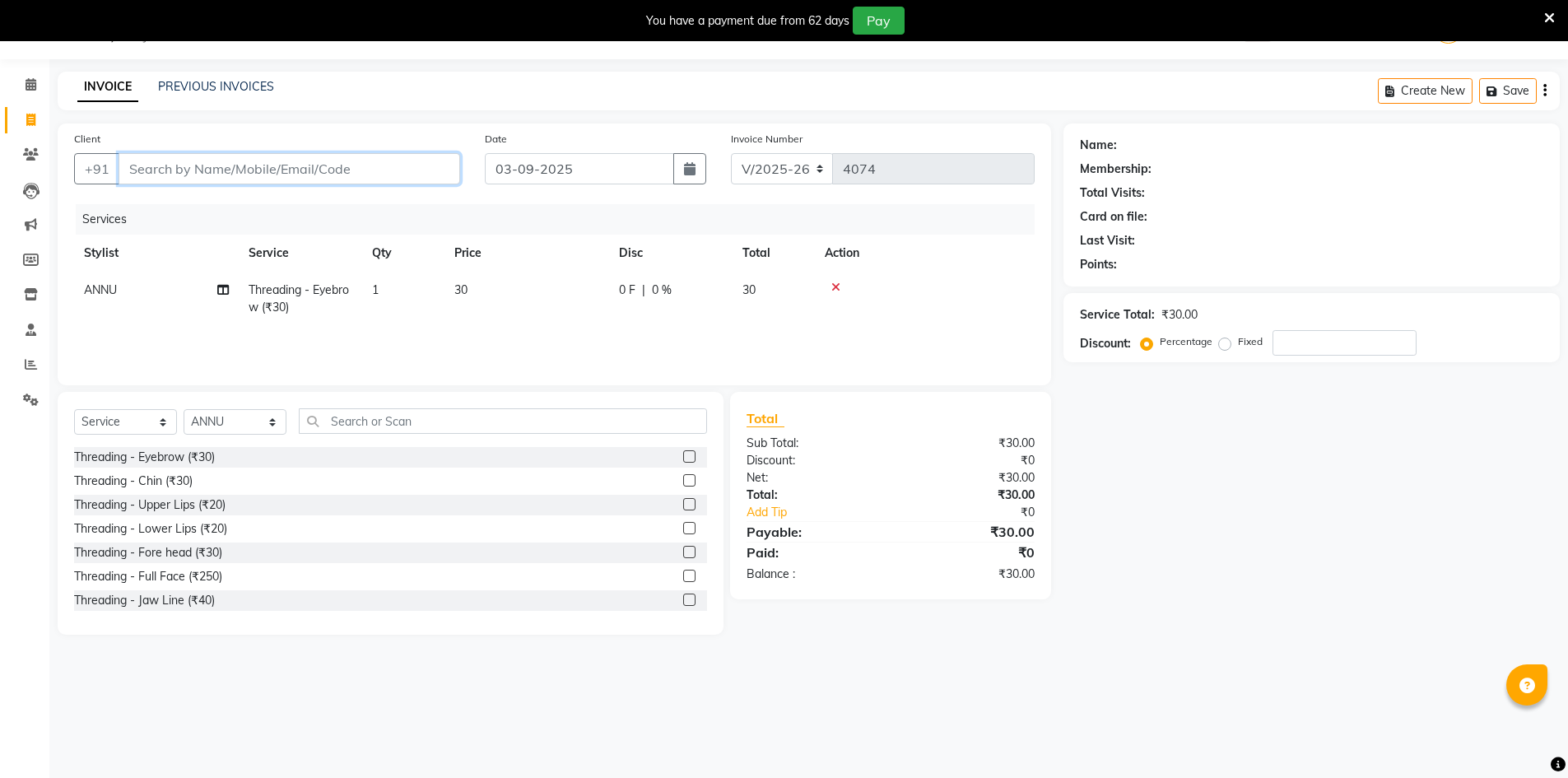
click at [242, 177] on input "Client" at bounding box center [289, 168] width 342 height 31
click at [198, 207] on span "7398761" at bounding box center [222, 207] width 58 height 17
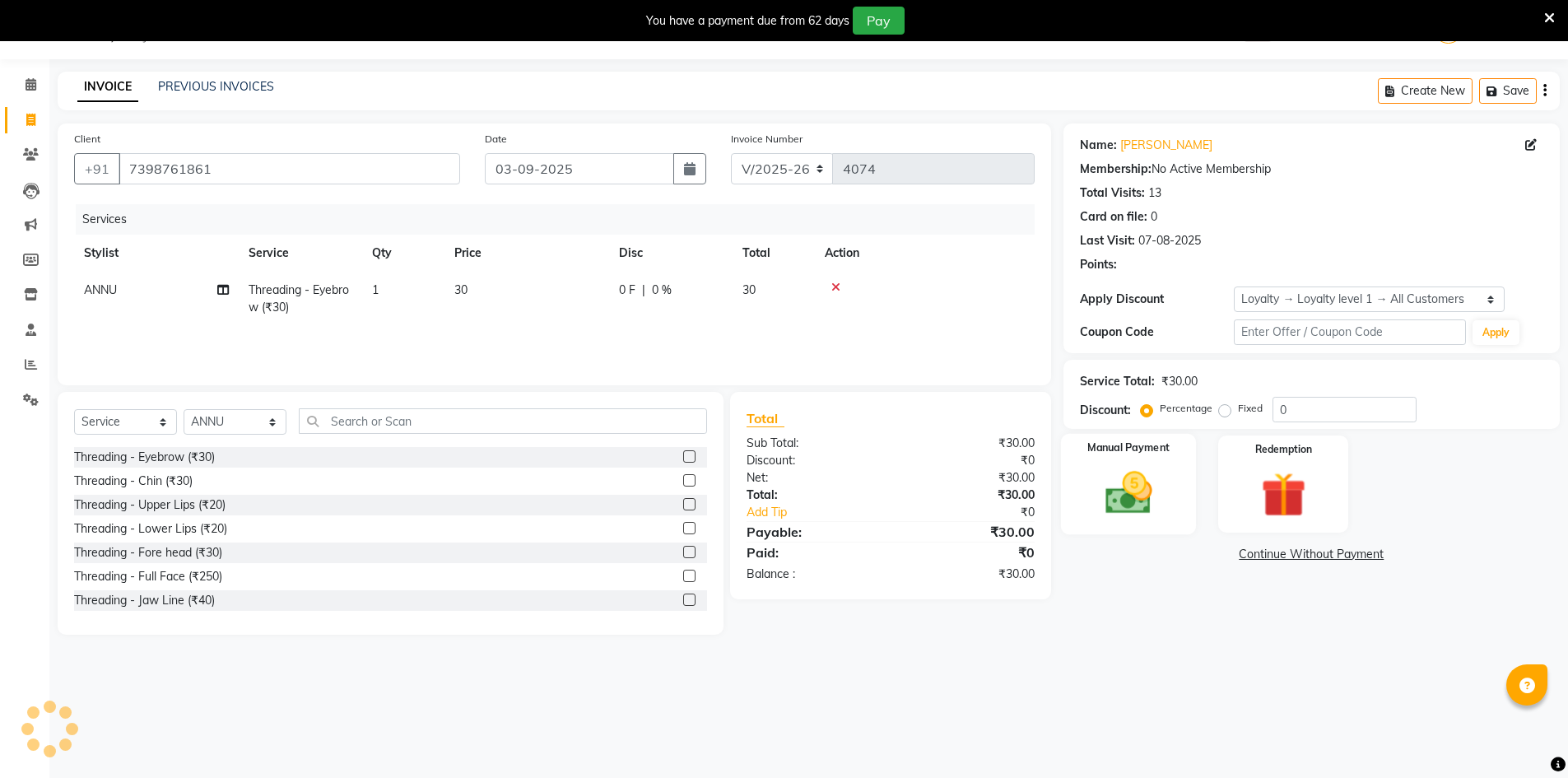
click at [1174, 452] on div "Manual Payment" at bounding box center [1128, 485] width 136 height 101
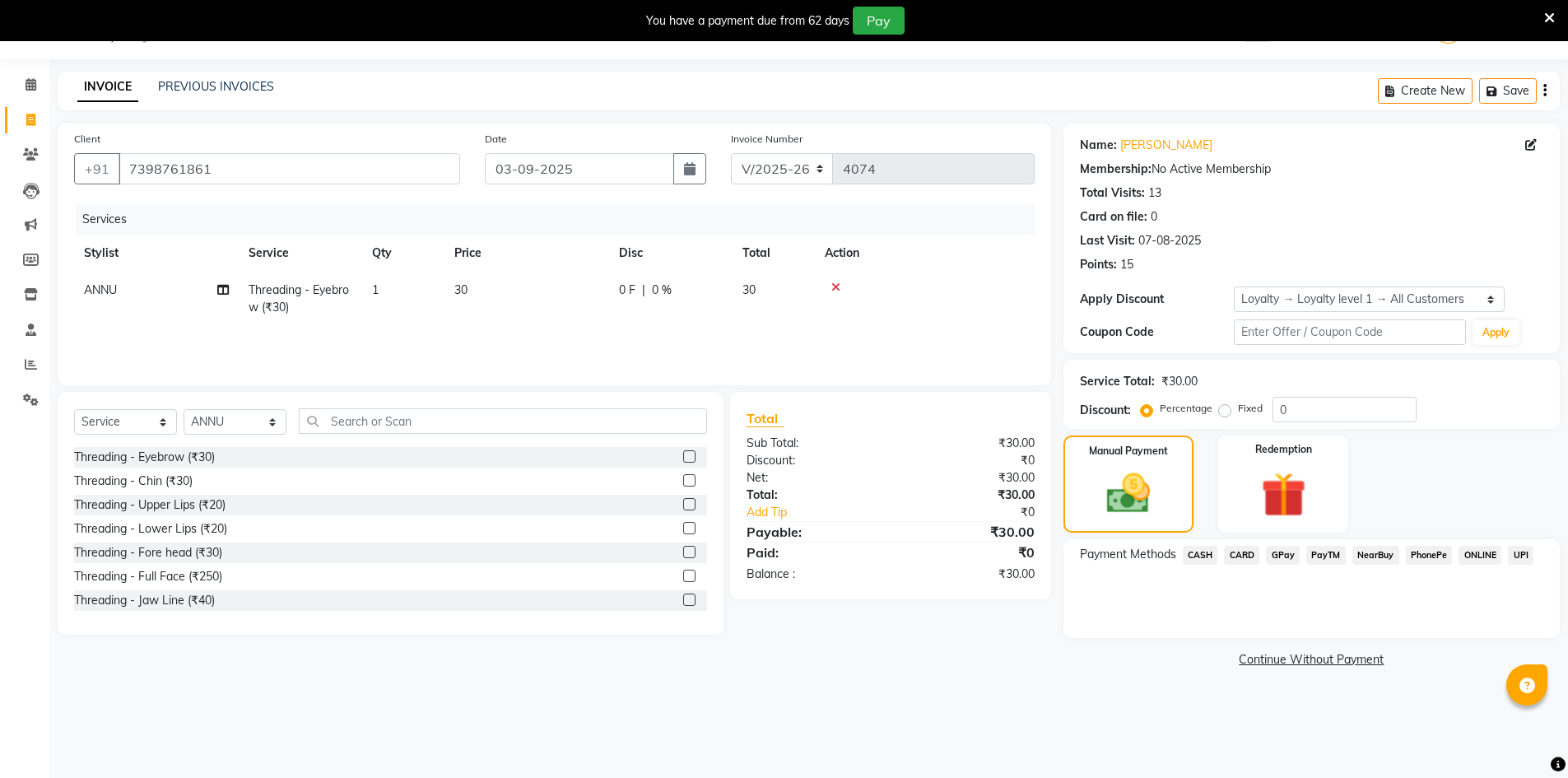
click at [1278, 555] on span "GPay" at bounding box center [1283, 555] width 34 height 19
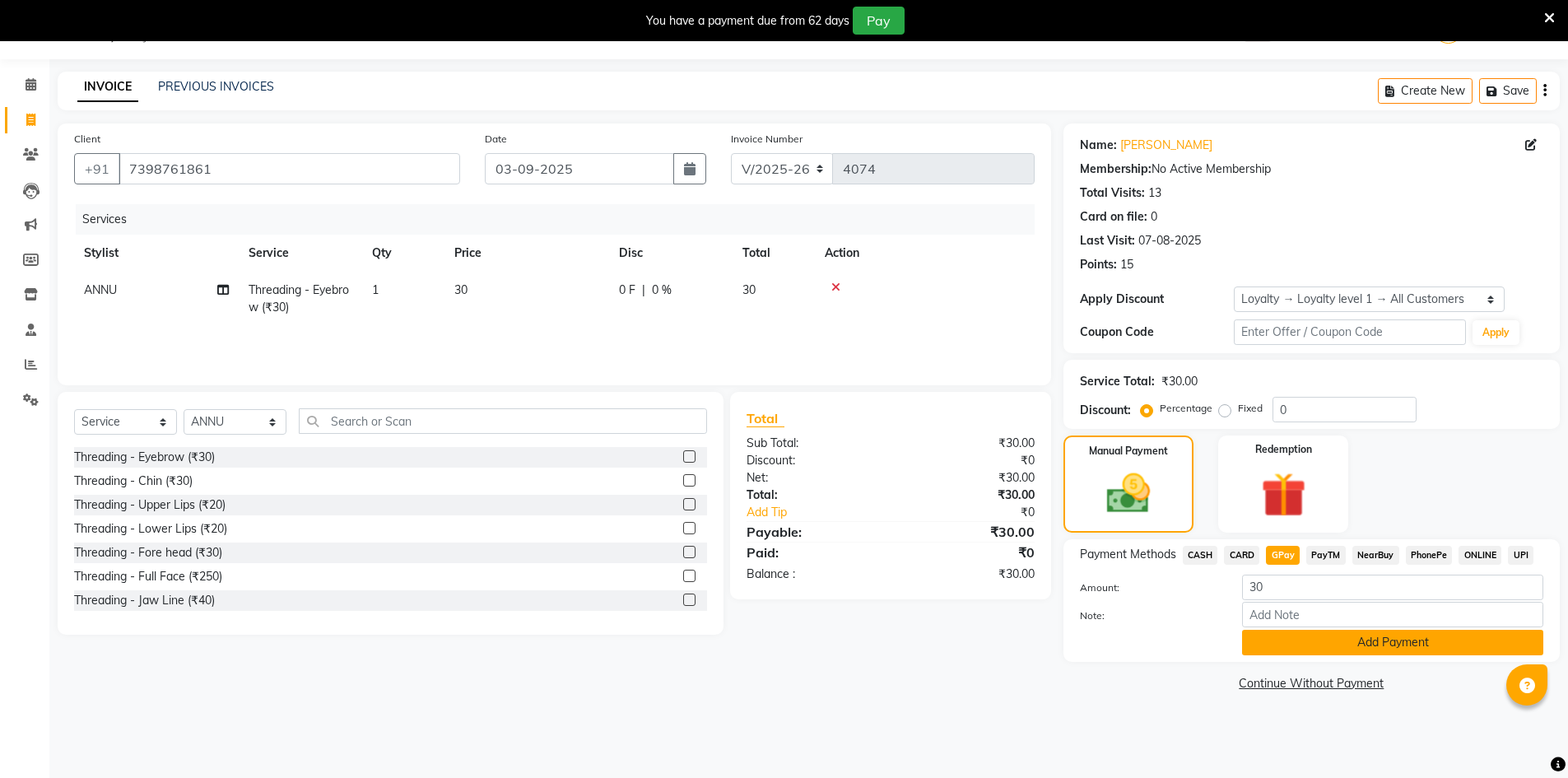
click at [1330, 649] on button "Add Payment" at bounding box center [1392, 643] width 301 height 26
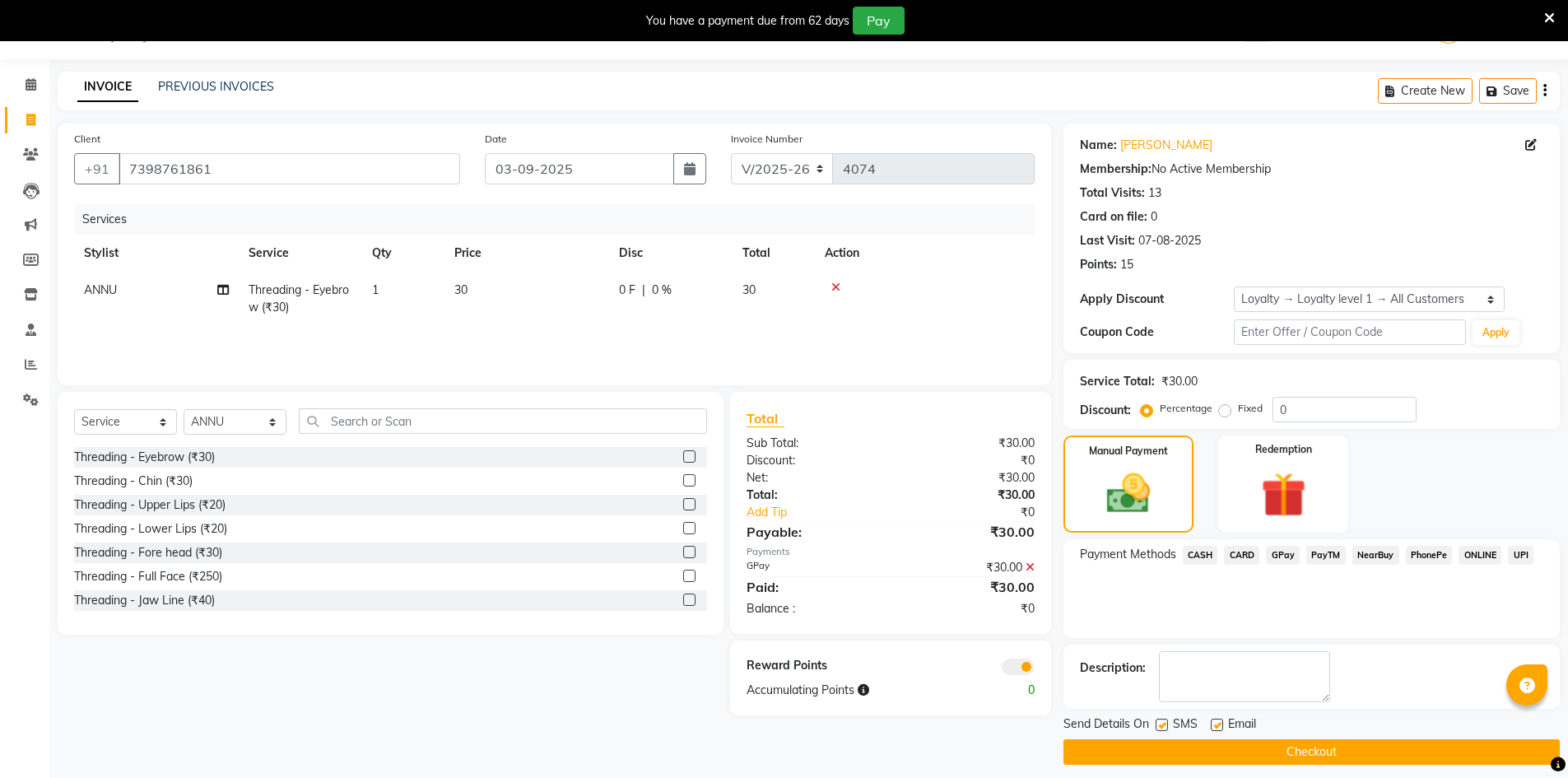
click at [1334, 749] on button "Checkout" at bounding box center [1311, 752] width 496 height 26
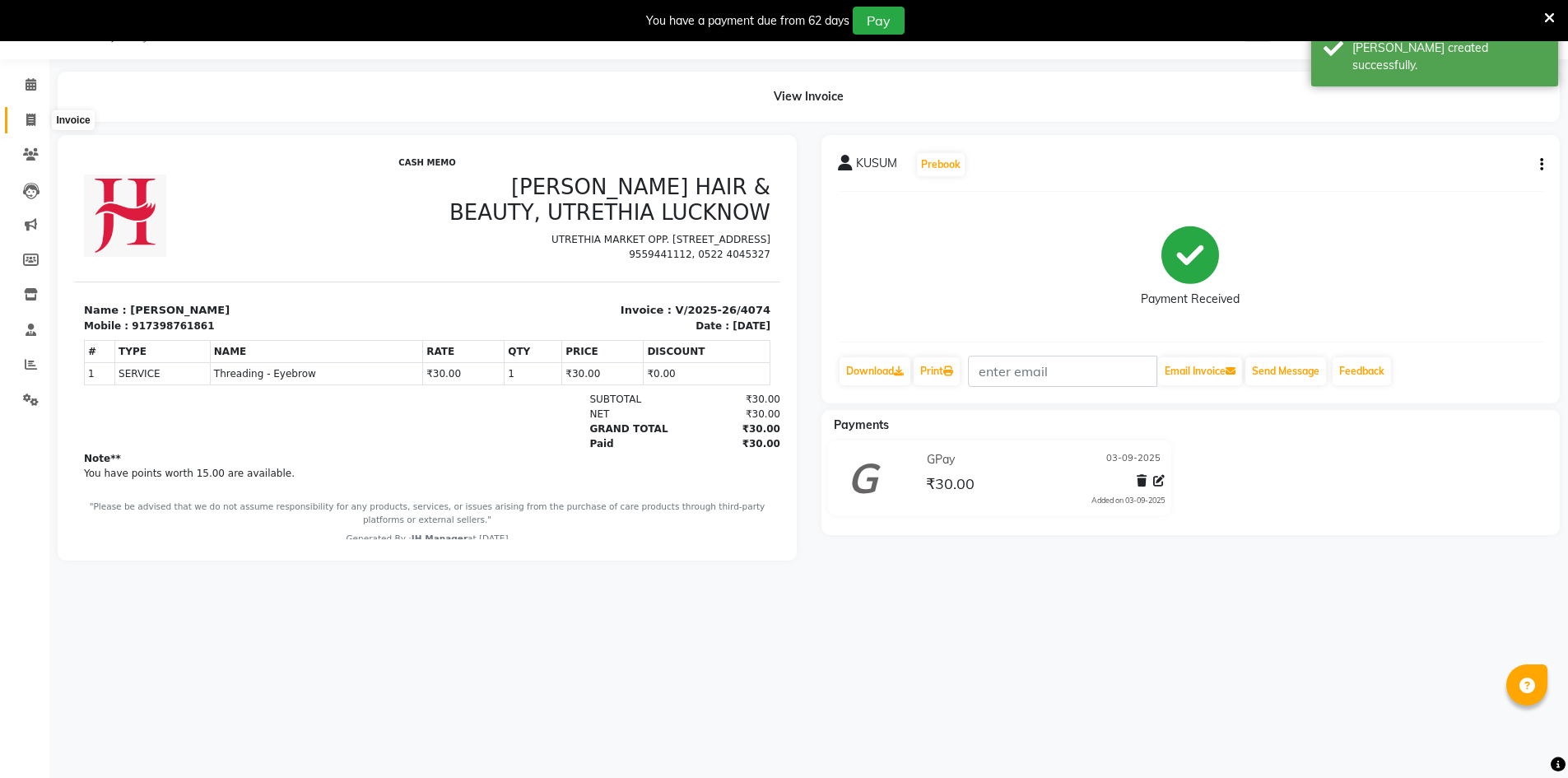
drag, startPoint x: 31, startPoint y: 125, endPoint x: 73, endPoint y: 115, distance: 43.2
click at [31, 124] on icon at bounding box center [30, 119] width 9 height 12
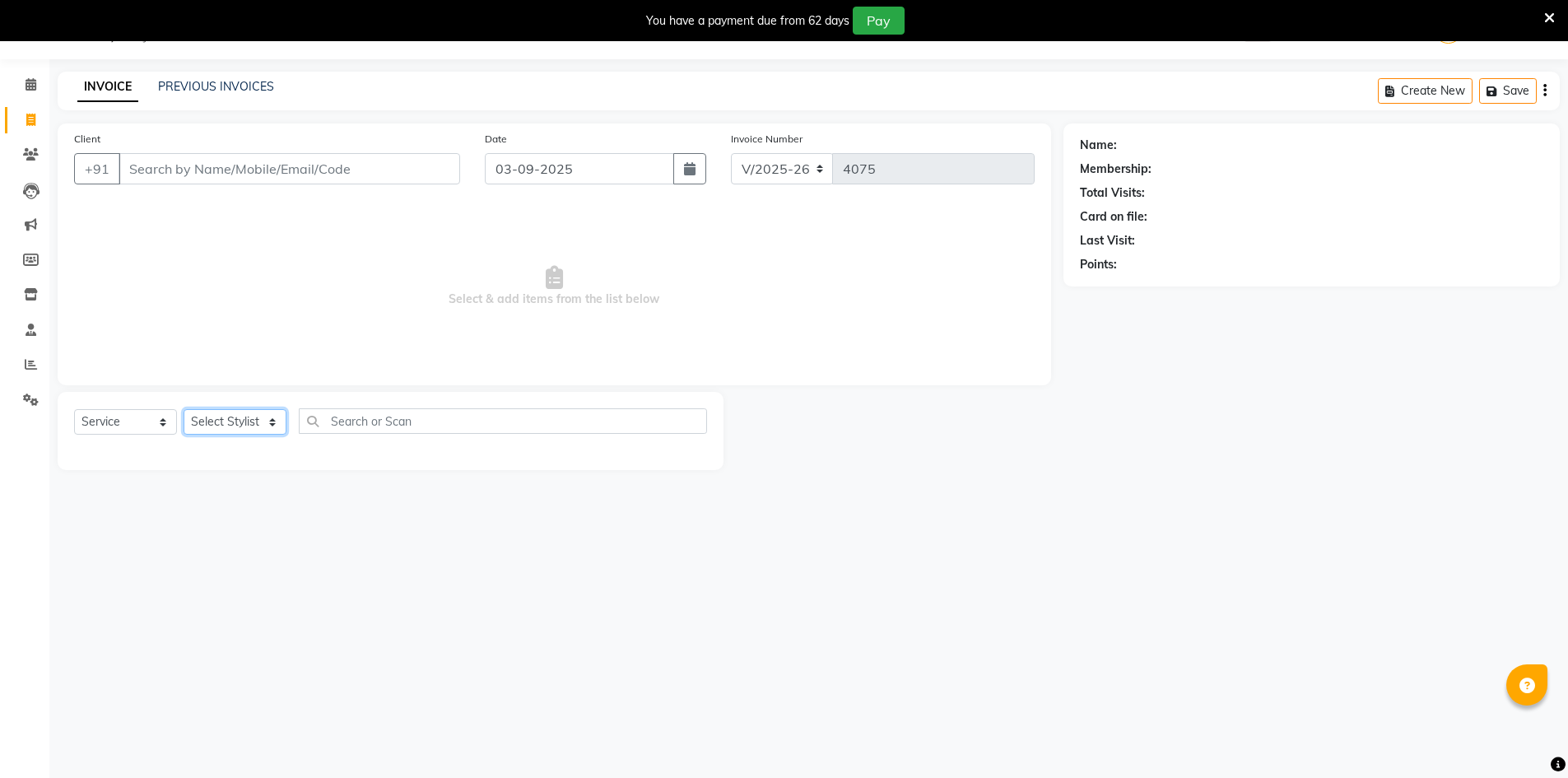
click at [191, 421] on select "Select Stylist ADNAN ADVANCE ANJALI ANNU B-WAX [PERSON_NAME] JH Manager MEMBERS…" at bounding box center [235, 422] width 102 height 26
click at [184, 409] on select "Select Stylist ADNAN ADVANCE ANJALI ANNU B-WAX [PERSON_NAME] JH Manager MEMBERS…" at bounding box center [235, 422] width 102 height 26
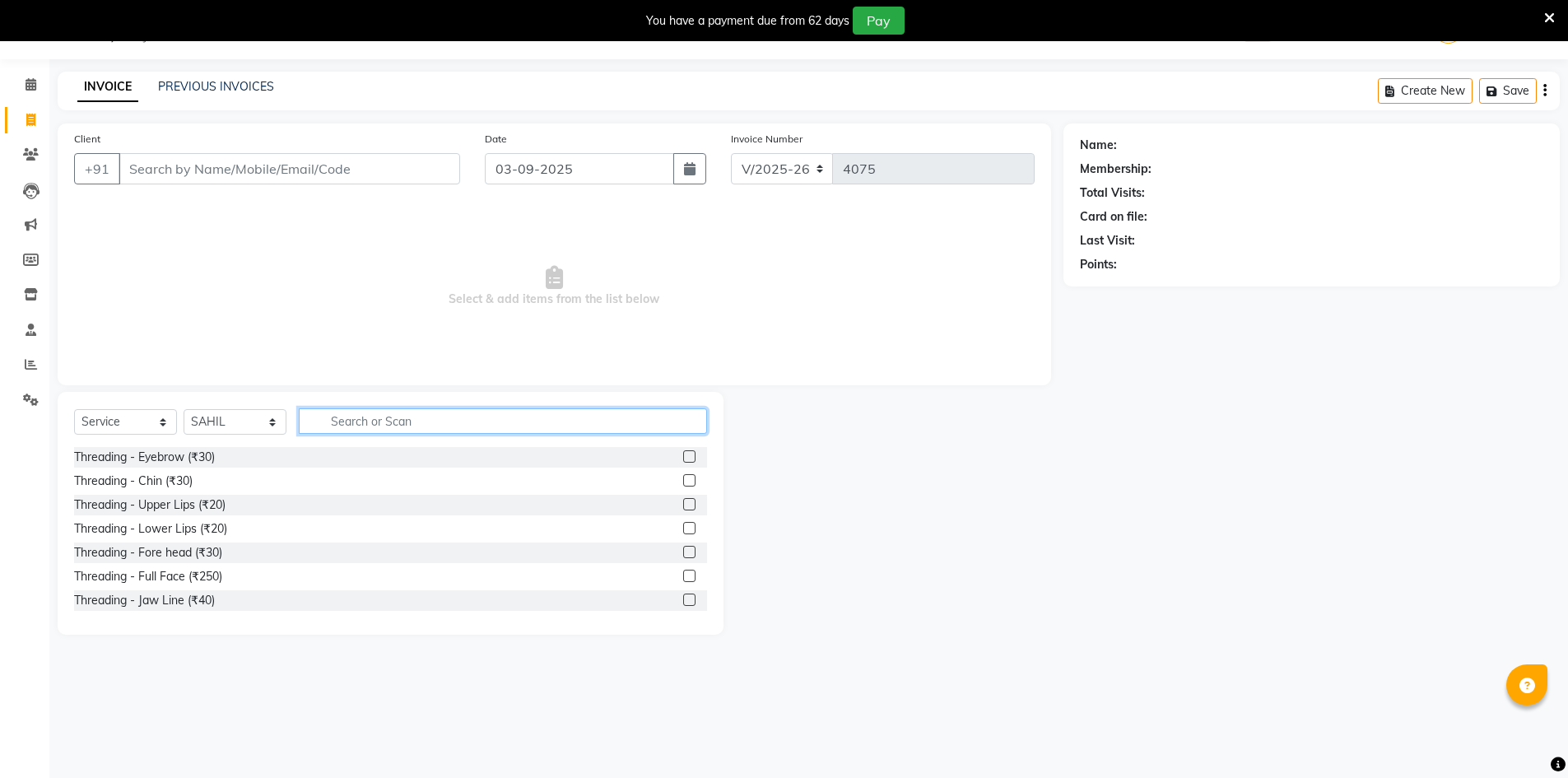
click at [349, 415] on input "text" at bounding box center [503, 422] width 409 height 26
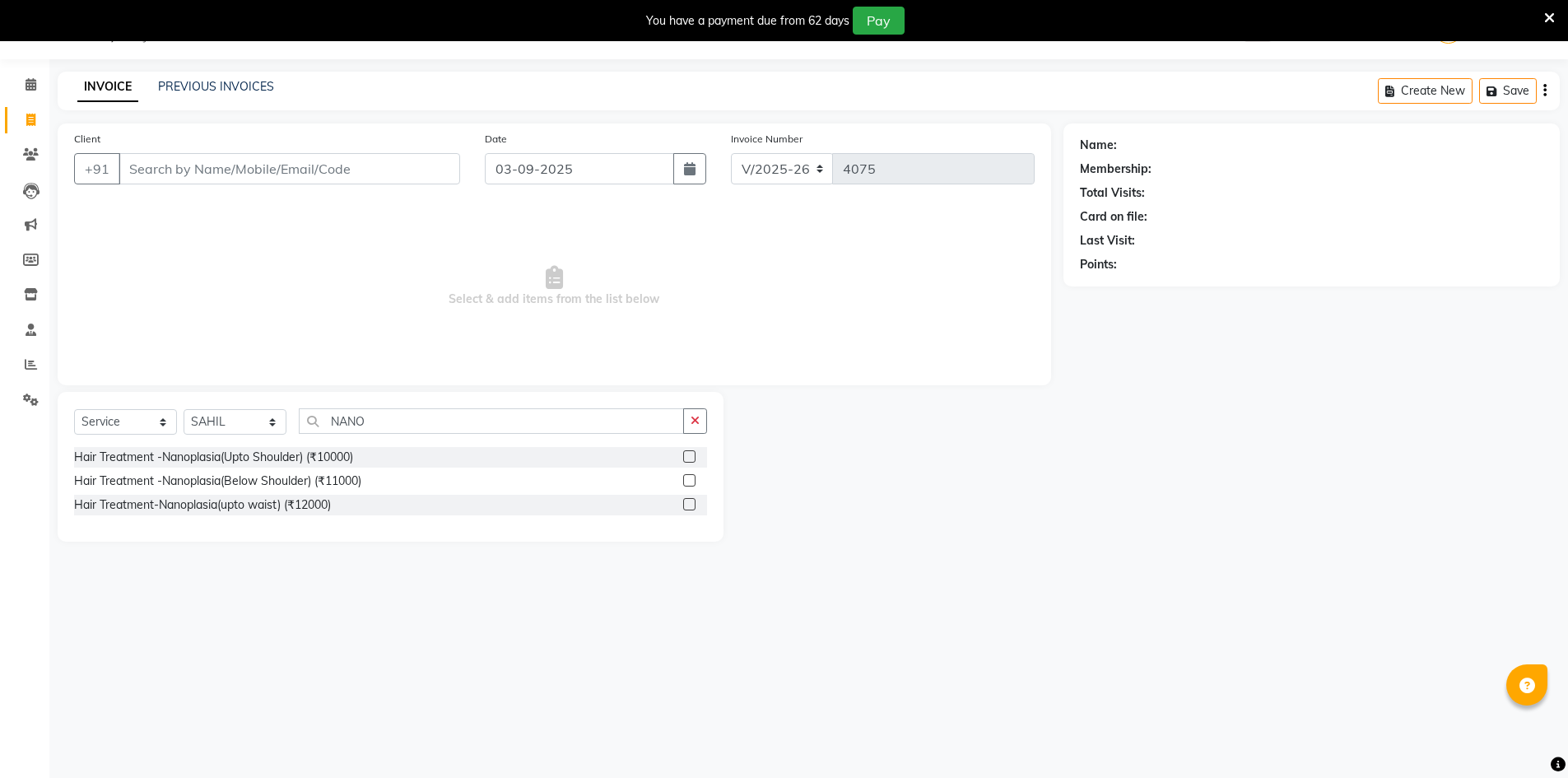
click at [691, 457] on label at bounding box center [689, 457] width 12 height 12
click at [691, 457] on input "checkbox" at bounding box center [688, 458] width 11 height 11
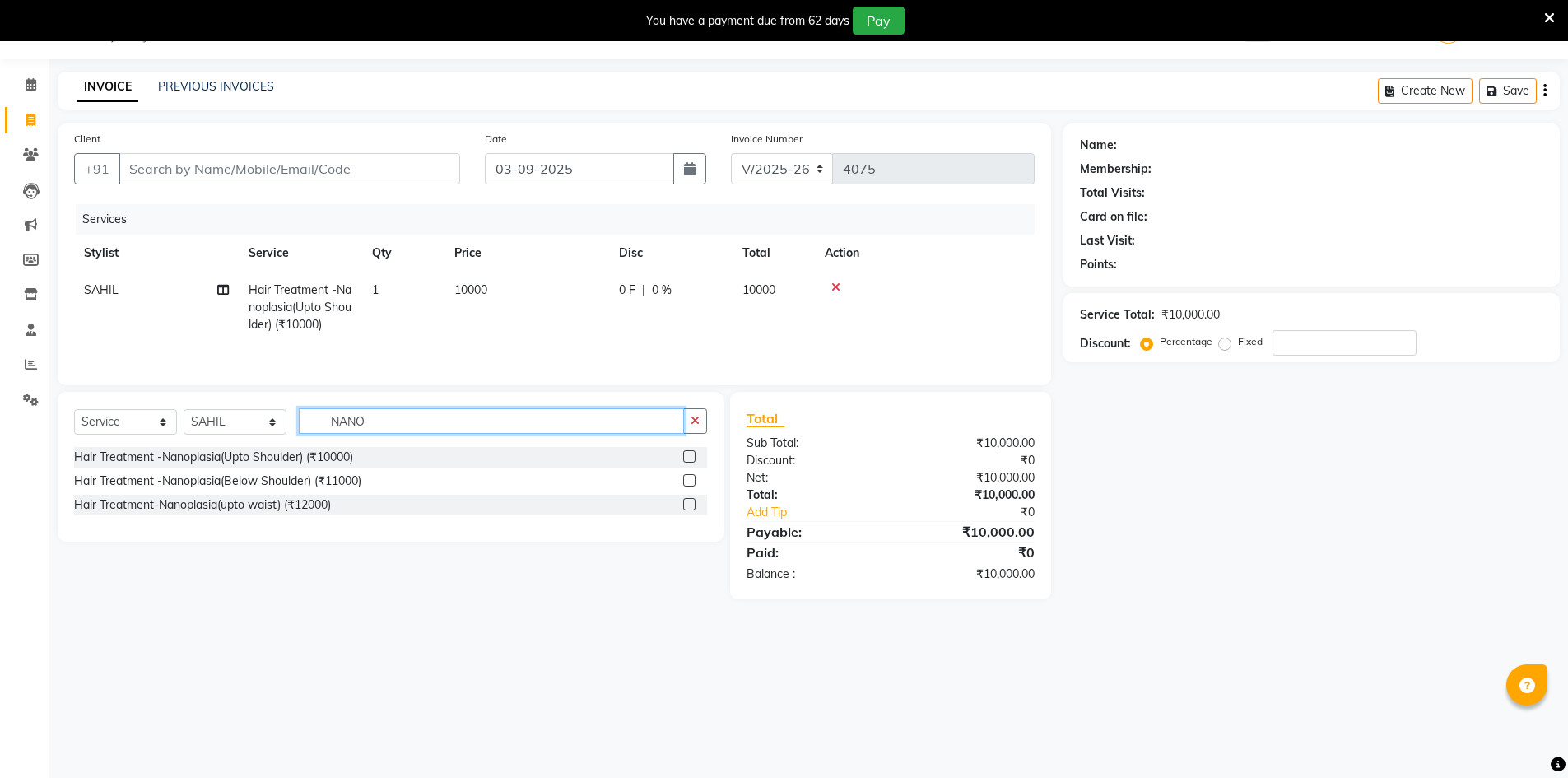
drag, startPoint x: 375, startPoint y: 422, endPoint x: 309, endPoint y: 422, distance: 66.0
click at [309, 422] on input "NANO" at bounding box center [491, 422] width 385 height 26
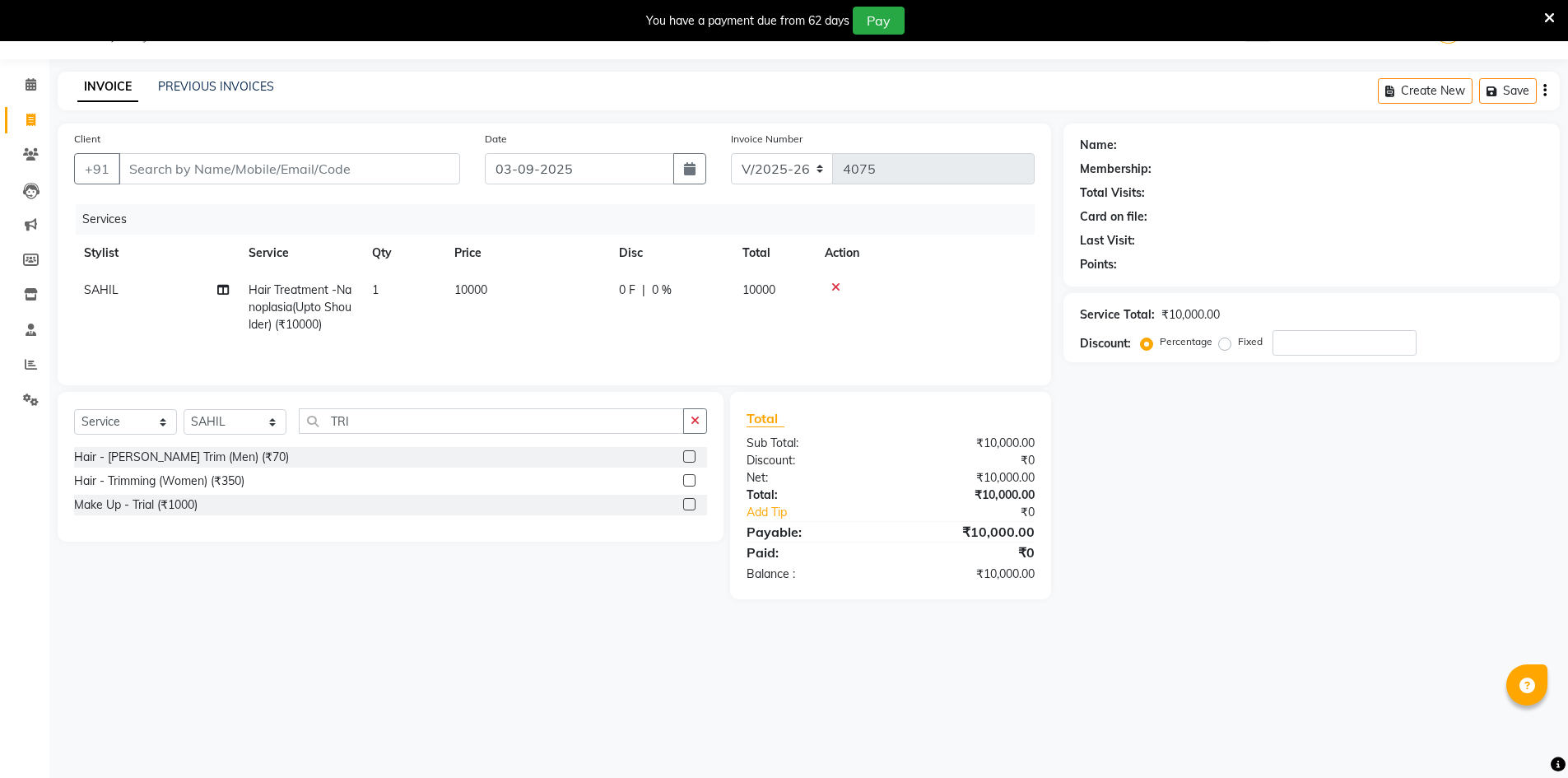
click at [690, 477] on label at bounding box center [689, 481] width 12 height 12
click at [690, 477] on input "checkbox" at bounding box center [688, 482] width 11 height 11
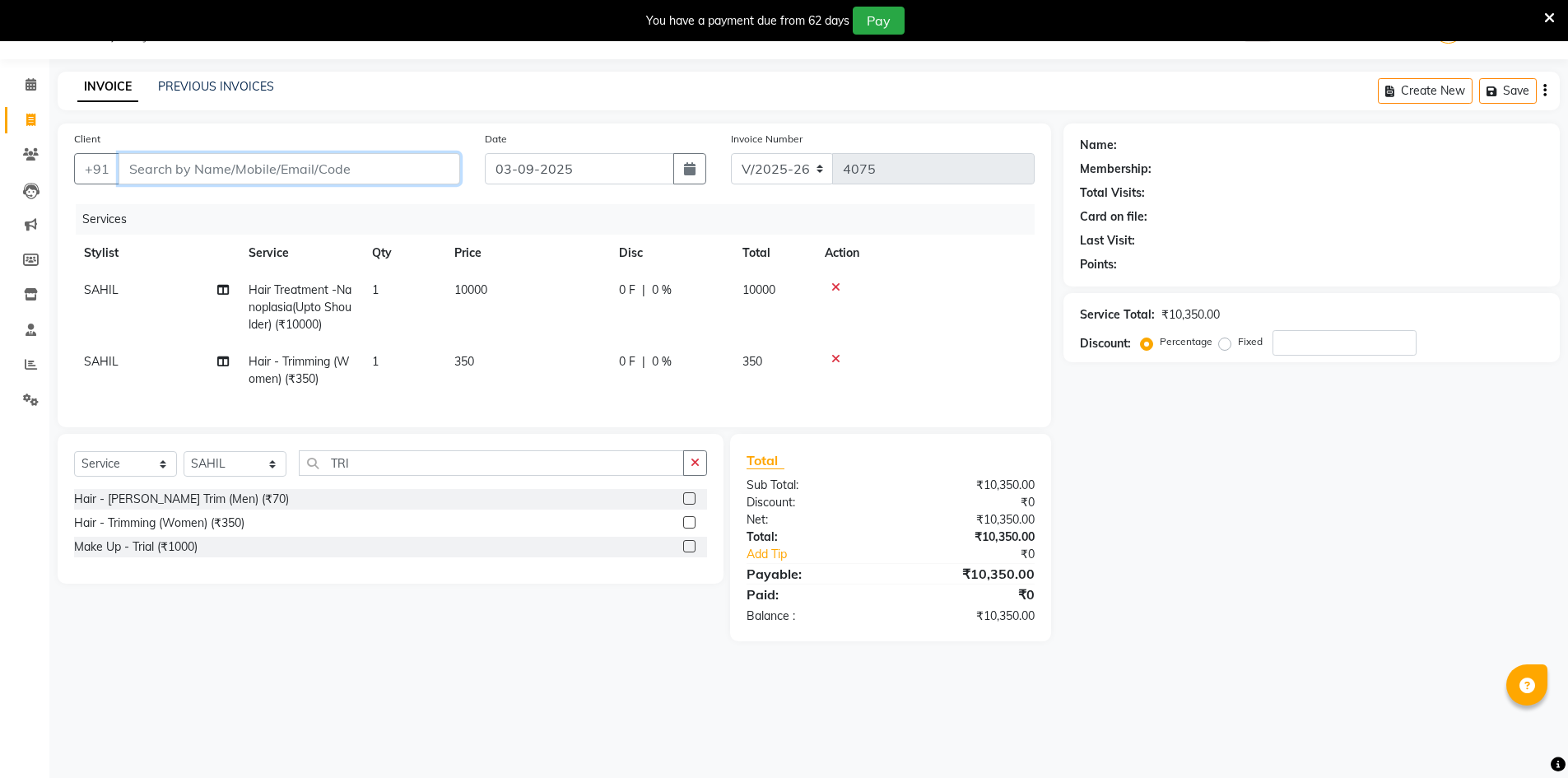
drag, startPoint x: 199, startPoint y: 168, endPoint x: 238, endPoint y: 168, distance: 39.0
click at [199, 168] on input "Client" at bounding box center [289, 168] width 342 height 31
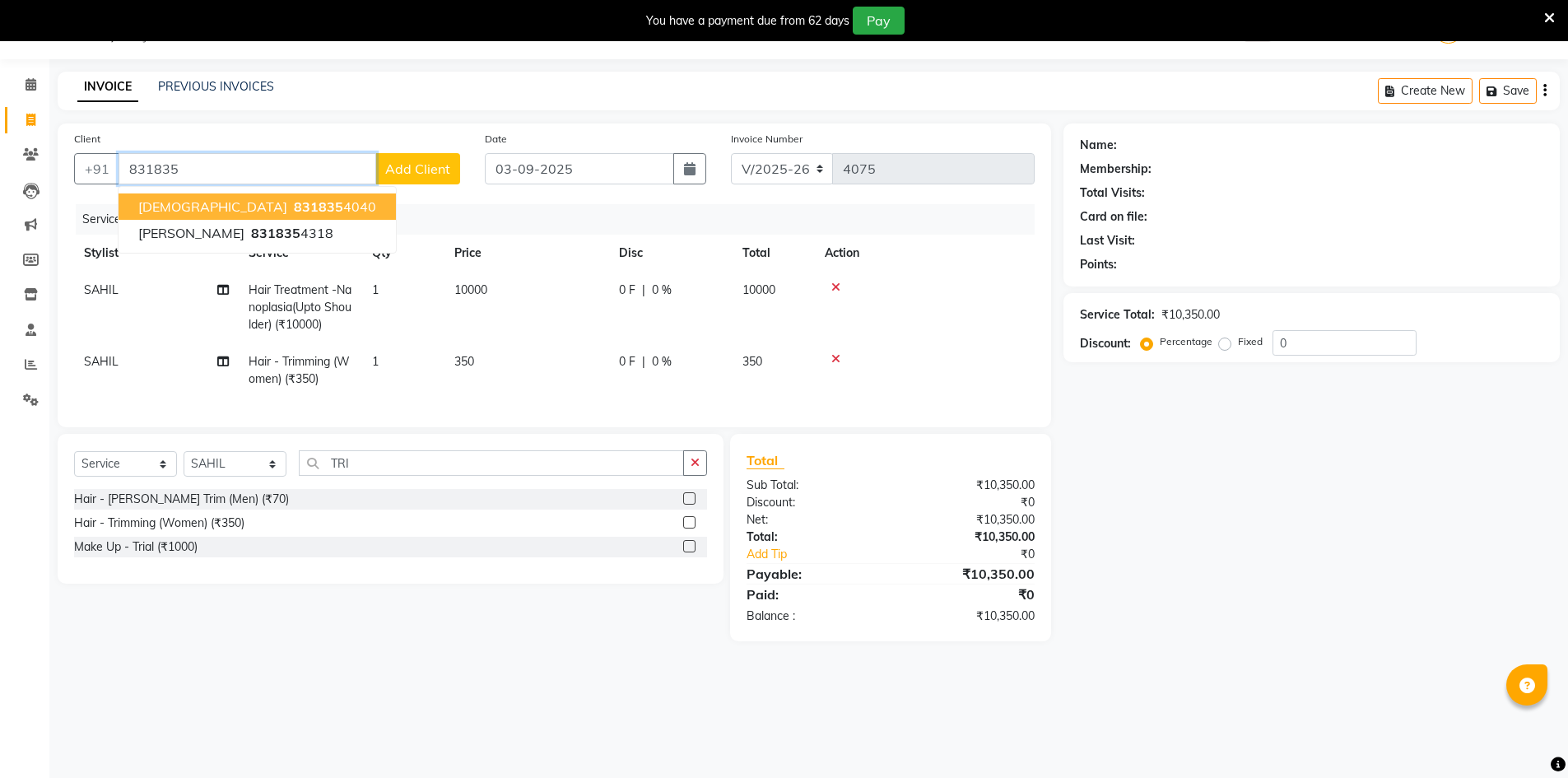
click at [290, 205] on ngb-highlight "831835 4040" at bounding box center [333, 207] width 86 height 17
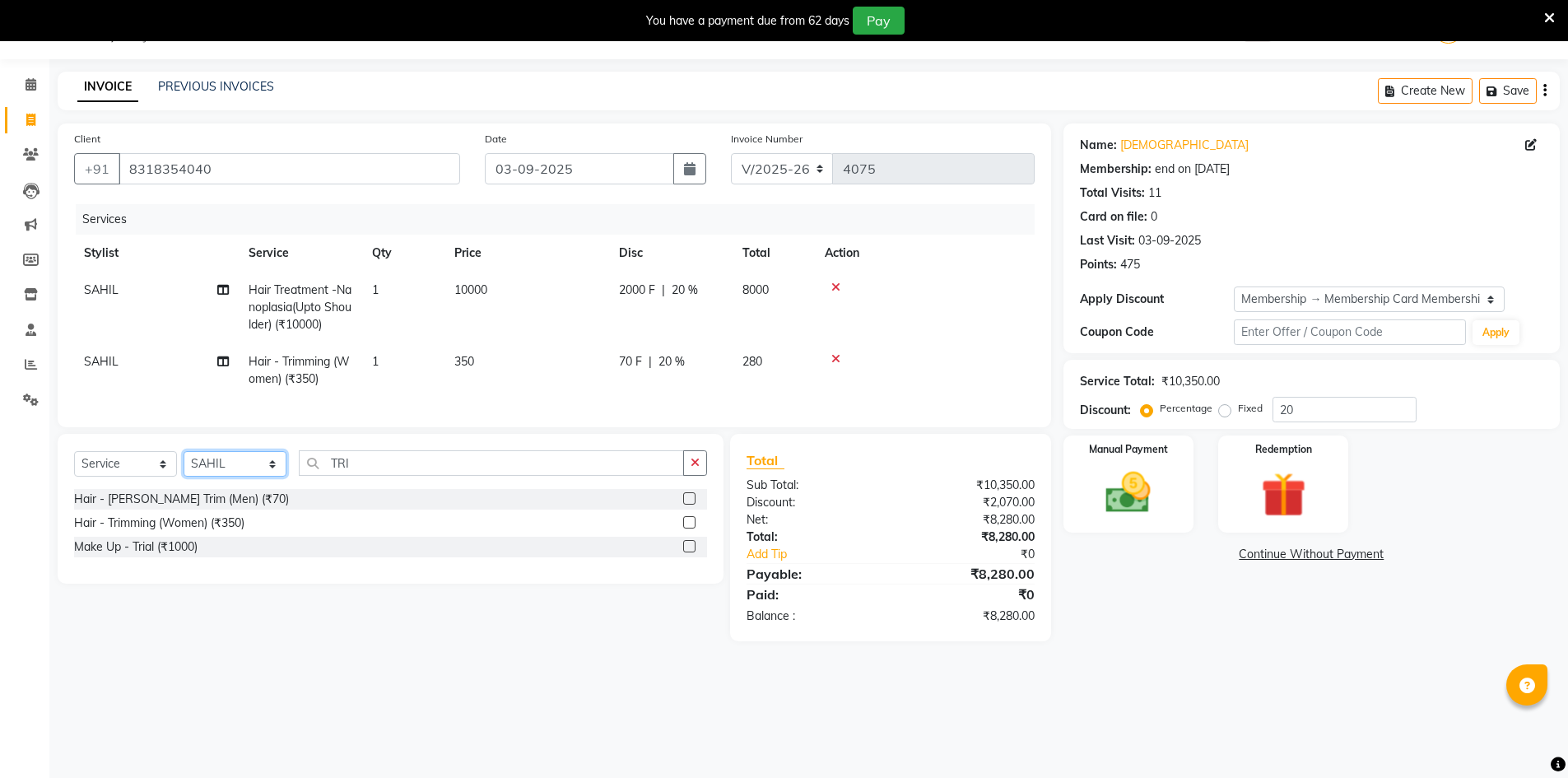
click at [235, 477] on select "Select Stylist ADNAN ADVANCE ANJALI ANNU B-WAX [PERSON_NAME] JH Manager MEMBERS…" at bounding box center [235, 465] width 102 height 26
click at [184, 464] on select "Select Stylist ADNAN ADVANCE ANJALI ANNU B-WAX [PERSON_NAME] JH Manager MEMBERS…" at bounding box center [235, 465] width 102 height 26
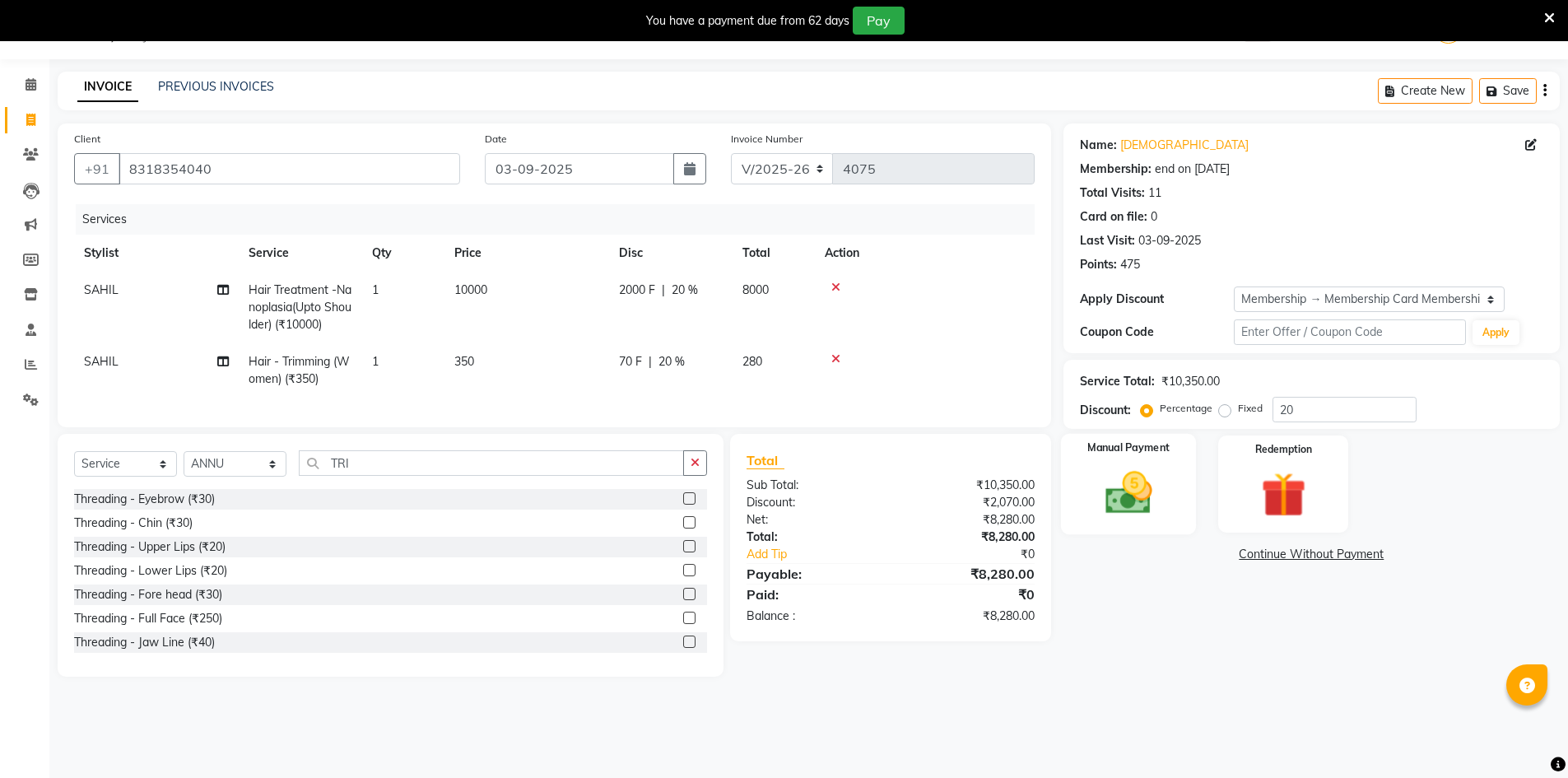
click at [1141, 503] on img at bounding box center [1129, 493] width 76 height 54
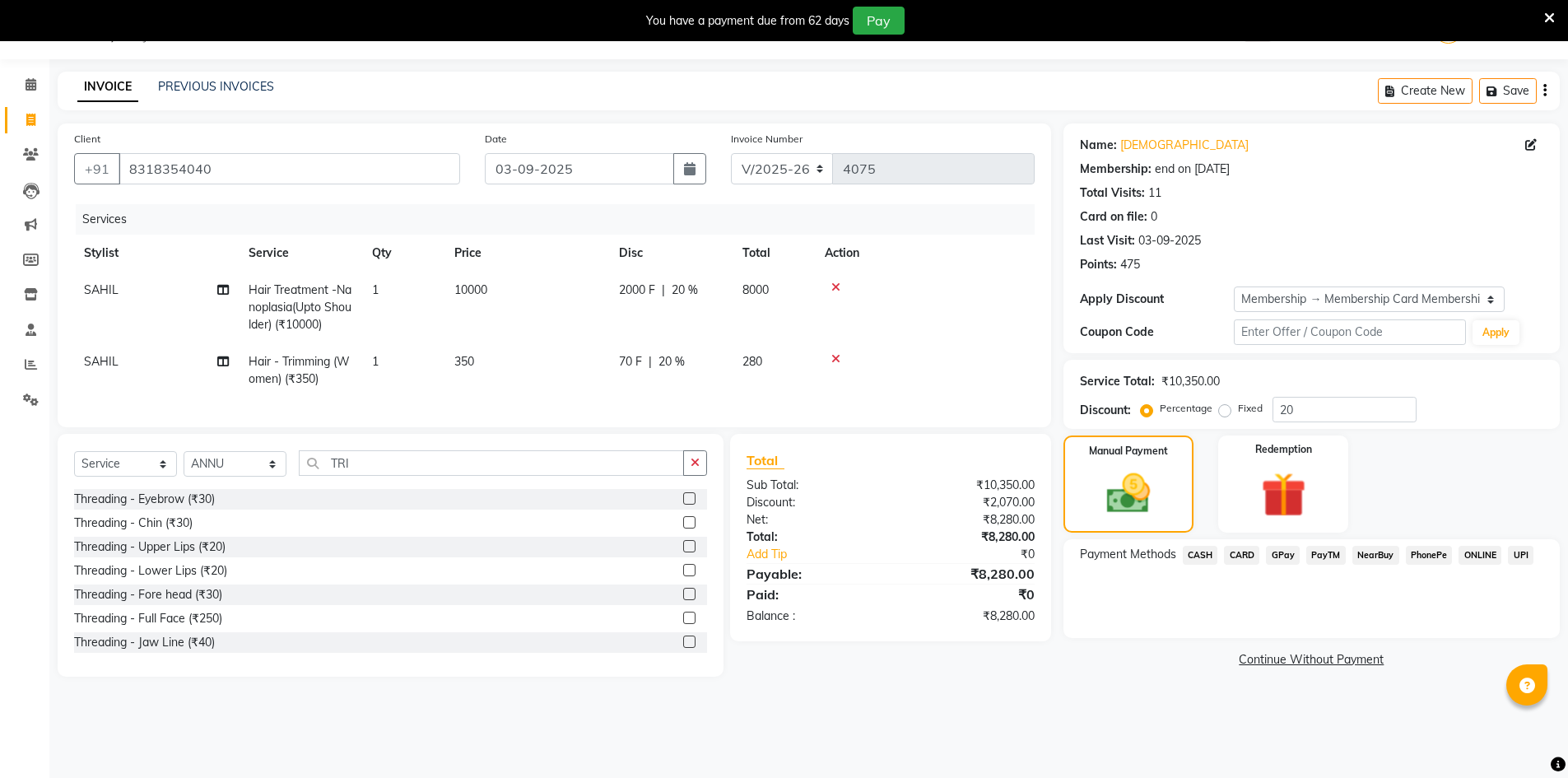
click at [1285, 556] on span "GPay" at bounding box center [1283, 555] width 34 height 19
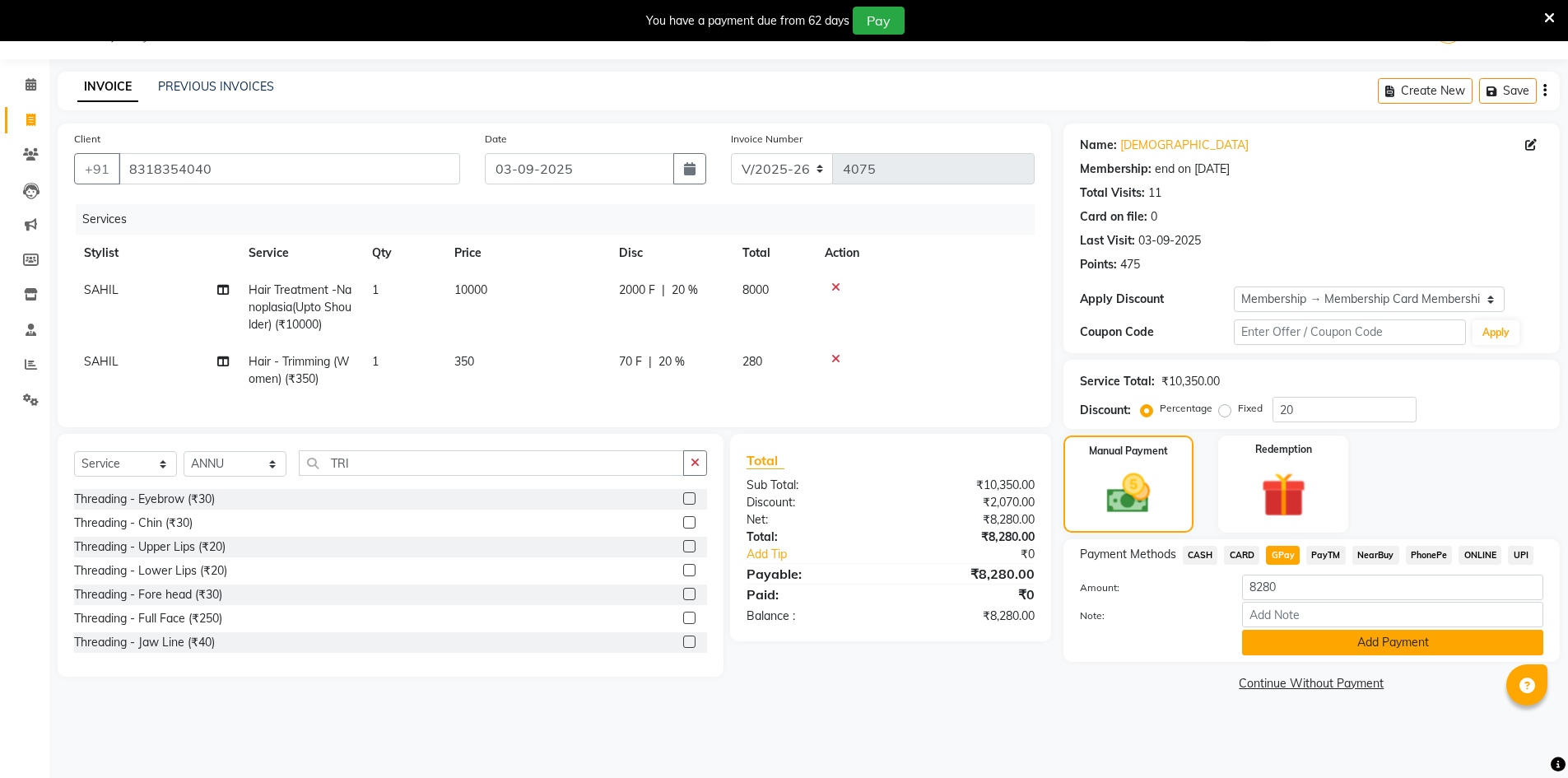
click at [1353, 649] on button "Add Payment" at bounding box center [1392, 643] width 301 height 26
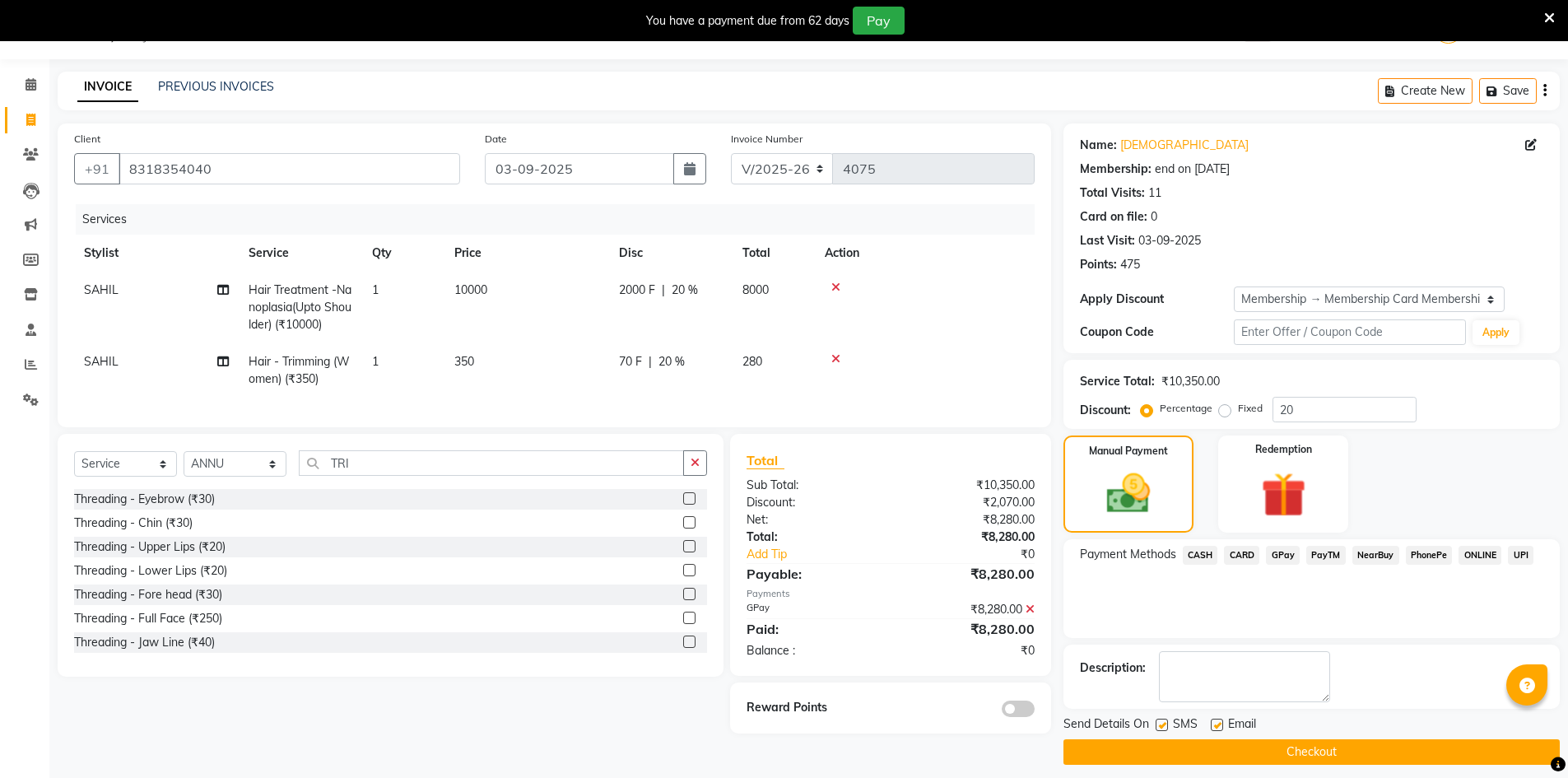
click at [1397, 755] on button "Checkout" at bounding box center [1311, 752] width 496 height 26
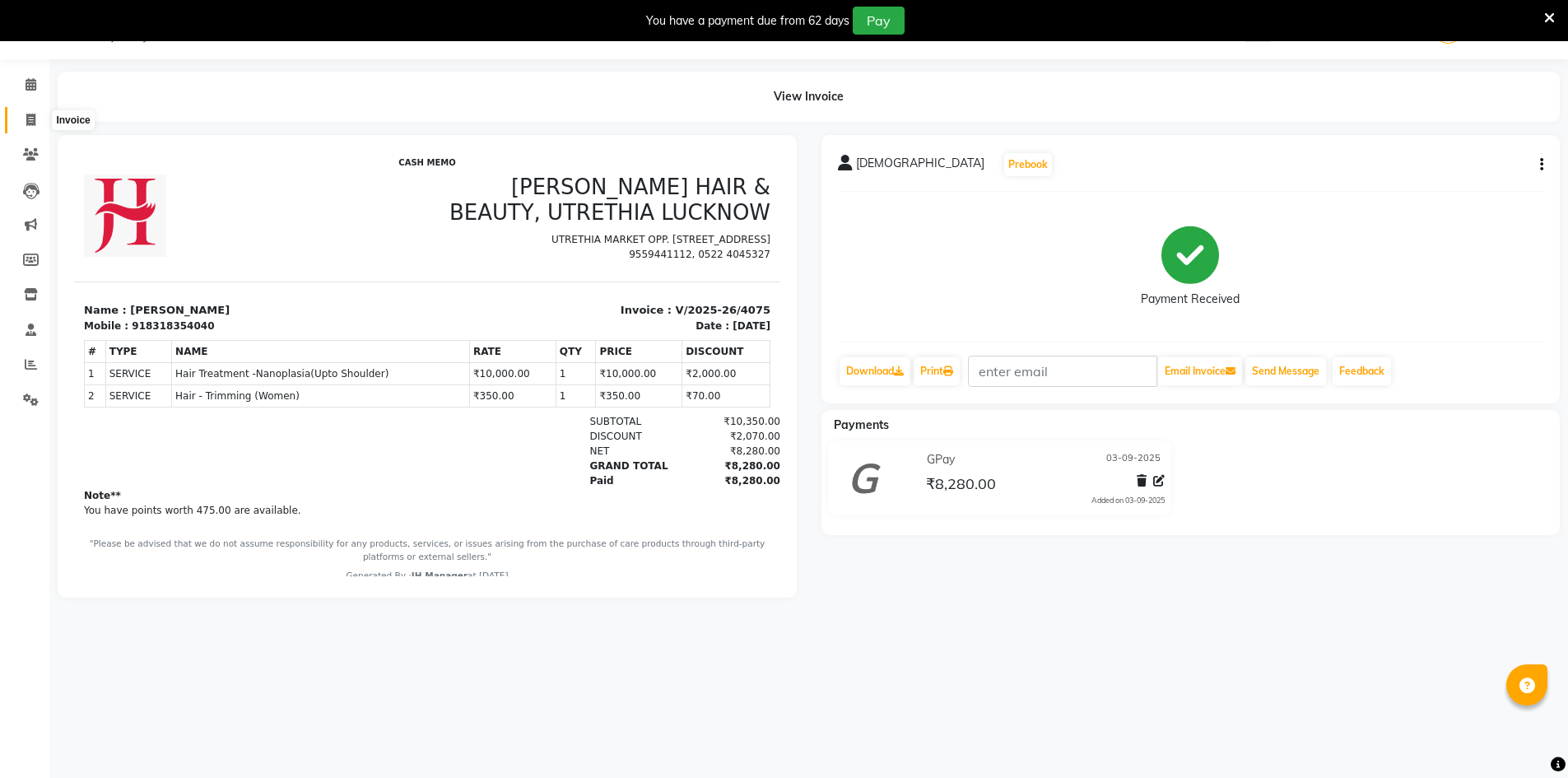
drag, startPoint x: 33, startPoint y: 127, endPoint x: 51, endPoint y: 112, distance: 23.4
click at [33, 127] on span at bounding box center [31, 120] width 29 height 19
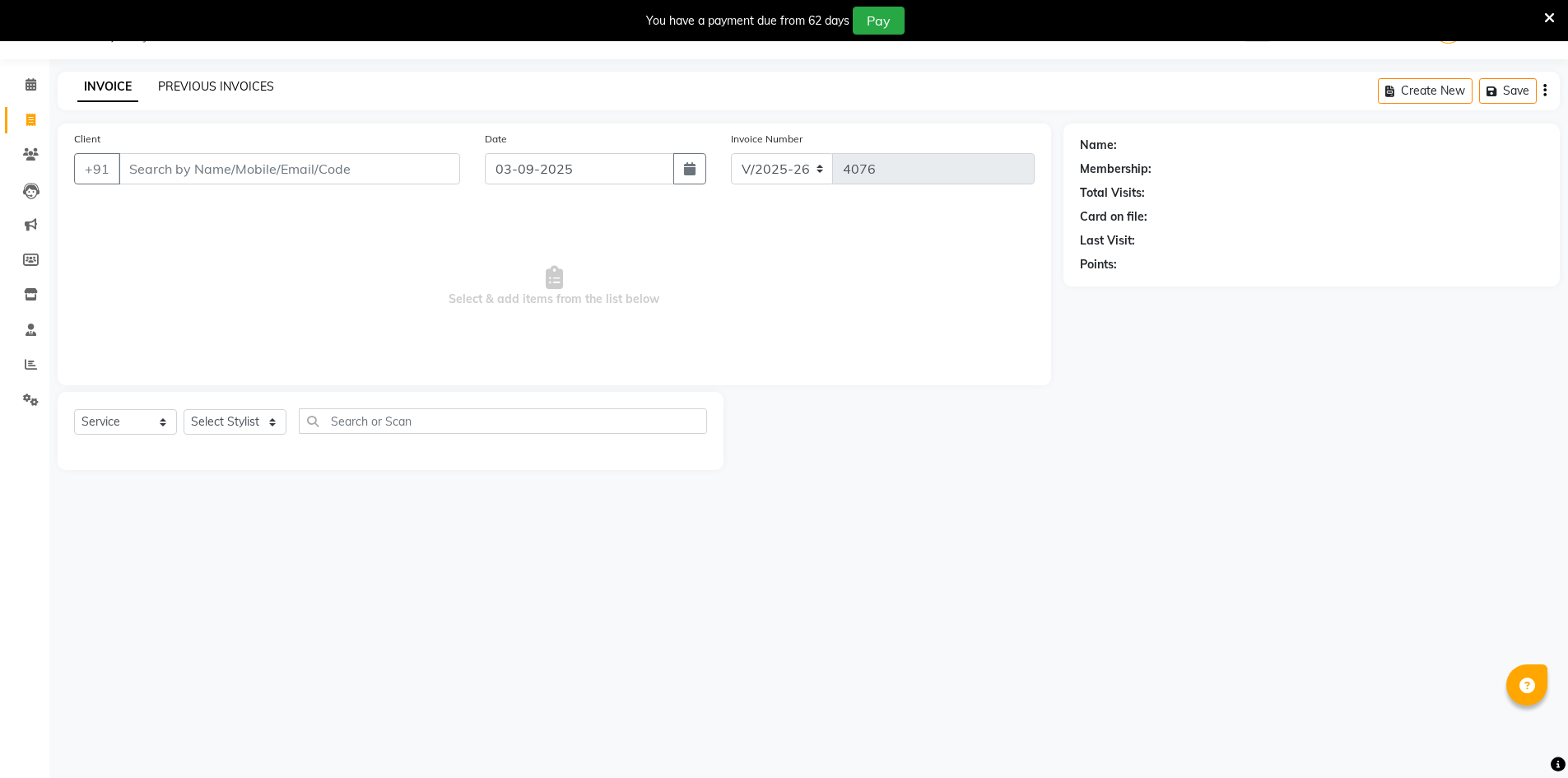
click at [194, 84] on link "PREVIOUS INVOICES" at bounding box center [216, 86] width 116 height 15
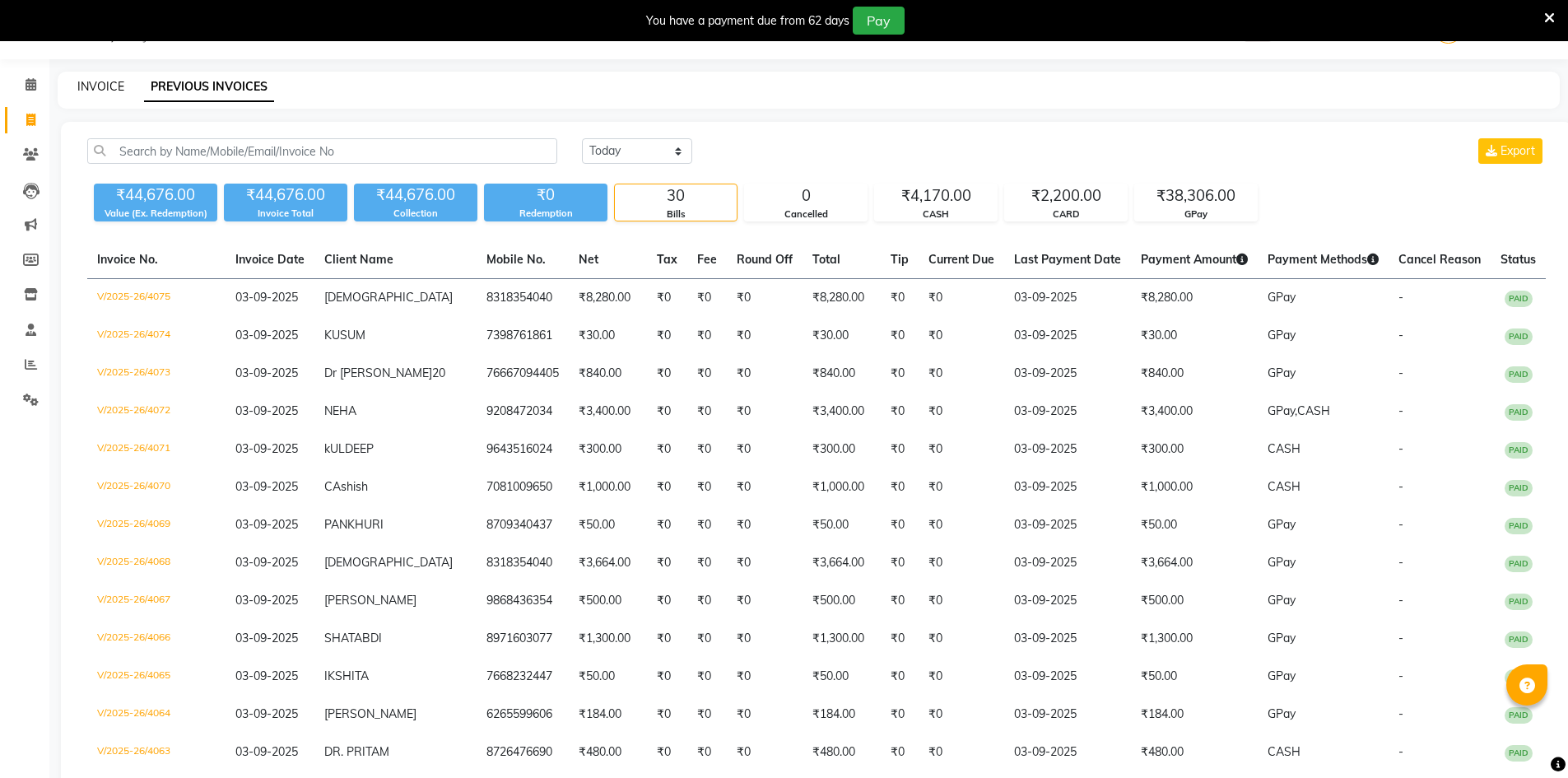
click at [84, 90] on link "INVOICE" at bounding box center [100, 86] width 47 height 15
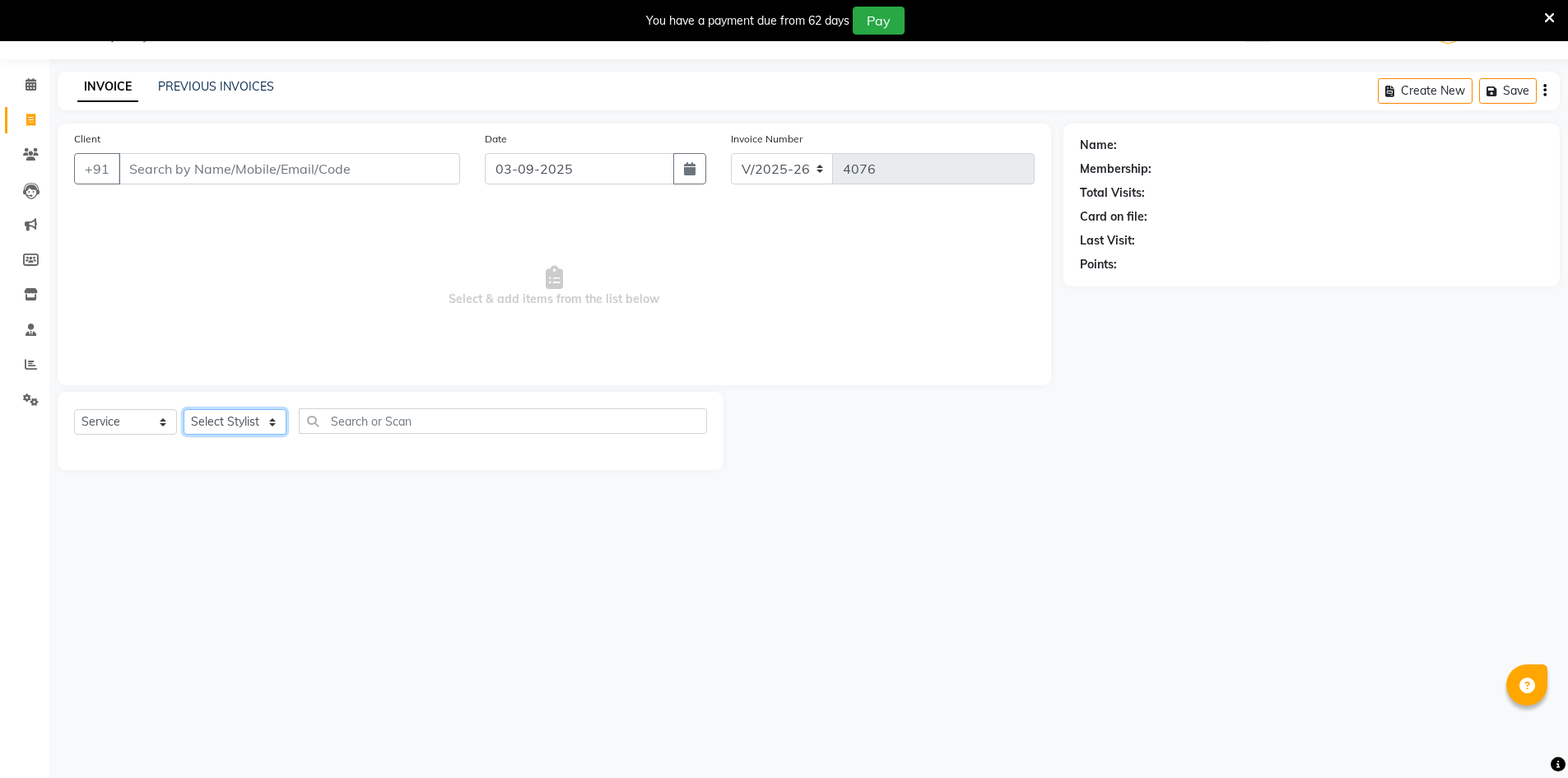
click at [231, 424] on select "Select Stylist ADNAN ADVANCE ANJALI ANNU B-WAX [PERSON_NAME] JH Manager MEMBERS…" at bounding box center [235, 422] width 102 height 26
click at [184, 409] on select "Select Stylist ADNAN ADVANCE ANJALI ANNU B-WAX [PERSON_NAME] JH Manager MEMBERS…" at bounding box center [235, 422] width 102 height 26
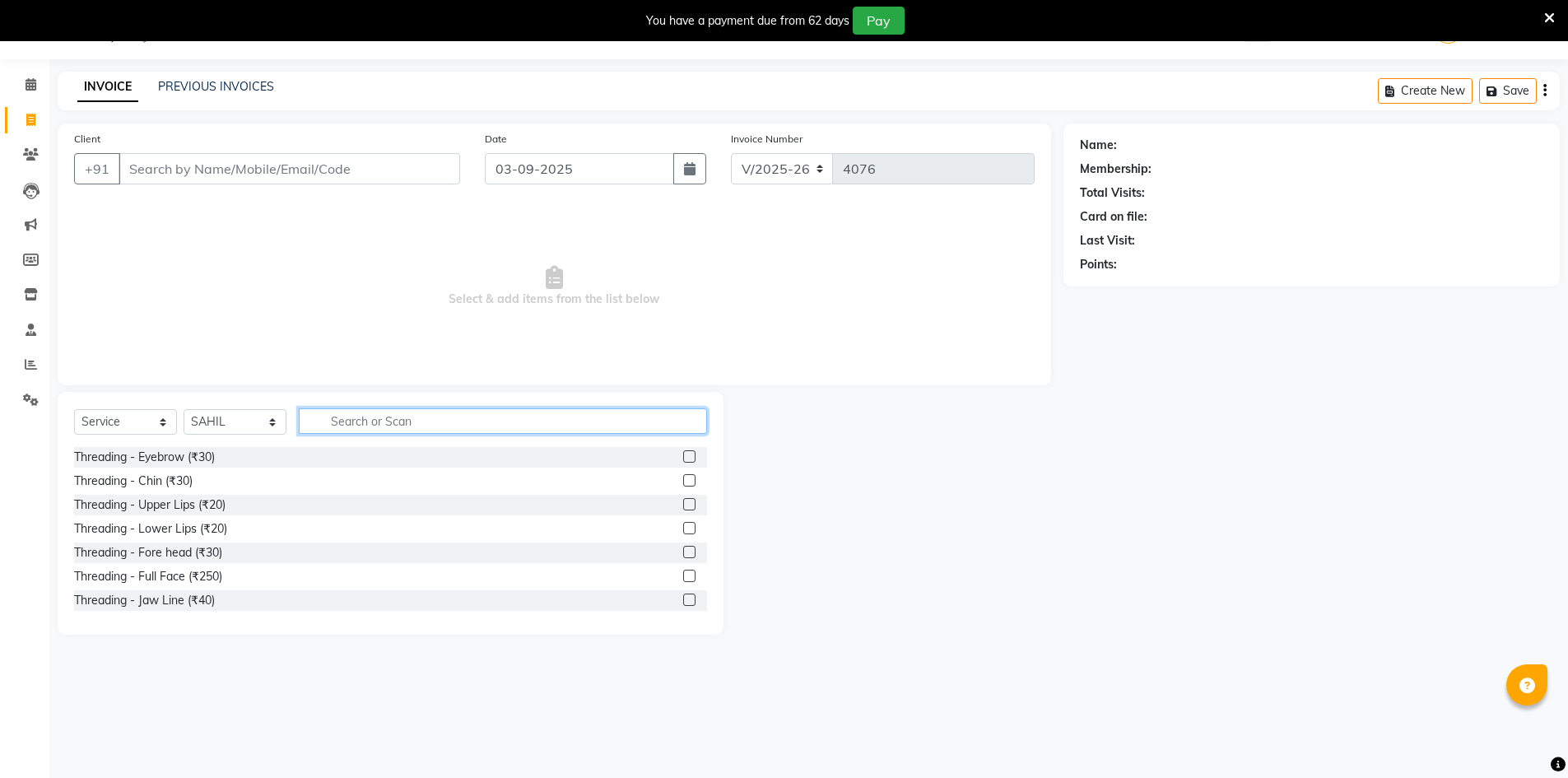
click at [373, 411] on input "text" at bounding box center [503, 422] width 409 height 26
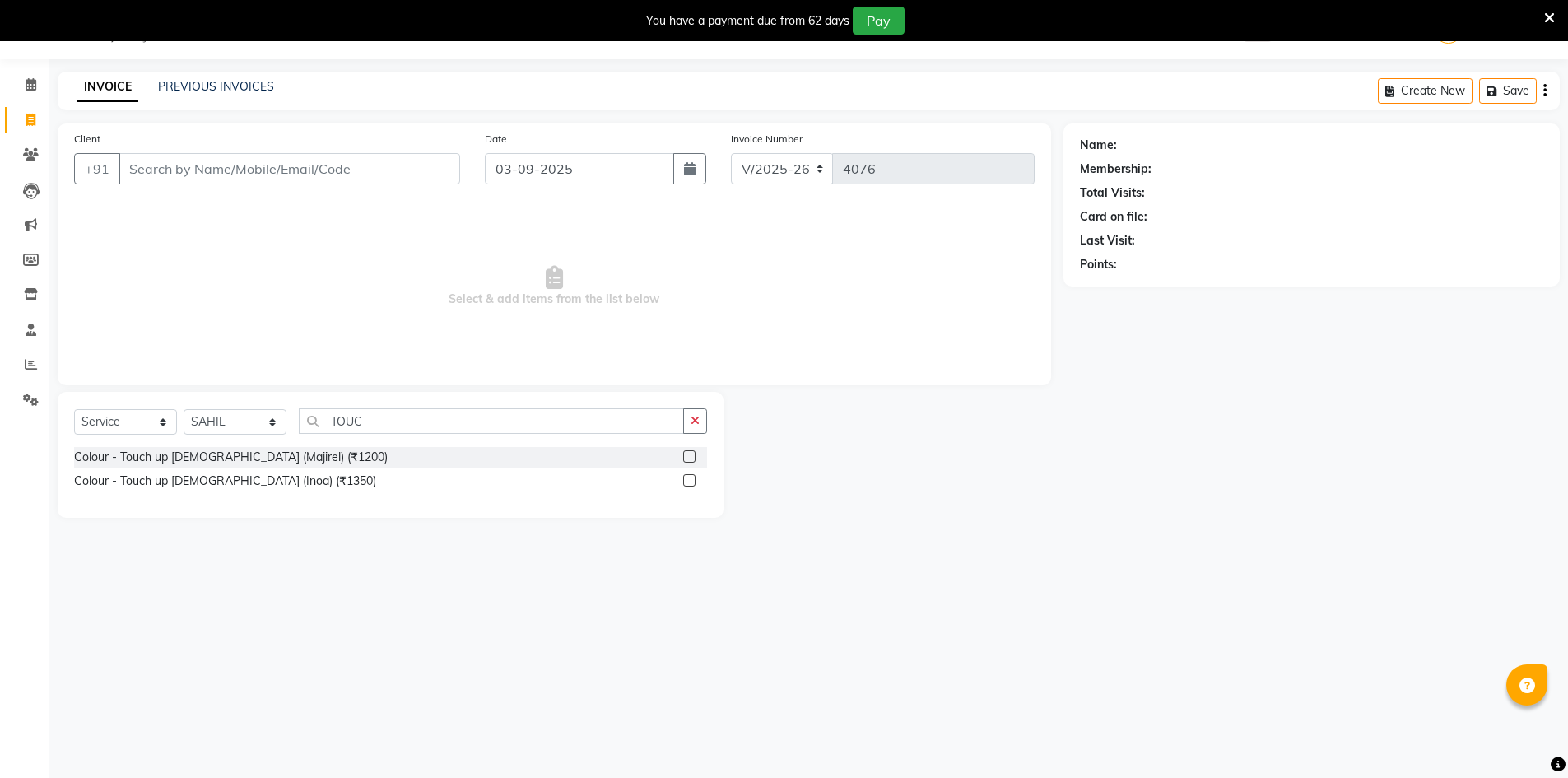
click at [689, 460] on label at bounding box center [689, 457] width 12 height 12
click at [689, 460] on input "checkbox" at bounding box center [688, 458] width 11 height 11
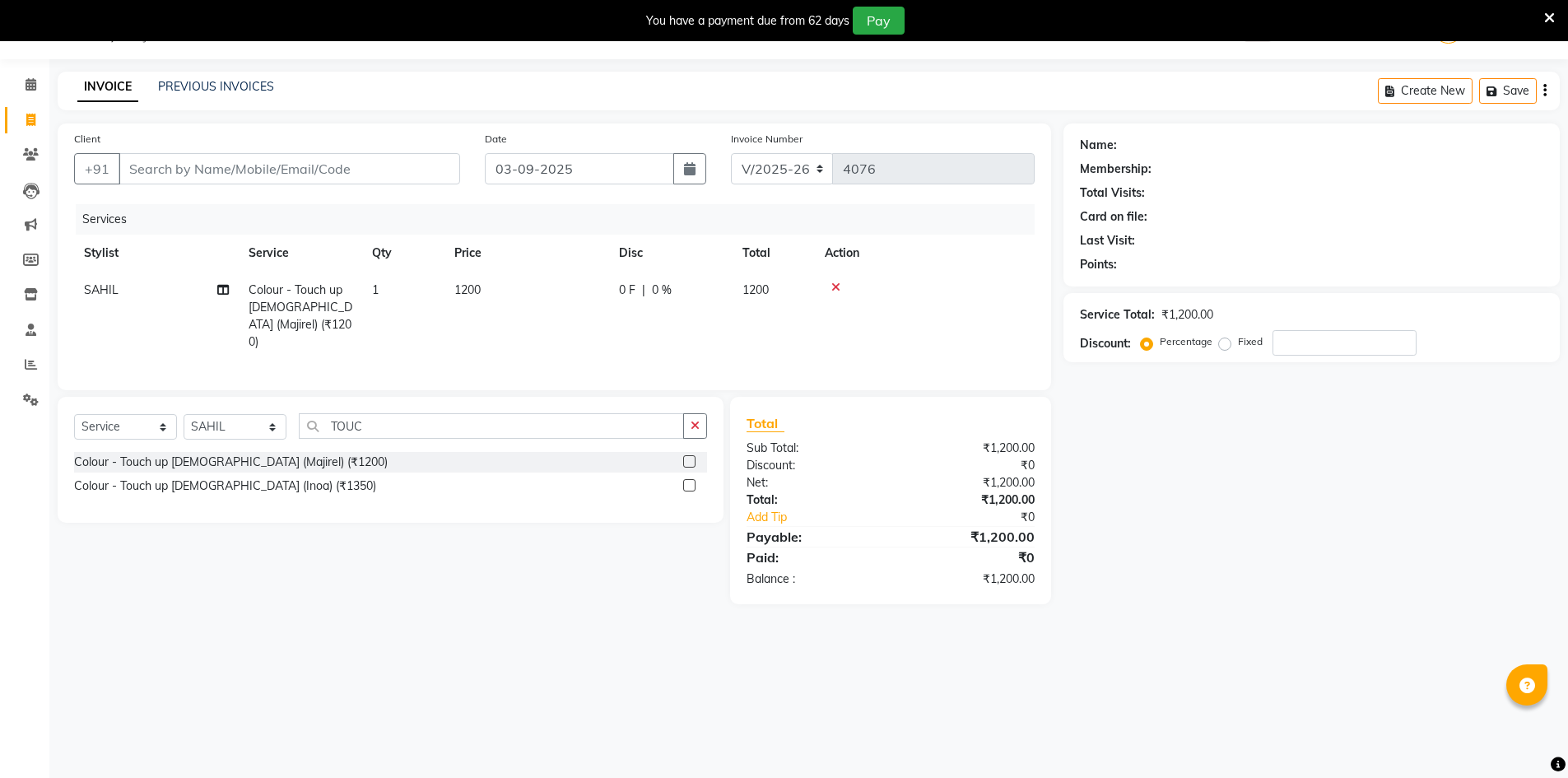
click at [1547, 16] on icon at bounding box center [1549, 18] width 11 height 15
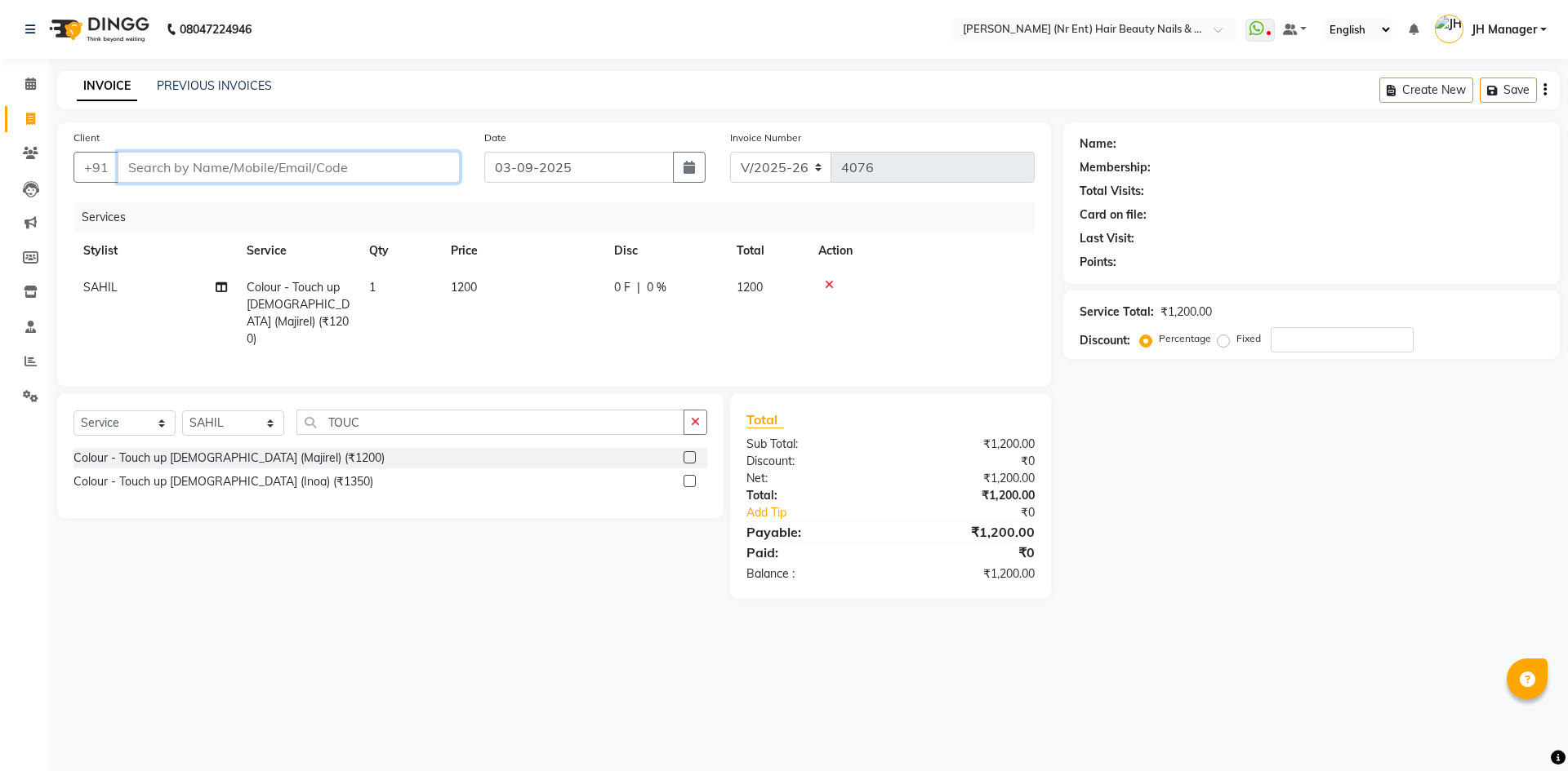
click at [373, 177] on input "Client" at bounding box center [288, 167] width 342 height 31
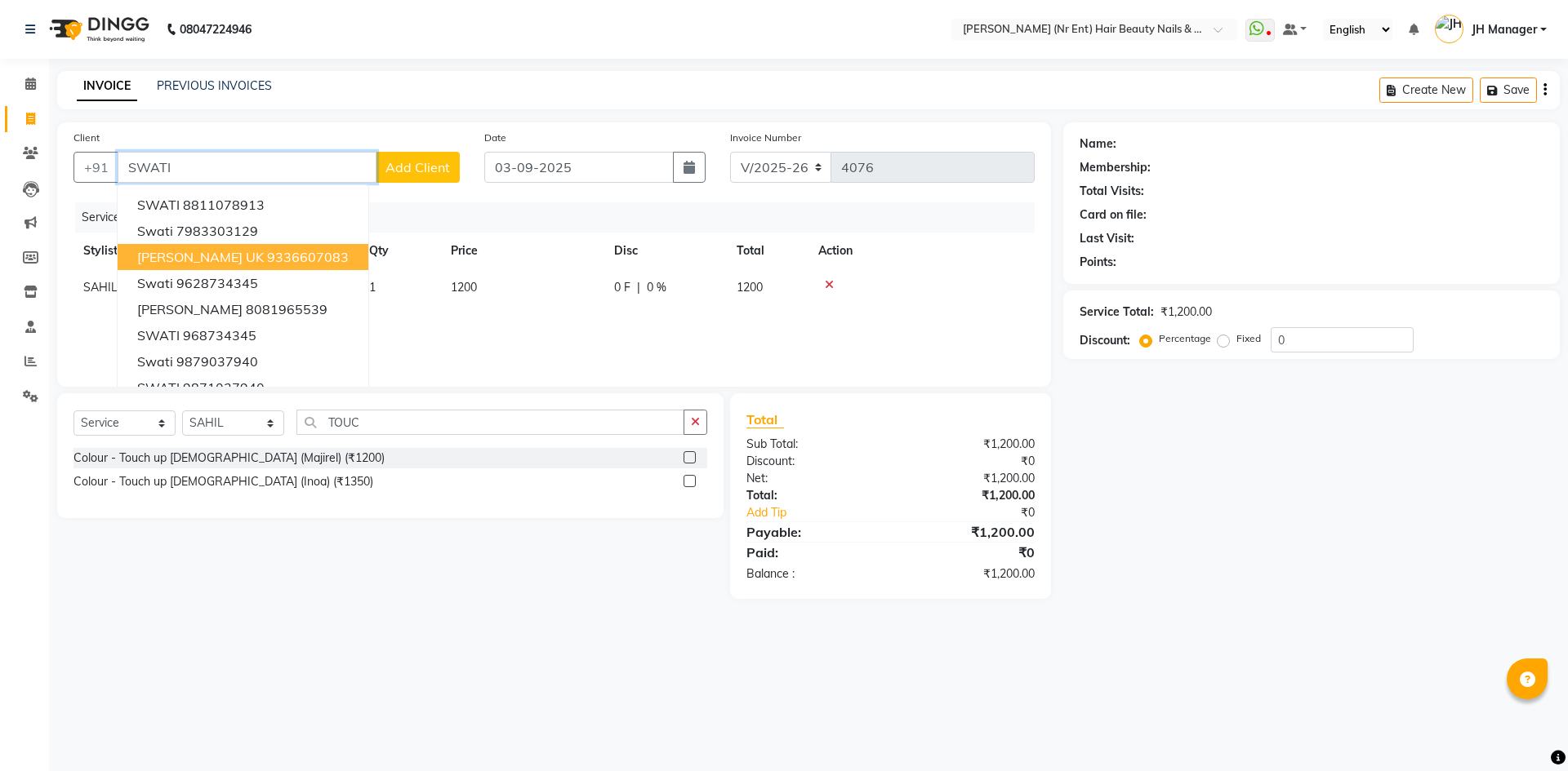
click at [321, 250] on ngb-highlight "9336607083" at bounding box center [308, 257] width 82 height 17
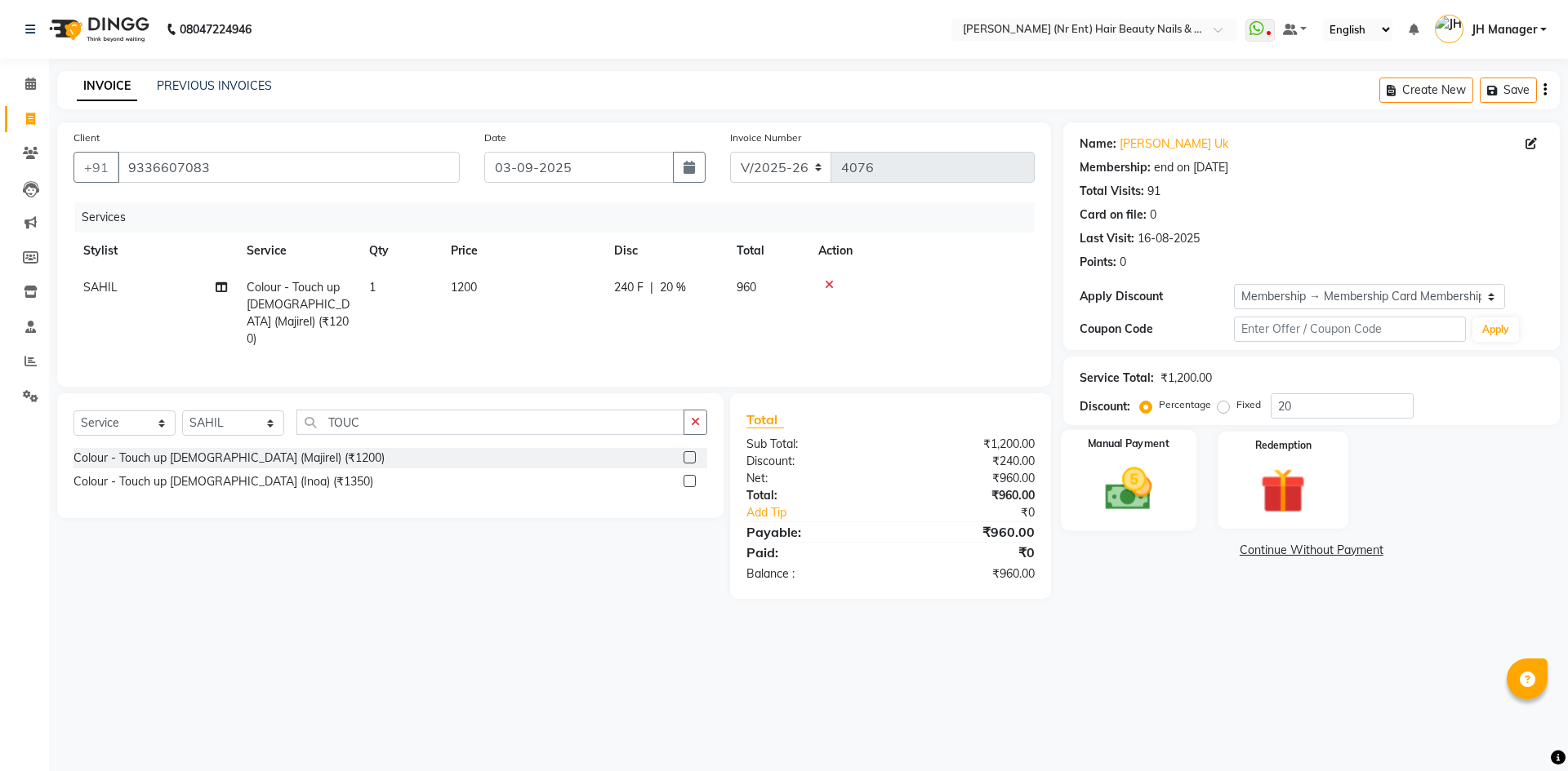
click at [1120, 458] on div "Manual Payment" at bounding box center [1127, 480] width 135 height 101
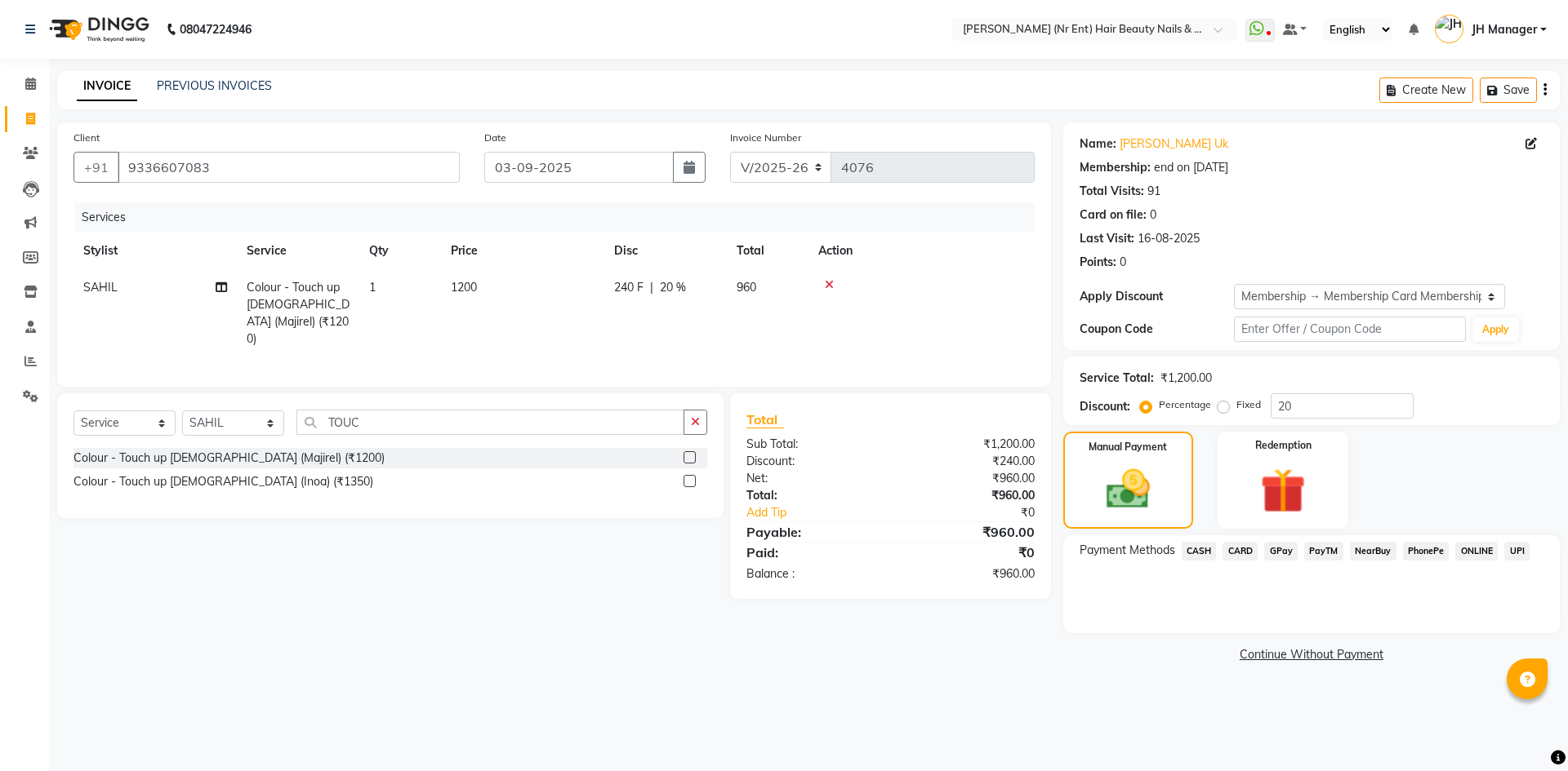
drag, startPoint x: 1276, startPoint y: 552, endPoint x: 1315, endPoint y: 568, distance: 42.2
click at [1281, 553] on span "GPay" at bounding box center [1281, 551] width 34 height 19
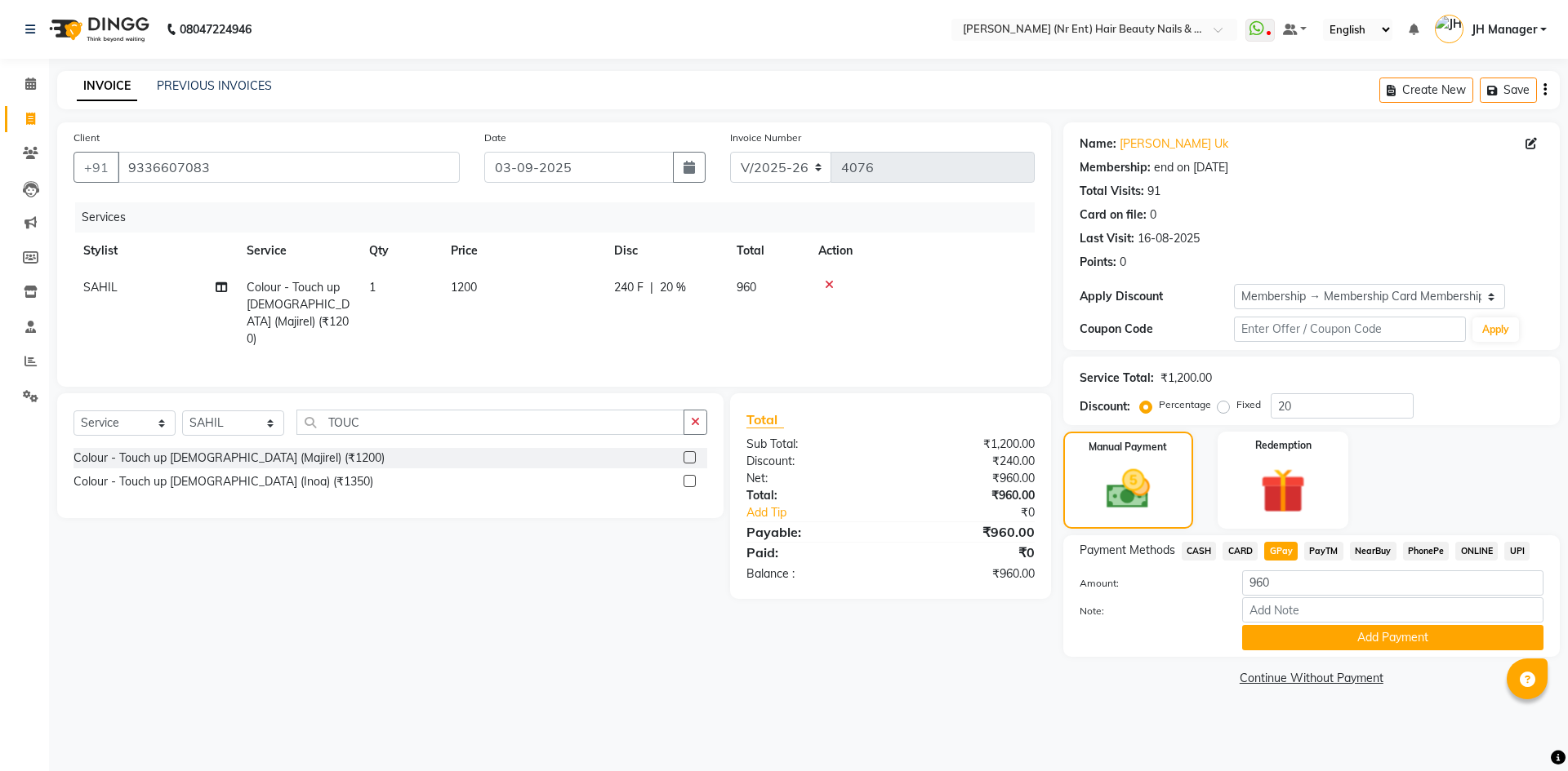
click at [1190, 676] on link "Continue Without Payment" at bounding box center [1311, 678] width 490 height 17
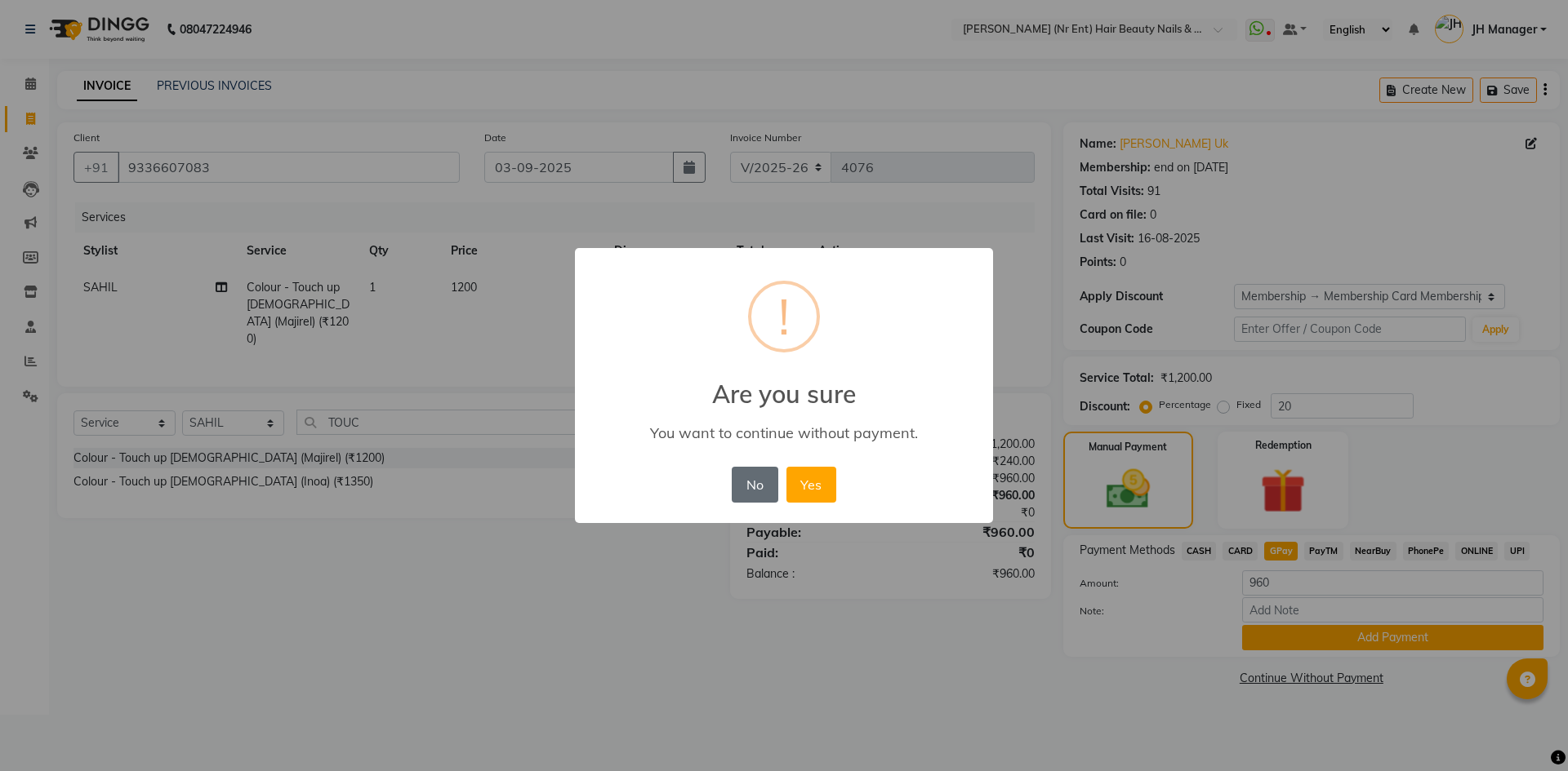
click at [752, 496] on button "No" at bounding box center [754, 485] width 45 height 35
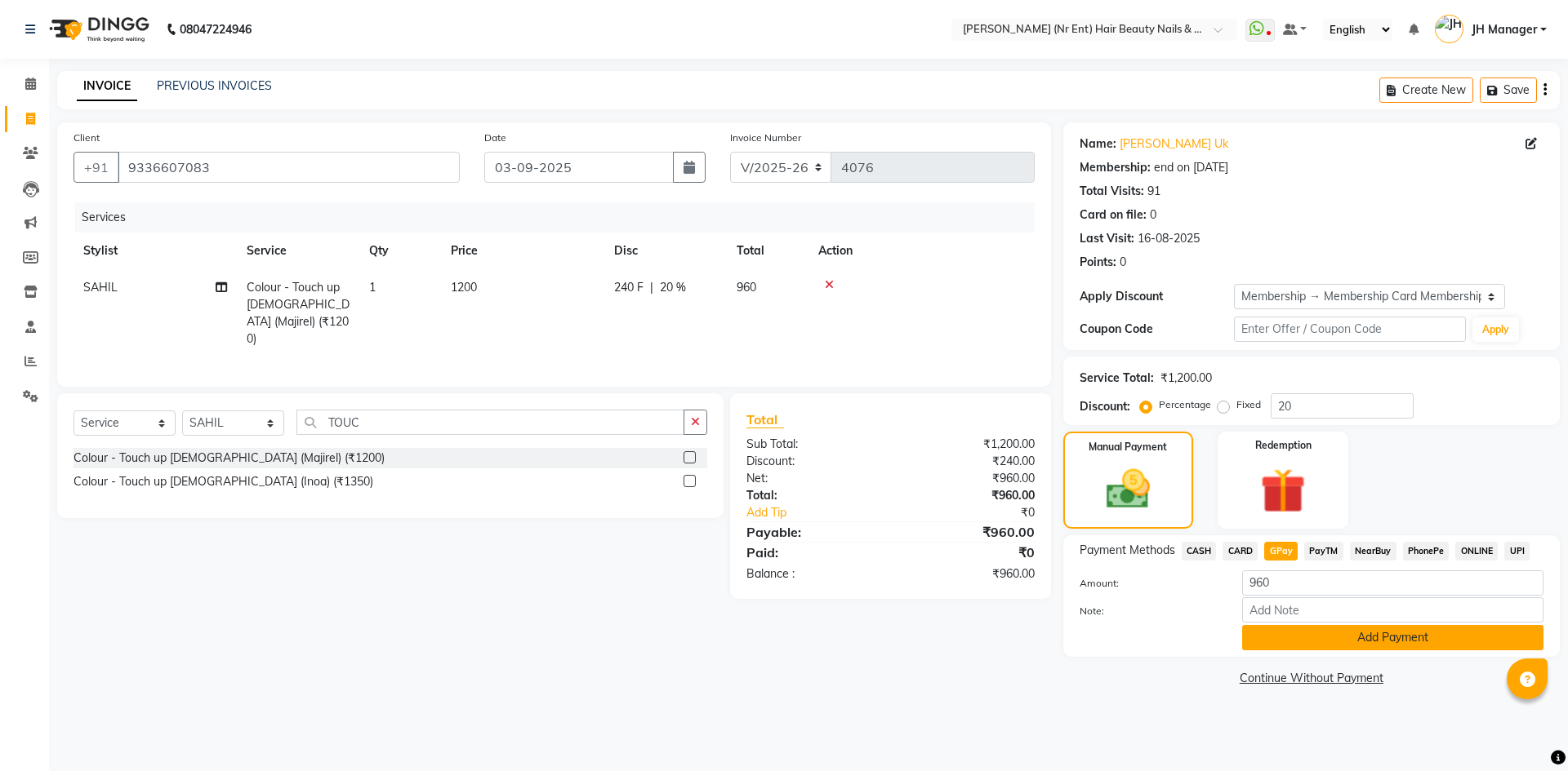
click at [1311, 645] on button "Add Payment" at bounding box center [1392, 638] width 302 height 26
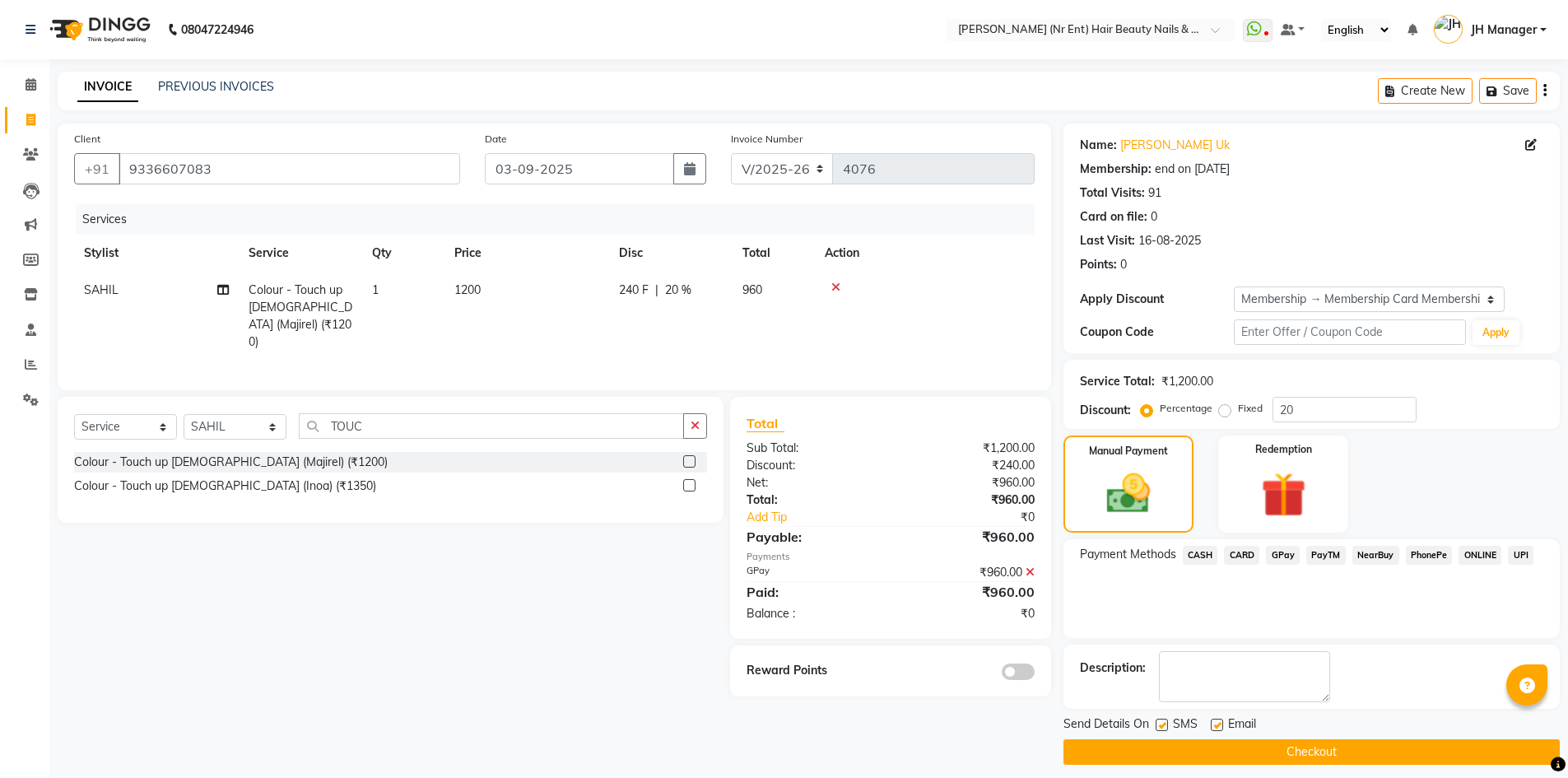
click at [1452, 751] on button "Checkout" at bounding box center [1311, 752] width 496 height 26
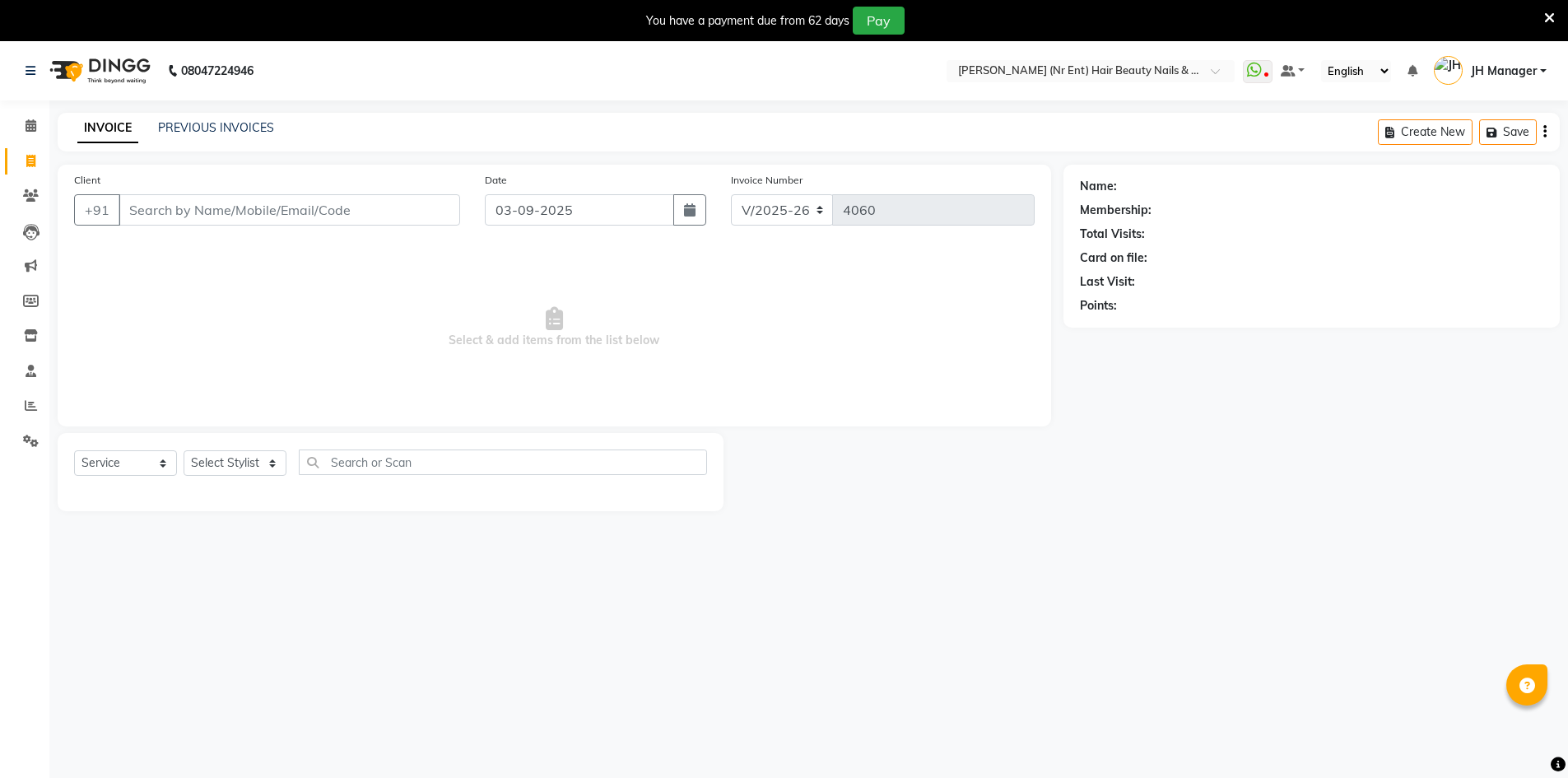
select select "640"
select select "service"
select select "640"
select select "service"
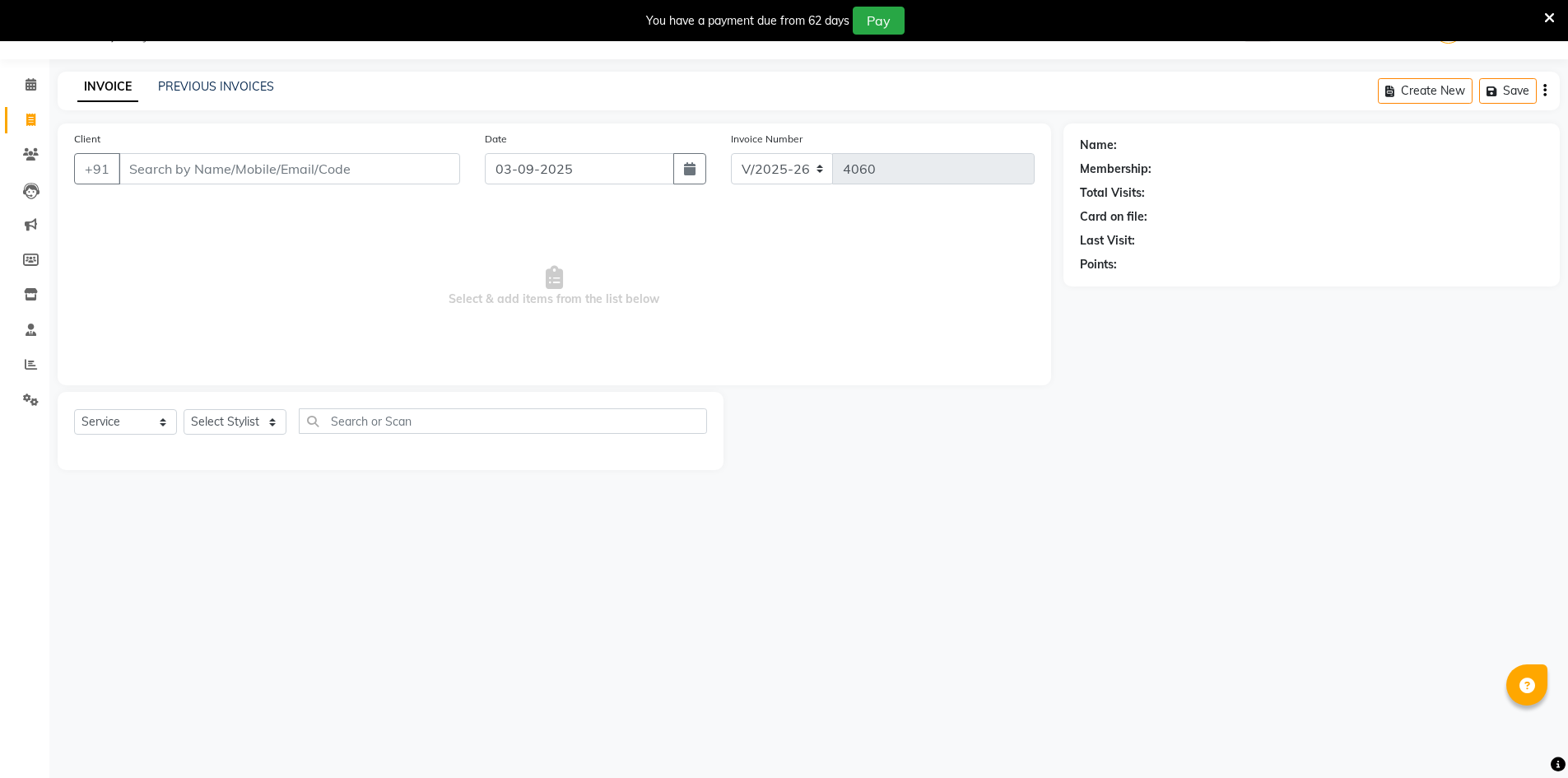
scroll to position [41, 0]
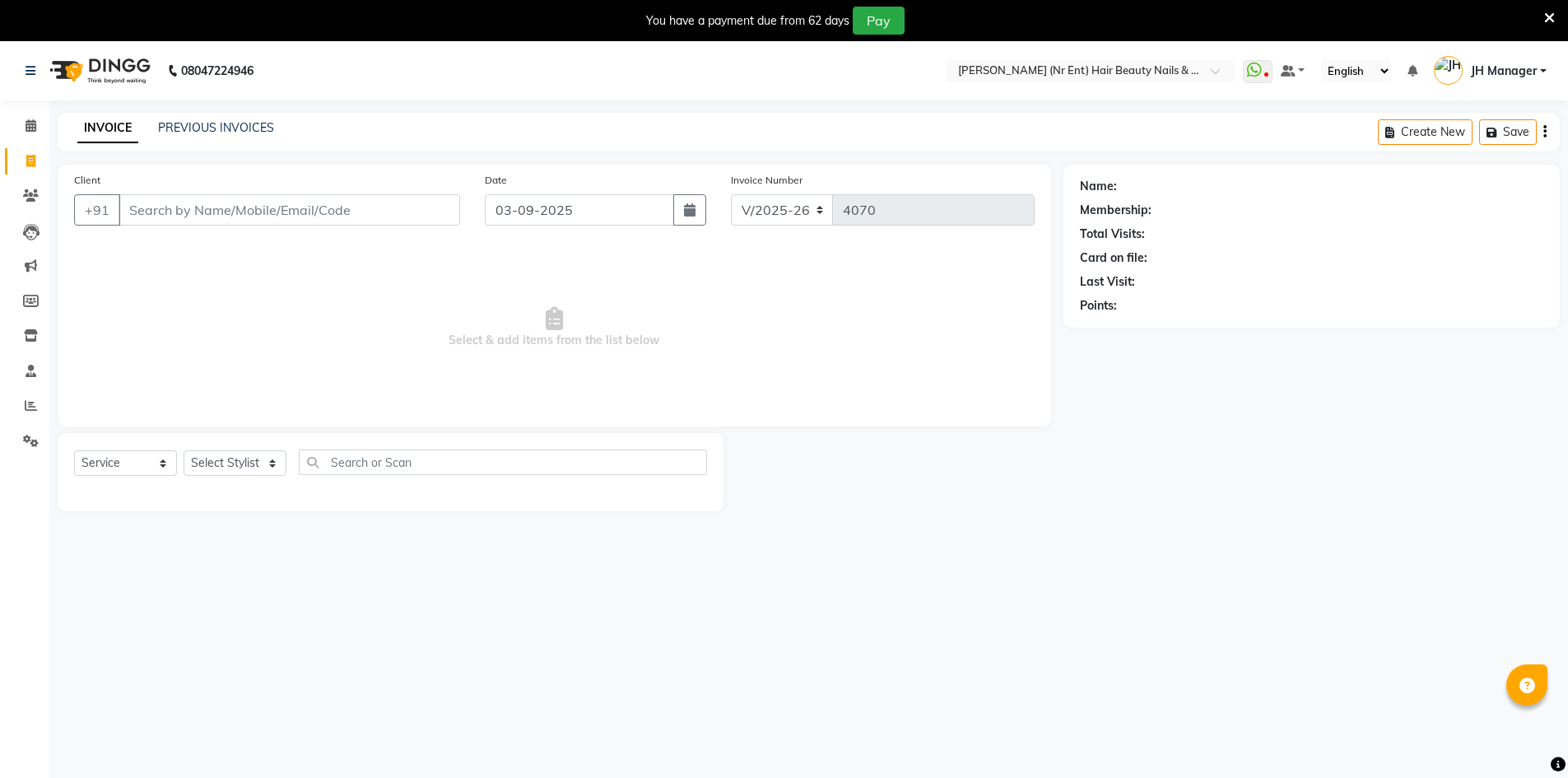
select select "640"
select select "service"
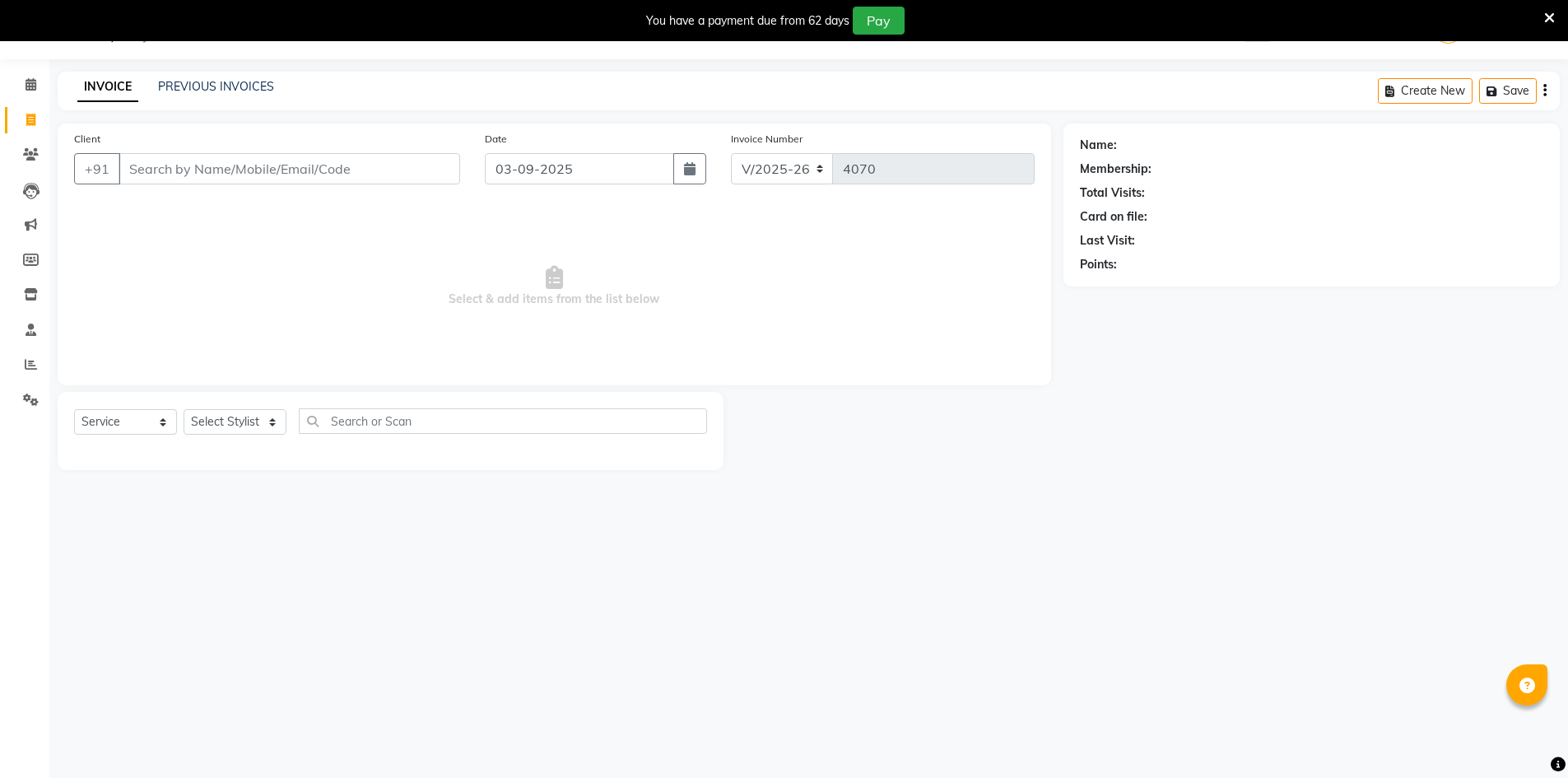
select select "13395"
click at [184, 409] on select "Select Stylist ADNAN ADVANCE ANJALI ANNU B-WAX [PERSON_NAME] JH Manager MEMBERS…" at bounding box center [235, 422] width 102 height 26
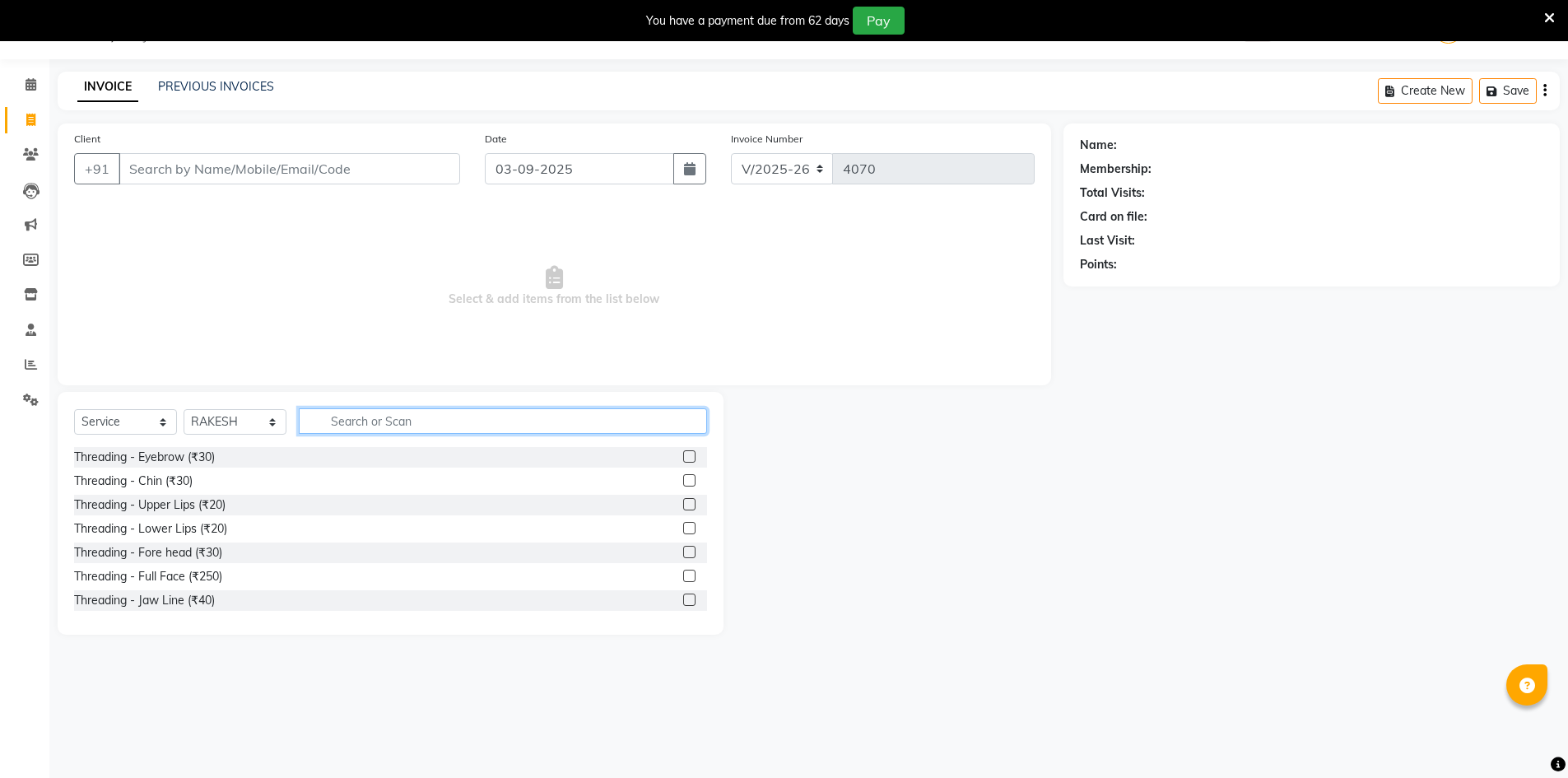
click at [325, 413] on input "text" at bounding box center [503, 422] width 409 height 26
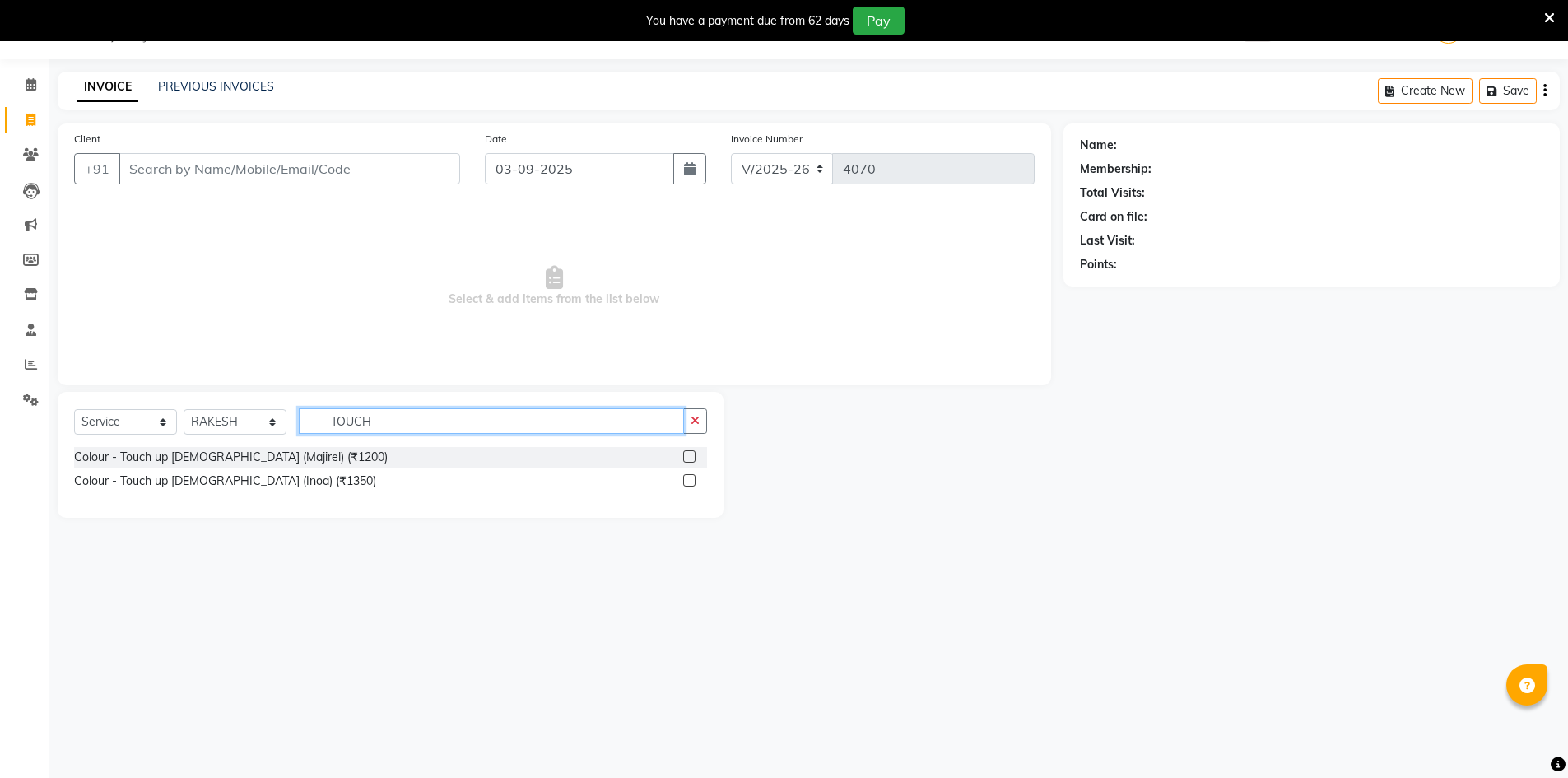
type input "TOUCH"
click at [690, 453] on label at bounding box center [689, 457] width 12 height 12
click at [690, 453] on input "checkbox" at bounding box center [688, 458] width 11 height 11
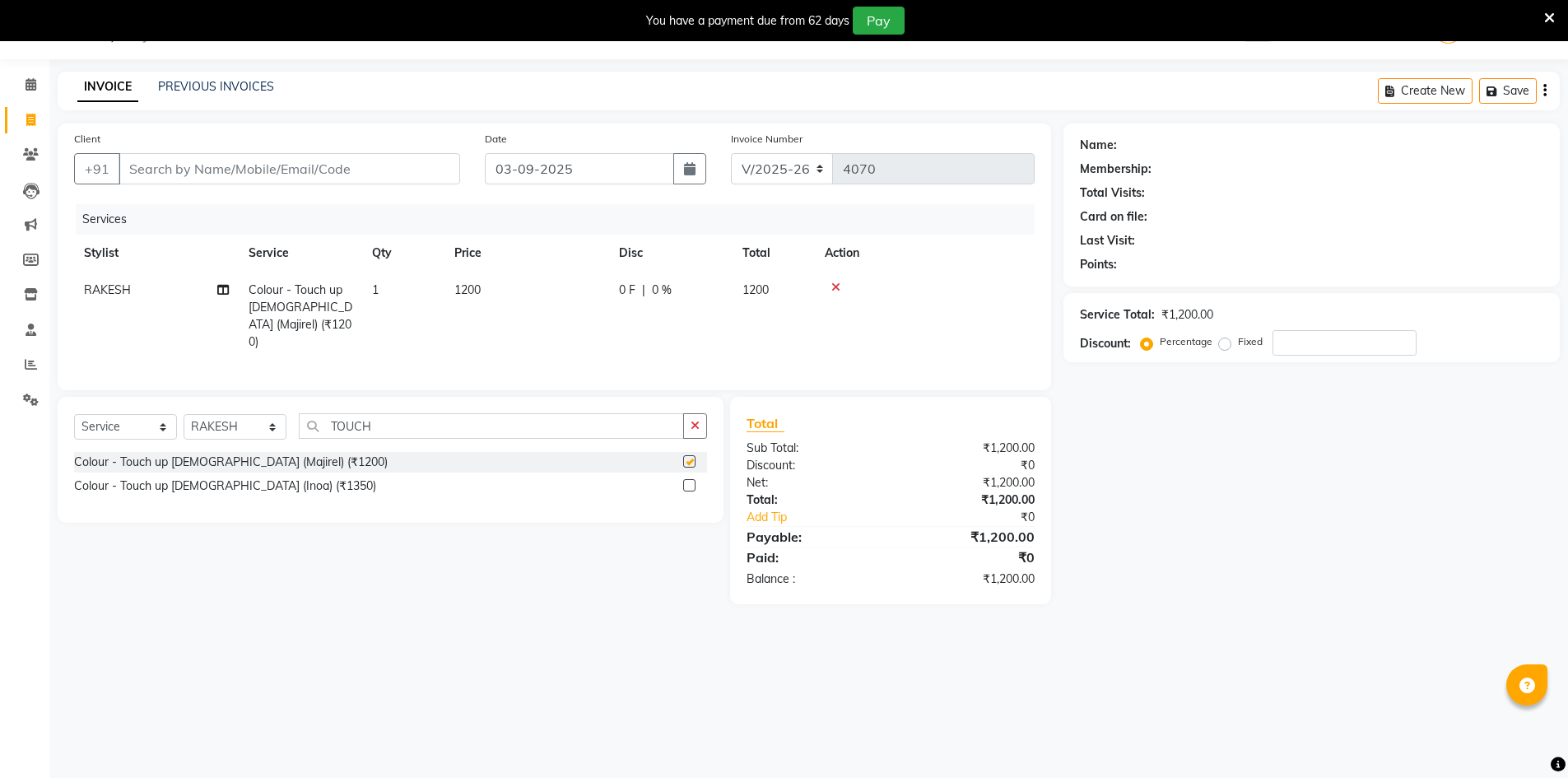
checkbox input "false"
click at [367, 170] on input "Client" at bounding box center [289, 168] width 342 height 31
type input "8"
type input "0"
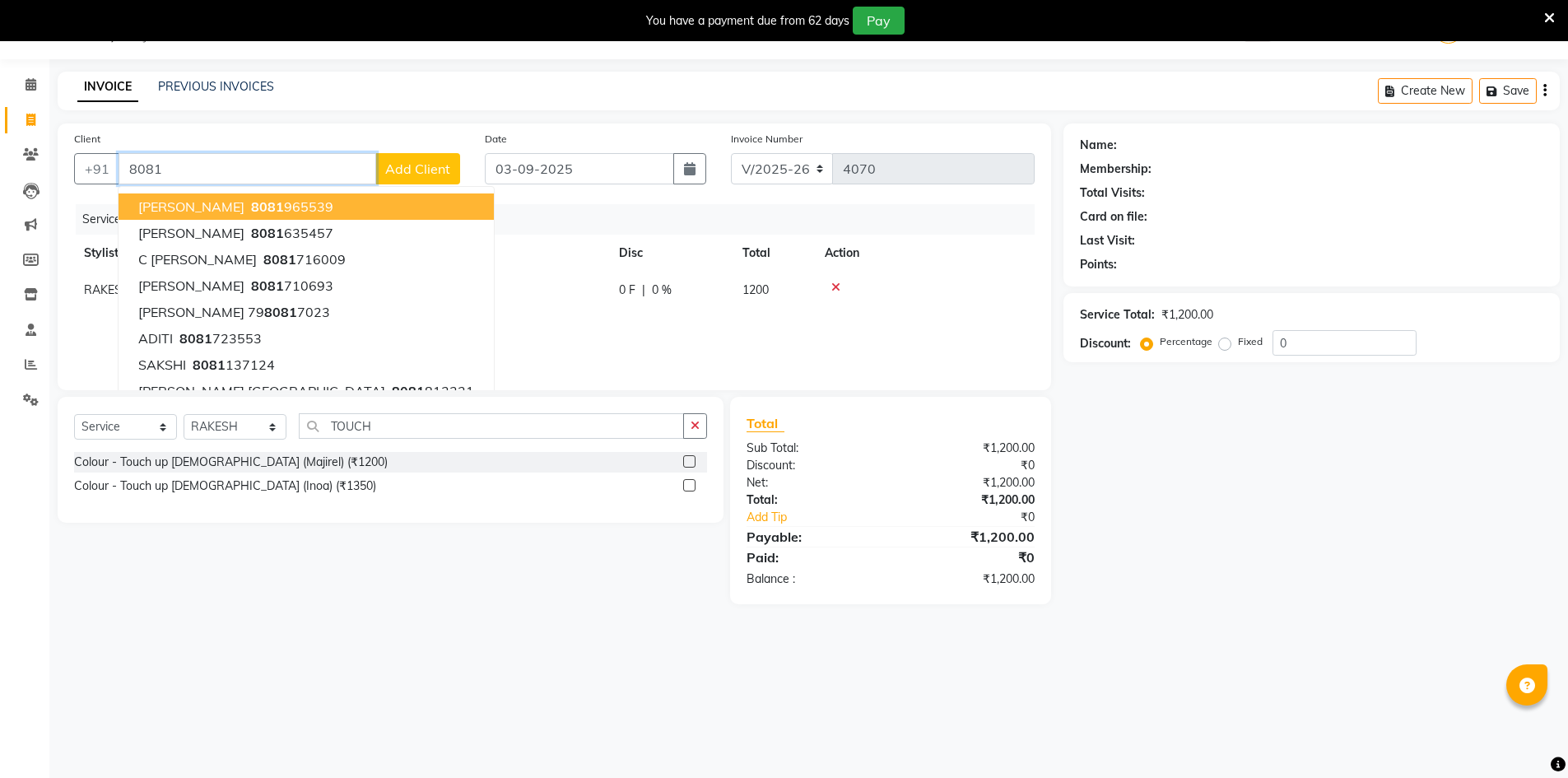
click at [232, 203] on span "[PERSON_NAME]" at bounding box center [191, 207] width 106 height 17
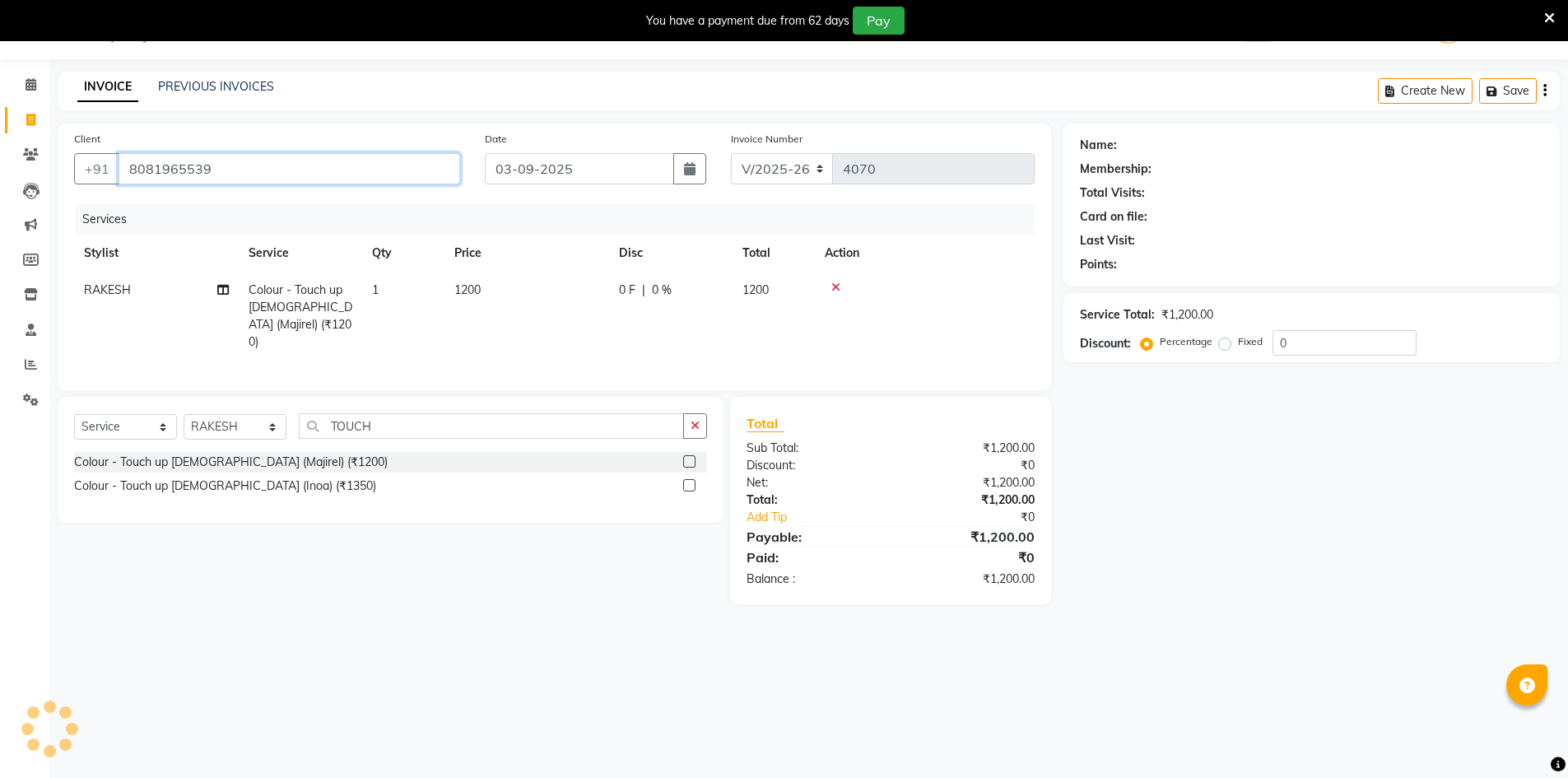
type input "8081965539"
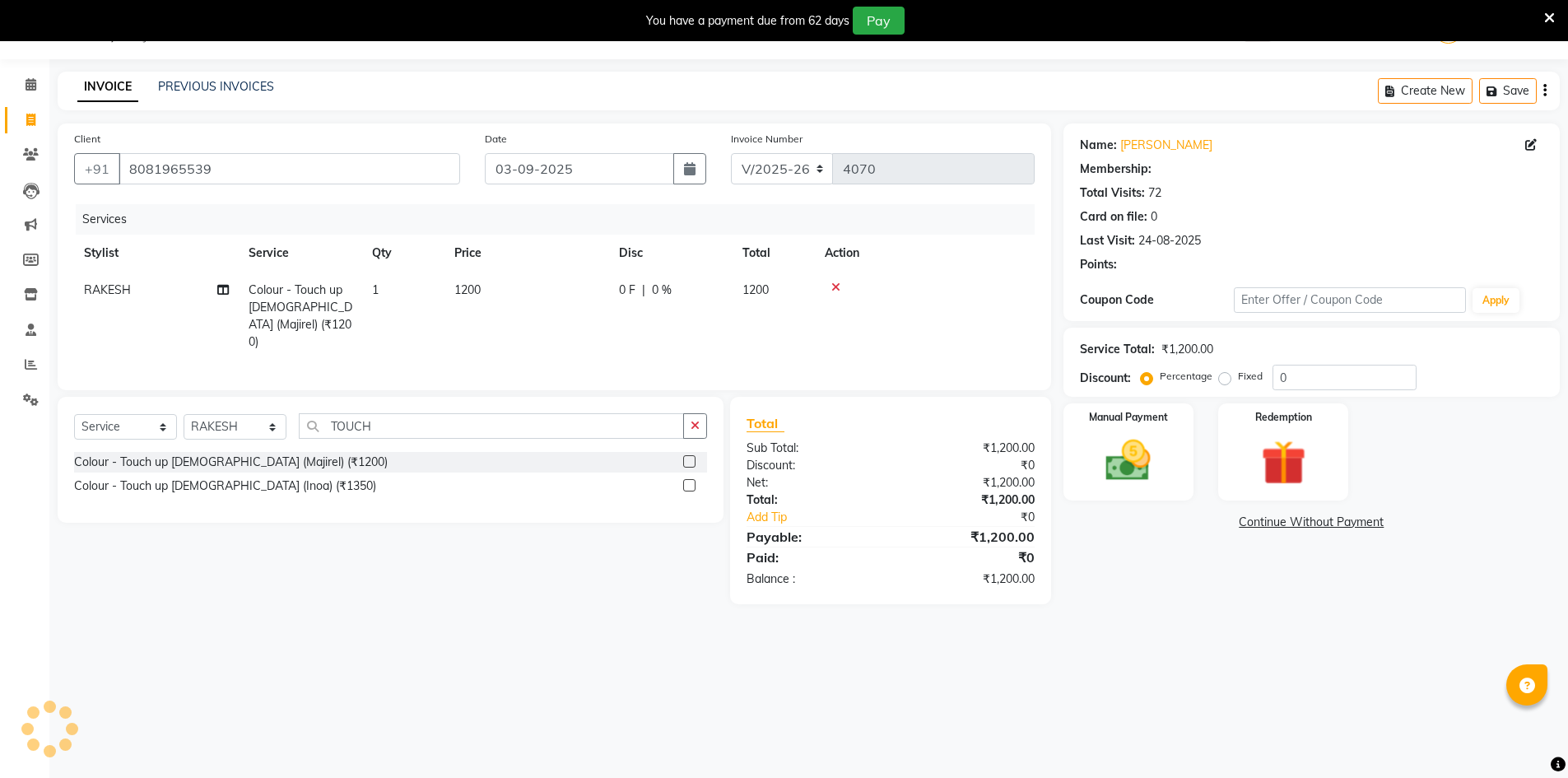
select select "2: Object"
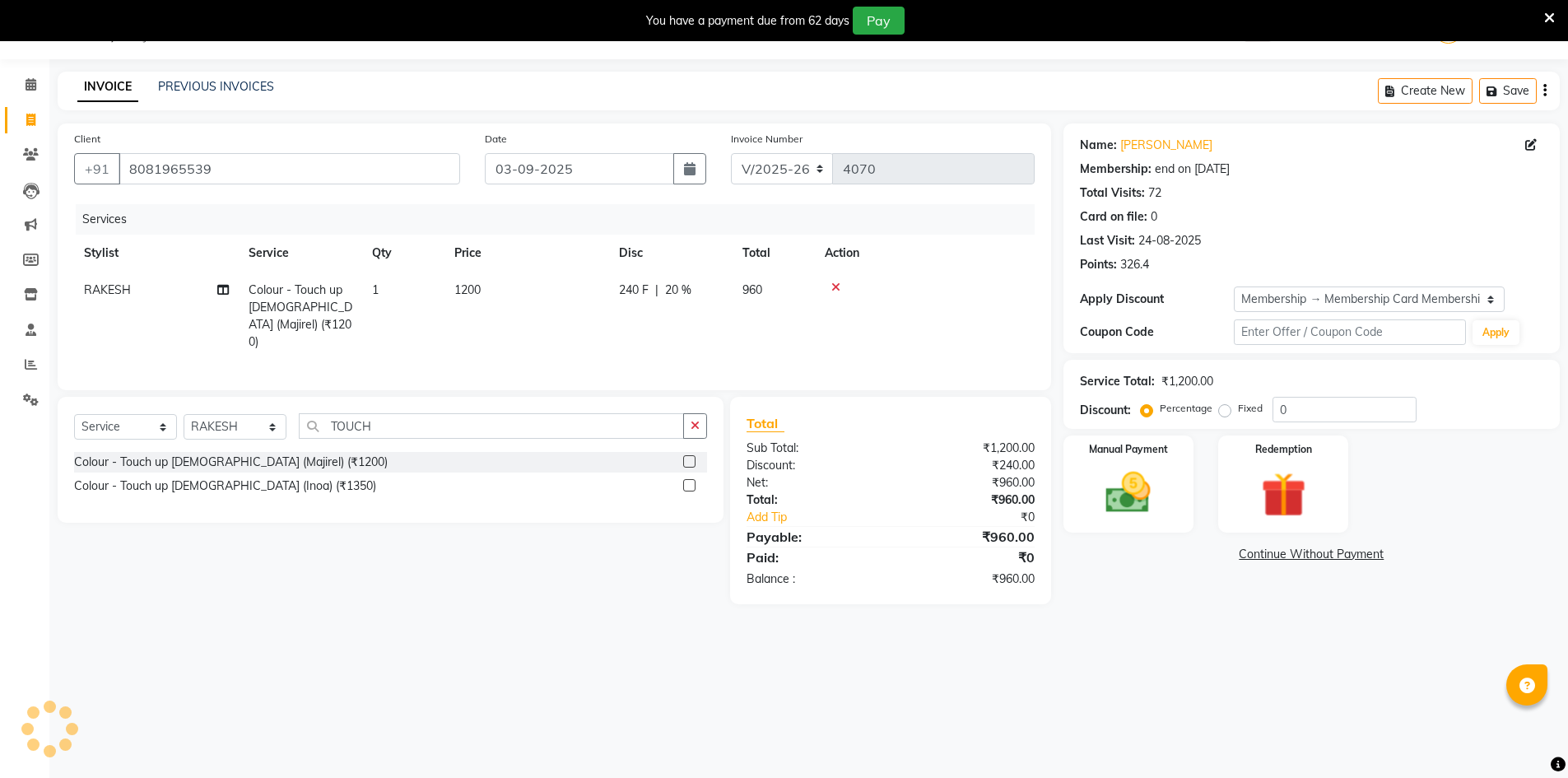
type input "20"
click at [1174, 475] on div "Manual Payment" at bounding box center [1128, 485] width 136 height 101
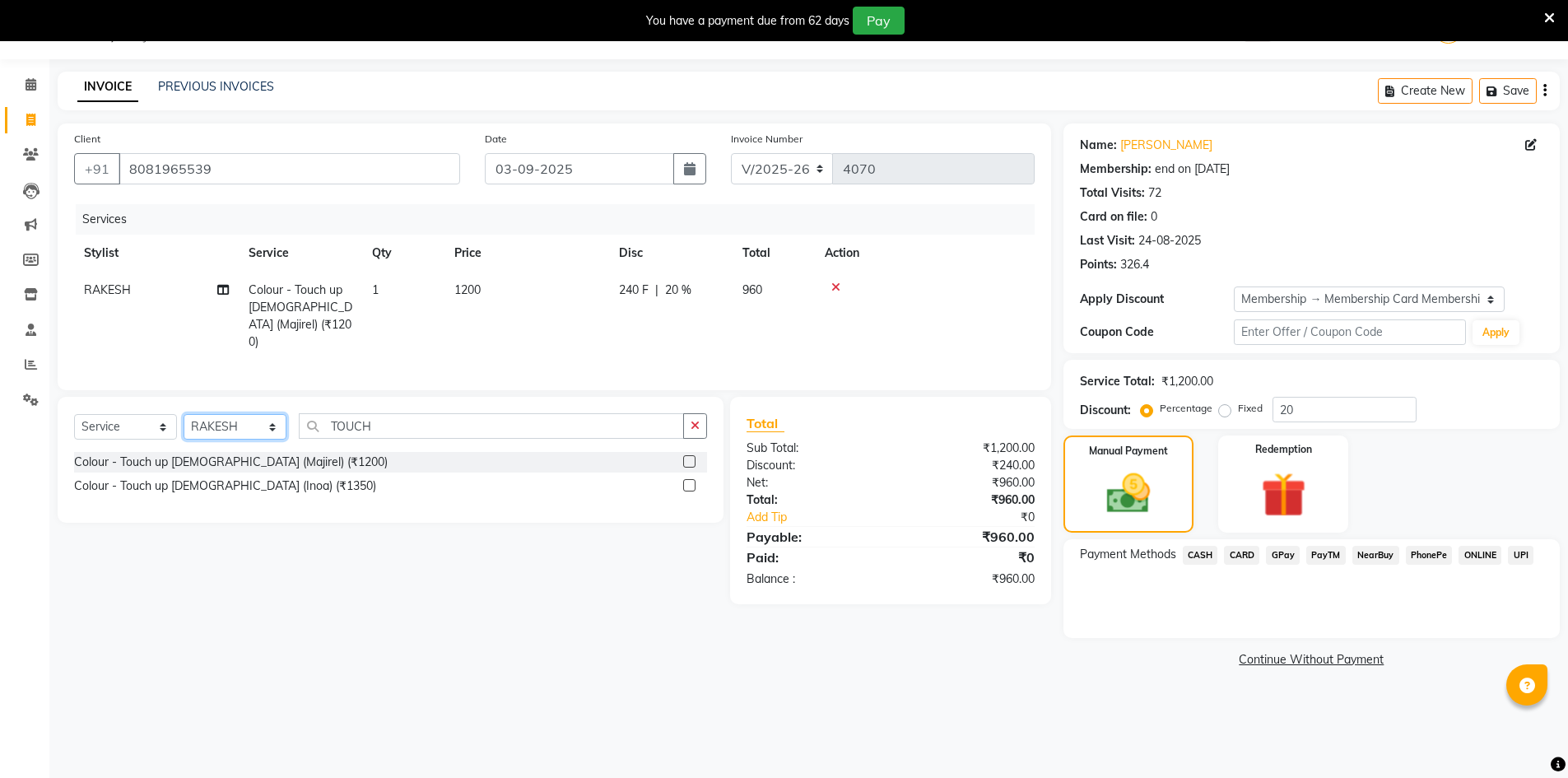
click at [258, 428] on select "Select Stylist ADNAN ADVANCE ANJALI ANNU B-WAX [PERSON_NAME] JH Manager MEMBERS…" at bounding box center [235, 427] width 102 height 26
click at [1041, 328] on div "Client [PHONE_NUMBER] Date [DATE] Invoice Number V/2025 V/[PHONE_NUMBER] Servic…" at bounding box center [554, 257] width 993 height 267
click at [1280, 555] on span "GPay" at bounding box center [1283, 555] width 34 height 19
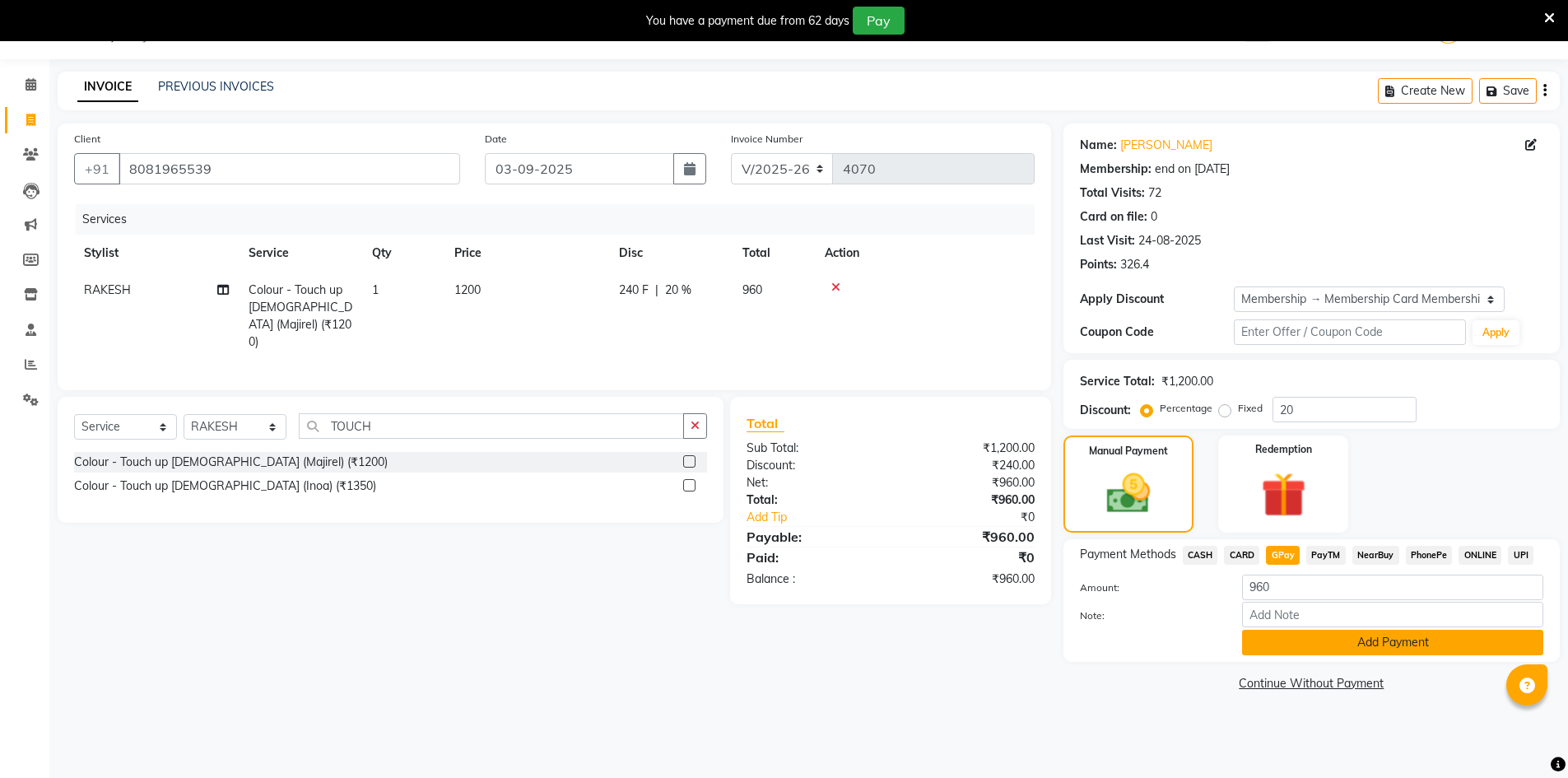
click at [1290, 641] on button "Add Payment" at bounding box center [1392, 643] width 301 height 26
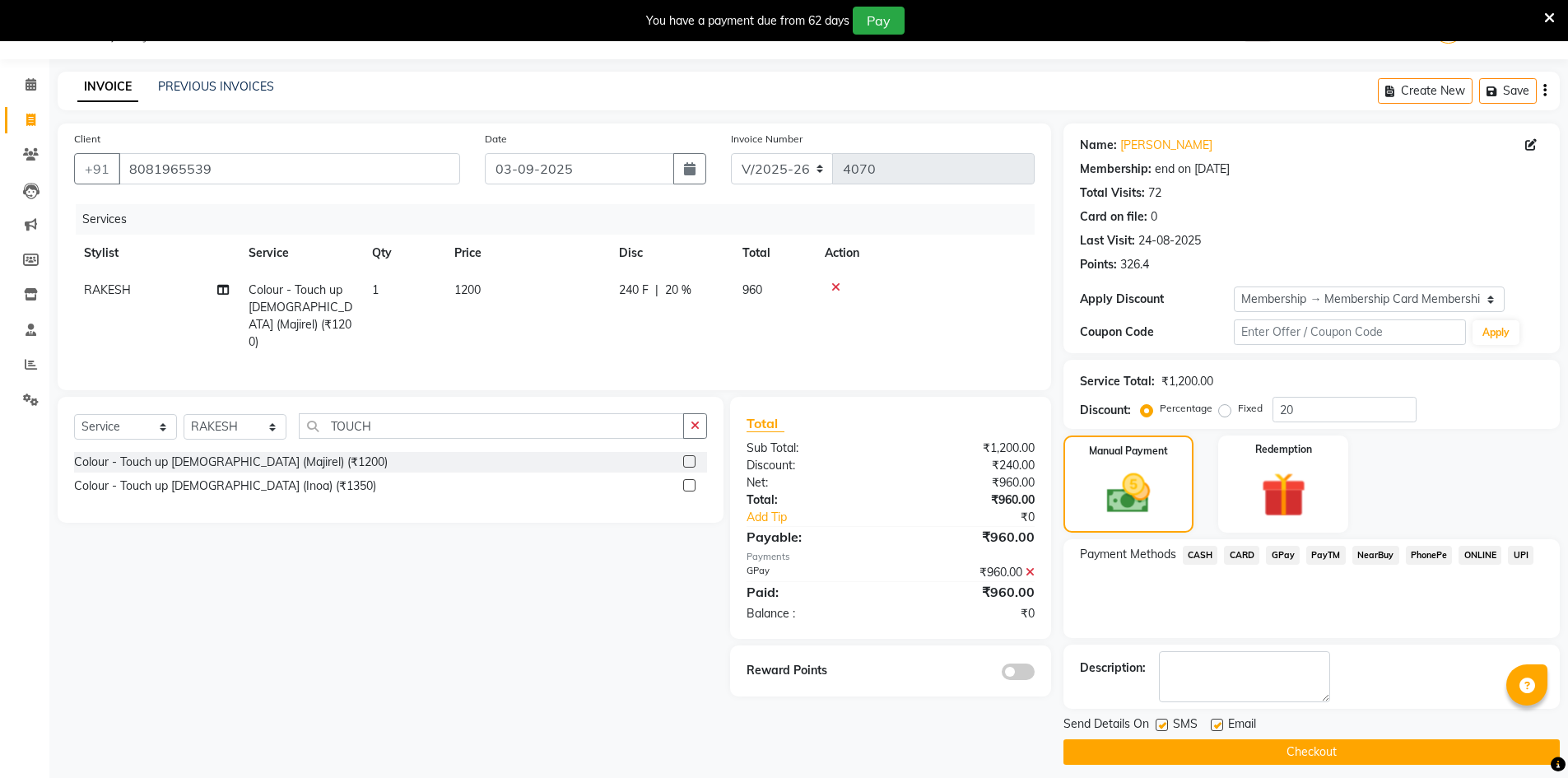
scroll to position [53, 0]
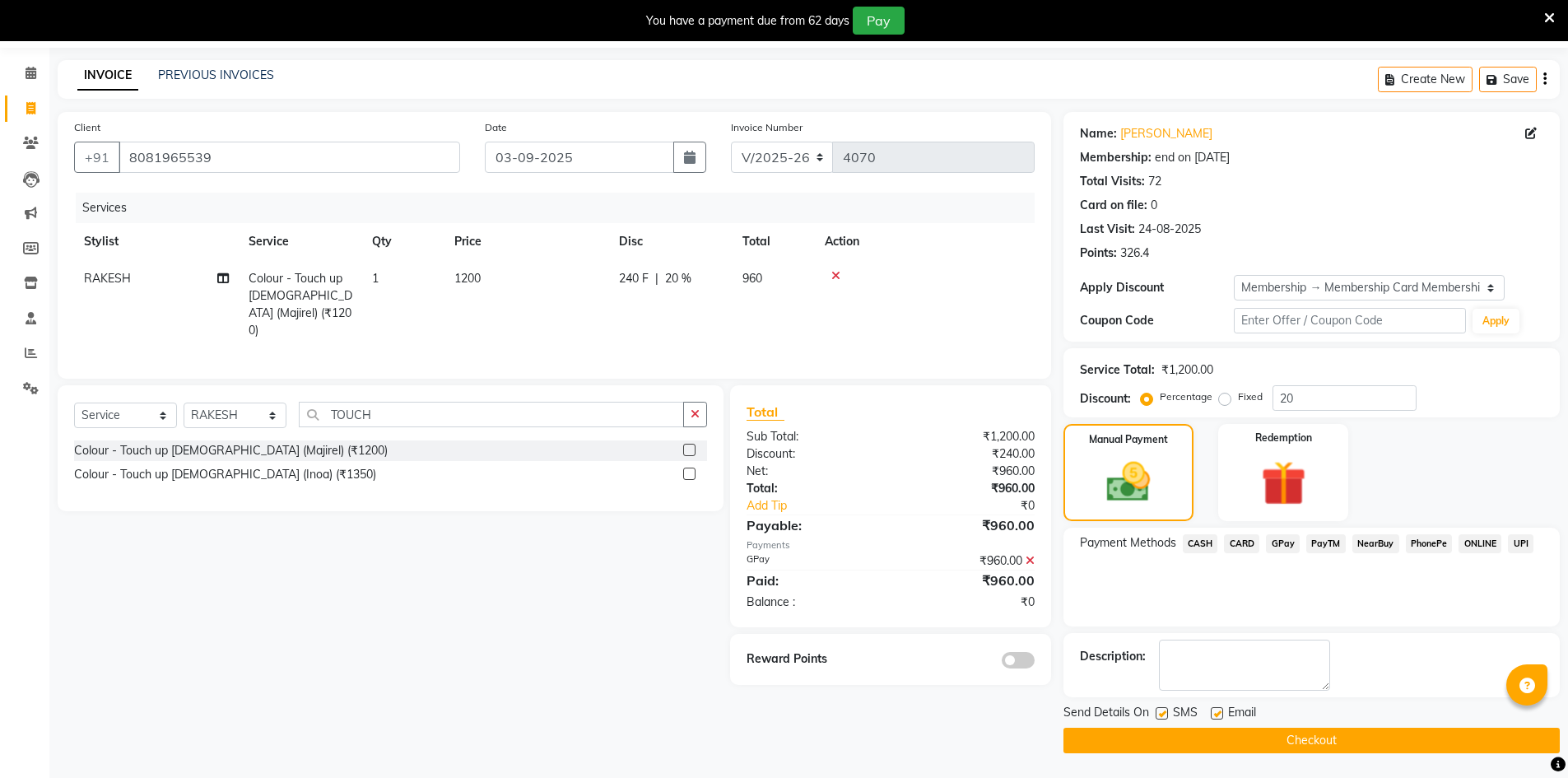
click at [1311, 740] on button "Checkout" at bounding box center [1311, 741] width 496 height 26
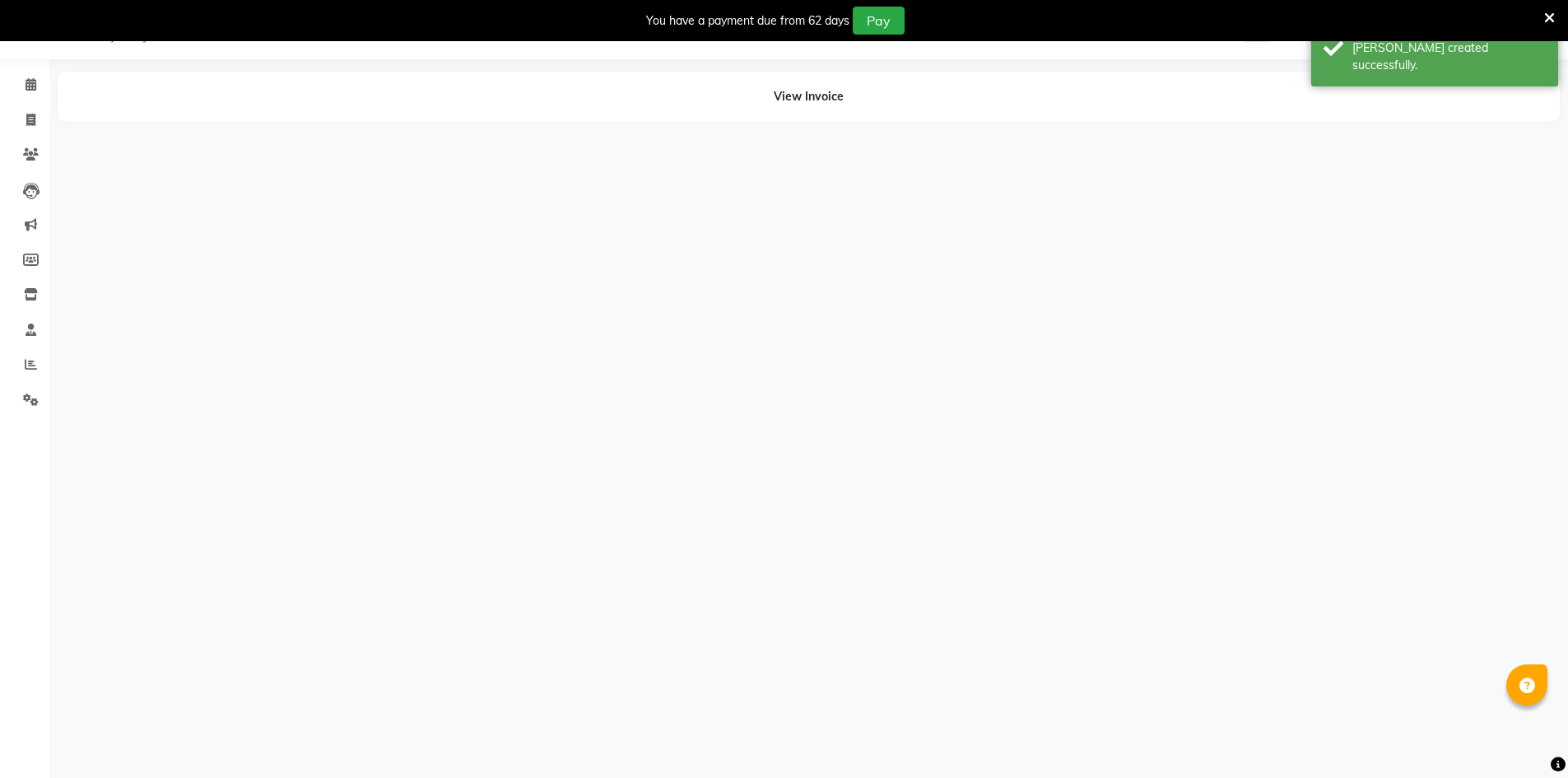
scroll to position [41, 0]
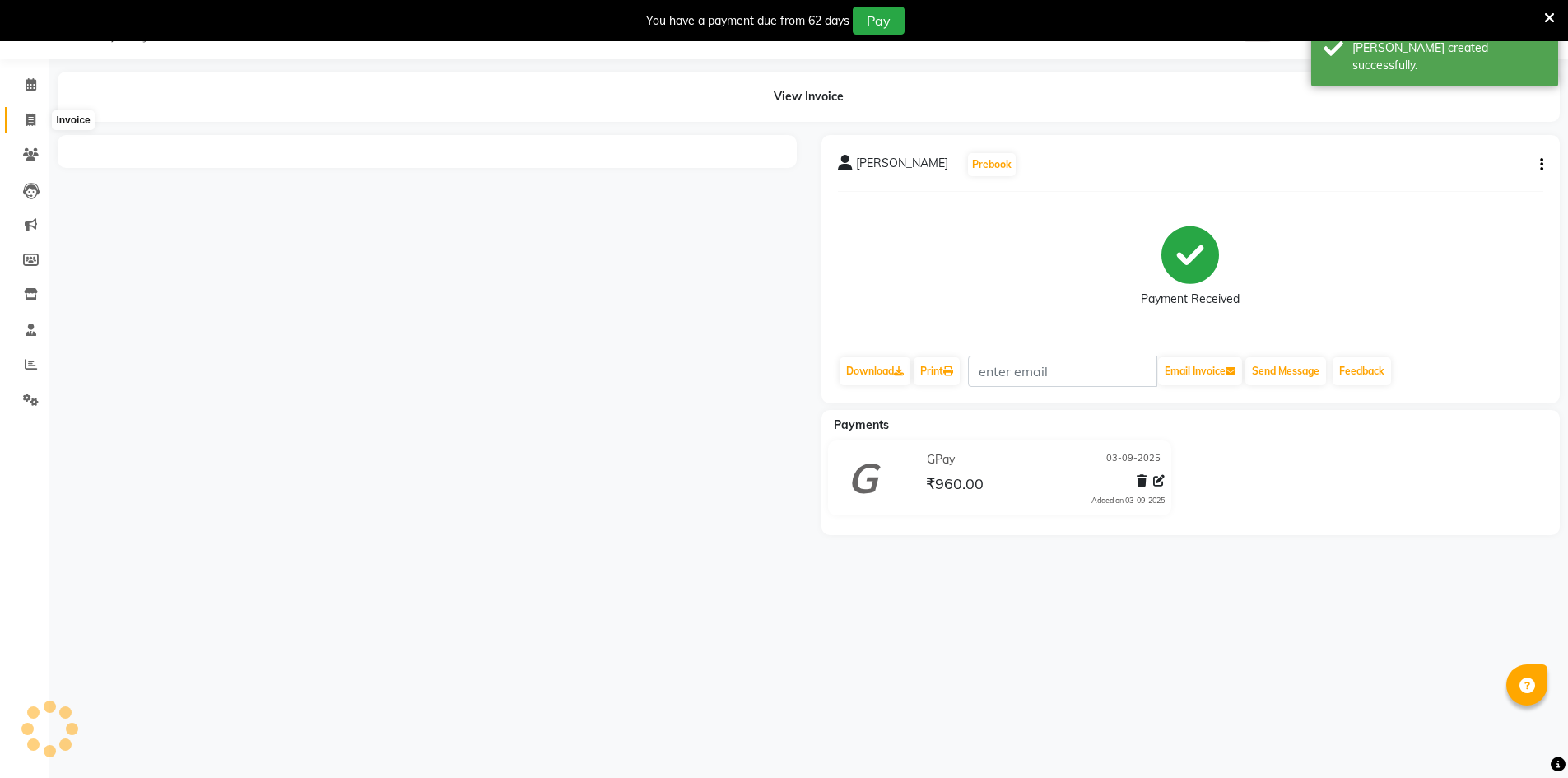
click at [36, 121] on span at bounding box center [31, 120] width 29 height 19
select select "service"
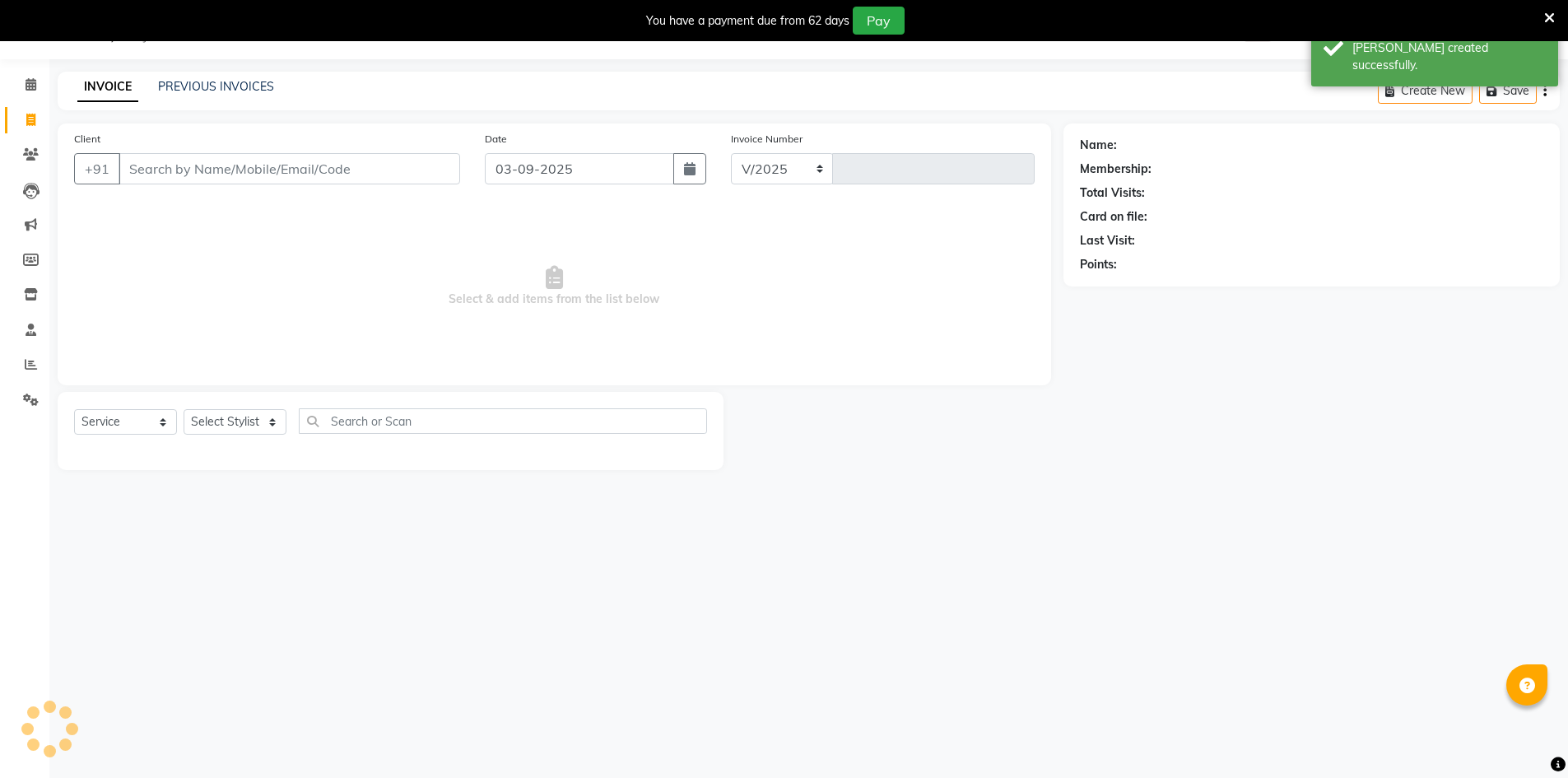
select select "640"
type input "4077"
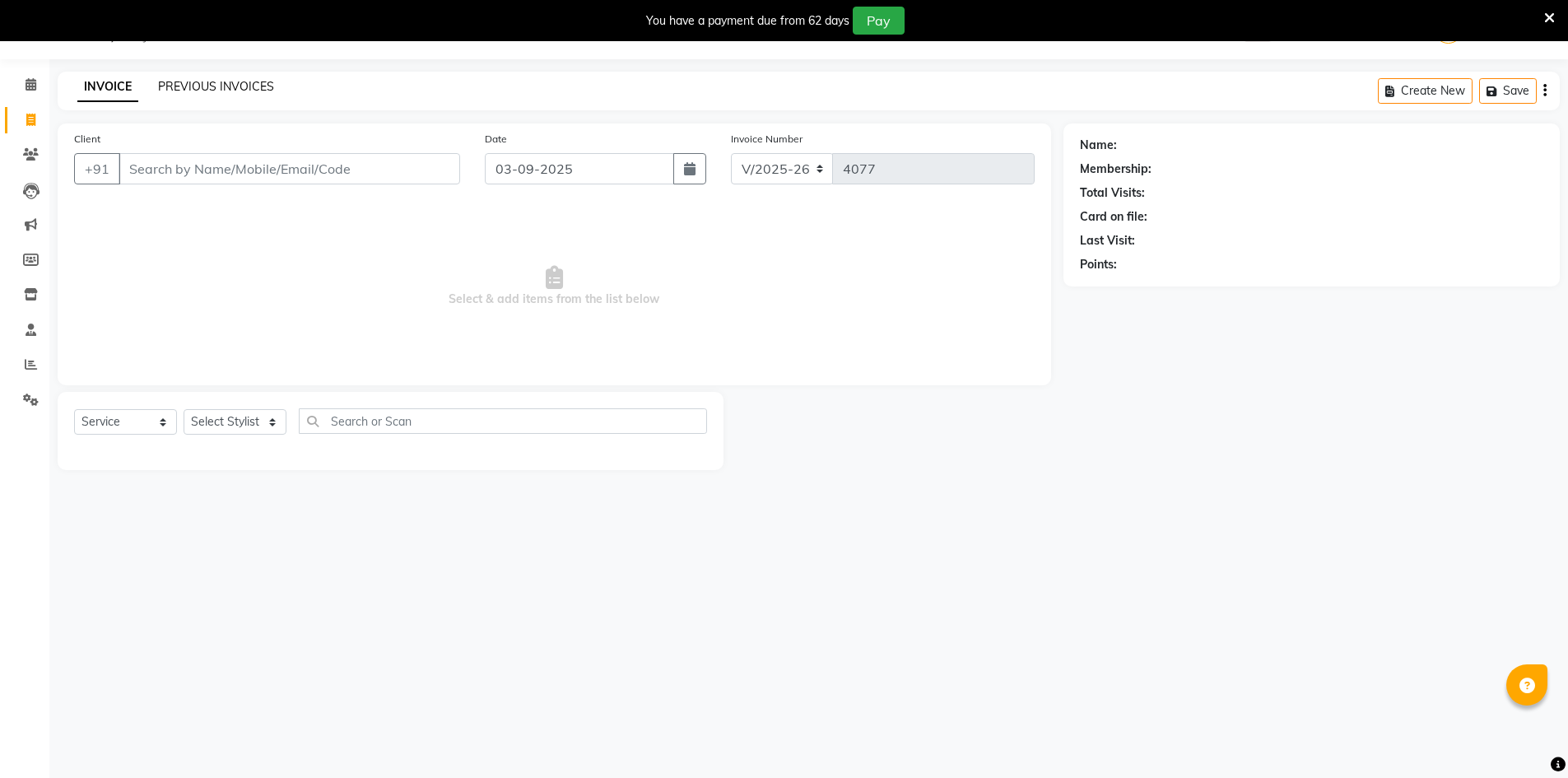
click at [194, 88] on link "PREVIOUS INVOICES" at bounding box center [216, 86] width 116 height 15
